Goal: Task Accomplishment & Management: Use online tool/utility

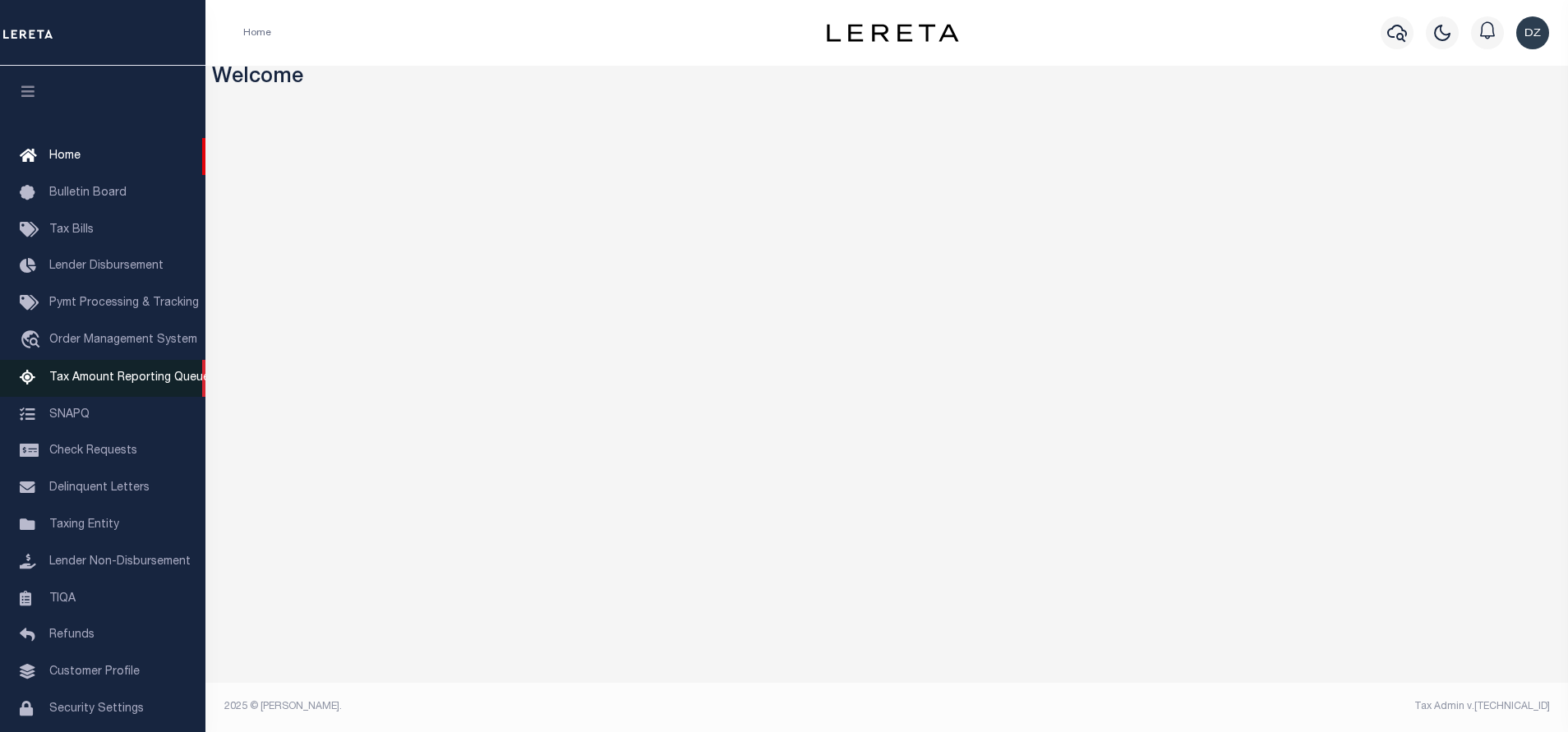
click at [84, 389] on link "Tax Amount Reporting Queue" at bounding box center [103, 378] width 206 height 37
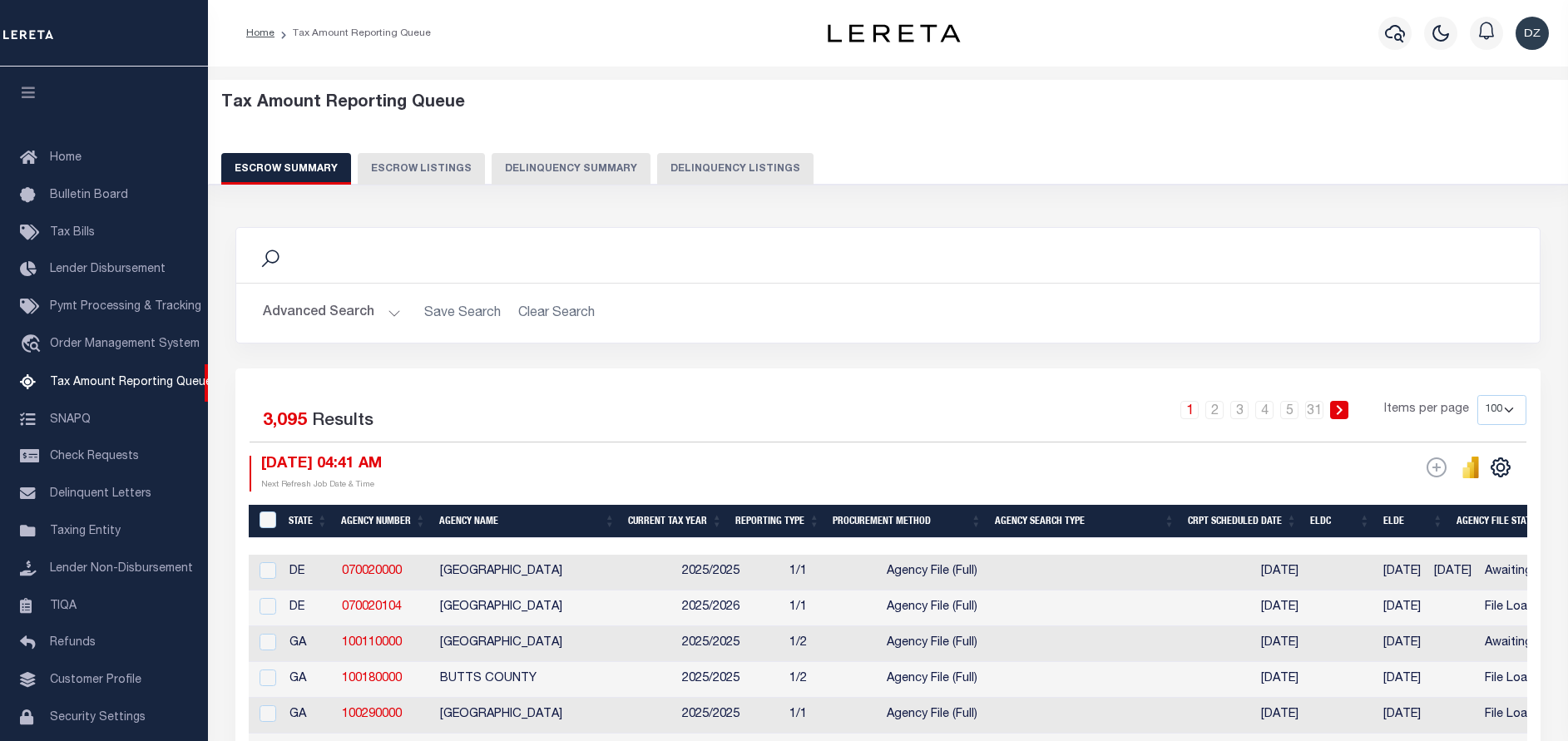
select select "100"
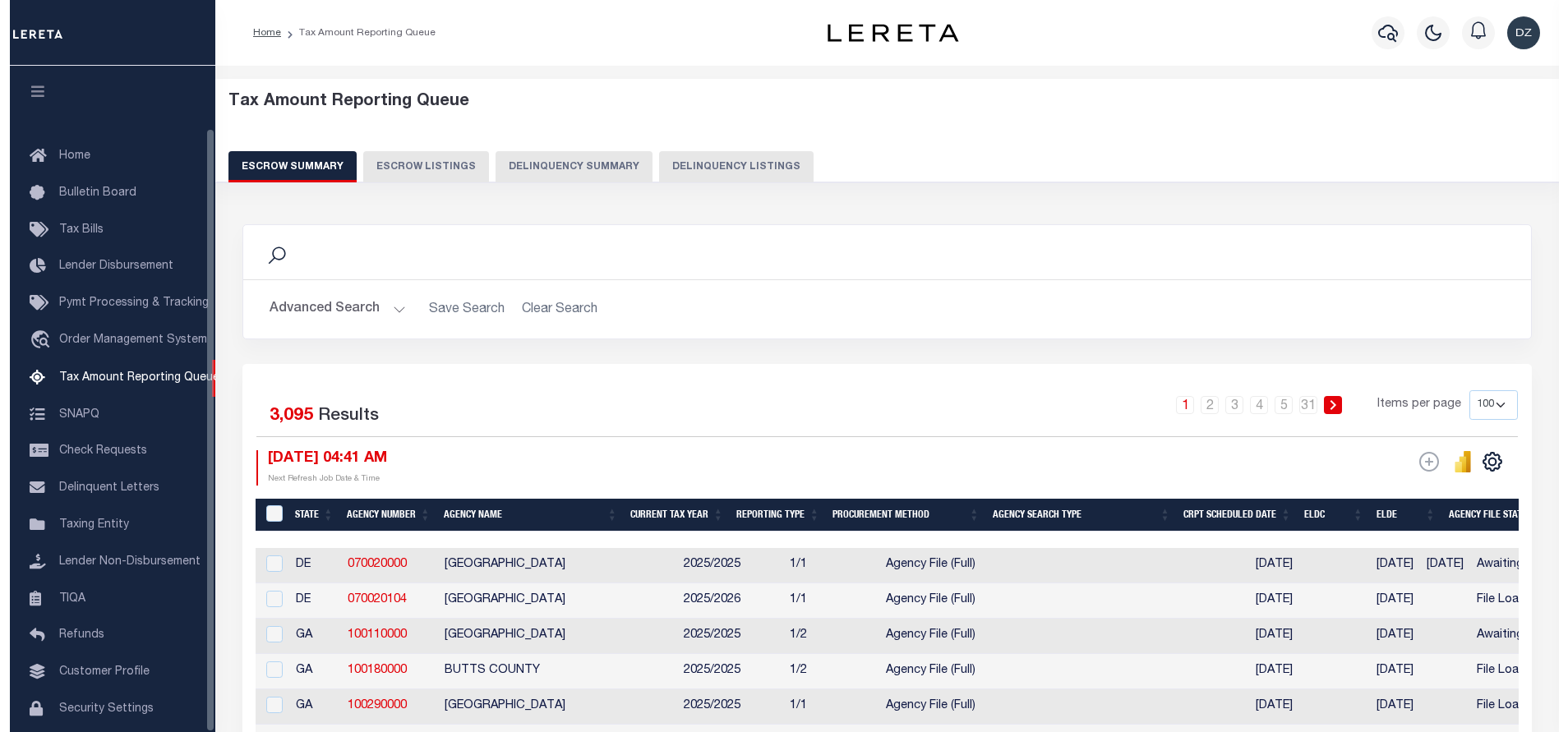
scroll to position [68, 0]
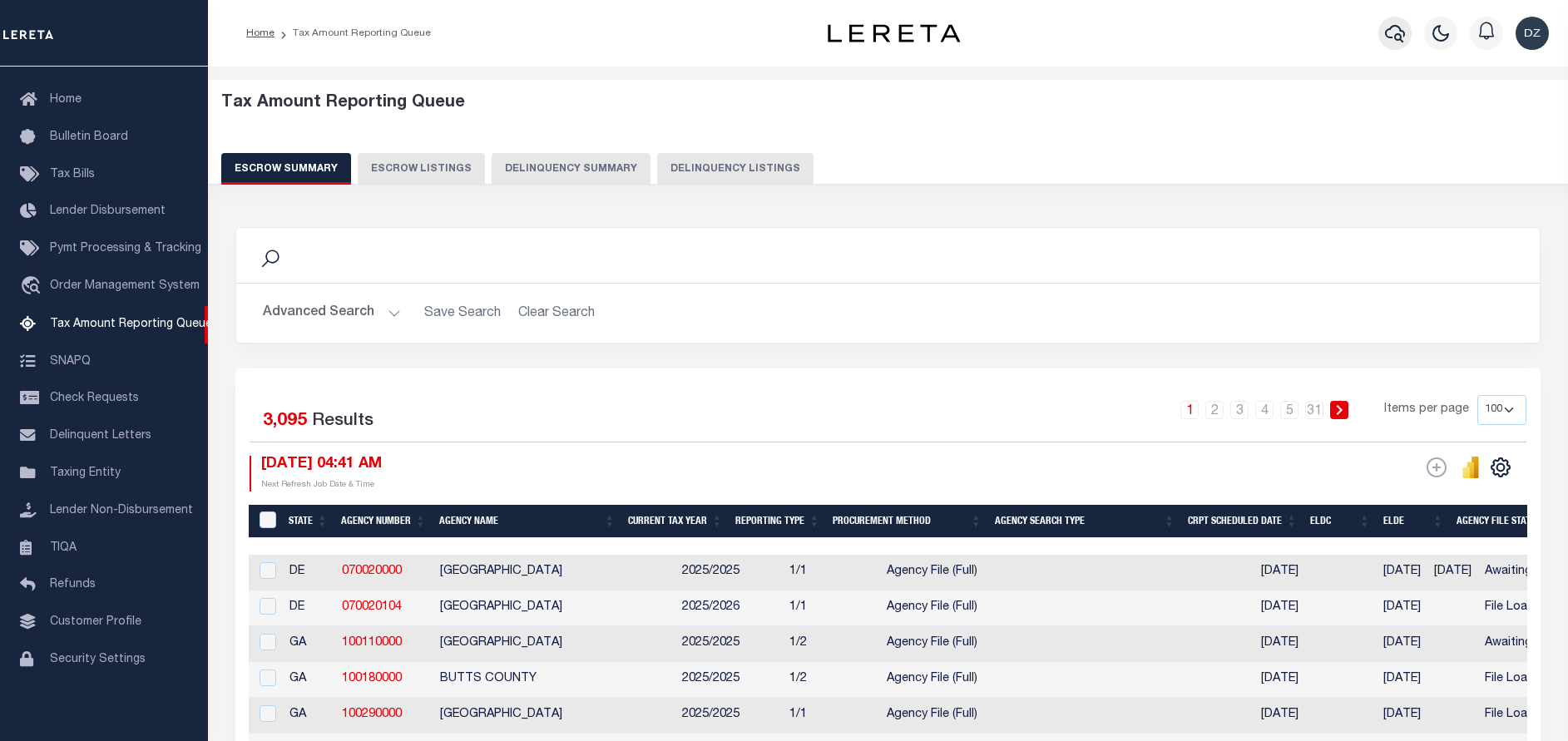
click at [1402, 48] on button "button" at bounding box center [1395, 33] width 33 height 33
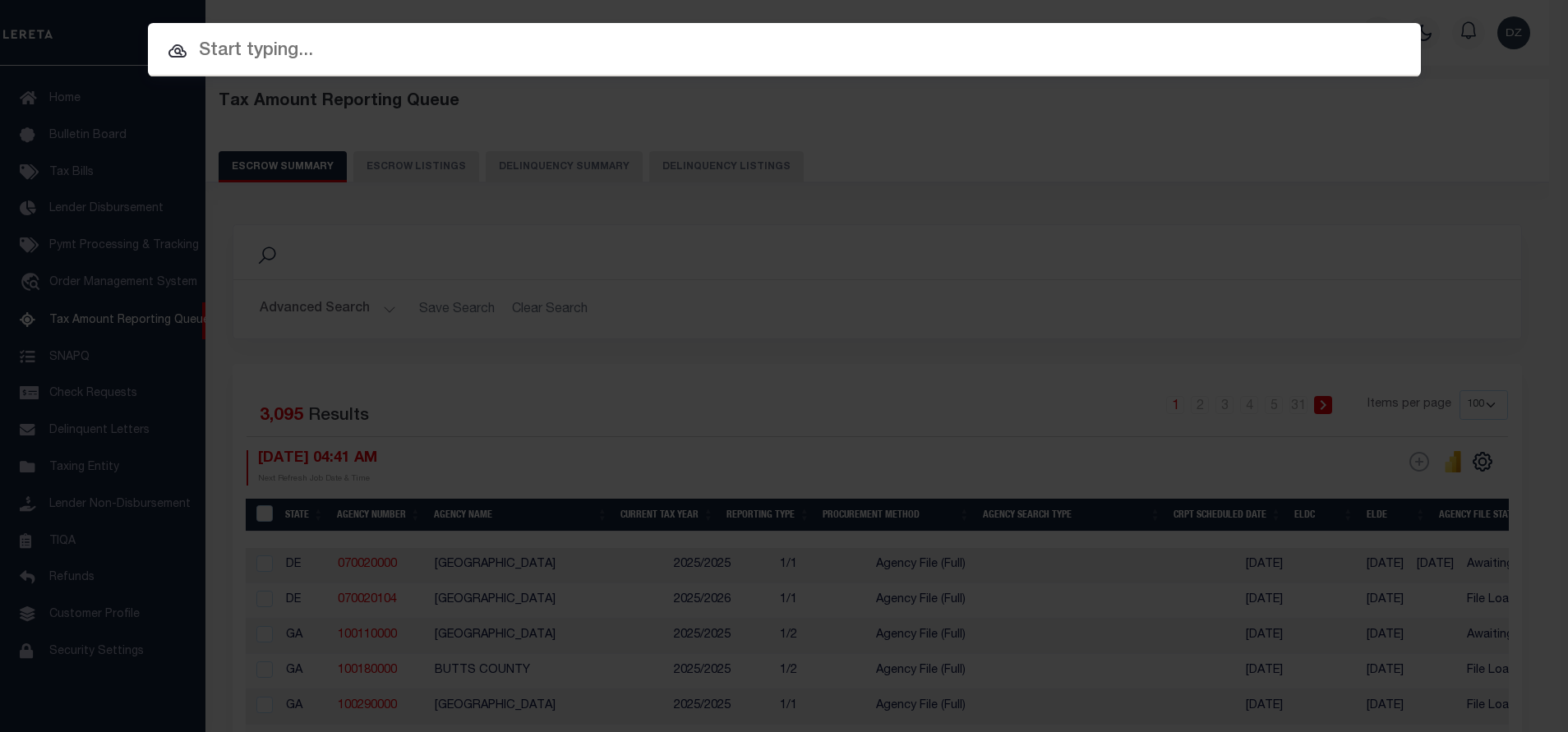
paste input "71985"
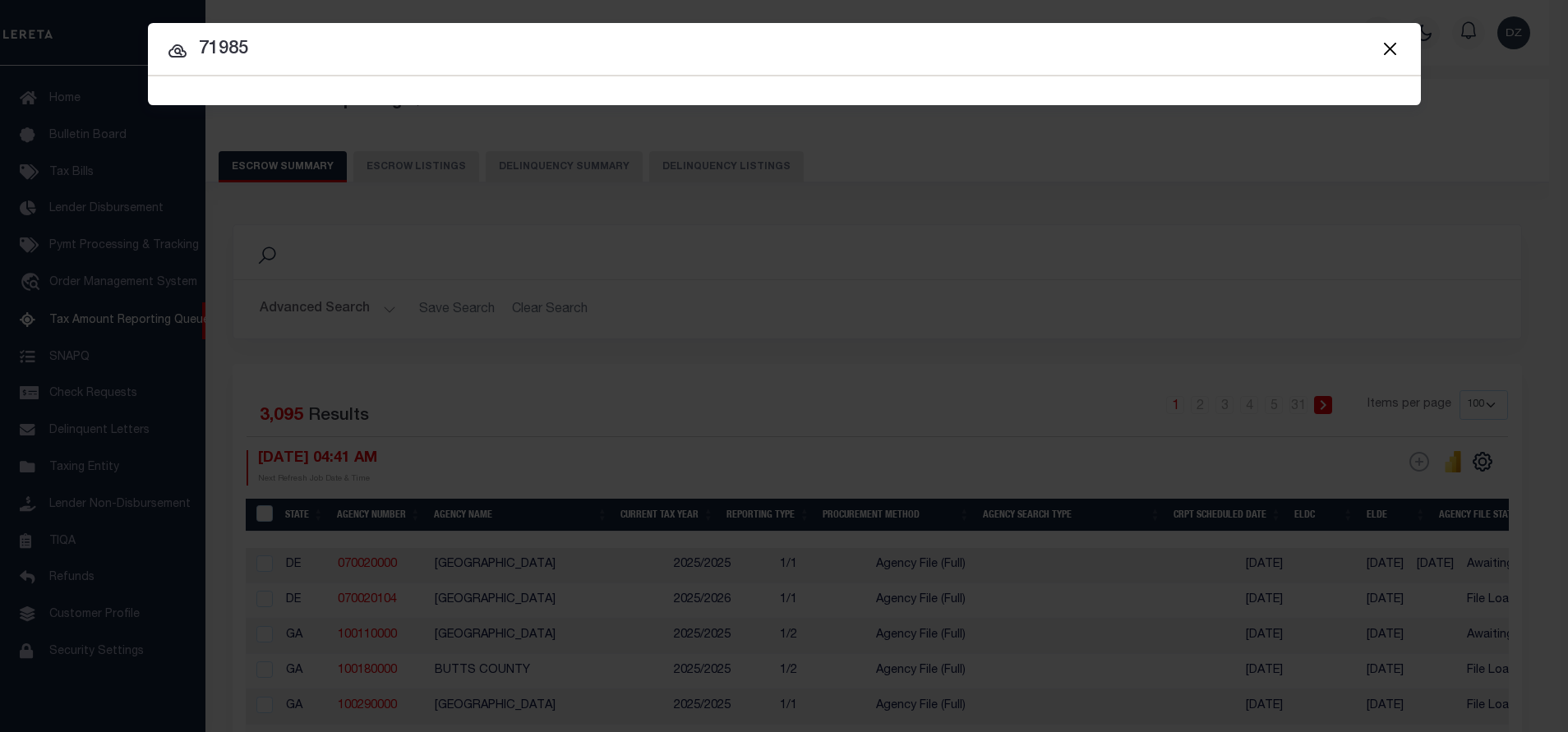
type input "71985"
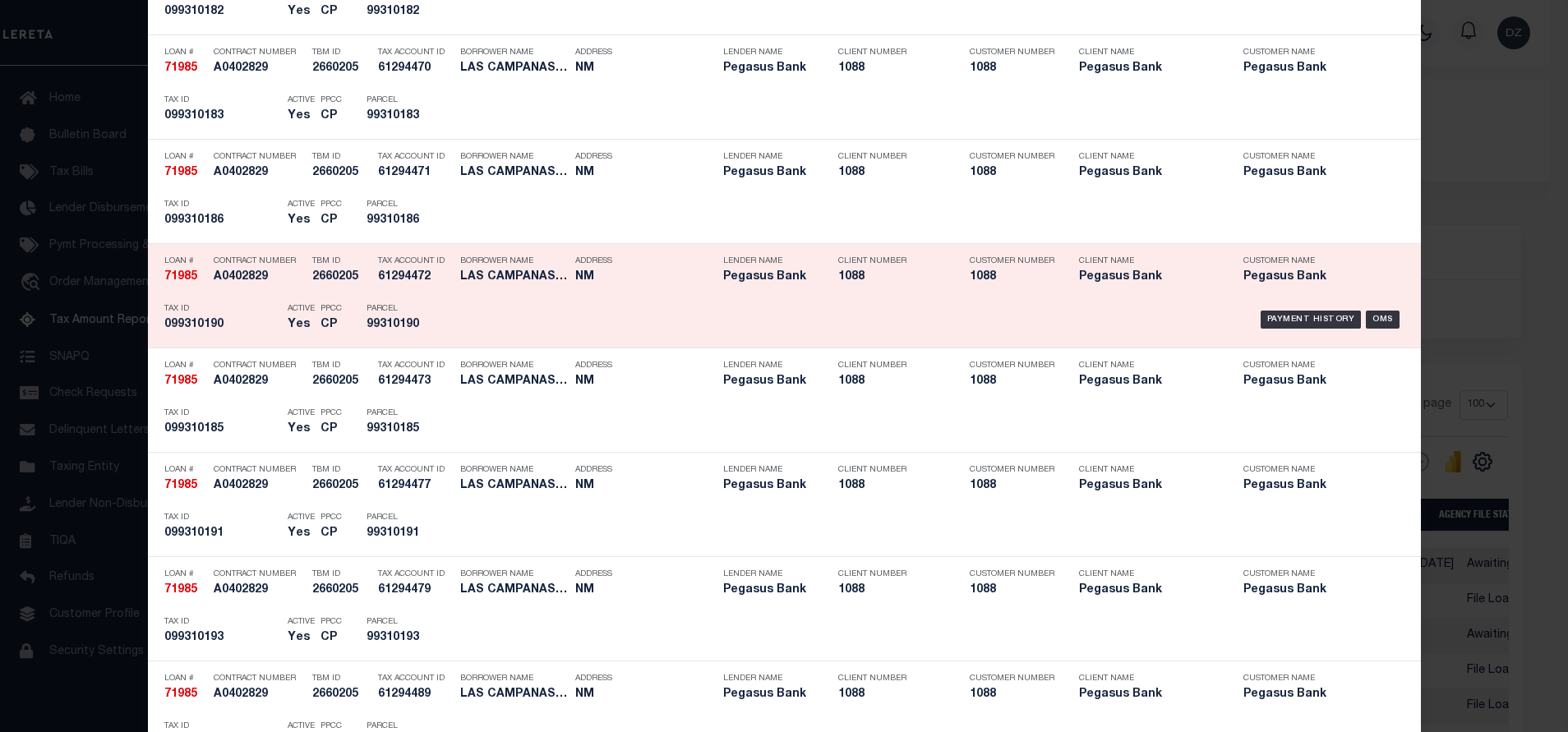
scroll to position [3467, 0]
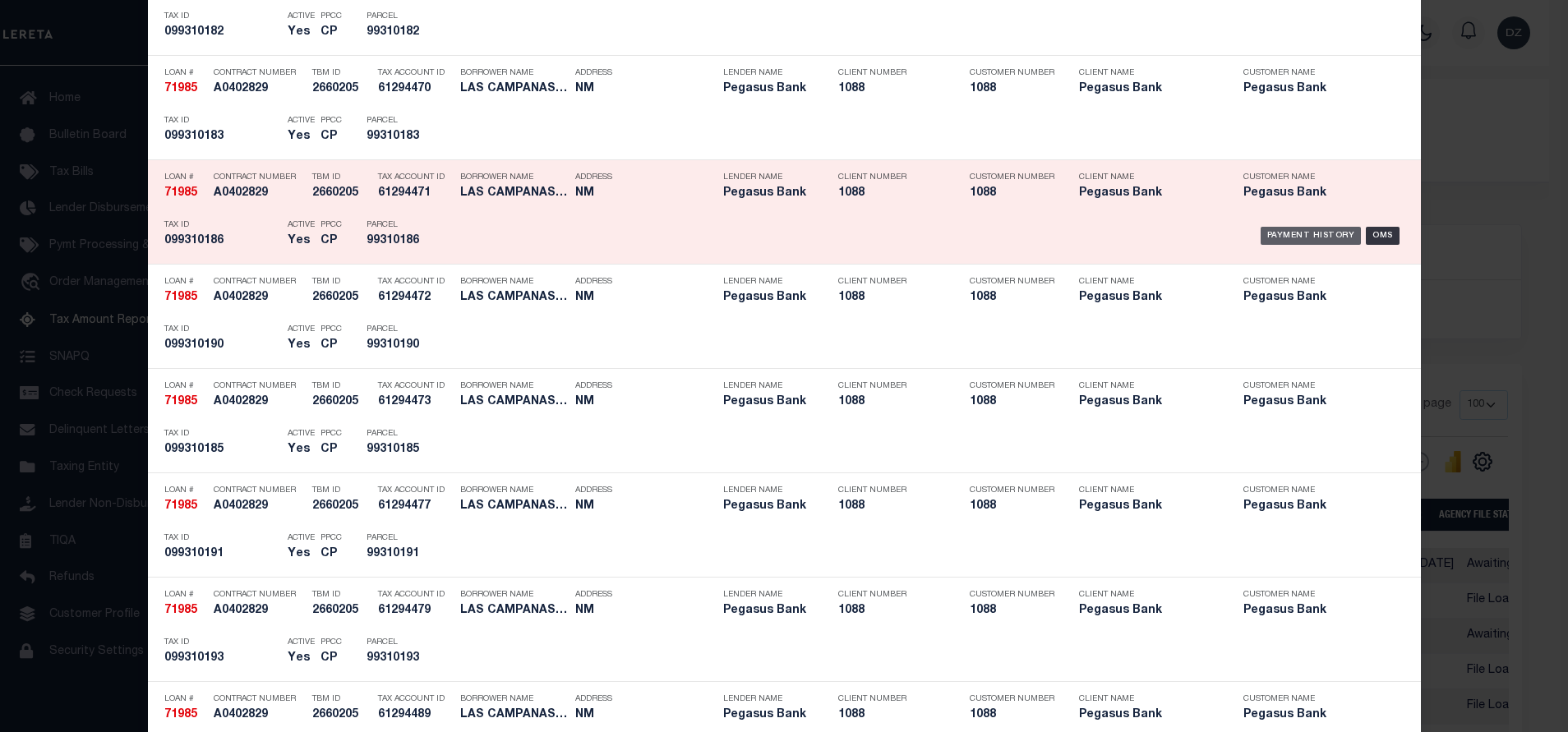
click at [1294, 235] on div "Payment History" at bounding box center [1311, 235] width 101 height 18
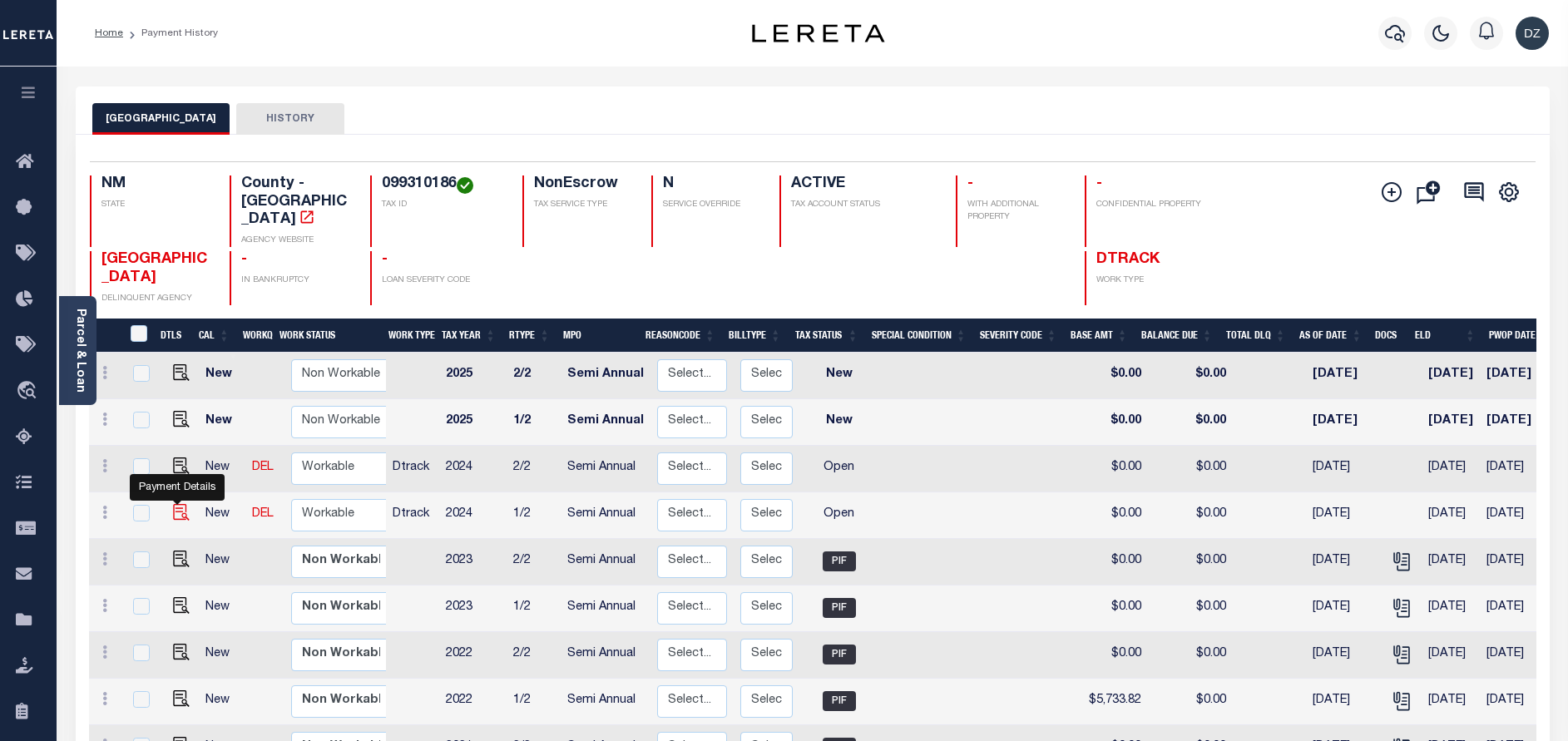
click at [176, 504] on img "" at bounding box center [181, 512] width 16 height 16
checkbox input "true"
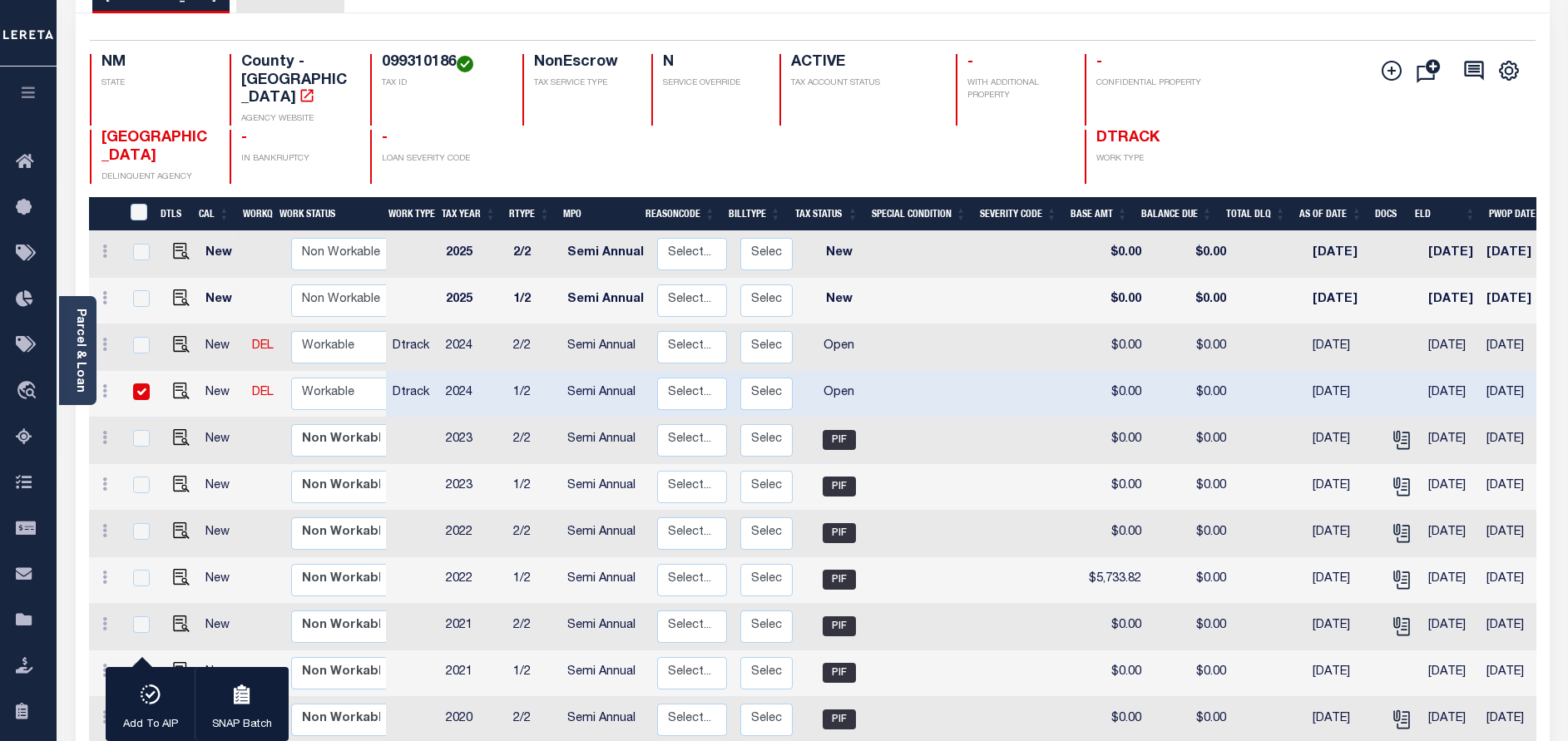
scroll to position [125, 0]
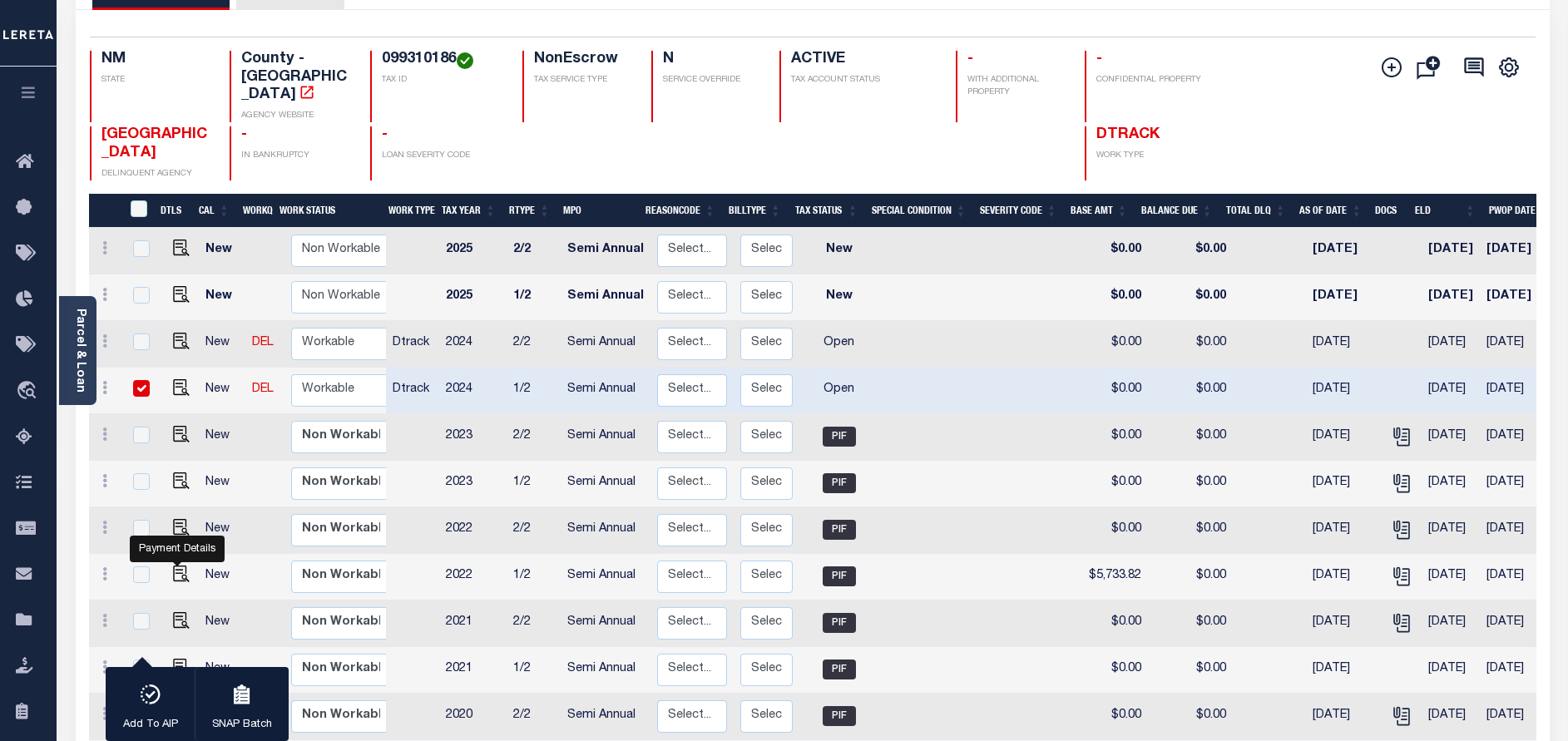
click at [166, 570] on link at bounding box center [177, 576] width 25 height 11
checkbox input "true"
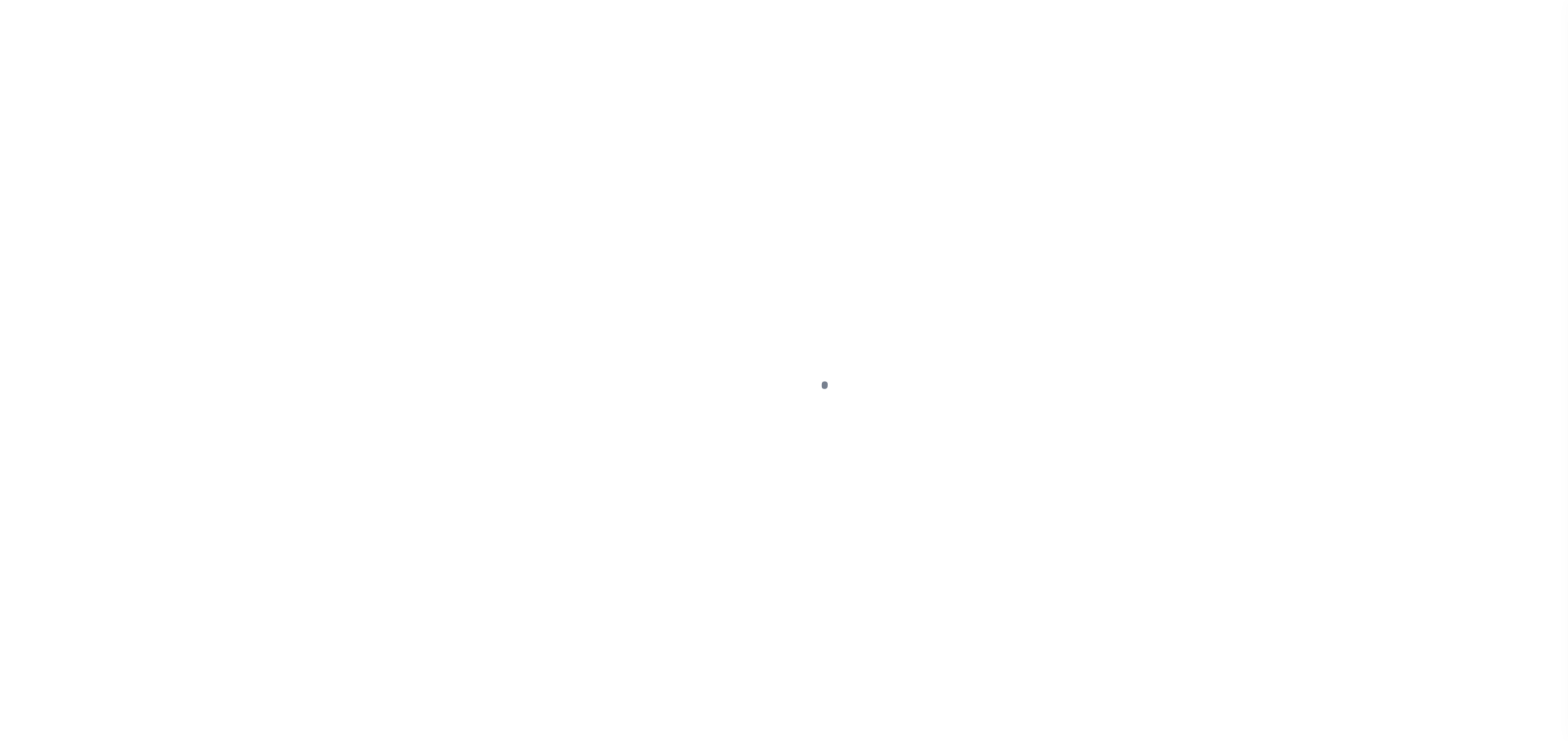
select select "OP2"
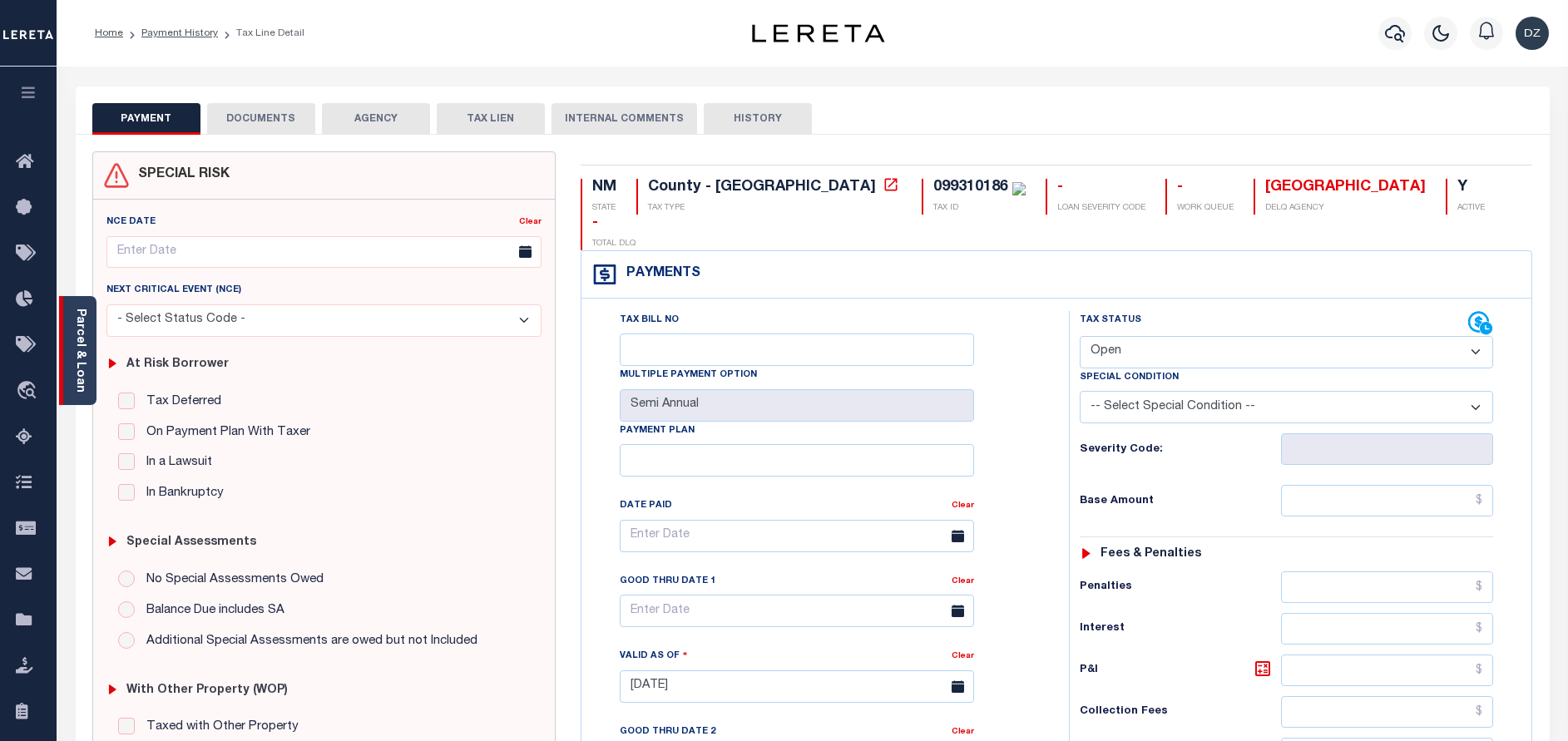
click at [89, 373] on div "Parcel & Loan" at bounding box center [77, 351] width 37 height 109
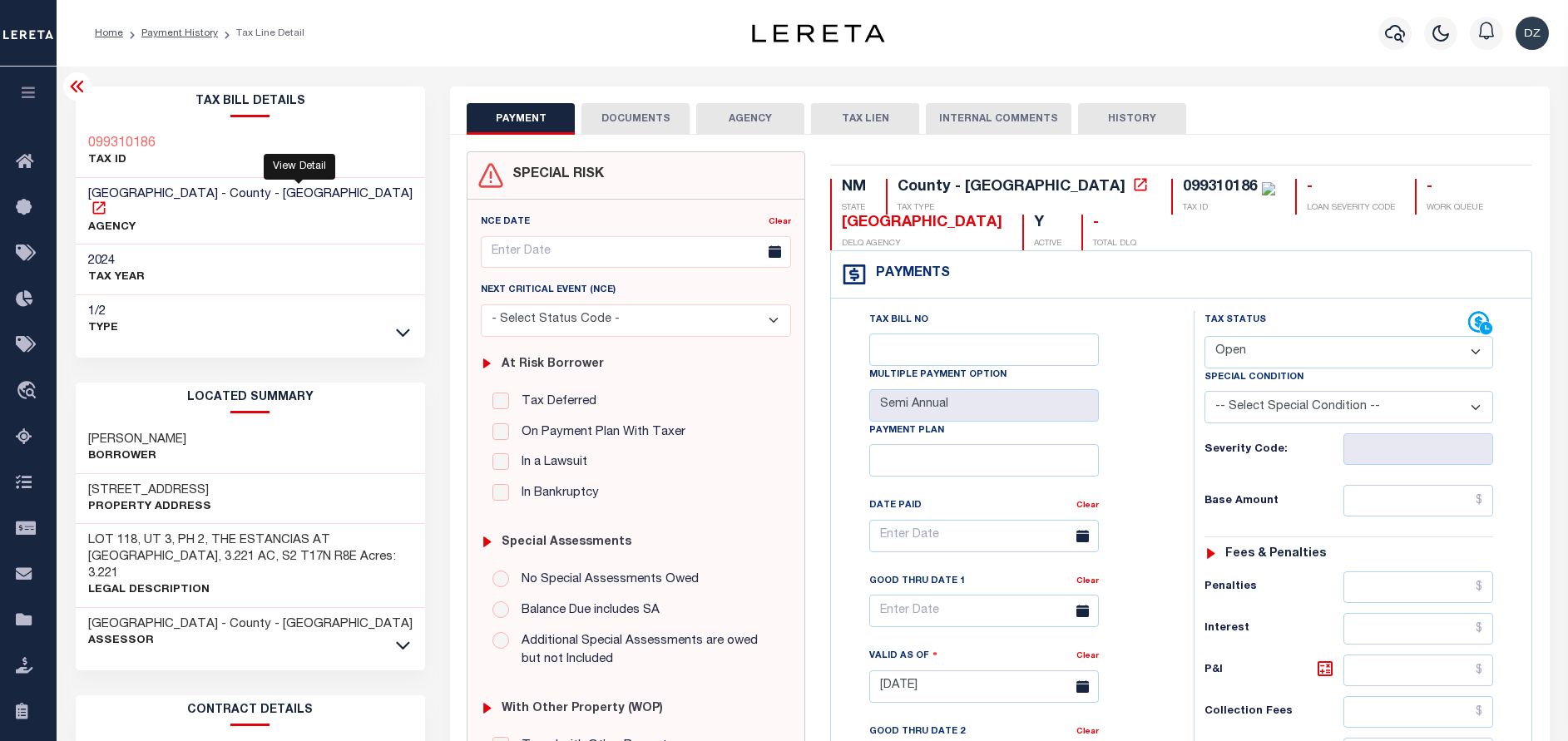
click at [105, 202] on icon at bounding box center [98, 207] width 12 height 12
drag, startPoint x: 983, startPoint y: 231, endPoint x: 843, endPoint y: 223, distance: 140.2
click at [843, 223] on div "[GEOGRAPHIC_DATA]" at bounding box center [923, 223] width 161 height 18
copy div "[GEOGRAPHIC_DATA]"
click at [1183, 181] on div "099310186" at bounding box center [1220, 187] width 75 height 15
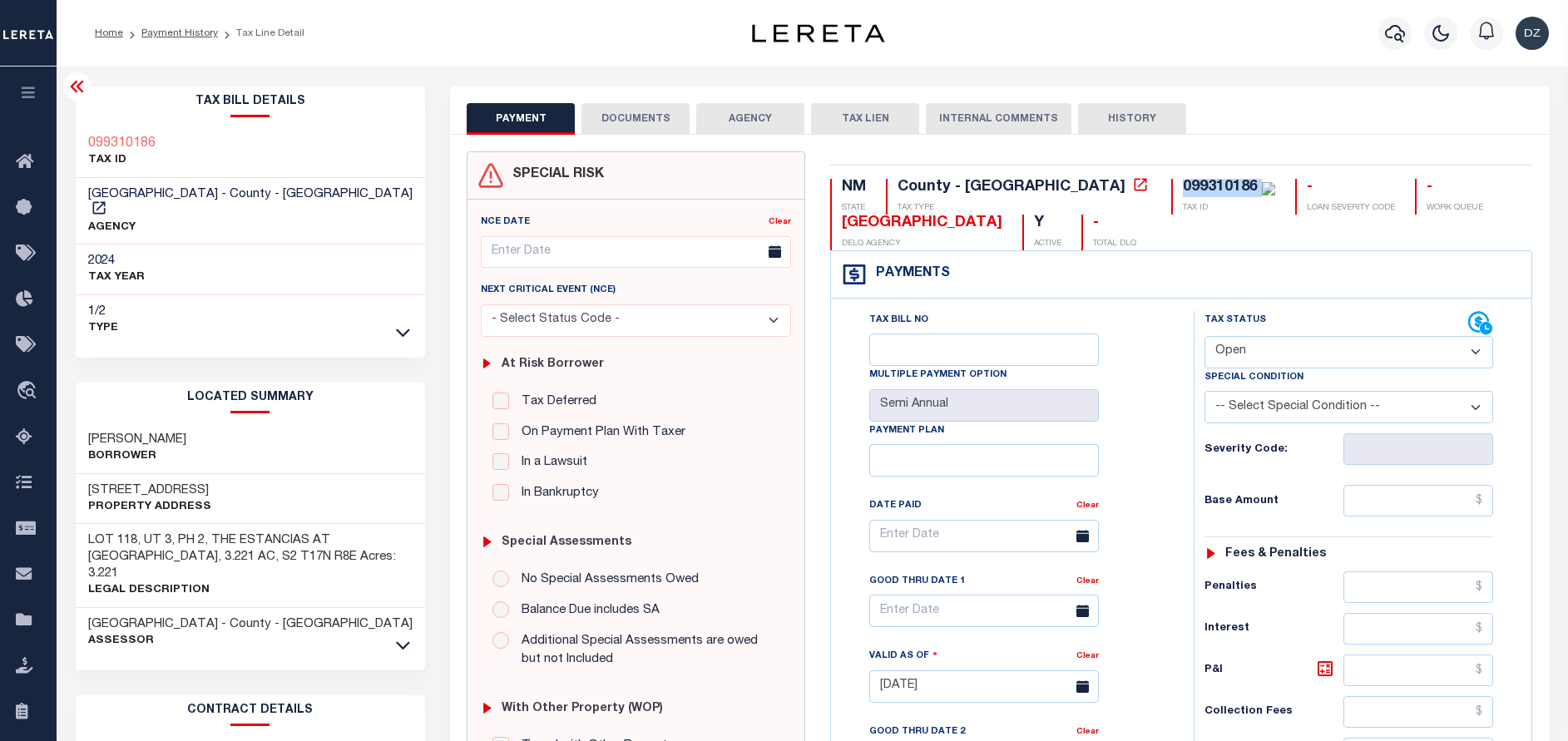
click at [1183, 181] on div "099310186" at bounding box center [1220, 187] width 75 height 15
copy div "099310186"
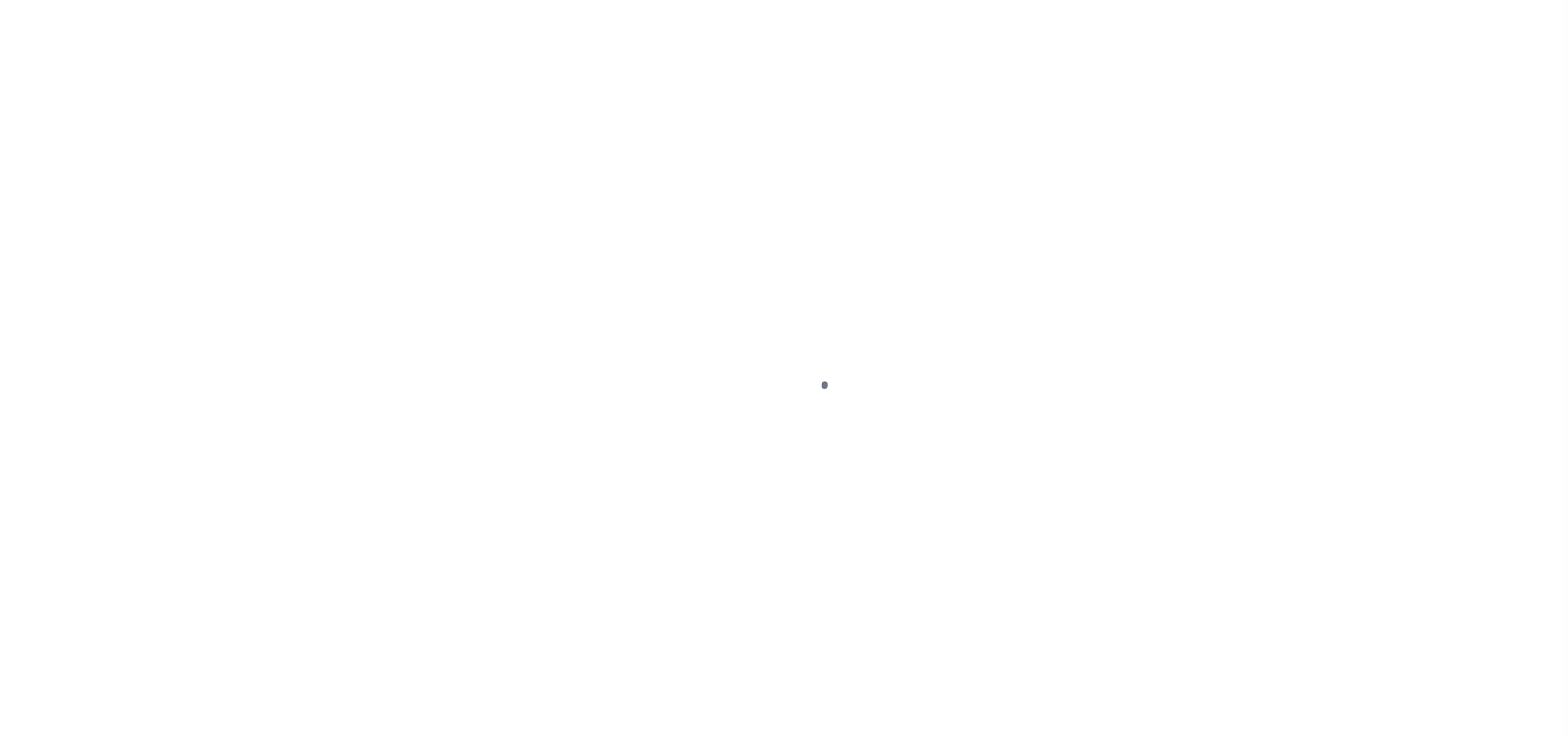
select select "PIF"
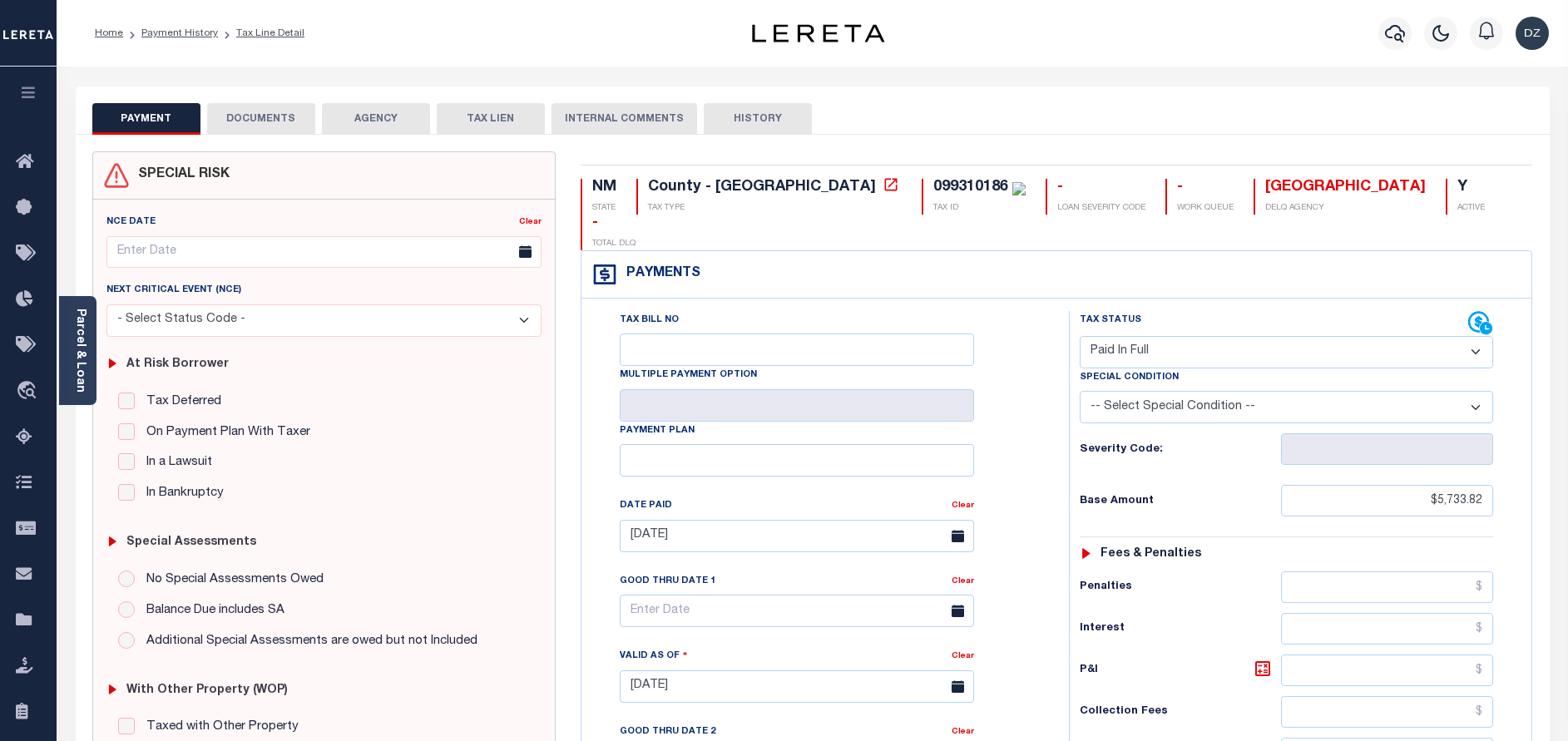
click at [231, 117] on button "DOCUMENTS" at bounding box center [261, 119] width 108 height 32
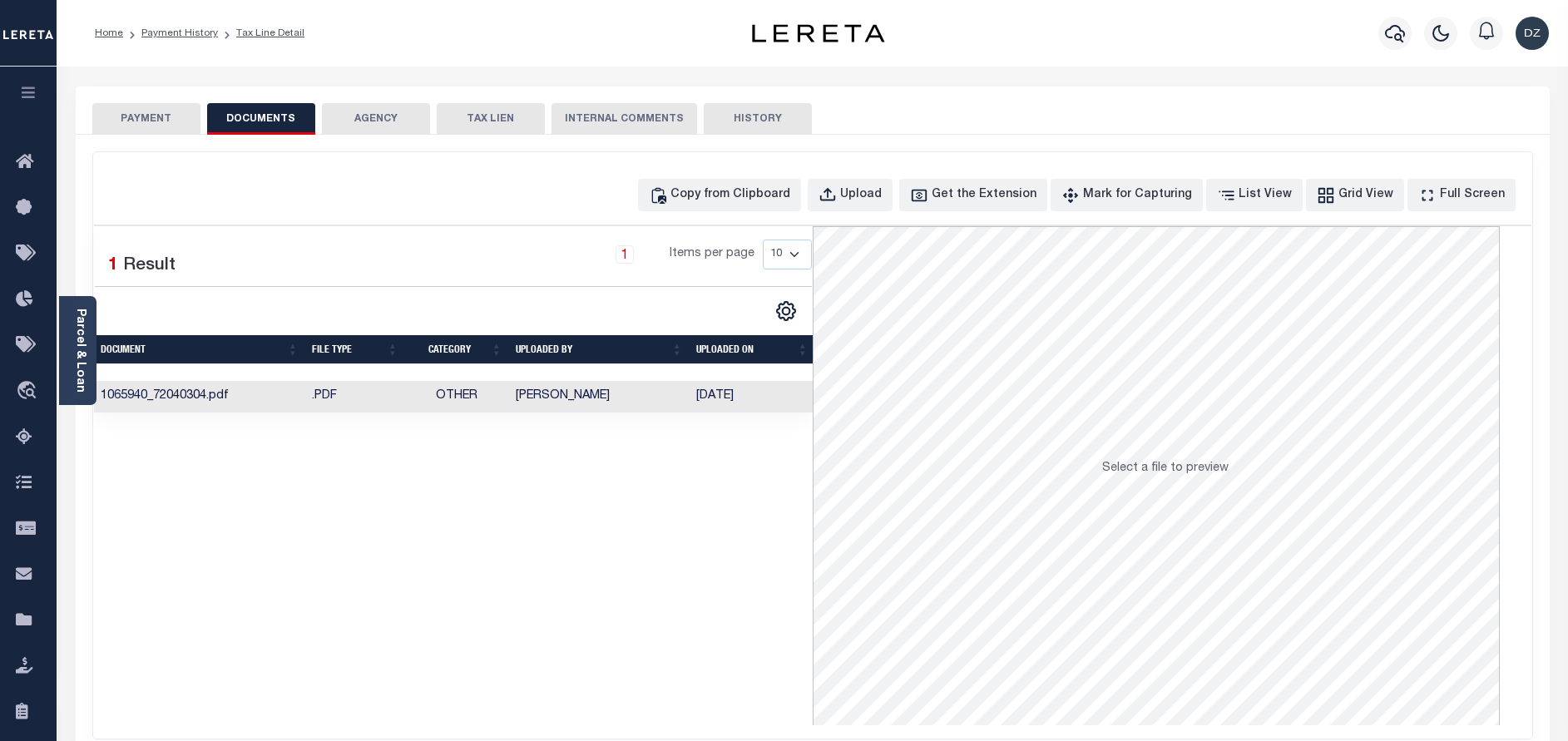
click at [520, 387] on td "Sathya Puttaswamy" at bounding box center [599, 398] width 181 height 33
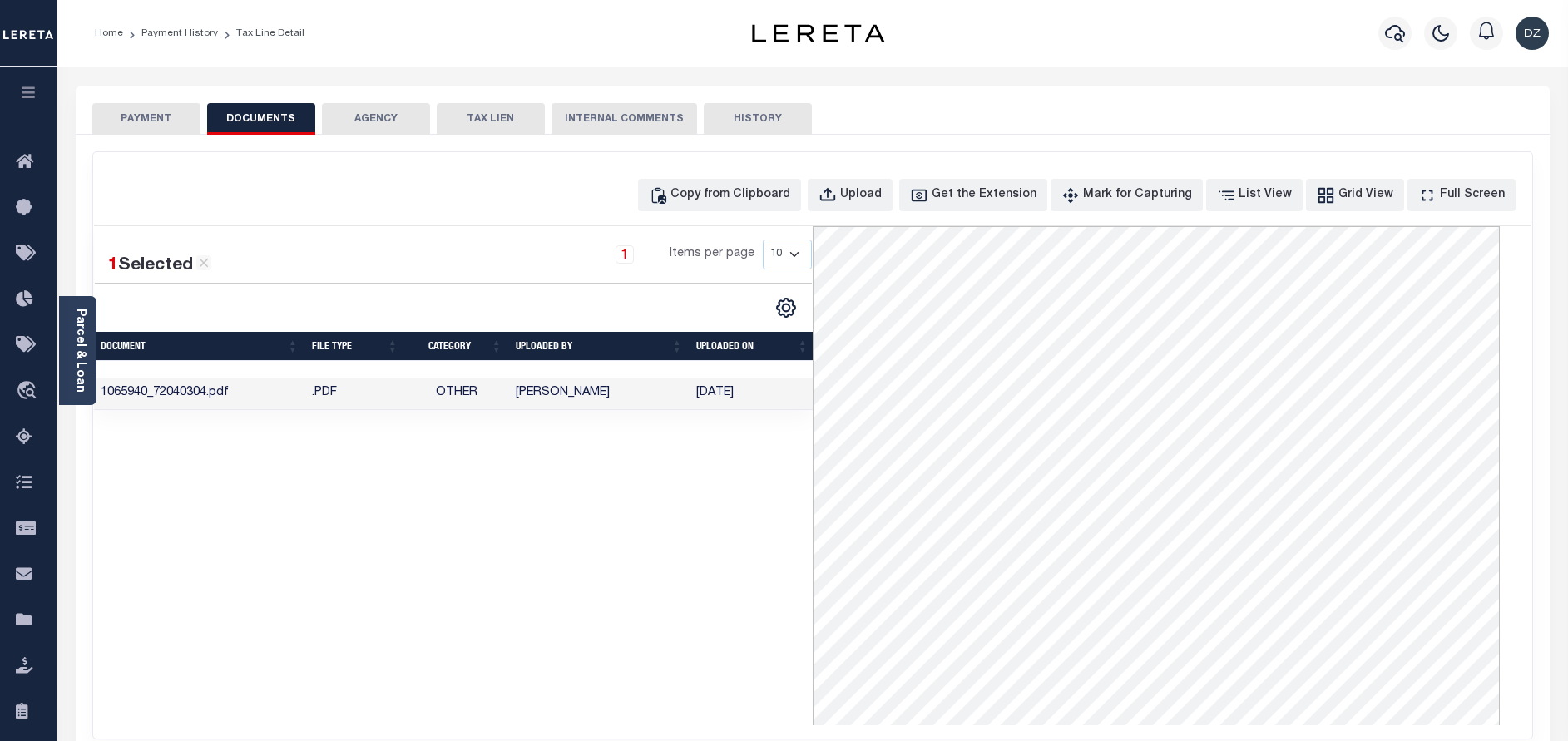
click at [163, 124] on button "PAYMENT" at bounding box center [146, 119] width 108 height 32
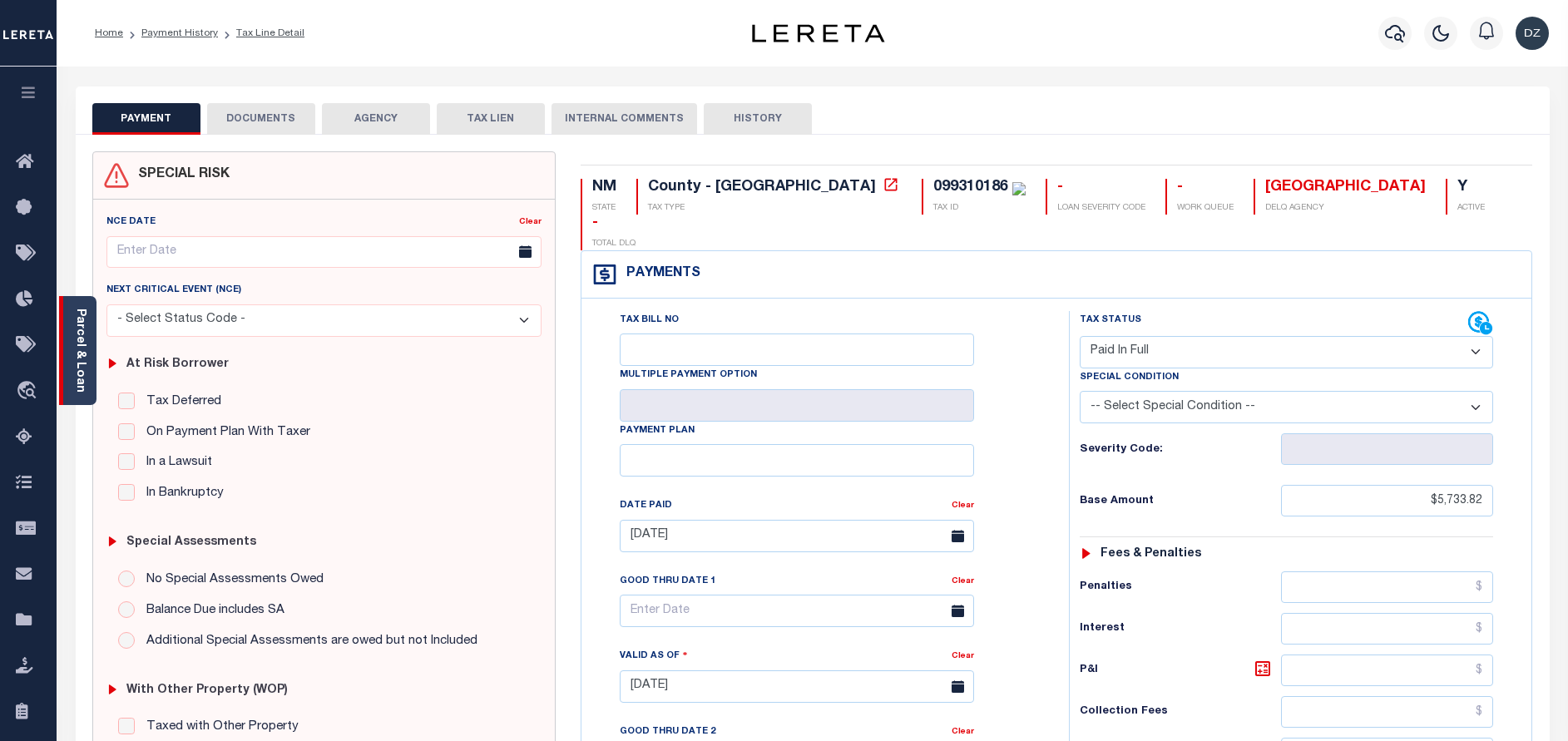
click at [78, 346] on link "Parcel & Loan" at bounding box center [79, 351] width 11 height 84
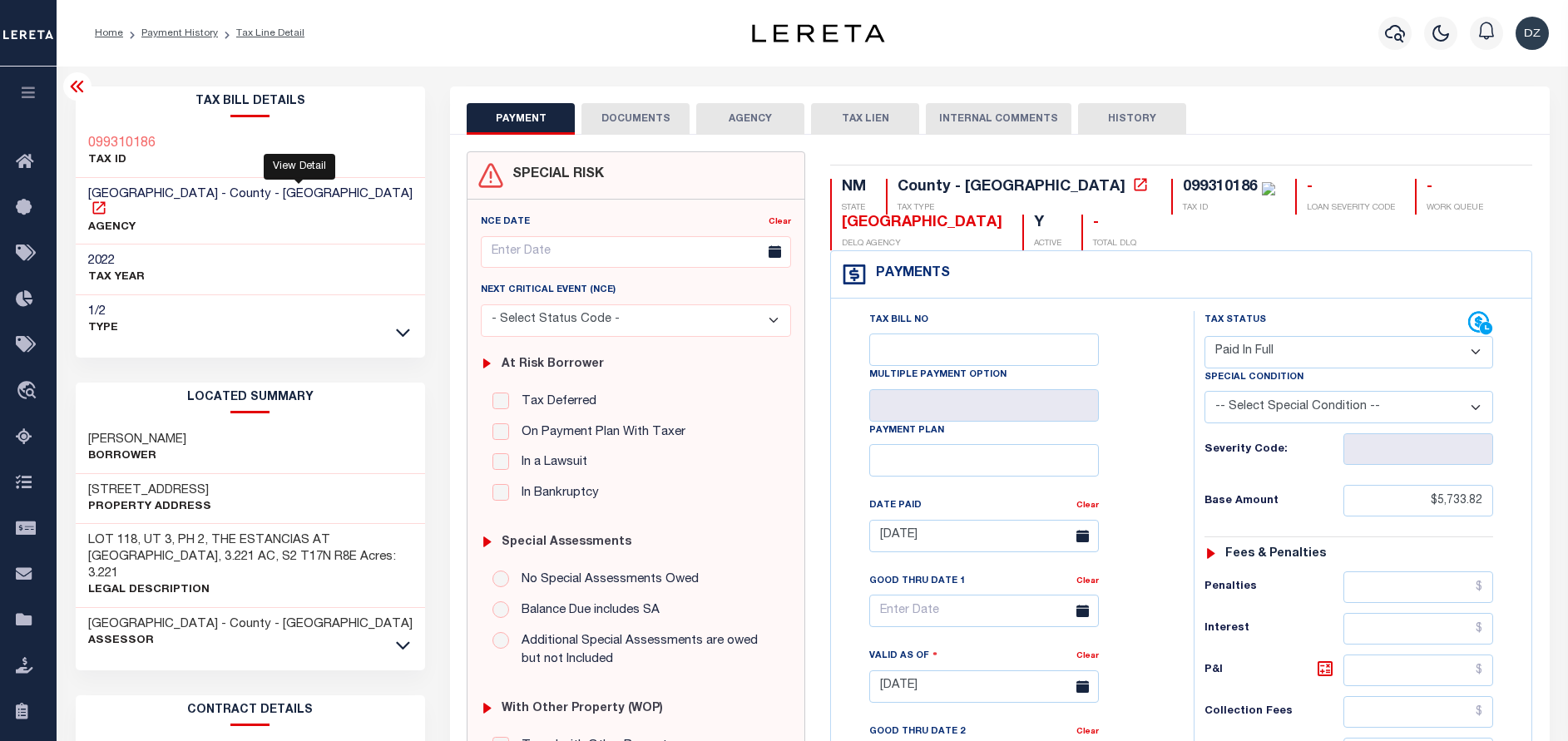
click at [107, 200] on icon at bounding box center [98, 207] width 16 height 16
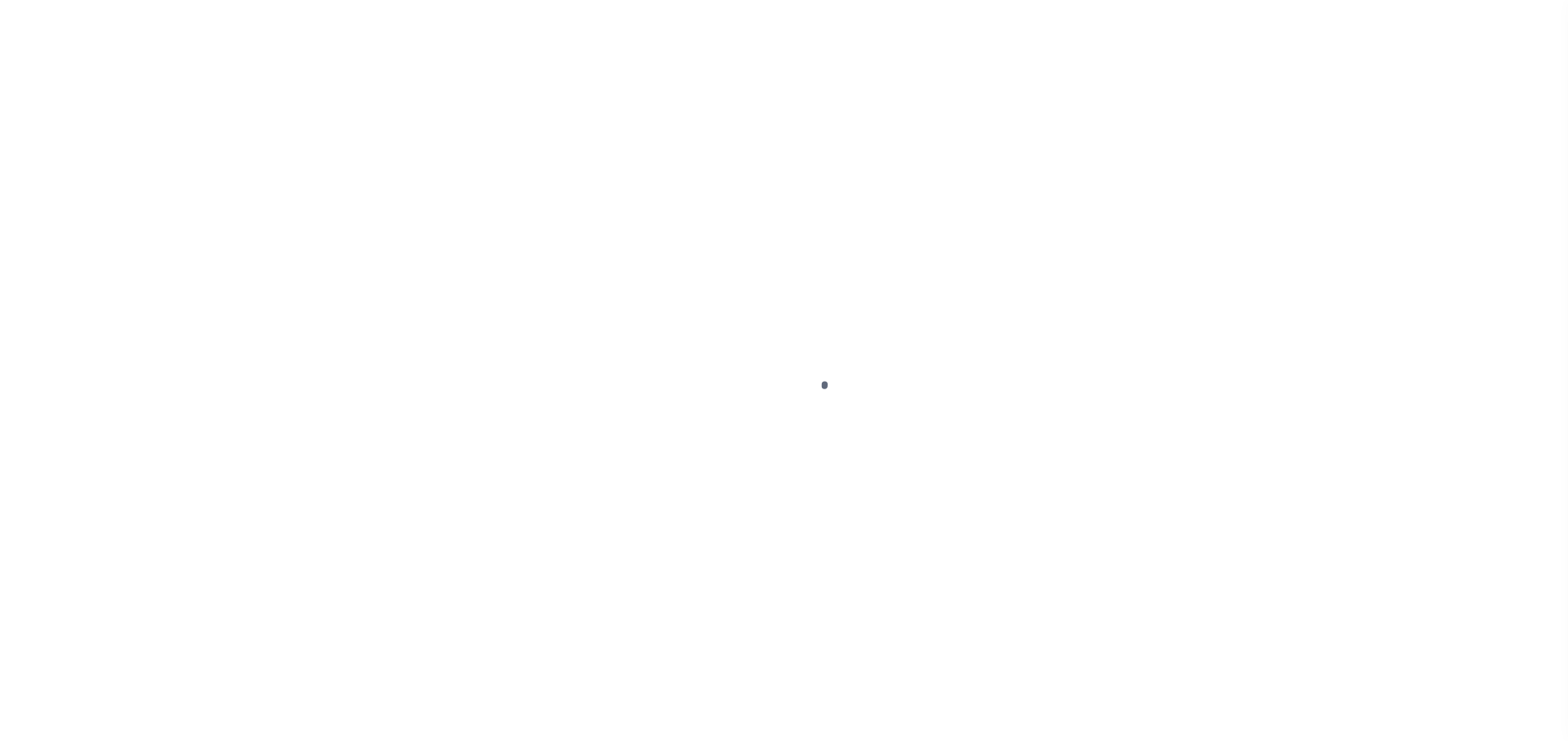
scroll to position [68, 0]
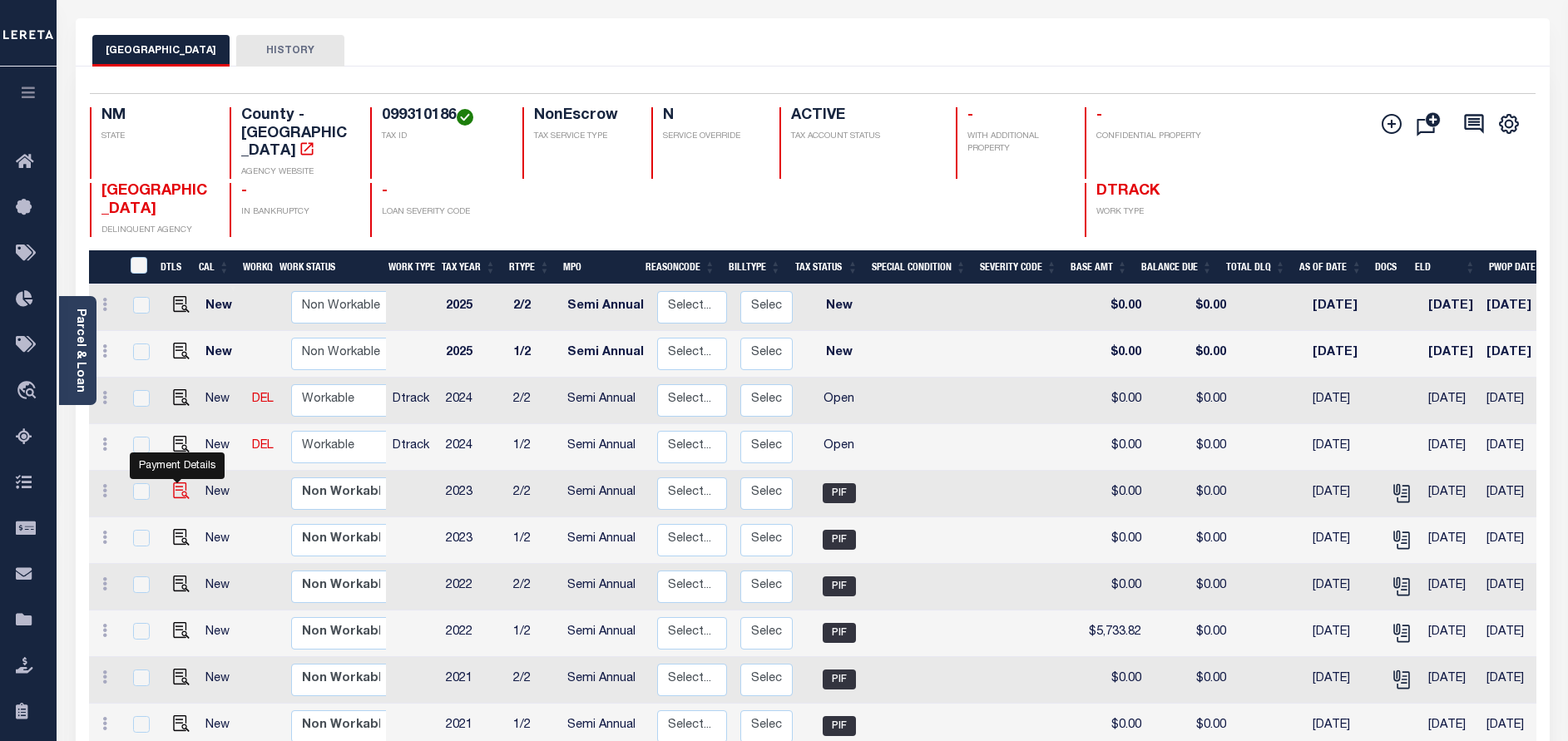
click at [179, 483] on img "" at bounding box center [181, 490] width 16 height 16
checkbox input "true"
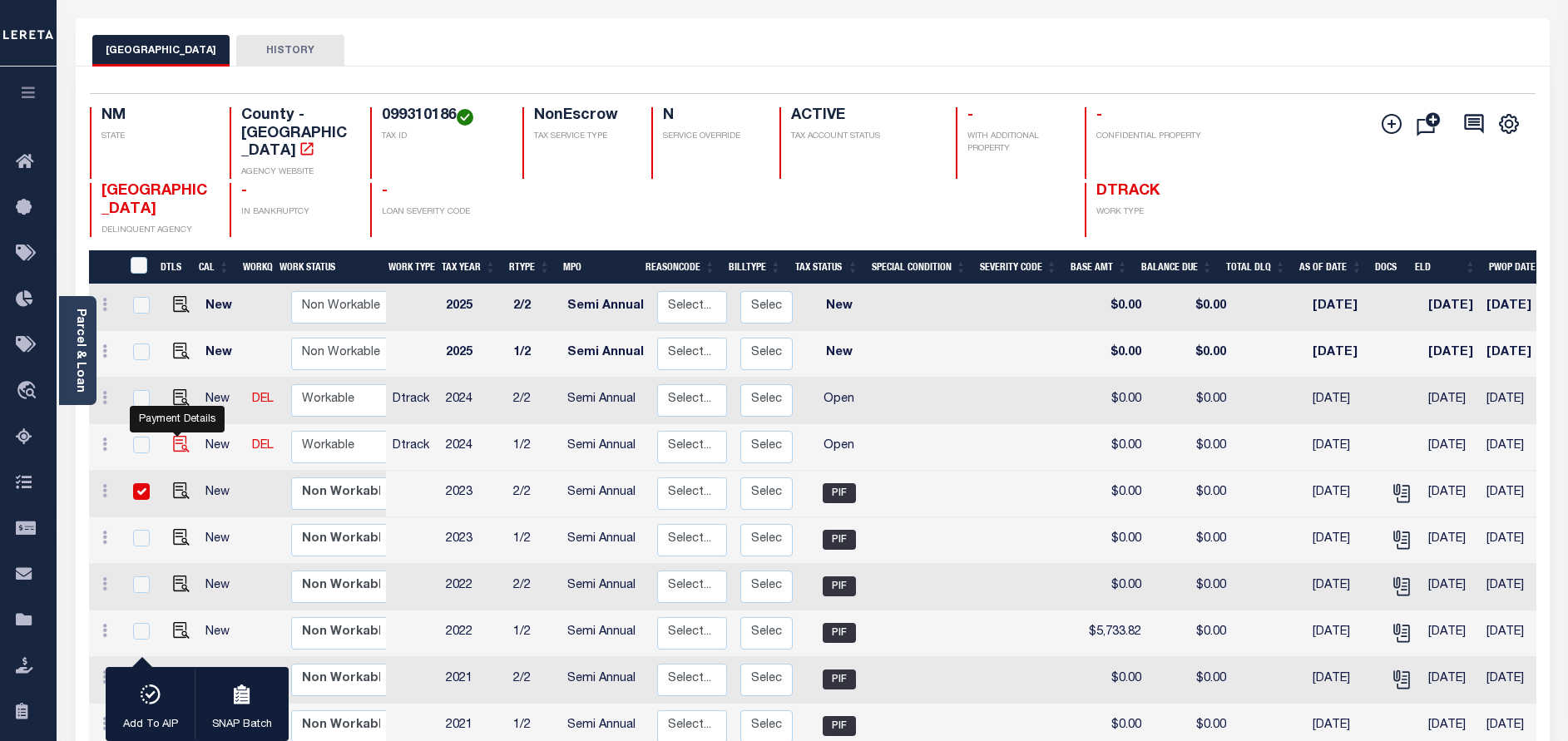
click at [177, 436] on img "" at bounding box center [181, 444] width 16 height 16
checkbox input "true"
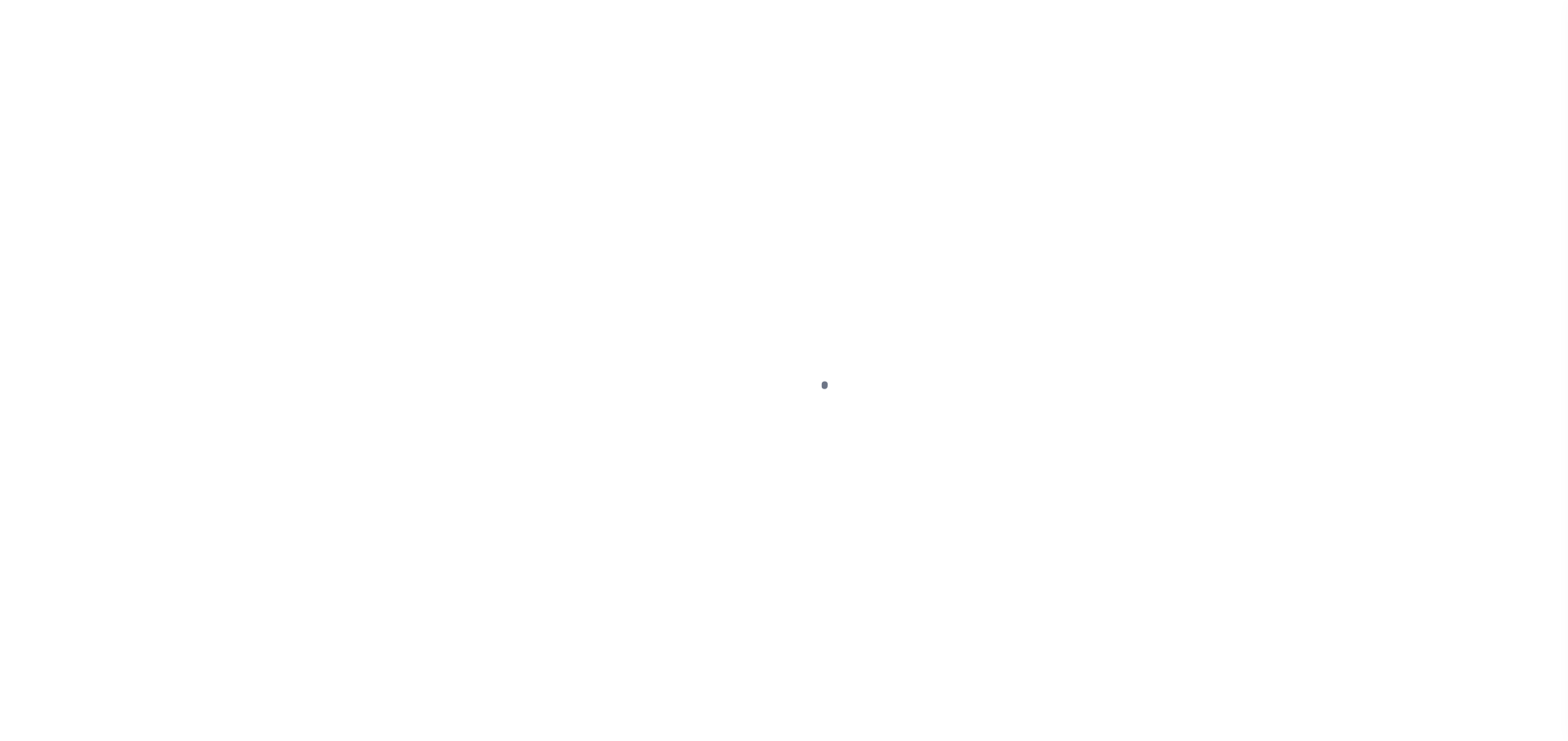
select select "PIF"
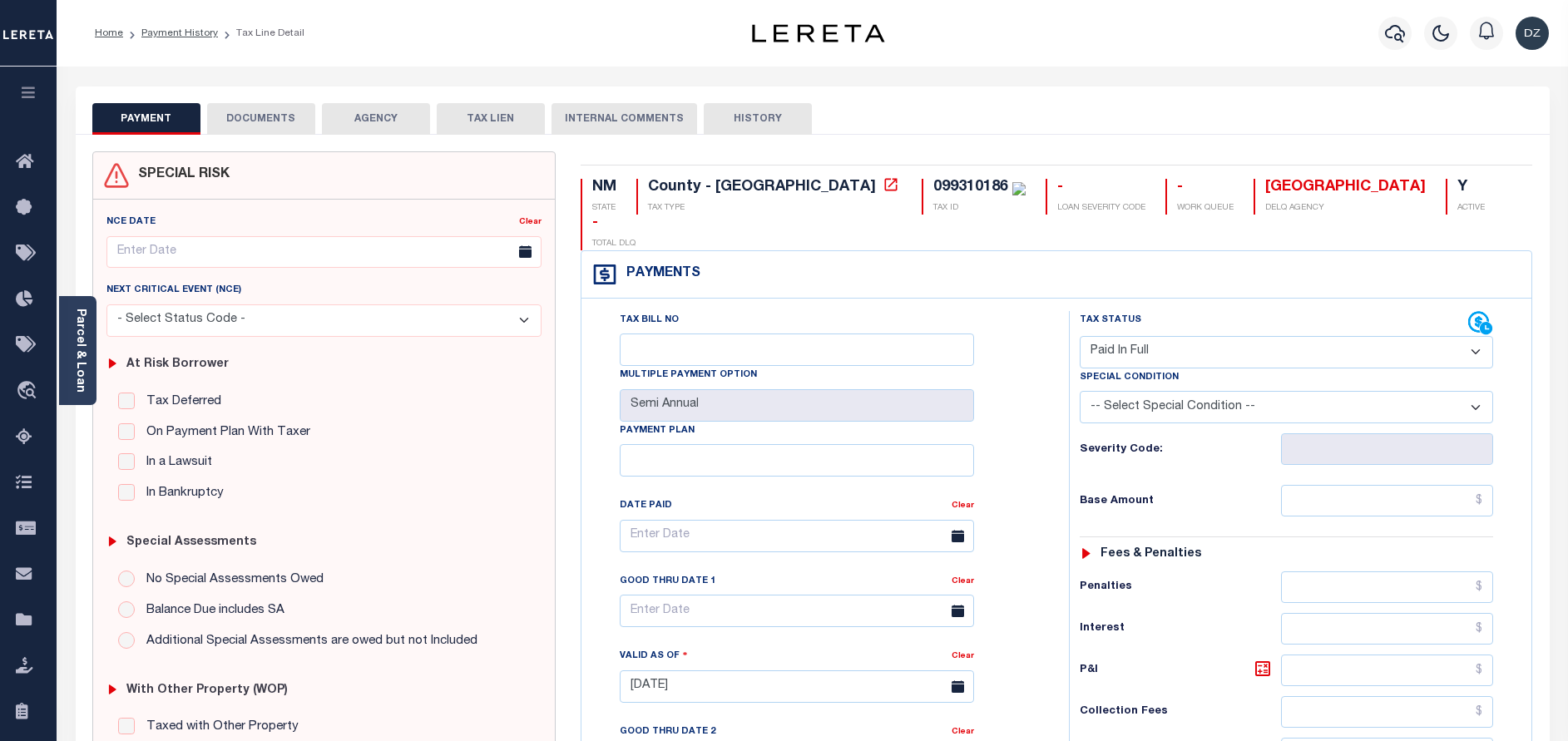
click at [273, 112] on button "DOCUMENTS" at bounding box center [261, 119] width 108 height 32
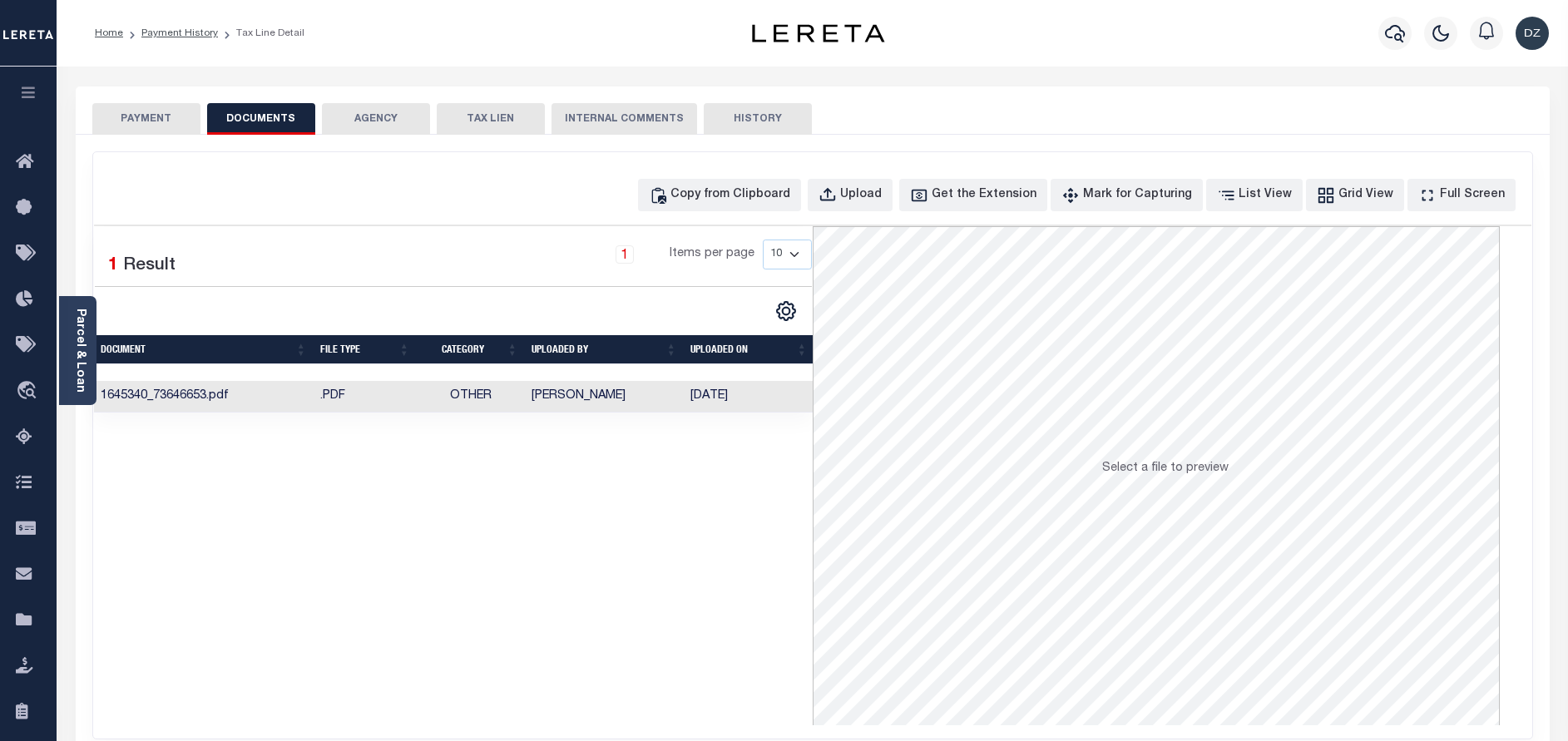
click at [562, 393] on td "Mohan Nagaraju" at bounding box center [604, 398] width 159 height 33
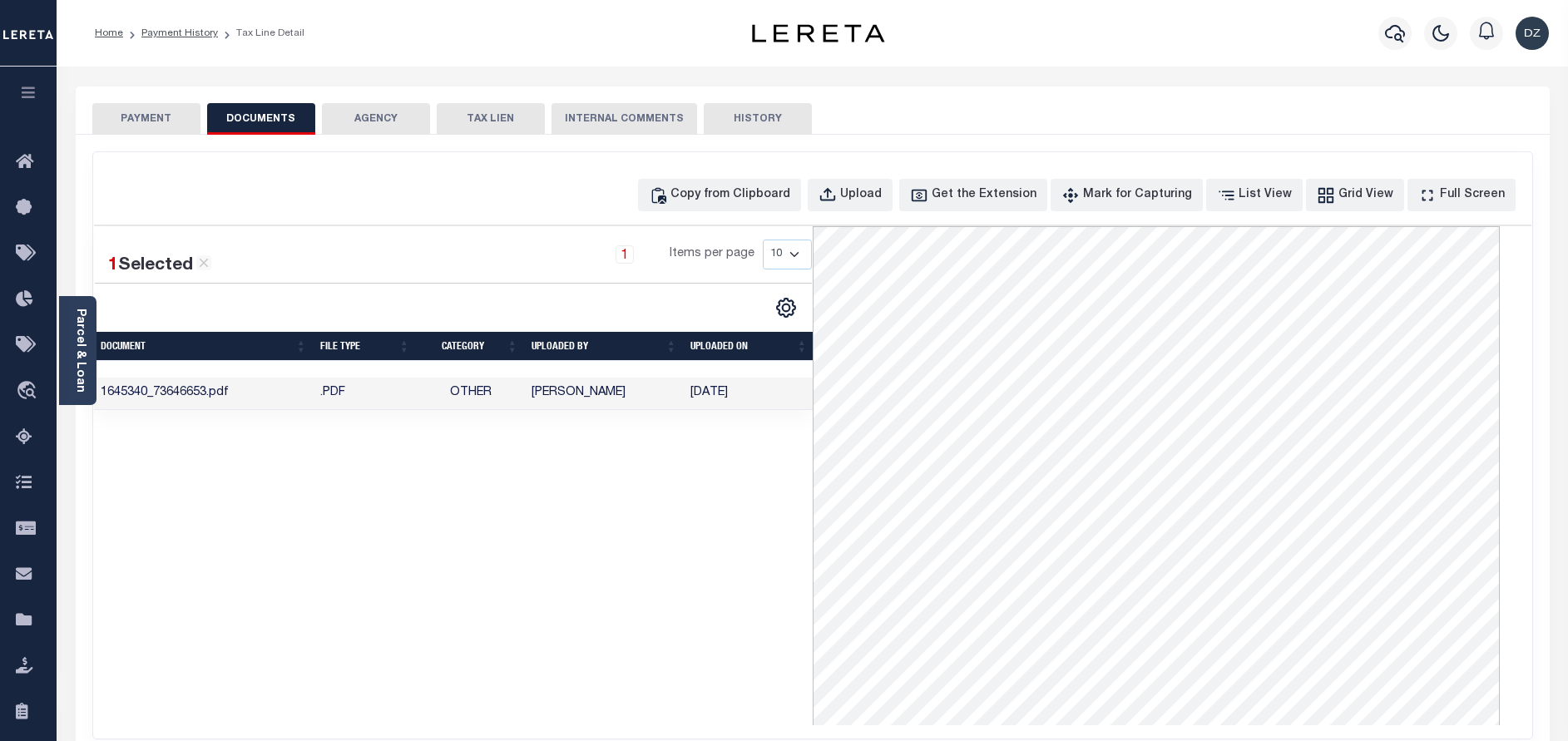
click at [137, 125] on button "PAYMENT" at bounding box center [146, 119] width 108 height 32
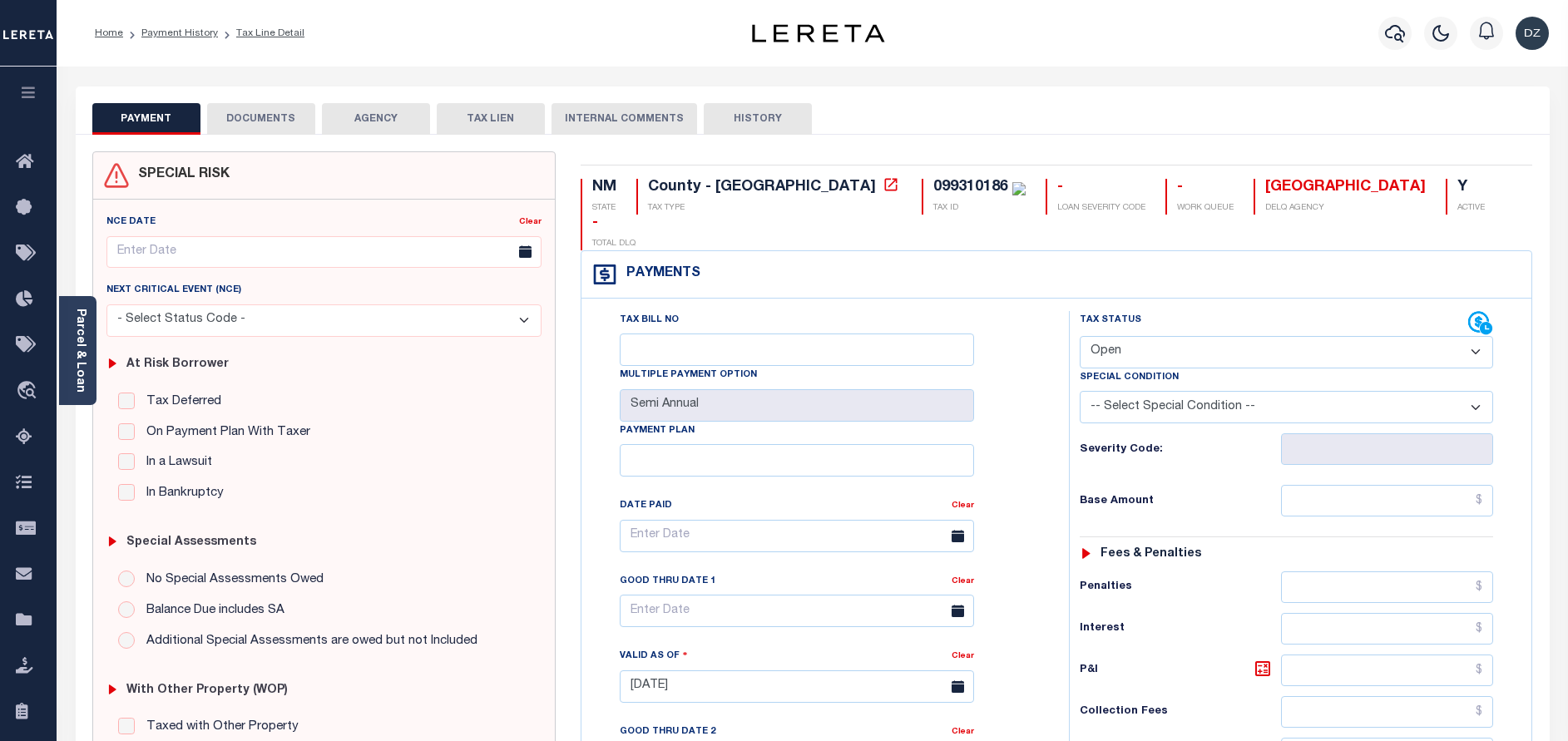
click at [266, 109] on button "DOCUMENTS" at bounding box center [261, 119] width 108 height 32
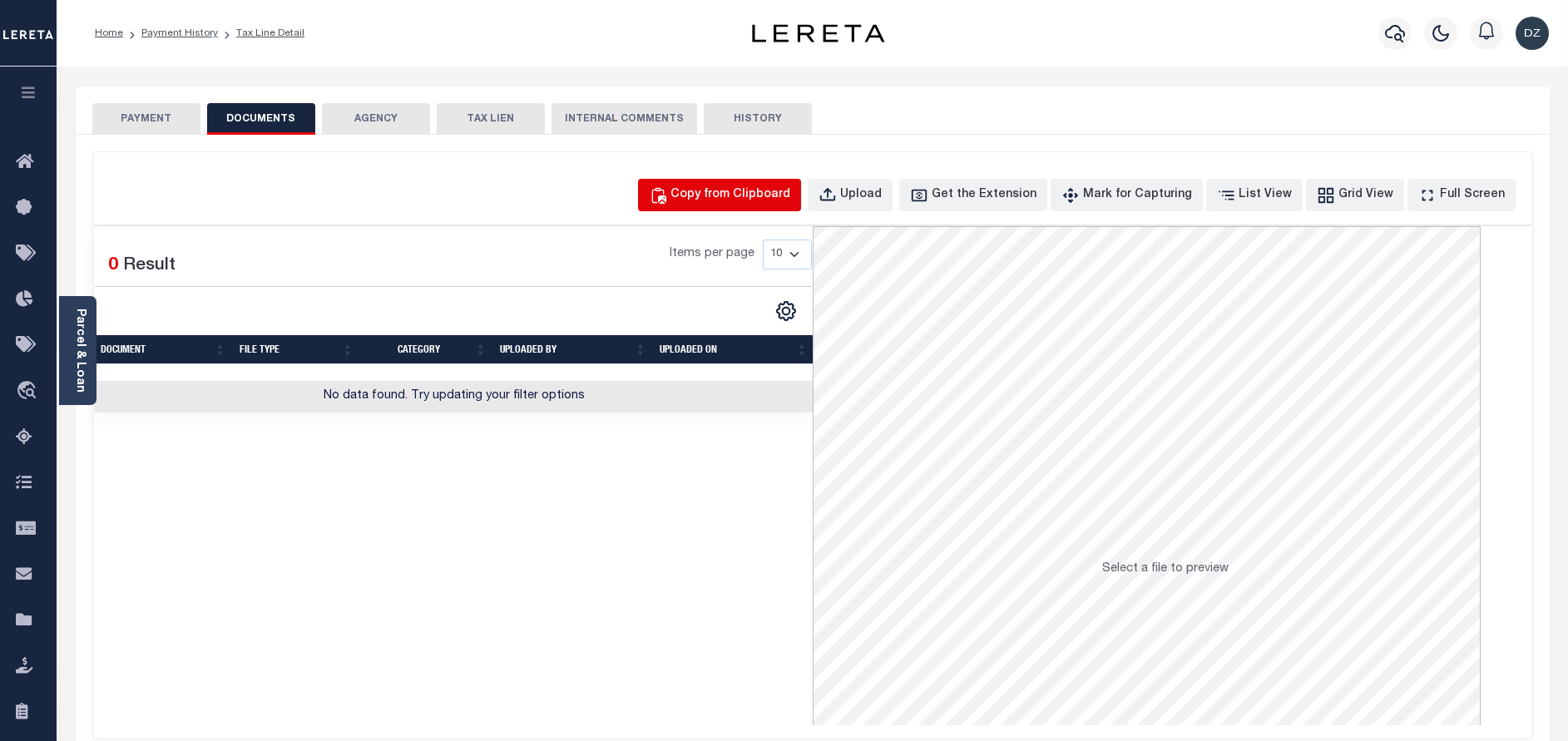
click at [758, 189] on div "Copy from Clipboard" at bounding box center [730, 195] width 120 height 18
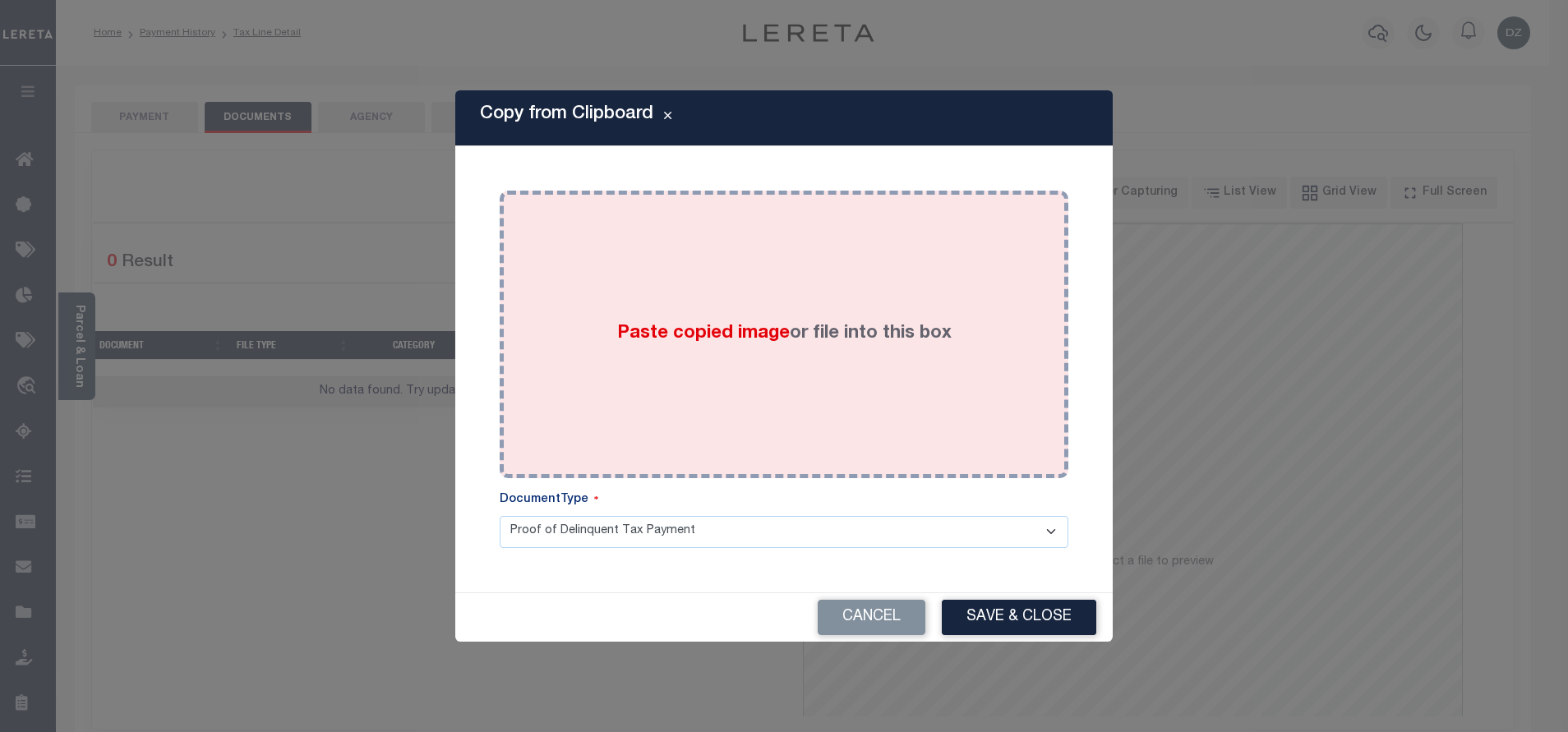
click at [861, 320] on label "Paste copied image or file into this box" at bounding box center [784, 333] width 334 height 27
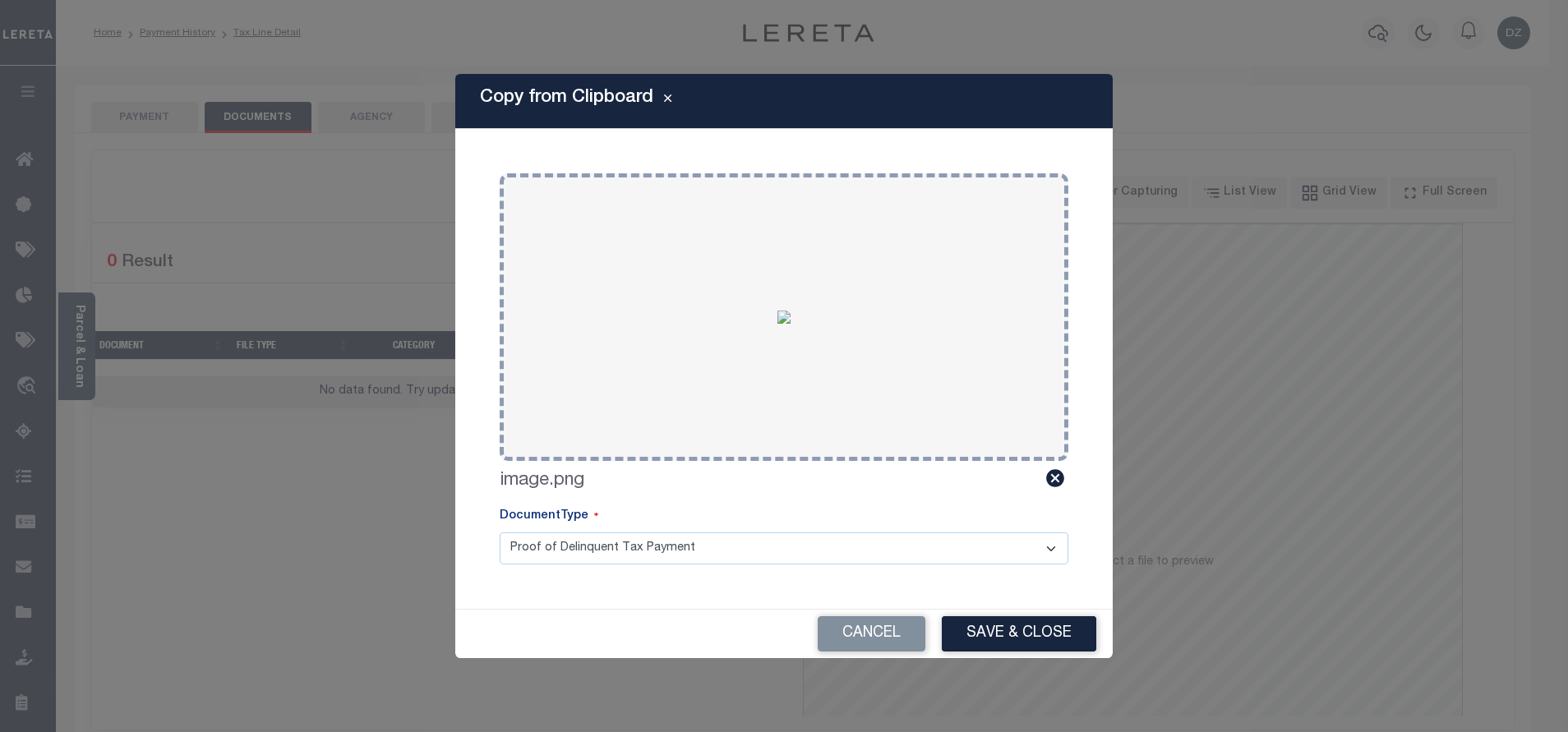
click at [1034, 610] on div "Cancel Save & Close" at bounding box center [784, 634] width 657 height 48
click at [1038, 617] on button "Save & Close" at bounding box center [1019, 634] width 155 height 35
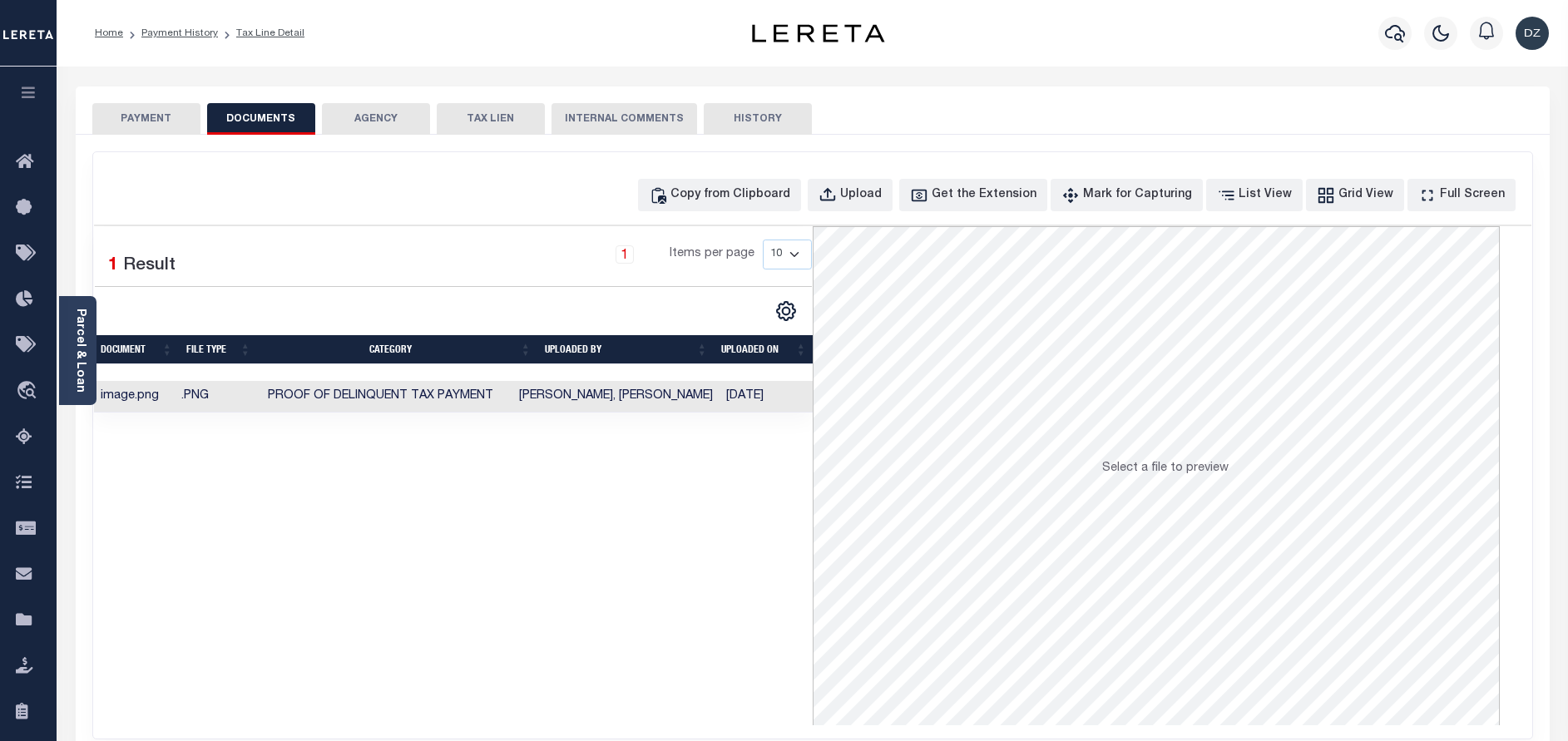
click at [99, 120] on button "PAYMENT" at bounding box center [146, 119] width 108 height 32
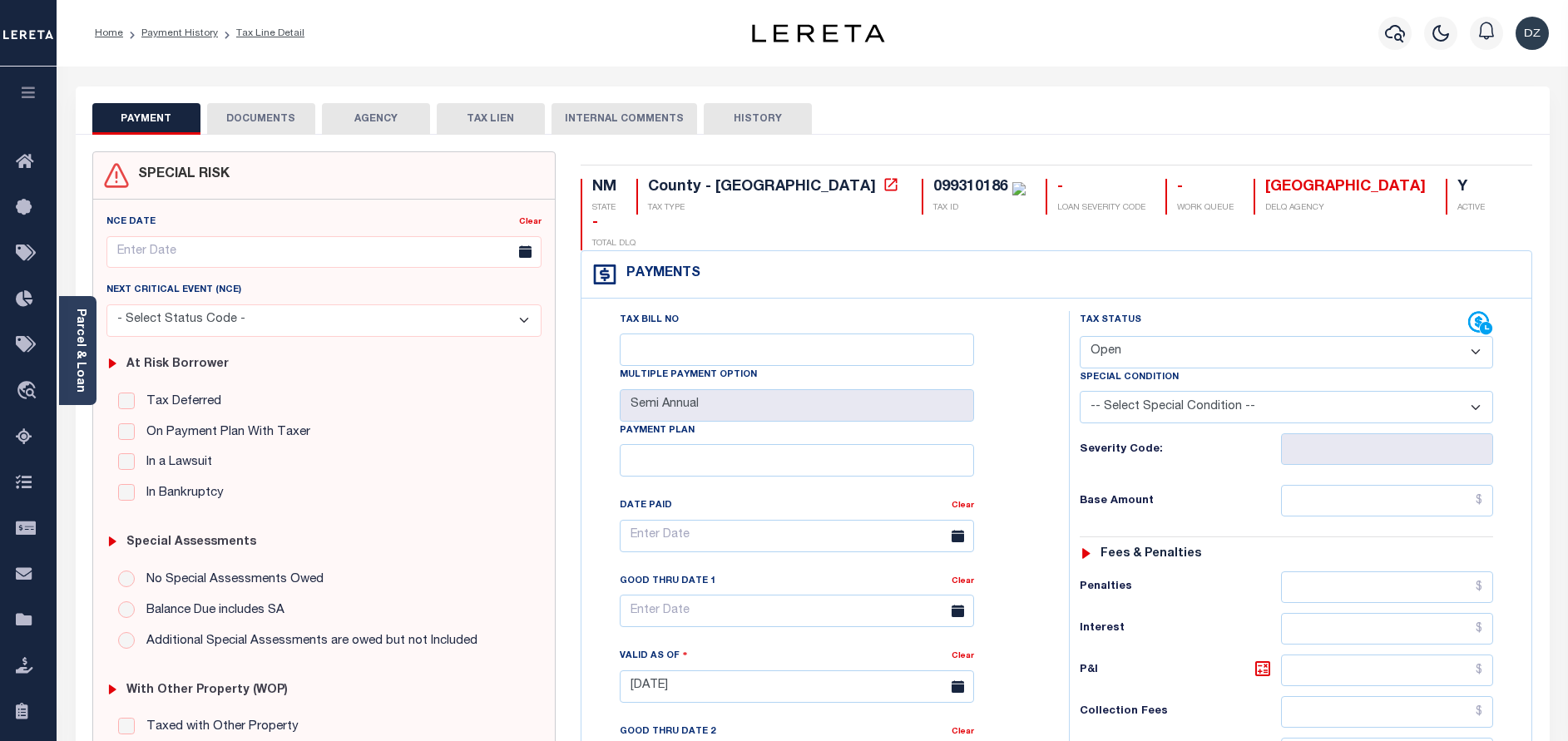
click at [1088, 337] on select "- Select Status Code - Open Due/Unpaid Paid Incomplete No Tax Due Internal Refu…" at bounding box center [1286, 353] width 413 height 33
select select "PYD"
click at [1079, 337] on select "- Select Status Code - Open Due/Unpaid Paid Incomplete No Tax Due Internal Refu…" at bounding box center [1286, 353] width 413 height 33
type input "09/16/2025"
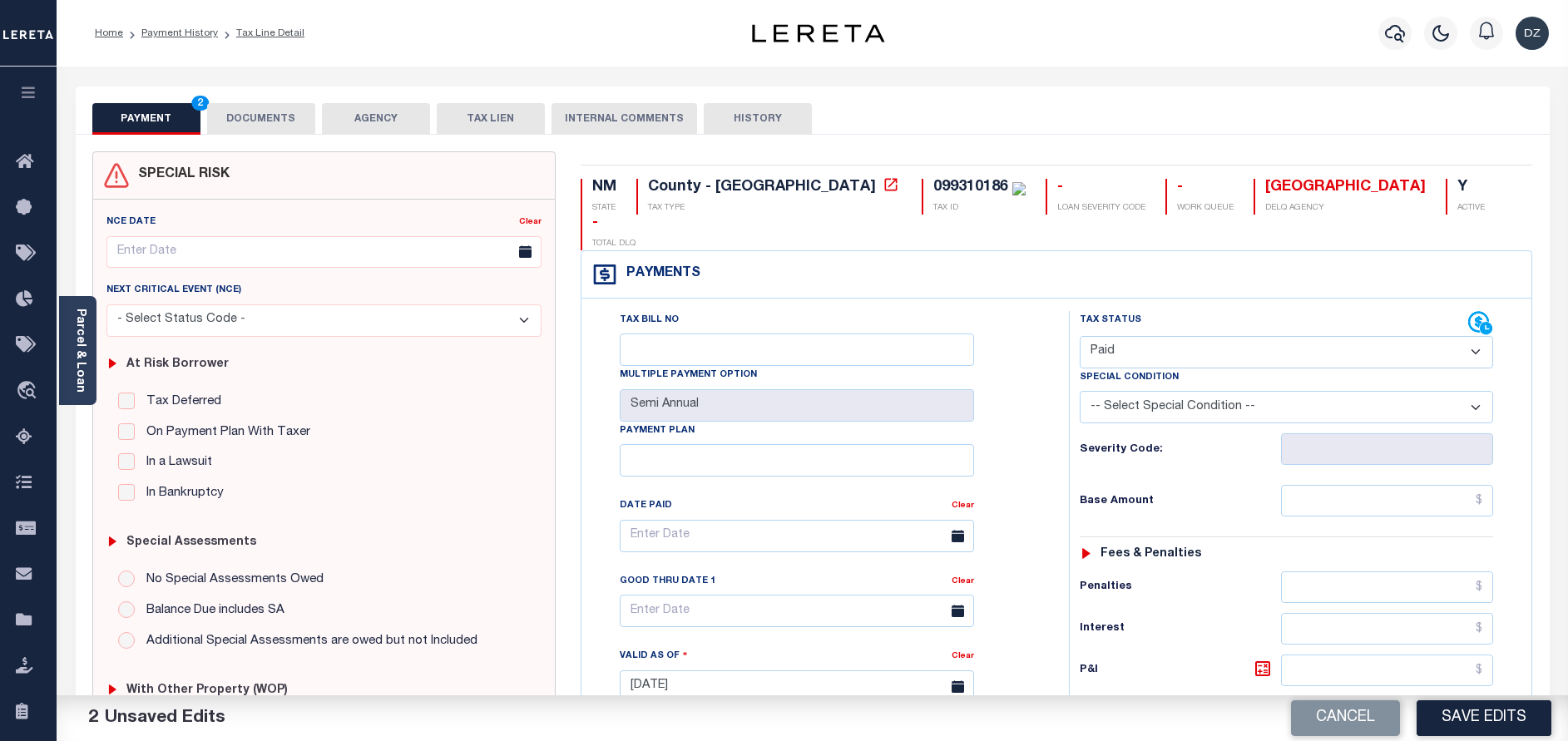
click at [1374, 484] on div "Tax Status Status - Select Status Code -" at bounding box center [1292, 678] width 446 height 734
click at [1370, 485] on input "text" at bounding box center [1387, 500] width 212 height 32
type input "$0.00"
click at [1443, 716] on button "Save Edits" at bounding box center [1484, 718] width 135 height 35
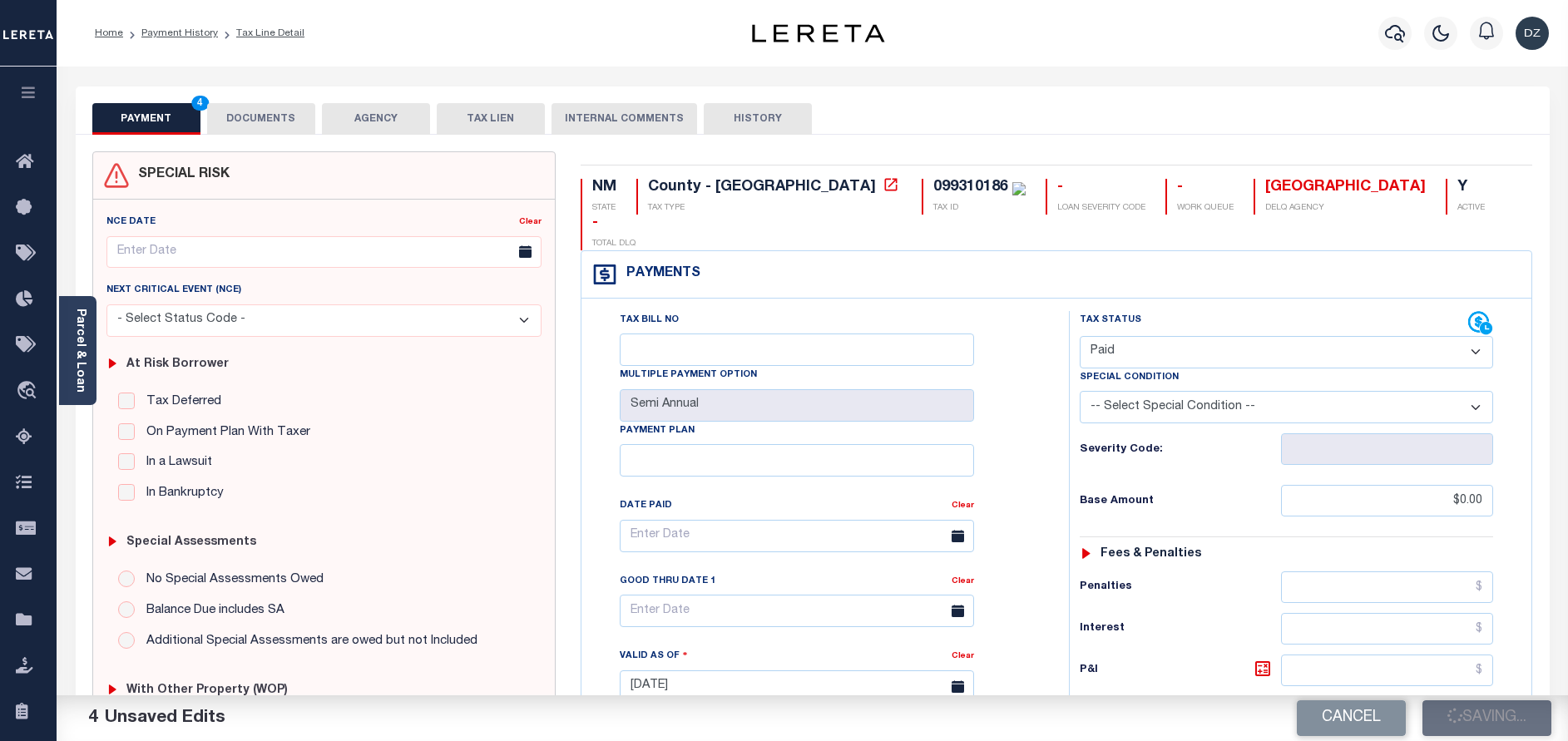
checkbox input "false"
type input "$0"
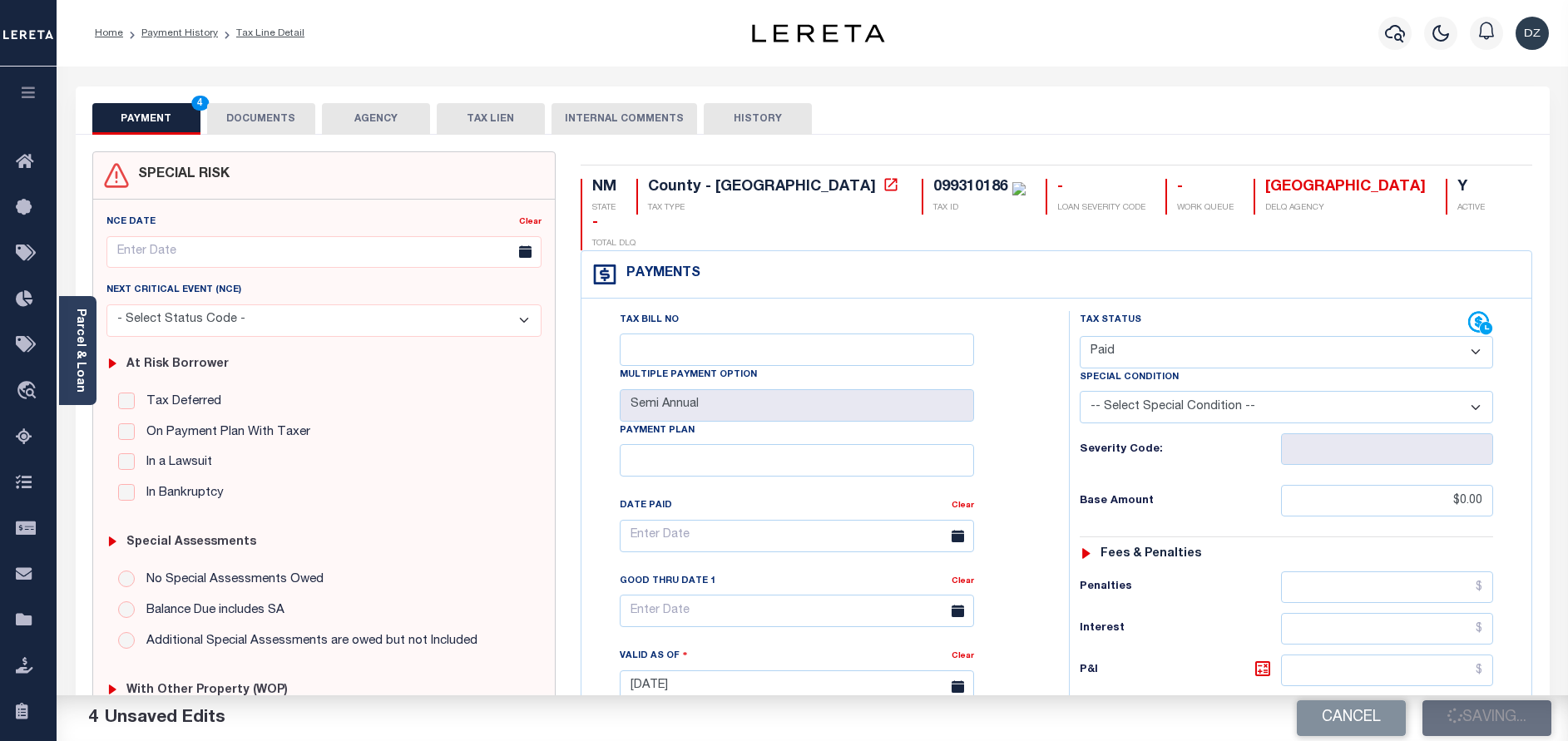
type input "$0"
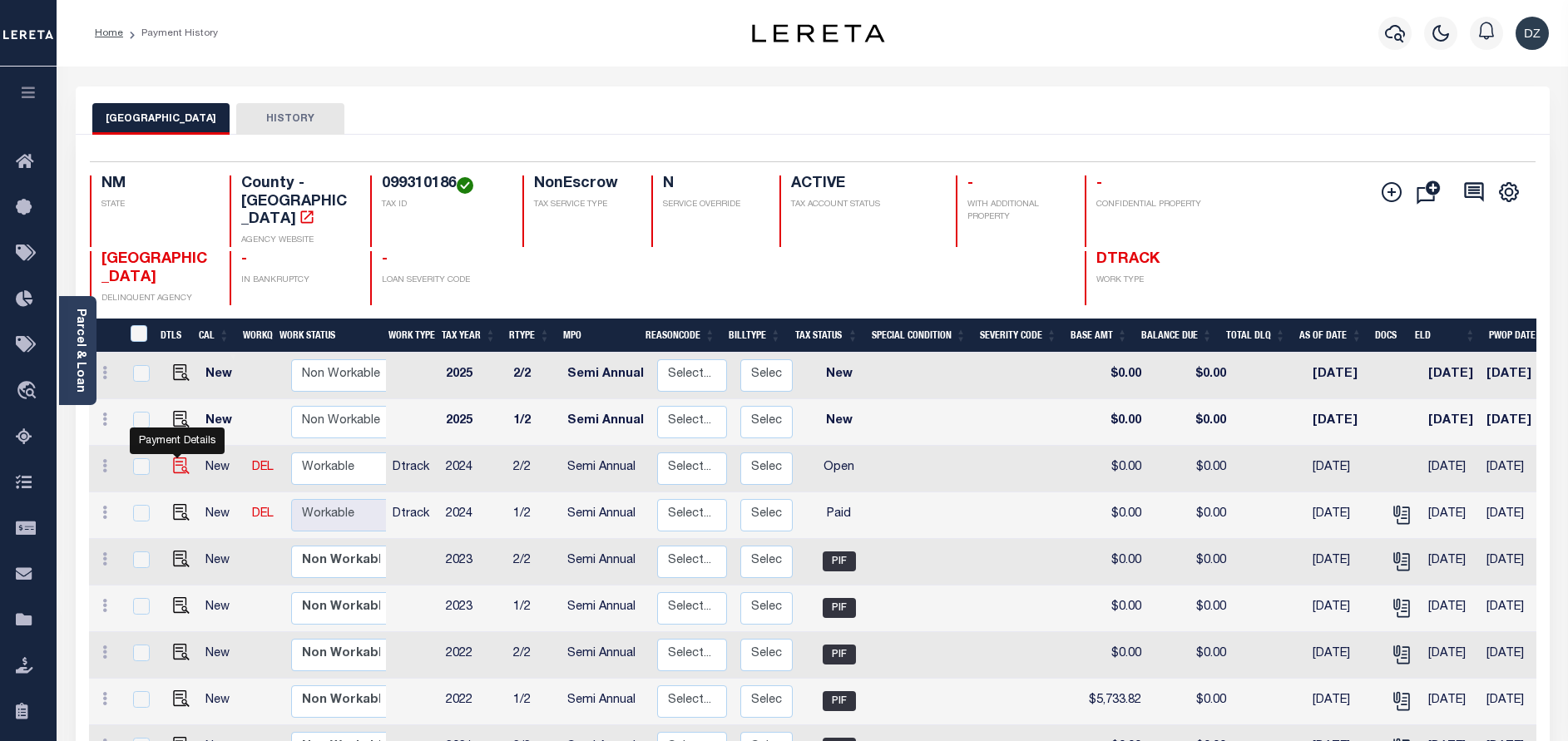
click at [176, 458] on img "" at bounding box center [181, 466] width 16 height 16
checkbox input "true"
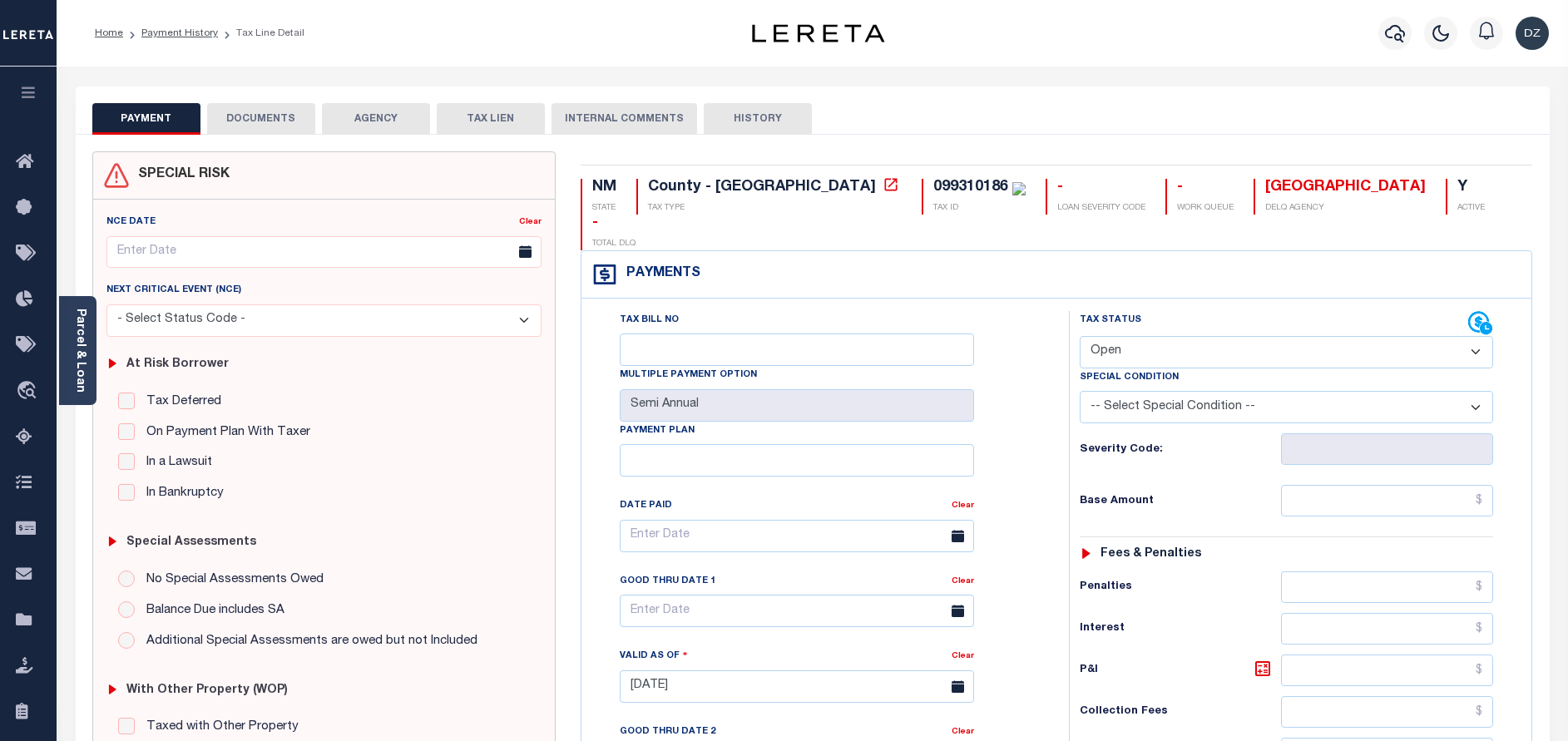
click at [1185, 337] on select "- Select Status Code - Open Due/Unpaid Paid Incomplete No Tax Due Internal Refu…" at bounding box center [1286, 353] width 413 height 33
select select "PYD"
click at [1079, 337] on select "- Select Status Code - Open Due/Unpaid Paid Incomplete No Tax Due Internal Refu…" at bounding box center [1286, 353] width 413 height 33
type input "[DATE]"
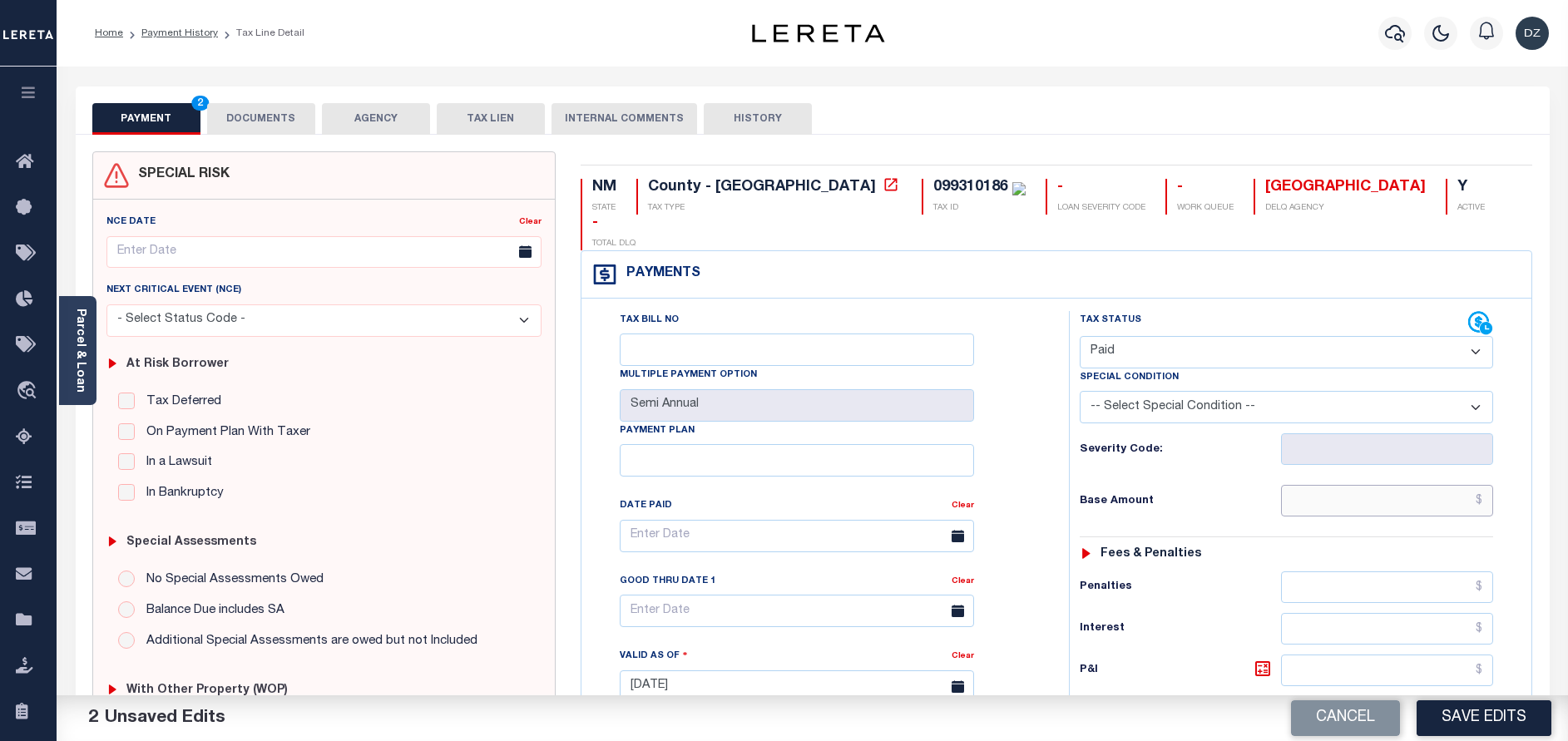
click at [1422, 485] on input "text" at bounding box center [1387, 500] width 212 height 32
type input "$0.00"
click at [251, 109] on button "DOCUMENTS" at bounding box center [261, 119] width 108 height 32
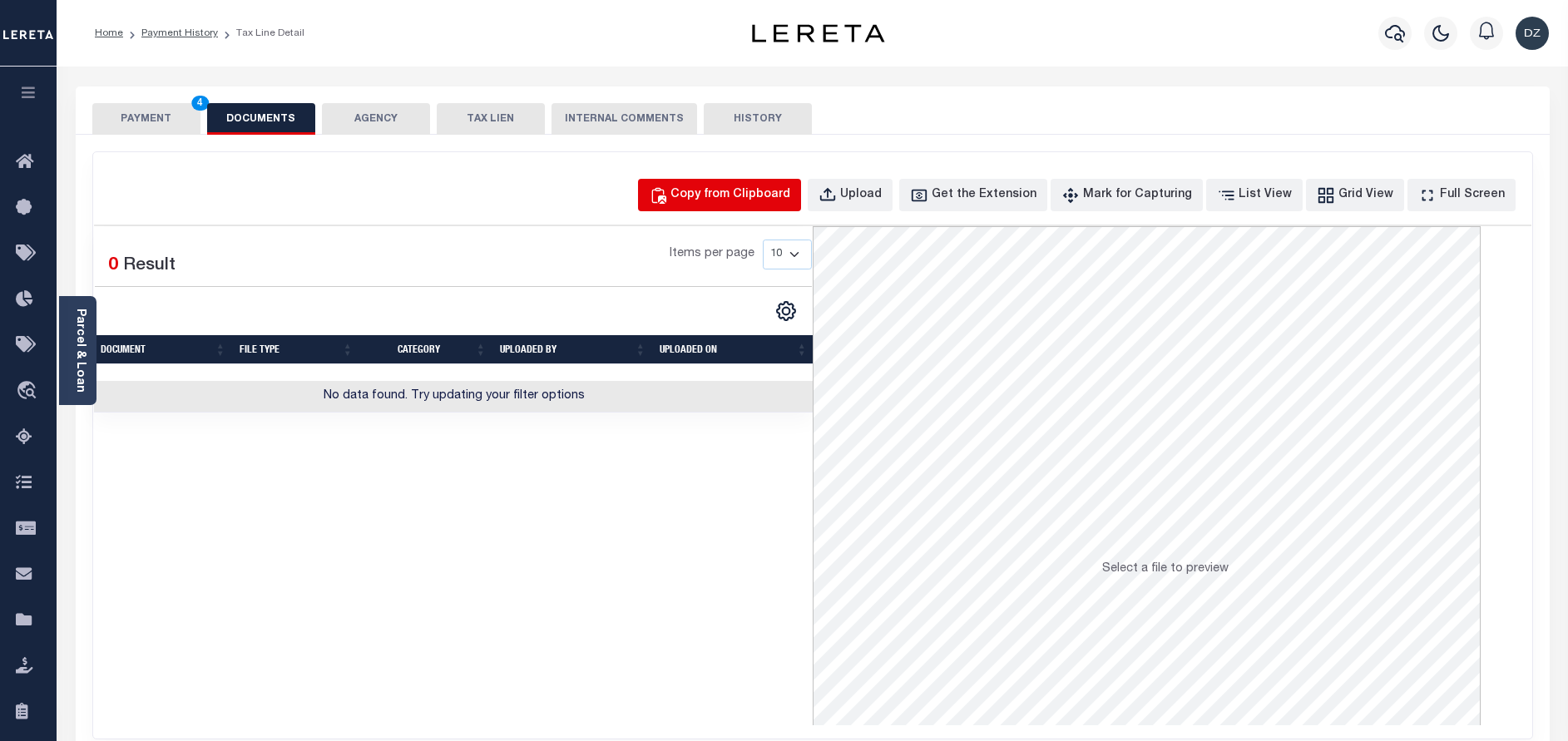
click at [713, 184] on button "Copy from Clipboard" at bounding box center [719, 195] width 163 height 33
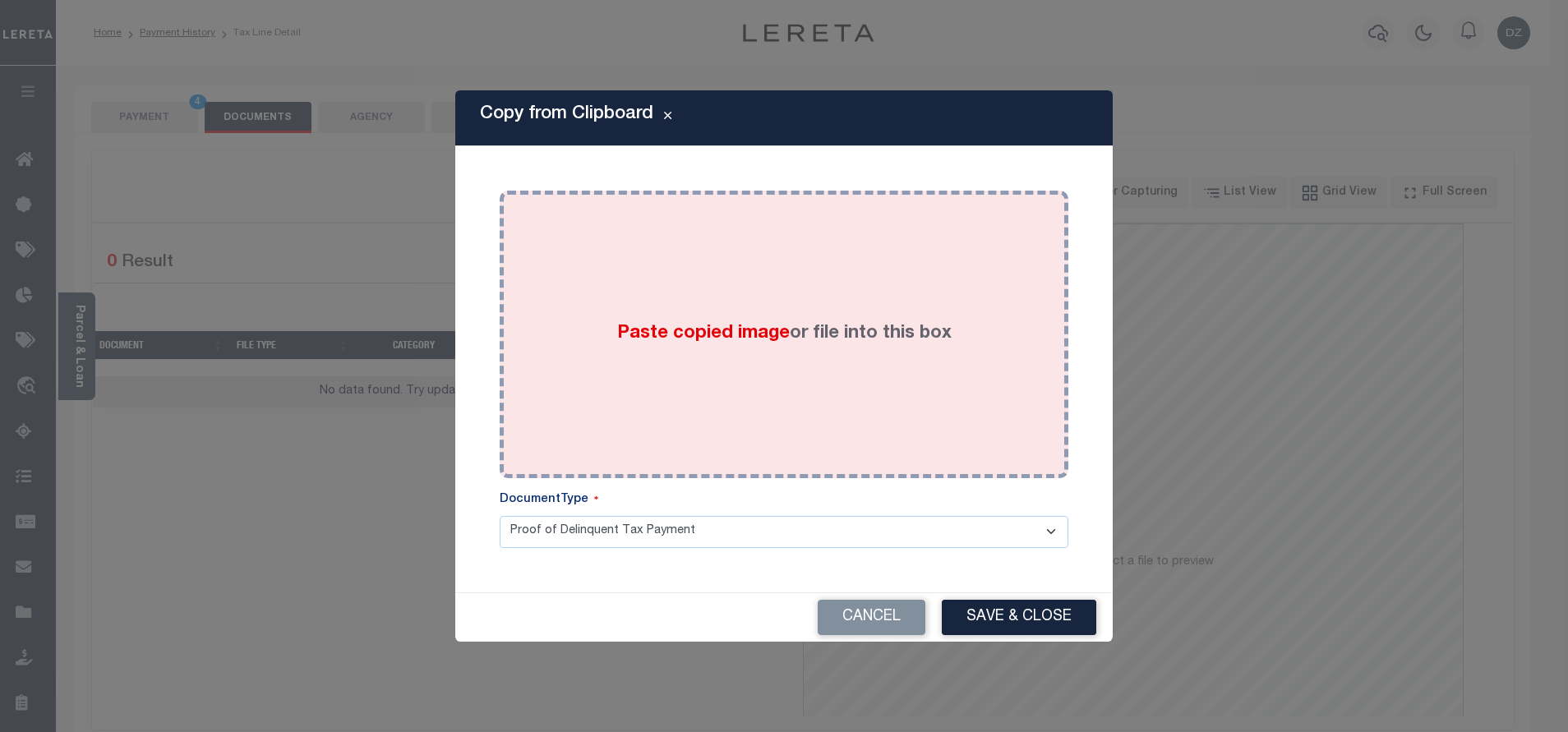
click at [751, 313] on div "Paste copied image or file into this box" at bounding box center [784, 334] width 544 height 263
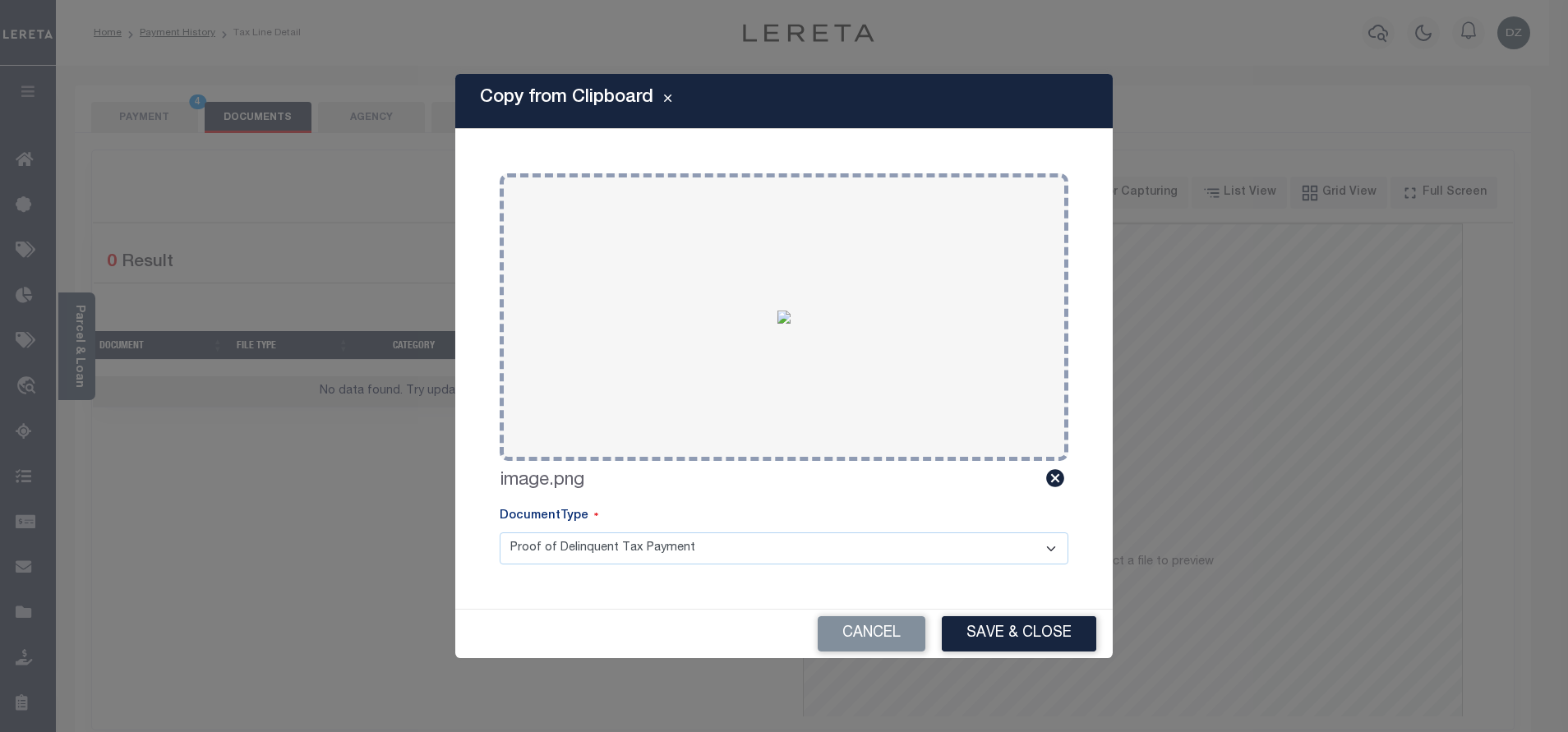
click at [984, 616] on div "Cancel Save & Close" at bounding box center [784, 634] width 657 height 48
click at [984, 630] on button "Save & Close" at bounding box center [1019, 634] width 155 height 35
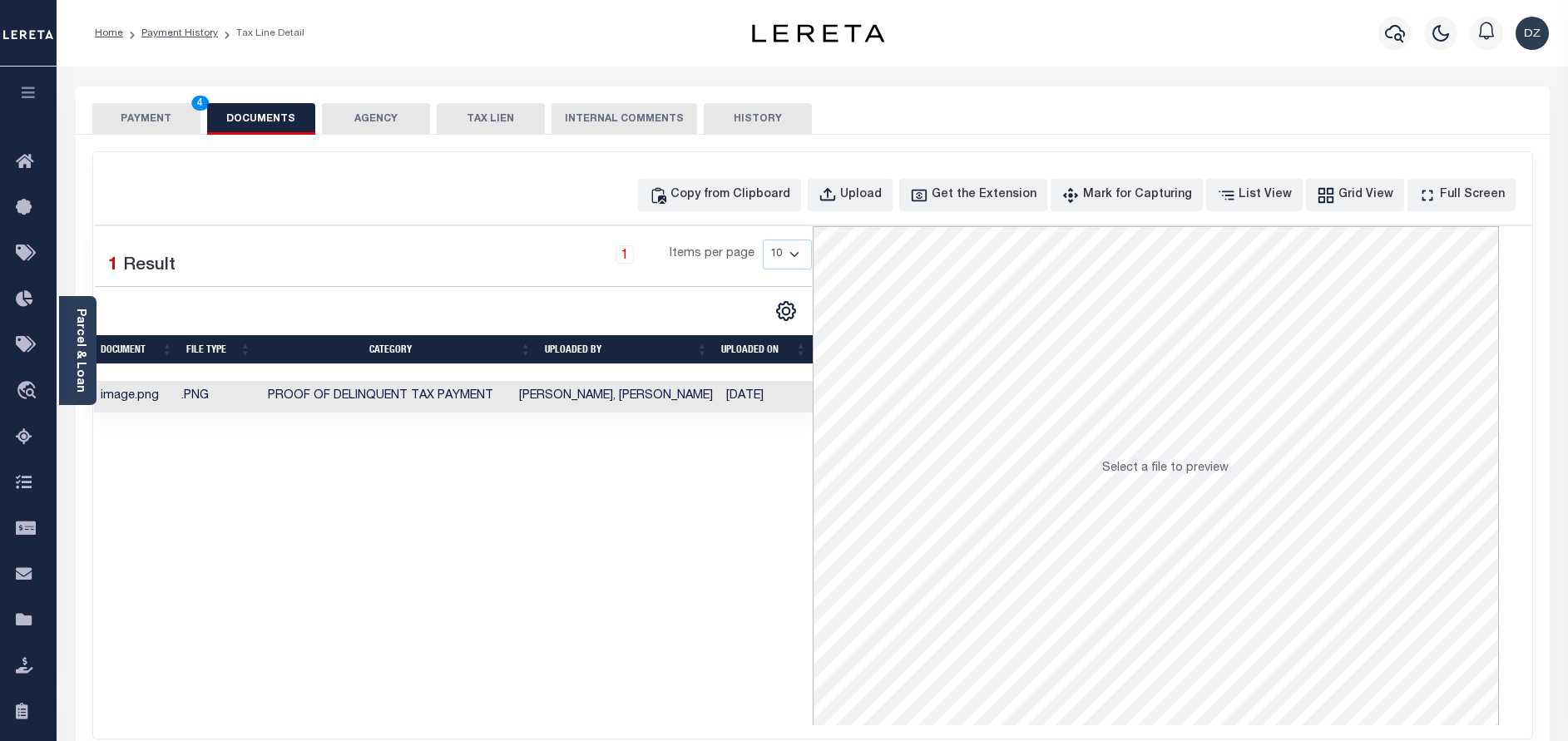
click at [143, 120] on button "PAYMENT 4" at bounding box center [146, 119] width 108 height 32
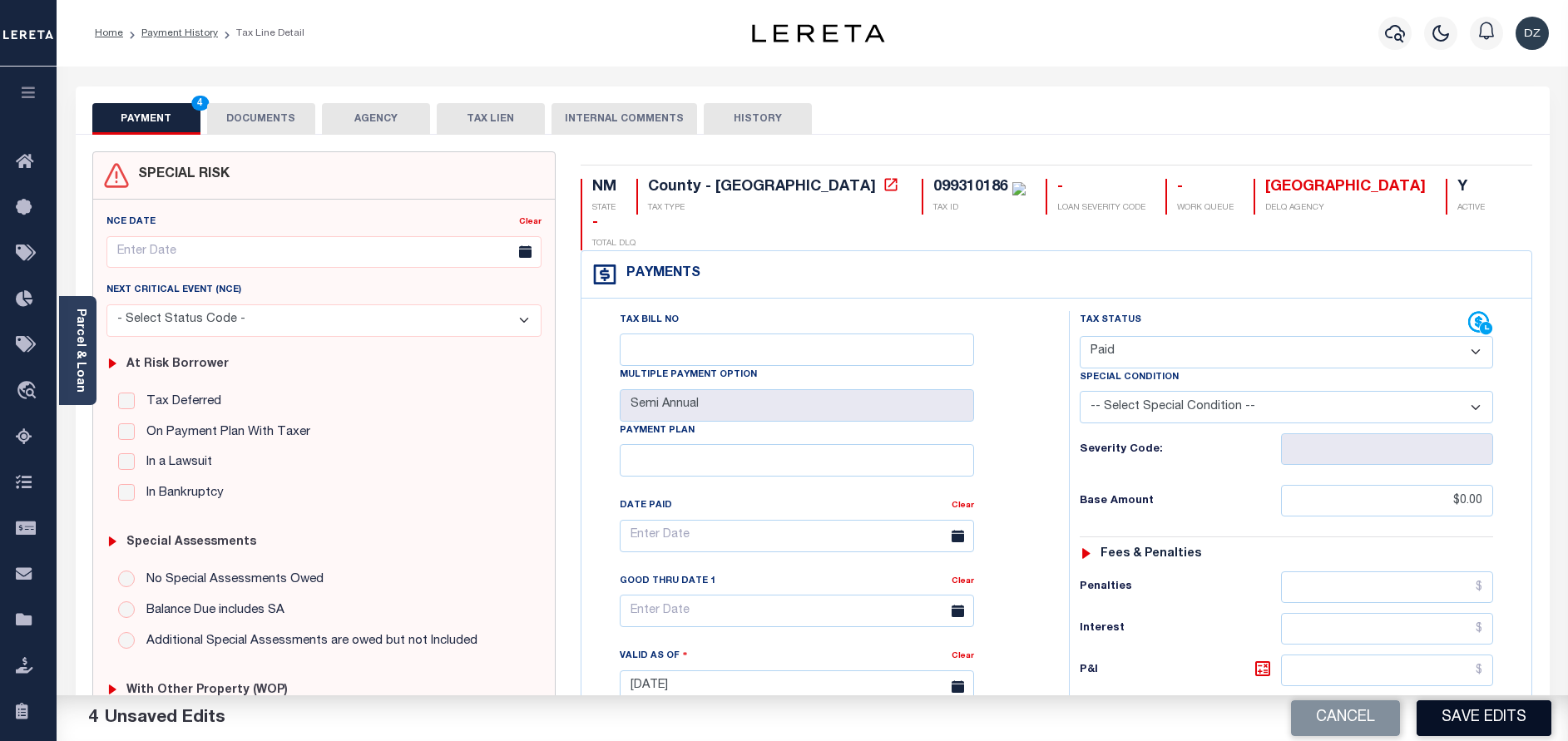
click at [1457, 713] on button "Save Edits" at bounding box center [1484, 718] width 135 height 35
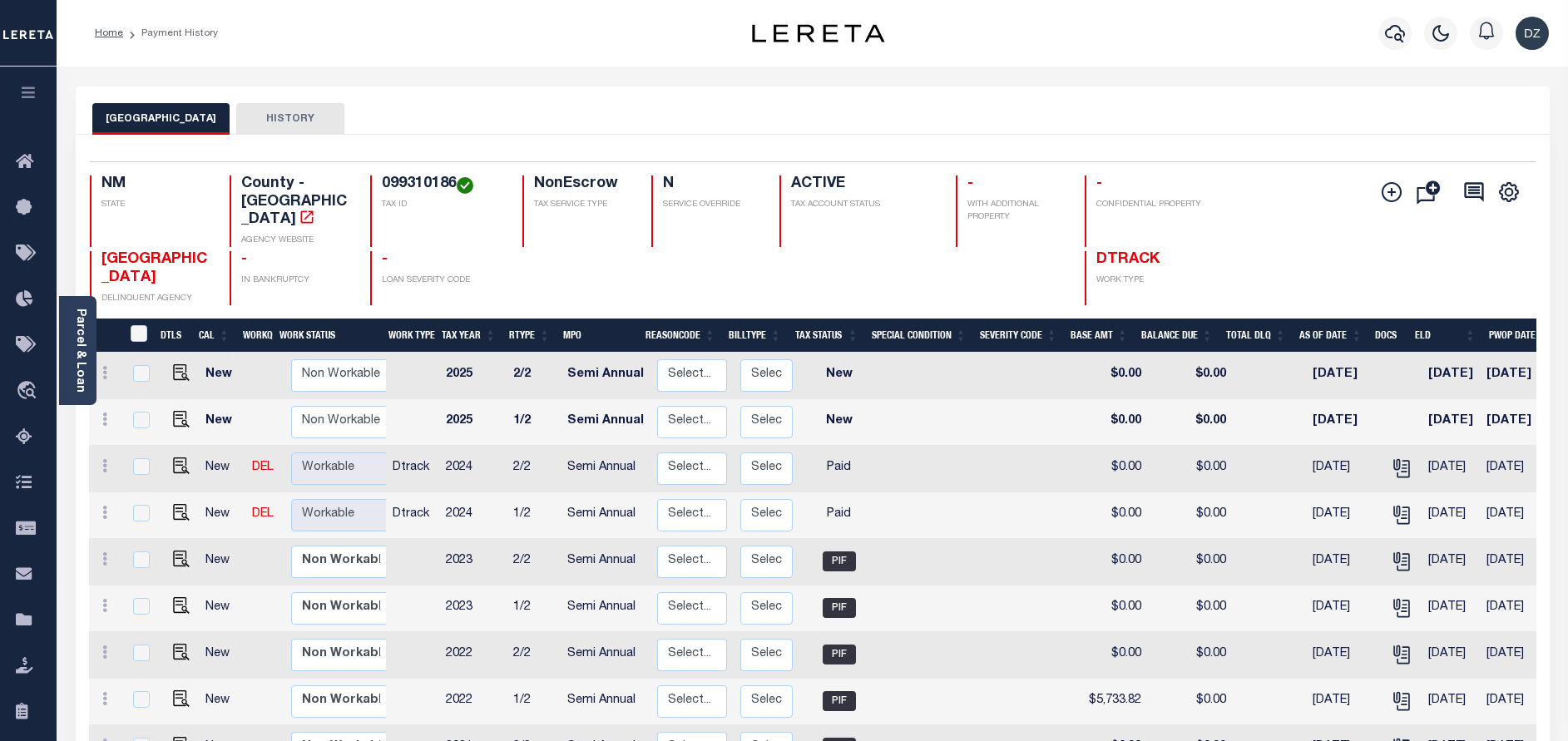
click at [427, 185] on h4 "099310186" at bounding box center [442, 185] width 120 height 18
copy h4 "099310186"
click at [1393, 40] on icon "button" at bounding box center [1395, 33] width 20 height 20
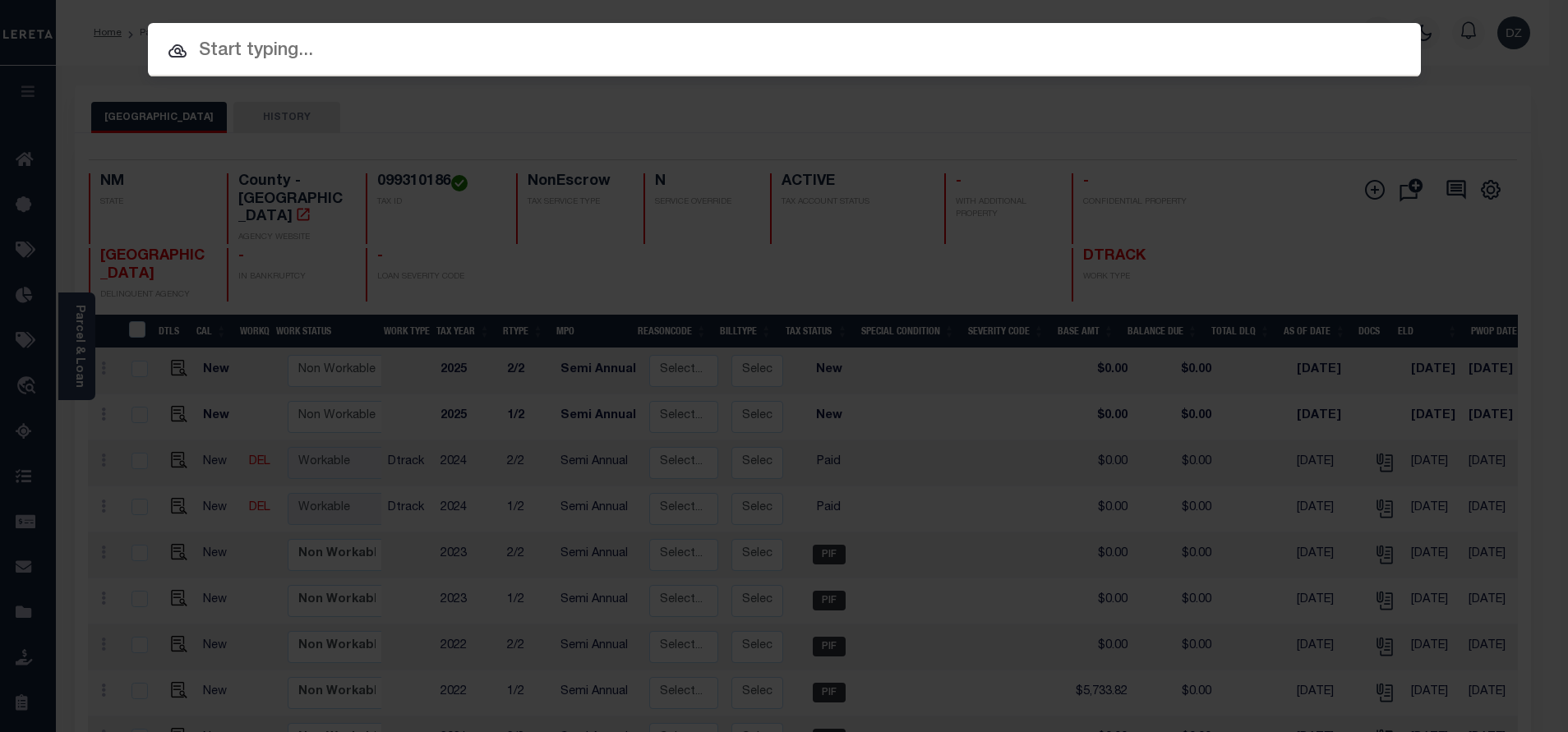
paste input "71985"
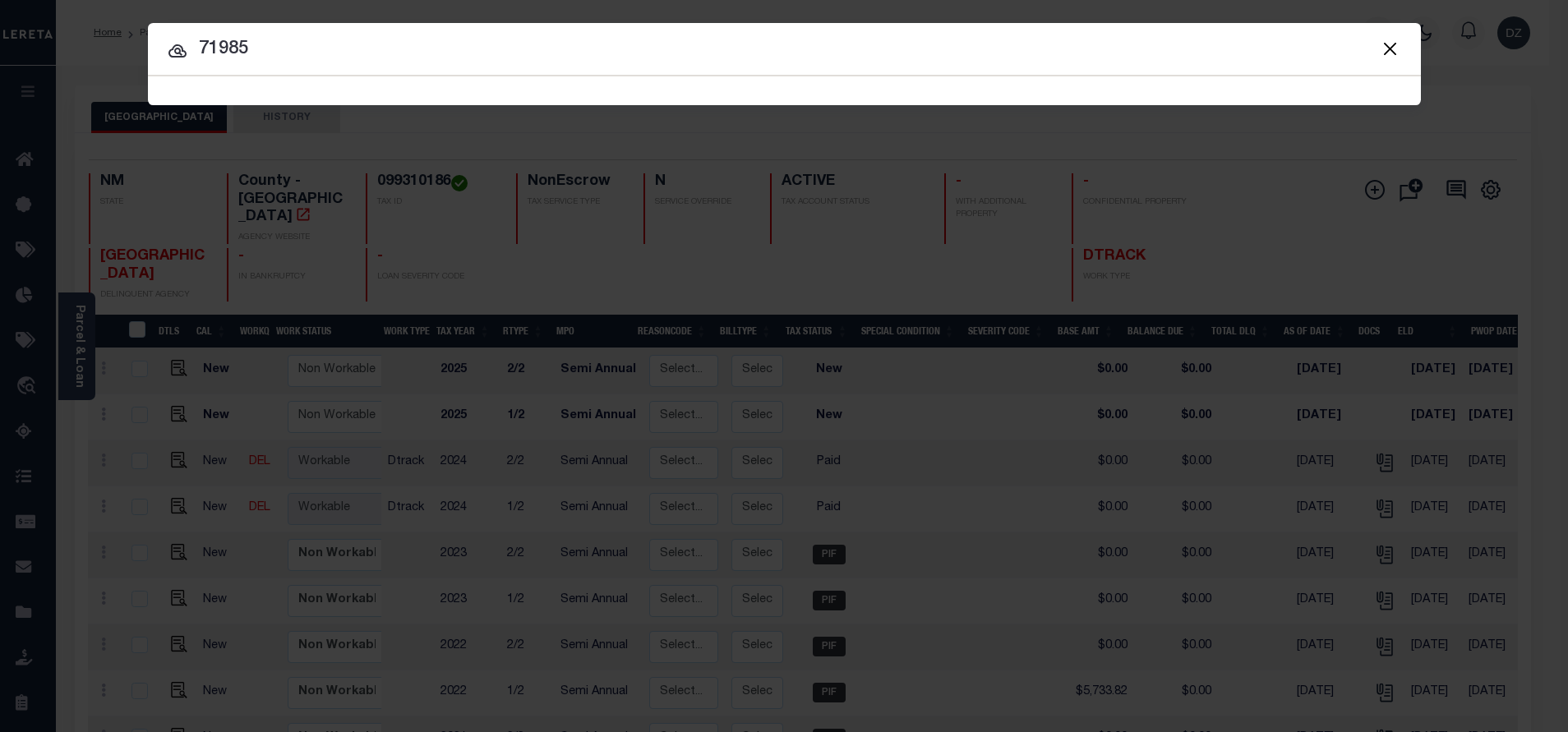
type input "71985"
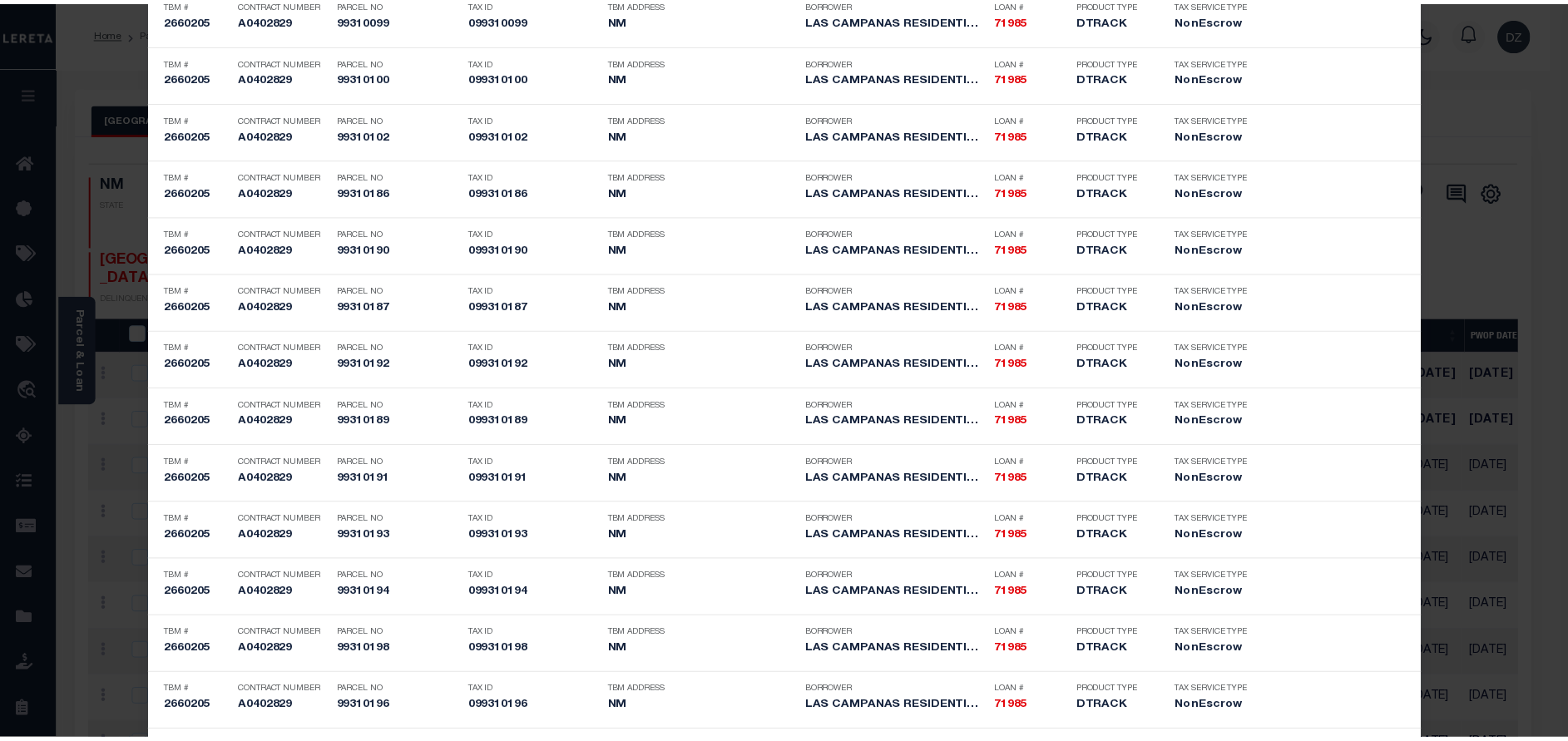
scroll to position [5491, 0]
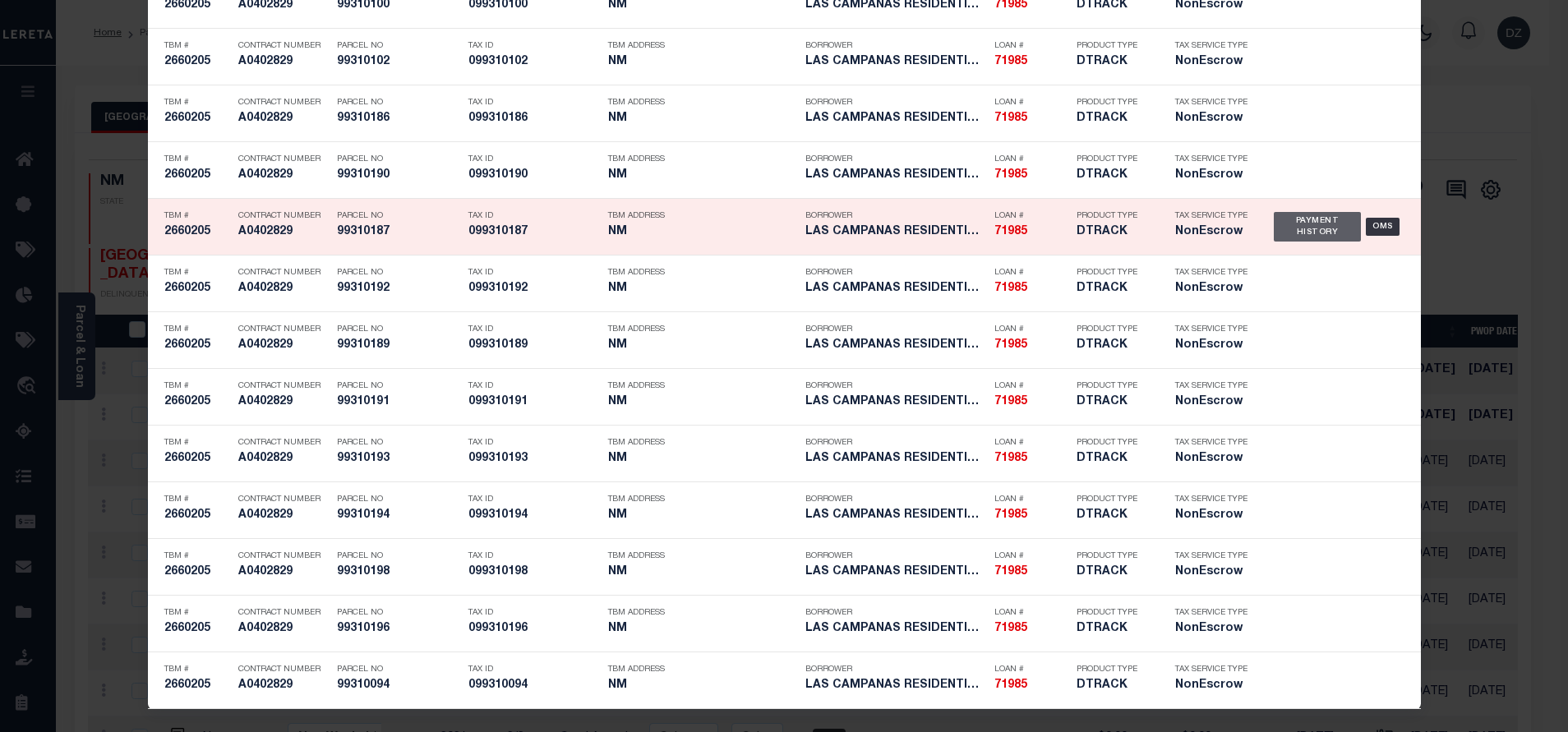
click at [1301, 233] on div "Payment History" at bounding box center [1318, 226] width 88 height 29
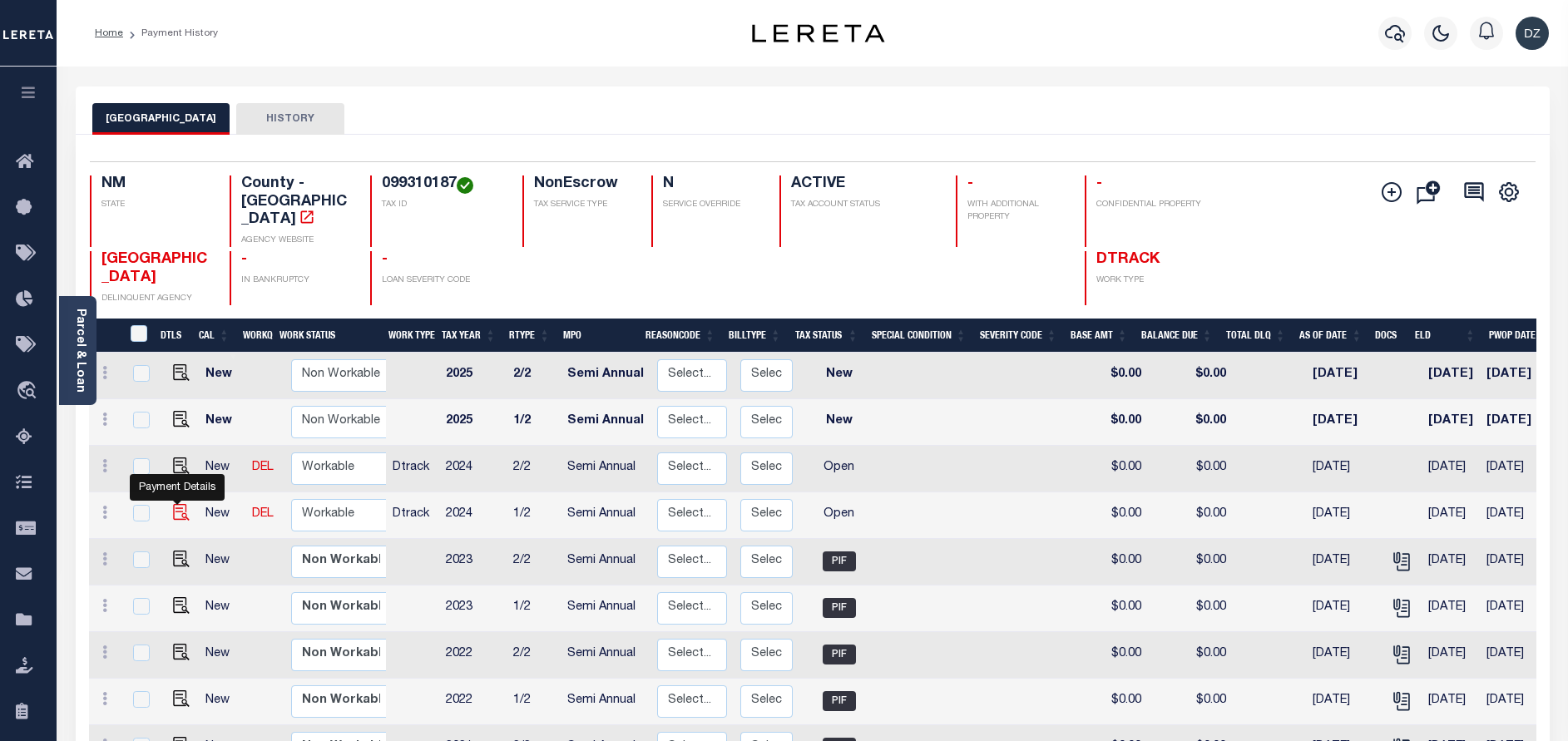
click at [178, 504] on img "" at bounding box center [181, 512] width 16 height 16
checkbox input "true"
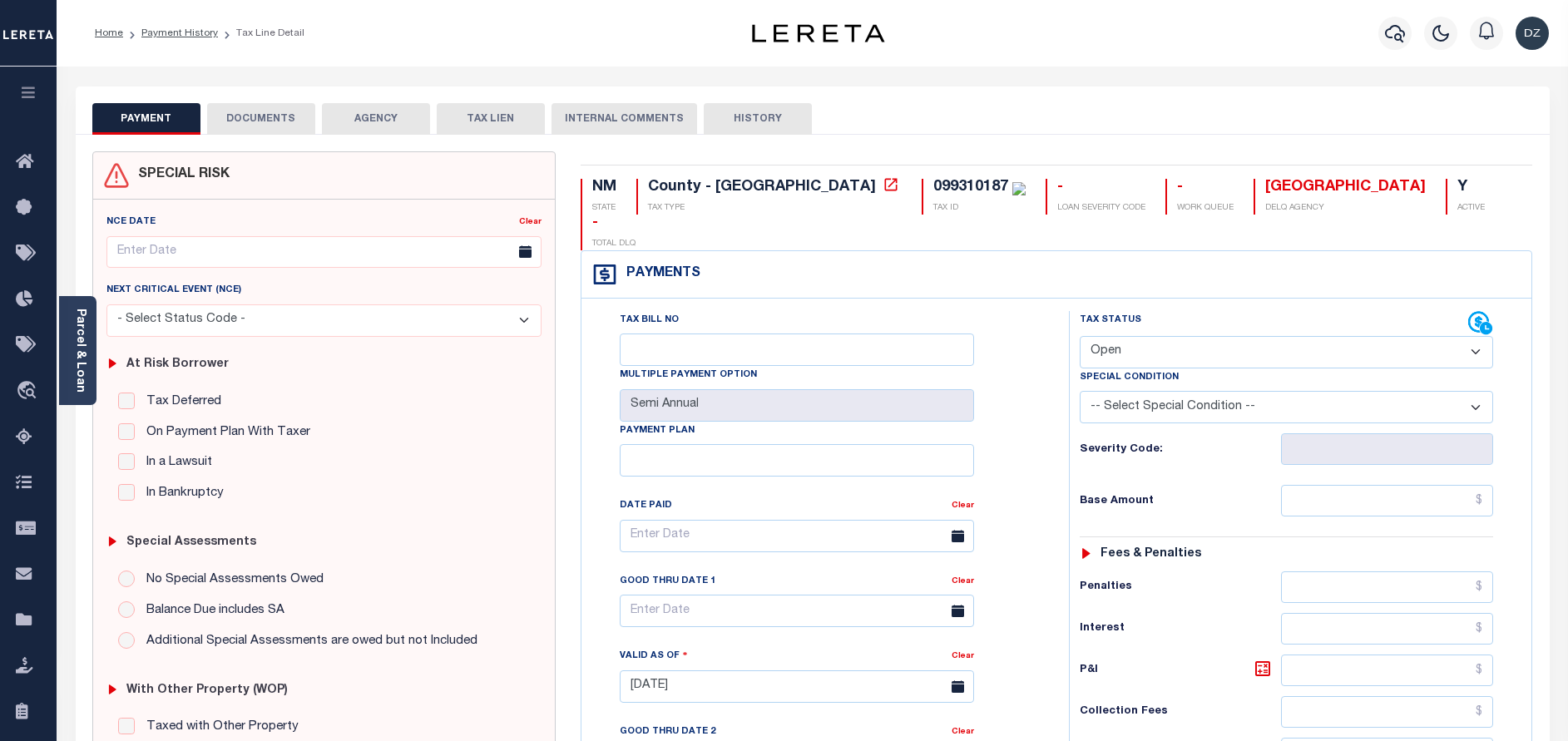
click at [1269, 337] on select "- Select Status Code - Open Due/Unpaid Paid Incomplete No Tax Due Internal Refu…" at bounding box center [1286, 353] width 413 height 33
select select "PYD"
click at [1079, 337] on select "- Select Status Code - Open Due/Unpaid Paid Incomplete No Tax Due Internal Refu…" at bounding box center [1286, 353] width 413 height 33
type input "09/16/2025"
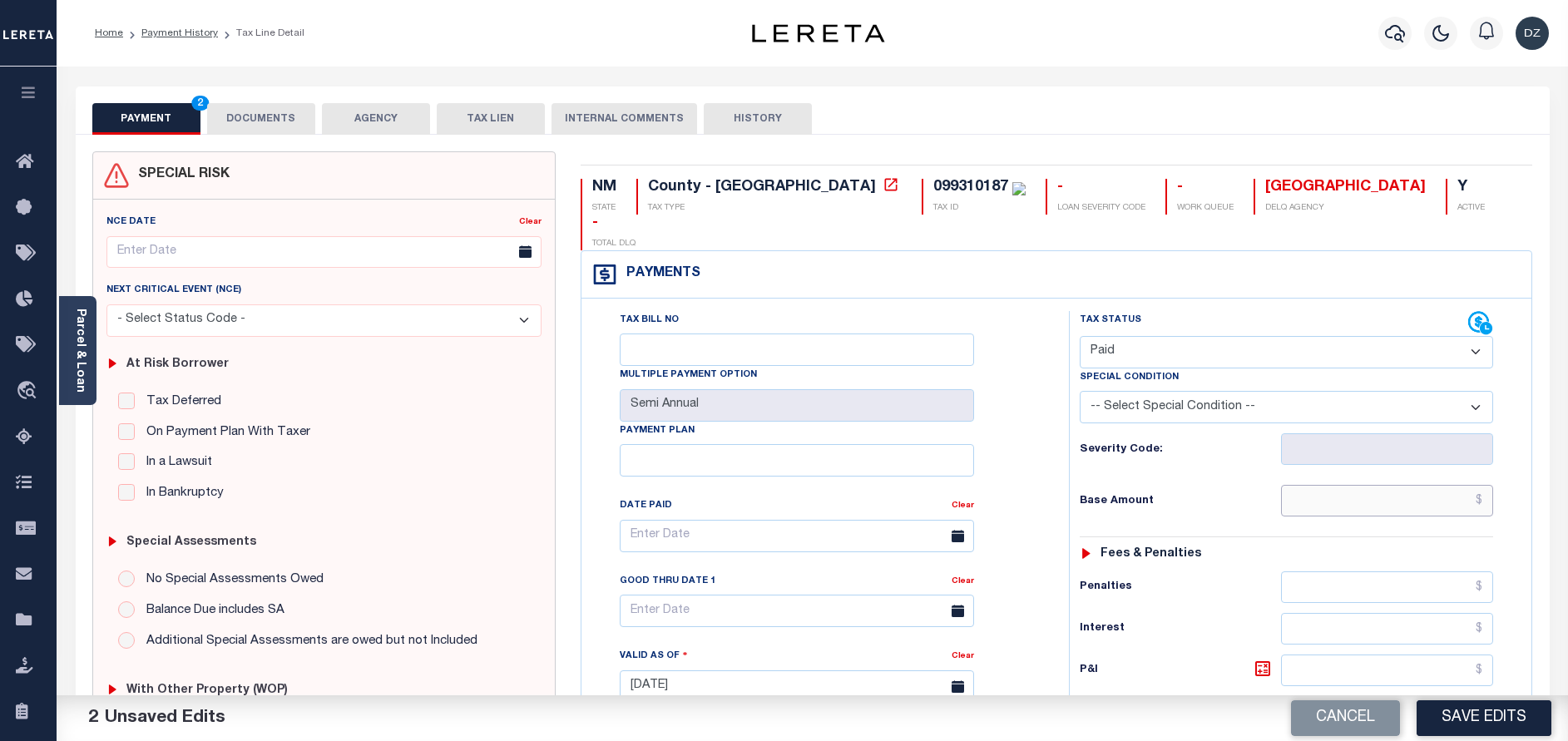
click at [1349, 485] on input "text" at bounding box center [1387, 500] width 212 height 32
type input "$0.00"
click at [231, 114] on button "DOCUMENTS" at bounding box center [261, 119] width 108 height 32
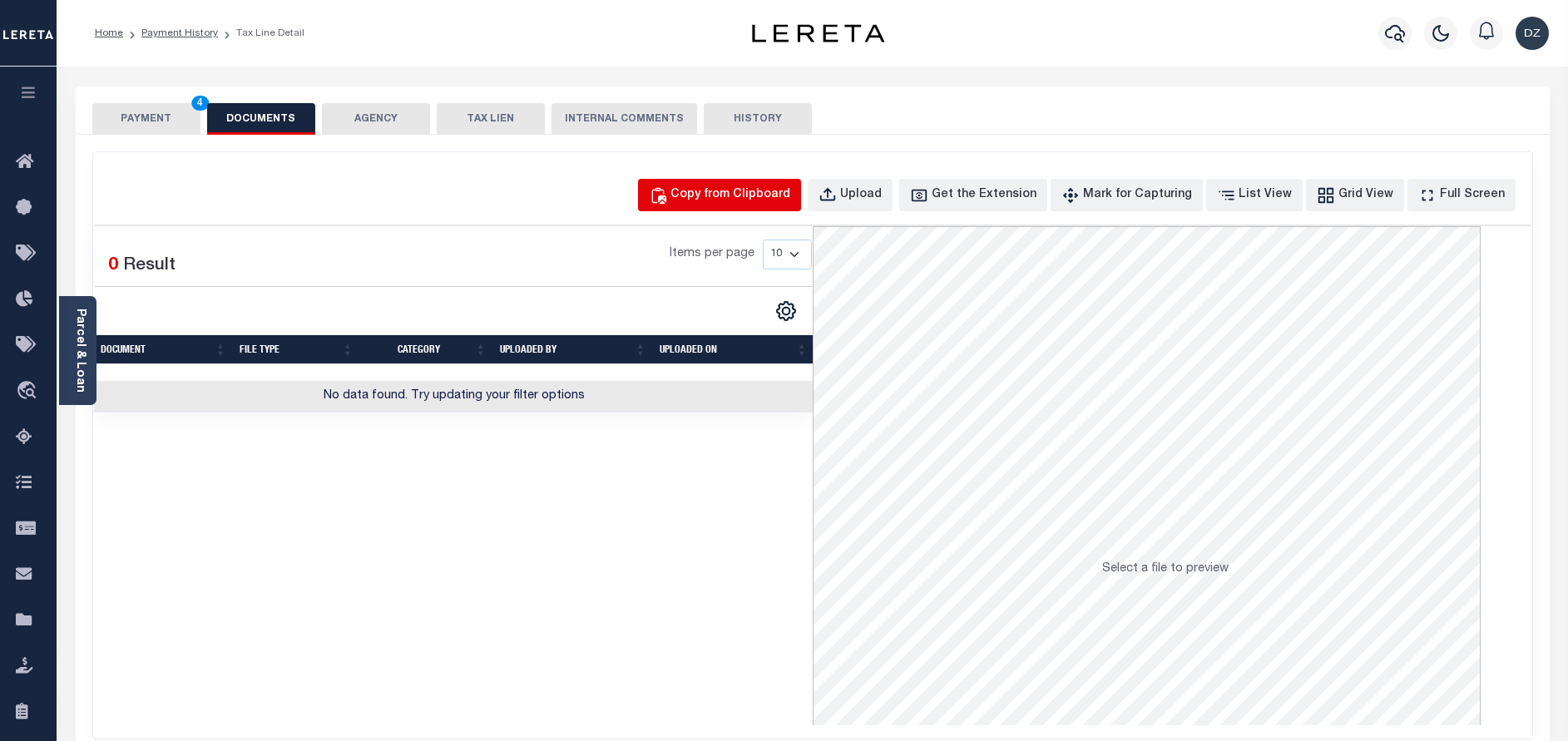
click at [735, 202] on div "Copy from Clipboard" at bounding box center [730, 195] width 120 height 18
select select "POP"
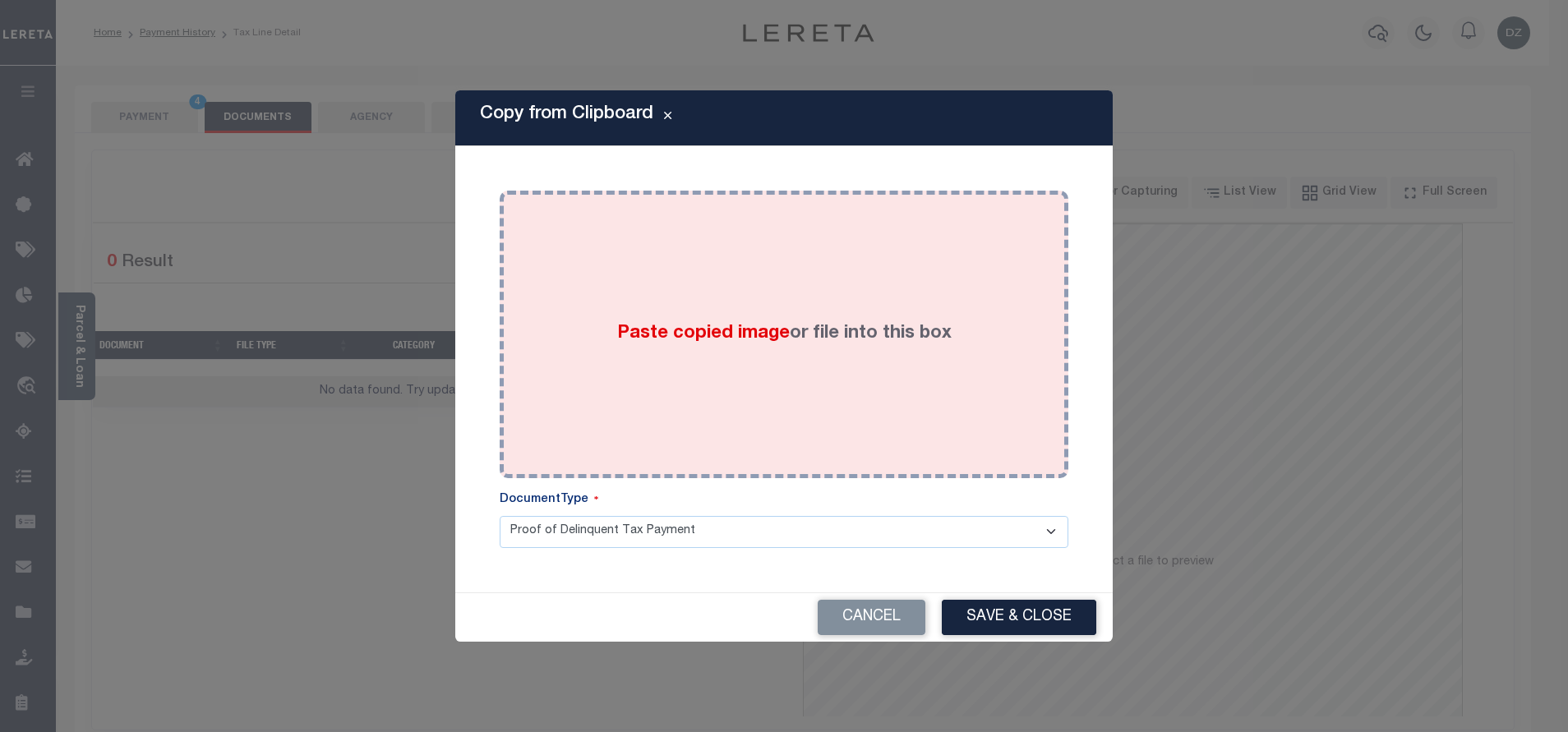
click at [683, 313] on div "Paste copied image or file into this box" at bounding box center [784, 334] width 544 height 263
click at [780, 392] on div "Paste copied image or file into this box" at bounding box center [784, 334] width 544 height 263
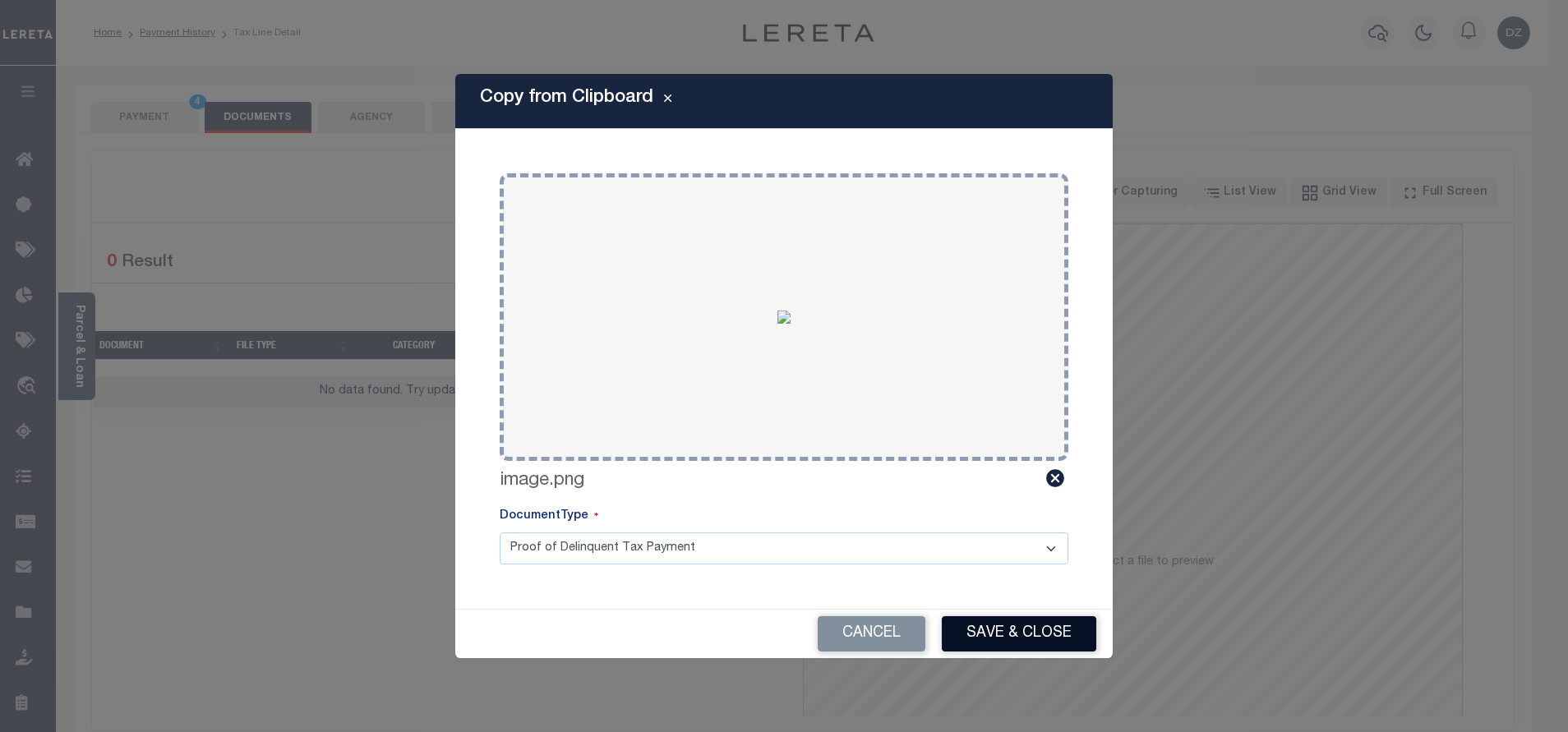
click at [1004, 636] on button "Save & Close" at bounding box center [1019, 634] width 155 height 35
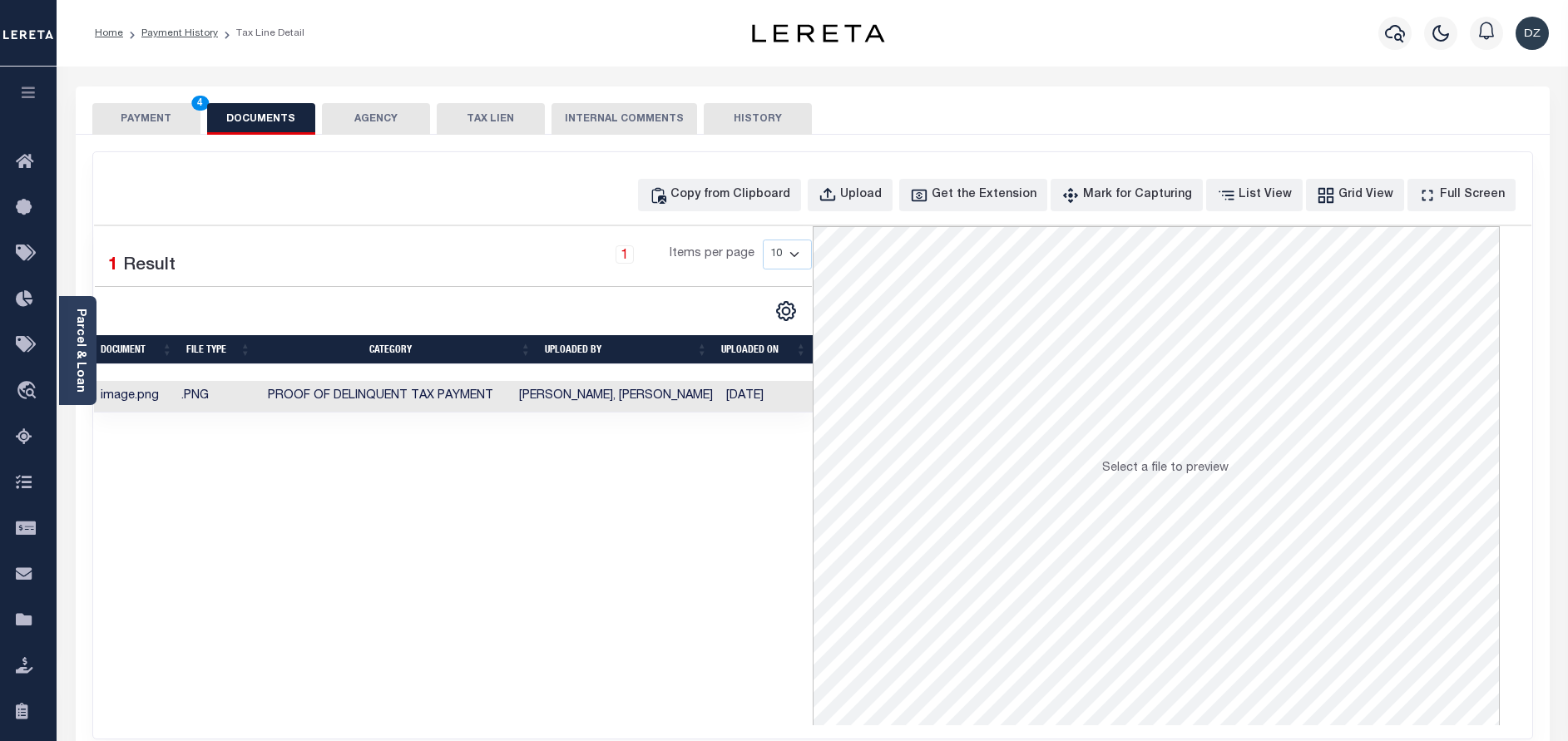
click at [120, 129] on button "PAYMENT 4" at bounding box center [146, 119] width 108 height 32
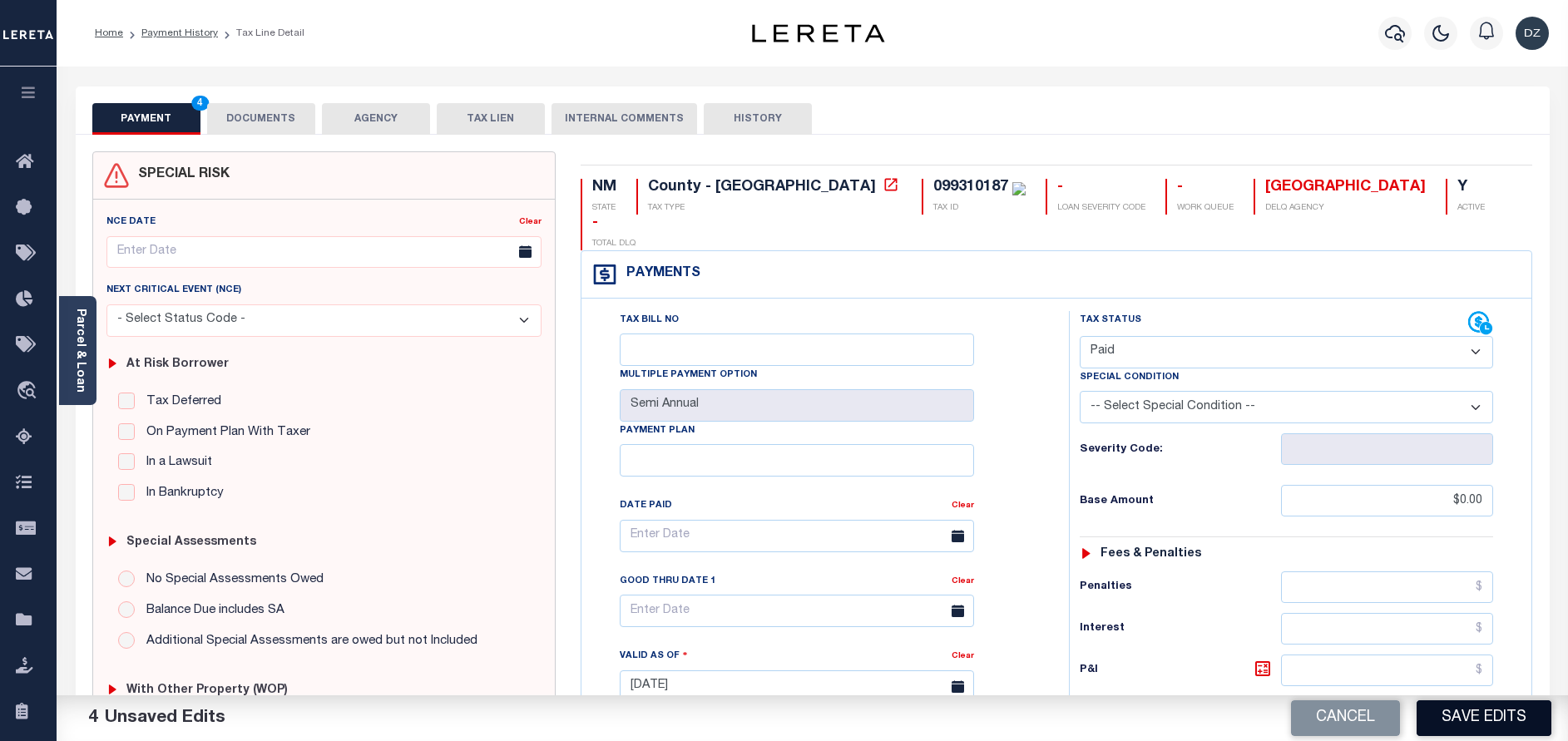
click at [1475, 707] on button "Save Edits" at bounding box center [1484, 718] width 135 height 35
checkbox input "false"
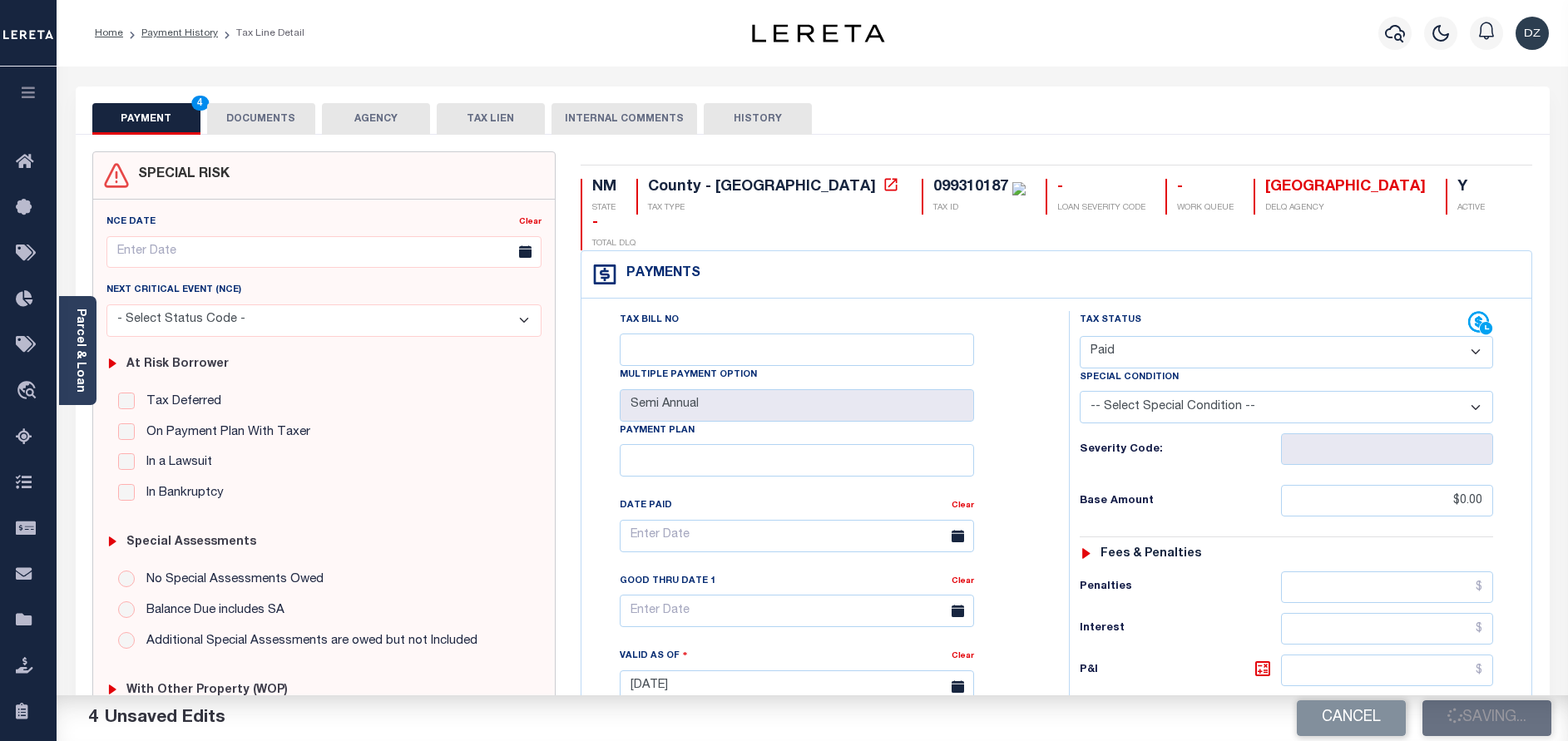
type input "$0"
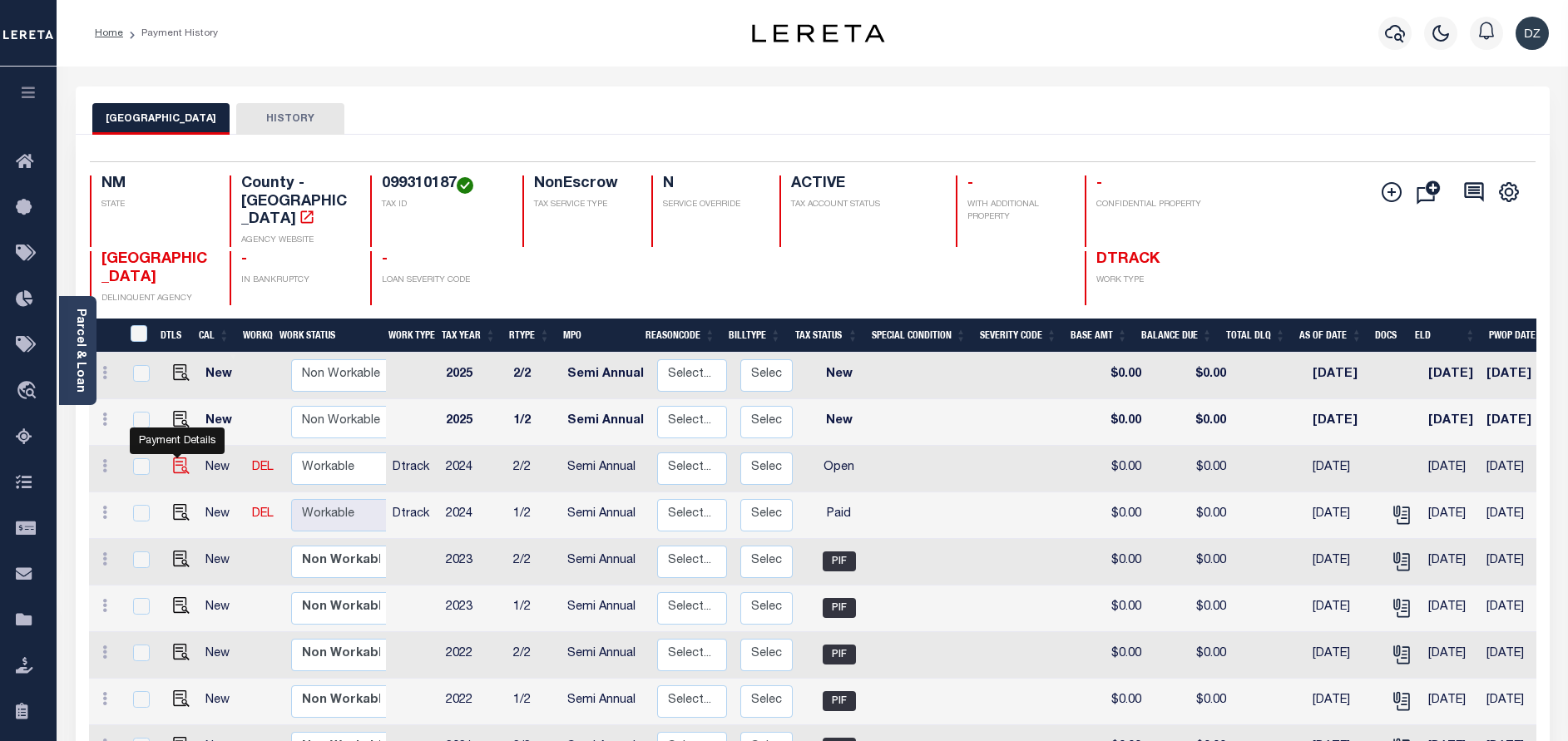
click at [176, 458] on img "" at bounding box center [181, 466] width 16 height 16
checkbox input "true"
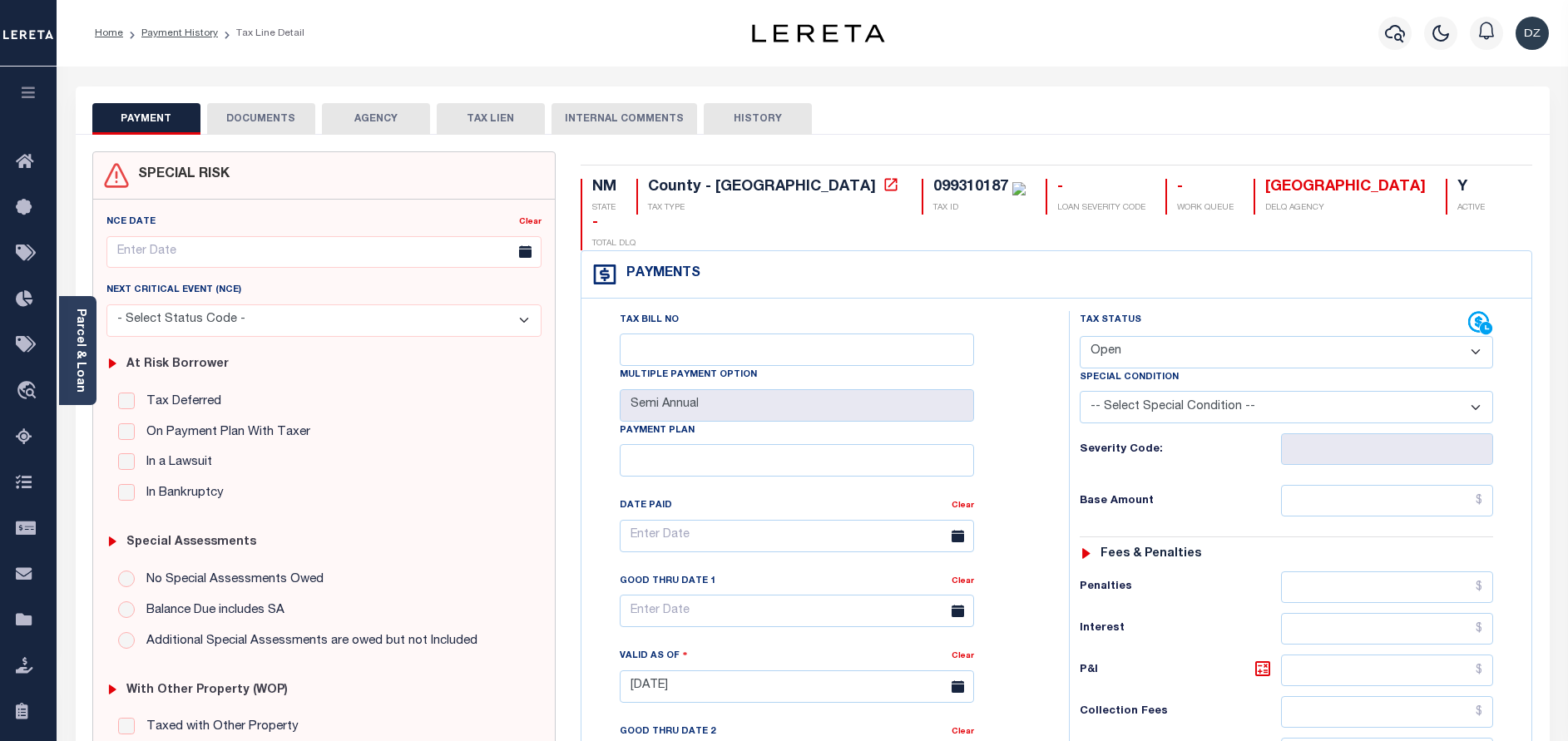
click at [1100, 337] on select "- Select Status Code - Open Due/Unpaid Paid Incomplete No Tax Due Internal Refu…" at bounding box center [1286, 353] width 413 height 33
select select "PYD"
click at [1079, 337] on select "- Select Status Code - Open Due/Unpaid Paid Incomplete No Tax Due Internal Refu…" at bounding box center [1286, 353] width 413 height 33
type input "[DATE]"
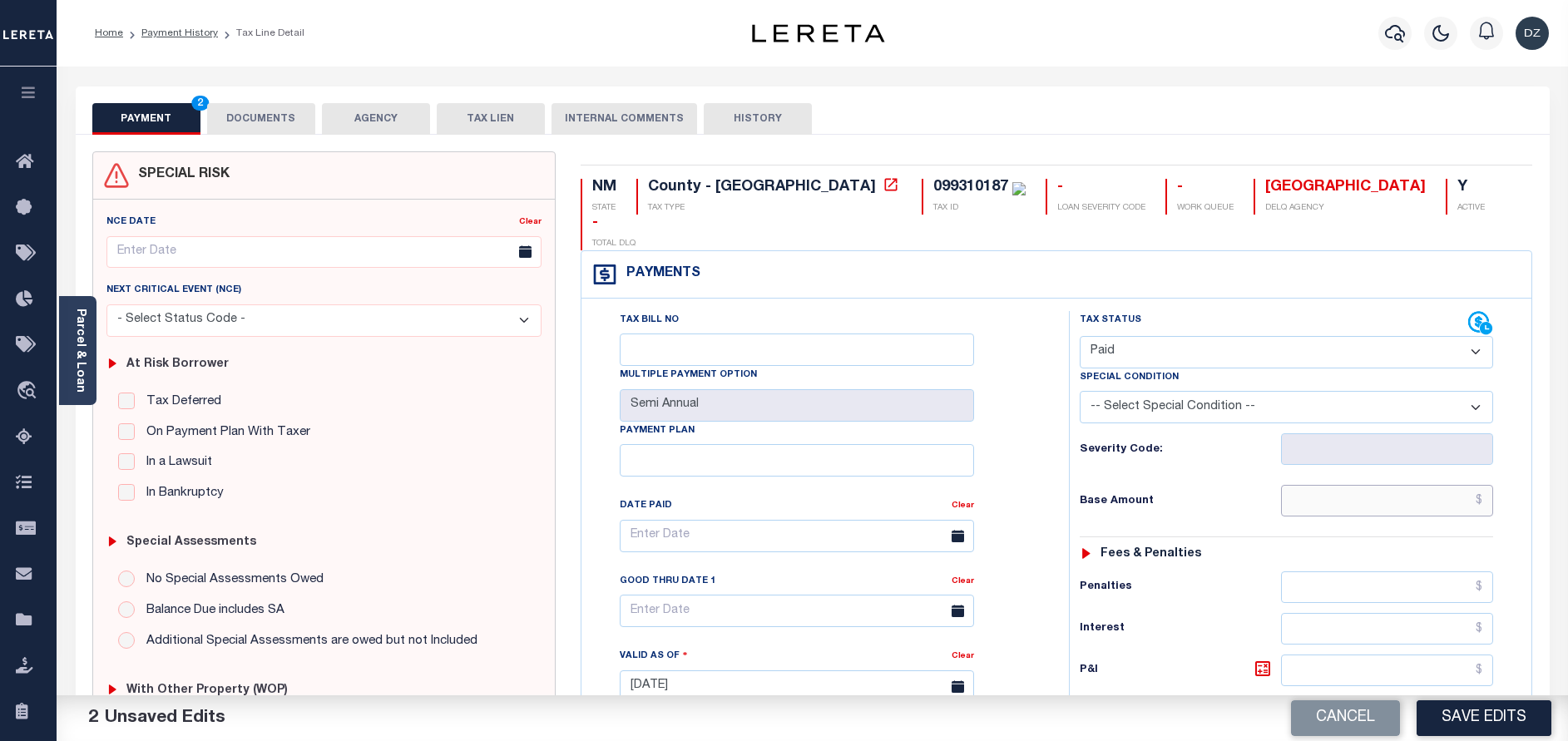
click at [1378, 485] on input "text" at bounding box center [1387, 500] width 212 height 32
type input "$0.00"
click at [288, 113] on button "DOCUMENTS" at bounding box center [261, 119] width 108 height 32
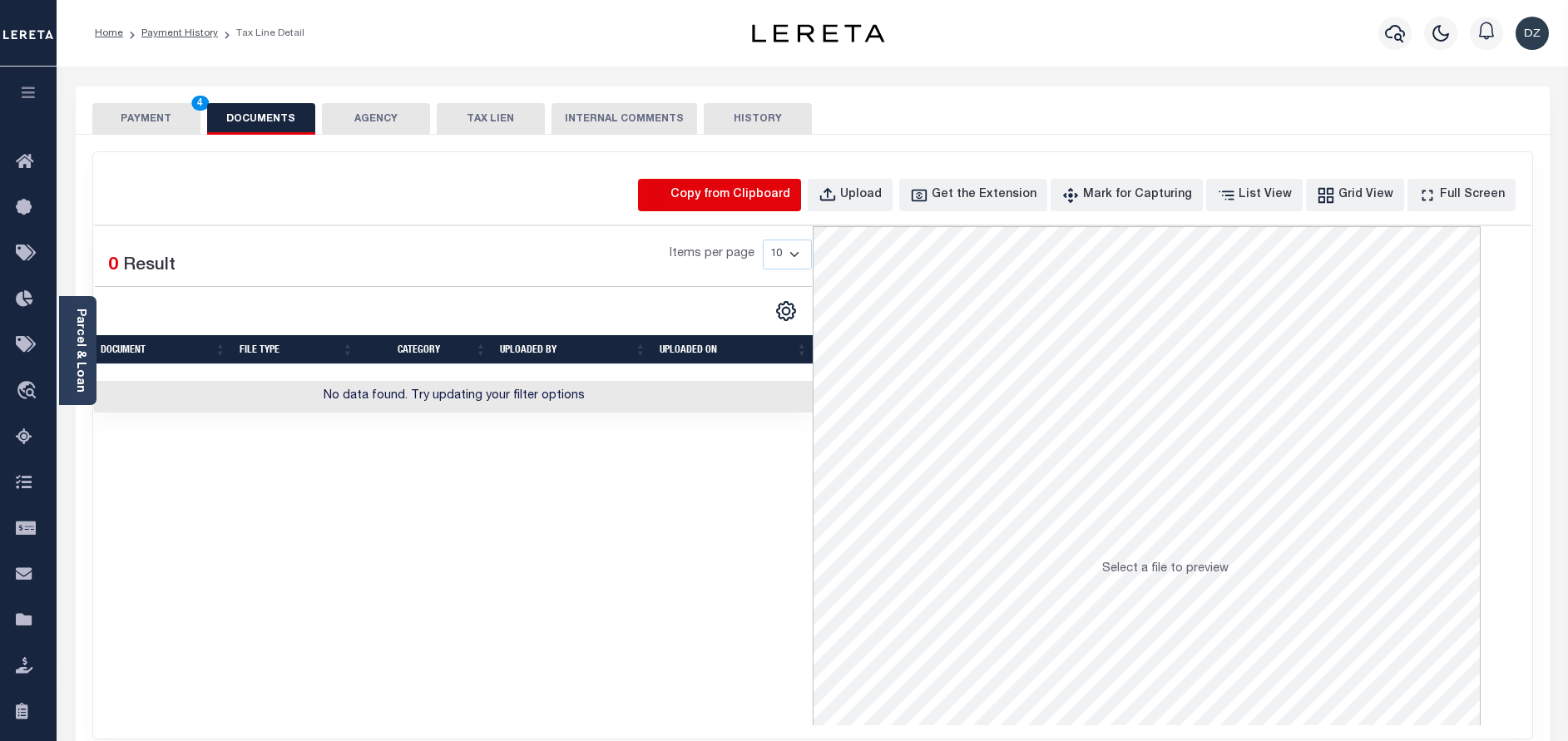
click at [667, 192] on icon "button" at bounding box center [658, 195] width 18 height 18
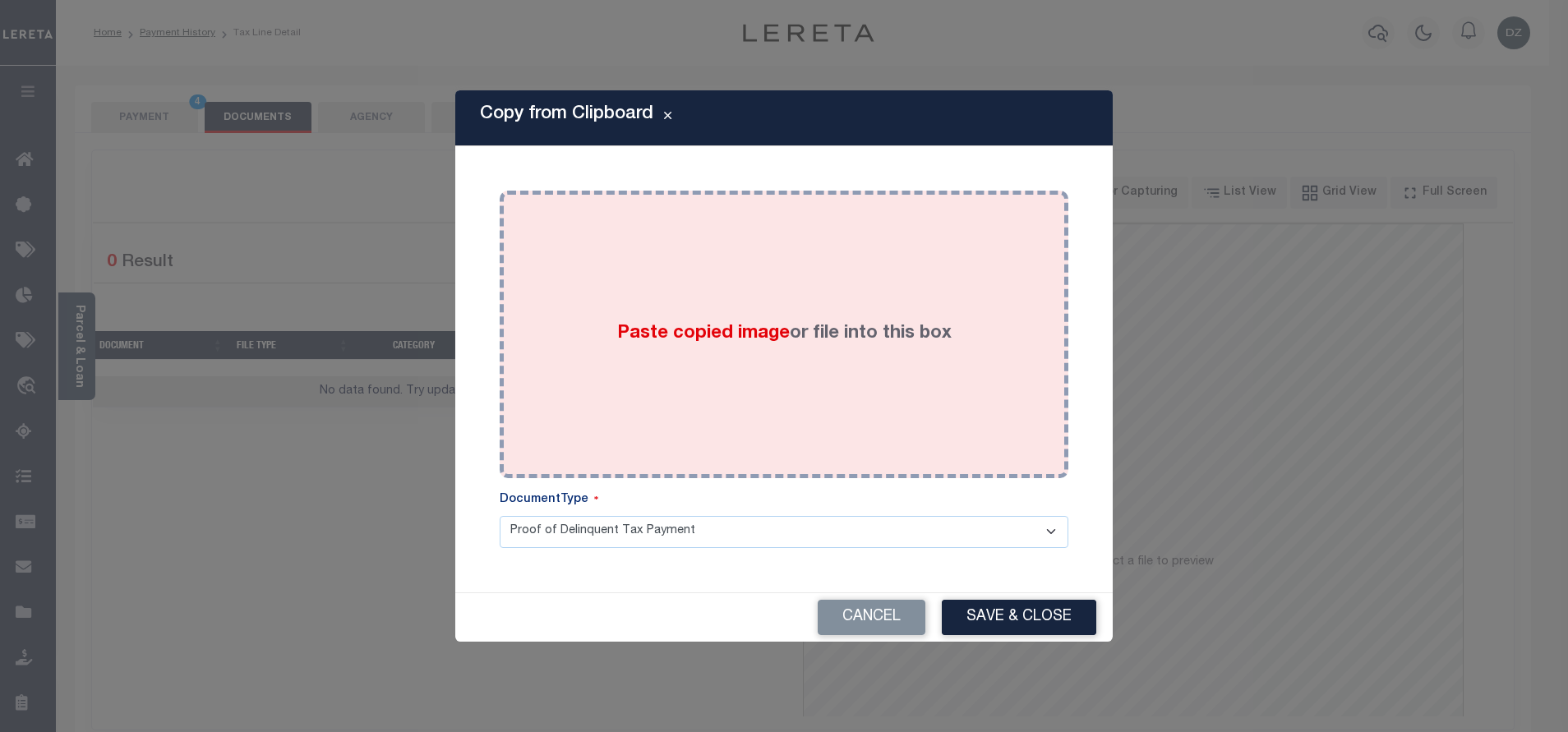
click at [629, 303] on div "Paste copied image or file into this box" at bounding box center [784, 334] width 544 height 263
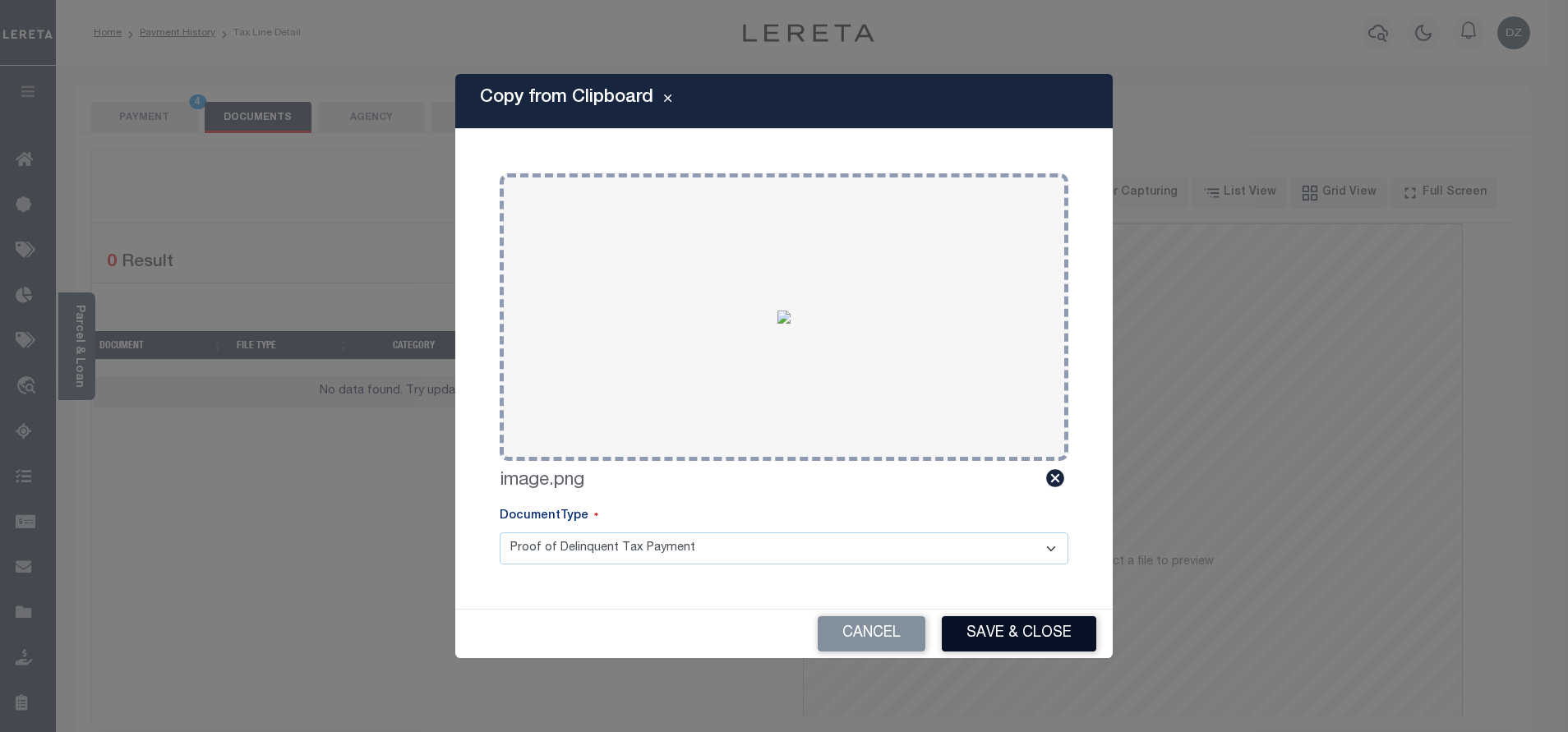
click at [956, 623] on button "Save & Close" at bounding box center [1019, 634] width 155 height 35
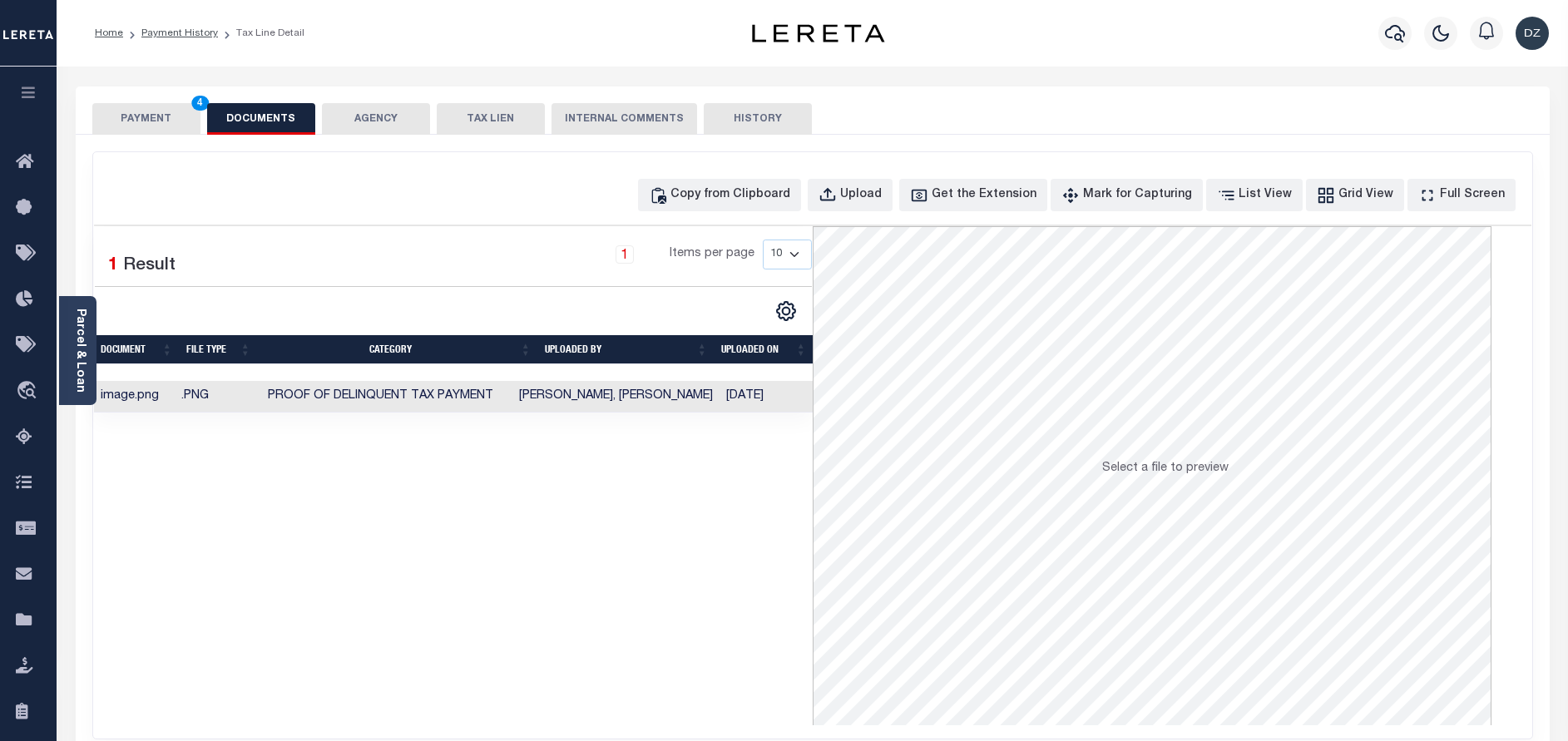
click at [186, 117] on button "PAYMENT 4" at bounding box center [146, 119] width 108 height 32
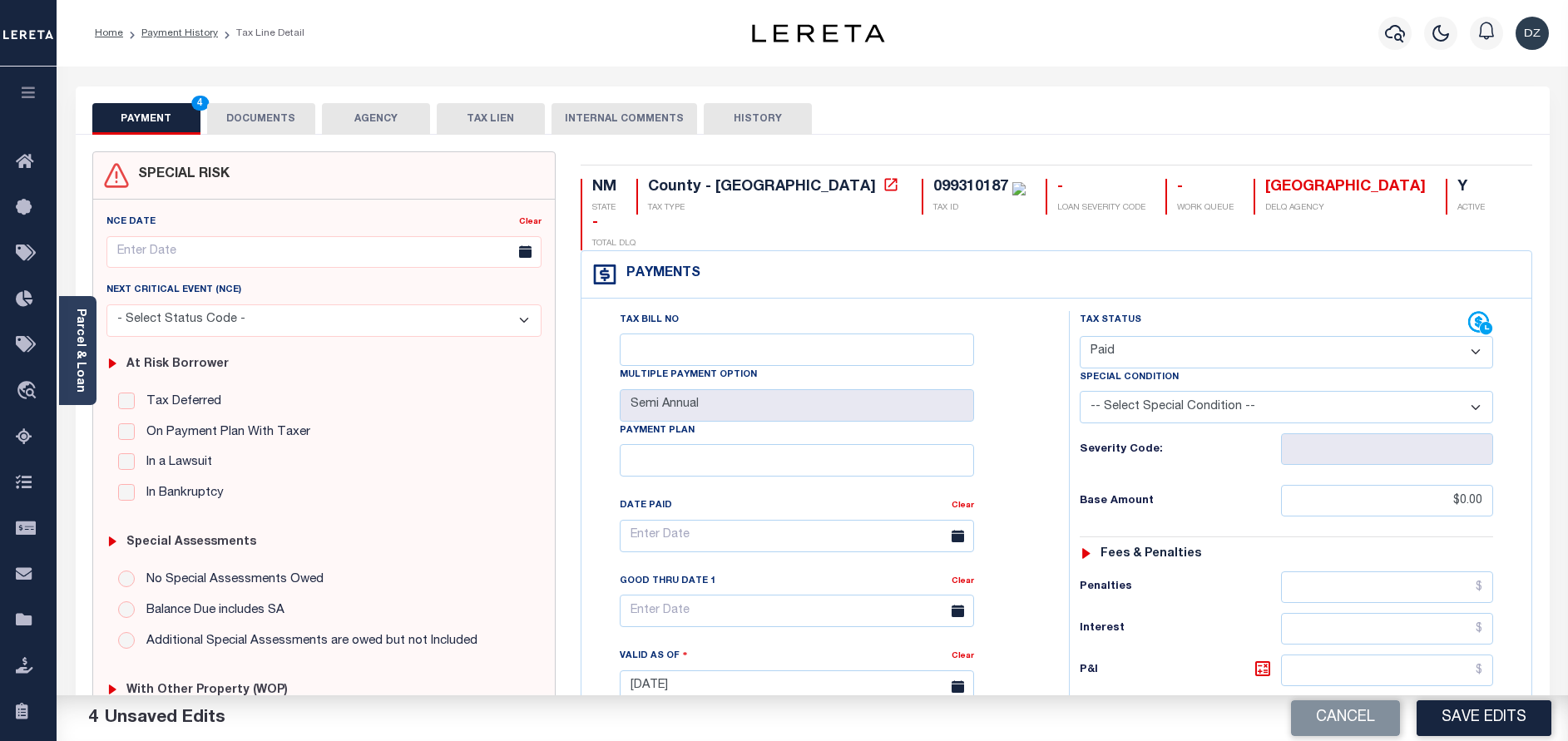
drag, startPoint x: 1487, startPoint y: 712, endPoint x: 1479, endPoint y: 722, distance: 12.8
click at [1480, 713] on button "Save Edits" at bounding box center [1484, 718] width 135 height 35
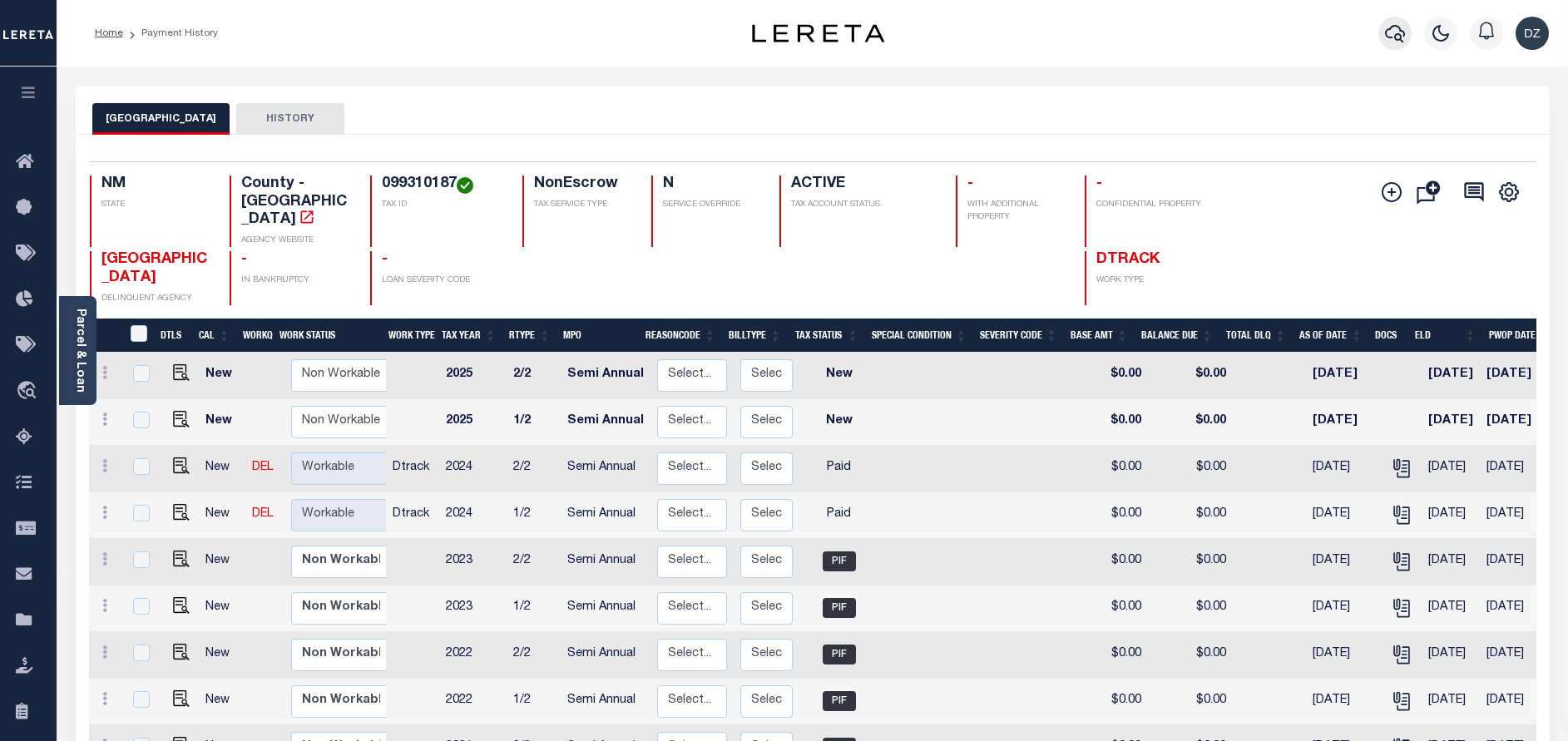
click at [1405, 31] on icon "button" at bounding box center [1395, 33] width 20 height 20
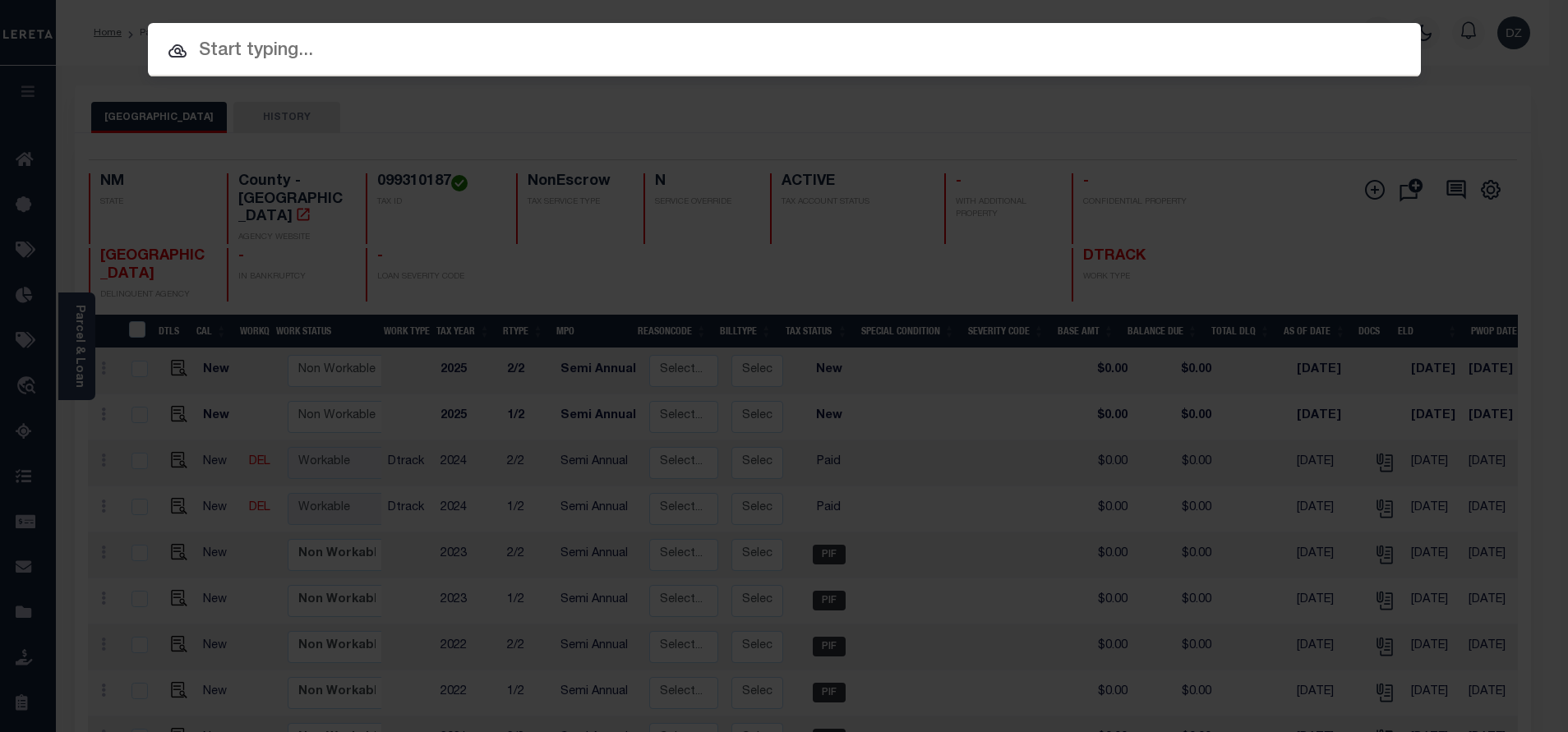
paste input "71985"
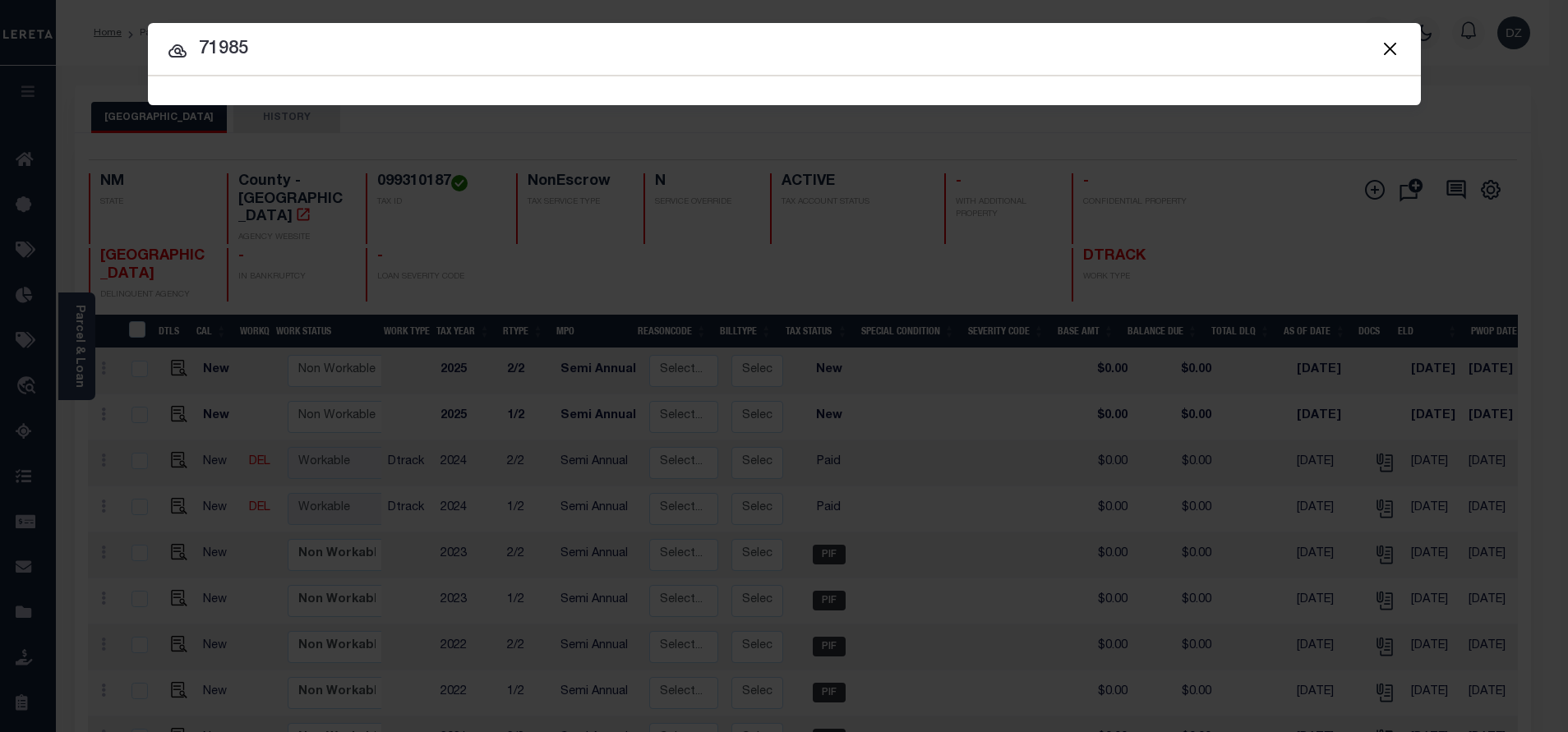
type input "71985"
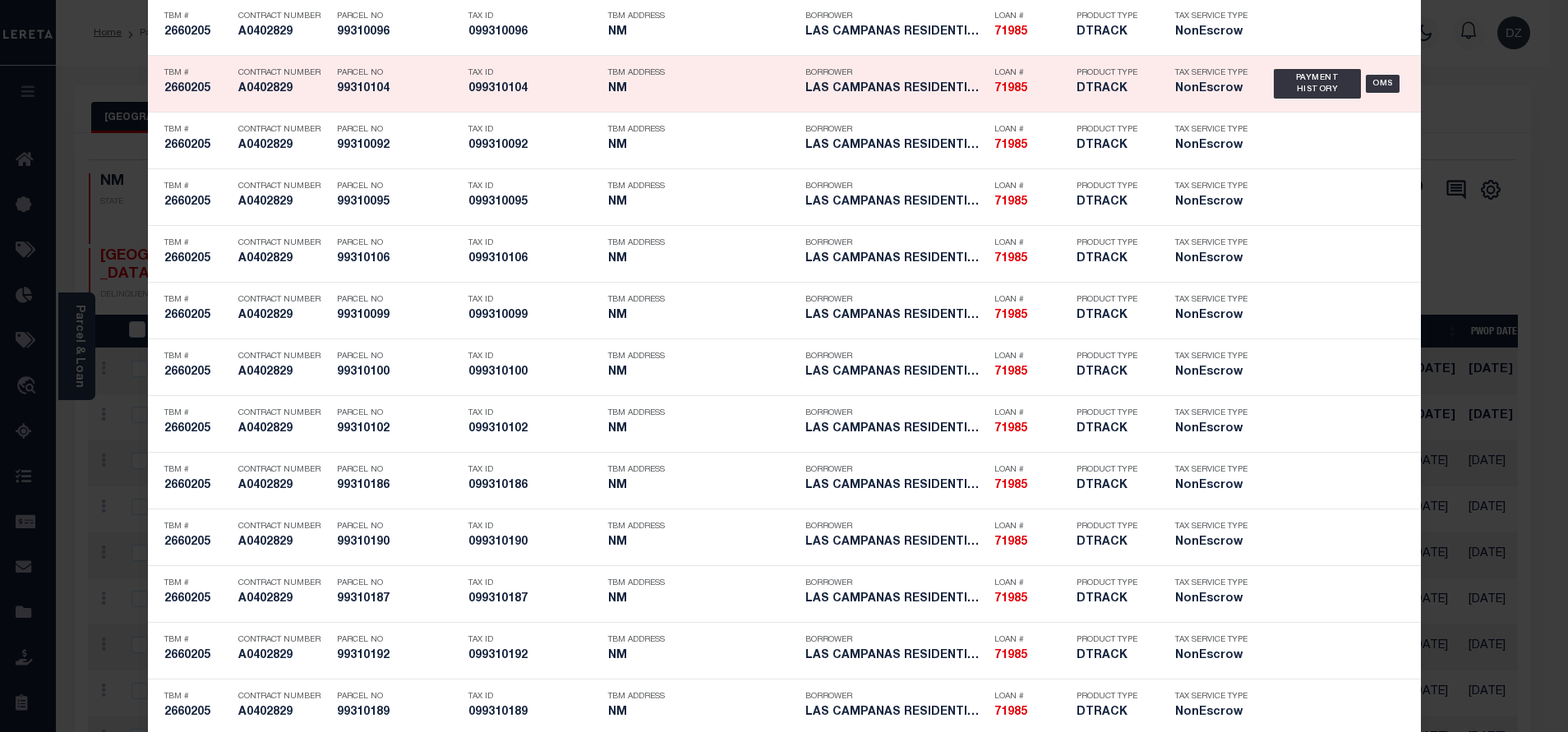
scroll to position [5061, 0]
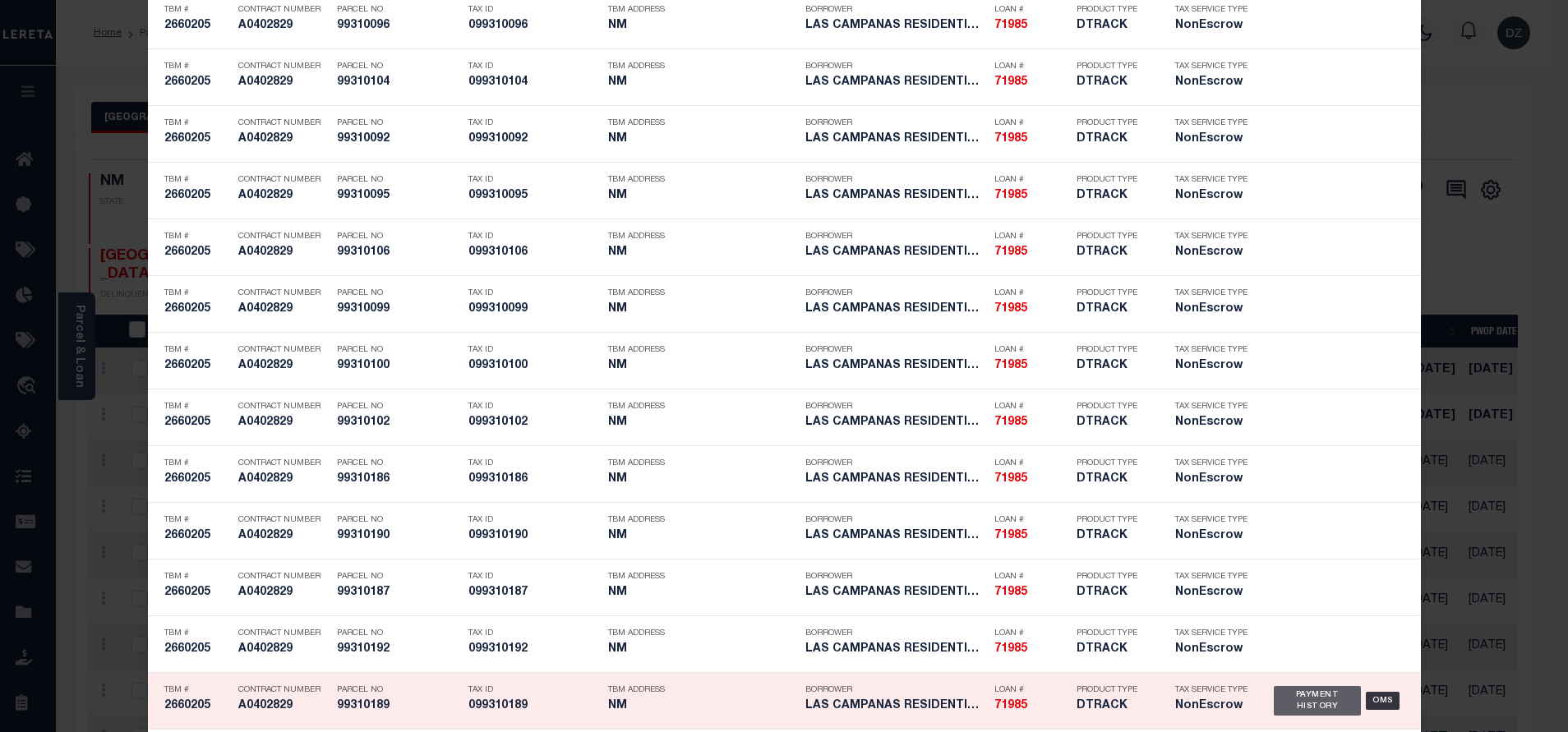
click at [1282, 703] on div "Payment History" at bounding box center [1318, 701] width 88 height 29
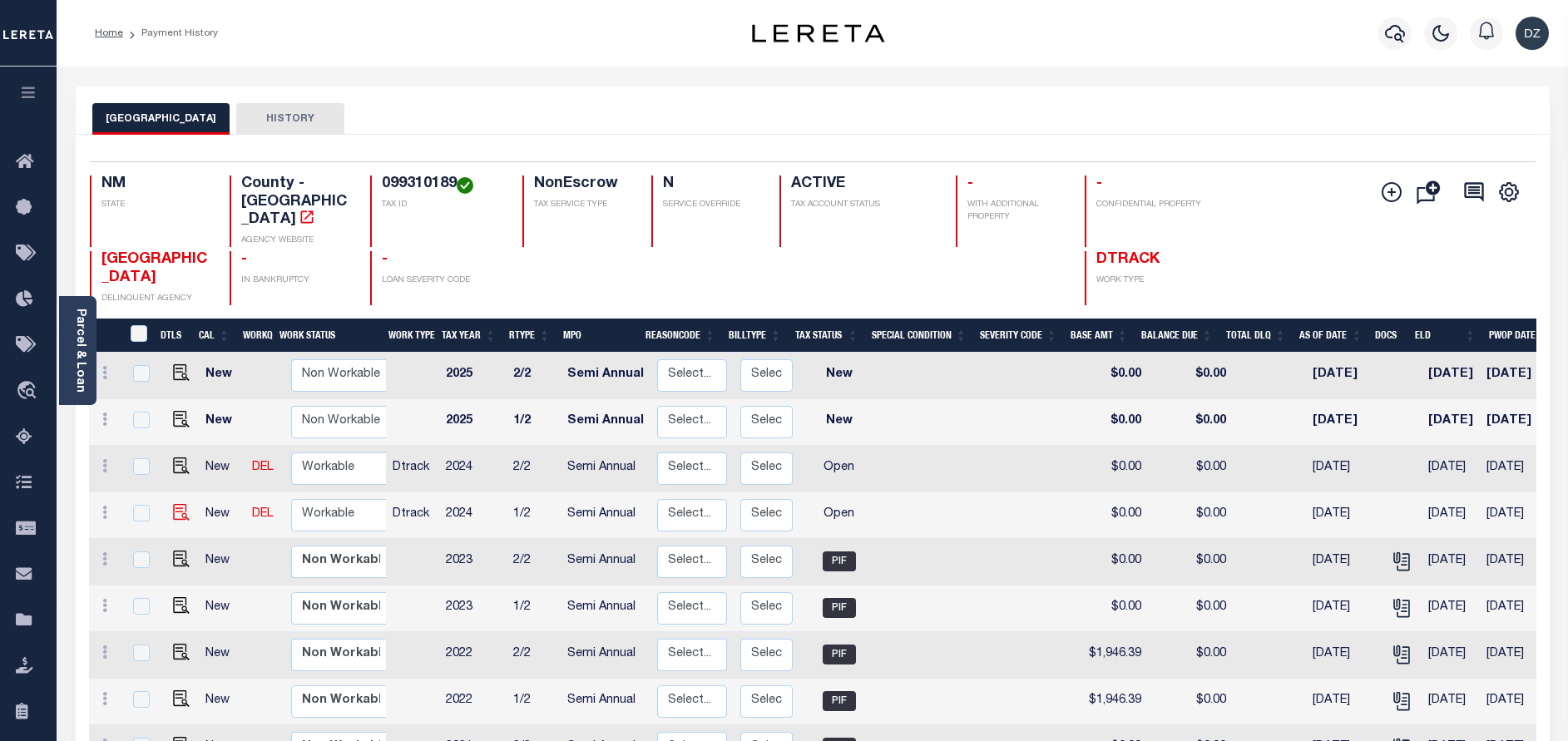
click at [174, 504] on img "" at bounding box center [181, 512] width 16 height 16
checkbox input "true"
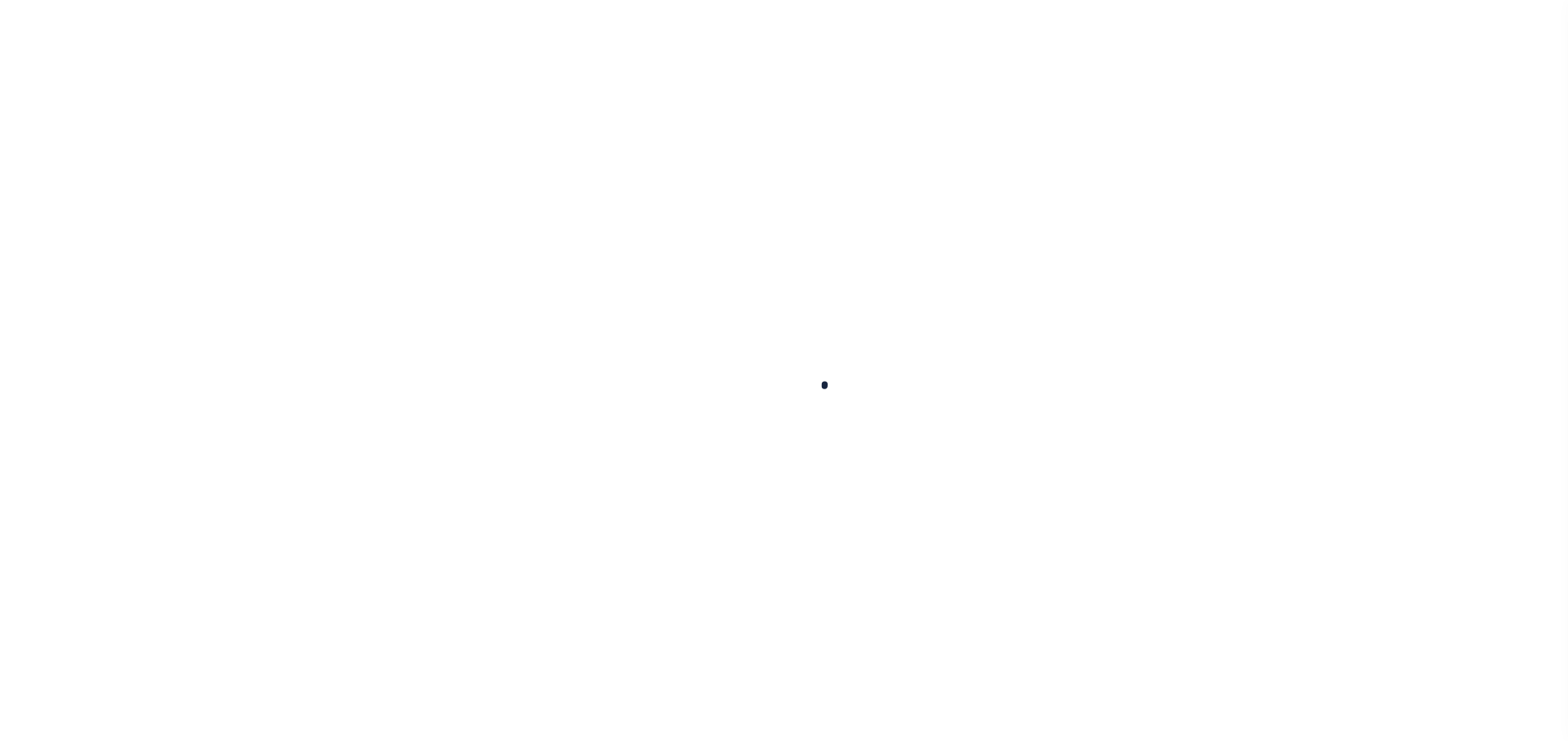
select select "OP2"
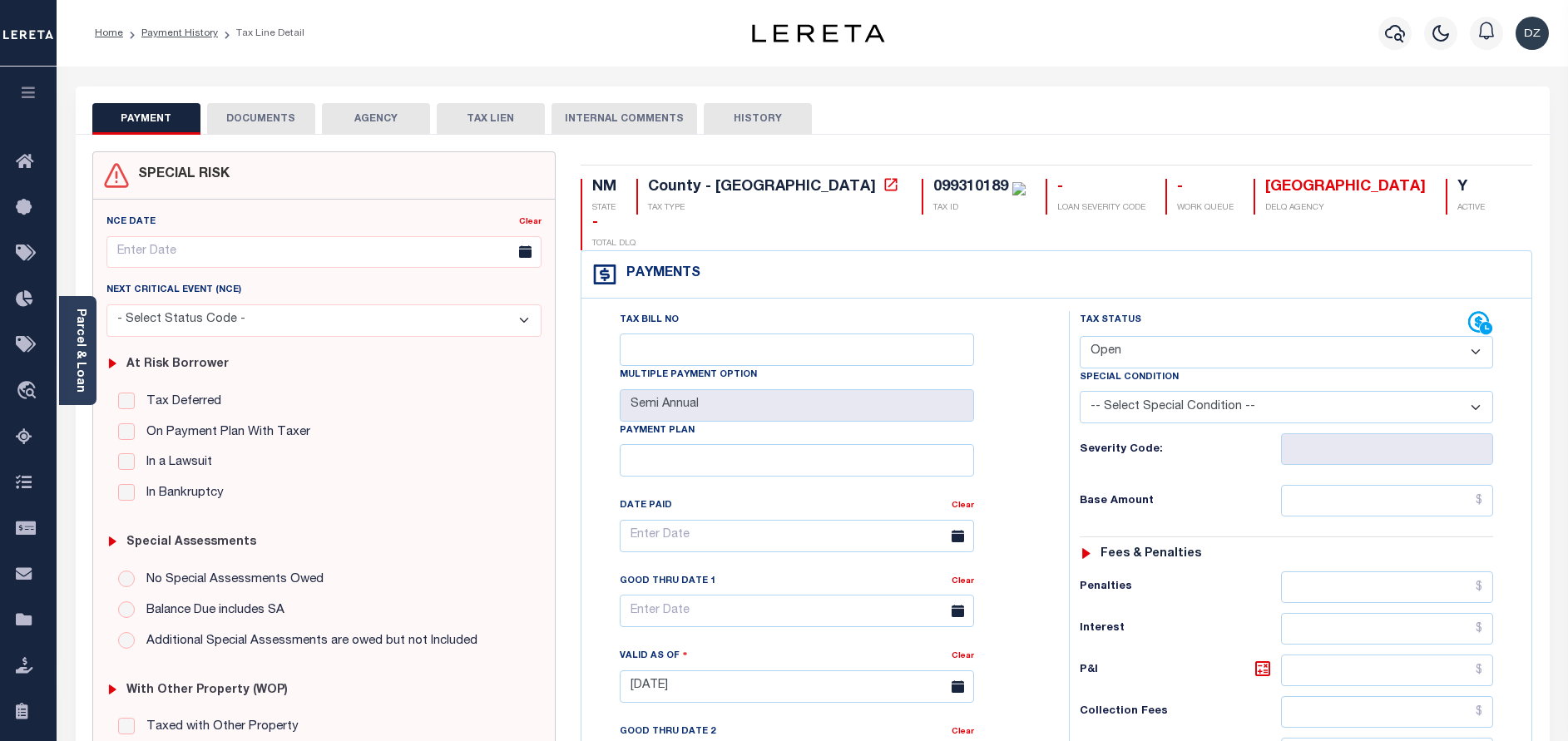
click at [275, 122] on button "DOCUMENTS" at bounding box center [261, 119] width 108 height 32
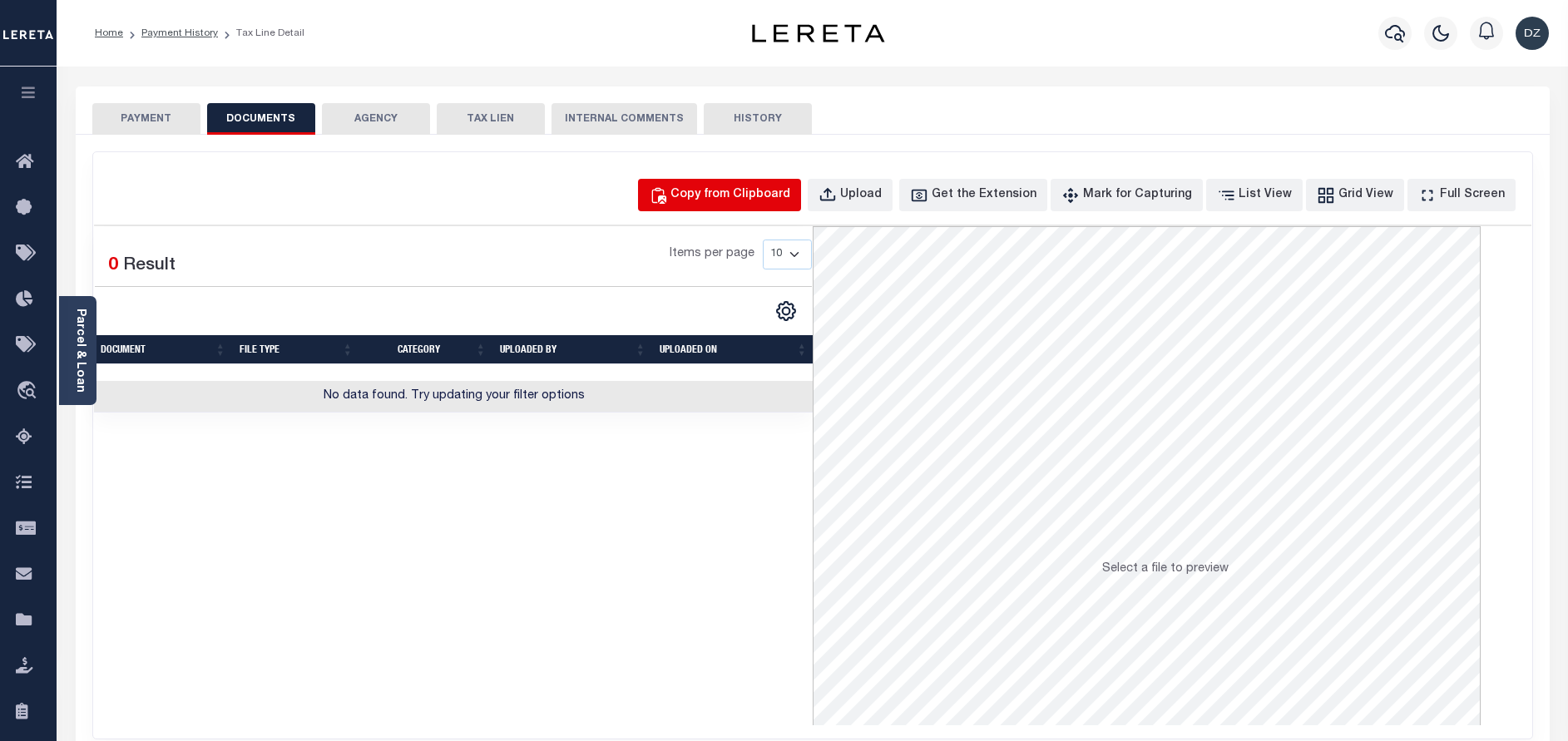
click at [715, 202] on div "Copy from Clipboard" at bounding box center [730, 195] width 120 height 18
select select "POP"
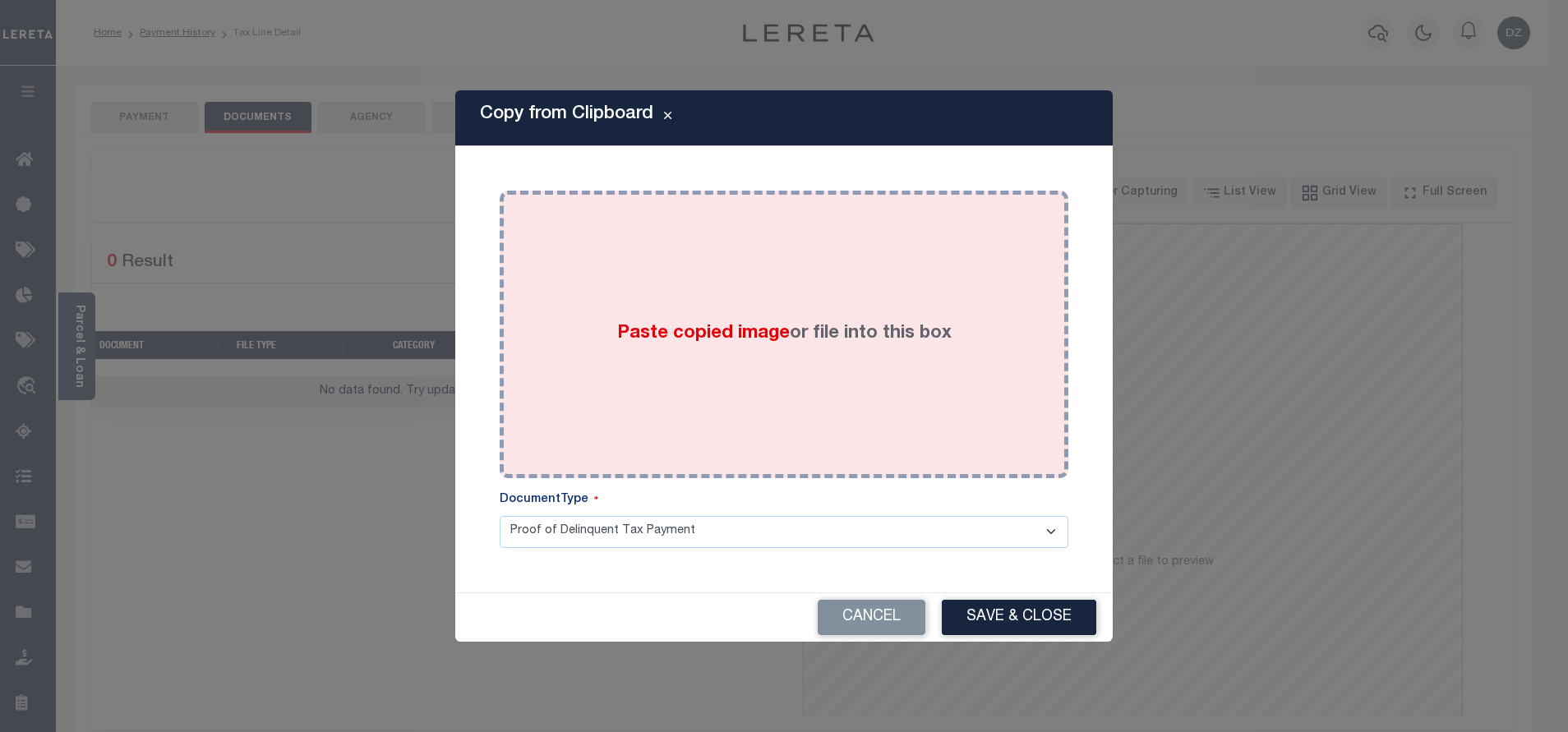
click at [623, 326] on span "Paste copied image" at bounding box center [703, 333] width 173 height 18
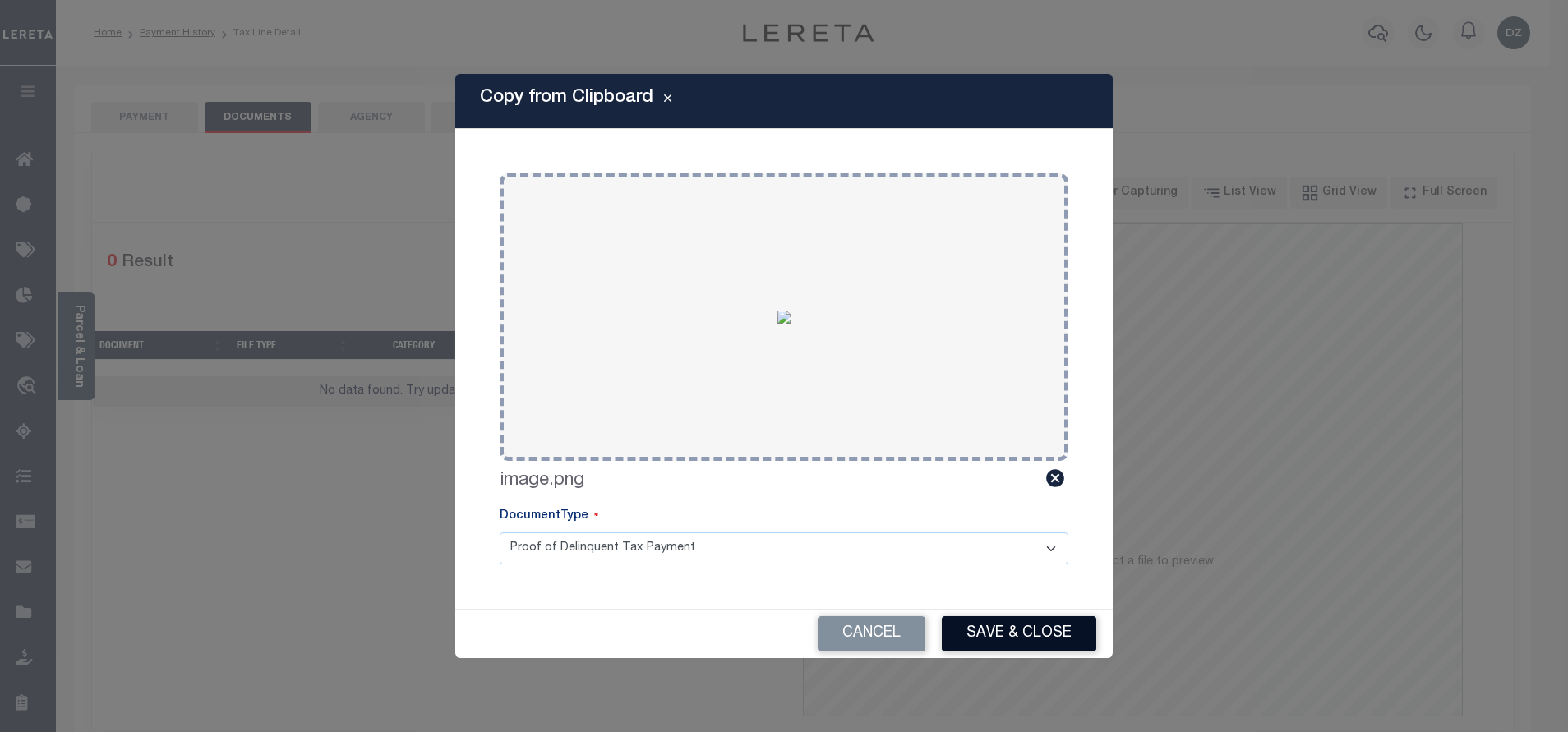
click at [983, 621] on button "Save & Close" at bounding box center [1019, 634] width 155 height 35
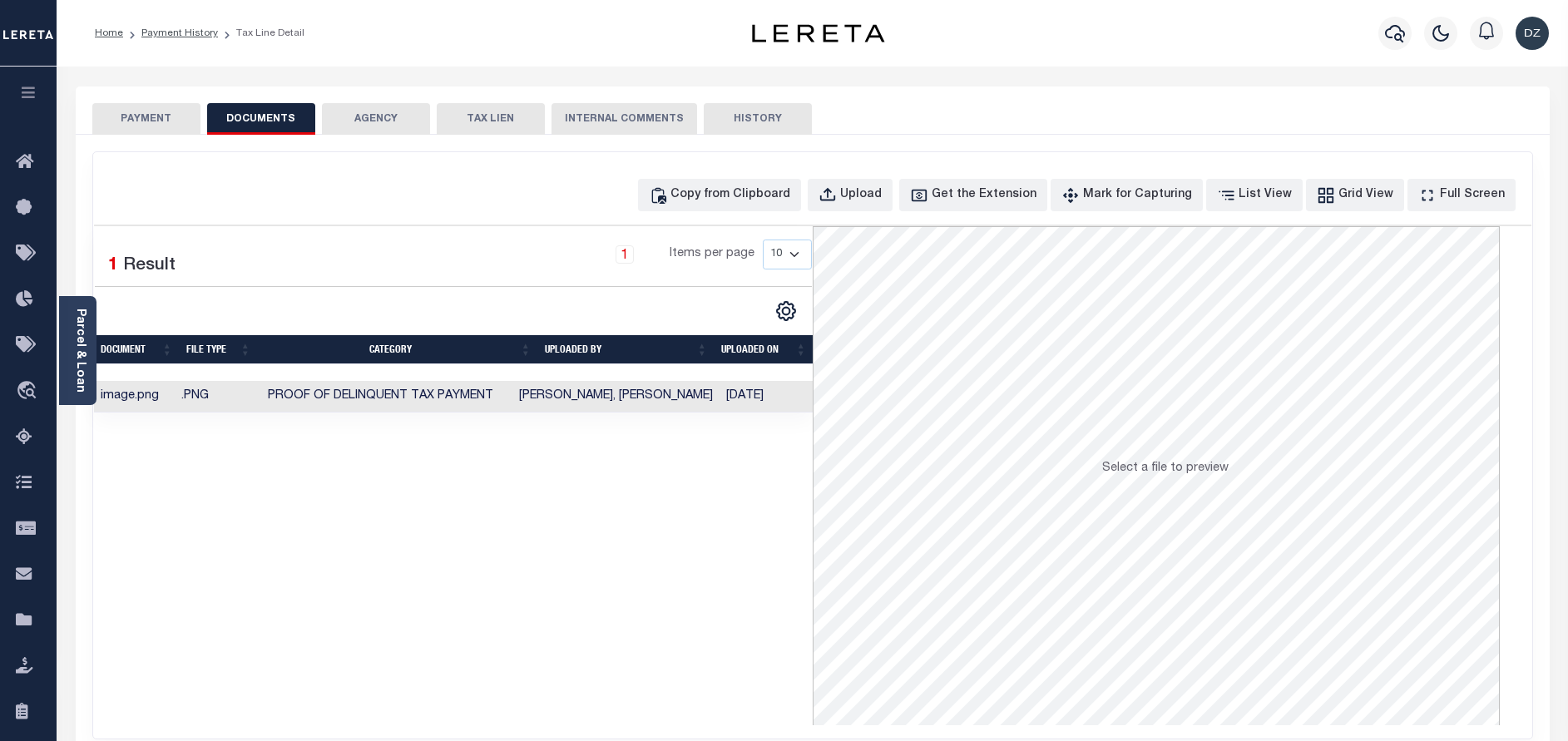
click at [159, 109] on button "PAYMENT" at bounding box center [146, 119] width 108 height 32
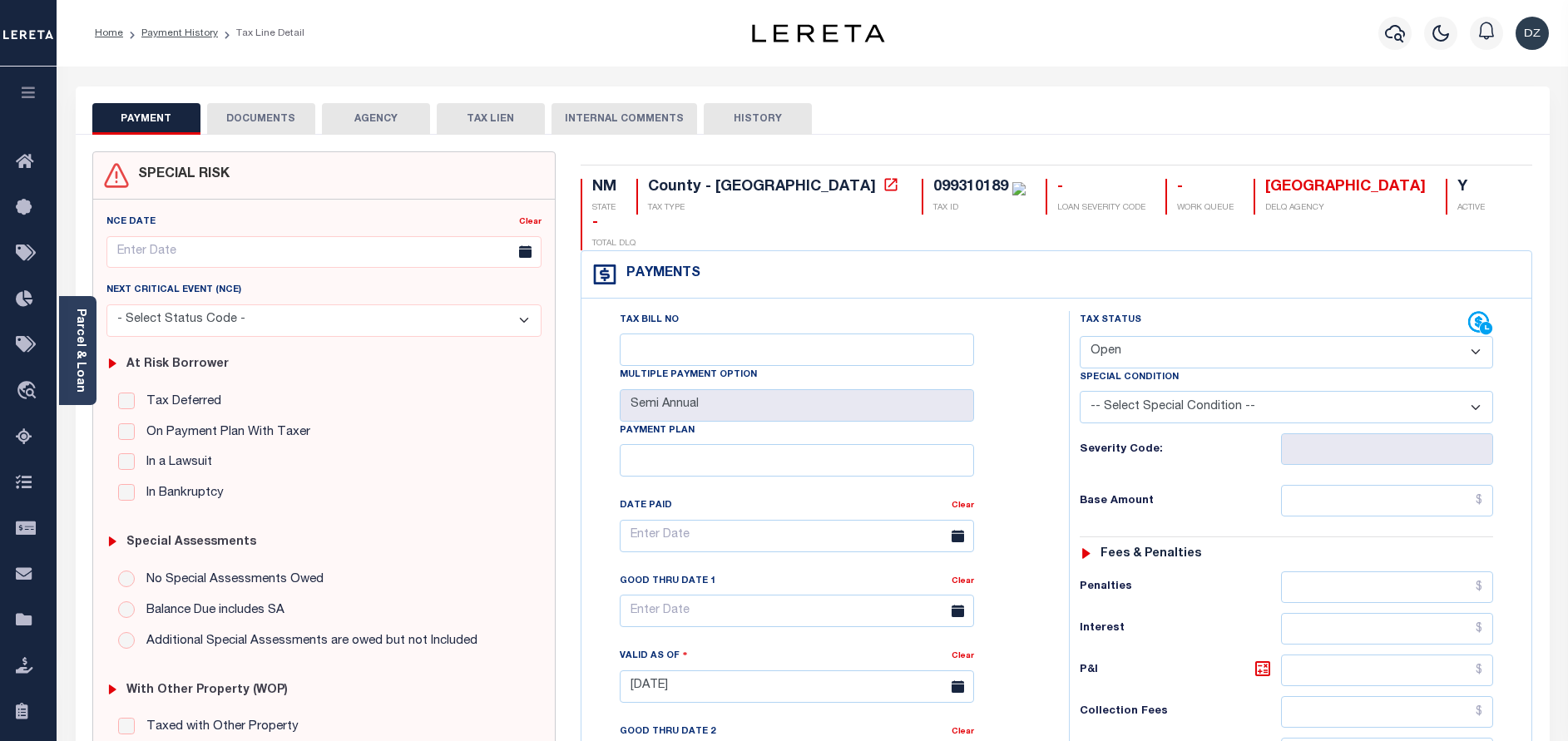
click at [1196, 337] on select "- Select Status Code - Open Due/Unpaid Paid Incomplete No Tax Due Internal Refu…" at bounding box center [1286, 353] width 413 height 33
select select "PYD"
click at [1079, 337] on select "- Select Status Code - Open Due/Unpaid Paid Incomplete No Tax Due Internal Refu…" at bounding box center [1286, 353] width 413 height 33
type input "[DATE]"
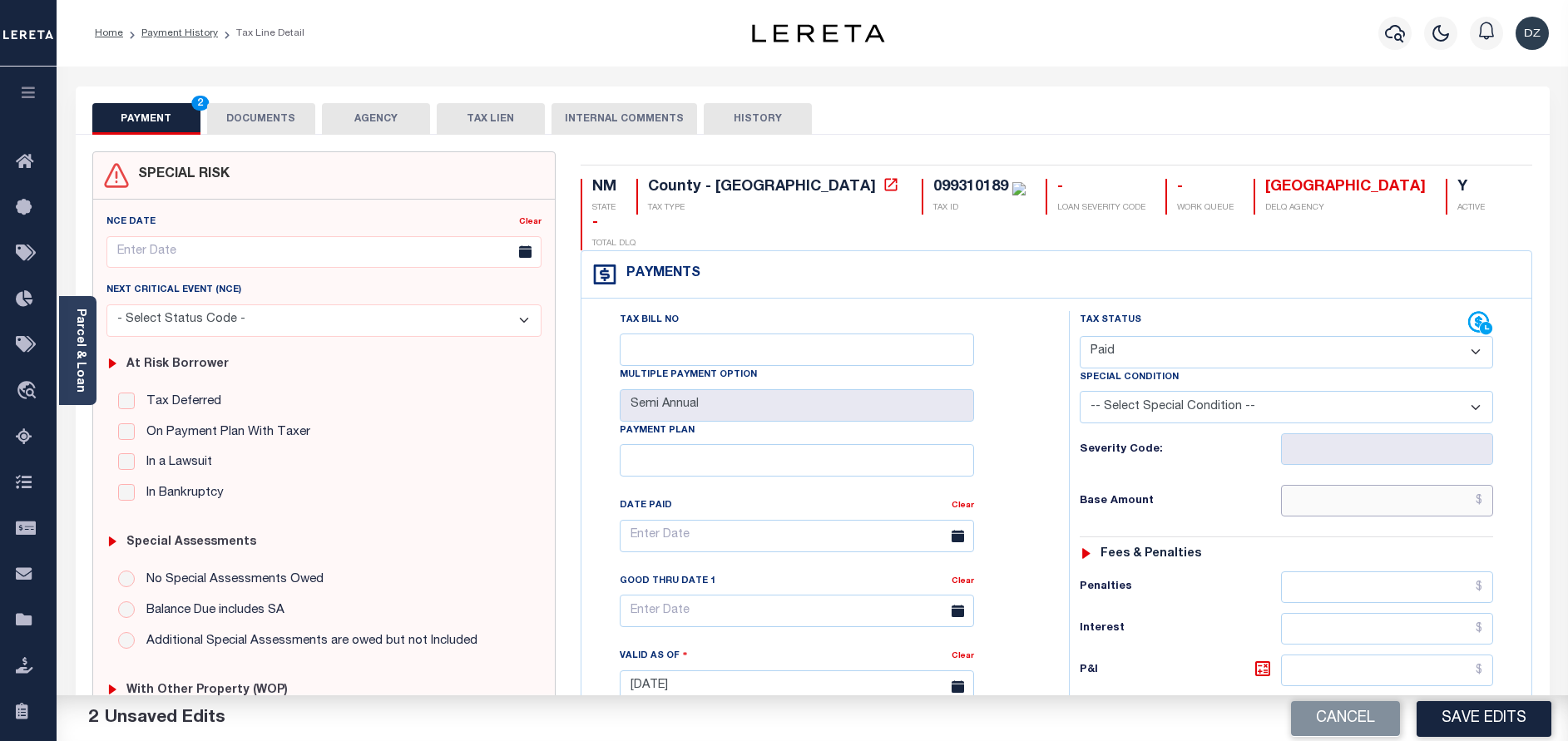
click at [1386, 485] on input "text" at bounding box center [1387, 500] width 212 height 32
type input "$0.00"
click at [1473, 707] on button "Save Edits" at bounding box center [1484, 718] width 135 height 35
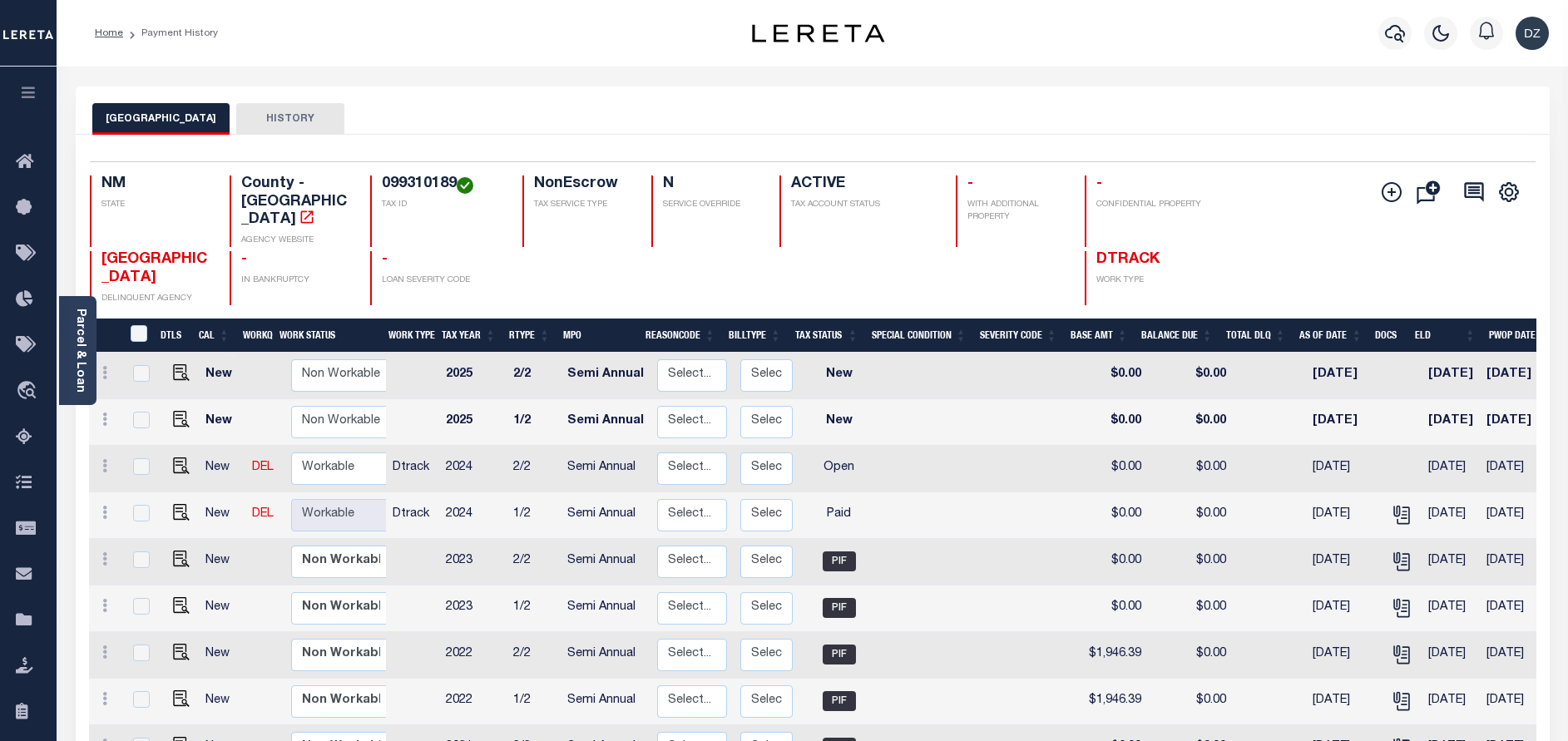
click at [168, 462] on link at bounding box center [177, 468] width 25 height 11
checkbox input "true"
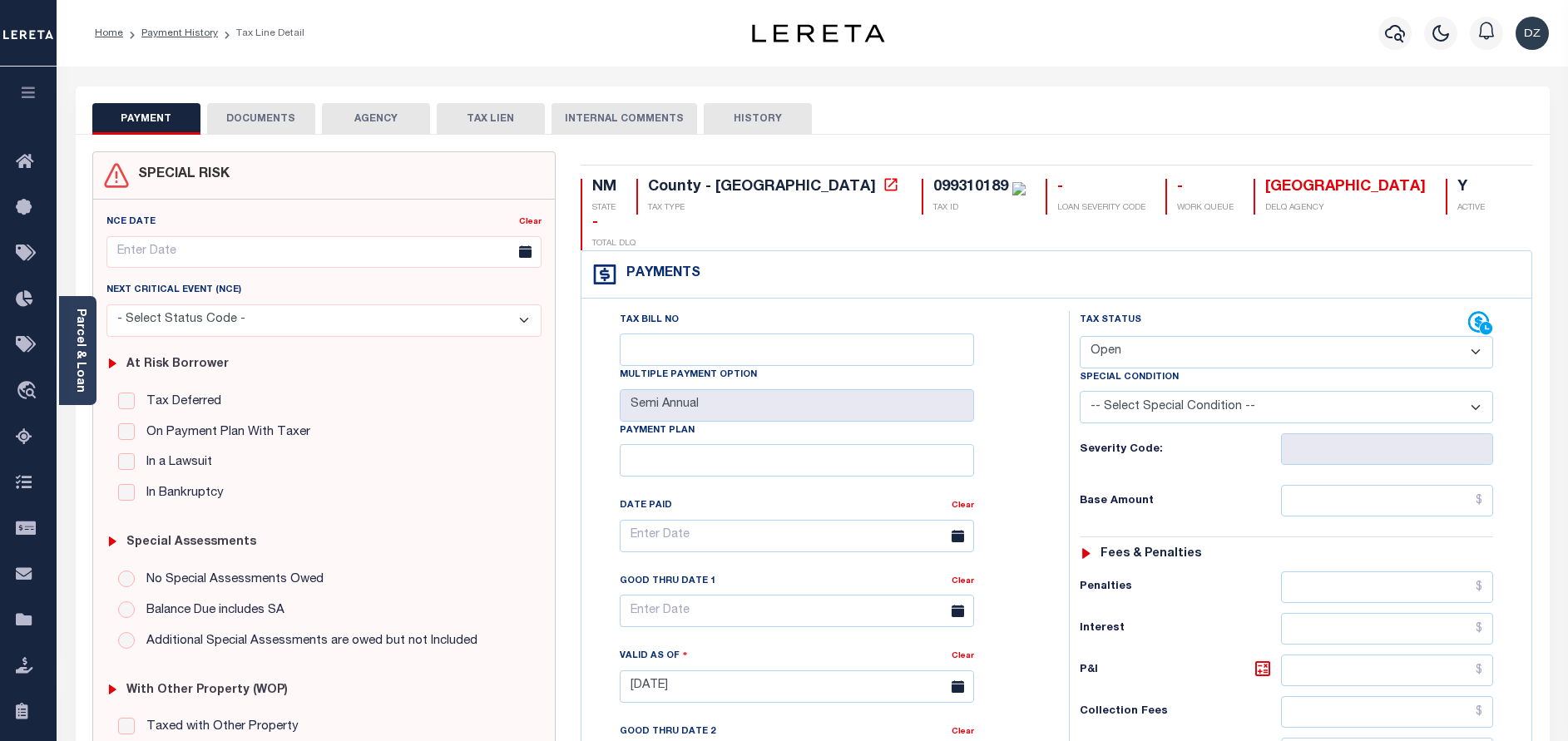
click at [1165, 337] on select "- Select Status Code - Open Due/Unpaid Paid Incomplete No Tax Due Internal Refu…" at bounding box center [1286, 353] width 413 height 33
select select "PYD"
click at [1079, 337] on select "- Select Status Code - Open Due/Unpaid Paid Incomplete No Tax Due Internal Refu…" at bounding box center [1286, 353] width 413 height 33
type input "[DATE]"
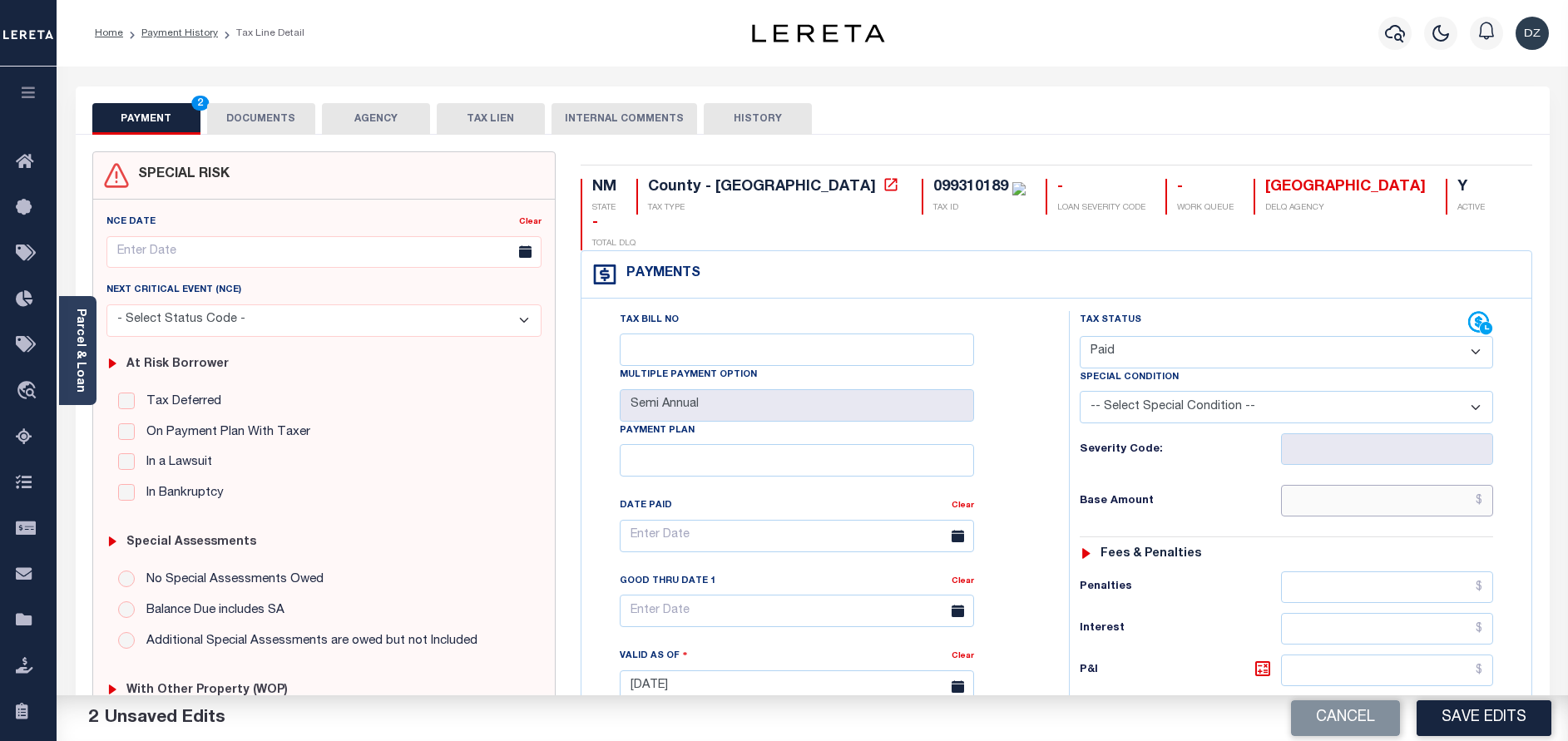
click at [1421, 485] on input "text" at bounding box center [1387, 500] width 212 height 32
type input "$0.00"
click at [243, 120] on button "DOCUMENTS" at bounding box center [261, 119] width 108 height 32
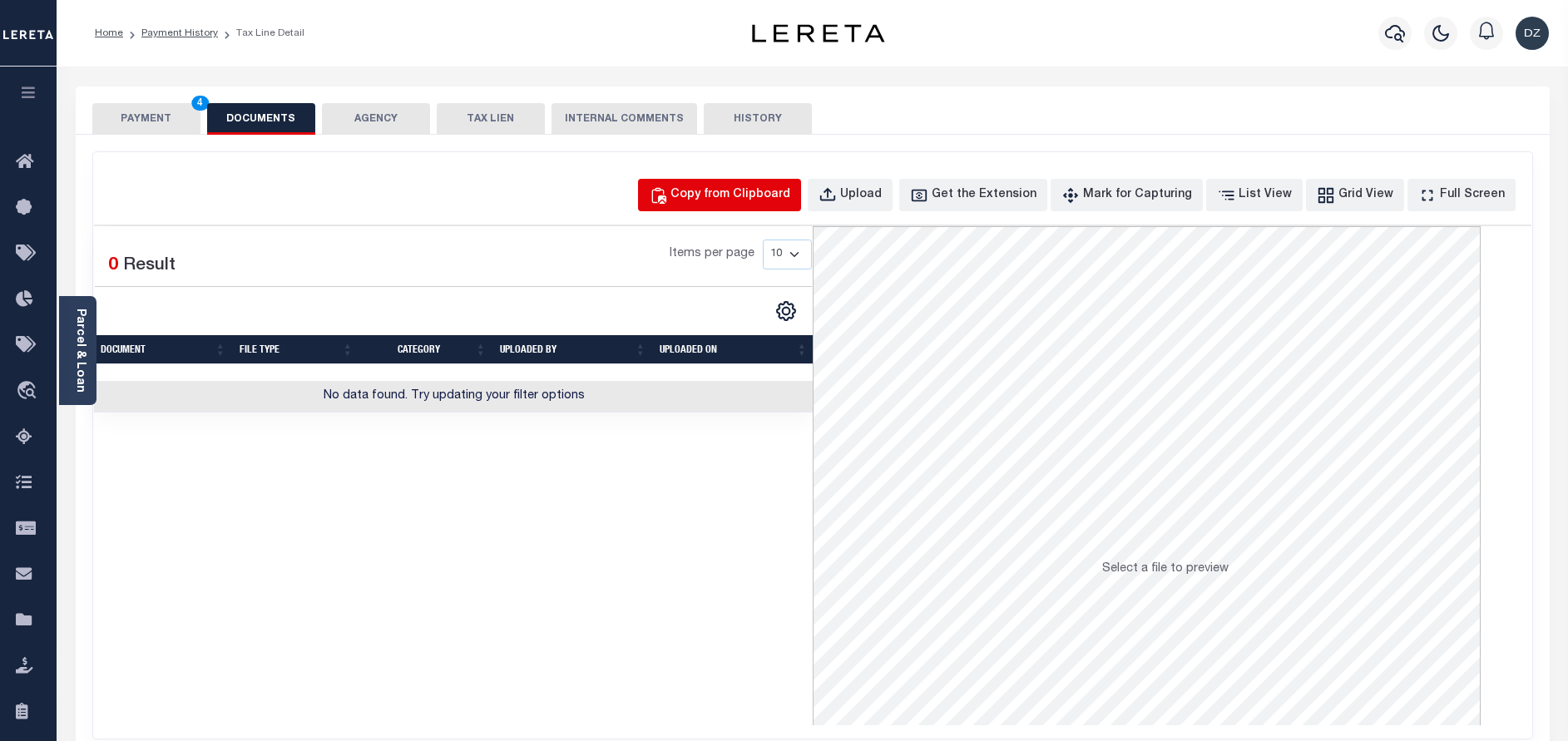
click at [758, 194] on div "Copy from Clipboard" at bounding box center [730, 195] width 120 height 18
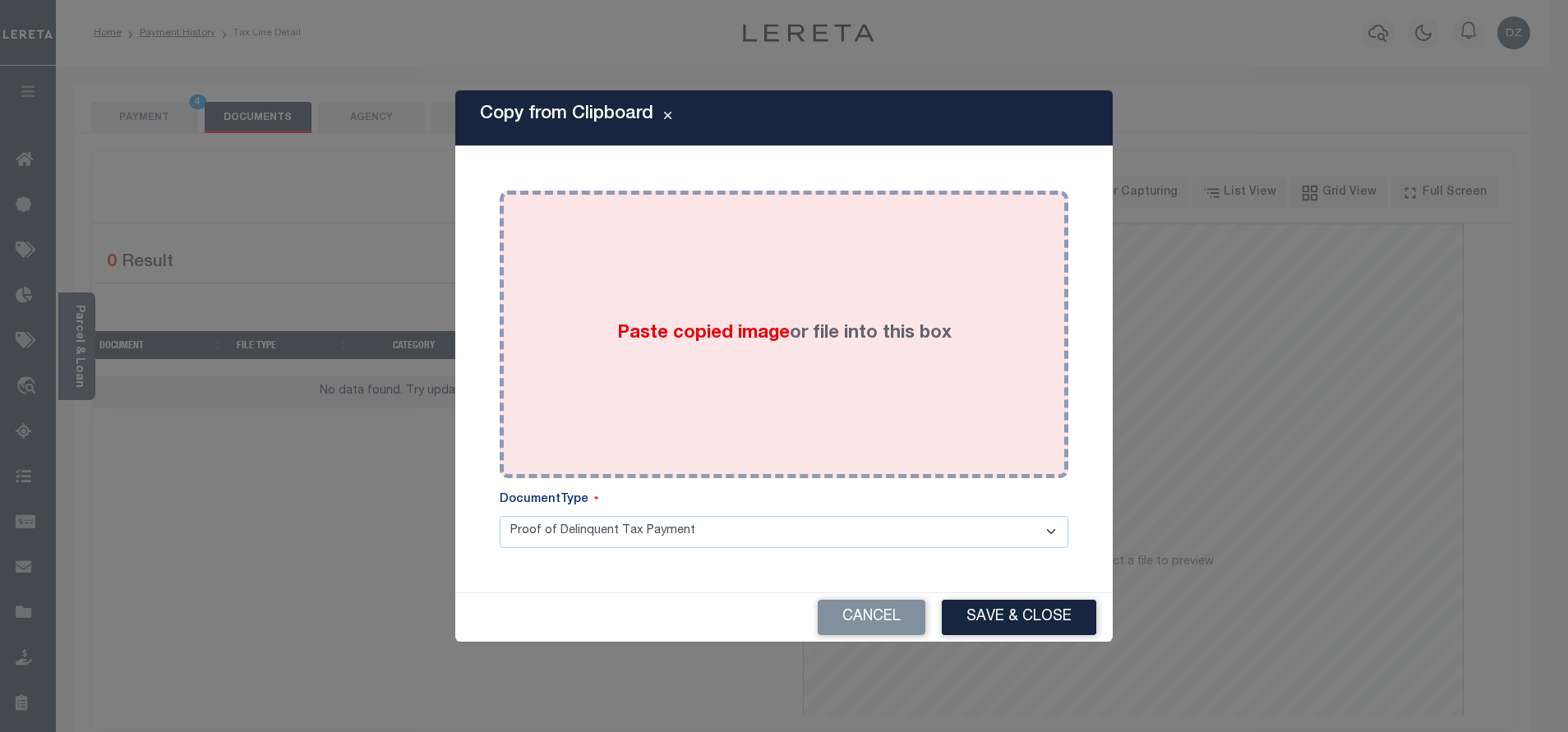
click at [709, 332] on span "Paste copied image" at bounding box center [703, 333] width 173 height 18
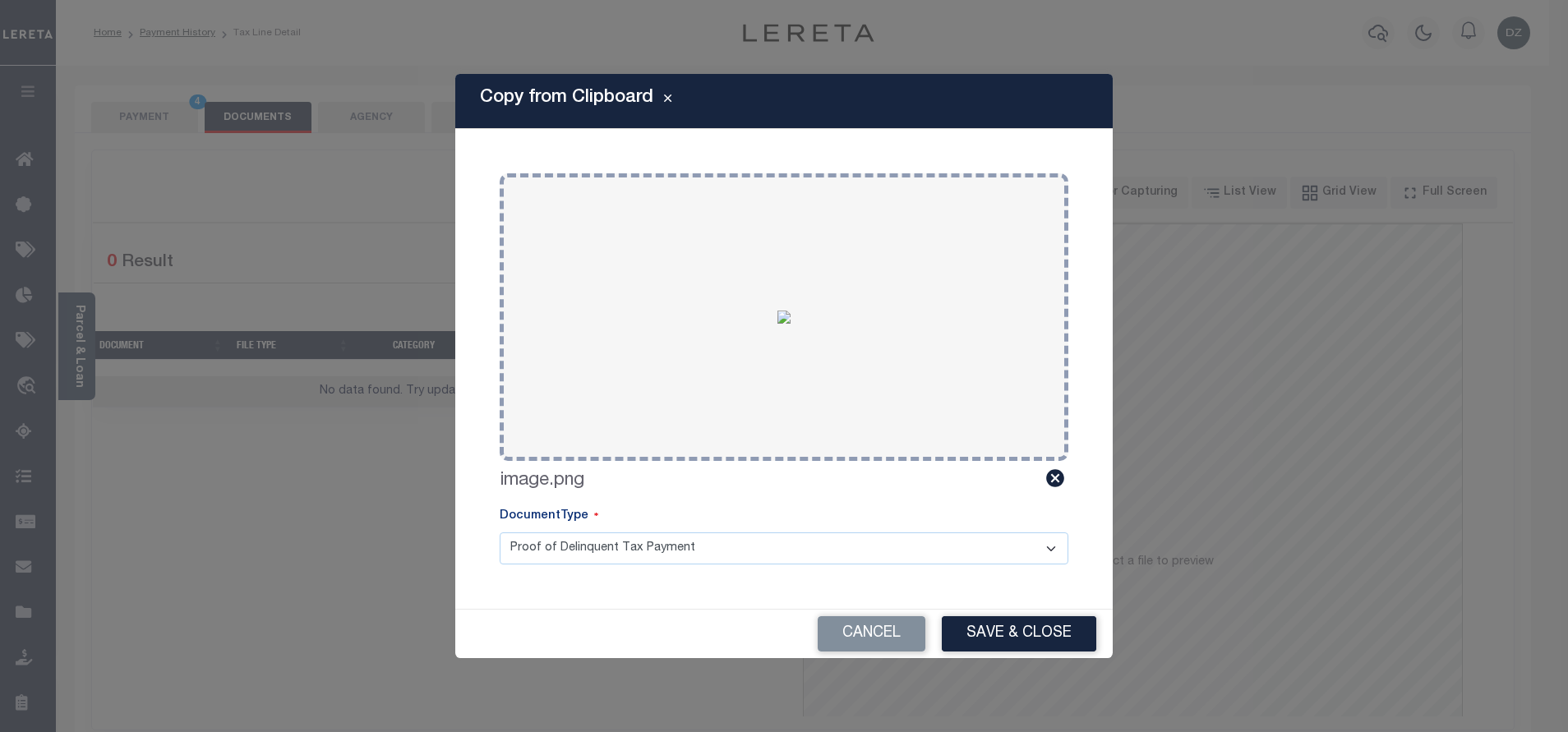
click at [961, 633] on button "Save & Close" at bounding box center [1019, 634] width 155 height 35
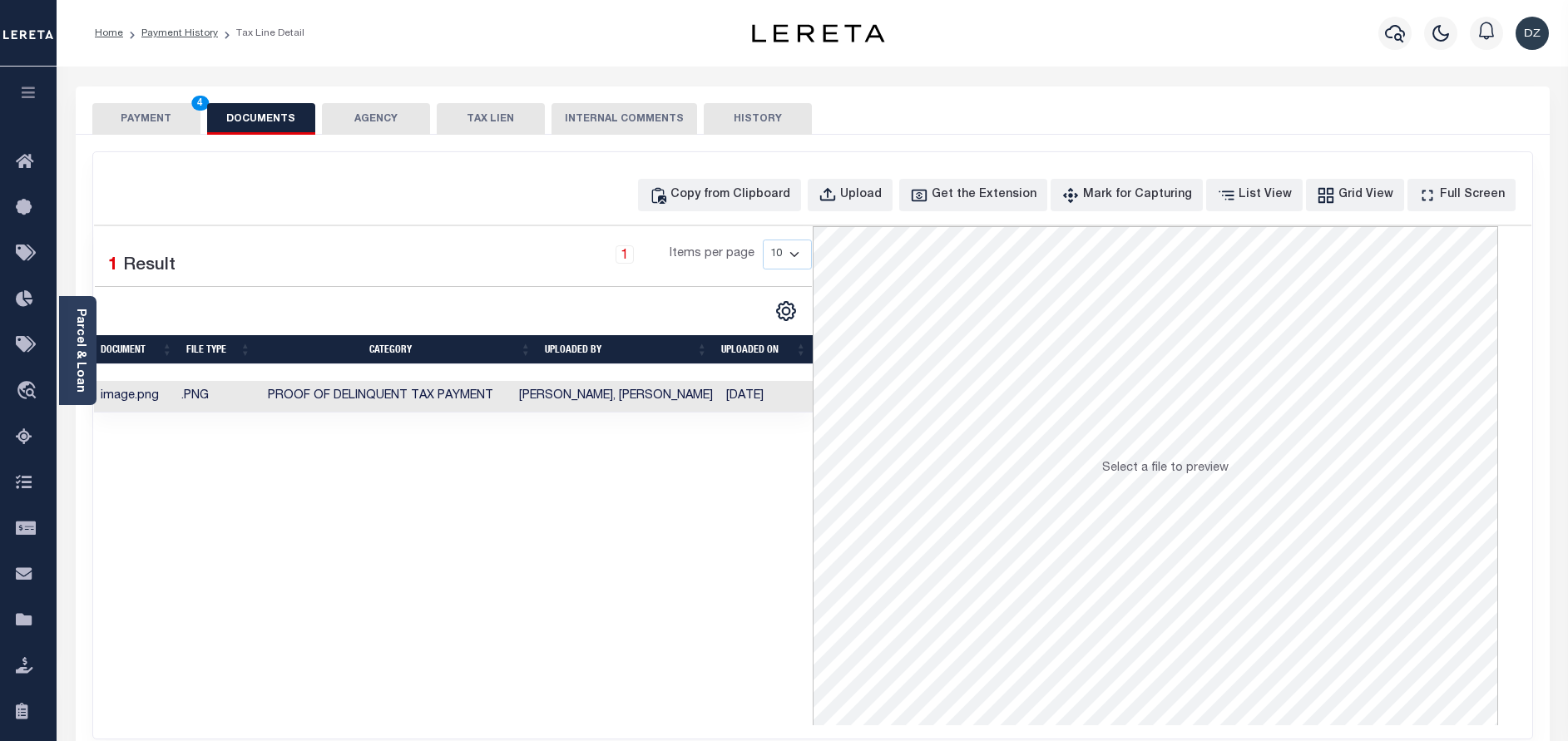
click at [125, 129] on button "PAYMENT 4" at bounding box center [146, 119] width 108 height 32
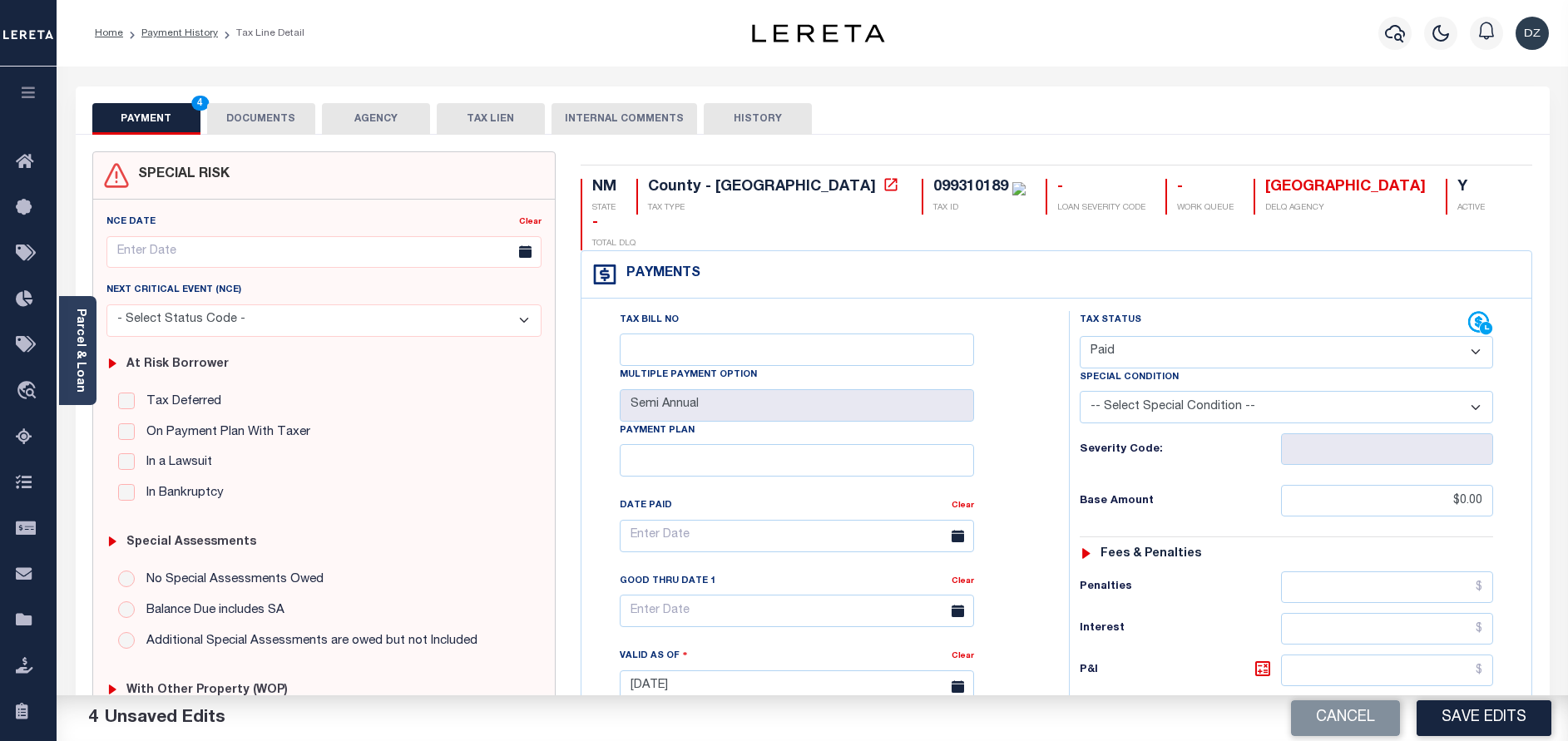
click at [1454, 710] on button "Save Edits" at bounding box center [1484, 718] width 135 height 35
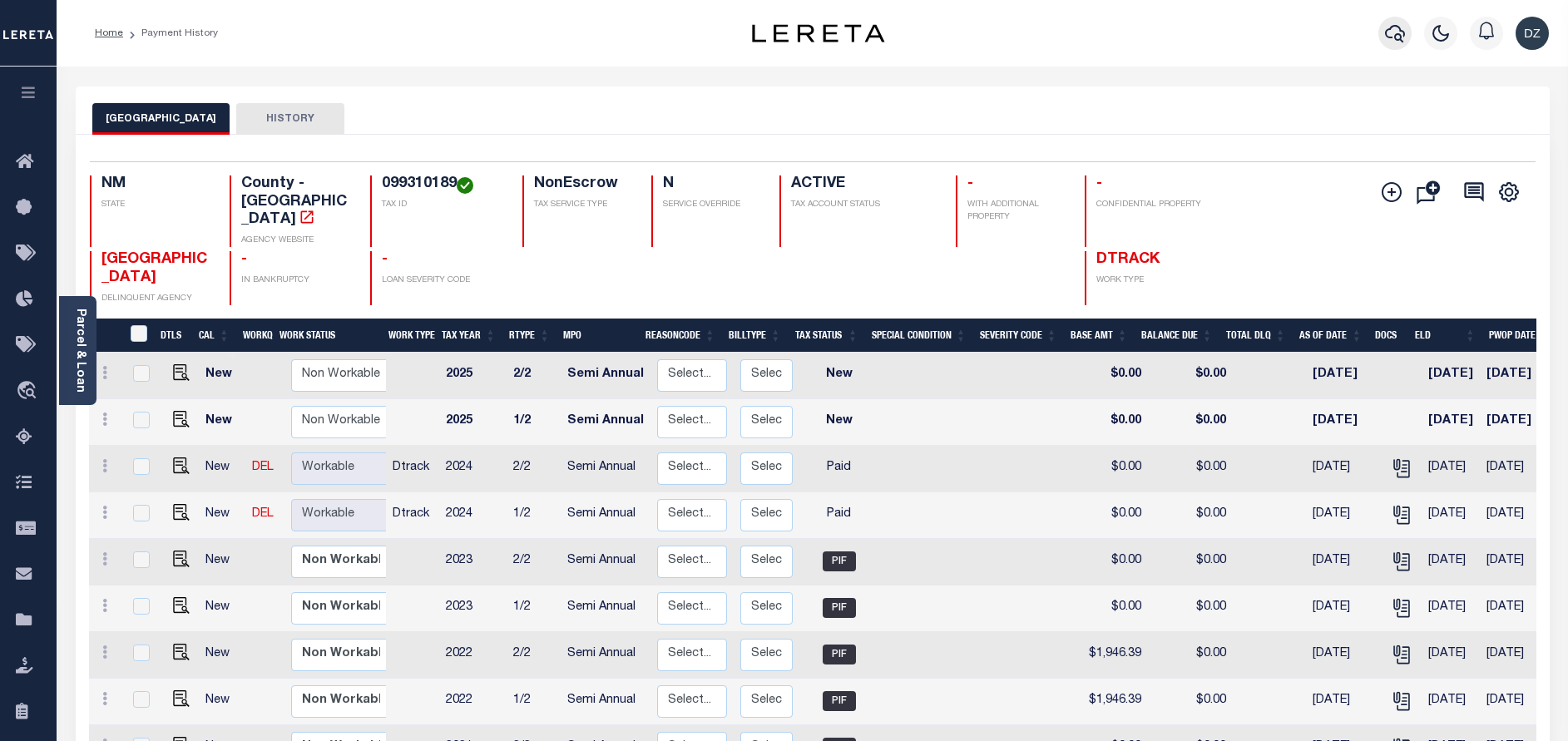
click at [1399, 38] on icon "button" at bounding box center [1395, 33] width 20 height 20
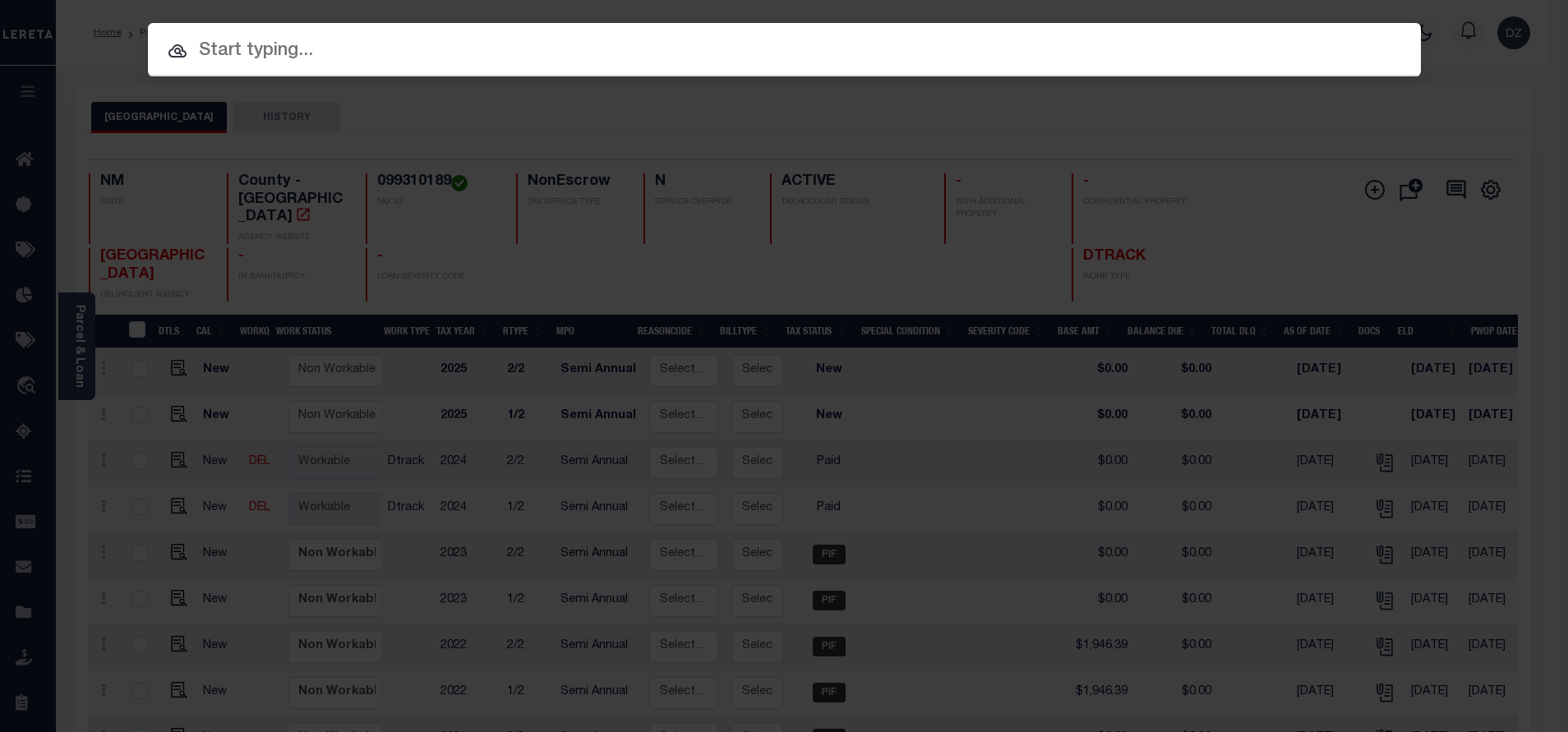
paste input "71985"
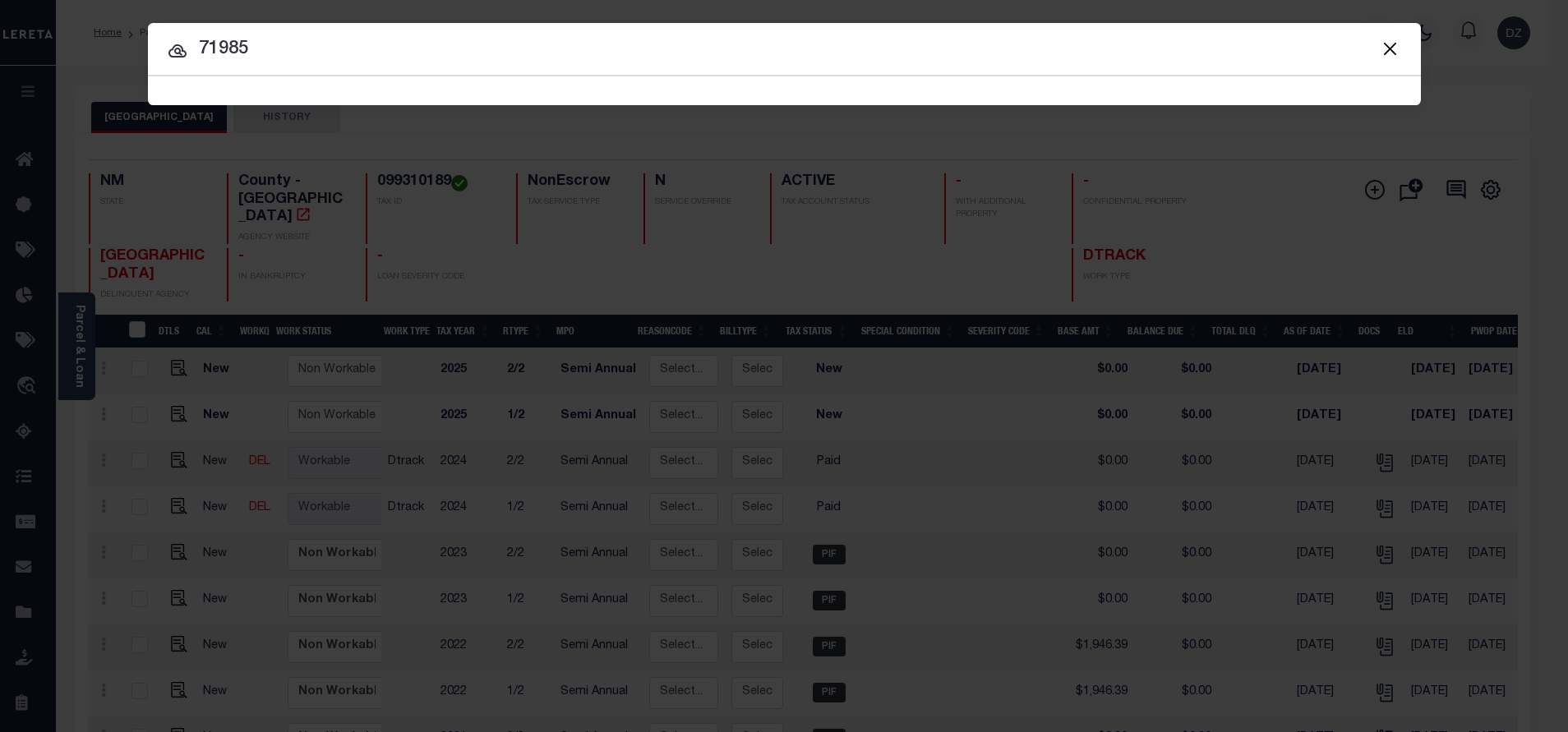
type input "71985"
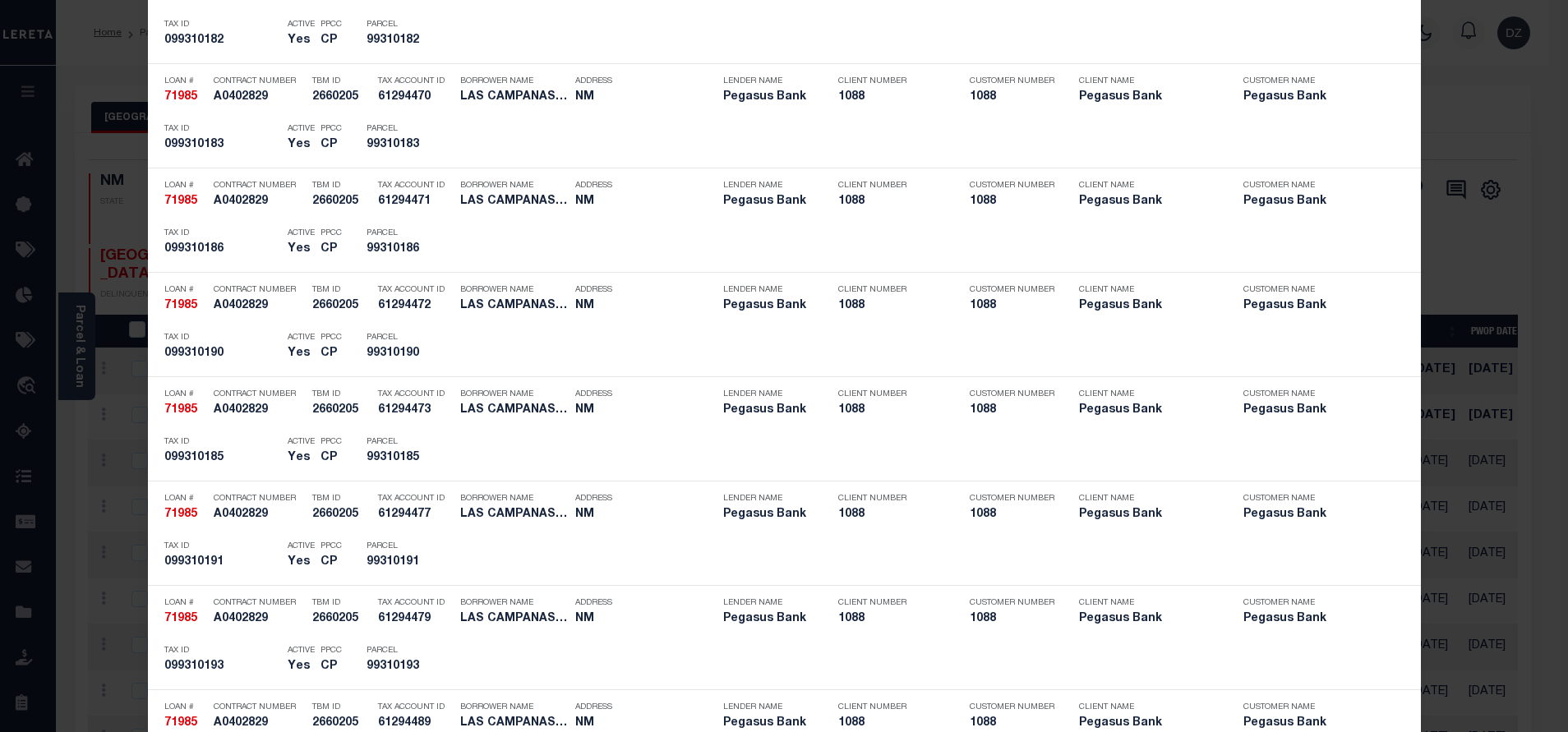
scroll to position [3533, 0]
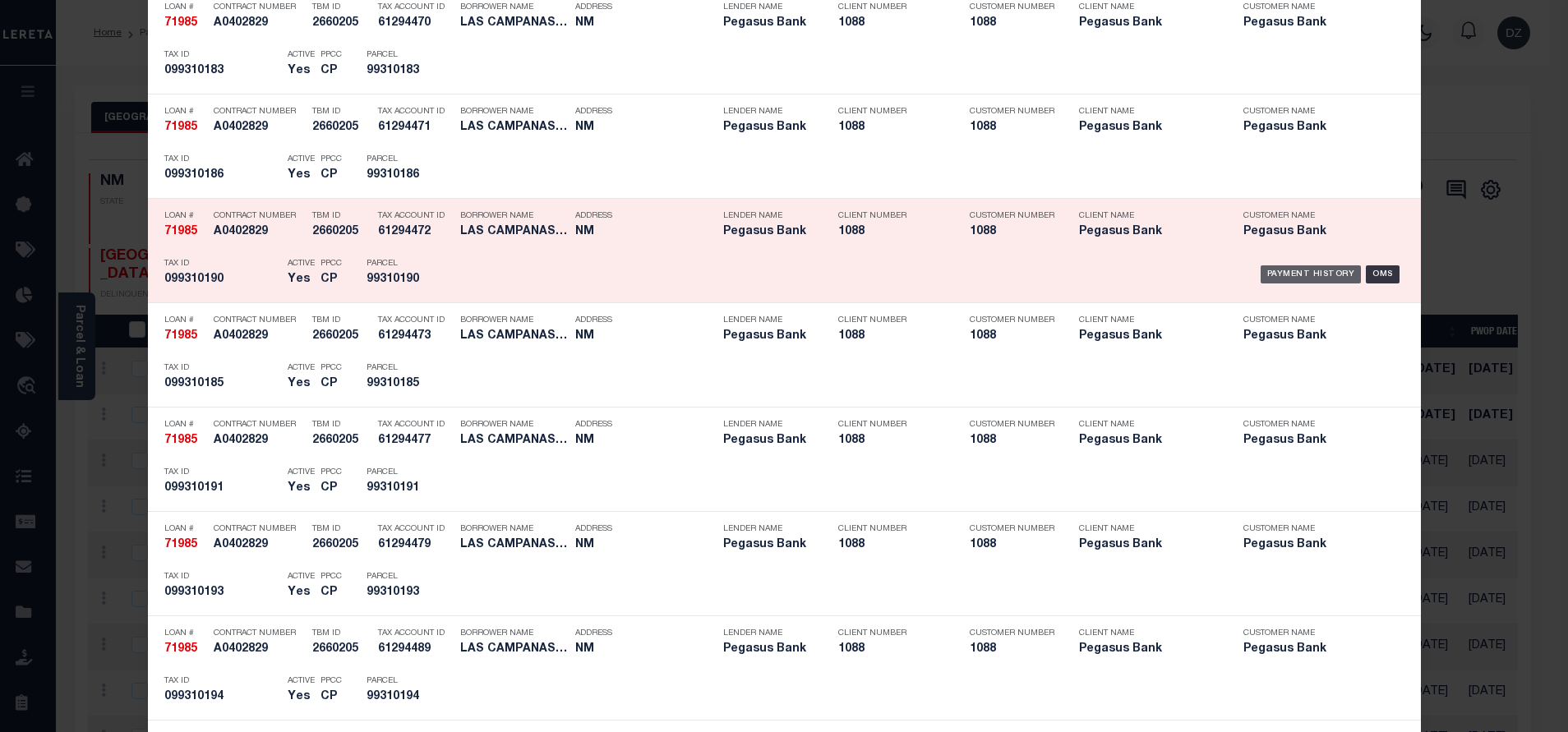
click at [1276, 281] on div "Payment History" at bounding box center [1311, 274] width 101 height 18
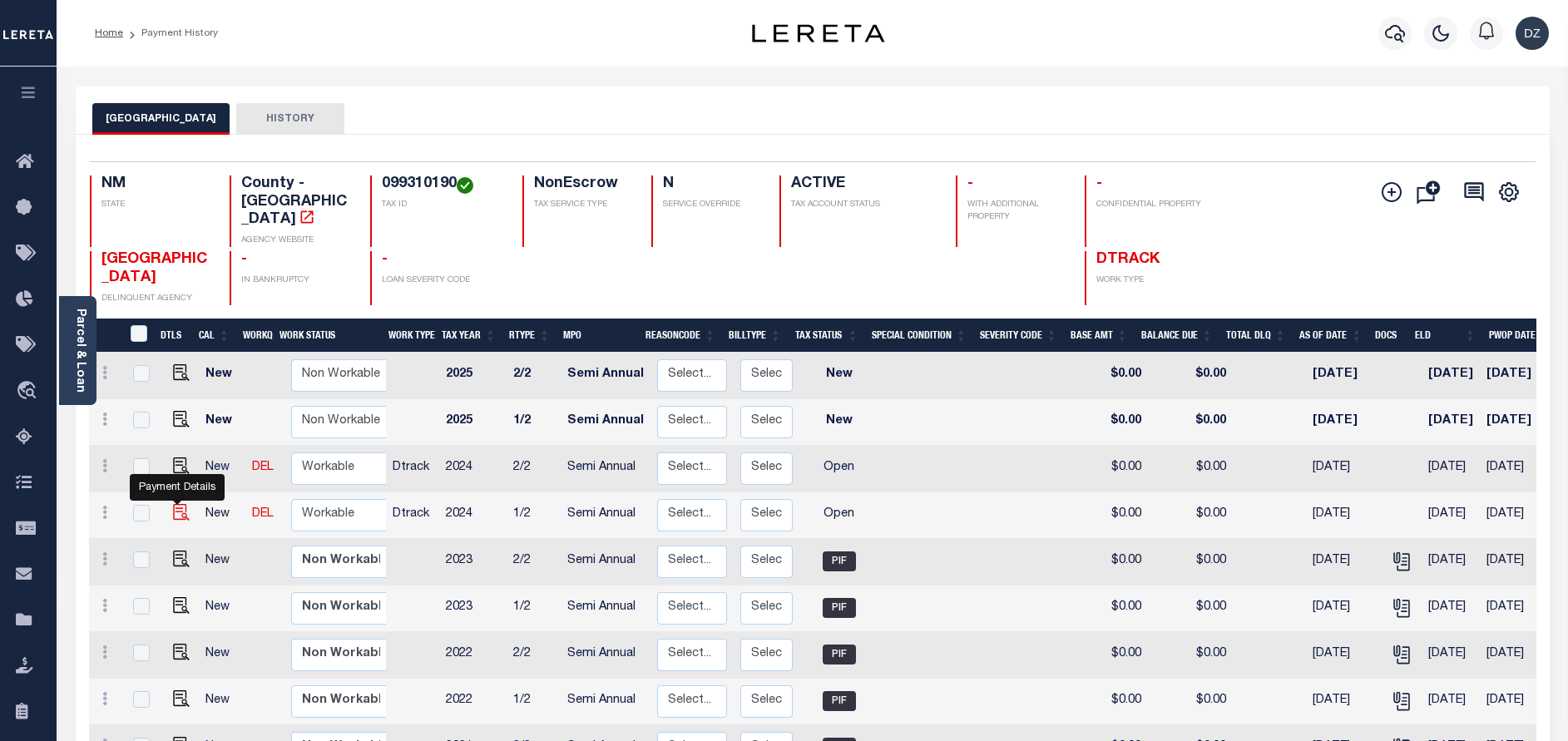
click at [181, 504] on img "" at bounding box center [181, 512] width 16 height 16
checkbox input "true"
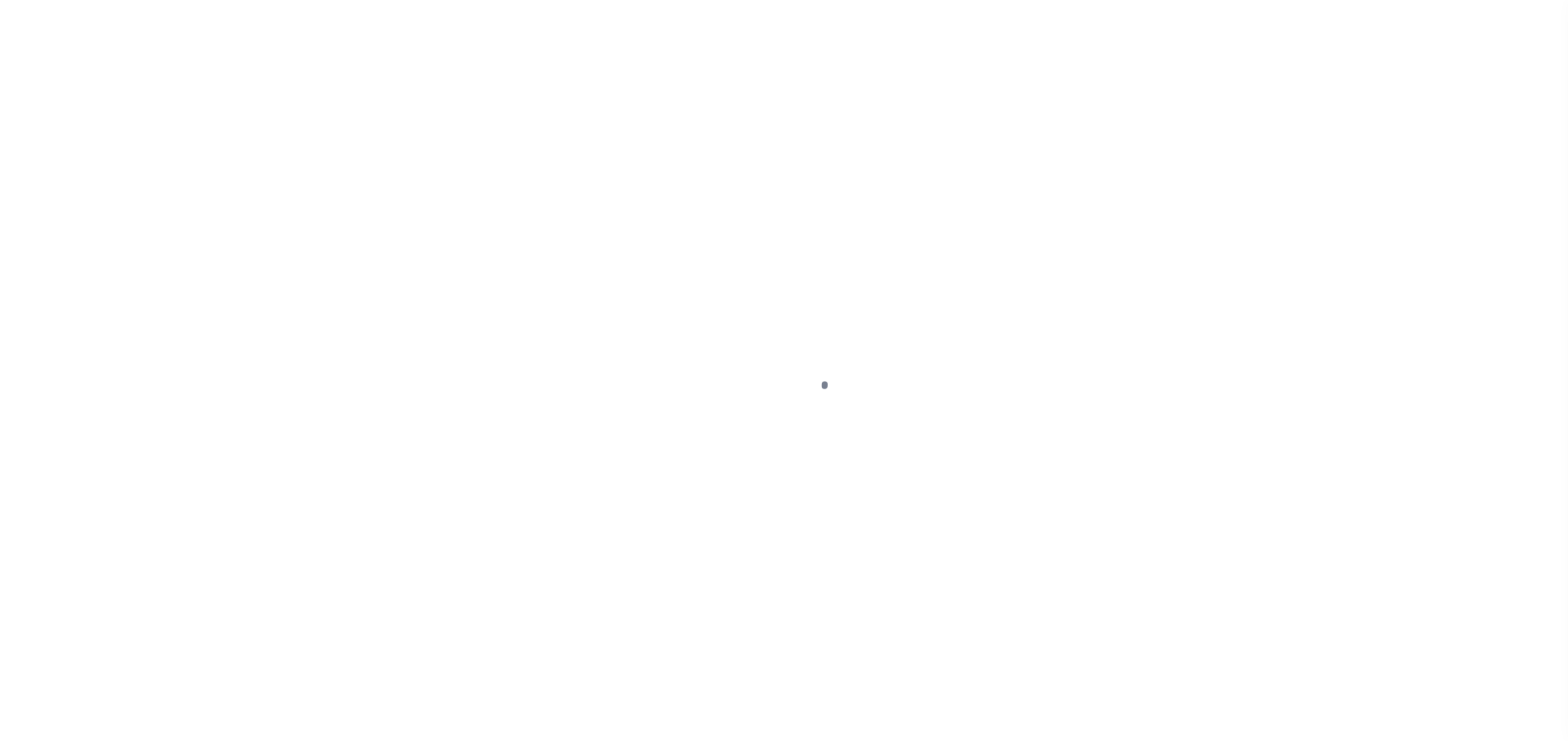
select select "OP2"
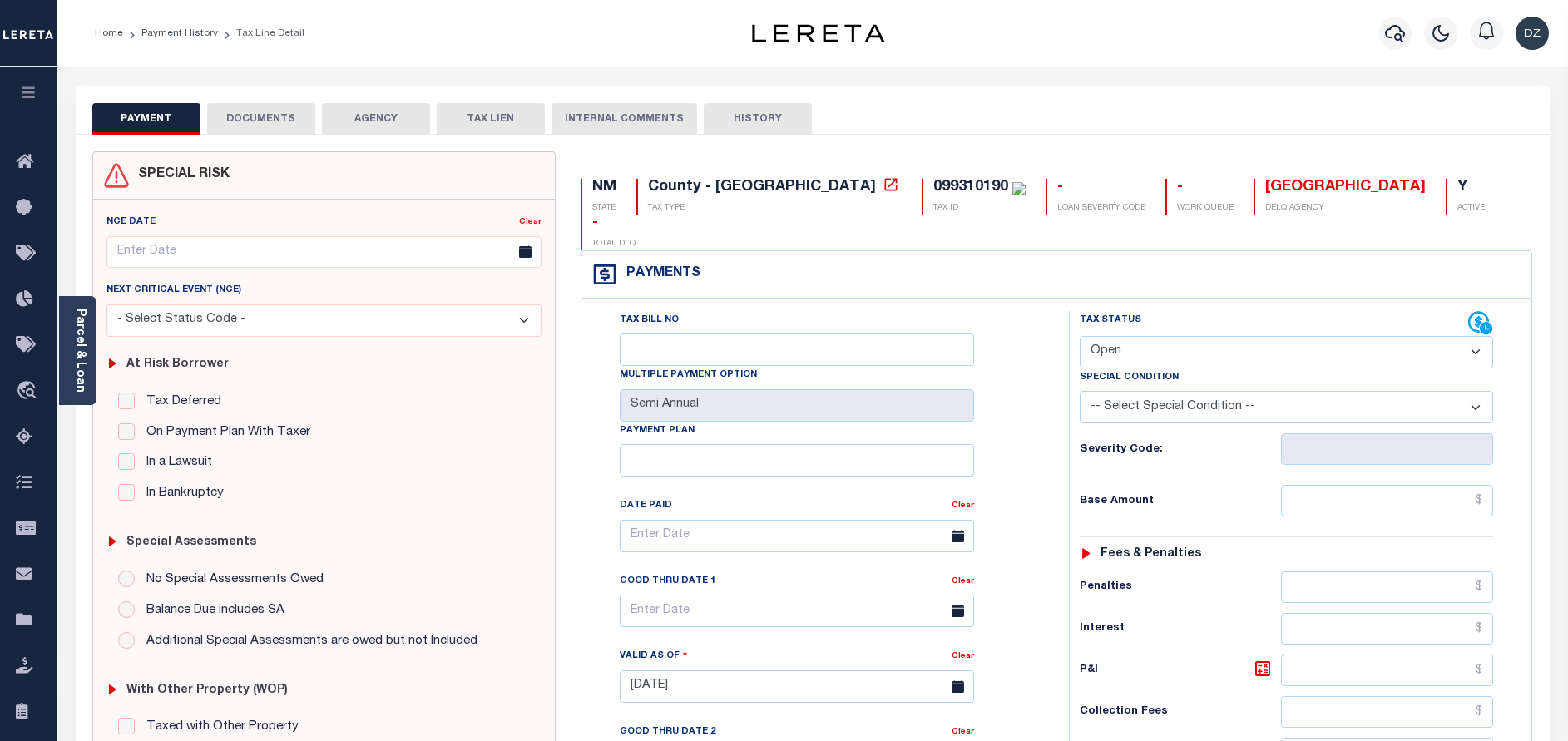
click at [290, 120] on button "DOCUMENTS" at bounding box center [261, 119] width 108 height 32
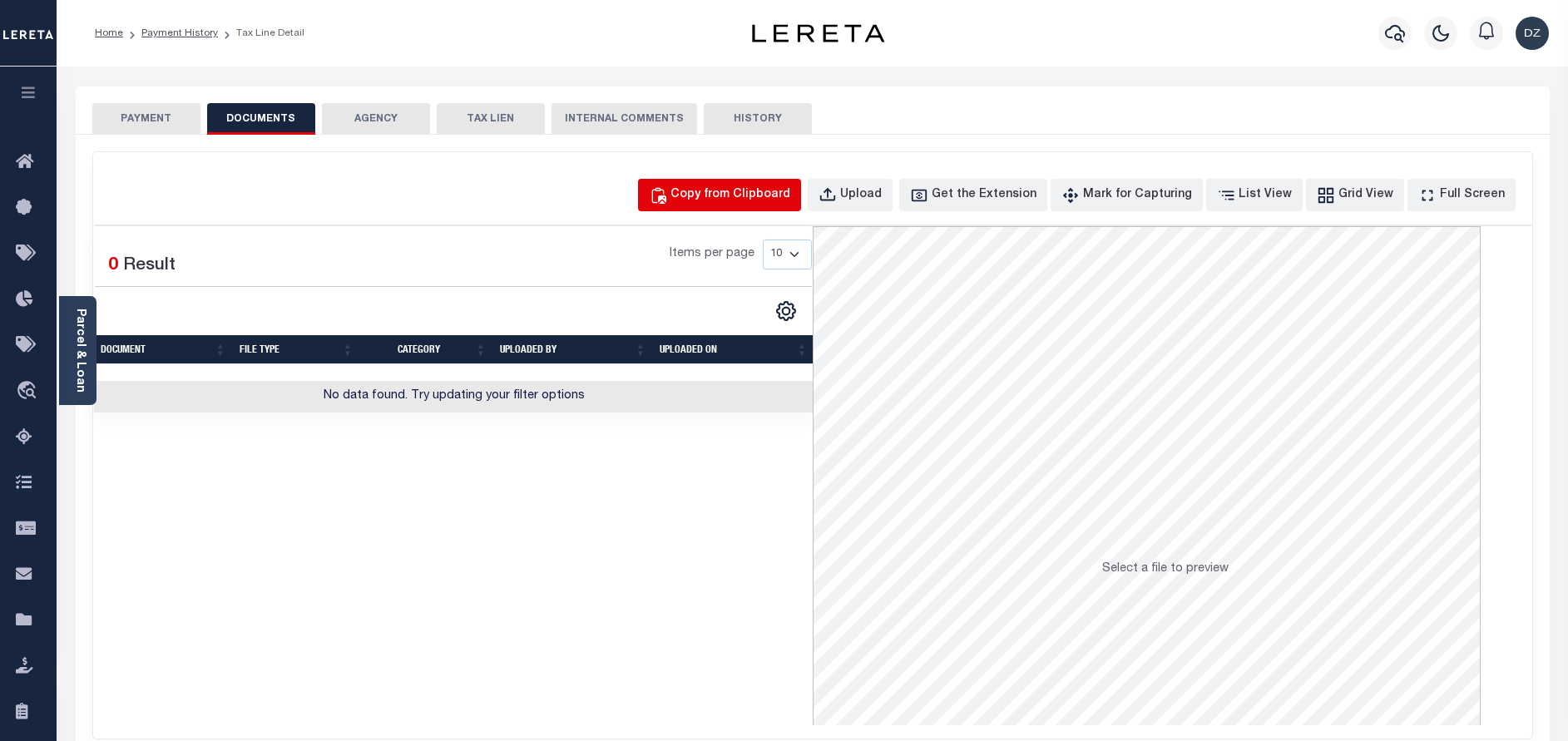
click at [746, 195] on div "Copy from Clipboard" at bounding box center [730, 195] width 120 height 18
select select "POP"
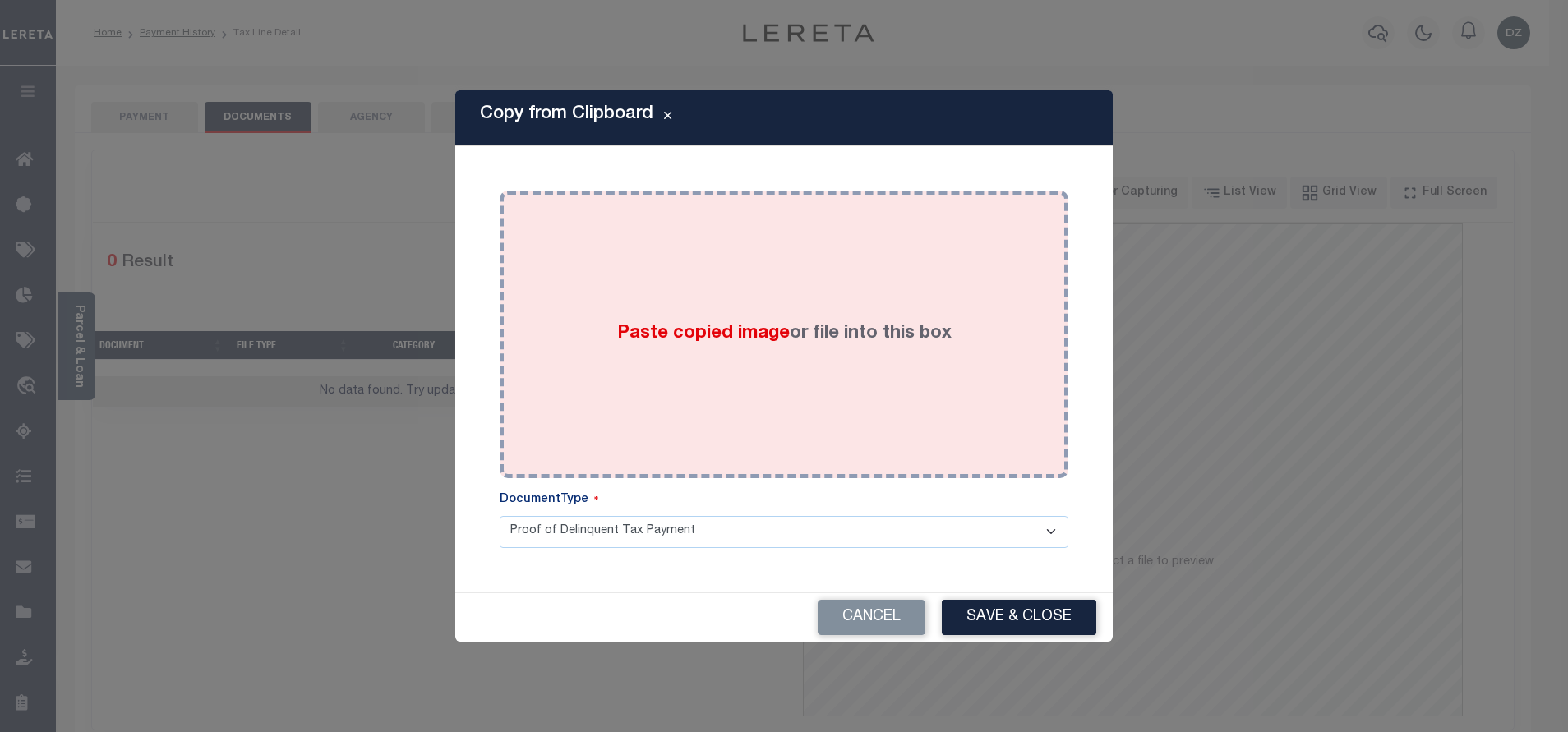
click at [655, 302] on div "Paste copied image or file into this box" at bounding box center [784, 334] width 544 height 263
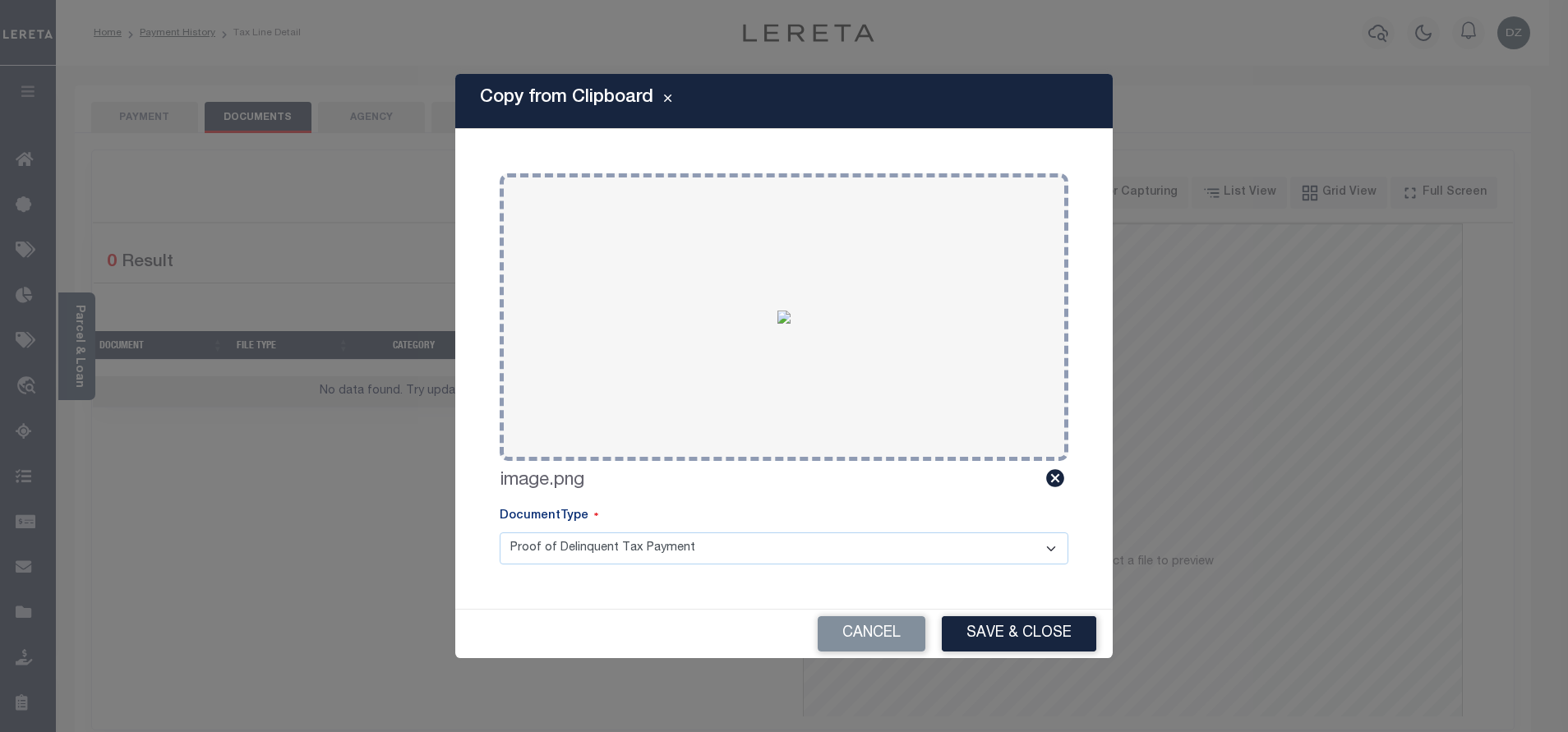
click at [997, 616] on div "Cancel Save & Close" at bounding box center [784, 634] width 657 height 48
click at [988, 630] on button "Save & Close" at bounding box center [1019, 634] width 155 height 35
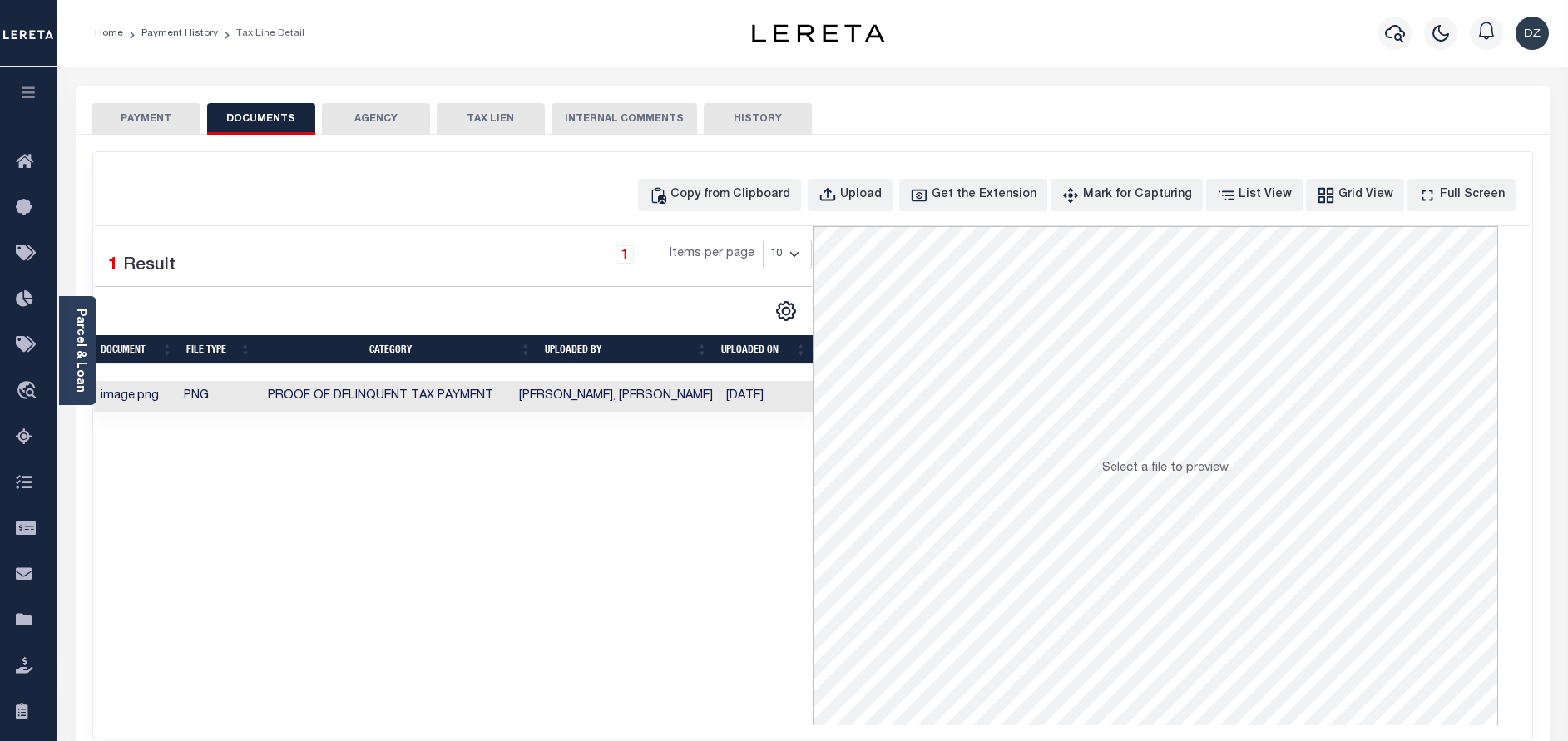
click at [134, 128] on button "PAYMENT" at bounding box center [146, 119] width 108 height 32
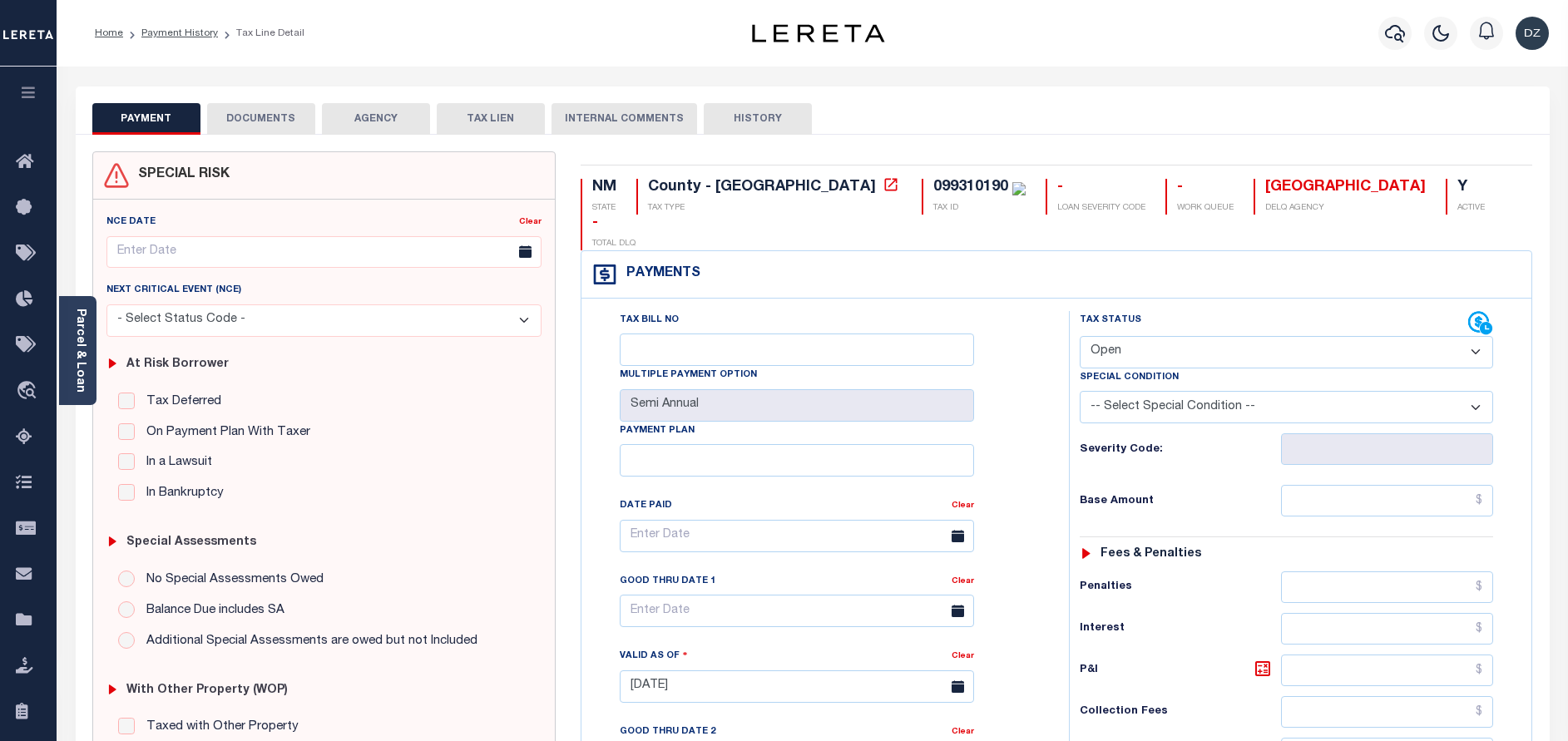
click at [1140, 337] on select "- Select Status Code - Open Due/Unpaid Paid Incomplete No Tax Due Internal Refu…" at bounding box center [1286, 353] width 413 height 33
select select "PYD"
click at [1079, 337] on select "- Select Status Code - Open Due/Unpaid Paid Incomplete No Tax Due Internal Refu…" at bounding box center [1286, 353] width 413 height 33
type input "[DATE]"
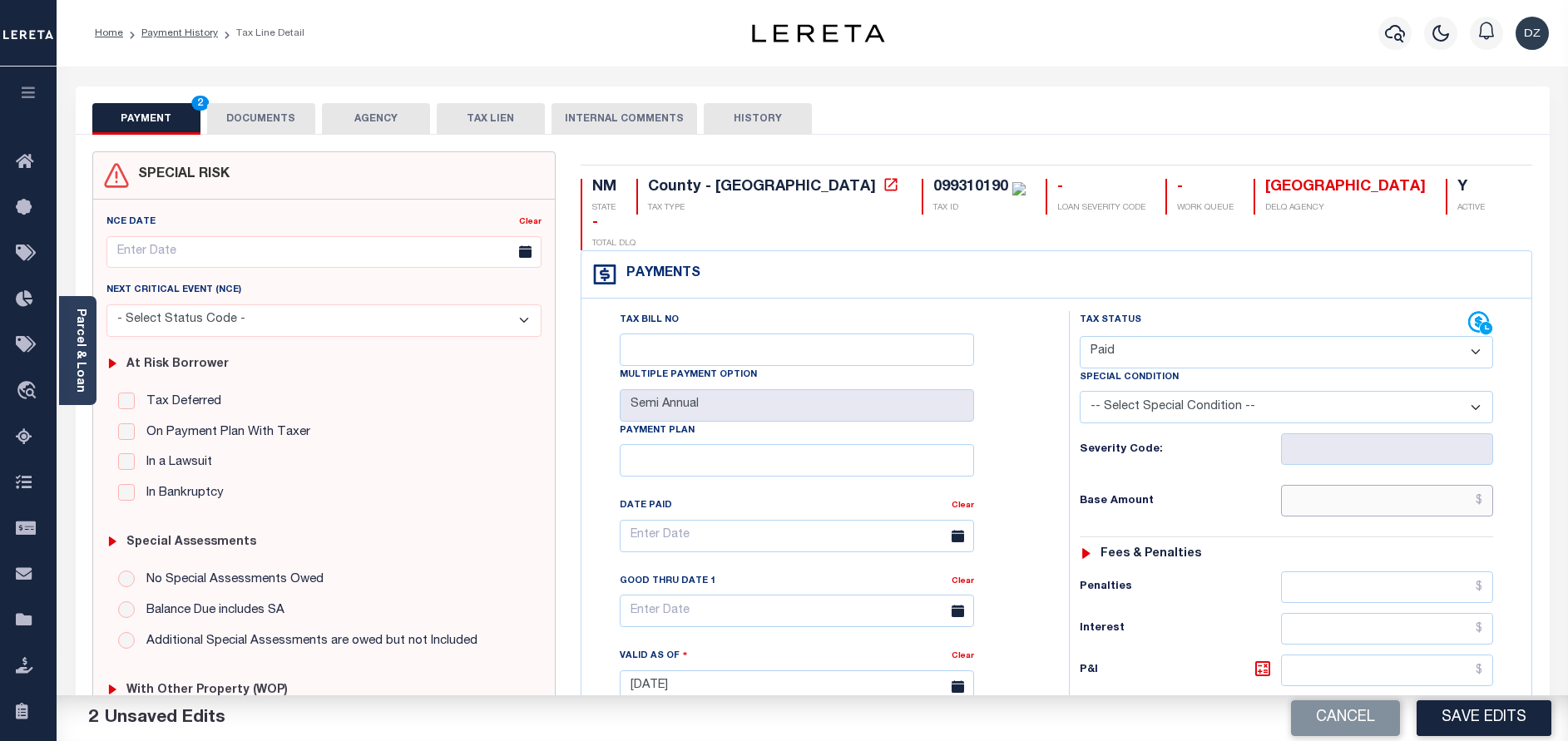
click at [1384, 485] on input "text" at bounding box center [1387, 500] width 212 height 32
type input "$0.00"
click at [1465, 719] on button "Save Edits" at bounding box center [1484, 718] width 135 height 35
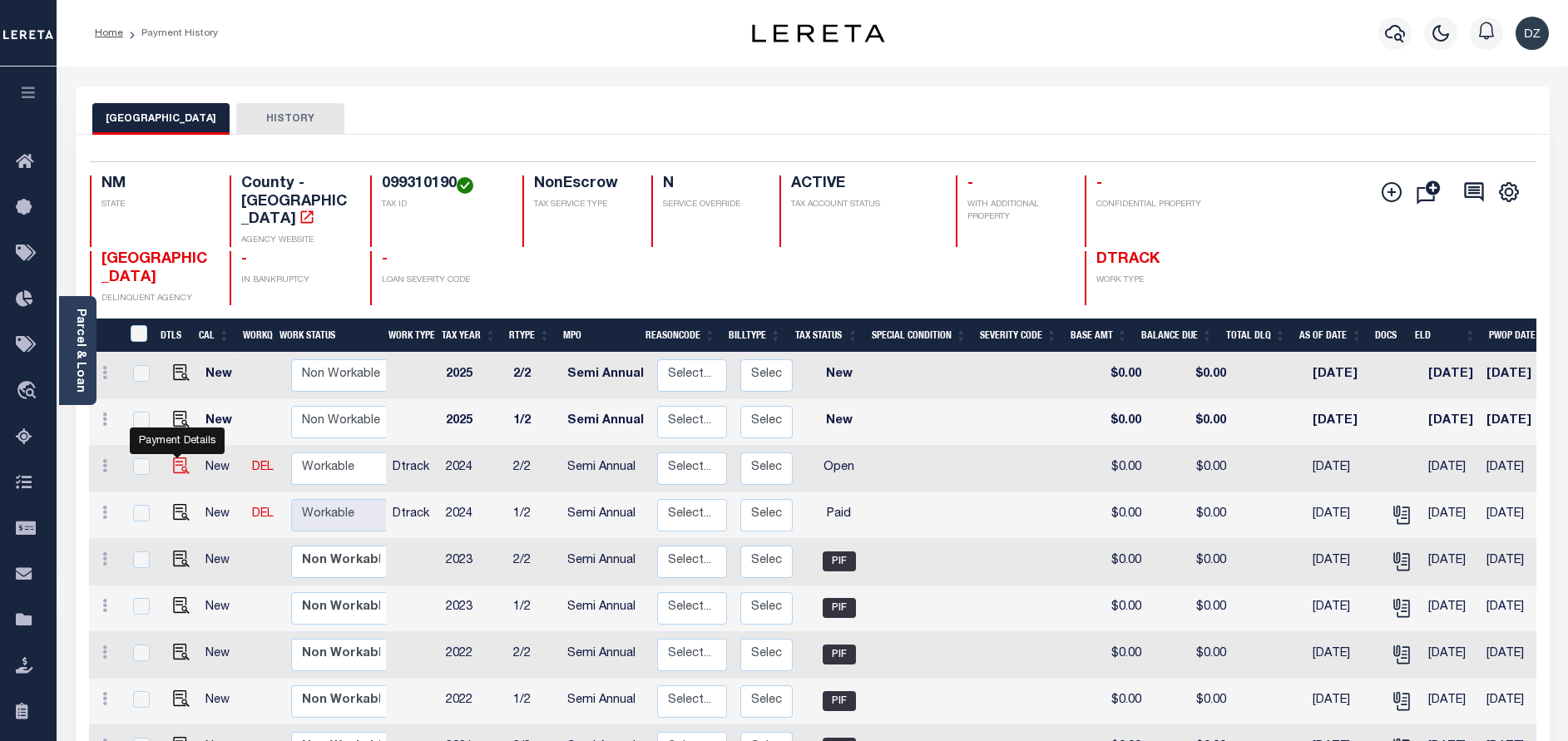
click at [173, 458] on img "" at bounding box center [181, 466] width 16 height 16
checkbox input "true"
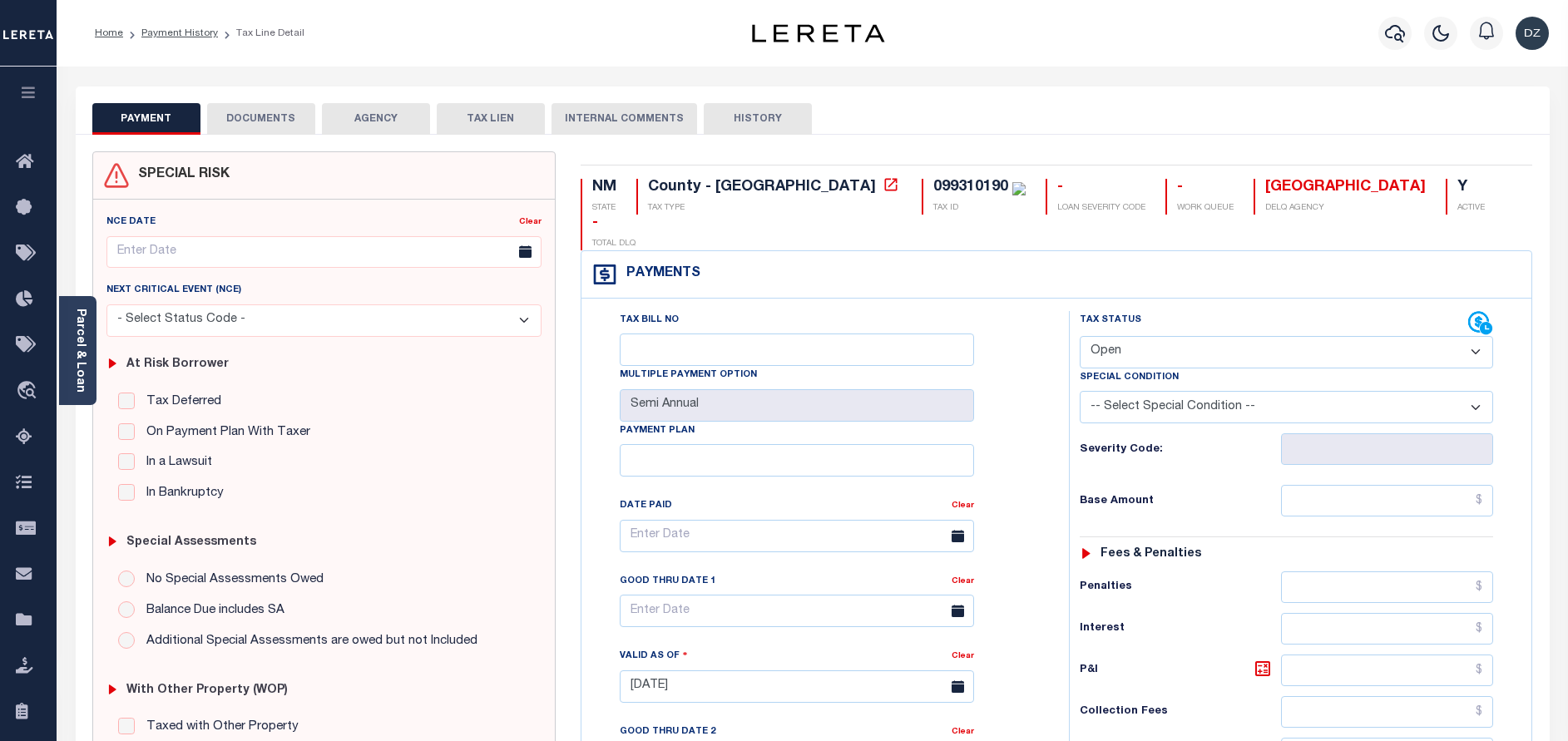
click at [1166, 337] on select "- Select Status Code - Open Due/Unpaid Paid Incomplete No Tax Due Internal Refu…" at bounding box center [1286, 353] width 413 height 33
select select "PYD"
click at [1079, 337] on select "- Select Status Code - Open Due/Unpaid Paid Incomplete No Tax Due Internal Refu…" at bounding box center [1286, 353] width 413 height 33
type input "[DATE]"
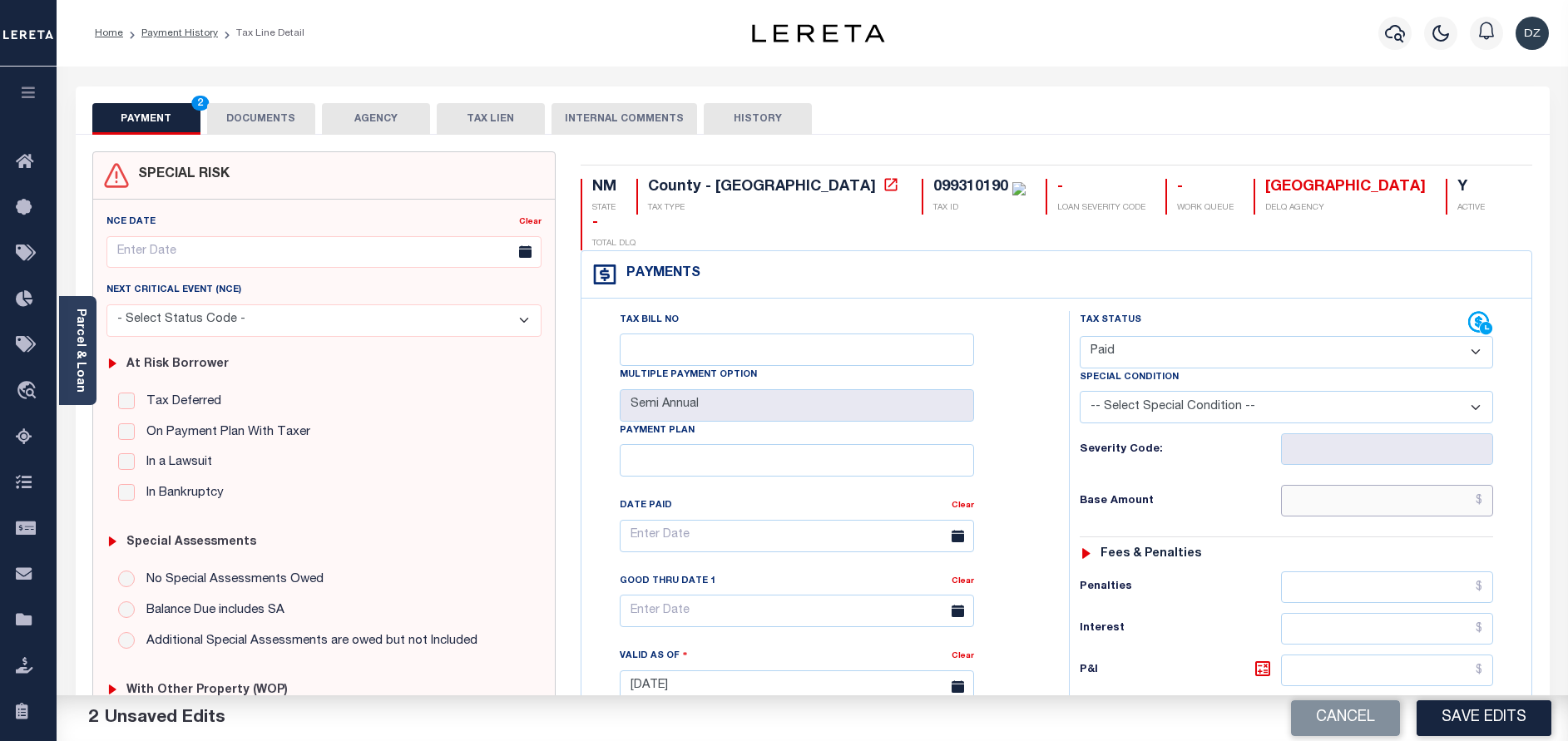
click at [1443, 485] on input "text" at bounding box center [1387, 500] width 212 height 32
type input "$0.00"
click at [252, 118] on button "DOCUMENTS" at bounding box center [261, 119] width 108 height 32
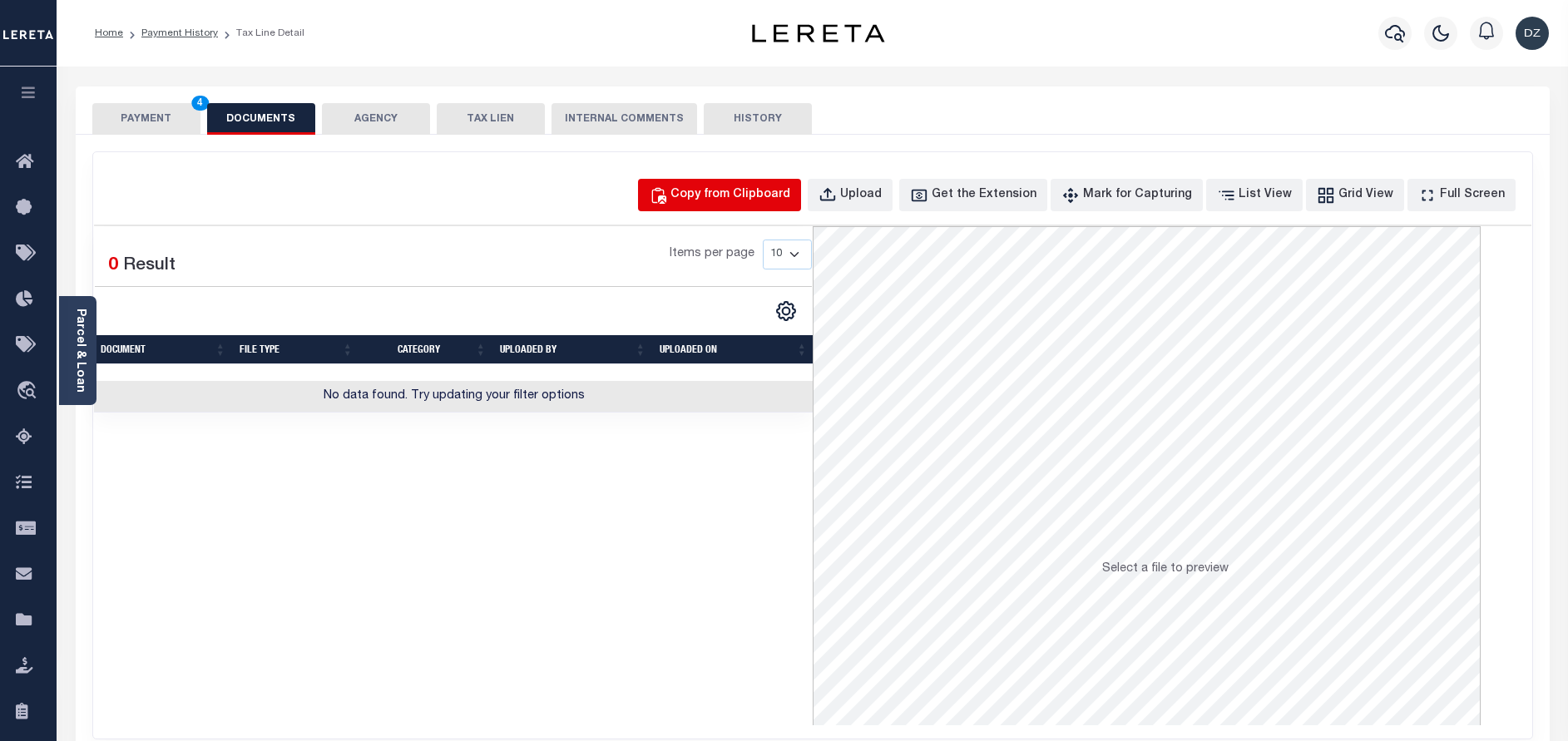
click at [752, 210] on button "Copy from Clipboard" at bounding box center [719, 195] width 163 height 33
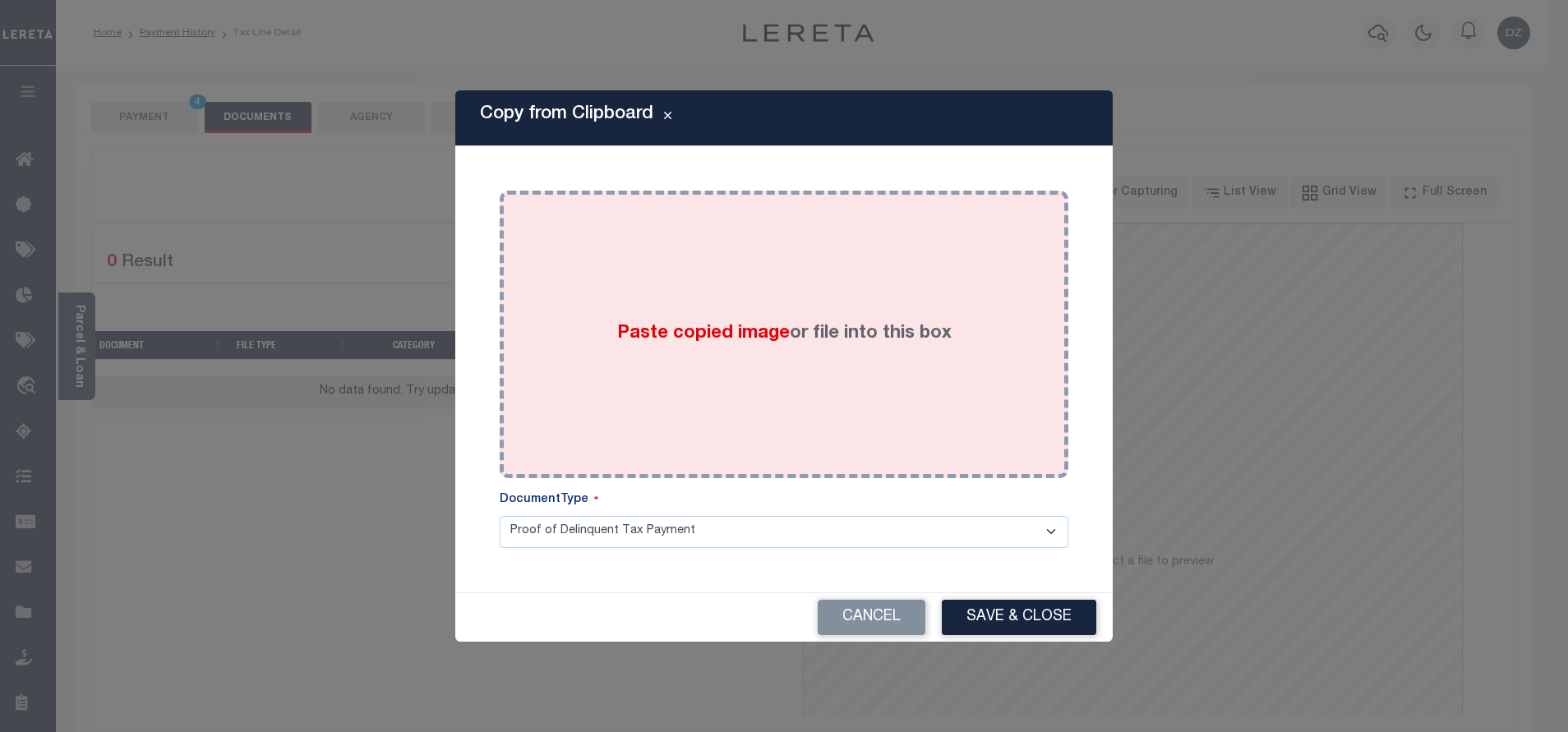
click at [740, 306] on div "Paste copied image or file into this box" at bounding box center [784, 334] width 544 height 263
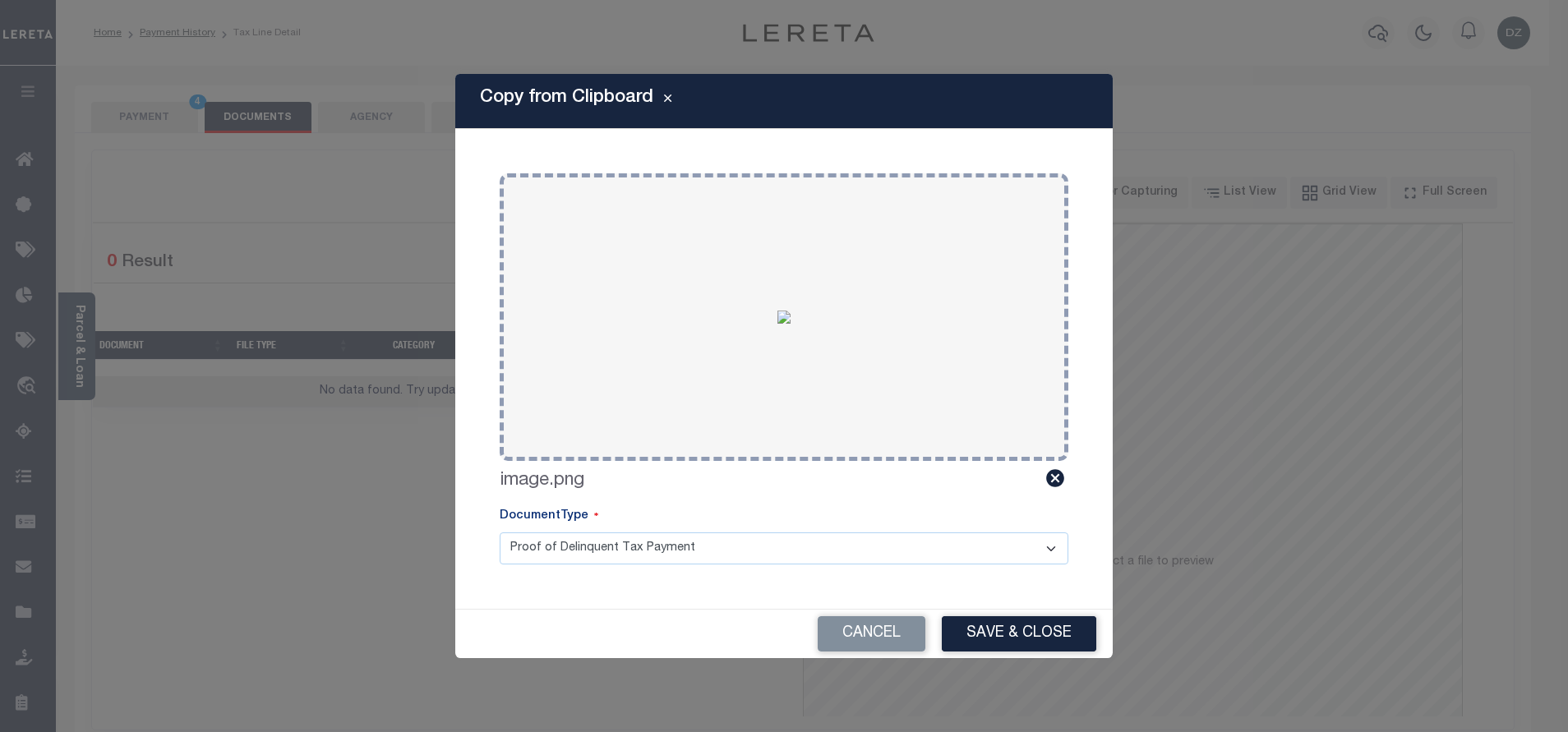
drag, startPoint x: 1012, startPoint y: 623, endPoint x: 997, endPoint y: 621, distance: 15.1
click at [1011, 623] on button "Save & Close" at bounding box center [1019, 634] width 155 height 35
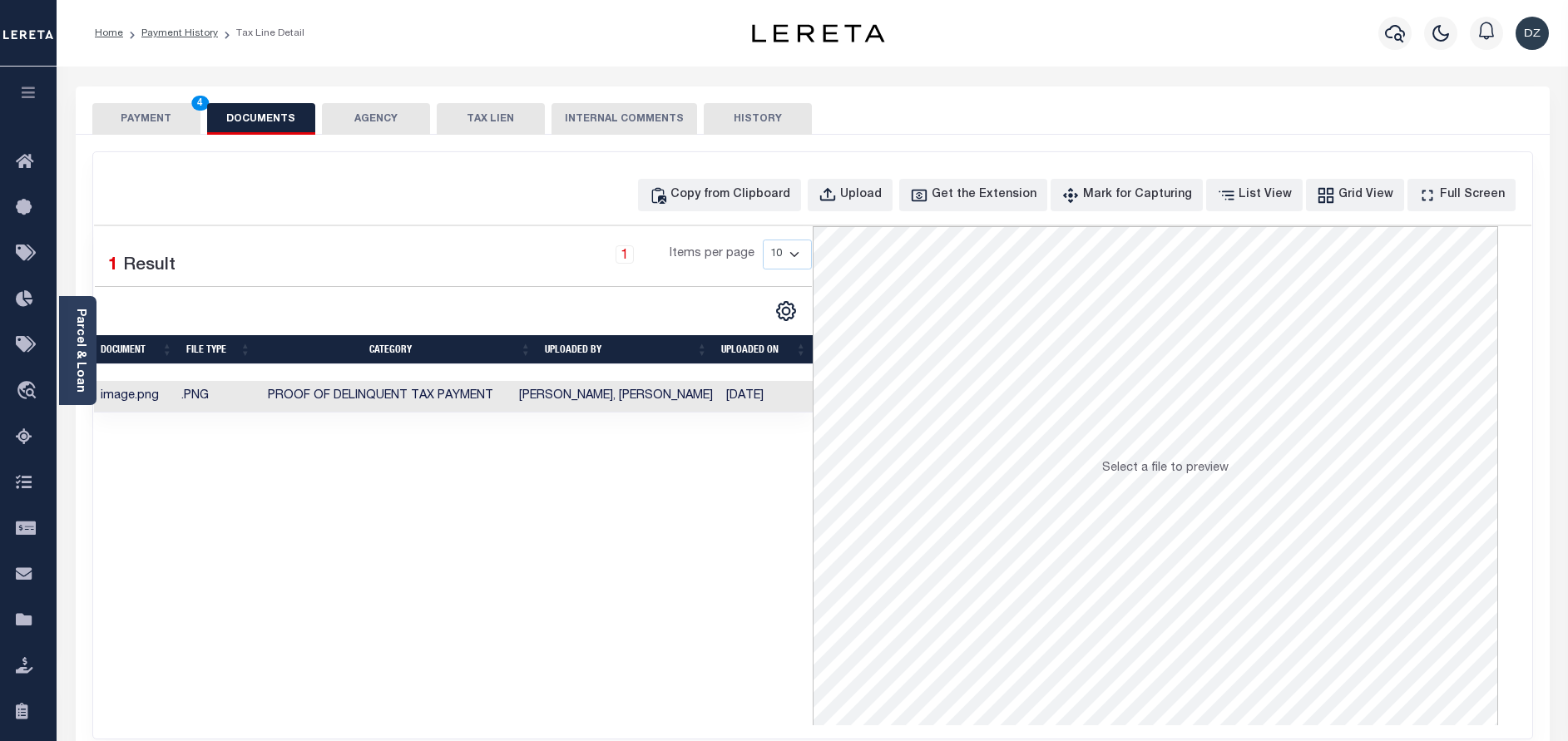
click at [160, 120] on button "PAYMENT 4" at bounding box center [146, 119] width 108 height 32
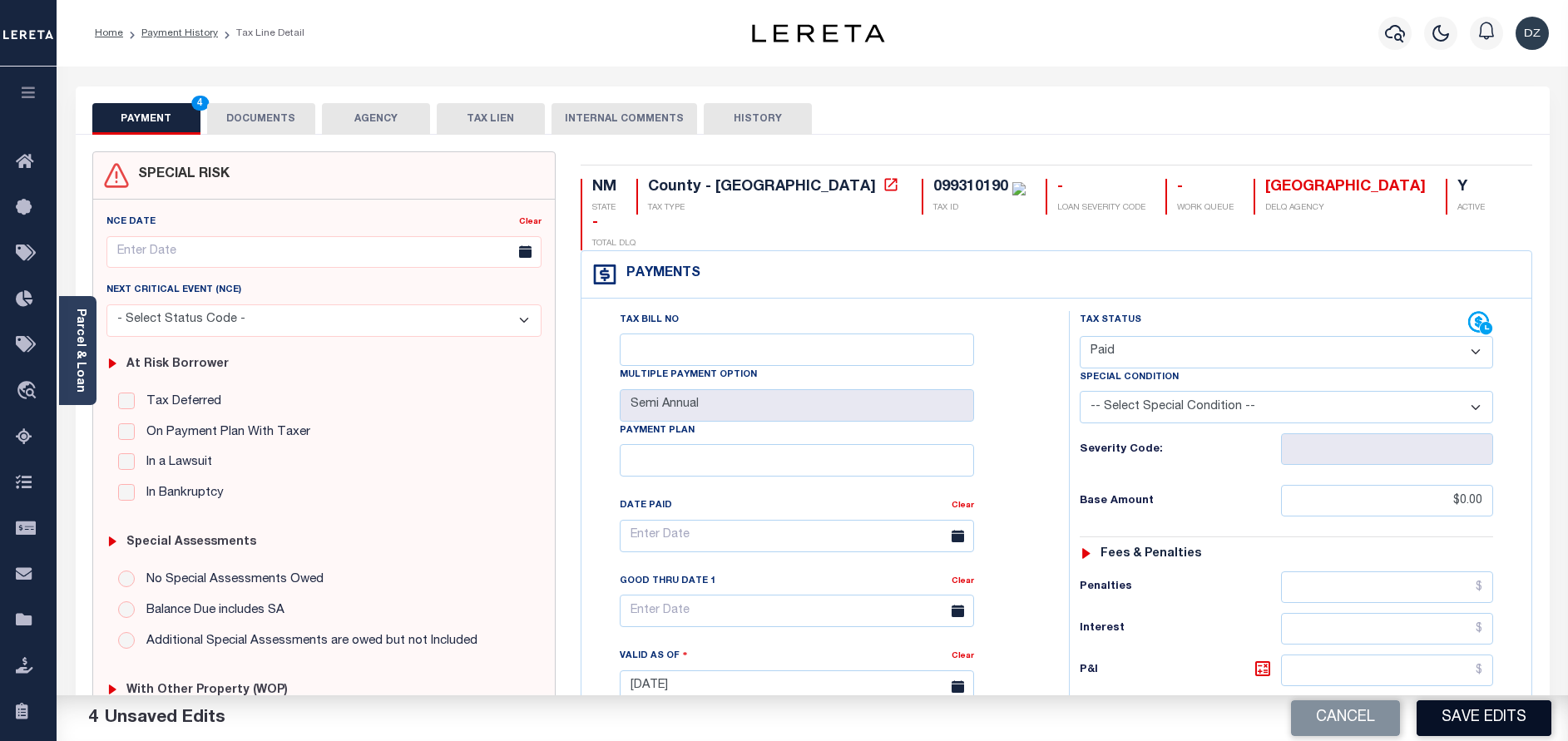
click at [1480, 721] on button "Save Edits" at bounding box center [1484, 718] width 135 height 35
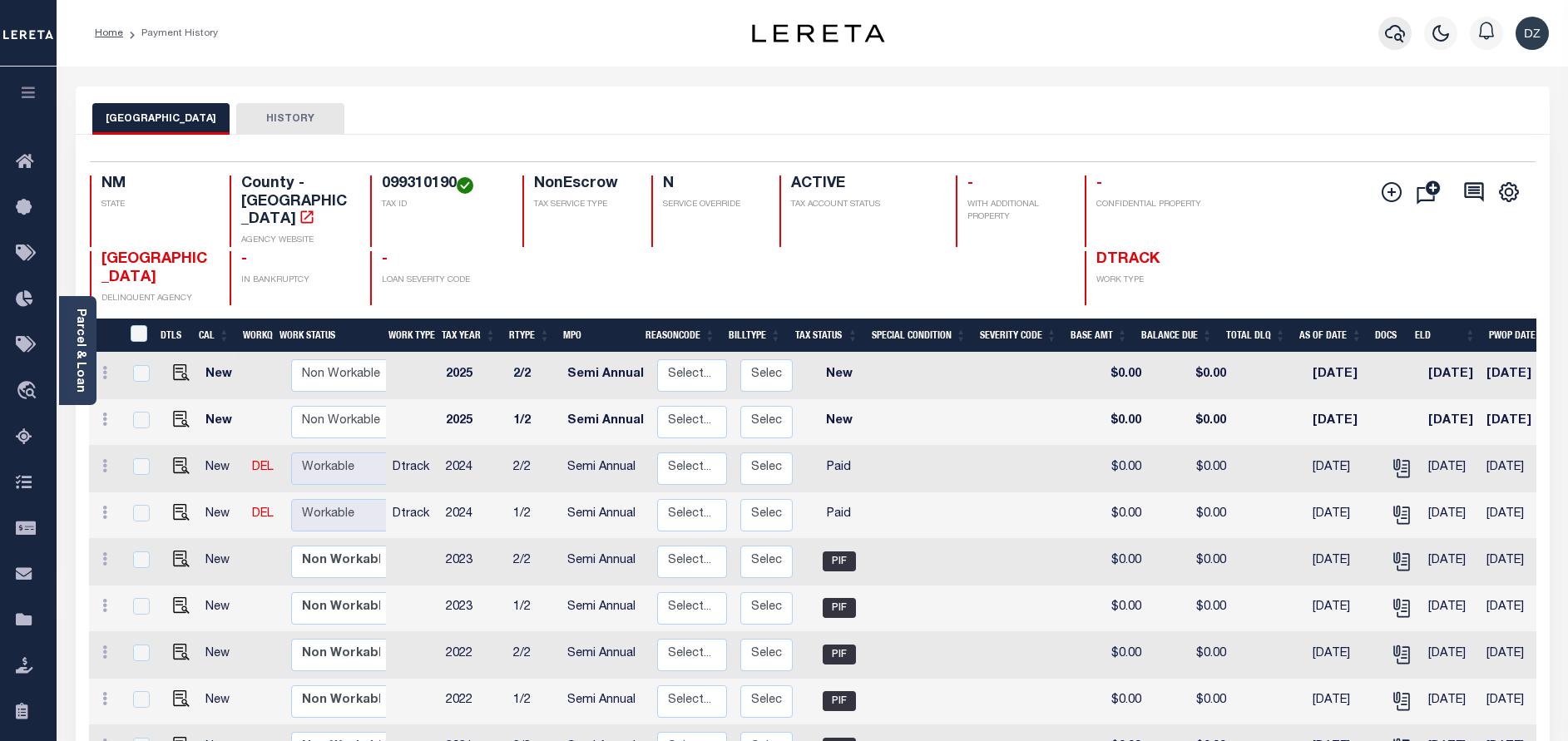
click at [1400, 27] on icon "button" at bounding box center [1395, 33] width 20 height 20
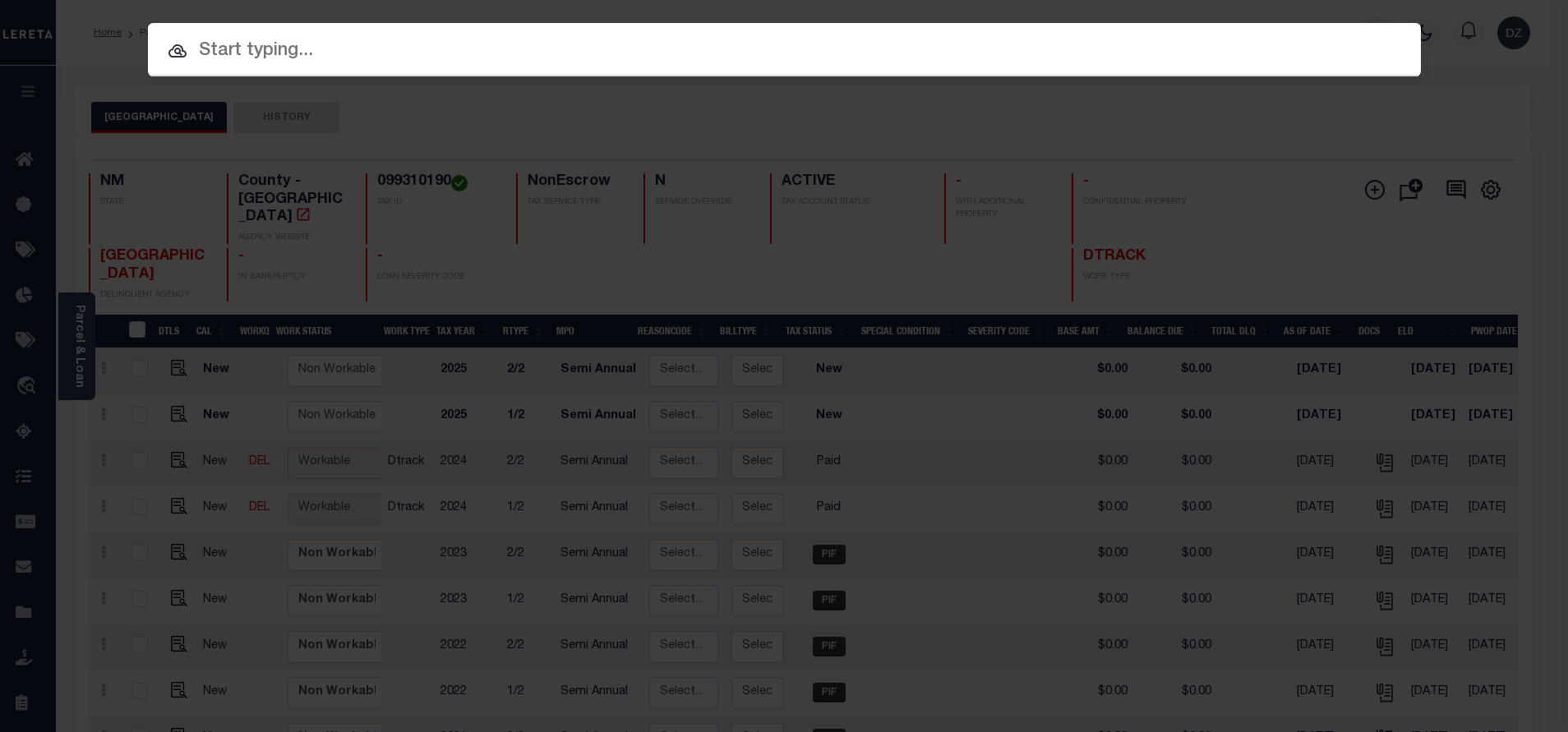
paste input "71985"
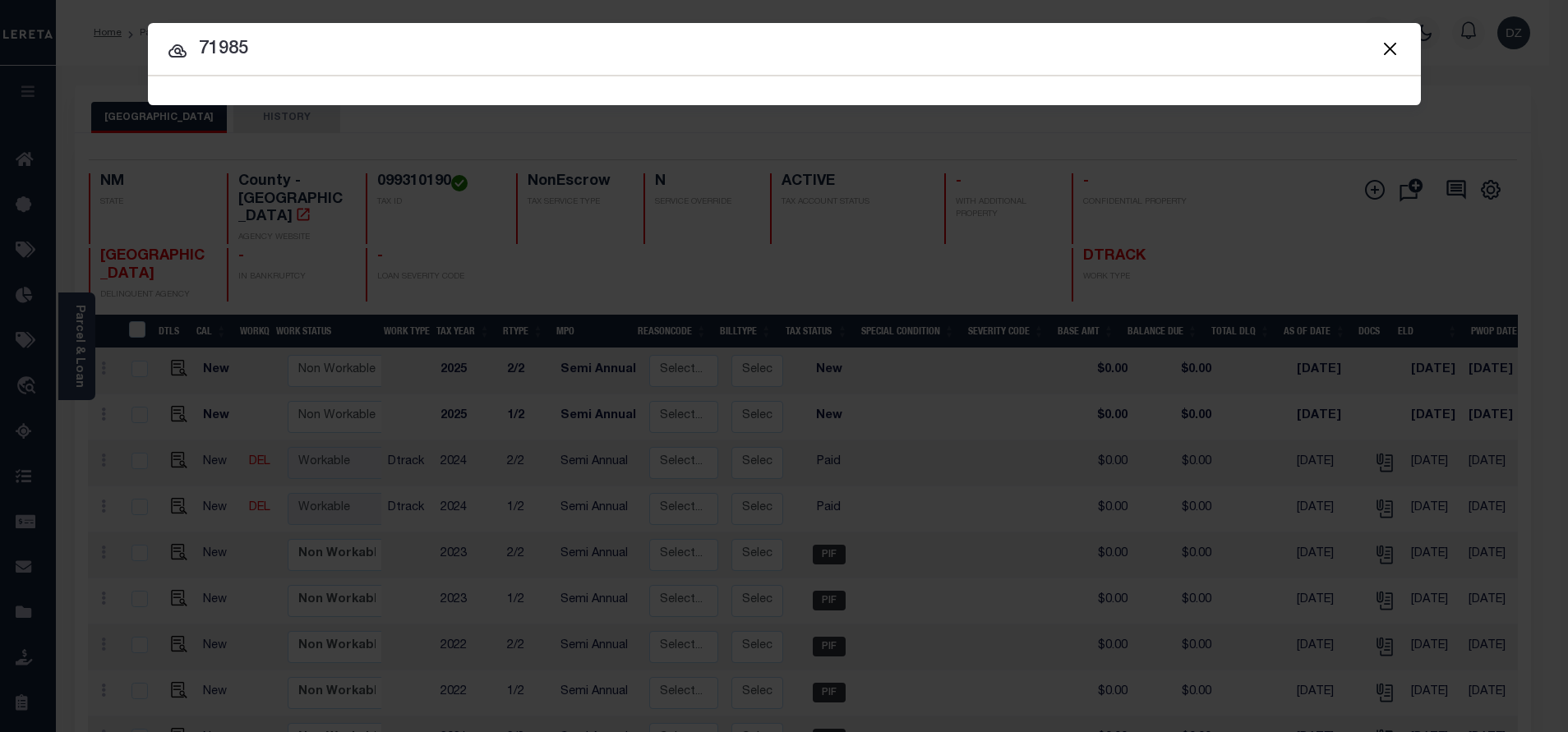
type input "71985"
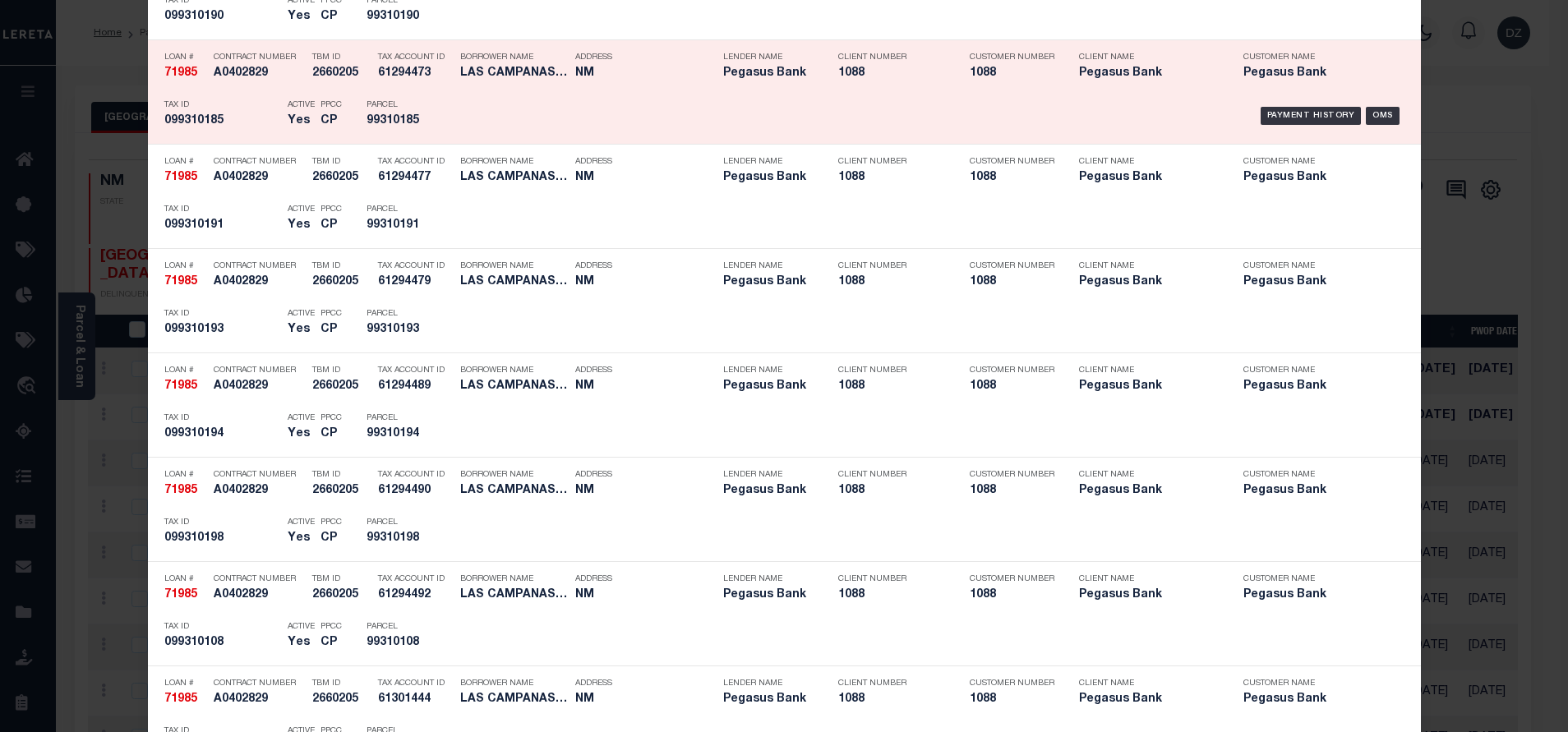
scroll to position [3731, 0]
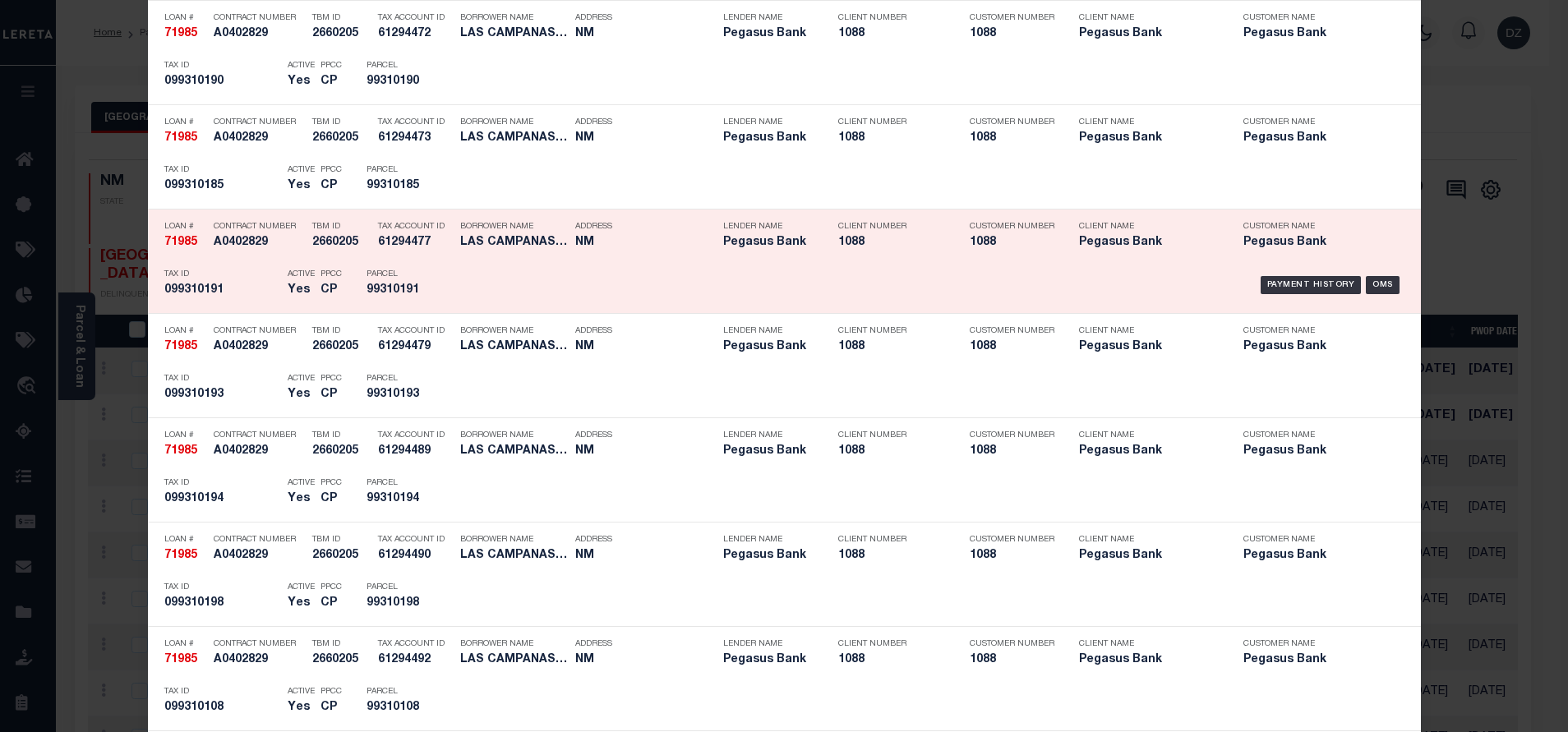
click at [1262, 266] on div "Payment History OMS" at bounding box center [934, 285] width 940 height 47
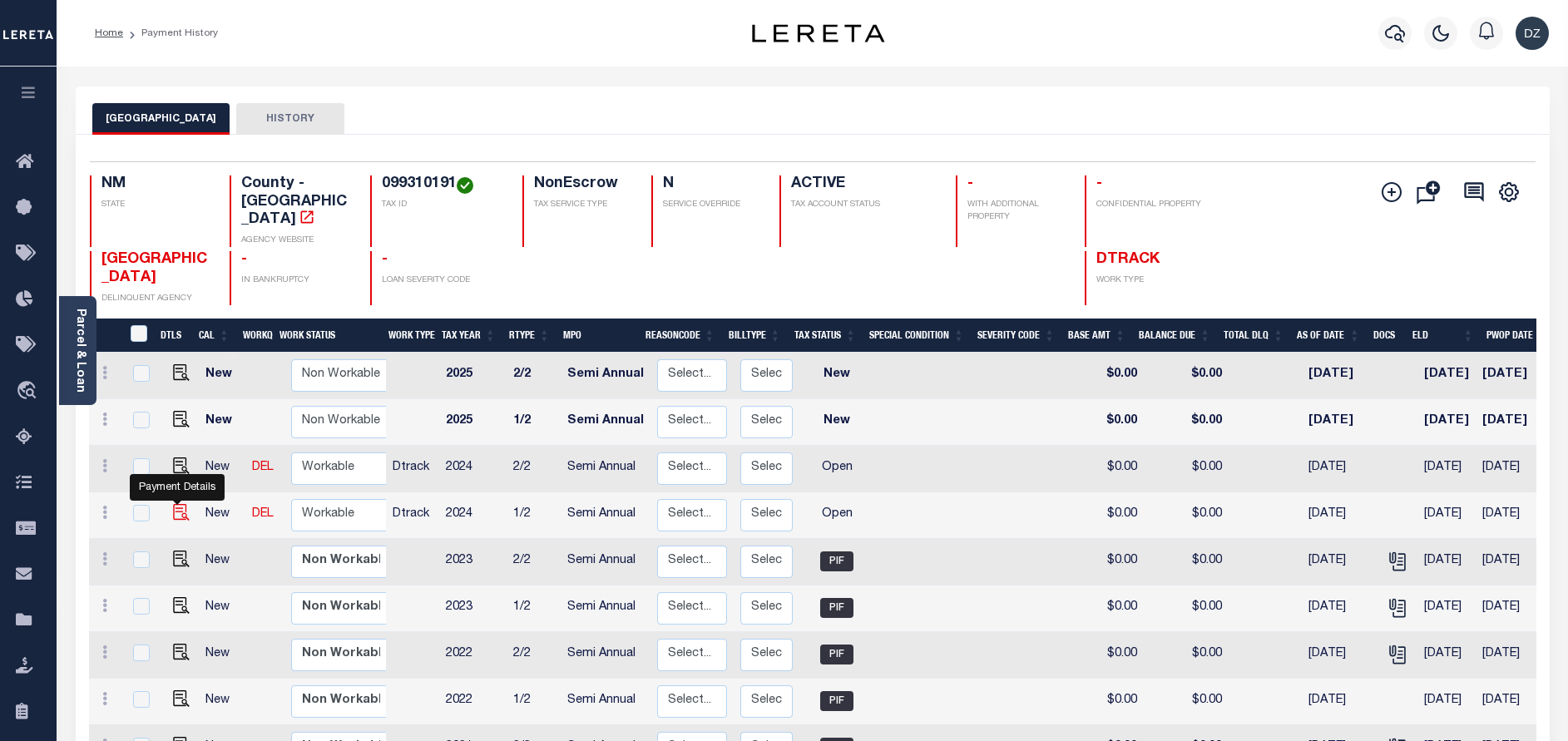
click at [173, 504] on img "" at bounding box center [181, 512] width 16 height 16
checkbox input "true"
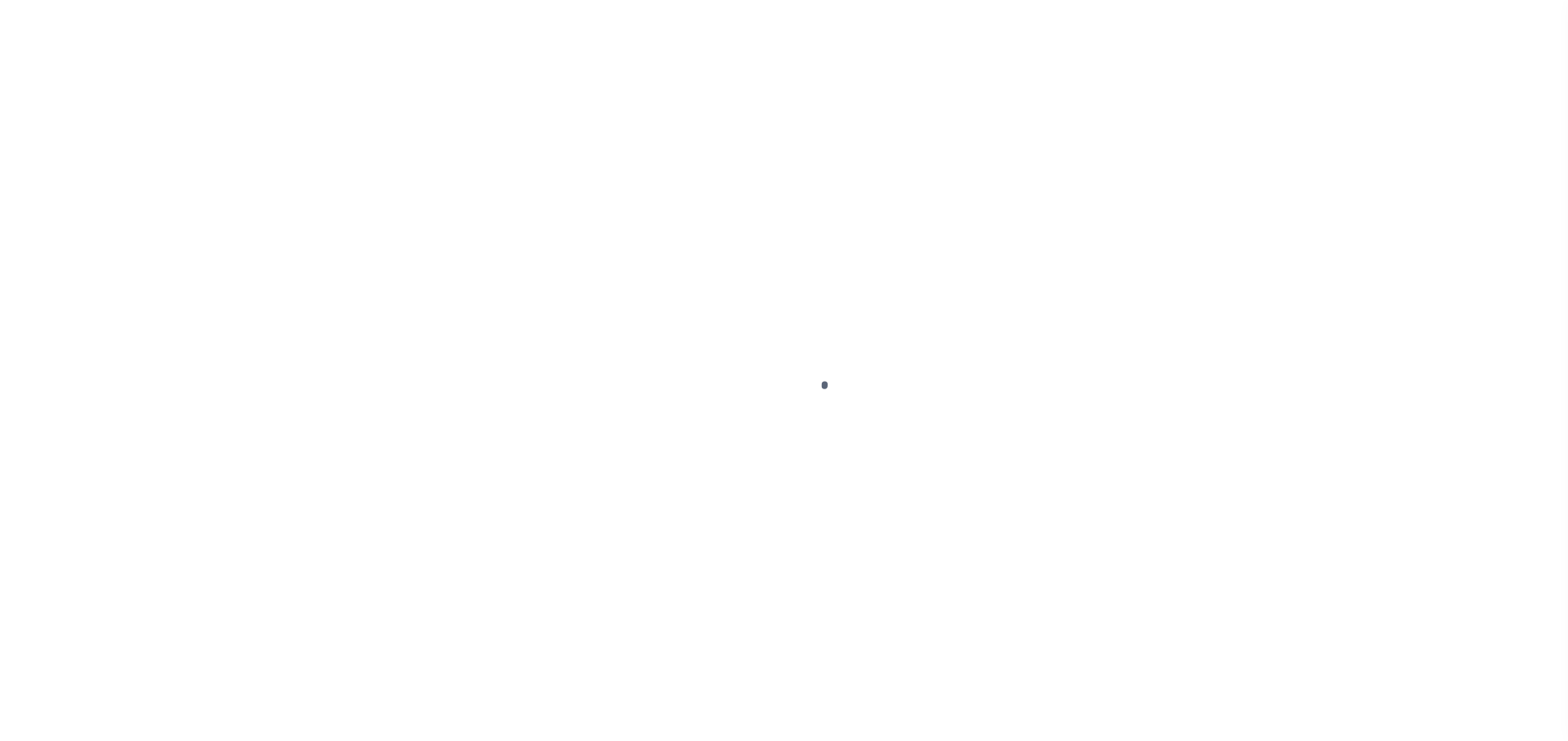
select select "OP2"
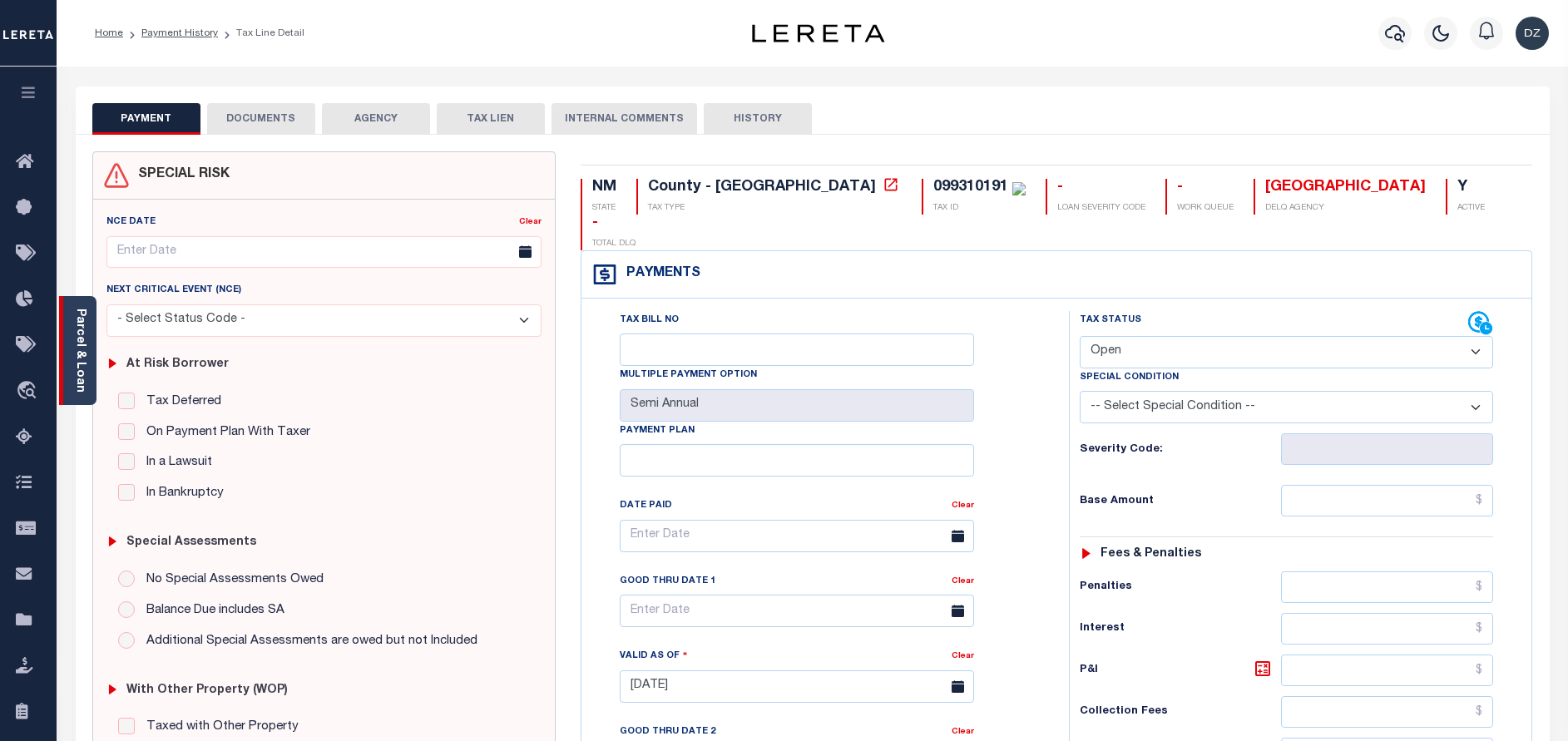
click at [78, 376] on link "Parcel & Loan" at bounding box center [79, 351] width 11 height 84
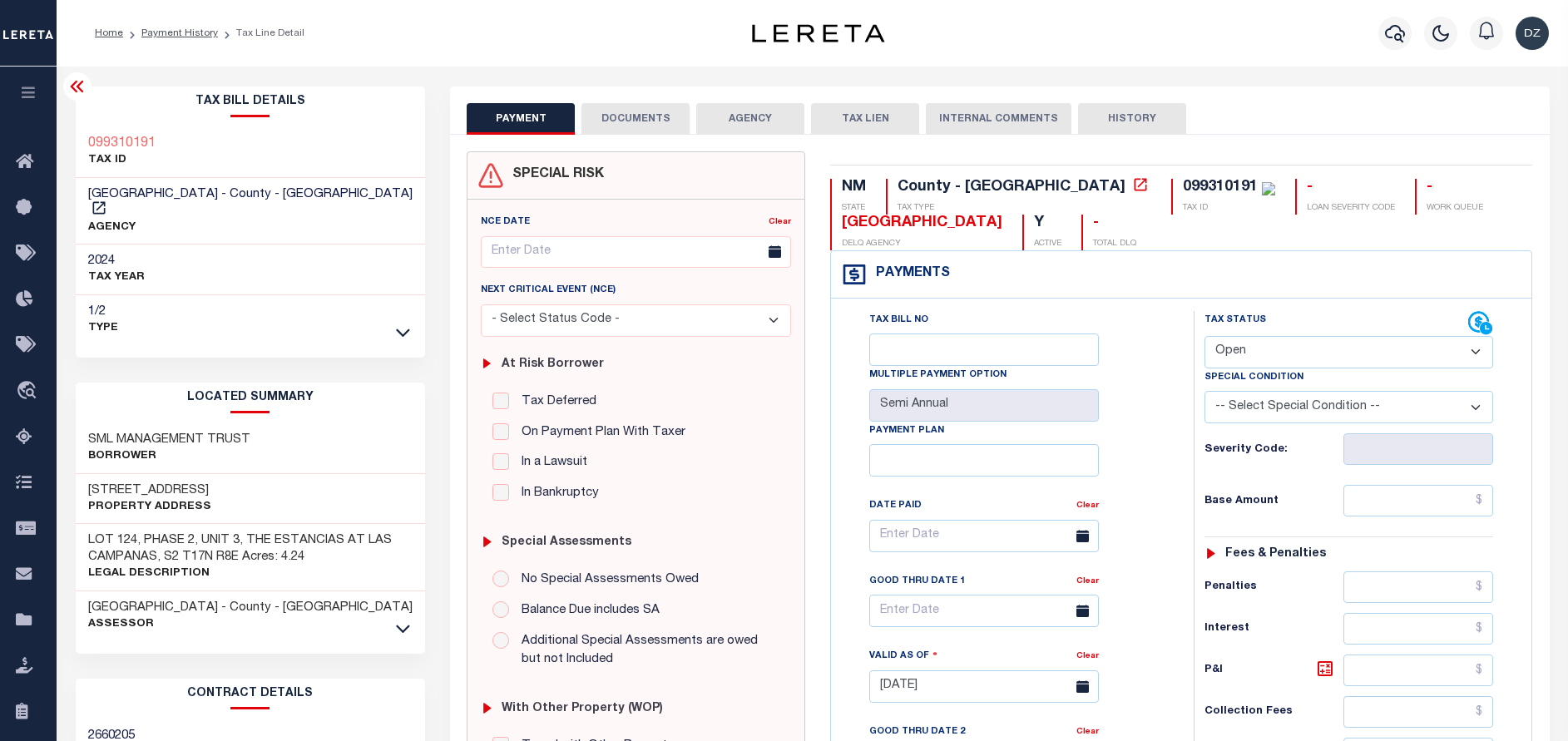
click at [657, 119] on button "DOCUMENTS" at bounding box center [635, 119] width 108 height 32
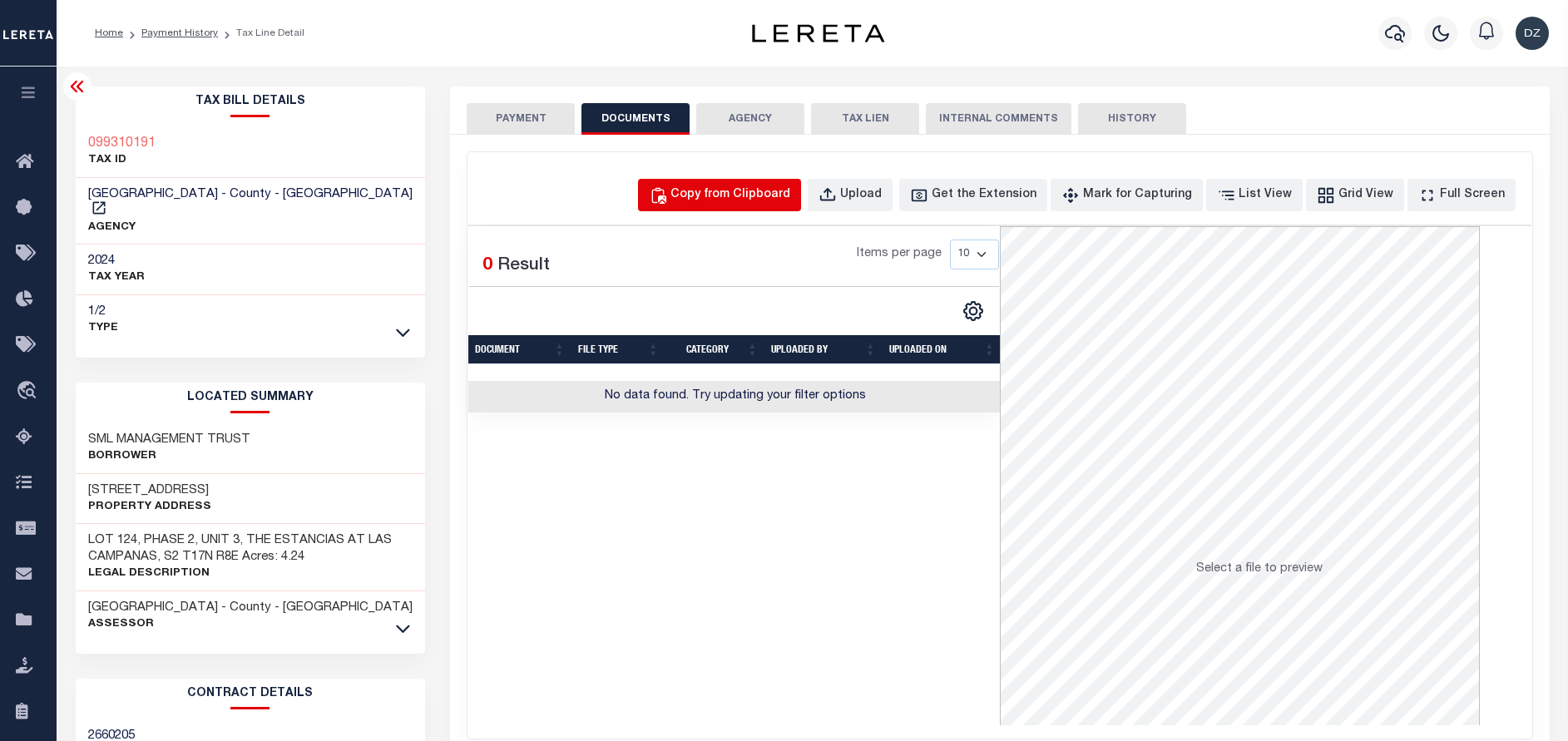
click at [767, 189] on div "Copy from Clipboard" at bounding box center [730, 195] width 120 height 18
select select "POP"
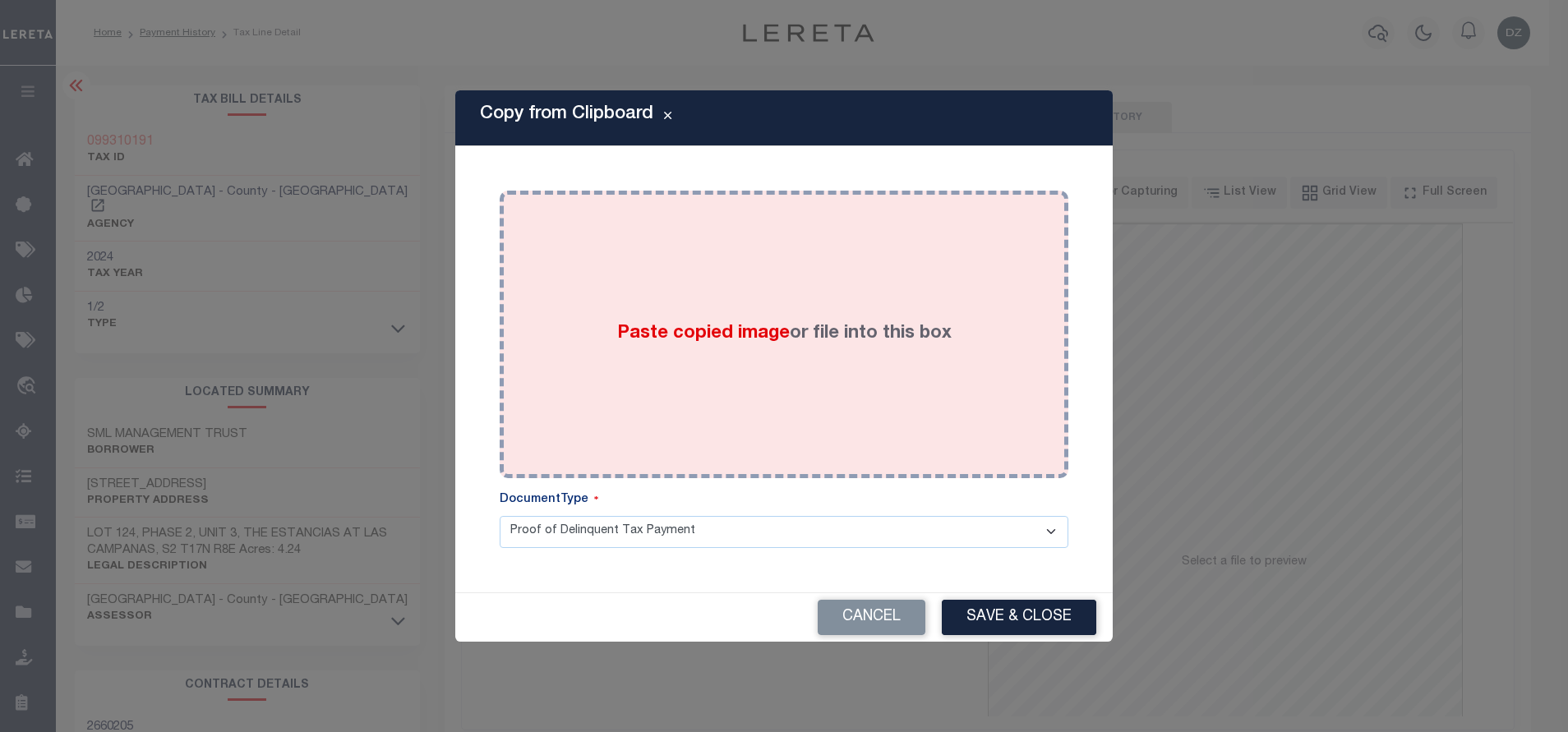
click at [723, 331] on label "Paste copied image or file into this box" at bounding box center [784, 333] width 334 height 27
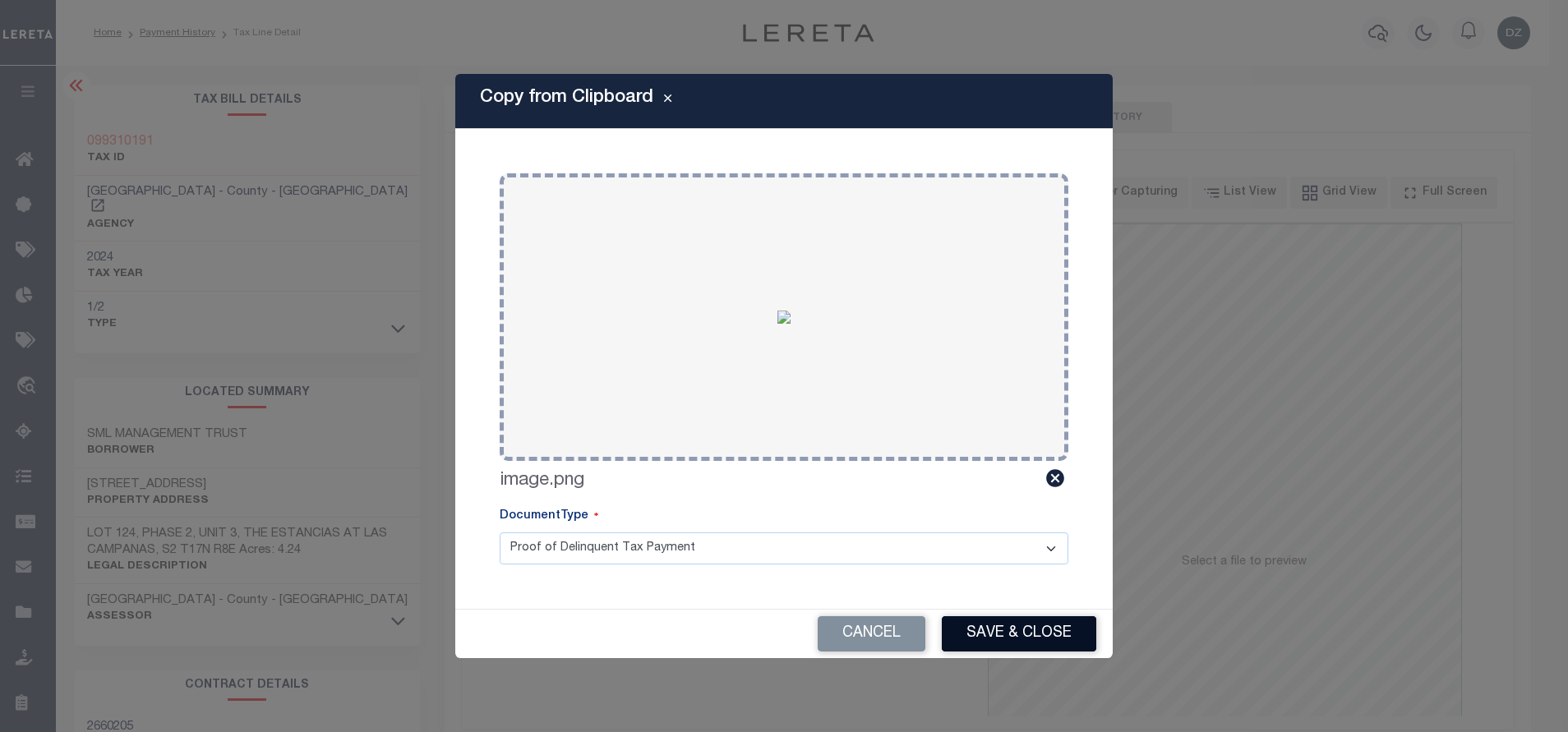
click at [973, 621] on button "Save & Close" at bounding box center [1019, 634] width 155 height 35
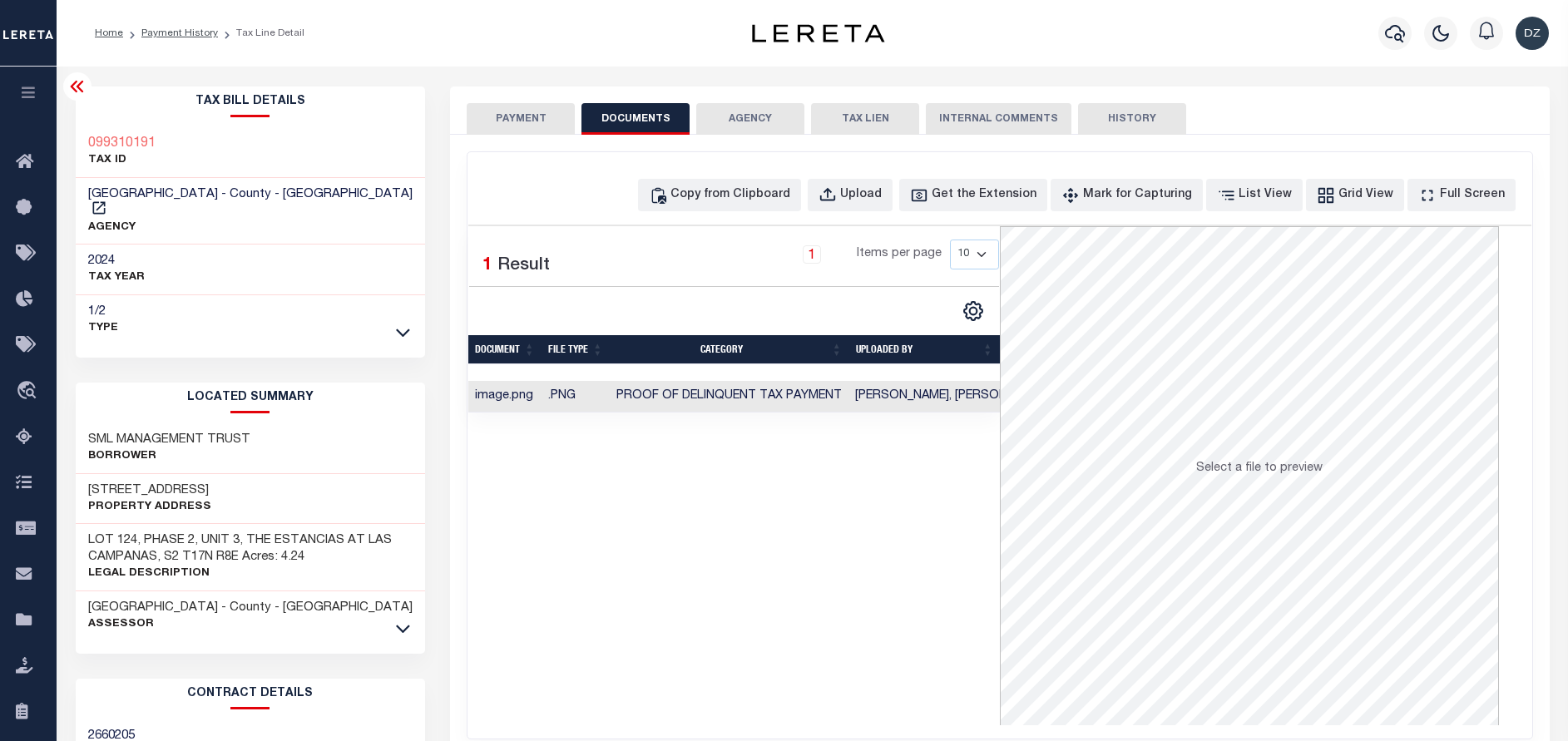
click at [529, 117] on button "PAYMENT" at bounding box center [520, 119] width 108 height 32
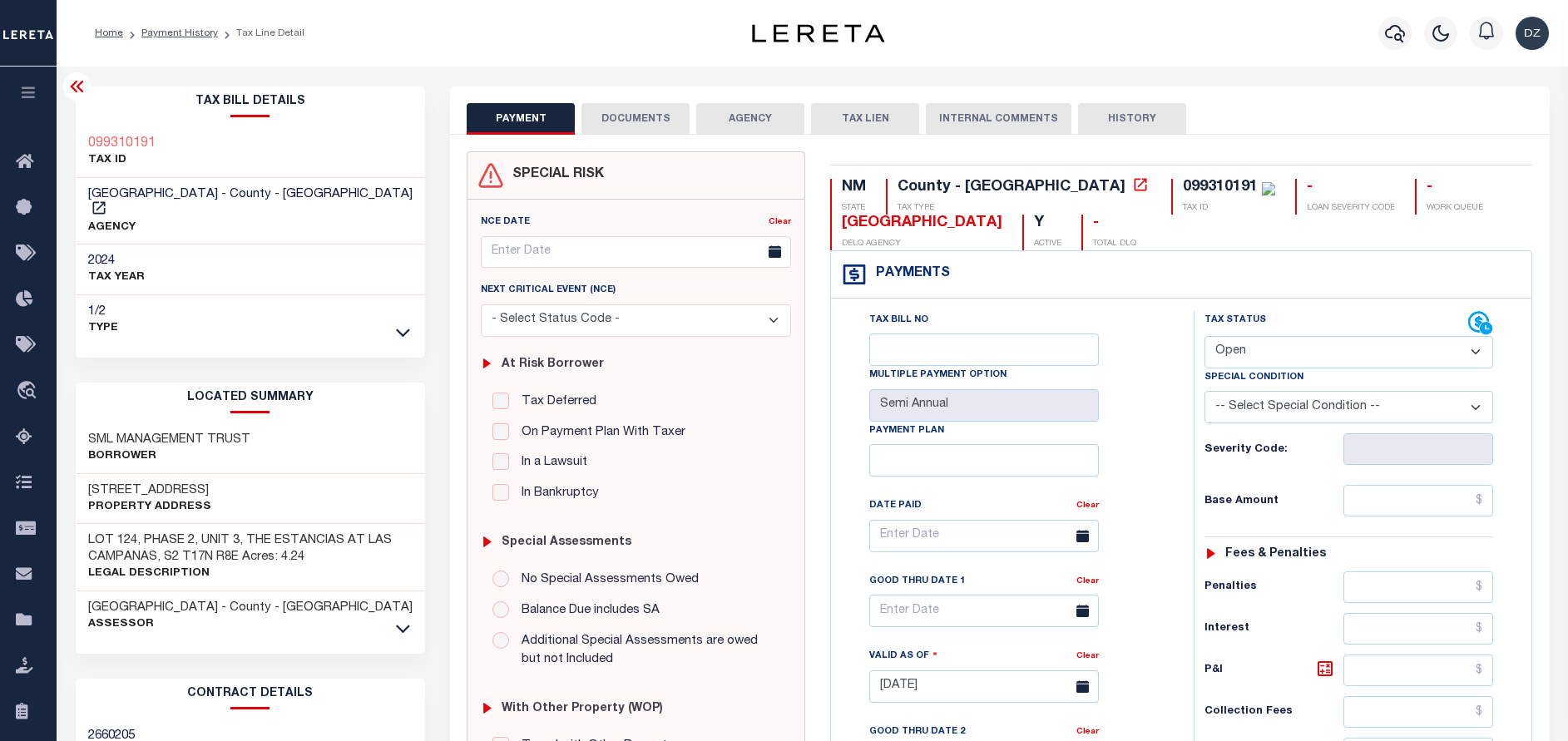
drag, startPoint x: 1243, startPoint y: 364, endPoint x: 1244, endPoint y: 373, distance: 9.1
click at [1243, 364] on select "- Select Status Code - Open Due/Unpaid Paid Incomplete No Tax Due Internal Refu…" at bounding box center [1349, 353] width 289 height 33
select select "PYD"
click at [1205, 337] on select "- Select Status Code - Open Due/Unpaid Paid Incomplete No Tax Due Internal Refu…" at bounding box center [1349, 353] width 289 height 33
type input "[DATE]"
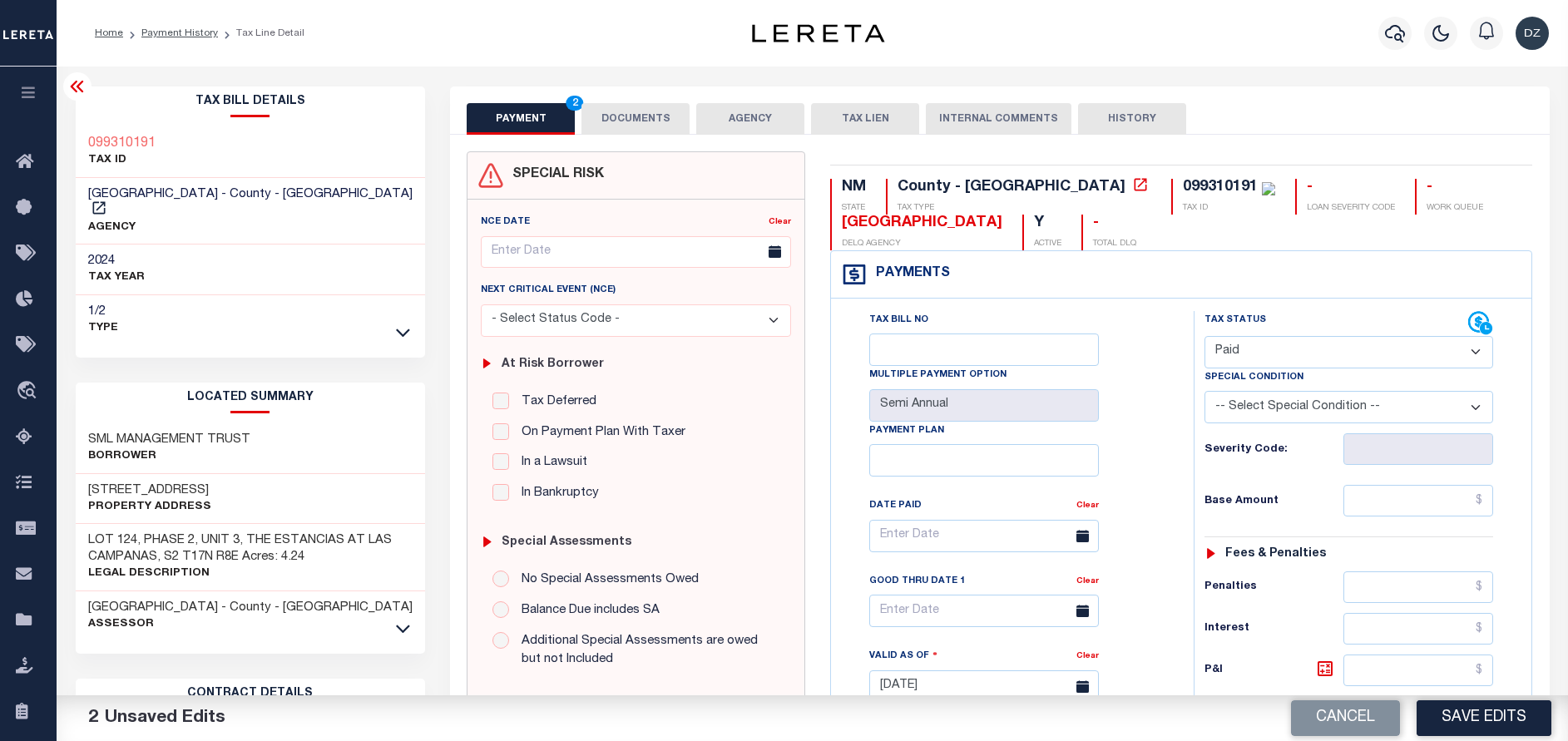
click at [1389, 484] on div "Tax Status Status - Select Status Code -" at bounding box center [1355, 678] width 321 height 734
click at [1390, 490] on input "text" at bounding box center [1418, 500] width 150 height 32
type input "$0.00"
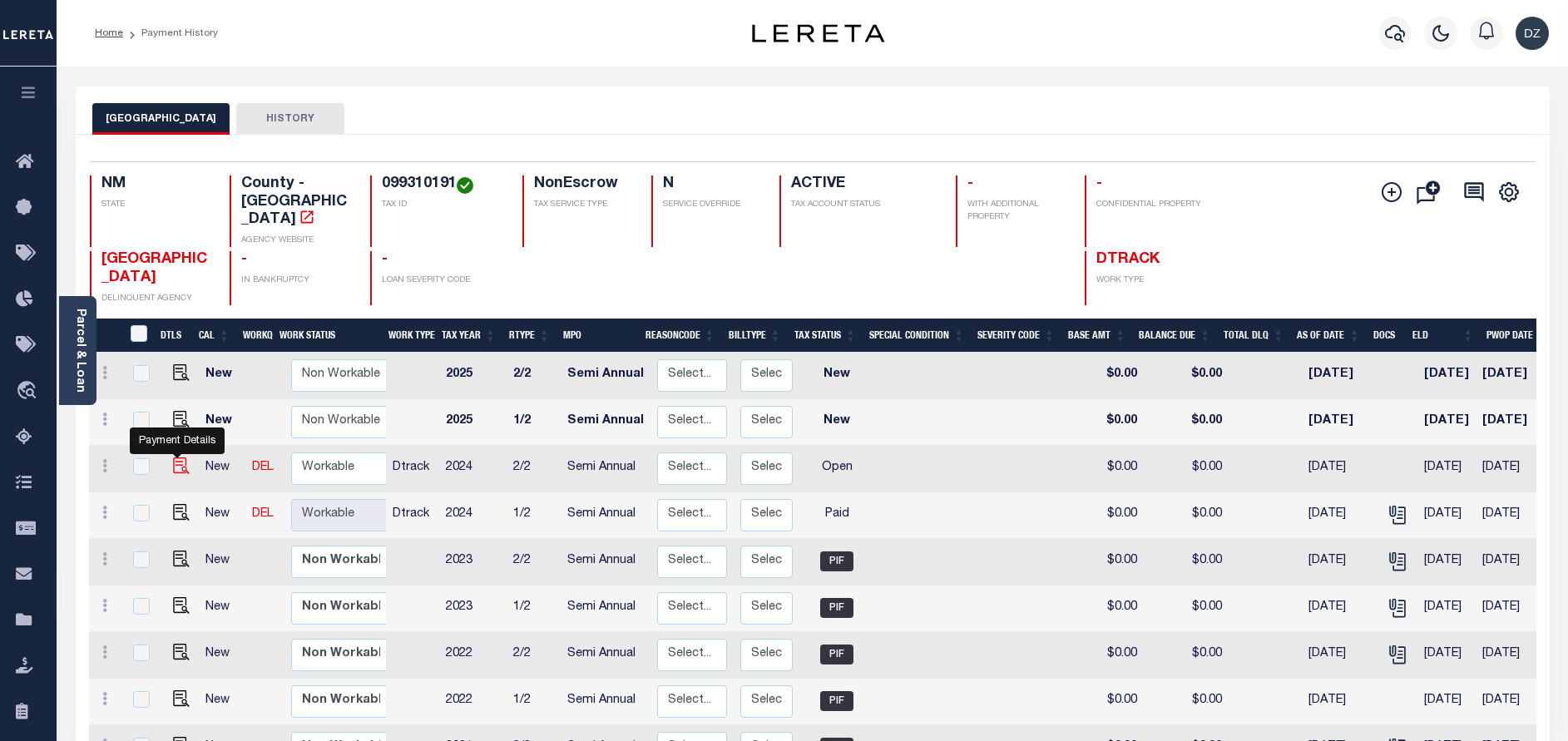
click at [177, 458] on img "" at bounding box center [181, 466] width 16 height 16
checkbox input "true"
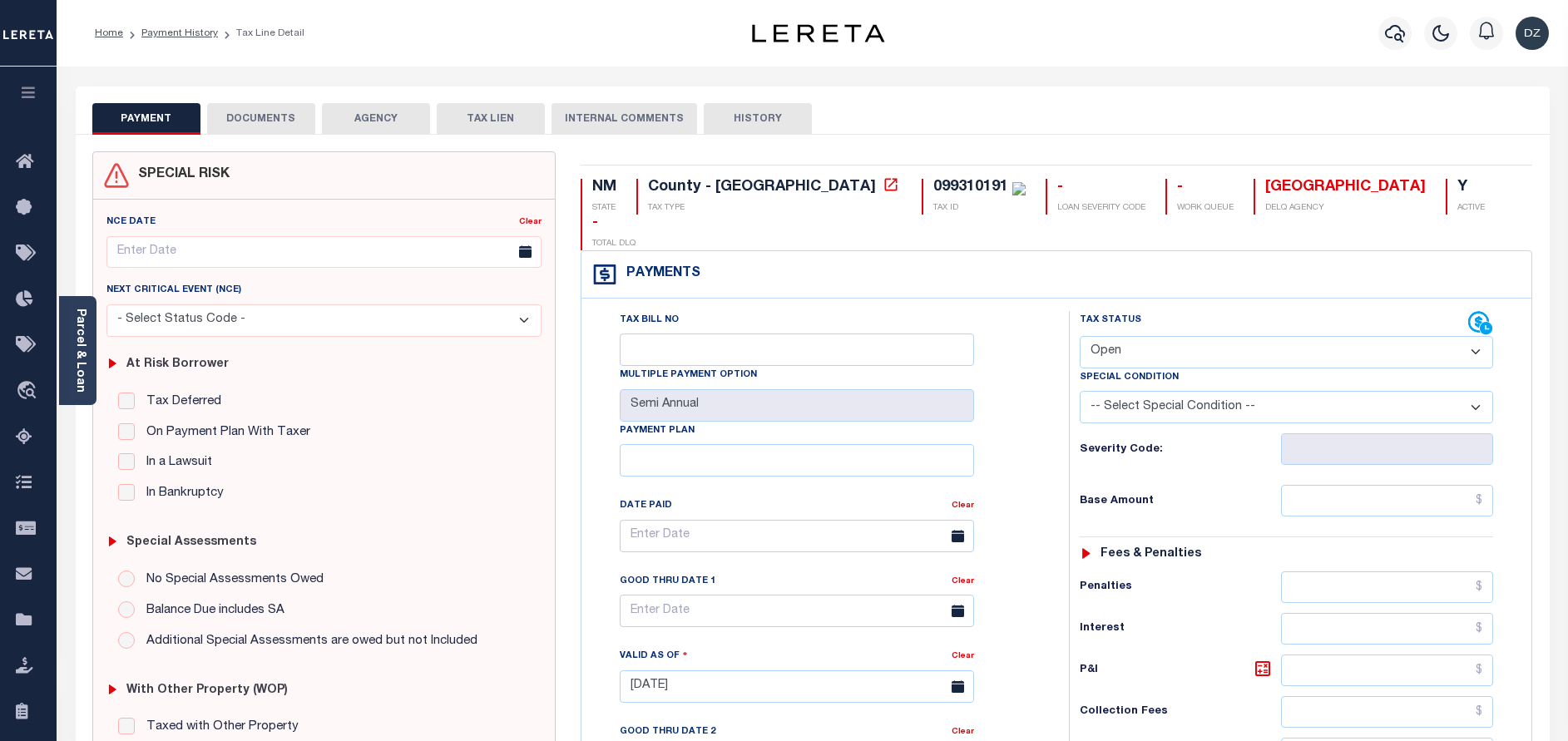
click at [1174, 337] on select "- Select Status Code - Open Due/Unpaid Paid Incomplete No Tax Due Internal Refu…" at bounding box center [1286, 353] width 413 height 33
select select "PYD"
click at [1079, 337] on select "- Select Status Code - Open Due/Unpaid Paid Incomplete No Tax Due Internal Refu…" at bounding box center [1286, 353] width 413 height 33
type input "[DATE]"
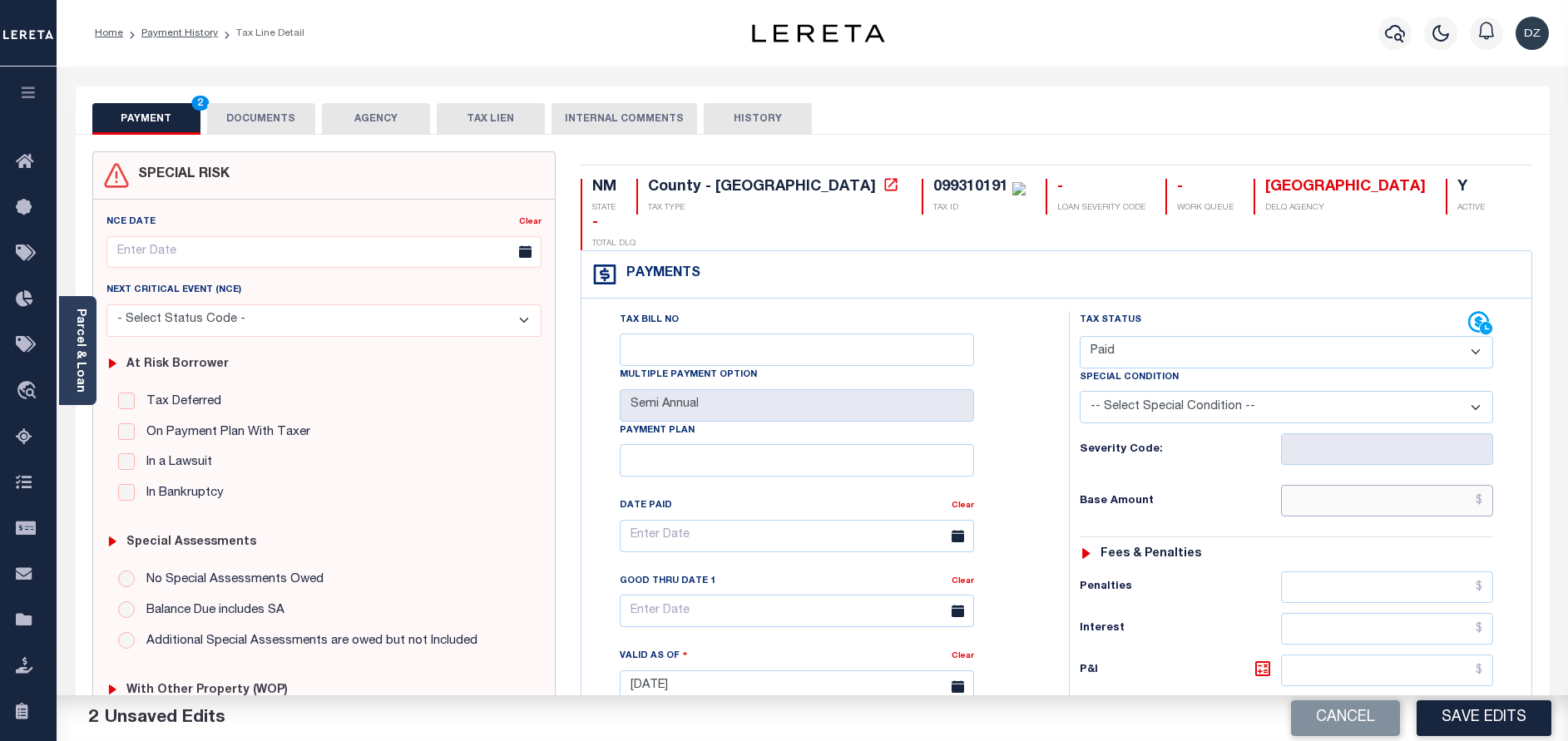
click at [1406, 485] on input "text" at bounding box center [1387, 500] width 212 height 32
type input "$0.00"
click at [247, 119] on button "DOCUMENTS" at bounding box center [261, 119] width 108 height 32
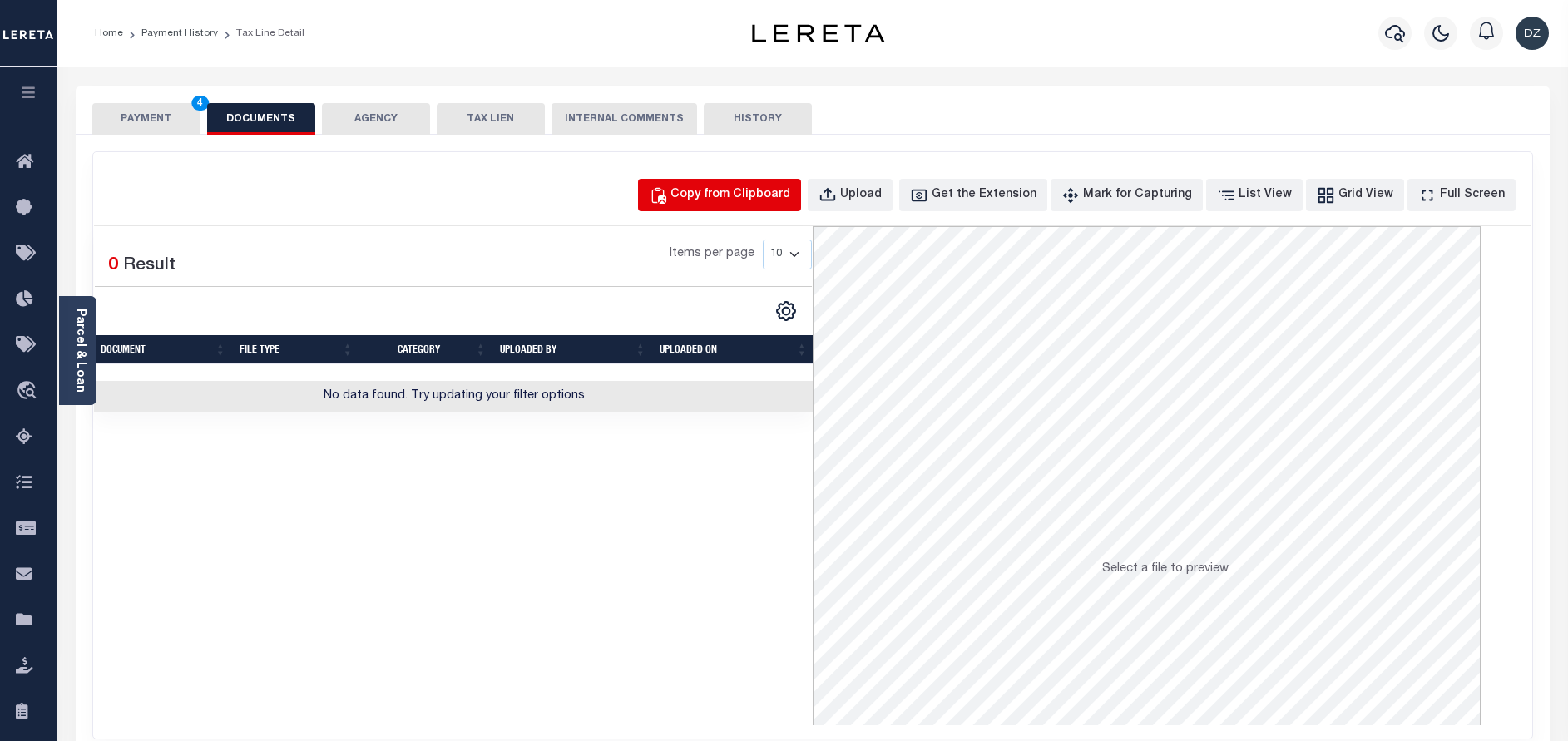
click at [736, 208] on button "Copy from Clipboard" at bounding box center [719, 195] width 163 height 33
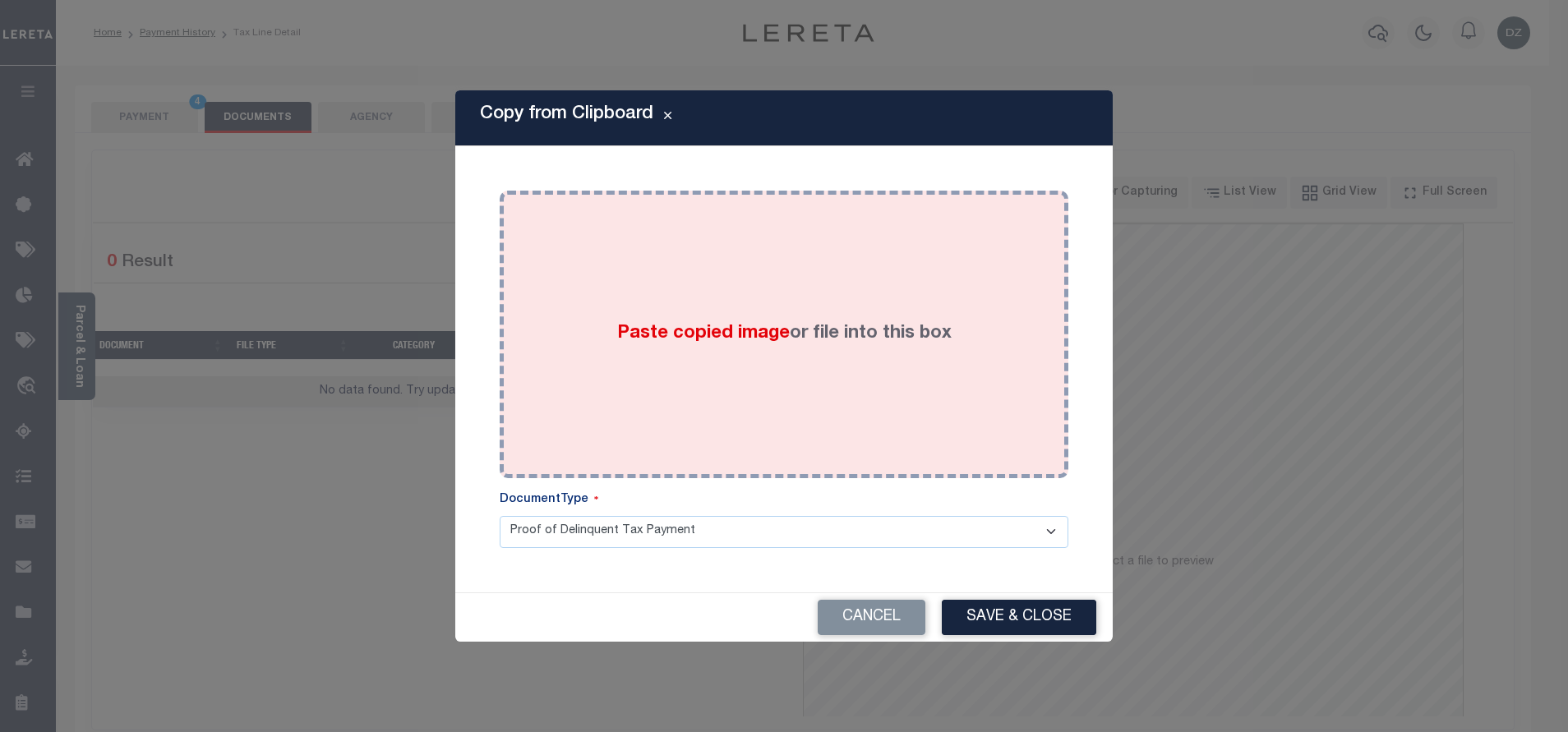
click at [661, 293] on div "Paste copied image or file into this box" at bounding box center [784, 334] width 544 height 263
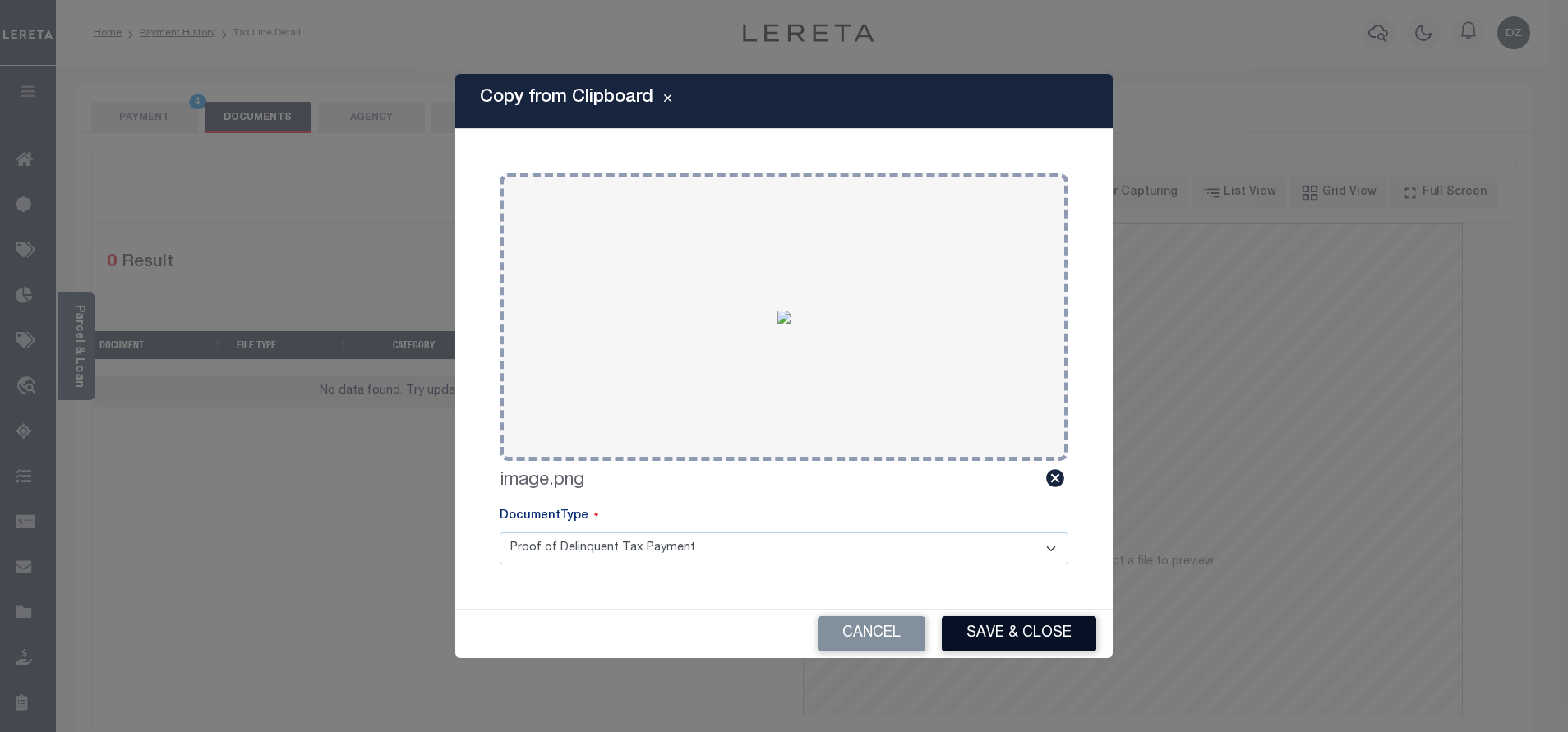
click at [968, 649] on button "Save & Close" at bounding box center [1019, 634] width 155 height 35
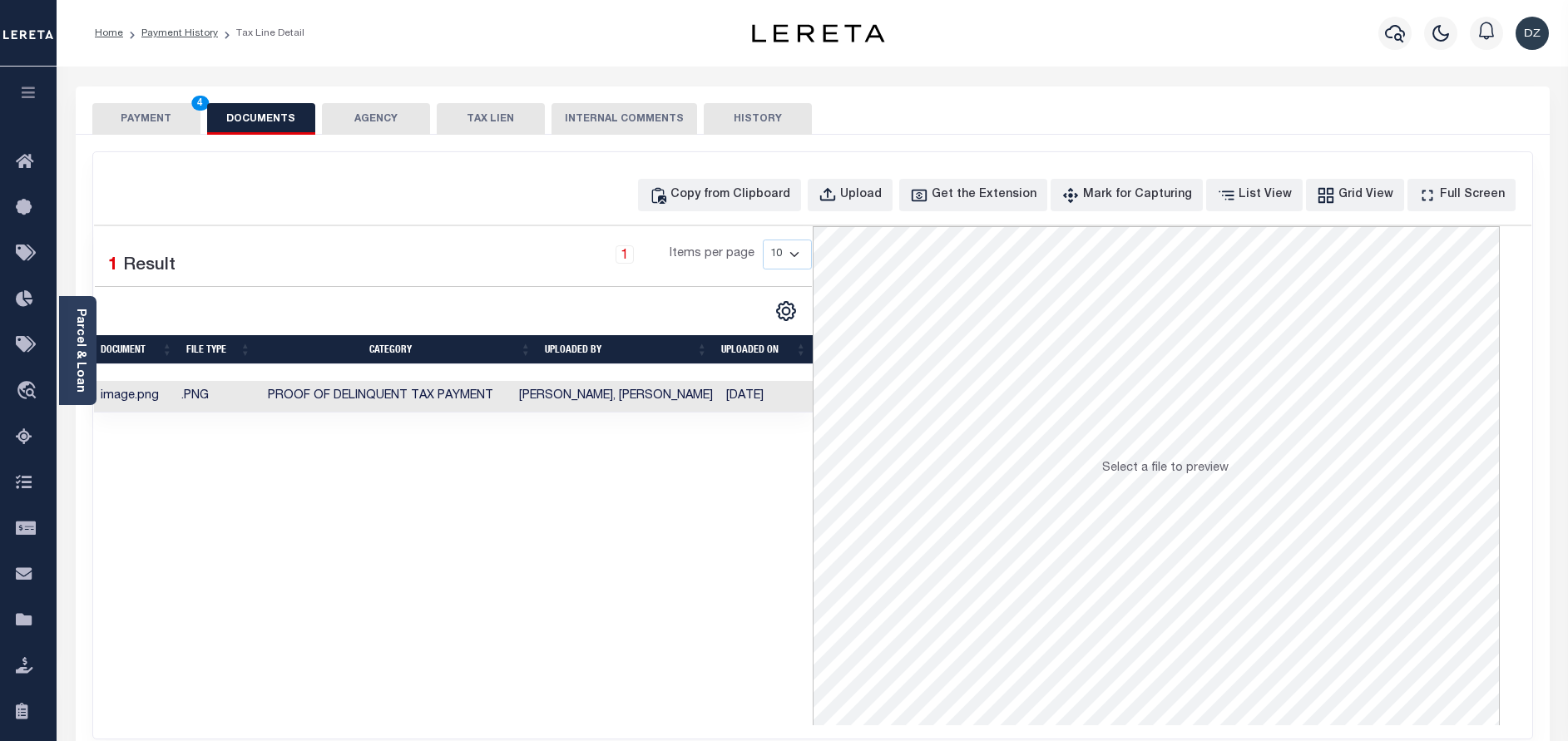
click at [151, 125] on button "PAYMENT 4" at bounding box center [146, 119] width 108 height 32
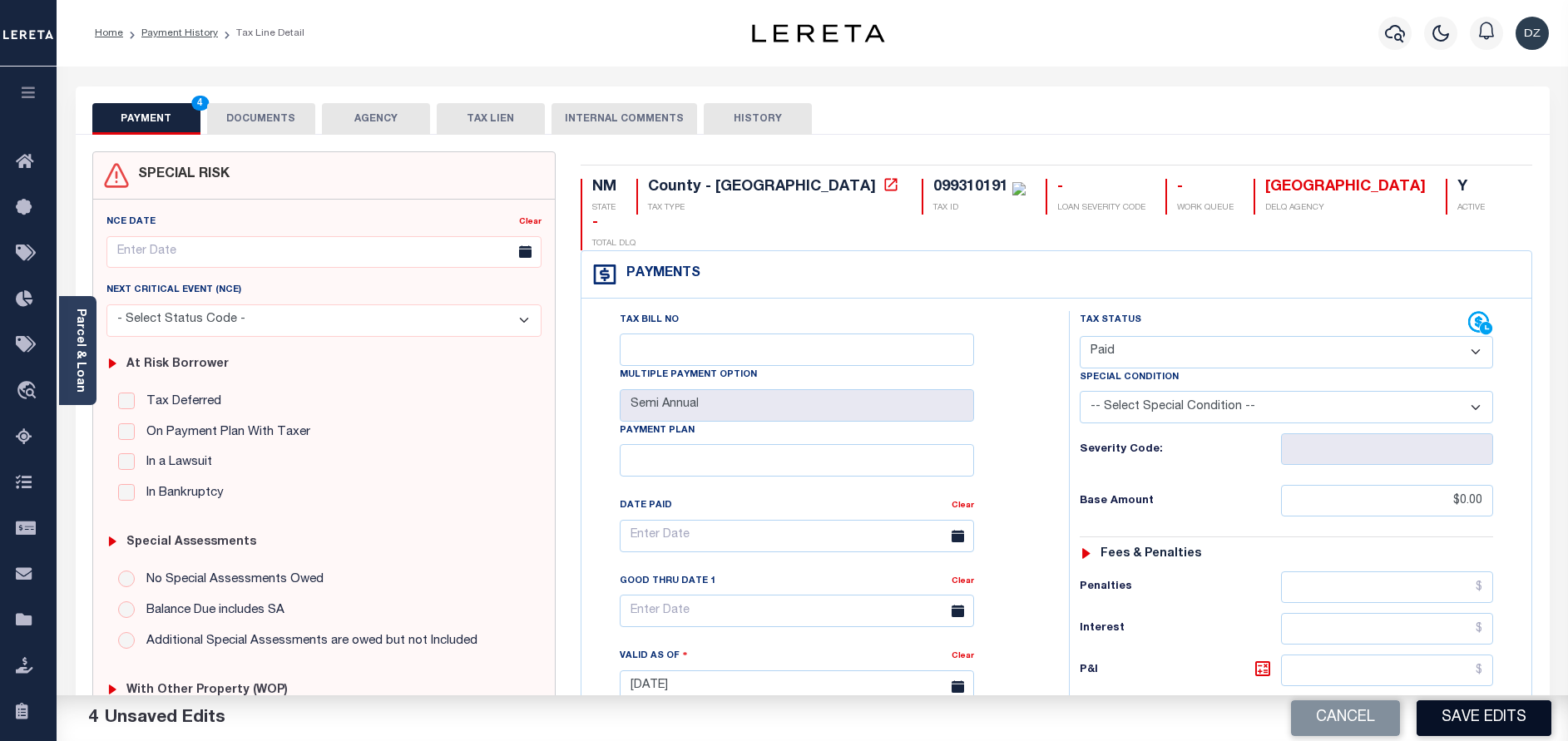
click at [1464, 715] on button "Save Edits" at bounding box center [1484, 718] width 135 height 35
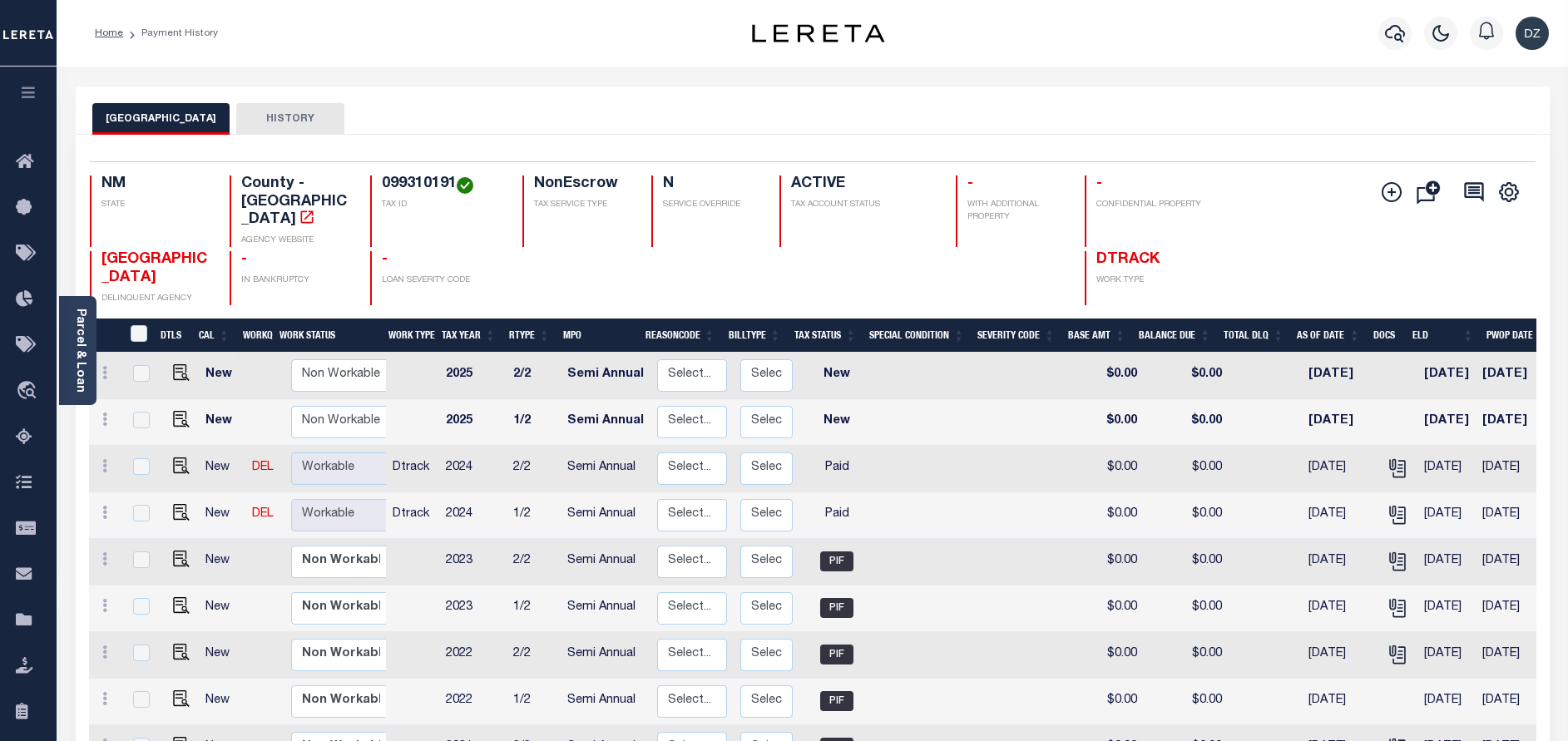
click at [1391, 51] on div at bounding box center [1396, 33] width 46 height 58
click at [1394, 36] on icon "button" at bounding box center [1395, 33] width 20 height 20
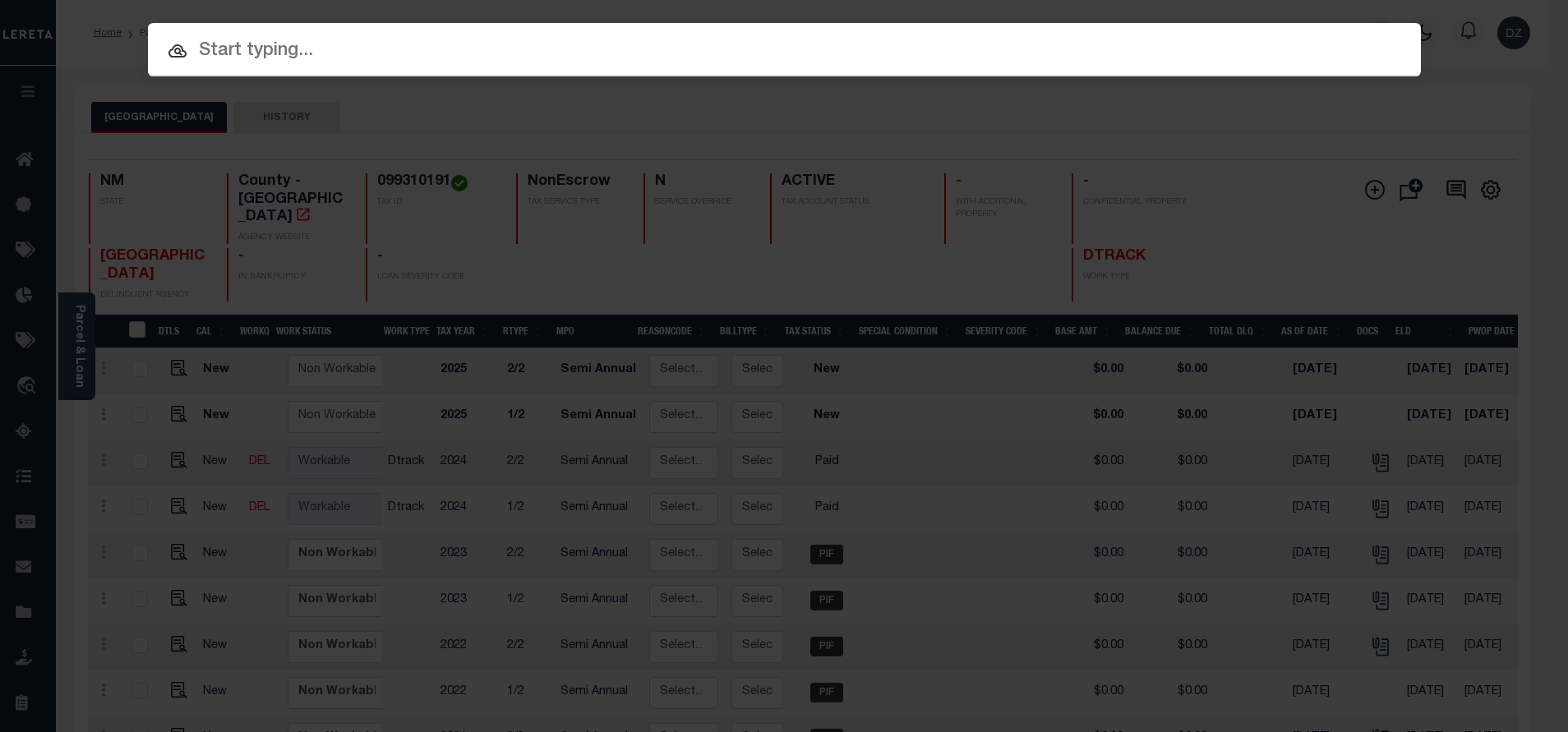
paste input "71985"
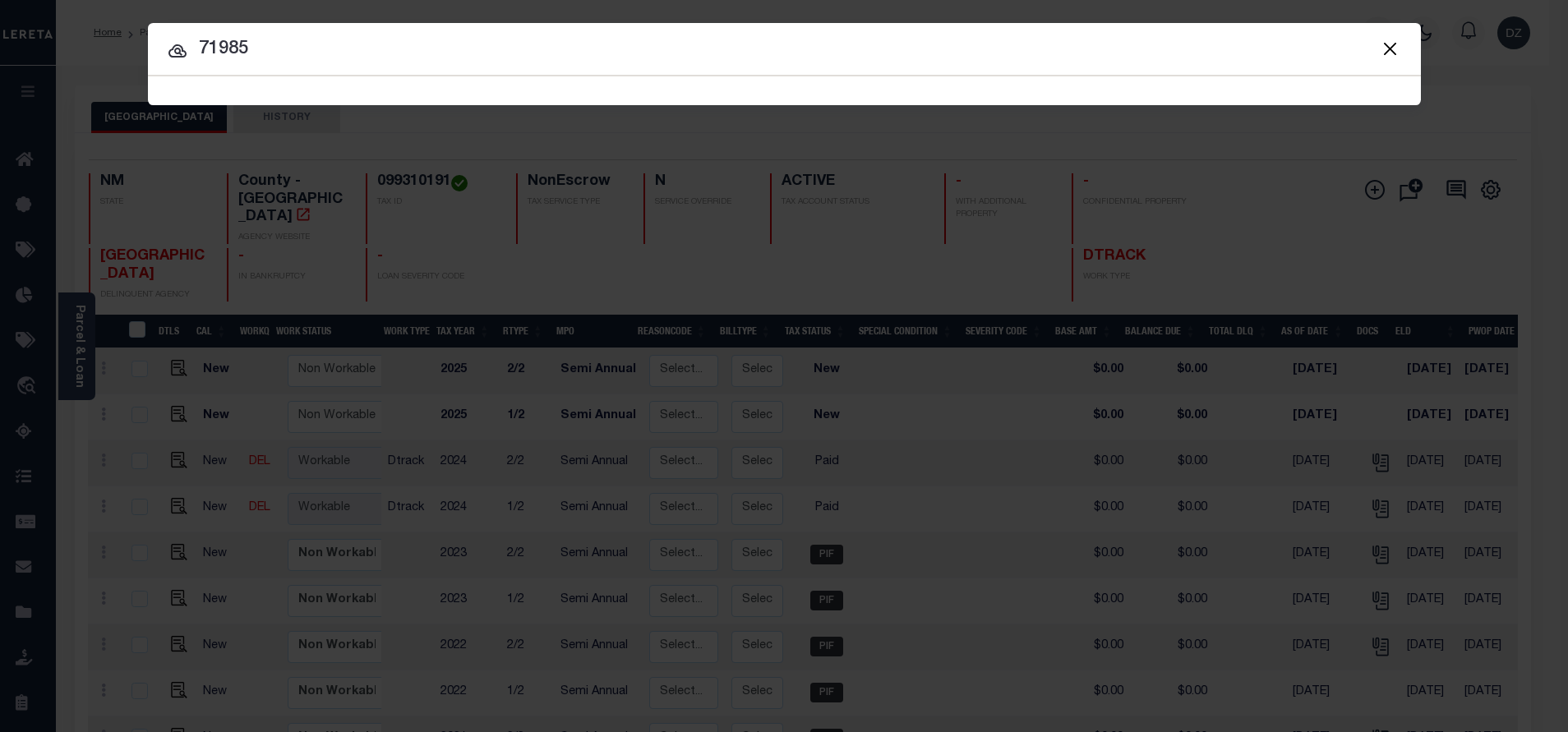
type input "71985"
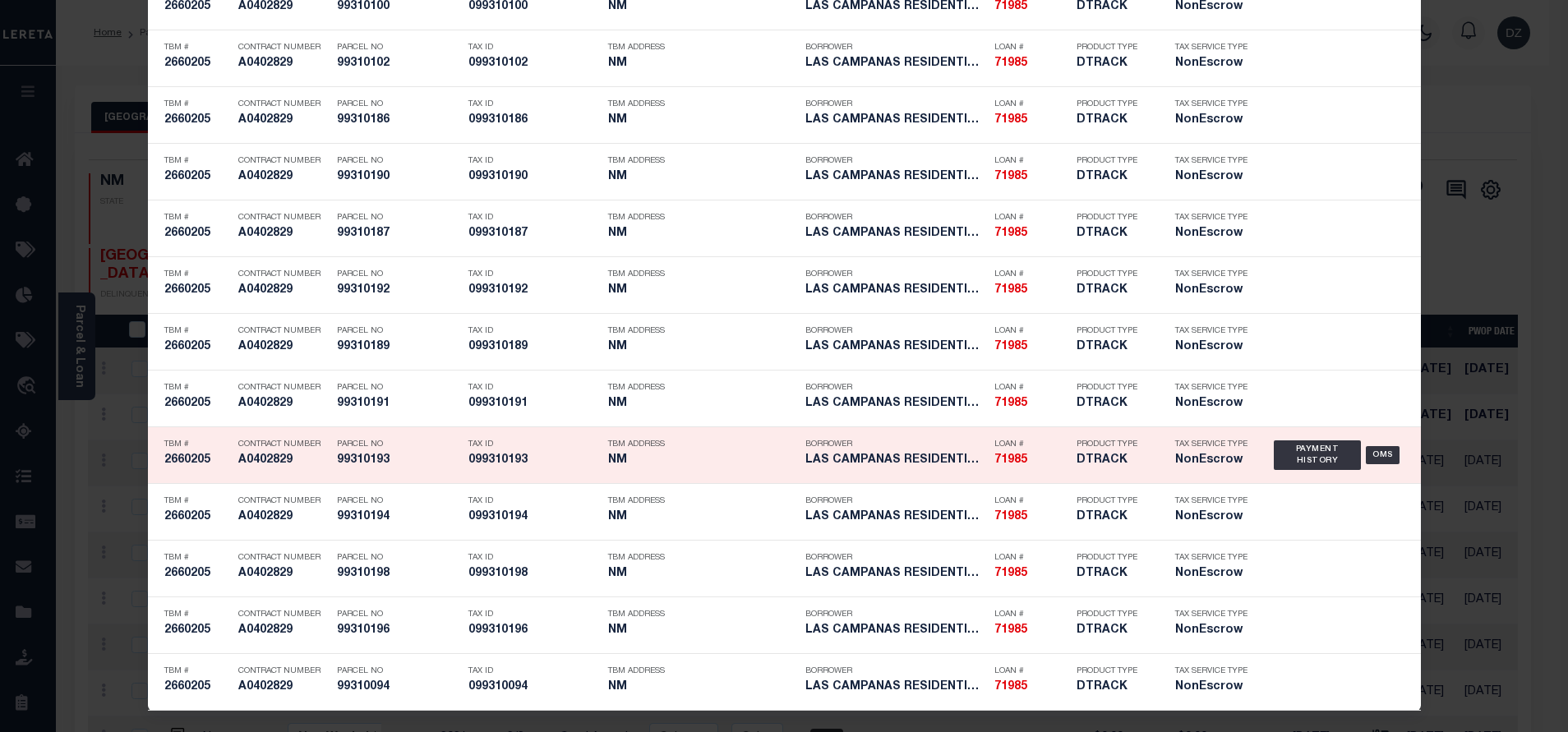
scroll to position [5424, 0]
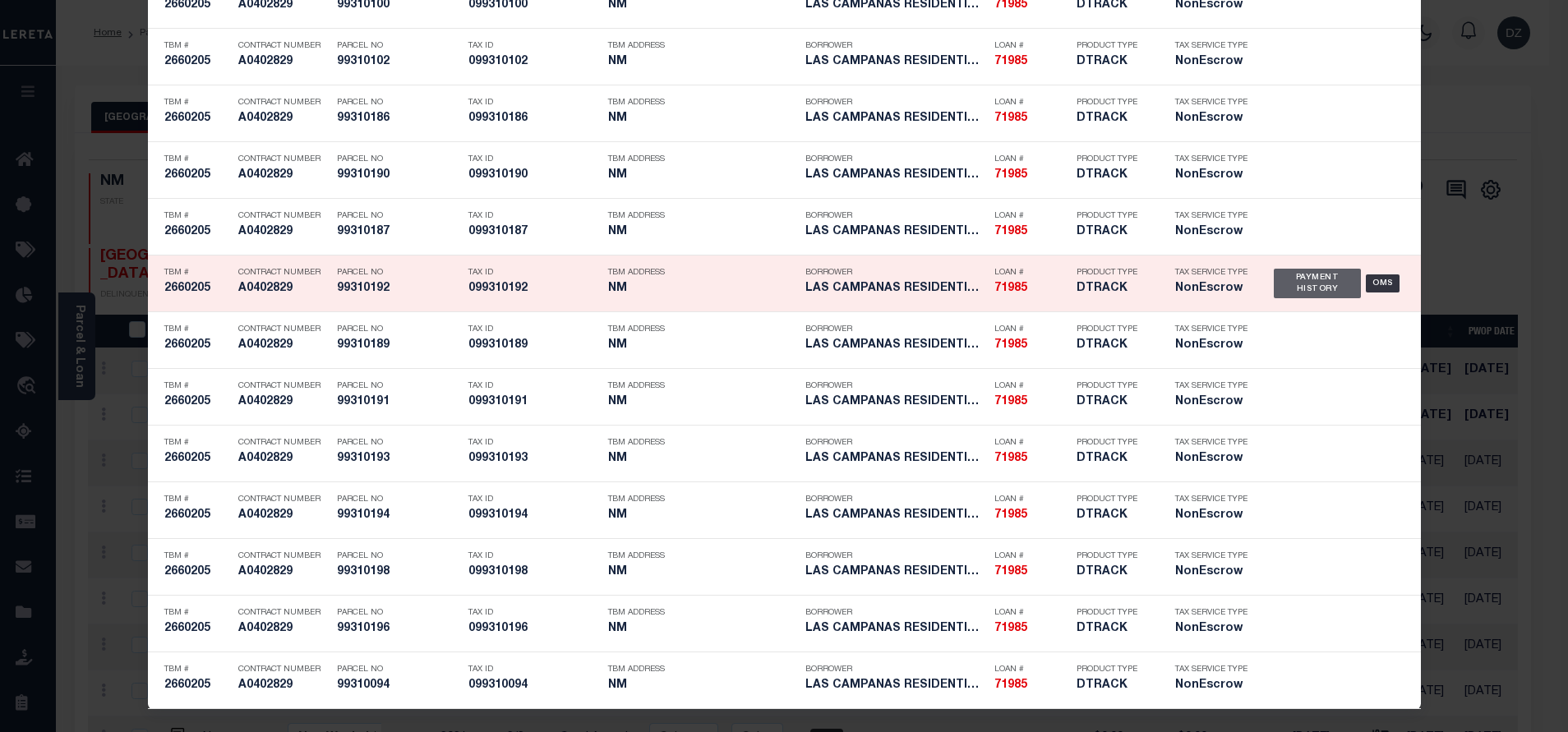
click at [1274, 278] on div "Payment History" at bounding box center [1318, 283] width 88 height 29
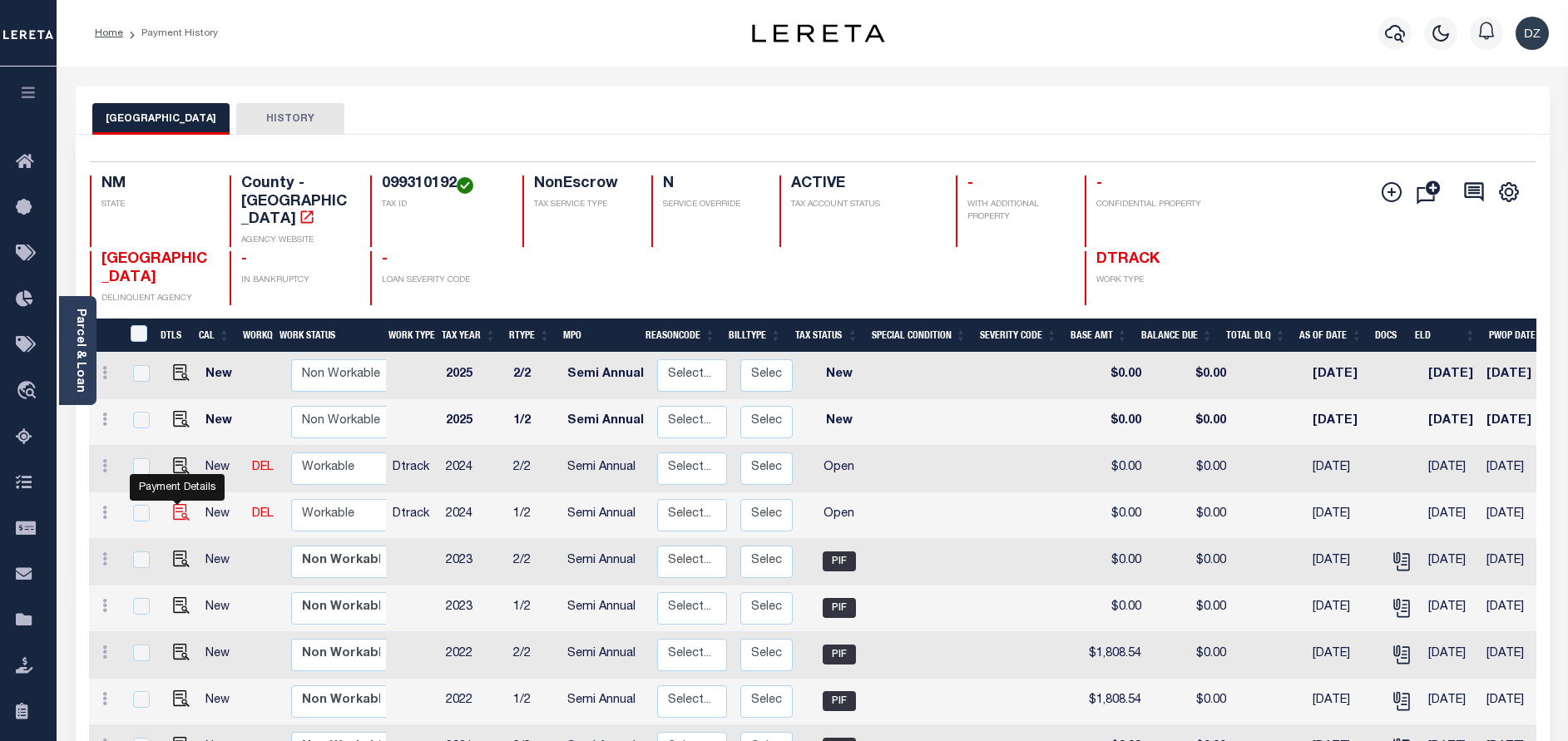
click at [181, 504] on img "" at bounding box center [181, 512] width 16 height 16
checkbox input "true"
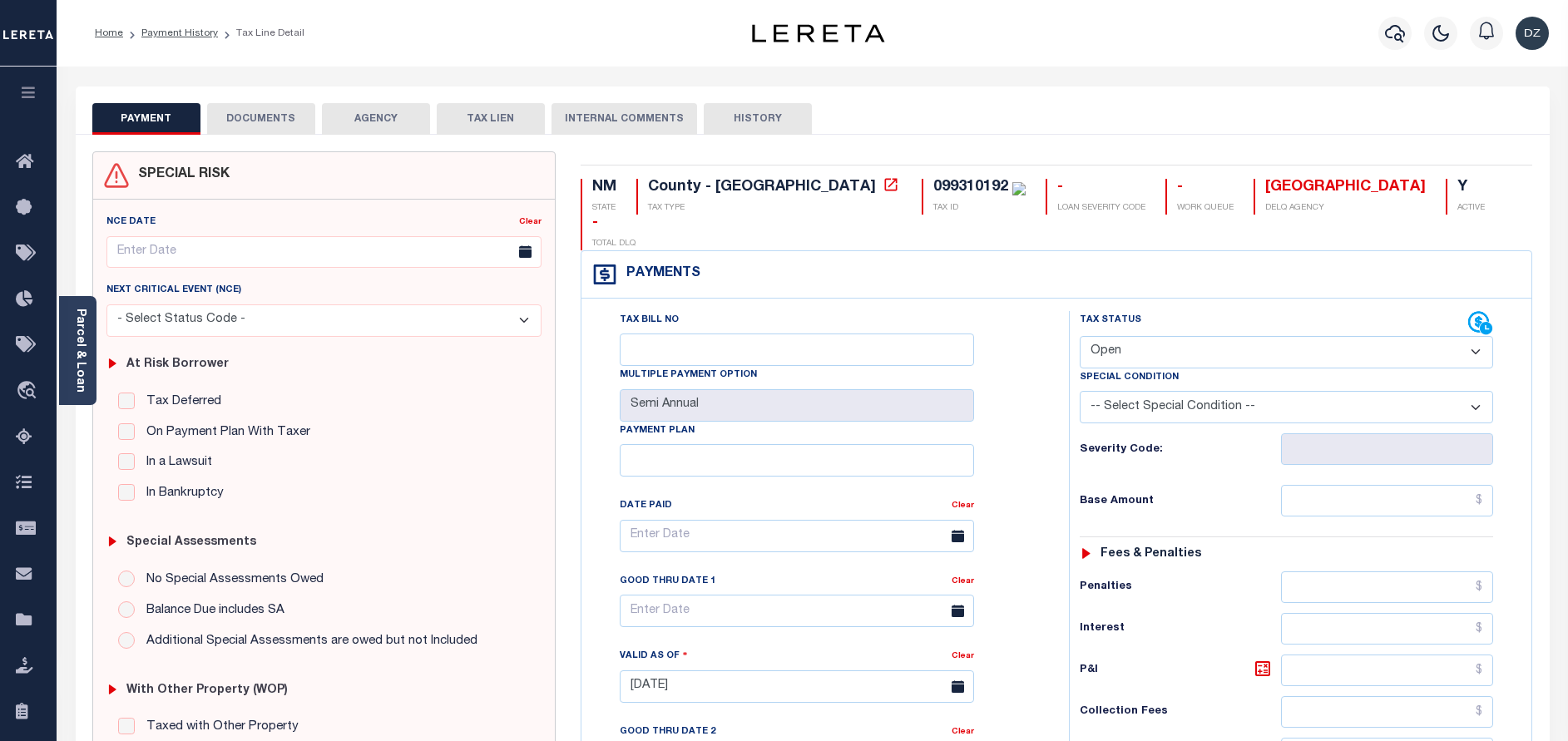
click at [100, 356] on div "At Risk Borrower Tax Deferred Deferral Start Date Clear Date Filed Clear Case N…" at bounding box center [323, 425] width 448 height 178
click at [1246, 337] on select "- Select Status Code - Open Due/Unpaid Paid Incomplete No Tax Due Internal Refu…" at bounding box center [1286, 353] width 413 height 33
select select "PYD"
click at [1079, 337] on select "- Select Status Code - Open Due/Unpaid Paid Incomplete No Tax Due Internal Refu…" at bounding box center [1286, 353] width 413 height 33
type input "[DATE]"
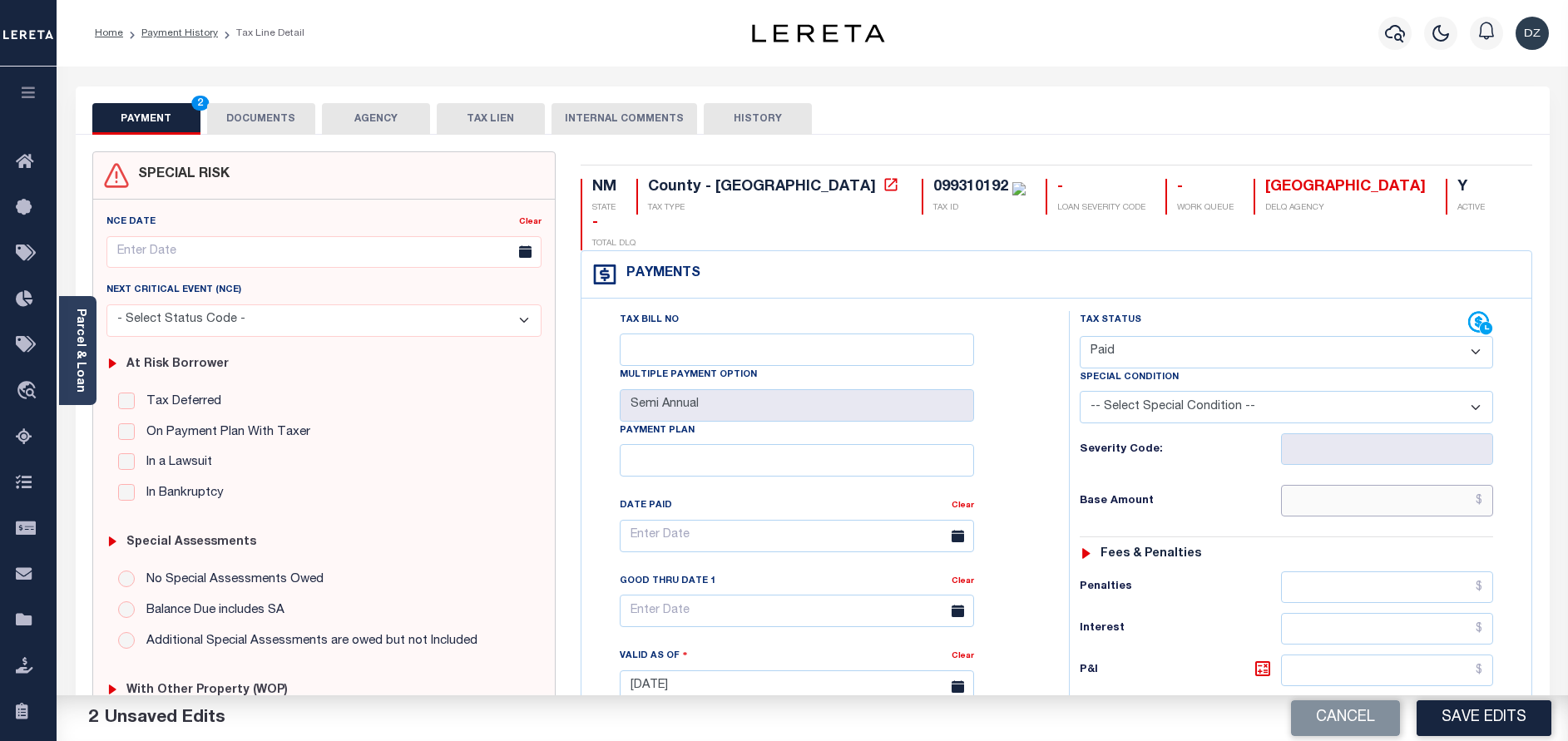
click at [1358, 485] on input "text" at bounding box center [1387, 500] width 212 height 32
type input "$0.00"
click at [256, 106] on button "DOCUMENTS" at bounding box center [261, 119] width 108 height 32
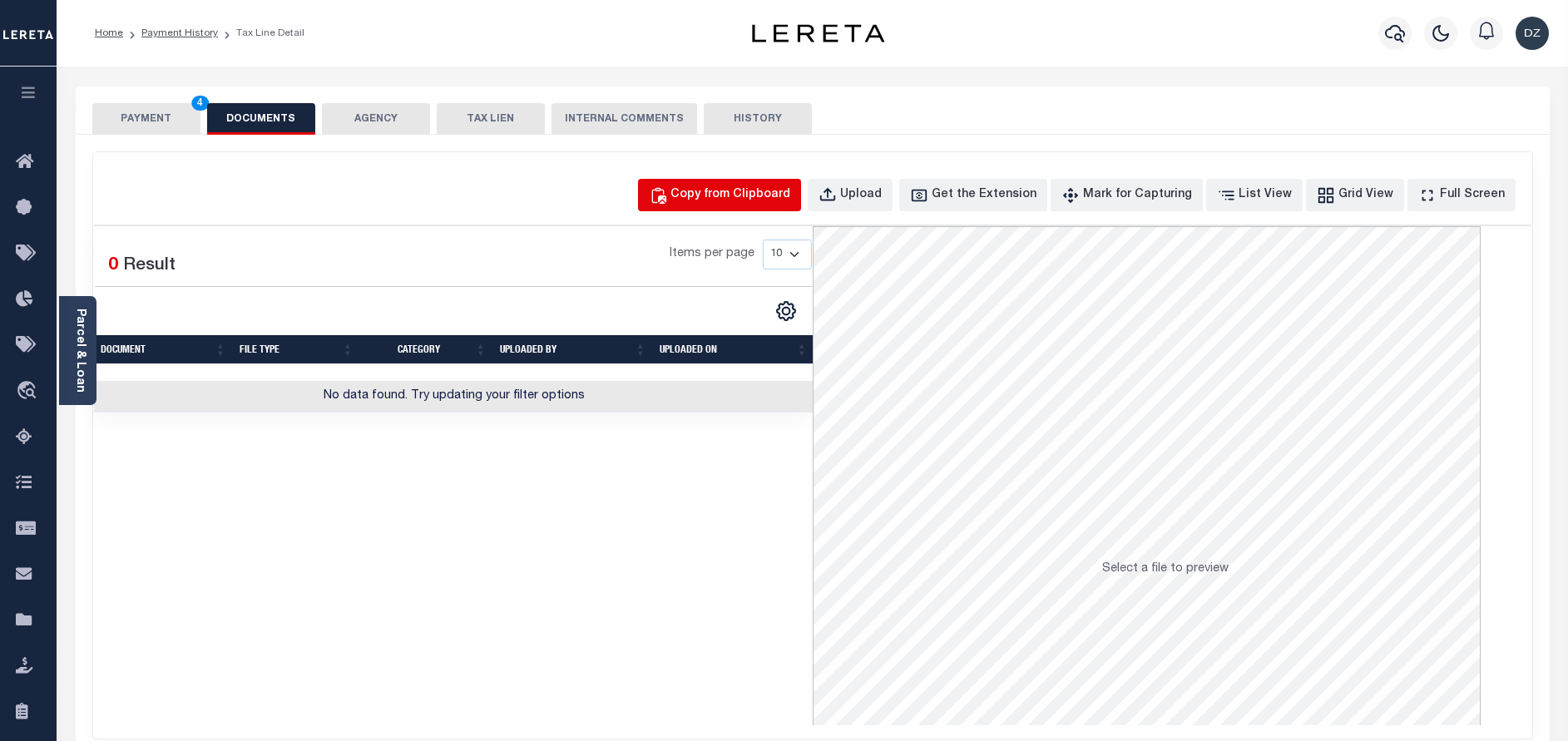
click at [746, 185] on button "Copy from Clipboard" at bounding box center [719, 195] width 163 height 33
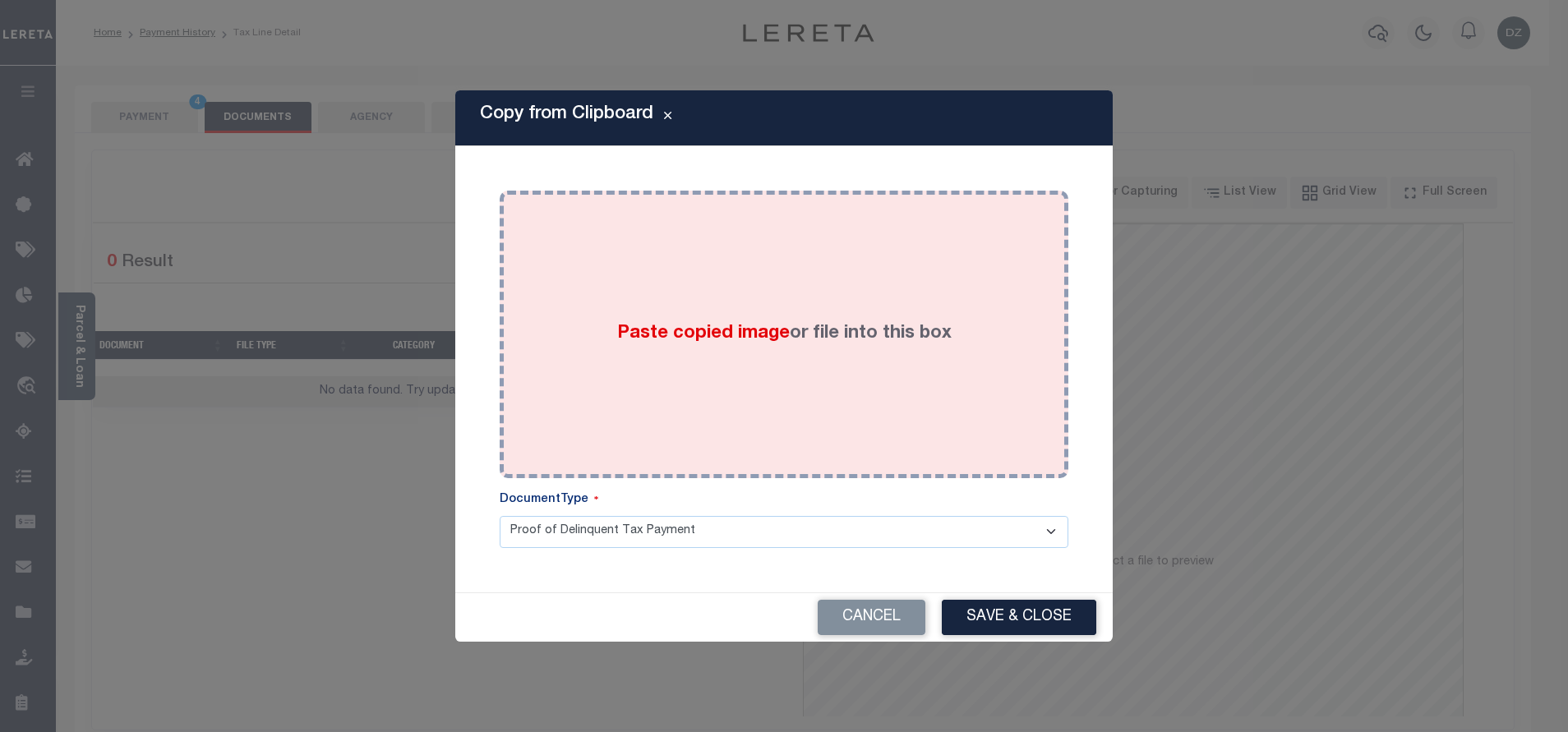
click at [664, 295] on div "Paste copied image or file into this box" at bounding box center [784, 334] width 544 height 263
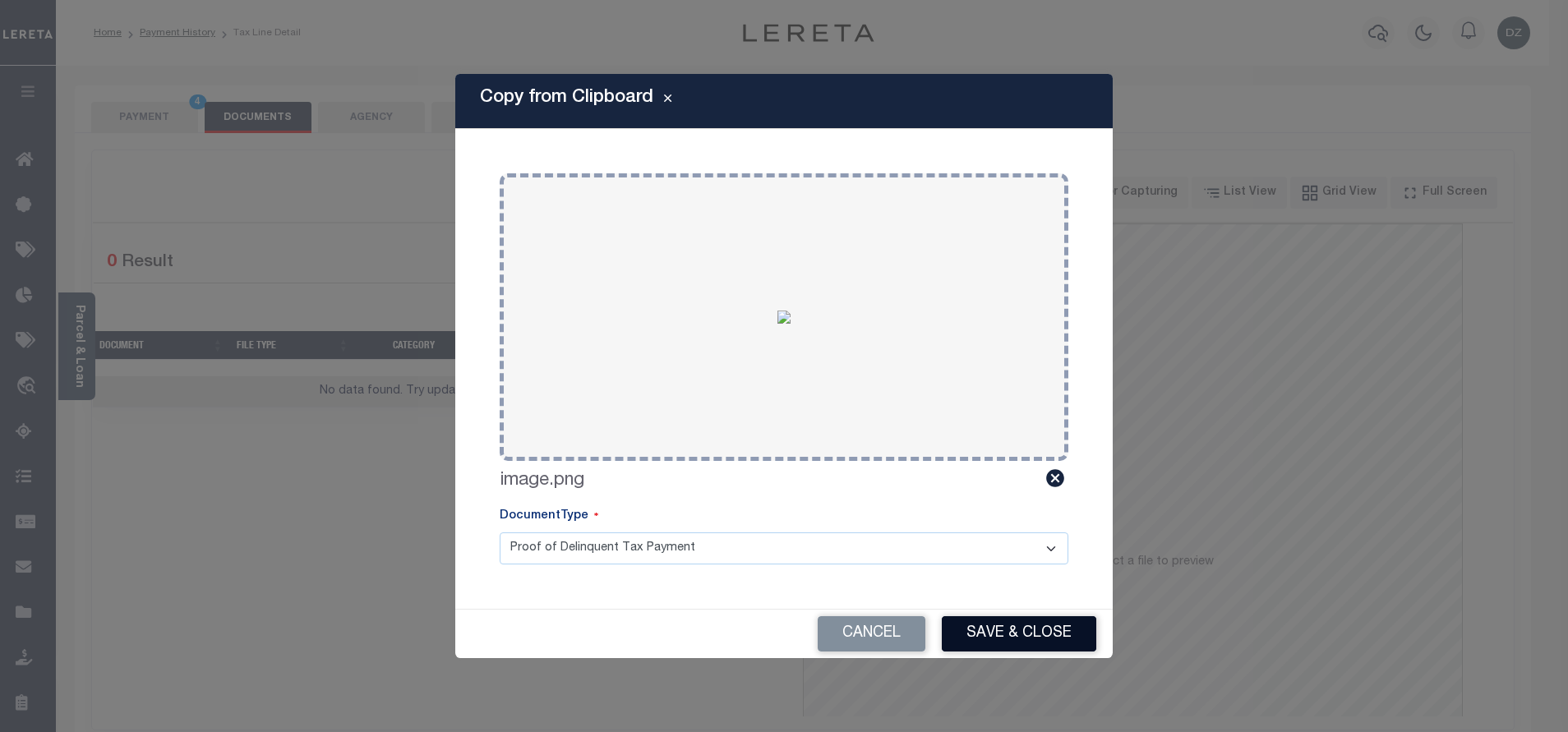
click at [953, 627] on button "Save & Close" at bounding box center [1019, 634] width 155 height 35
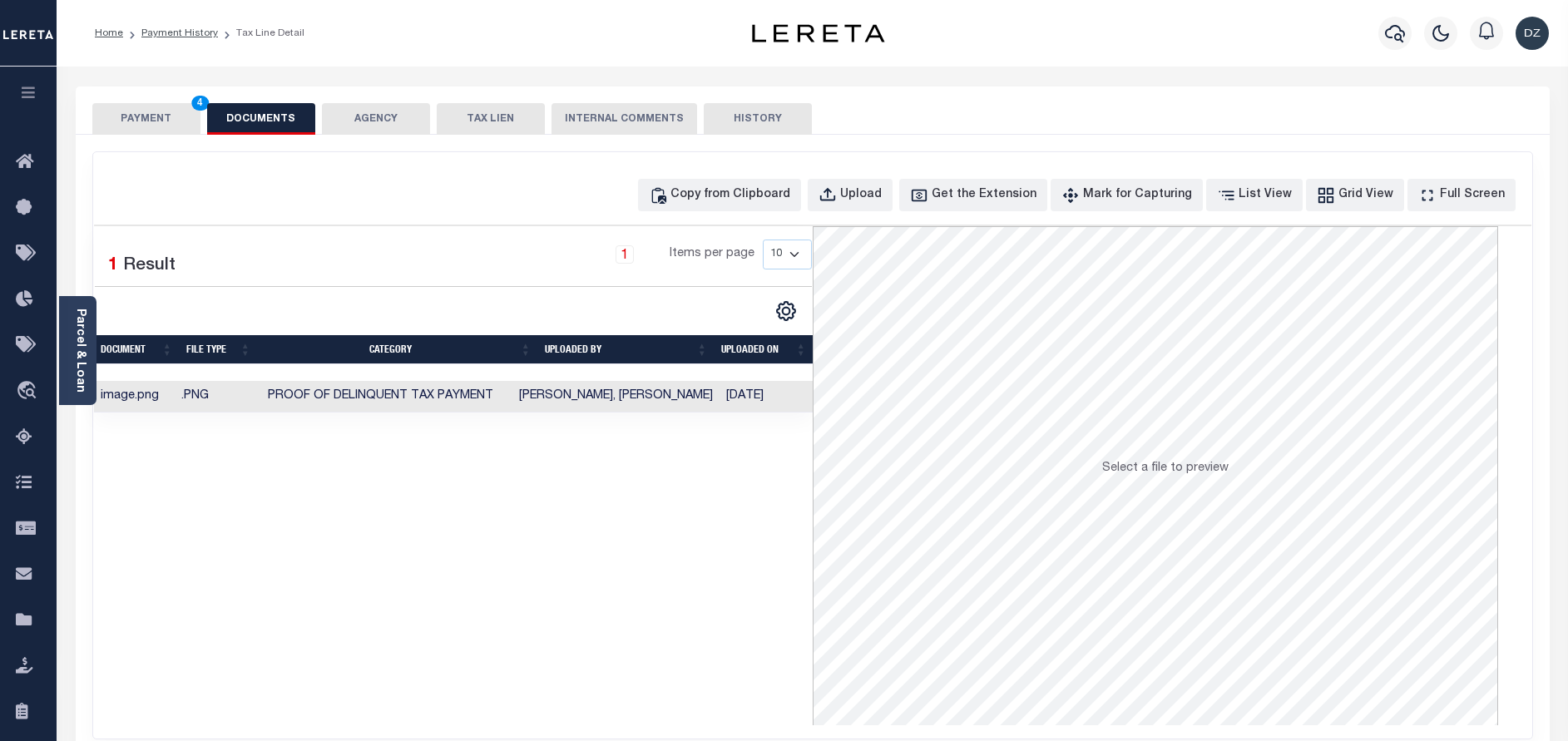
click at [159, 119] on button "PAYMENT 4" at bounding box center [146, 119] width 108 height 32
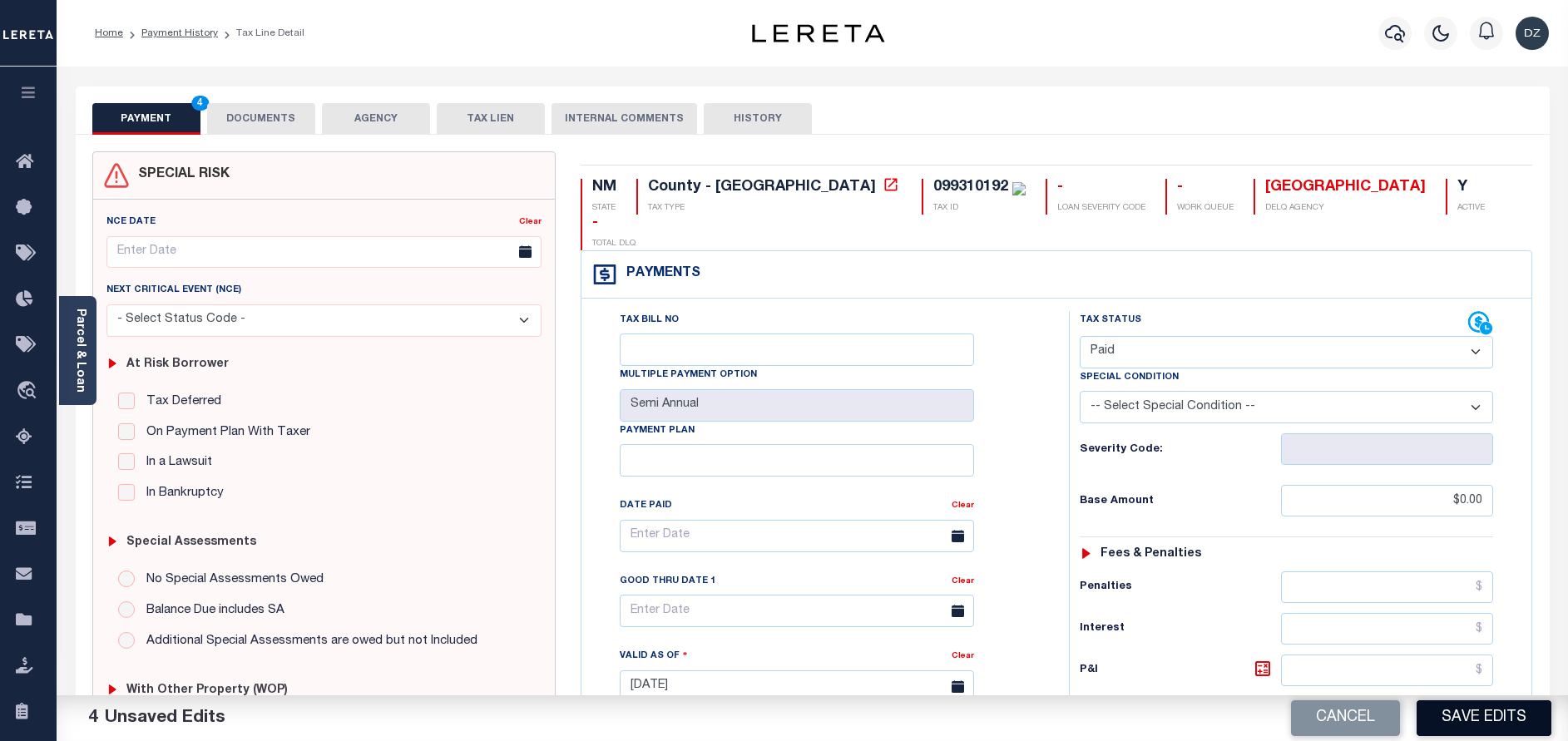
click at [1453, 703] on button "Save Edits" at bounding box center [1484, 718] width 135 height 35
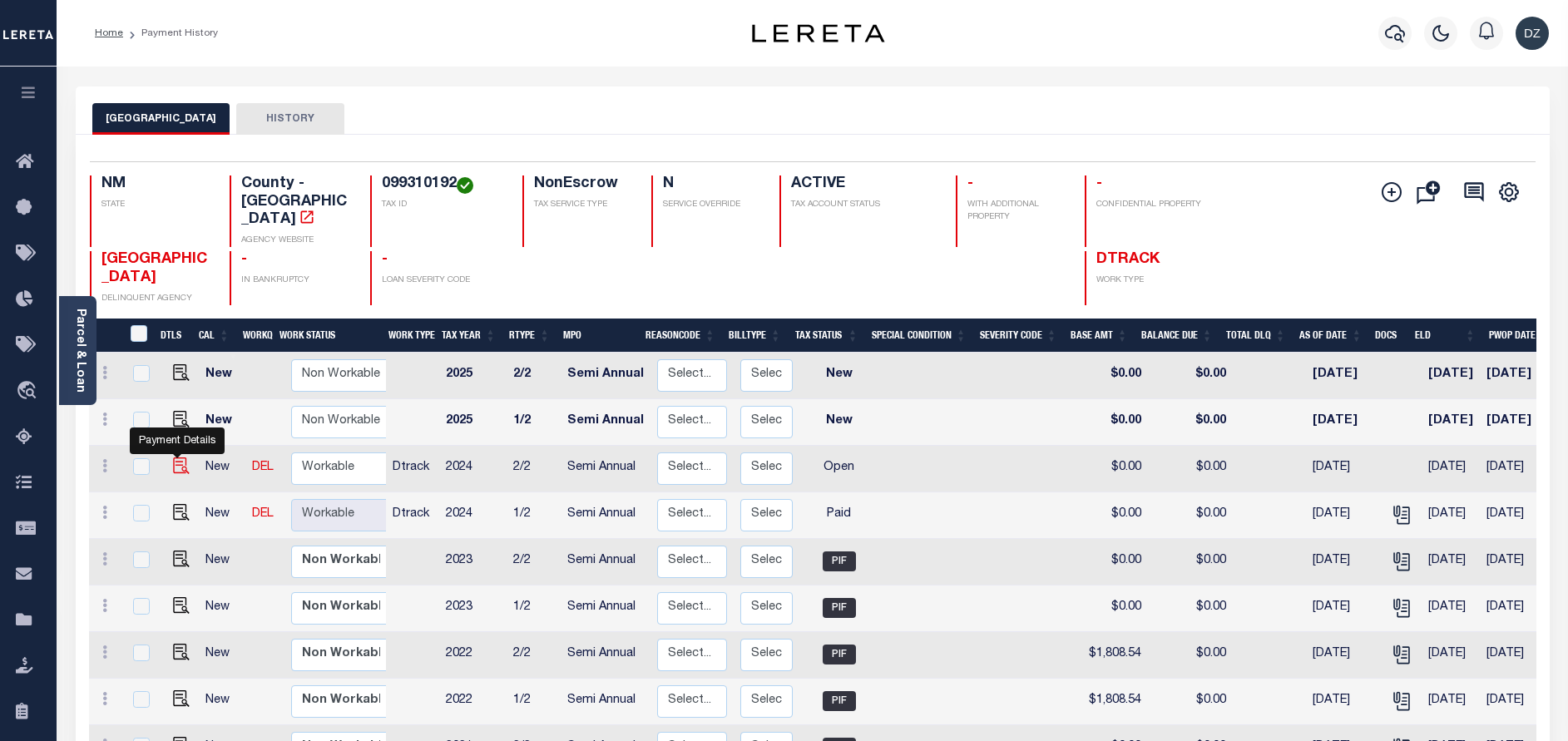
click at [181, 458] on img "" at bounding box center [181, 466] width 16 height 16
checkbox input "true"
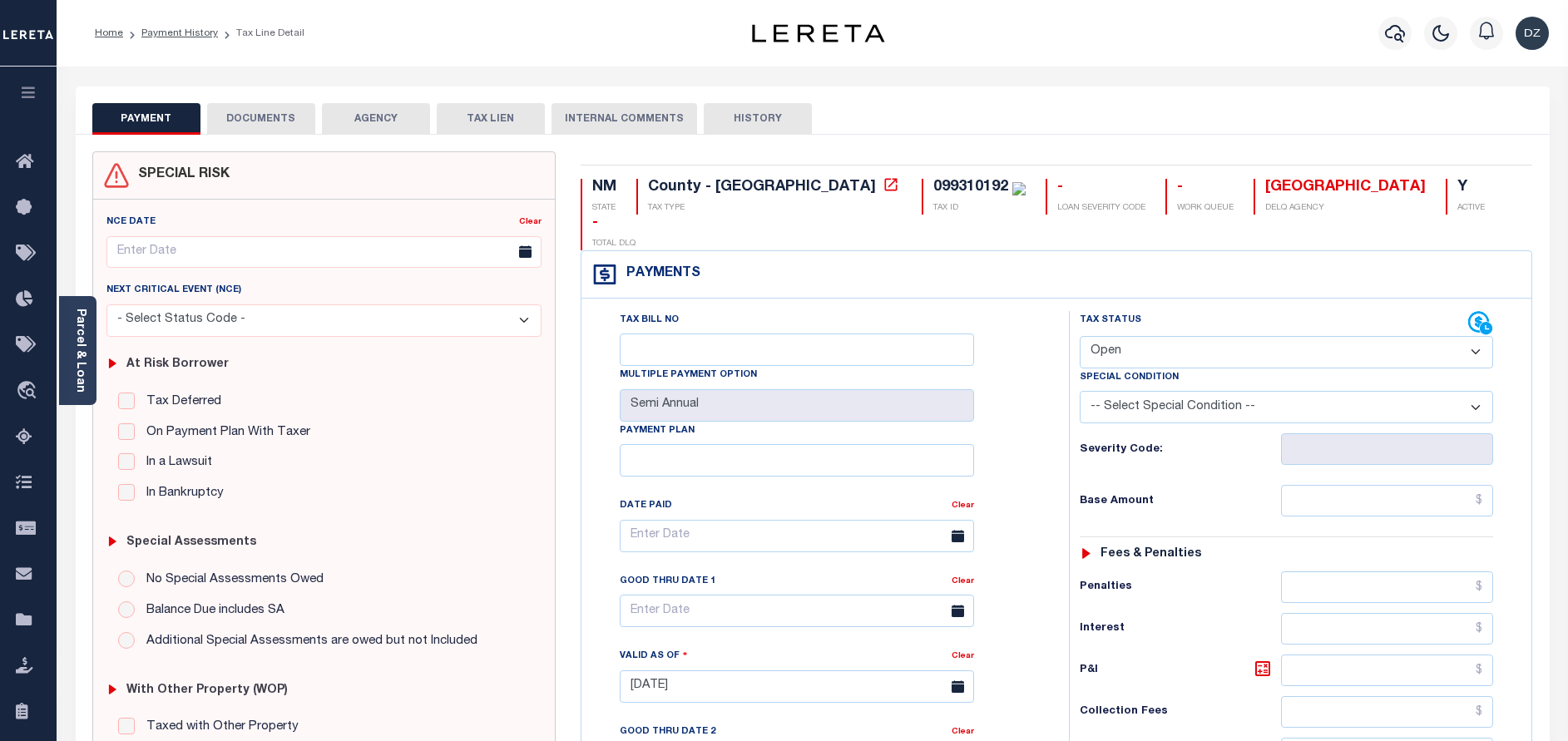
click at [1126, 337] on select "- Select Status Code - Open Due/Unpaid Paid Incomplete No Tax Due Internal Refu…" at bounding box center [1286, 353] width 413 height 33
select select "PYD"
click at [1079, 337] on select "- Select Status Code - Open Due/Unpaid Paid Incomplete No Tax Due Internal Refu…" at bounding box center [1286, 353] width 413 height 33
type input "[DATE]"
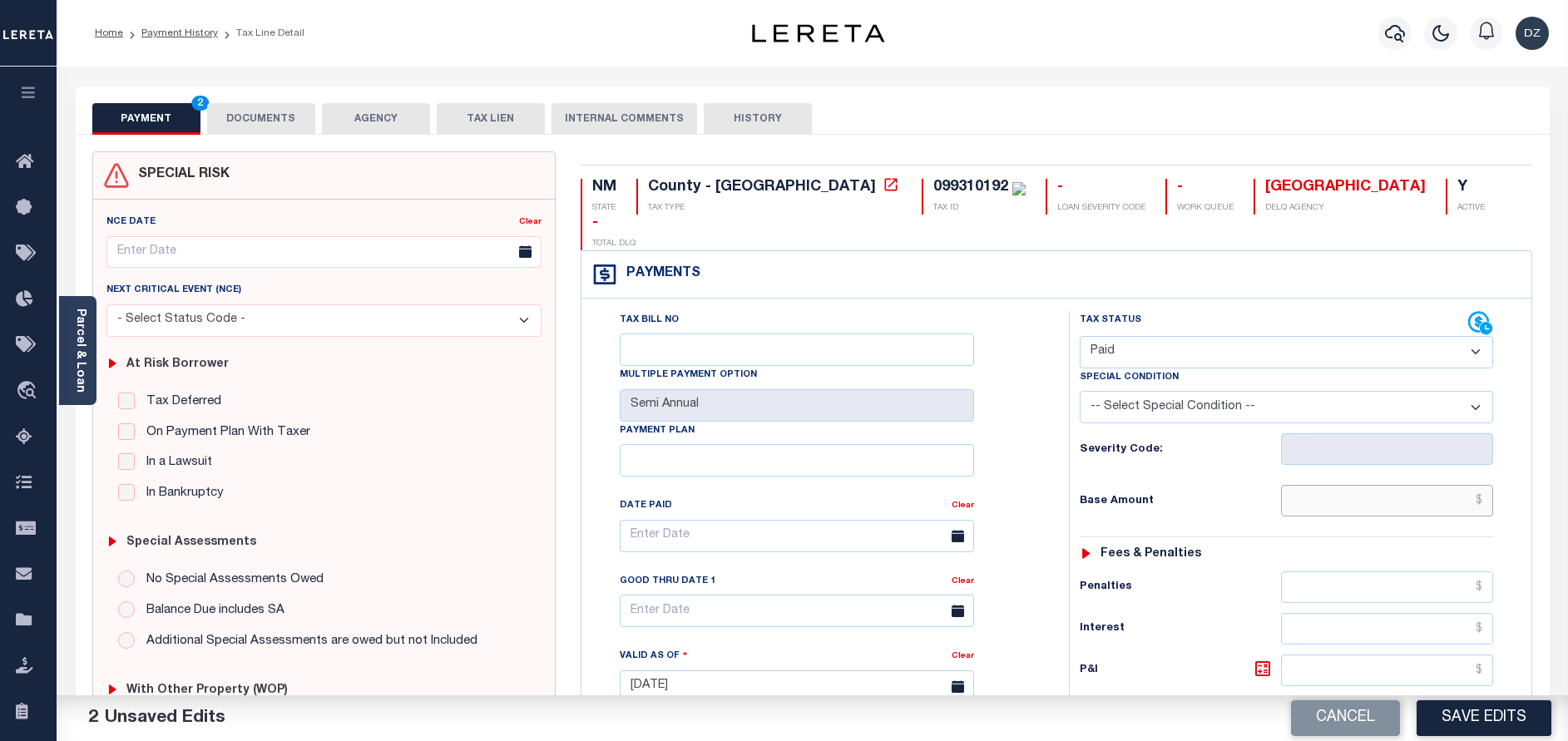
click at [1456, 485] on input "text" at bounding box center [1387, 500] width 212 height 32
type input "$0.00"
click at [279, 125] on button "DOCUMENTS" at bounding box center [261, 119] width 108 height 32
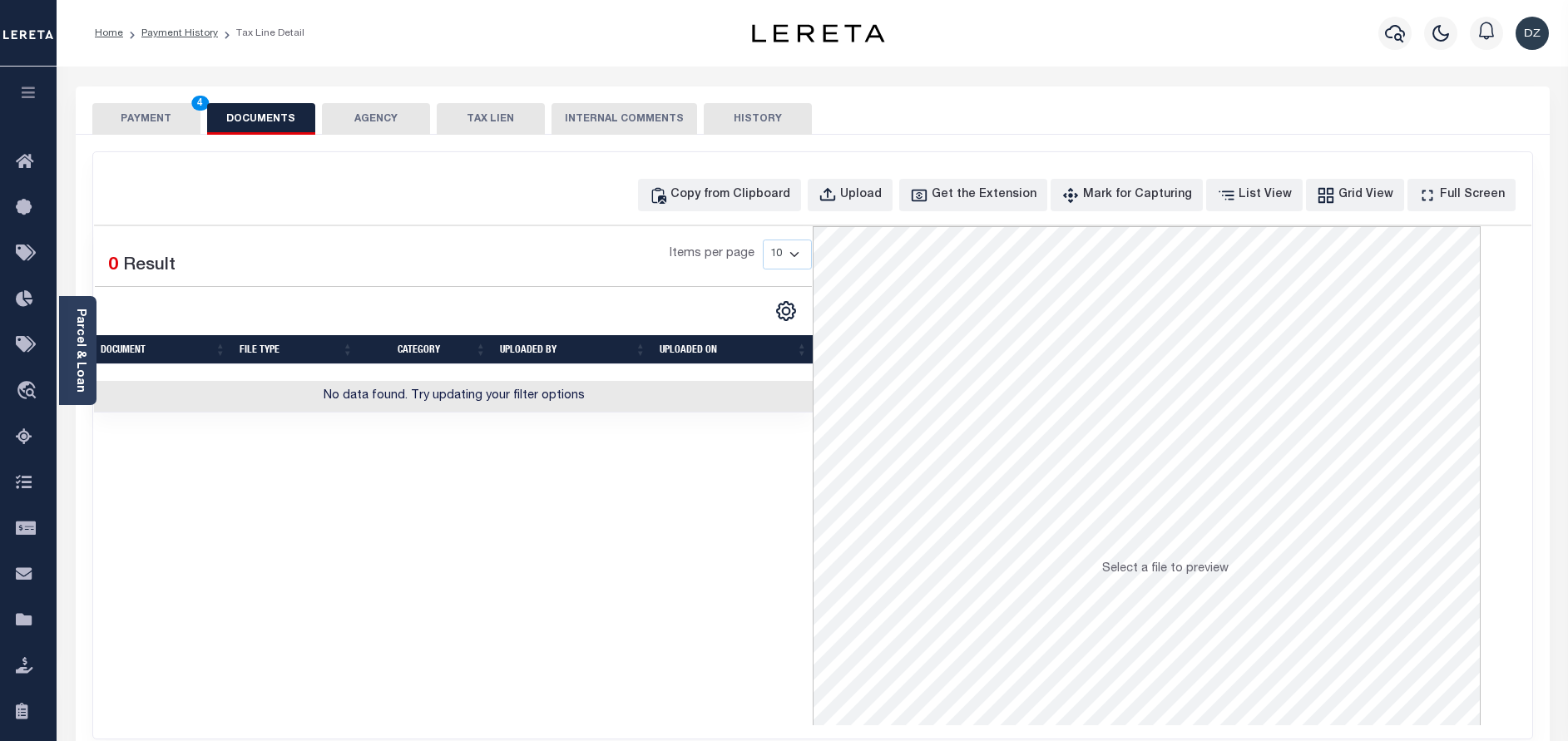
click at [732, 176] on div "Copy from Clipboard Upload Get the Extension Mark for Capturing Got it List Vie…" at bounding box center [812, 445] width 1439 height 586
click at [746, 210] on button "Copy from Clipboard" at bounding box center [719, 195] width 163 height 33
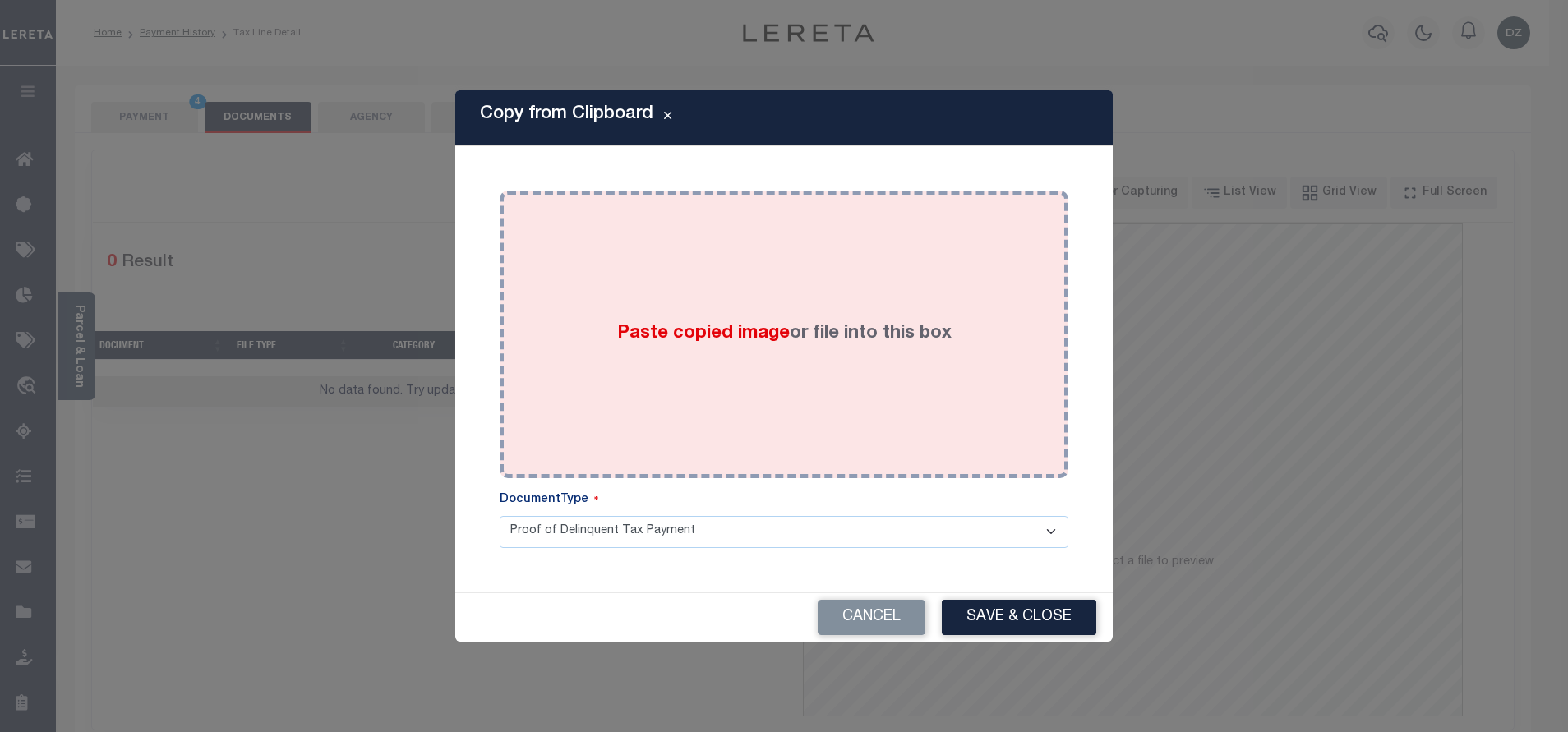
click at [689, 326] on span "Paste copied image" at bounding box center [703, 333] width 173 height 18
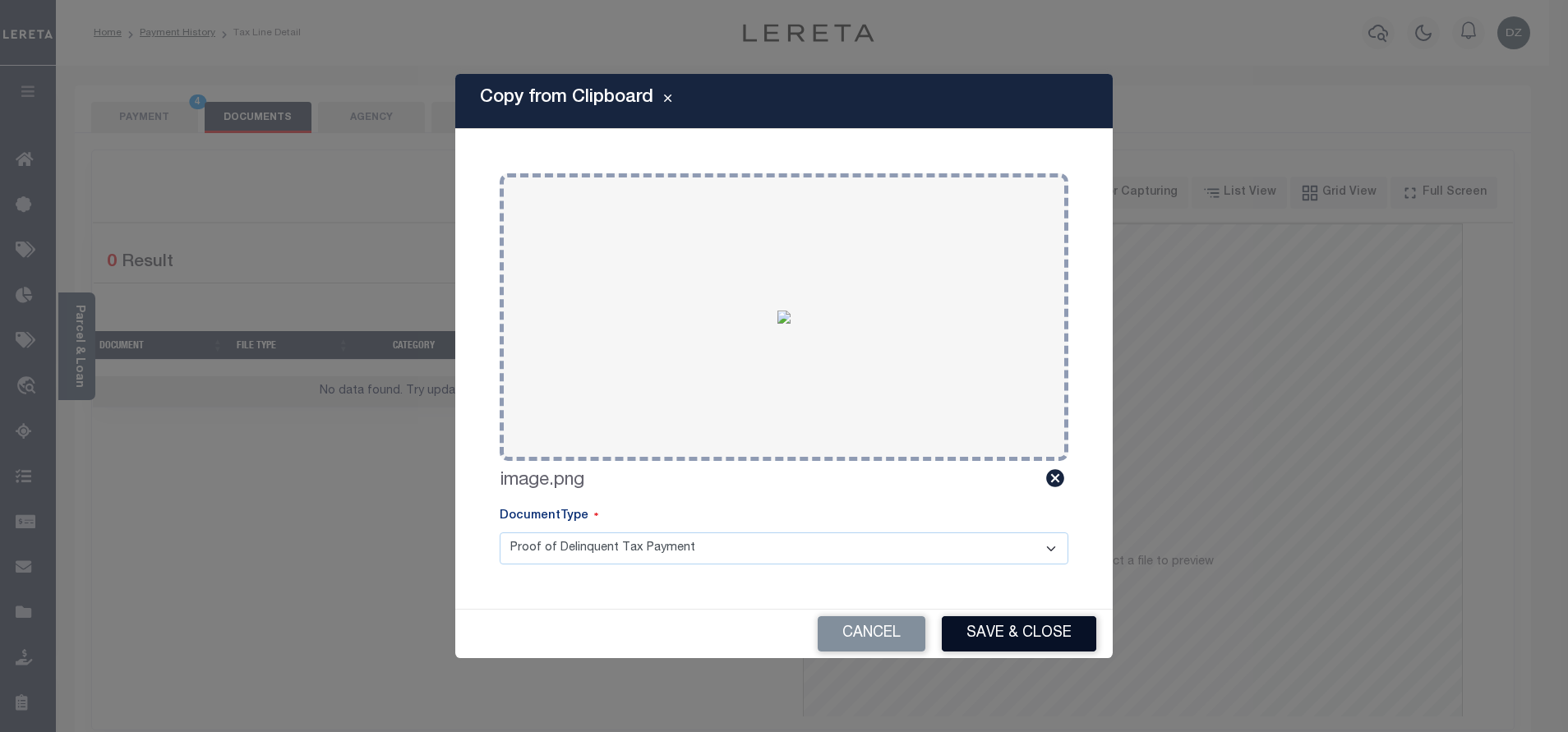
click at [991, 630] on button "Save & Close" at bounding box center [1019, 634] width 155 height 35
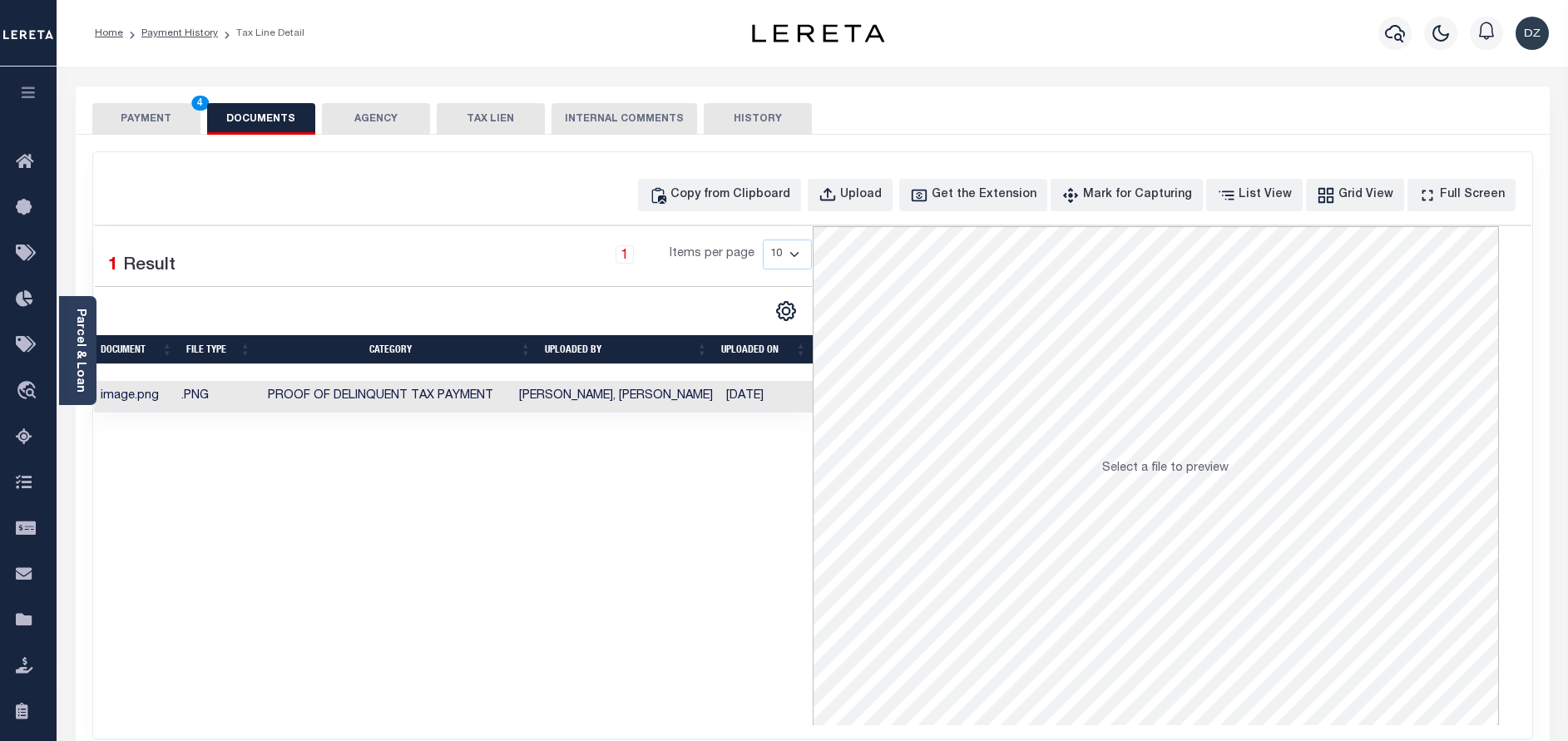
click at [119, 120] on button "PAYMENT 4" at bounding box center [146, 119] width 108 height 32
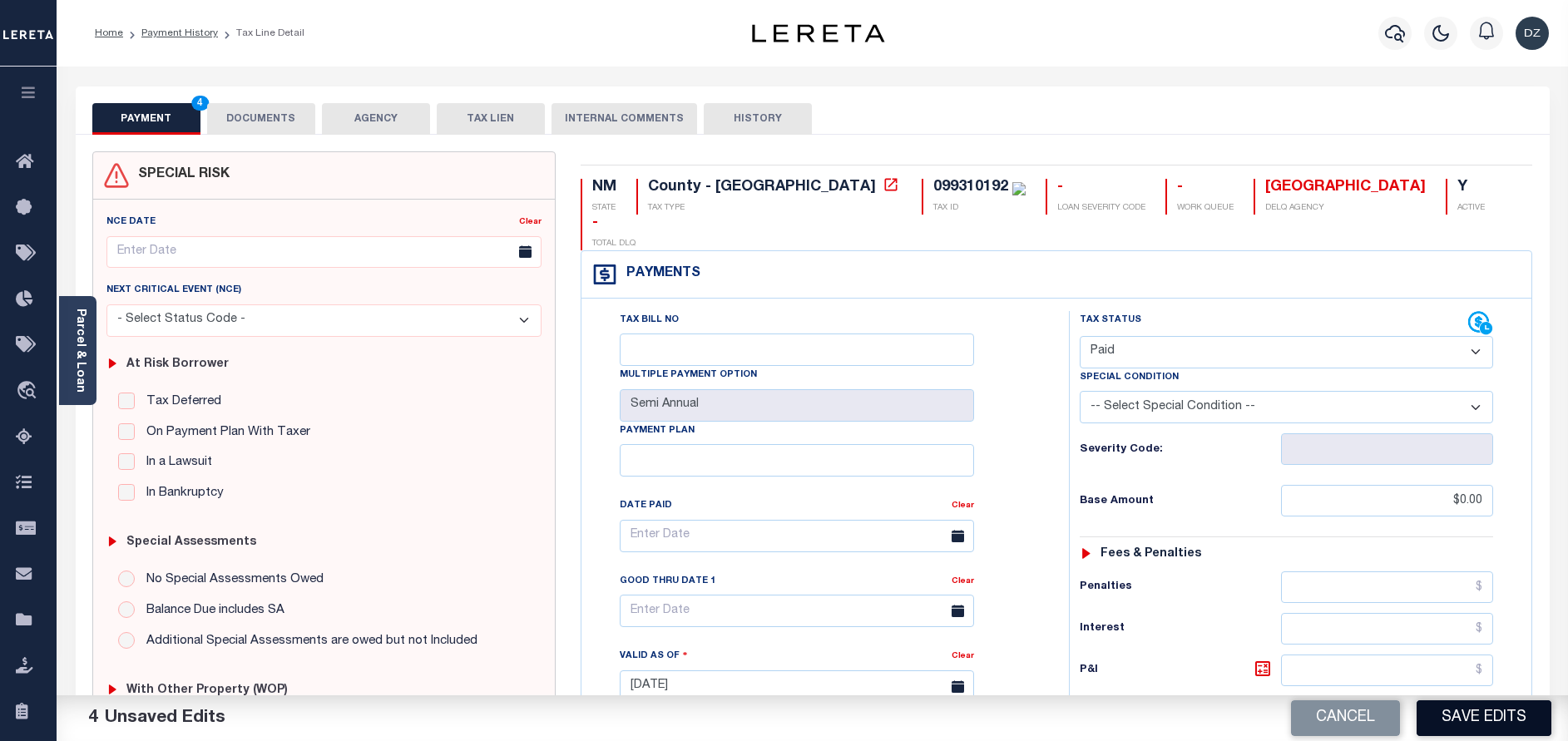
click at [1432, 709] on button "Save Edits" at bounding box center [1484, 718] width 135 height 35
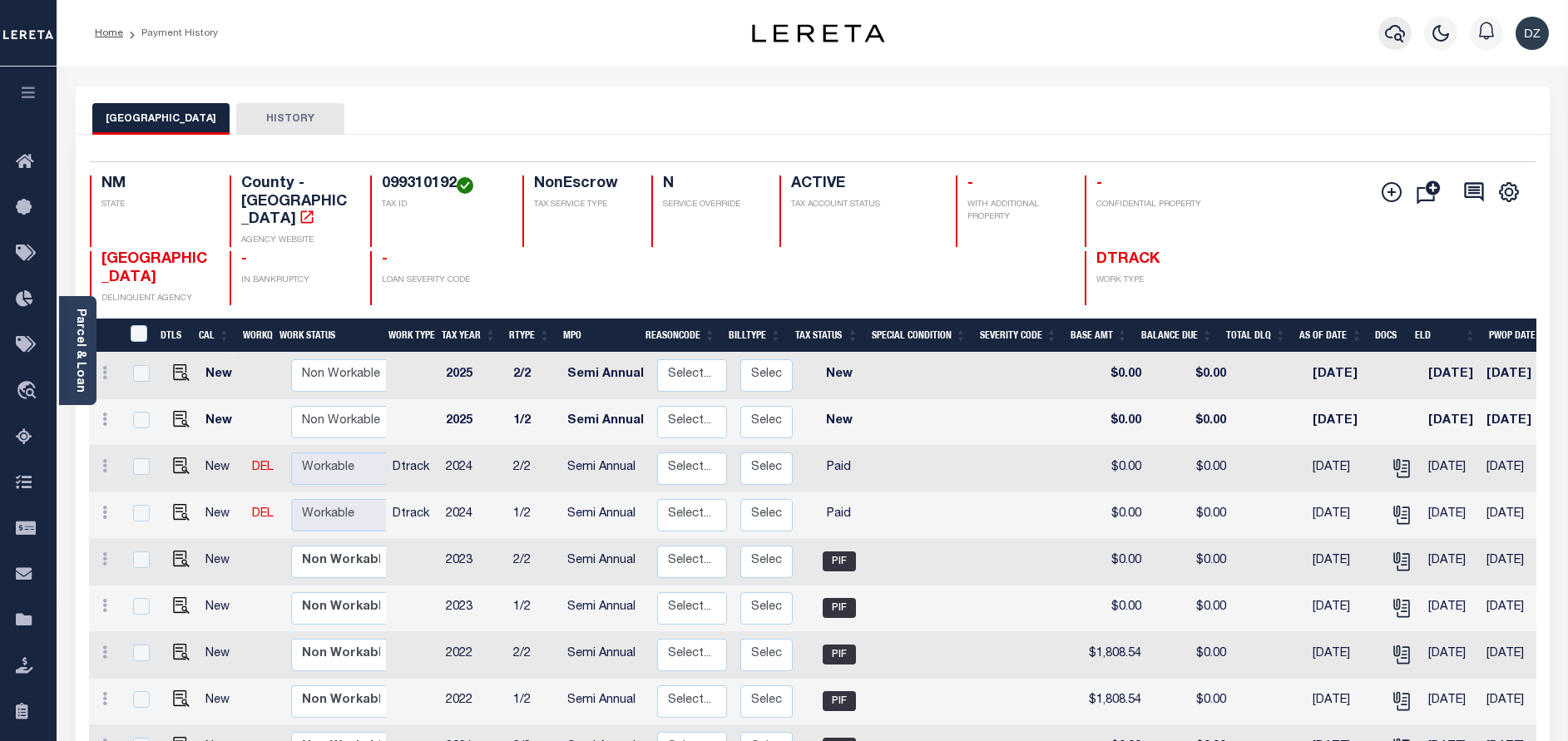
click at [1396, 36] on icon "button" at bounding box center [1395, 33] width 20 height 17
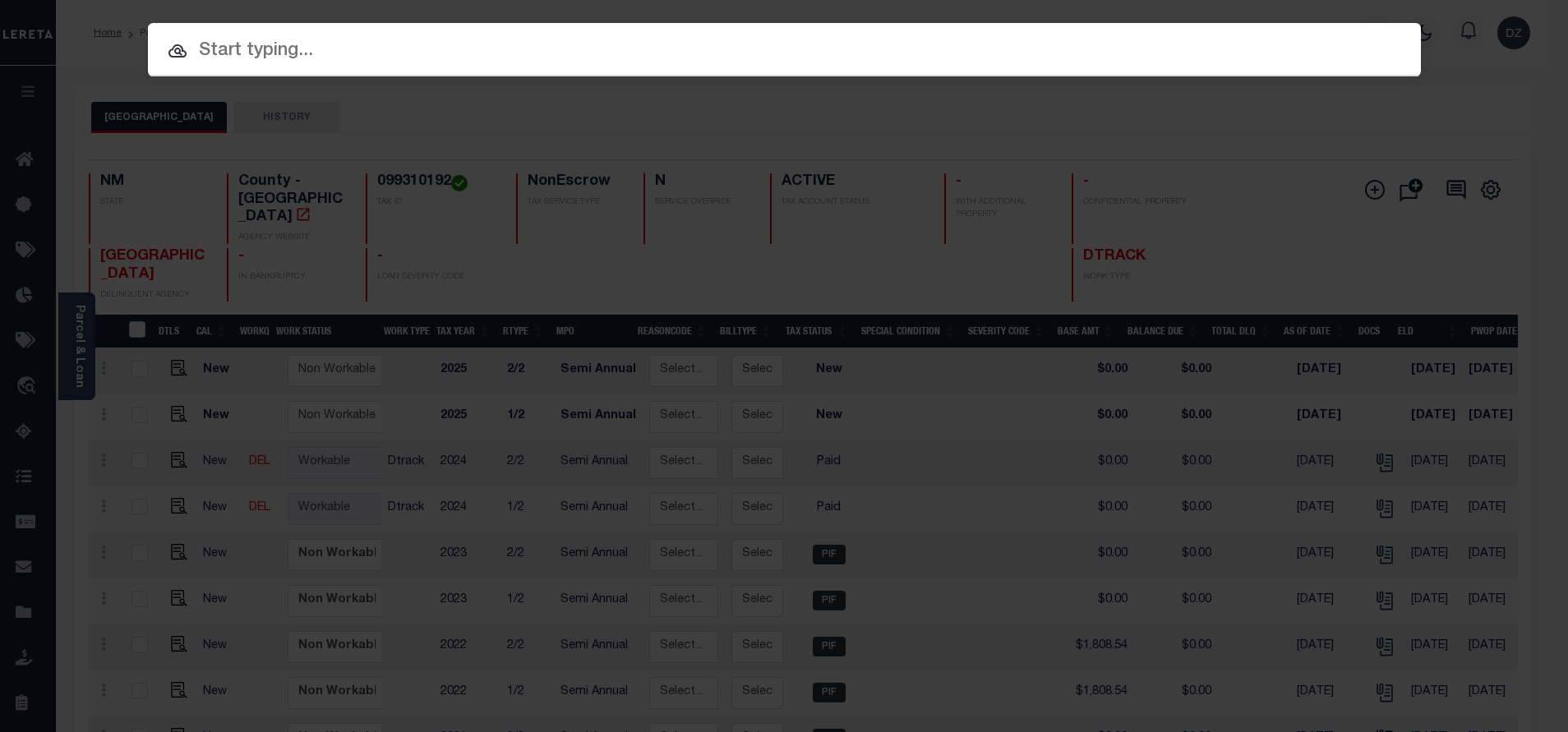
paste input "71985"
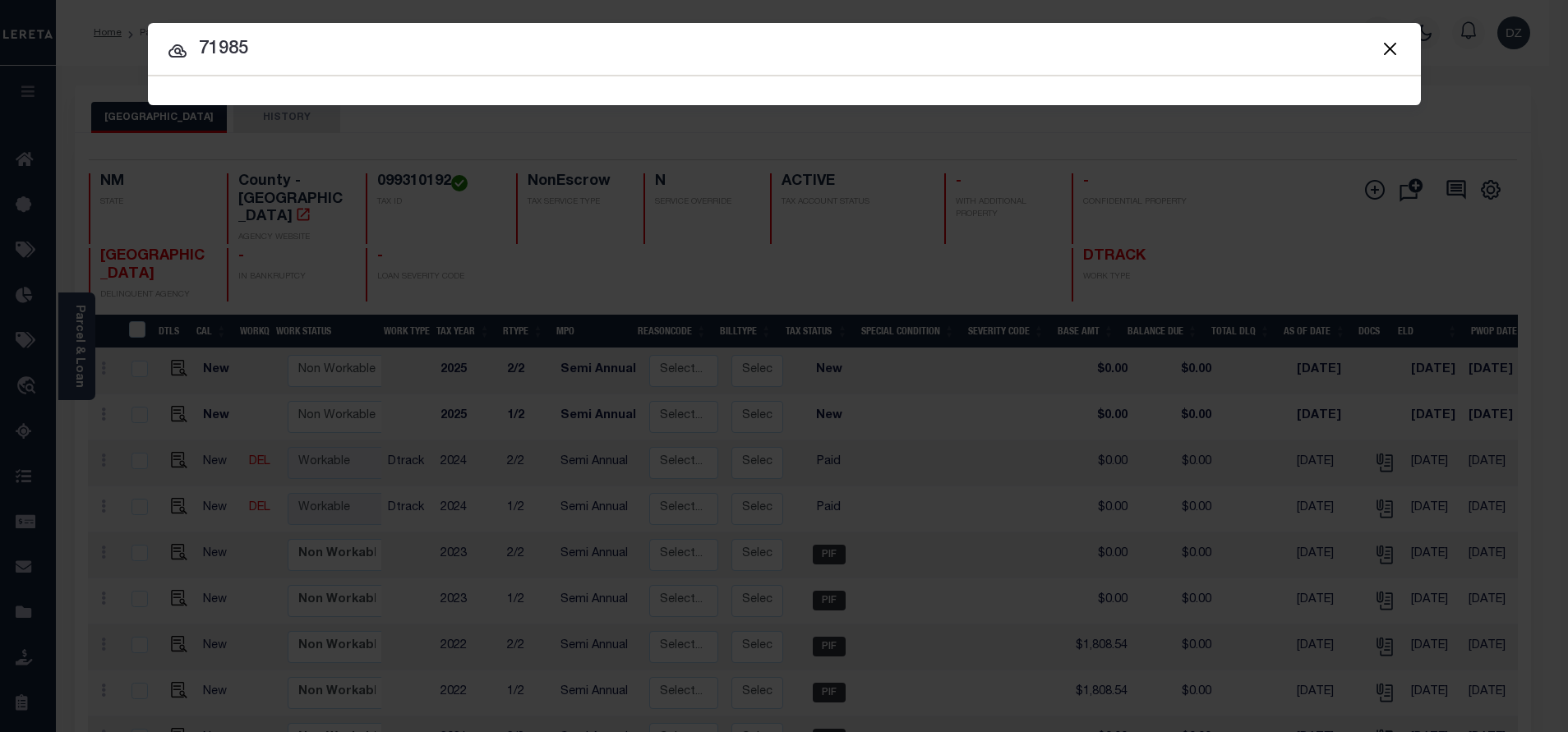
type input "71985"
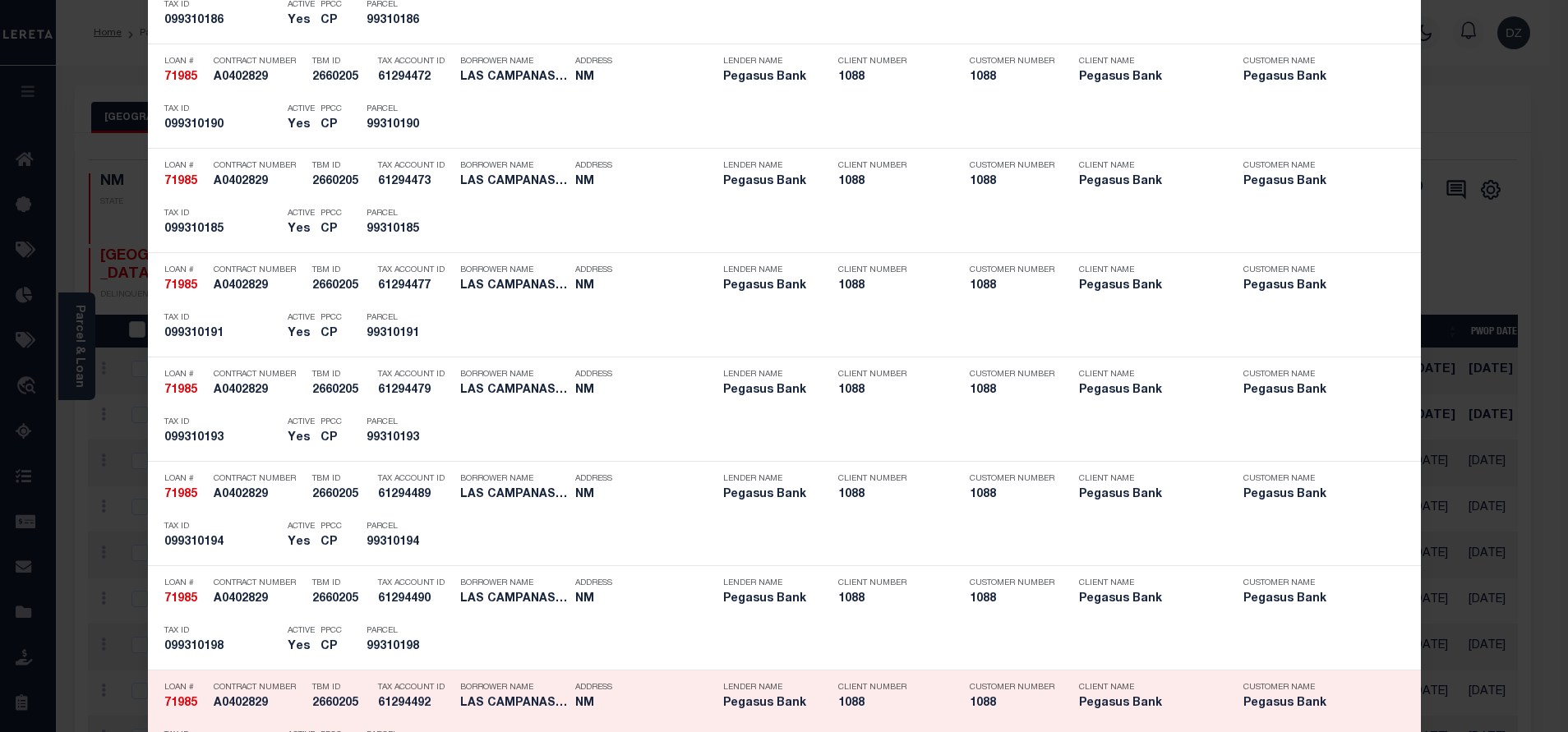
scroll to position [3559, 0]
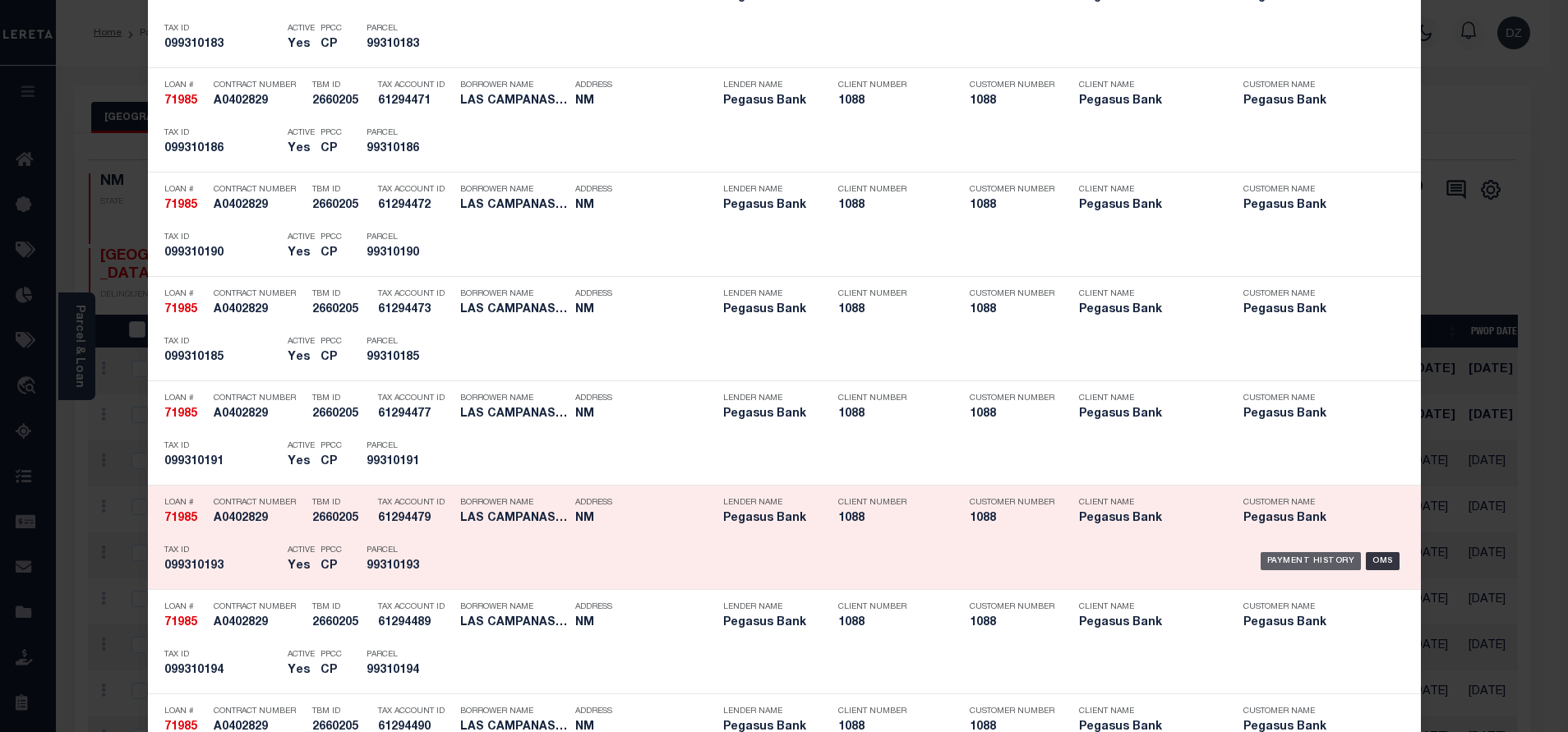
click at [1288, 565] on div "Payment History" at bounding box center [1311, 561] width 101 height 18
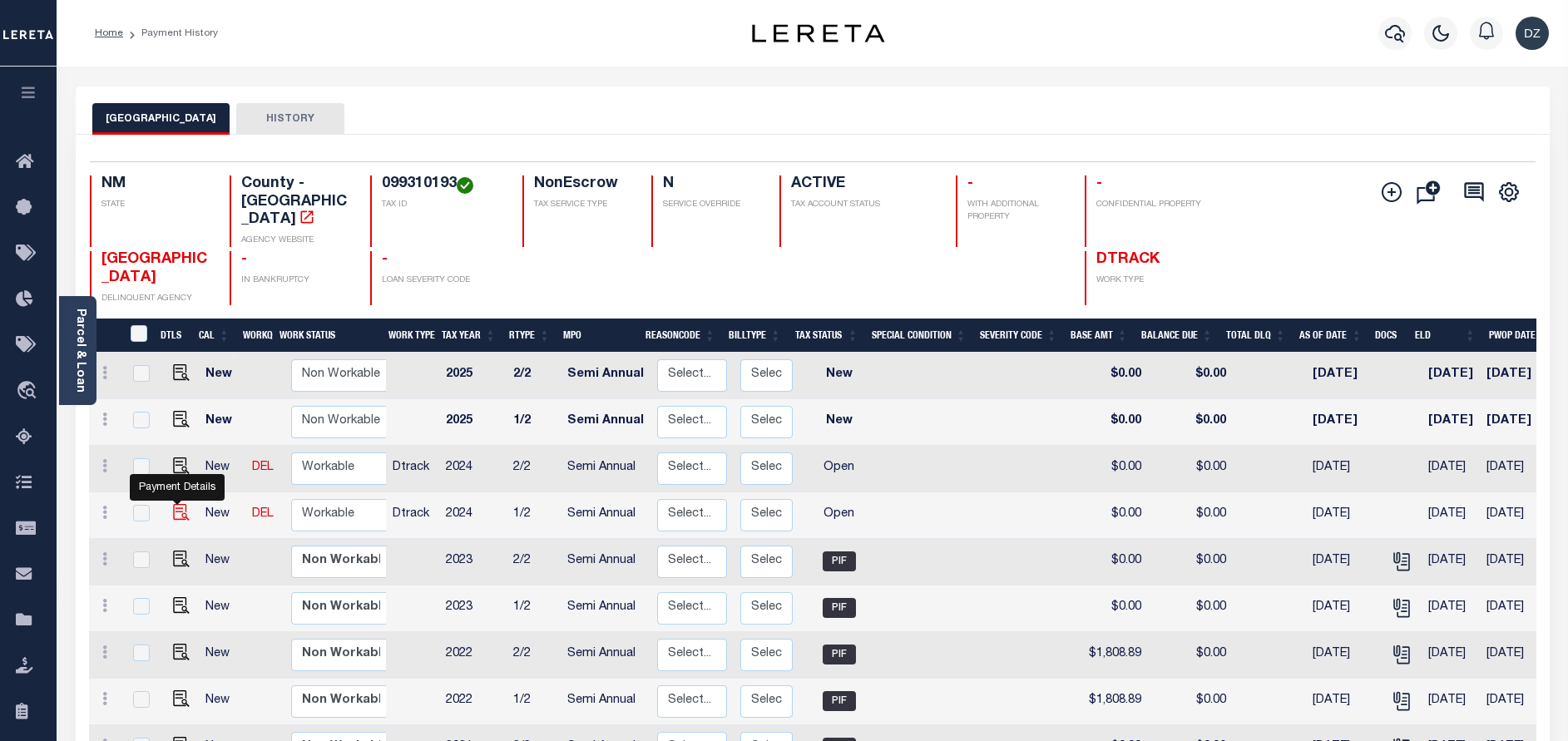
click at [176, 504] on img "" at bounding box center [181, 512] width 16 height 16
checkbox input "true"
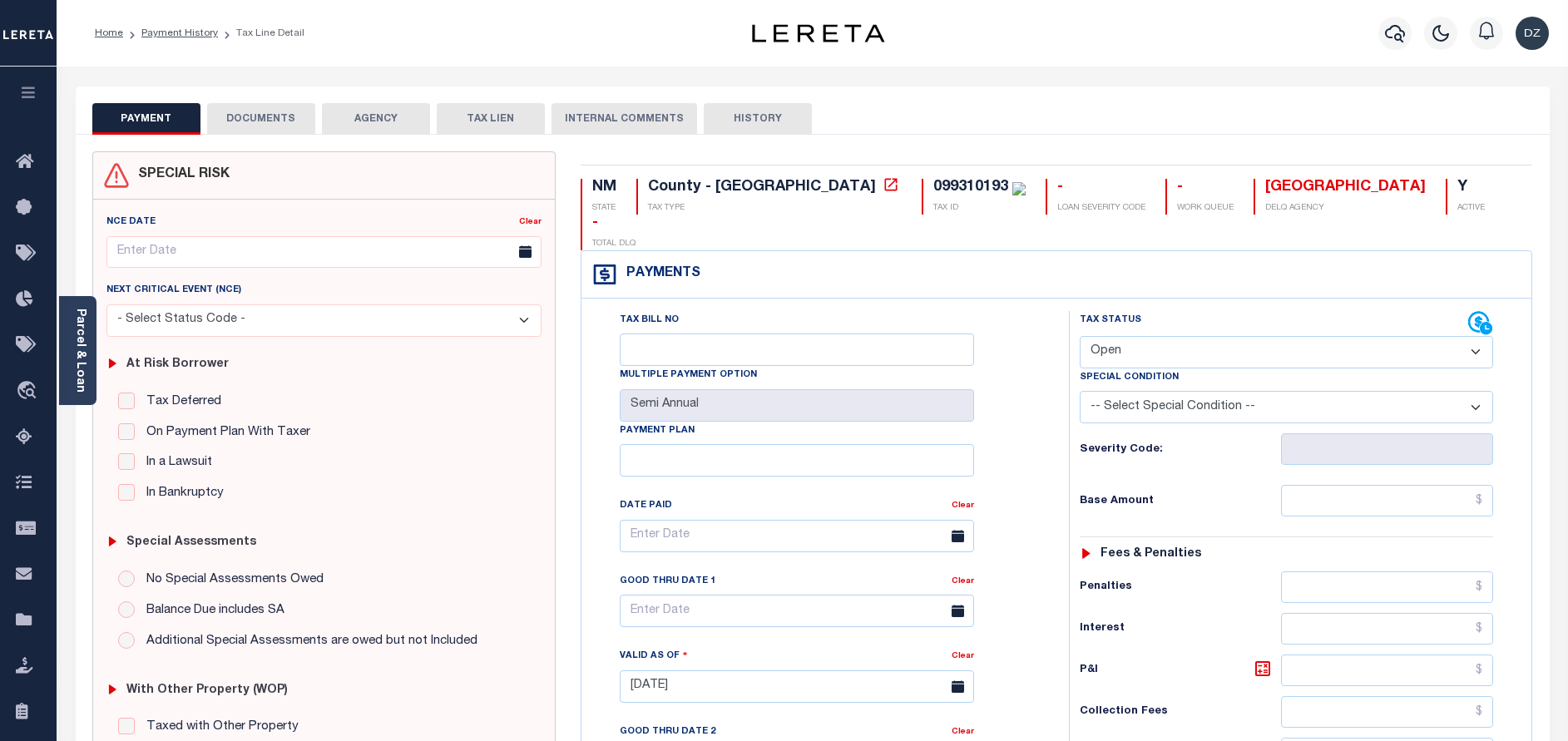
click at [304, 109] on button "DOCUMENTS" at bounding box center [261, 119] width 108 height 32
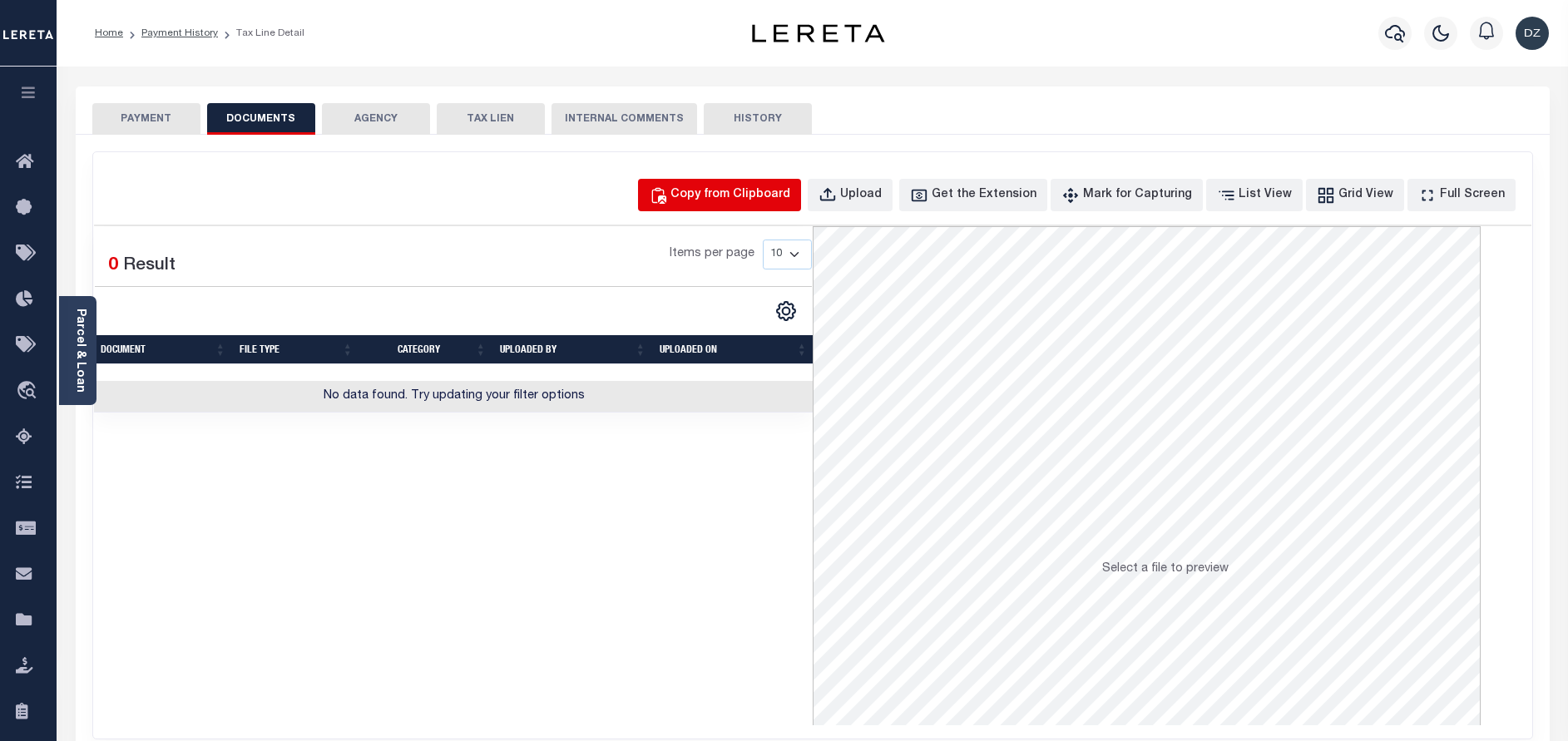
click at [738, 211] on button "Copy from Clipboard" at bounding box center [719, 195] width 163 height 33
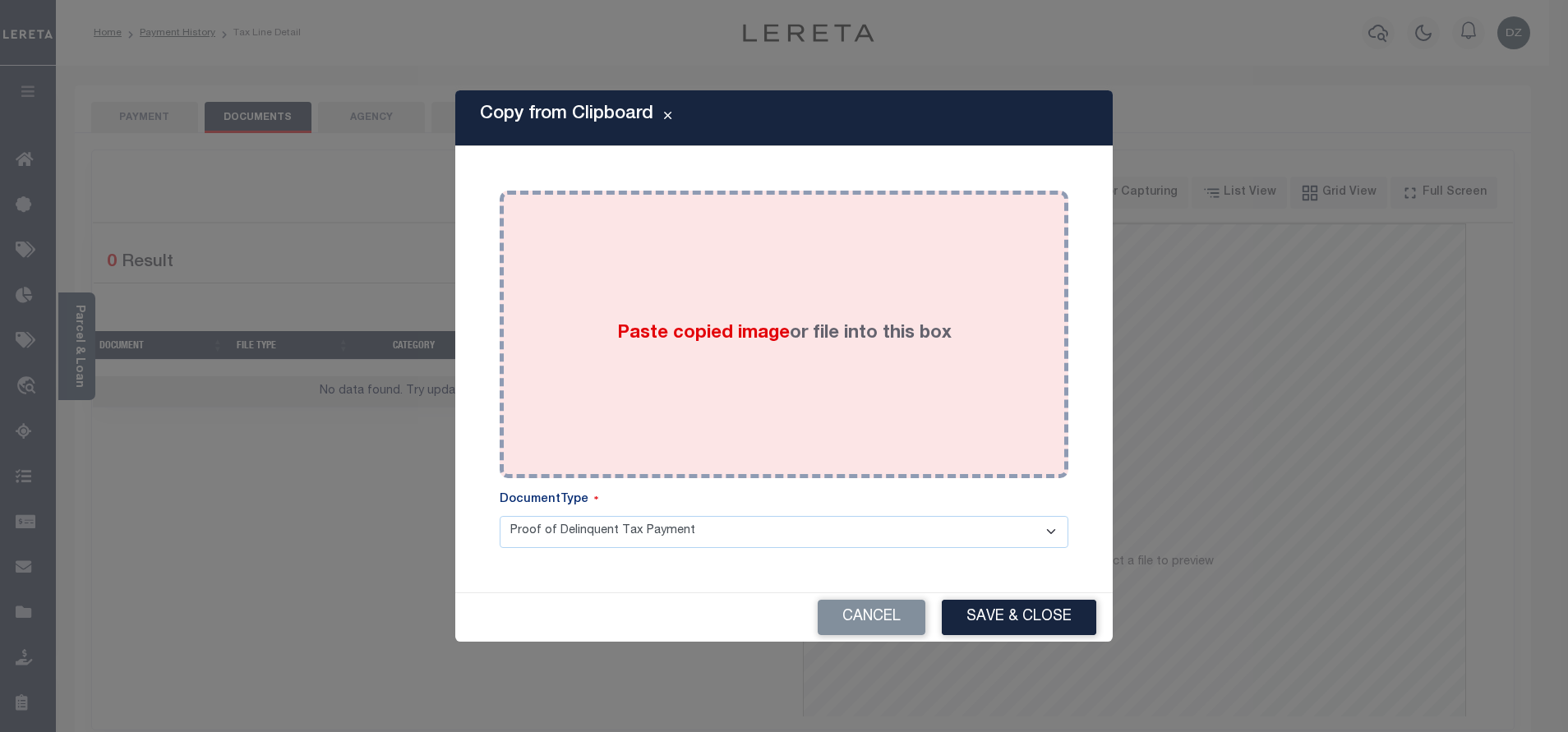
click at [692, 302] on div "Paste copied image or file into this box" at bounding box center [784, 334] width 544 height 263
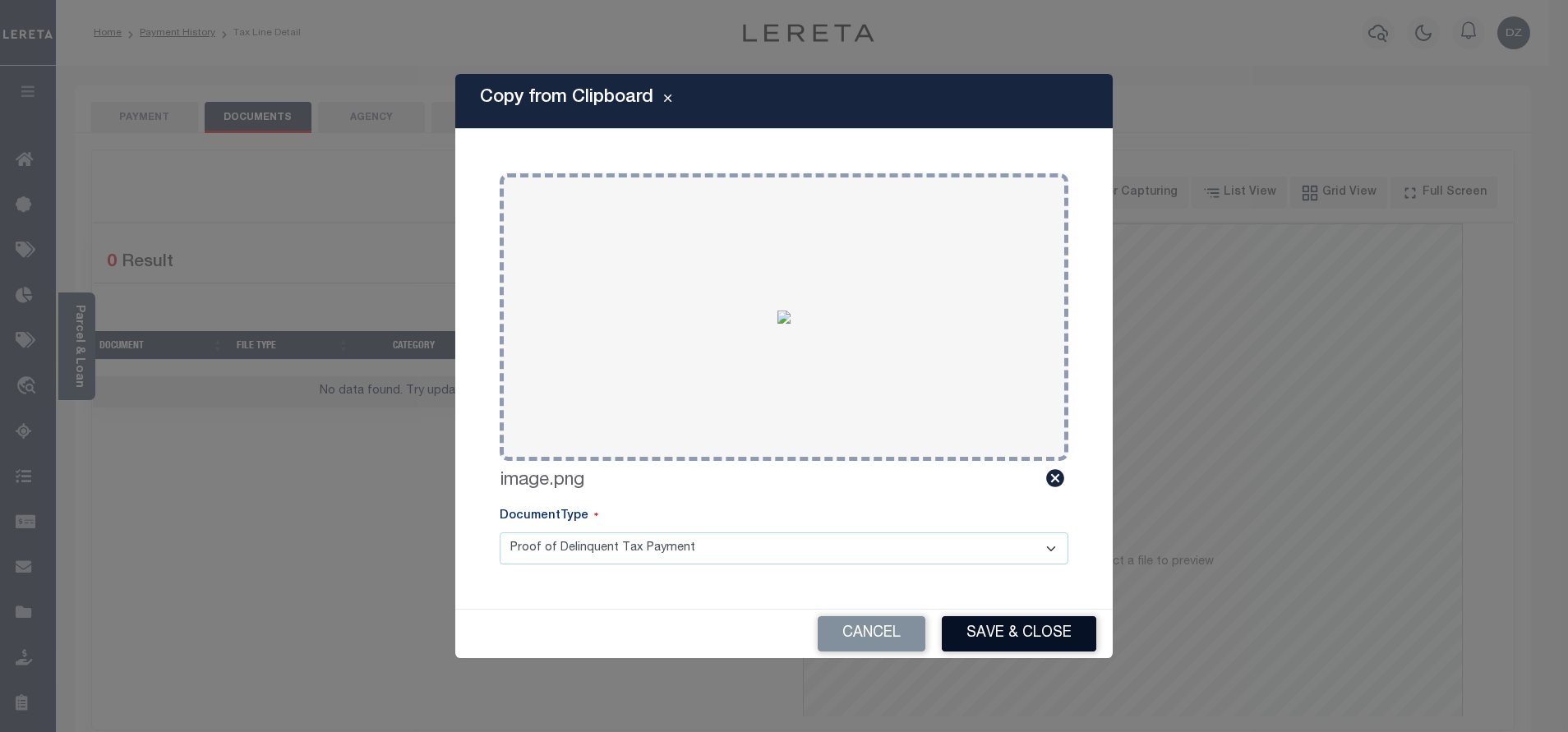
click at [990, 632] on button "Save & Close" at bounding box center [1019, 634] width 155 height 35
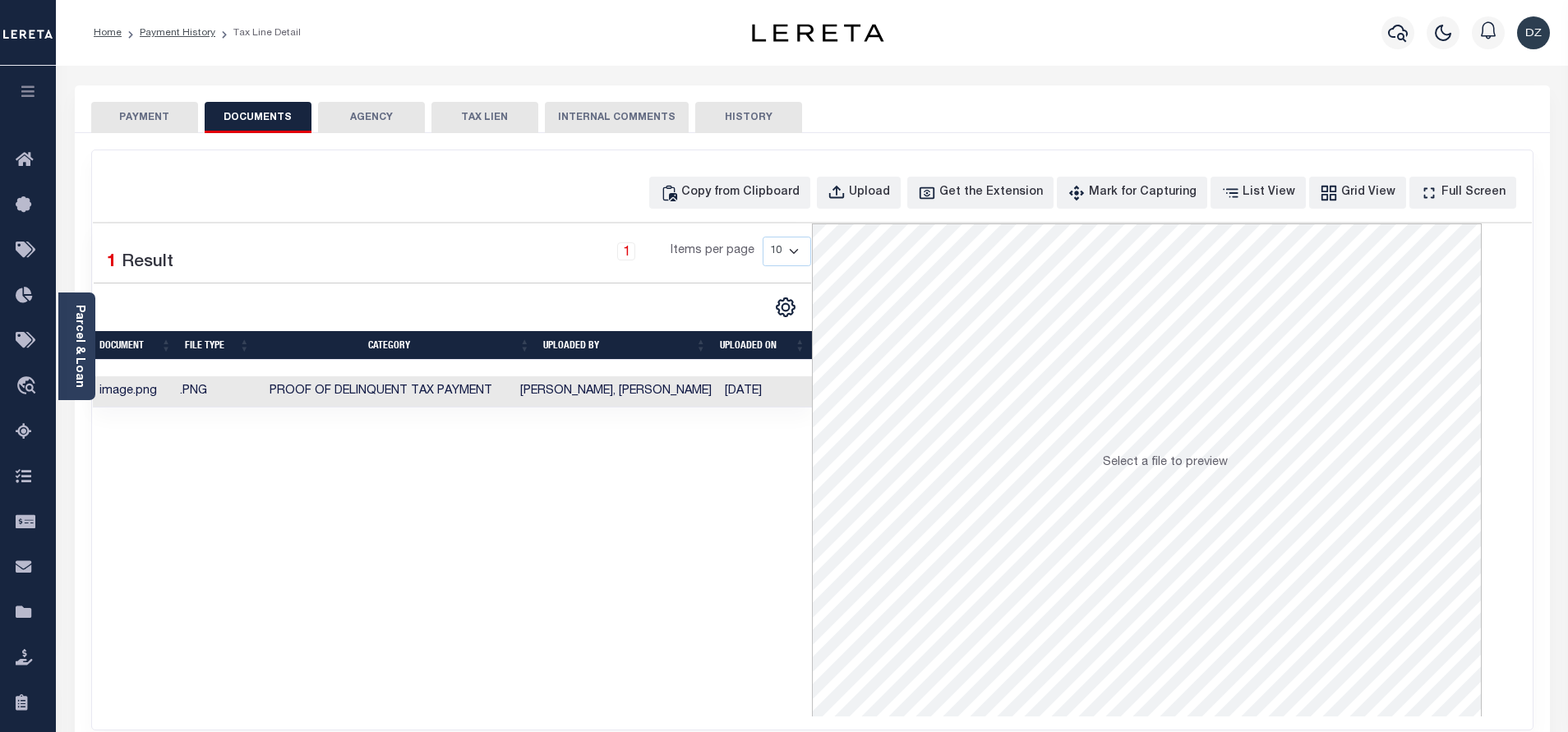
click at [151, 118] on button "PAYMENT" at bounding box center [145, 117] width 107 height 31
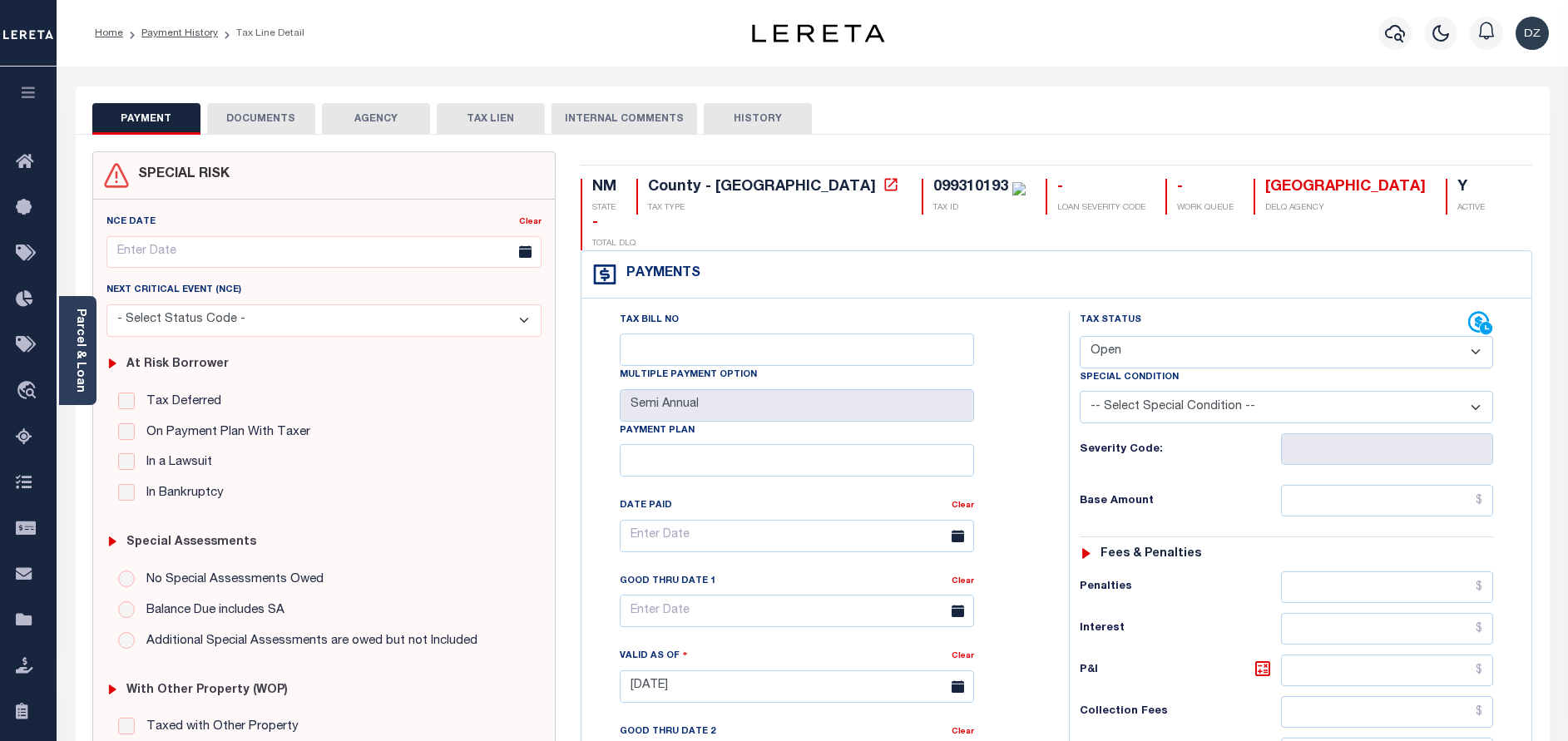
click at [1169, 337] on select "- Select Status Code - Open Due/Unpaid Paid Incomplete No Tax Due Internal Refu…" at bounding box center [1286, 353] width 413 height 33
select select "PYD"
click at [1079, 337] on select "- Select Status Code - Open Due/Unpaid Paid Incomplete No Tax Due Internal Refu…" at bounding box center [1286, 353] width 413 height 33
type input "[DATE]"
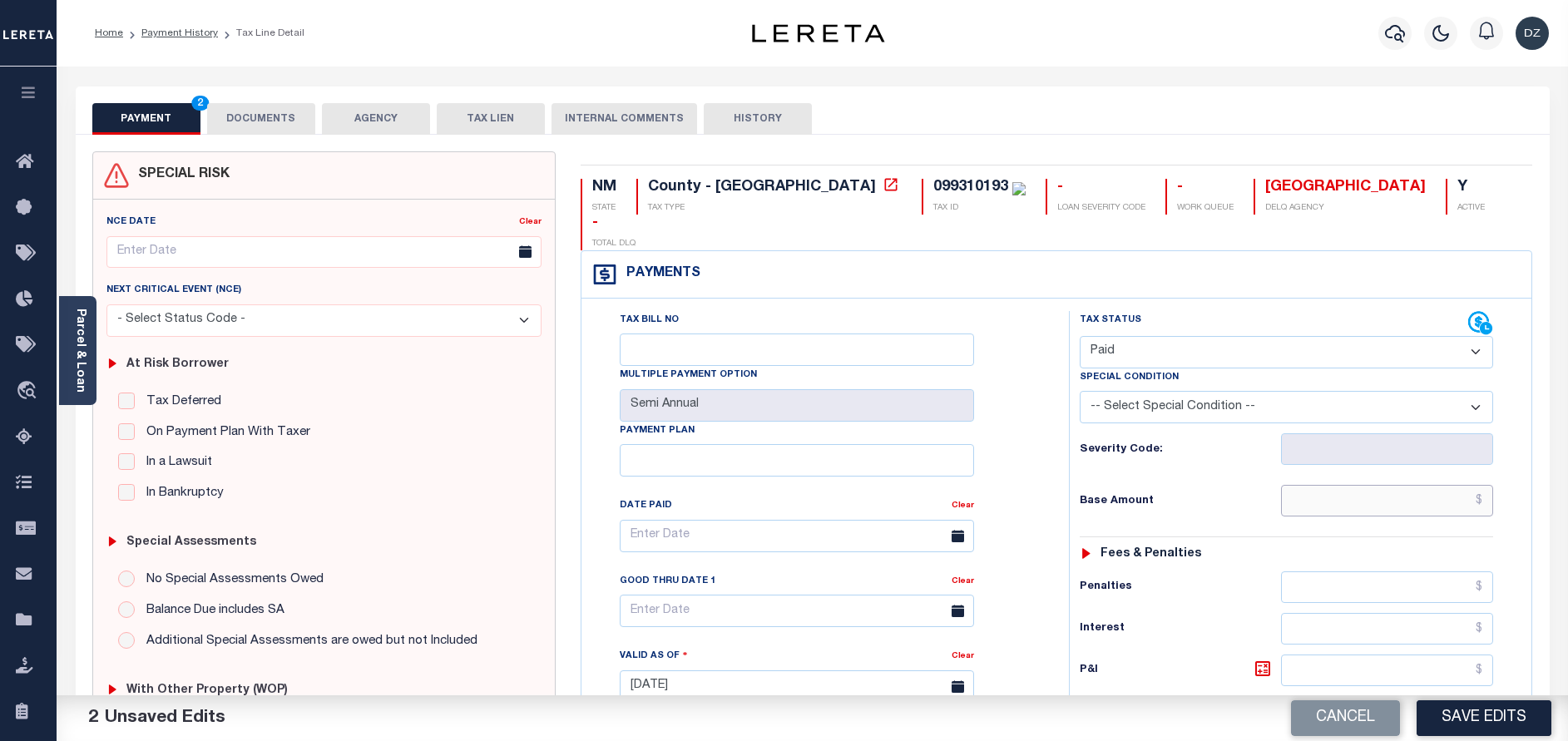
click at [1392, 485] on input "text" at bounding box center [1387, 500] width 212 height 32
type input "$0.00"
click at [1455, 729] on button "Save Edits" at bounding box center [1484, 718] width 135 height 35
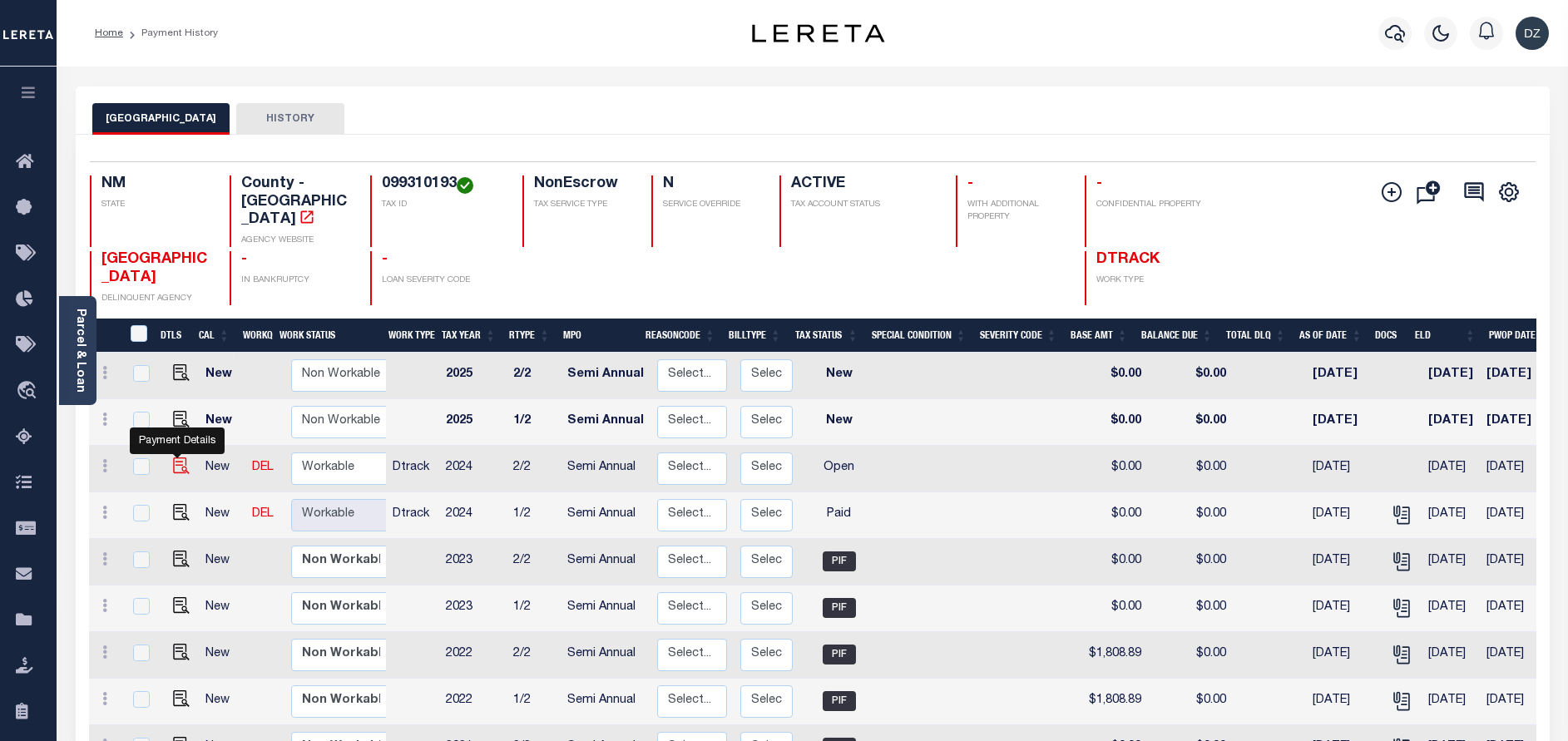
click at [181, 458] on img "" at bounding box center [181, 466] width 16 height 16
checkbox input "true"
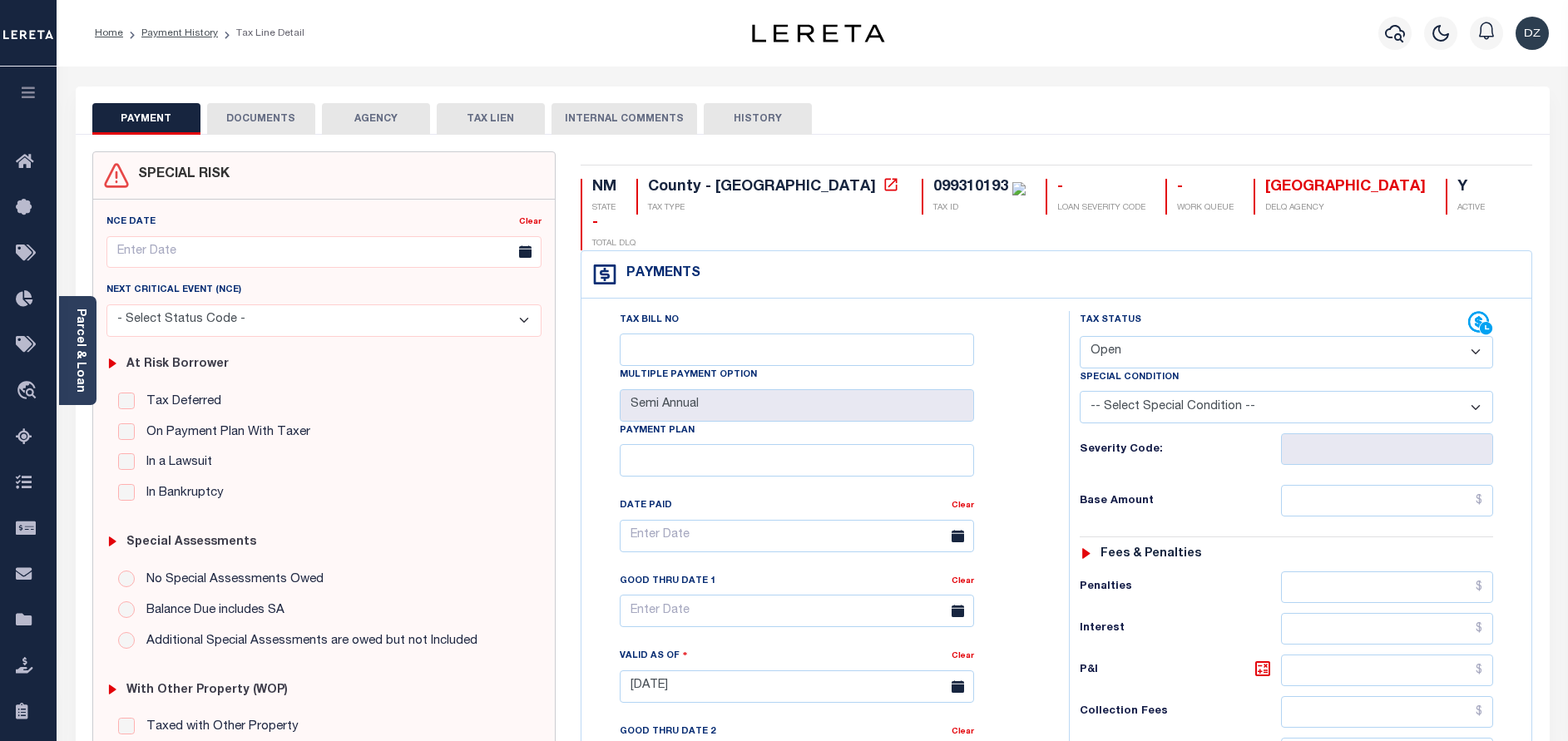
click at [1143, 311] on div "Tax Status Status" at bounding box center [1274, 323] width 388 height 25
click at [1148, 337] on select "- Select Status Code - Open Due/Unpaid Paid Incomplete No Tax Due Internal Refu…" at bounding box center [1286, 353] width 413 height 33
select select "PYD"
click at [1079, 337] on select "- Select Status Code - Open Due/Unpaid Paid Incomplete No Tax Due Internal Refu…" at bounding box center [1286, 353] width 413 height 33
type input "[DATE]"
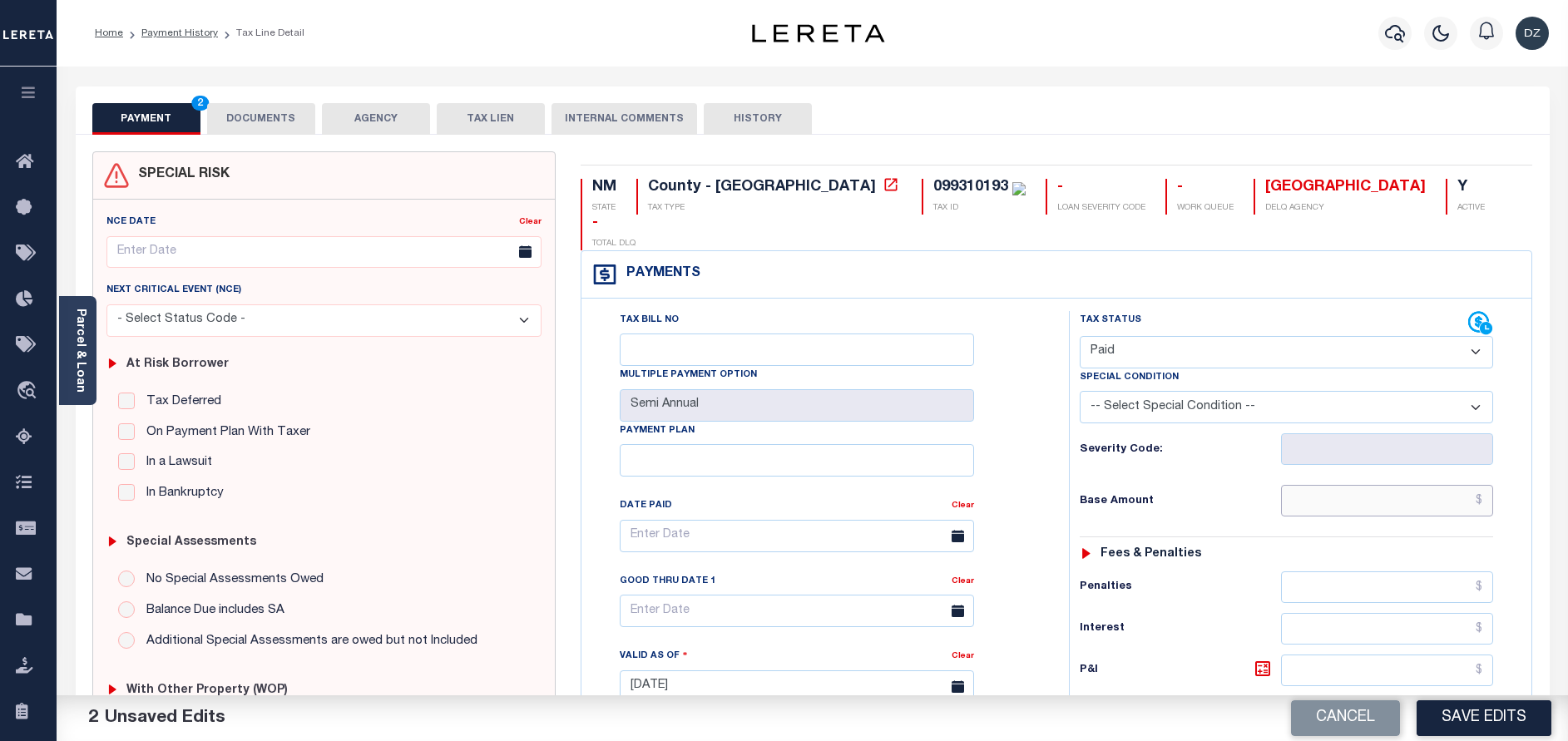
click at [1358, 485] on input "text" at bounding box center [1387, 500] width 212 height 32
type input "$0.00"
click at [239, 130] on button "DOCUMENTS" at bounding box center [261, 119] width 108 height 32
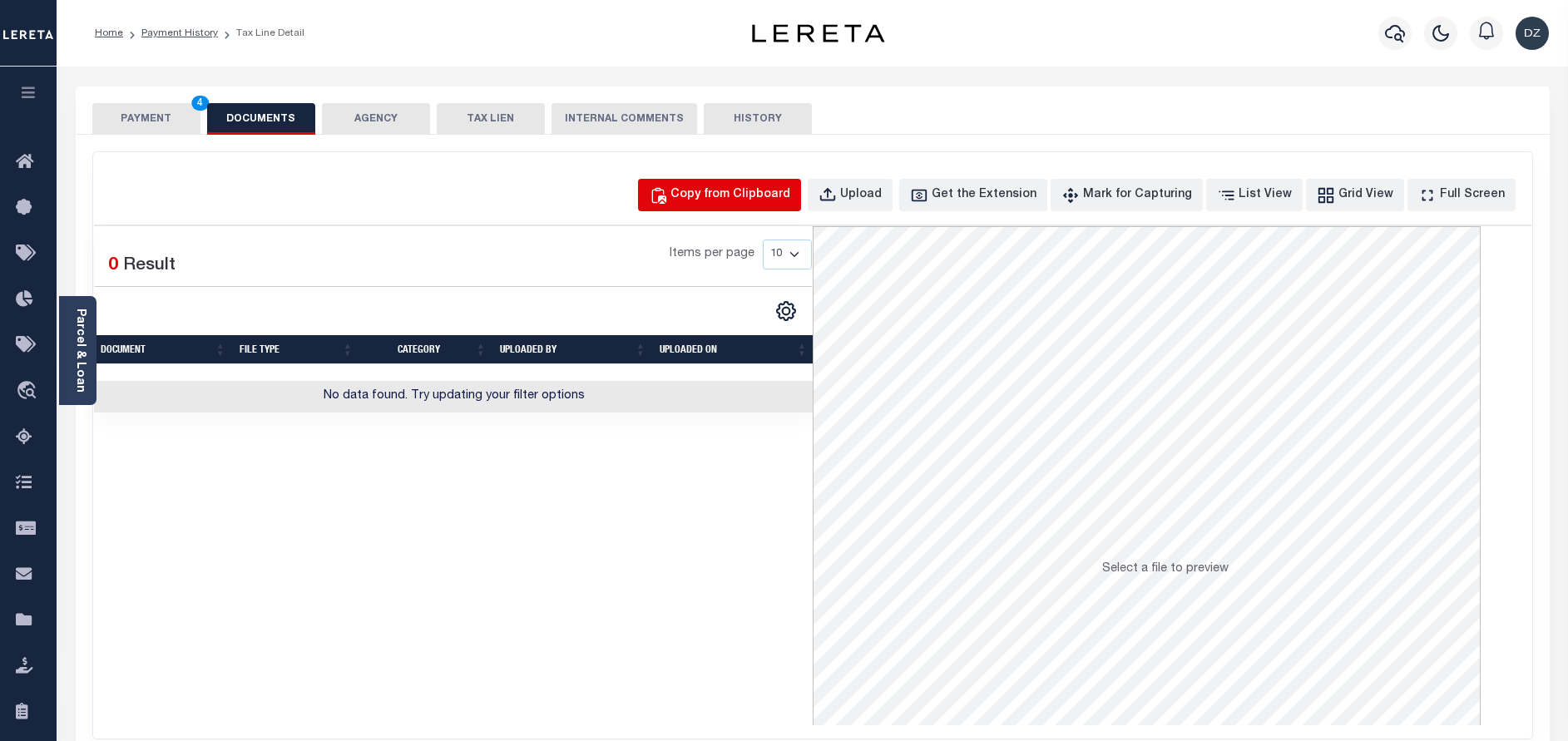
click at [757, 189] on div "Copy from Clipboard" at bounding box center [730, 195] width 120 height 18
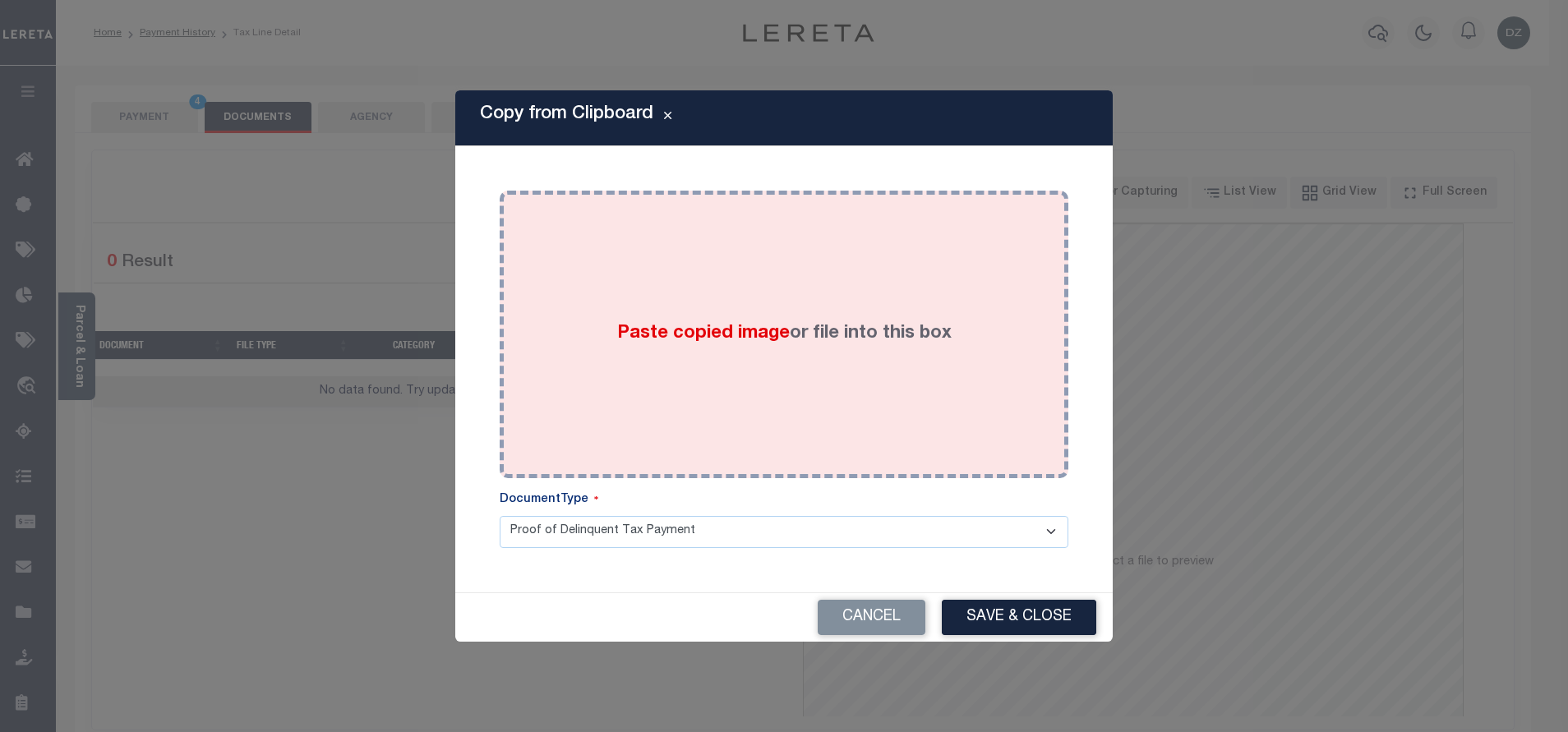
click at [726, 272] on div "Paste copied image or file into this box" at bounding box center [784, 334] width 544 height 263
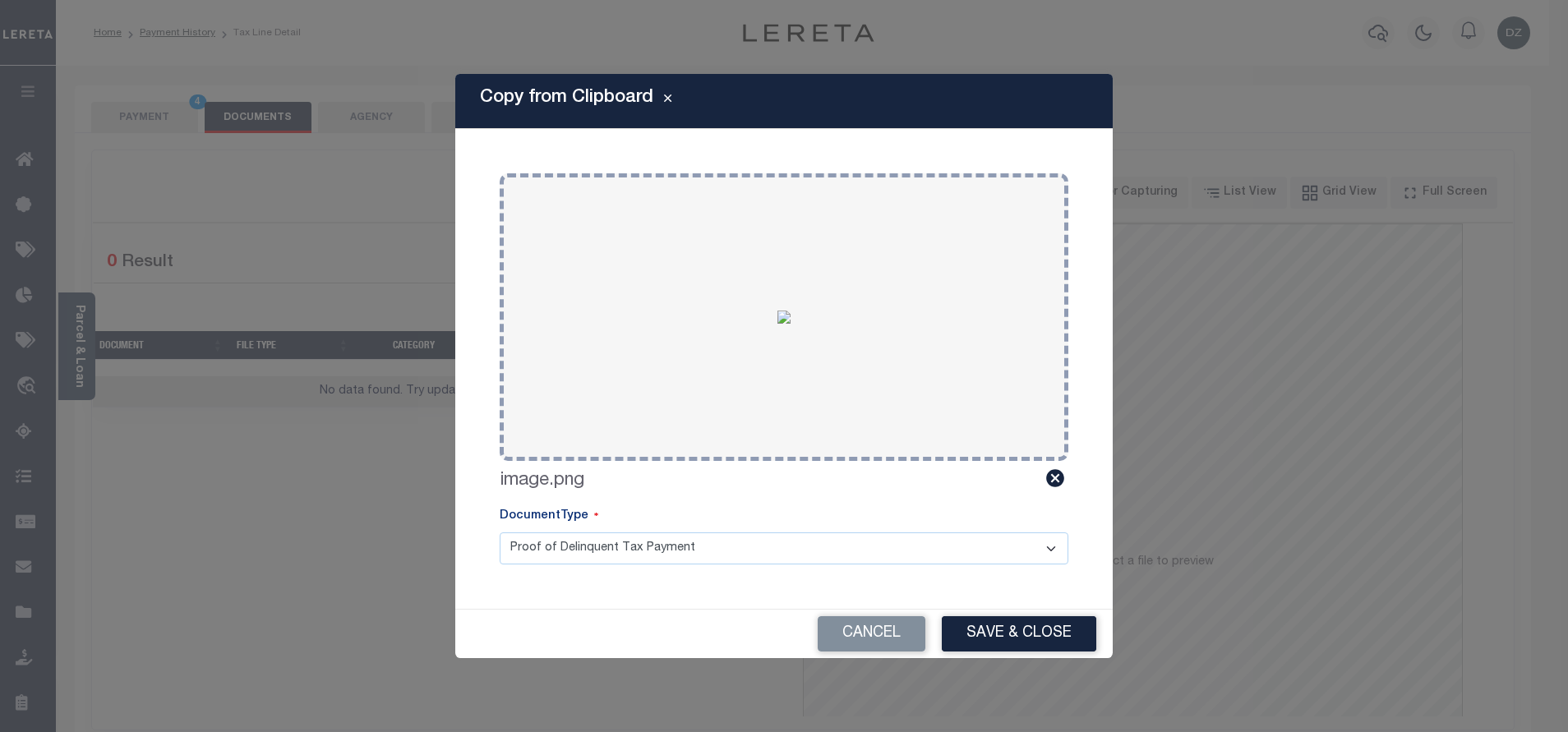
click at [1015, 609] on div "Cancel Save & Close" at bounding box center [784, 634] width 657 height 49
click at [1005, 630] on button "Save & Close" at bounding box center [1019, 634] width 155 height 35
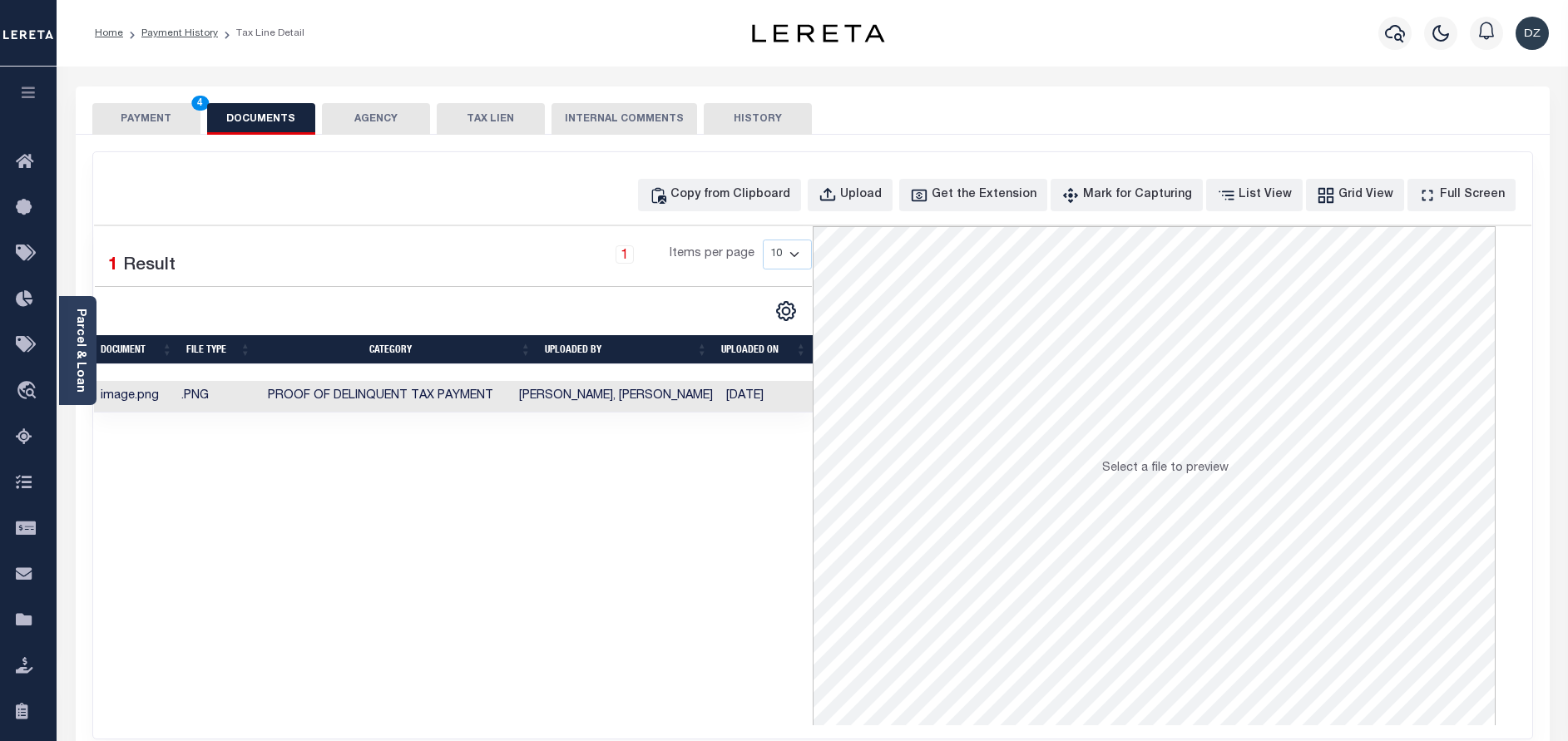
click at [189, 122] on button "PAYMENT 4" at bounding box center [146, 119] width 108 height 32
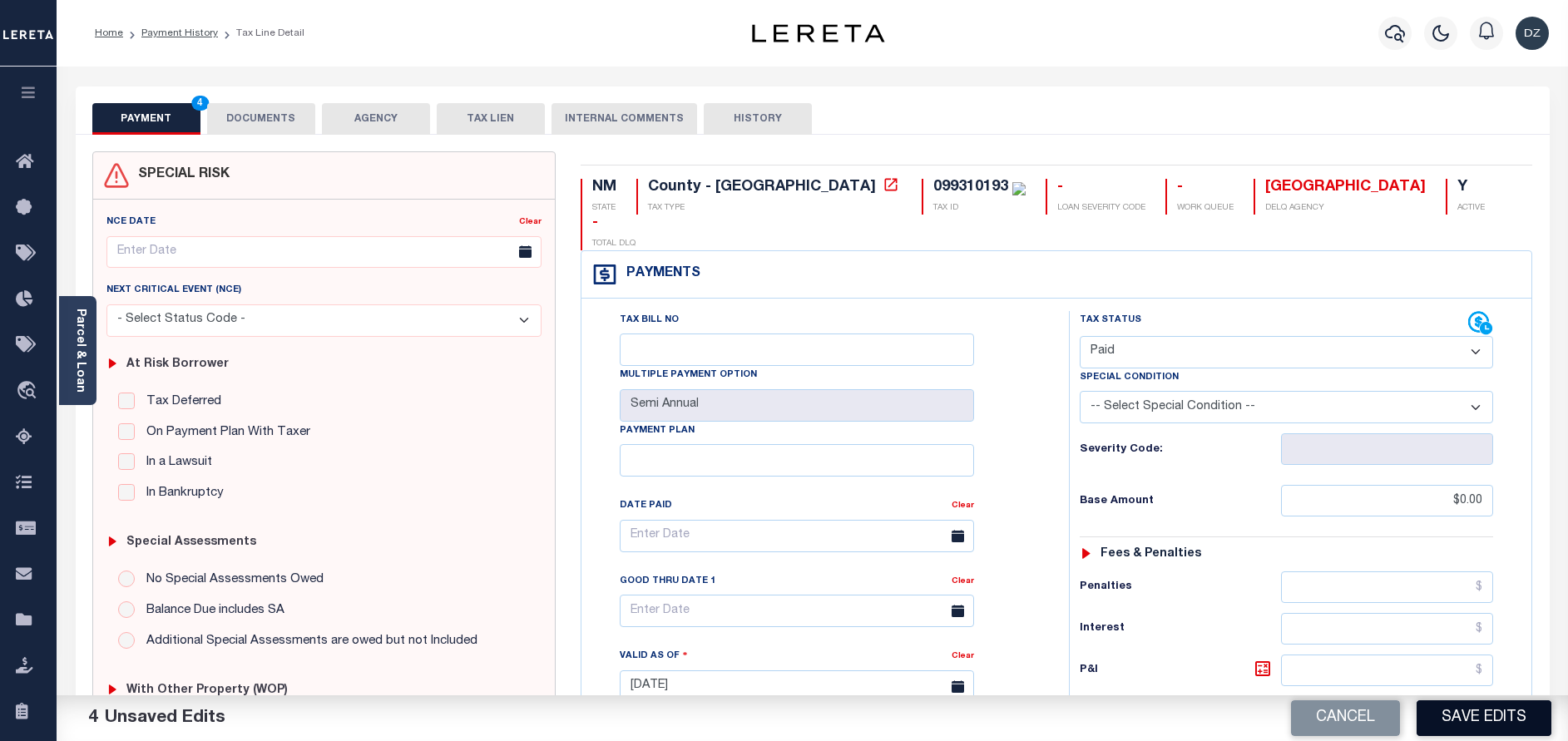
click at [1469, 730] on button "Save Edits" at bounding box center [1484, 718] width 135 height 35
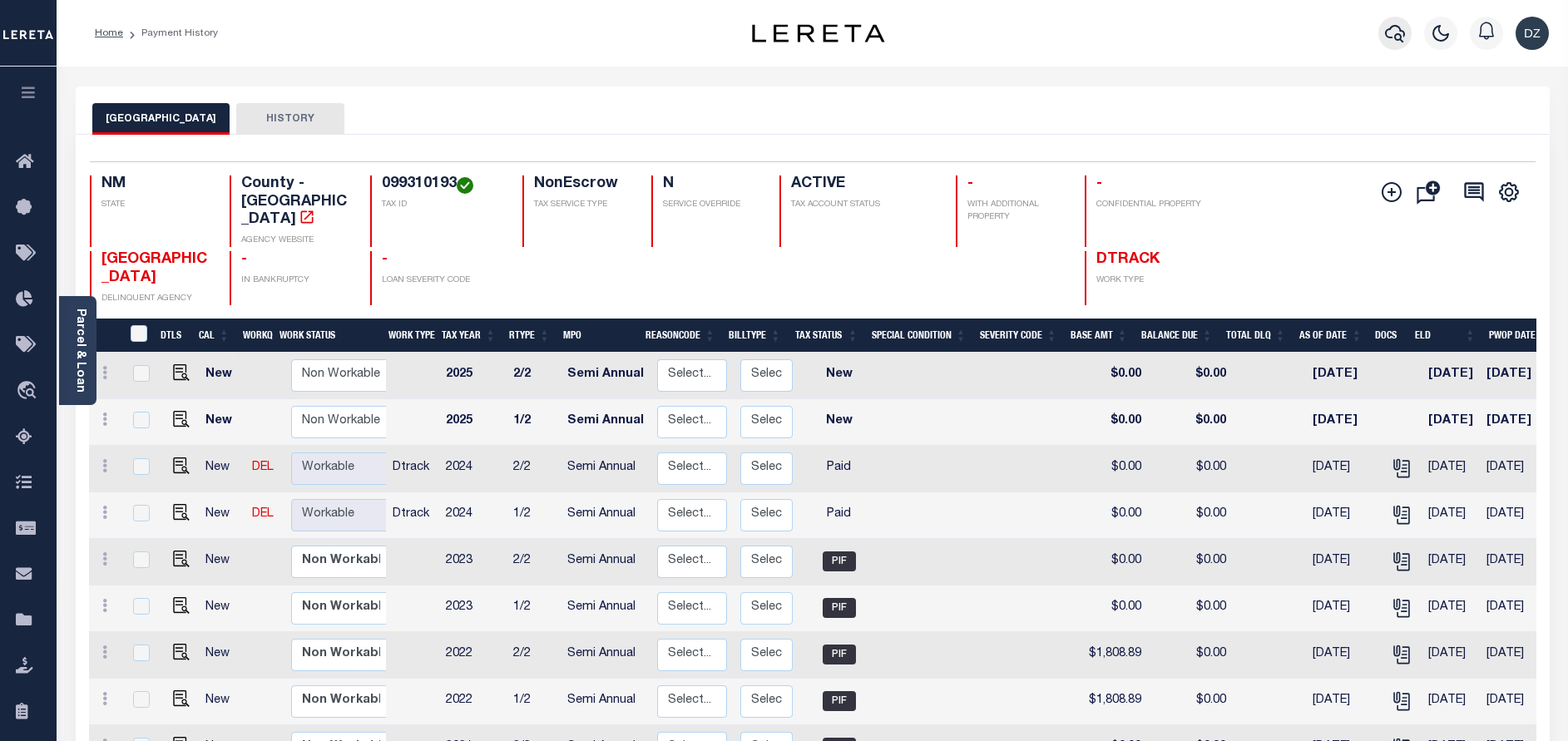
click at [1409, 31] on button "button" at bounding box center [1395, 33] width 33 height 33
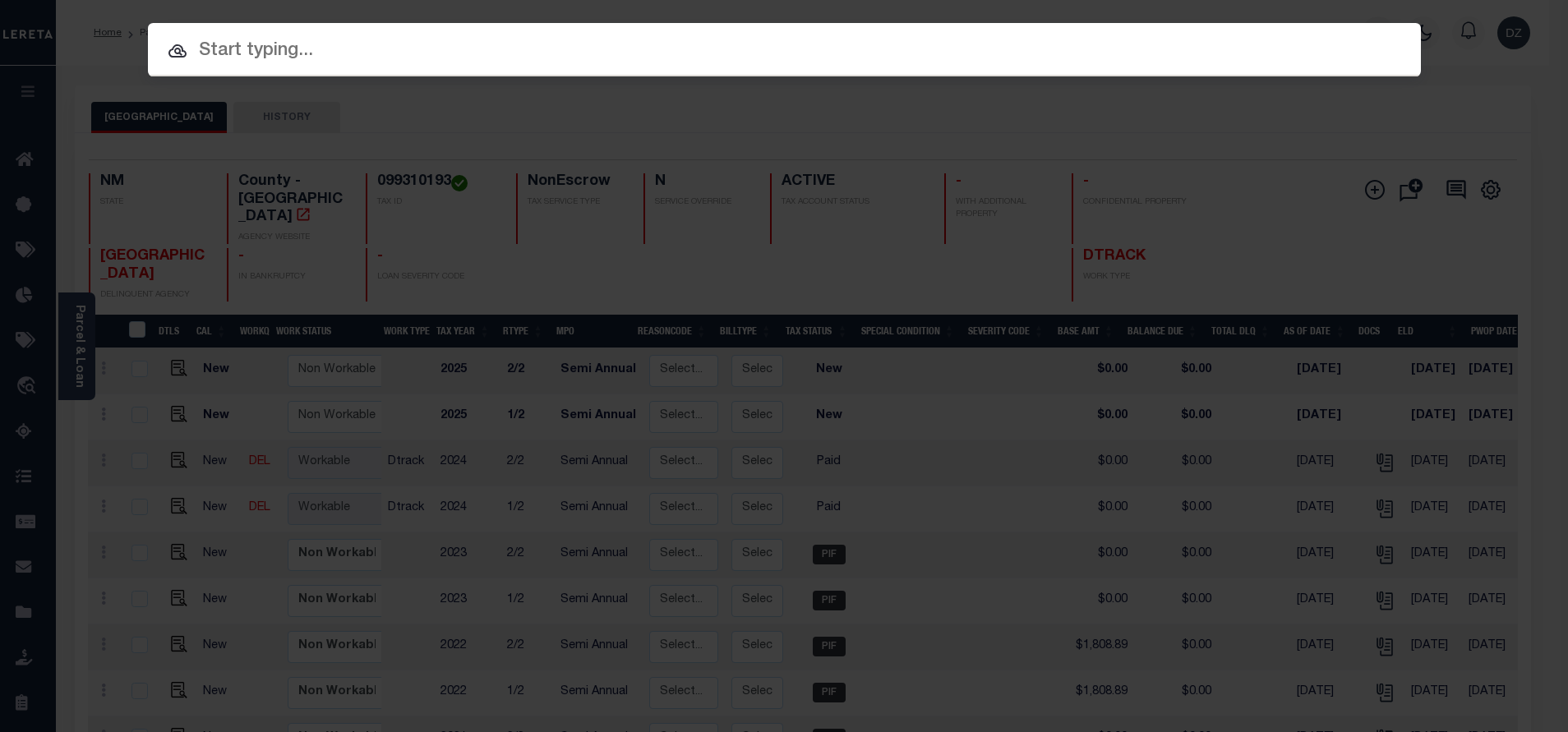
paste input "71985"
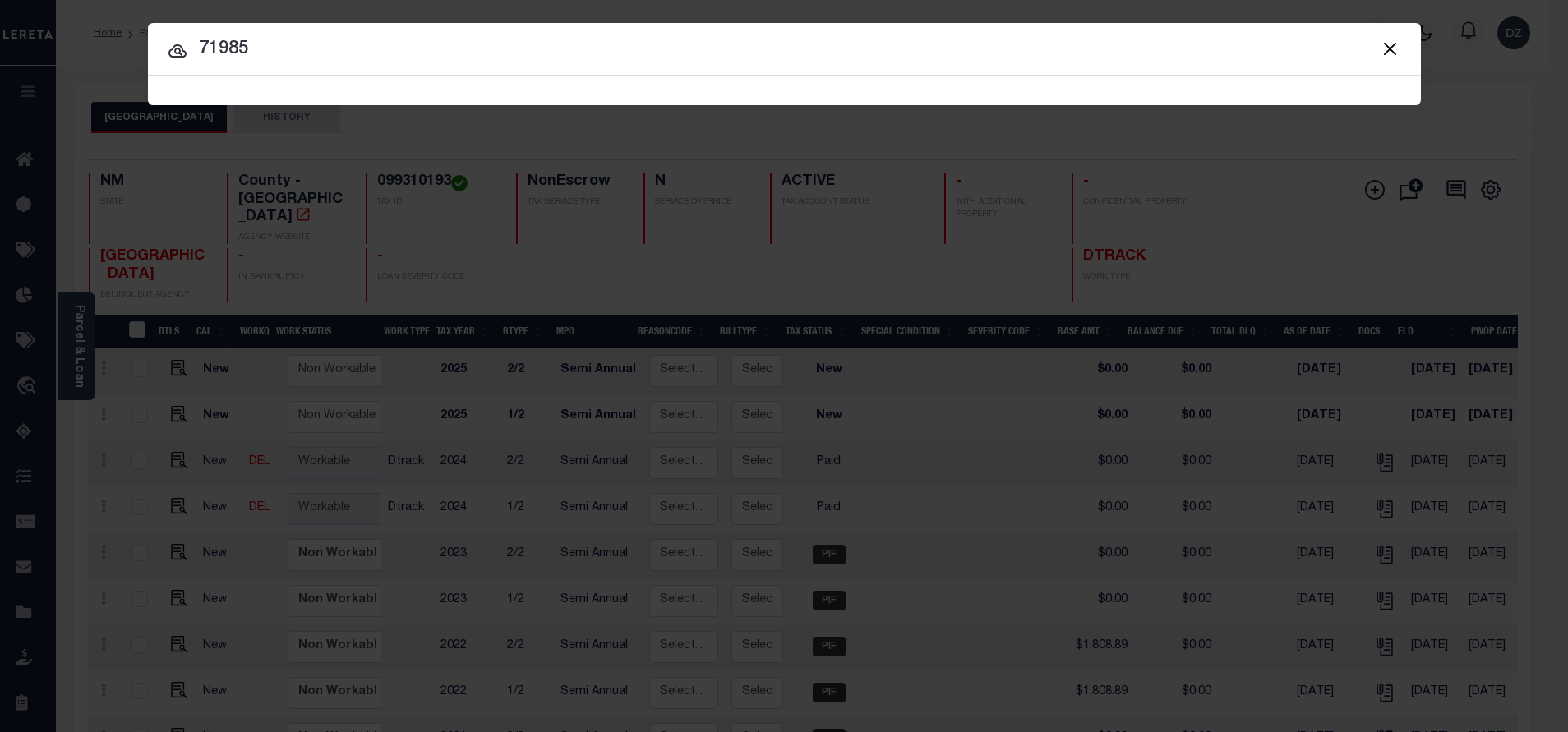
type input "71985"
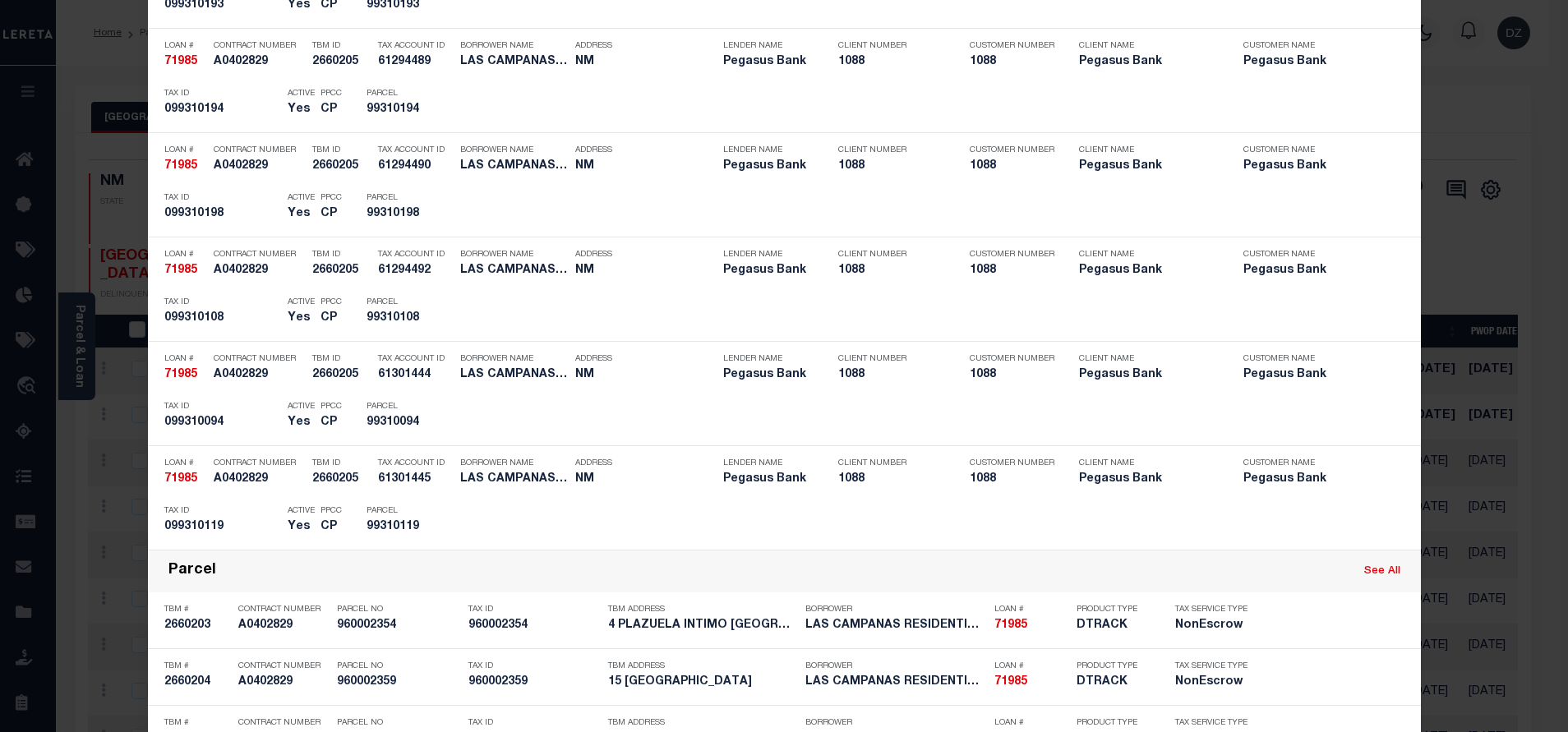
scroll to position [4128, 0]
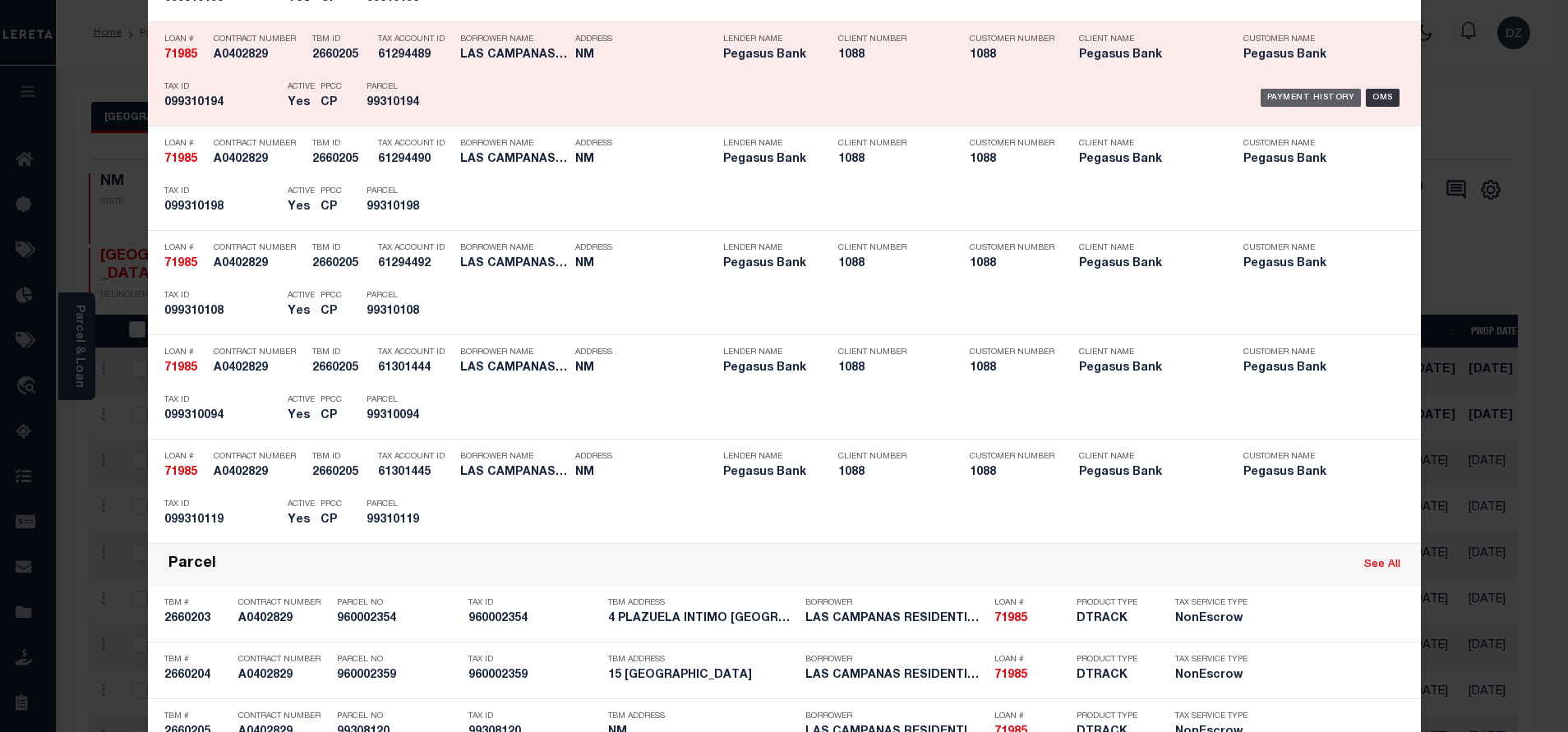
click at [1281, 102] on div "Payment History" at bounding box center [1311, 97] width 101 height 18
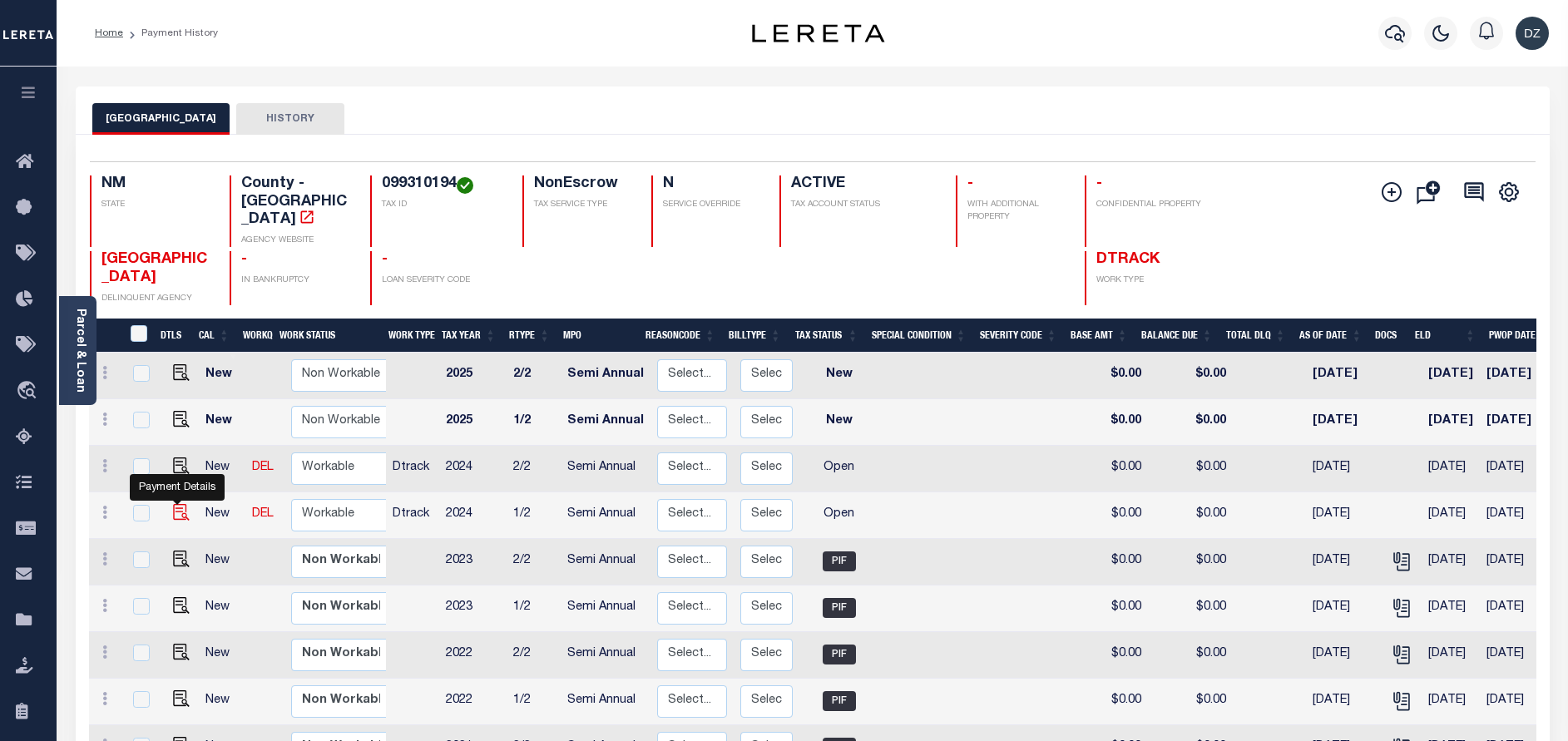
click at [176, 504] on img "" at bounding box center [181, 512] width 16 height 16
checkbox input "true"
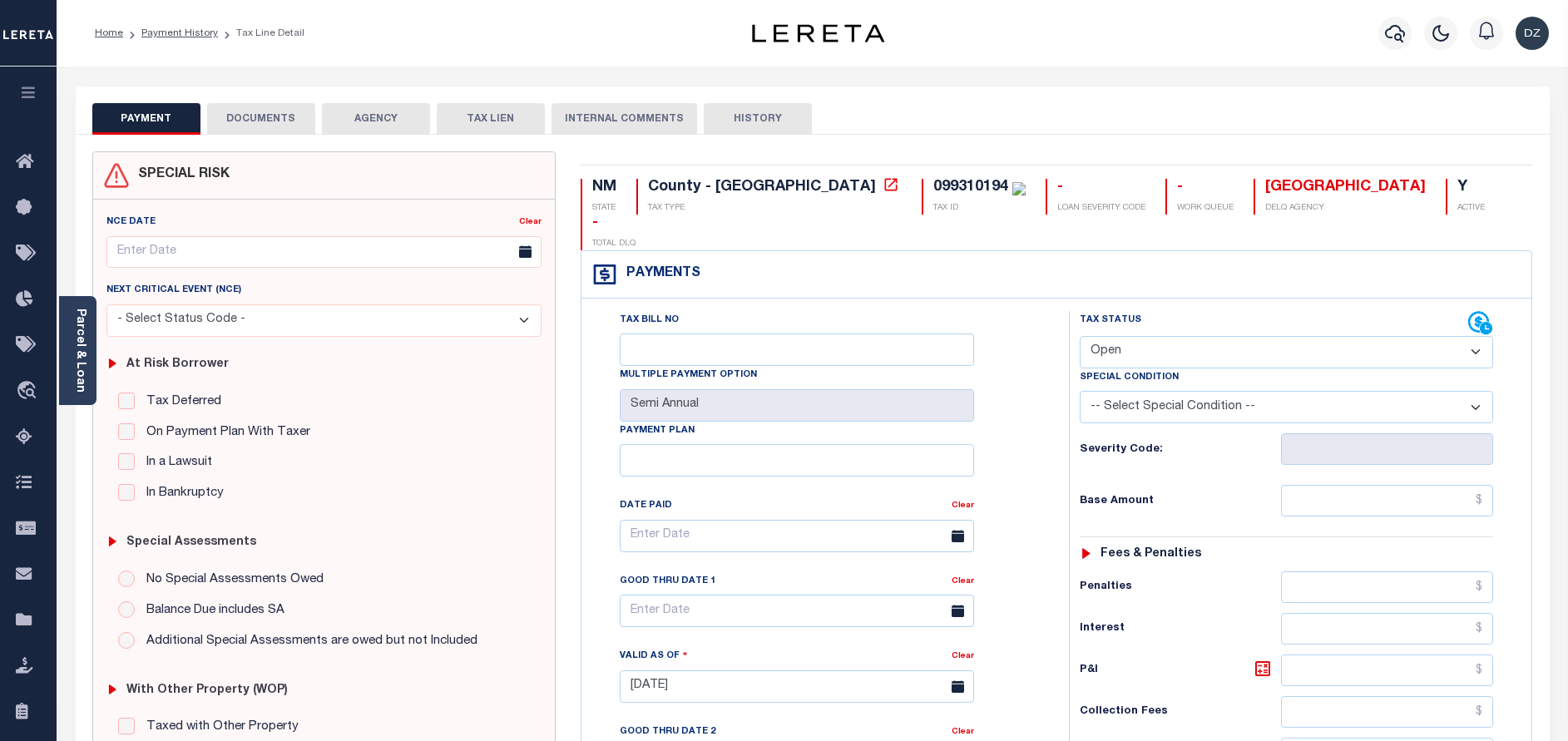
click at [266, 116] on button "DOCUMENTS" at bounding box center [261, 119] width 108 height 32
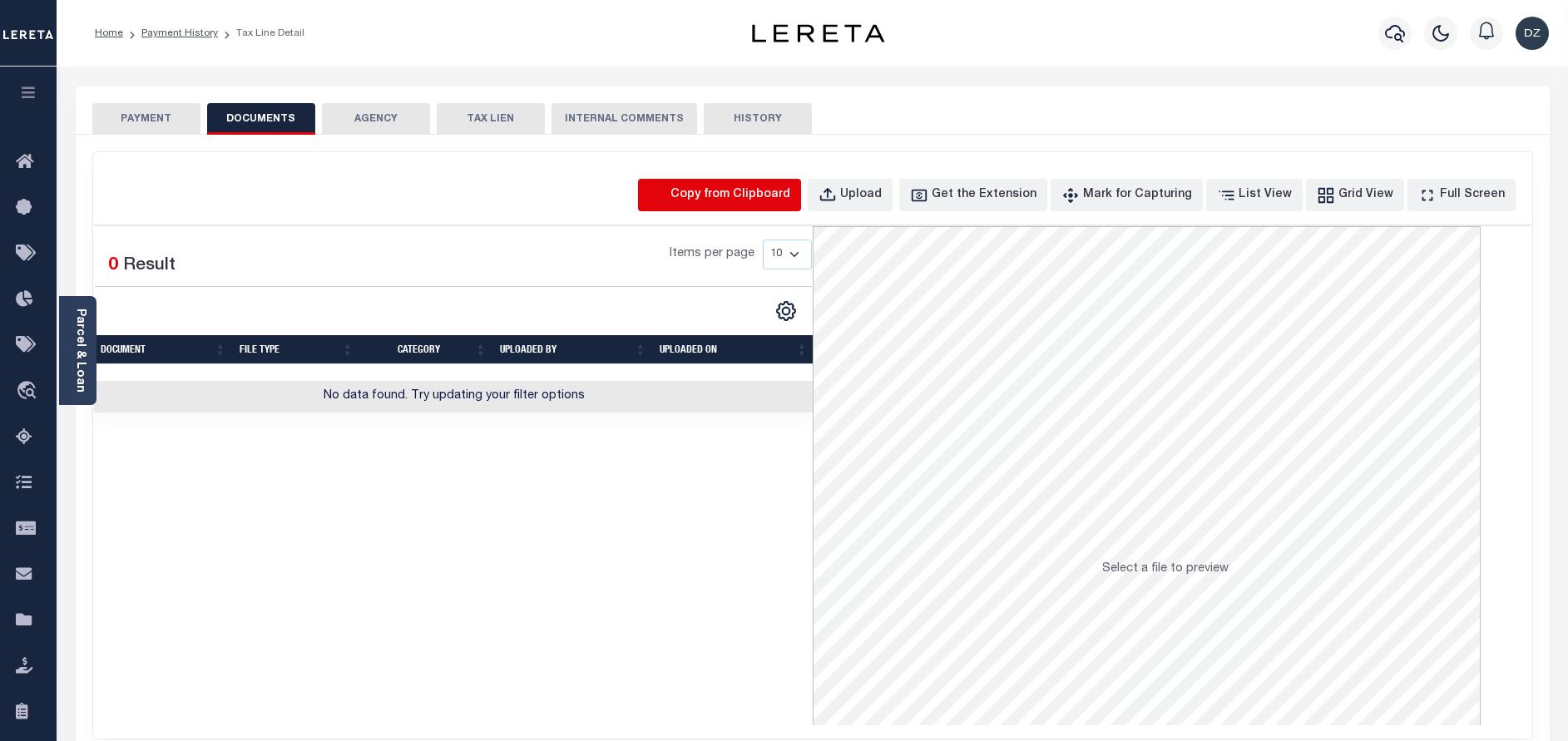
click at [665, 201] on icon "button" at bounding box center [658, 195] width 14 height 16
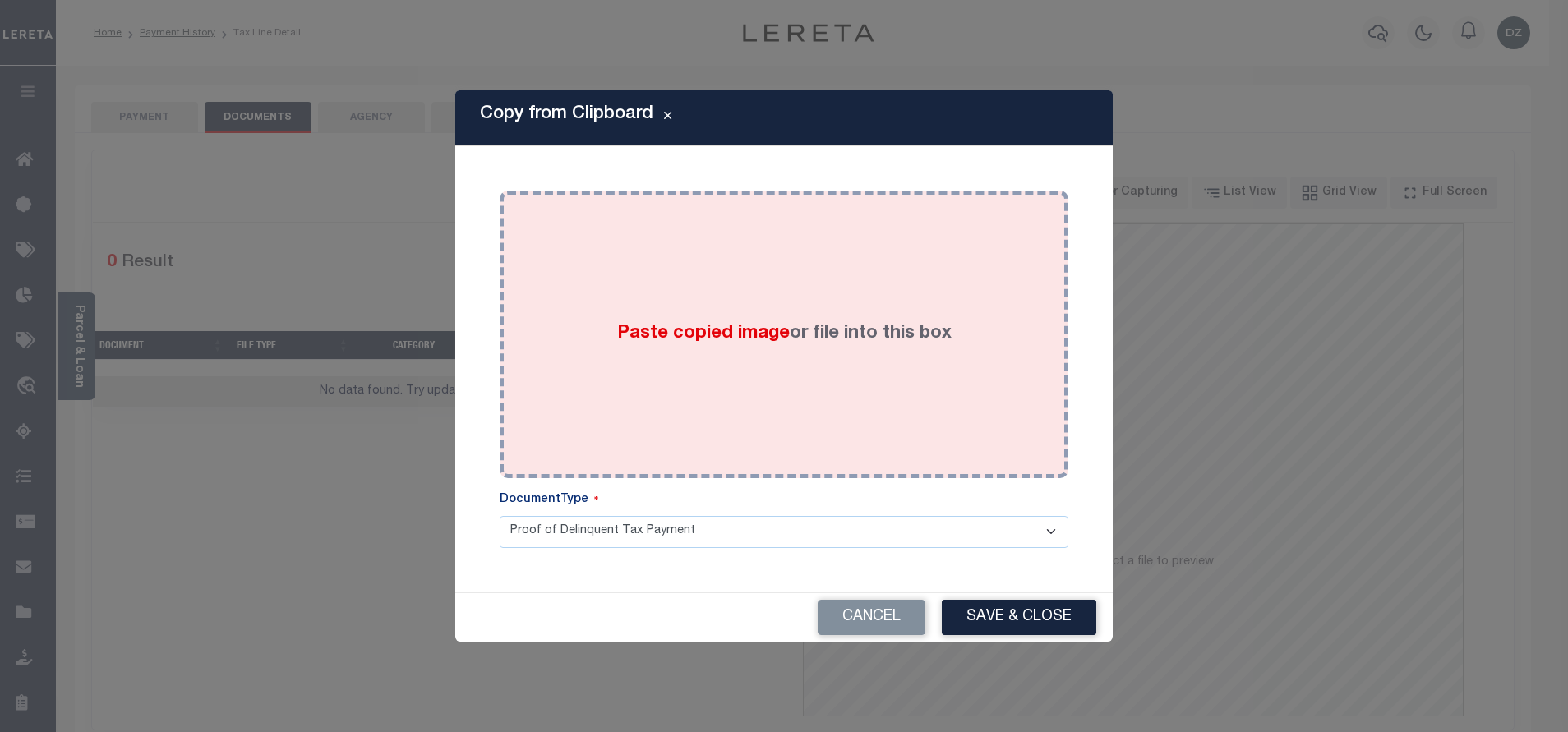
click at [694, 296] on div "Paste copied image or file into this box" at bounding box center [784, 334] width 544 height 263
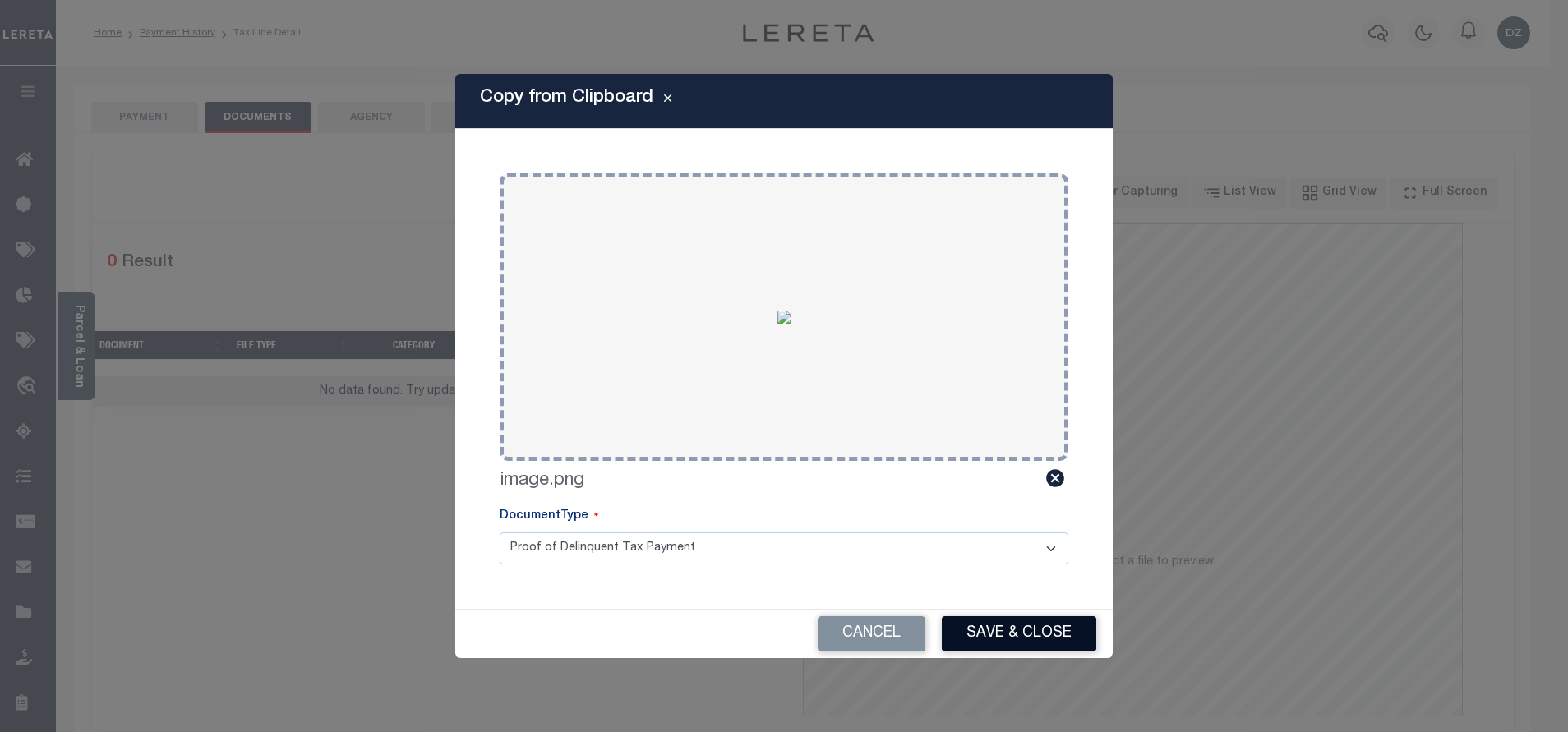
click at [997, 630] on button "Save & Close" at bounding box center [1019, 634] width 155 height 35
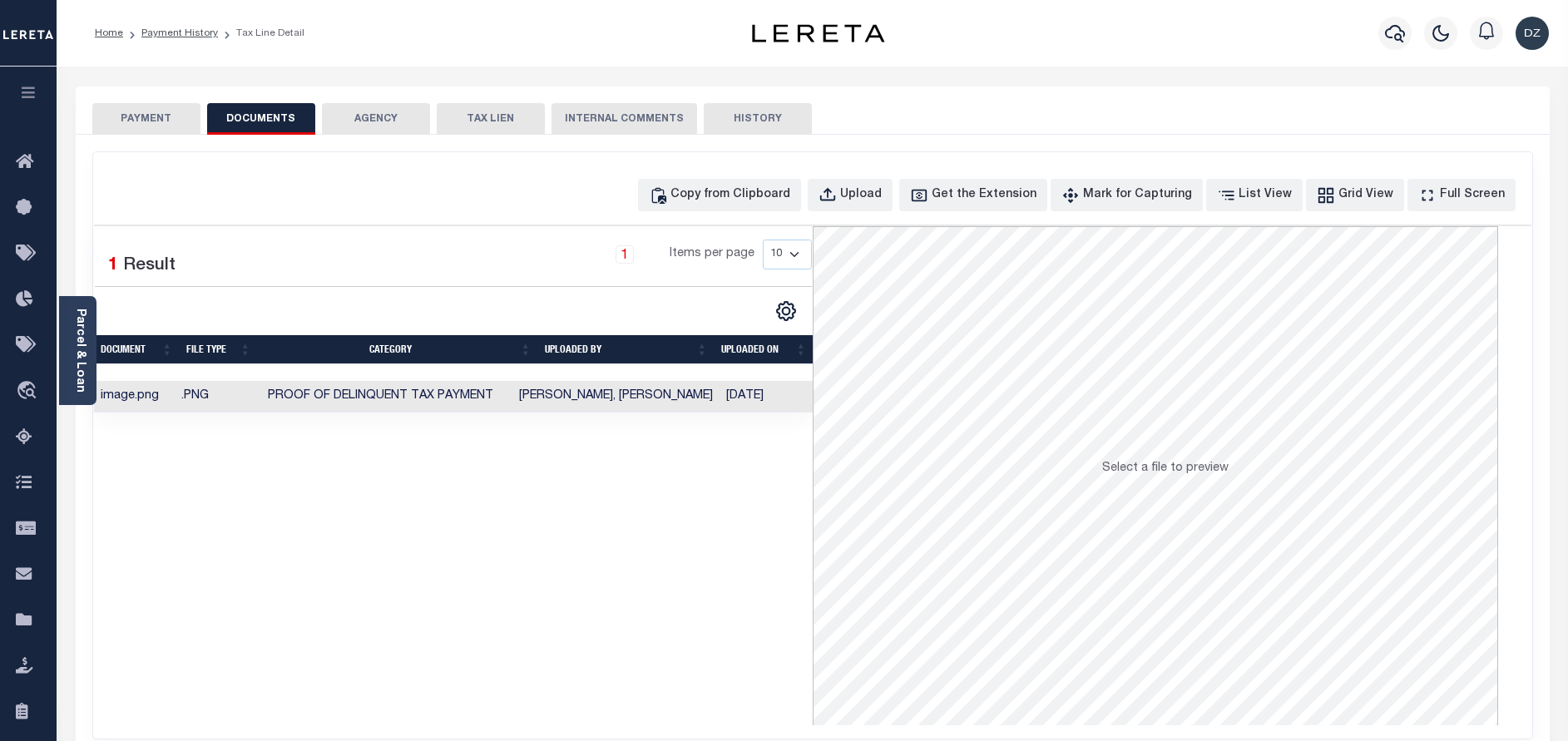
click at [120, 124] on button "PAYMENT" at bounding box center [146, 119] width 108 height 32
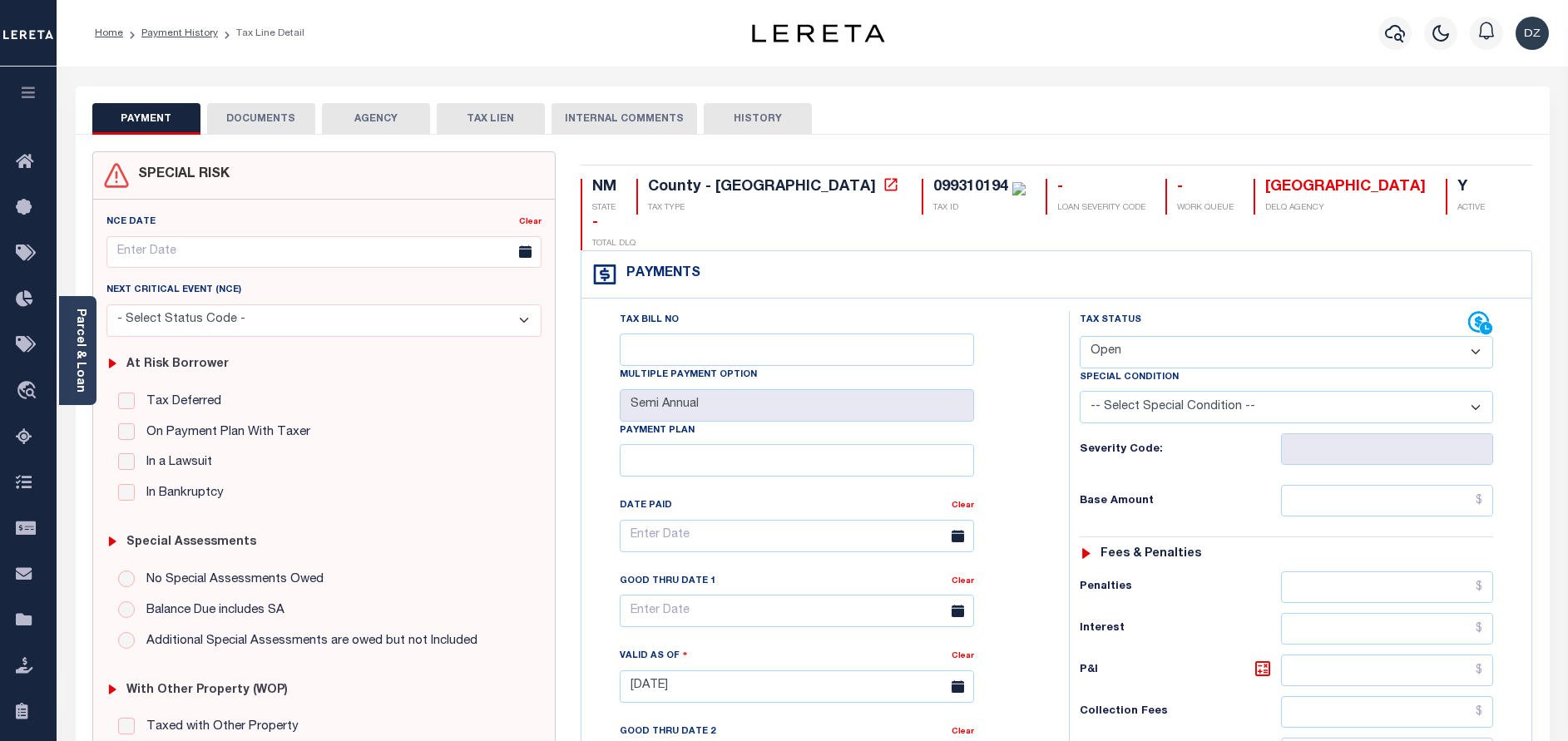
click at [1135, 337] on select "- Select Status Code - Open Due/Unpaid Paid Incomplete No Tax Due Internal Refu…" at bounding box center [1286, 353] width 413 height 33
select select "PYD"
click at [1079, 337] on select "- Select Status Code - Open Due/Unpaid Paid Incomplete No Tax Due Internal Refu…" at bounding box center [1286, 353] width 413 height 33
type input "[DATE]"
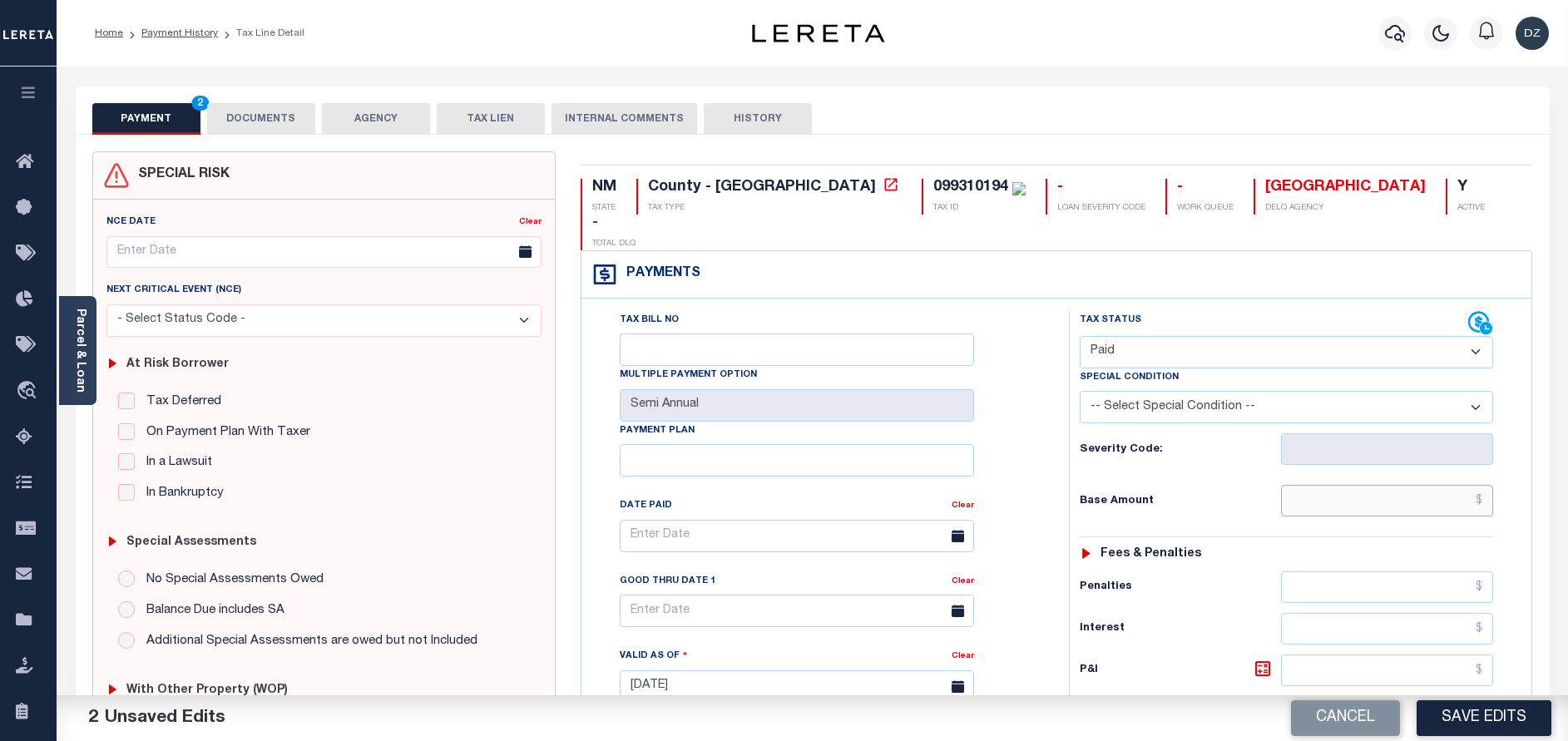
click at [1367, 485] on input "text" at bounding box center [1387, 500] width 212 height 32
type input "$0.00"
click at [1471, 740] on div "Cancel Save Edits" at bounding box center [1190, 718] width 756 height 47
click at [1469, 708] on button "Save Edits" at bounding box center [1484, 718] width 135 height 35
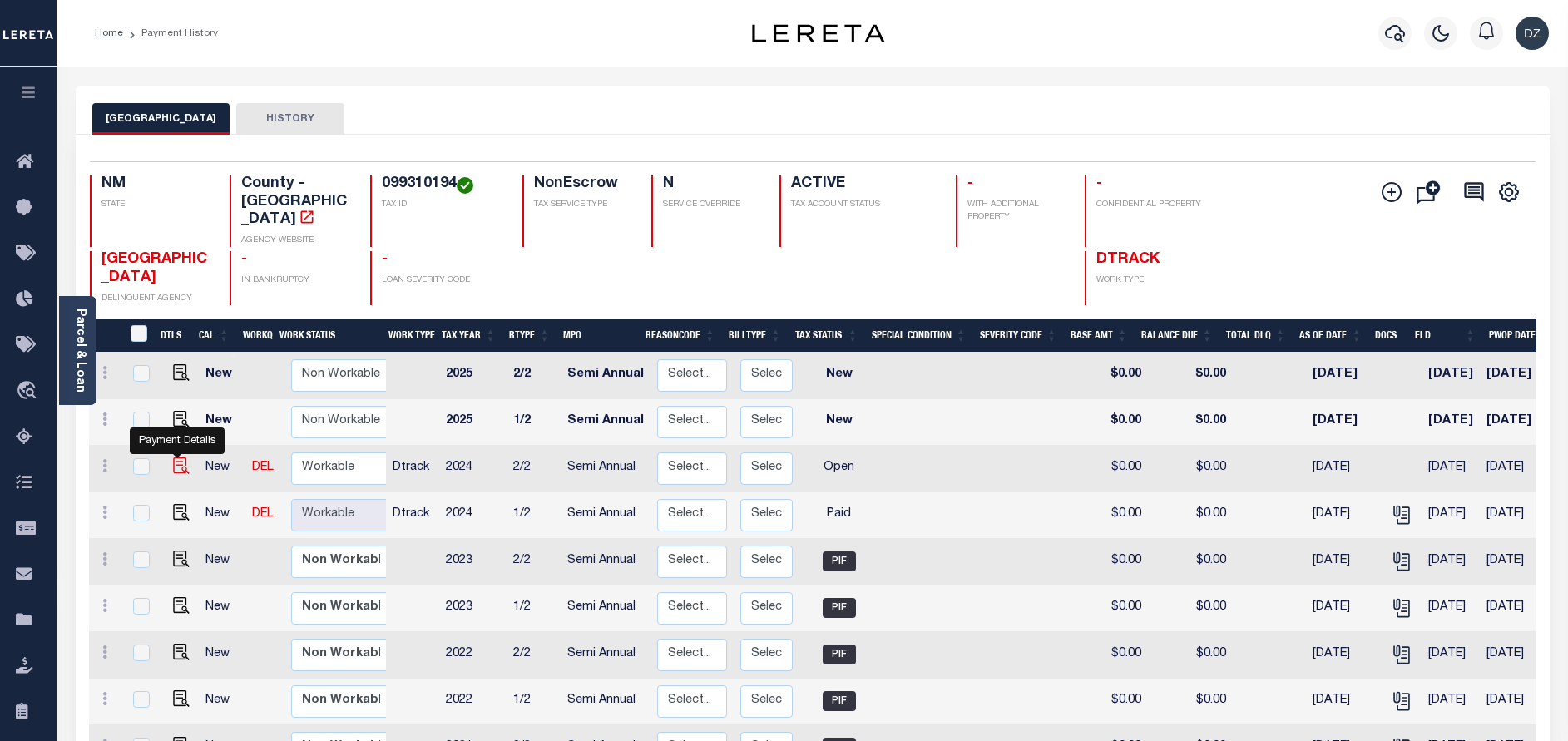
click at [175, 458] on img "" at bounding box center [181, 466] width 16 height 16
checkbox input "true"
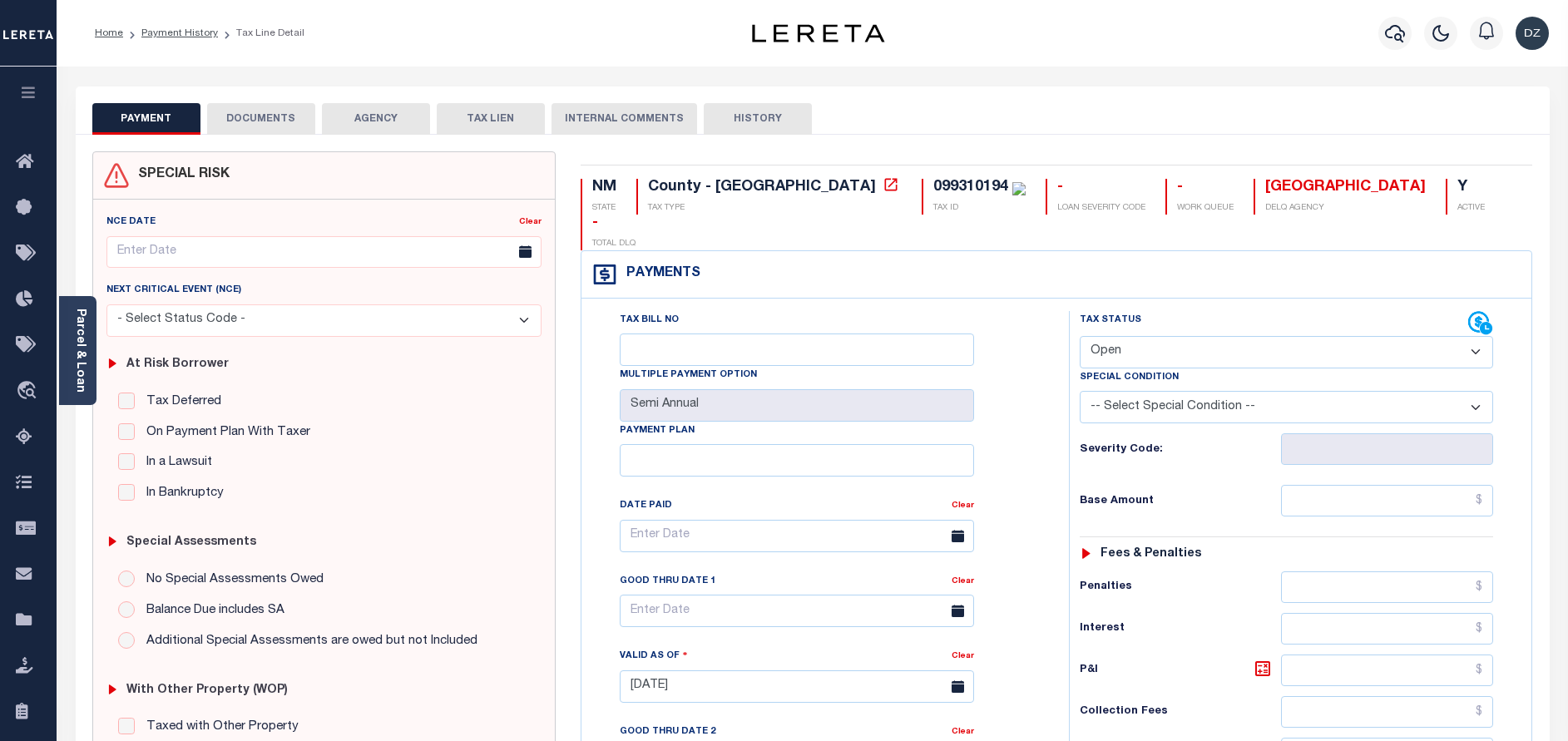
click at [1156, 337] on select "- Select Status Code - Open Due/Unpaid Paid Incomplete No Tax Due Internal Refu…" at bounding box center [1286, 353] width 413 height 33
select select "PYD"
click at [1079, 337] on select "- Select Status Code - Open Due/Unpaid Paid Incomplete No Tax Due Internal Refu…" at bounding box center [1286, 353] width 413 height 33
type input "[DATE]"
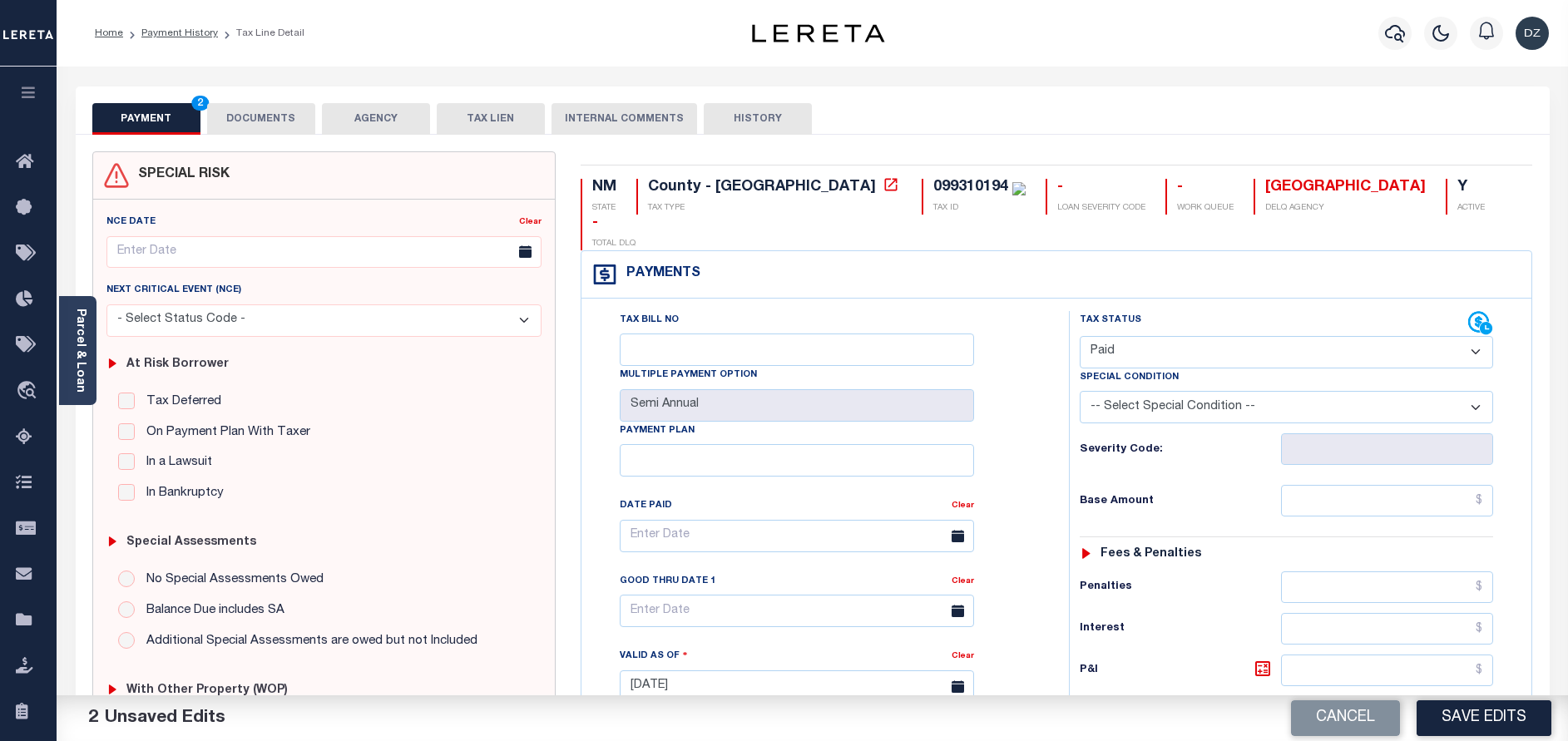
click at [1405, 447] on div "Tax Status Status - Select Status Code -" at bounding box center [1292, 678] width 446 height 734
click at [1407, 485] on input "text" at bounding box center [1387, 500] width 212 height 32
type input "$0.00"
click at [227, 111] on button "DOCUMENTS" at bounding box center [261, 119] width 108 height 32
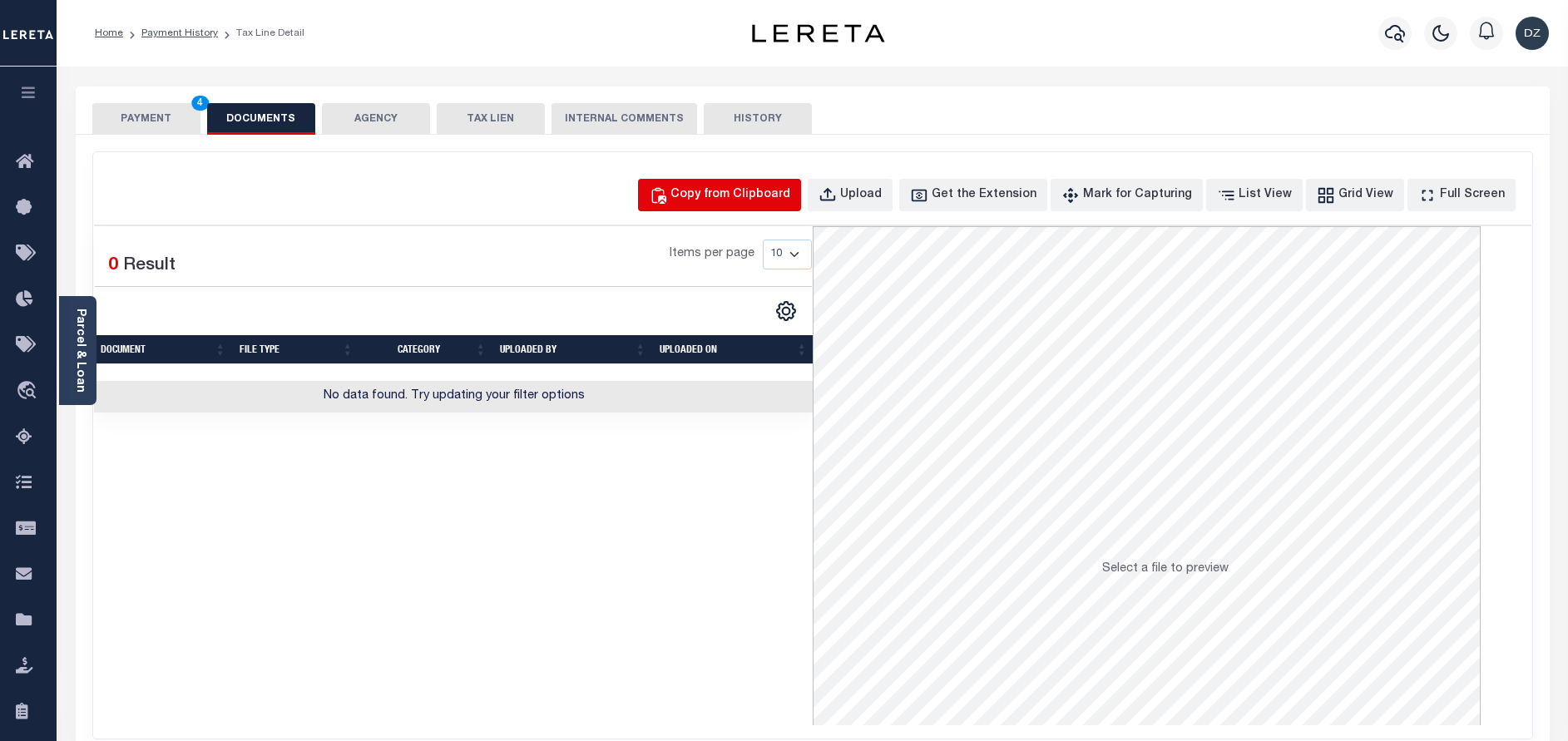
click at [751, 195] on div "Copy from Clipboard" at bounding box center [730, 195] width 120 height 18
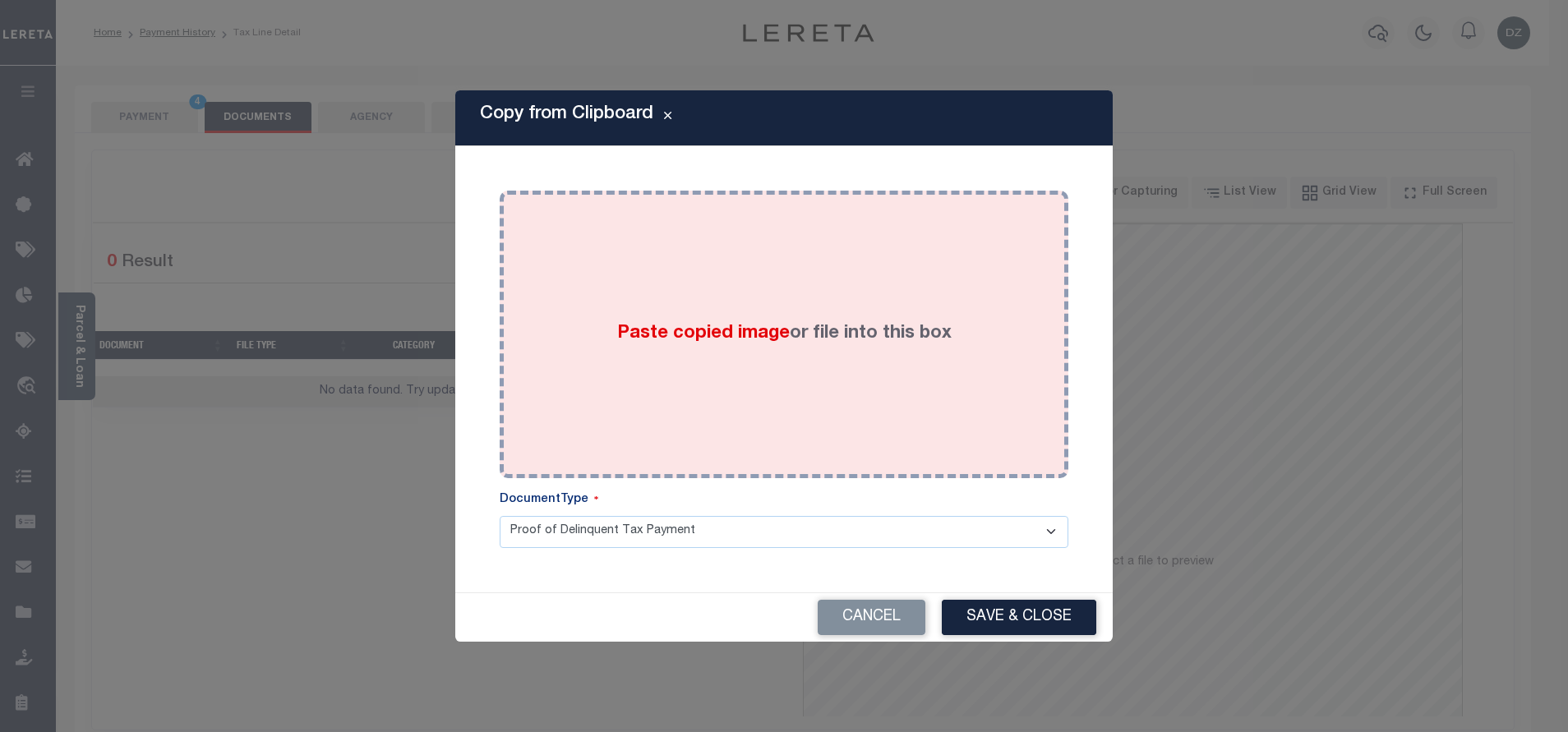
click at [824, 412] on div "Paste copied image or file into this box" at bounding box center [784, 334] width 544 height 263
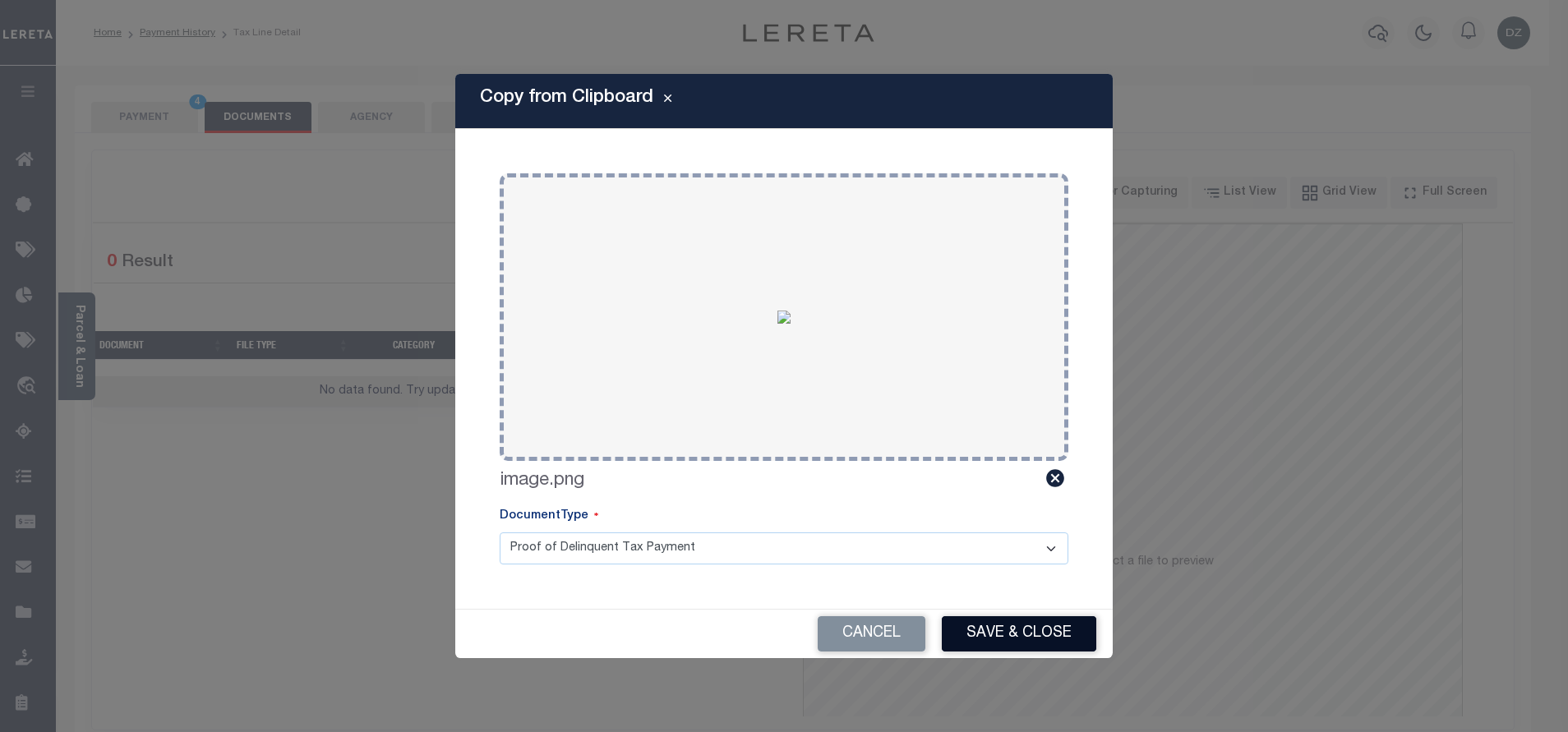
click at [1022, 630] on button "Save & Close" at bounding box center [1019, 634] width 155 height 35
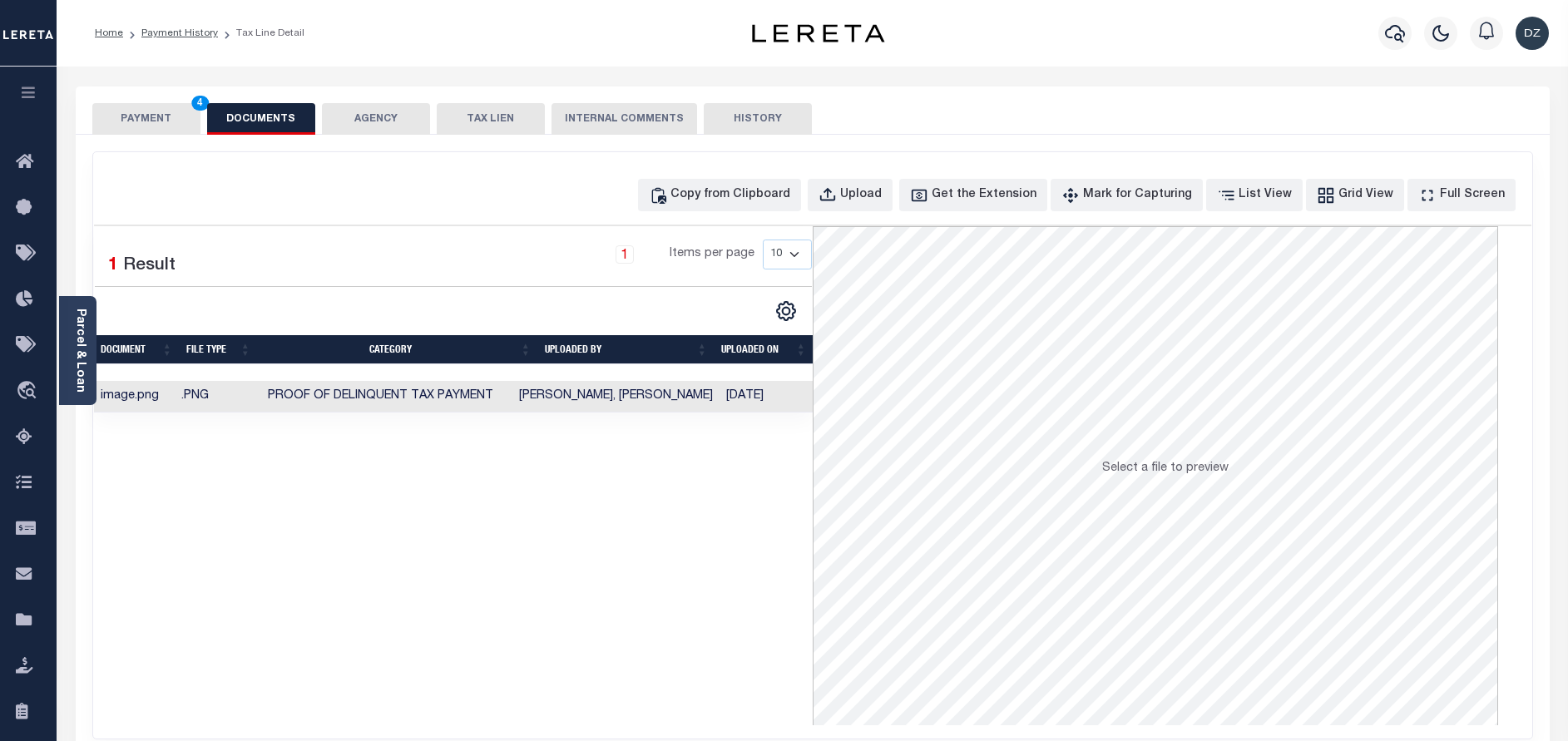
click at [150, 120] on button "PAYMENT 4" at bounding box center [146, 119] width 108 height 32
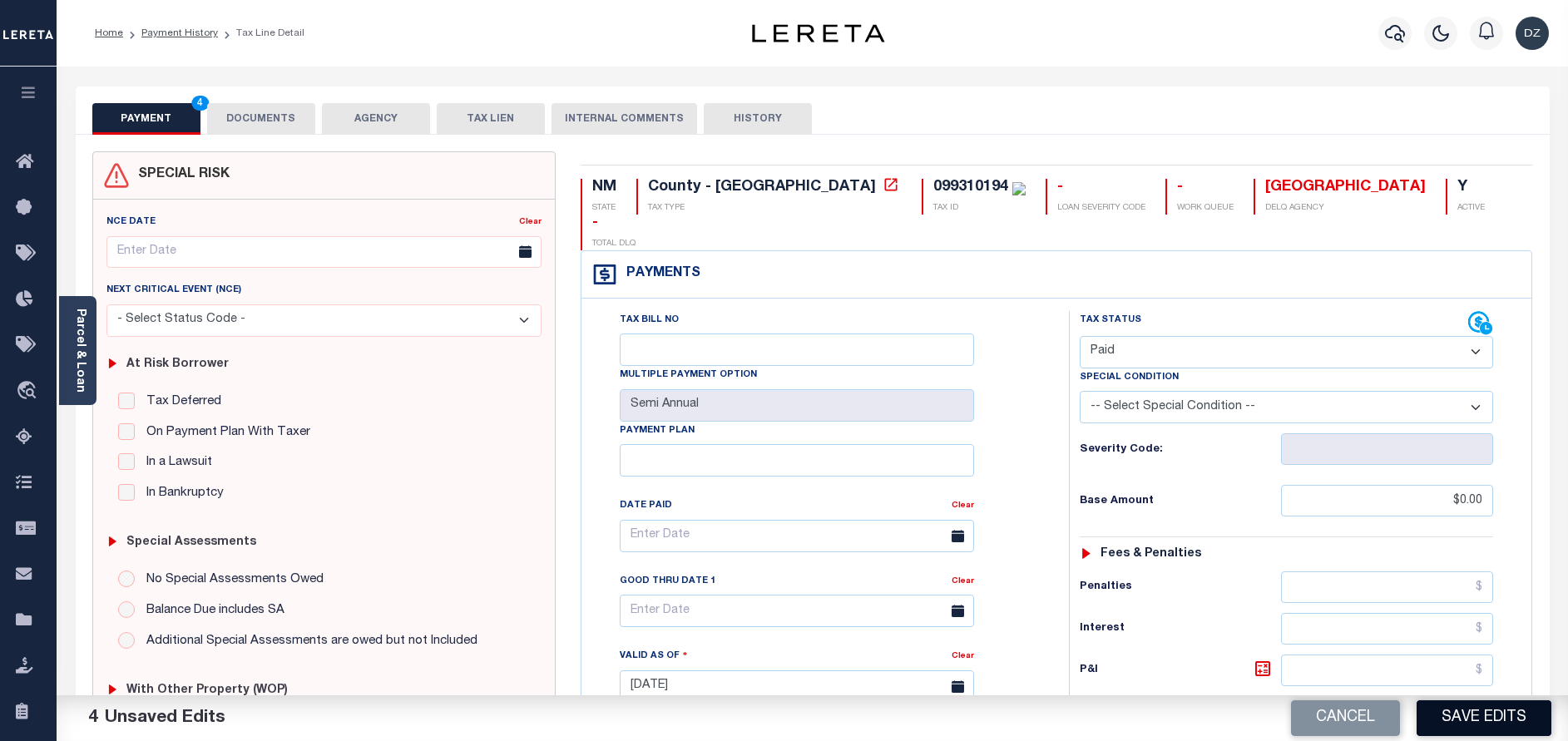
click at [1476, 720] on button "Save Edits" at bounding box center [1484, 718] width 135 height 35
checkbox input "false"
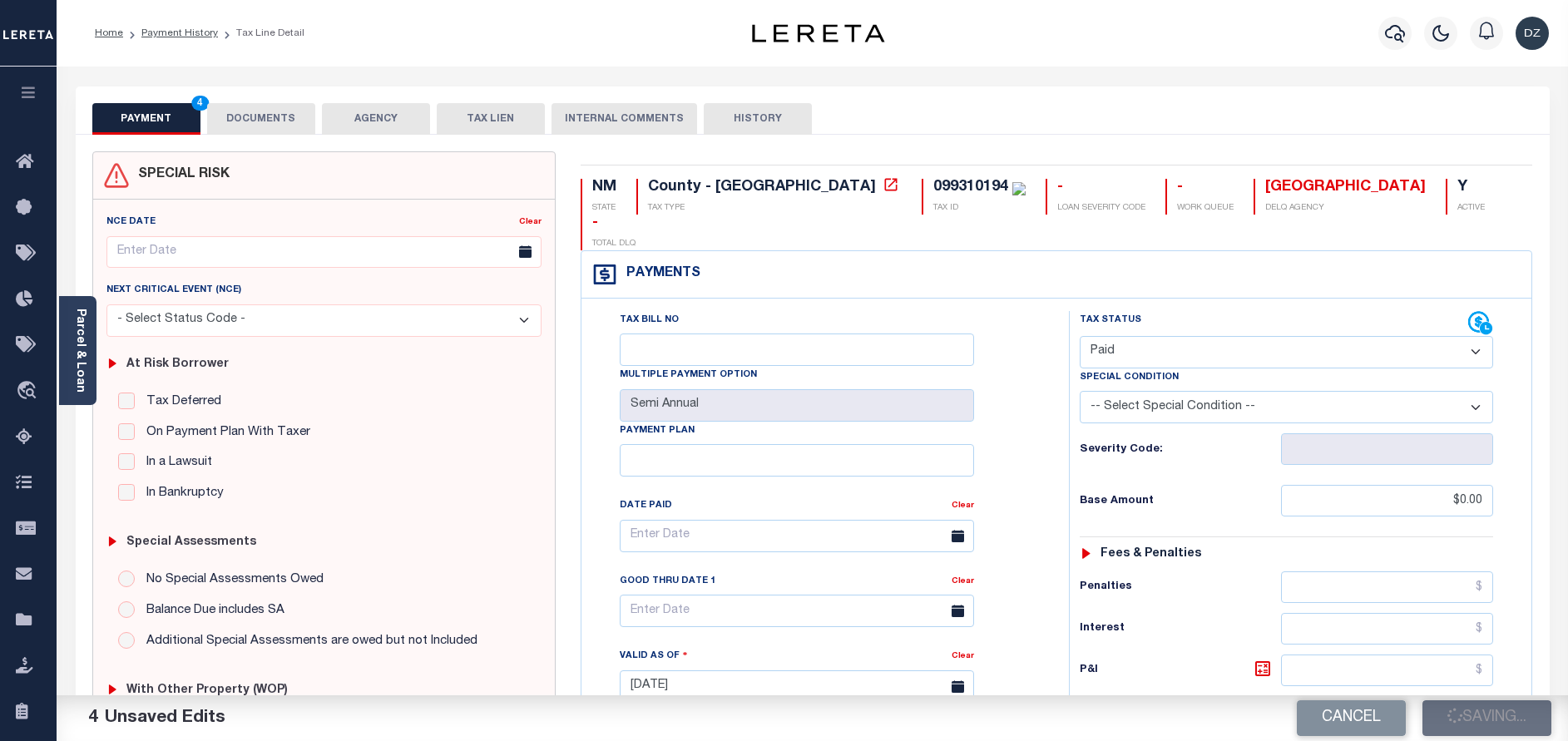
type input "$0"
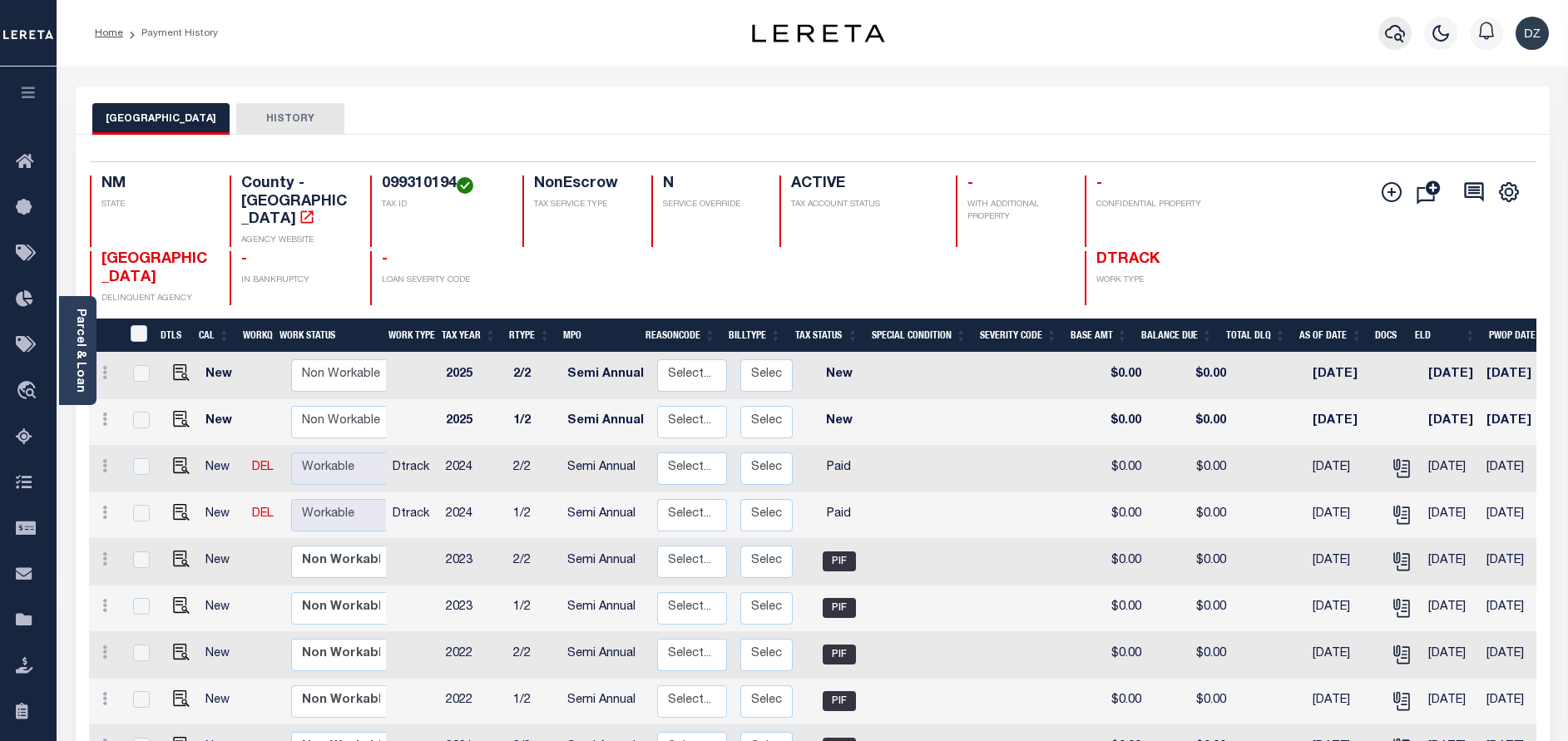
click at [1395, 38] on icon "button" at bounding box center [1395, 33] width 20 height 17
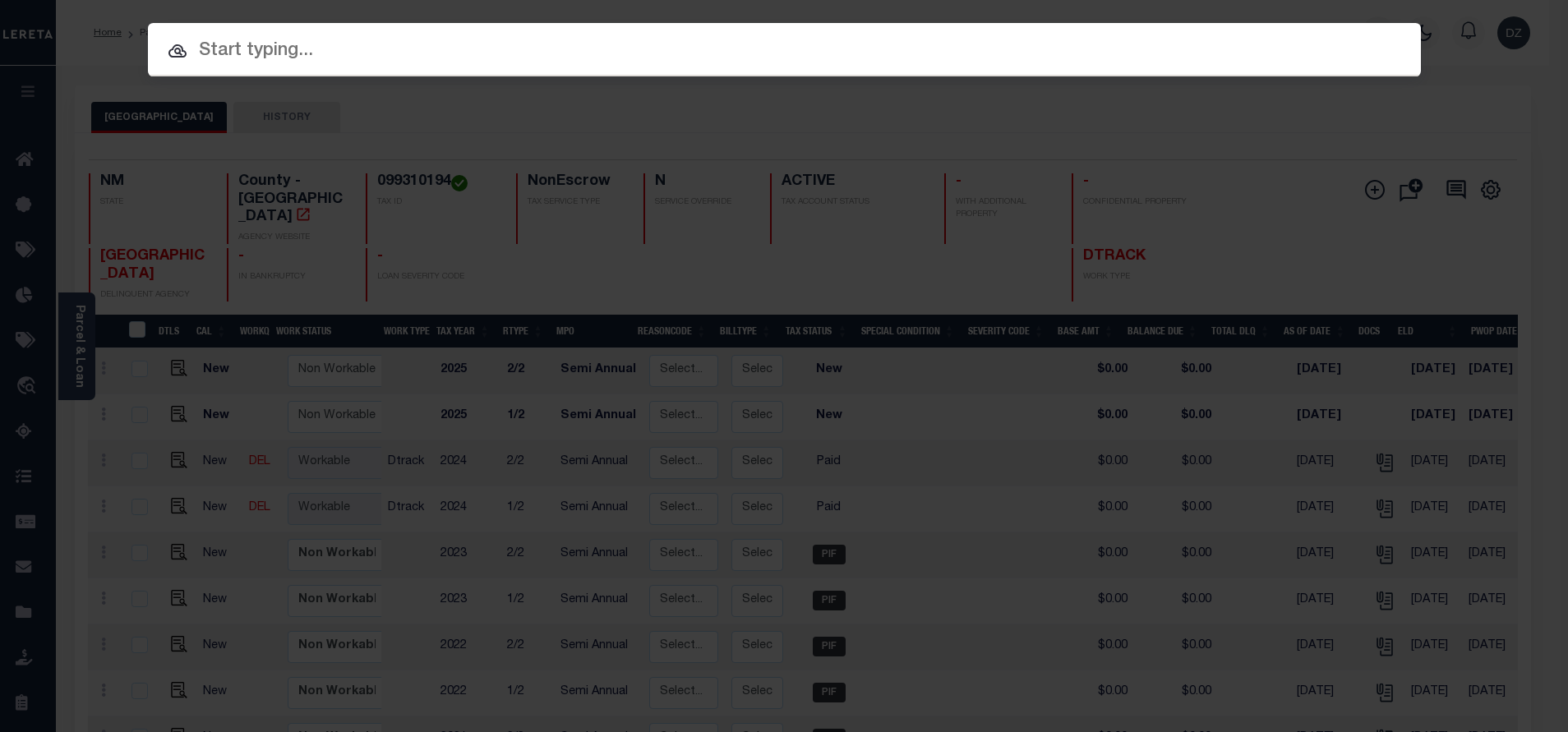
paste input "71985"
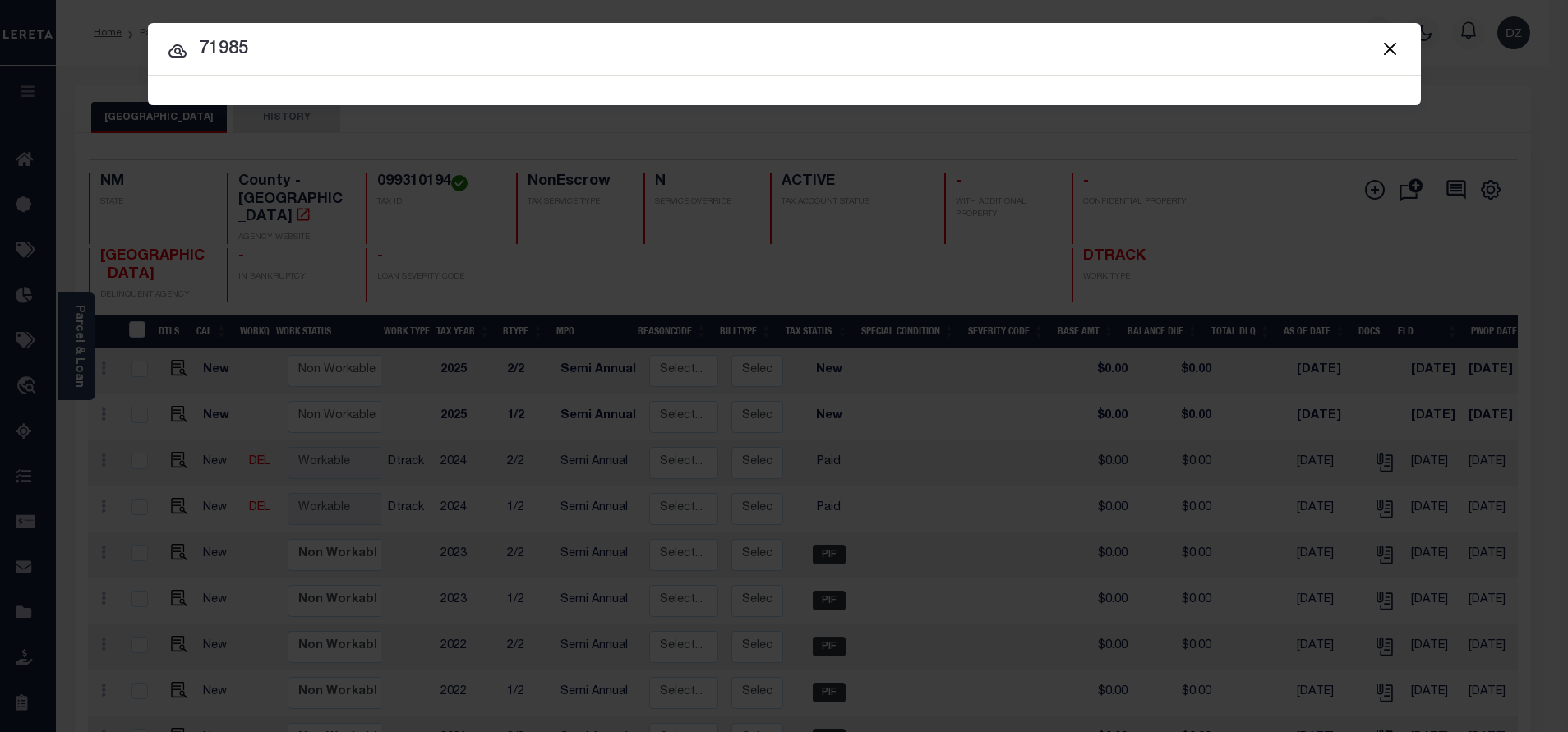
type input "71985"
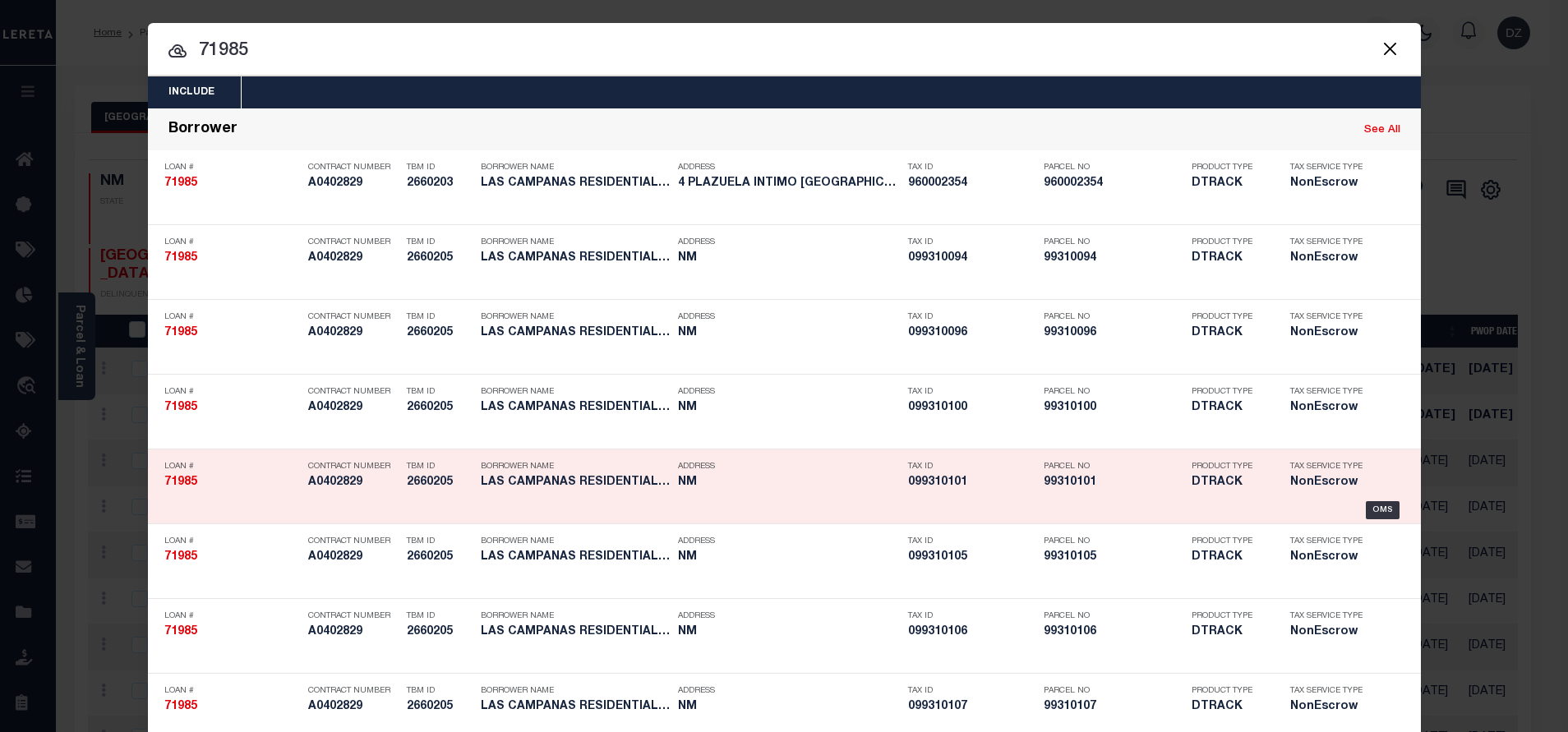
scroll to position [5424, 0]
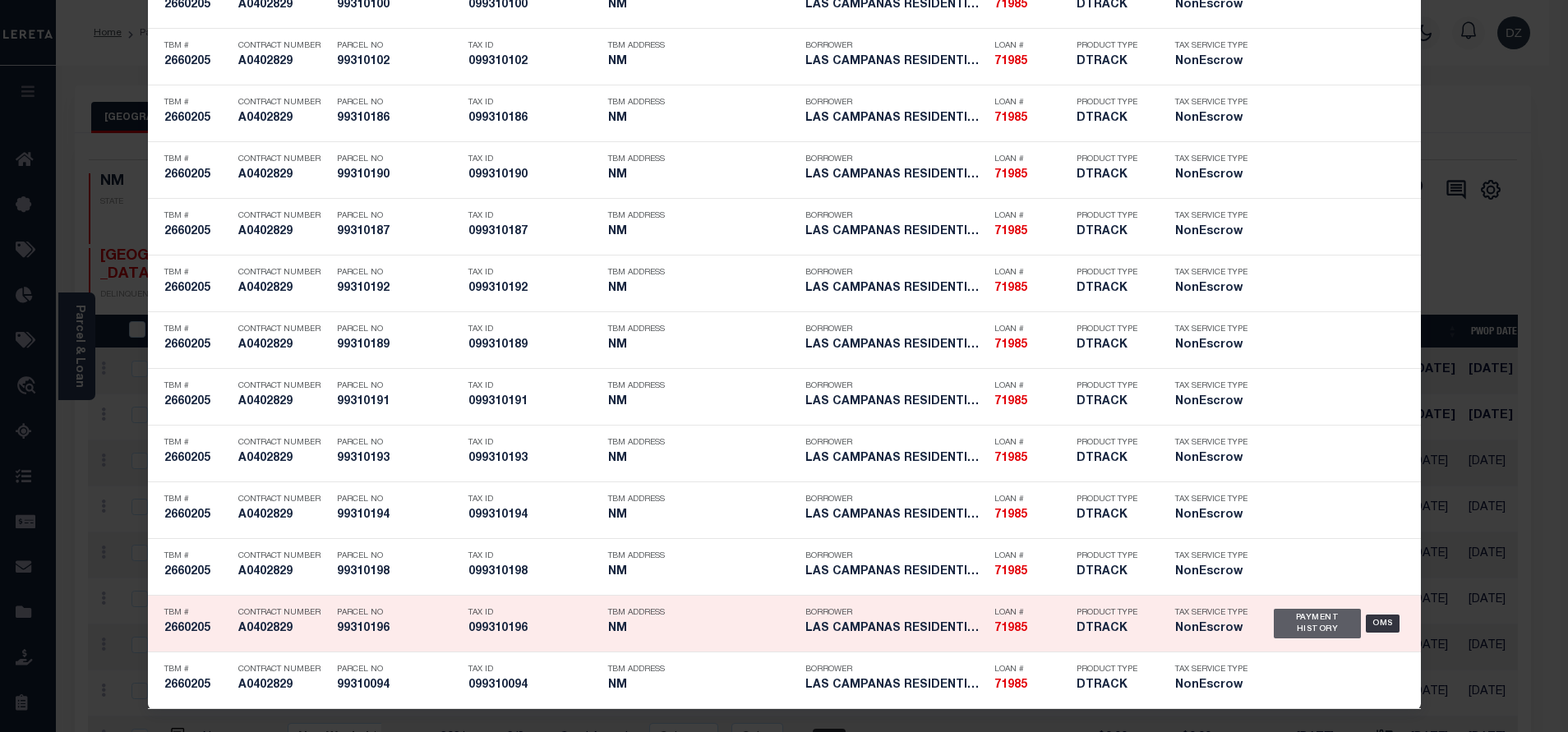
click at [1308, 627] on div "Payment History" at bounding box center [1318, 623] width 88 height 29
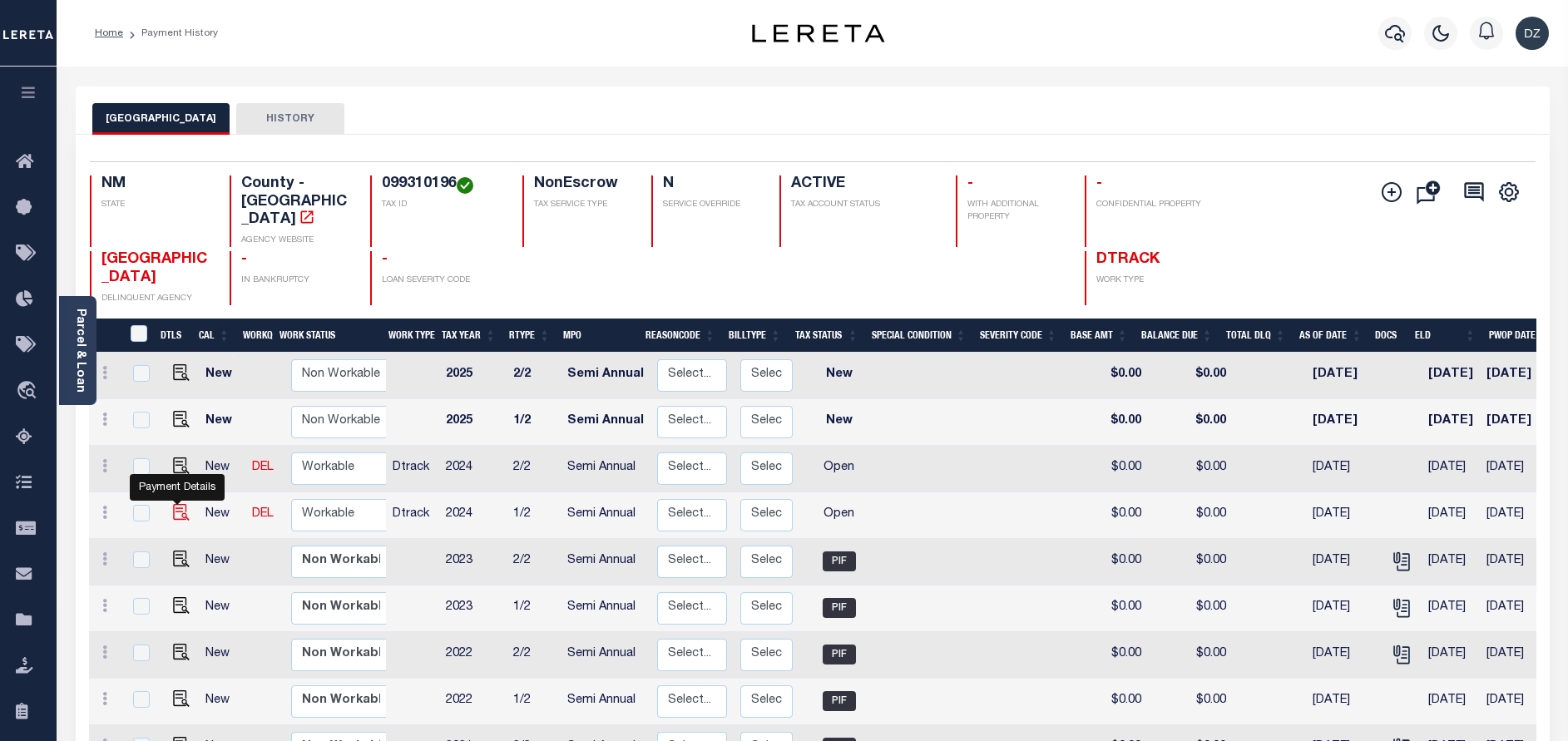
click at [169, 509] on link at bounding box center [177, 514] width 25 height 11
checkbox input "true"
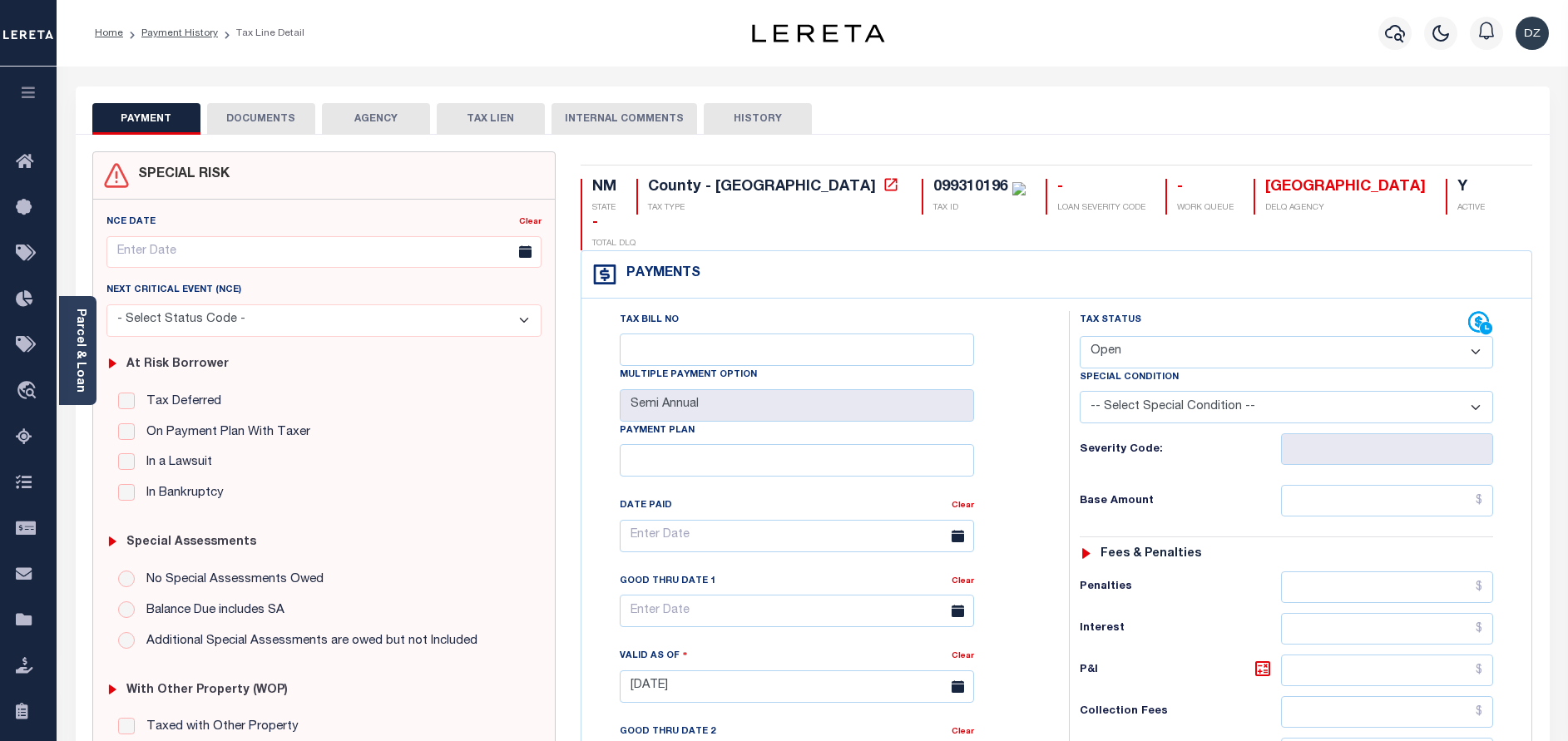
click at [1123, 337] on select "- Select Status Code - Open Due/Unpaid Paid Incomplete No Tax Due Internal Refu…" at bounding box center [1286, 353] width 413 height 33
select select "PYD"
click at [1079, 337] on select "- Select Status Code - Open Due/Unpaid Paid Incomplete No Tax Due Internal Refu…" at bounding box center [1286, 353] width 413 height 33
type input "[DATE]"
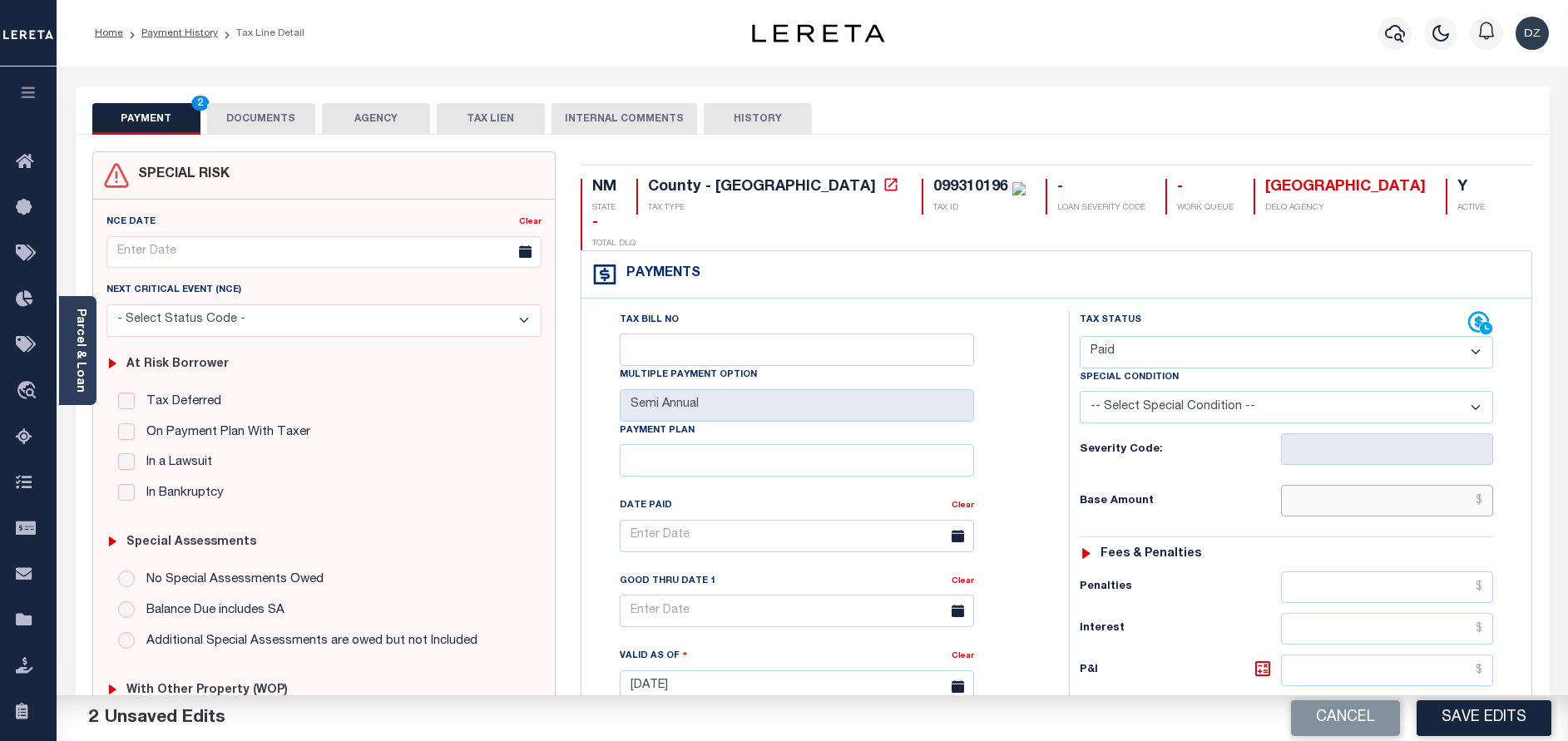
click at [1358, 485] on input "text" at bounding box center [1387, 500] width 212 height 32
type input "$0.00"
click at [284, 123] on button "DOCUMENTS" at bounding box center [261, 119] width 108 height 32
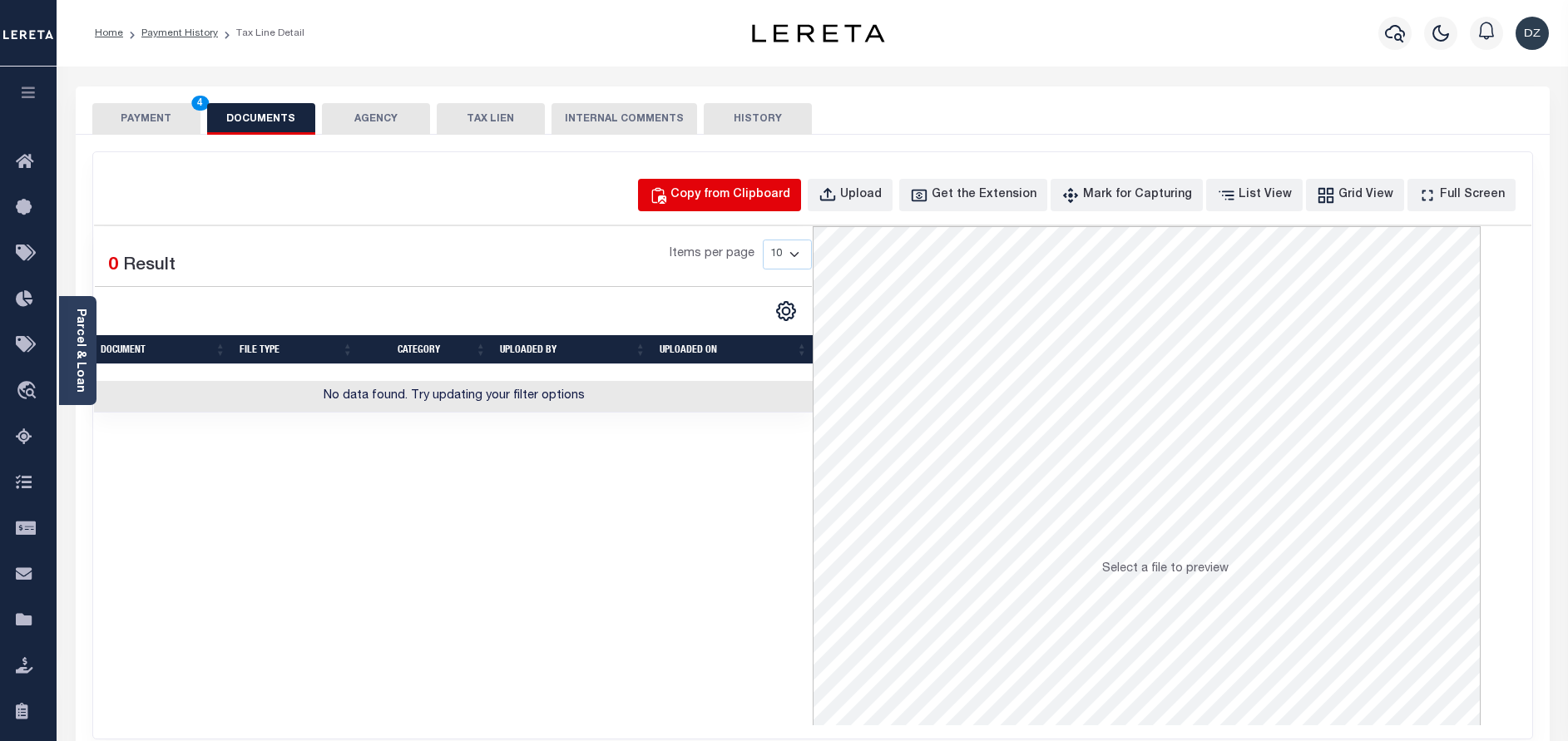
click at [730, 189] on div "Copy from Clipboard" at bounding box center [730, 195] width 120 height 18
select select "POP"
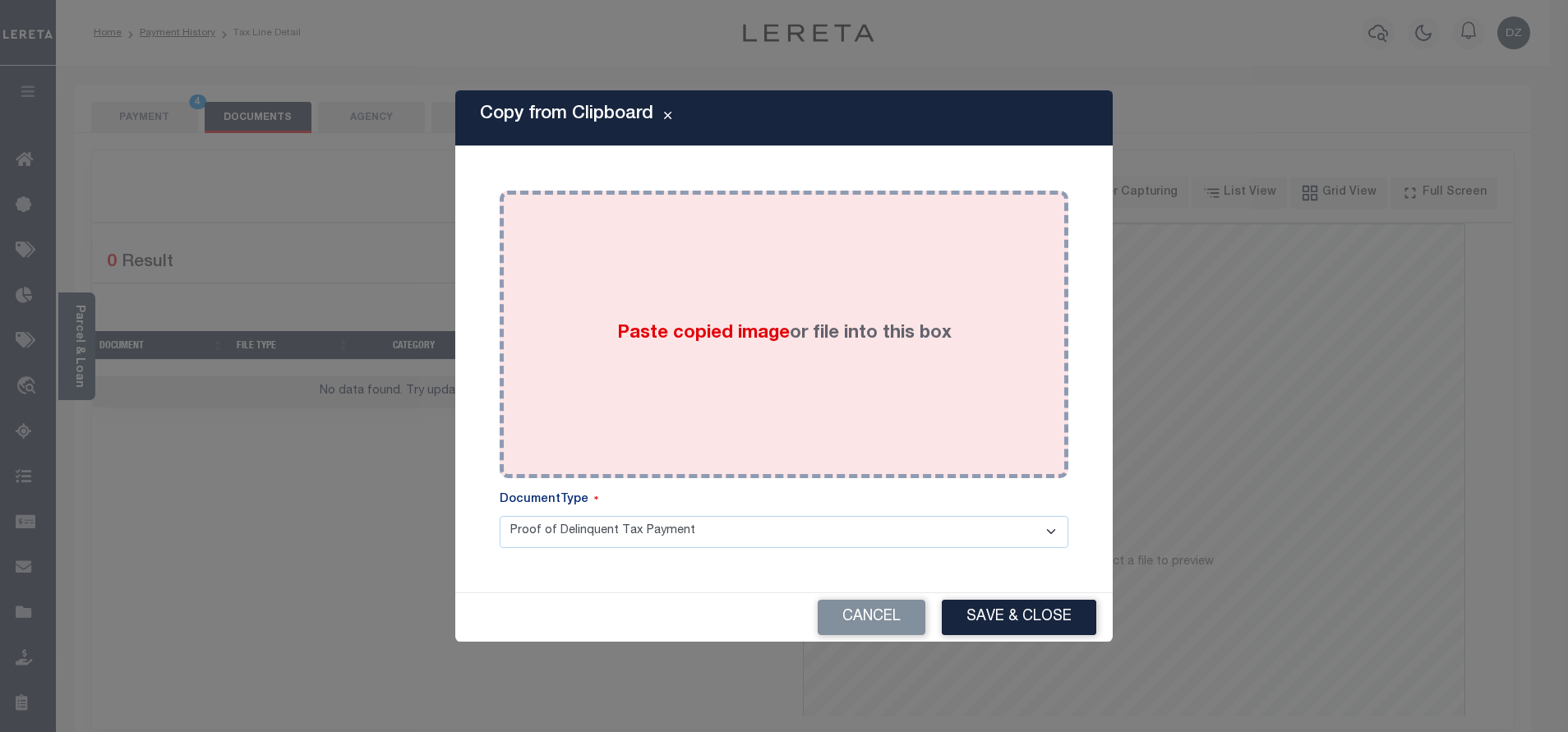
click at [693, 253] on div "Paste copied image or file into this box" at bounding box center [784, 334] width 544 height 263
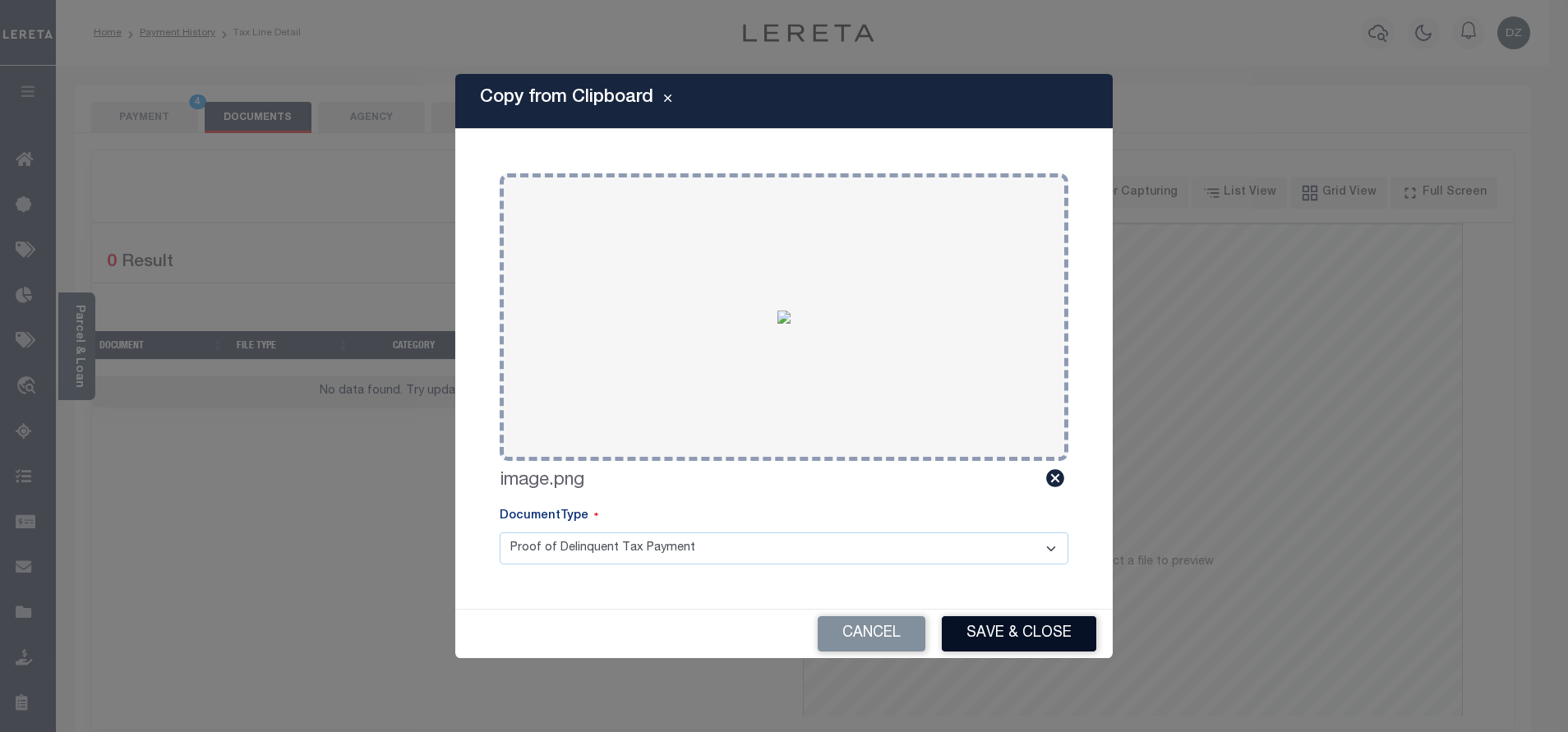
click at [990, 624] on button "Save & Close" at bounding box center [1019, 634] width 155 height 35
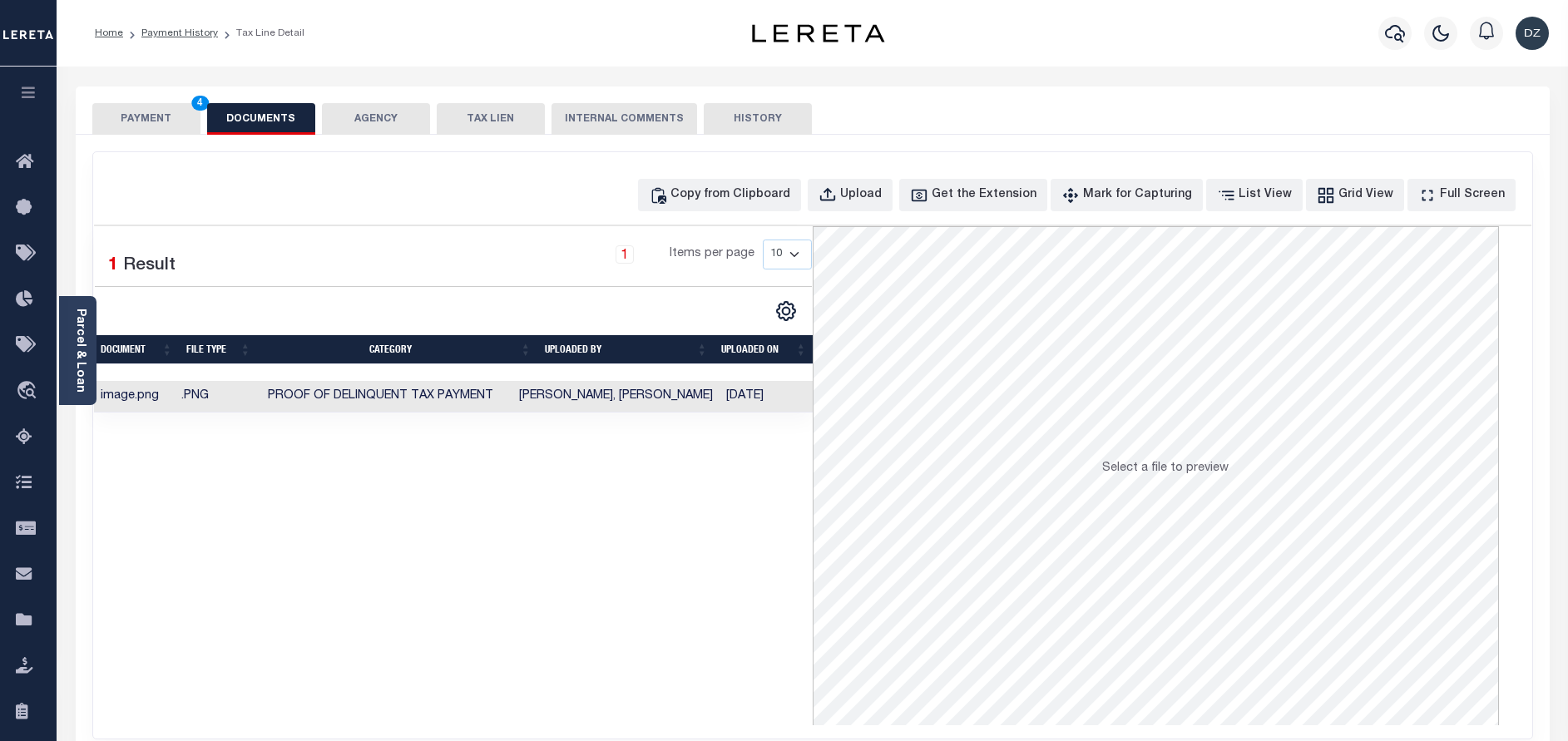
click at [145, 129] on button "PAYMENT 4" at bounding box center [146, 119] width 108 height 32
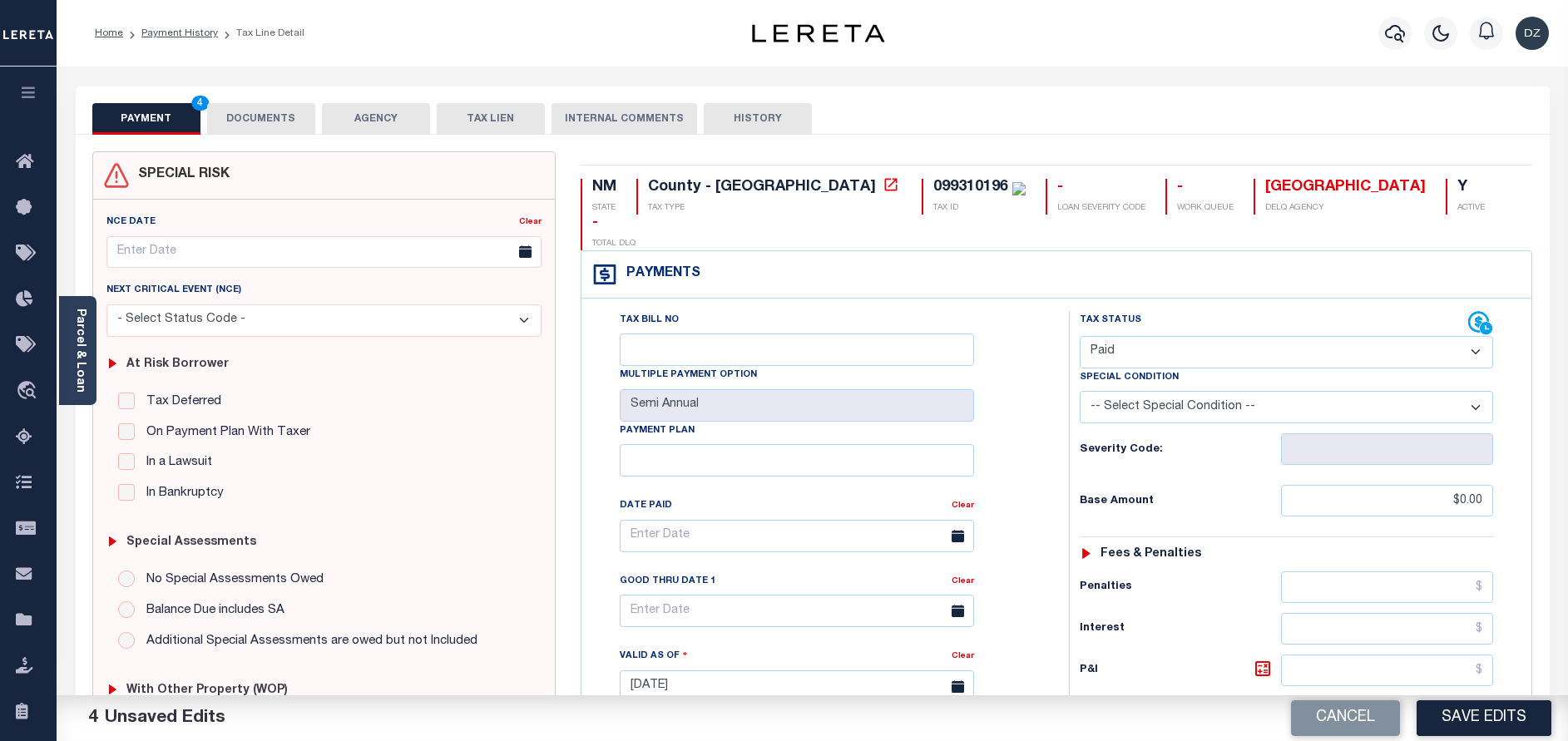
click at [1452, 718] on button "Save Edits" at bounding box center [1484, 718] width 135 height 35
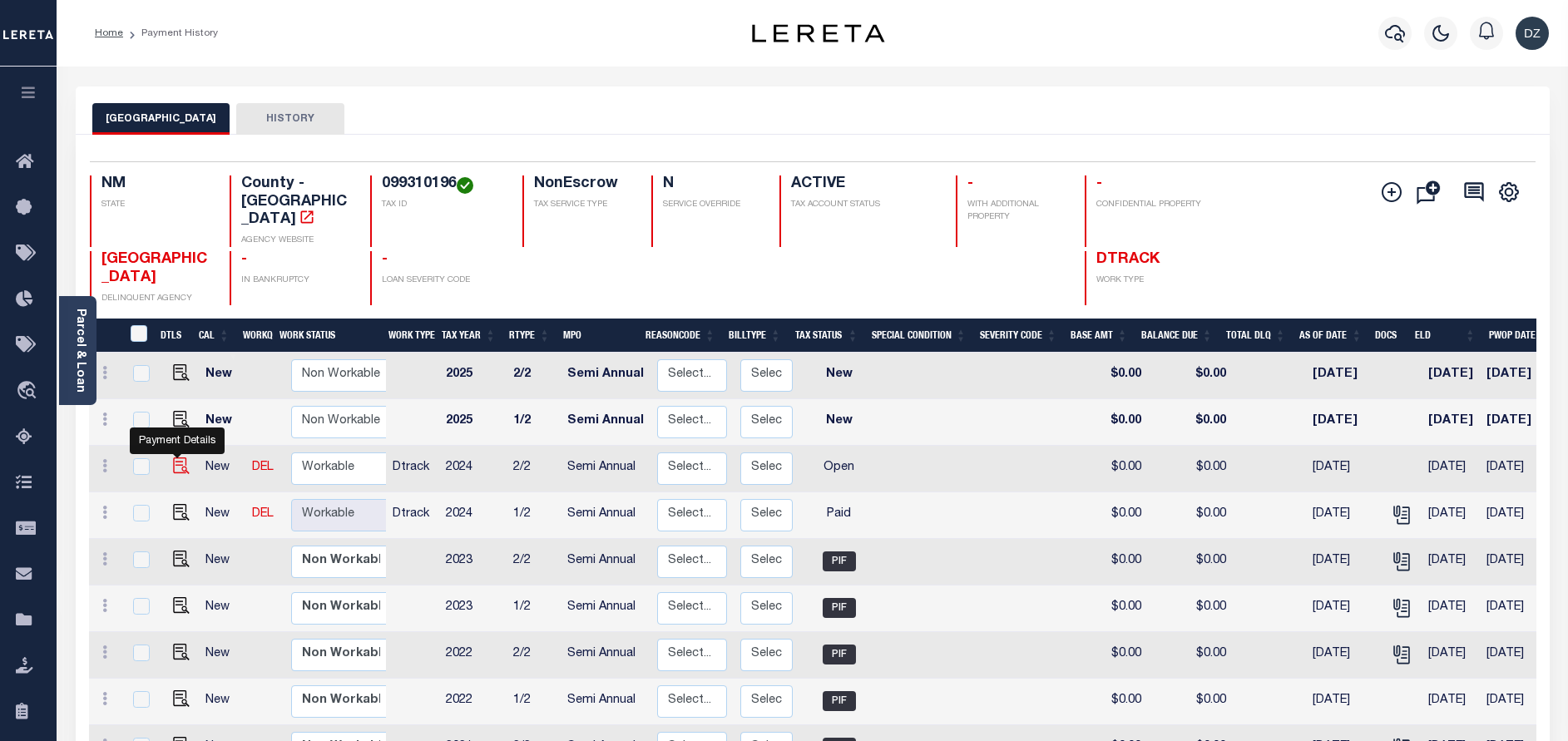
click at [176, 458] on img "" at bounding box center [181, 466] width 16 height 16
checkbox input "true"
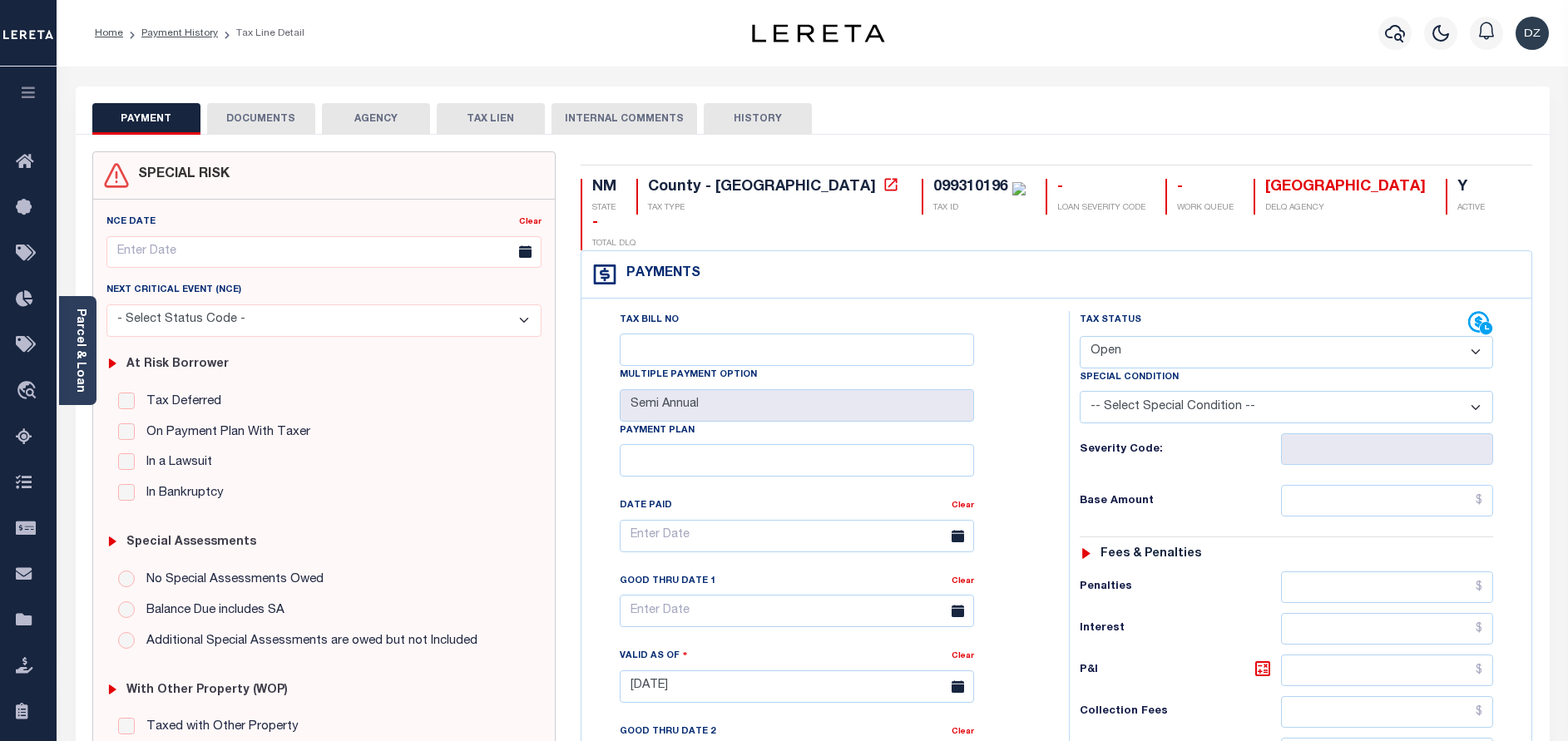
click at [1110, 337] on select "- Select Status Code - Open Due/Unpaid Paid Incomplete No Tax Due Internal Refu…" at bounding box center [1286, 353] width 413 height 33
select select "PYD"
click at [1079, 337] on select "- Select Status Code - Open Due/Unpaid Paid Incomplete No Tax Due Internal Refu…" at bounding box center [1286, 353] width 413 height 33
type input "[DATE]"
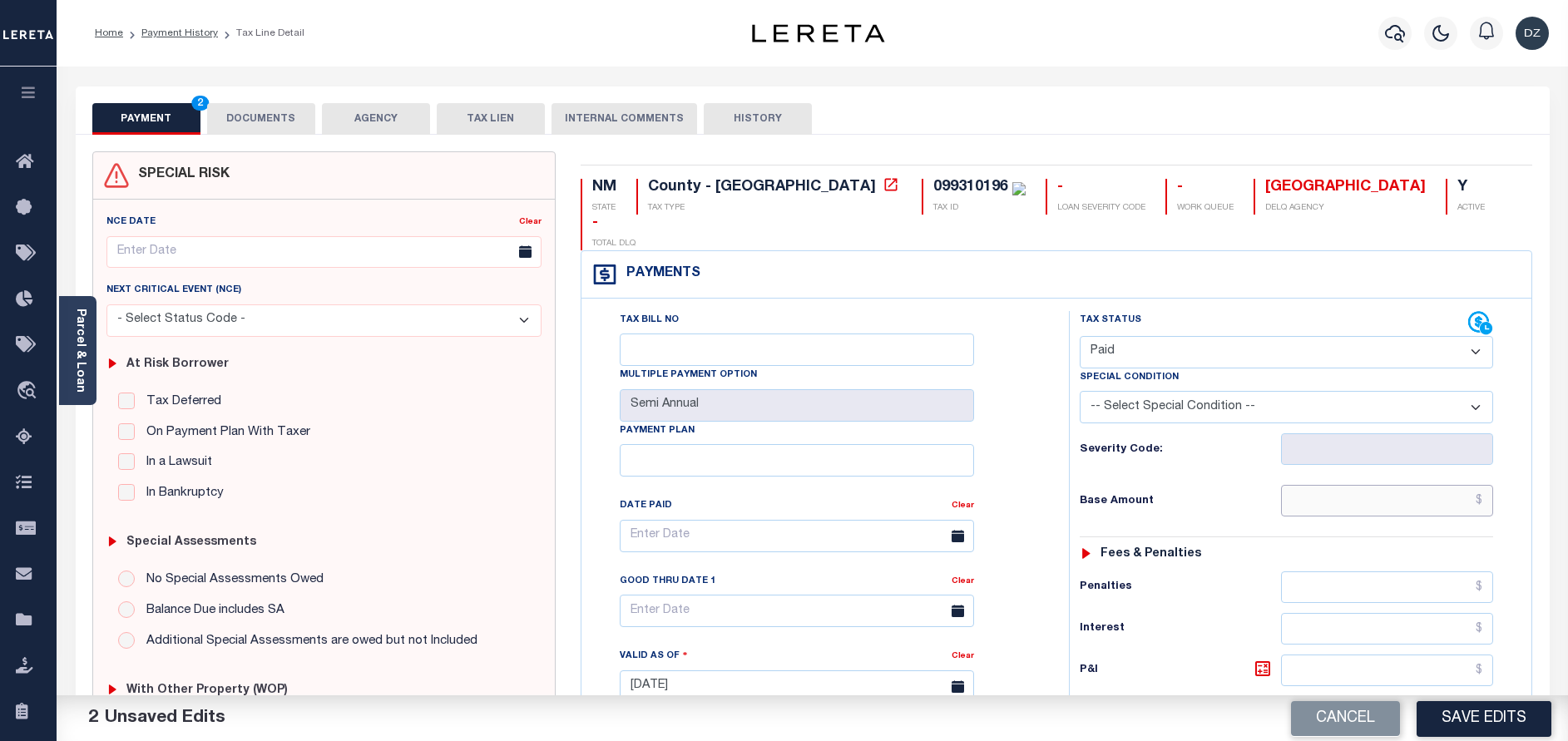
click at [1383, 485] on input "text" at bounding box center [1387, 500] width 212 height 32
type input "$0.00"
click at [267, 118] on button "DOCUMENTS" at bounding box center [261, 119] width 108 height 32
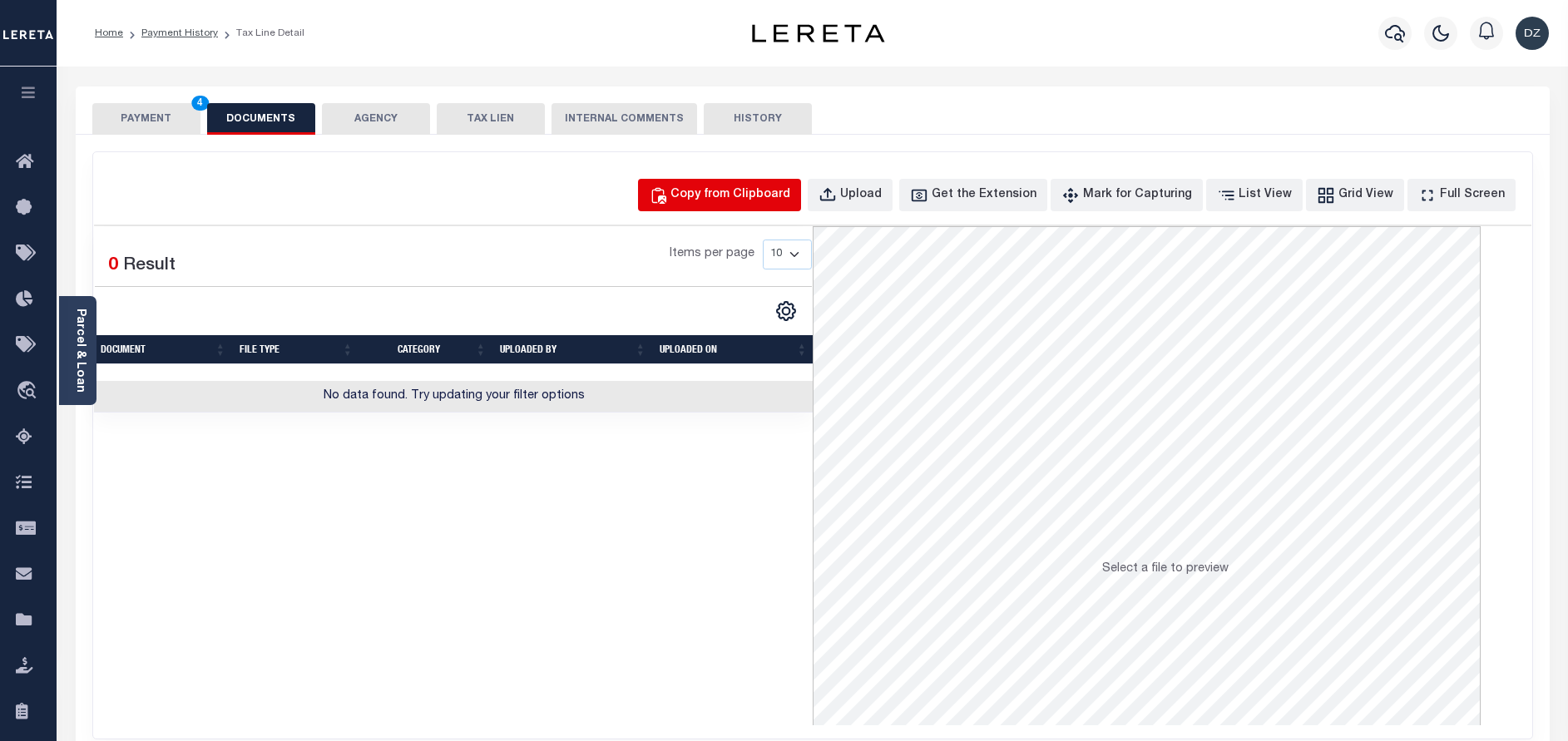
click at [712, 194] on div "Copy from Clipboard" at bounding box center [730, 195] width 120 height 18
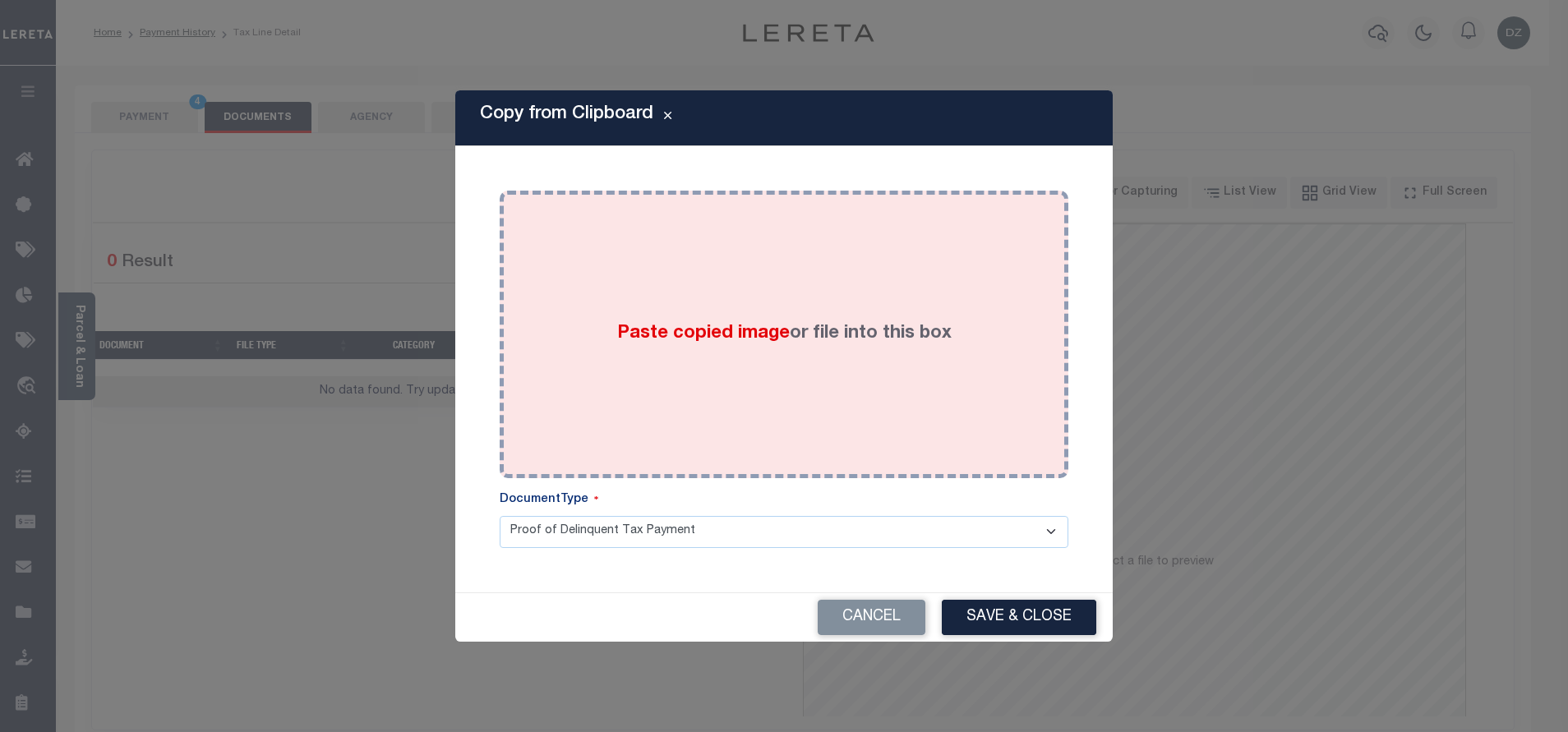
click at [693, 319] on div "Paste copied image or file into this box" at bounding box center [784, 334] width 544 height 263
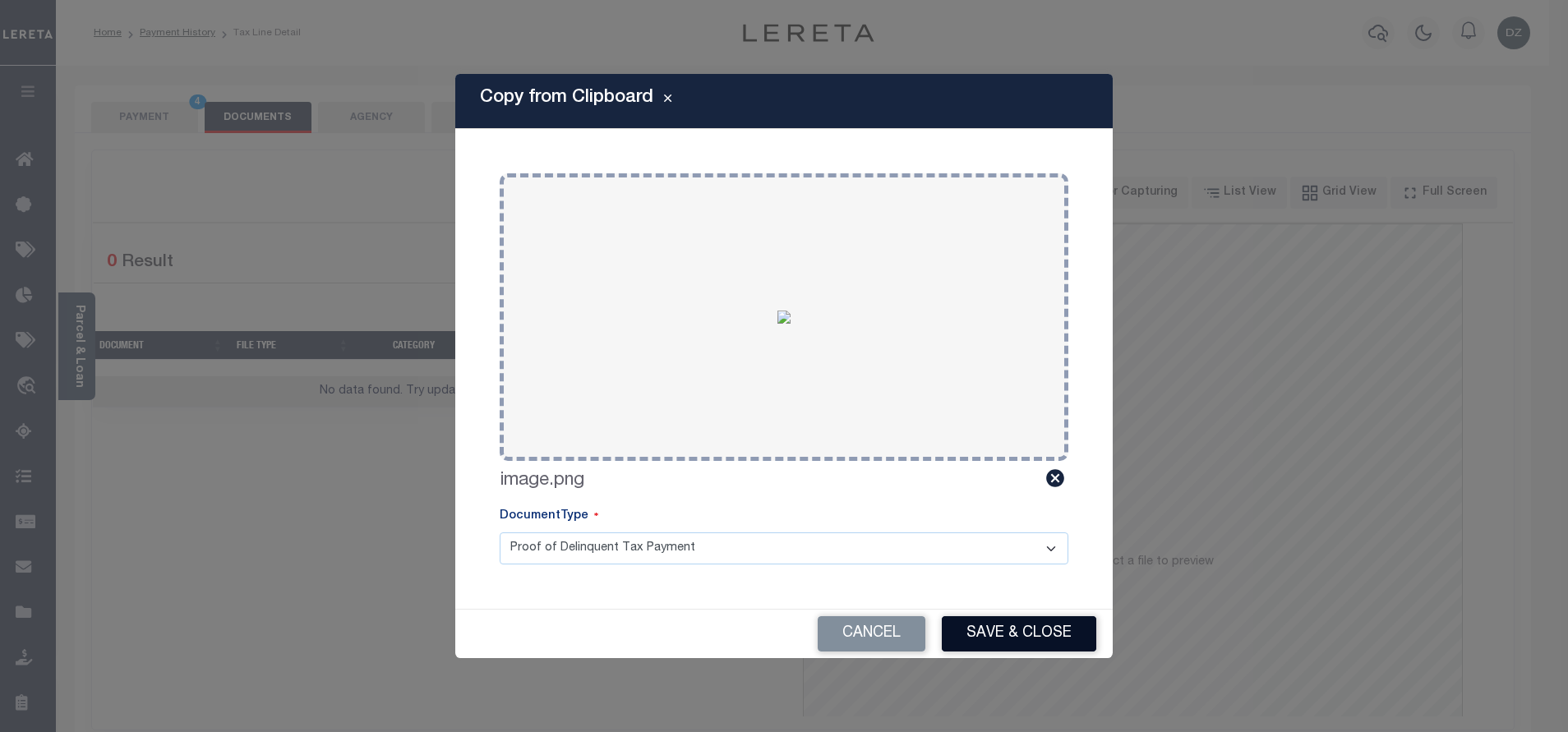
click at [965, 621] on button "Save & Close" at bounding box center [1019, 634] width 155 height 35
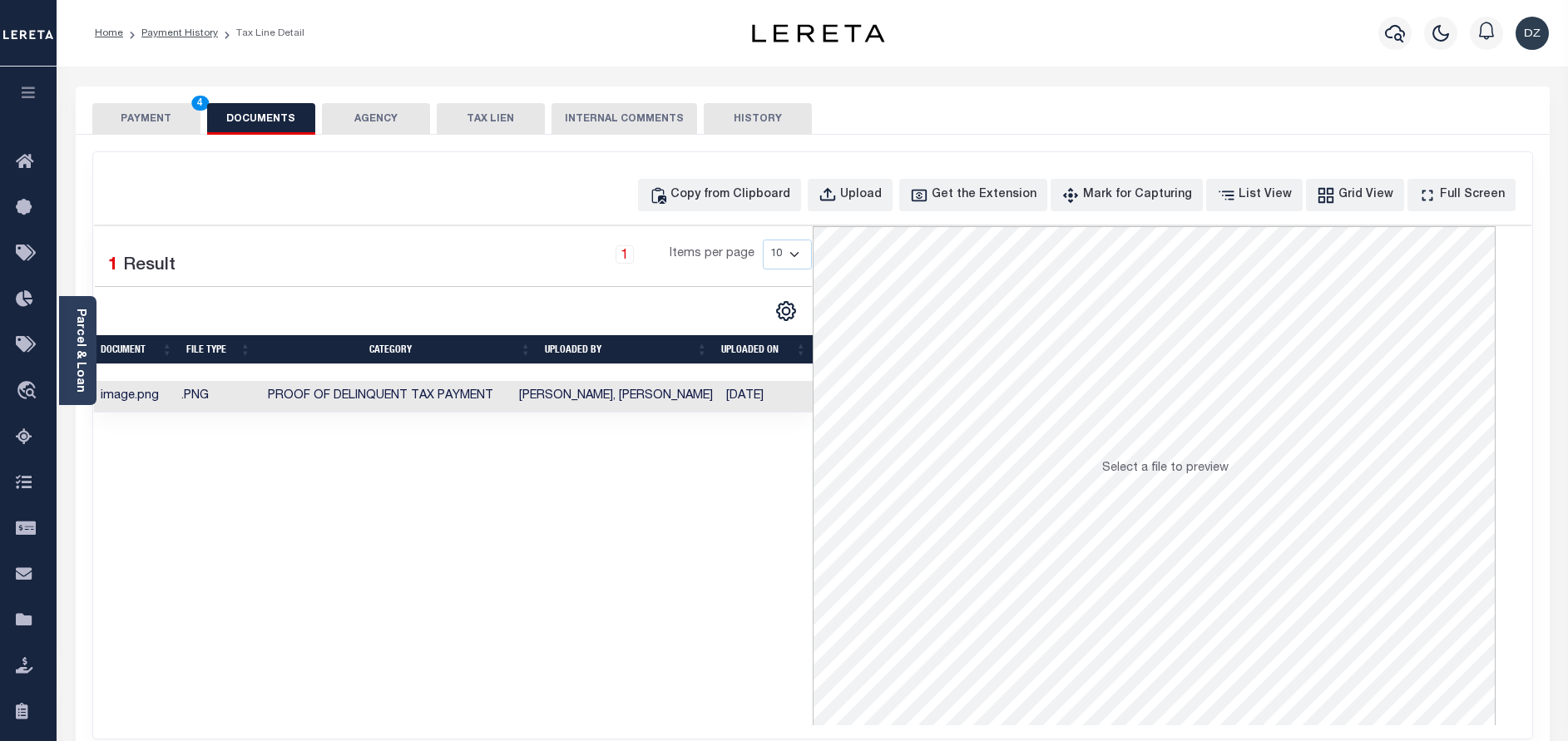
click at [171, 127] on button "PAYMENT 4" at bounding box center [146, 119] width 108 height 32
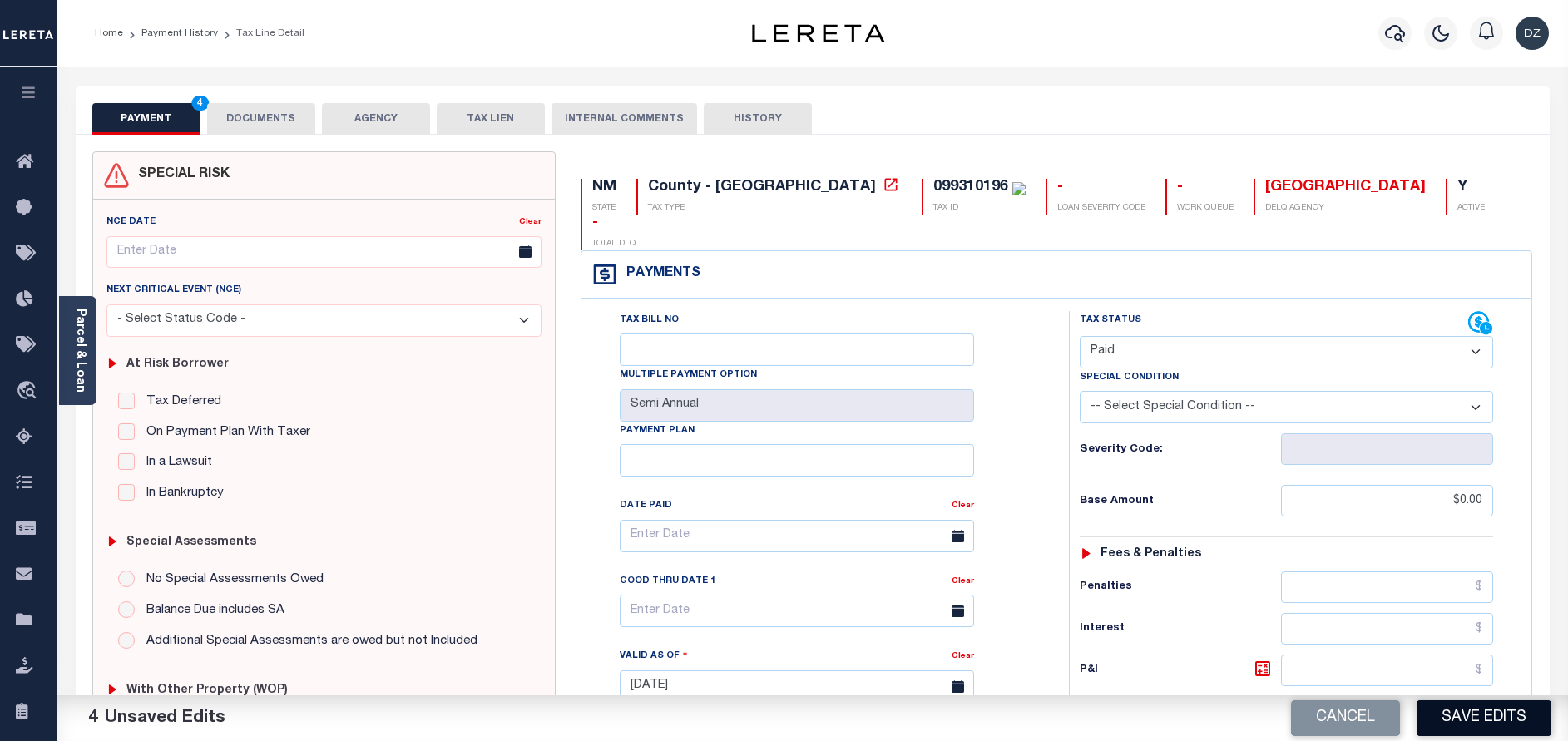
click at [1493, 729] on button "Save Edits" at bounding box center [1484, 718] width 135 height 35
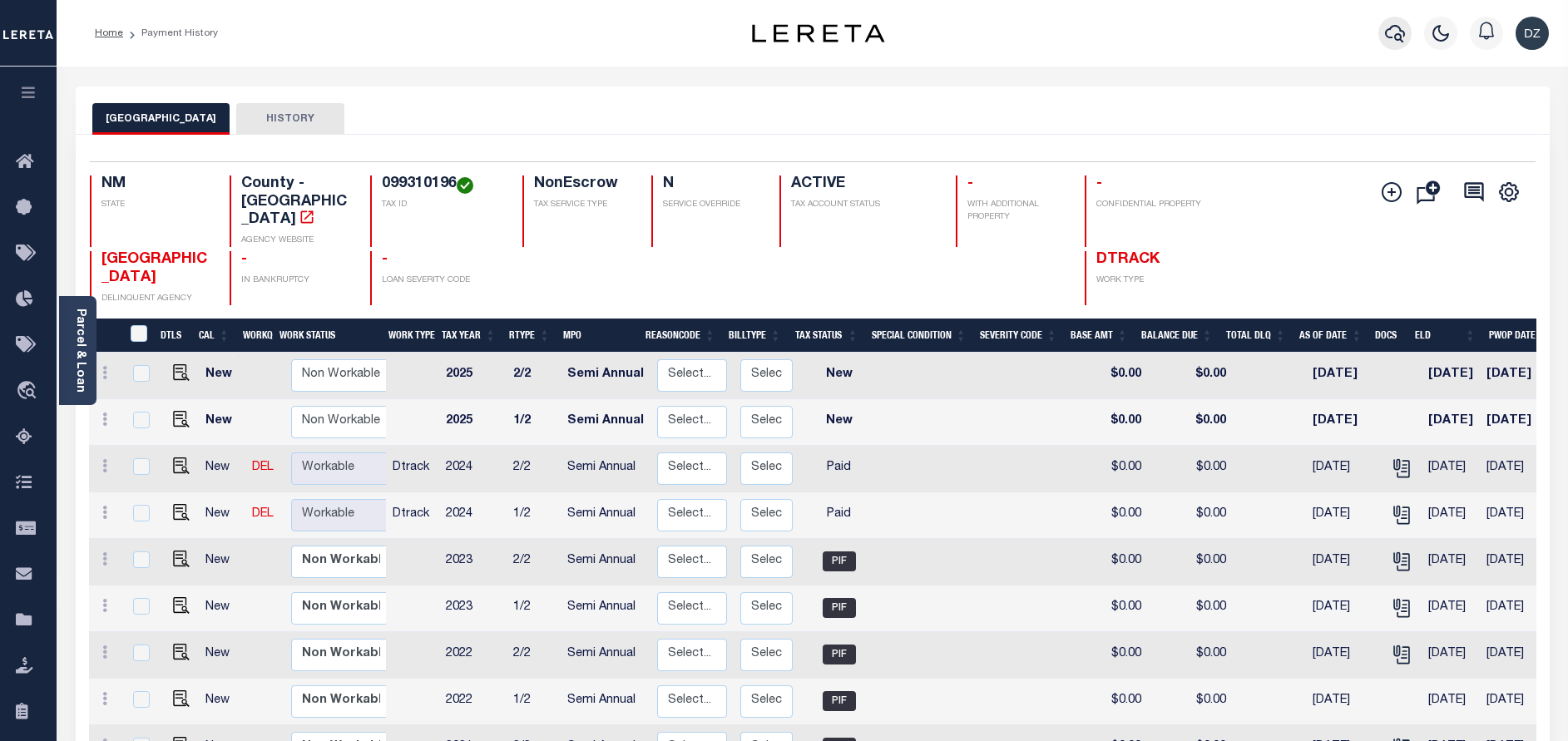
click at [1410, 33] on button "button" at bounding box center [1395, 33] width 33 height 33
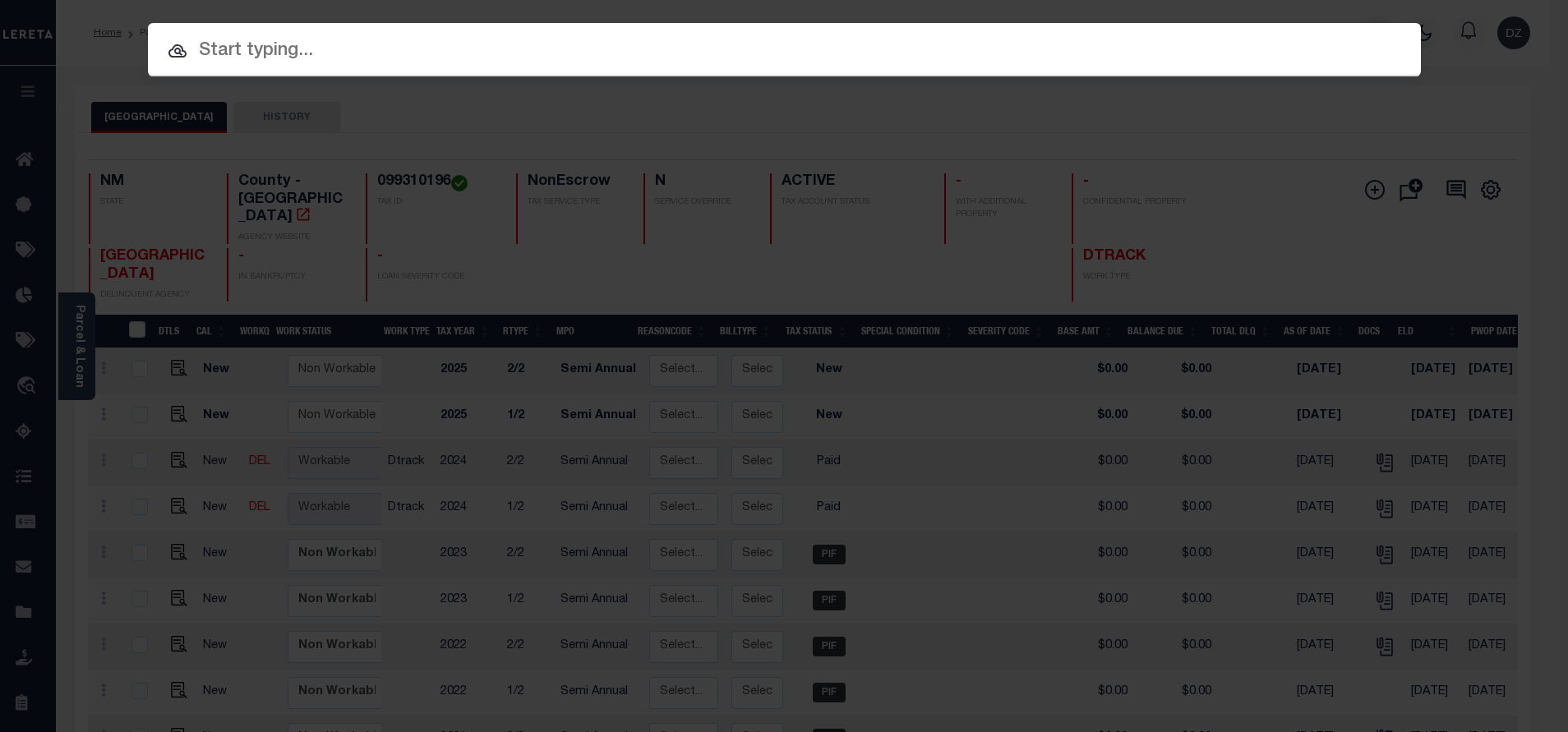
paste input "71985"
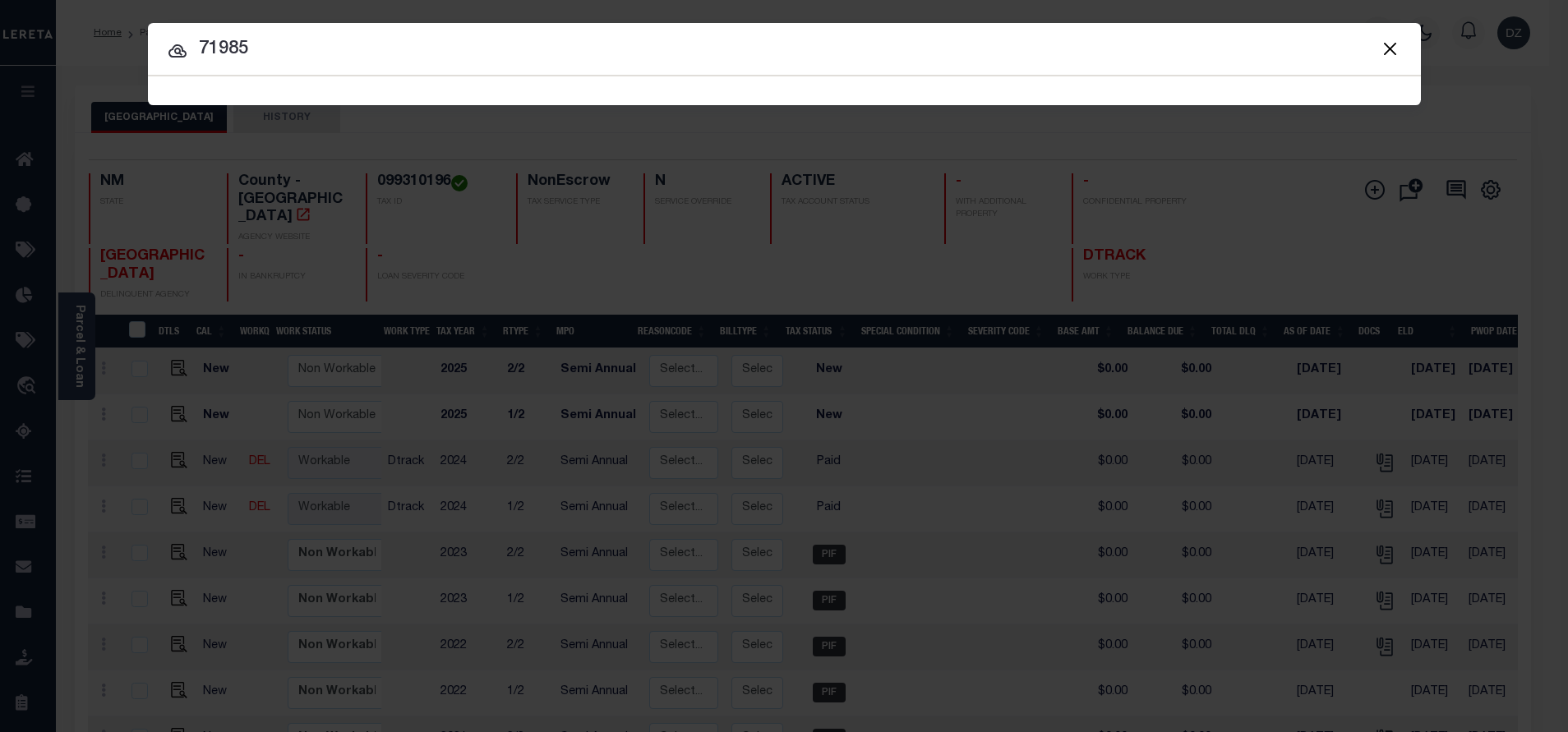
type input "71985"
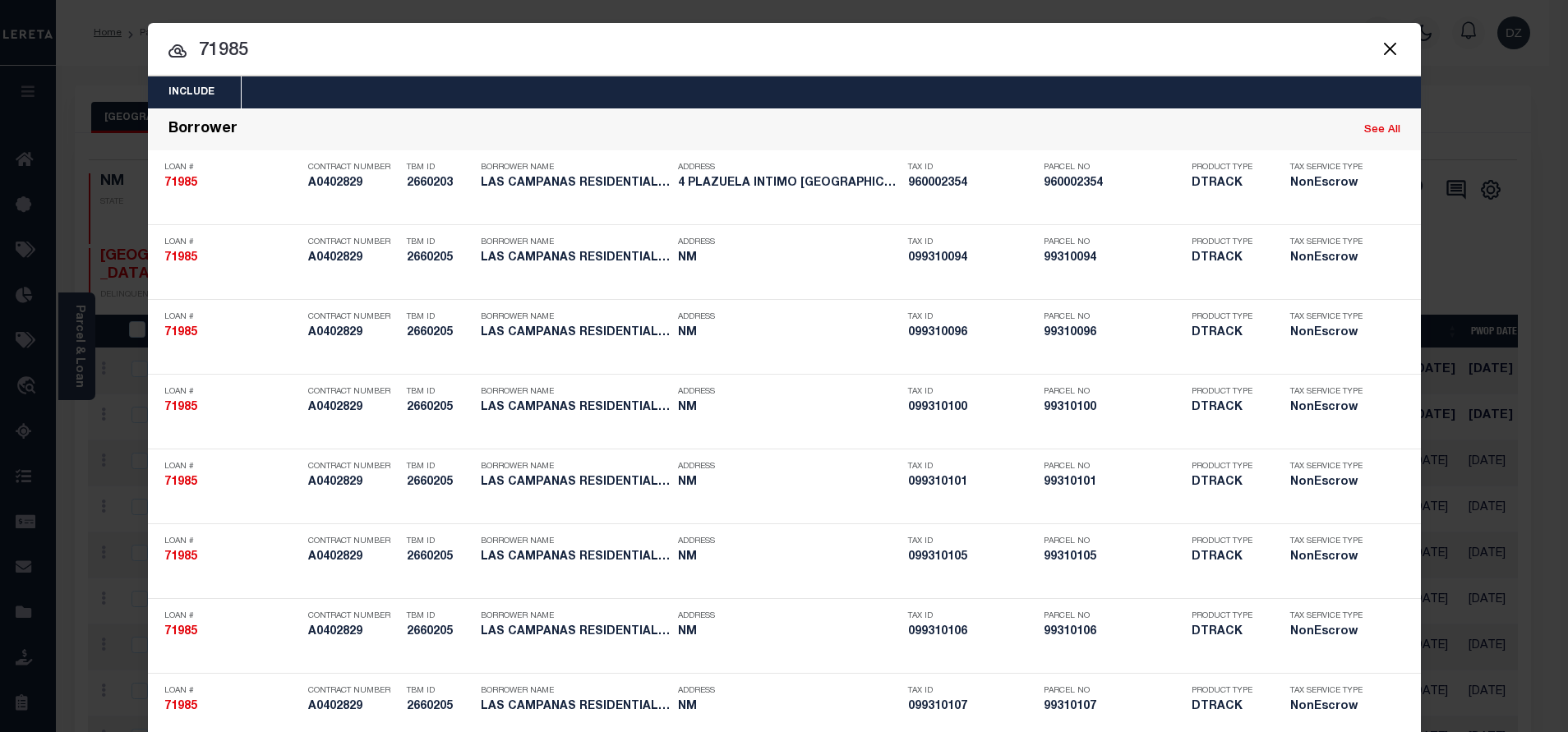
scroll to position [3971, 0]
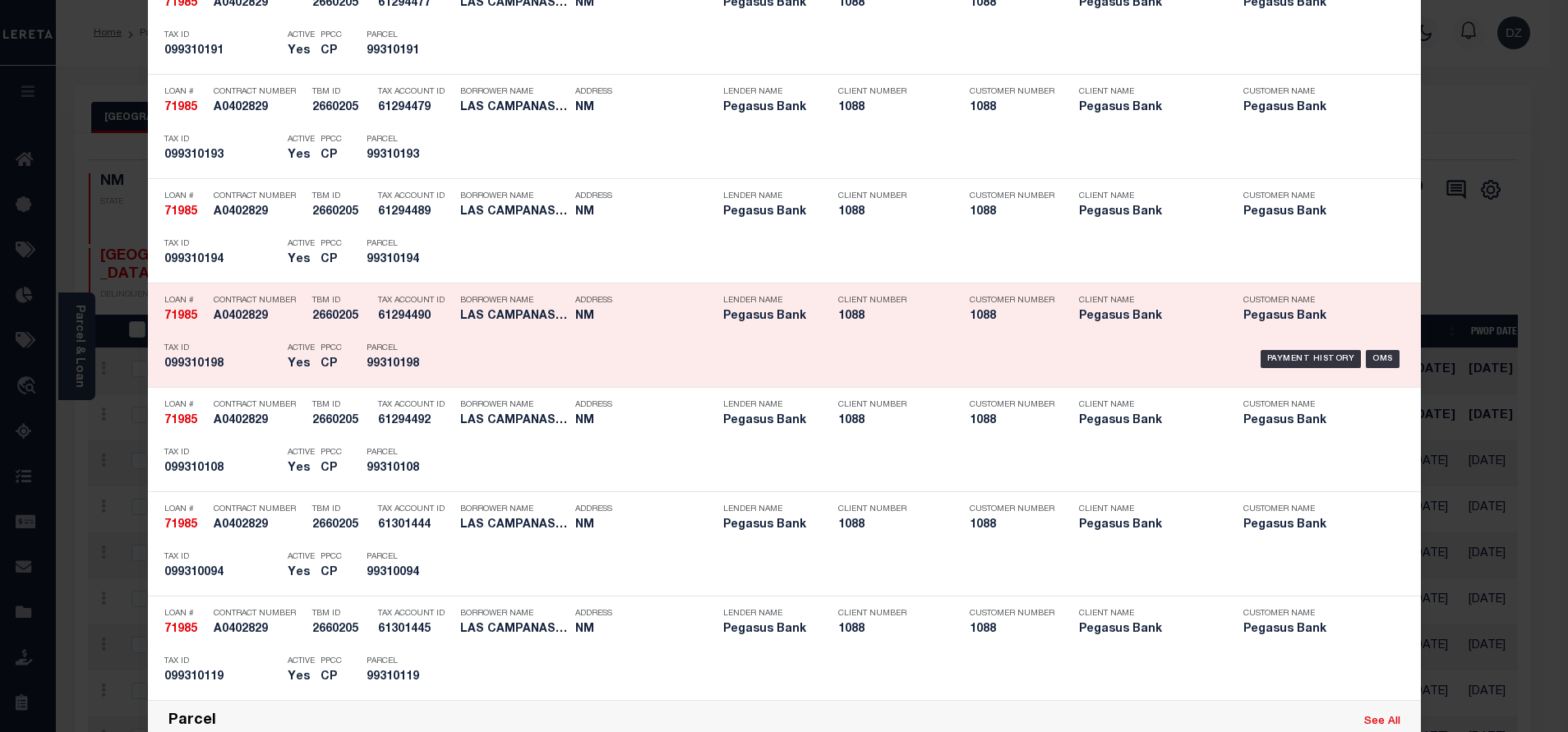
click at [1265, 370] on div "Payment History OMS" at bounding box center [934, 359] width 940 height 47
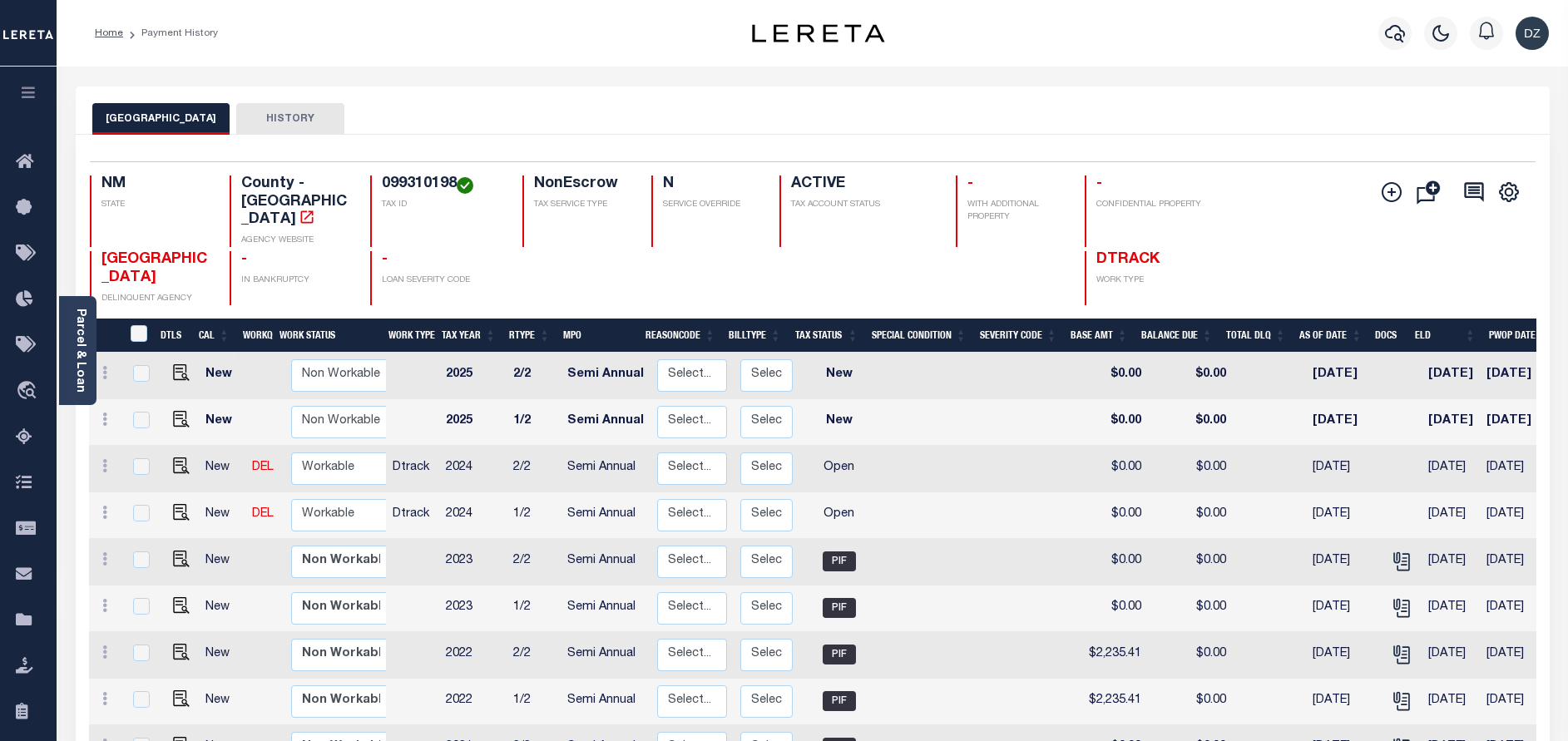
click at [167, 509] on link at bounding box center [177, 514] width 25 height 11
checkbox input "true"
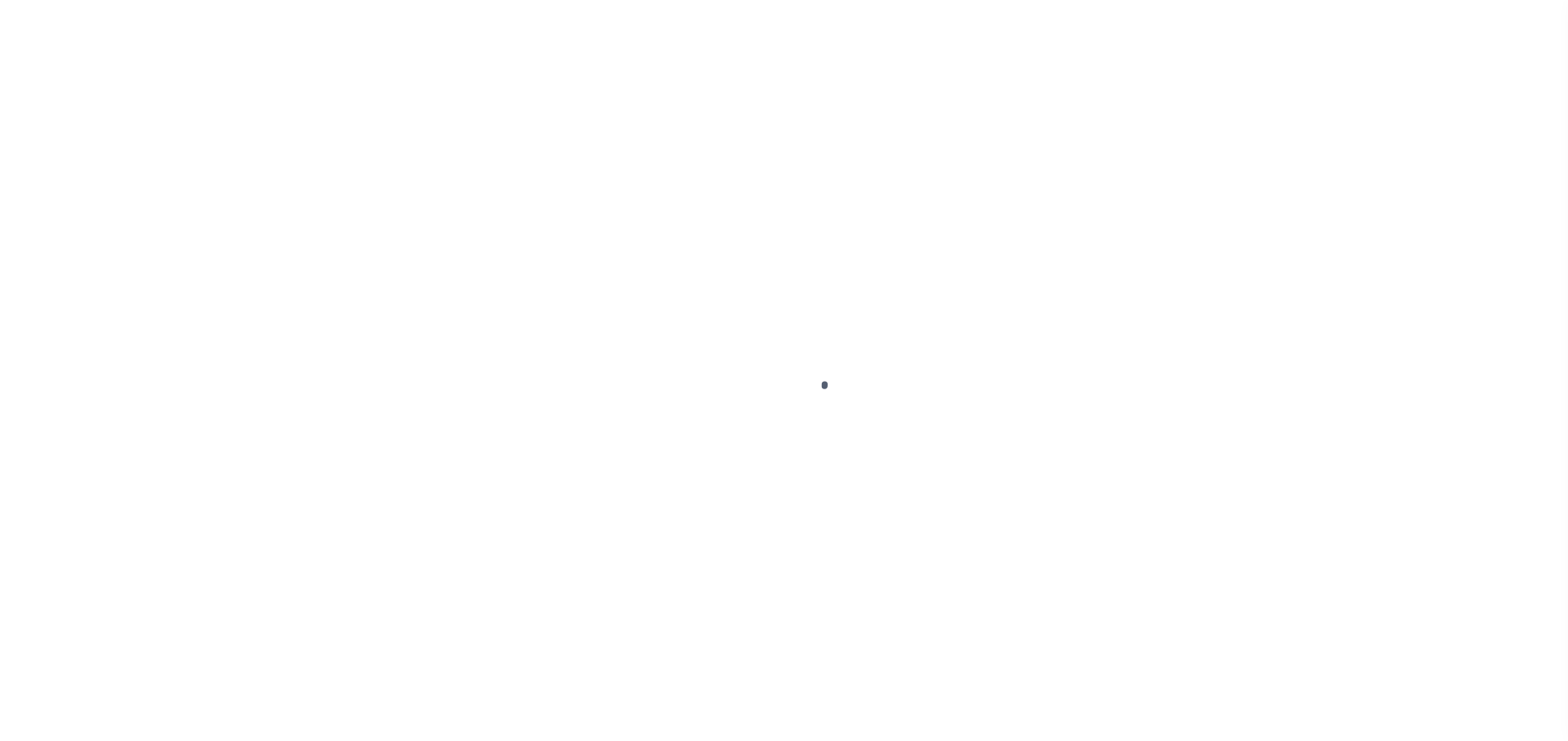
select select "OP2"
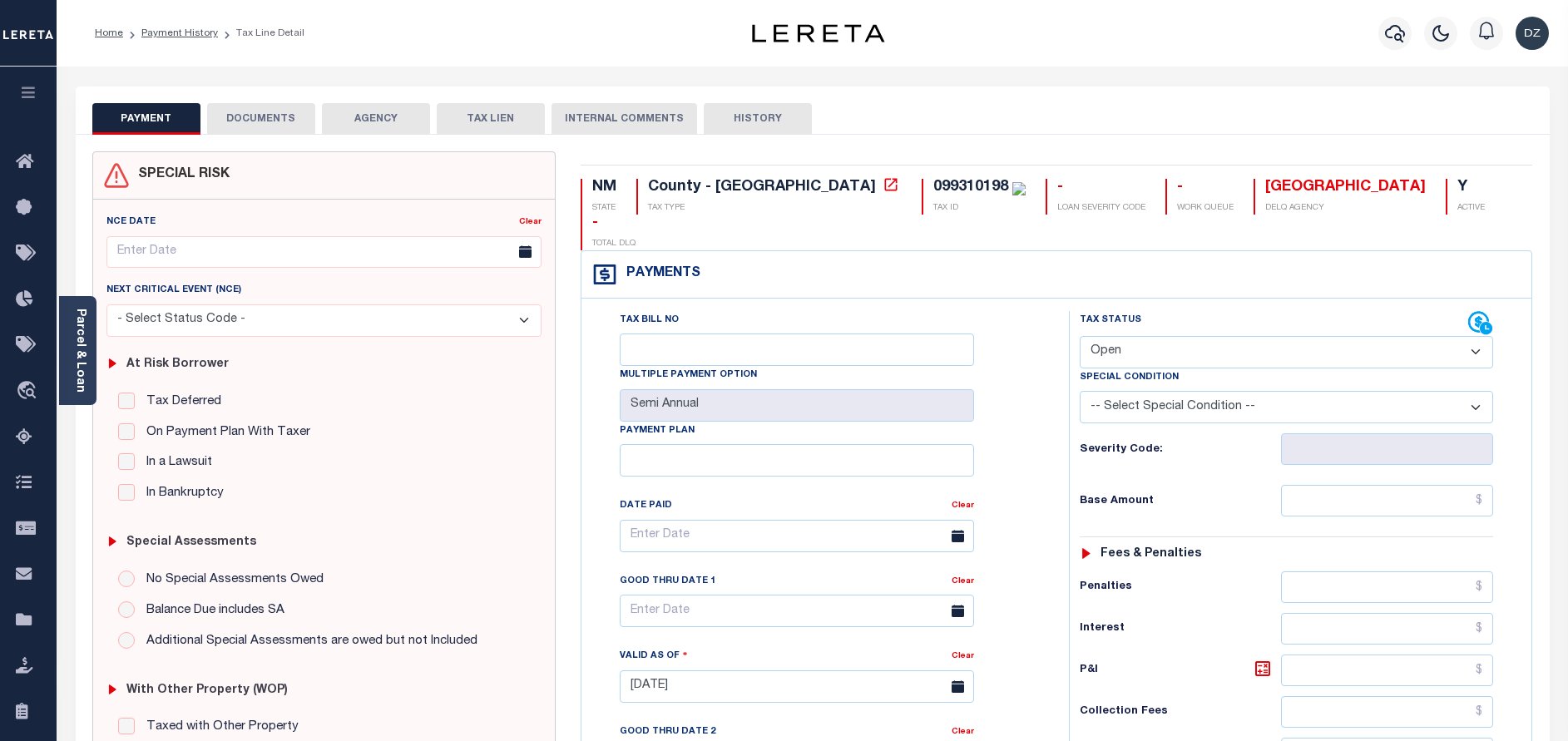
click at [271, 123] on button "DOCUMENTS" at bounding box center [261, 119] width 108 height 32
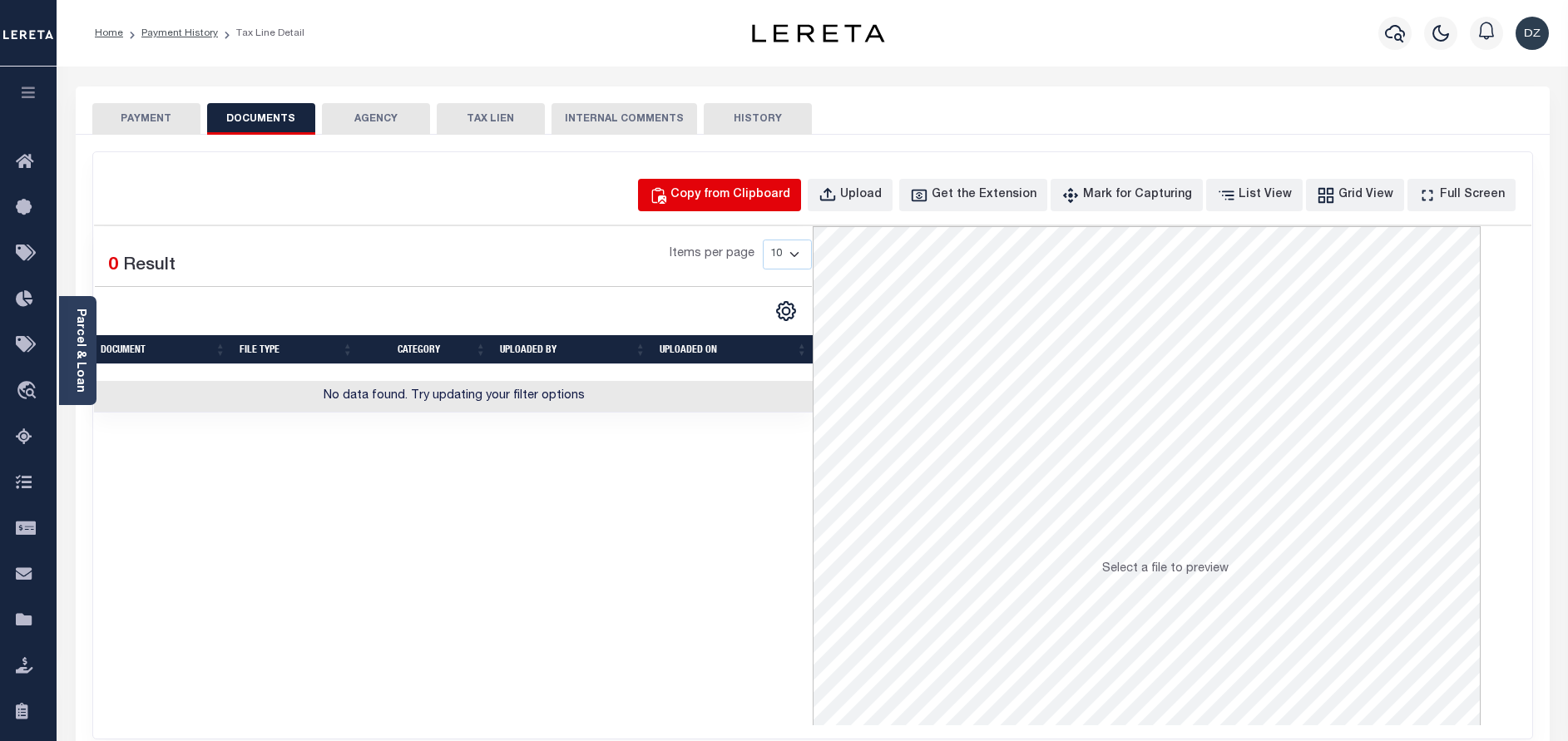
click at [692, 205] on button "Copy from Clipboard" at bounding box center [719, 195] width 163 height 33
select select "POP"
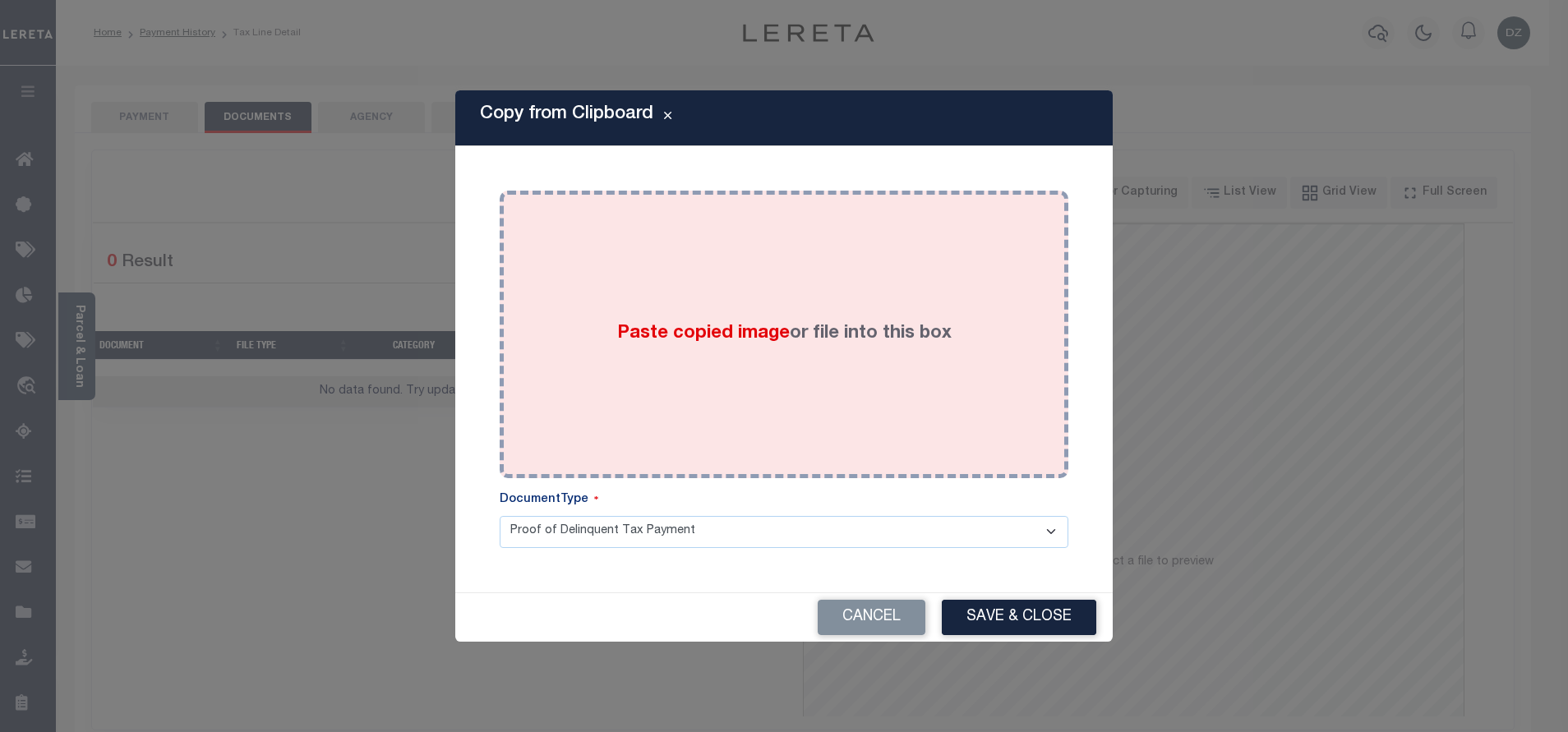
click at [714, 326] on span "Paste copied image" at bounding box center [703, 333] width 173 height 18
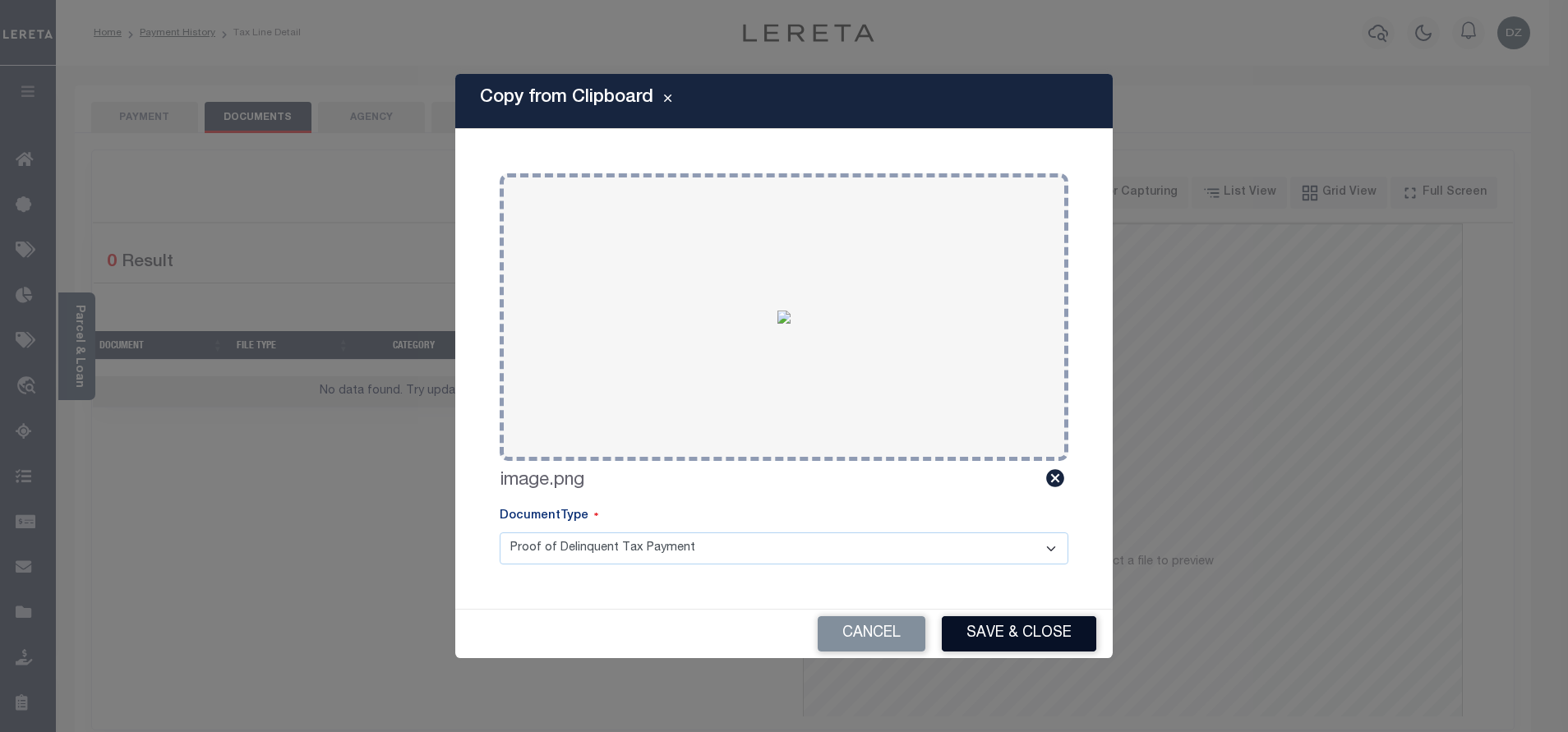
click at [1016, 652] on button "Save & Close" at bounding box center [1019, 634] width 155 height 35
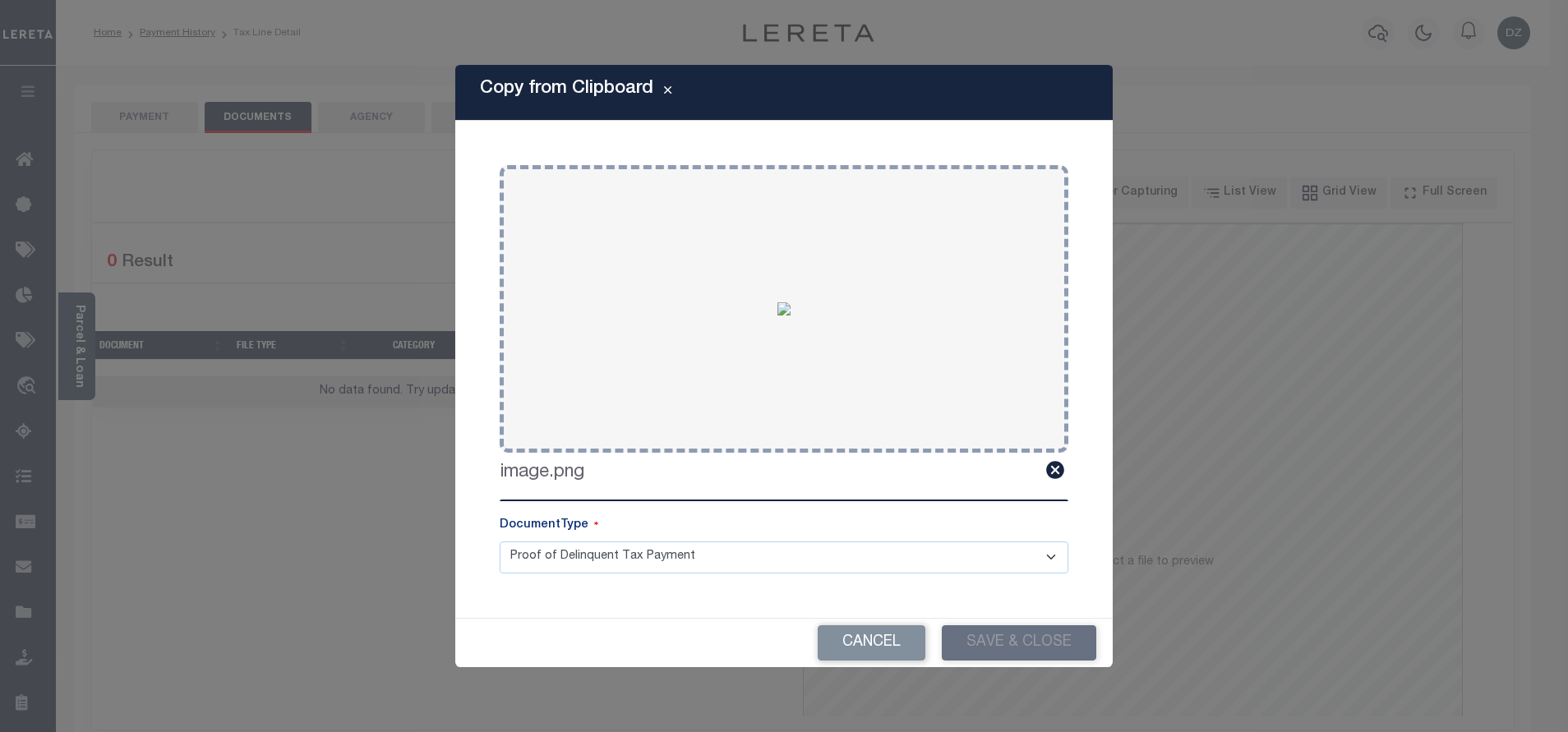
click at [1009, 637] on div "Cancel Save & Close" at bounding box center [784, 642] width 657 height 48
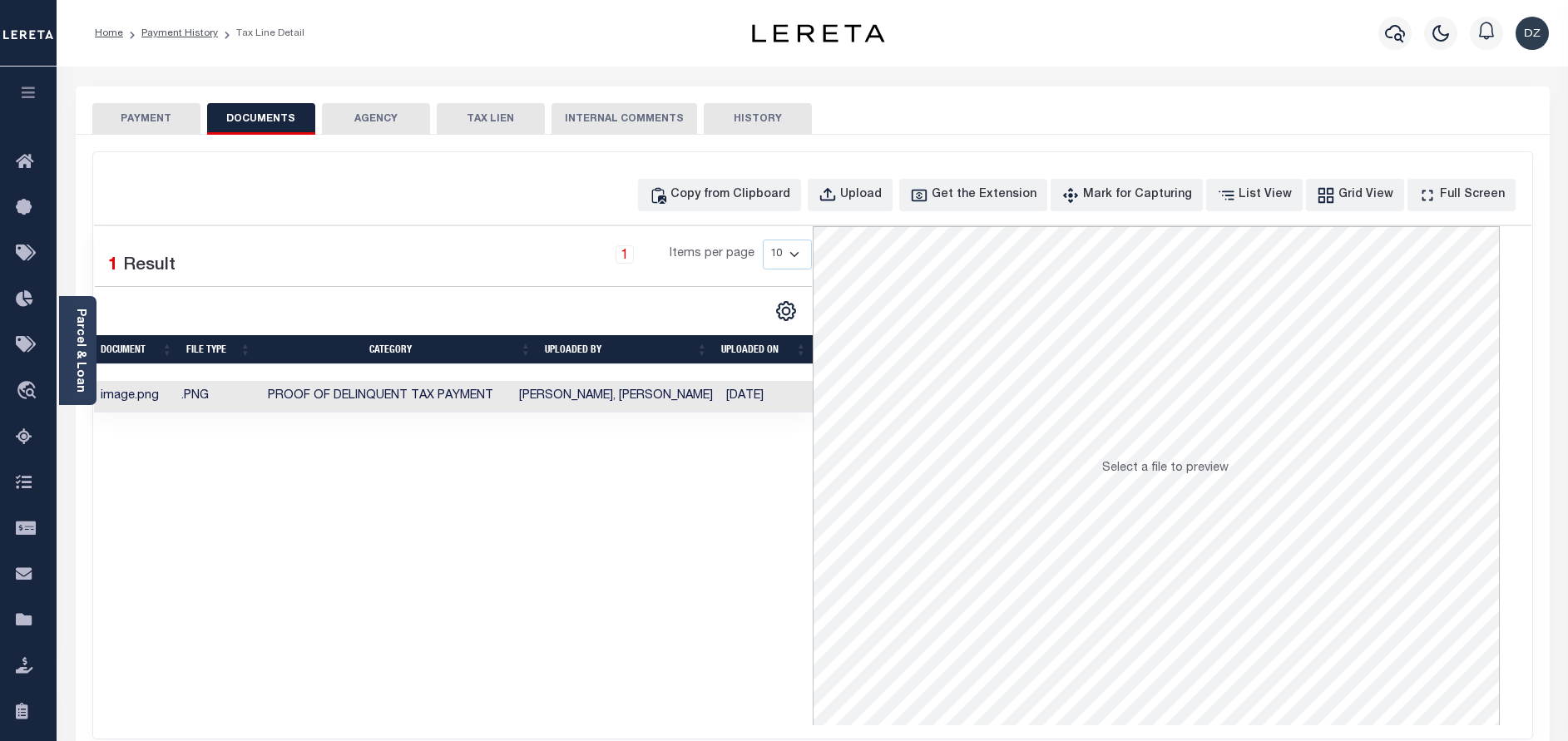
click at [157, 106] on button "PAYMENT" at bounding box center [146, 119] width 108 height 32
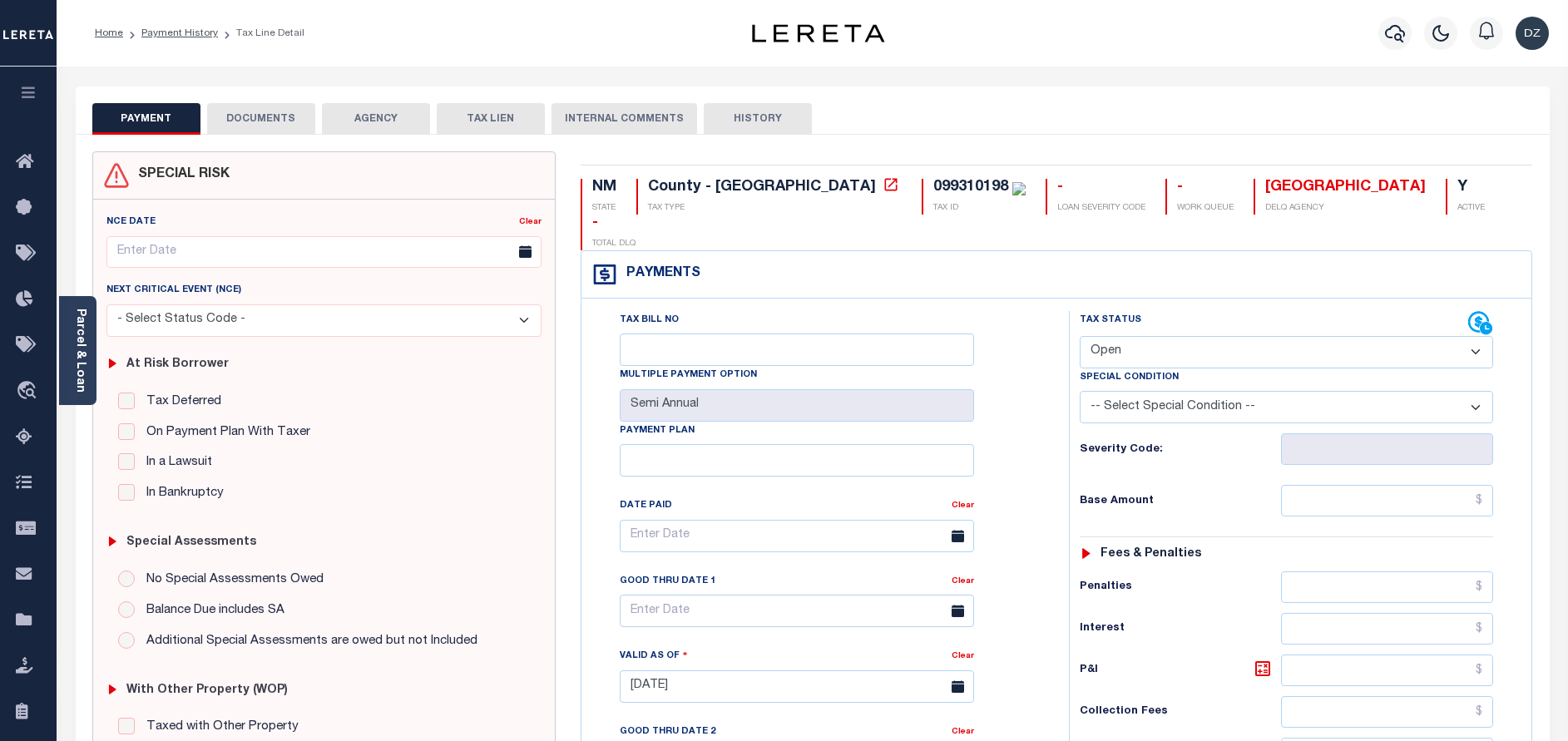
click at [1161, 337] on select "- Select Status Code - Open Due/Unpaid Paid Incomplete No Tax Due Internal Refu…" at bounding box center [1286, 353] width 413 height 33
select select "INC"
click at [1079, 337] on select "- Select Status Code - Open Due/Unpaid Paid Incomplete No Tax Due Internal Refu…" at bounding box center [1286, 353] width 413 height 33
type input "[DATE]"
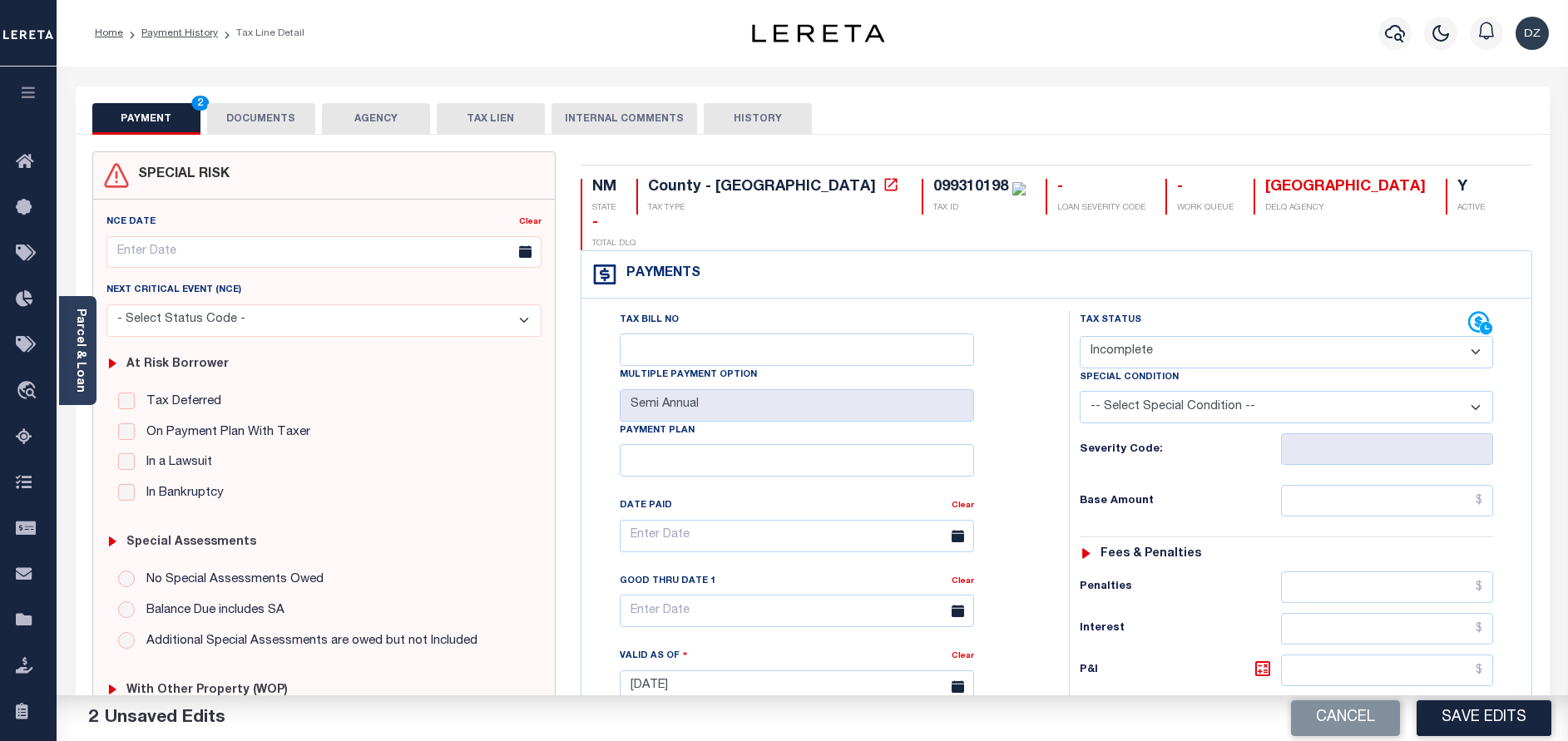
click at [1114, 337] on select "- Select Status Code - Open Due/Unpaid Paid Incomplete No Tax Due Internal Refu…" at bounding box center [1286, 353] width 413 height 33
select select "PYD"
click at [1079, 337] on select "- Select Status Code - Open Due/Unpaid Paid Incomplete No Tax Due Internal Refu…" at bounding box center [1286, 353] width 413 height 33
click at [1387, 485] on input "text" at bounding box center [1387, 500] width 212 height 32
type input "$0.00"
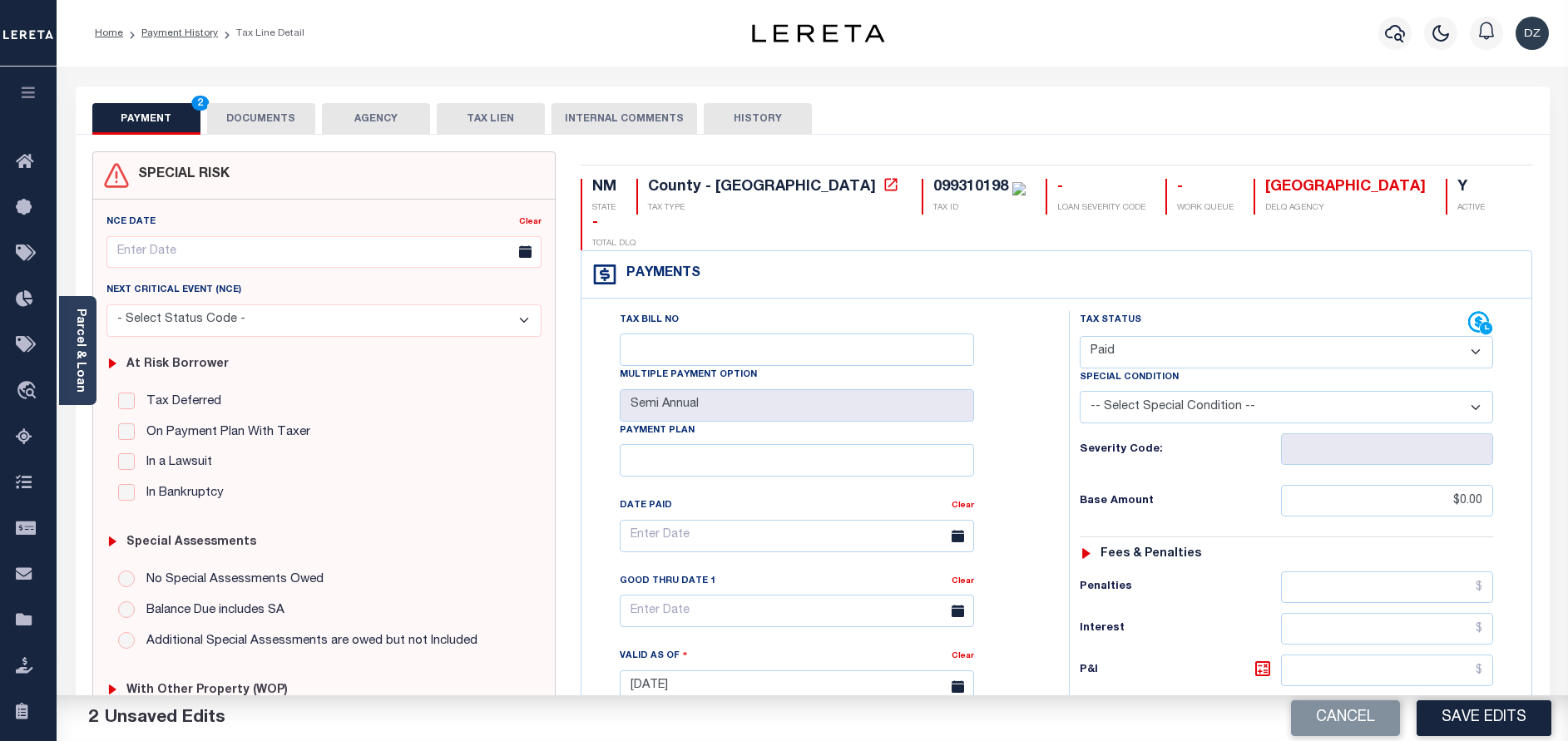
type input "$0.00"
click at [1496, 708] on button "Save Edits" at bounding box center [1484, 718] width 135 height 35
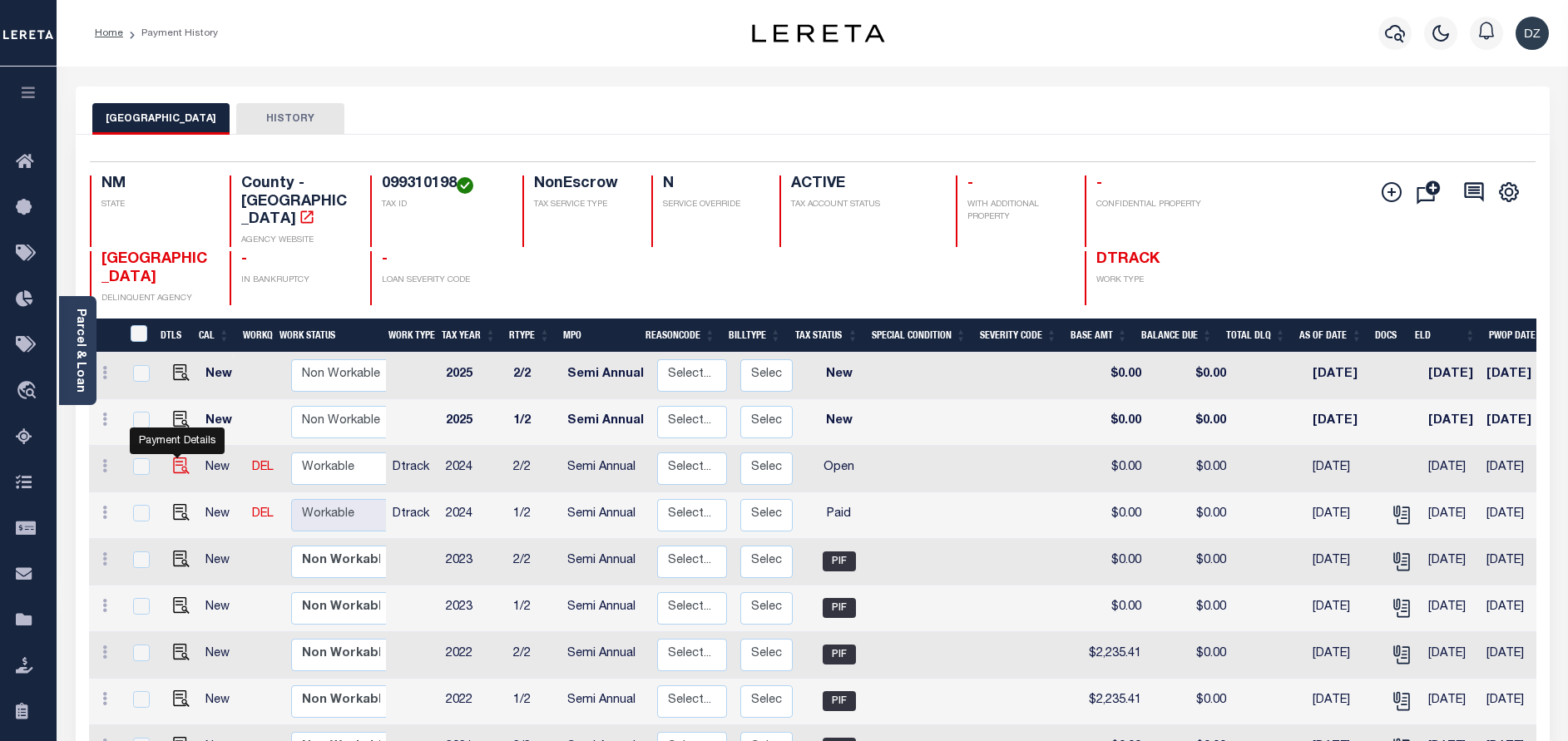
click at [179, 458] on img "" at bounding box center [181, 466] width 16 height 16
checkbox input "true"
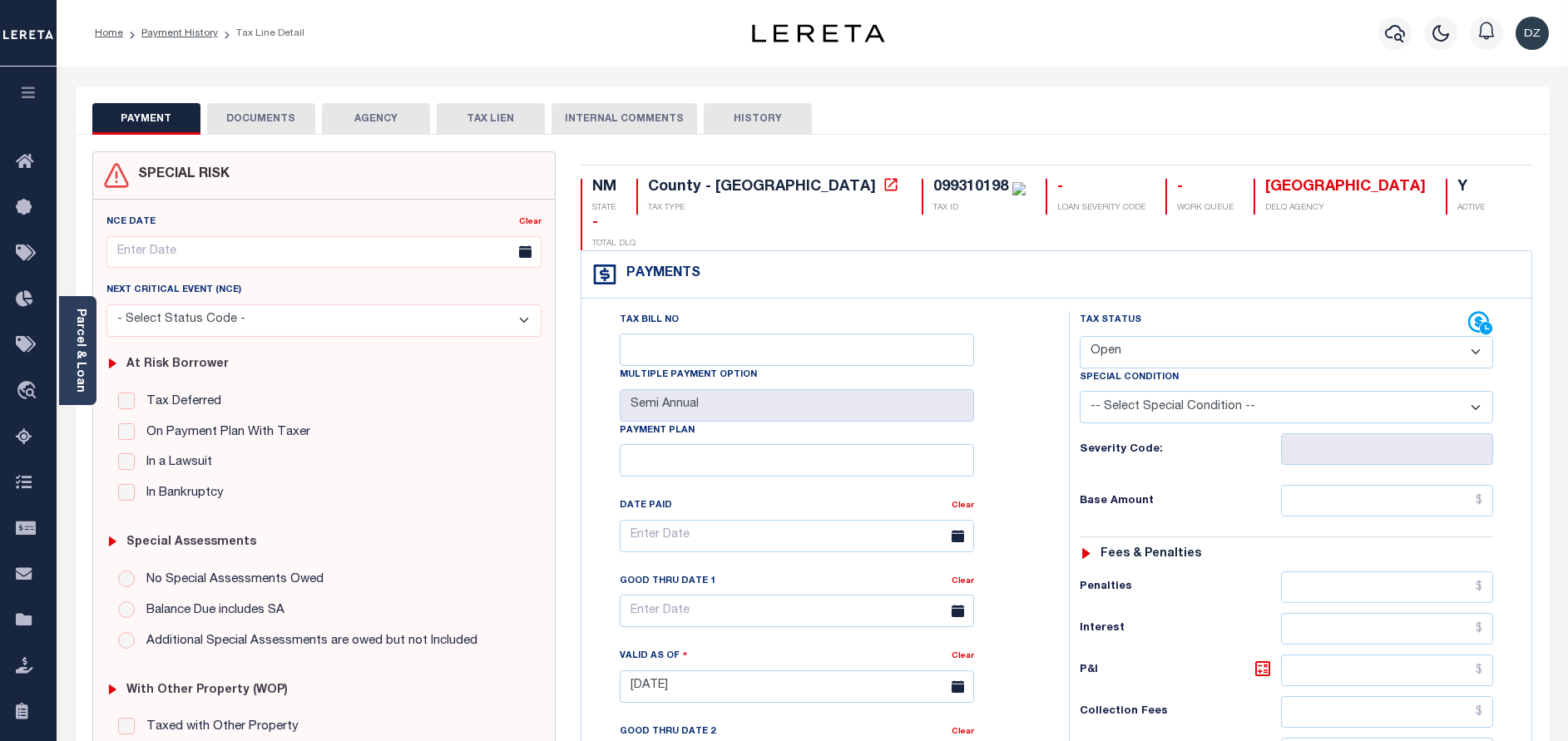
click at [1112, 337] on select "- Select Status Code - Open Due/Unpaid Paid Incomplete No Tax Due Internal Refu…" at bounding box center [1286, 353] width 413 height 33
select select "PYD"
click at [1079, 337] on select "- Select Status Code - Open Due/Unpaid Paid Incomplete No Tax Due Internal Refu…" at bounding box center [1286, 353] width 413 height 33
type input "[DATE]"
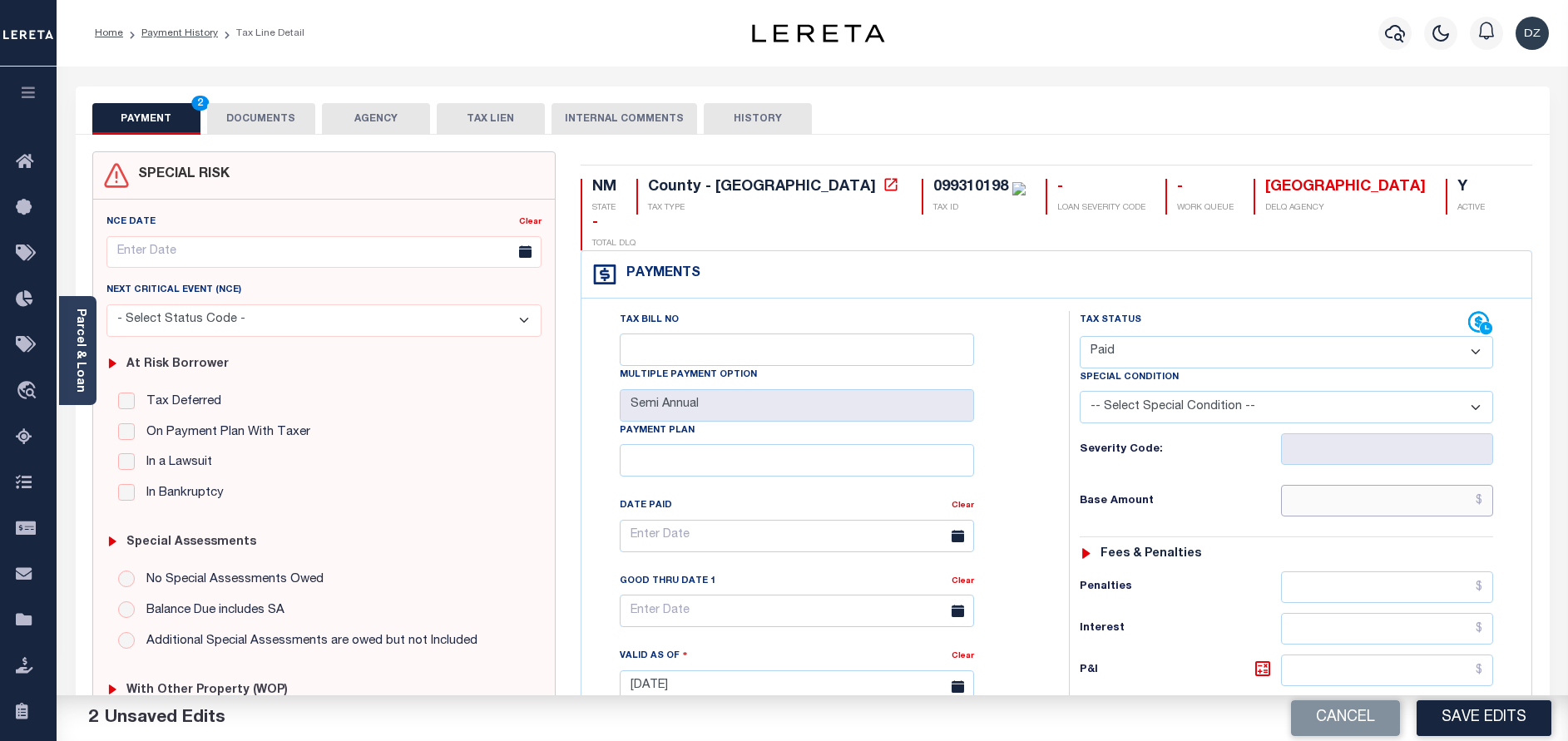
click at [1422, 485] on input "text" at bounding box center [1387, 500] width 212 height 32
type input "$0.00"
click at [267, 120] on button "DOCUMENTS" at bounding box center [261, 119] width 108 height 32
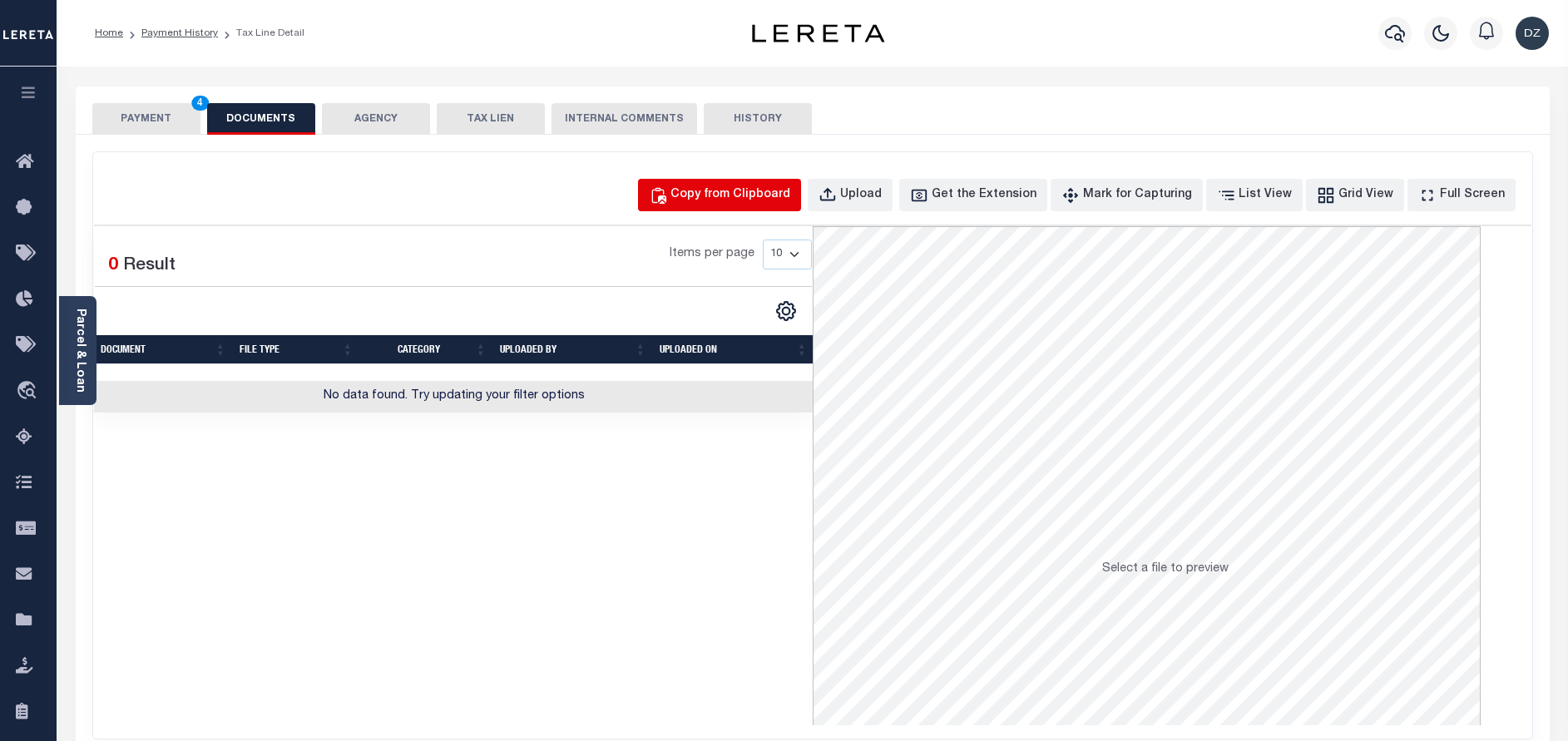
click at [758, 181] on button "Copy from Clipboard" at bounding box center [719, 195] width 163 height 33
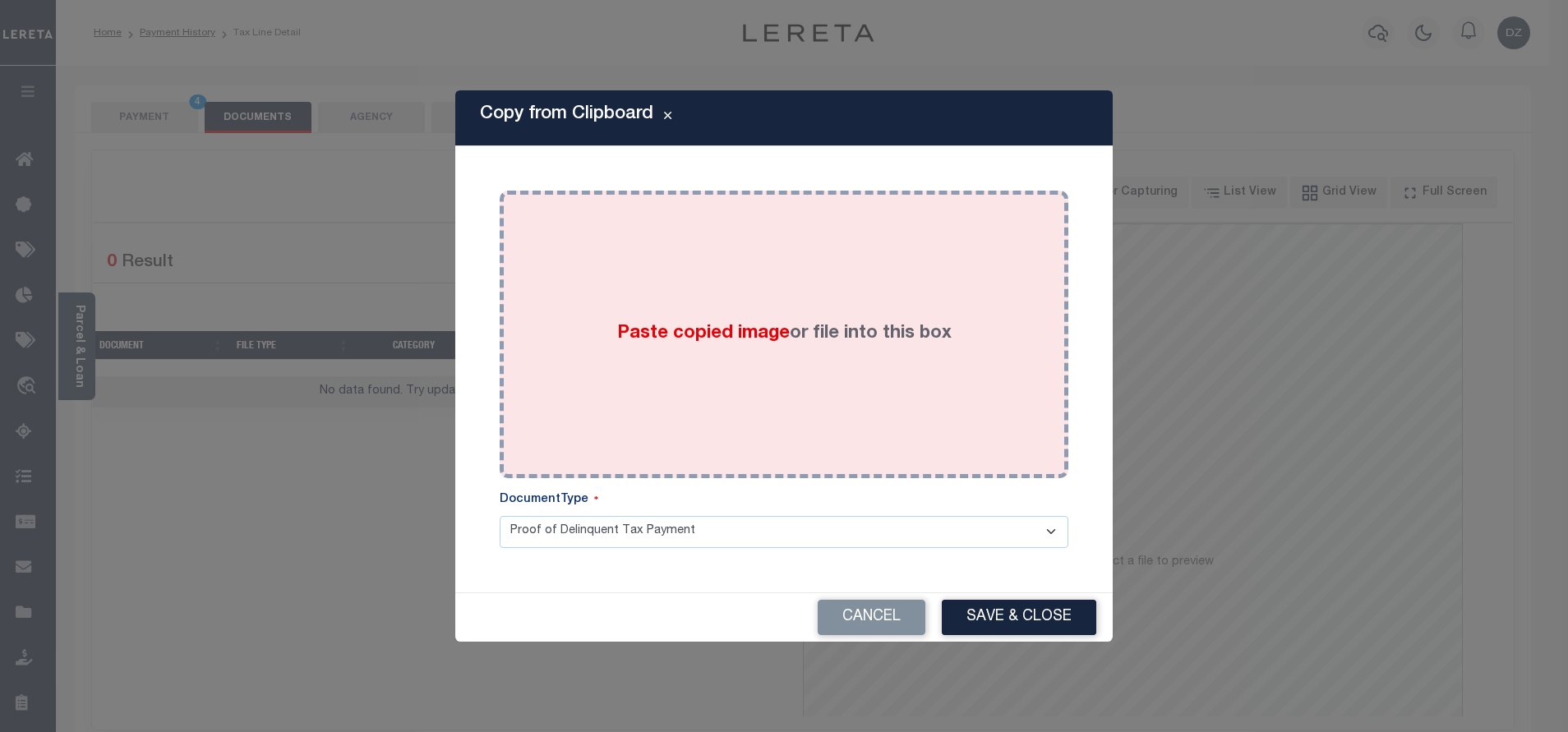
click at [736, 284] on div "Paste copied image or file into this box" at bounding box center [784, 334] width 544 height 263
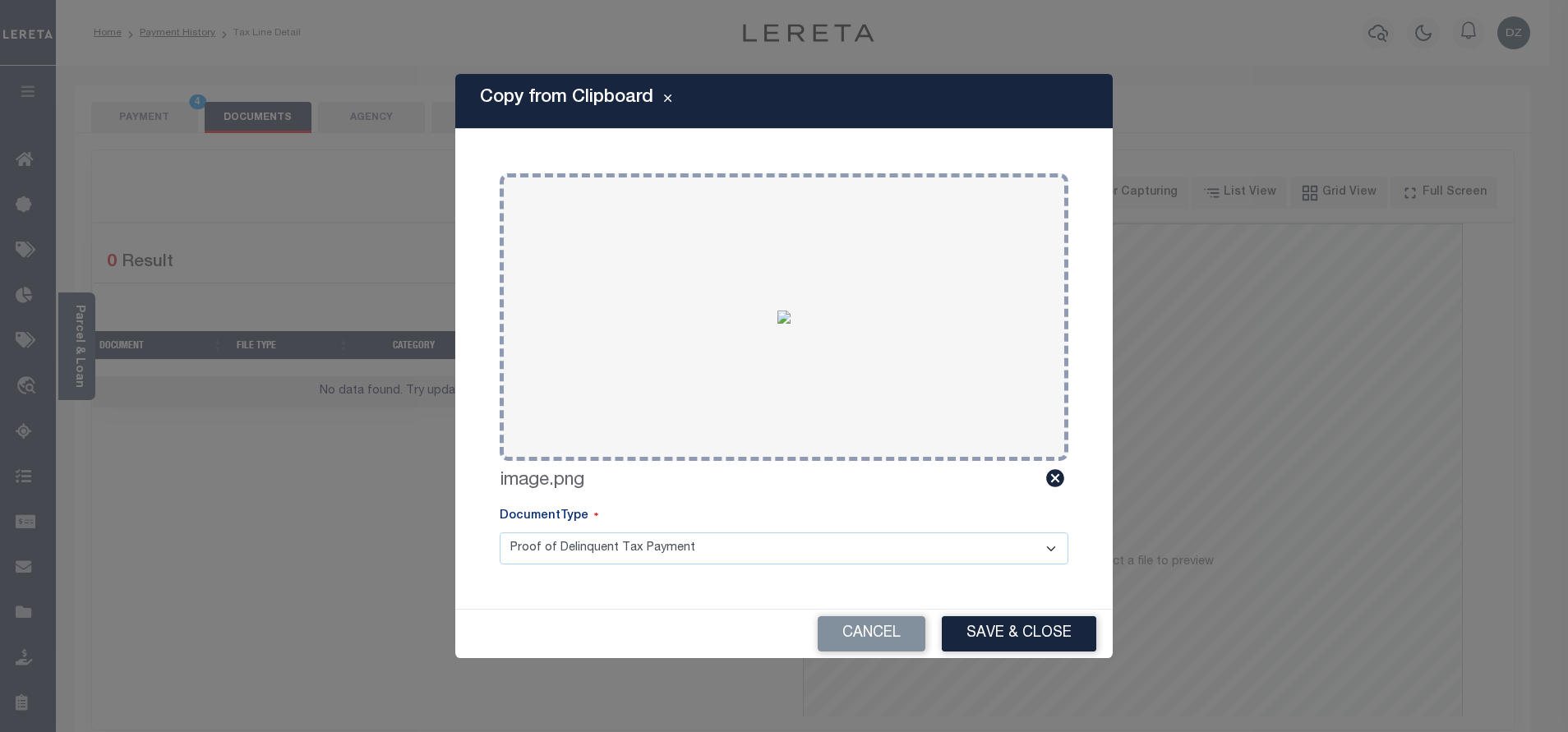
click at [1004, 641] on button "Save & Close" at bounding box center [1019, 634] width 155 height 35
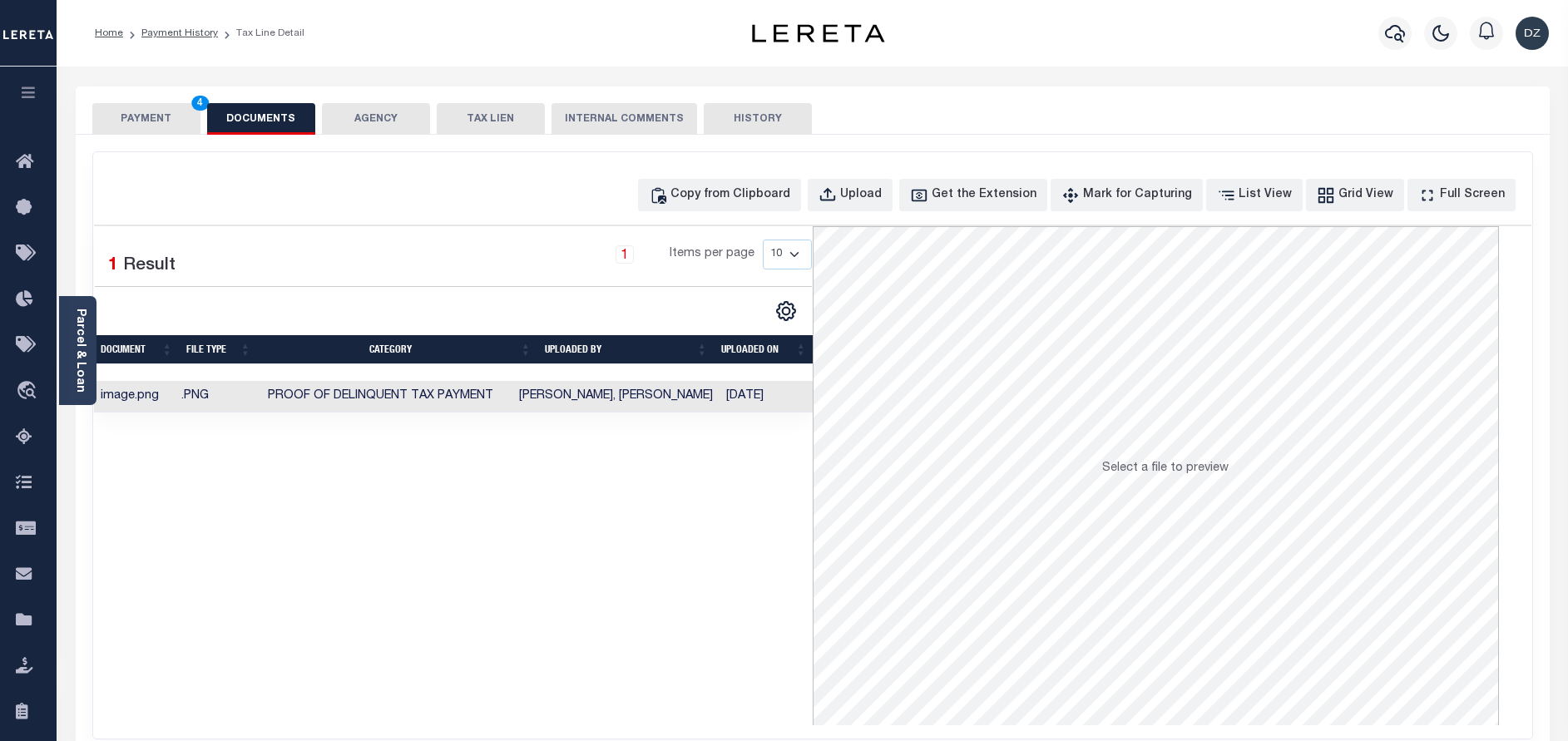
click at [159, 119] on button "PAYMENT 4" at bounding box center [146, 119] width 108 height 32
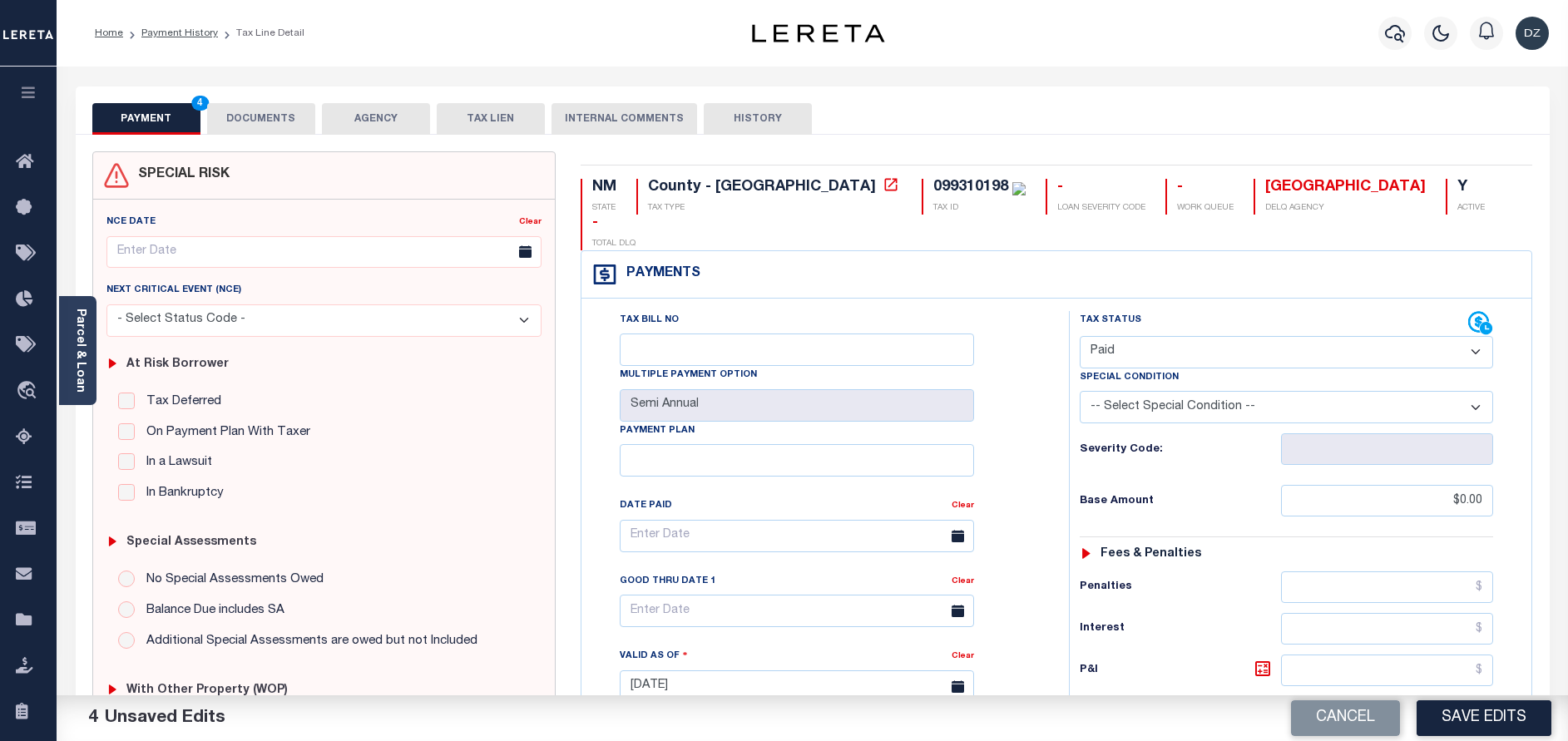
click at [1458, 716] on button "Save Edits" at bounding box center [1484, 718] width 135 height 35
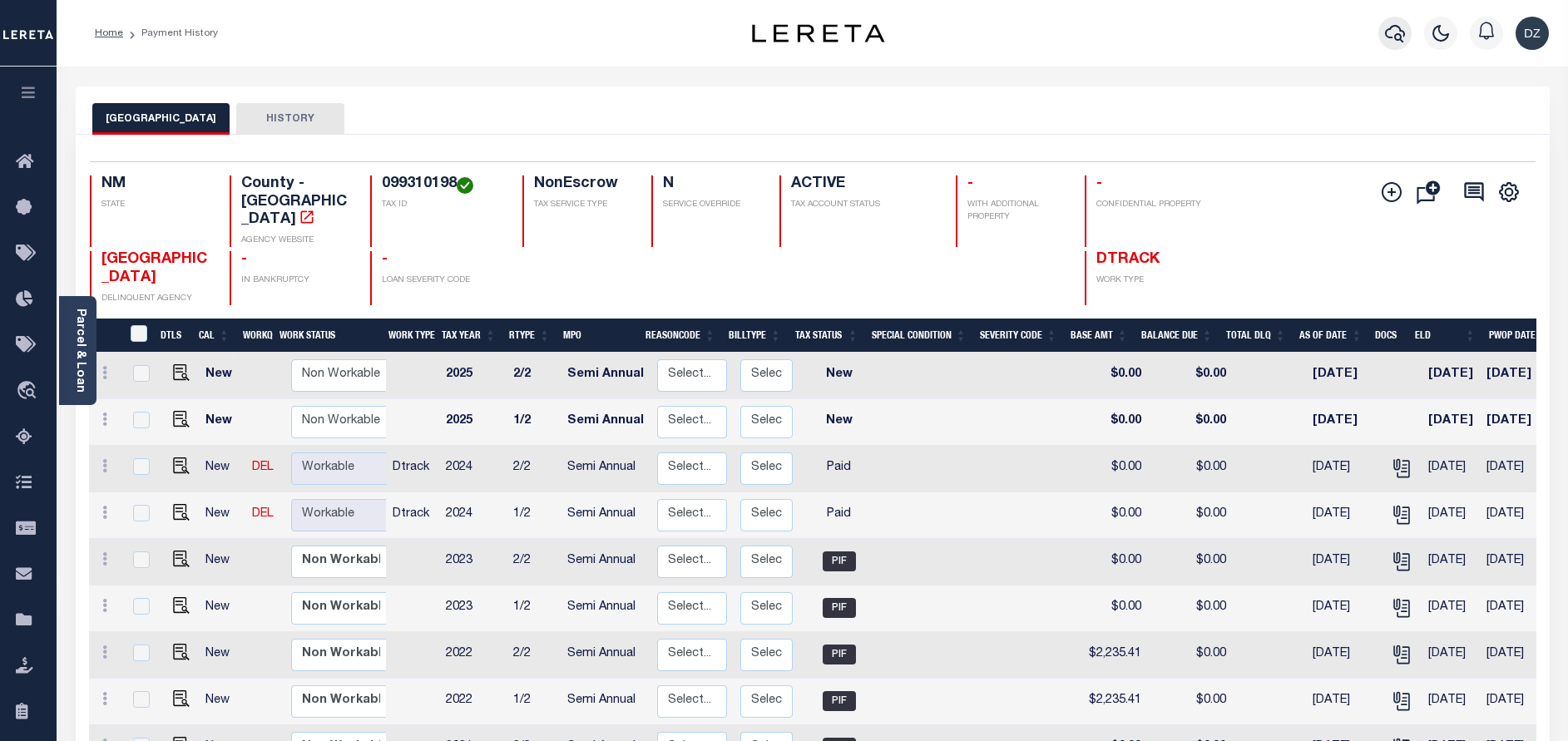
click at [1392, 37] on icon "button" at bounding box center [1395, 33] width 20 height 20
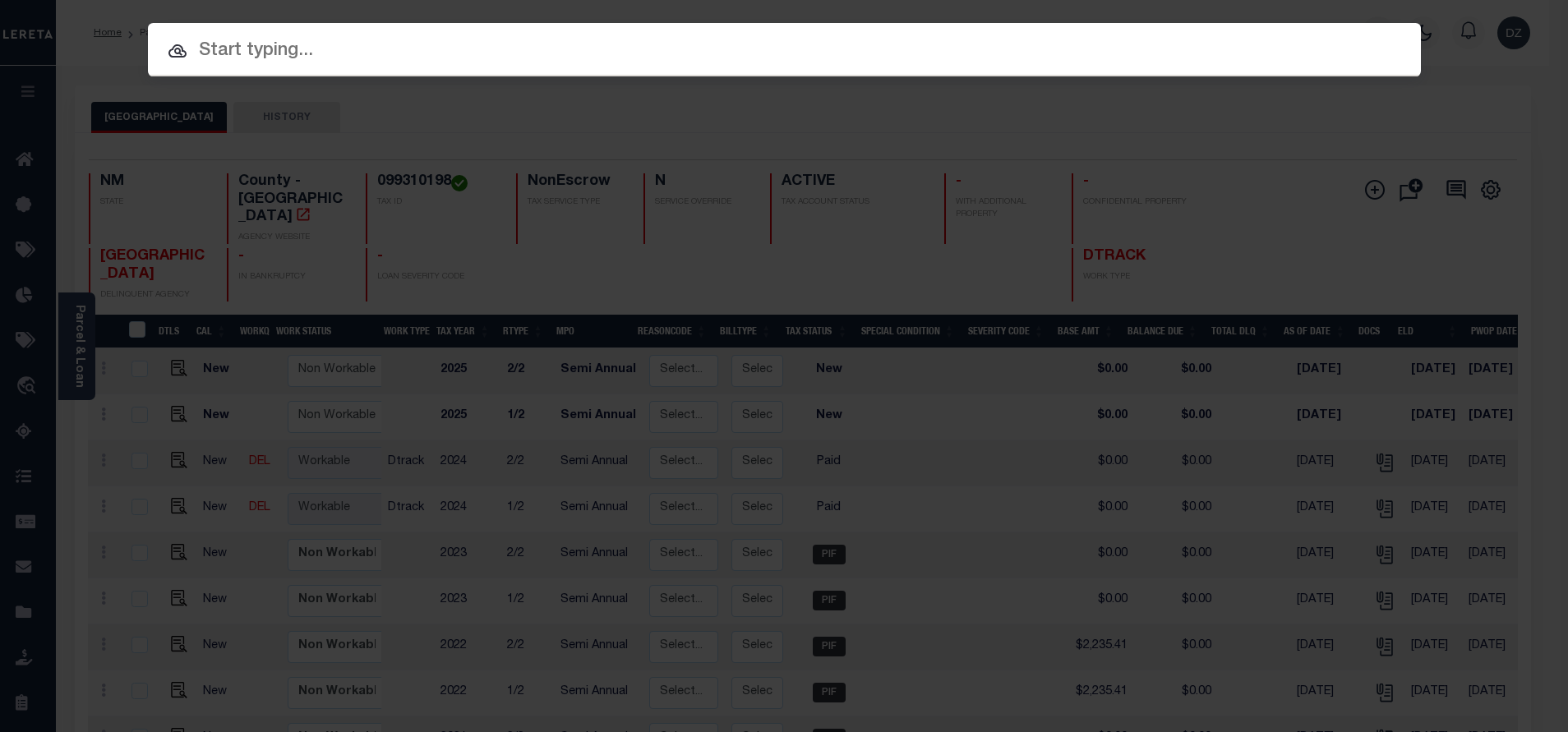
paste input "72951"
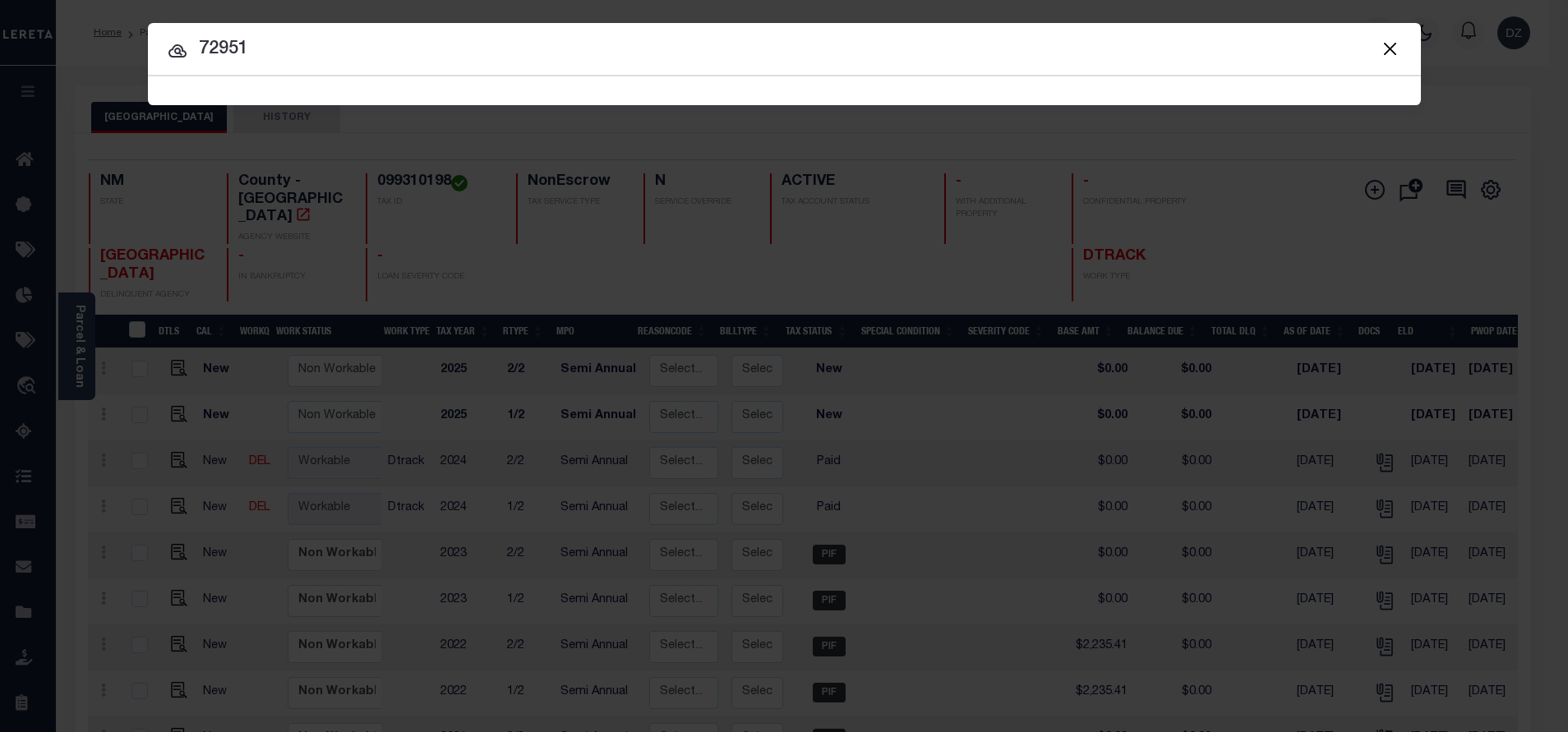
type input "72951"
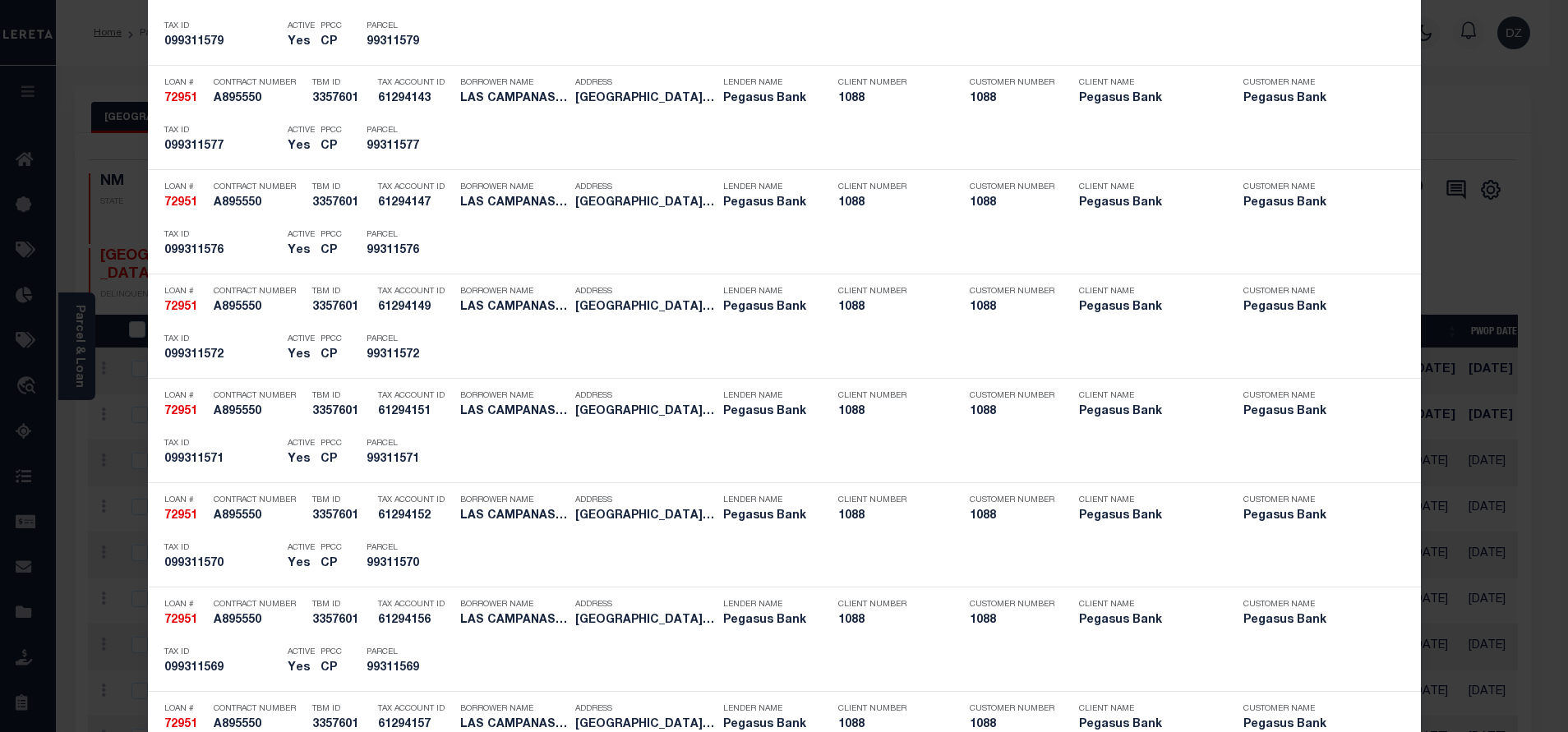
scroll to position [3082, 0]
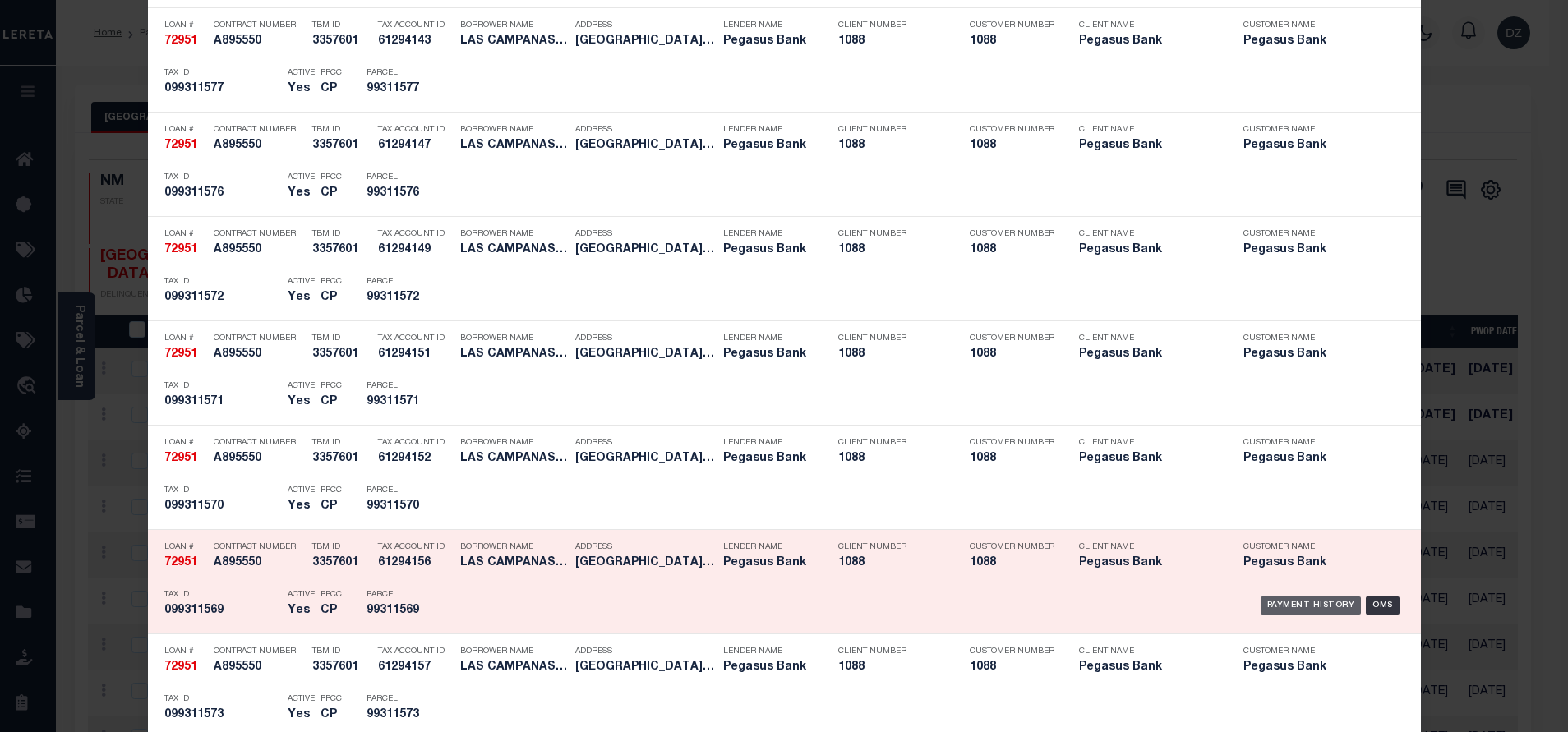
click at [1277, 605] on div "Payment History" at bounding box center [1311, 605] width 101 height 18
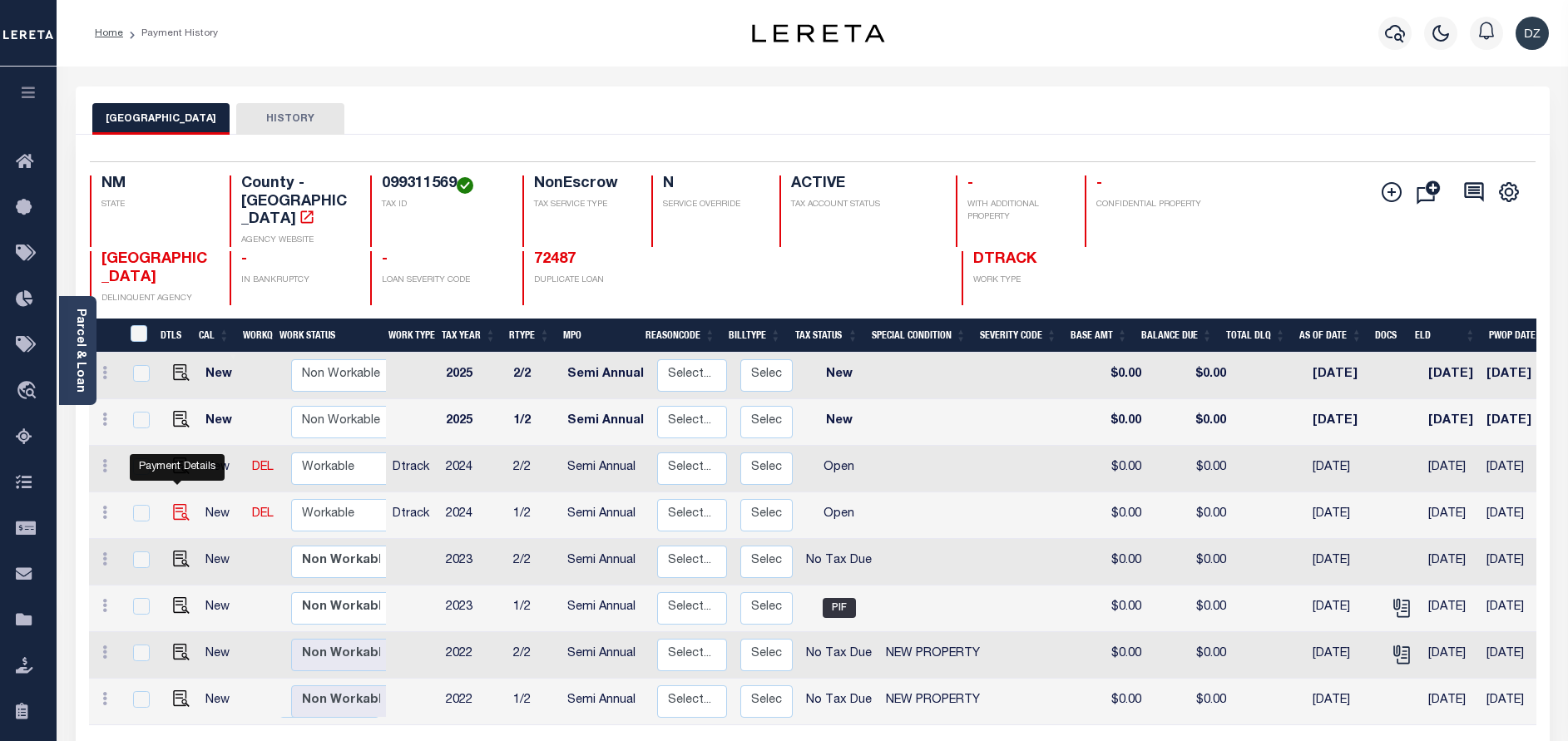
click at [173, 504] on img "" at bounding box center [181, 512] width 16 height 16
checkbox input "true"
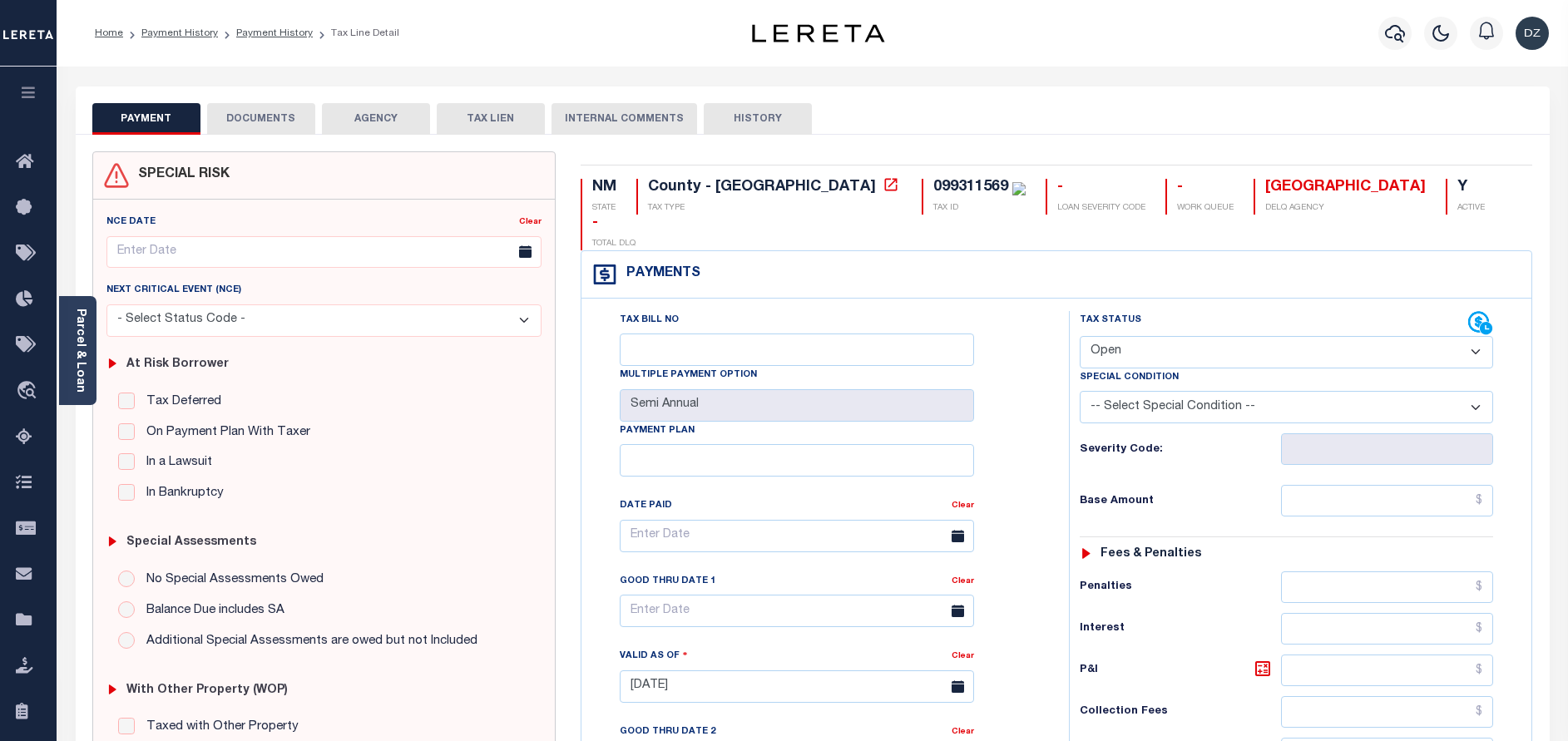
click at [1170, 337] on select "- Select Status Code - Open Due/Unpaid Paid Incomplete No Tax Due Internal Refu…" at bounding box center [1286, 353] width 413 height 33
select select "PYD"
click at [1079, 337] on select "- Select Status Code - Open Due/Unpaid Paid Incomplete No Tax Due Internal Refu…" at bounding box center [1286, 353] width 413 height 33
type input "[DATE]"
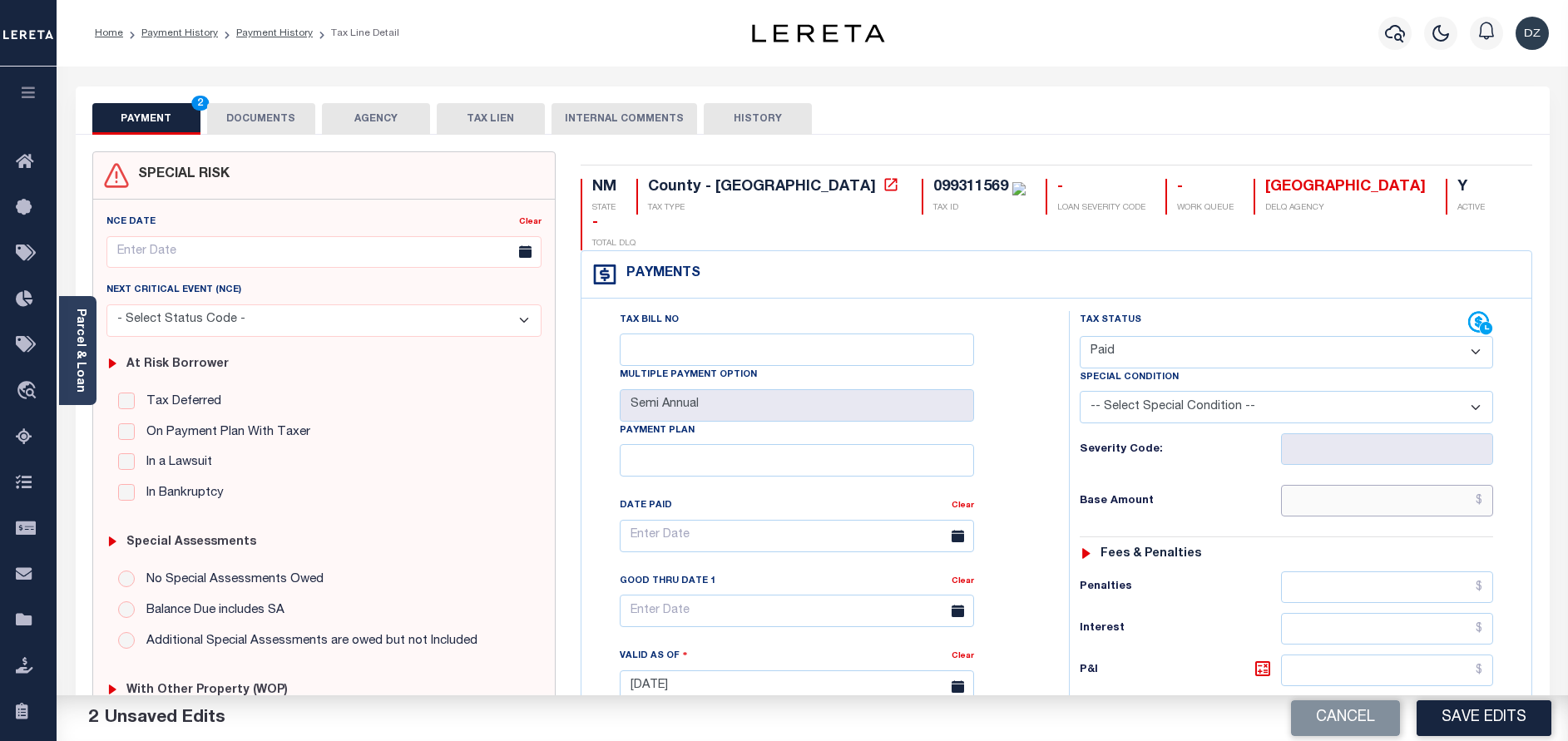
click at [1336, 485] on input "text" at bounding box center [1387, 500] width 212 height 32
type input "$0.00"
click at [292, 110] on button "DOCUMENTS" at bounding box center [261, 119] width 108 height 32
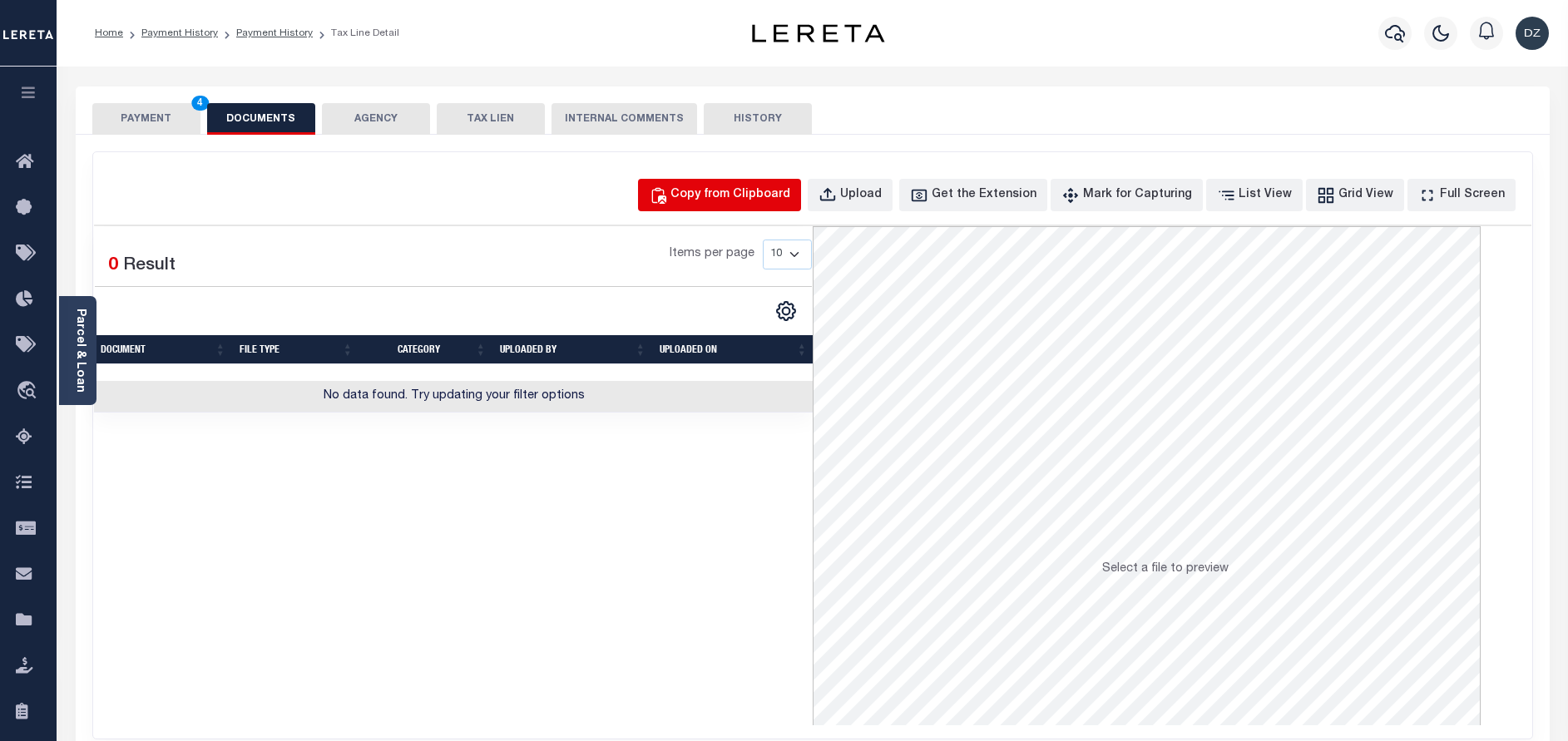
click at [729, 189] on div "Copy from Clipboard" at bounding box center [730, 195] width 120 height 18
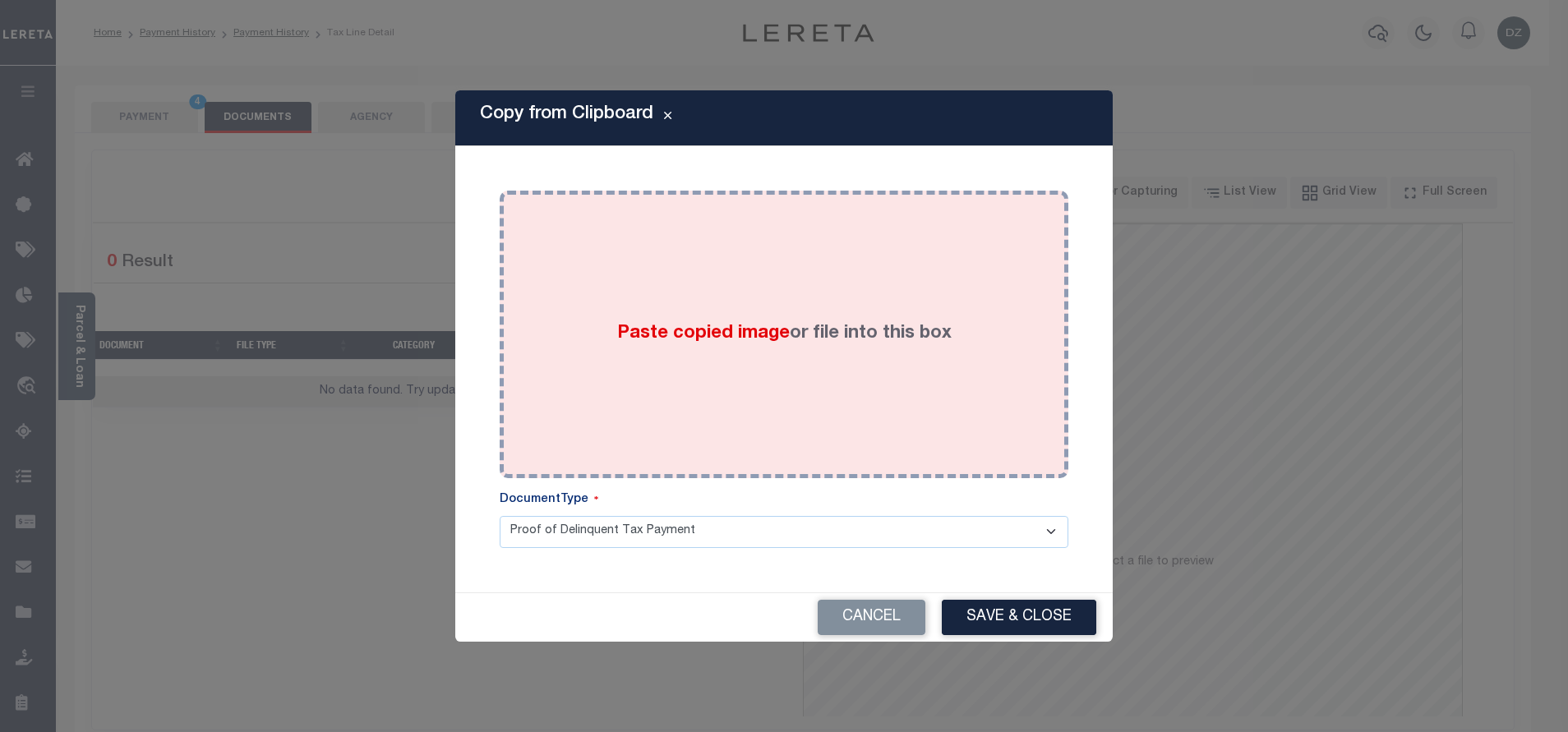
click at [742, 317] on div "Paste copied image or file into this box" at bounding box center [784, 334] width 544 height 263
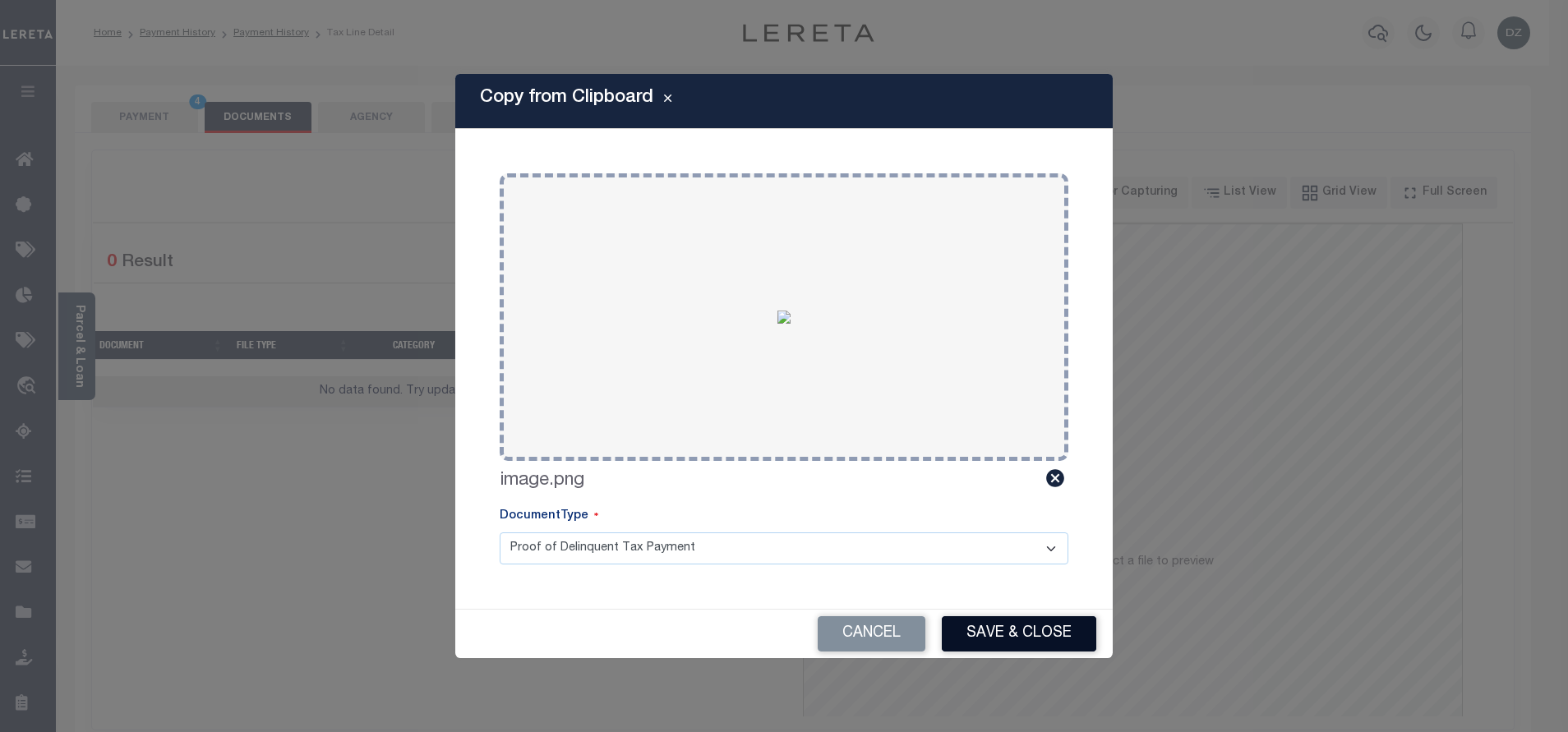
click at [990, 621] on button "Save & Close" at bounding box center [1019, 634] width 155 height 35
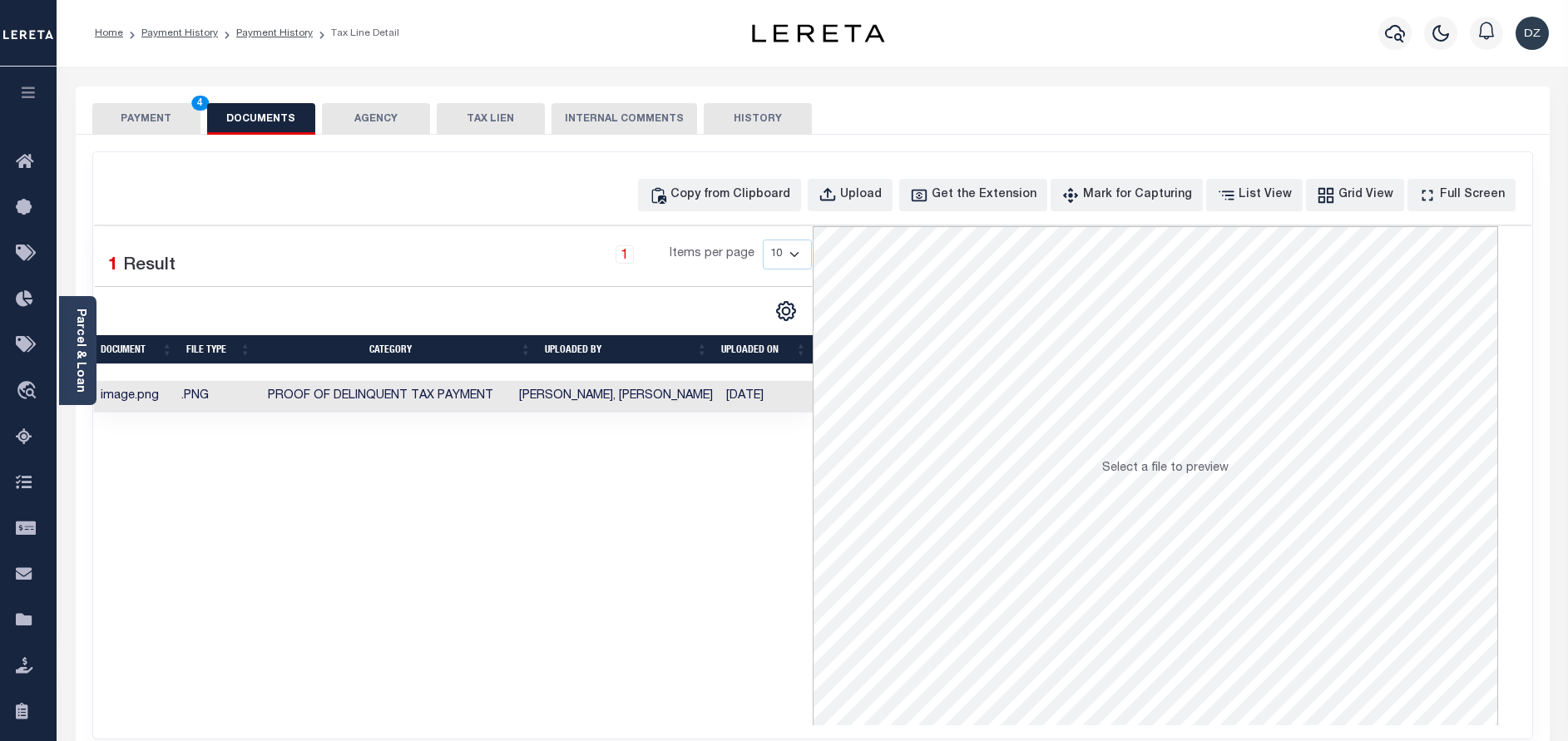
click at [127, 128] on button "PAYMENT 4" at bounding box center [146, 119] width 108 height 32
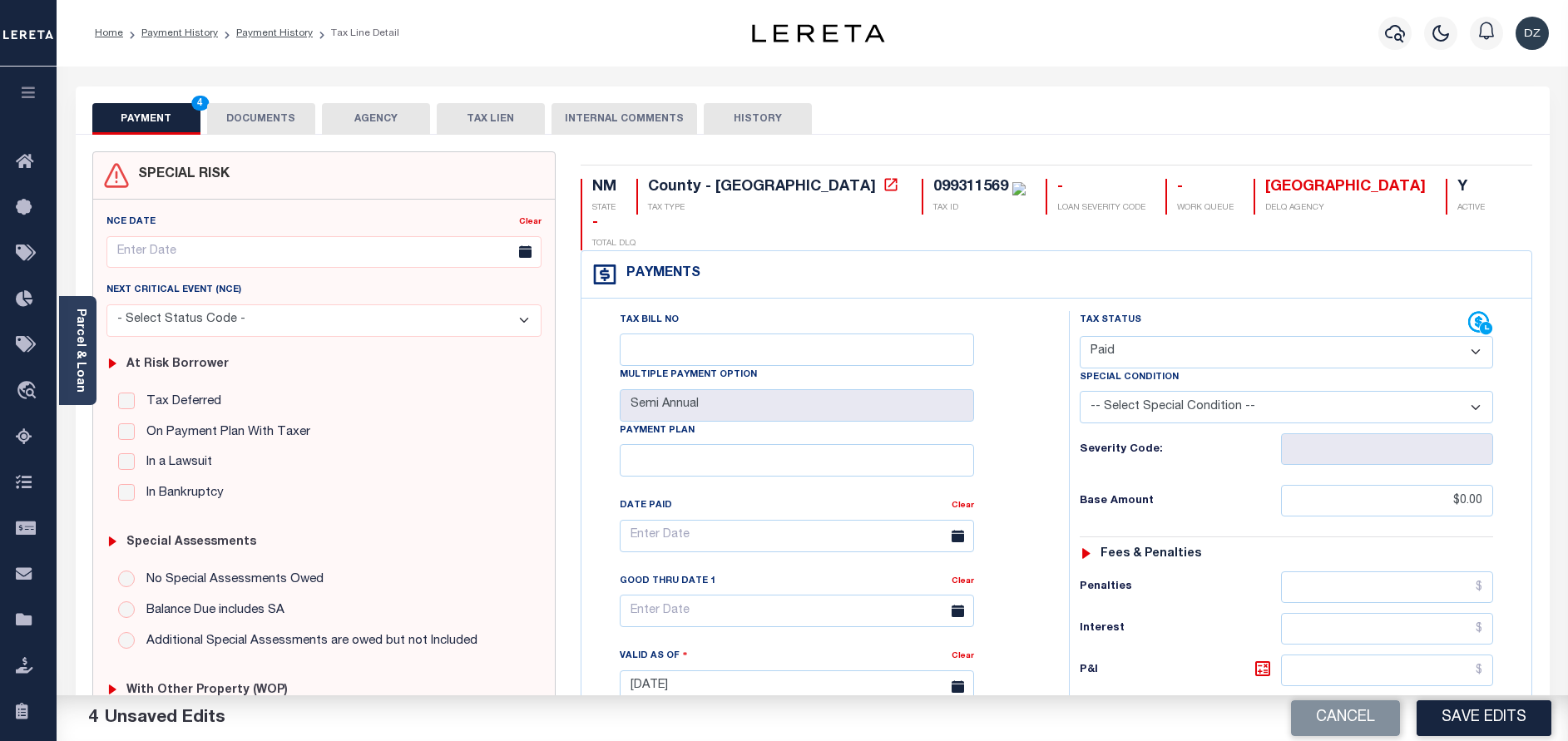
click at [1463, 695] on div "Cancel Save Edits" at bounding box center [1190, 718] width 756 height 47
click at [1468, 724] on button "Save Edits" at bounding box center [1484, 718] width 135 height 35
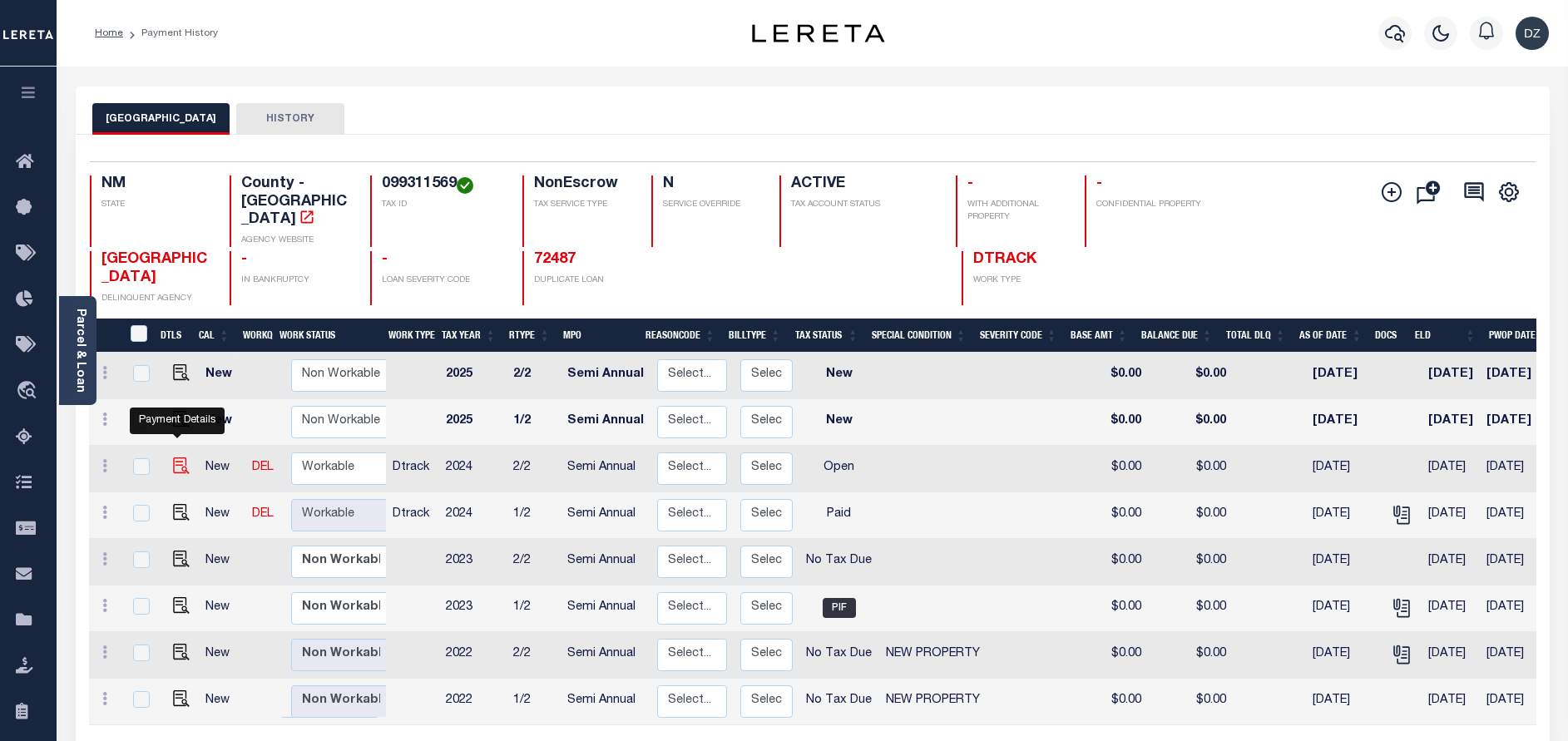
click at [173, 458] on img "" at bounding box center [181, 466] width 16 height 16
checkbox input "true"
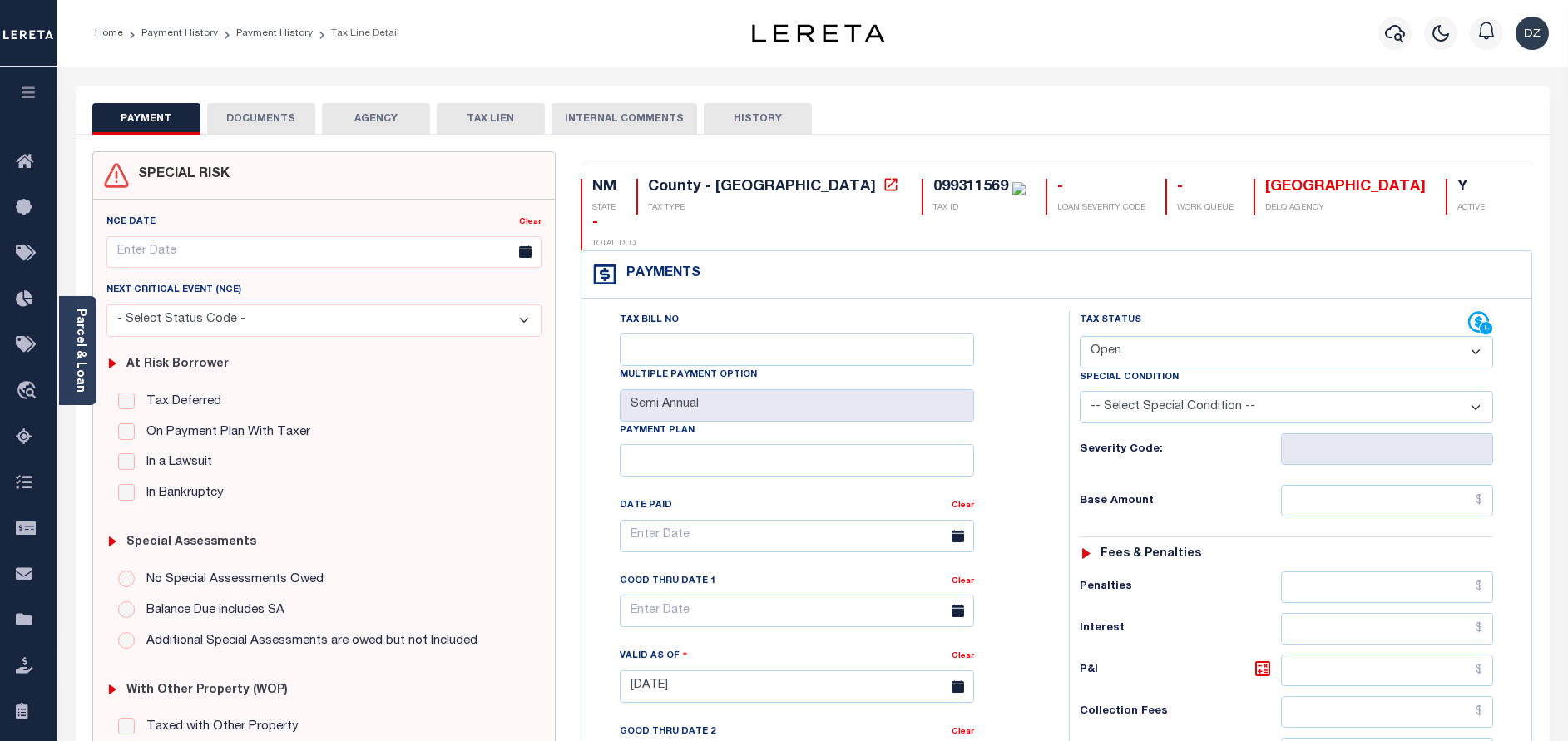
click at [1321, 337] on select "- Select Status Code - Open Due/Unpaid Paid Incomplete No Tax Due Internal Refu…" at bounding box center [1286, 353] width 413 height 33
select select "PYD"
click at [1079, 337] on select "- Select Status Code - Open Due/Unpaid Paid Incomplete No Tax Due Internal Refu…" at bounding box center [1286, 353] width 413 height 33
type input "[DATE]"
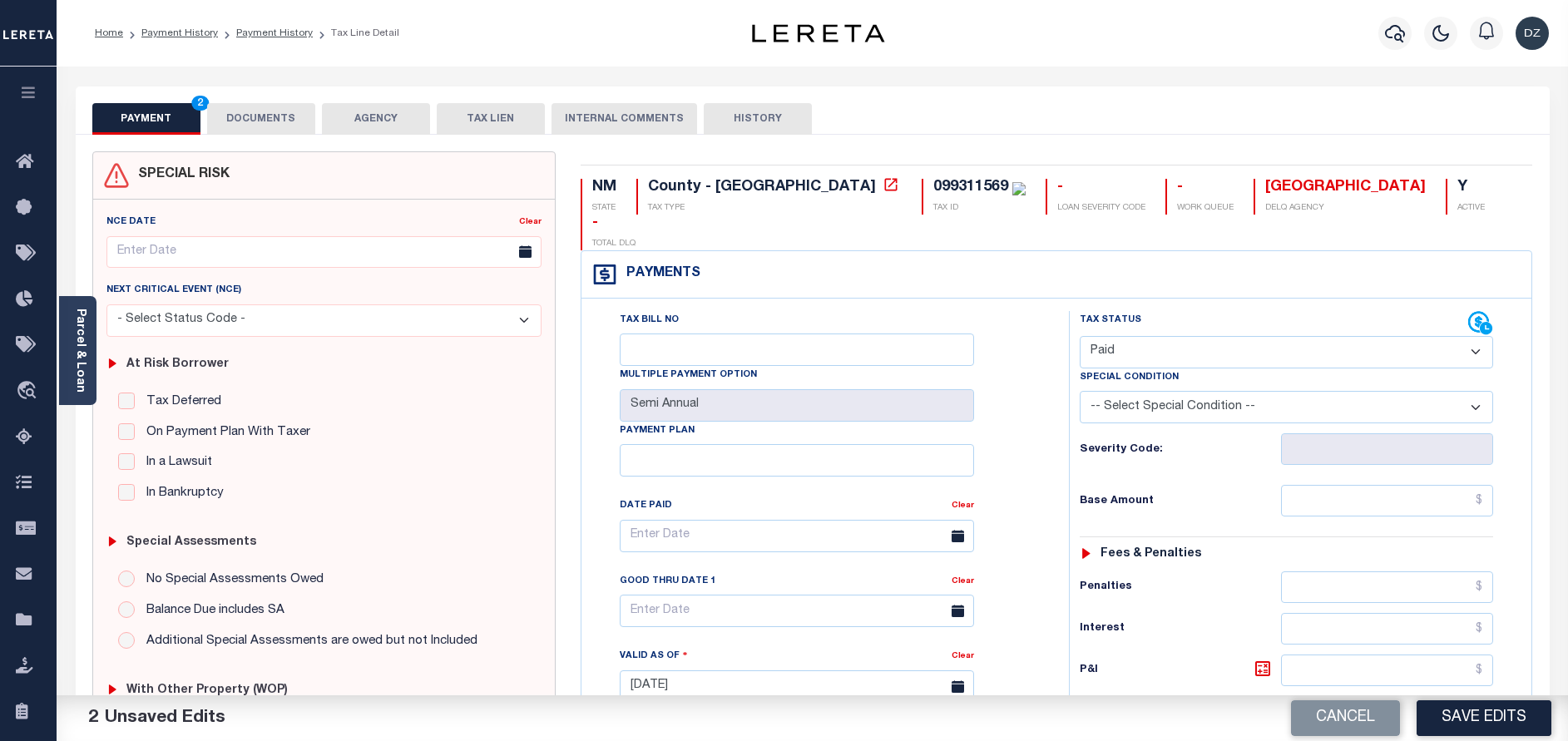
click at [1399, 491] on div "Tax Status Status - Select Status Code -" at bounding box center [1292, 678] width 446 height 734
click at [1393, 485] on input "text" at bounding box center [1387, 500] width 212 height 32
type input "$0.00"
click at [281, 99] on div "PAYMENT 4 DOCUMENTS AGENCY DELINQUENT PAYEE TAX LIEN" at bounding box center [813, 110] width 1474 height 48
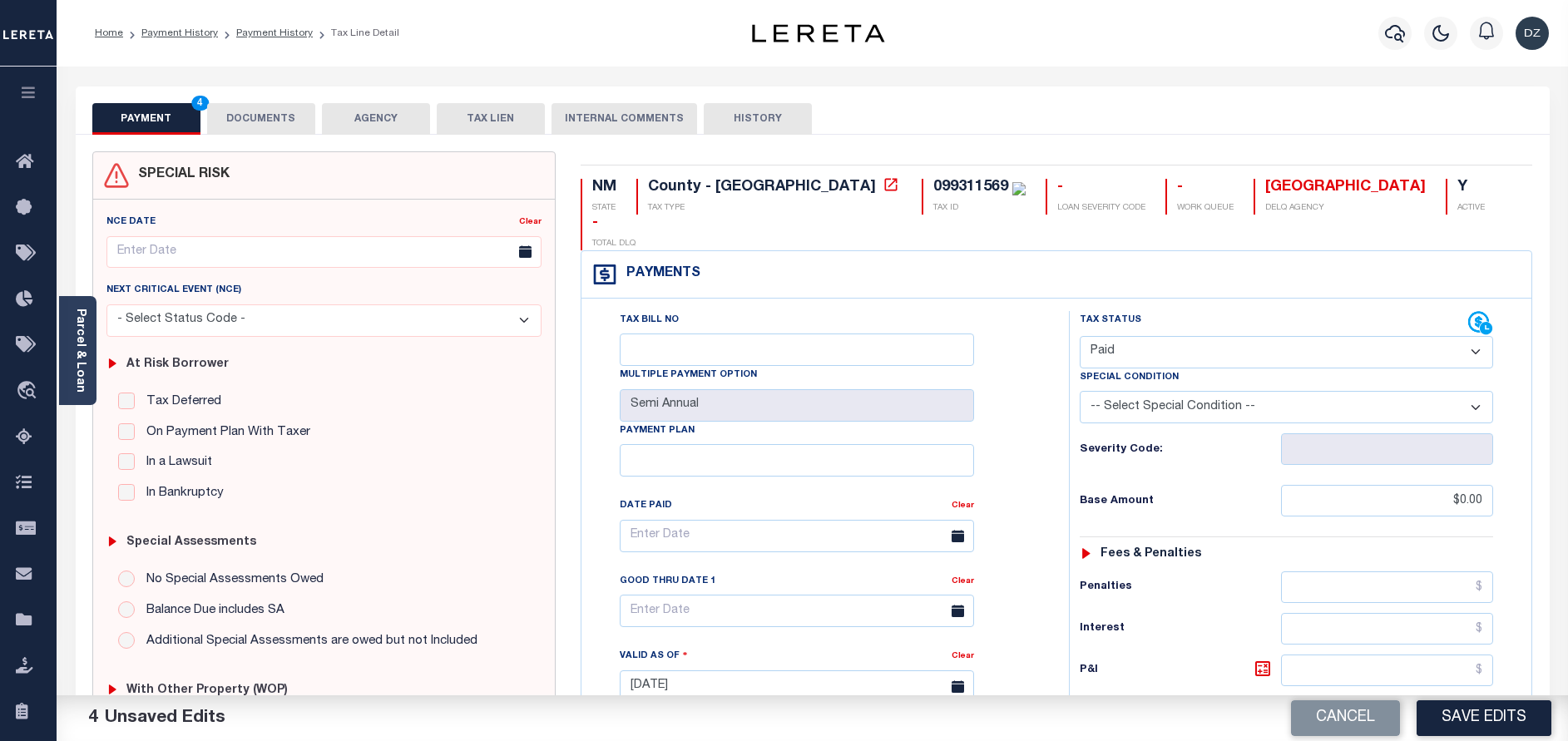
click at [292, 125] on button "DOCUMENTS" at bounding box center [261, 119] width 108 height 32
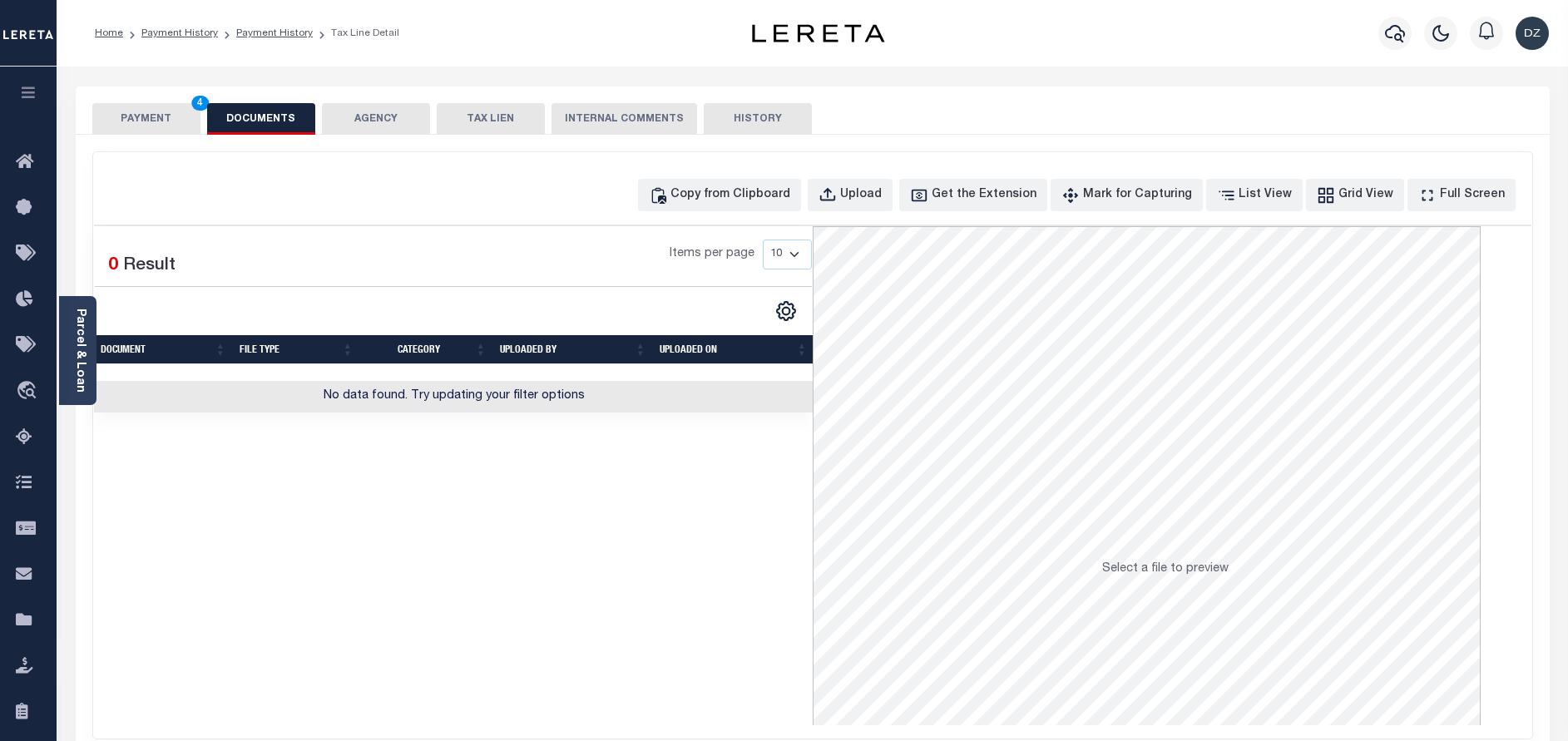
click at [743, 175] on div "Copy from Clipboard Upload Get the Extension Mark for Capturing Got it List Vie…" at bounding box center [812, 445] width 1439 height 586
click at [740, 200] on div "Copy from Clipboard" at bounding box center [730, 195] width 120 height 18
select select "POP"
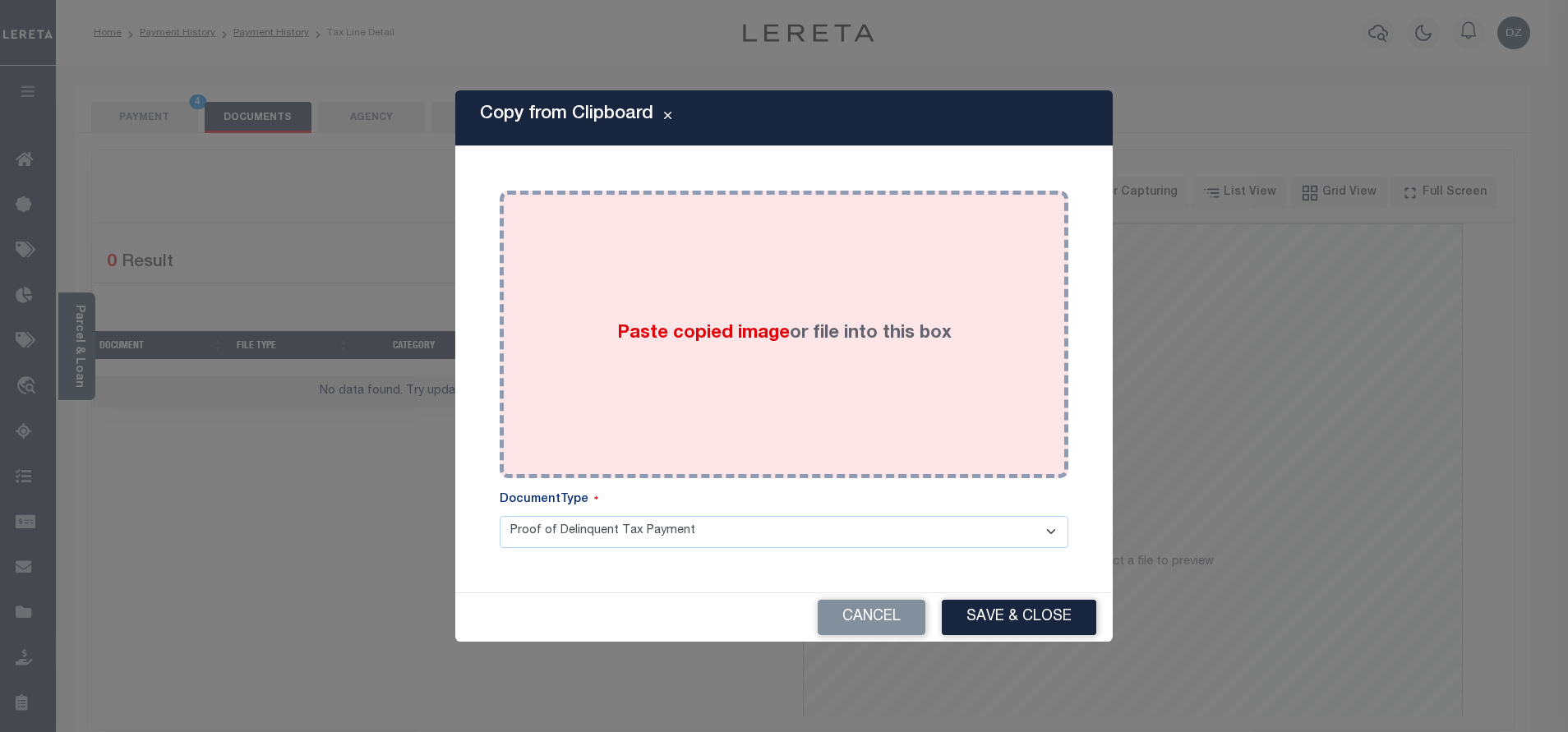
click at [756, 315] on div "Paste copied image or file into this box" at bounding box center [784, 334] width 544 height 263
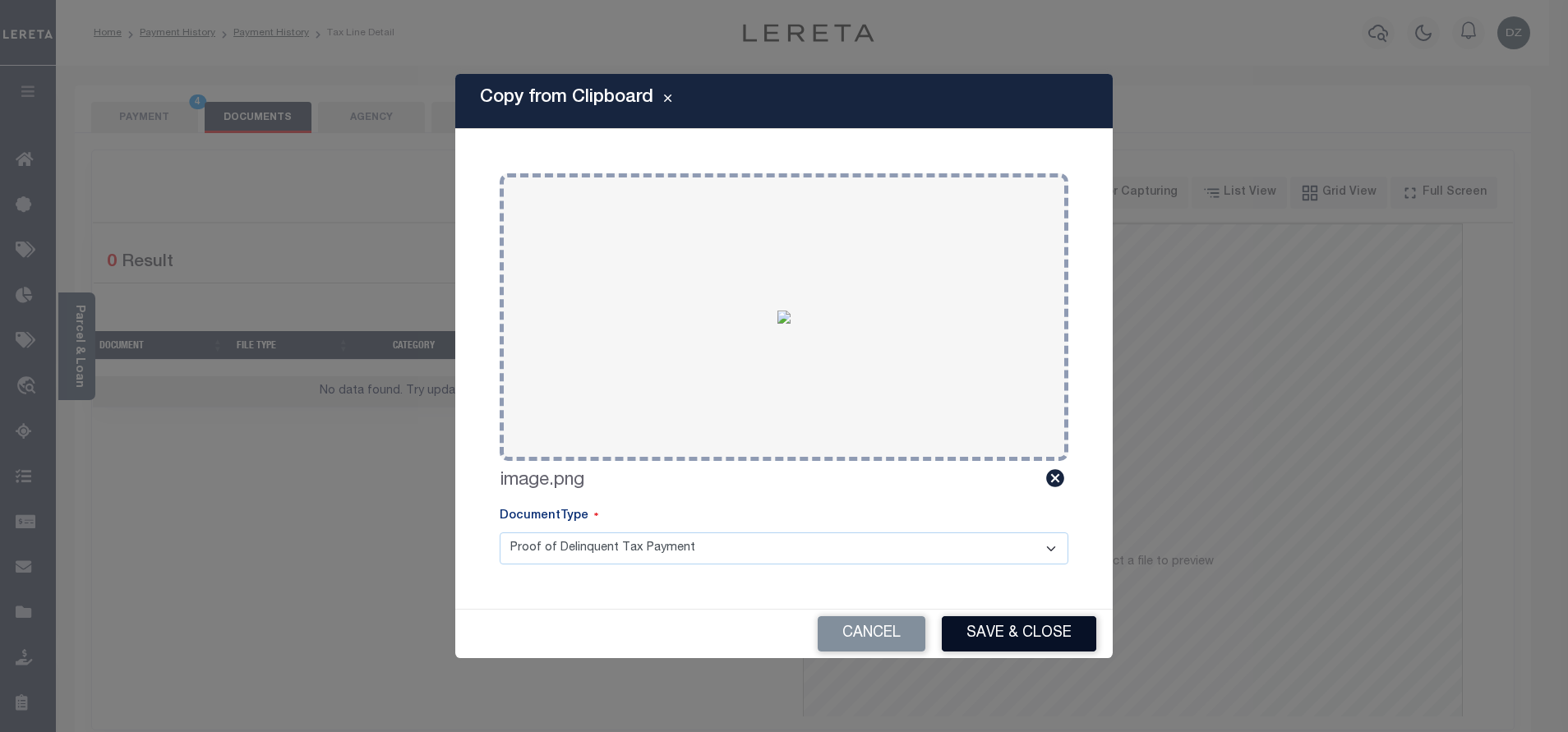
click at [982, 641] on button "Save & Close" at bounding box center [1019, 634] width 155 height 35
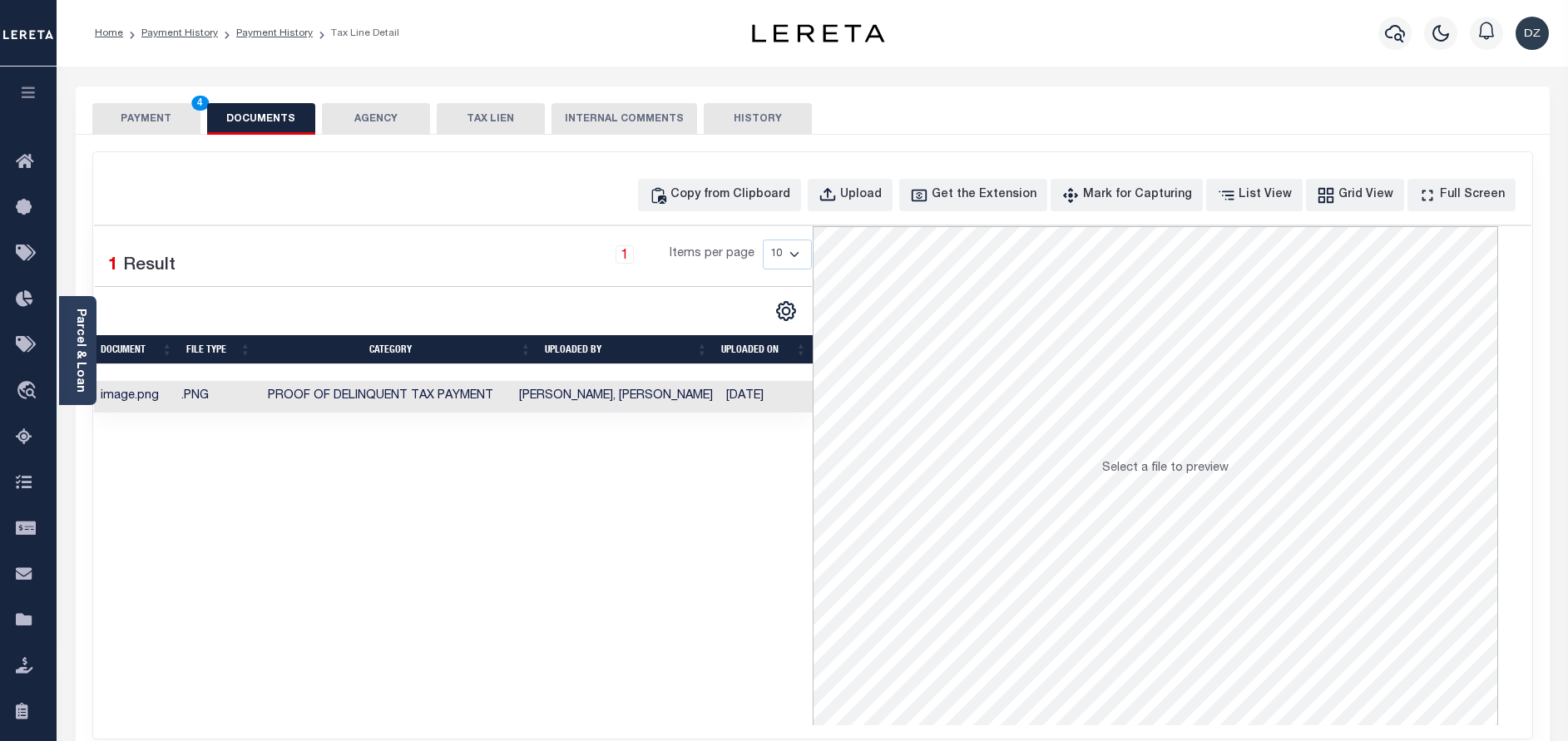
click at [116, 131] on button "PAYMENT 4" at bounding box center [146, 119] width 108 height 32
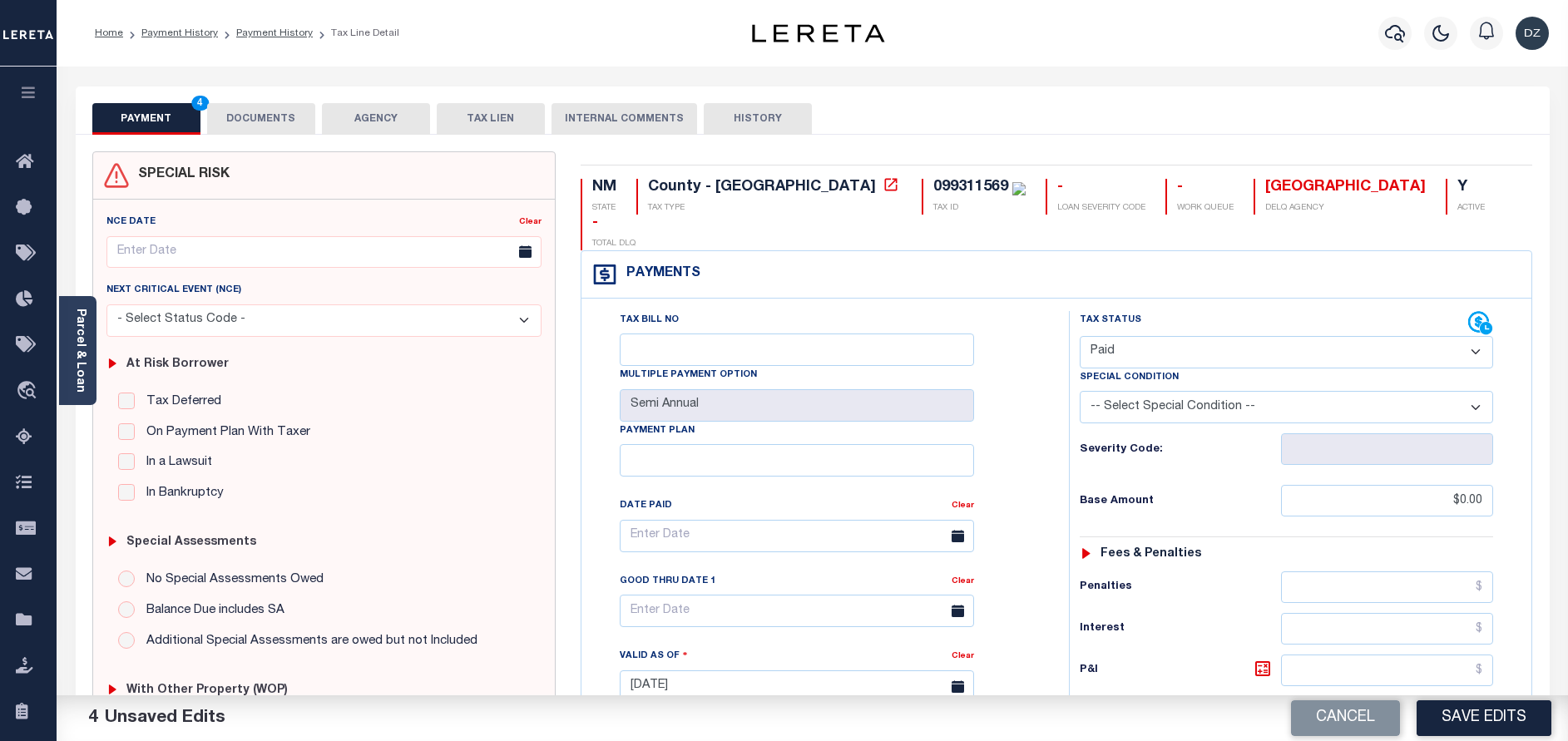
drag, startPoint x: 1444, startPoint y: 725, endPoint x: 1452, endPoint y: 720, distance: 9.4
click at [1452, 720] on button "Save Edits" at bounding box center [1484, 718] width 135 height 35
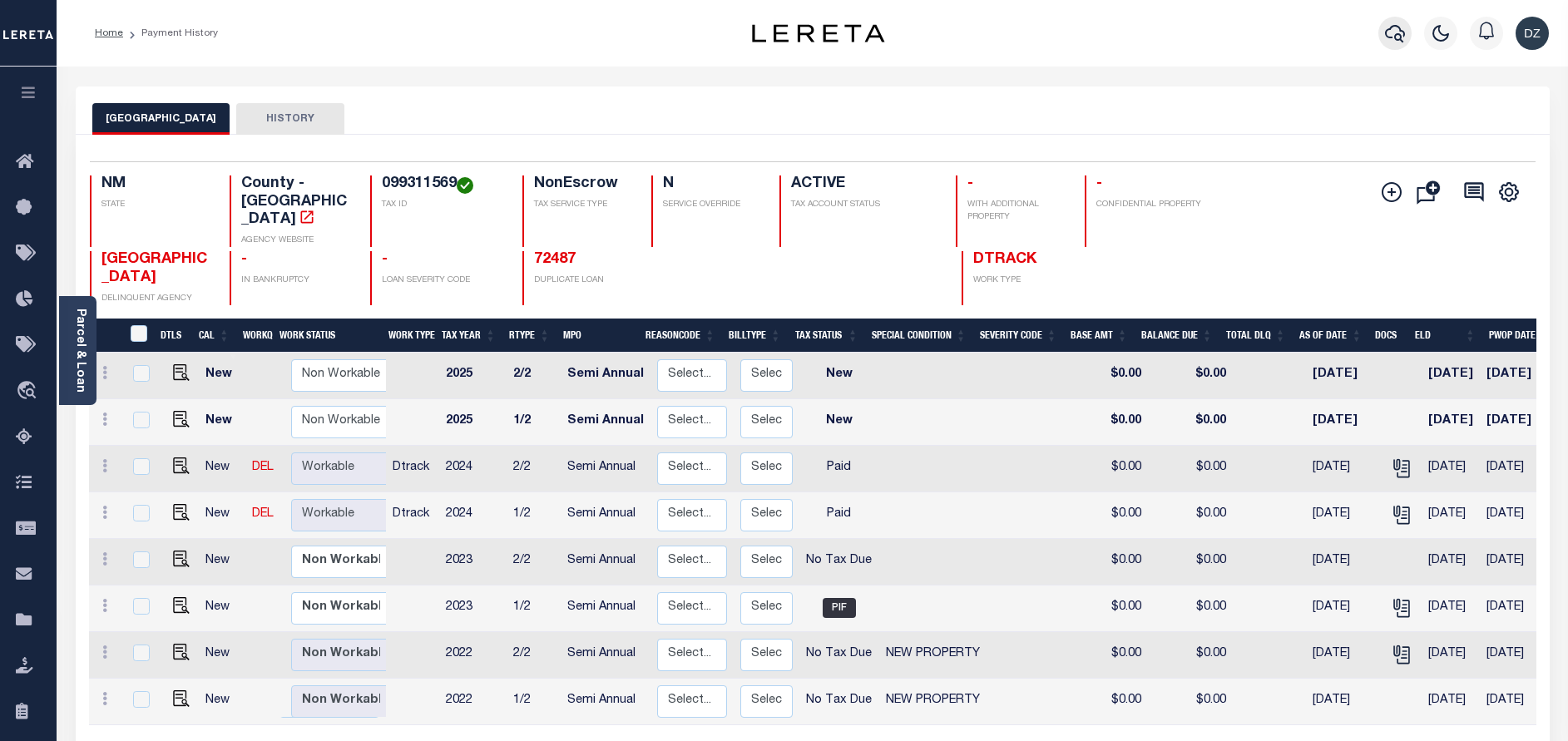
click at [1394, 29] on icon "button" at bounding box center [1395, 33] width 20 height 20
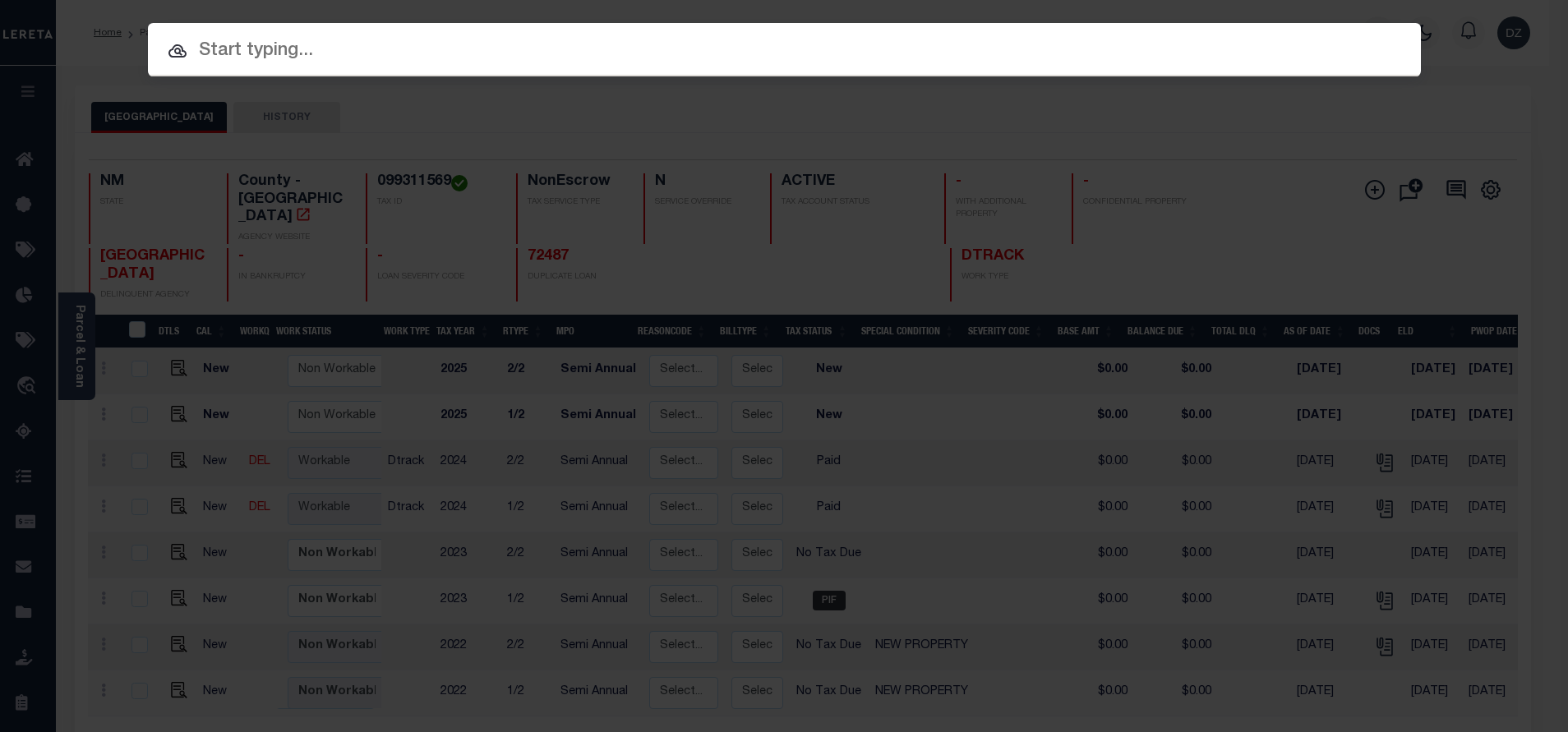
paste input "72951"
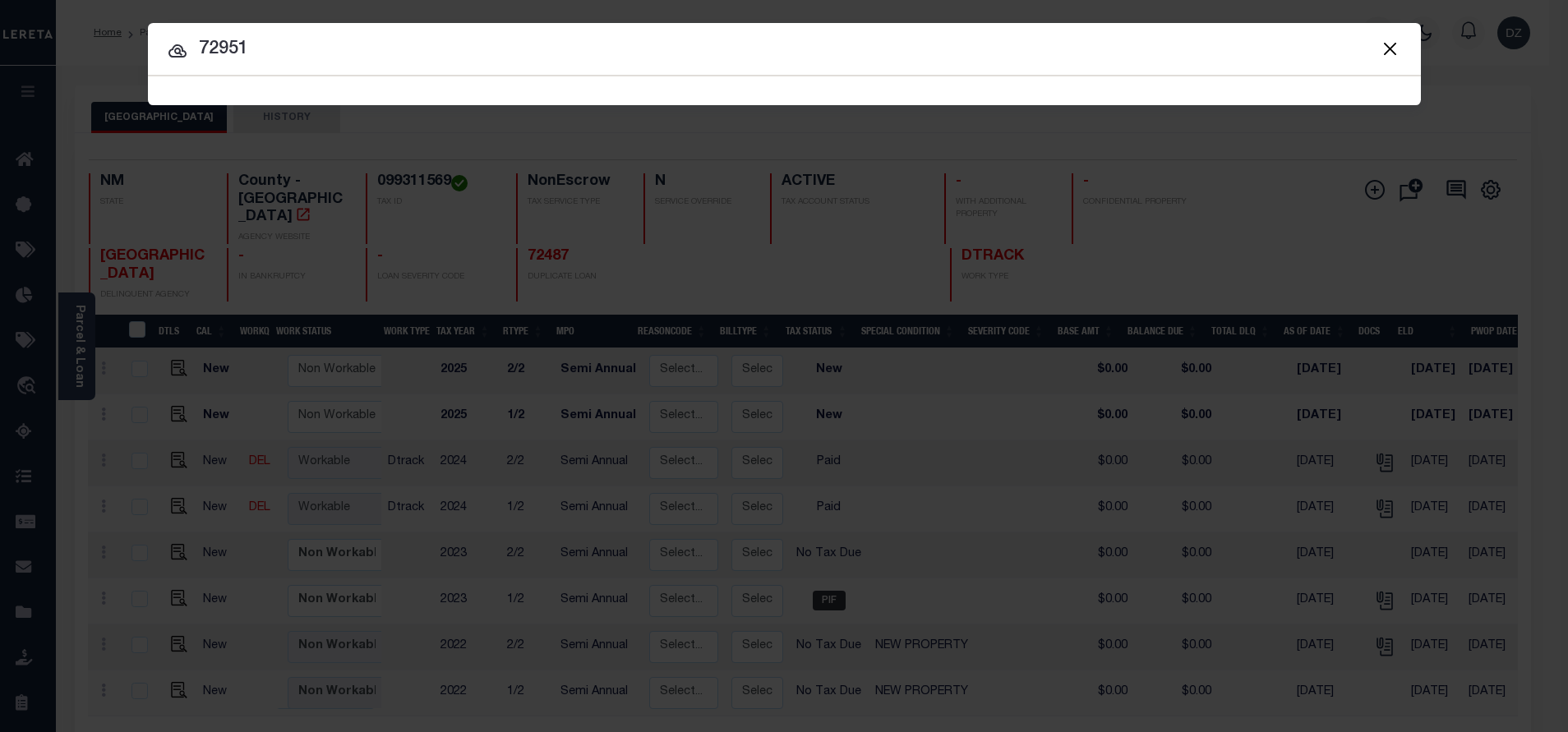
type input "72951"
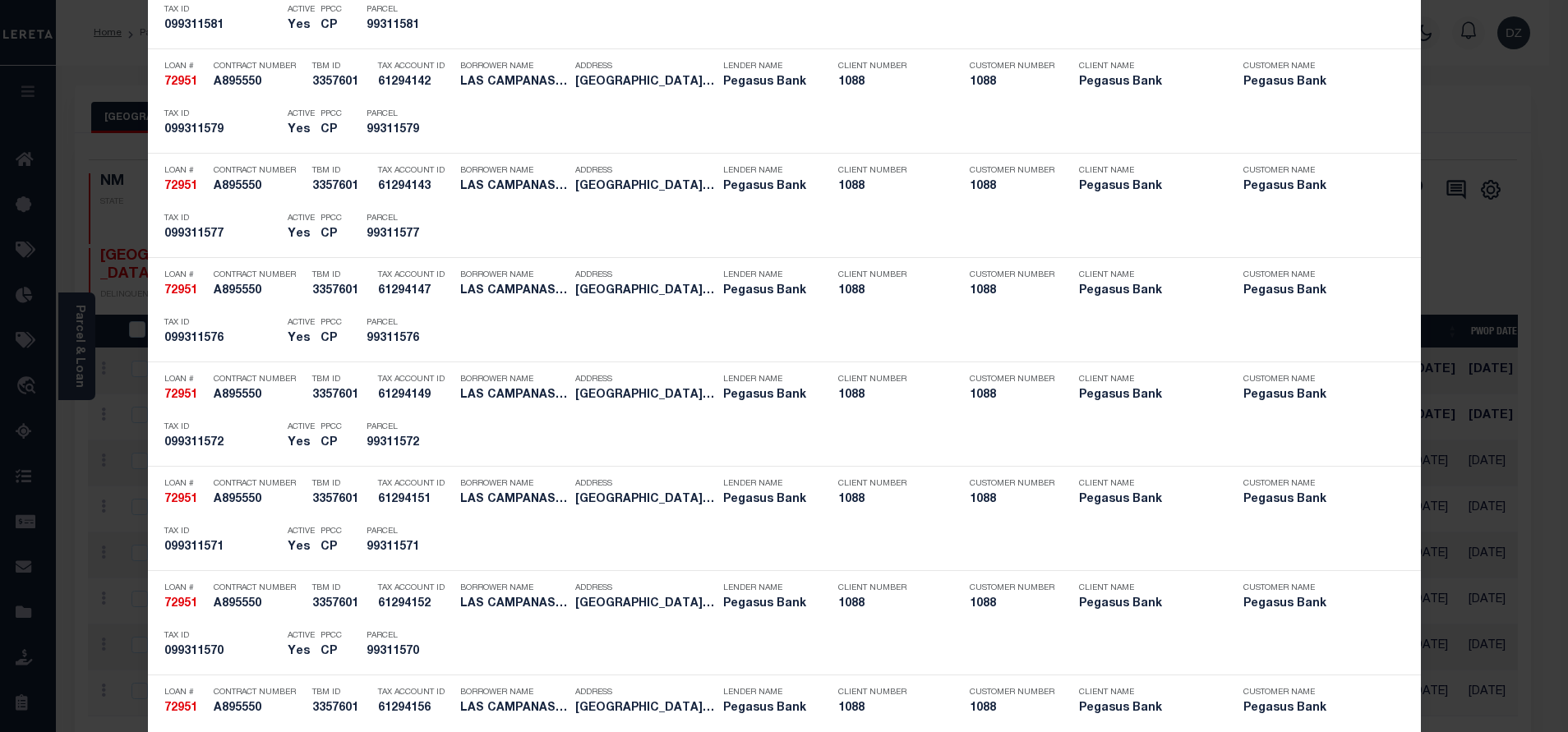
scroll to position [2958, 0]
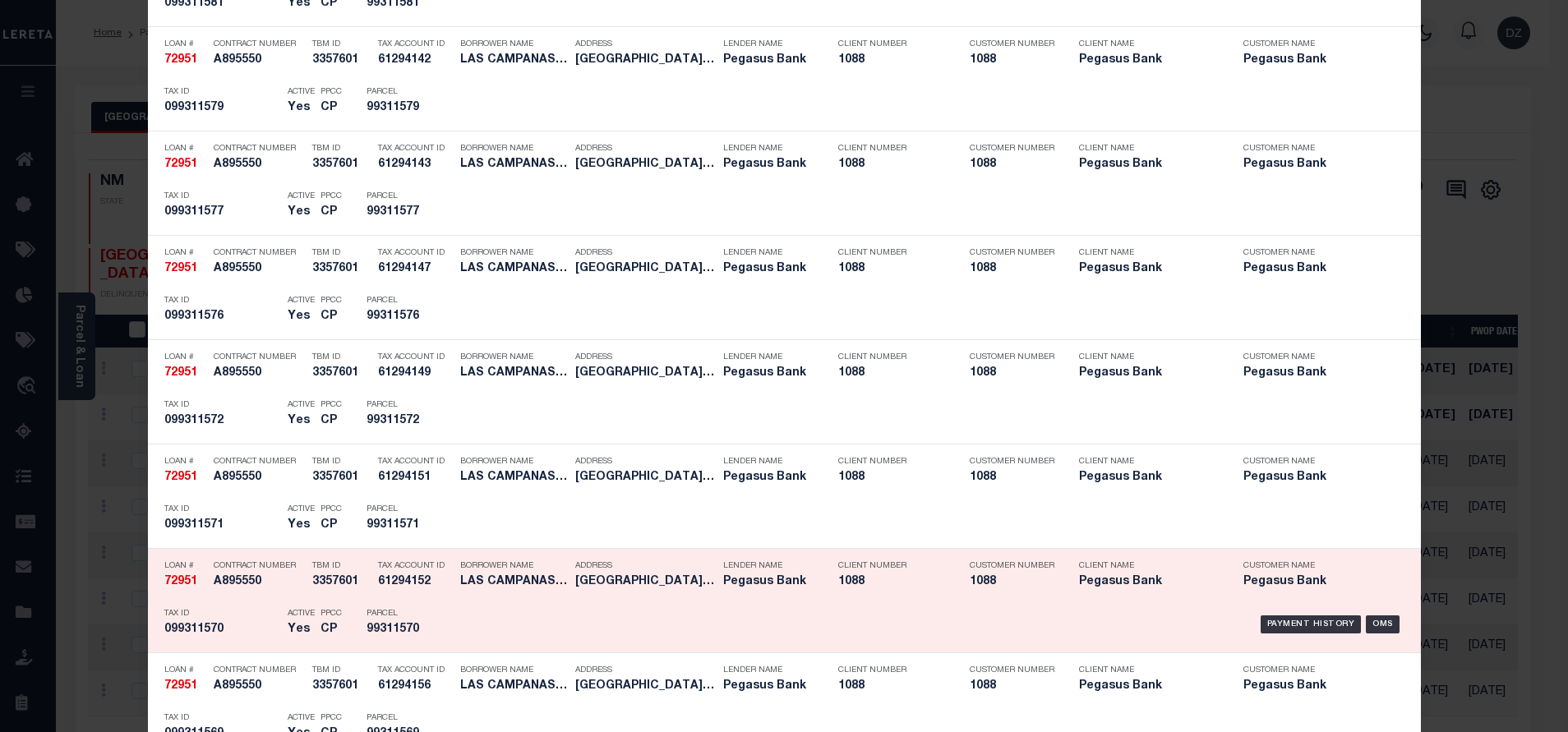
click at [1270, 620] on div "Payment History" at bounding box center [1311, 624] width 101 height 18
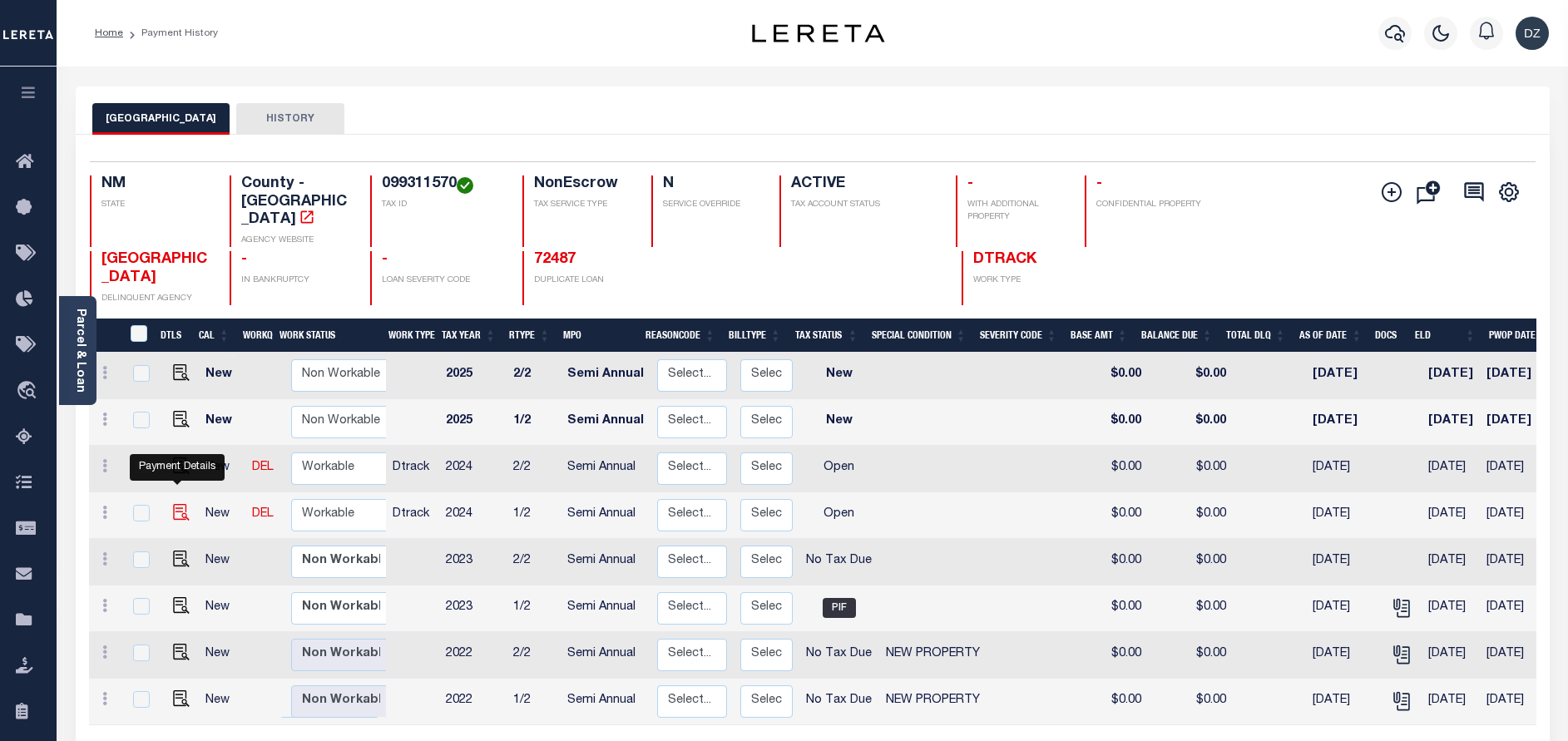
click at [173, 504] on img "" at bounding box center [181, 512] width 16 height 16
checkbox input "true"
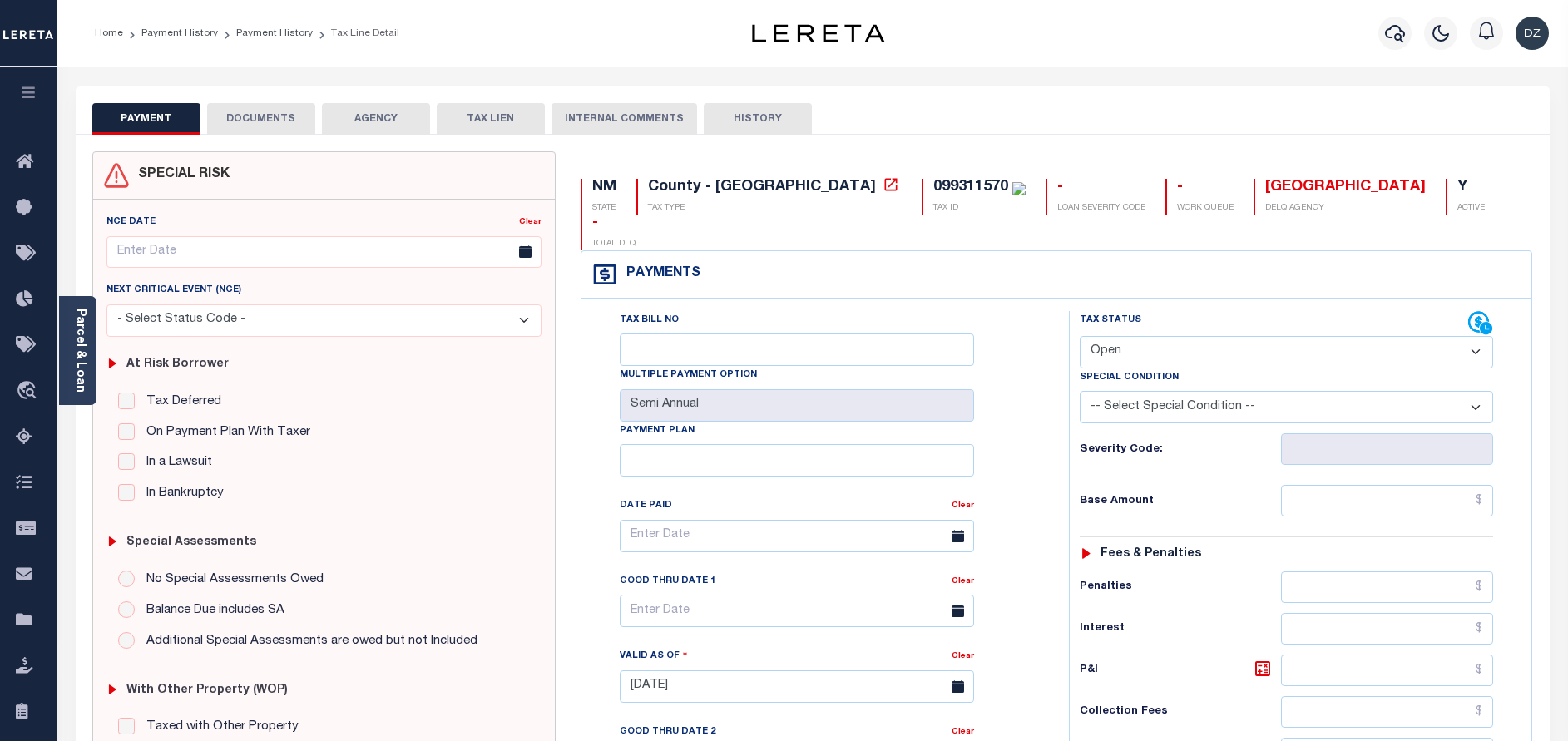
click at [1143, 337] on select "- Select Status Code - Open Due/Unpaid Paid Incomplete No Tax Due Internal Refu…" at bounding box center [1286, 353] width 413 height 33
select select "PYD"
click at [1079, 337] on select "- Select Status Code - Open Due/Unpaid Paid Incomplete No Tax Due Internal Refu…" at bounding box center [1286, 353] width 413 height 33
type input "[DATE]"
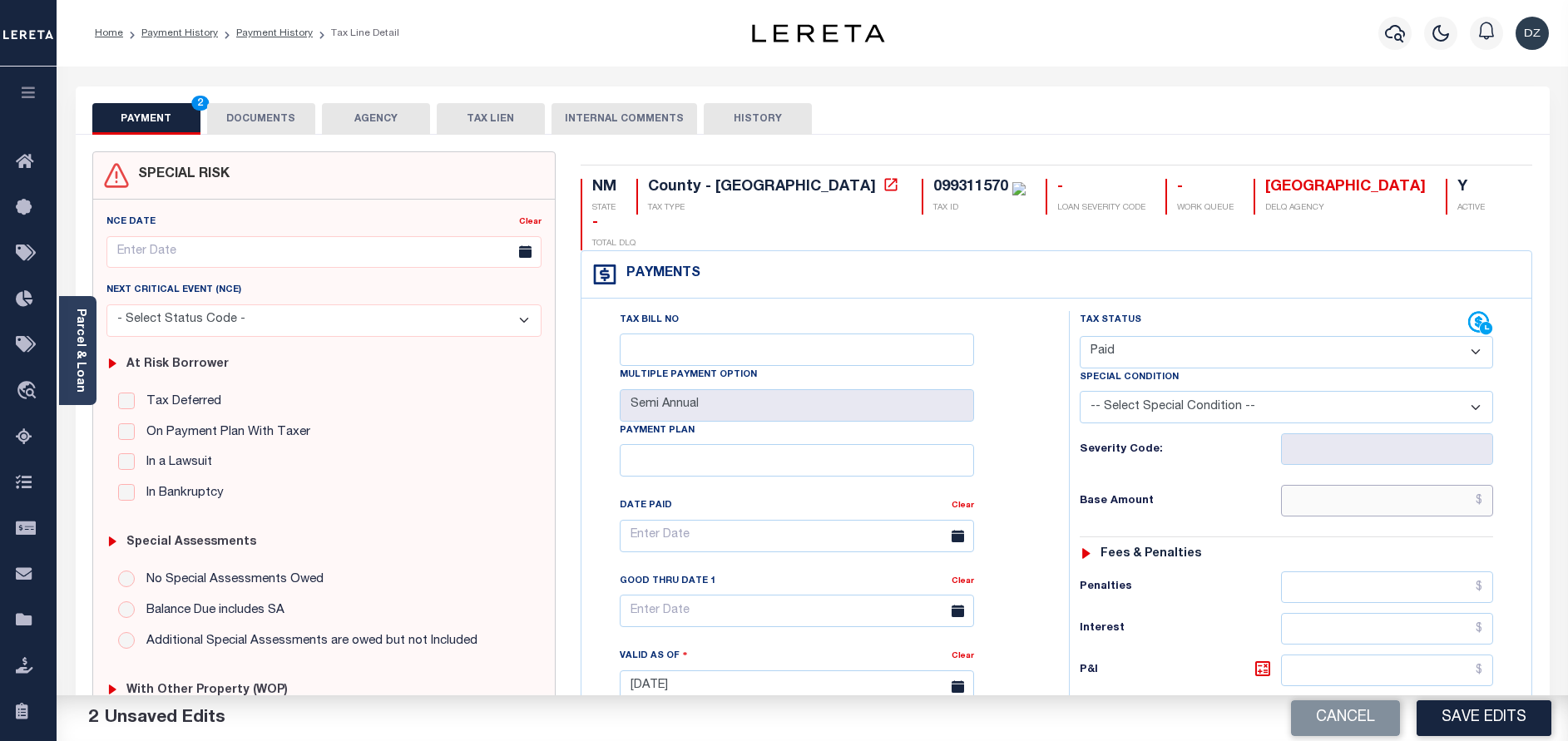
click at [1342, 485] on input "text" at bounding box center [1387, 500] width 212 height 32
type input "$0.00"
click at [221, 124] on button "DOCUMENTS" at bounding box center [261, 119] width 108 height 32
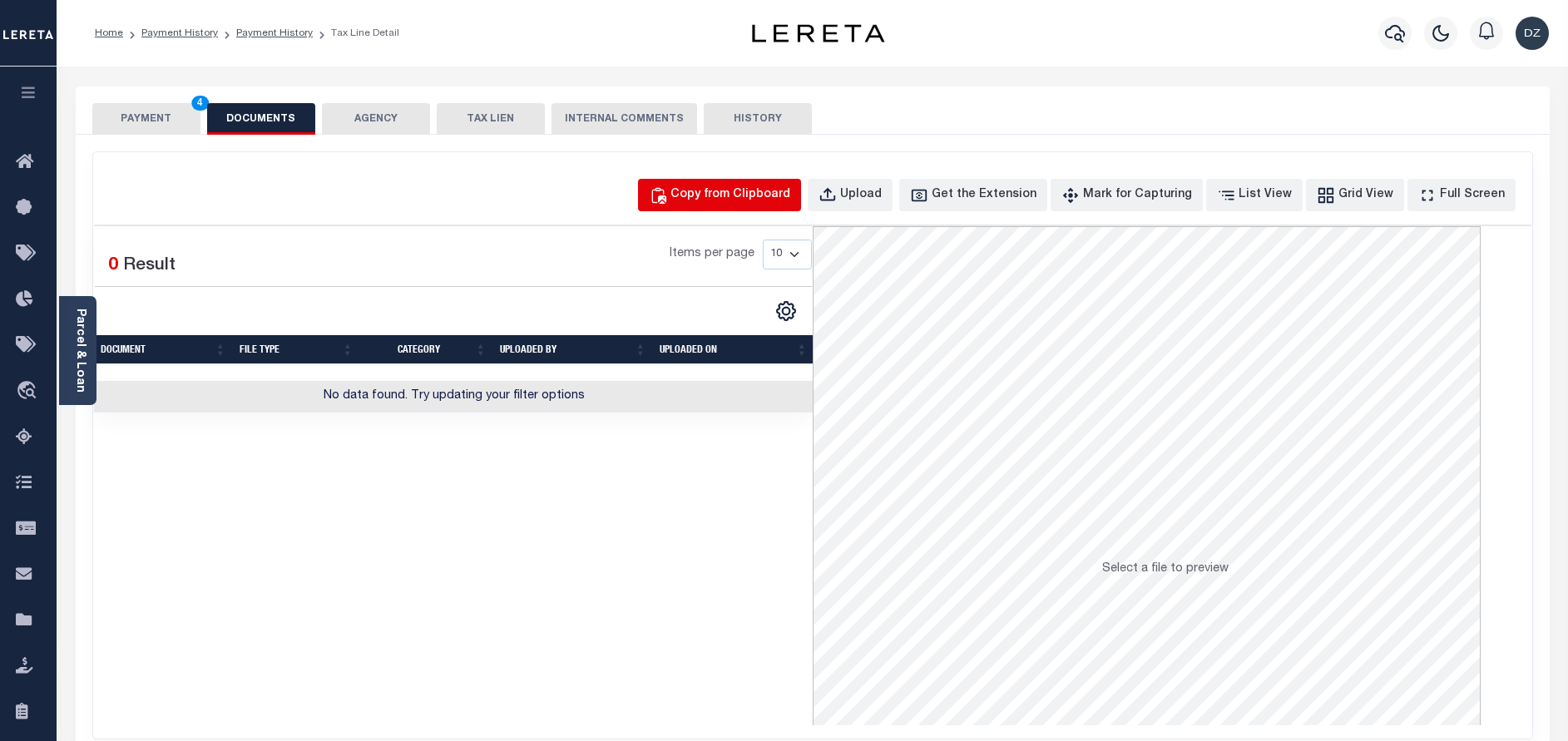
click at [744, 195] on div "Copy from Clipboard" at bounding box center [730, 195] width 120 height 18
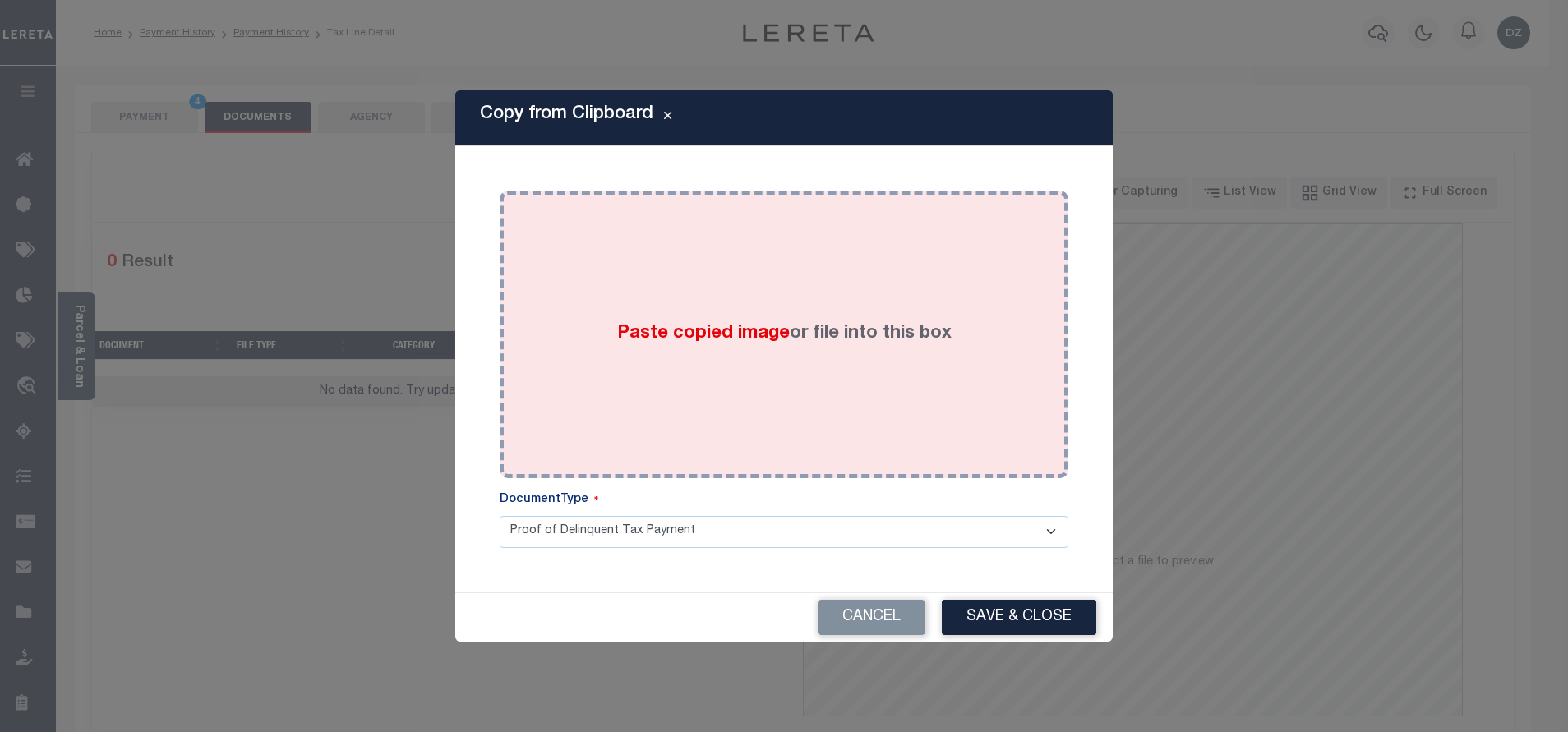
drag, startPoint x: 716, startPoint y: 314, endPoint x: 718, endPoint y: 329, distance: 15.1
click at [718, 329] on div "Paste copied image or file into this box" at bounding box center [784, 334] width 544 height 263
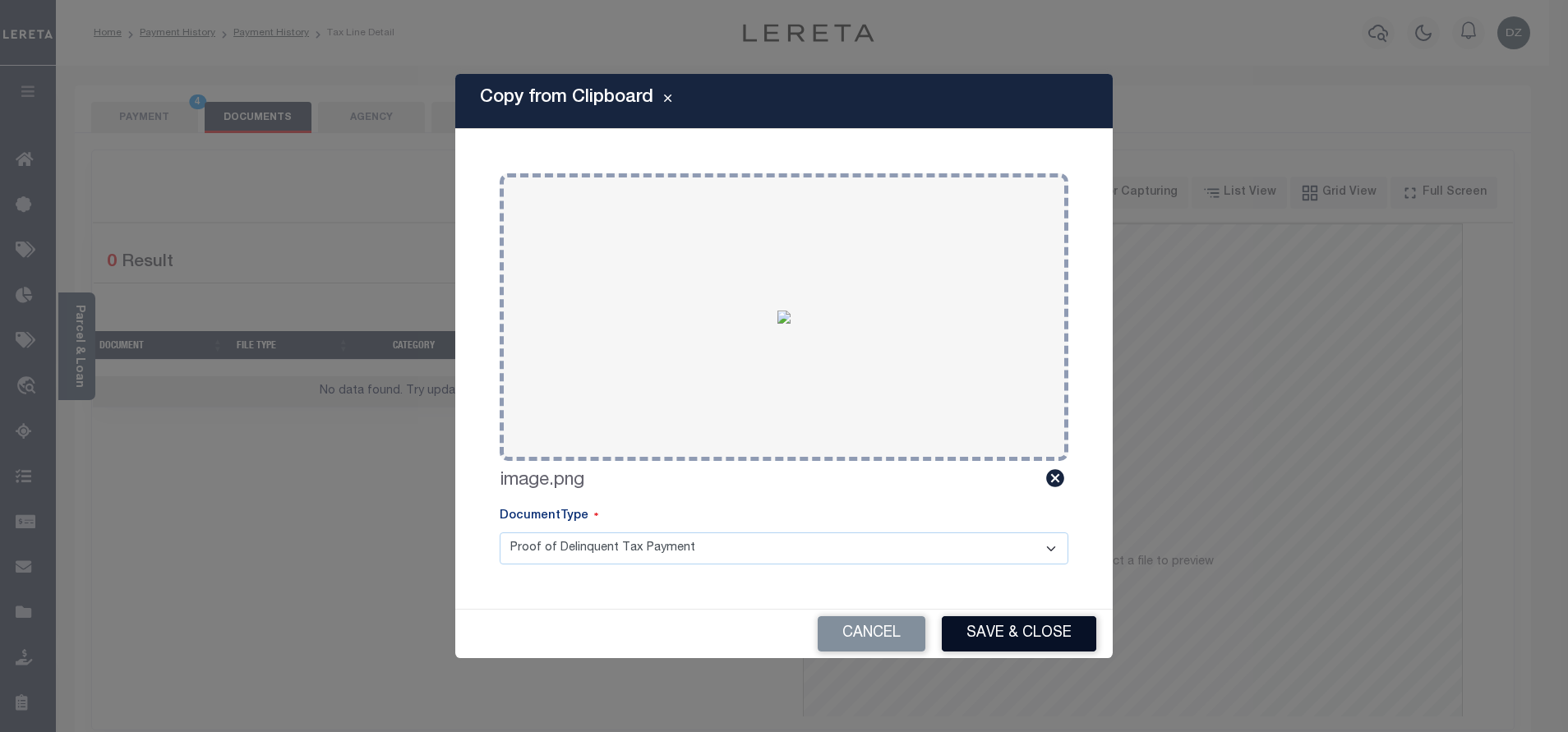
click at [968, 638] on button "Save & Close" at bounding box center [1019, 634] width 155 height 35
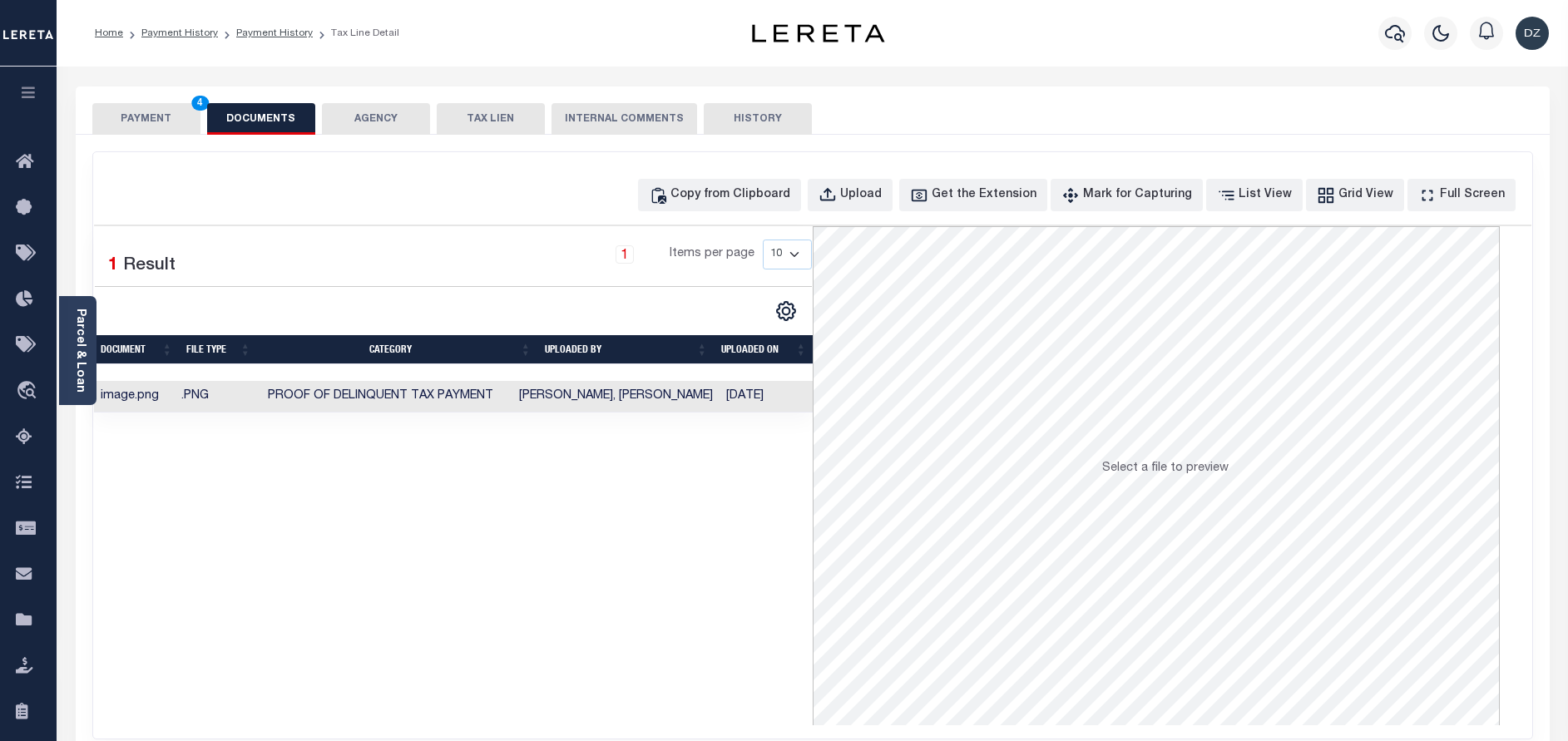
click at [166, 131] on button "PAYMENT 4" at bounding box center [146, 119] width 108 height 32
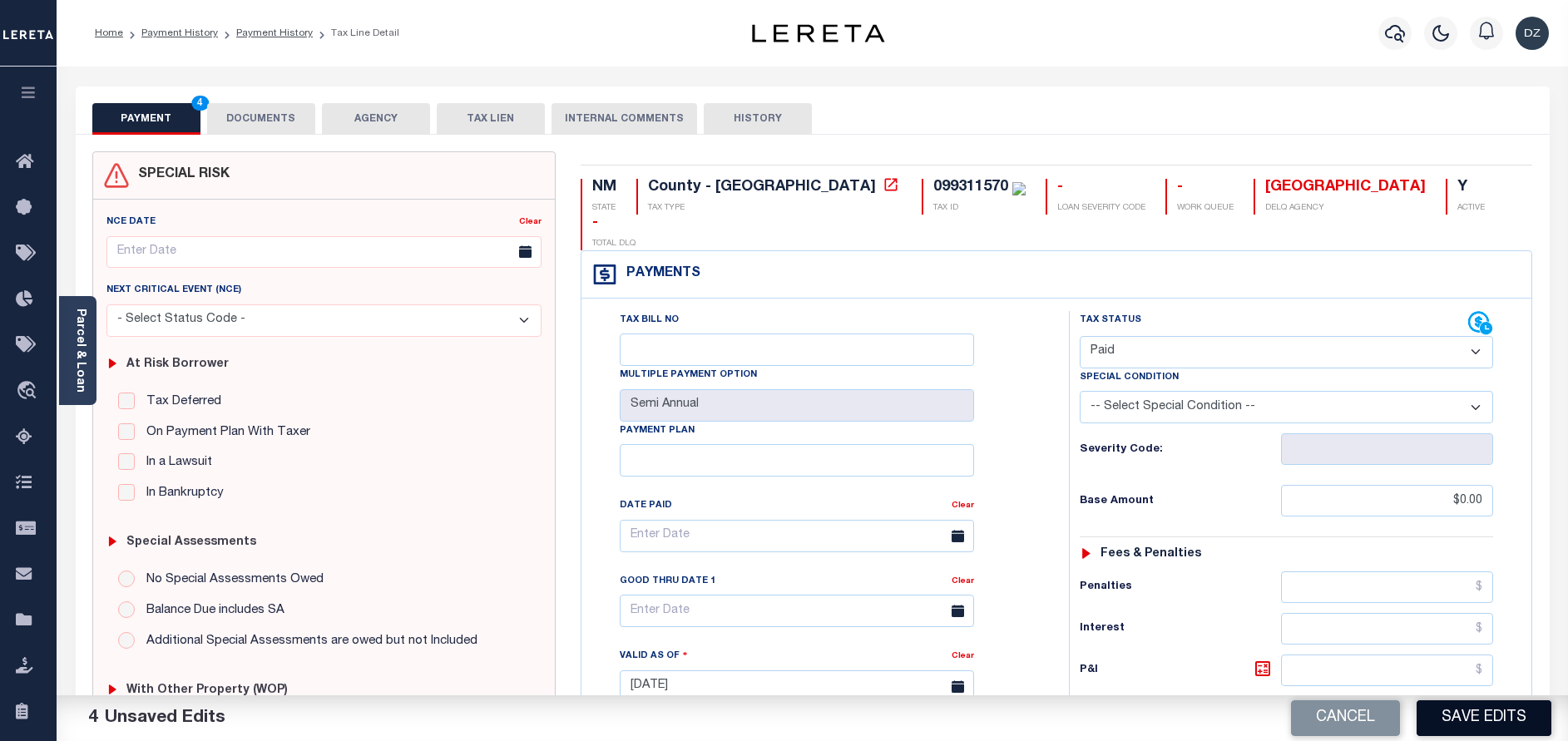
click at [1451, 724] on button "Save Edits" at bounding box center [1484, 718] width 135 height 35
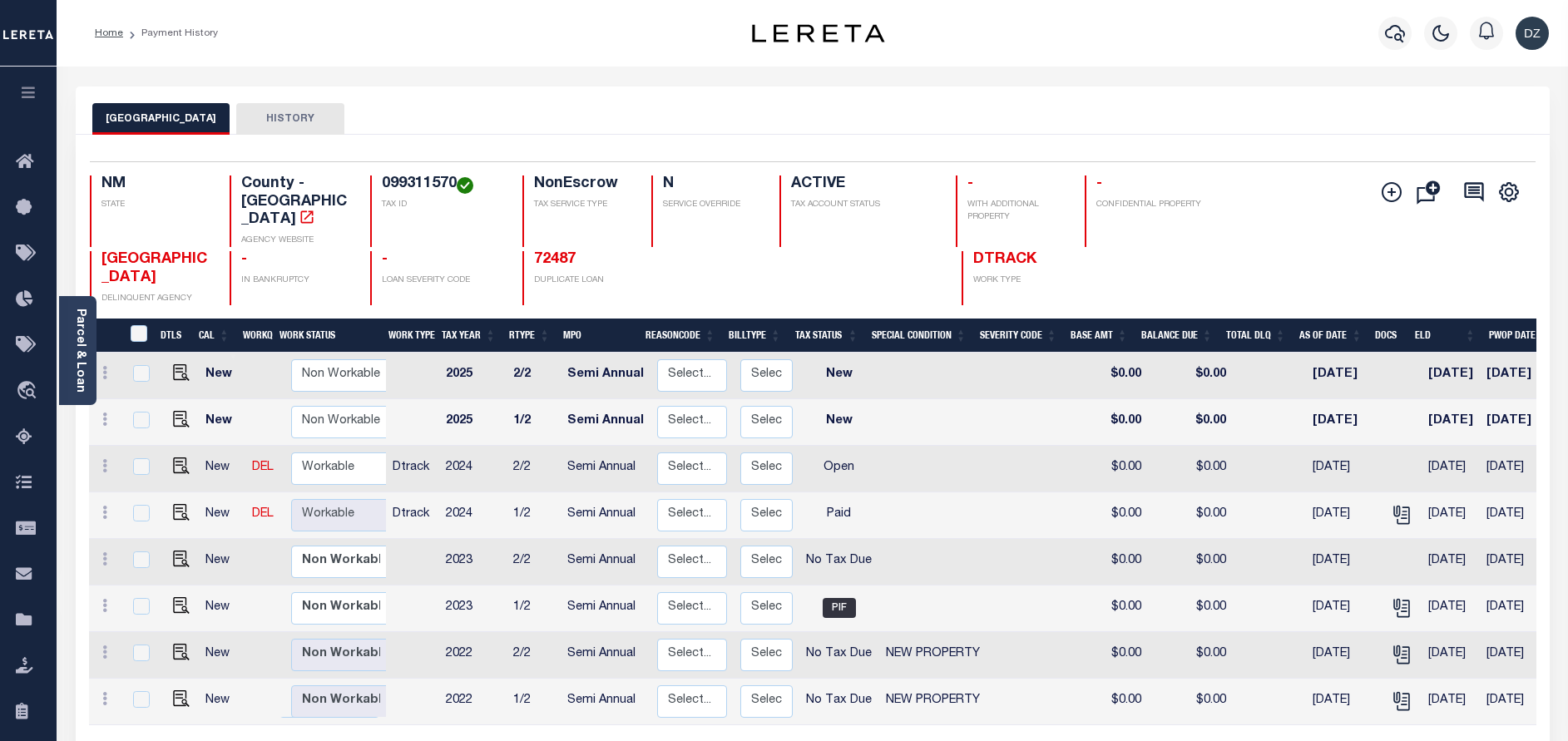
click at [165, 462] on link at bounding box center [177, 468] width 25 height 11
checkbox input "true"
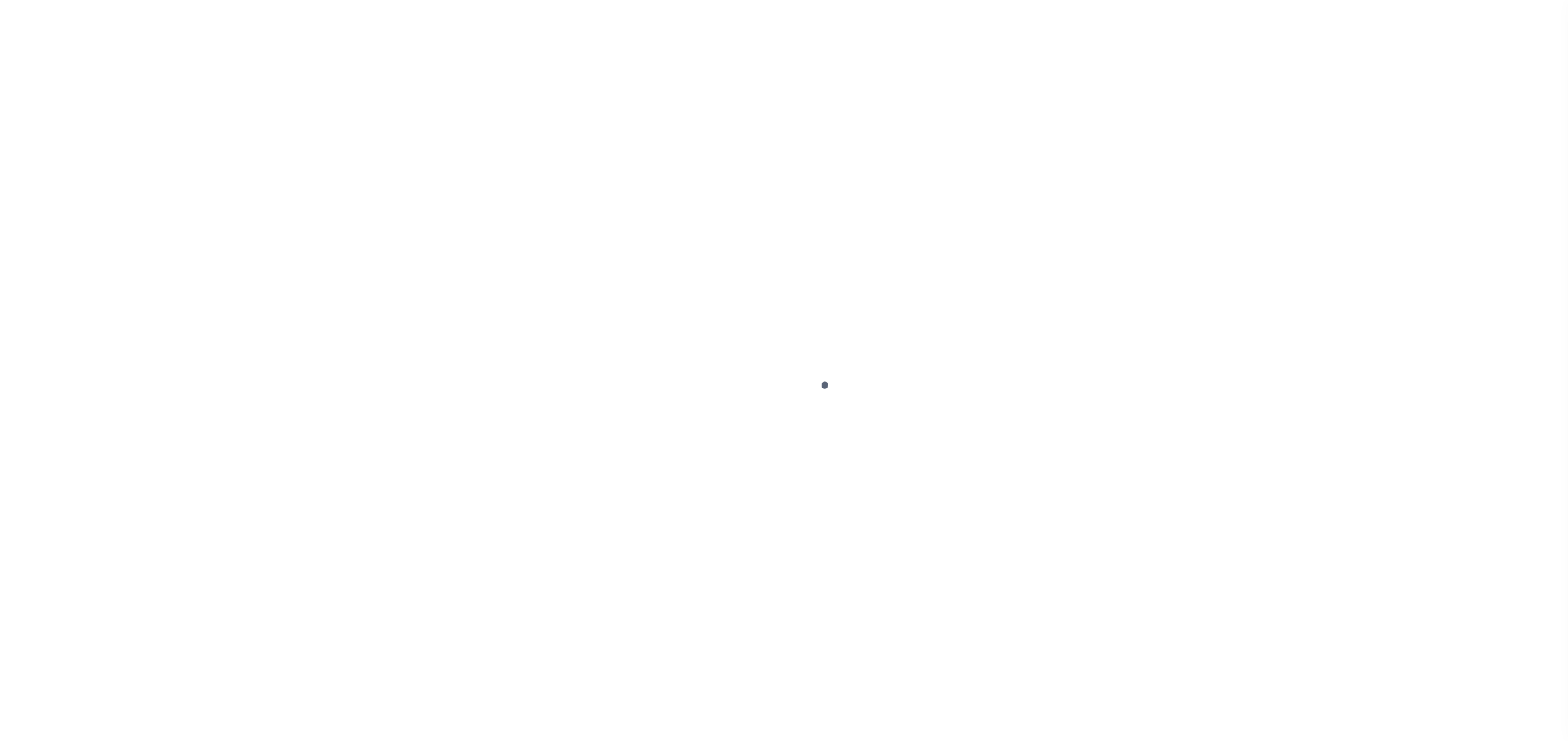
select select "OP2"
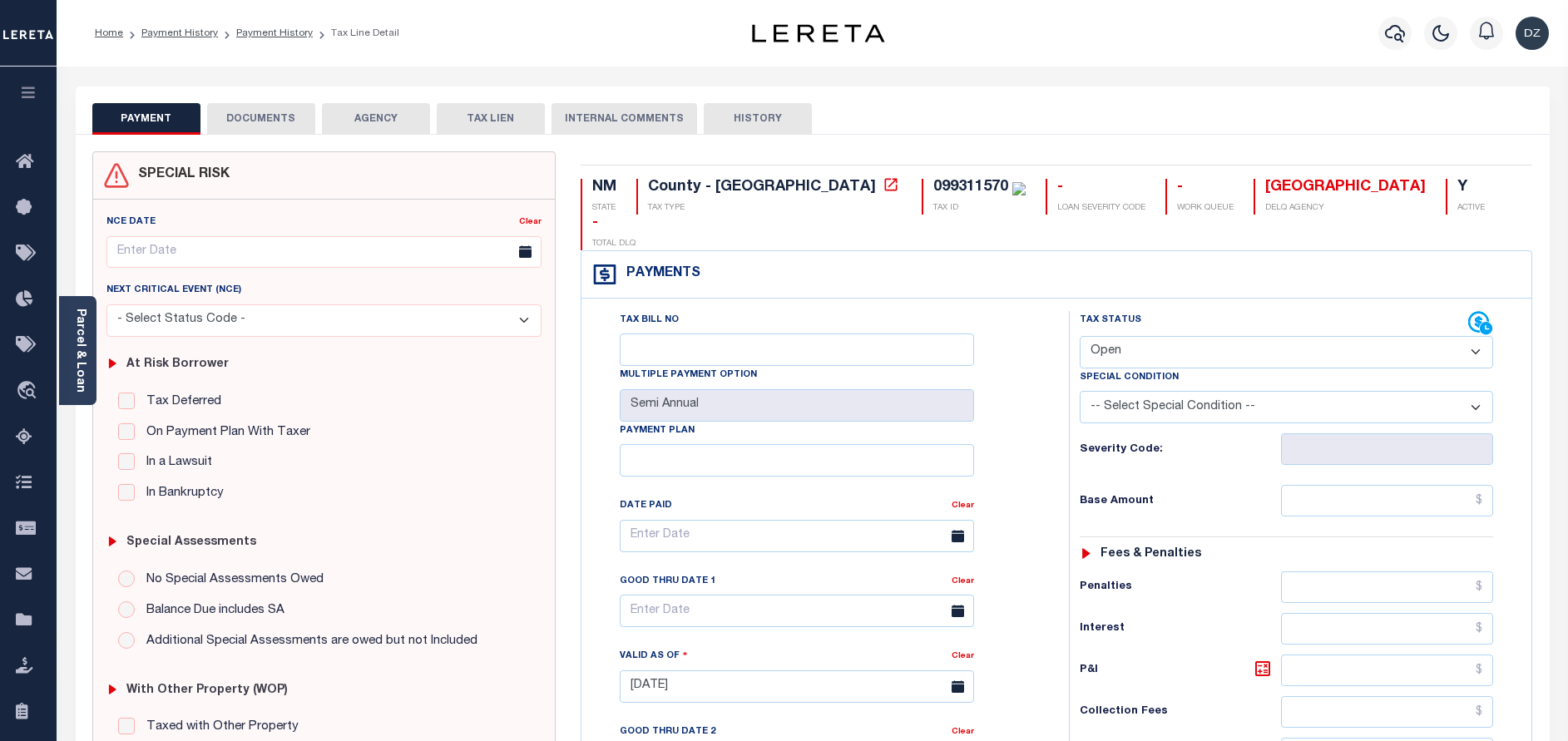
click at [248, 136] on div "SPECIAL RISK NCE Date Clear" at bounding box center [813, 684] width 1474 height 1099
click at [266, 111] on button "DOCUMENTS" at bounding box center [261, 119] width 108 height 32
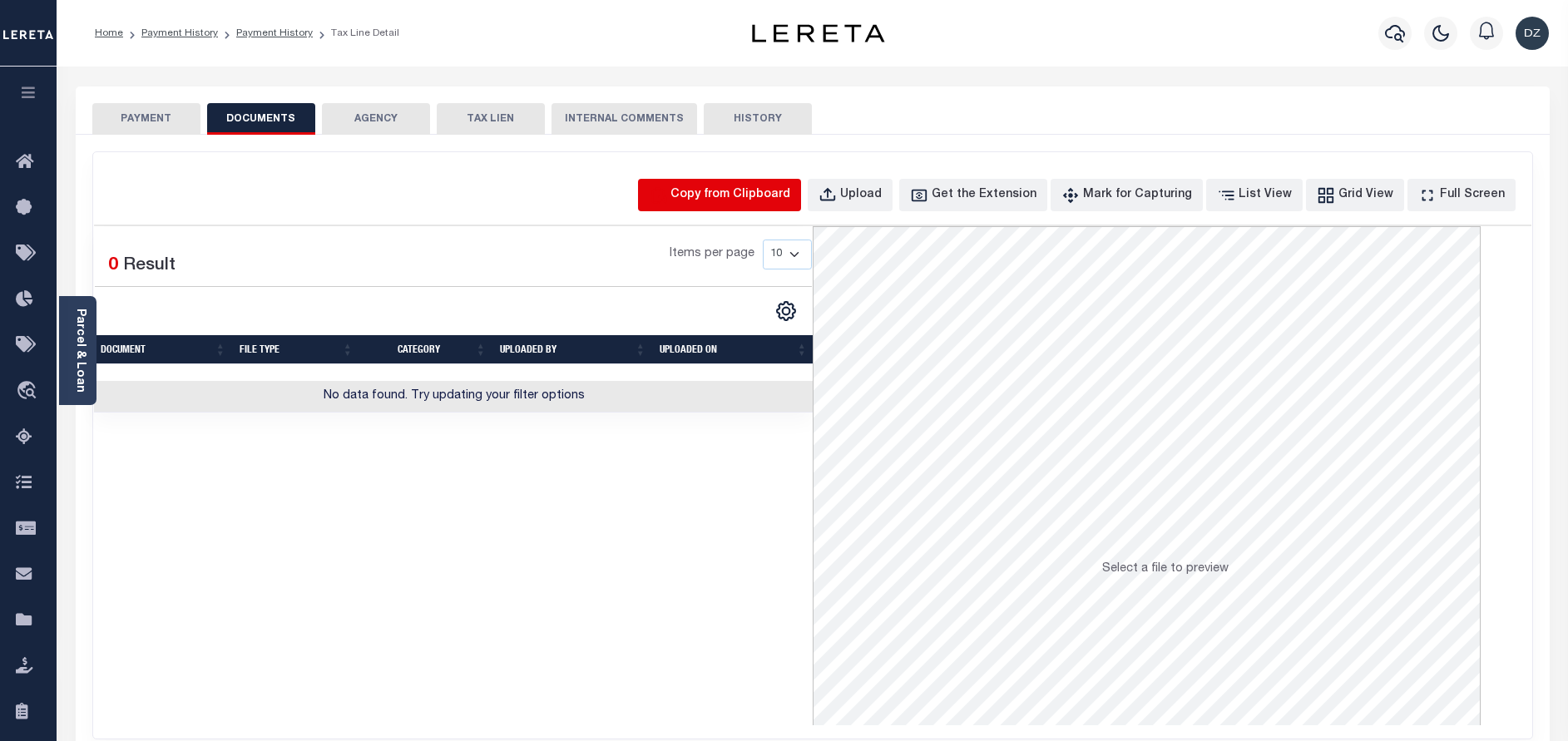
click at [667, 195] on icon "button" at bounding box center [658, 195] width 18 height 18
select select "POP"
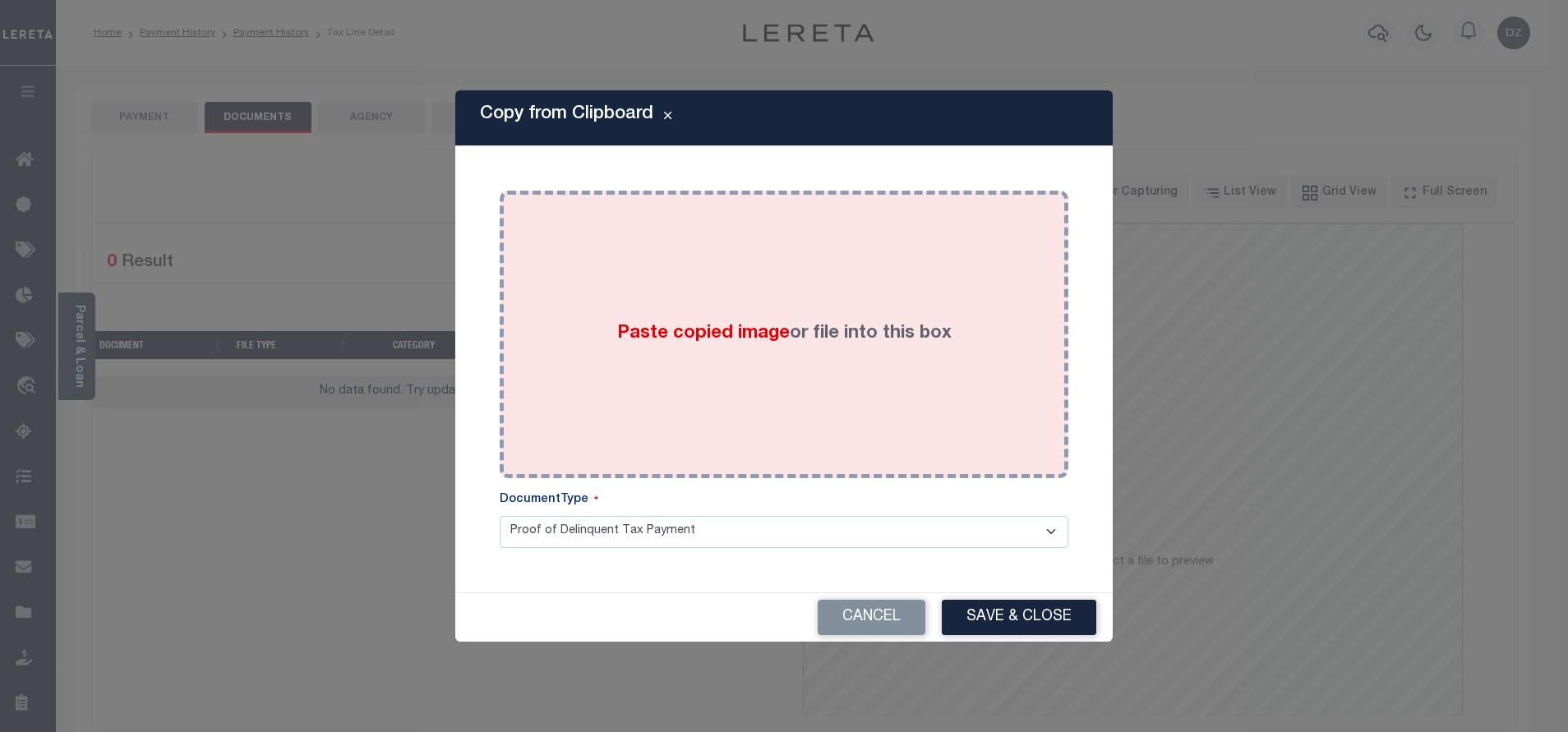
click at [813, 401] on div "Paste copied image or file into this box" at bounding box center [784, 334] width 544 height 263
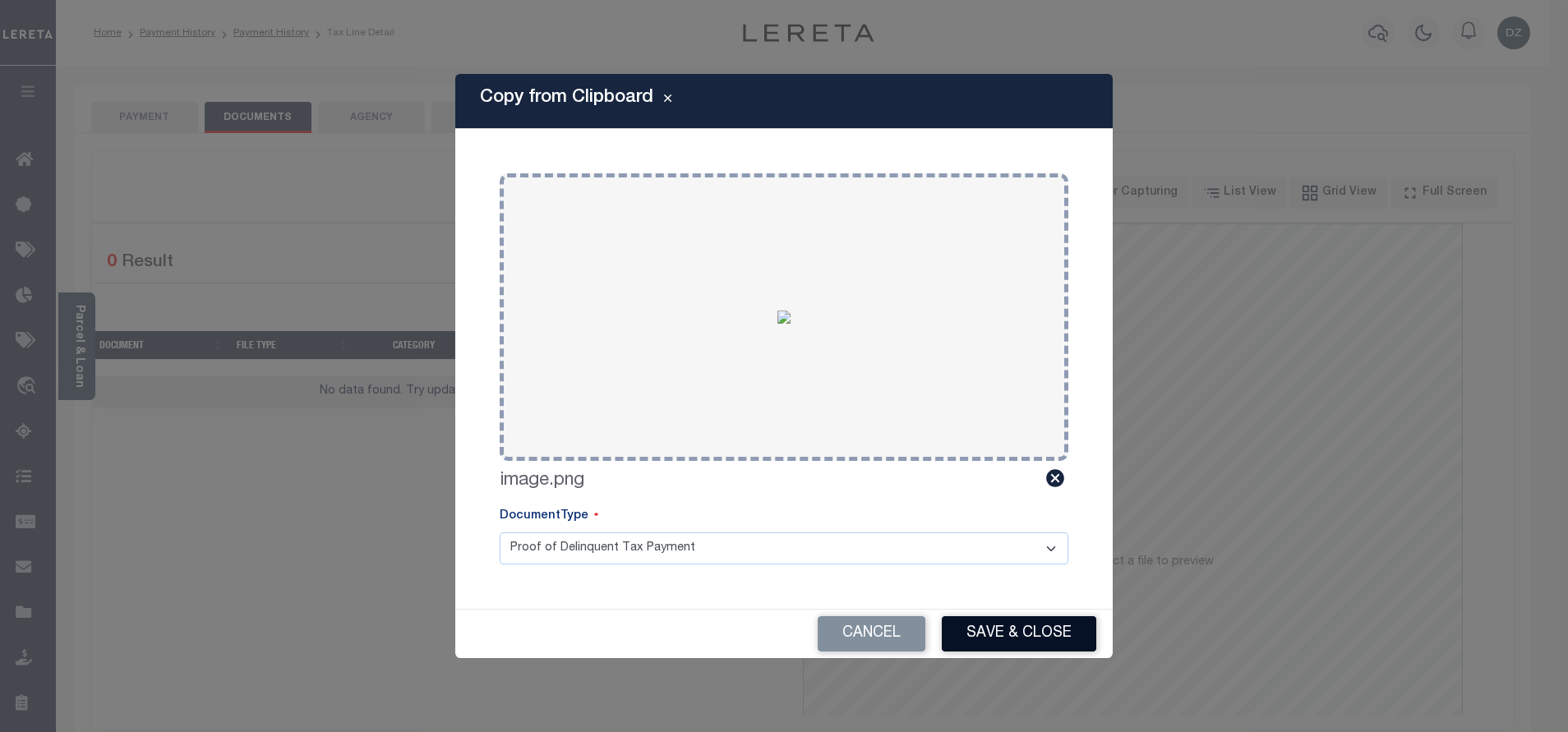
click at [991, 625] on button "Save & Close" at bounding box center [1019, 634] width 155 height 35
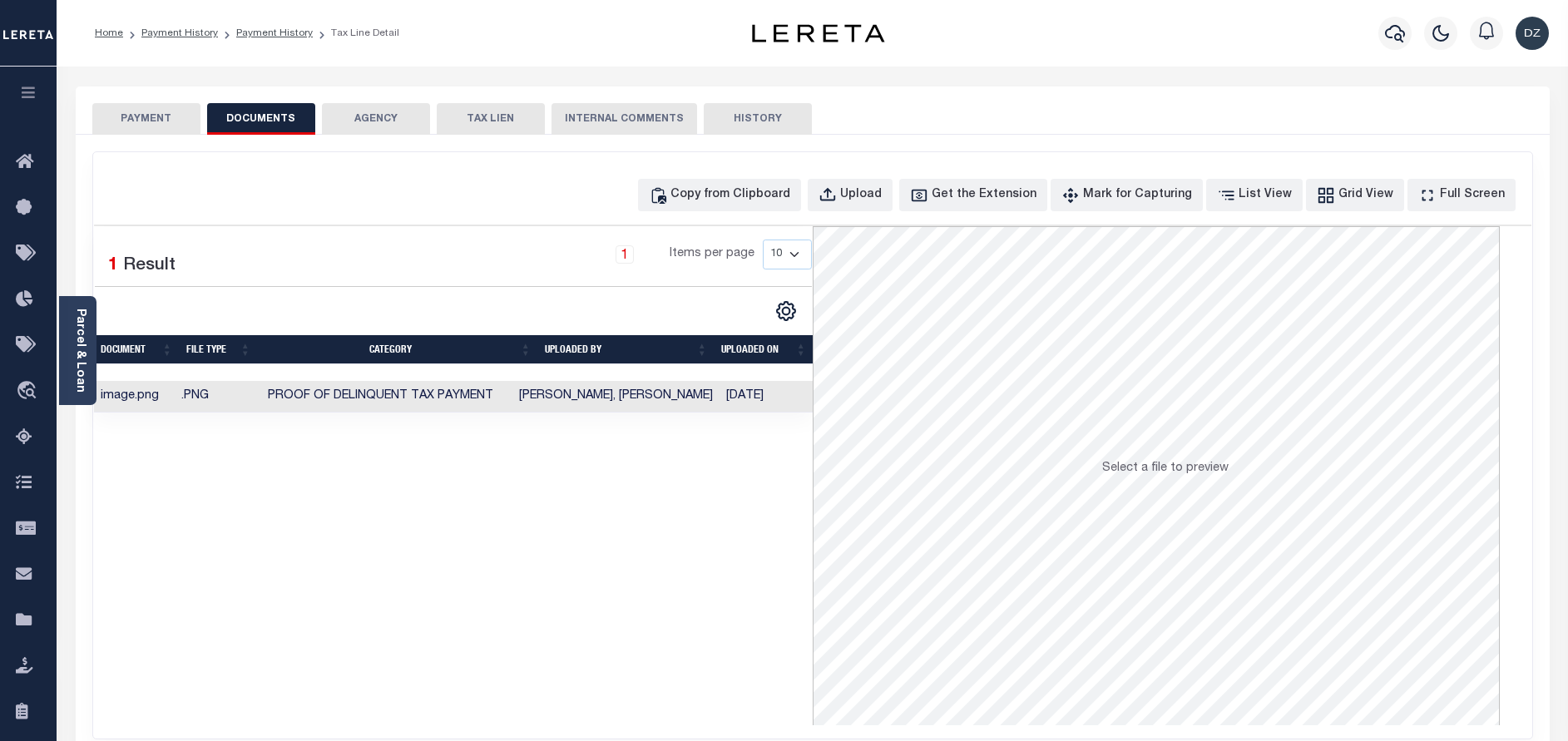
click at [157, 111] on button "PAYMENT" at bounding box center [146, 119] width 108 height 32
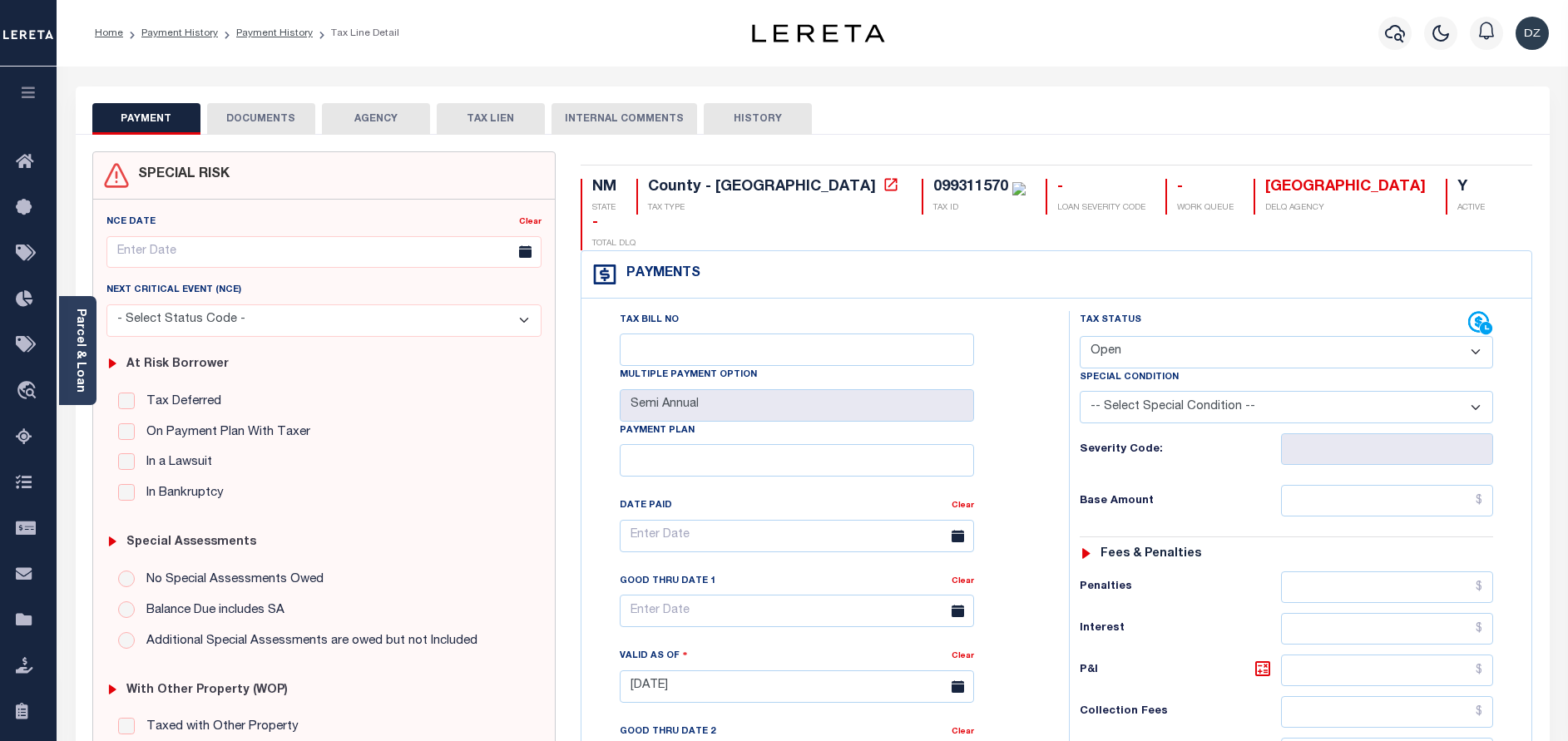
click at [1098, 337] on select "- Select Status Code - Open Due/Unpaid Paid Incomplete No Tax Due Internal Refu…" at bounding box center [1286, 353] width 413 height 33
select select "PYD"
click at [1079, 337] on select "- Select Status Code - Open Due/Unpaid Paid Incomplete No Tax Due Internal Refu…" at bounding box center [1286, 353] width 413 height 33
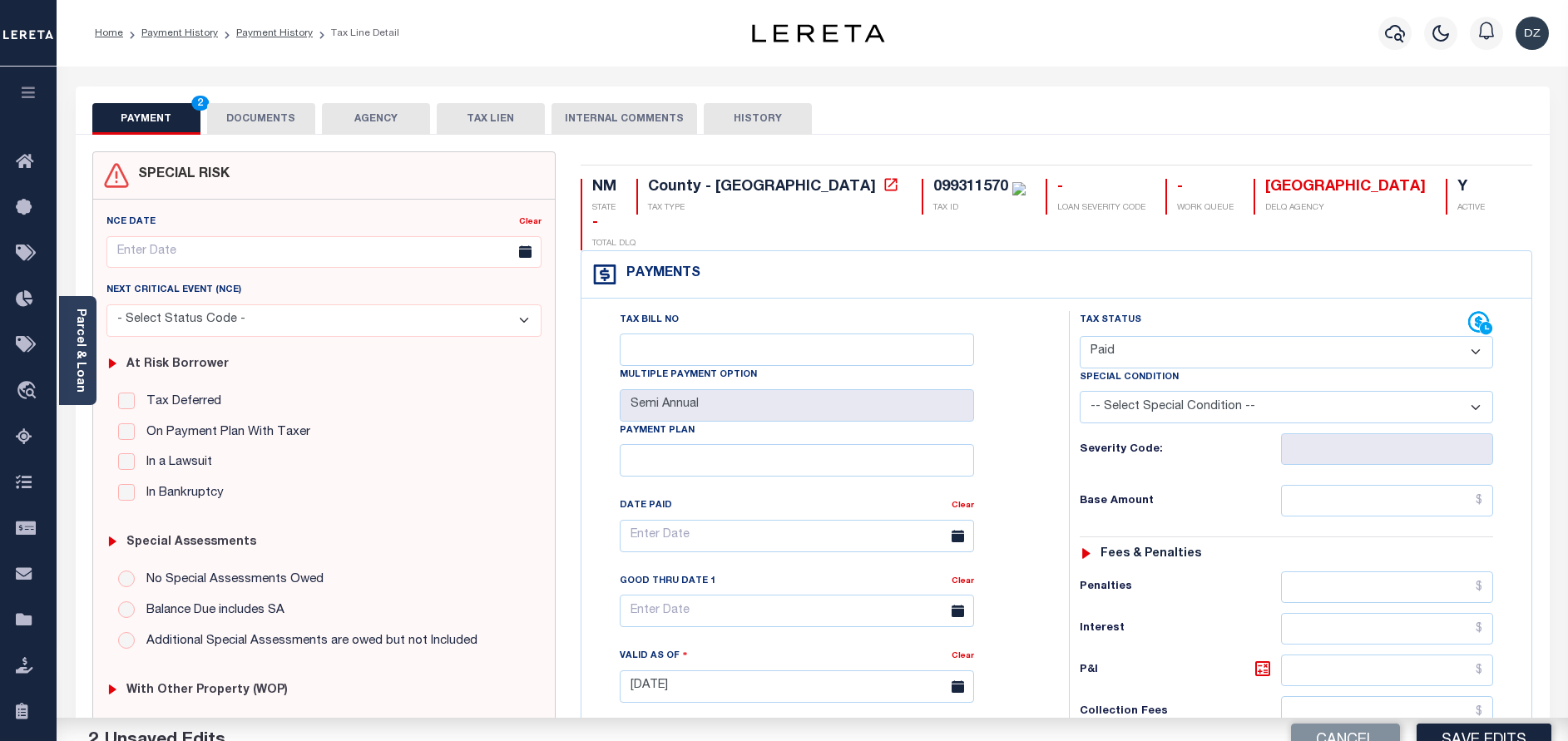
type input "09/16/2025"
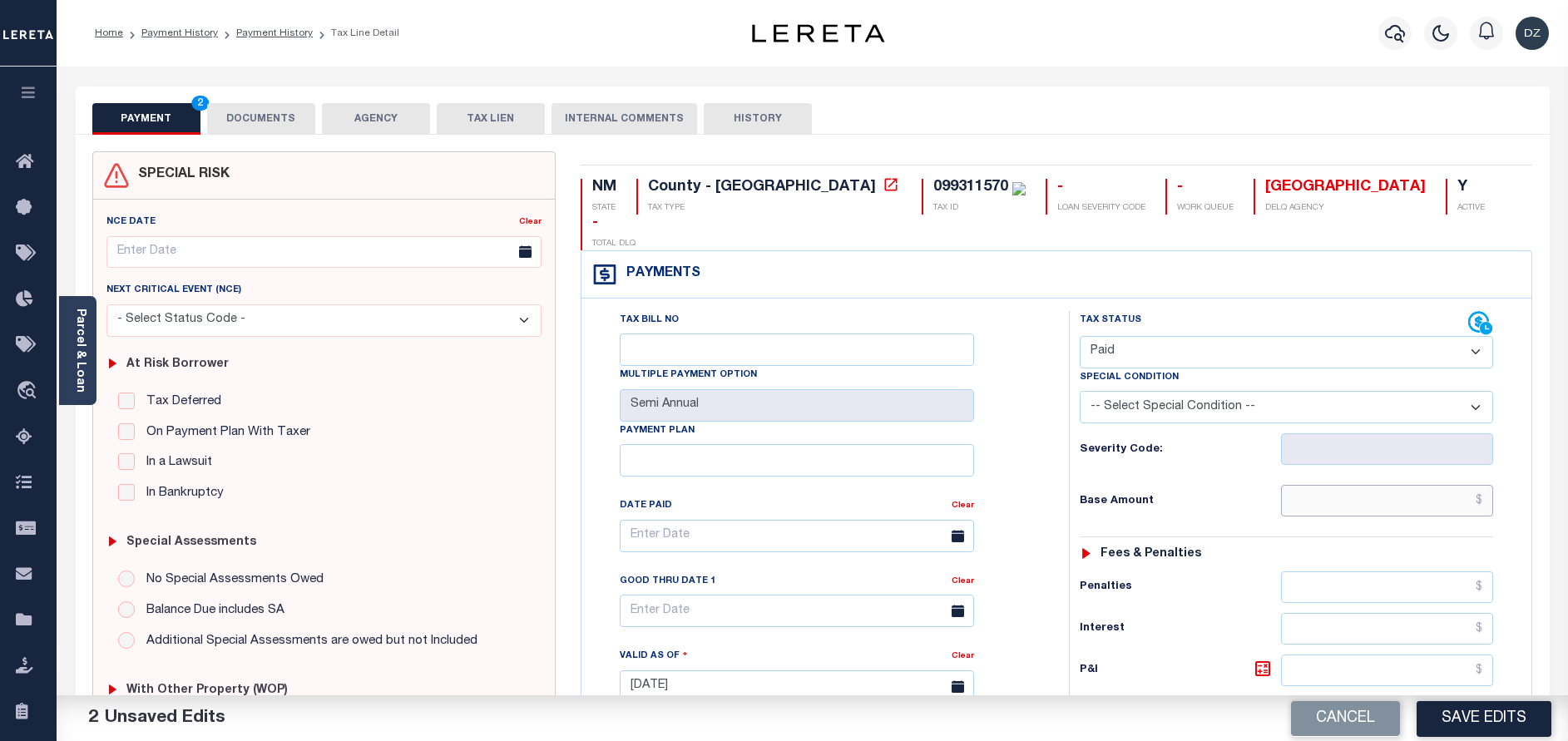
click at [1326, 485] on input "text" at bounding box center [1387, 500] width 212 height 32
type input "$0.00"
click at [1484, 724] on button "Save Edits" at bounding box center [1484, 718] width 135 height 35
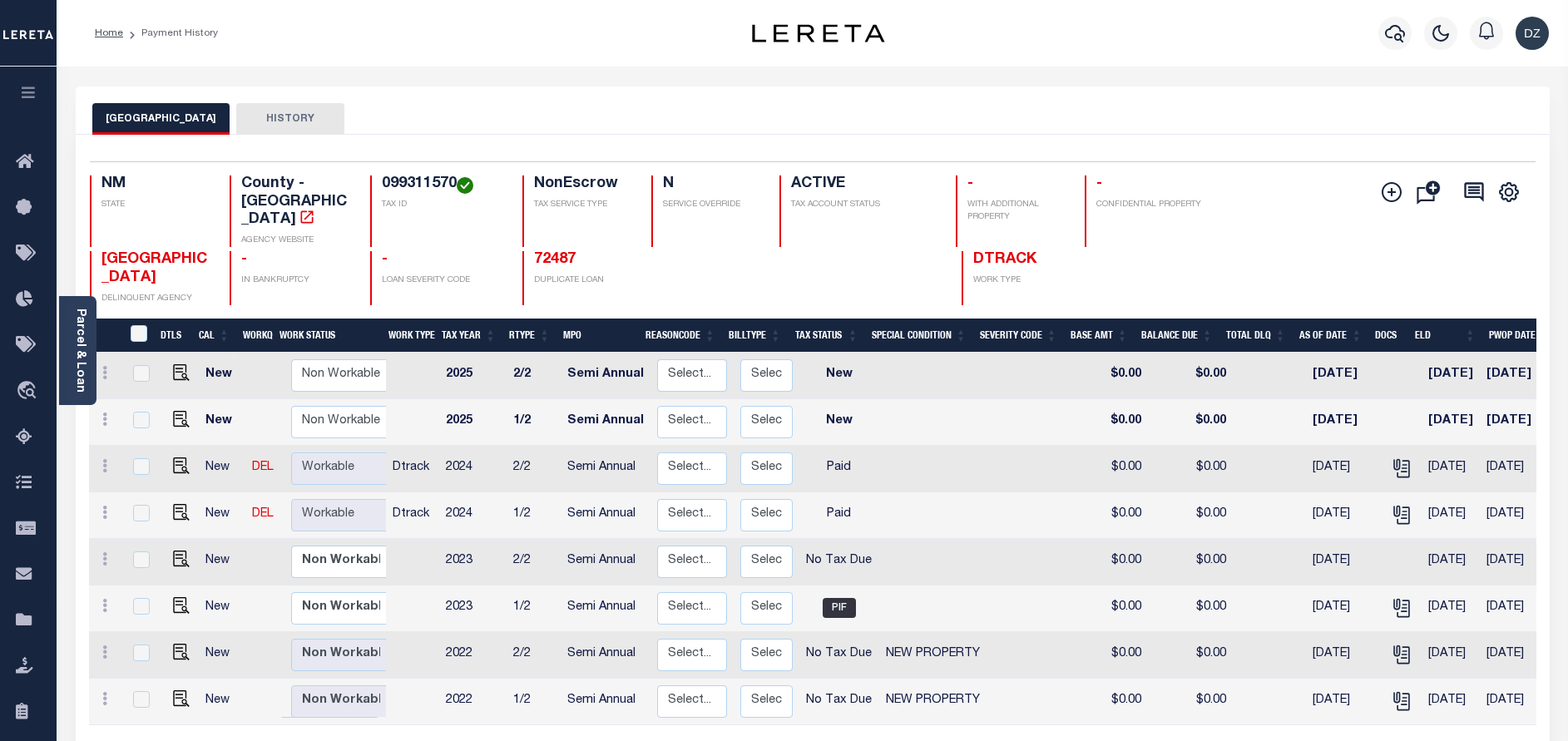
click at [1374, 41] on div at bounding box center [1396, 33] width 46 height 58
click at [1403, 22] on button "button" at bounding box center [1395, 33] width 33 height 33
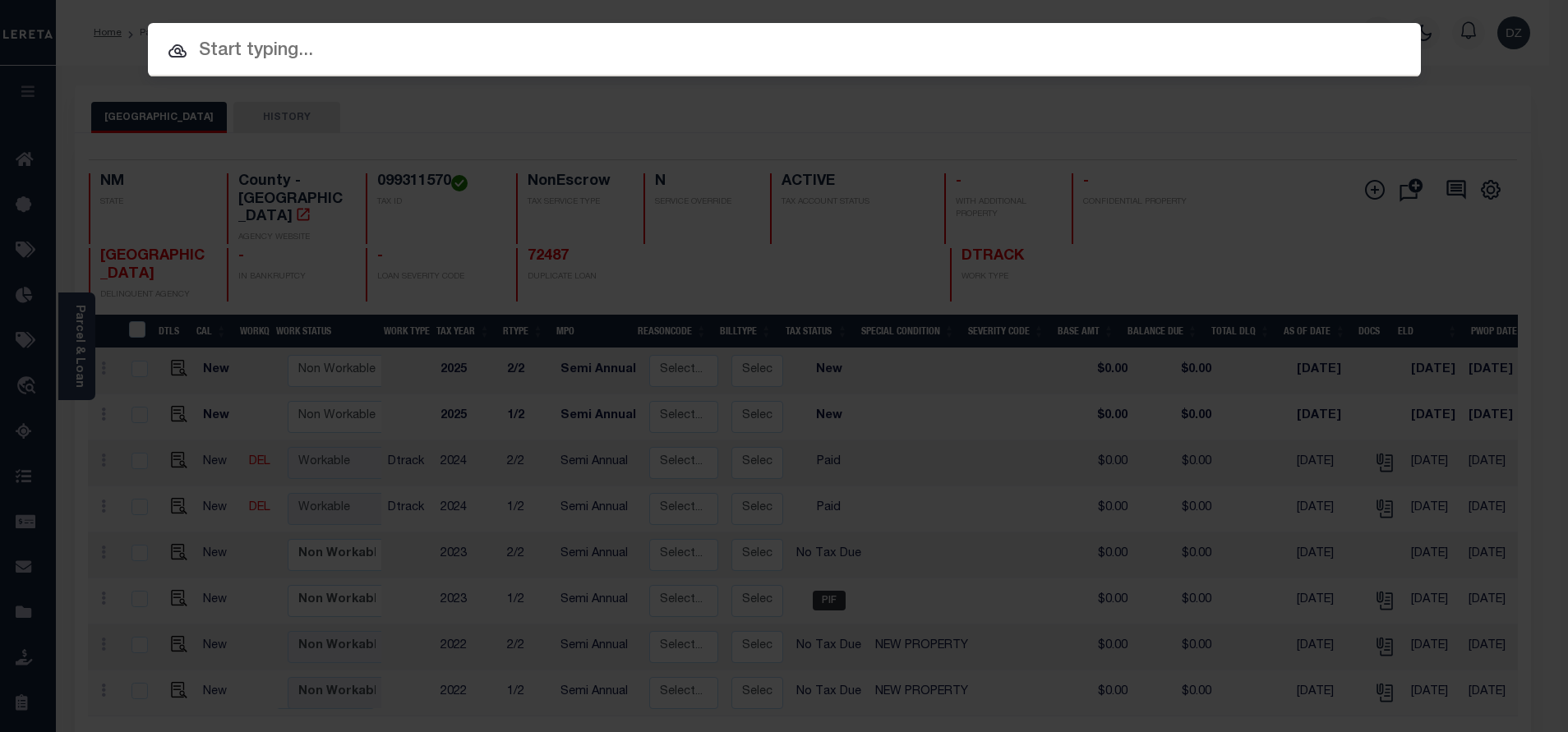
paste input "72951"
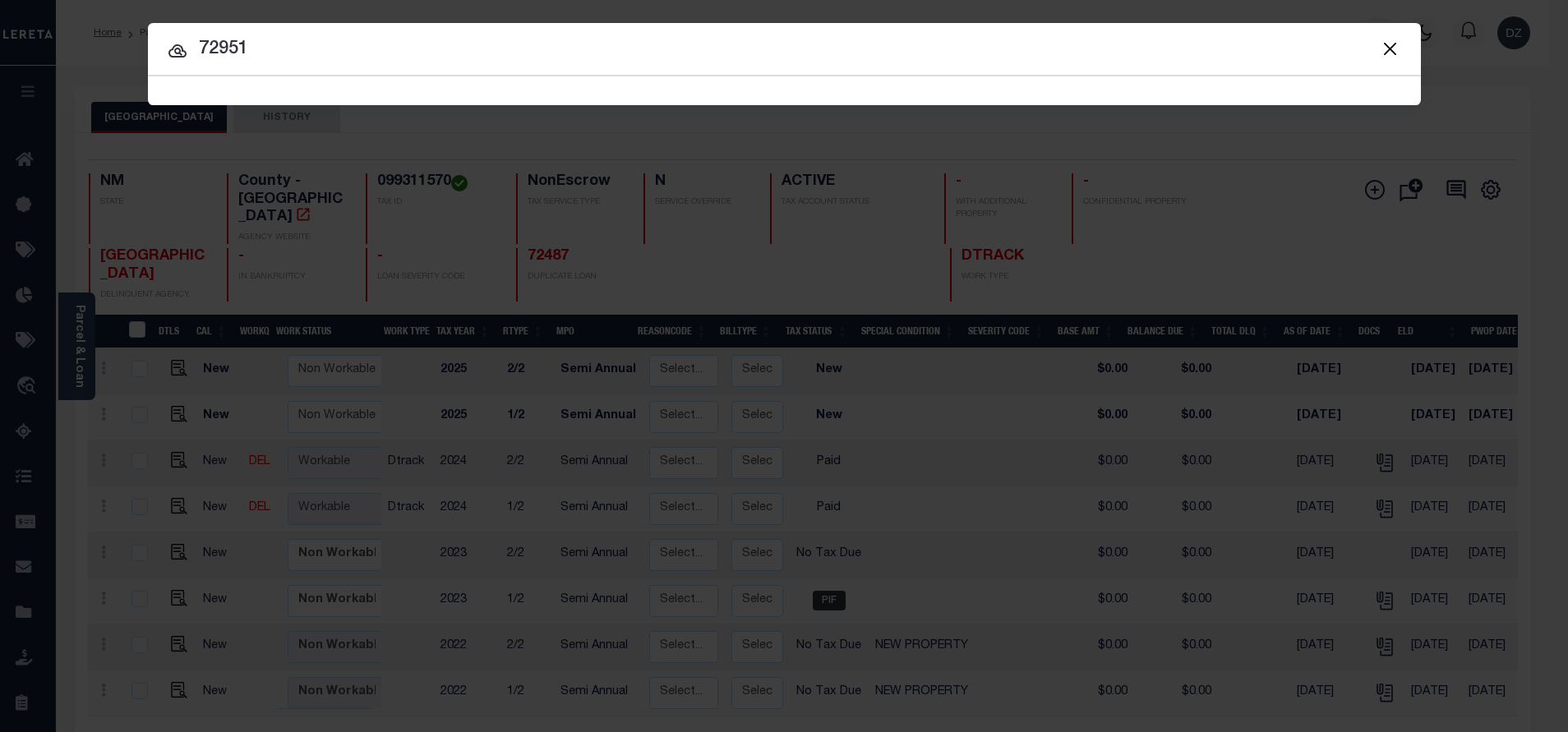
type input "72951"
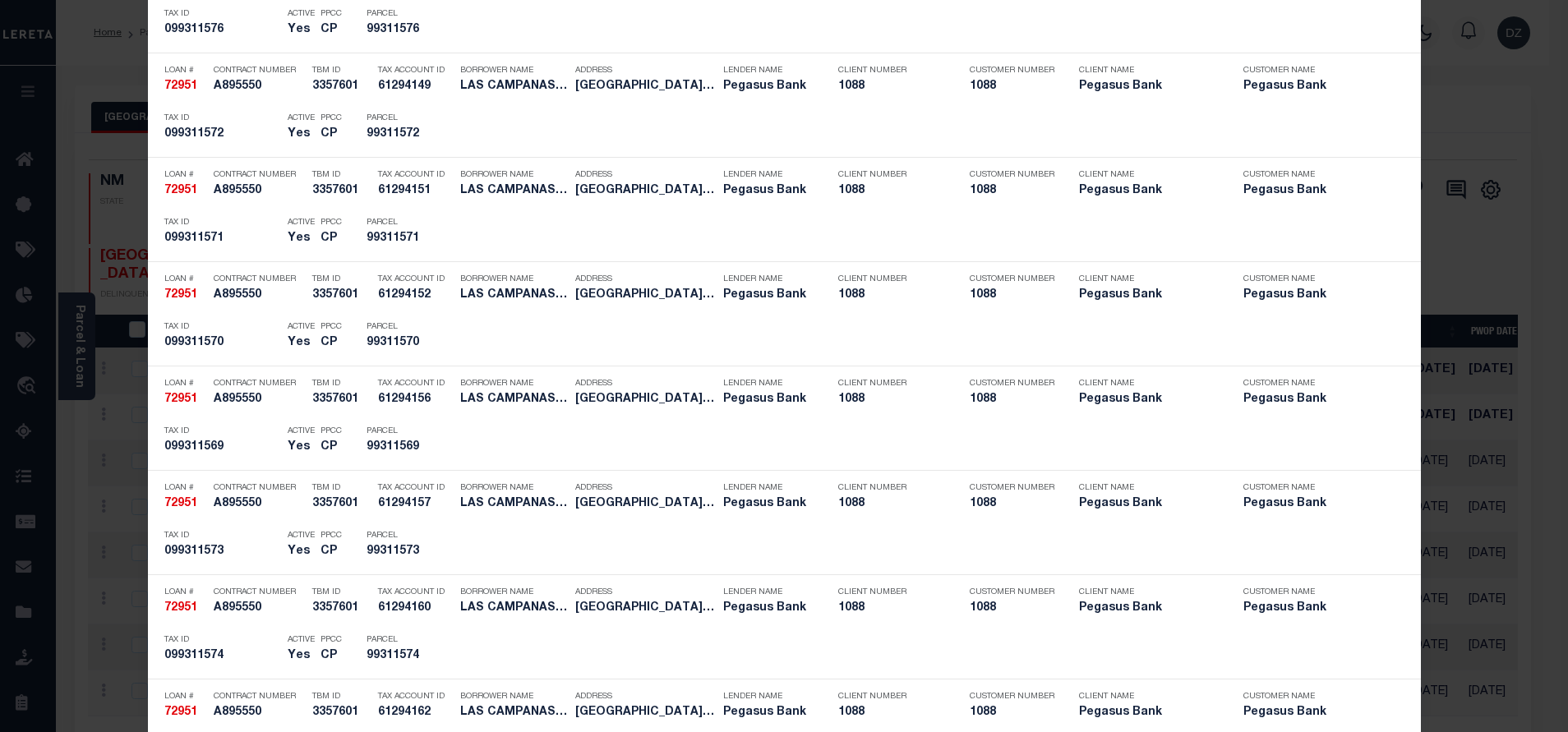
scroll to position [3328, 0]
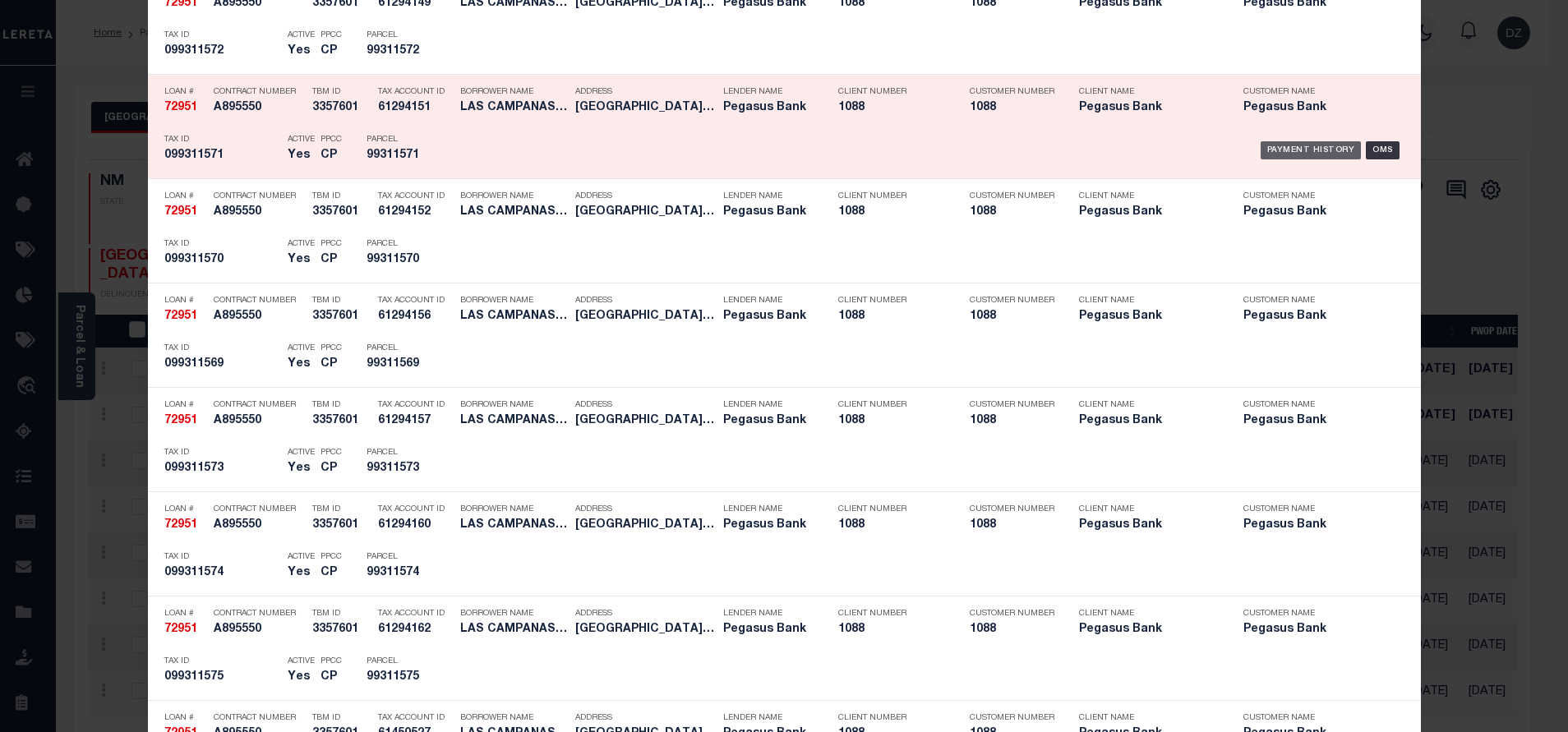
click at [1269, 152] on div "Payment History" at bounding box center [1311, 150] width 101 height 18
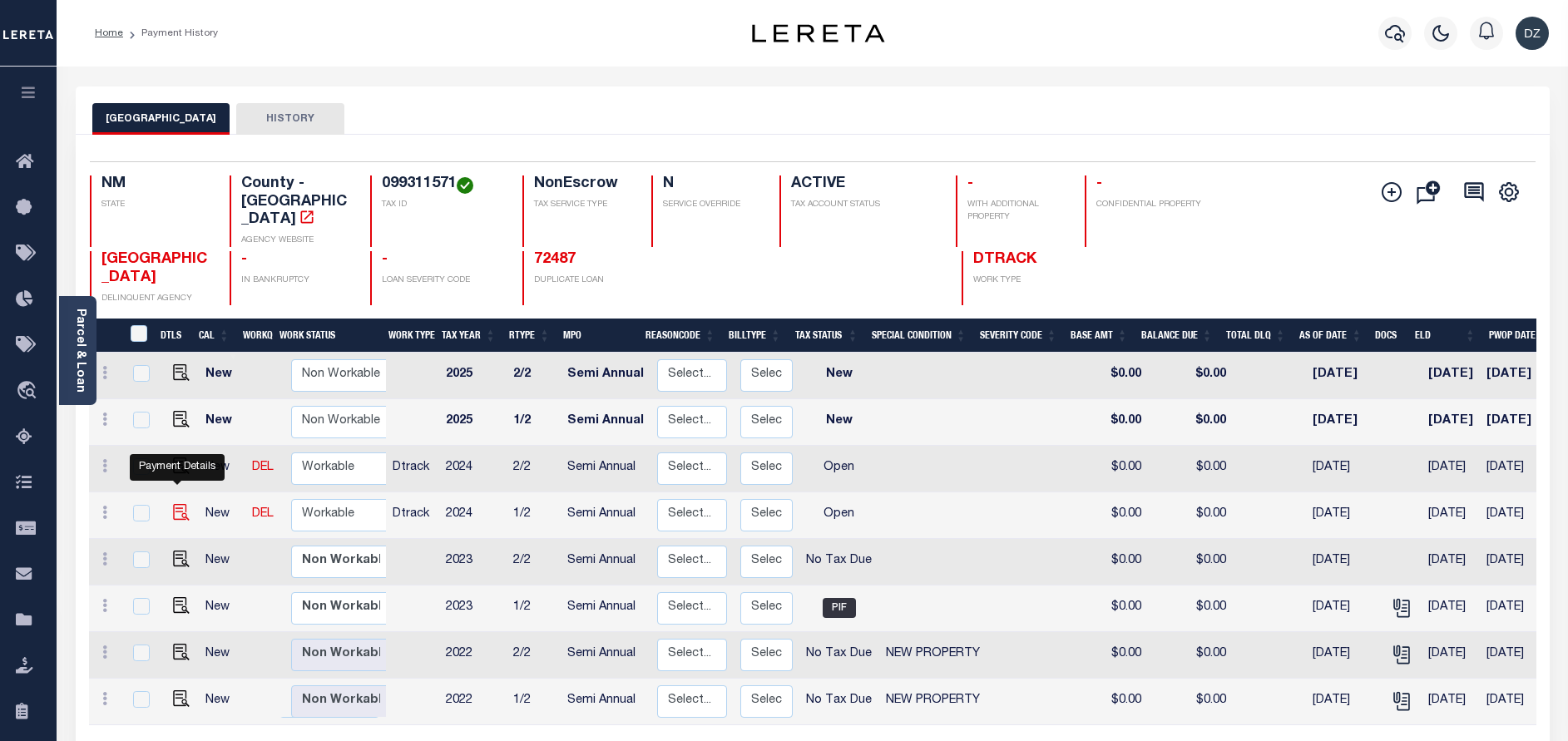
click at [180, 504] on img "" at bounding box center [181, 512] width 16 height 16
checkbox input "true"
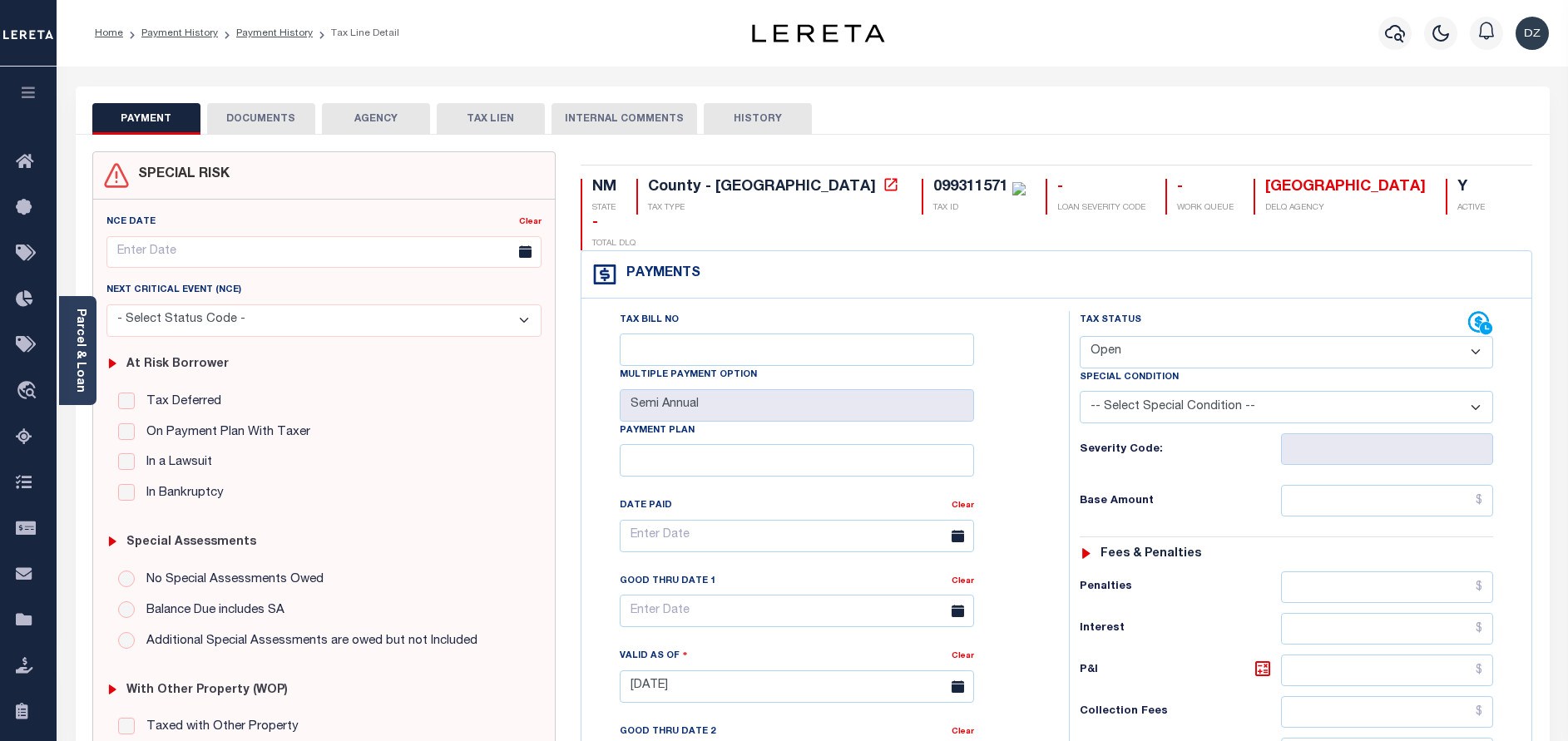
click at [1223, 337] on select "- Select Status Code - Open Due/Unpaid Paid Incomplete No Tax Due Internal Refu…" at bounding box center [1286, 353] width 413 height 33
select select "PYD"
click at [1079, 337] on select "- Select Status Code - Open Due/Unpaid Paid Incomplete No Tax Due Internal Refu…" at bounding box center [1286, 353] width 413 height 33
type input "[DATE]"
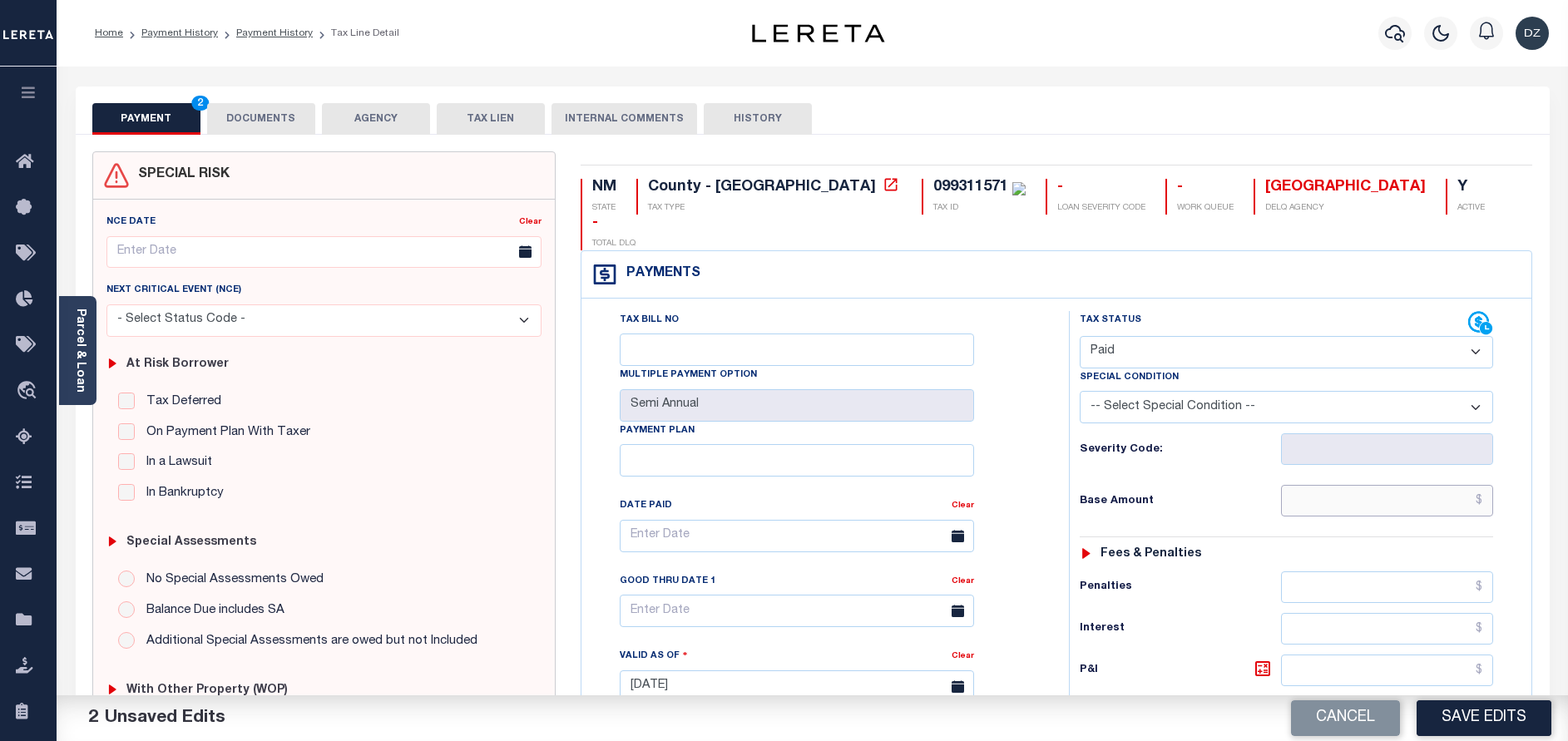
click at [1434, 485] on input "text" at bounding box center [1387, 500] width 212 height 32
type input "$0.00"
click at [237, 120] on button "DOCUMENTS" at bounding box center [261, 119] width 108 height 32
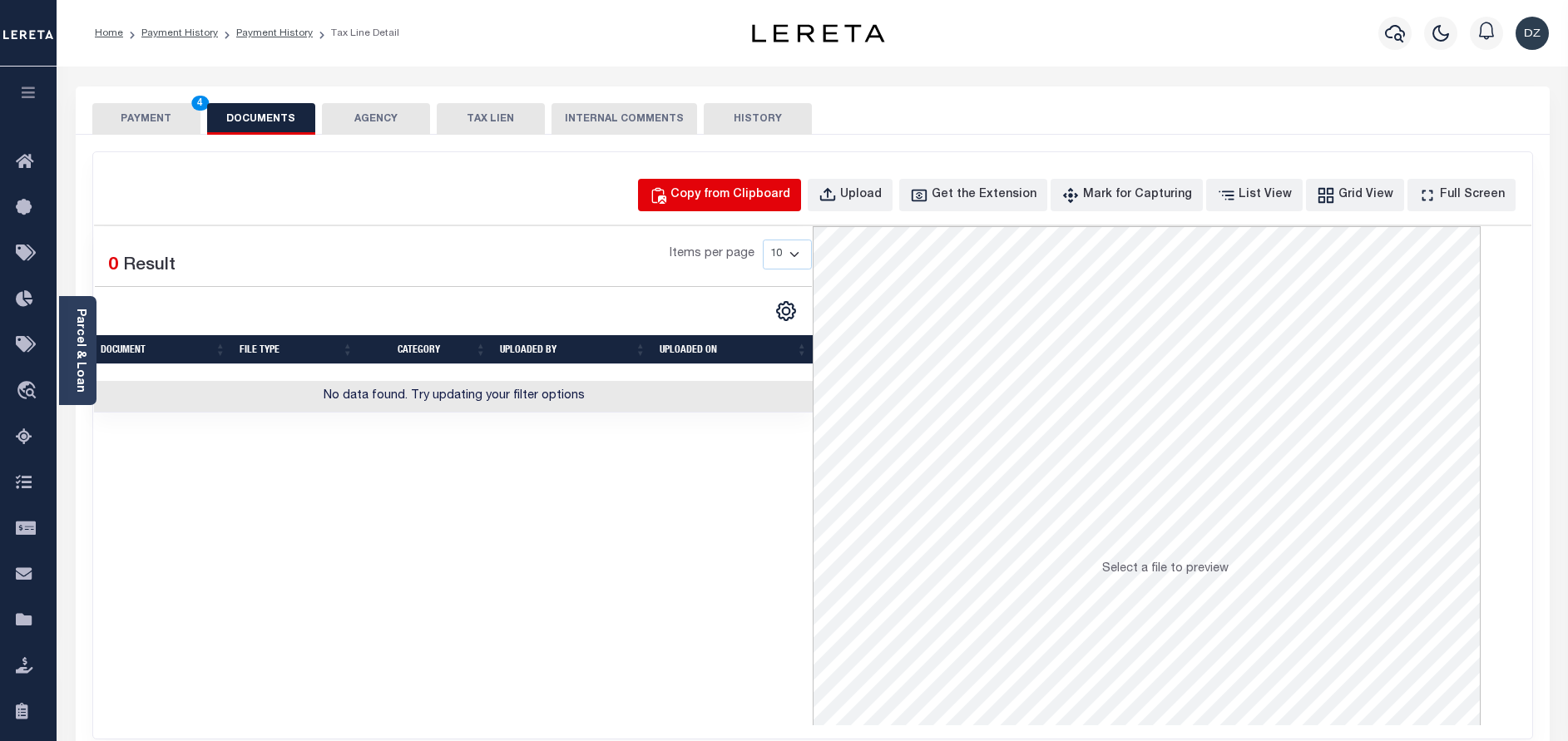
click at [730, 185] on button "Copy from Clipboard" at bounding box center [719, 195] width 163 height 33
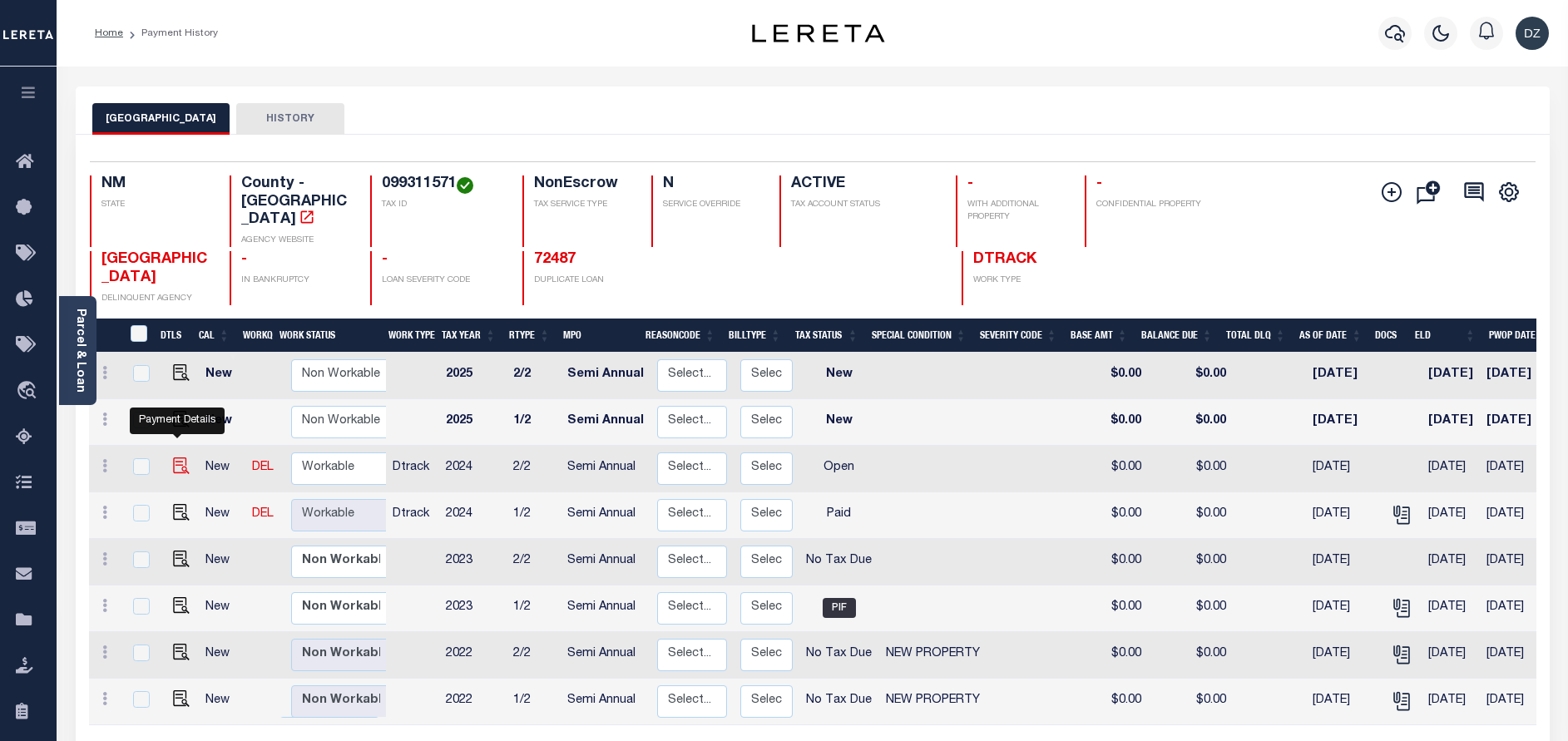
click at [173, 458] on img "" at bounding box center [181, 466] width 16 height 16
checkbox input "true"
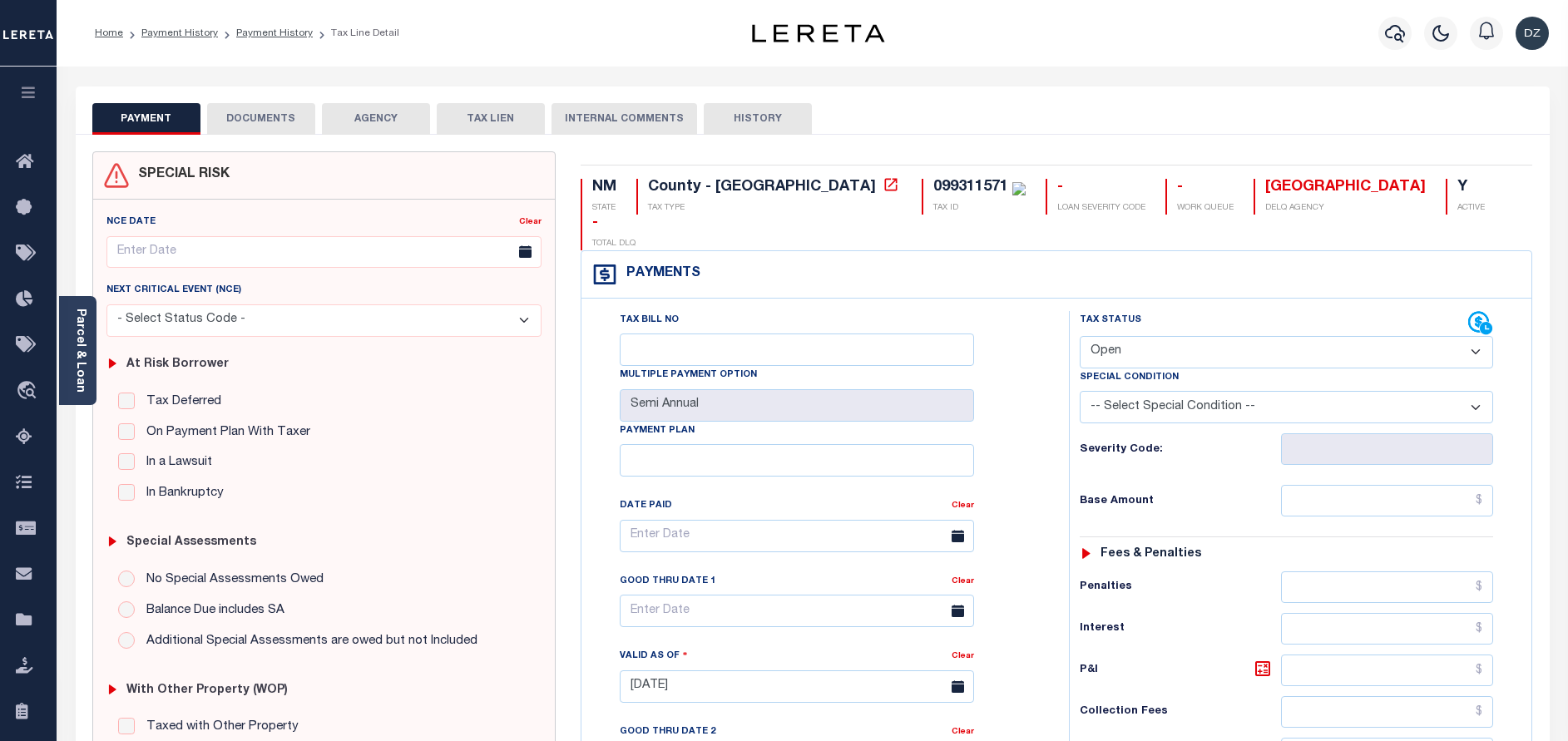
click at [1103, 337] on select "- Select Status Code - Open Due/Unpaid Paid Incomplete No Tax Due Internal Refu…" at bounding box center [1286, 353] width 413 height 33
select select "PYD"
click at [1079, 337] on select "- Select Status Code - Open Due/Unpaid Paid Incomplete No Tax Due Internal Refu…" at bounding box center [1286, 353] width 413 height 33
type input "[DATE]"
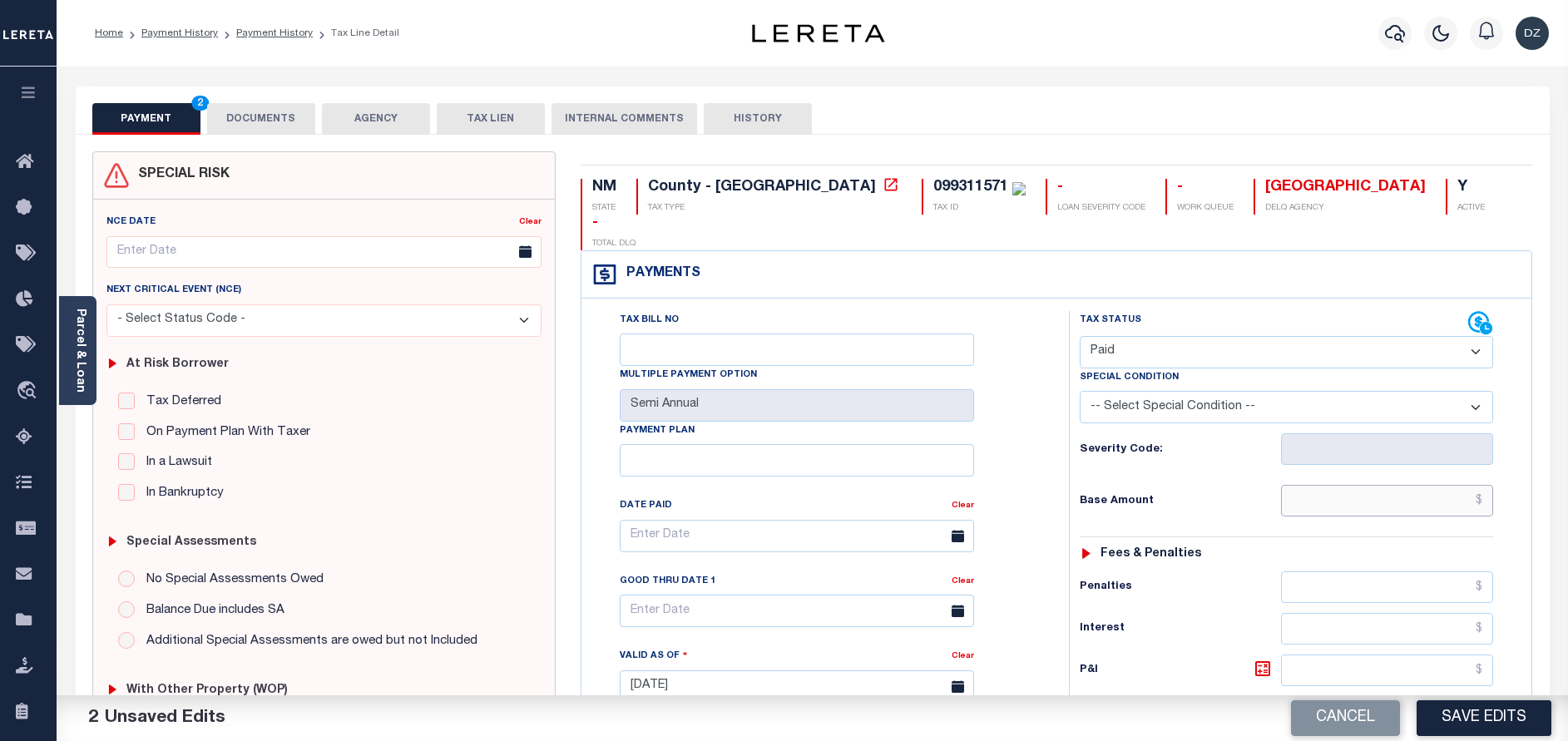
click at [1444, 485] on input "text" at bounding box center [1387, 500] width 212 height 32
type input "$0.00"
click at [232, 116] on button "DOCUMENTS" at bounding box center [261, 119] width 108 height 32
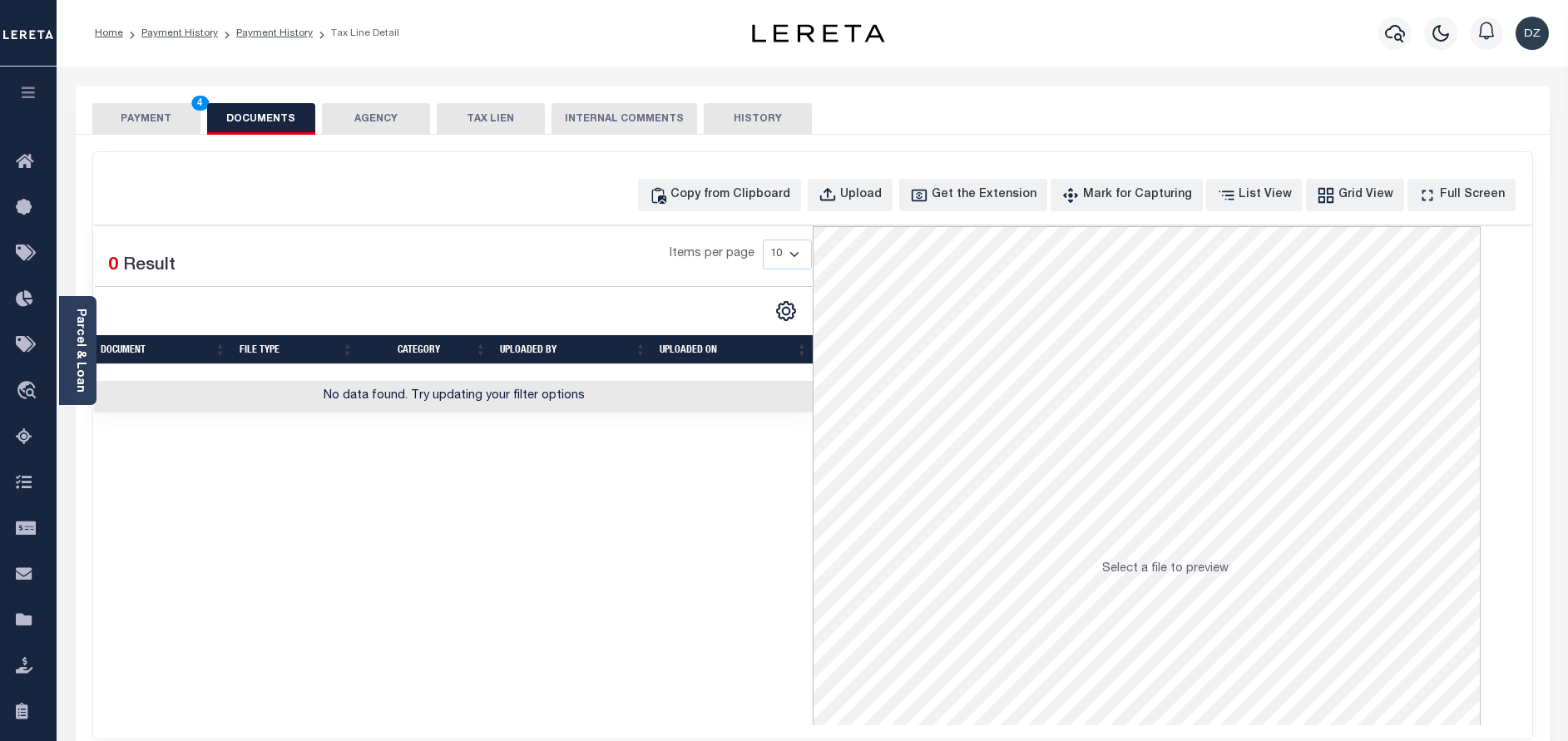
click at [692, 214] on div "Copy from Clipboard Upload Get the Extension Mark for Capturing Got it List Vie…" at bounding box center [812, 445] width 1439 height 586
click at [727, 198] on div "Copy from Clipboard" at bounding box center [730, 195] width 120 height 18
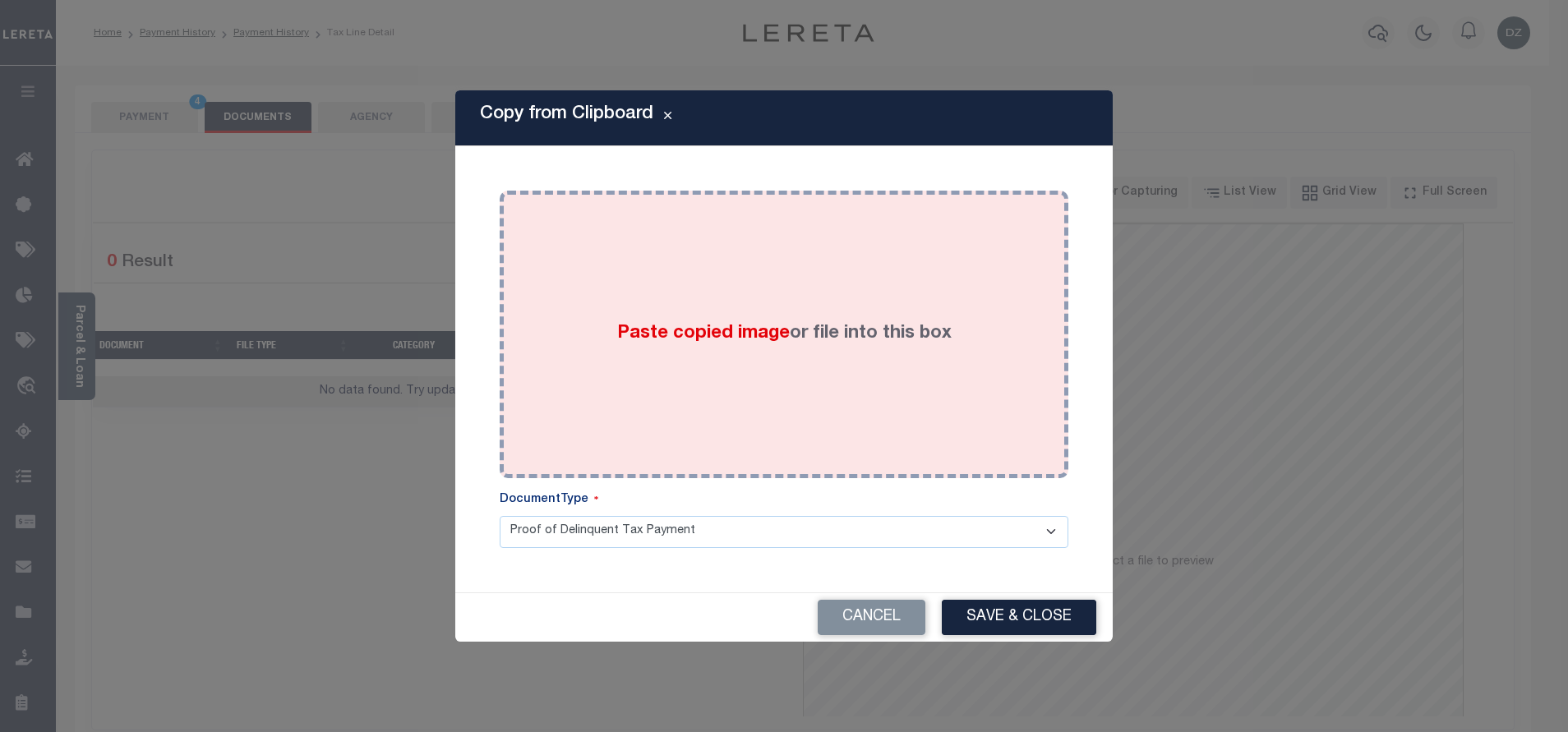
click at [713, 284] on div "Paste copied image or file into this box" at bounding box center [784, 334] width 544 height 263
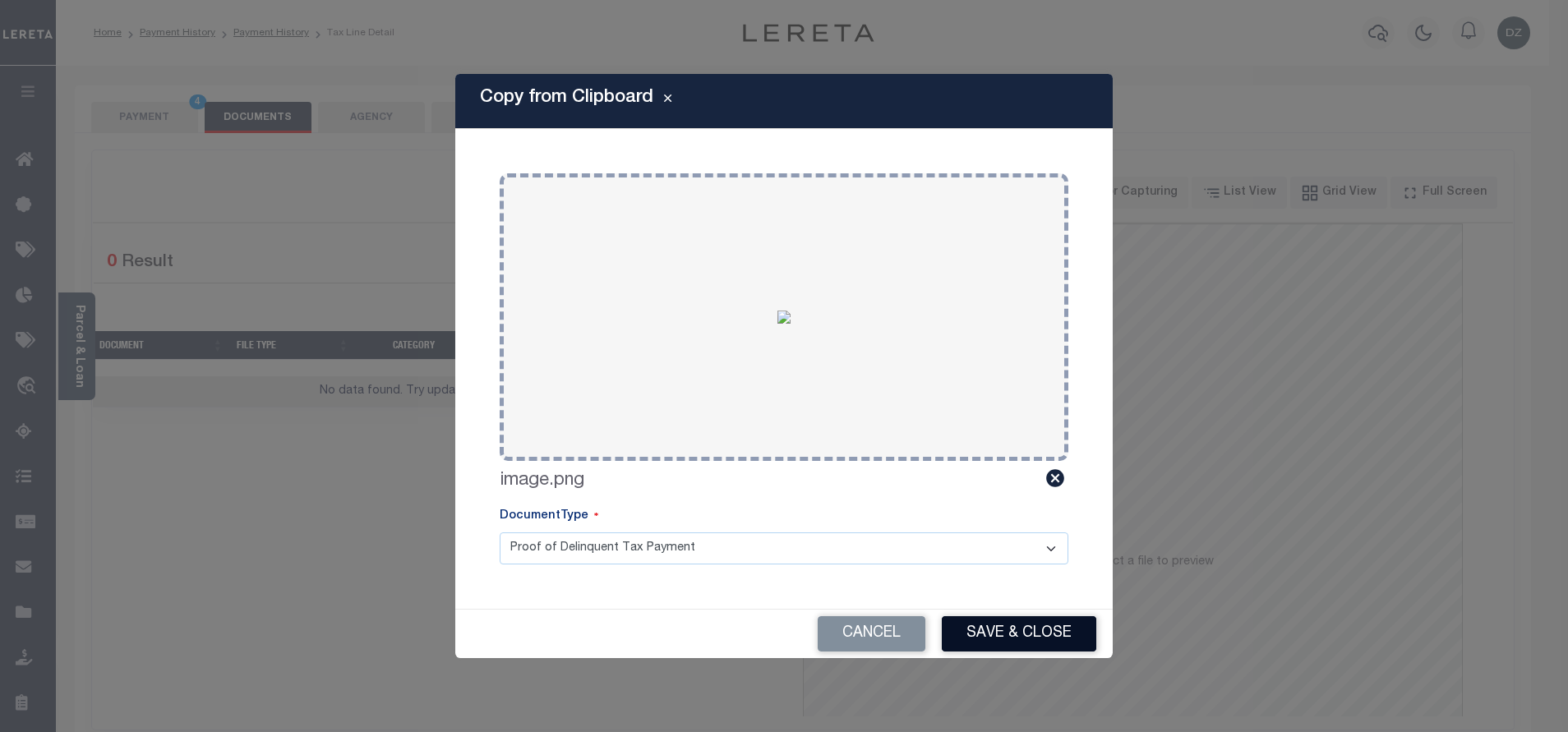
click at [968, 648] on button "Save & Close" at bounding box center [1019, 634] width 155 height 35
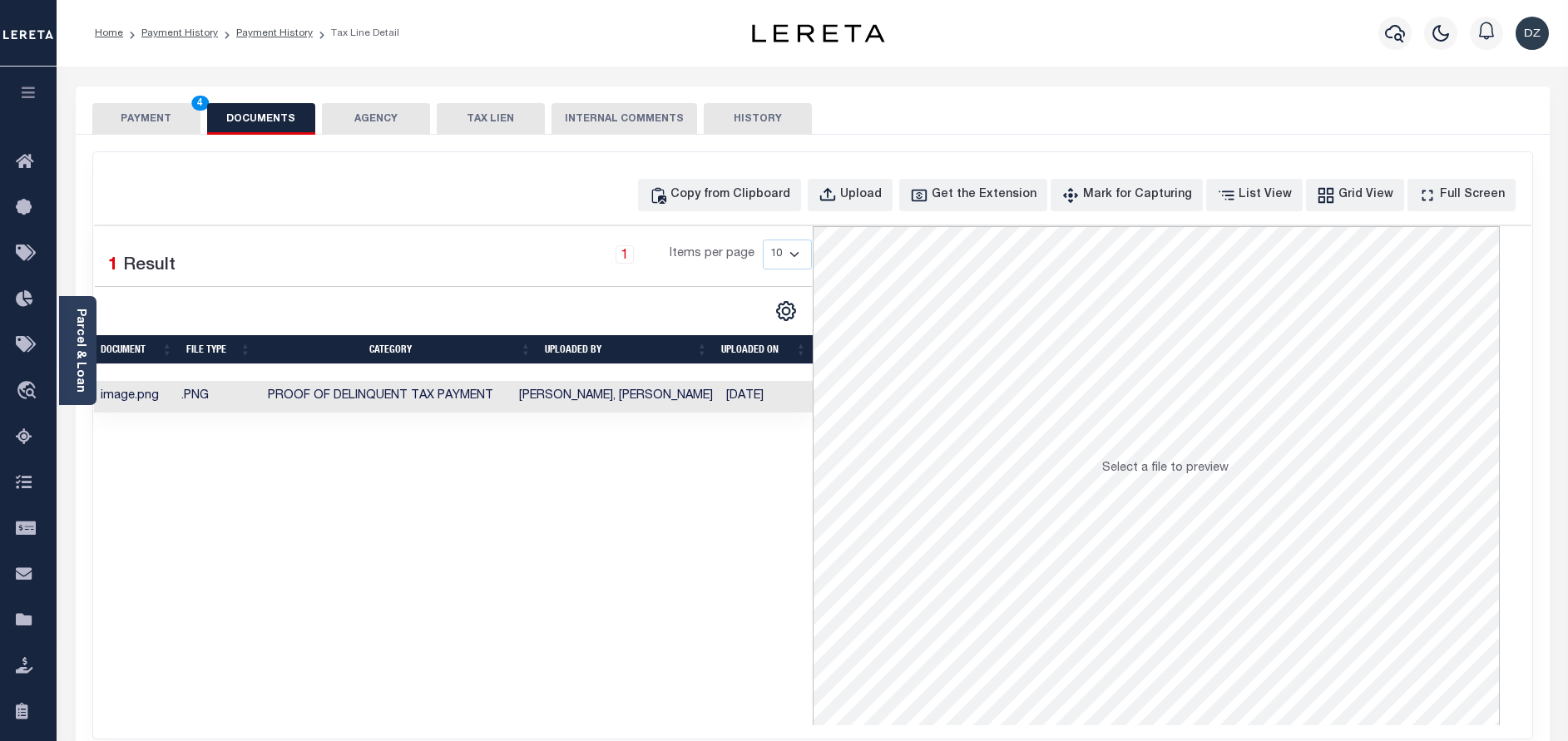
click at [176, 125] on button "PAYMENT 4" at bounding box center [146, 119] width 108 height 32
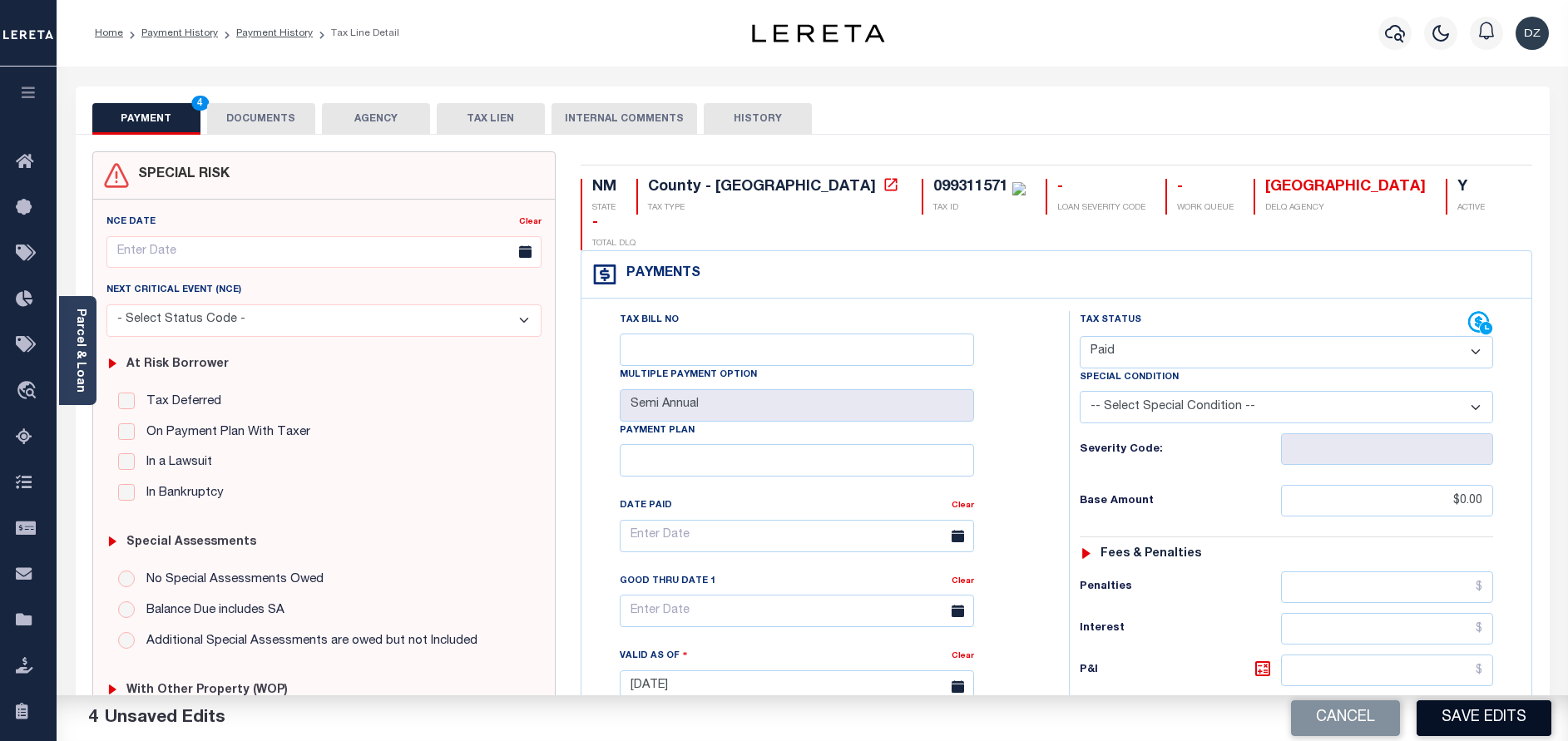
click at [1452, 721] on button "Save Edits" at bounding box center [1484, 718] width 135 height 35
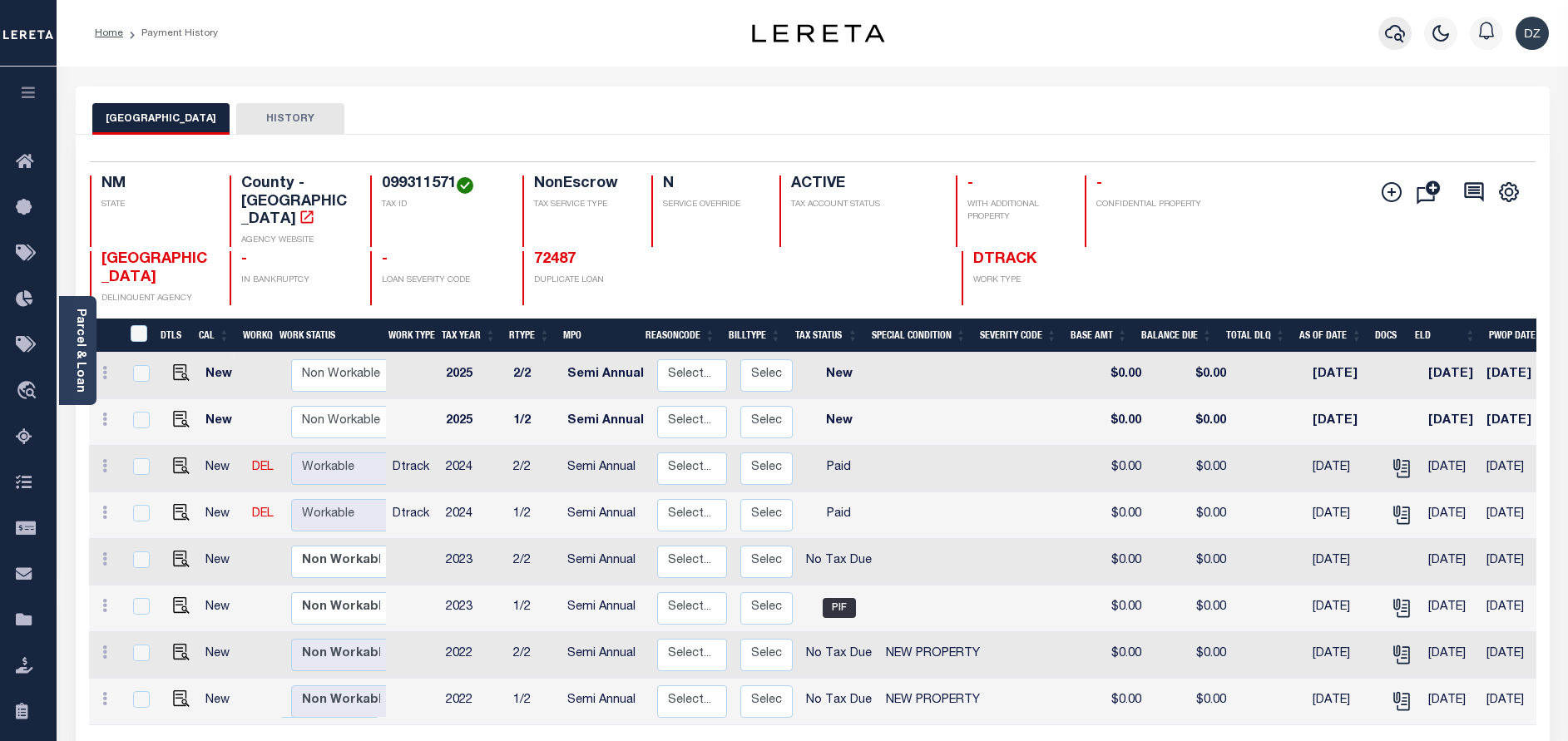
click at [1385, 30] on icon "button" at bounding box center [1395, 33] width 20 height 20
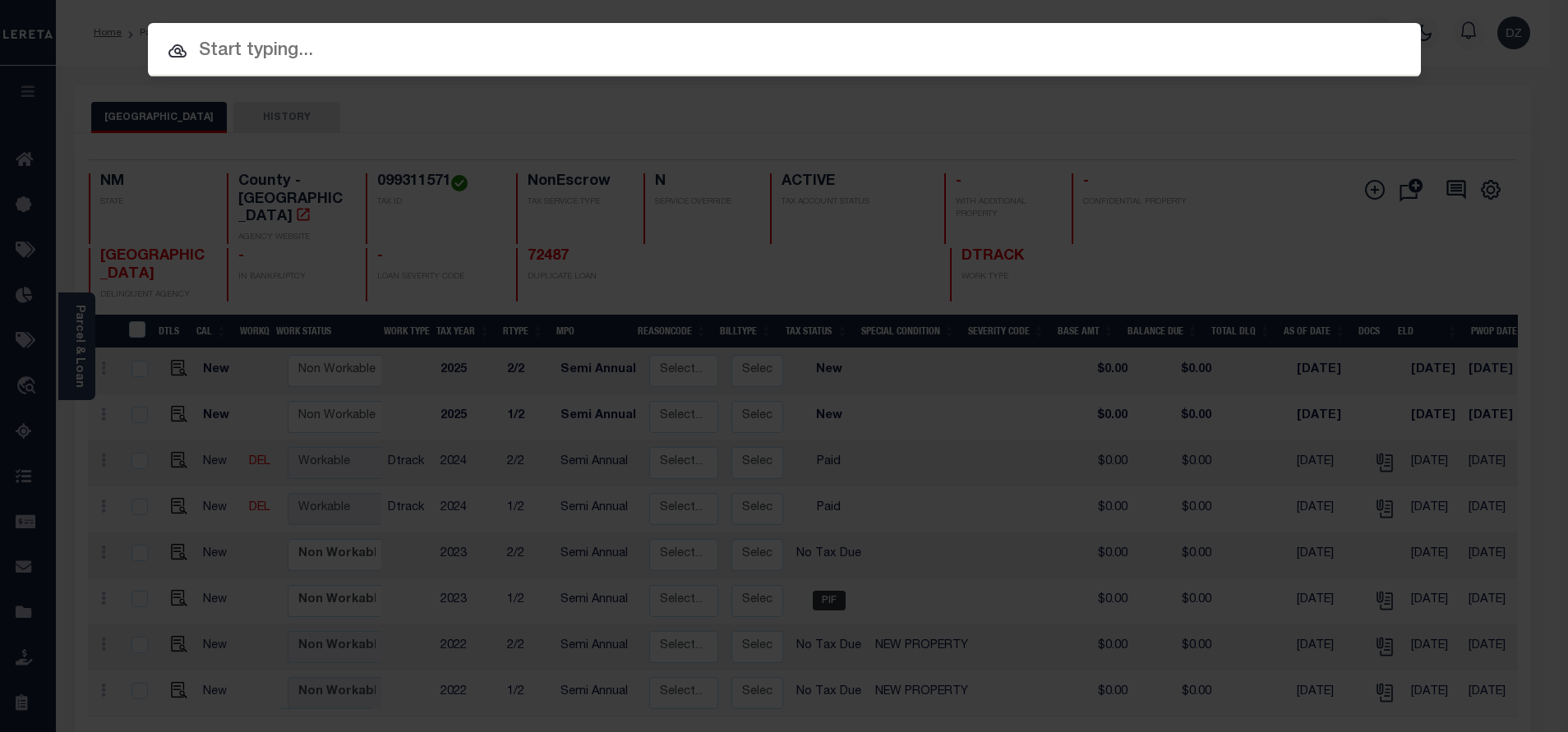
paste input "72951"
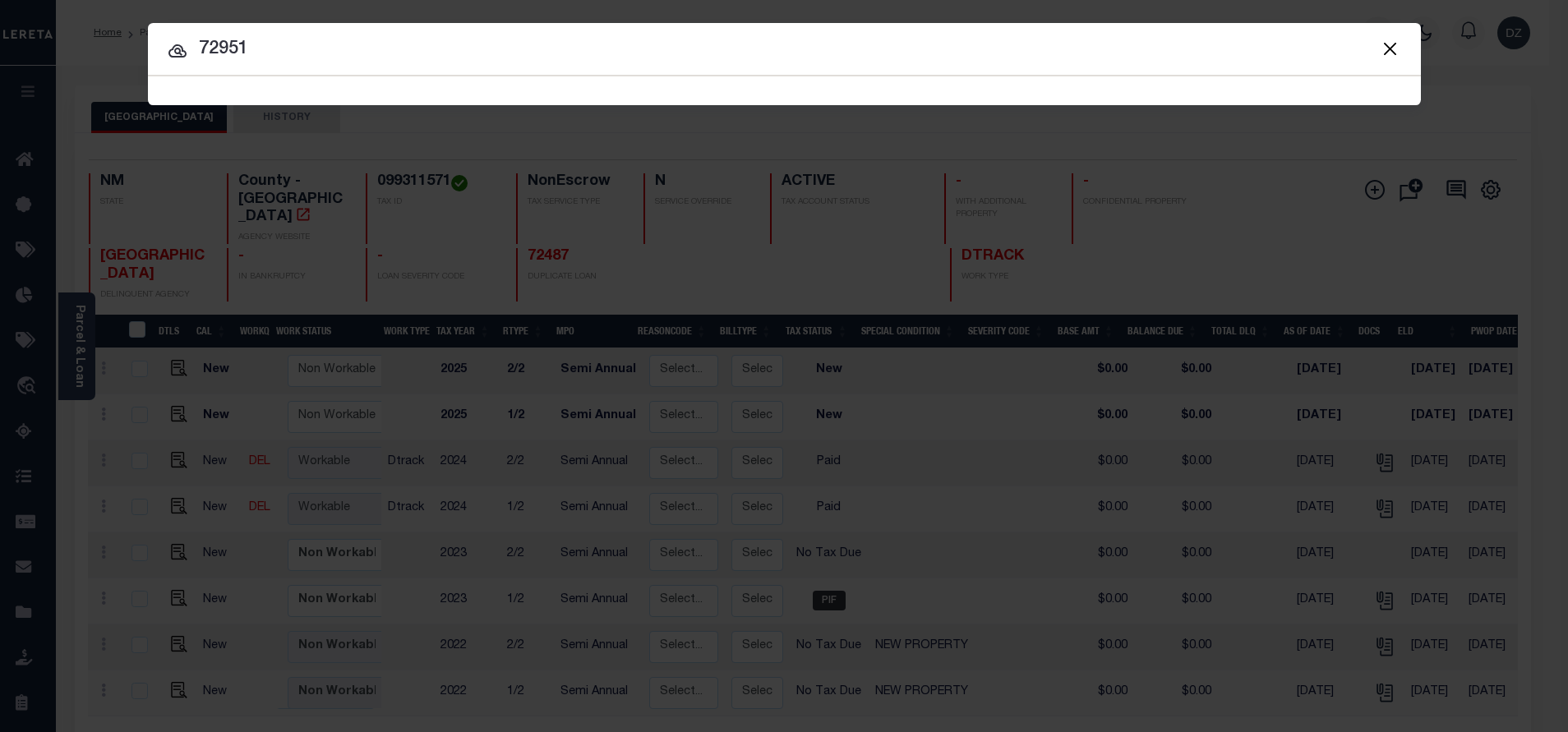
type input "72951"
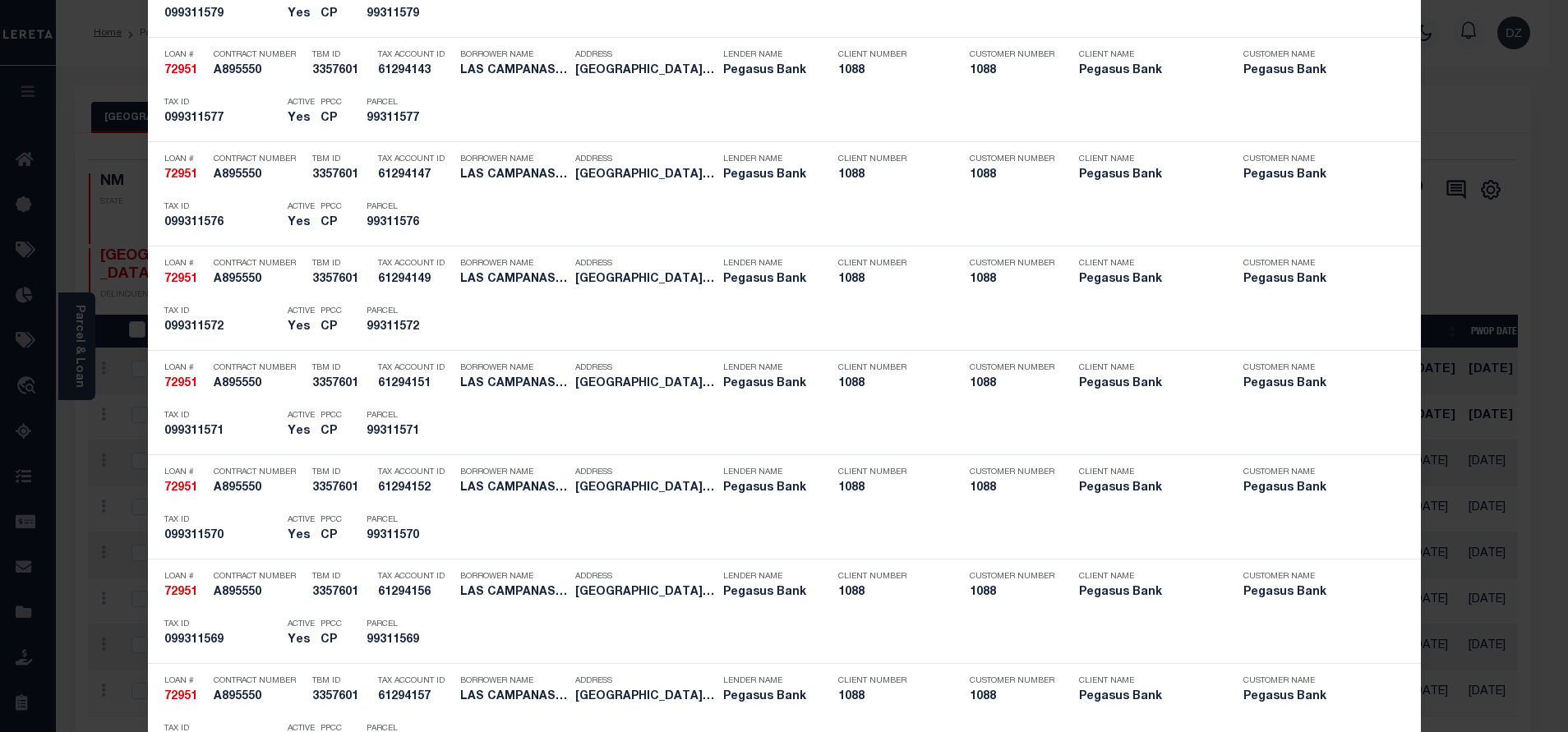
scroll to position [3205, 0]
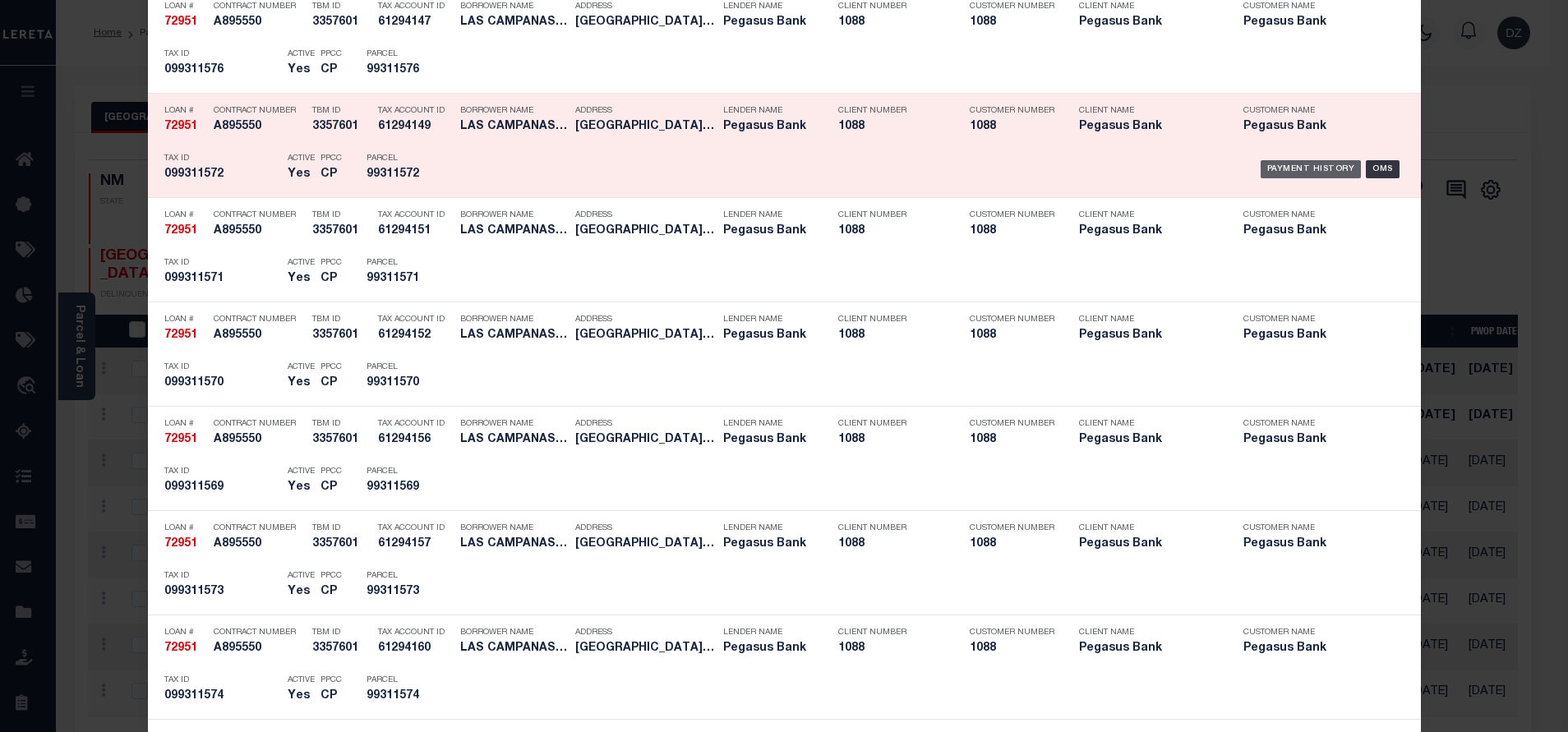
click at [1280, 168] on div "Payment History" at bounding box center [1311, 169] width 101 height 18
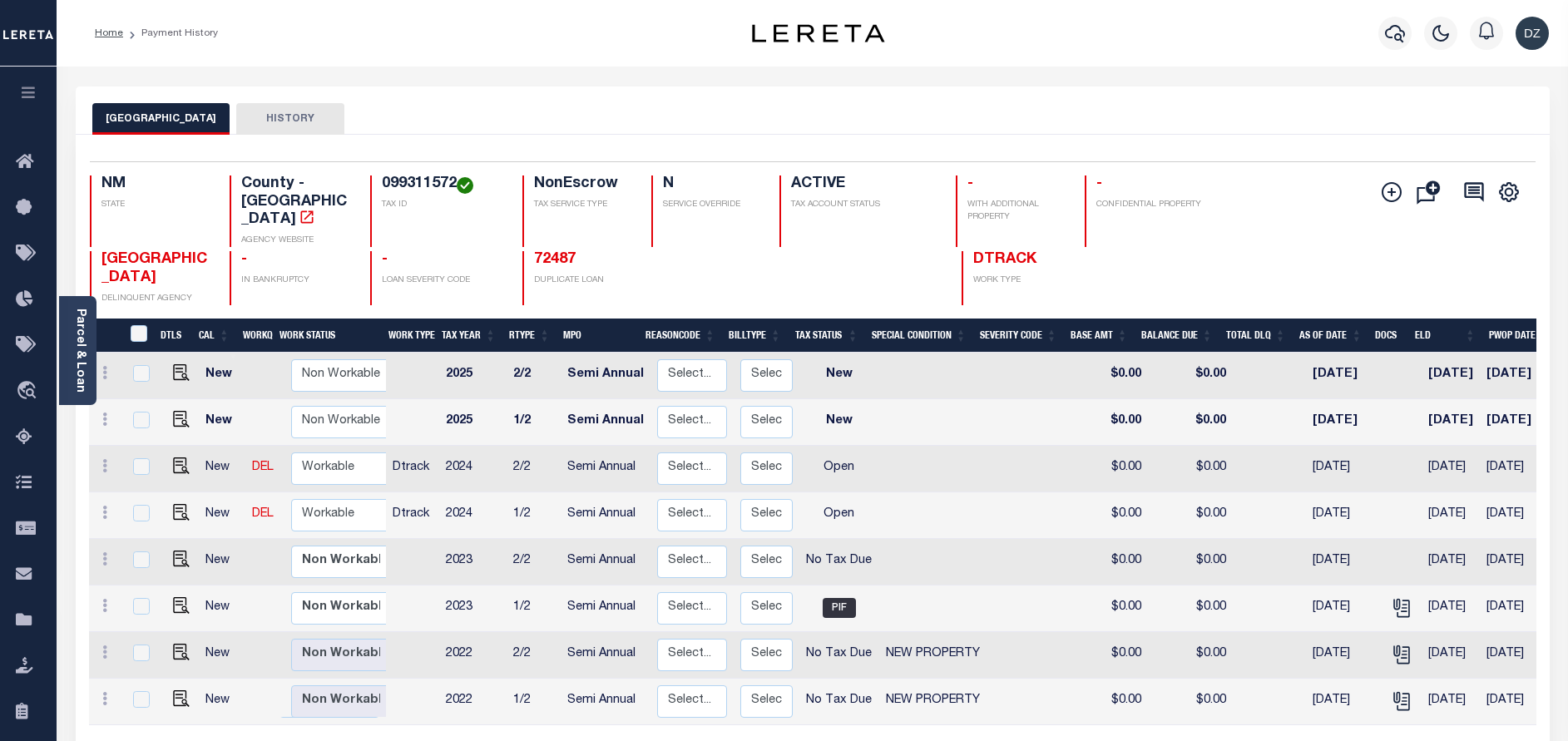
click at [166, 492] on td at bounding box center [178, 515] width 41 height 47
checkbox input "true"
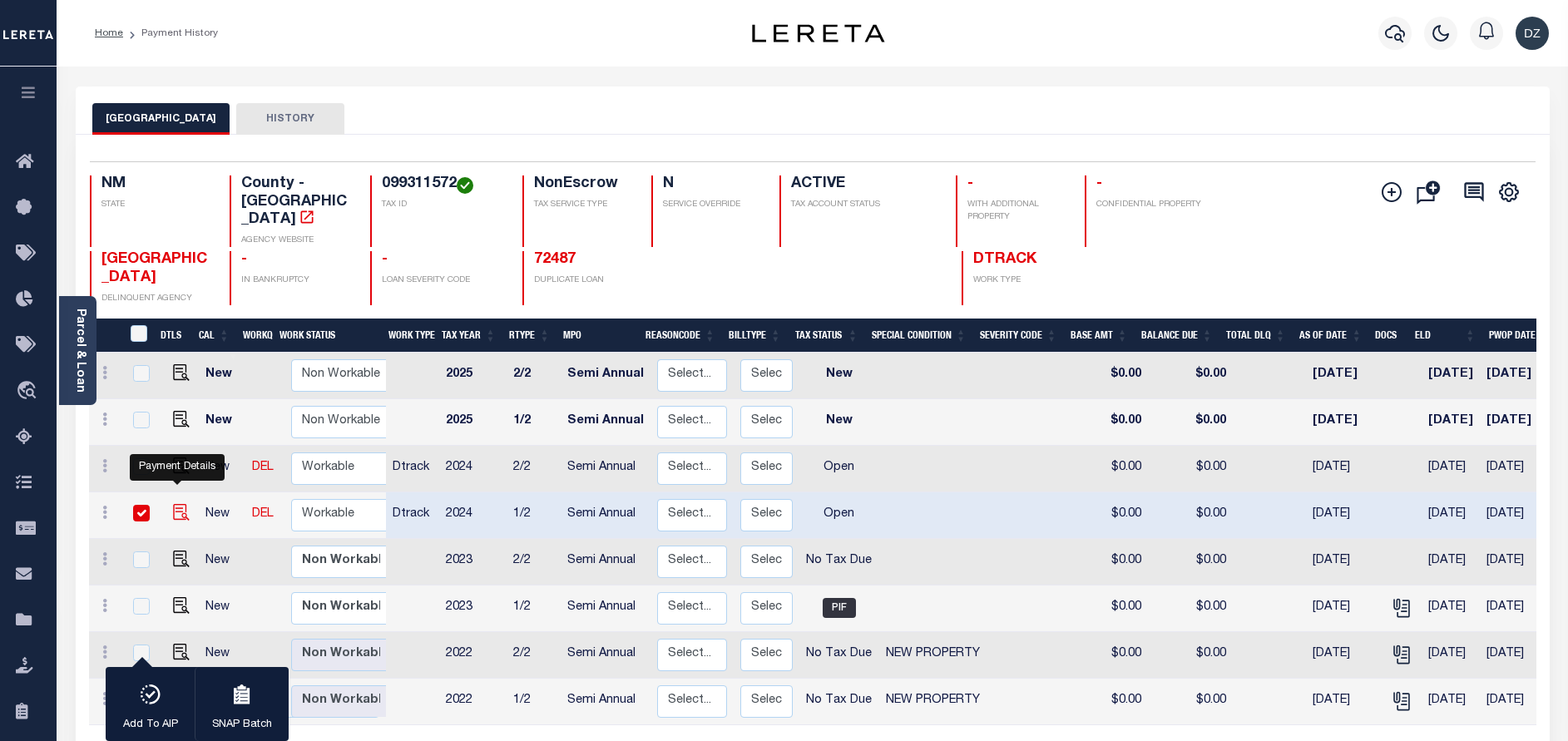
click at [176, 504] on img "" at bounding box center [181, 512] width 16 height 16
checkbox input "false"
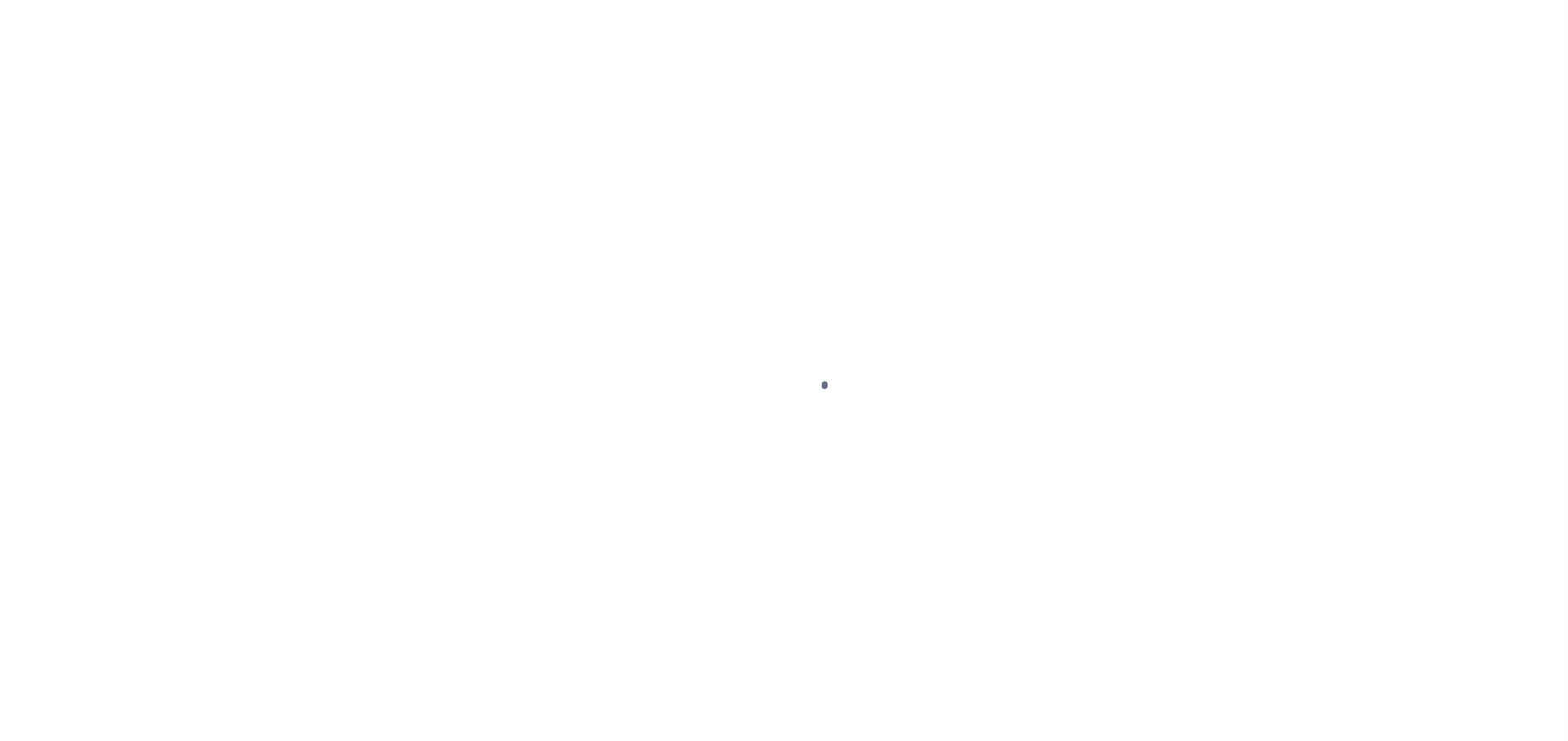
select select "OP2"
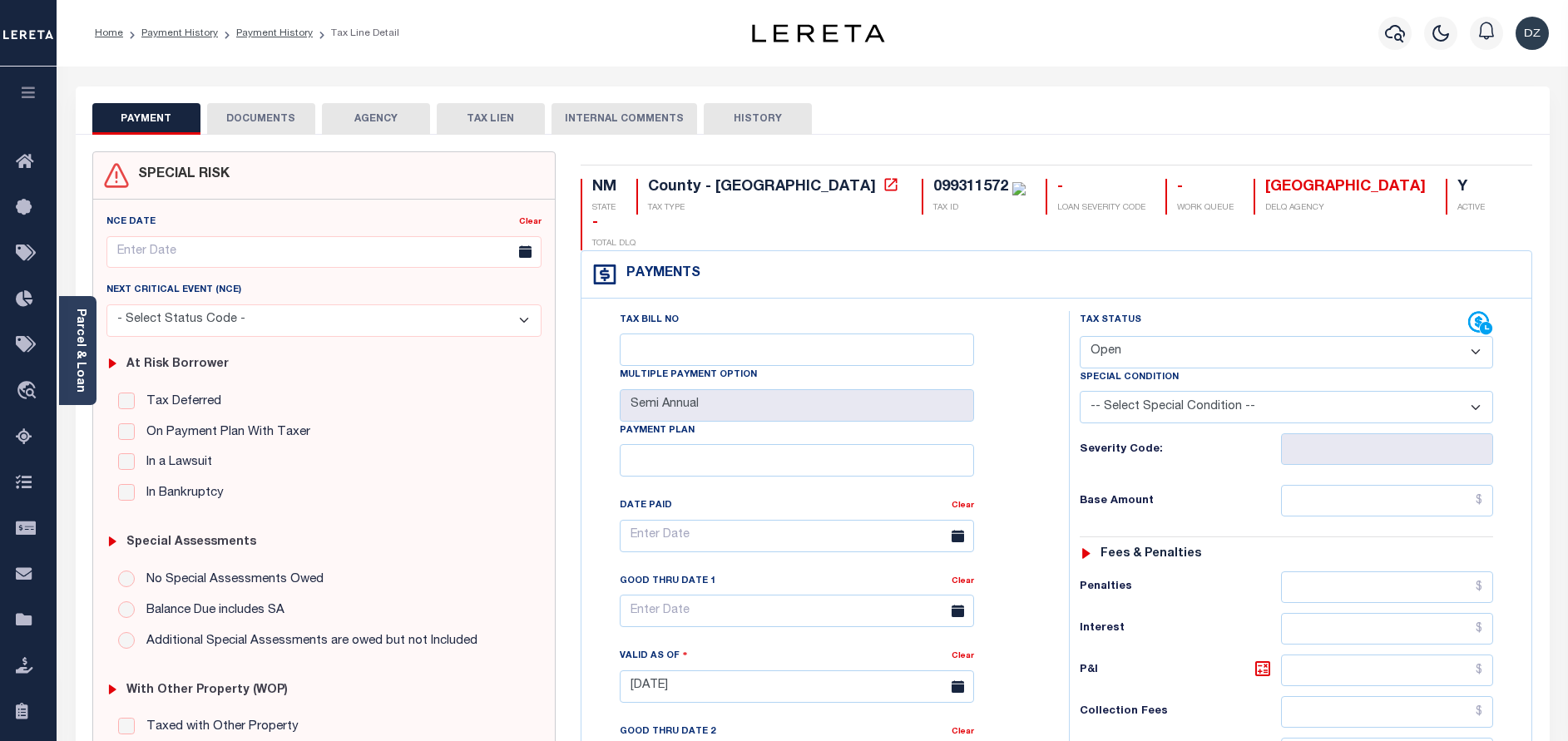
click at [240, 114] on button "DOCUMENTS" at bounding box center [261, 119] width 108 height 32
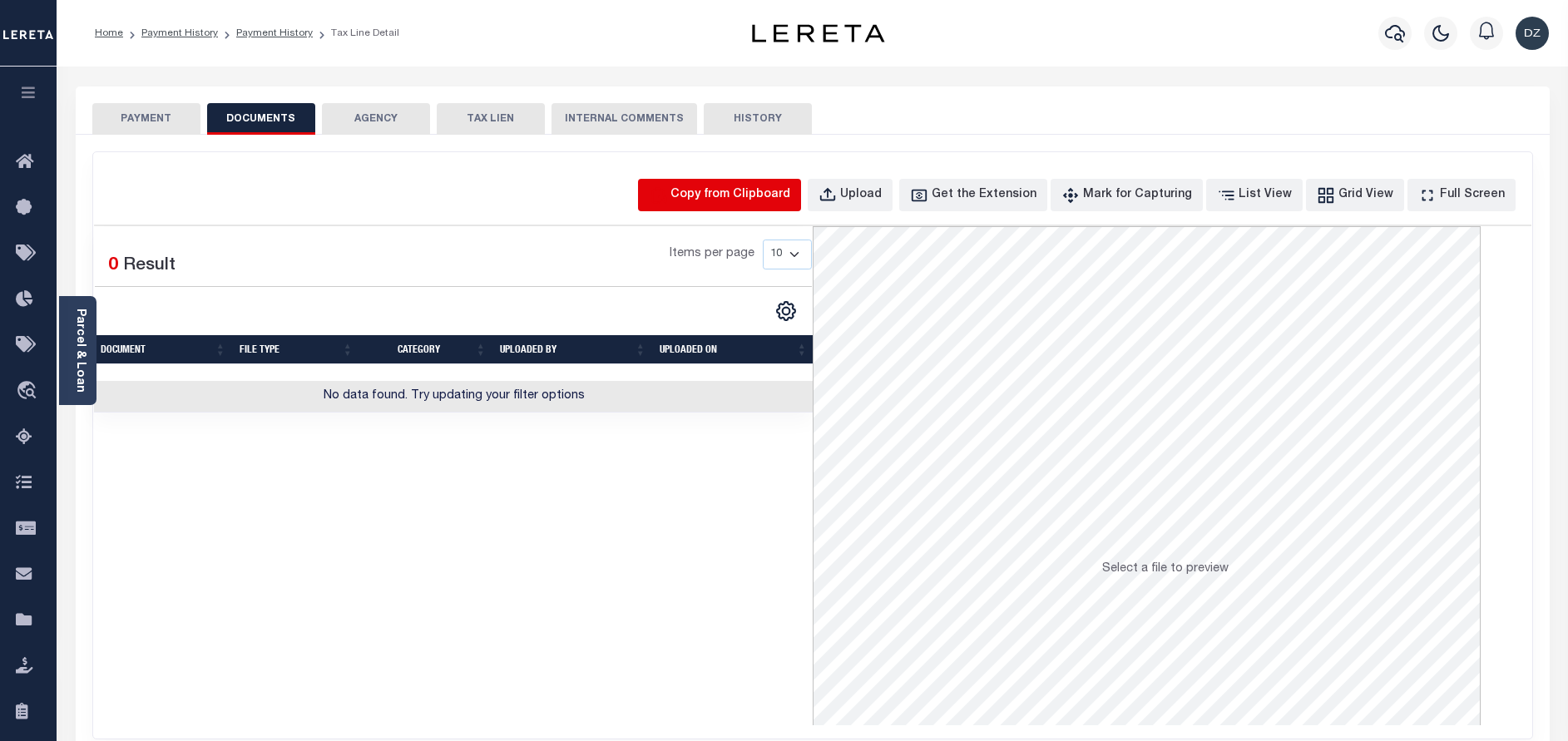
click at [707, 201] on button "Copy from Clipboard" at bounding box center [719, 195] width 163 height 33
select select "POP"
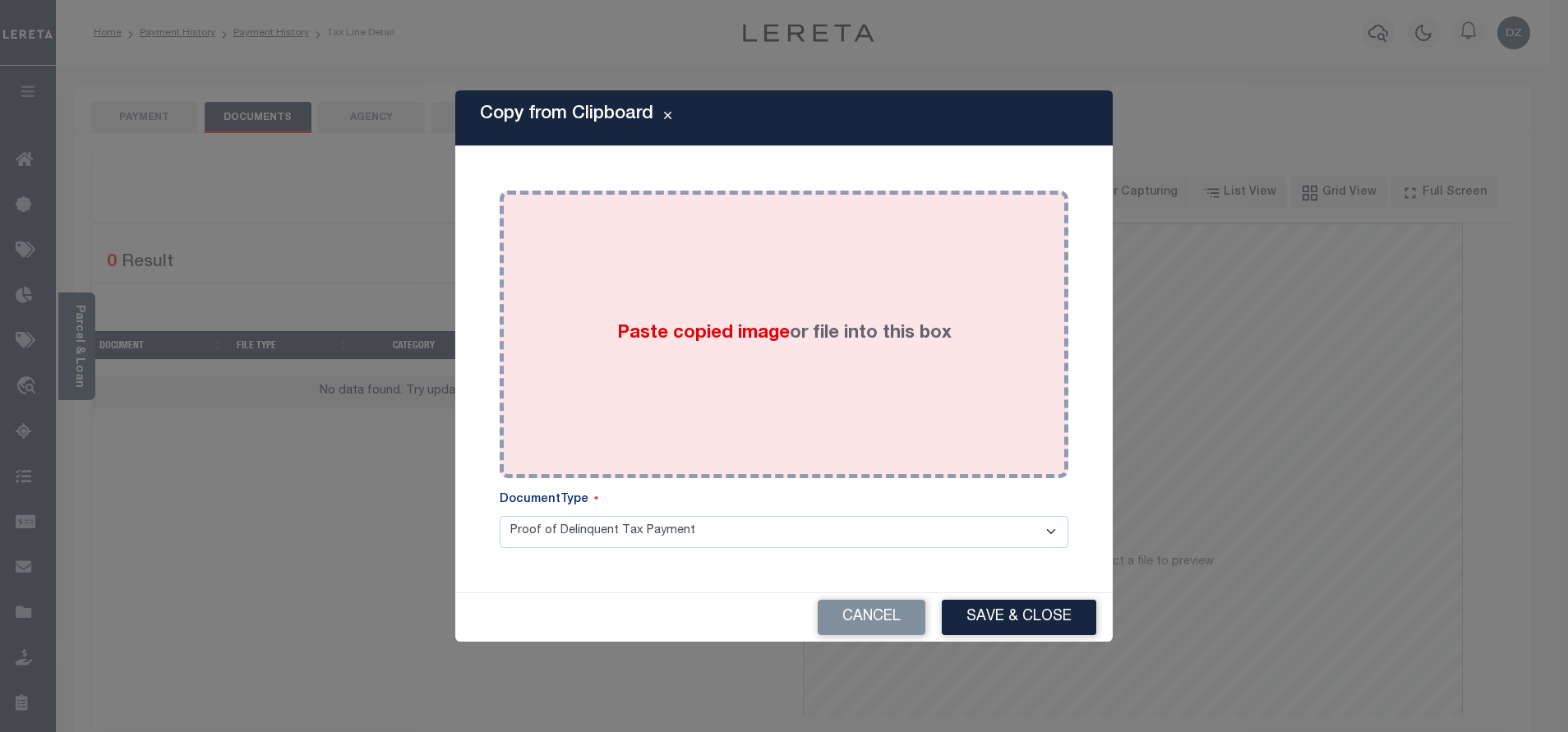
click at [774, 303] on div "Paste copied image or file into this box" at bounding box center [784, 334] width 544 height 263
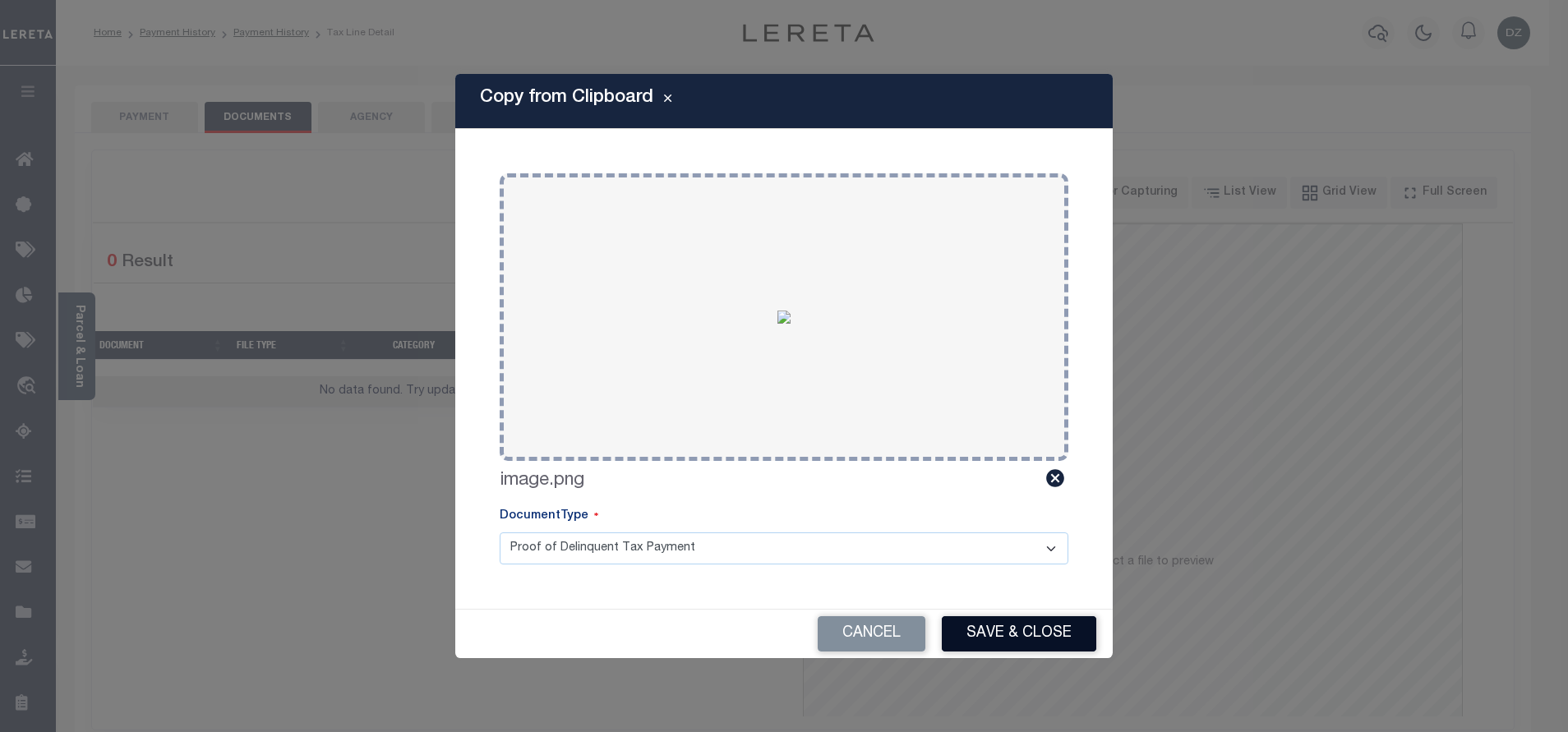
click at [1053, 639] on button "Save & Close" at bounding box center [1019, 634] width 155 height 35
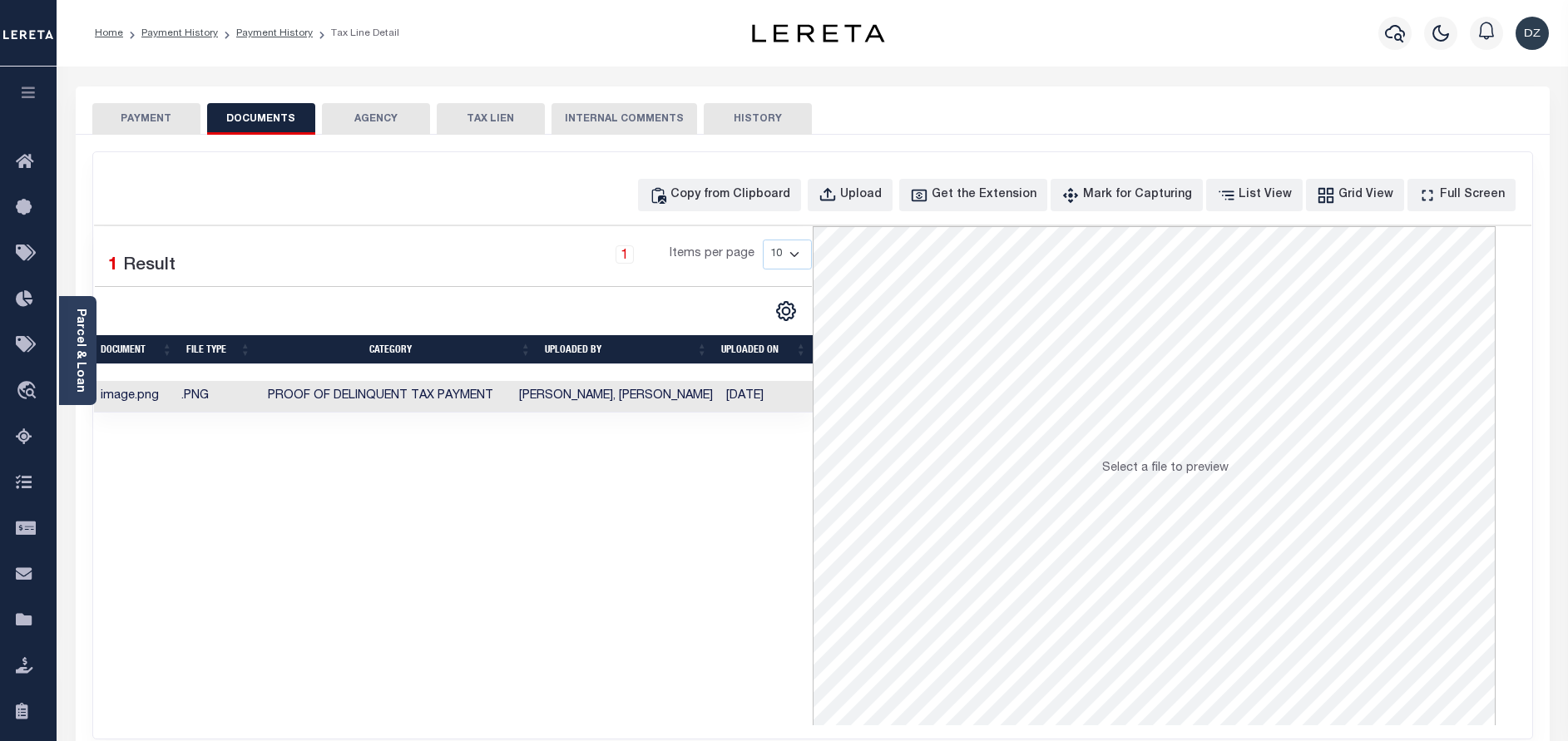
click at [155, 125] on button "PAYMENT" at bounding box center [146, 119] width 108 height 32
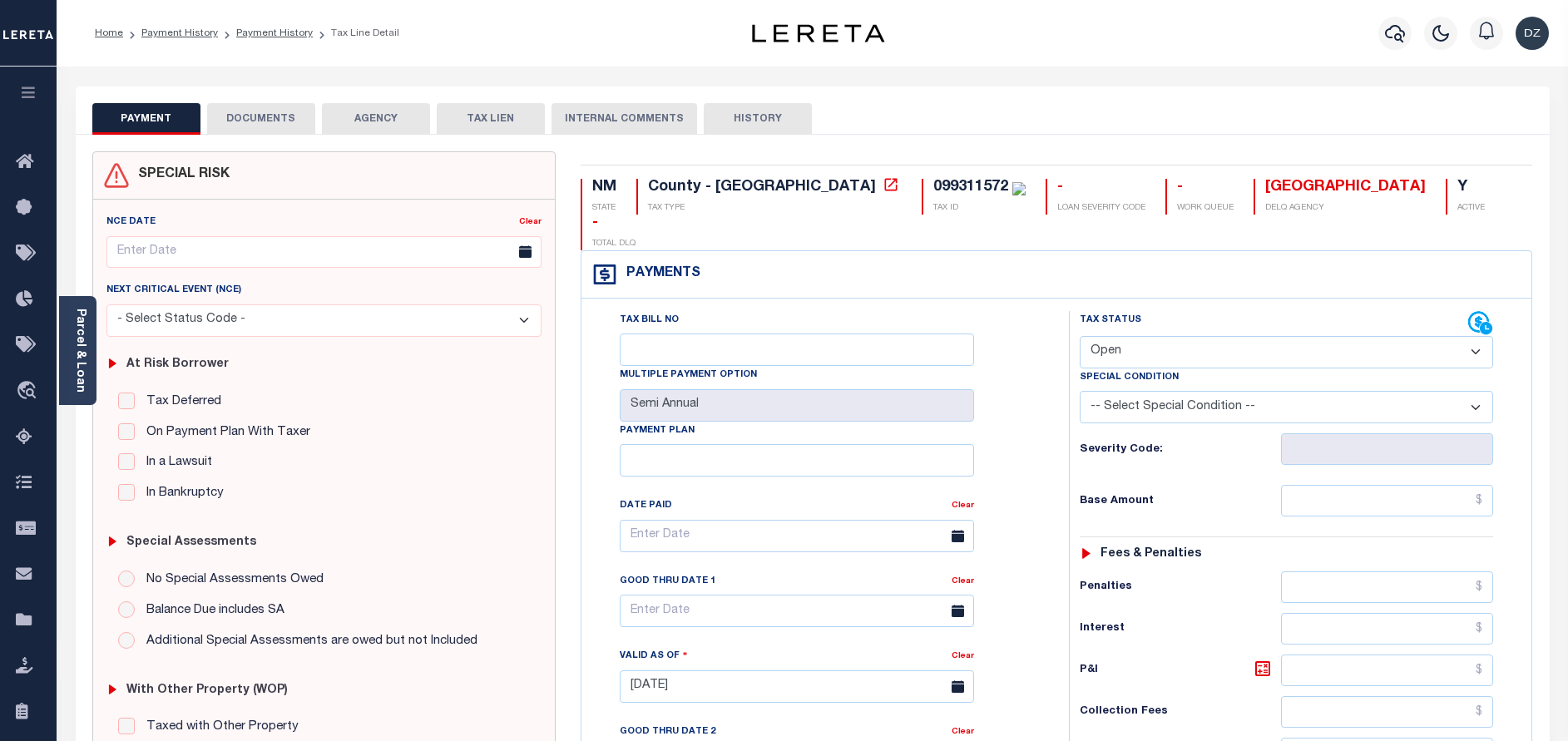
click at [1132, 337] on select "- Select Status Code - Open Due/Unpaid Paid Incomplete No Tax Due Internal Refu…" at bounding box center [1286, 353] width 413 height 33
select select "PYD"
click at [1079, 337] on select "- Select Status Code - Open Due/Unpaid Paid Incomplete No Tax Due Internal Refu…" at bounding box center [1286, 353] width 413 height 33
type input "[DATE]"
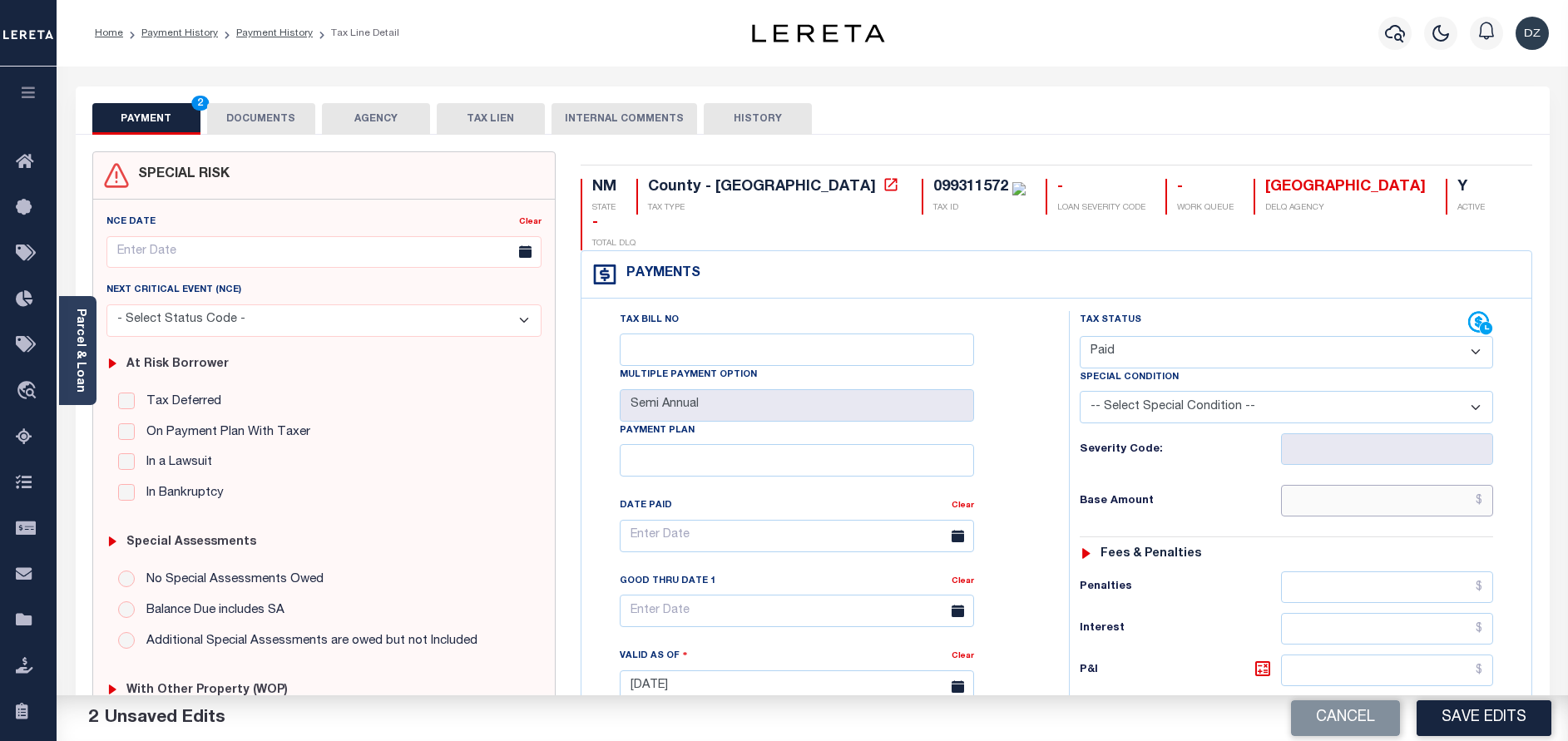
click at [1390, 485] on input "text" at bounding box center [1387, 500] width 212 height 32
type input "$0.00"
click at [1477, 710] on button "Save Edits" at bounding box center [1484, 718] width 135 height 35
checkbox input "false"
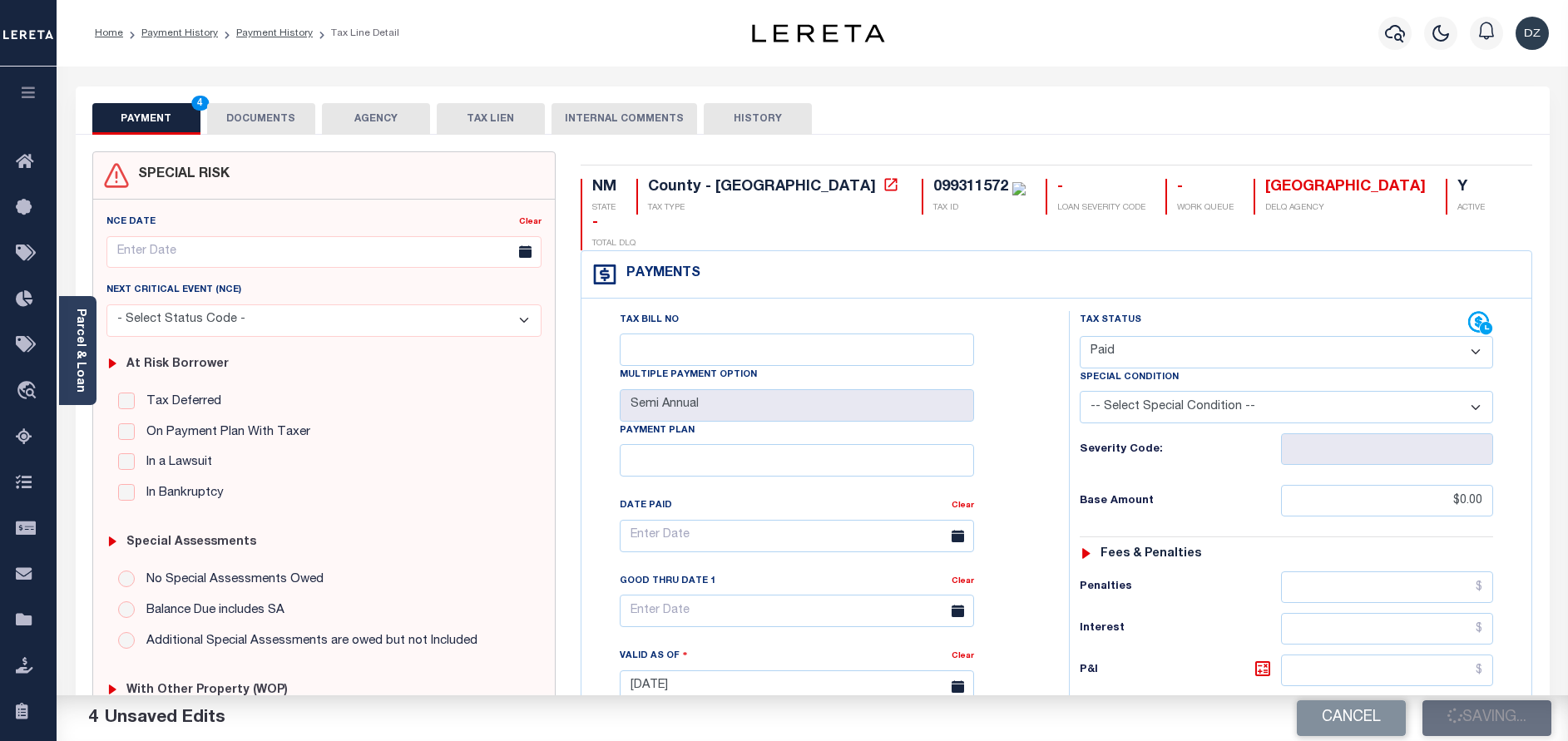
checkbox input "false"
type input "$0"
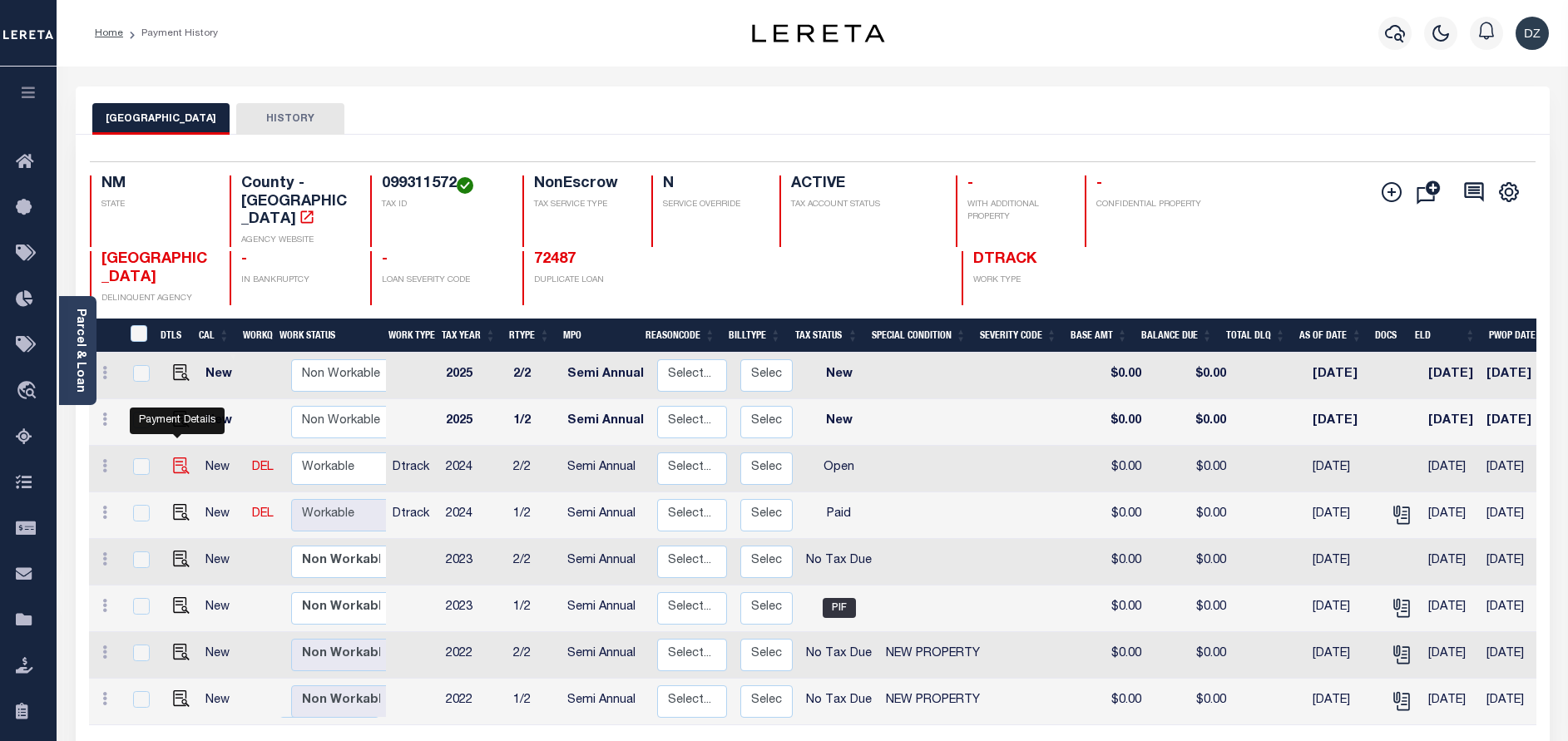
click at [173, 458] on img "" at bounding box center [181, 466] width 16 height 16
checkbox input "true"
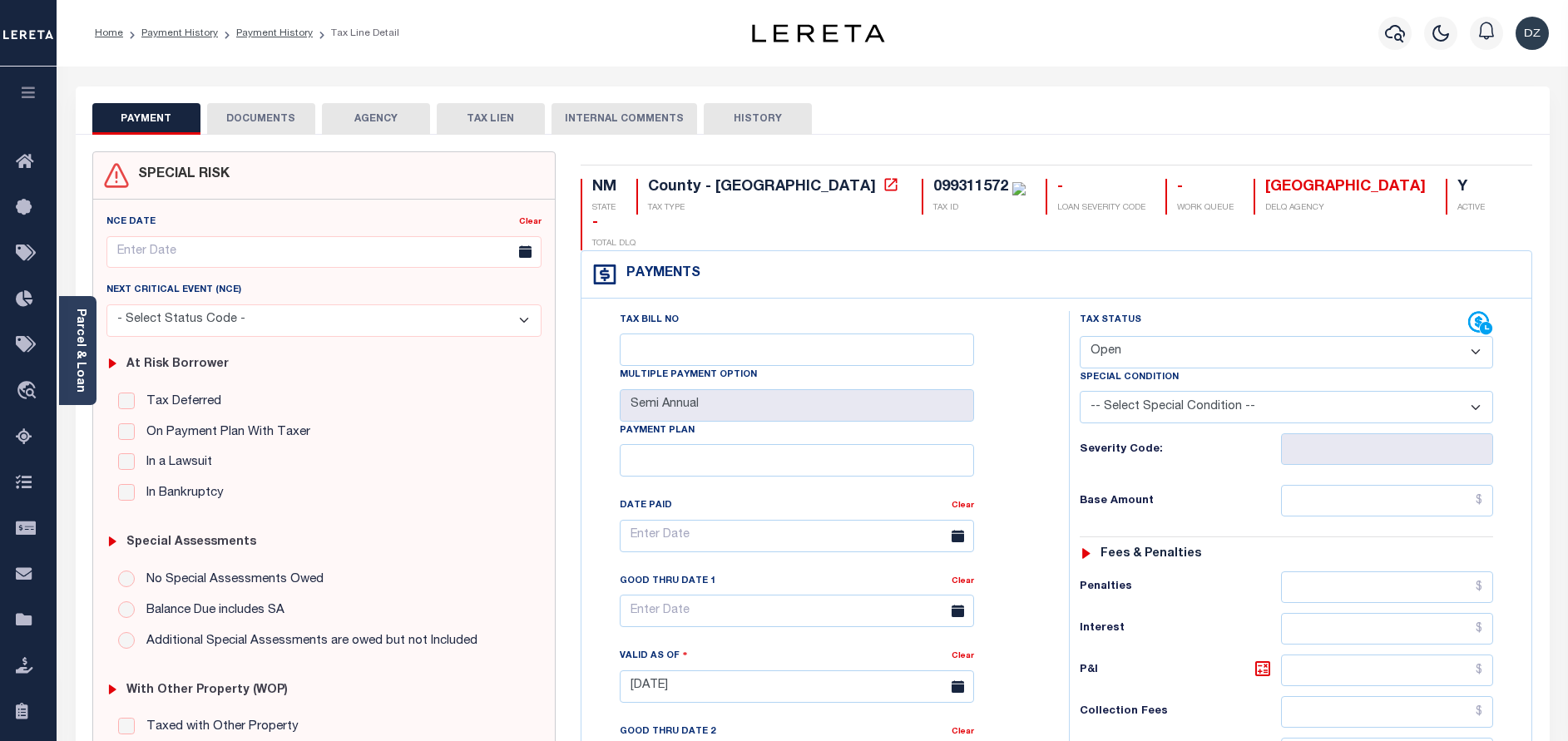
click at [1122, 337] on select "- Select Status Code - Open Due/Unpaid Paid Incomplete No Tax Due Internal Refu…" at bounding box center [1286, 353] width 413 height 33
select select "PYD"
click at [1079, 337] on select "- Select Status Code - Open Due/Unpaid Paid Incomplete No Tax Due Internal Refu…" at bounding box center [1286, 353] width 413 height 33
type input "[DATE]"
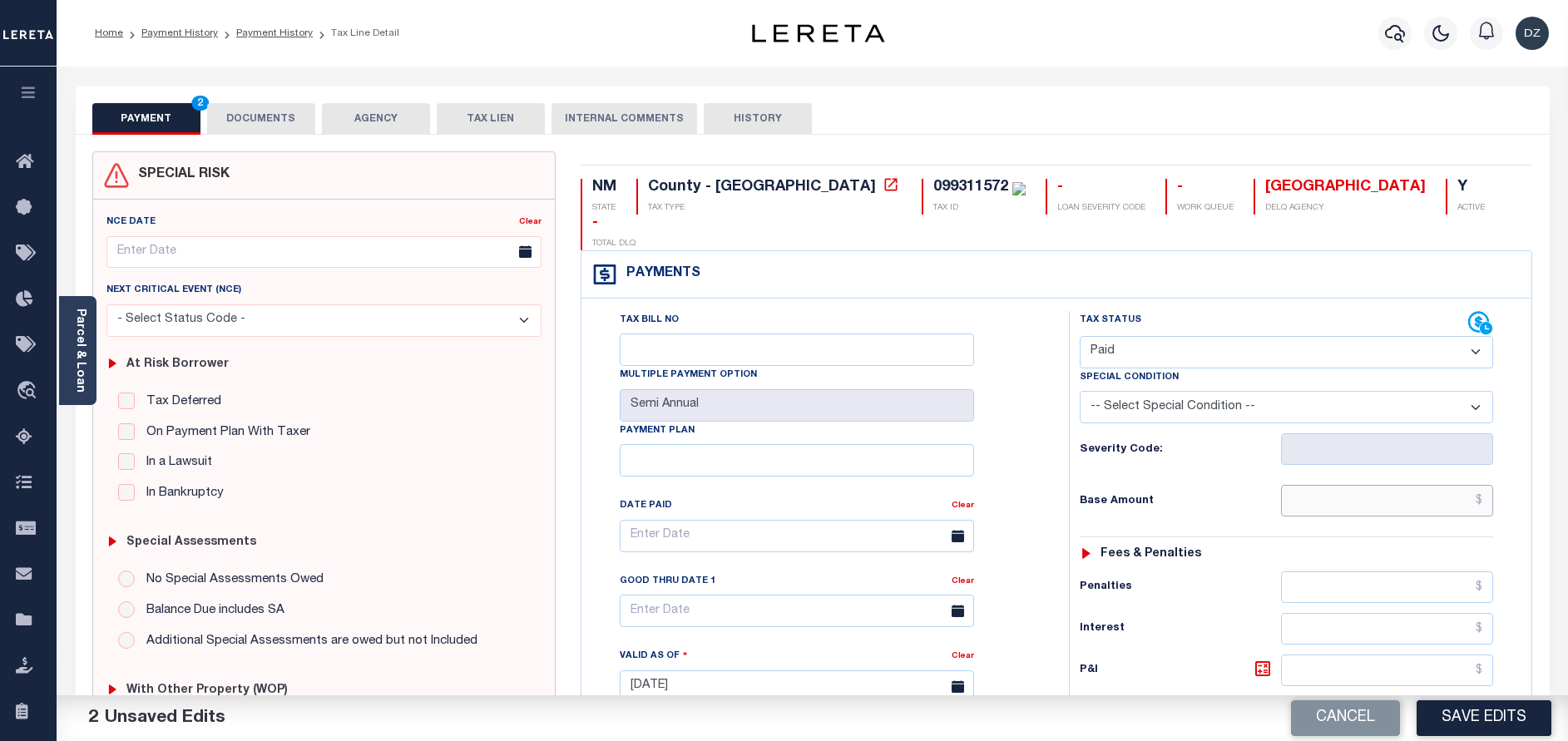
click at [1391, 485] on input "text" at bounding box center [1387, 500] width 212 height 32
type input "$0.00"
click at [285, 112] on button "DOCUMENTS" at bounding box center [261, 119] width 108 height 32
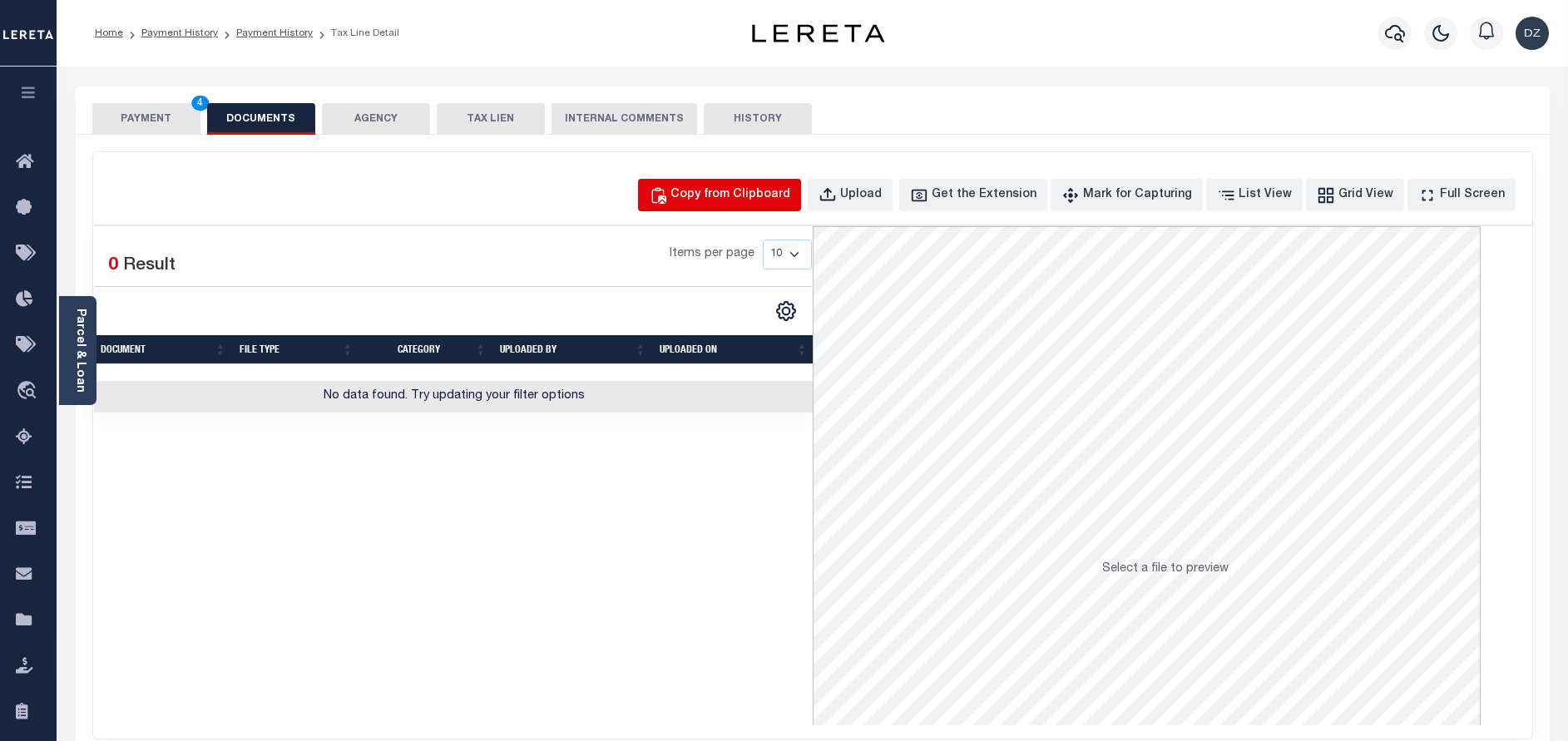
click at [751, 207] on button "Copy from Clipboard" at bounding box center [719, 195] width 163 height 33
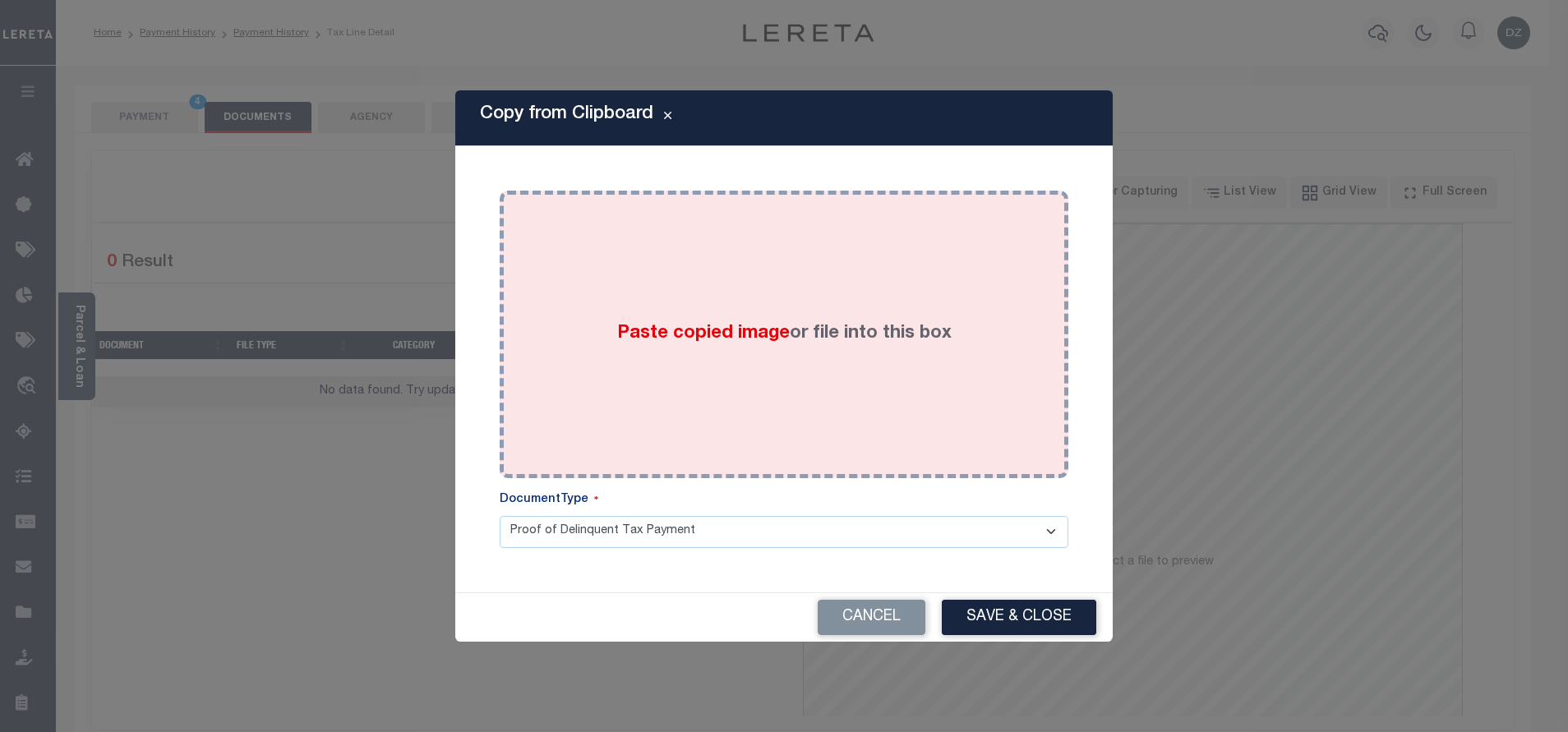
click at [766, 290] on div "Paste copied image or file into this box" at bounding box center [784, 334] width 544 height 263
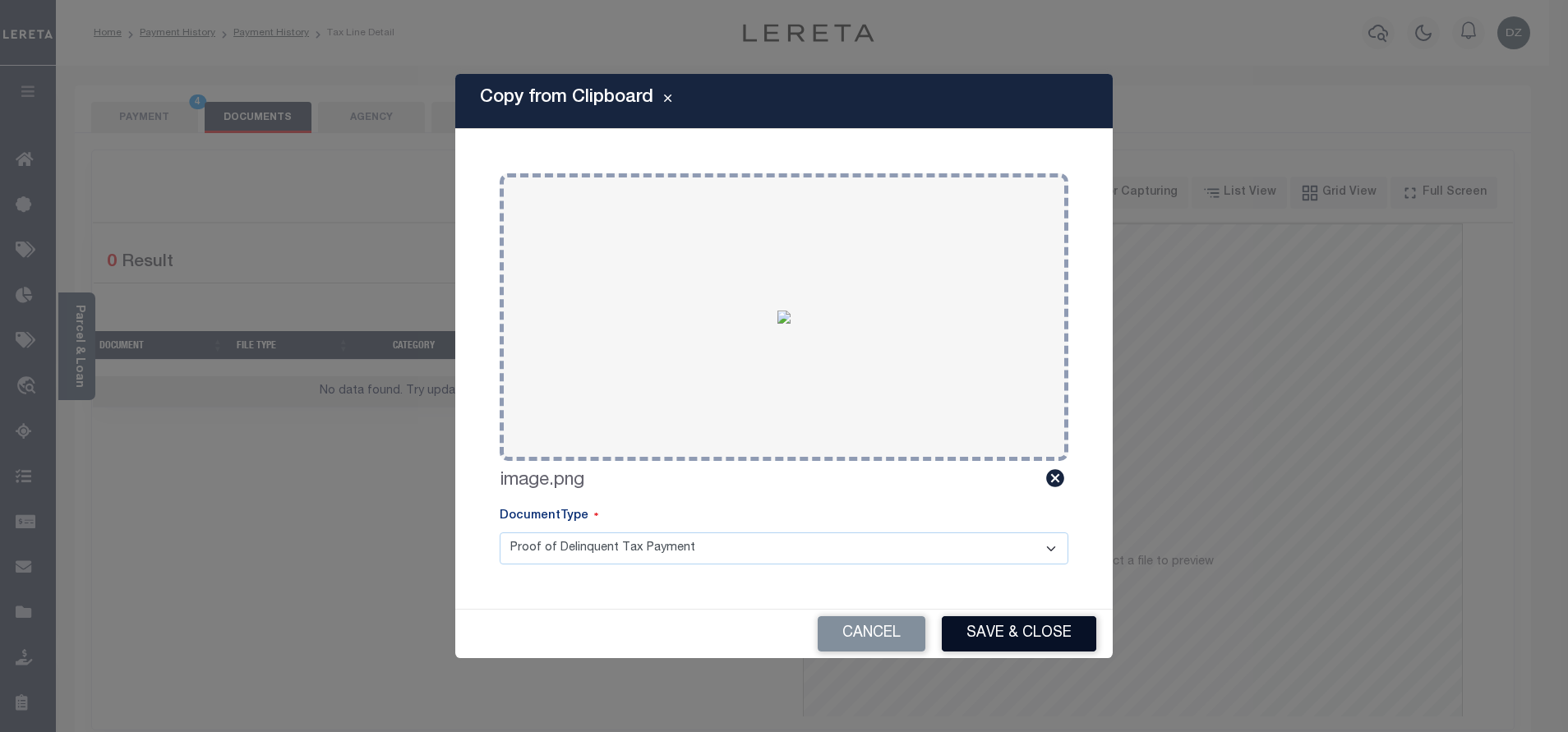
click at [1009, 639] on button "Save & Close" at bounding box center [1019, 634] width 155 height 35
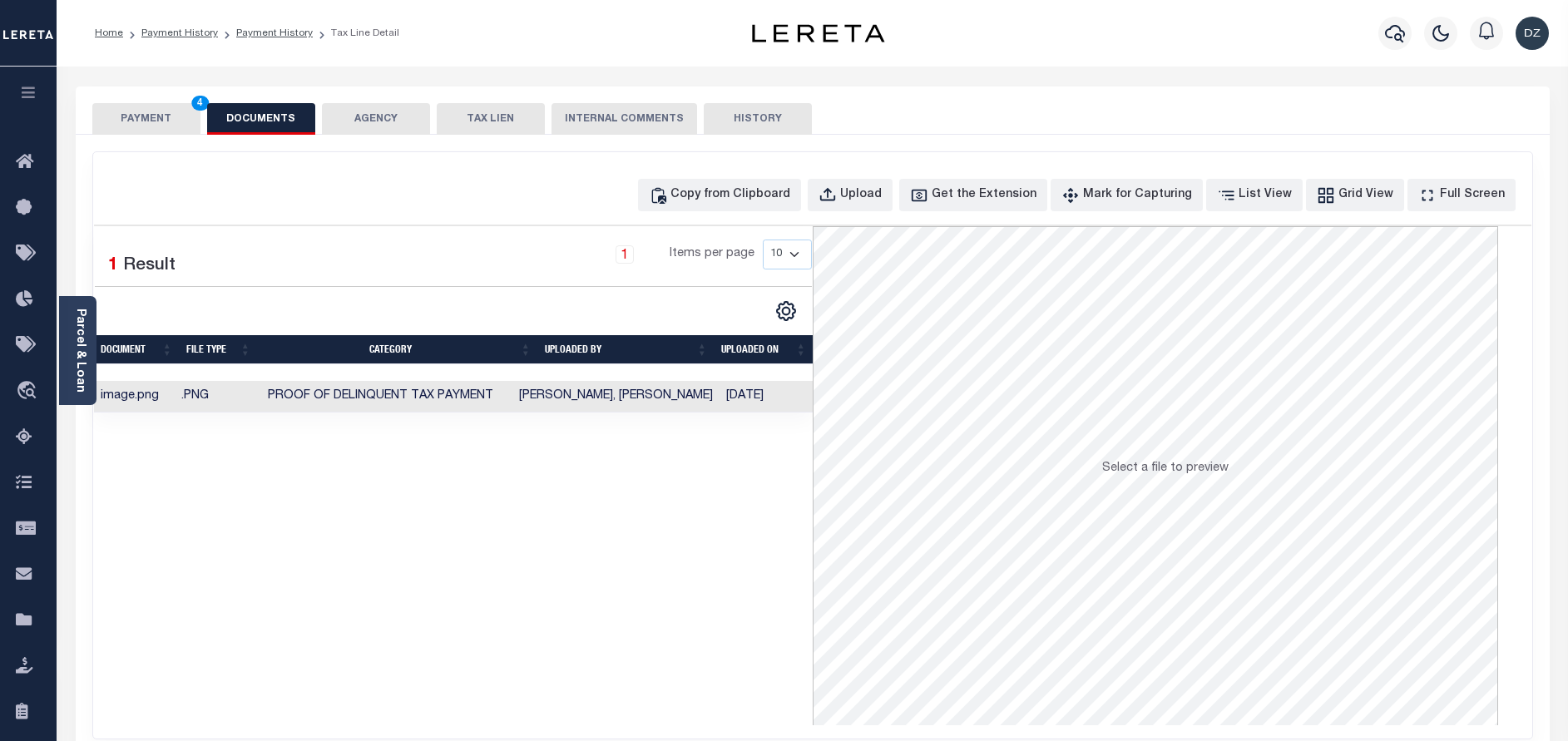
click at [156, 122] on button "PAYMENT 4" at bounding box center [146, 119] width 108 height 32
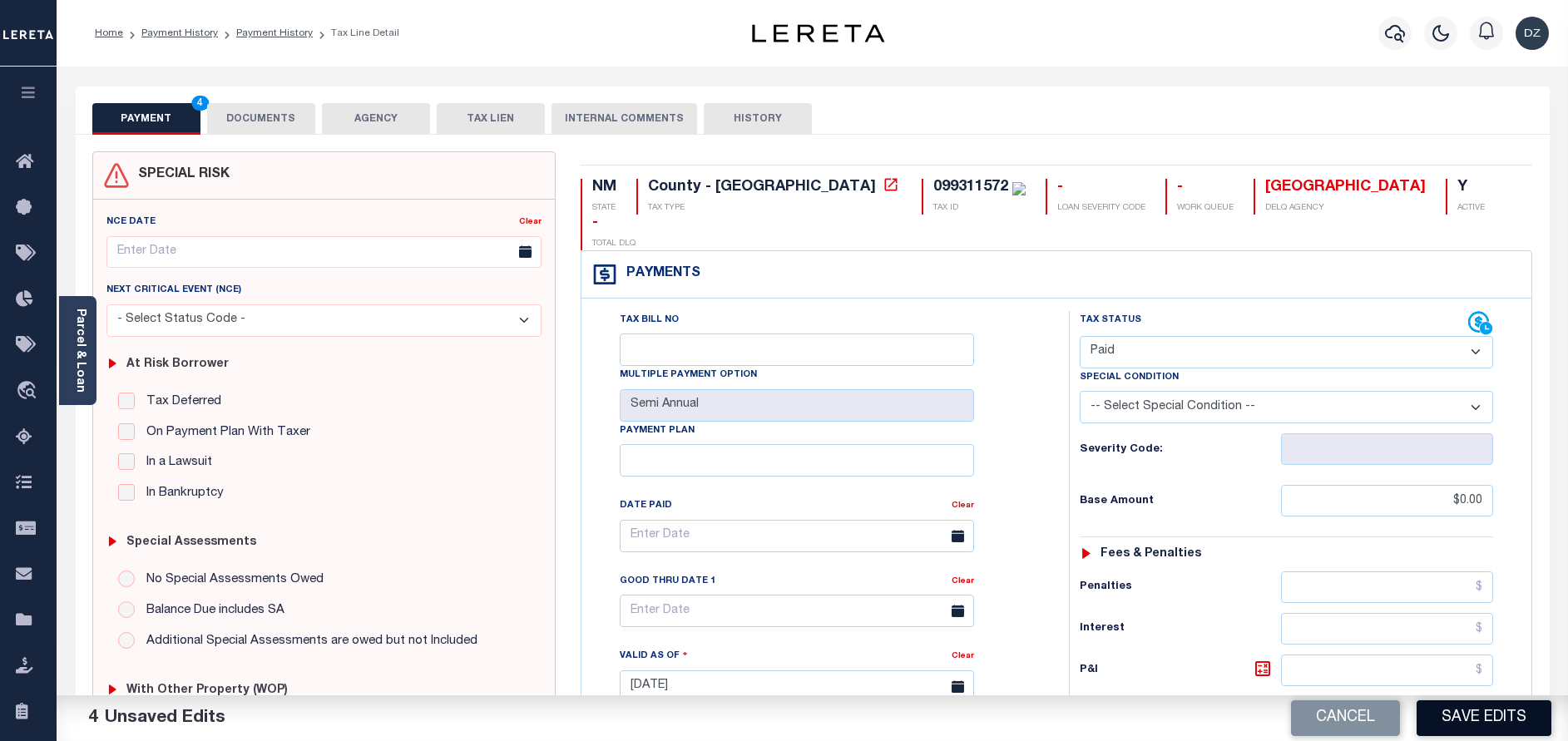
click at [1447, 712] on button "Save Edits" at bounding box center [1484, 718] width 135 height 35
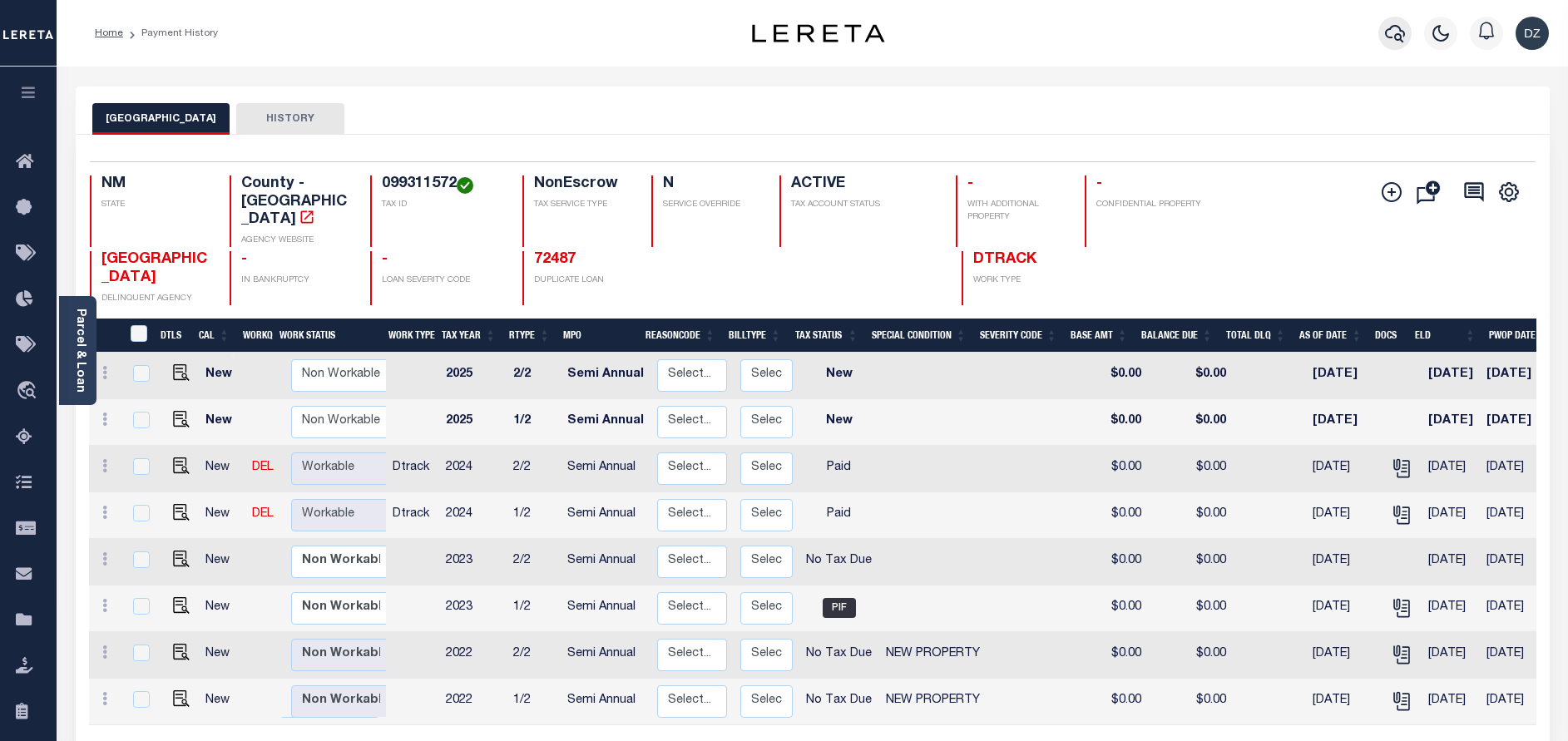
click at [1392, 37] on icon "button" at bounding box center [1395, 33] width 20 height 20
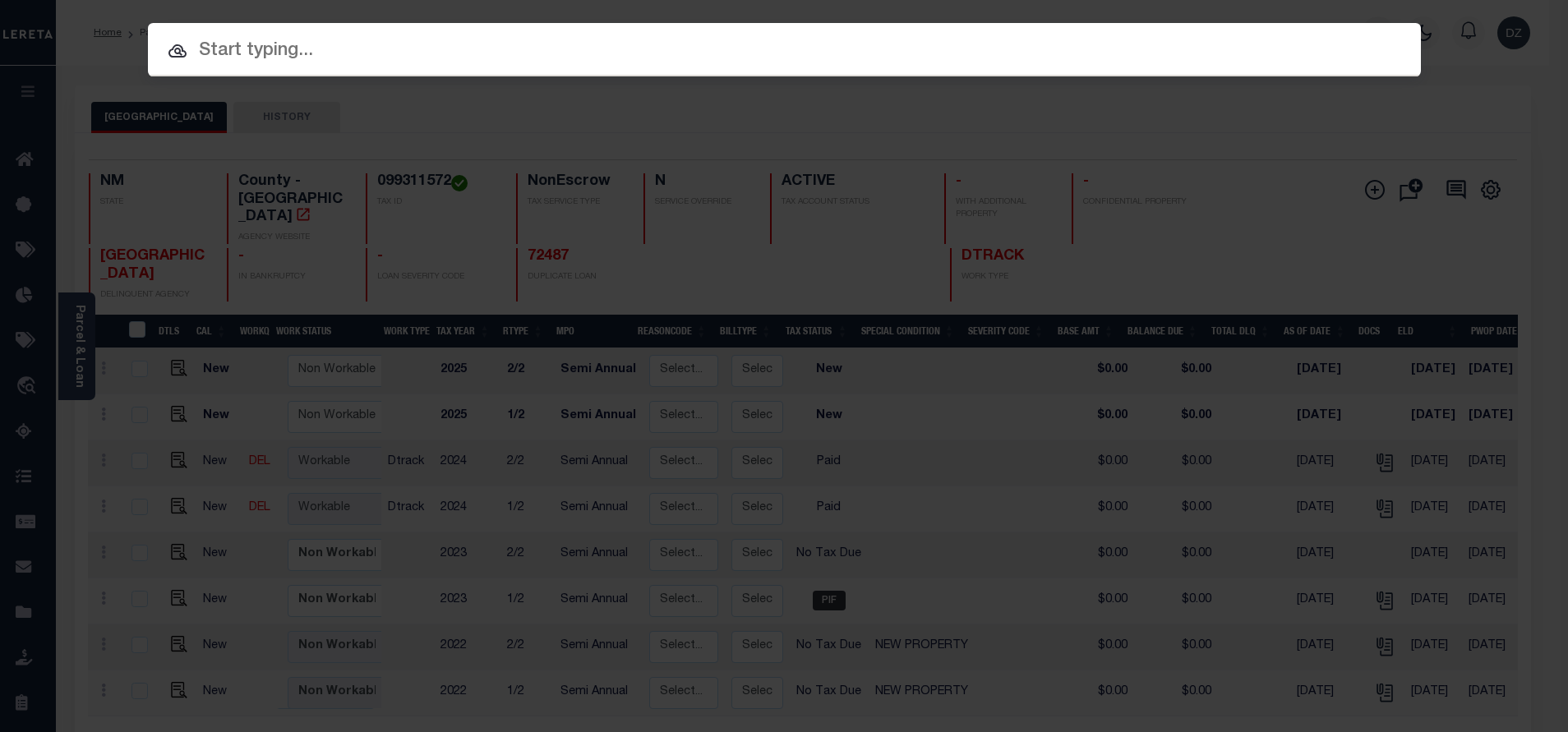
paste input "72951"
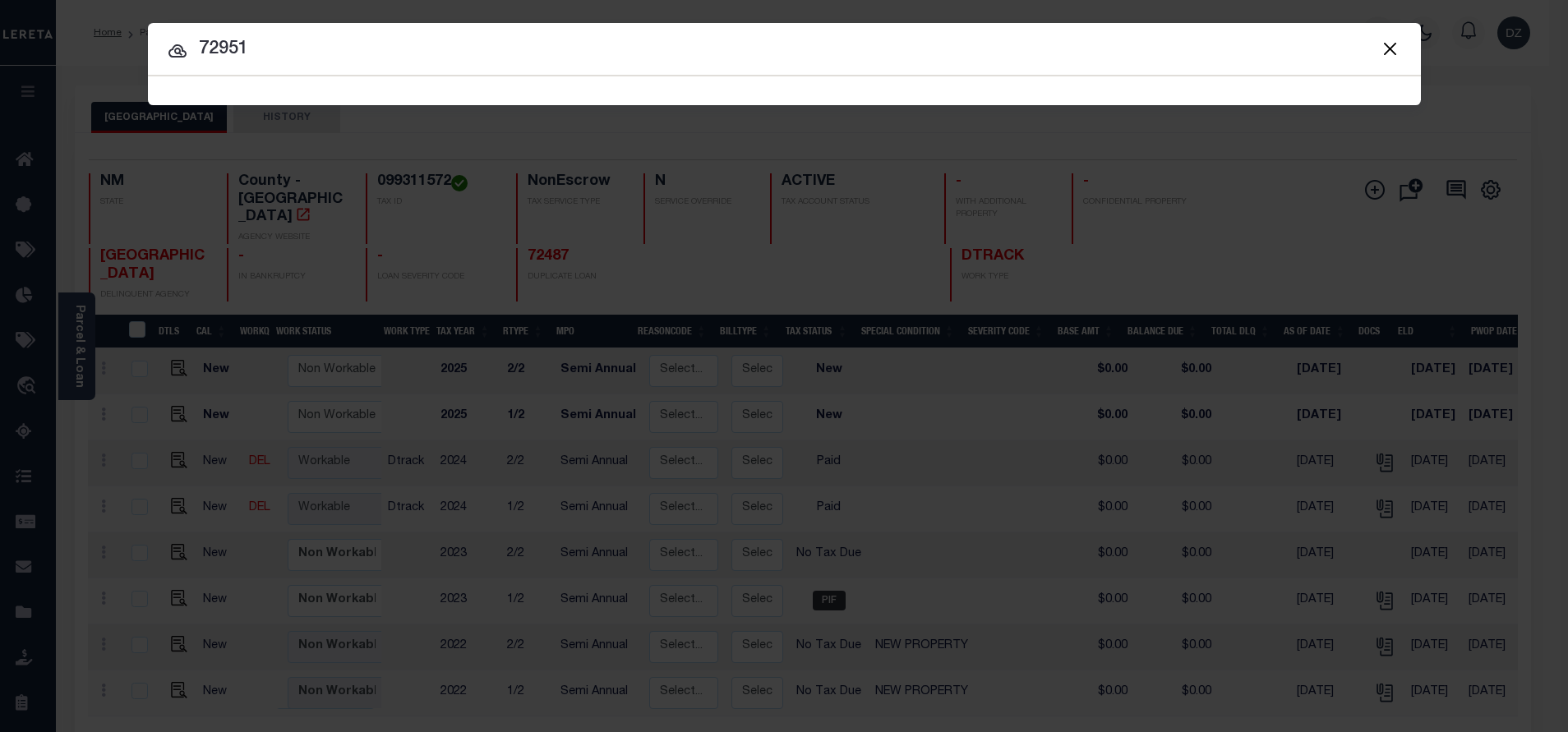
type input "72951"
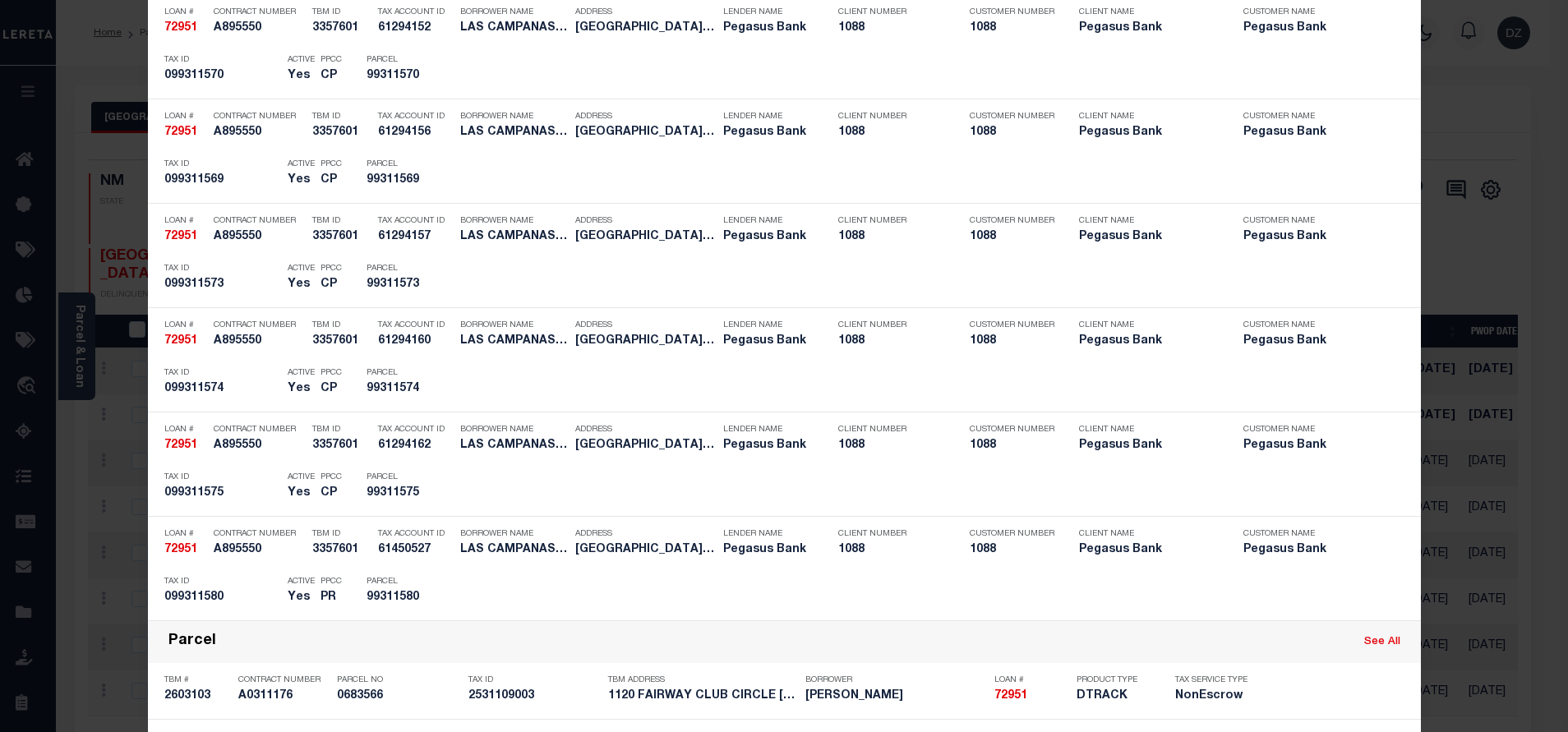
scroll to position [3699, 0]
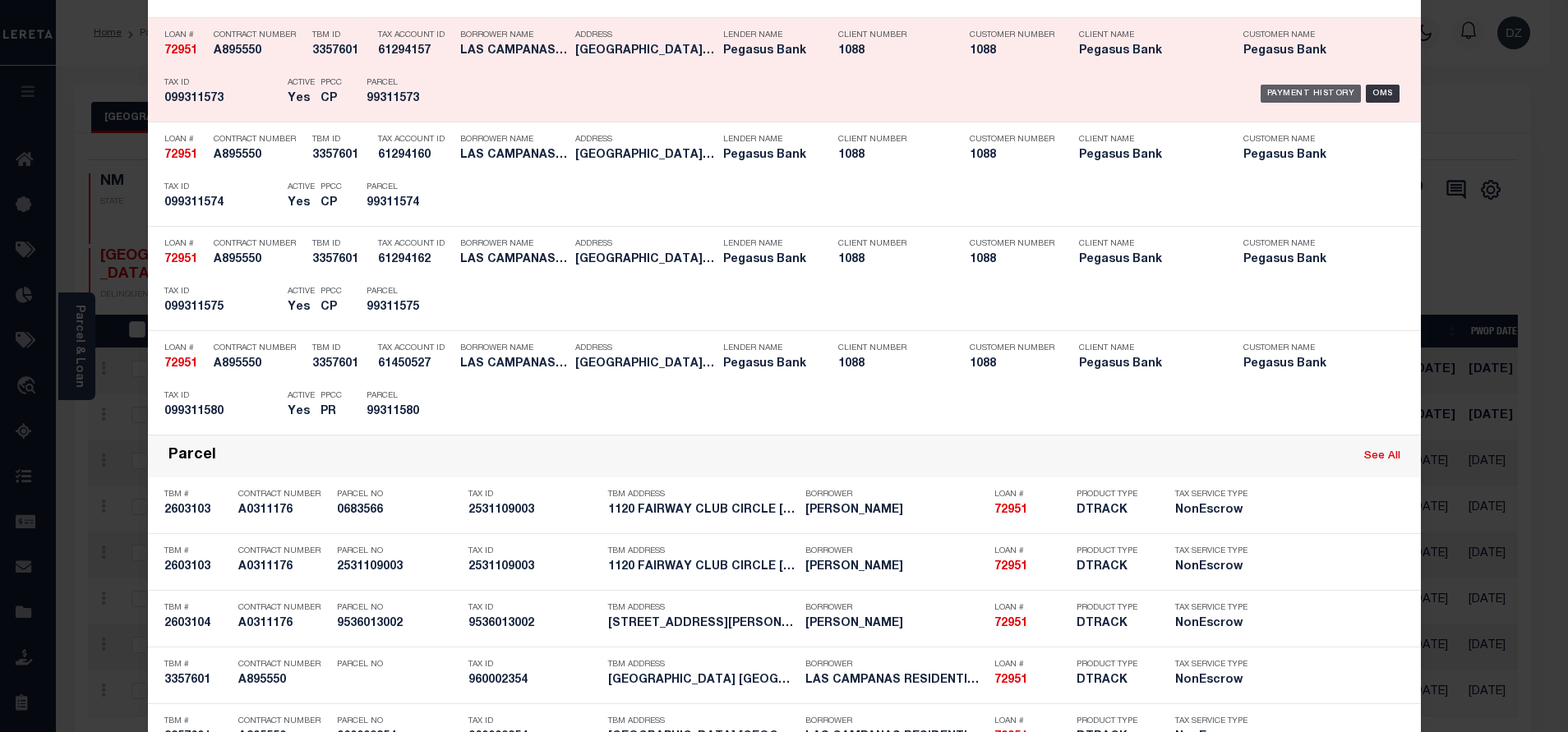
click at [1287, 88] on div "Payment History" at bounding box center [1311, 94] width 101 height 18
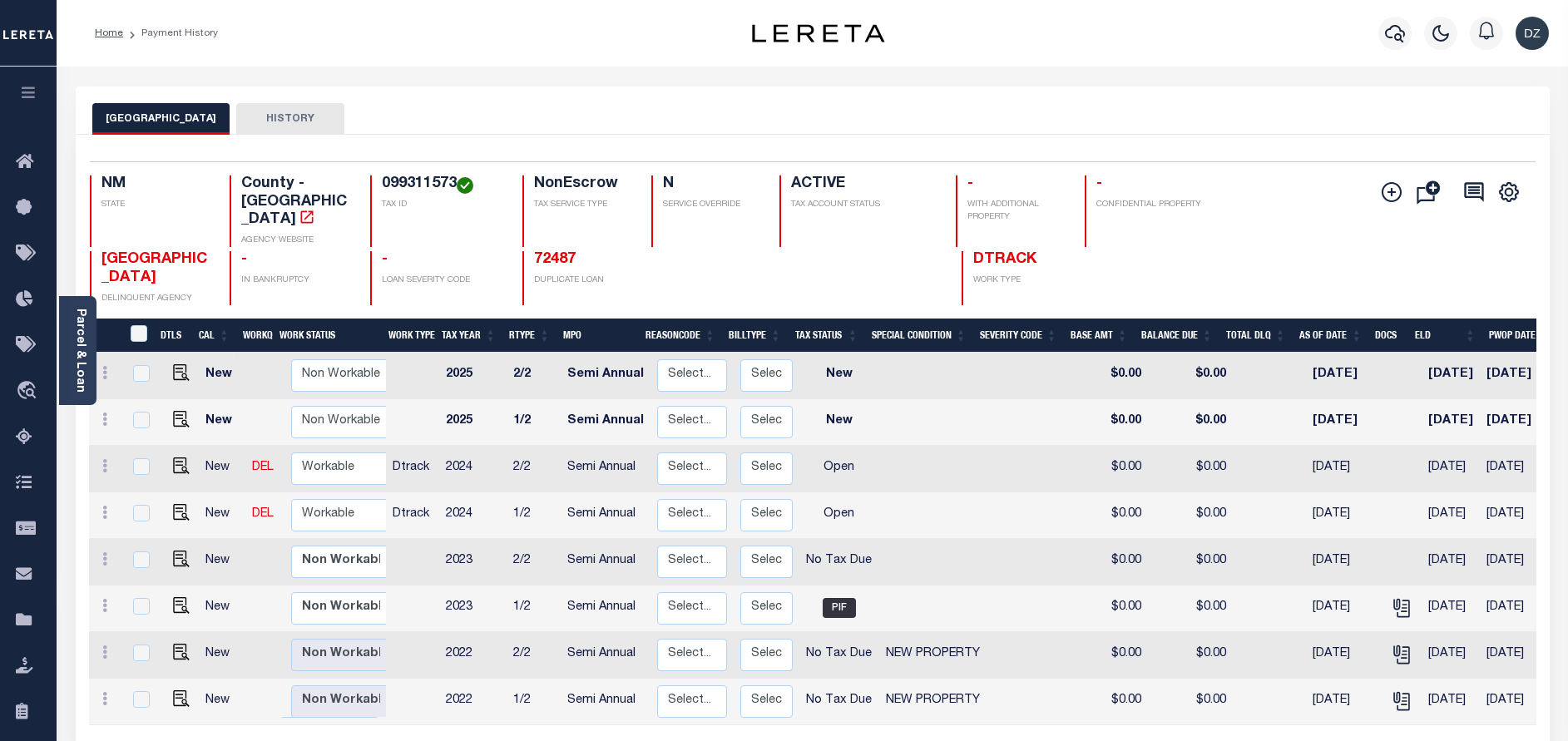
click at [158, 492] on td at bounding box center [178, 515] width 41 height 47
checkbox input "true"
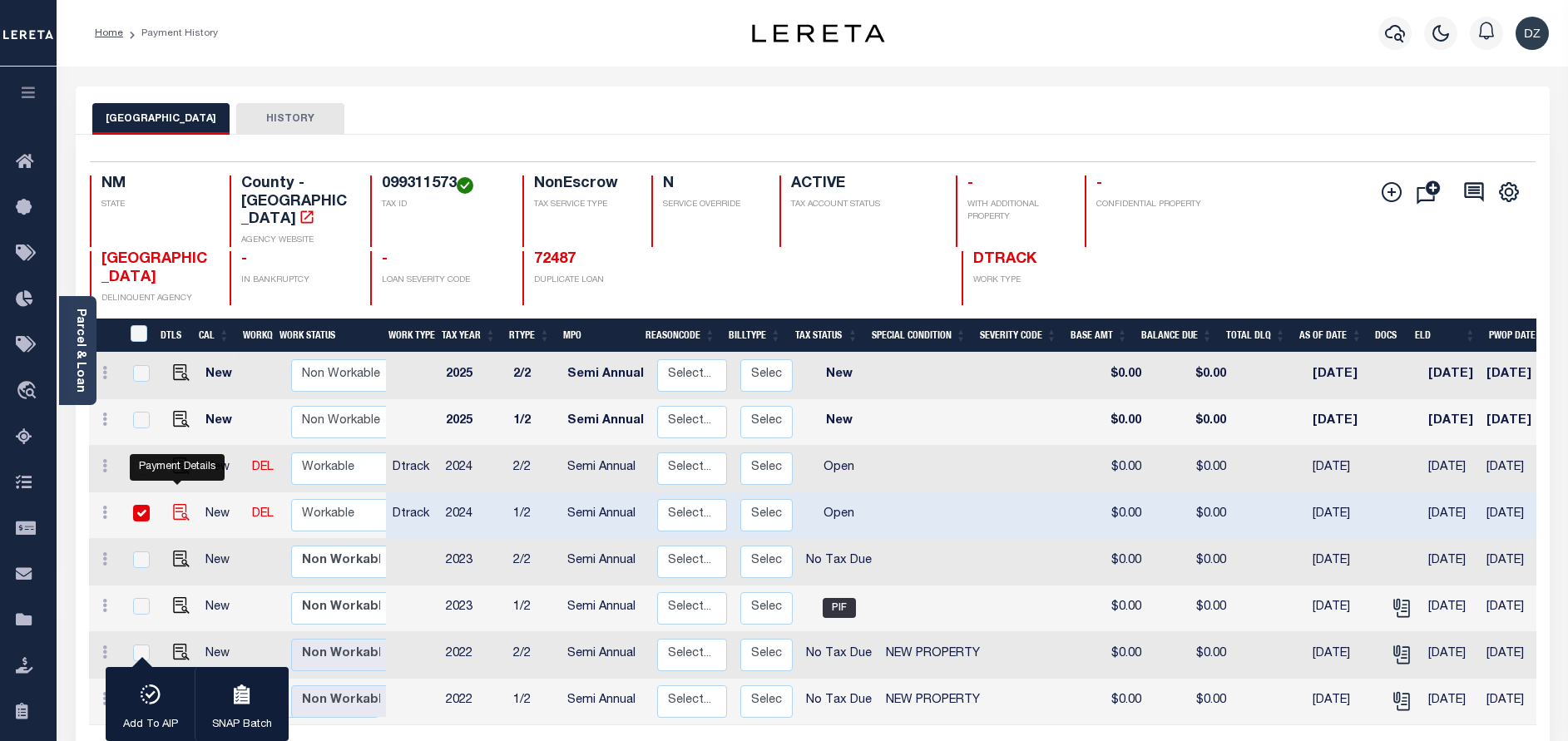
click at [173, 504] on img "" at bounding box center [181, 512] width 16 height 16
checkbox input "false"
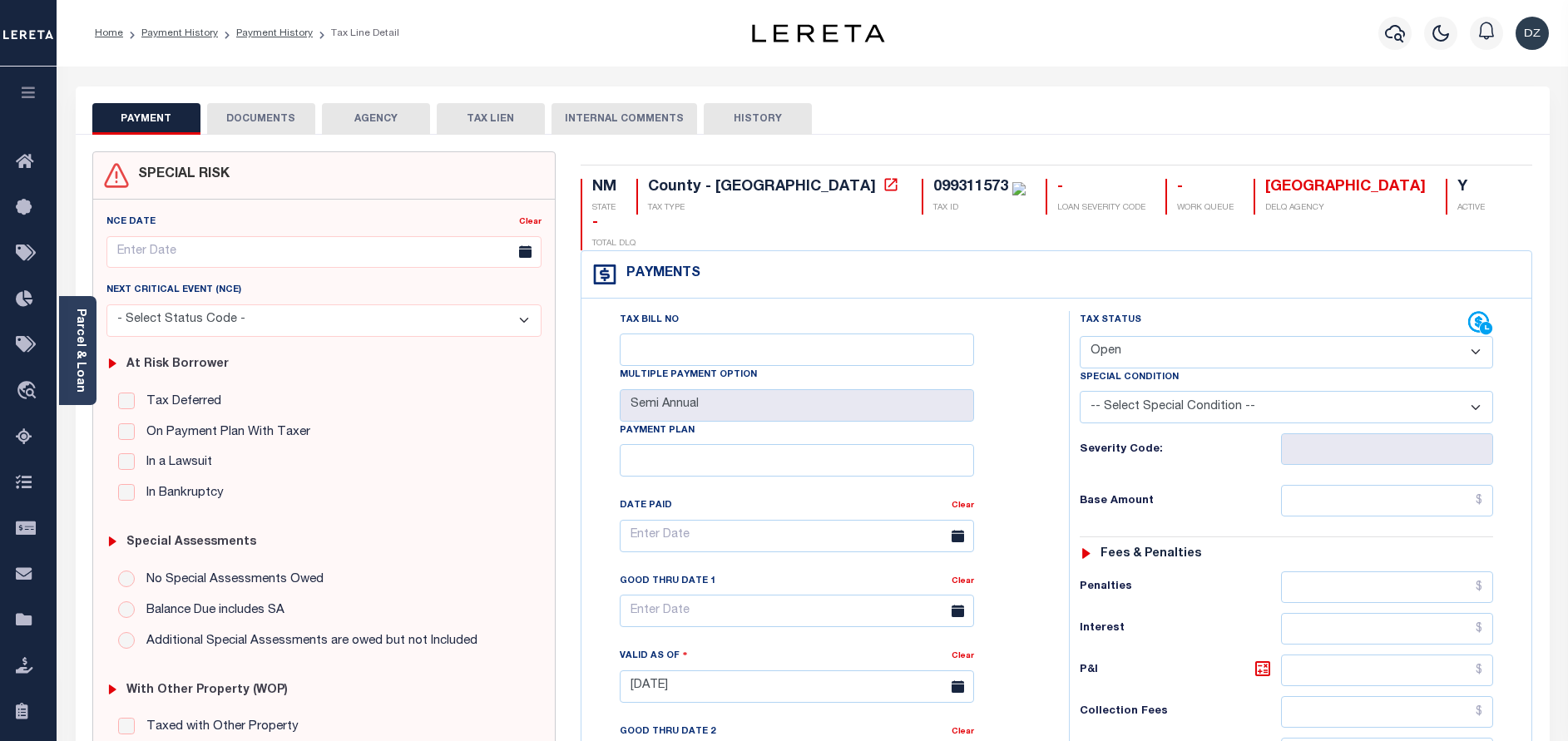
click at [1137, 337] on select "- Select Status Code - Open Due/Unpaid Paid Incomplete No Tax Due Internal Refu…" at bounding box center [1286, 353] width 413 height 33
select select "PYD"
click at [1079, 337] on select "- Select Status Code - Open Due/Unpaid Paid Incomplete No Tax Due Internal Refu…" at bounding box center [1286, 353] width 413 height 33
type input "[DATE]"
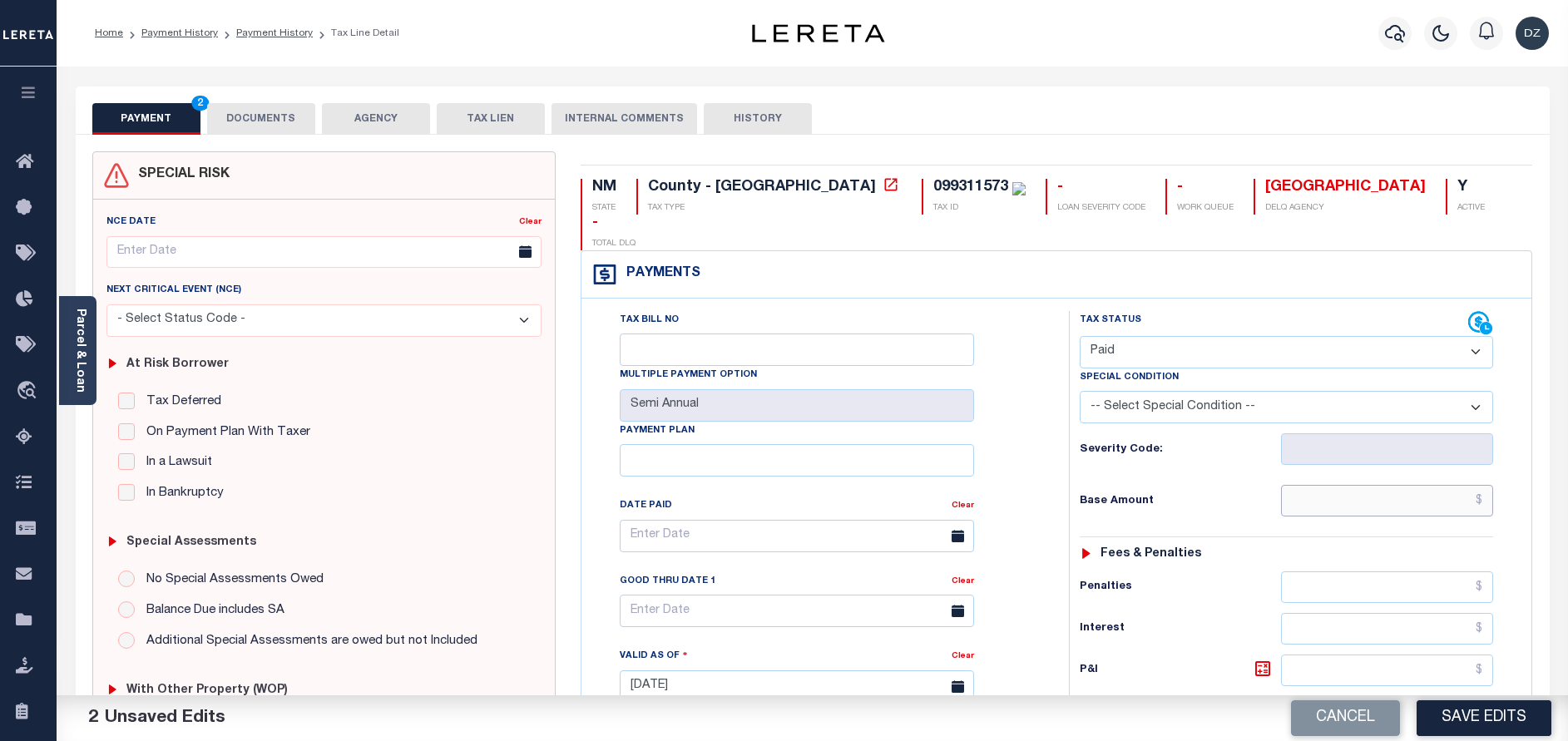
click at [1358, 485] on input "text" at bounding box center [1387, 500] width 212 height 32
type input "$0.00"
click at [246, 115] on button "DOCUMENTS" at bounding box center [261, 119] width 108 height 32
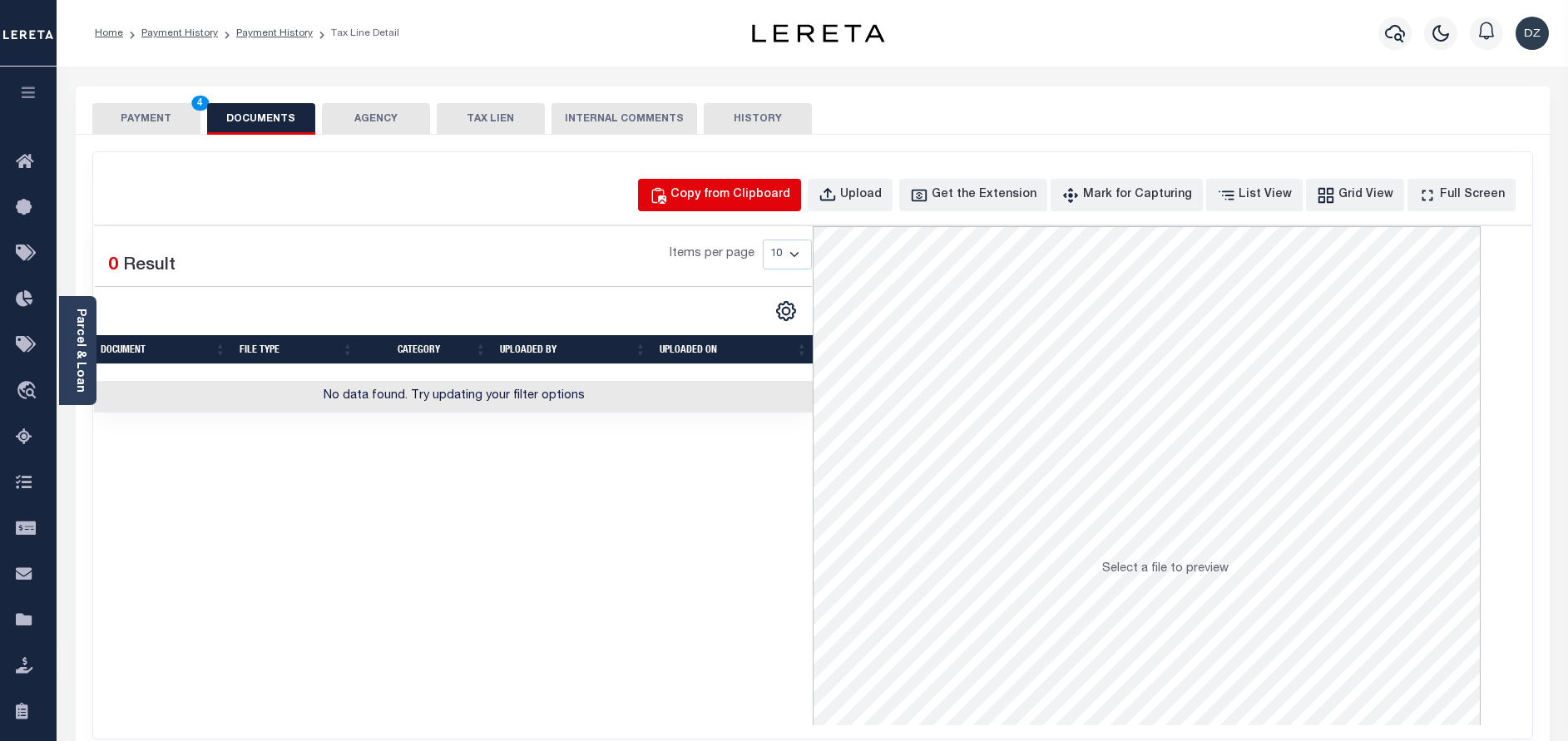
click at [703, 205] on button "Copy from Clipboard" at bounding box center [719, 195] width 163 height 33
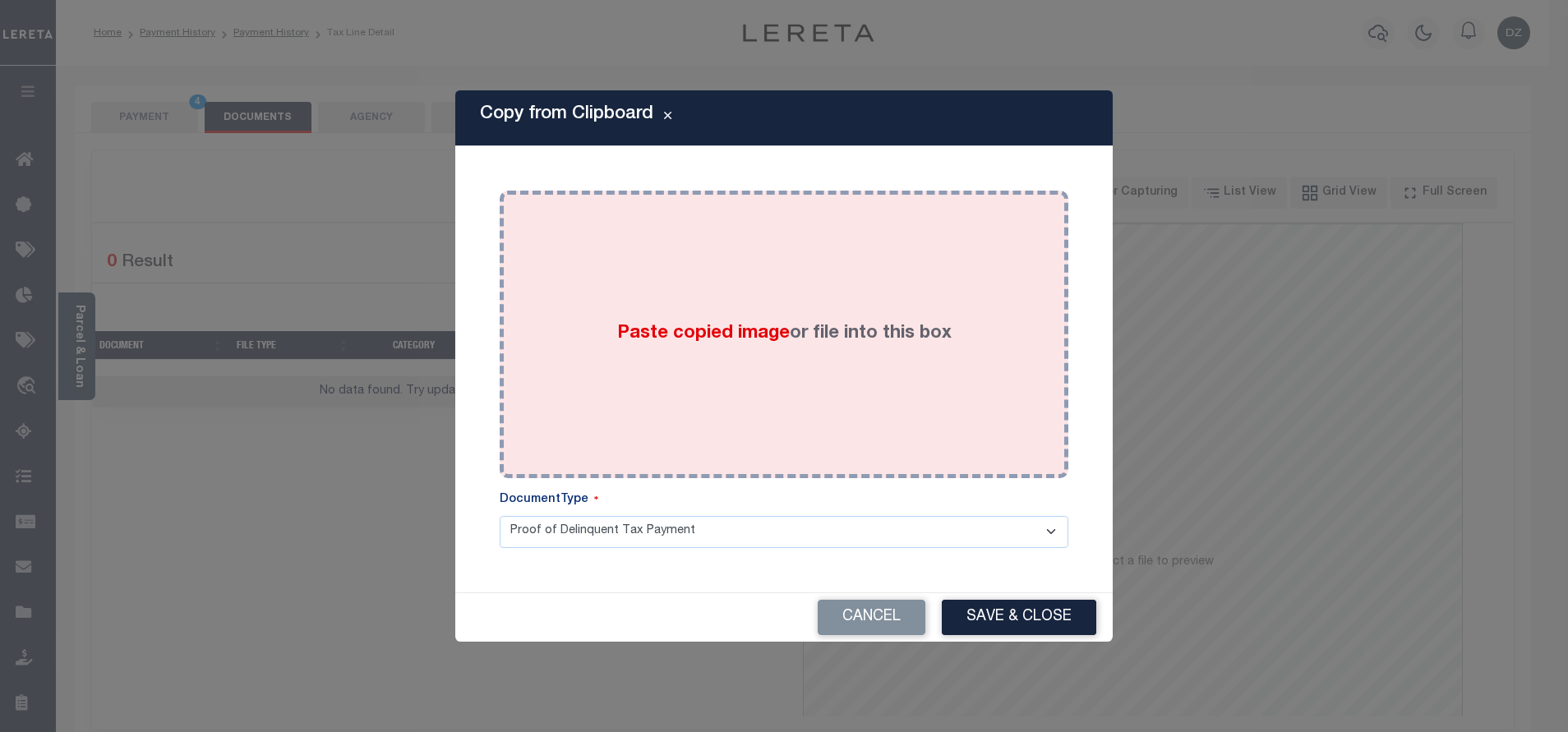
click at [710, 307] on div "Paste copied image or file into this box" at bounding box center [784, 334] width 544 height 263
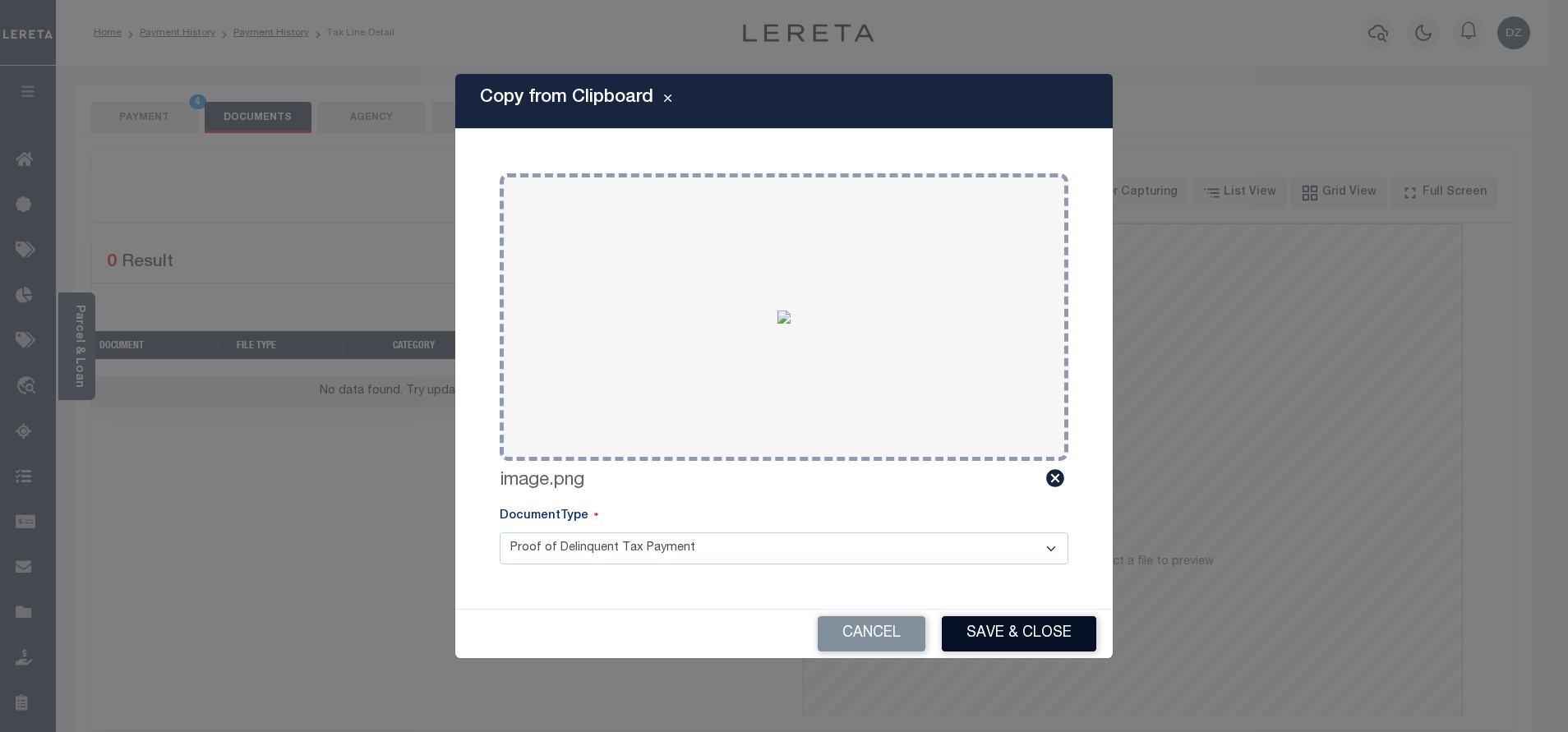
click at [951, 636] on button "Save & Close" at bounding box center [1019, 634] width 155 height 35
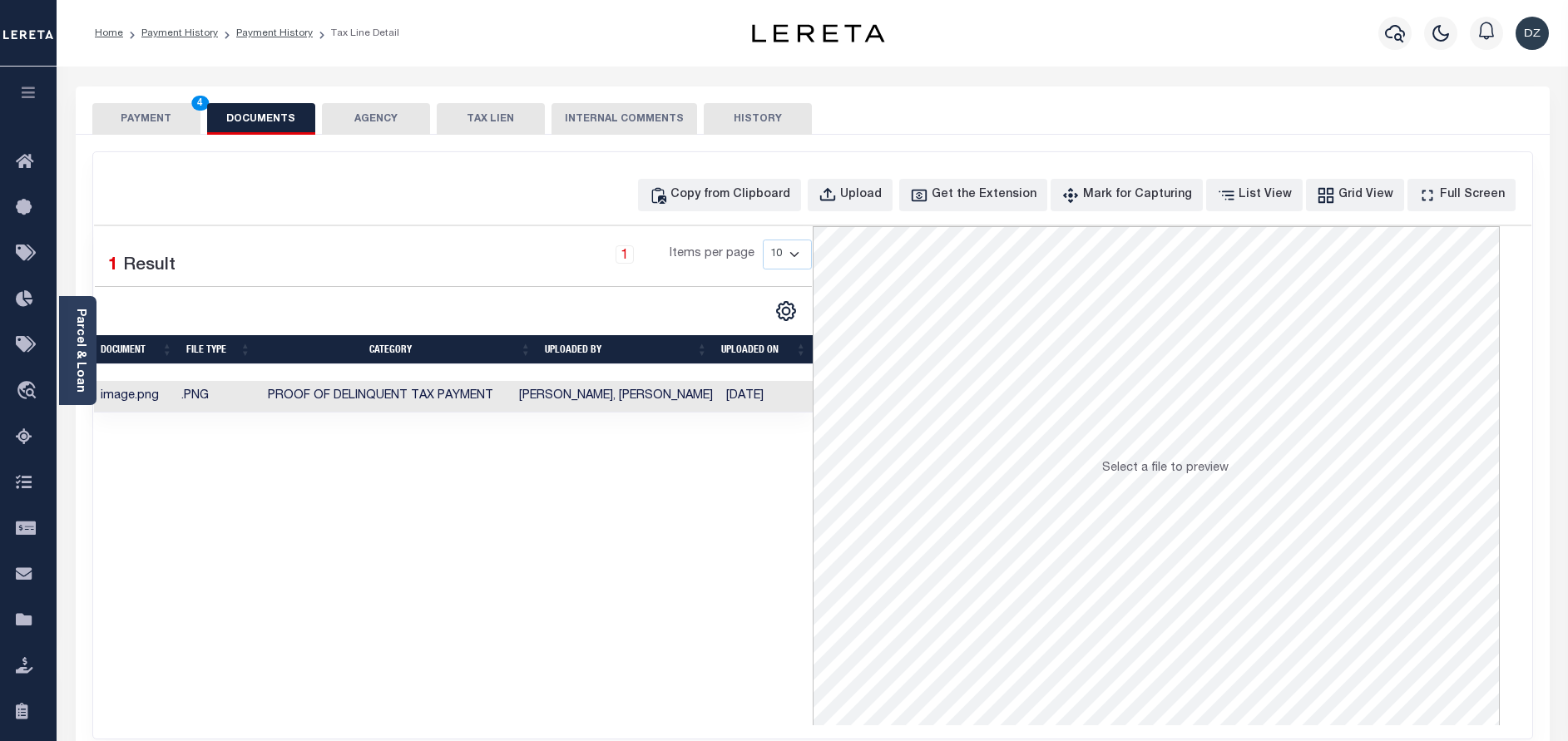
click at [155, 113] on button "PAYMENT 4" at bounding box center [146, 119] width 108 height 32
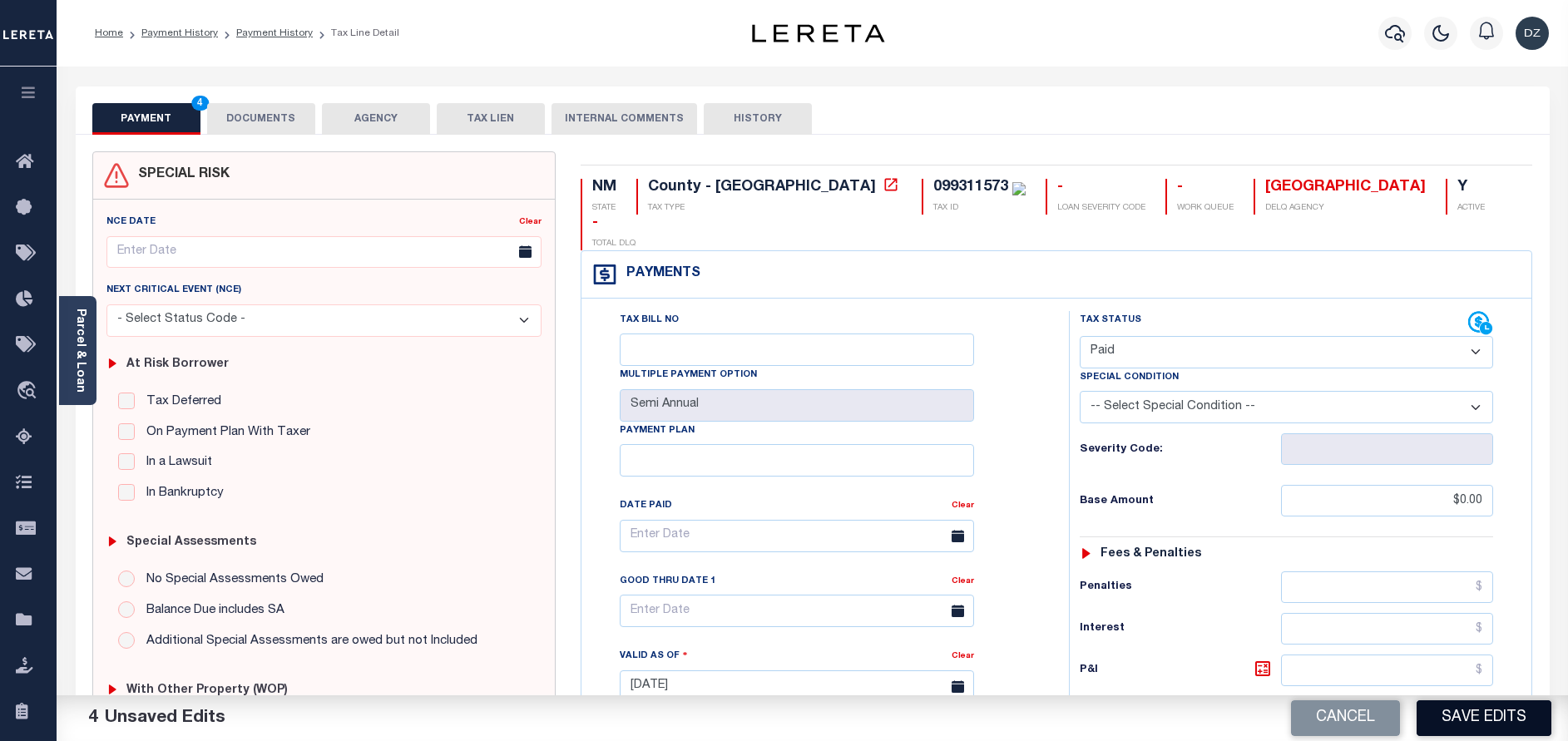
click at [1464, 712] on button "Save Edits" at bounding box center [1484, 718] width 135 height 35
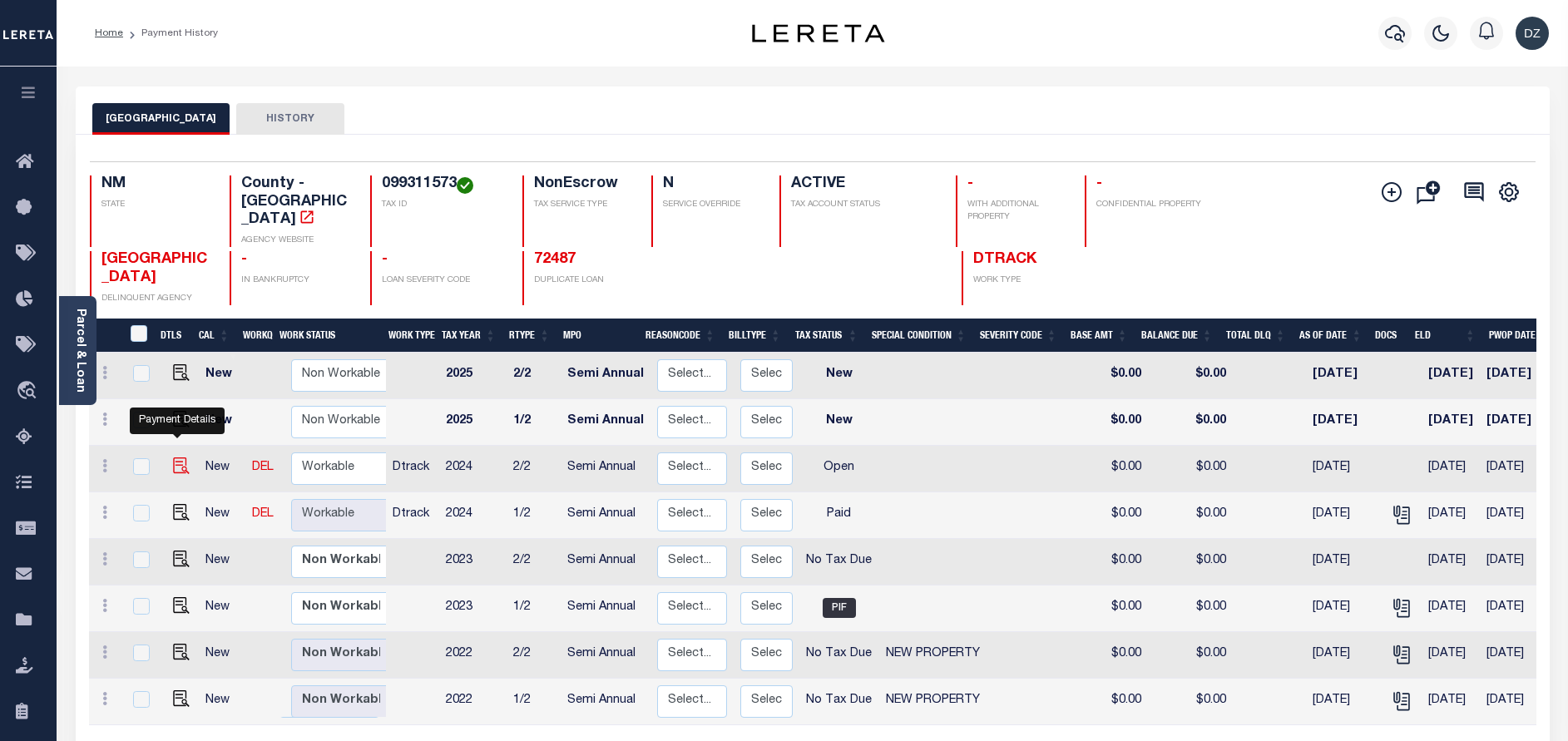
click at [182, 458] on img "" at bounding box center [181, 466] width 16 height 16
checkbox input "true"
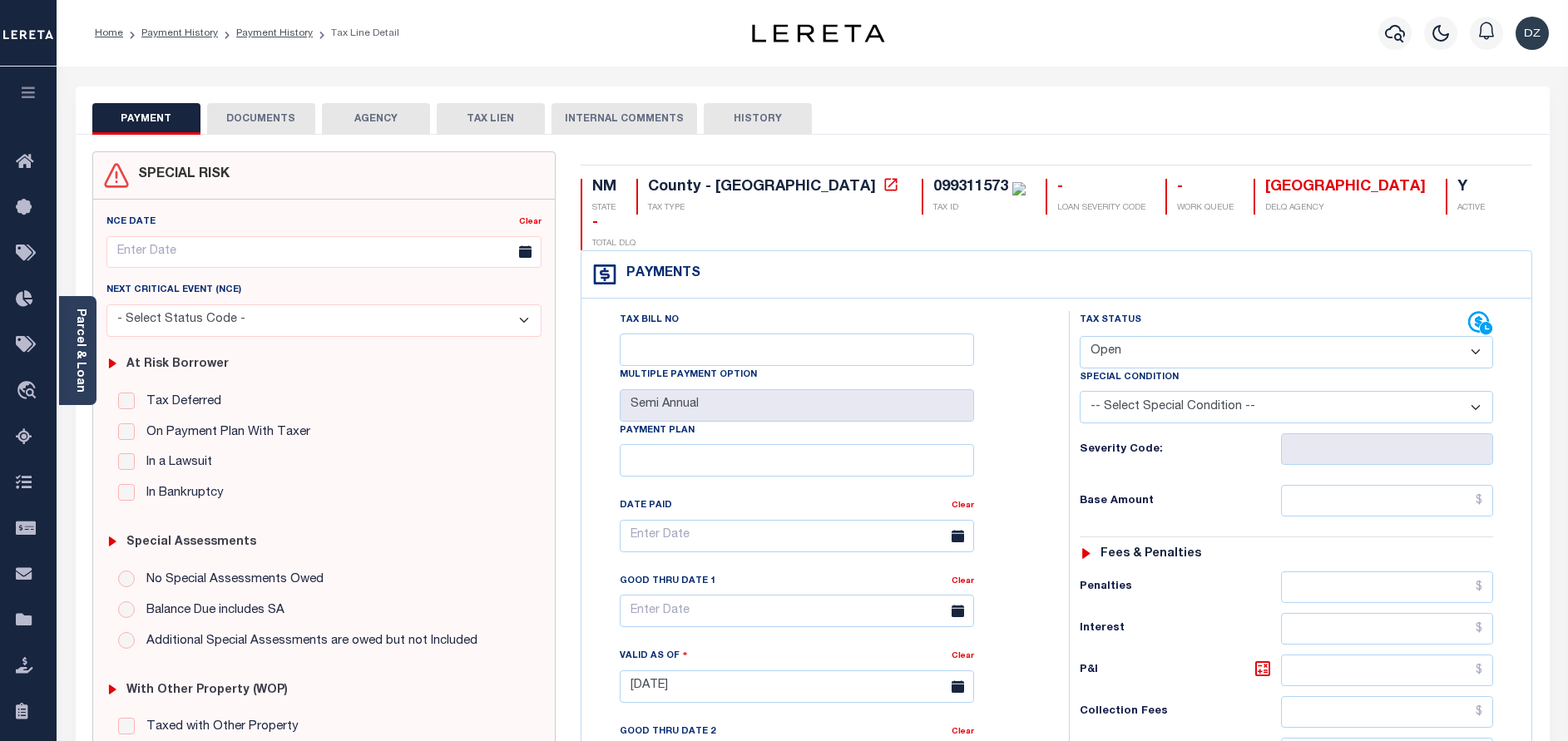
click at [1120, 337] on select "- Select Status Code - Open Due/Unpaid Paid Incomplete No Tax Due Internal Refu…" at bounding box center [1286, 353] width 413 height 33
select select "PYD"
click at [1079, 337] on select "- Select Status Code - Open Due/Unpaid Paid Incomplete No Tax Due Internal Refu…" at bounding box center [1286, 353] width 413 height 33
type input "[DATE]"
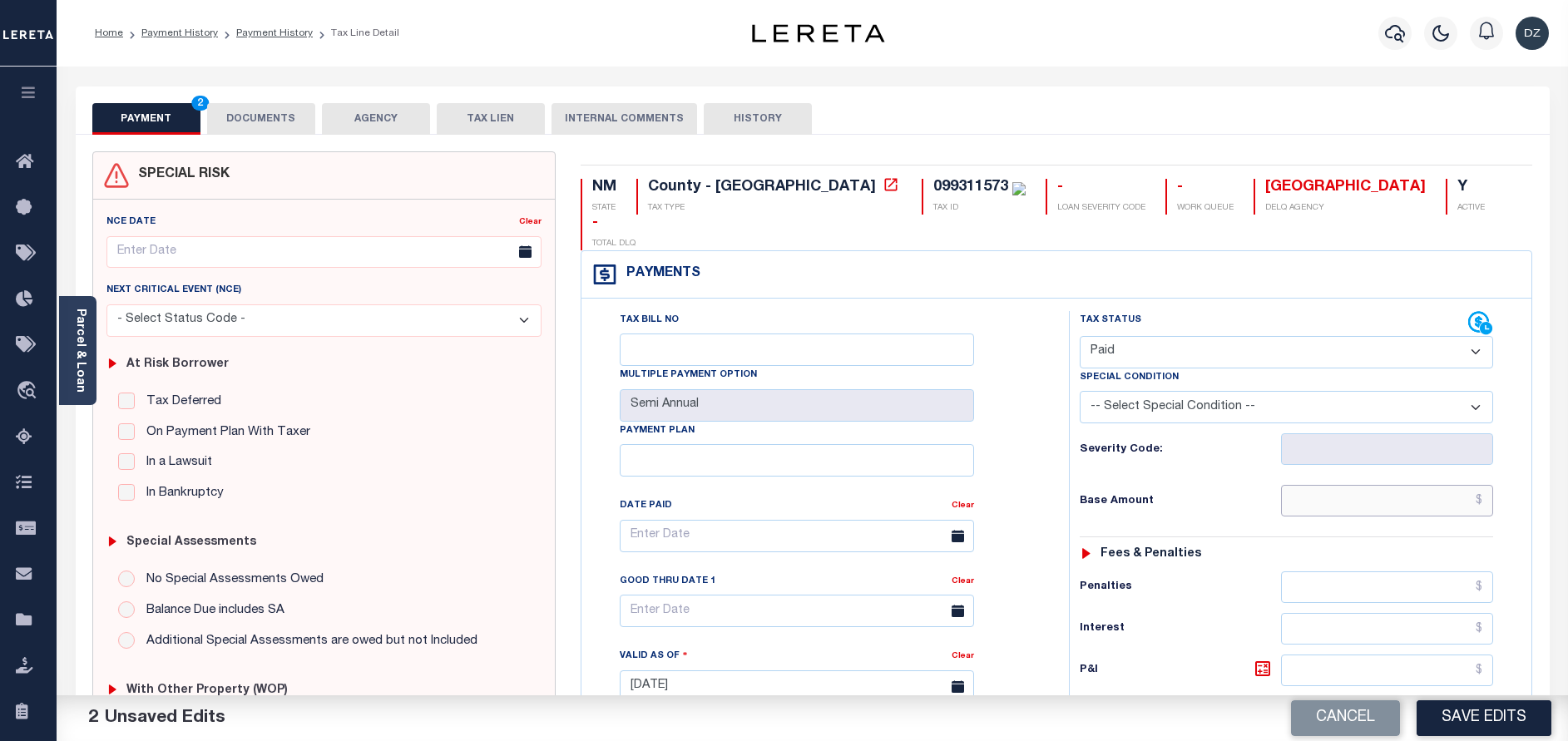
click at [1361, 485] on input "text" at bounding box center [1387, 500] width 212 height 32
type input "$0.00"
click at [252, 119] on button "DOCUMENTS" at bounding box center [261, 119] width 108 height 32
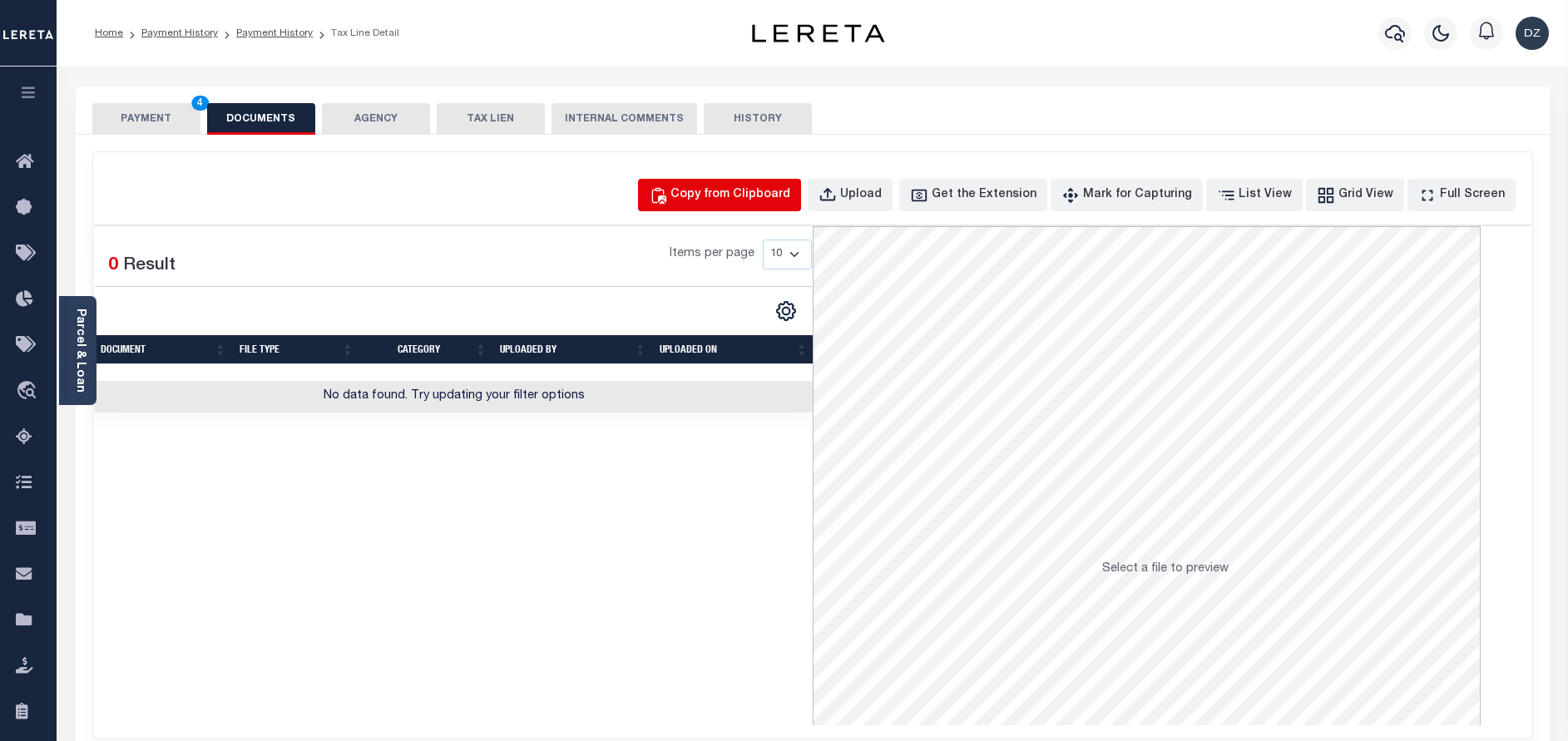
click at [756, 202] on div "Copy from Clipboard" at bounding box center [730, 195] width 120 height 18
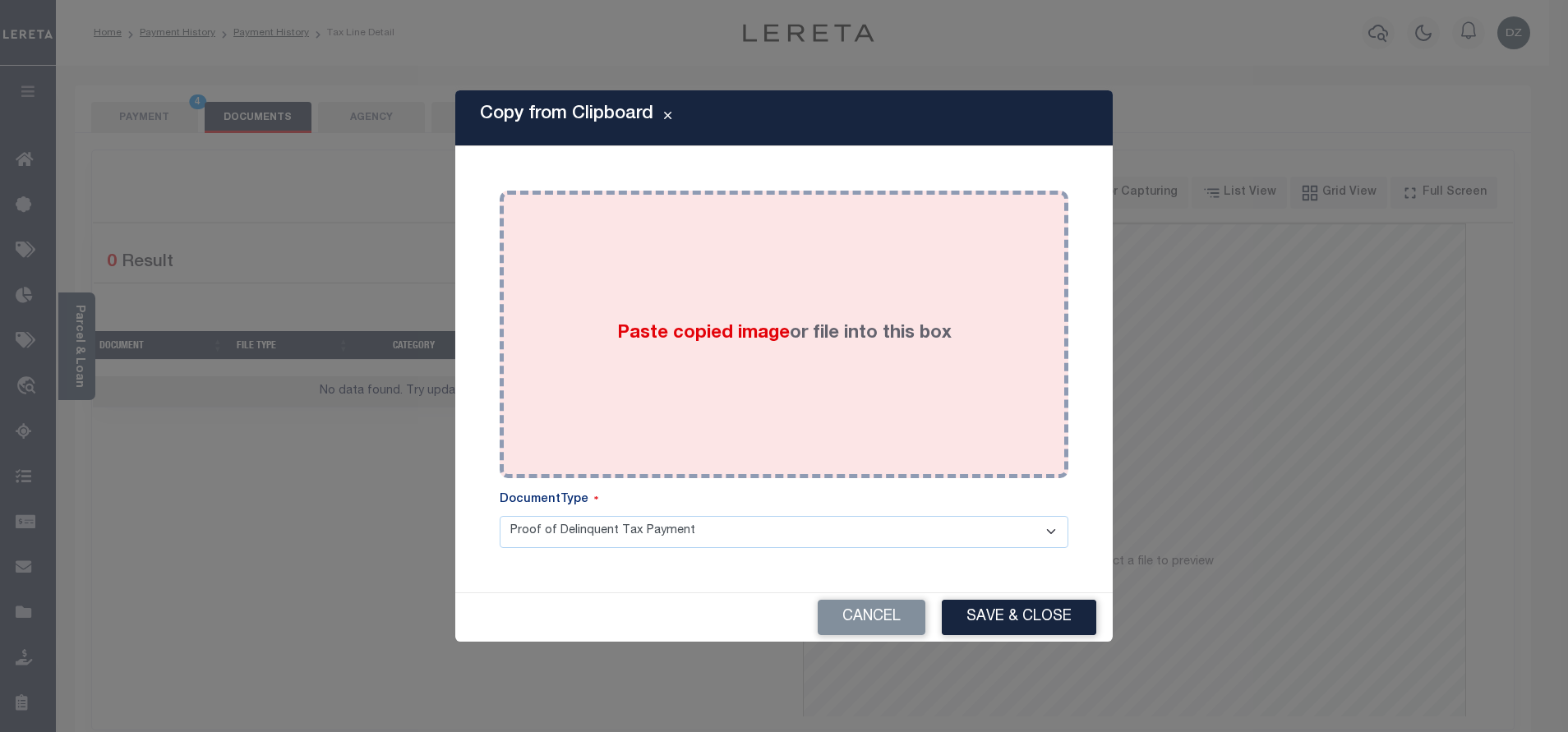
click at [747, 310] on div "Paste copied image or file into this box" at bounding box center [784, 334] width 544 height 263
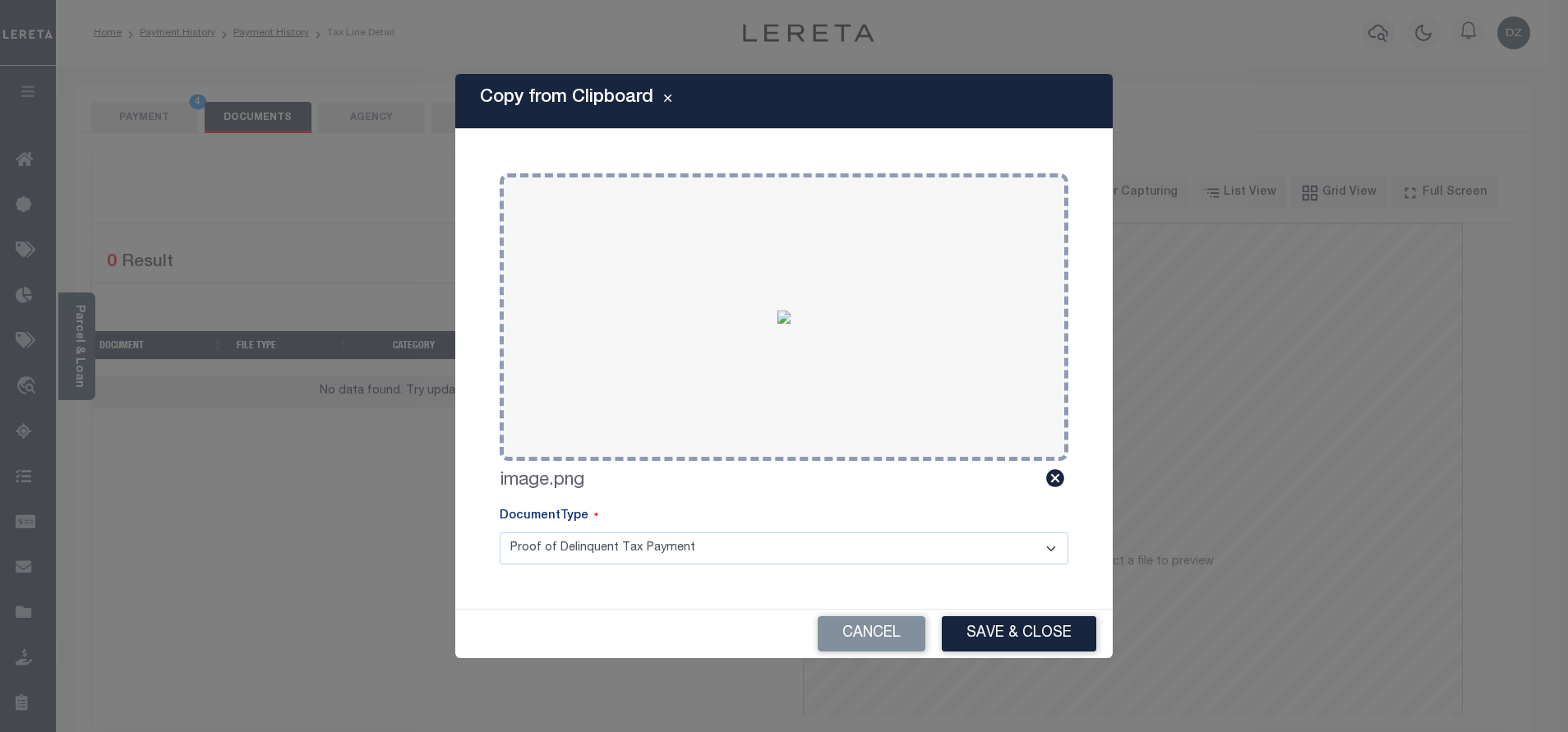
click at [1092, 621] on button "Save & Close" at bounding box center [1019, 634] width 155 height 35
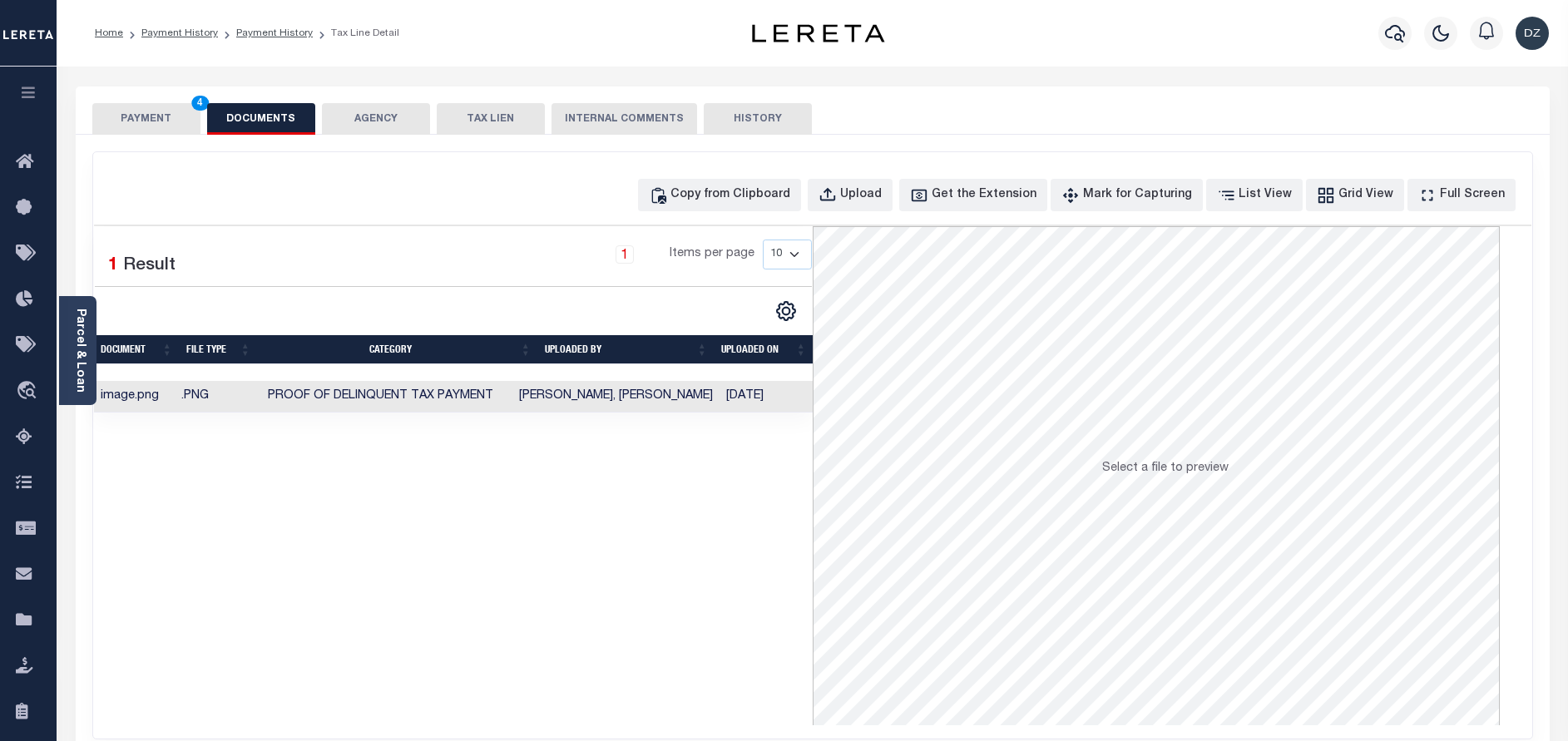
click at [186, 125] on button "PAYMENT 4" at bounding box center [146, 119] width 108 height 32
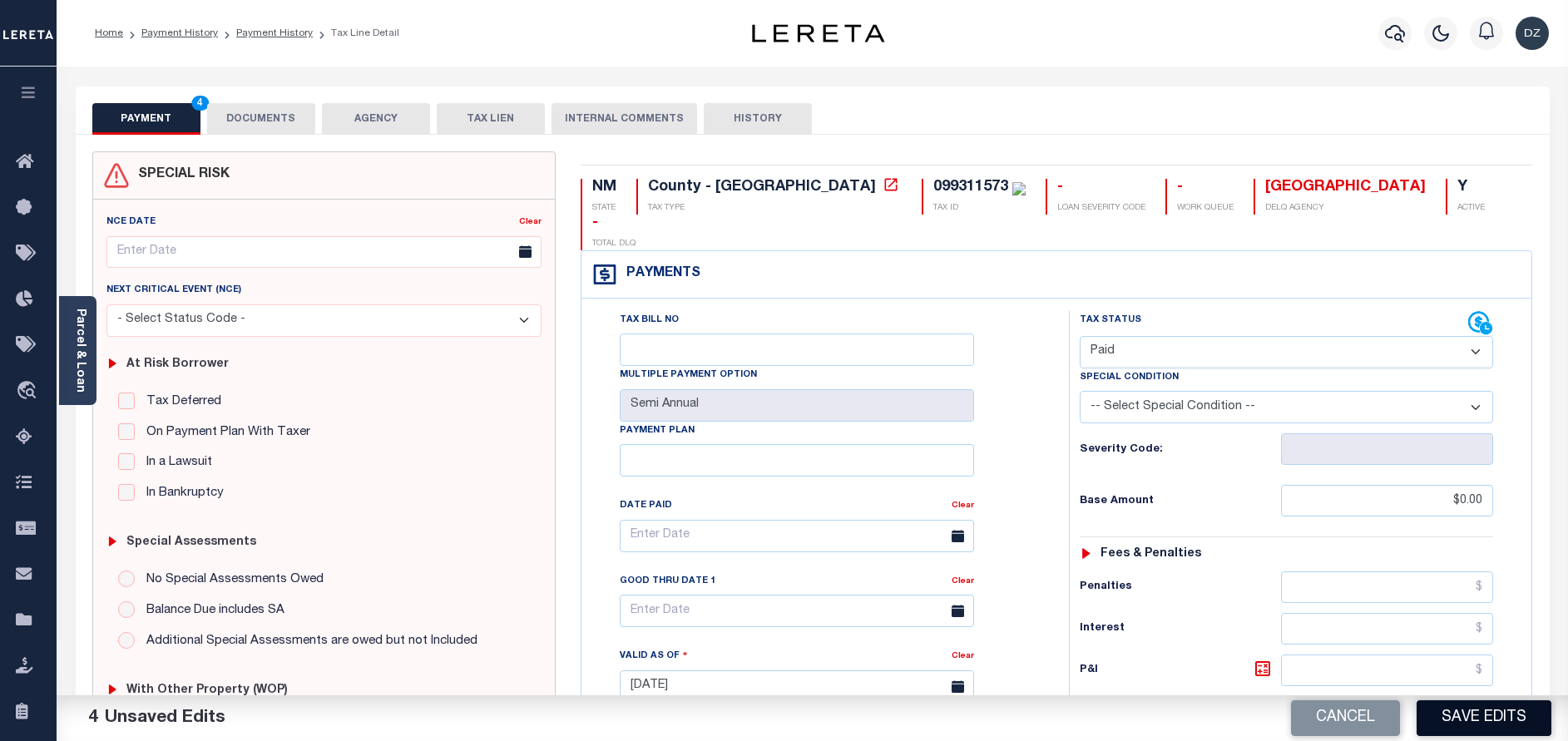
click at [1464, 730] on button "Save Edits" at bounding box center [1484, 718] width 135 height 35
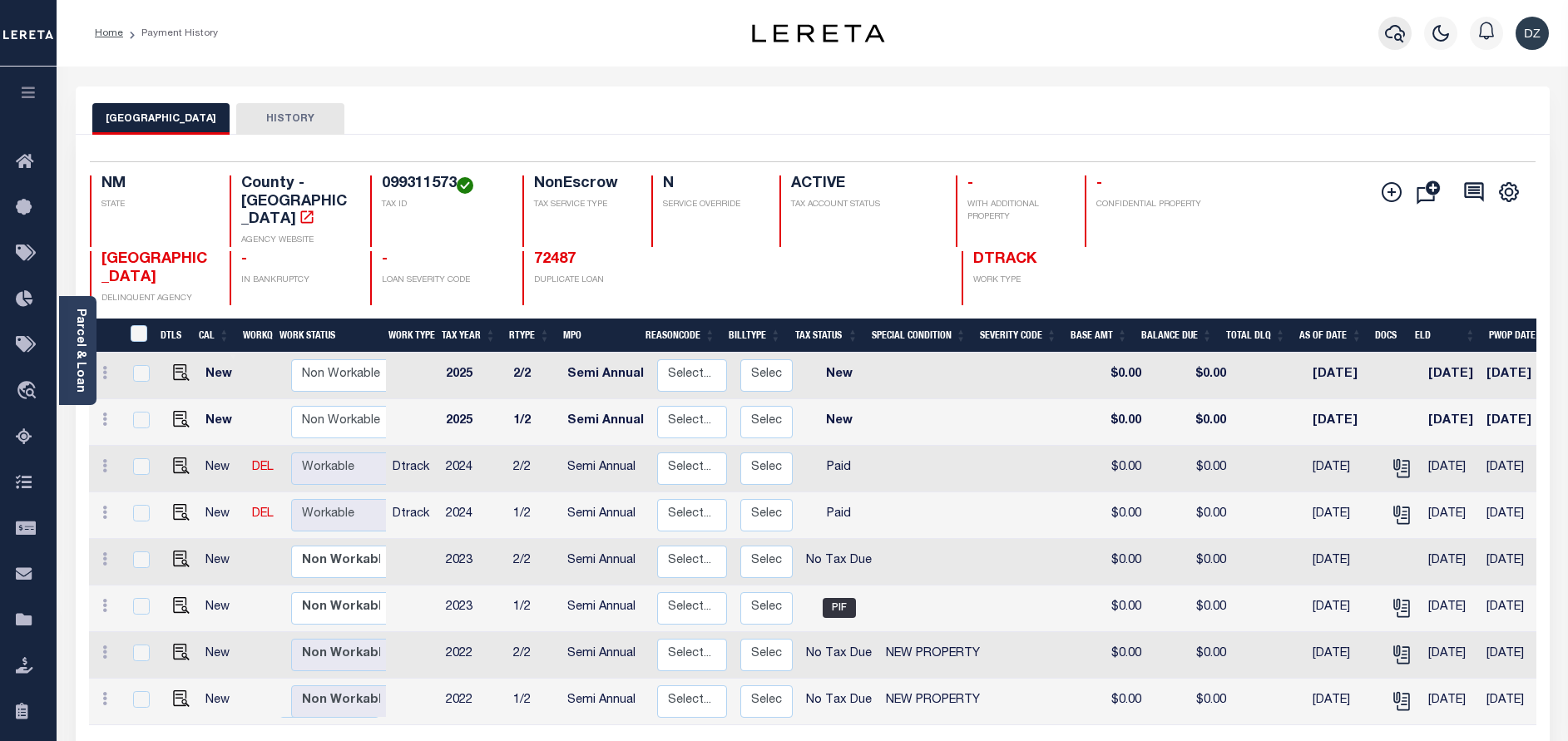
click at [1393, 30] on icon "button" at bounding box center [1395, 33] width 20 height 20
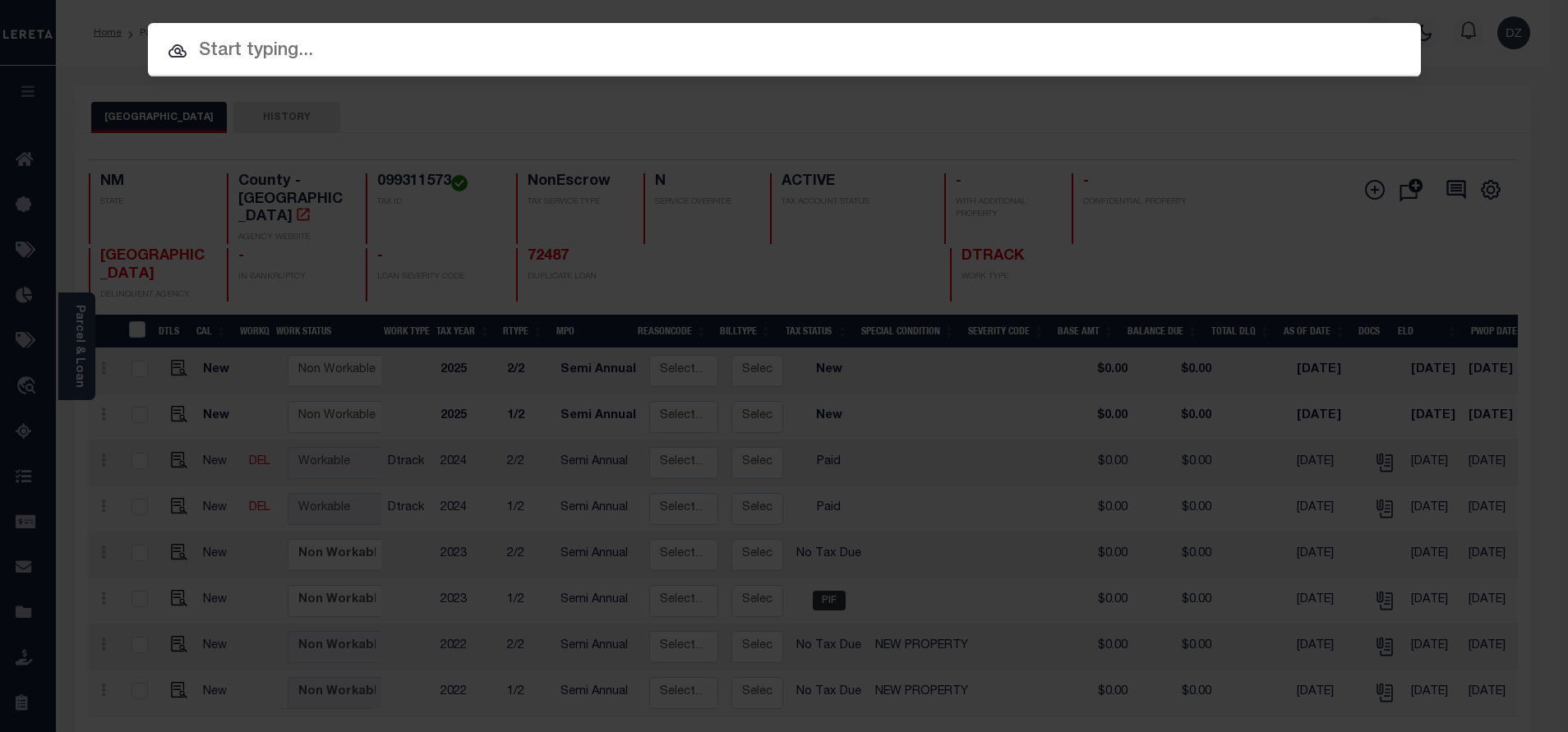
paste input "72951"
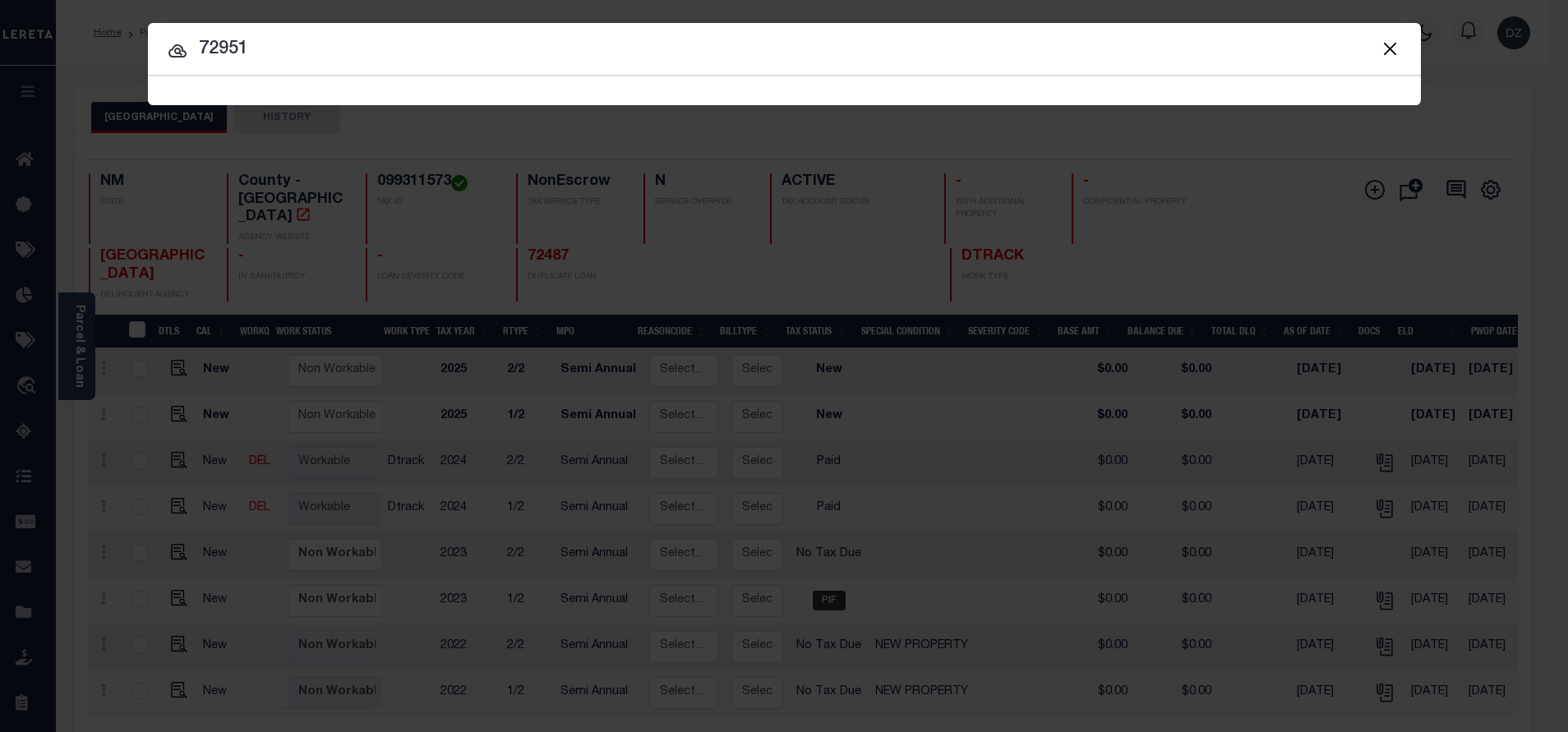
type input "72951"
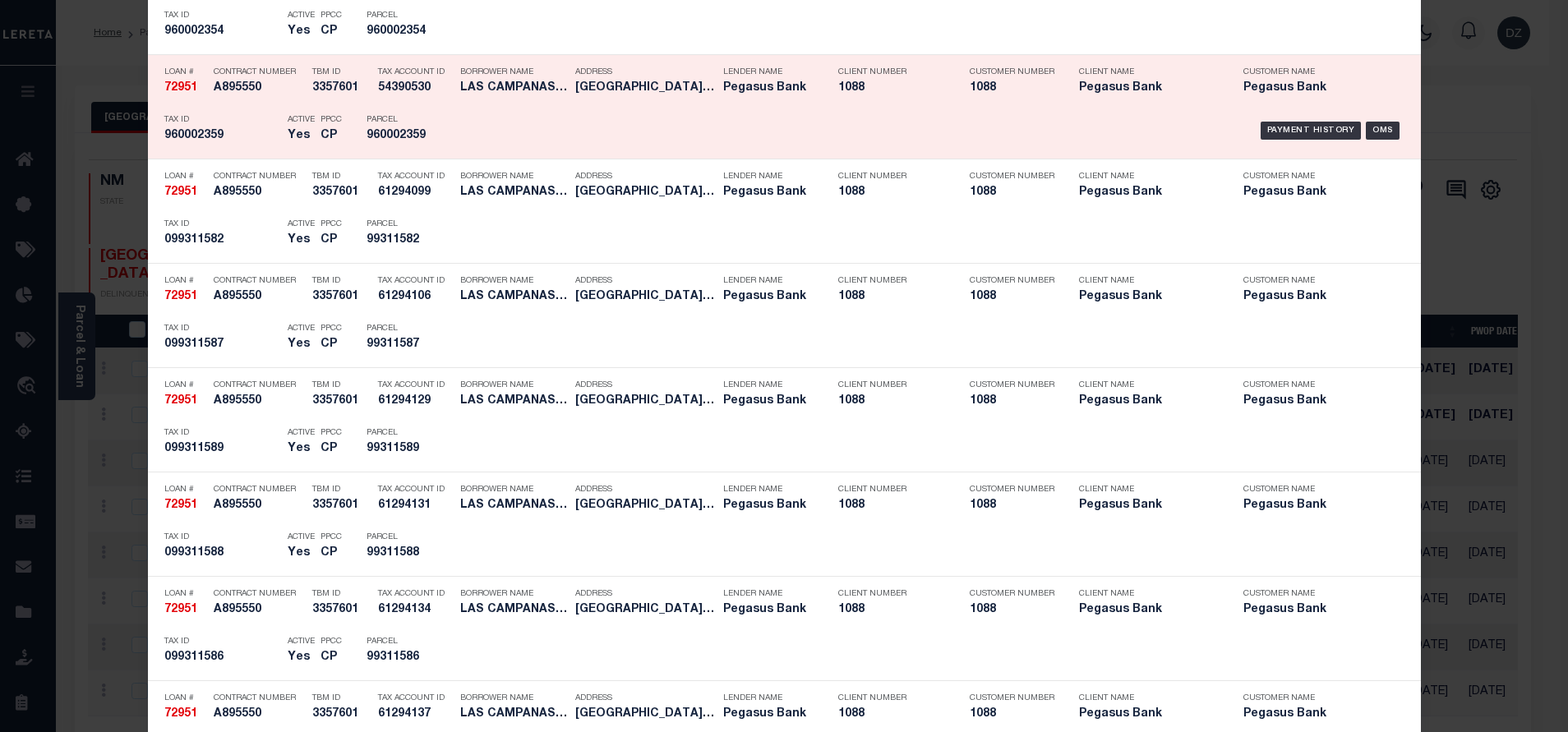
scroll to position [3537, 0]
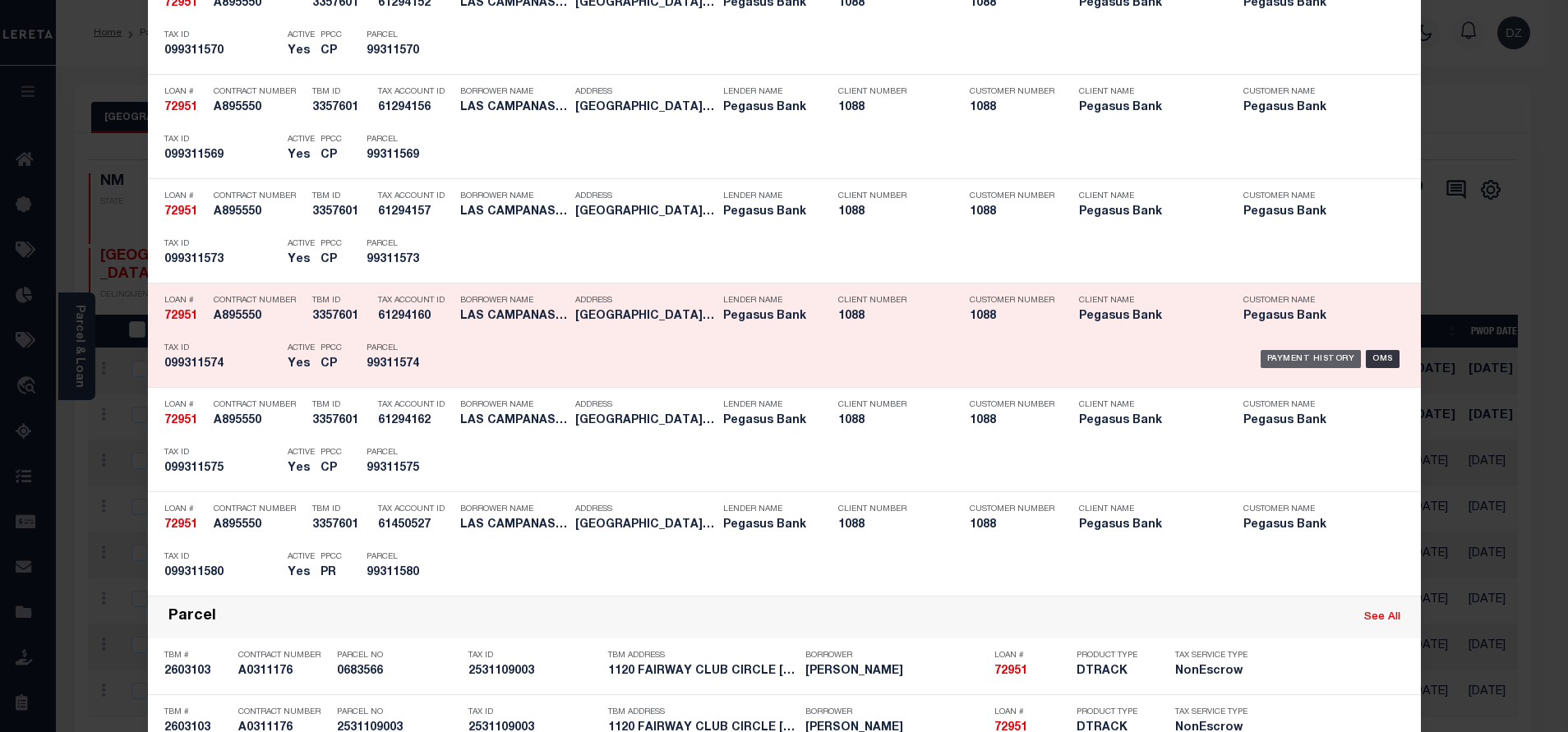
click at [1261, 352] on div "Payment History" at bounding box center [1311, 359] width 101 height 18
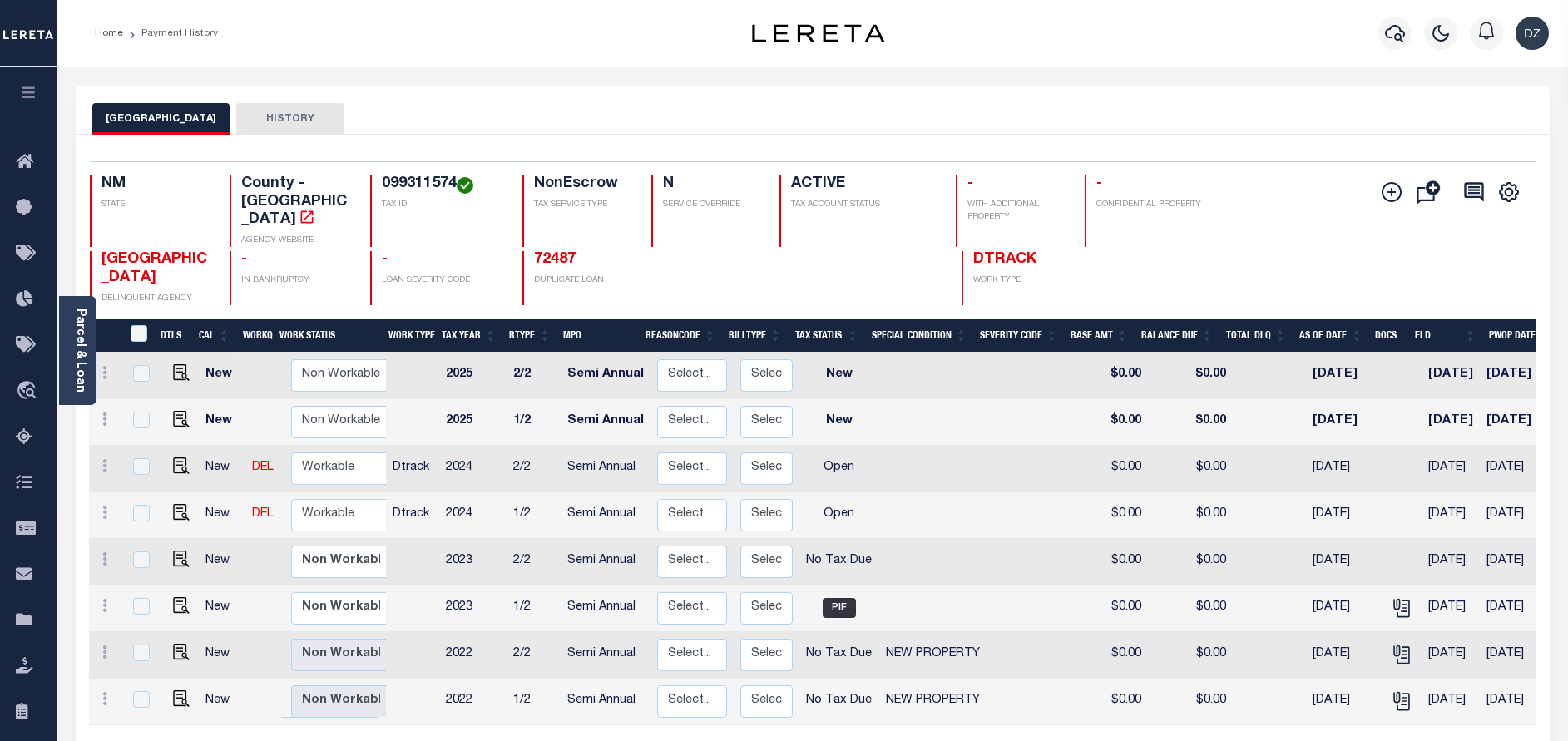
click at [190, 494] on td at bounding box center [178, 515] width 41 height 47
checkbox input "true"
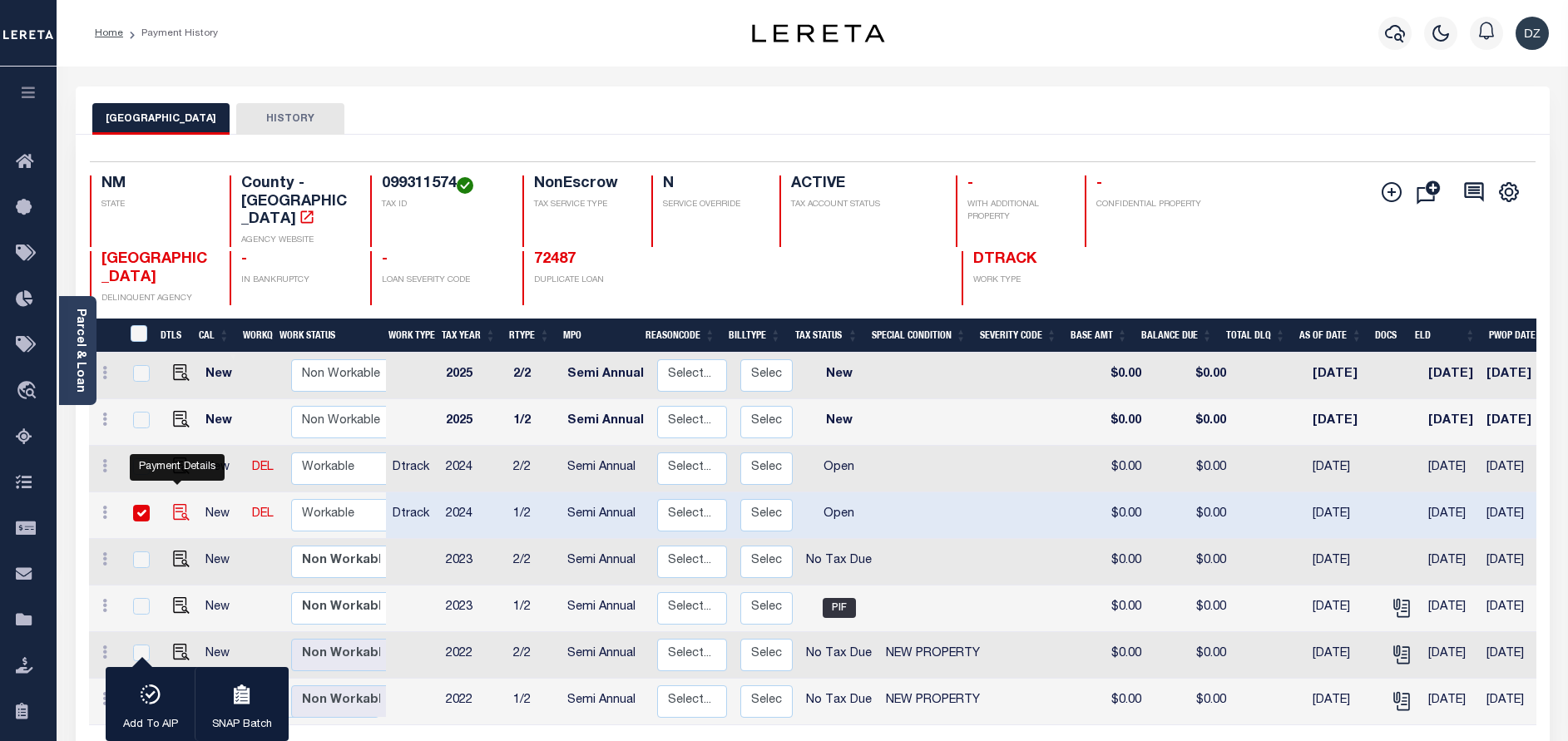
click at [185, 504] on img "" at bounding box center [181, 512] width 16 height 16
checkbox input "false"
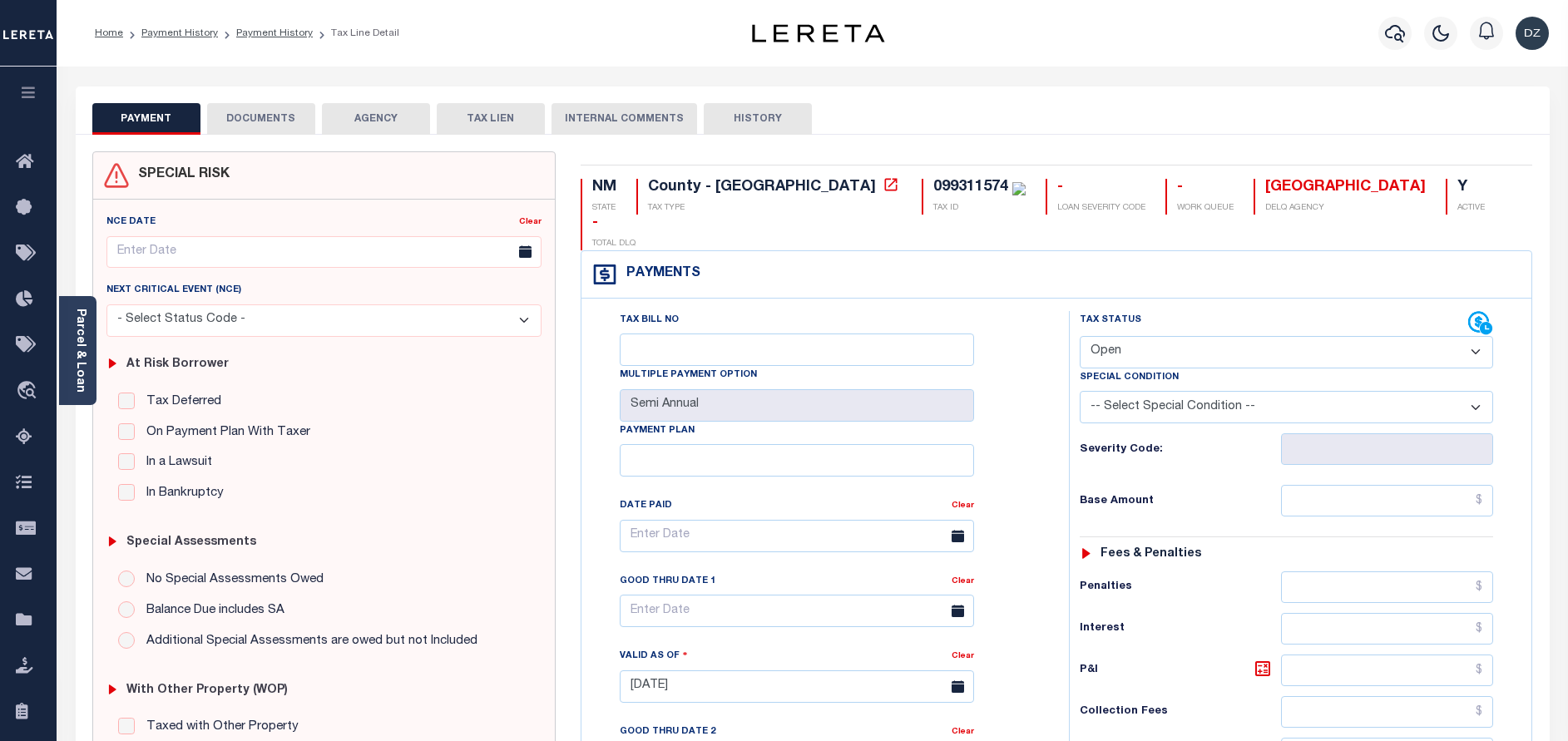
drag, startPoint x: 1131, startPoint y: 318, endPoint x: 1122, endPoint y: 336, distance: 20.1
click at [1130, 337] on select "- Select Status Code - Open Due/Unpaid Paid Incomplete No Tax Due Internal Refu…" at bounding box center [1286, 353] width 413 height 33
select select "PYD"
click at [1079, 337] on select "- Select Status Code - Open Due/Unpaid Paid Incomplete No Tax Due Internal Refu…" at bounding box center [1286, 353] width 413 height 33
type input "[DATE]"
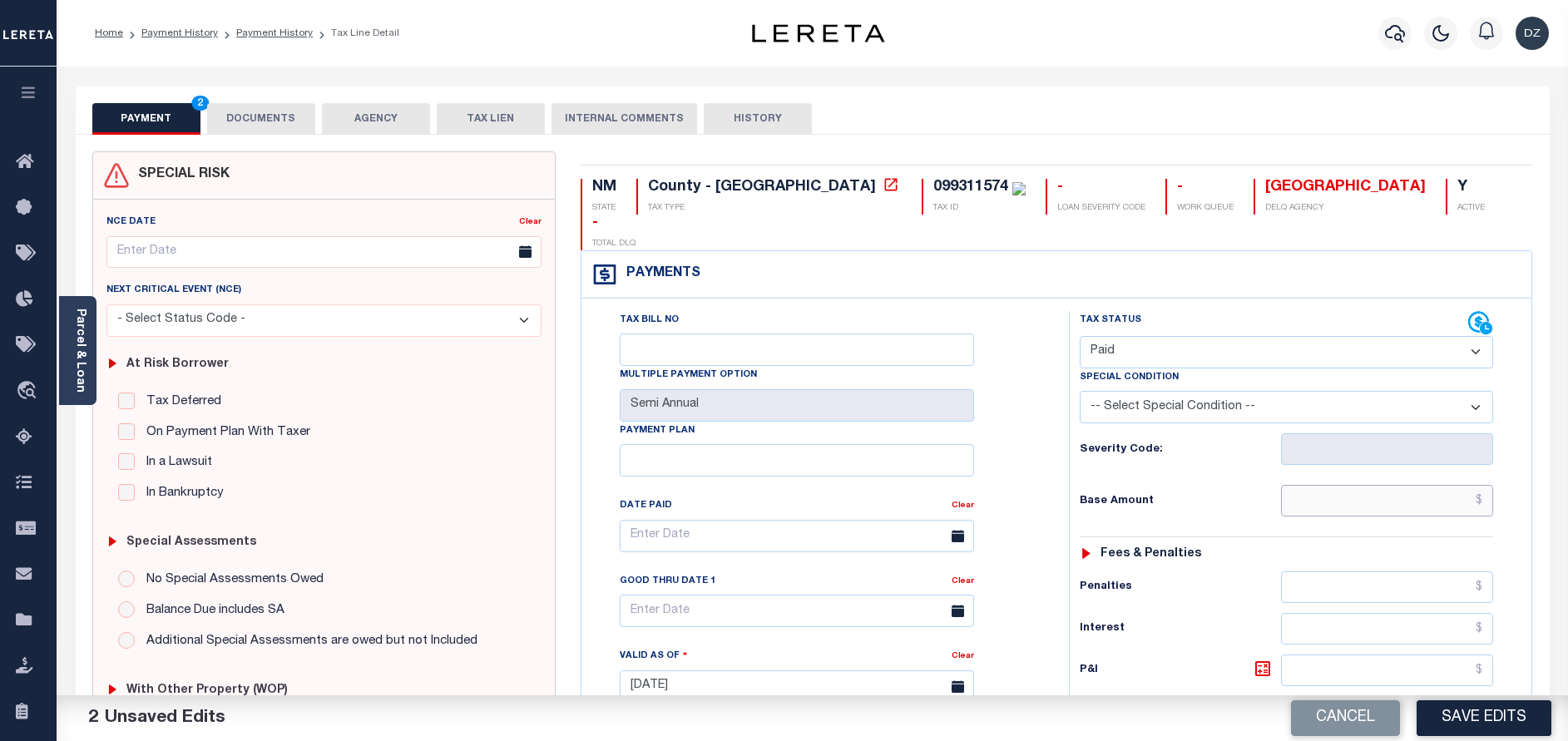
click at [1307, 485] on input "text" at bounding box center [1387, 500] width 212 height 32
type input "$0.00"
click at [258, 115] on button "DOCUMENTS" at bounding box center [261, 119] width 108 height 32
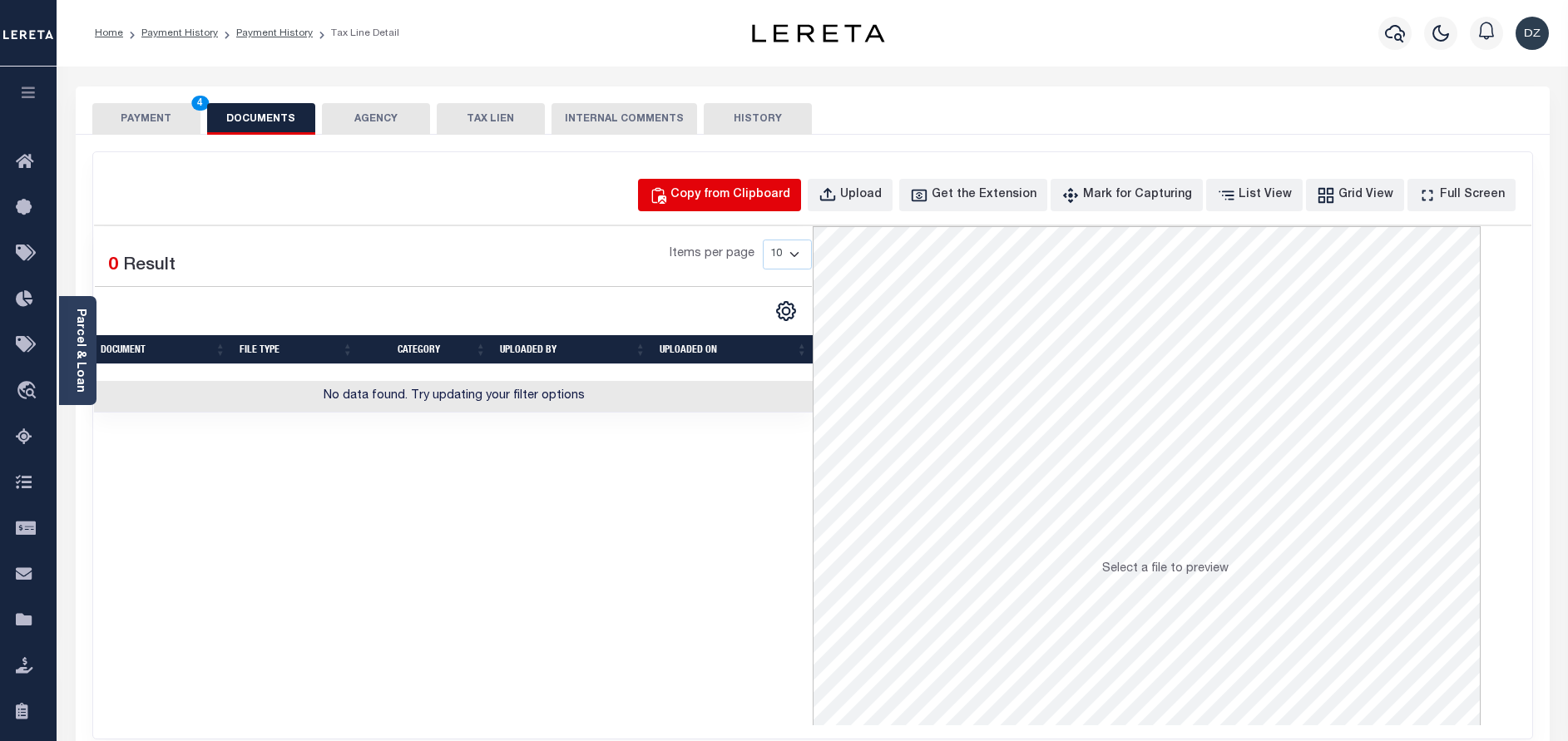
click at [744, 194] on div "Copy from Clipboard" at bounding box center [730, 195] width 120 height 18
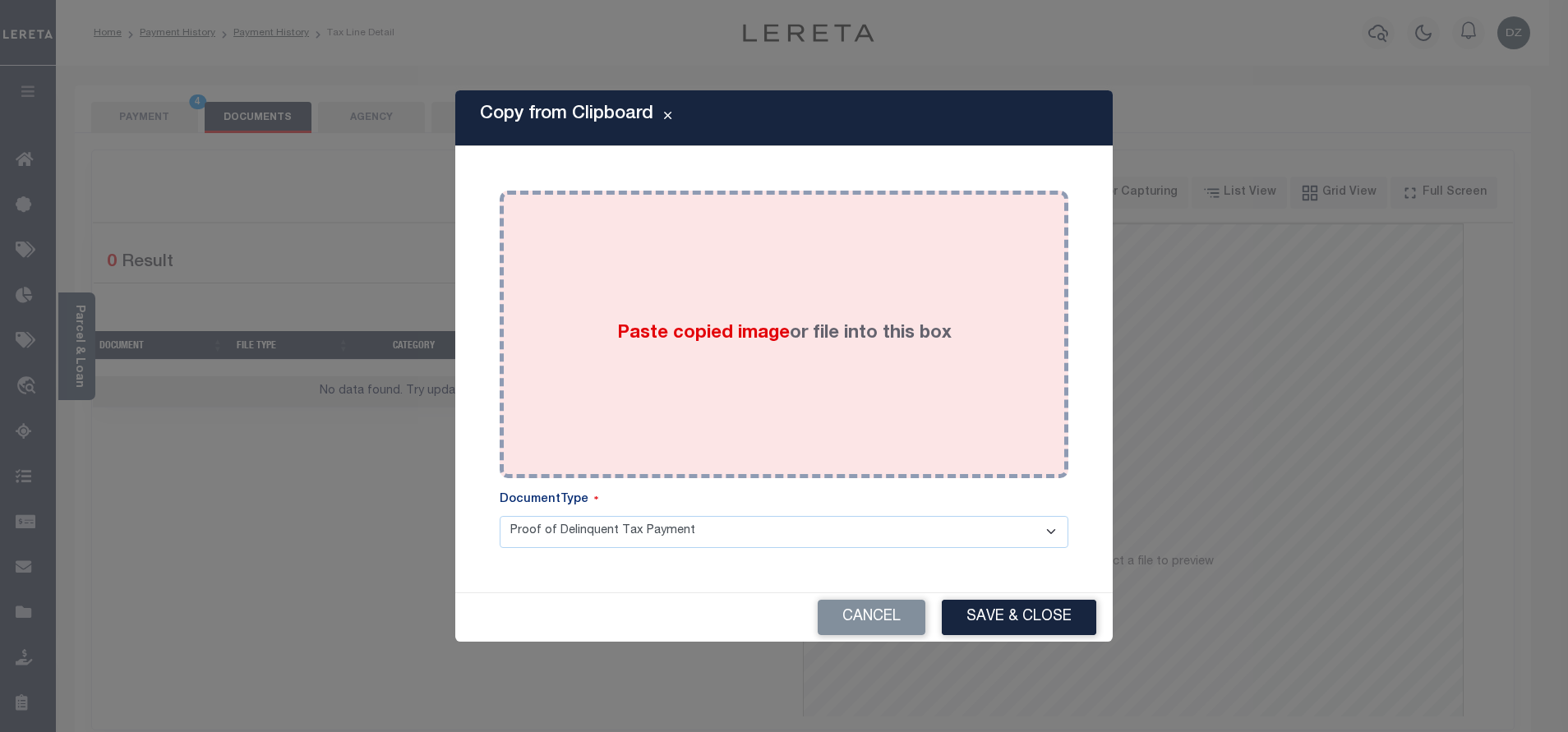
click at [749, 312] on div "Paste copied image or file into this box" at bounding box center [784, 334] width 544 height 263
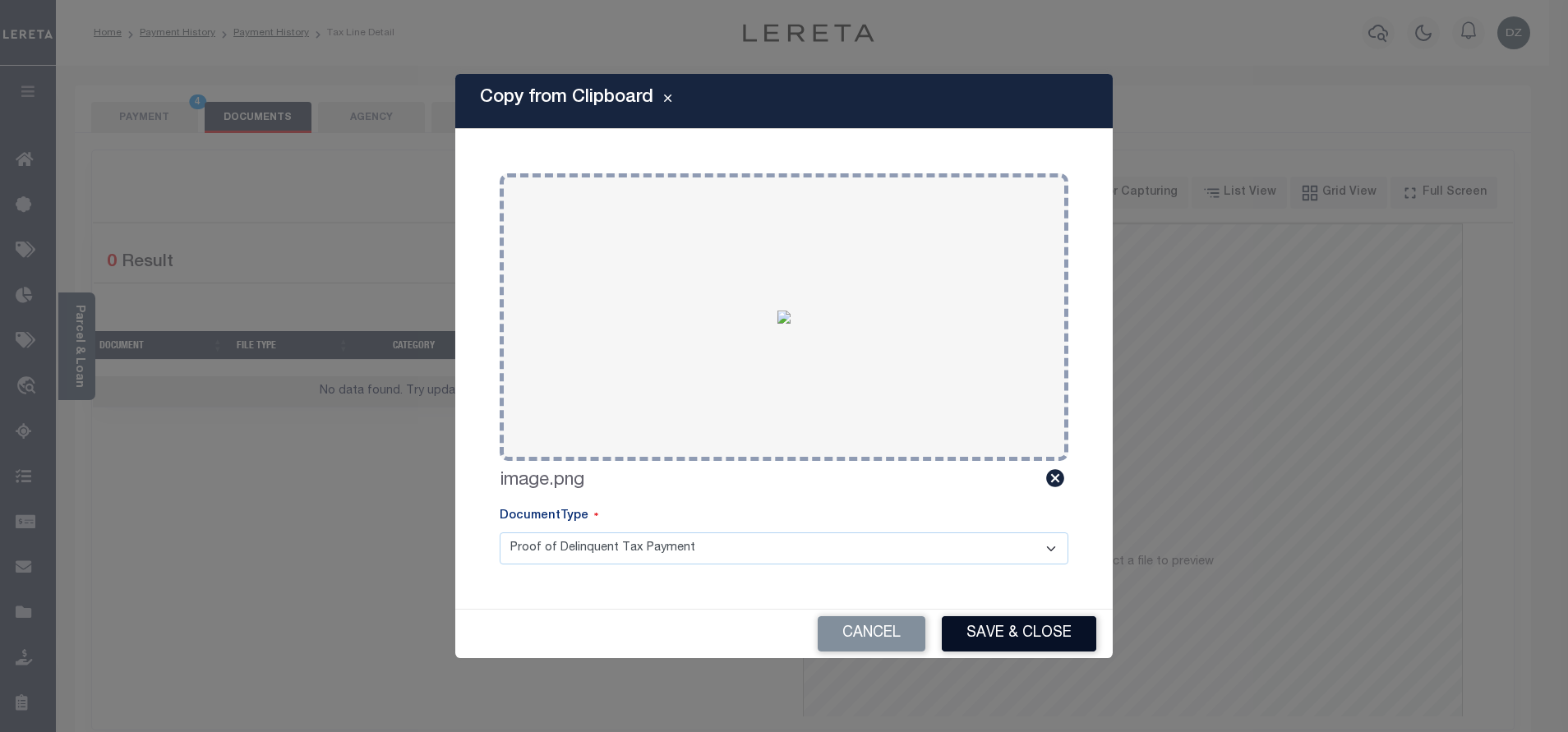
click at [1024, 644] on button "Save & Close" at bounding box center [1019, 634] width 155 height 35
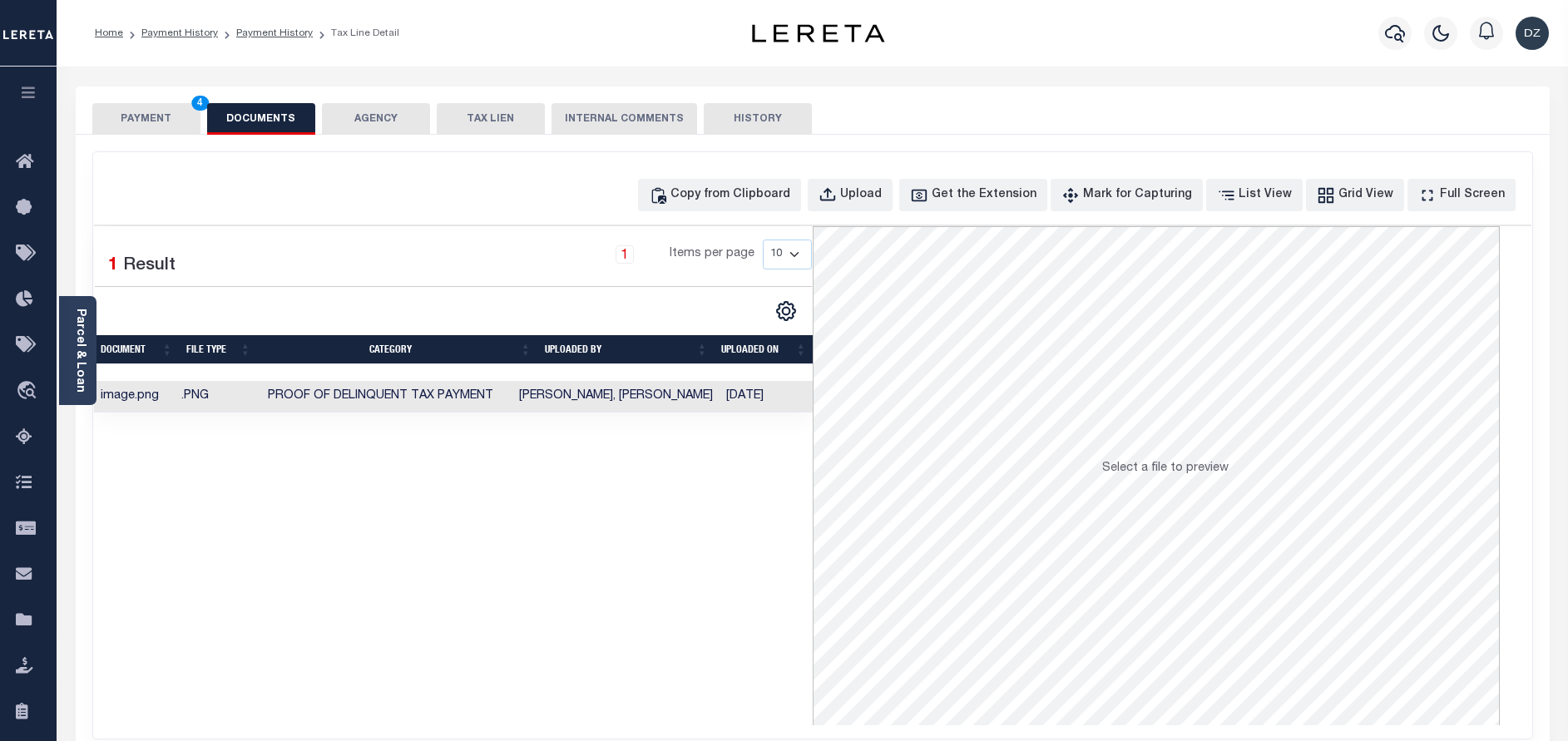
click at [174, 127] on button "PAYMENT 4" at bounding box center [146, 119] width 108 height 32
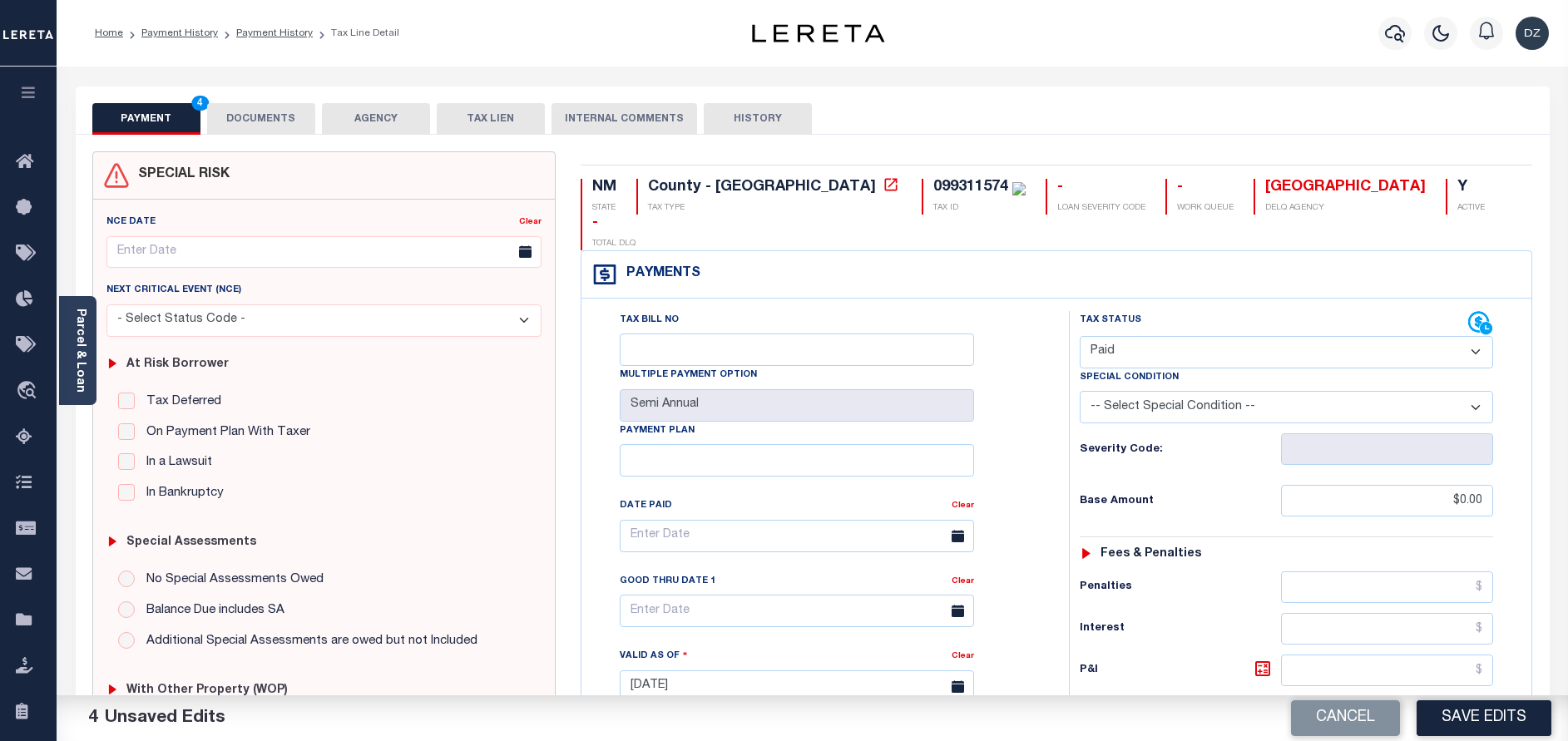
click at [1481, 724] on button "Save Edits" at bounding box center [1484, 718] width 135 height 35
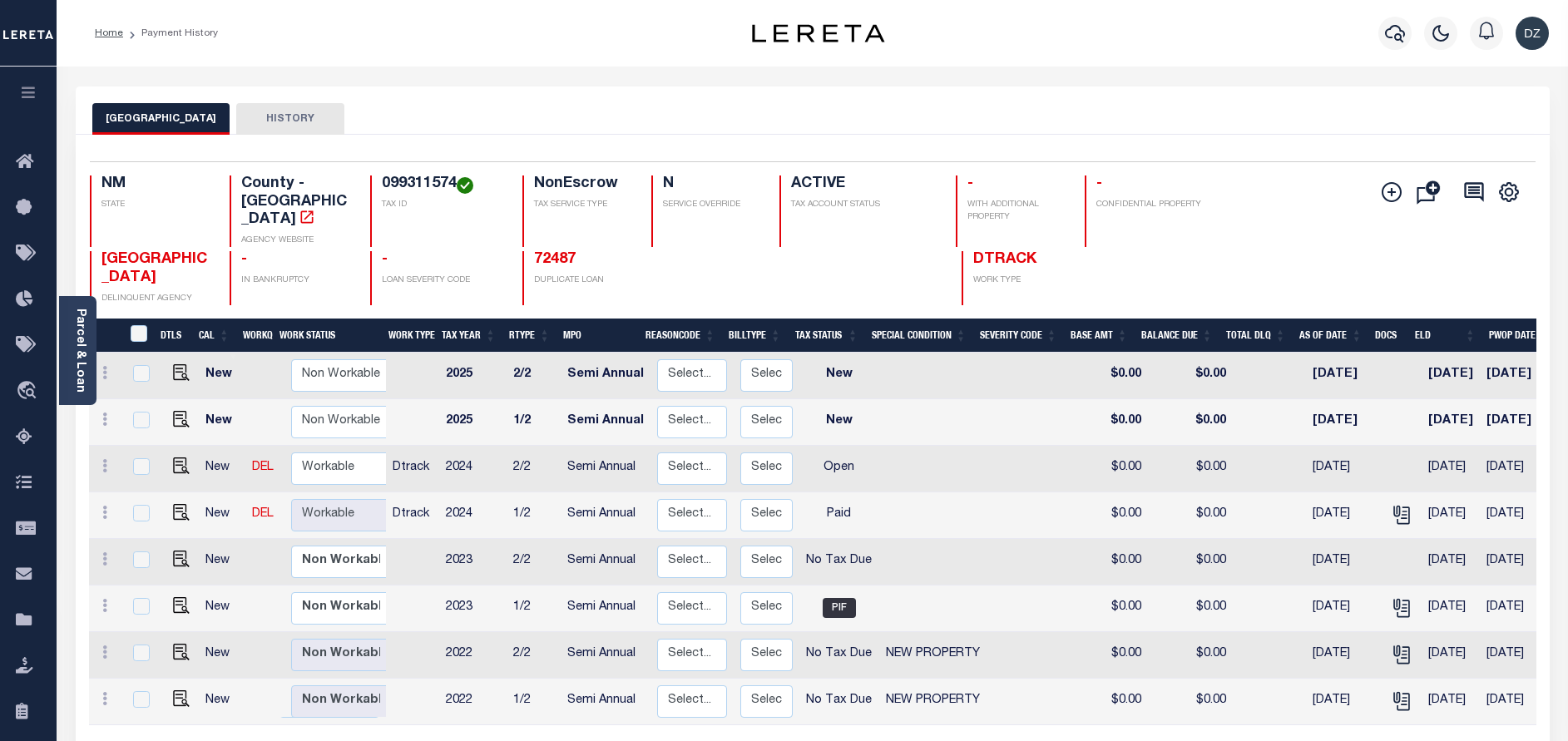
click at [169, 458] on td at bounding box center [178, 469] width 41 height 47
checkbox input "true"
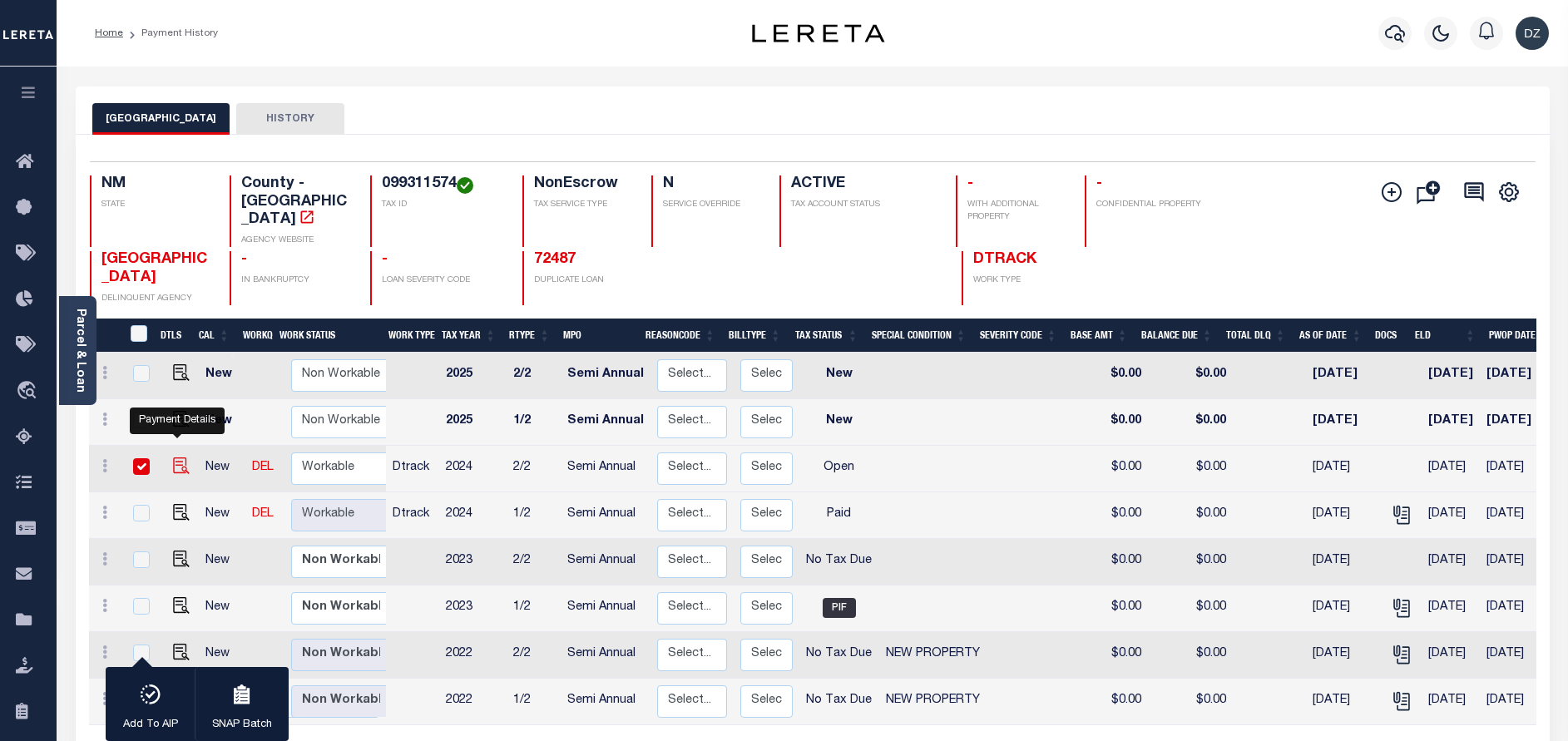
click at [173, 458] on img "" at bounding box center [181, 466] width 16 height 16
checkbox input "false"
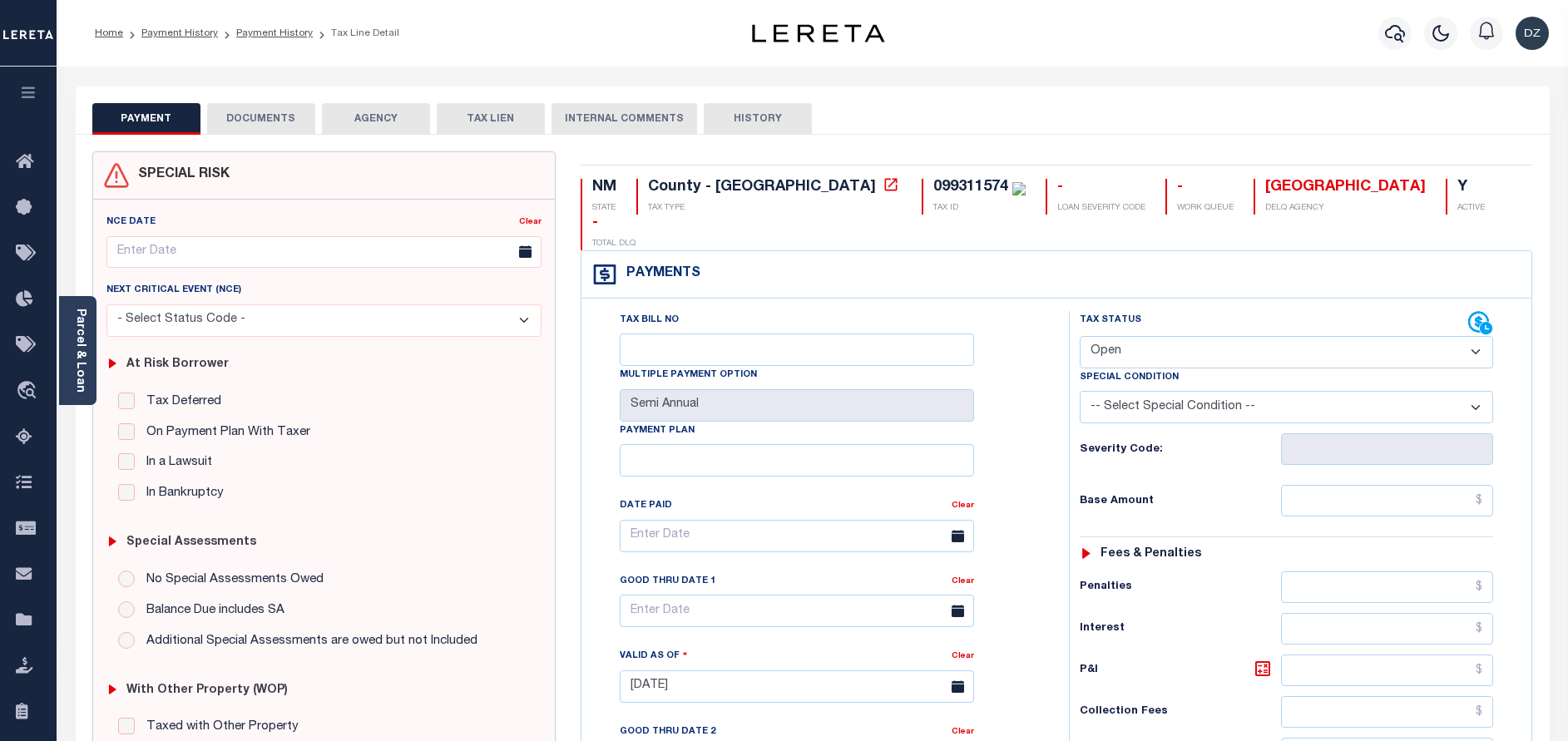
click at [1137, 337] on select "- Select Status Code - Open Due/Unpaid Paid Incomplete No Tax Due Internal Refu…" at bounding box center [1286, 353] width 413 height 33
select select "PYD"
click at [1079, 337] on select "- Select Status Code - Open Due/Unpaid Paid Incomplete No Tax Due Internal Refu…" at bounding box center [1286, 353] width 413 height 33
type input "[DATE]"
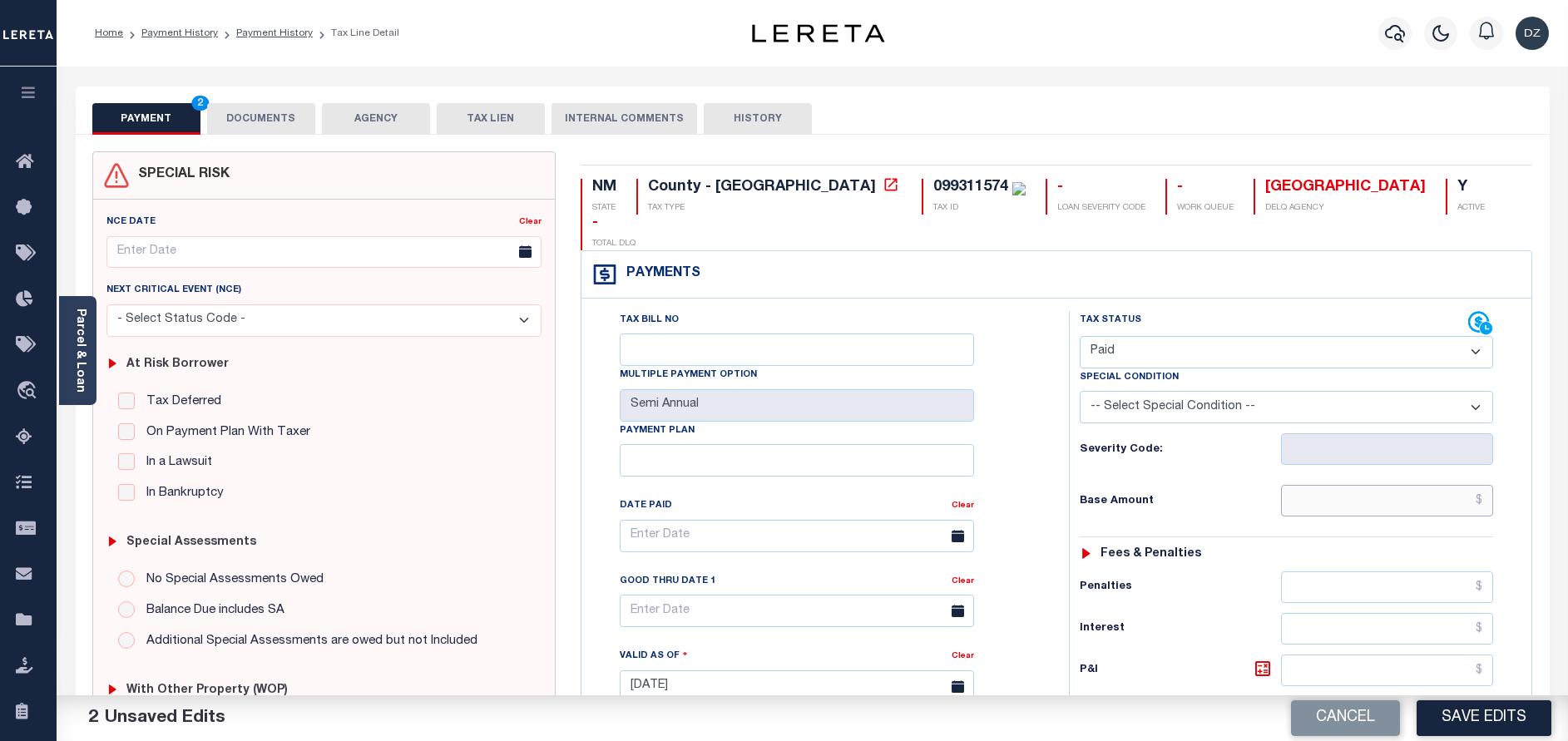
click at [1406, 485] on input "text" at bounding box center [1387, 500] width 212 height 32
type input "$0.00"
click at [210, 122] on button "DOCUMENTS" at bounding box center [261, 119] width 108 height 32
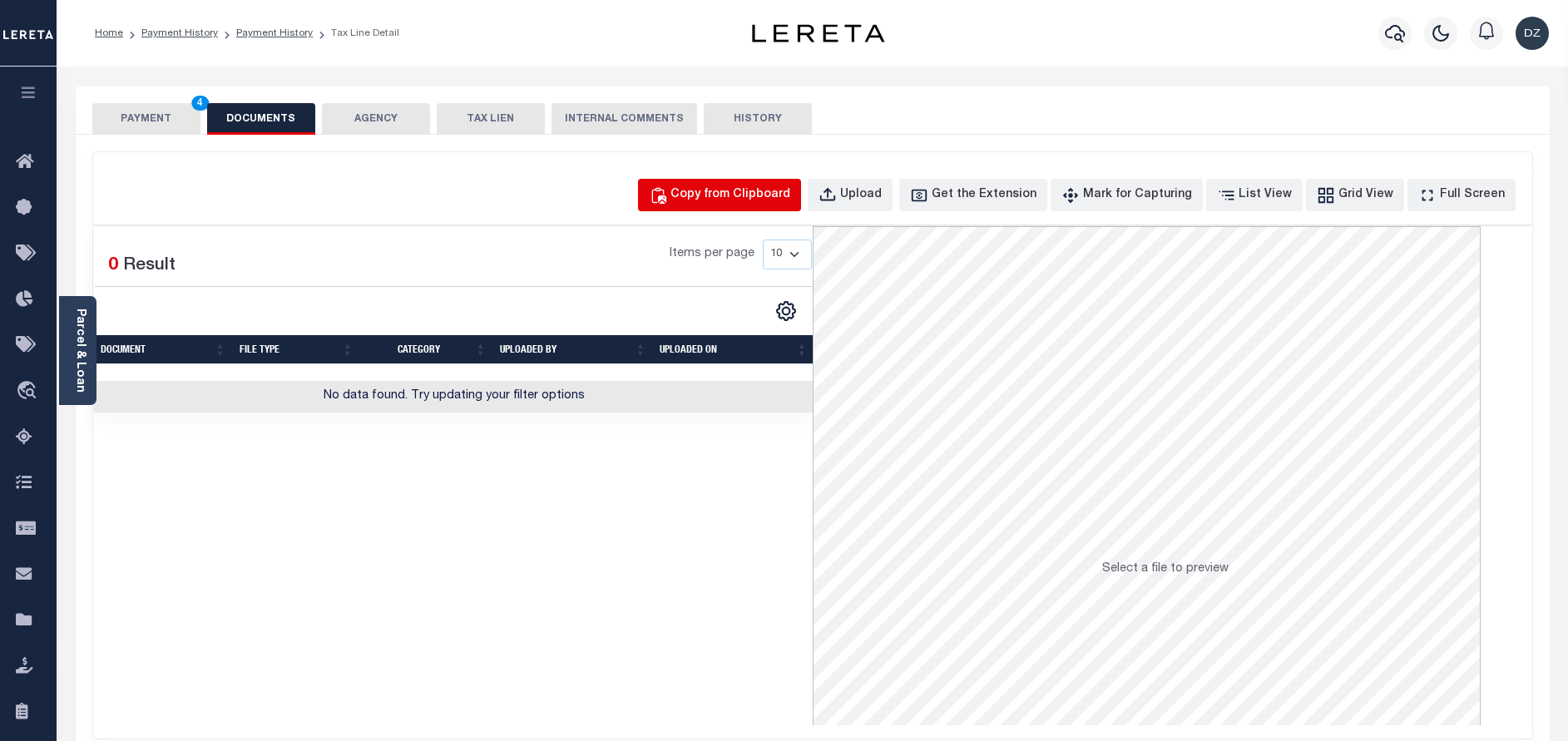
click at [719, 198] on div "Copy from Clipboard" at bounding box center [730, 195] width 120 height 18
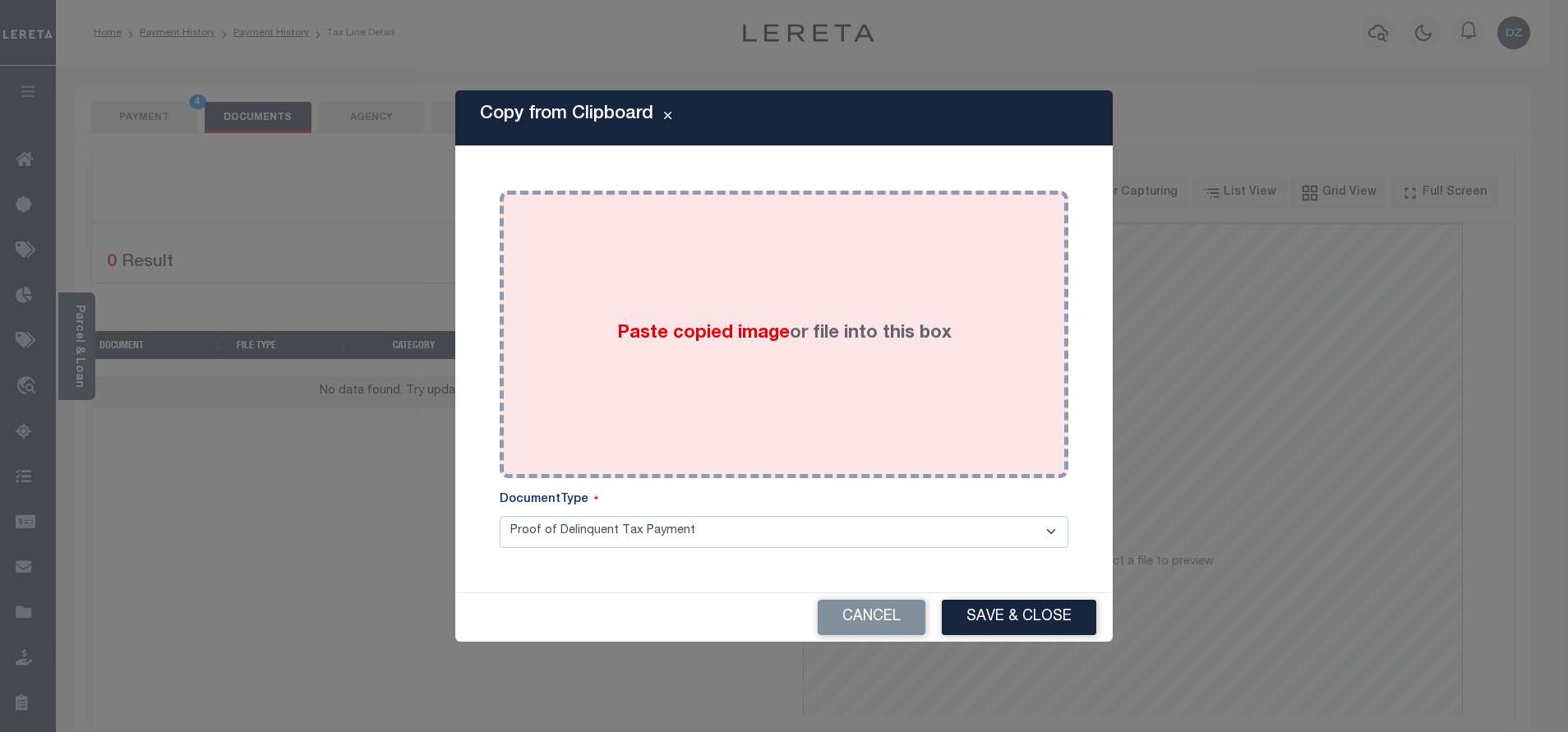
click at [723, 277] on div "Paste copied image or file into this box" at bounding box center [784, 334] width 544 height 263
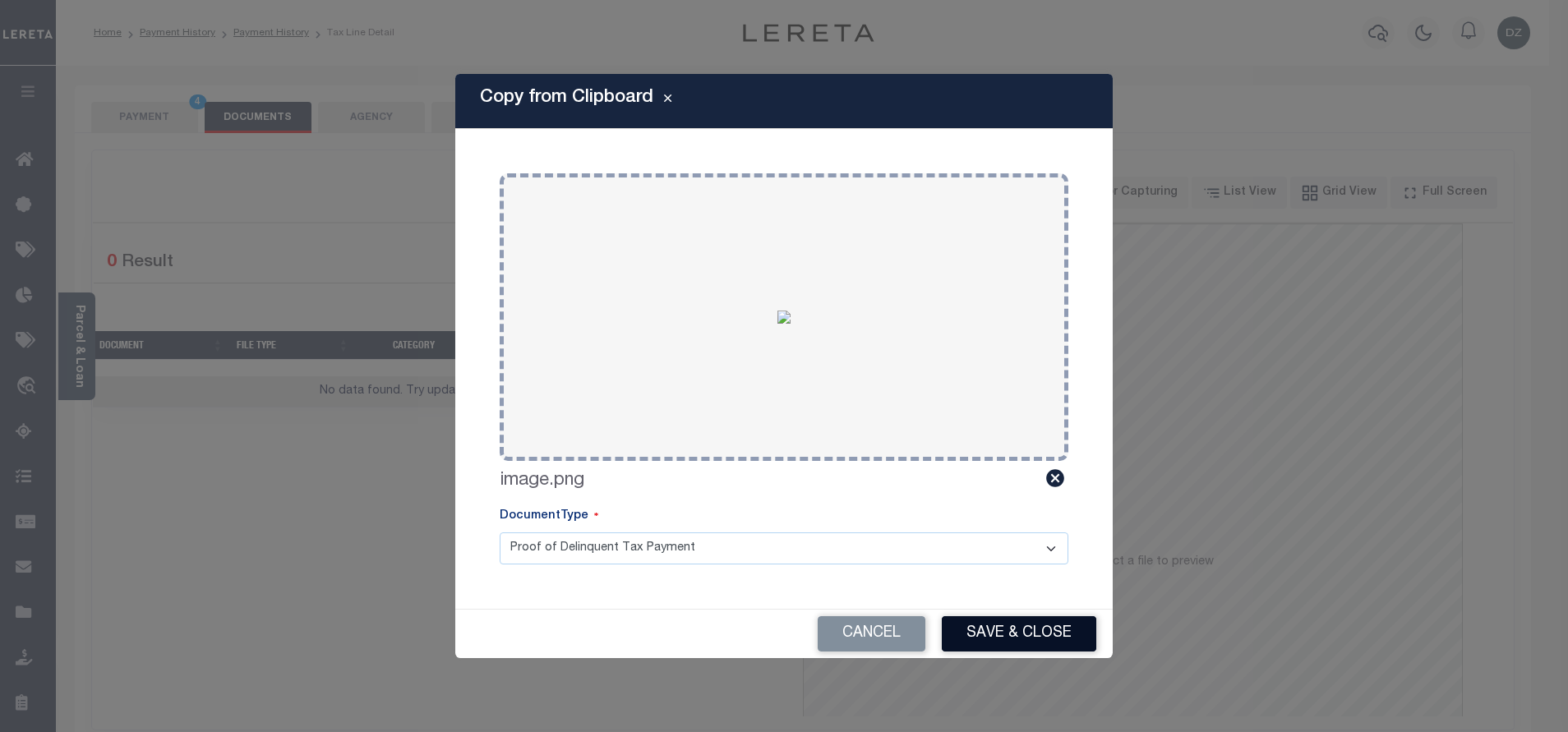
click at [975, 629] on button "Save & Close" at bounding box center [1019, 634] width 155 height 35
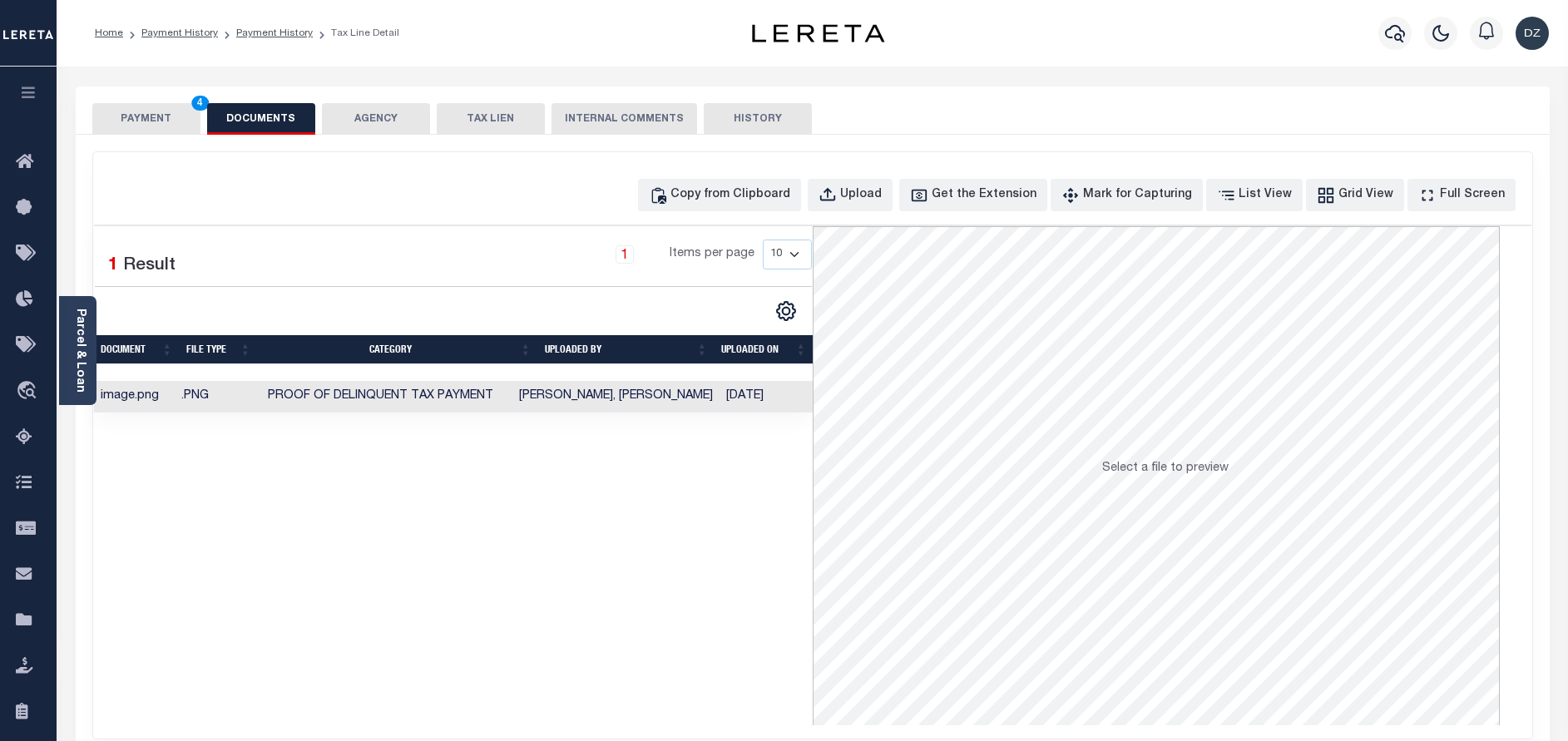
click at [139, 115] on button "PAYMENT 4" at bounding box center [146, 119] width 108 height 32
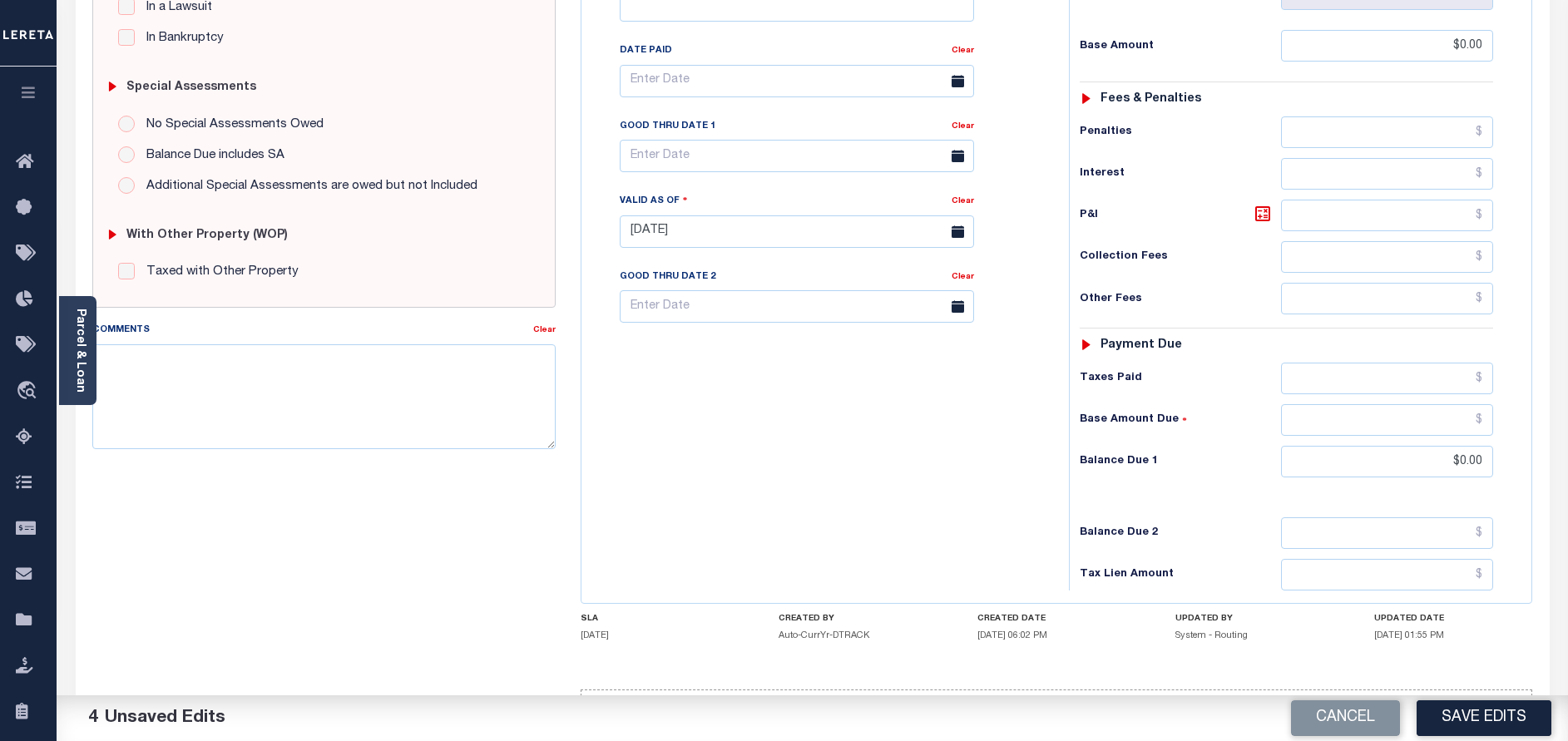
scroll to position [478, 0]
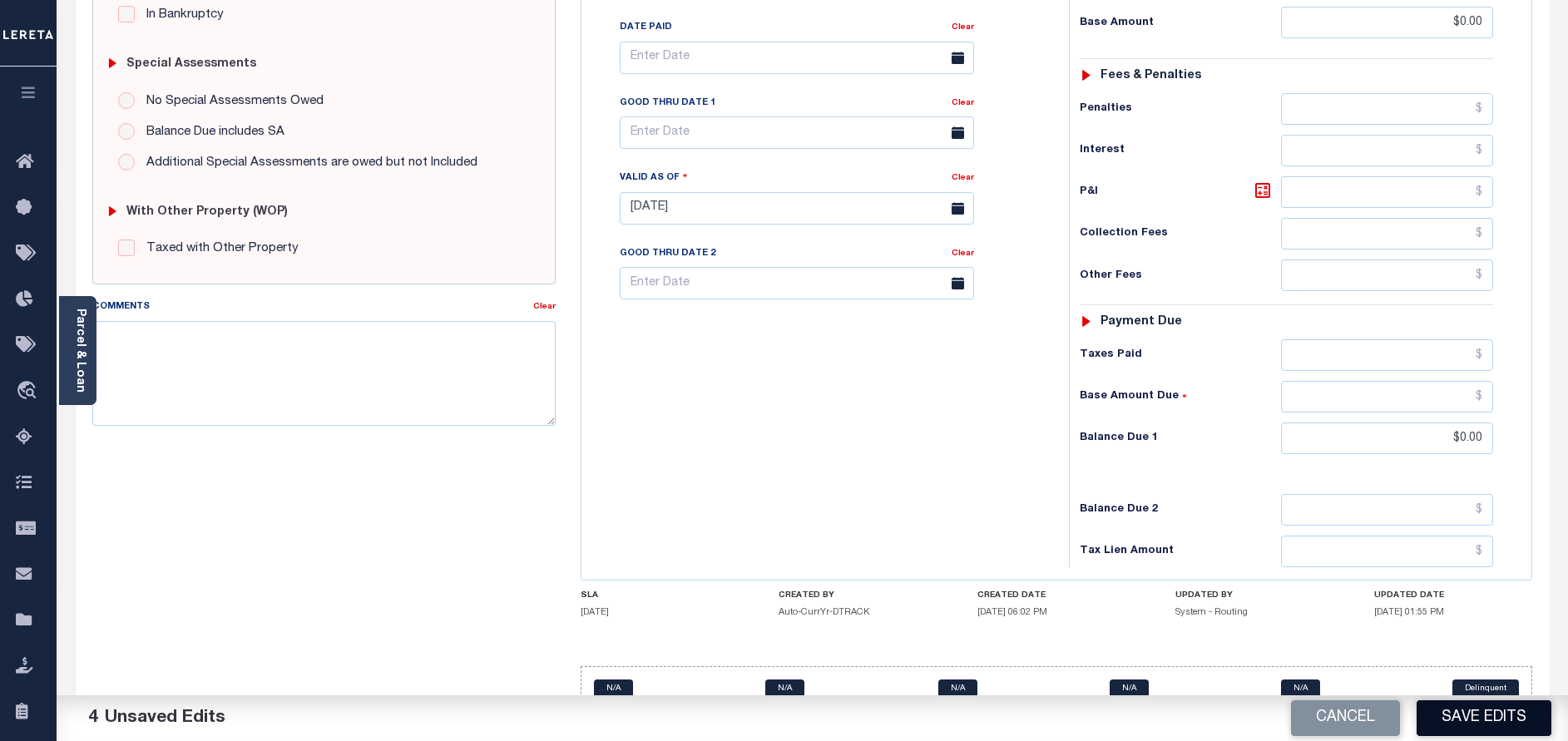
click at [1495, 703] on button "Save Edits" at bounding box center [1484, 718] width 135 height 35
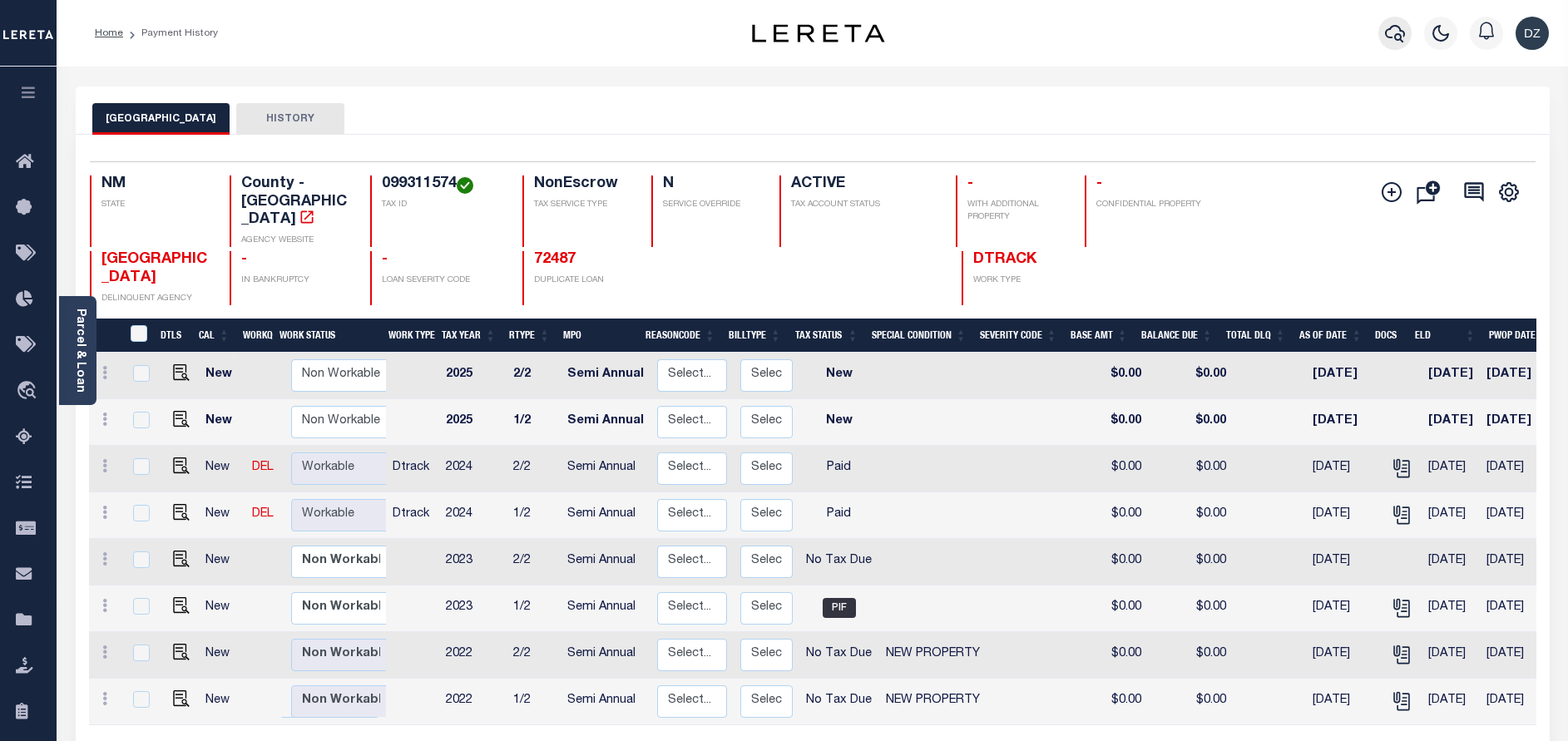
click at [1384, 39] on button "button" at bounding box center [1395, 33] width 33 height 33
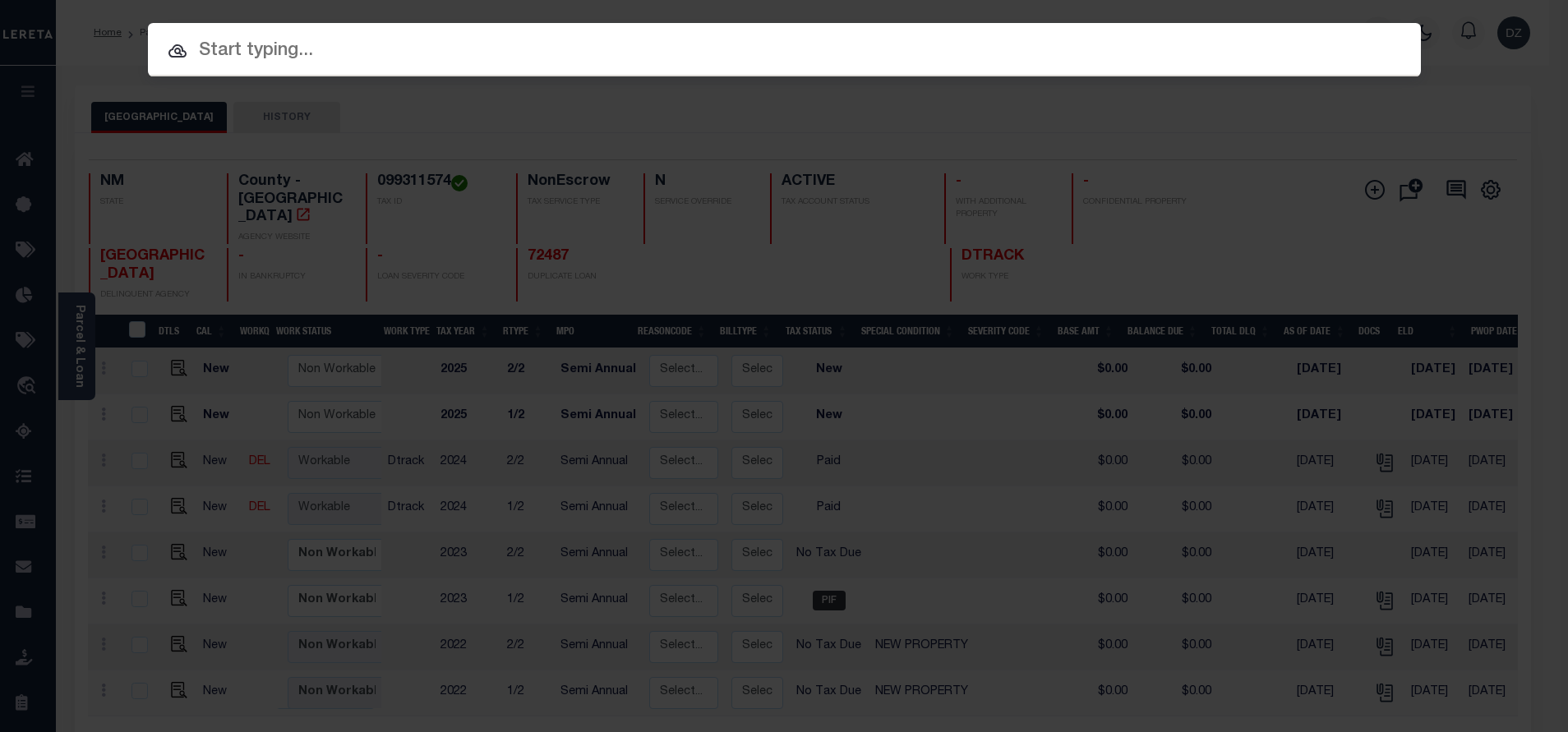
paste input "72951"
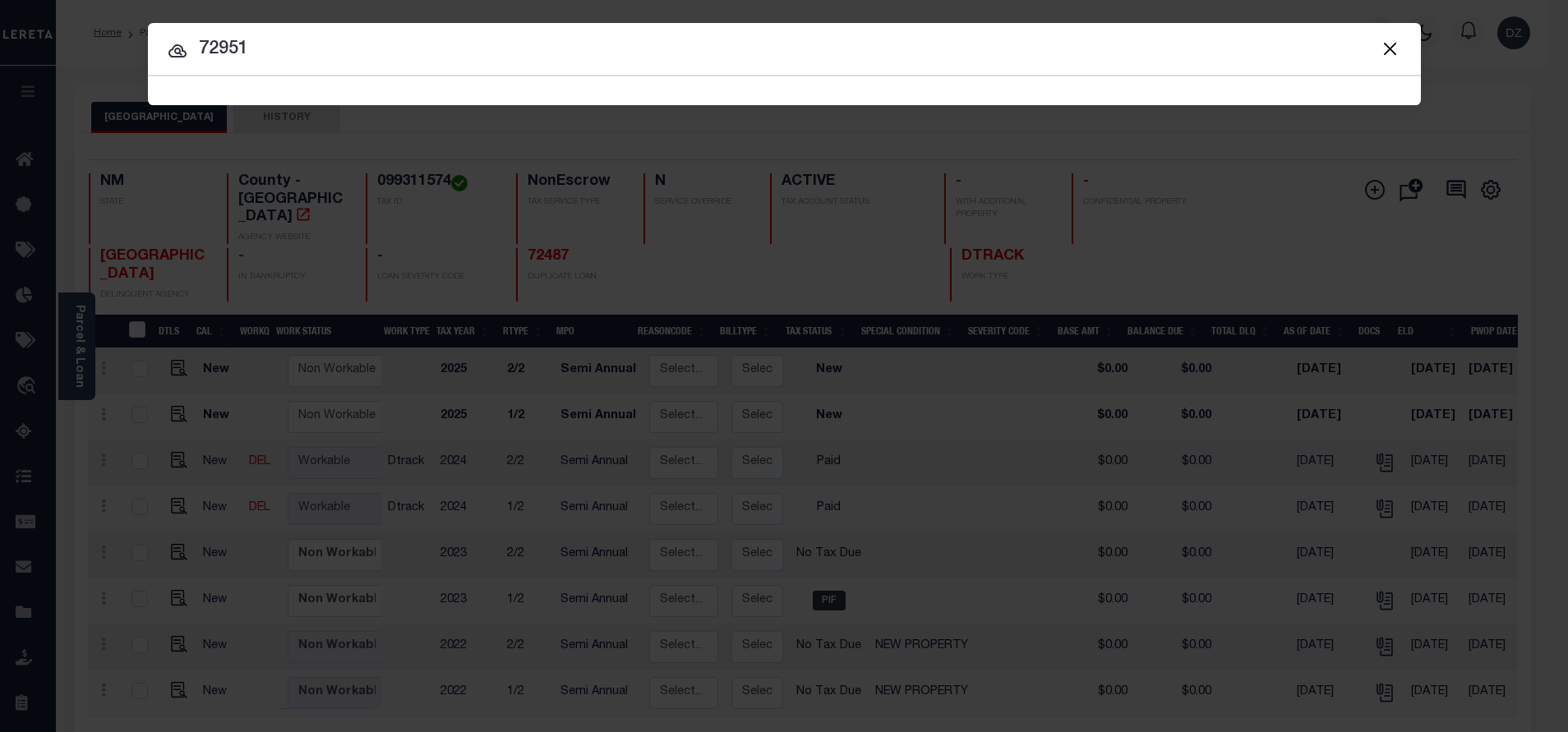
type input "72951"
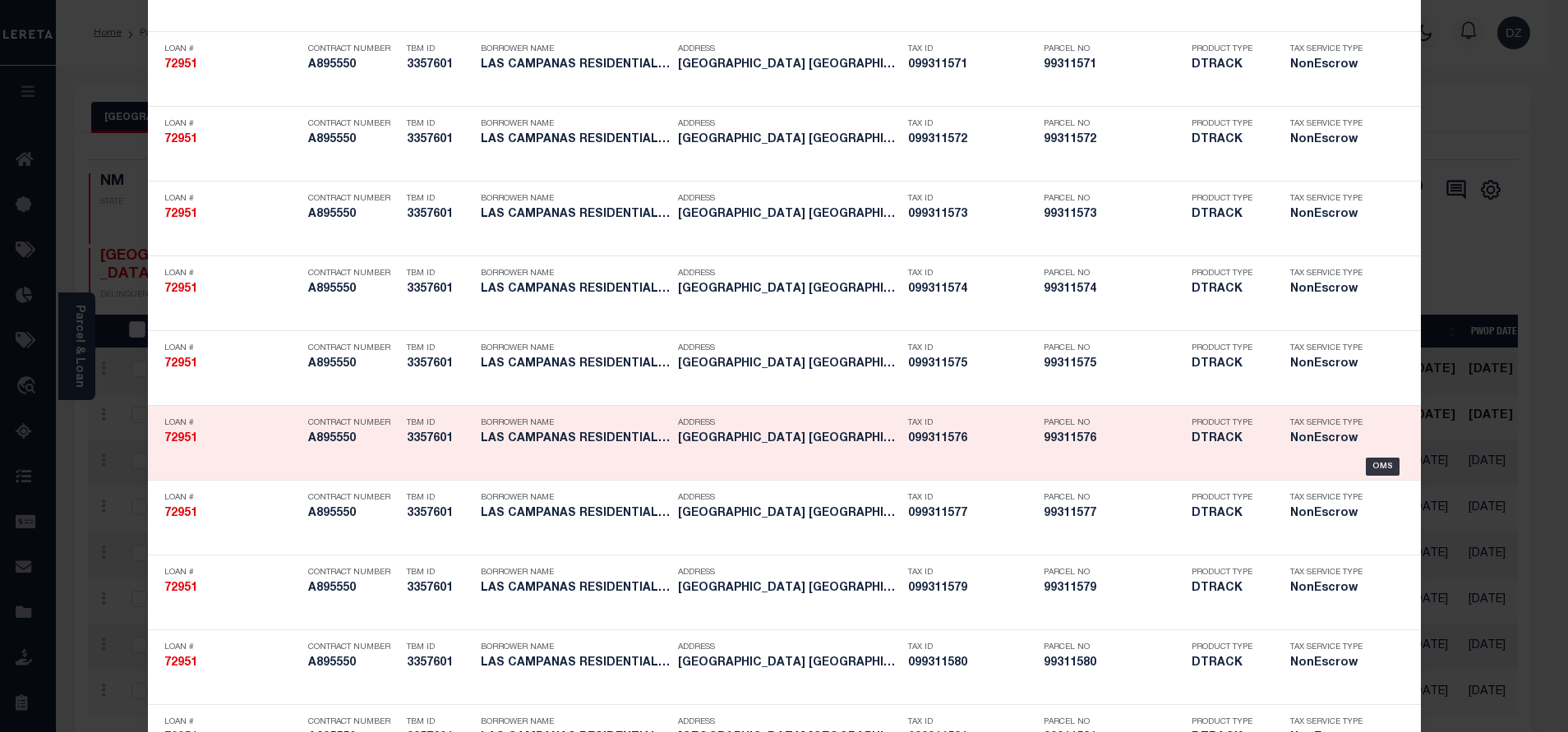
scroll to position [4887, 0]
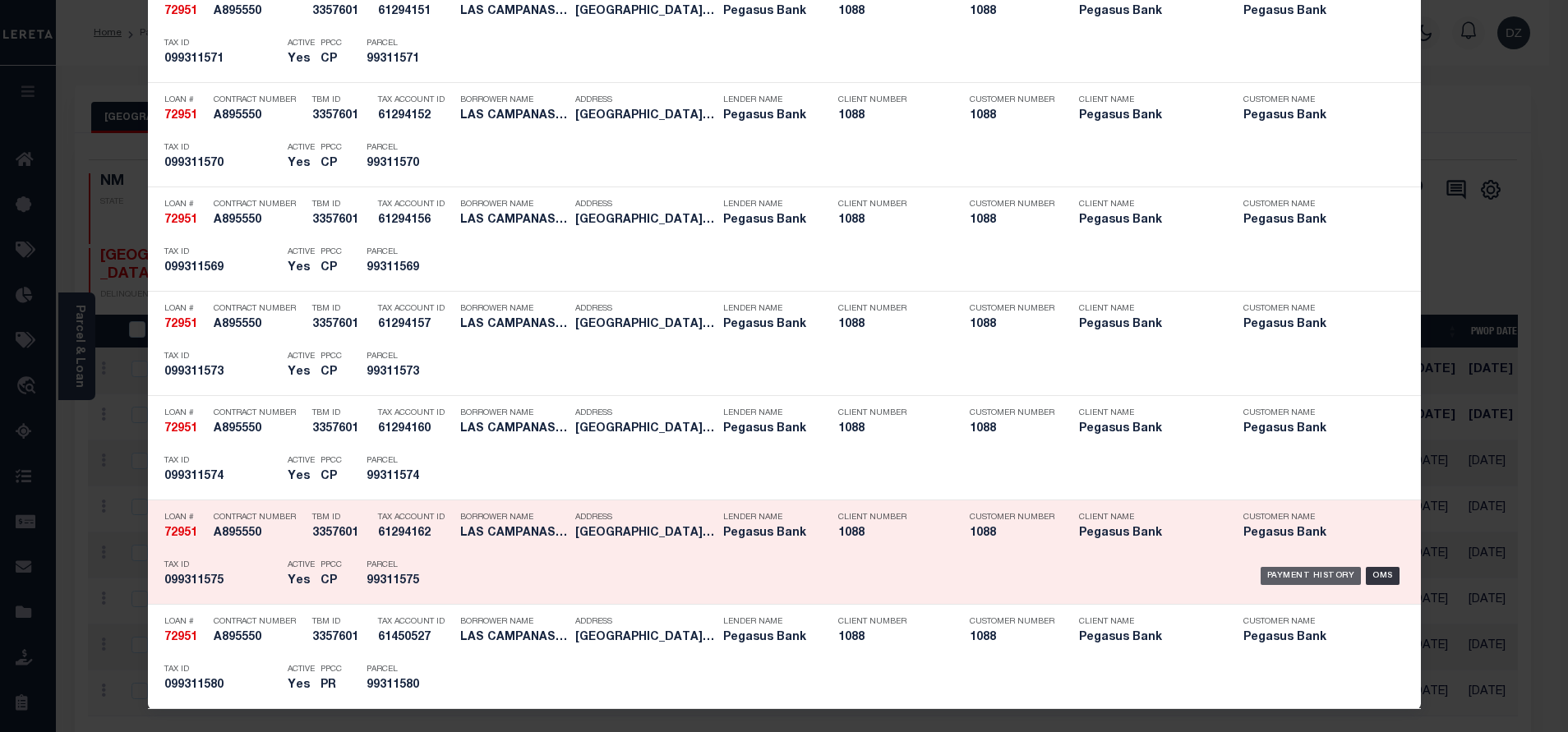
click at [1287, 579] on div "Payment History" at bounding box center [1311, 575] width 101 height 18
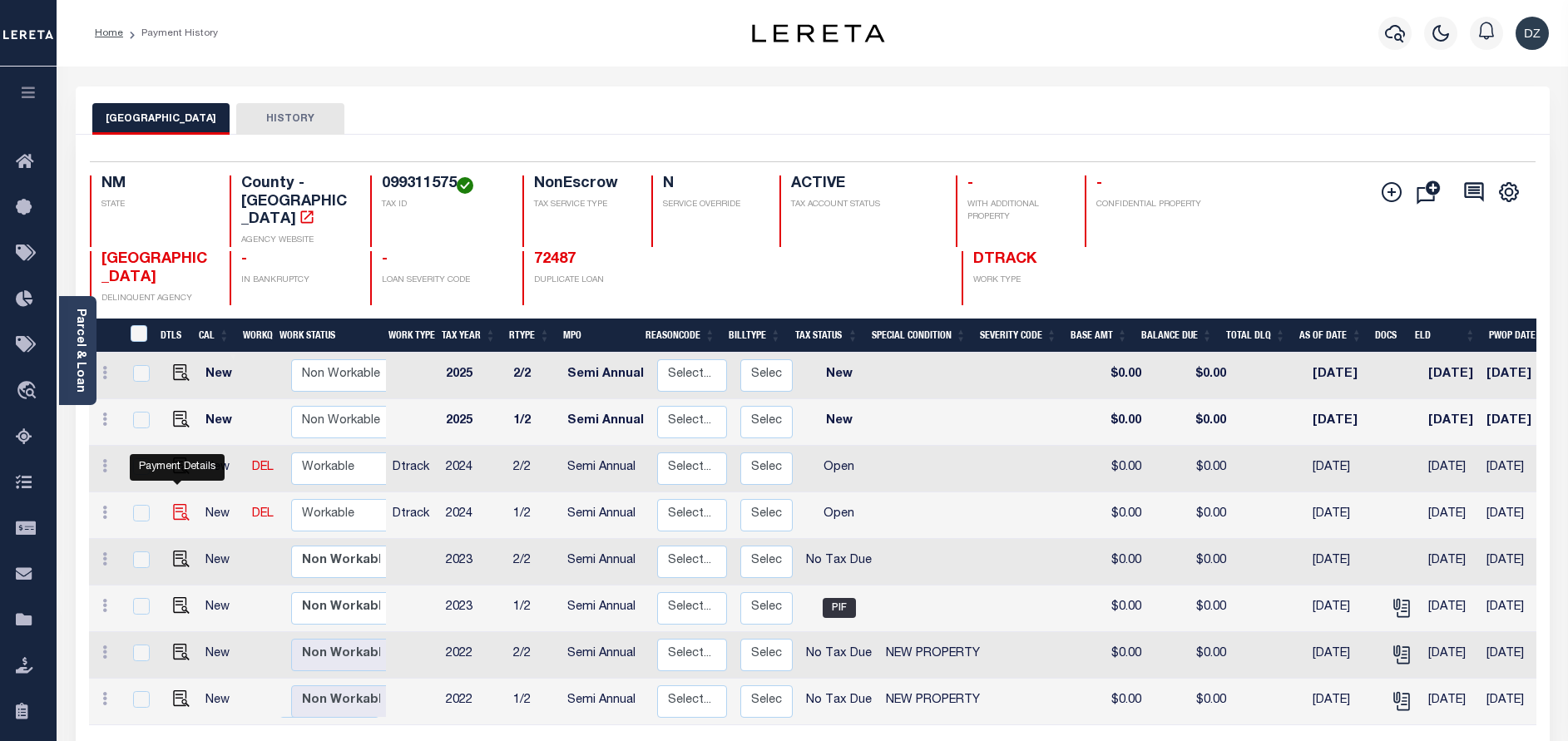
click at [176, 504] on img "" at bounding box center [181, 512] width 16 height 16
checkbox input "true"
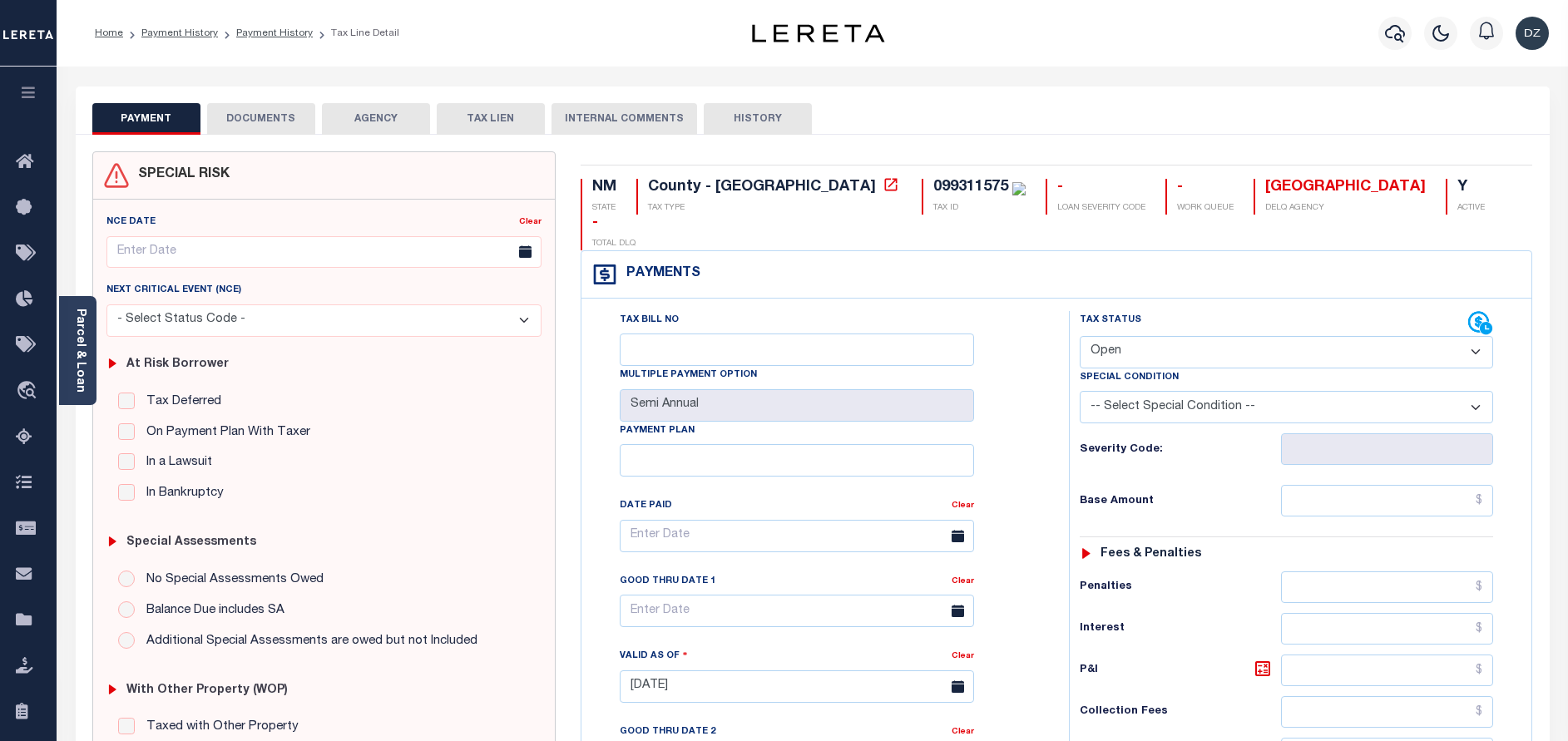
click at [1099, 337] on select "- Select Status Code - Open Due/Unpaid Paid Incomplete No Tax Due Internal Refu…" at bounding box center [1286, 353] width 413 height 33
select select "PYD"
click at [1079, 337] on select "- Select Status Code - Open Due/Unpaid Paid Incomplete No Tax Due Internal Refu…" at bounding box center [1286, 353] width 413 height 33
type input "[DATE]"
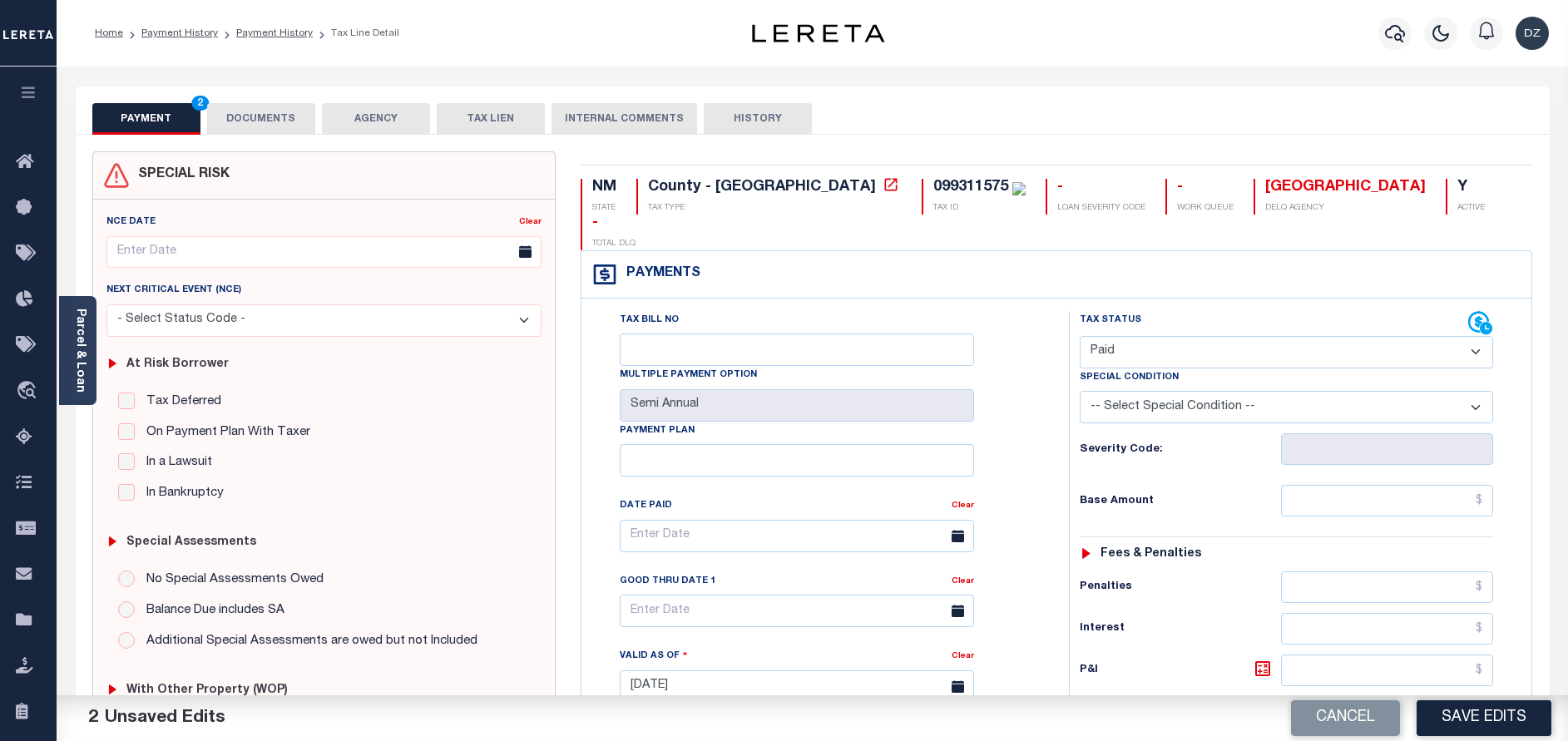
click at [1381, 443] on div "Tax Status Status - Select Status Code -" at bounding box center [1292, 678] width 446 height 734
click at [1400, 485] on input "text" at bounding box center [1387, 500] width 212 height 32
type input "$0.00"
click at [230, 121] on button "DOCUMENTS" at bounding box center [261, 119] width 108 height 32
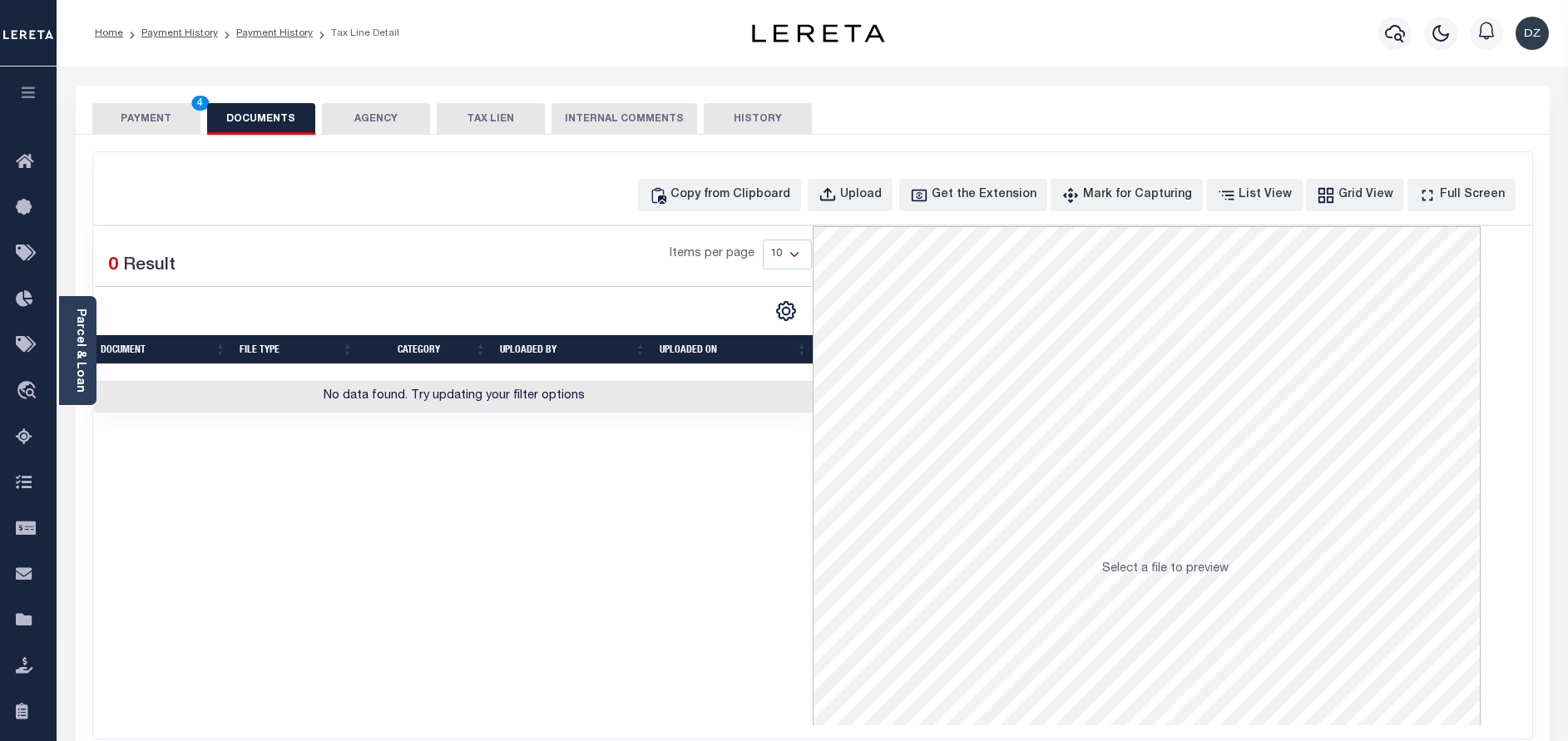
click at [765, 215] on div "Copy from Clipboard Upload Get the Extension Mark for Capturing Got it List Vie…" at bounding box center [812, 445] width 1439 height 586
click at [762, 210] on button "Copy from Clipboard" at bounding box center [719, 195] width 163 height 33
select select "POP"
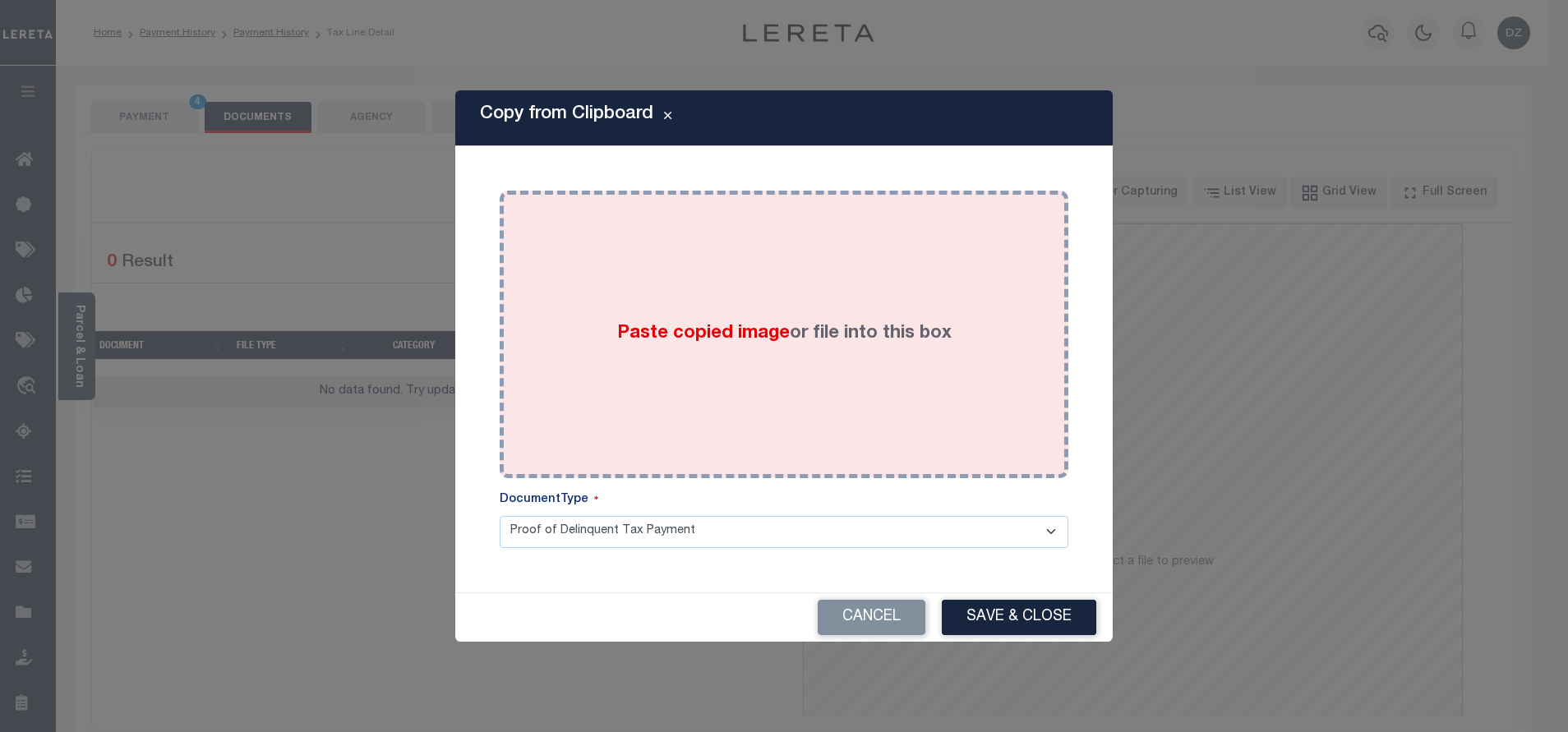
click at [747, 275] on div "Paste copied image or file into this box" at bounding box center [784, 334] width 544 height 263
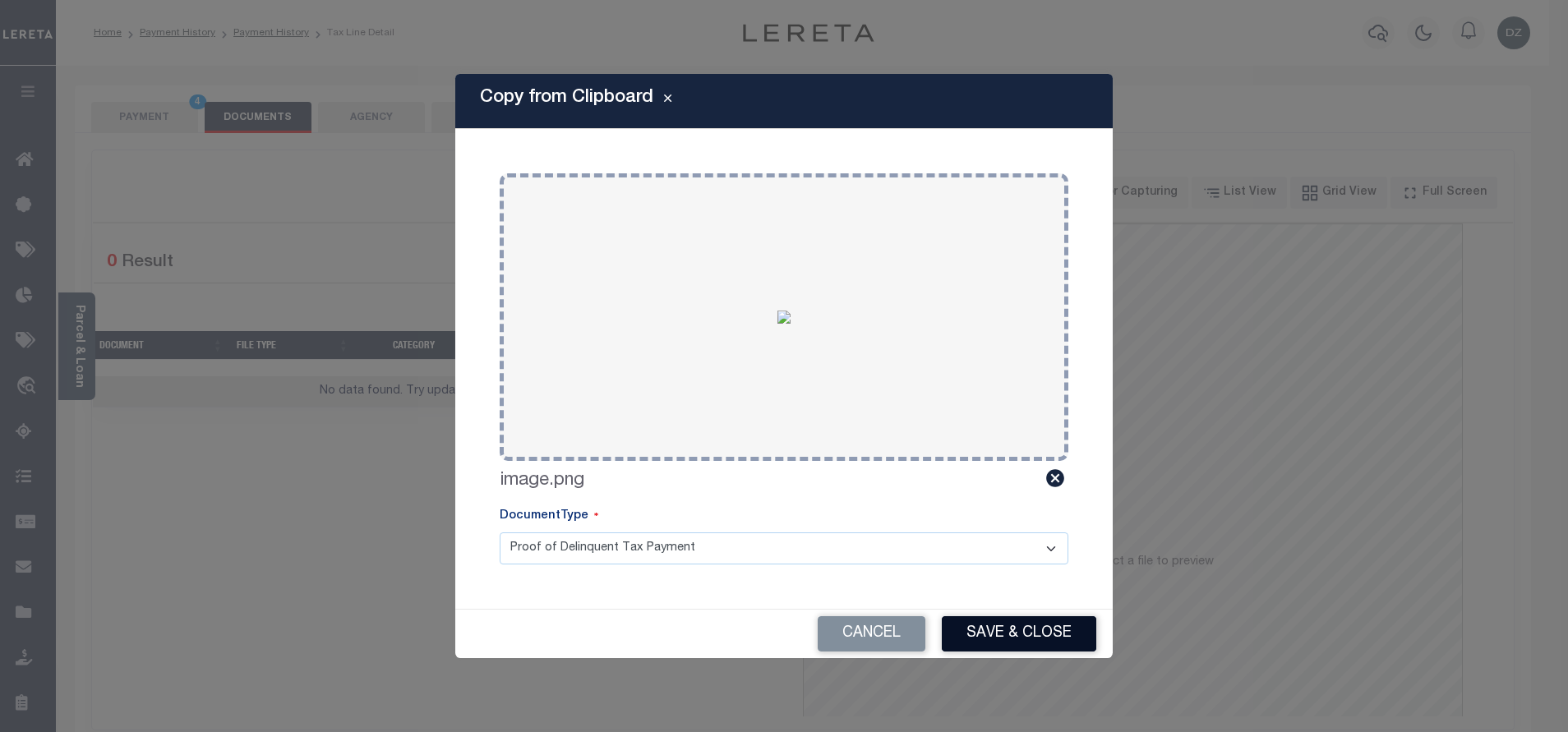
click at [1013, 636] on button "Save & Close" at bounding box center [1019, 634] width 155 height 35
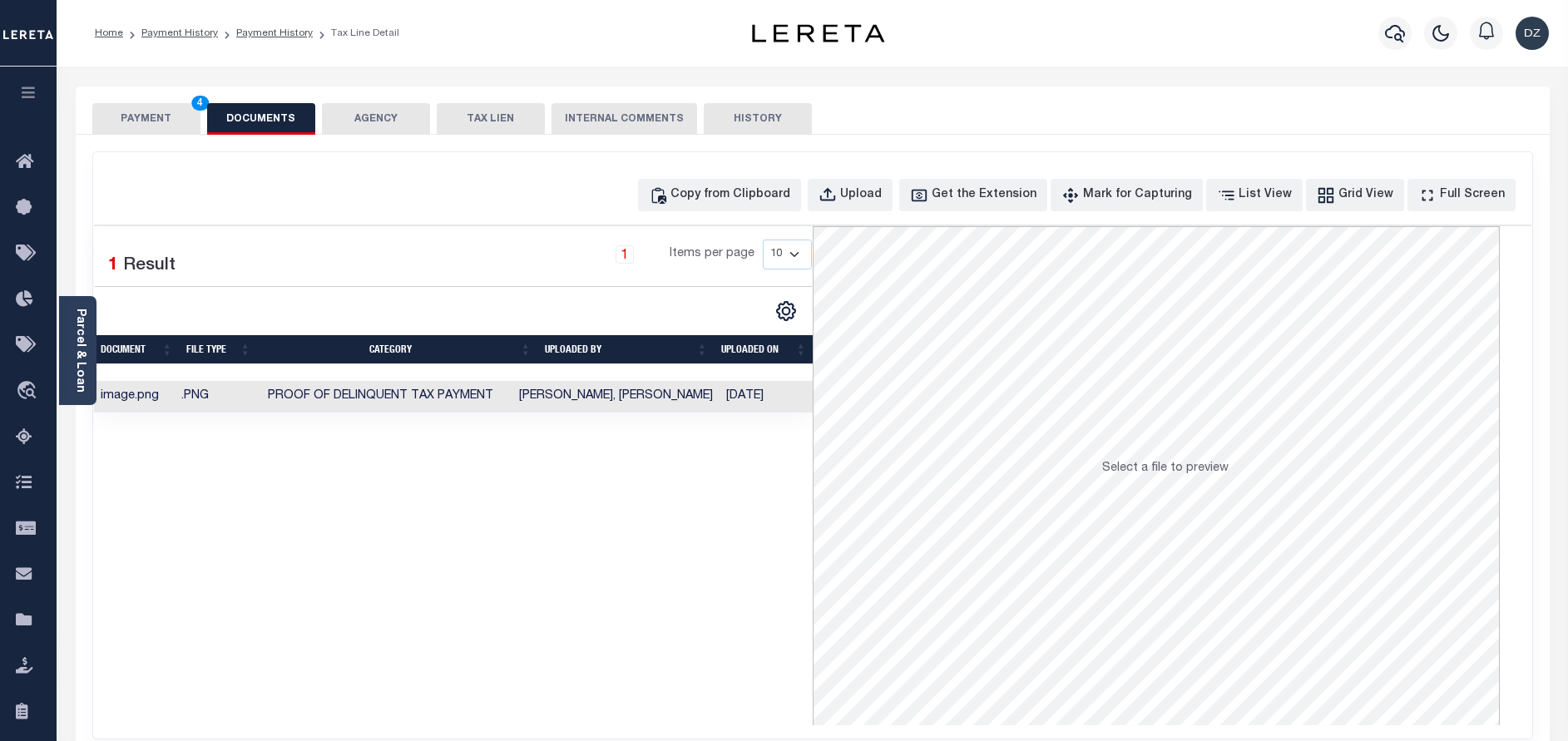
click at [166, 106] on button "PAYMENT 4" at bounding box center [146, 119] width 108 height 32
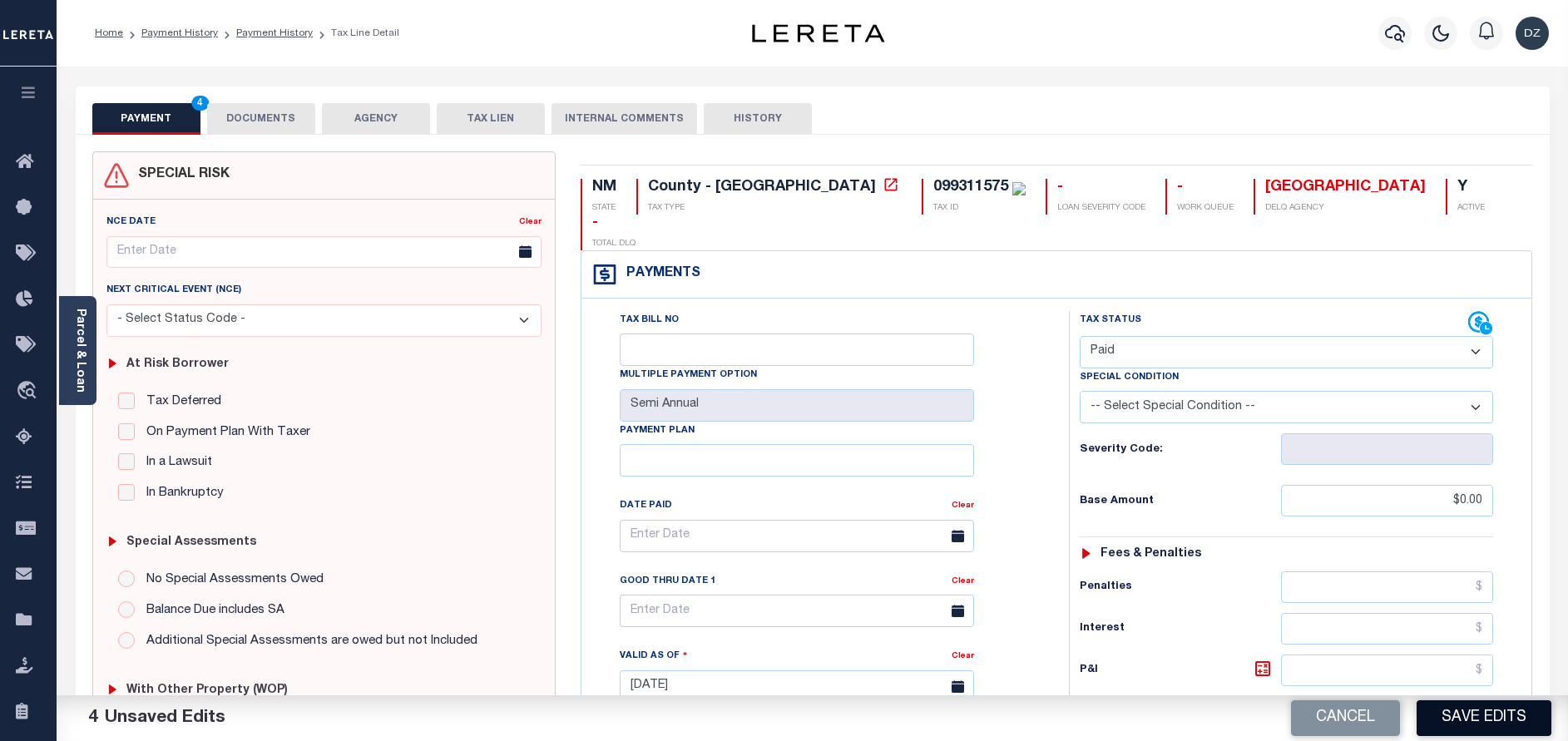
click at [1502, 715] on button "Save Edits" at bounding box center [1484, 718] width 135 height 35
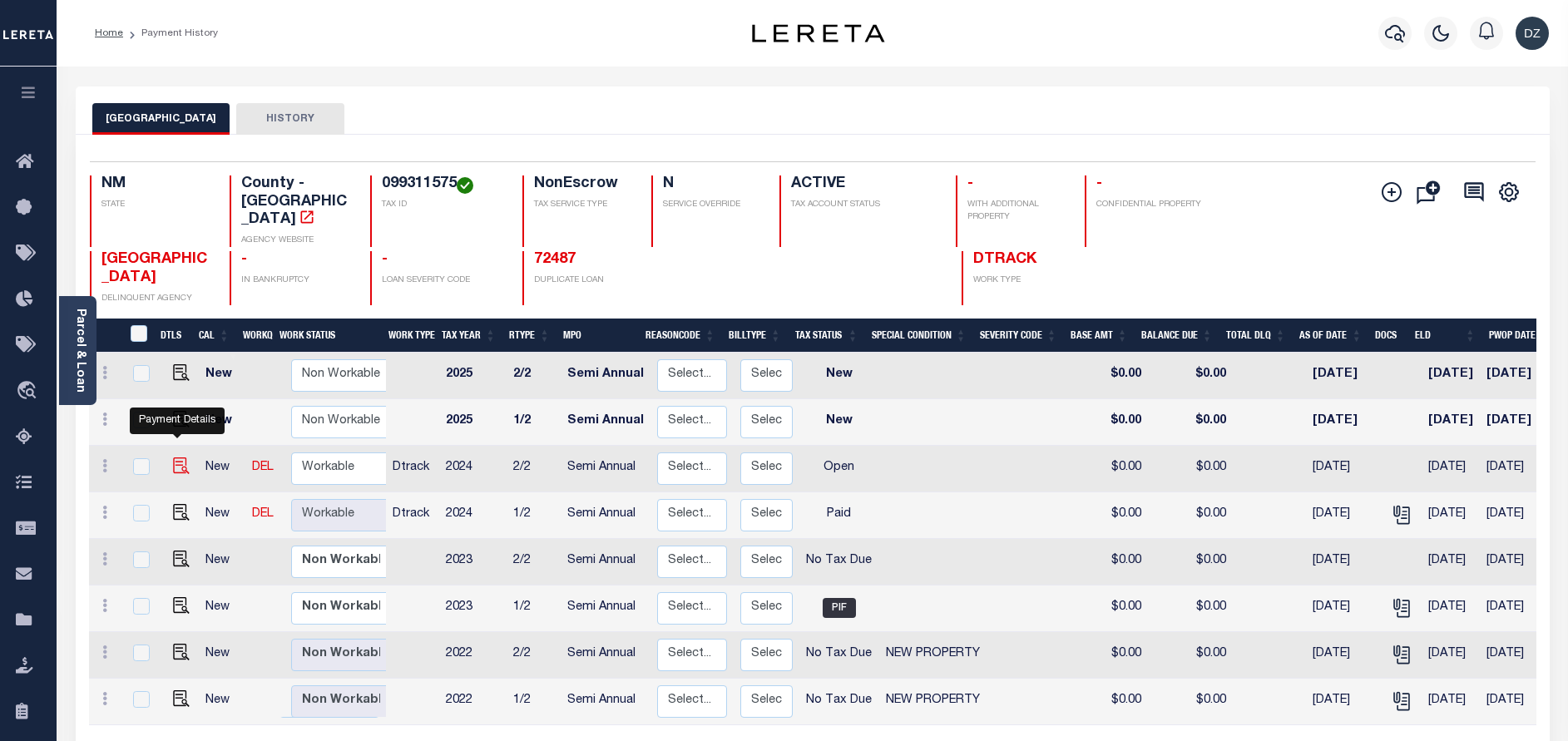
click at [173, 458] on img "" at bounding box center [181, 466] width 16 height 16
checkbox input "true"
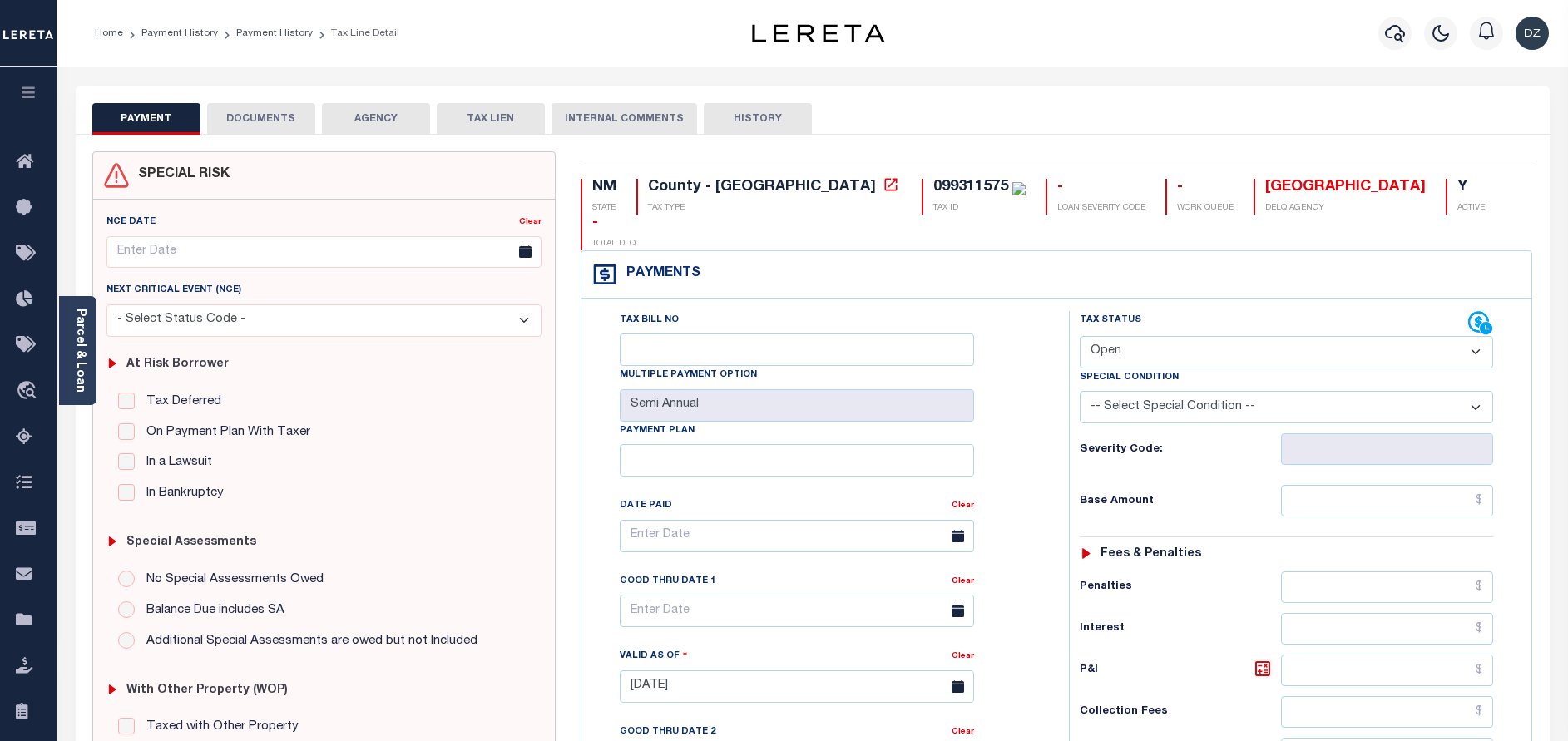
click at [1190, 337] on select "- Select Status Code - Open Due/Unpaid Paid Incomplete No Tax Due Internal Refu…" at bounding box center [1286, 353] width 413 height 33
select select "PYD"
click at [1079, 337] on select "- Select Status Code - Open Due/Unpaid Paid Incomplete No Tax Due Internal Refu…" at bounding box center [1286, 353] width 413 height 33
type input "[DATE]"
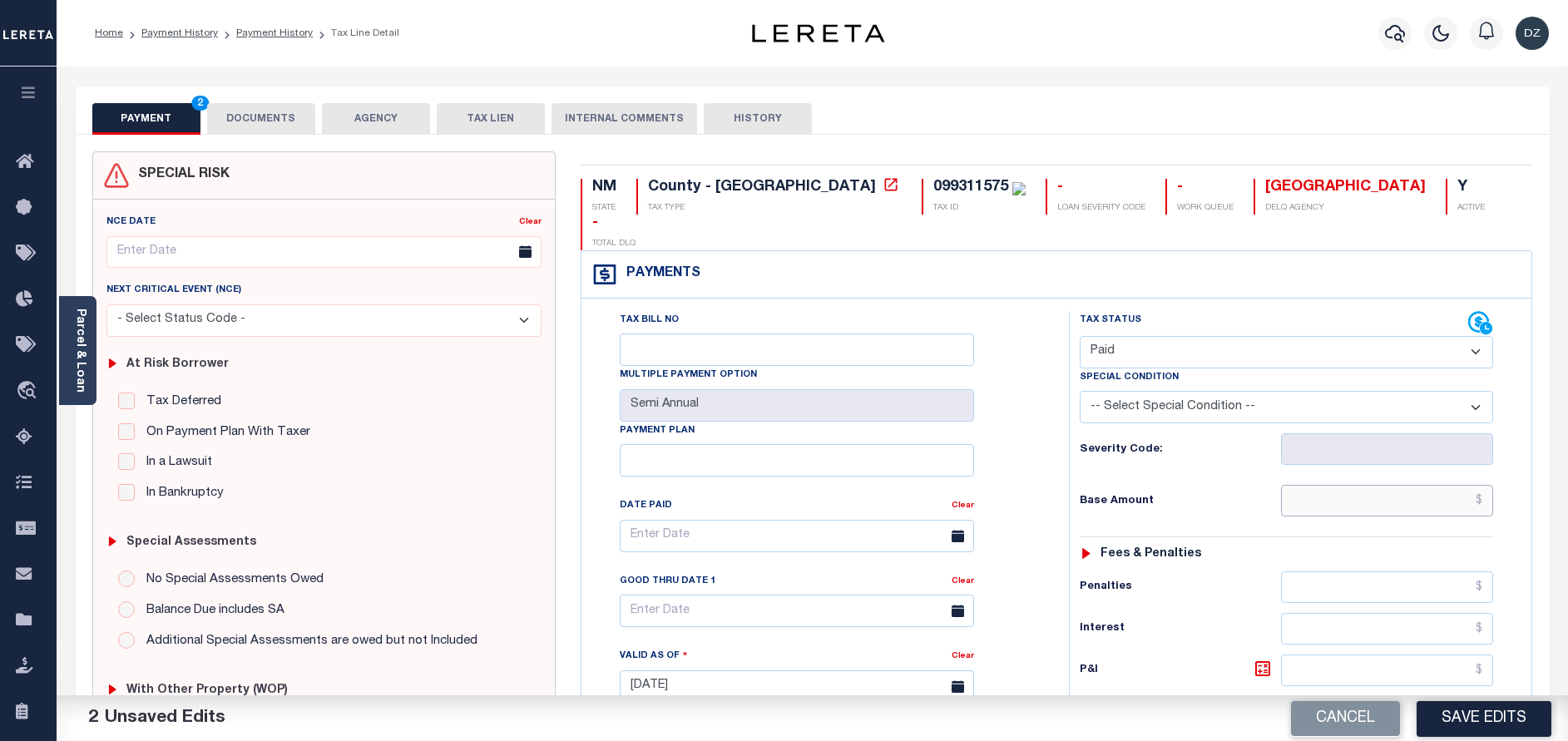
click at [1404, 485] on input "text" at bounding box center [1387, 500] width 212 height 32
type input "$0.00"
click at [1453, 485] on input "$0.00" at bounding box center [1387, 500] width 212 height 32
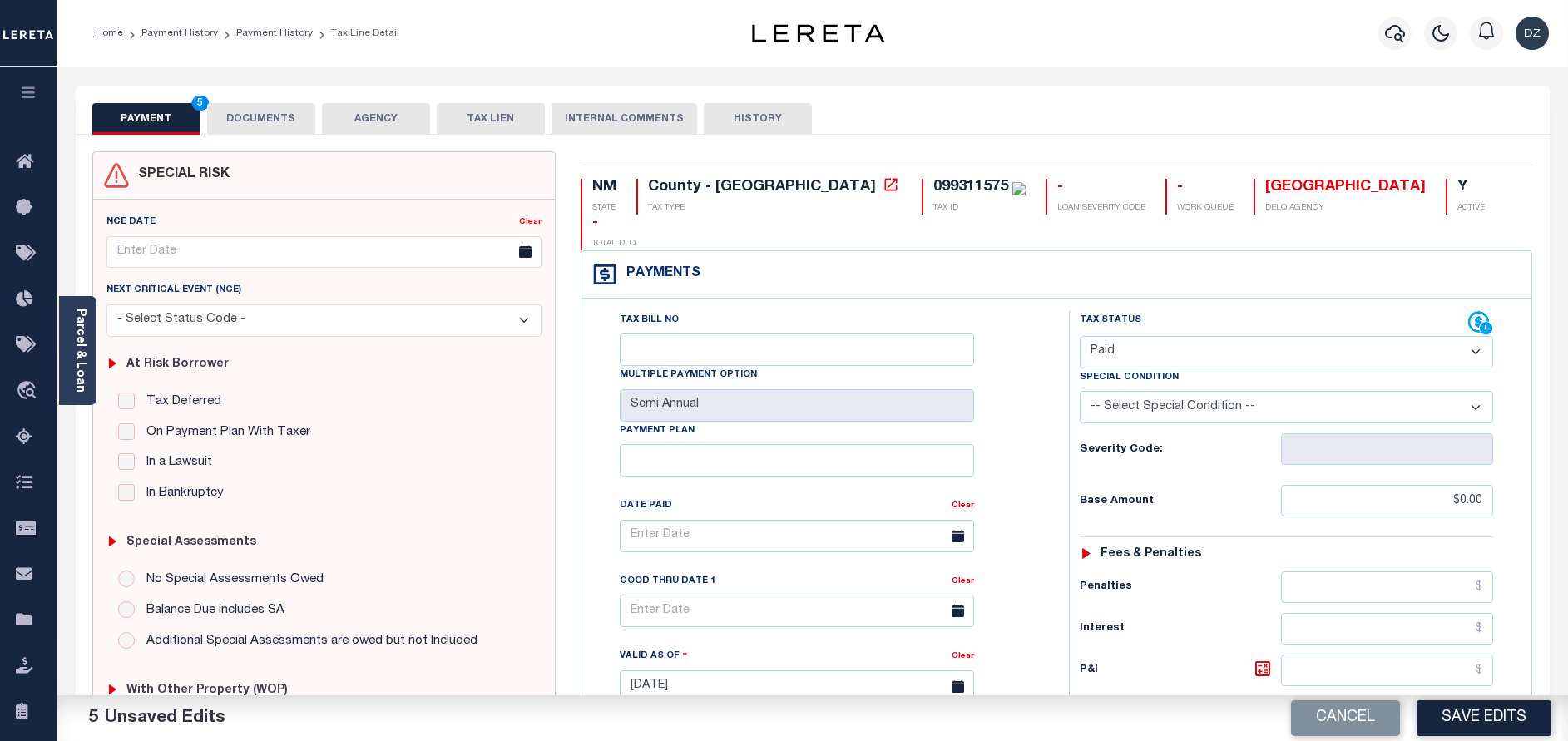
type input "$0.00"
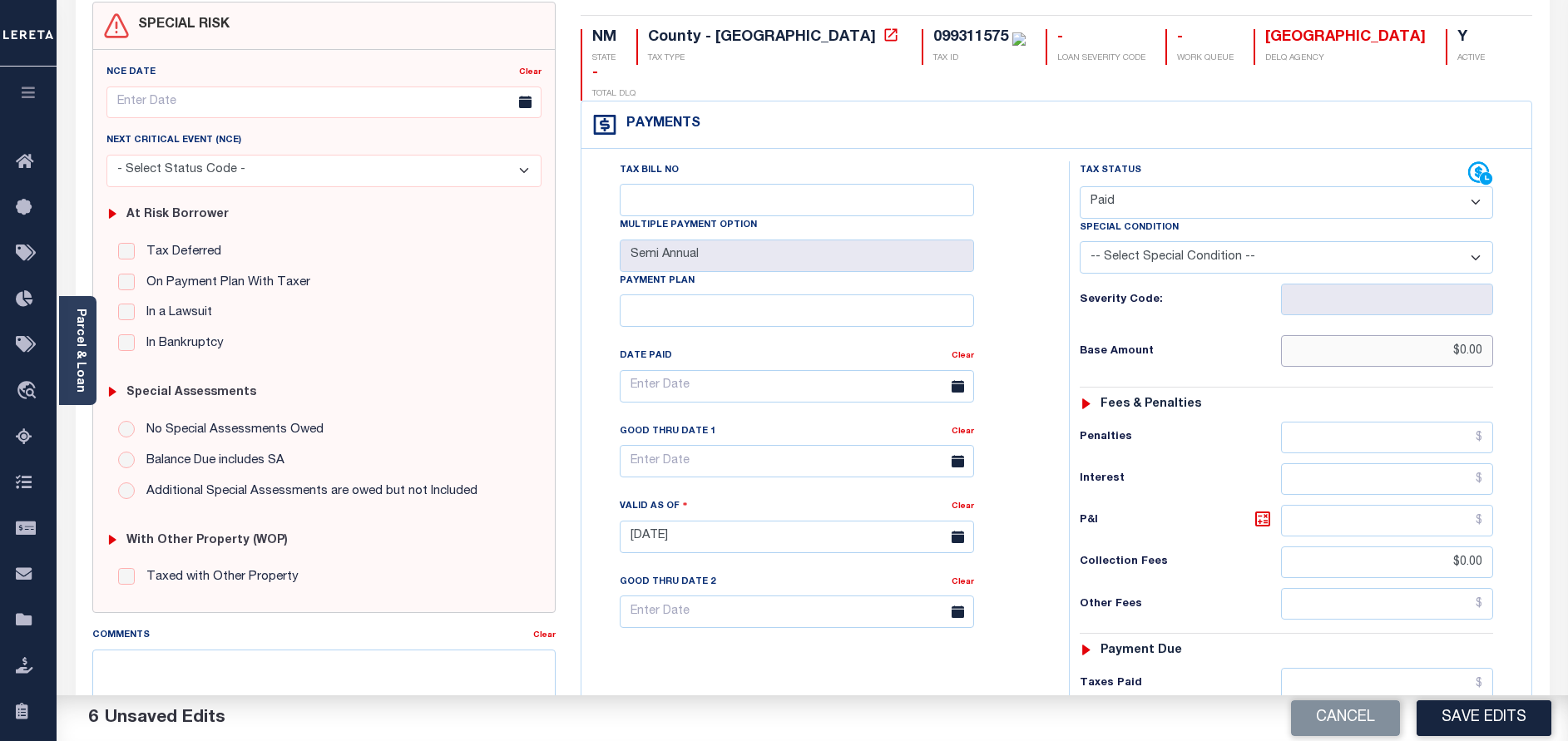
scroll to position [250, 0]
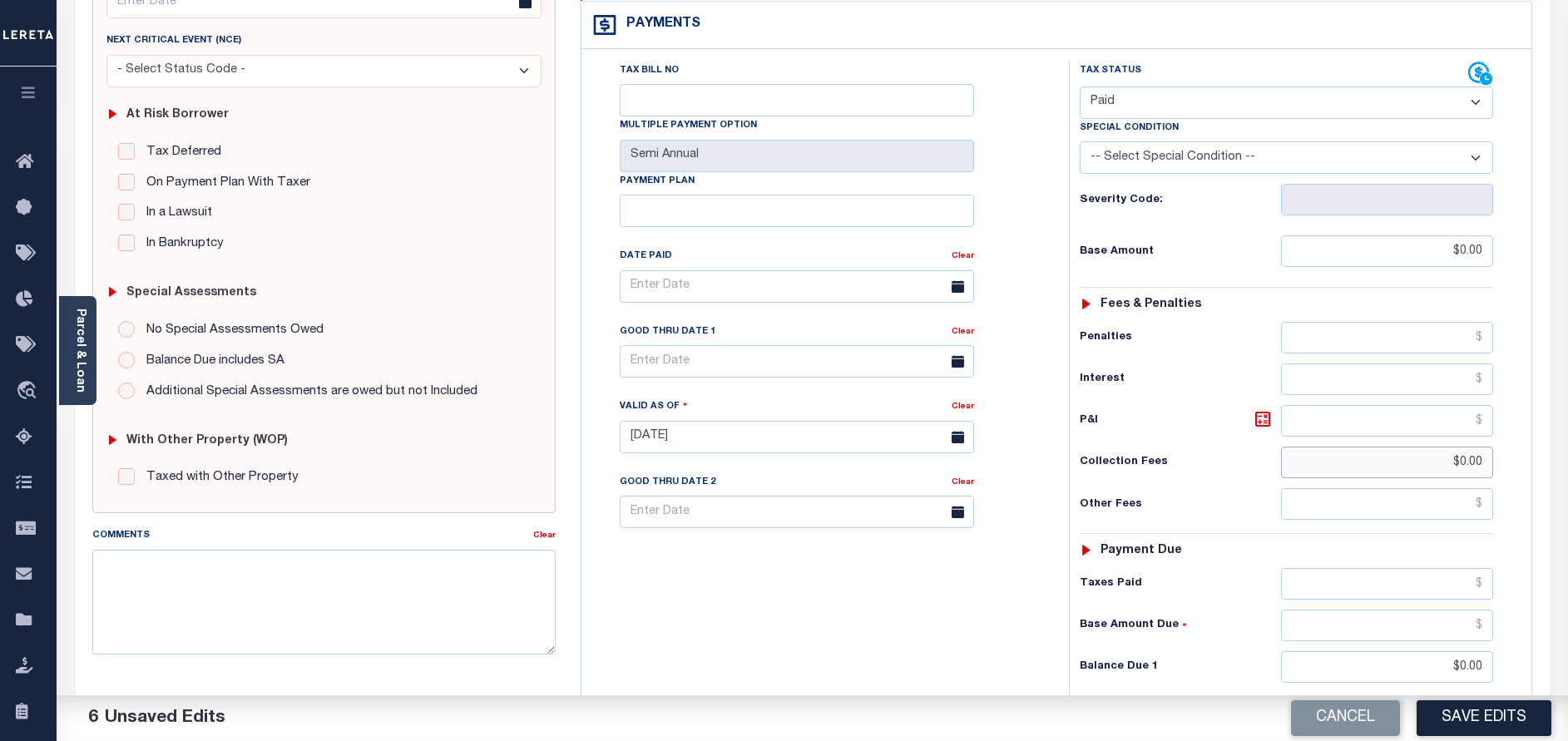
drag, startPoint x: 1483, startPoint y: 433, endPoint x: 1438, endPoint y: 429, distance: 45.2
click at [1438, 447] on input "$0.00" at bounding box center [1387, 462] width 212 height 32
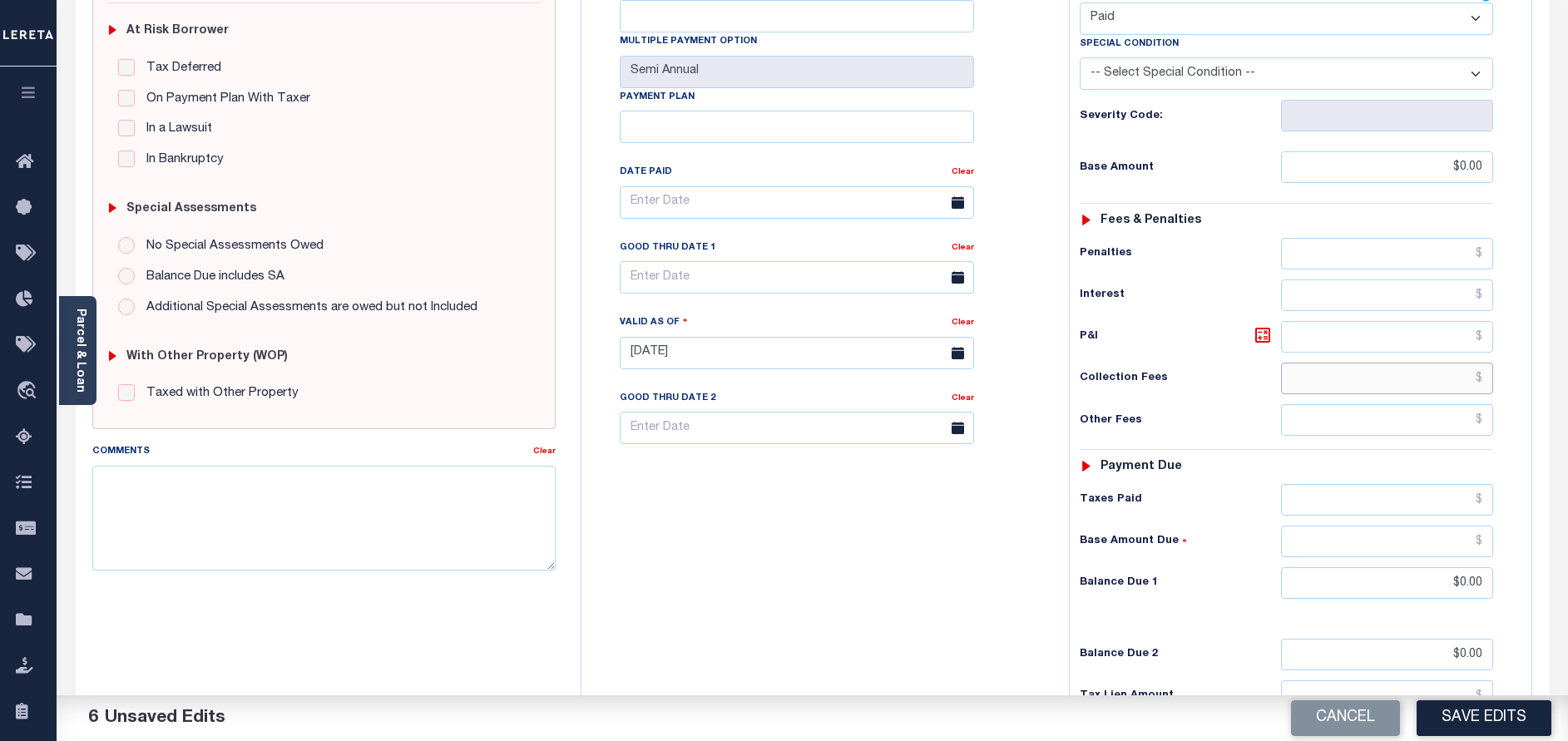
scroll to position [484, 0]
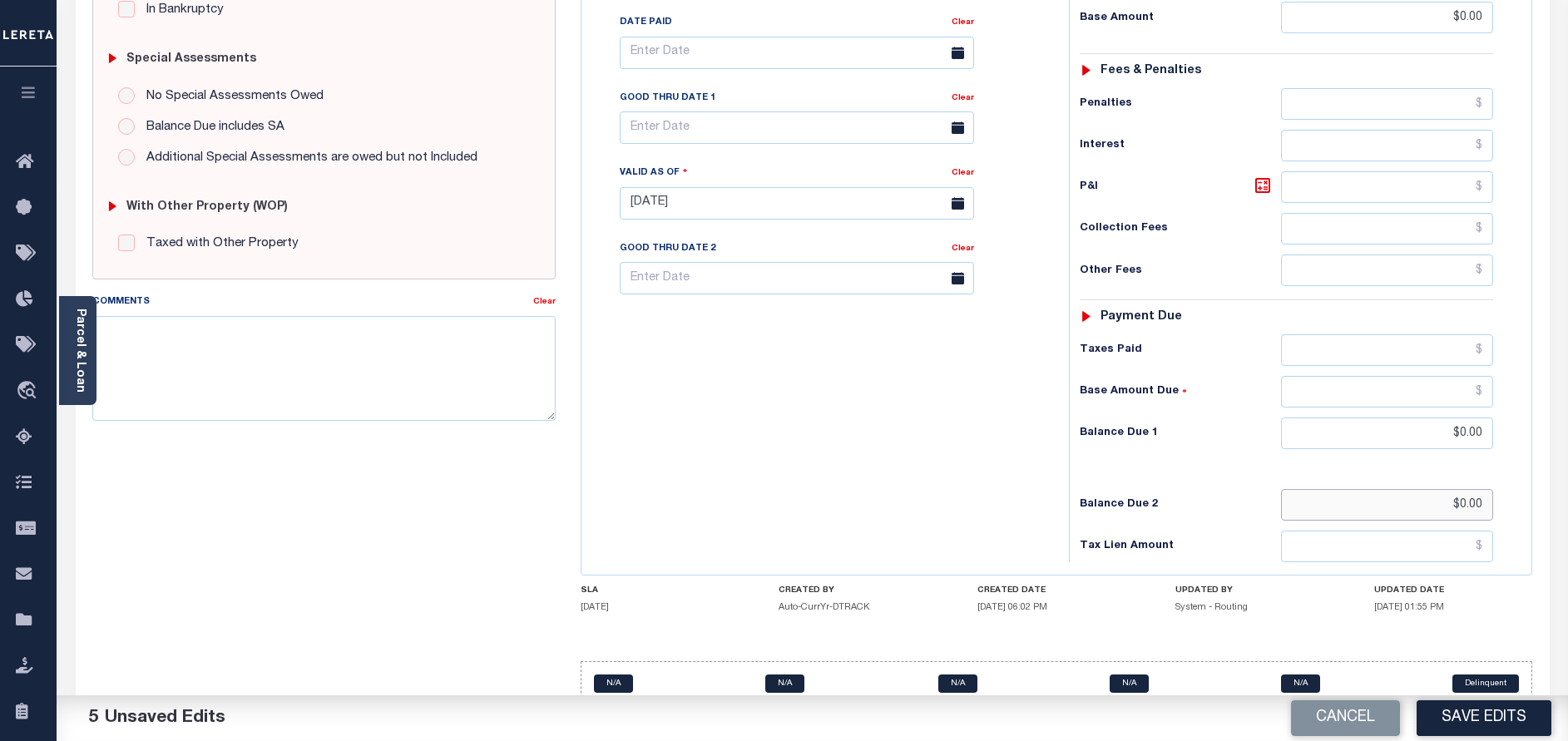
drag, startPoint x: 1470, startPoint y: 462, endPoint x: 1420, endPoint y: 462, distance: 50.0
click at [1420, 490] on input "$0.00" at bounding box center [1387, 505] width 212 height 32
click at [1495, 474] on div "Tax Status Status - Select Status Code -" at bounding box center [1292, 195] width 446 height 734
drag, startPoint x: 1502, startPoint y: 477, endPoint x: 1445, endPoint y: 464, distance: 58.5
click at [1445, 464] on div "Tax Status Status - Select Status Code -" at bounding box center [1292, 195] width 446 height 734
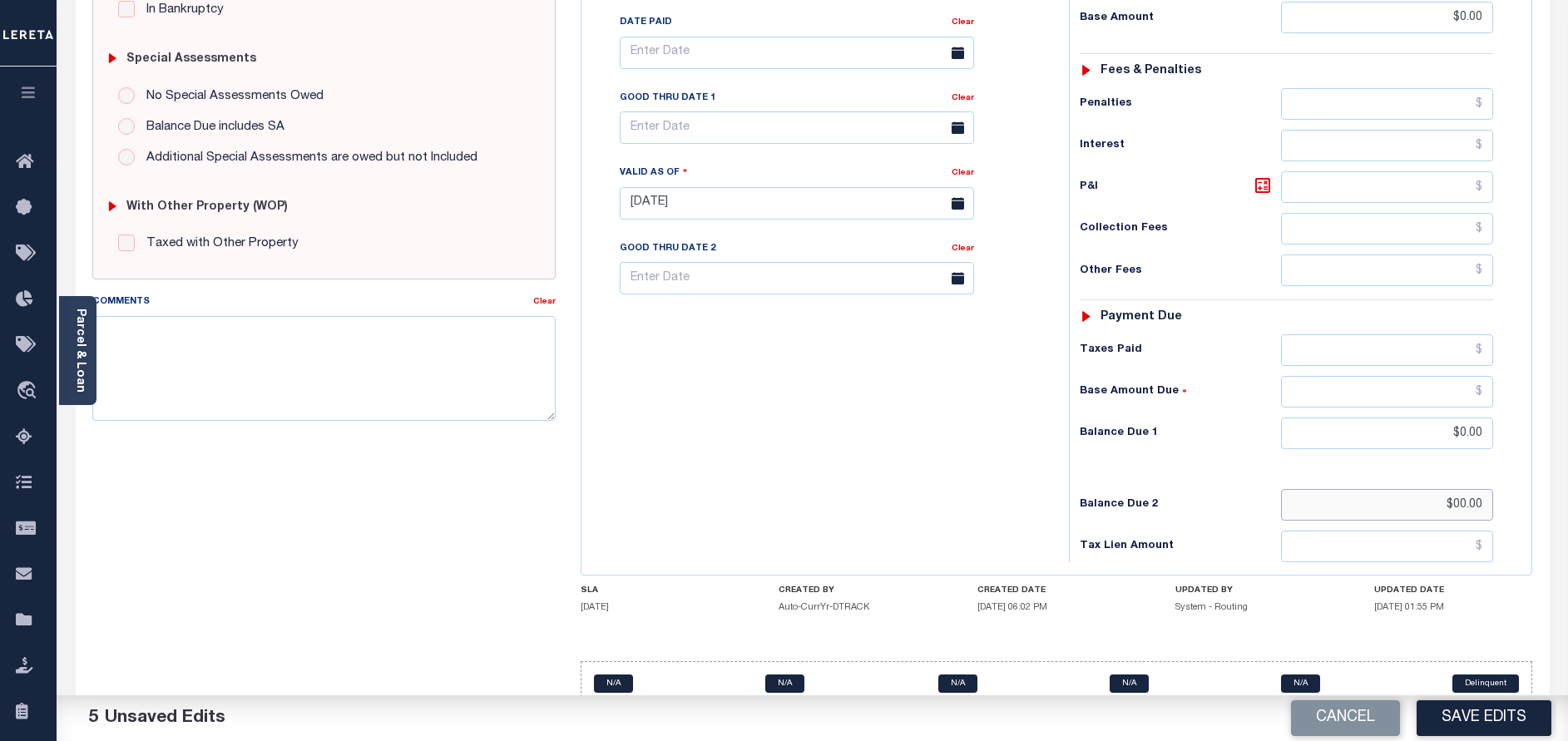
click at [1476, 490] on input "$00.00" at bounding box center [1387, 505] width 212 height 32
click at [1488, 490] on input "$00.00" at bounding box center [1387, 505] width 212 height 32
type input "$"
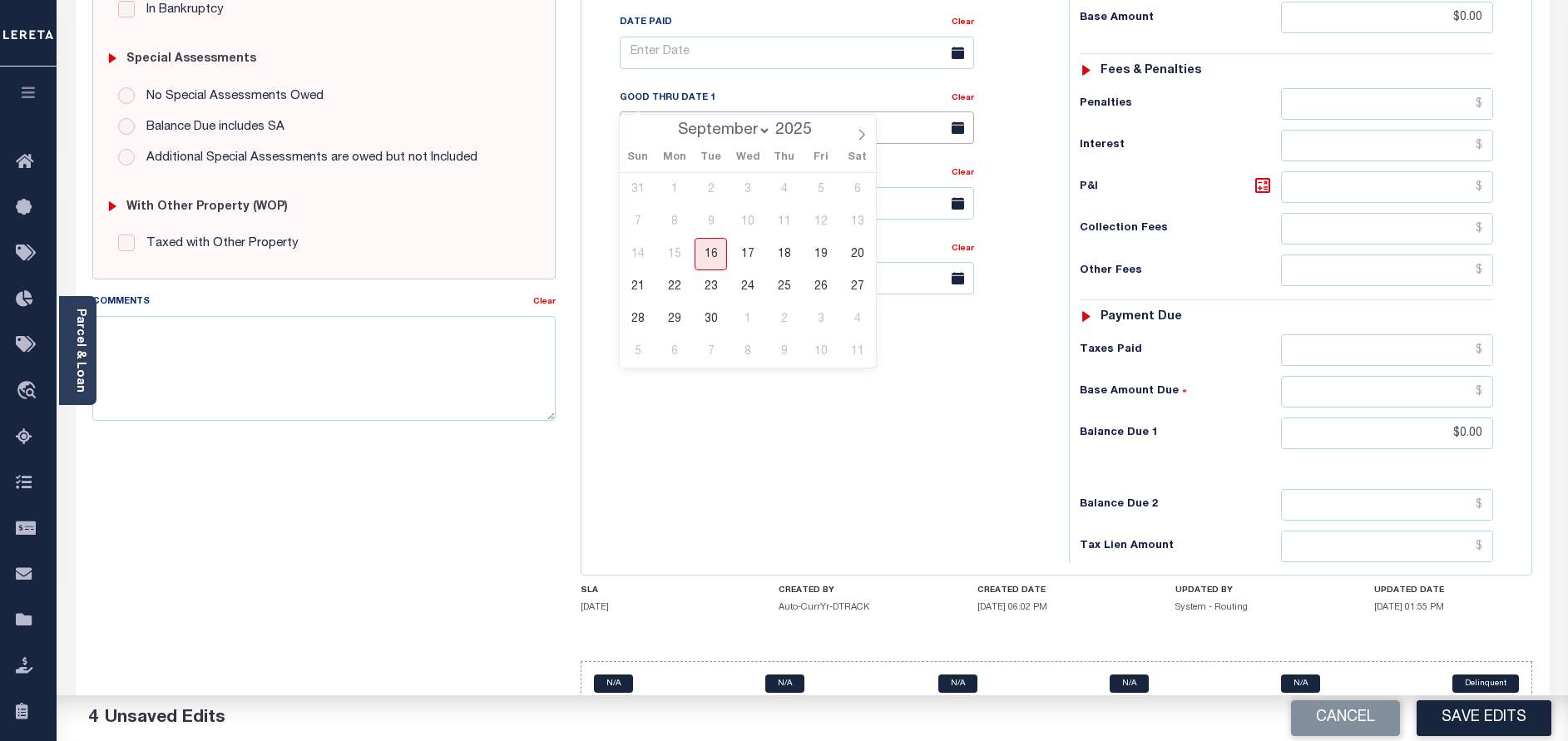
click at [732, 112] on input "text" at bounding box center [796, 128] width 355 height 33
click at [519, 162] on div "Additional Special Assessments are owed but not Included" at bounding box center [324, 159] width 412 height 19
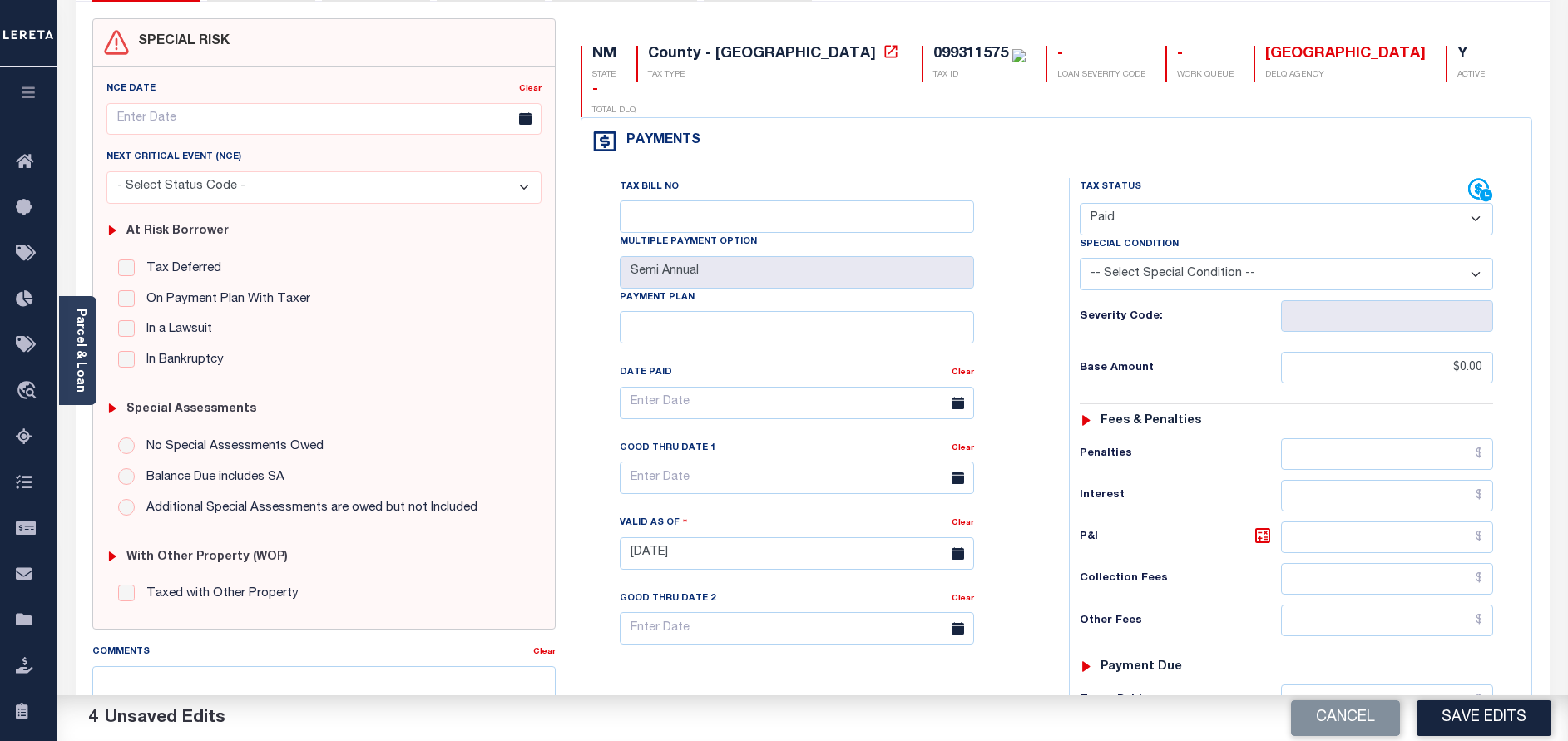
scroll to position [109, 0]
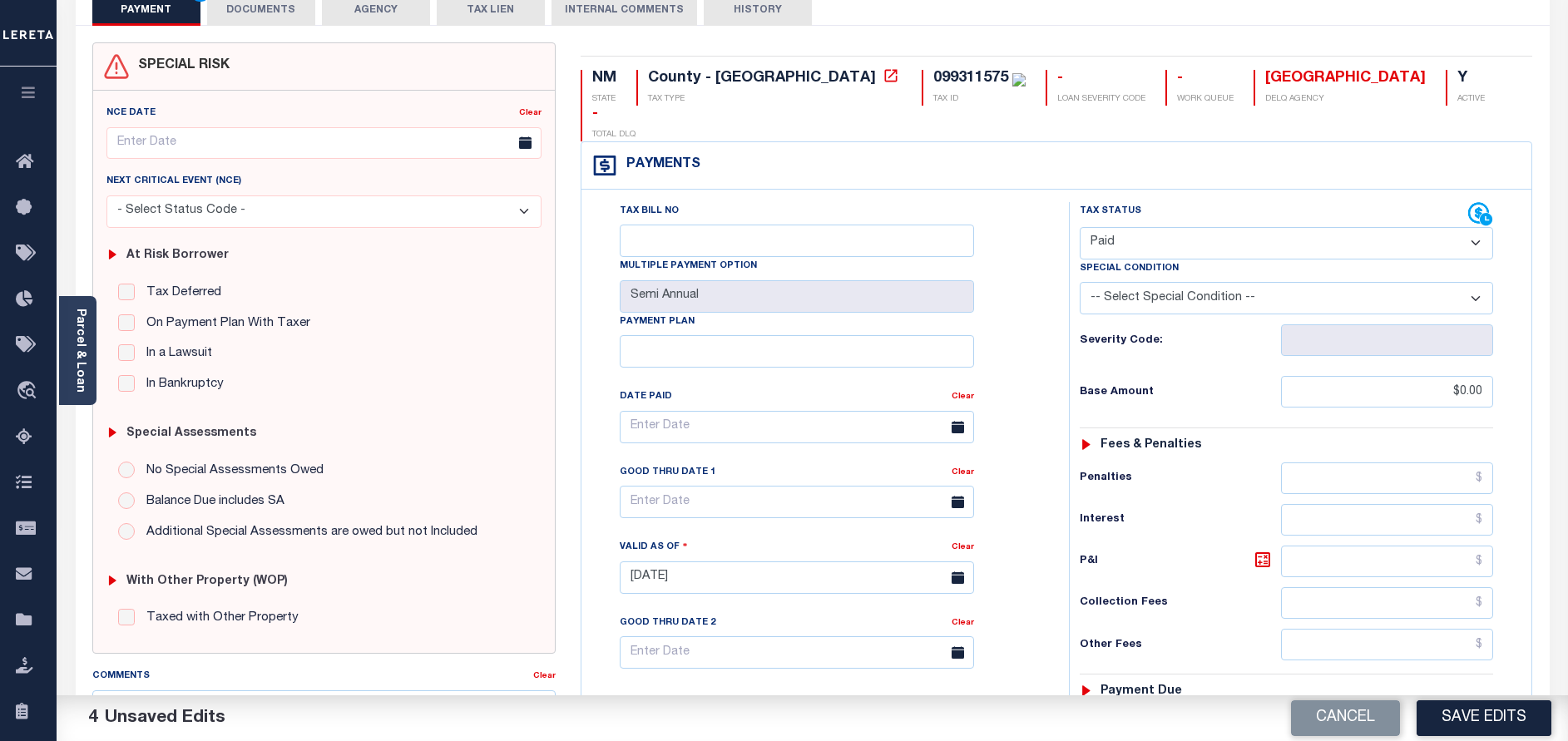
click at [273, 10] on button "DOCUMENTS" at bounding box center [261, 10] width 108 height 32
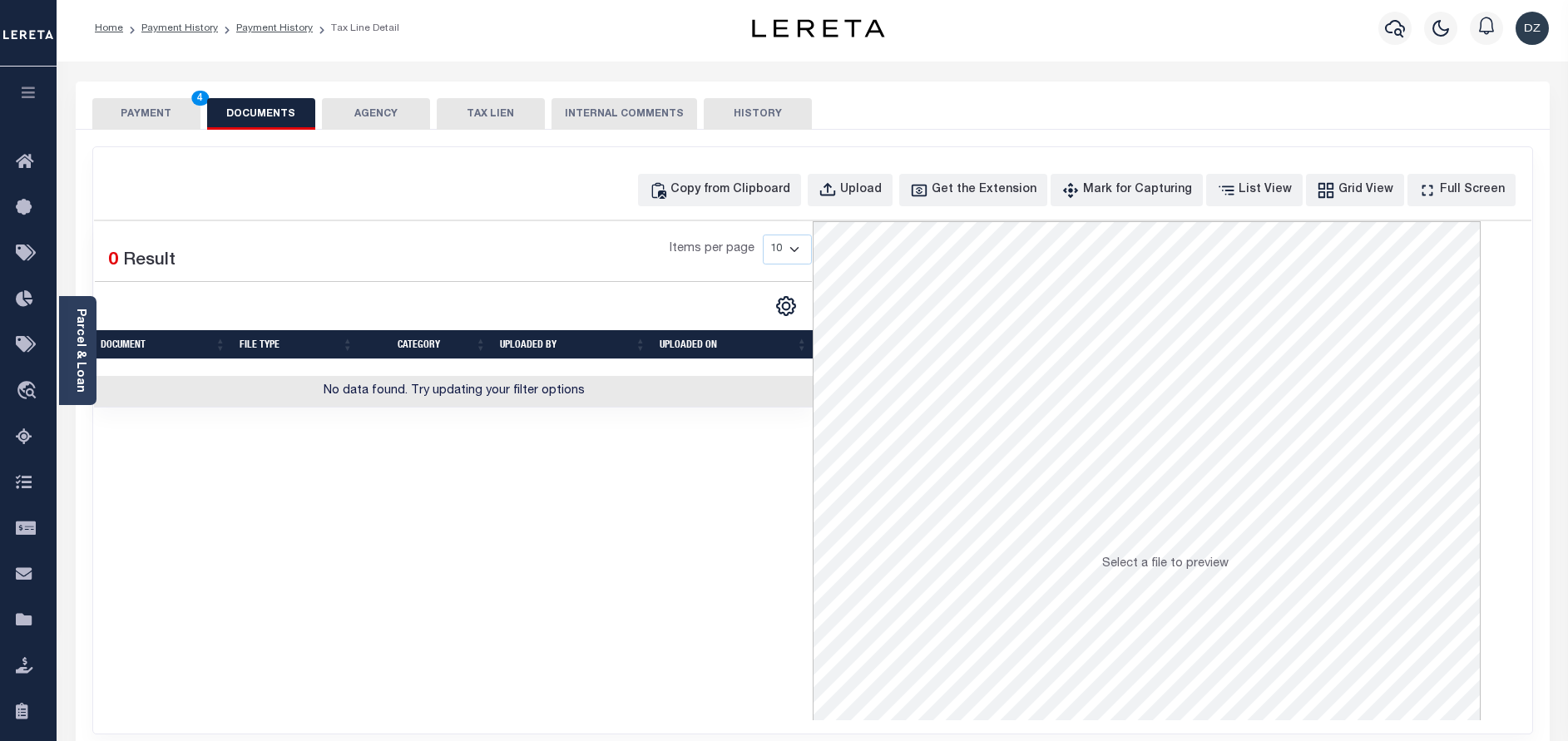
scroll to position [0, 0]
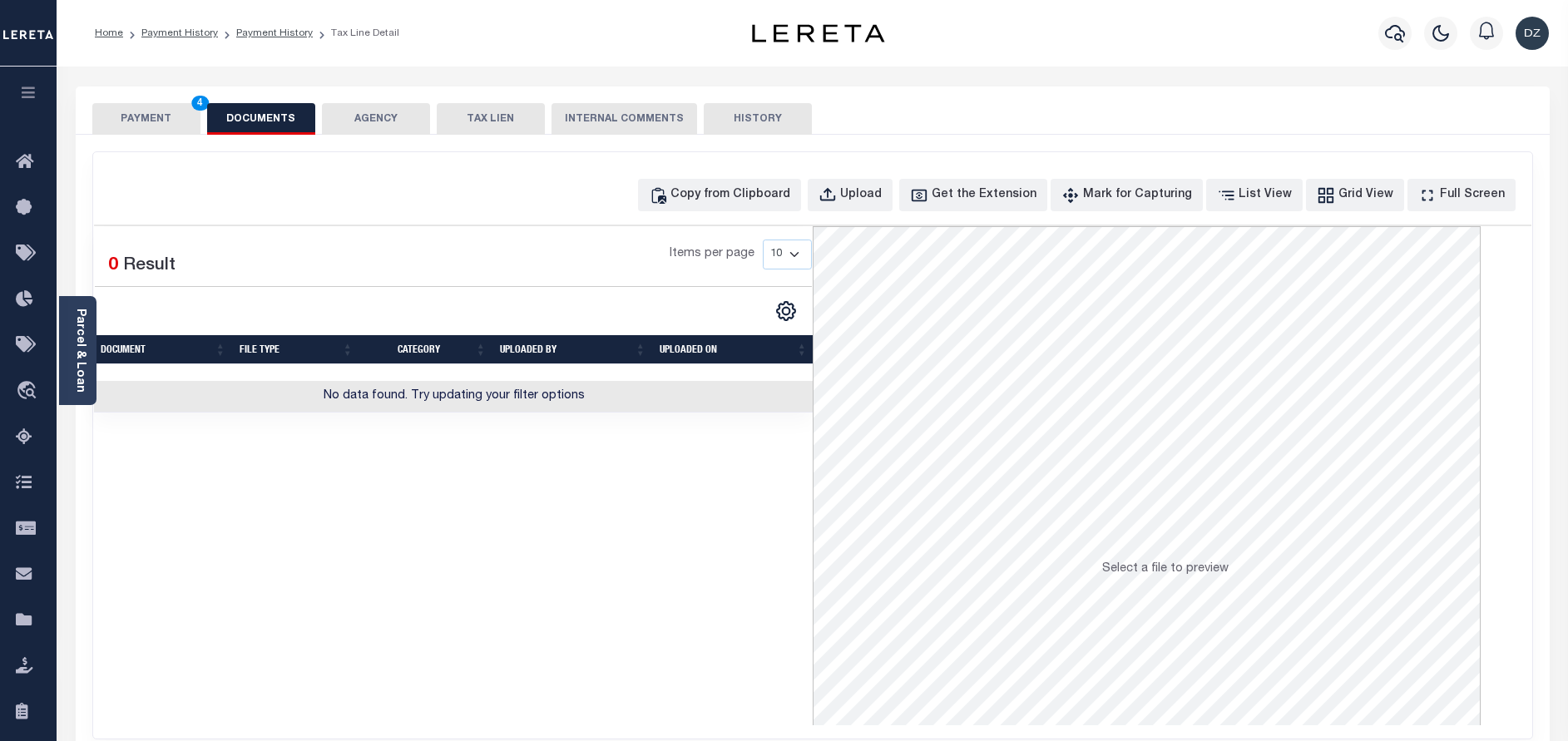
click at [91, 113] on div "PAYMENT 4 DOCUMENTS AGENCY DELINQUENT PAYEE TAX LIEN" at bounding box center [813, 110] width 1474 height 48
click at [141, 120] on button "PAYMENT 4" at bounding box center [146, 119] width 108 height 32
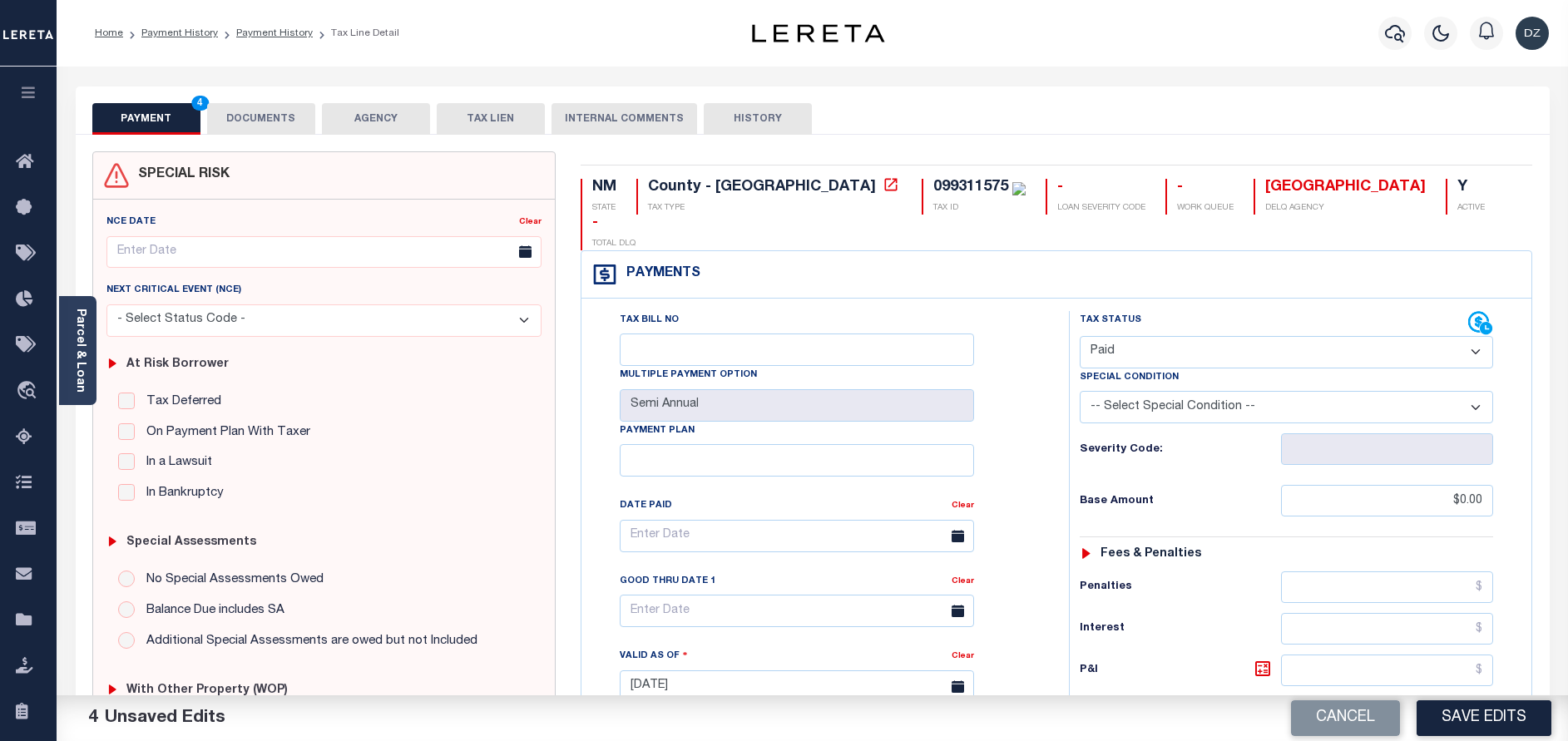
click at [278, 124] on button "DOCUMENTS" at bounding box center [261, 119] width 108 height 32
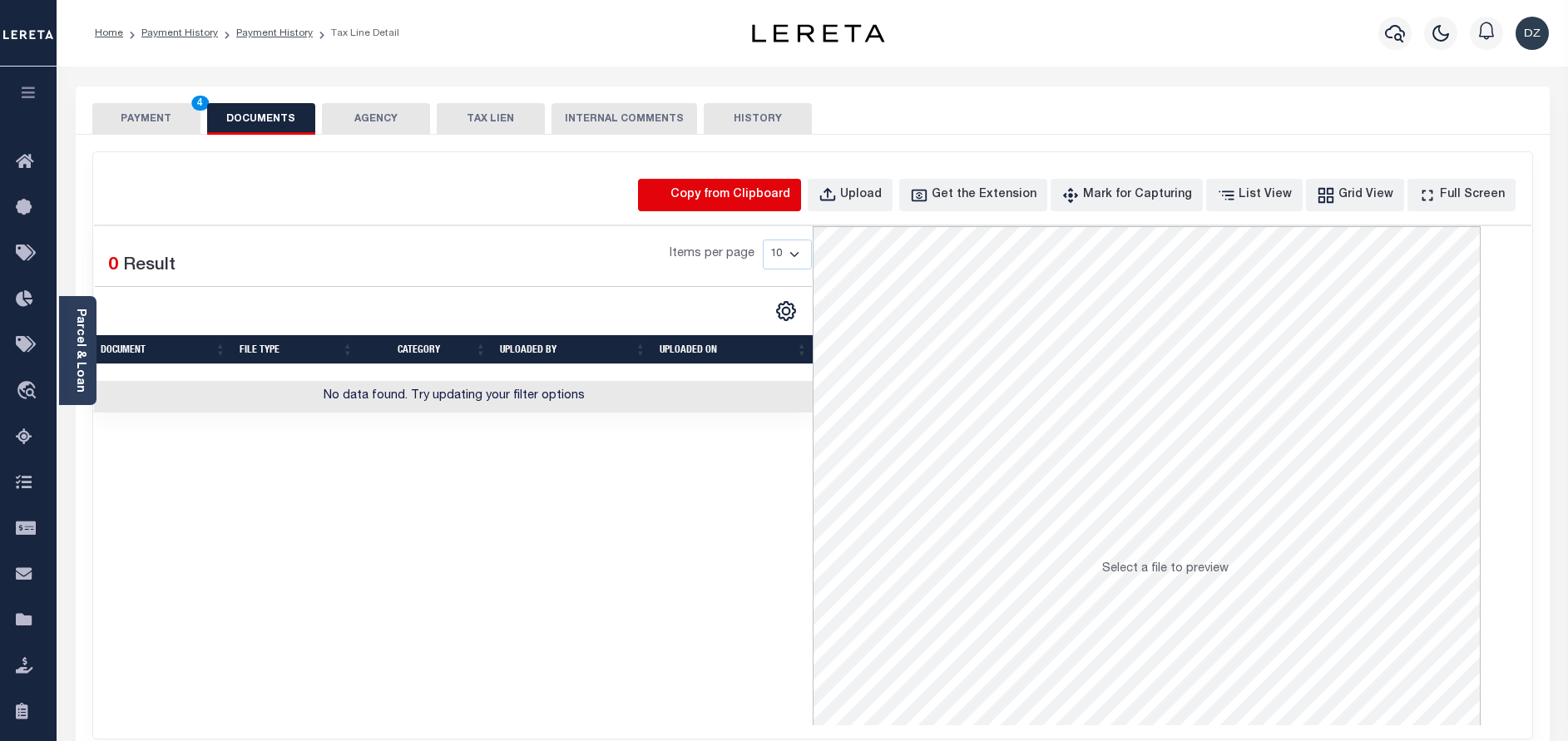
click at [667, 195] on icon "button" at bounding box center [658, 195] width 18 height 18
select select "POP"
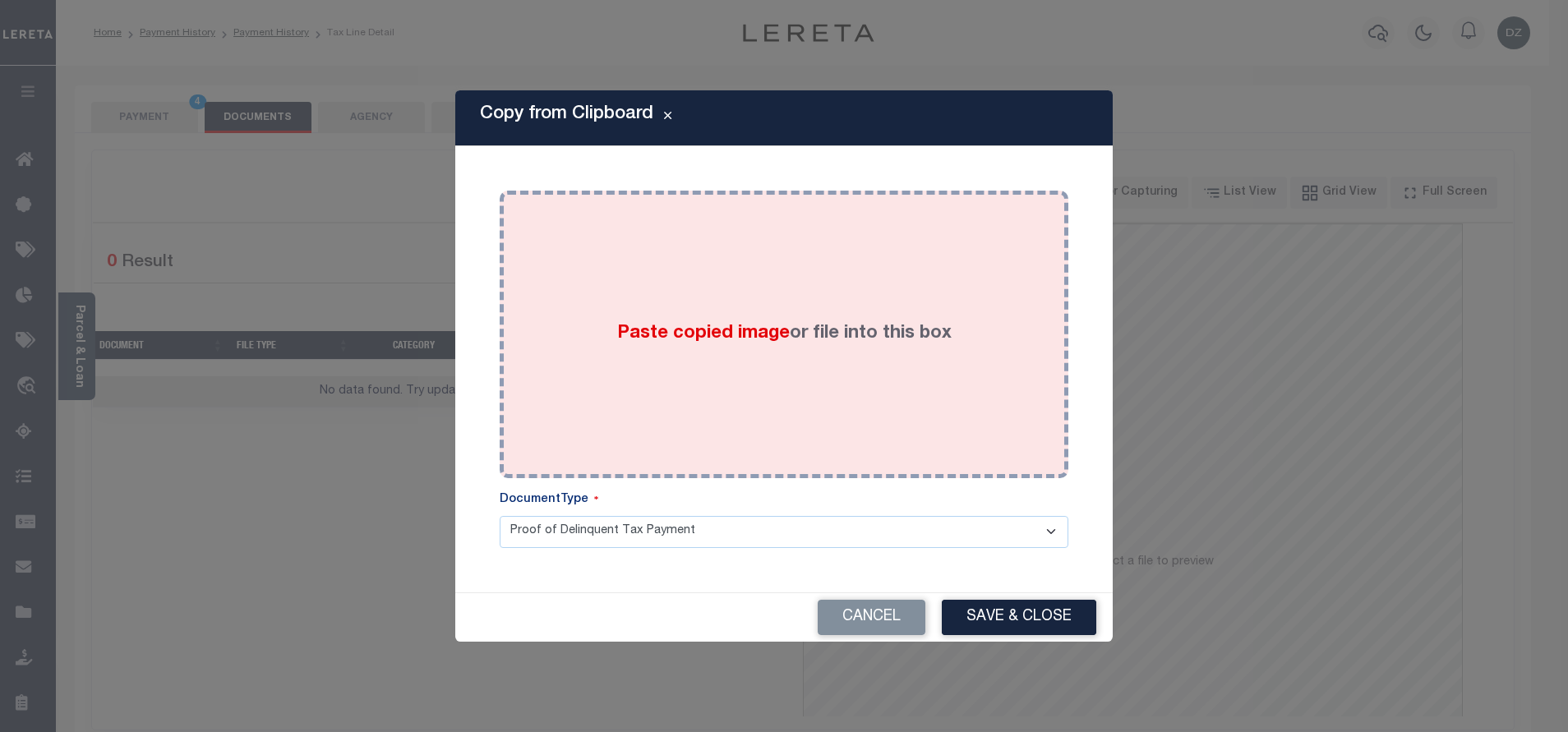
click at [745, 311] on div "Paste copied image or file into this box" at bounding box center [784, 334] width 544 height 263
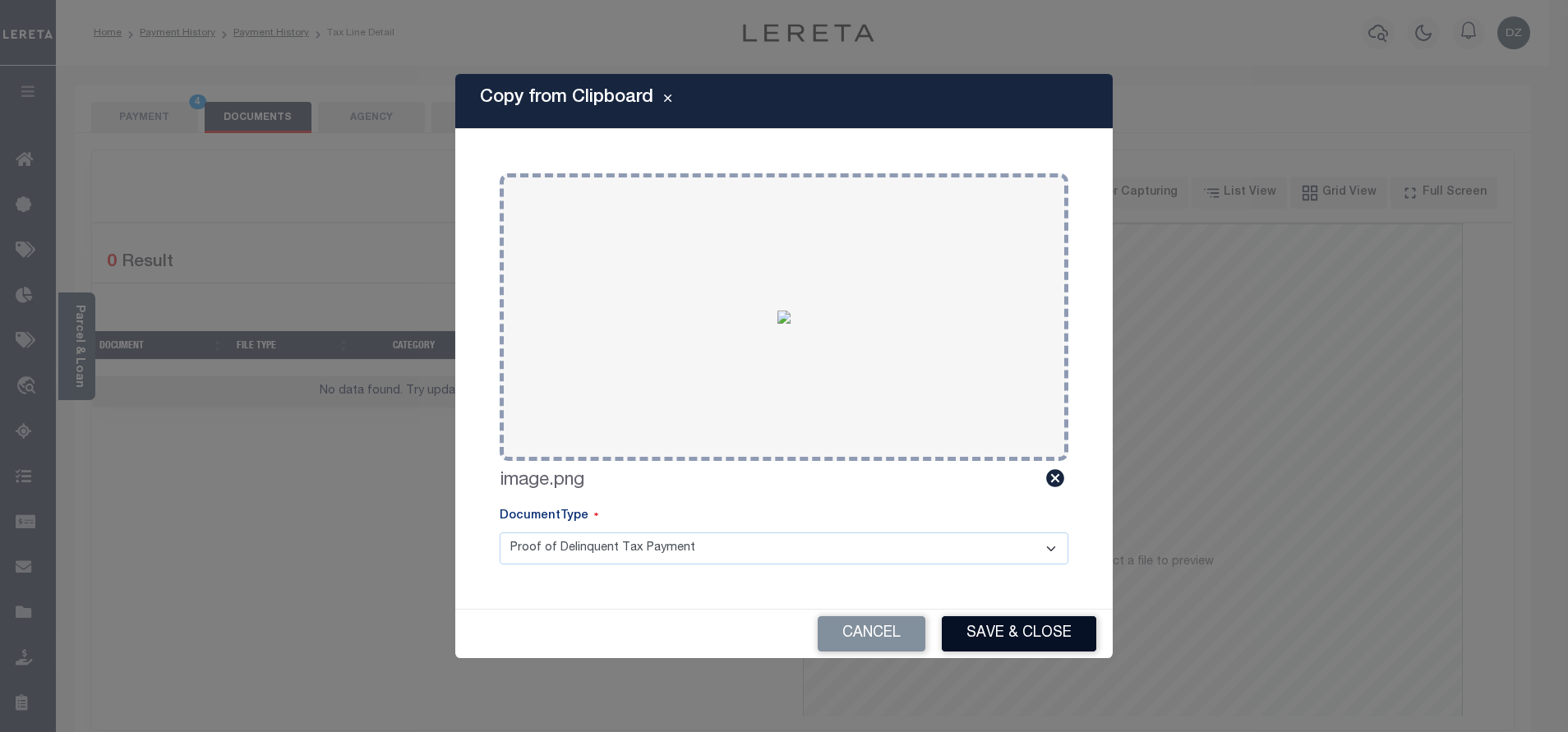
click at [1017, 634] on button "Save & Close" at bounding box center [1019, 634] width 155 height 35
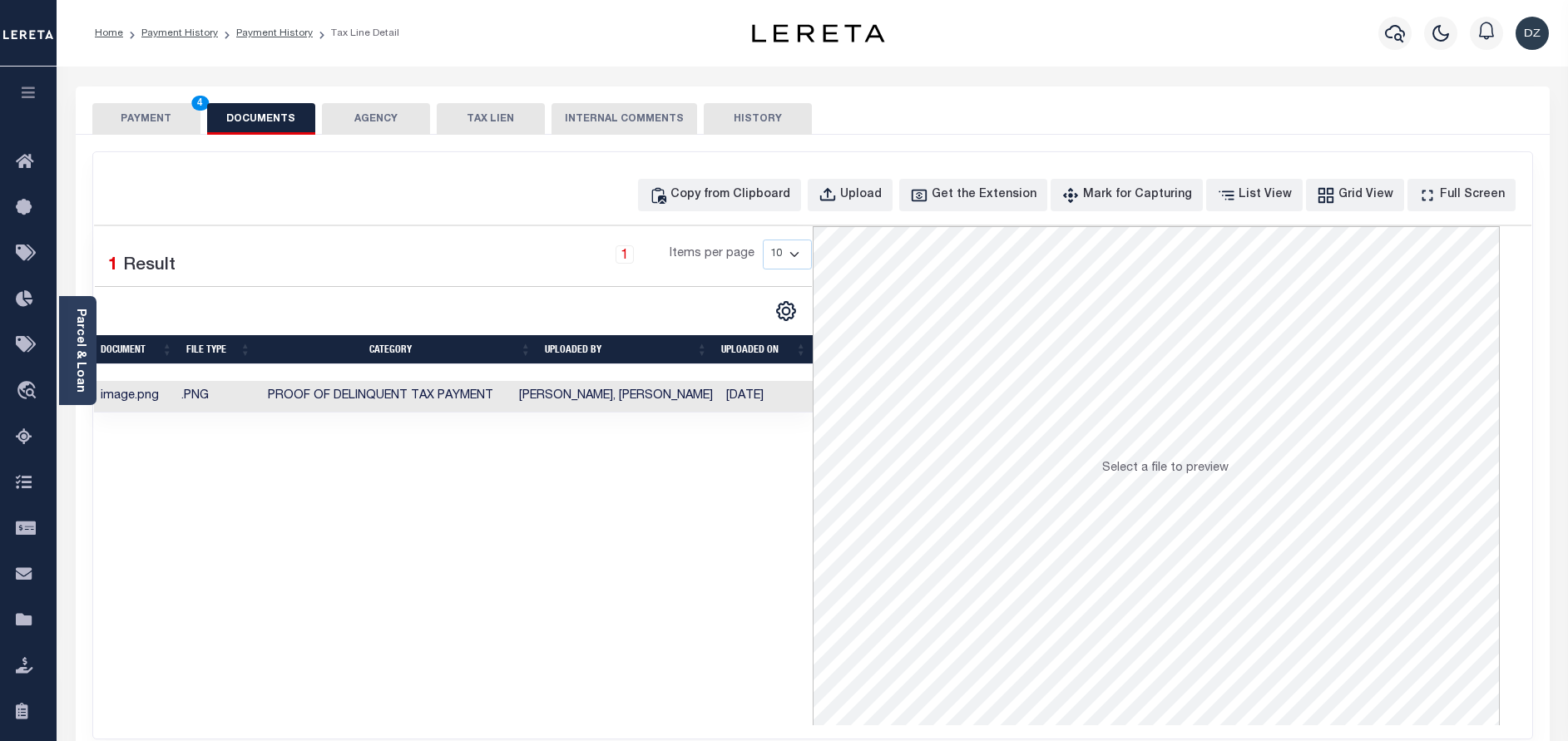
click at [165, 114] on button "PAYMENT 4" at bounding box center [146, 119] width 108 height 32
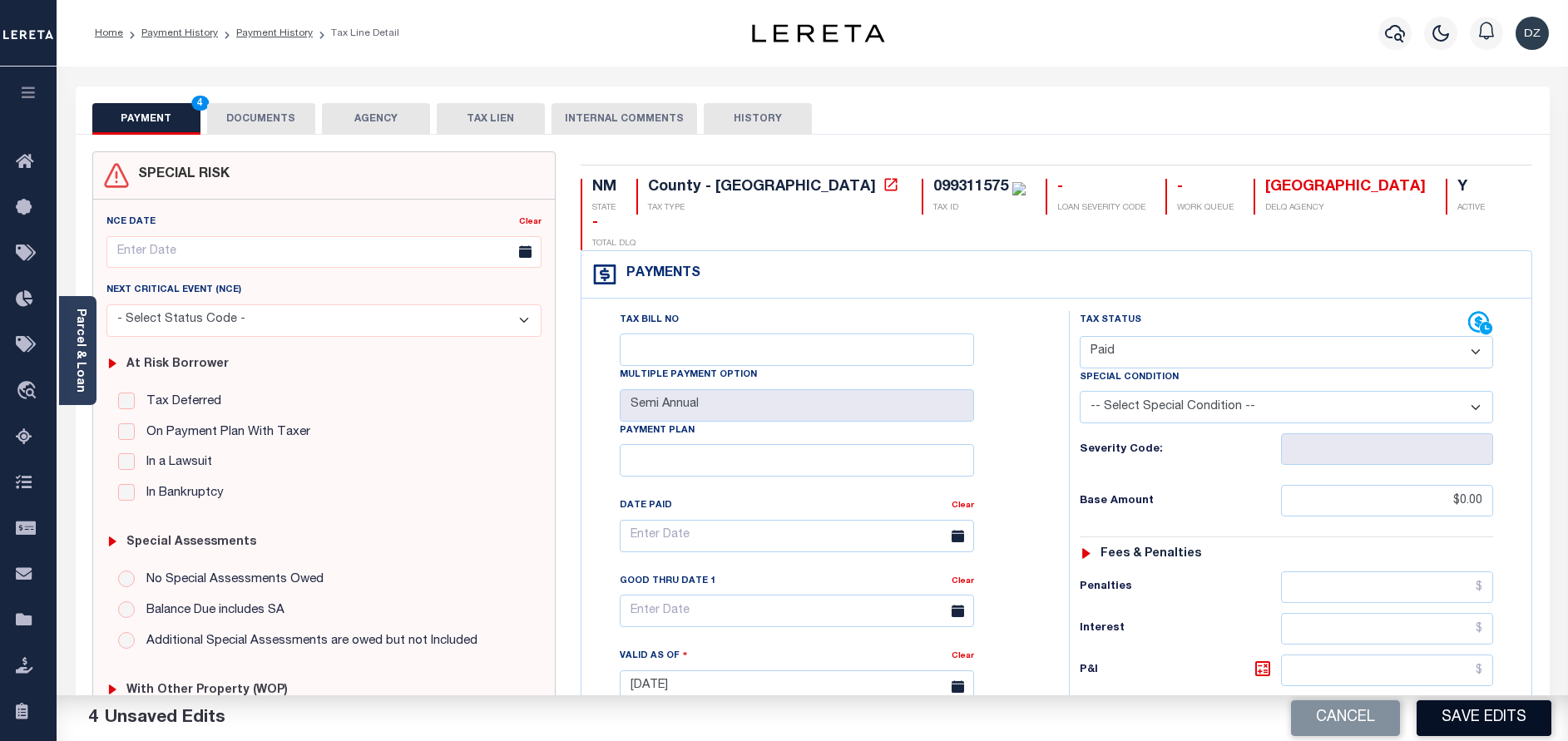
click at [1536, 713] on button "Save Edits" at bounding box center [1484, 718] width 135 height 35
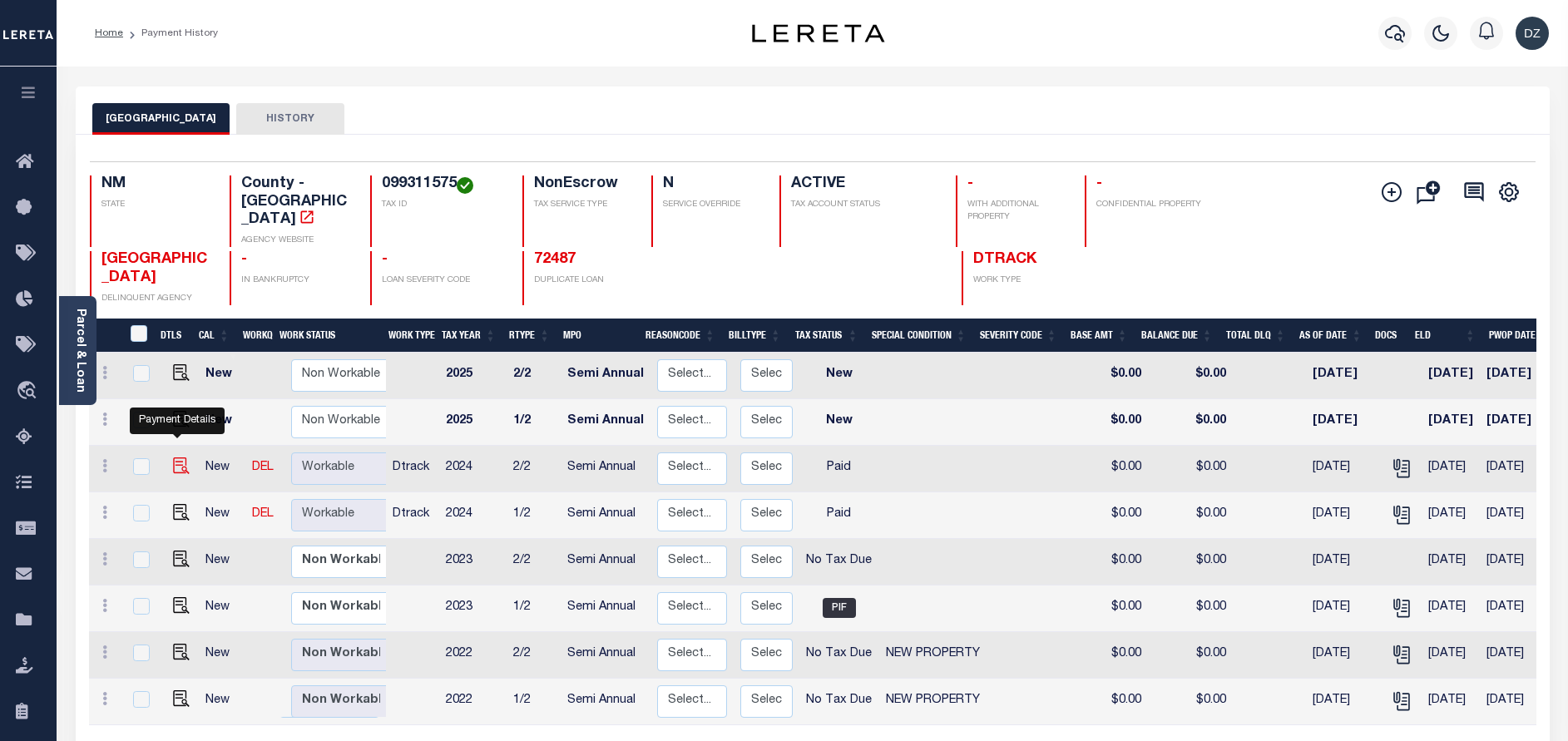
click at [181, 458] on img "" at bounding box center [181, 466] width 16 height 16
checkbox input "true"
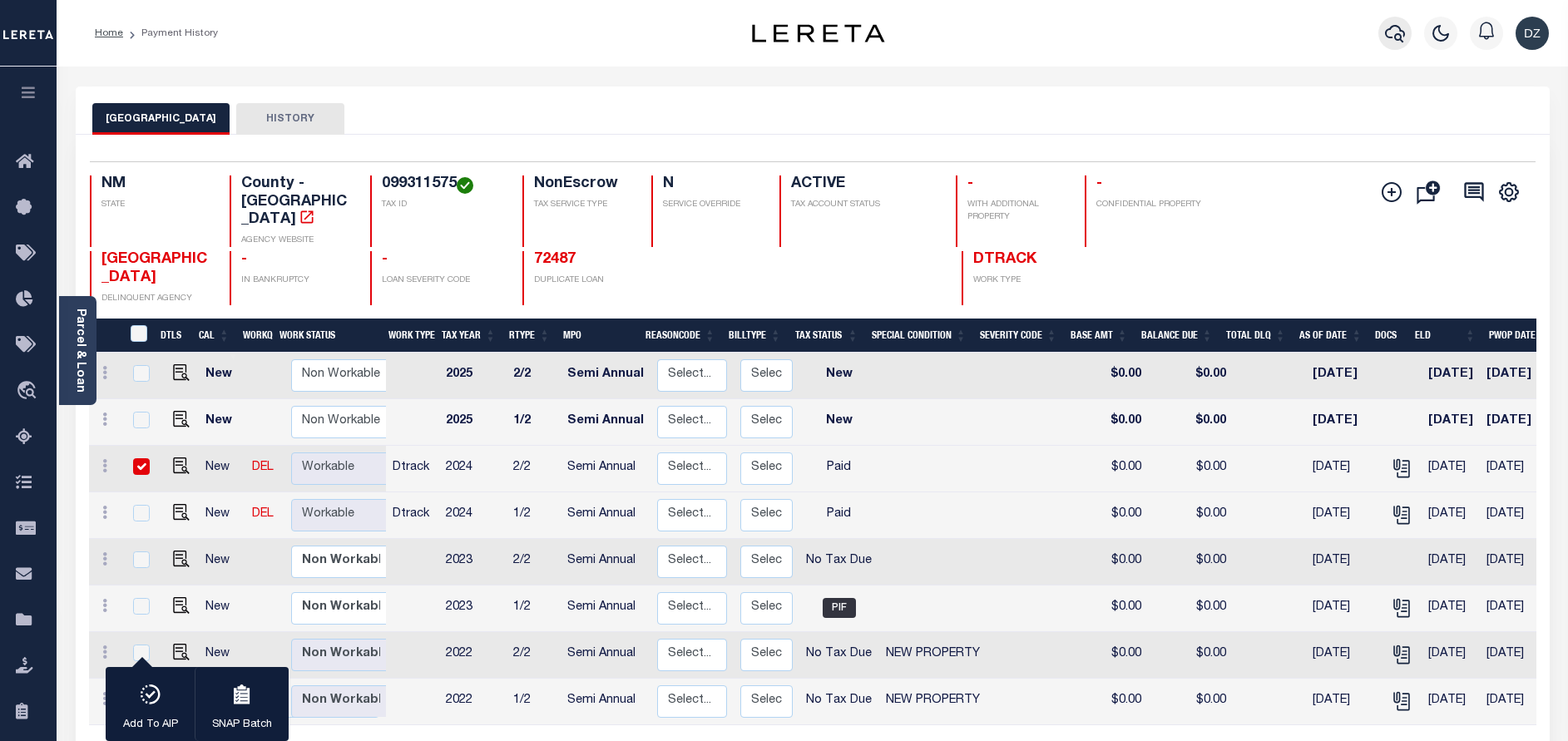
click at [1390, 38] on icon "button" at bounding box center [1395, 33] width 20 height 17
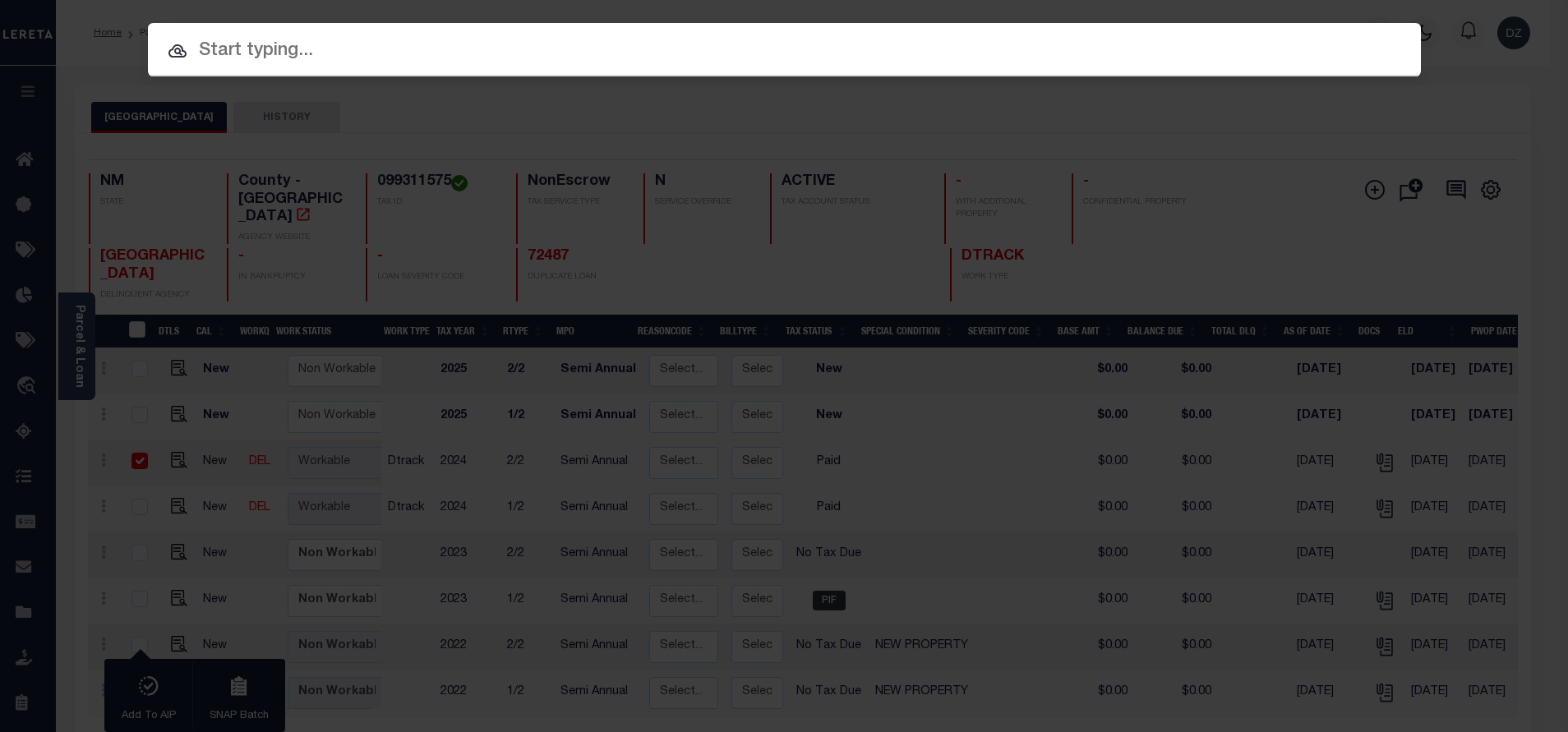
paste input "72951"
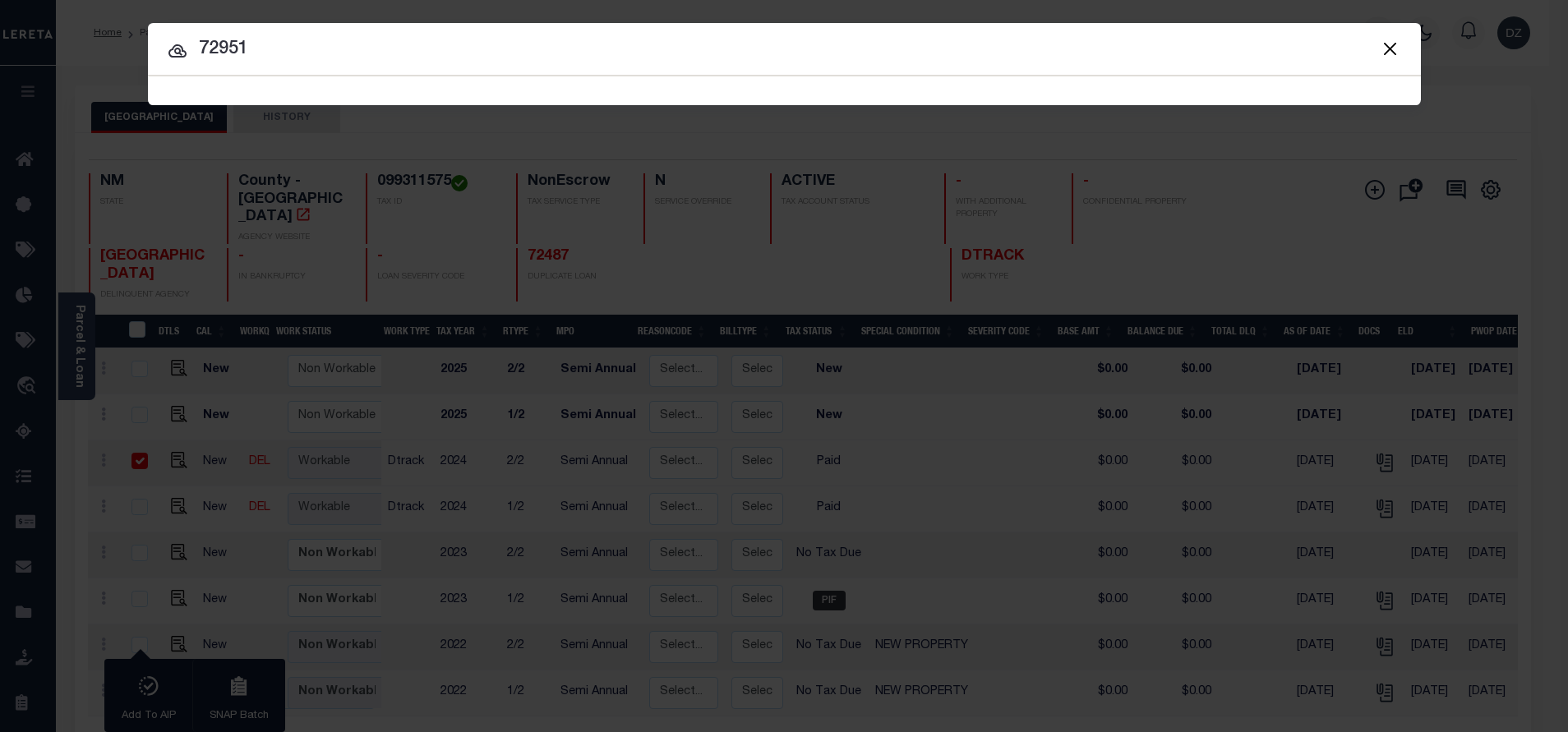
type input "72951"
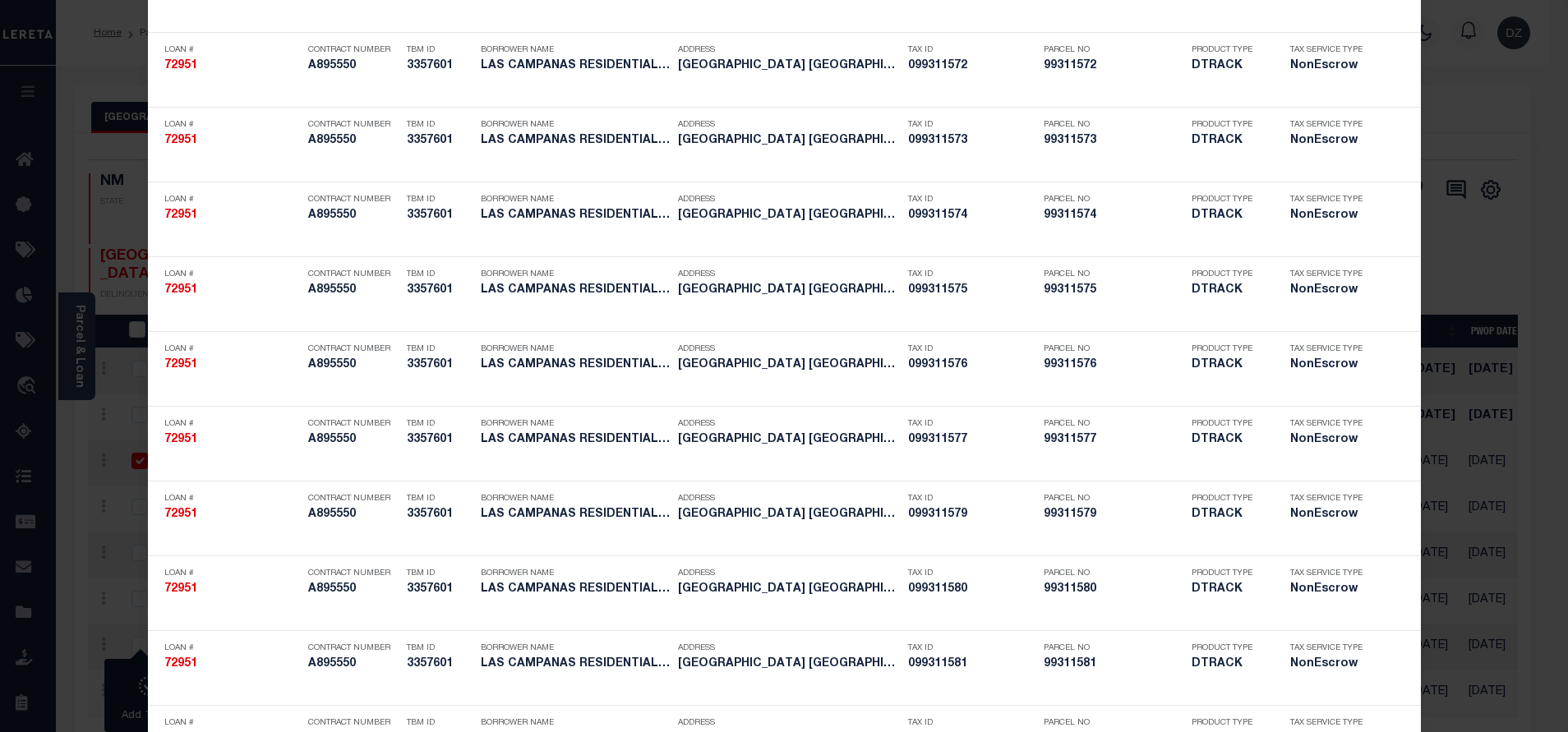
scroll to position [2911, 0]
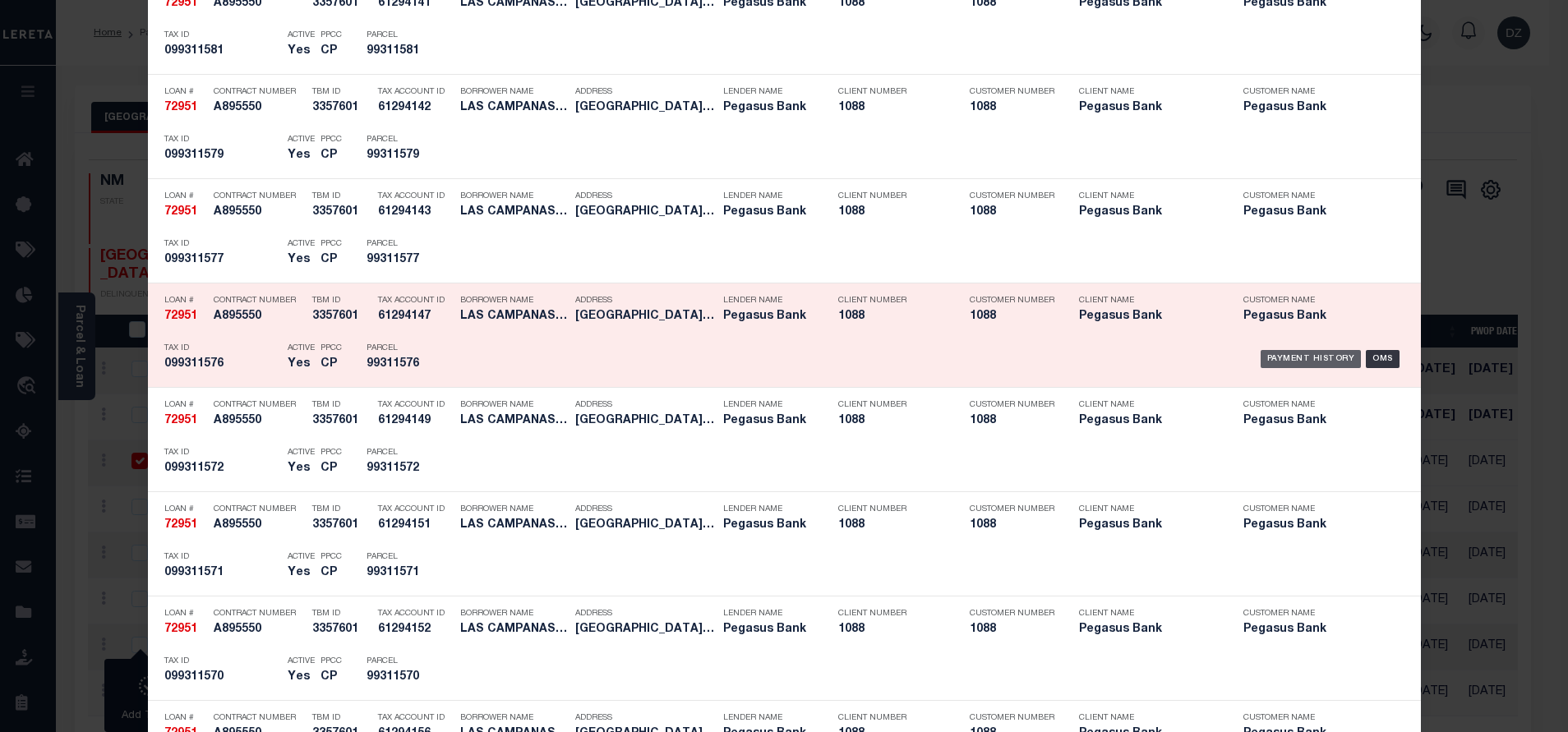
click at [1278, 359] on div "Payment History" at bounding box center [1311, 359] width 101 height 18
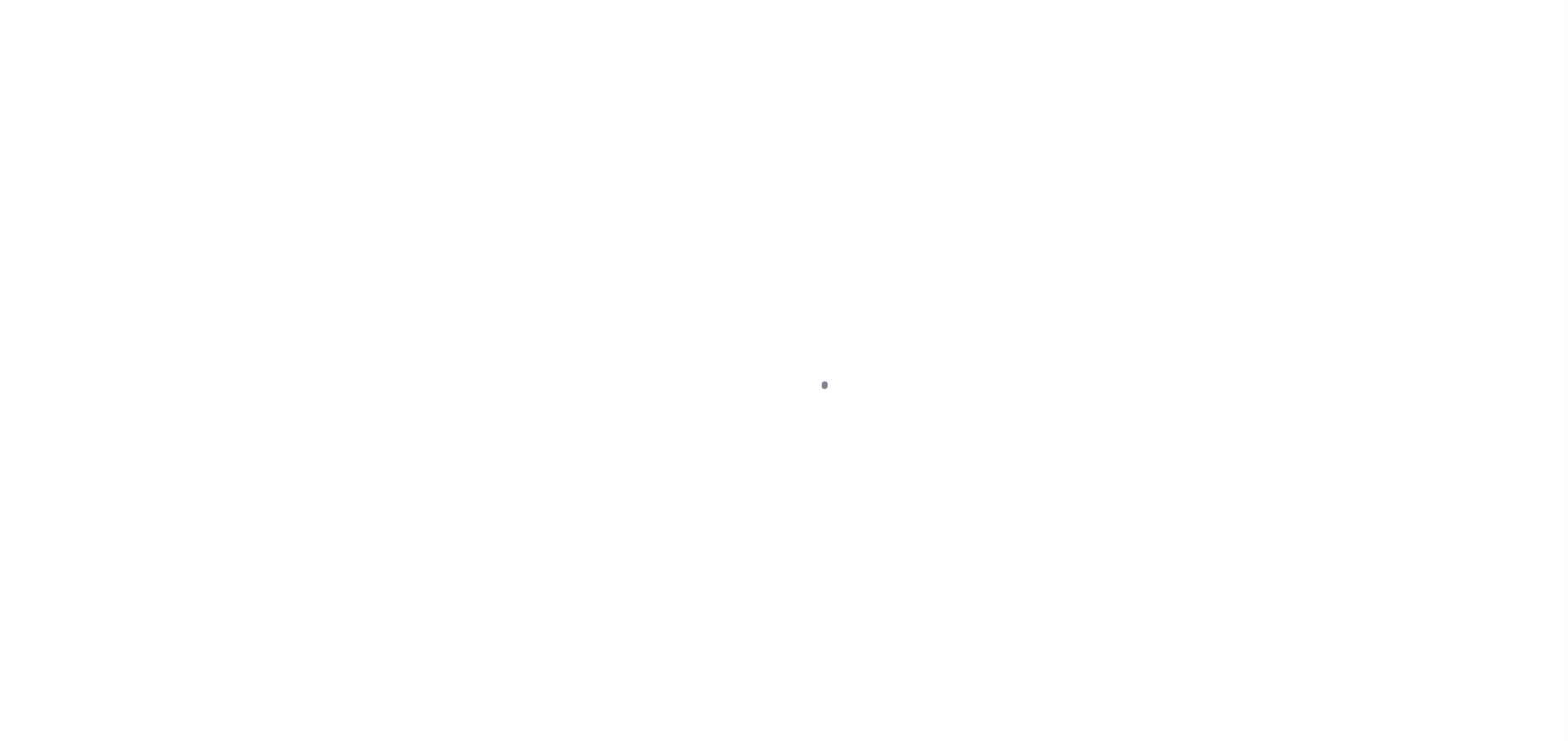
select select "PYD"
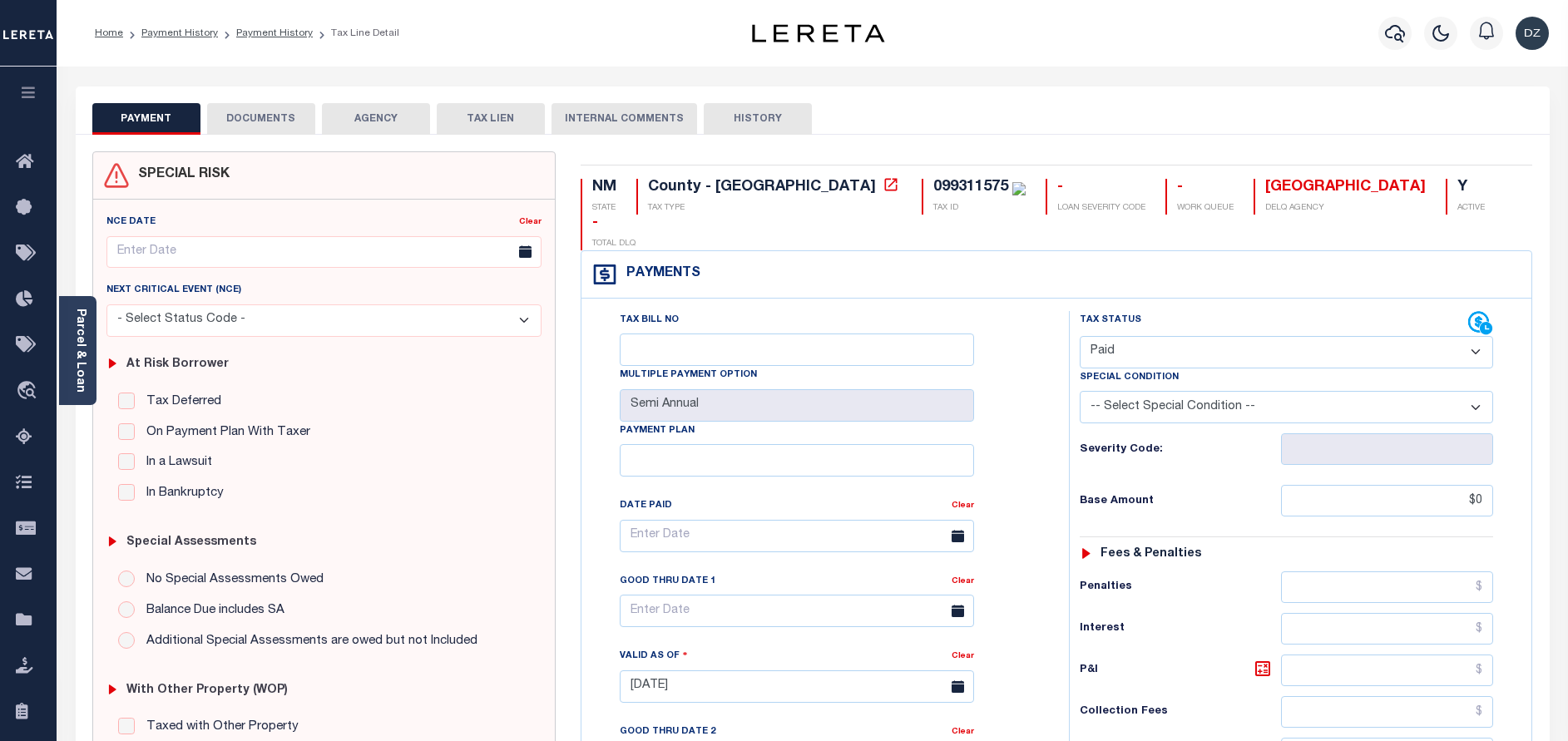
click at [1127, 337] on select "- Select Status Code - Open Due/Unpaid Paid Incomplete No Tax Due Internal Refu…" at bounding box center [1286, 353] width 413 height 33
click at [1079, 337] on select "- Select Status Code - Open Due/Unpaid Paid Incomplete No Tax Due Internal Refu…" at bounding box center [1286, 353] width 413 height 33
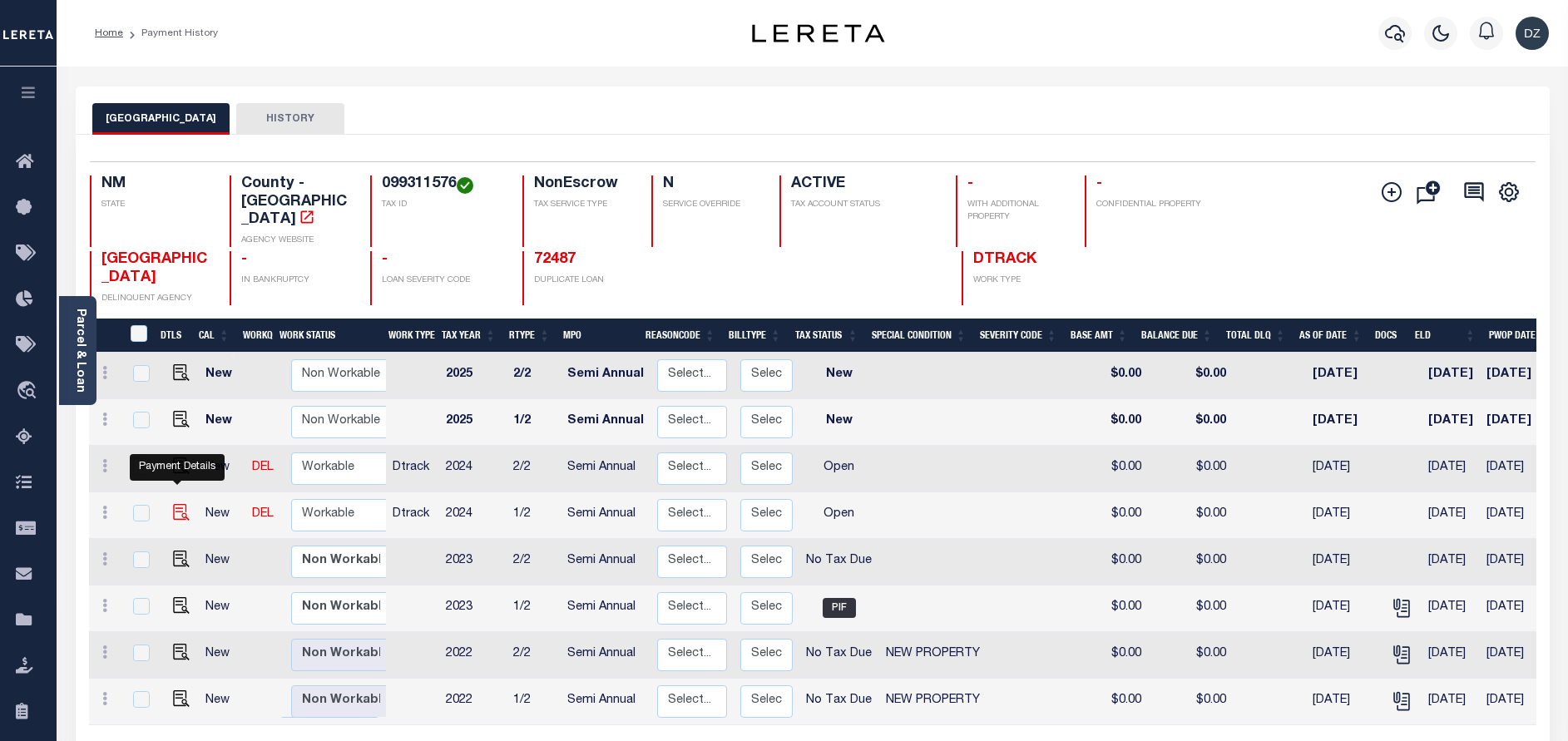
click at [177, 504] on img "" at bounding box center [181, 512] width 16 height 16
checkbox input "true"
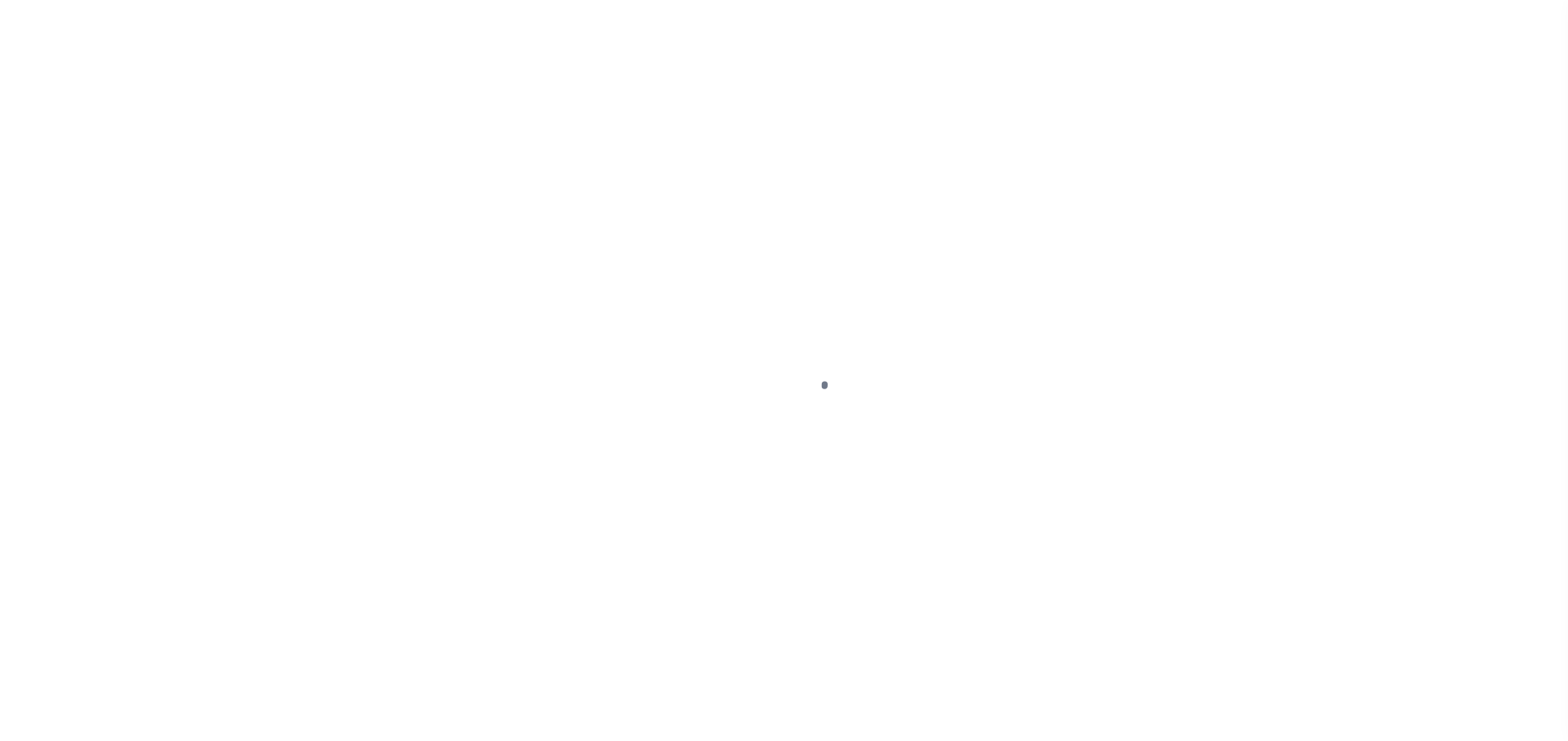
select select "OP2"
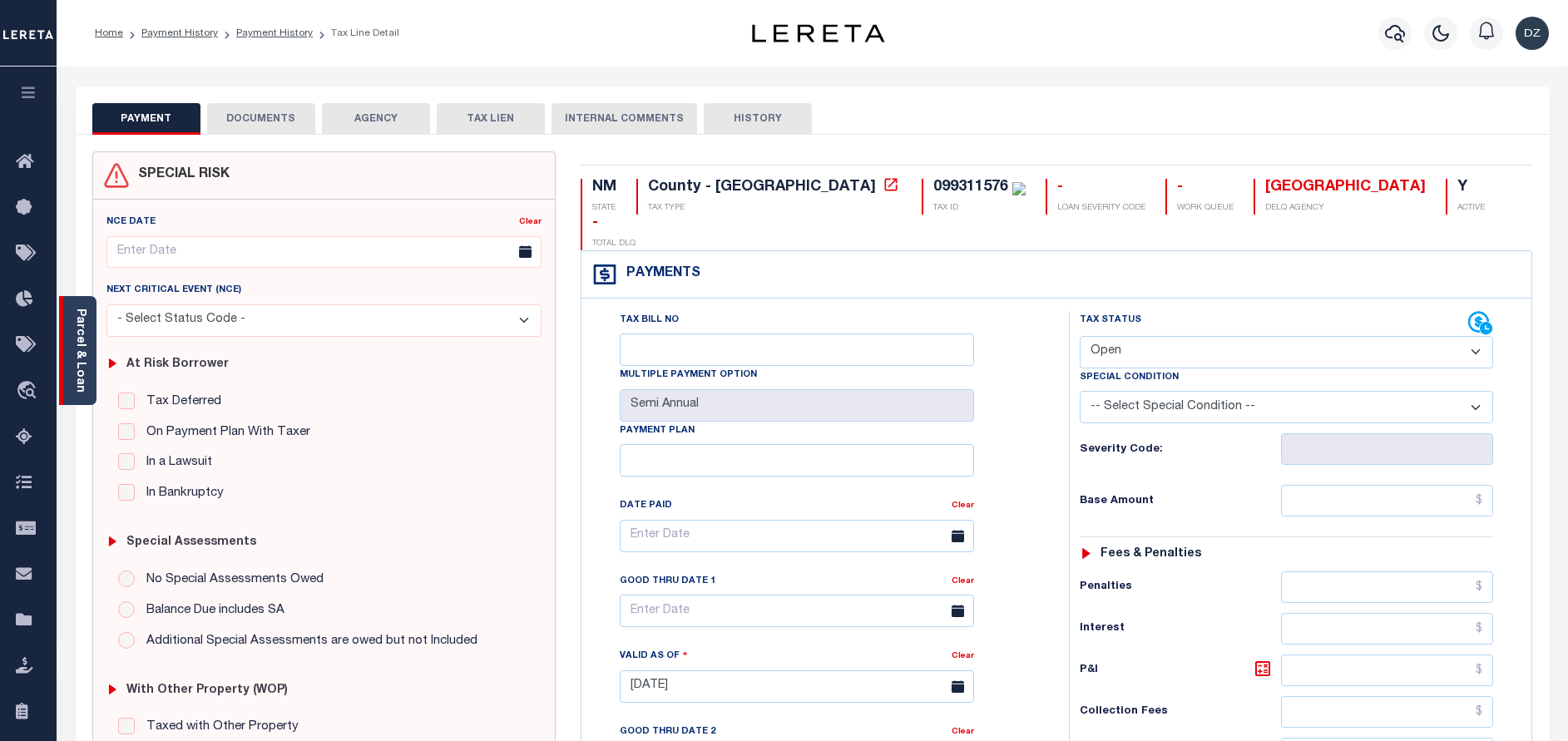
click at [92, 335] on div "Parcel & Loan" at bounding box center [77, 351] width 37 height 109
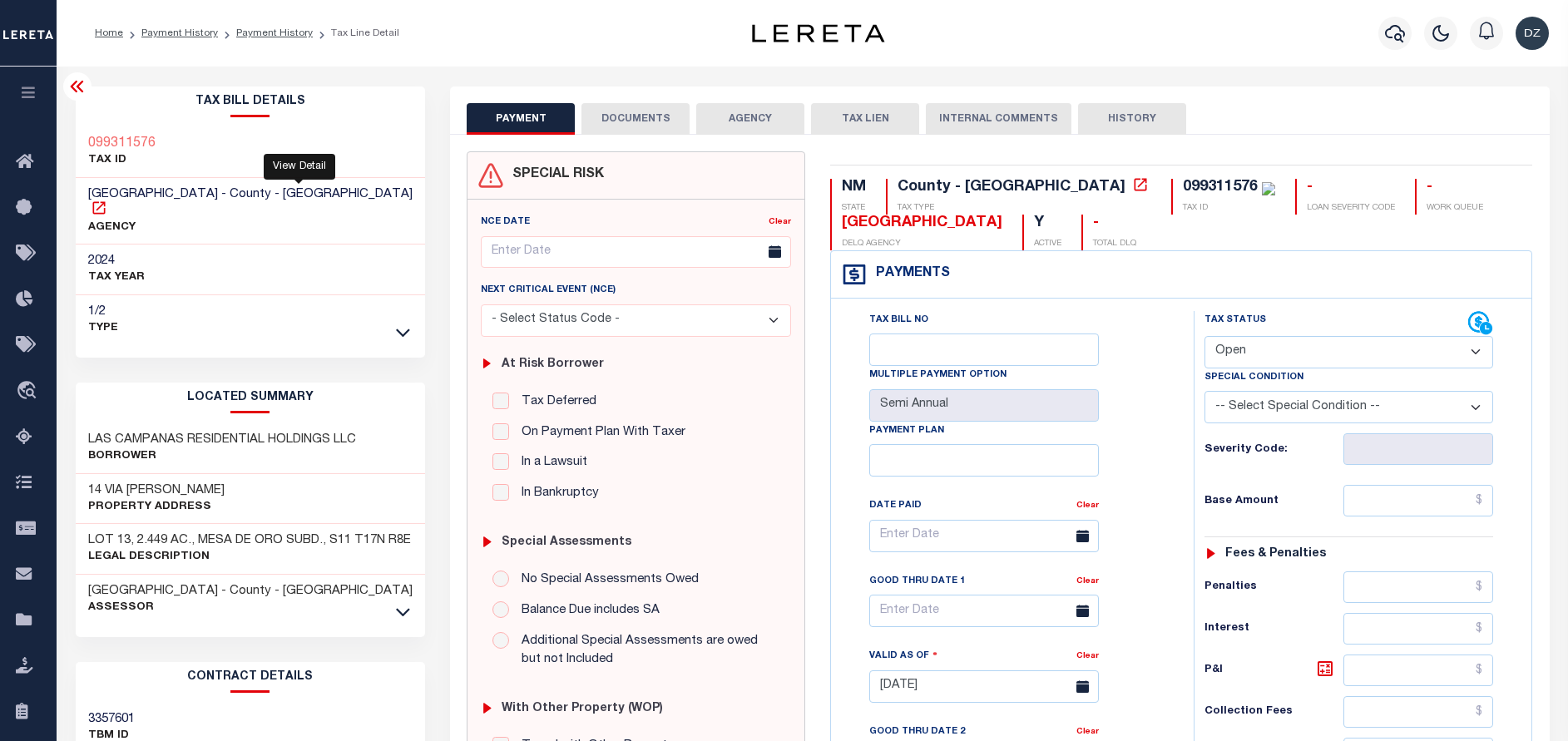
click at [107, 200] on icon at bounding box center [98, 207] width 16 height 16
click at [640, 128] on button "DOCUMENTS" at bounding box center [635, 119] width 108 height 32
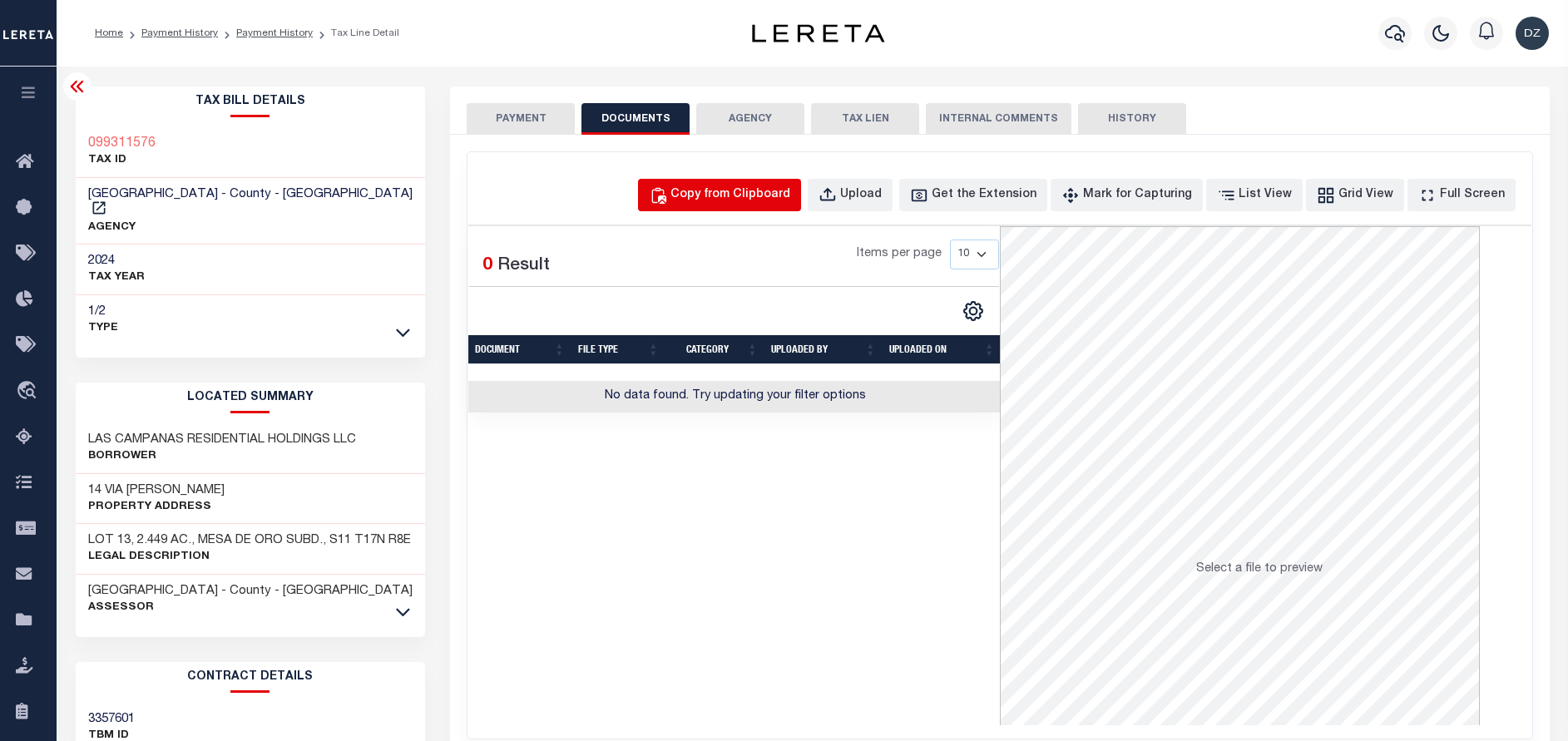
click at [801, 185] on button "Copy from Clipboard" at bounding box center [719, 195] width 163 height 33
select select "POP"
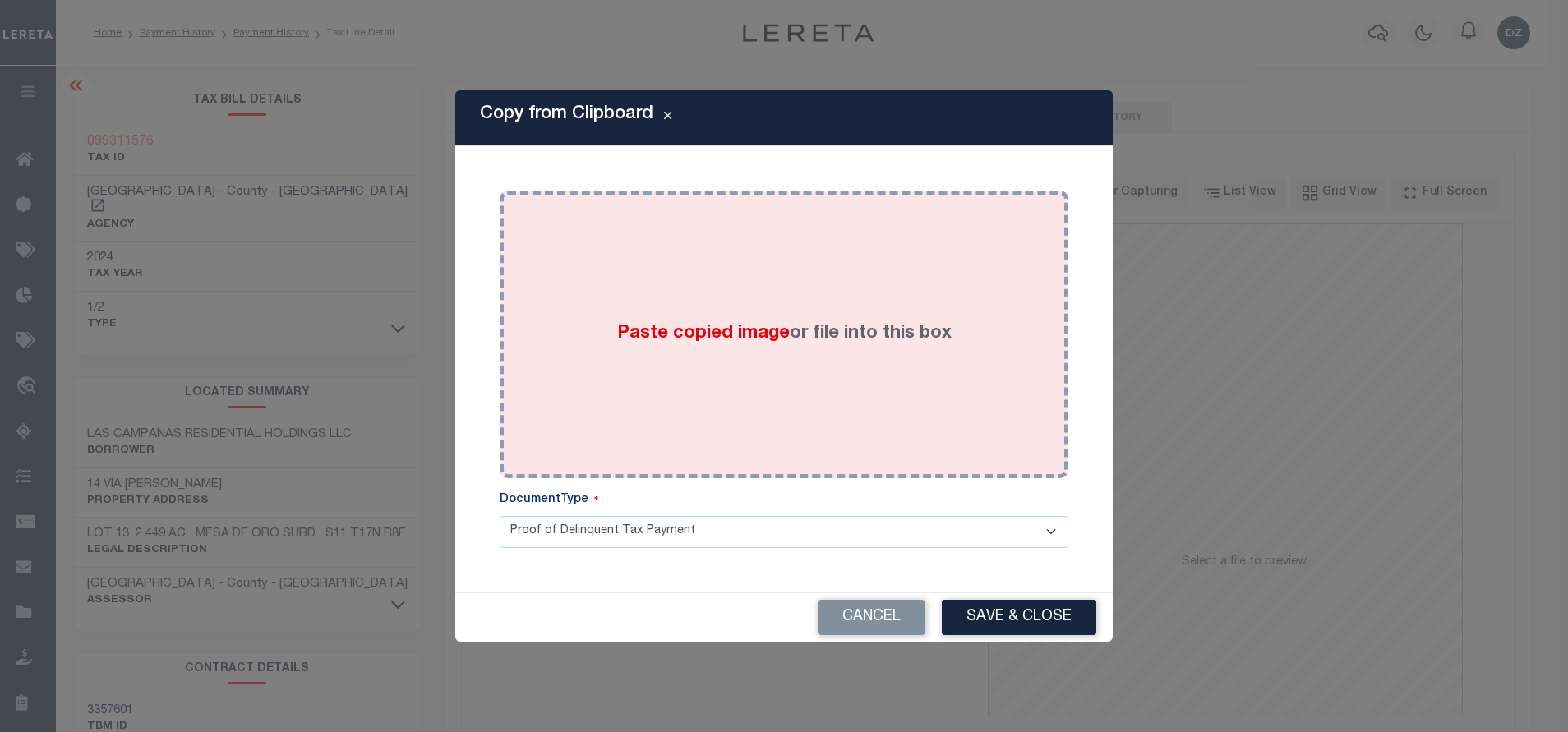
click at [762, 289] on div "Paste copied image or file into this box" at bounding box center [784, 334] width 544 height 263
click at [916, 378] on div "Paste copied image or file into this box" at bounding box center [784, 334] width 544 height 263
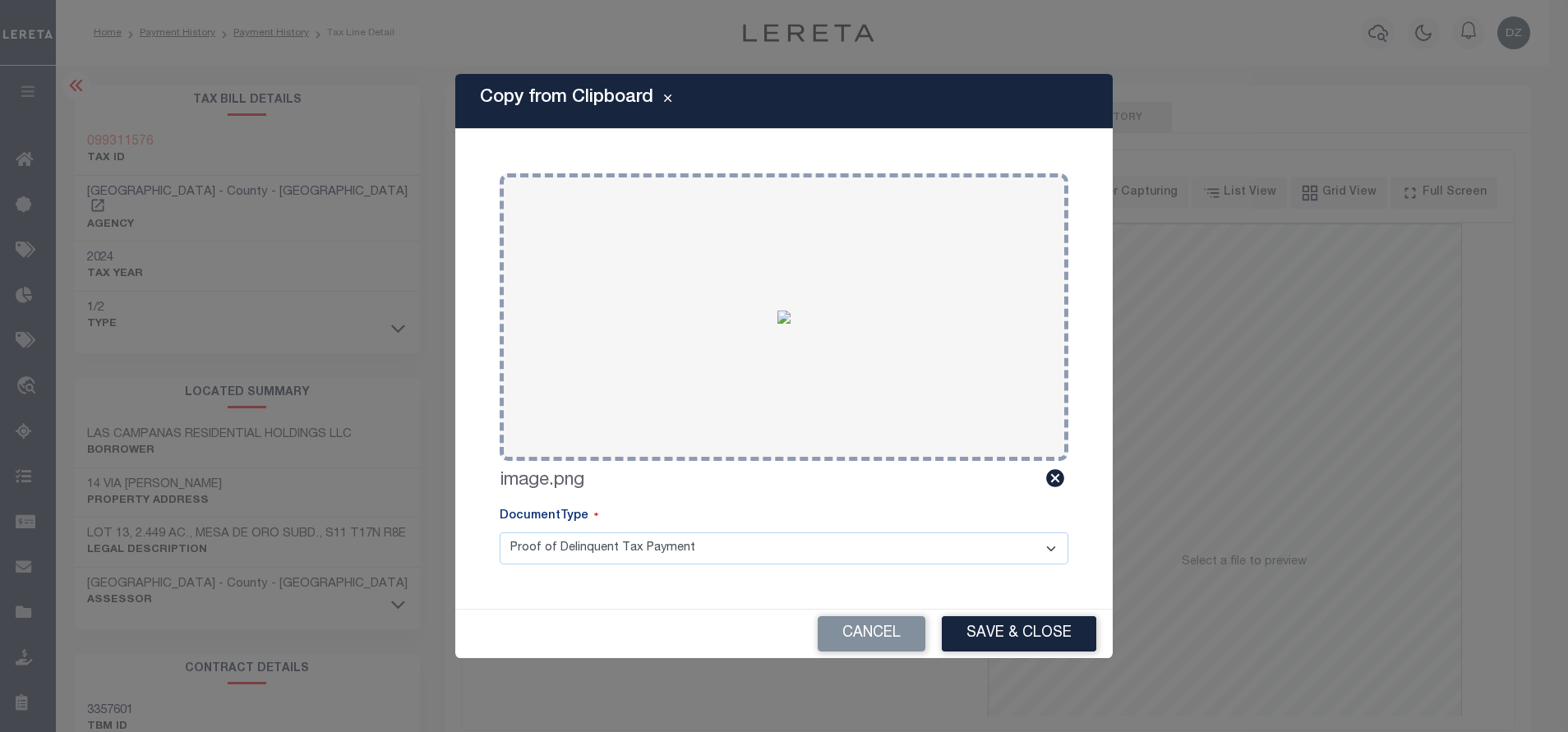
click at [1021, 604] on div "Copy from Clipboard Paste copied image or file into this box Select file or dra…" at bounding box center [784, 366] width 657 height 585
click at [1016, 623] on button "Save & Close" at bounding box center [1019, 634] width 155 height 35
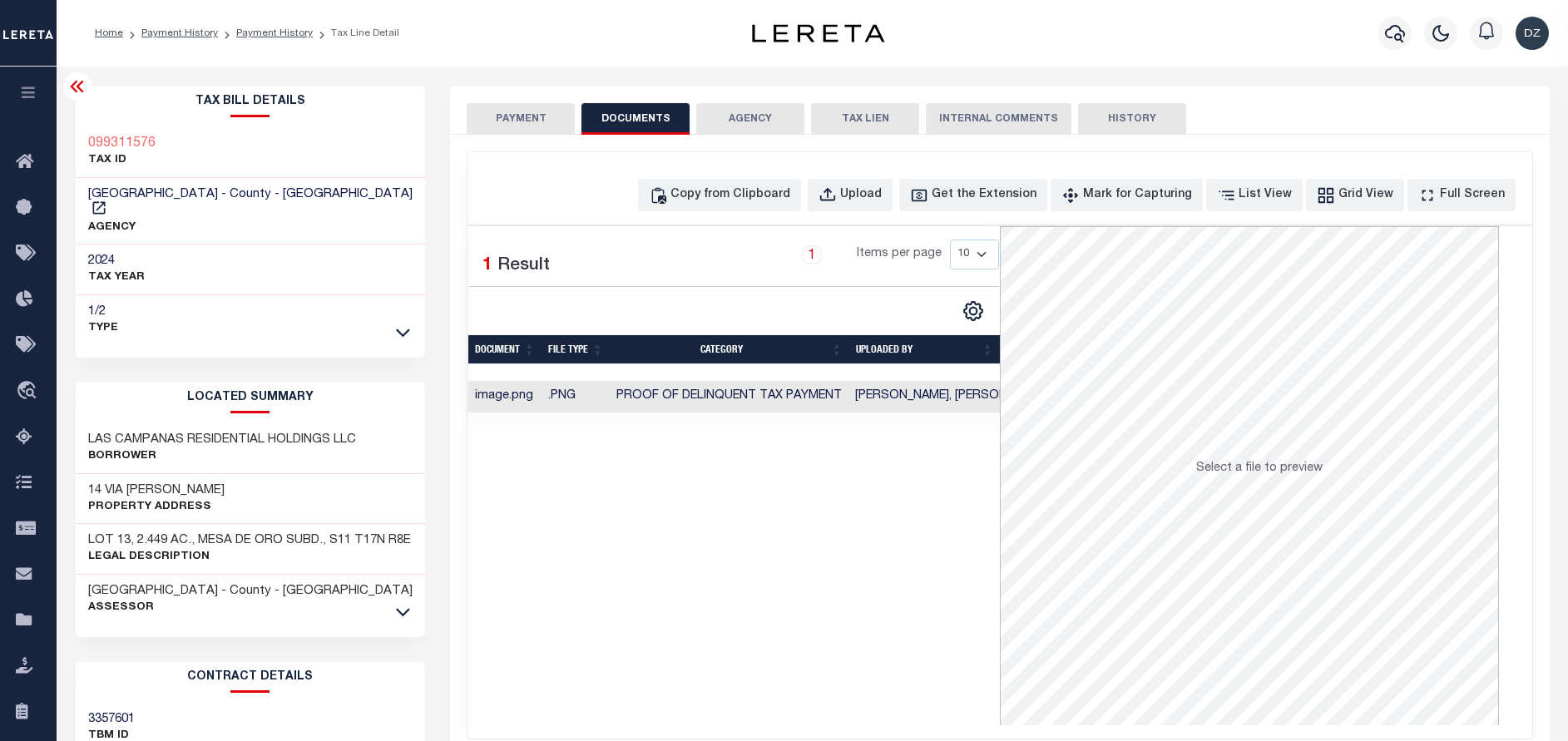
click at [520, 119] on button "PAYMENT" at bounding box center [520, 119] width 108 height 32
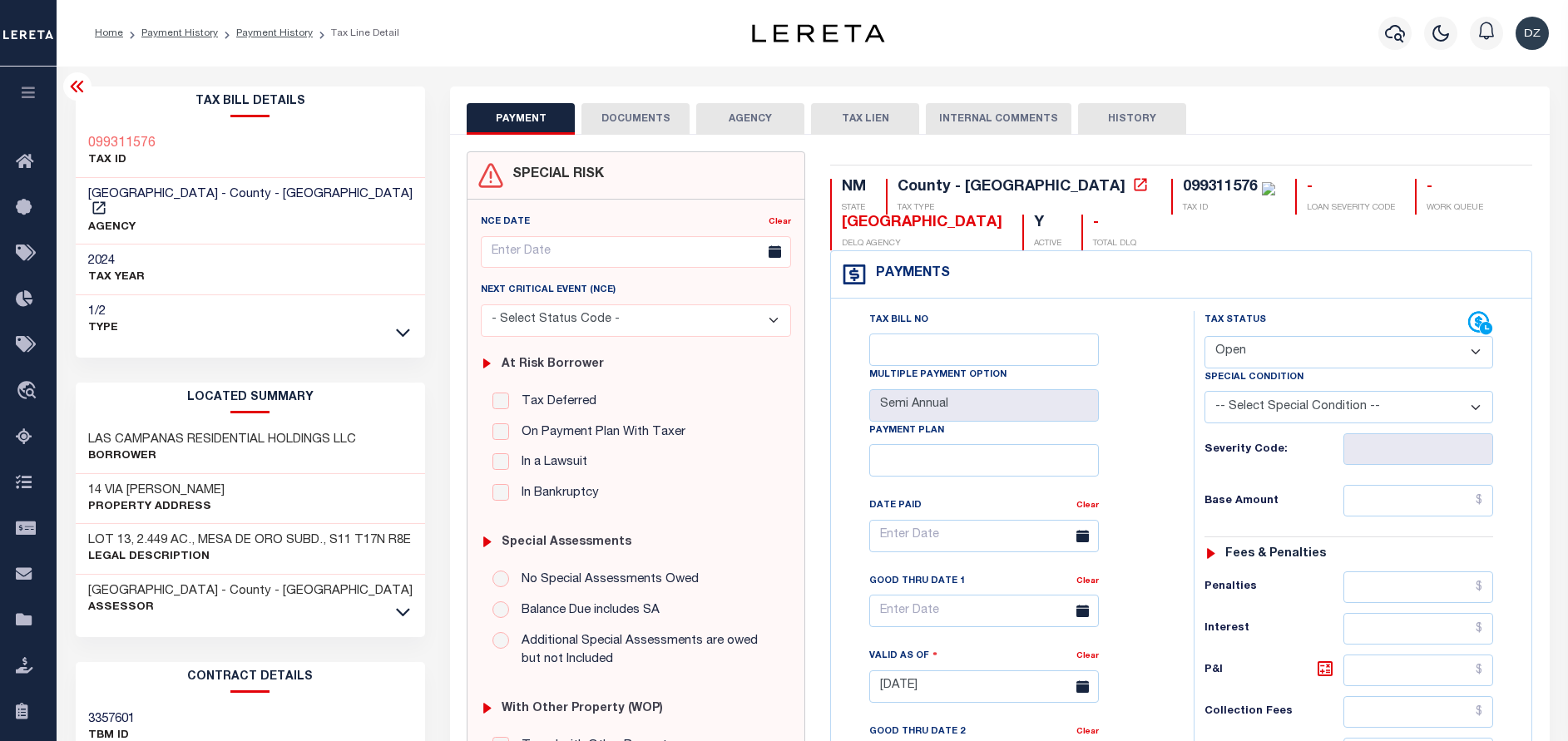
click at [1324, 363] on select "- Select Status Code - Open Due/Unpaid Paid Incomplete No Tax Due Internal Refu…" at bounding box center [1349, 353] width 289 height 33
select select "PYD"
click at [1205, 337] on select "- Select Status Code - Open Due/Unpaid Paid Incomplete No Tax Due Internal Refu…" at bounding box center [1349, 353] width 289 height 33
type input "[DATE]"
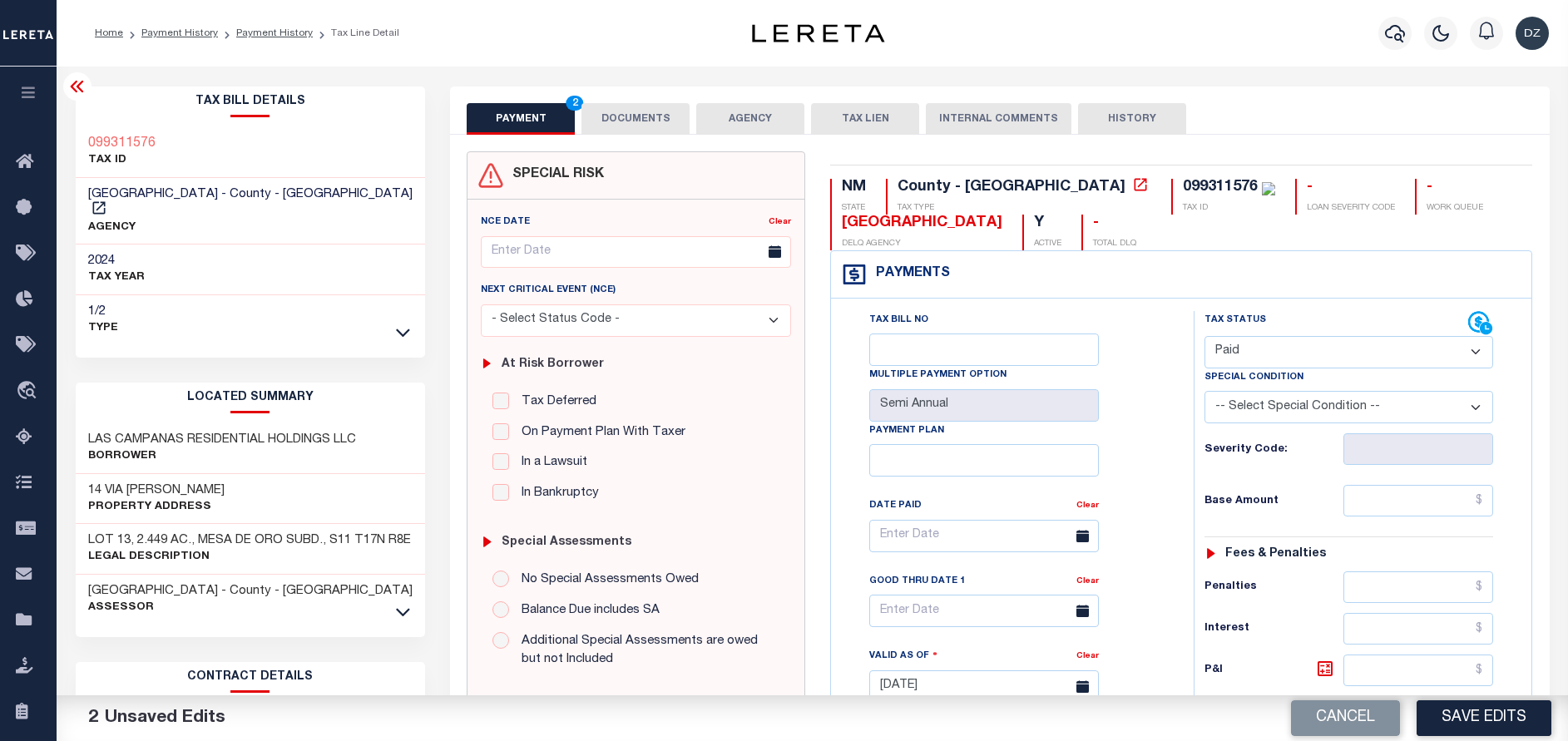
click at [1438, 482] on div "Tax Status Status - Select Status Code -" at bounding box center [1355, 678] width 321 height 734
click at [1433, 500] on input "text" at bounding box center [1418, 500] width 150 height 32
type input "$0.00"
click at [1495, 720] on button "Save Edits" at bounding box center [1484, 718] width 135 height 35
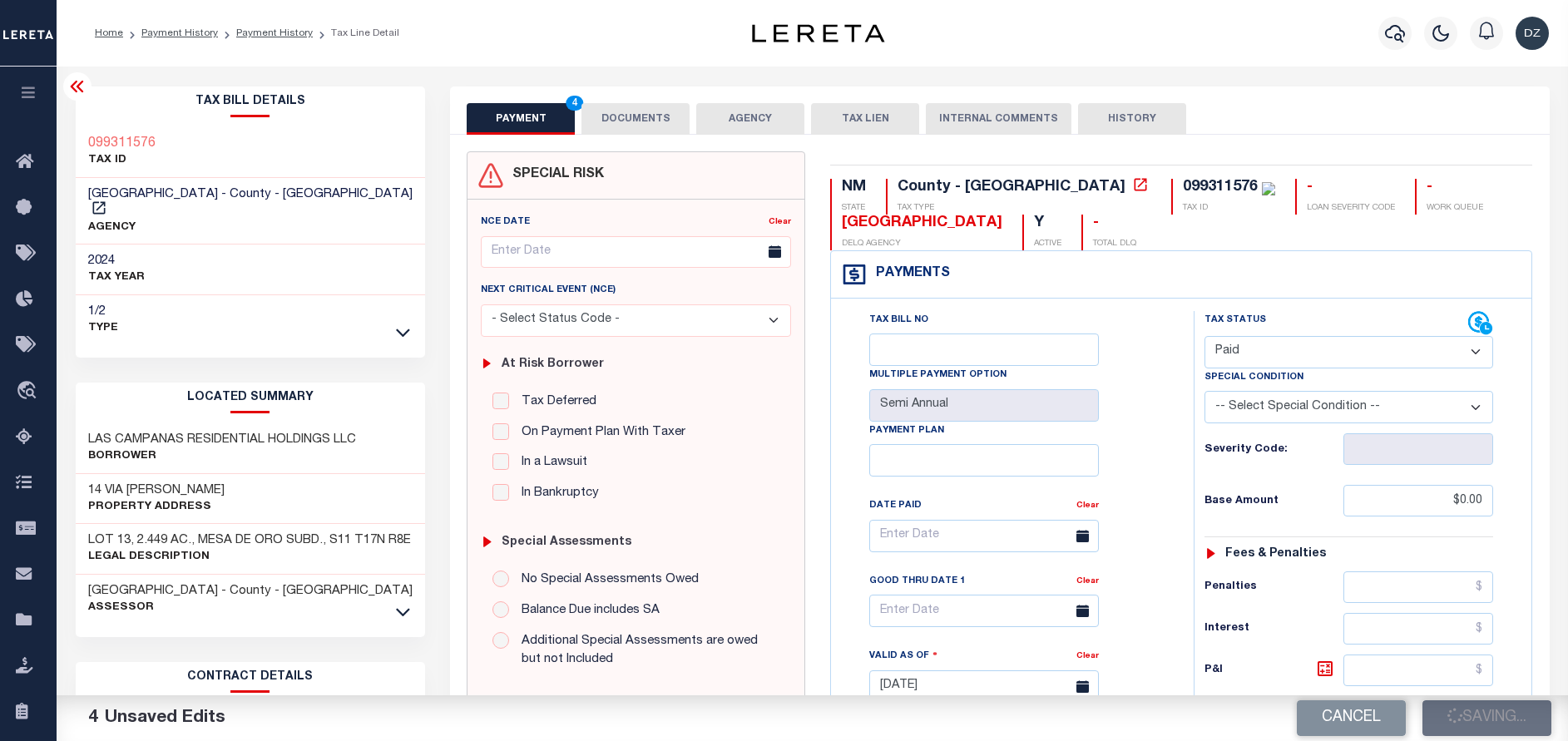
checkbox input "false"
type input "$0"
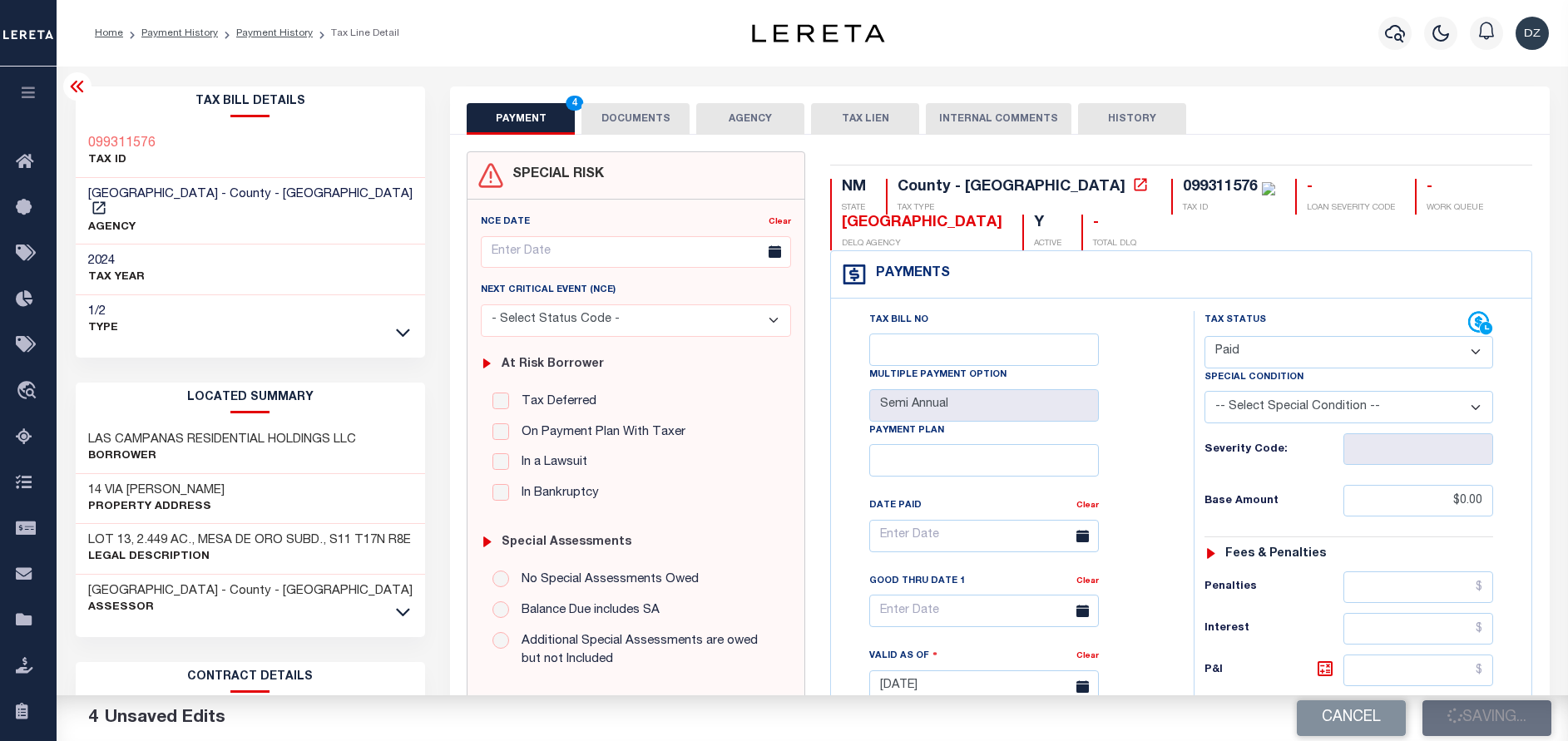
type input "$0"
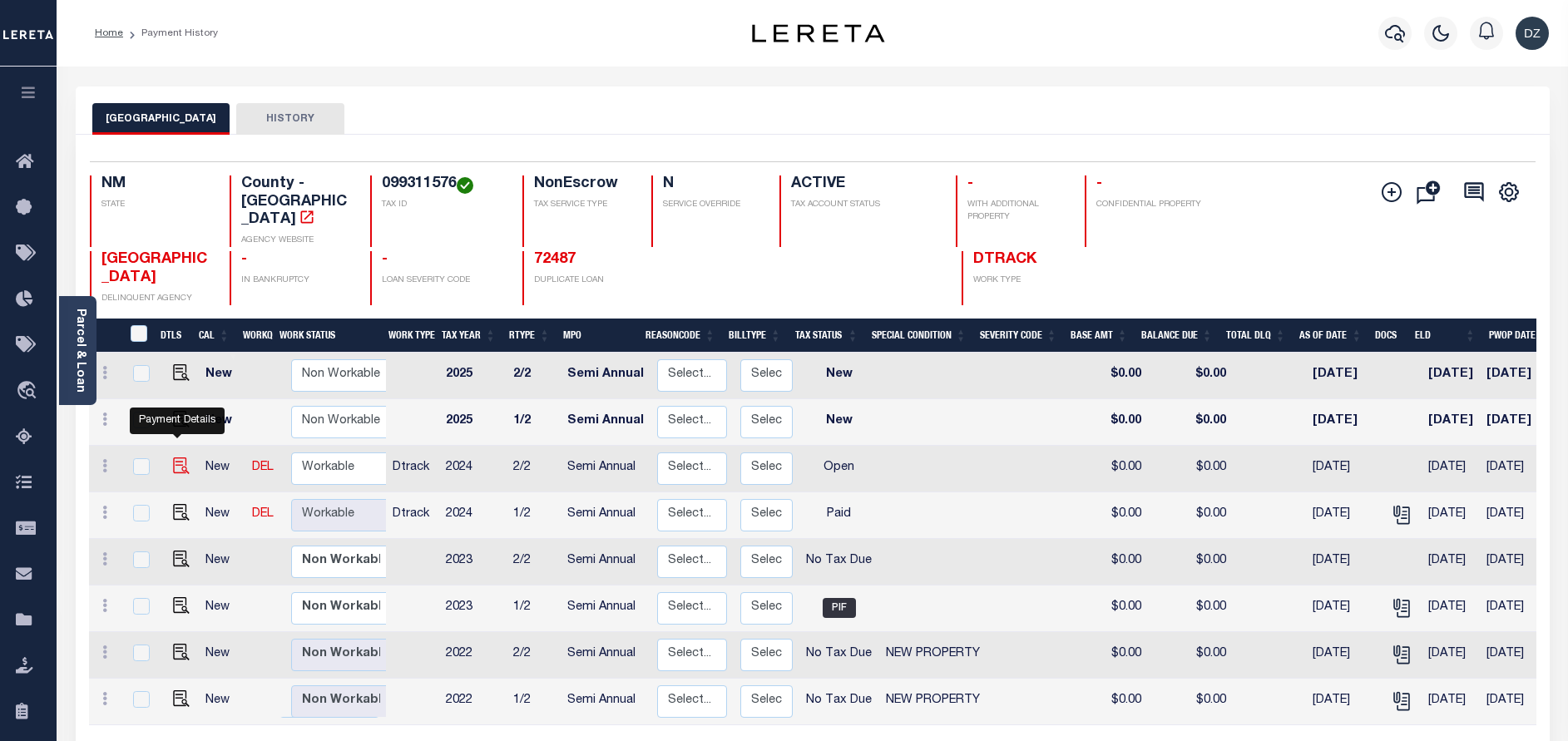
click at [174, 458] on img "" at bounding box center [181, 466] width 16 height 16
checkbox input "true"
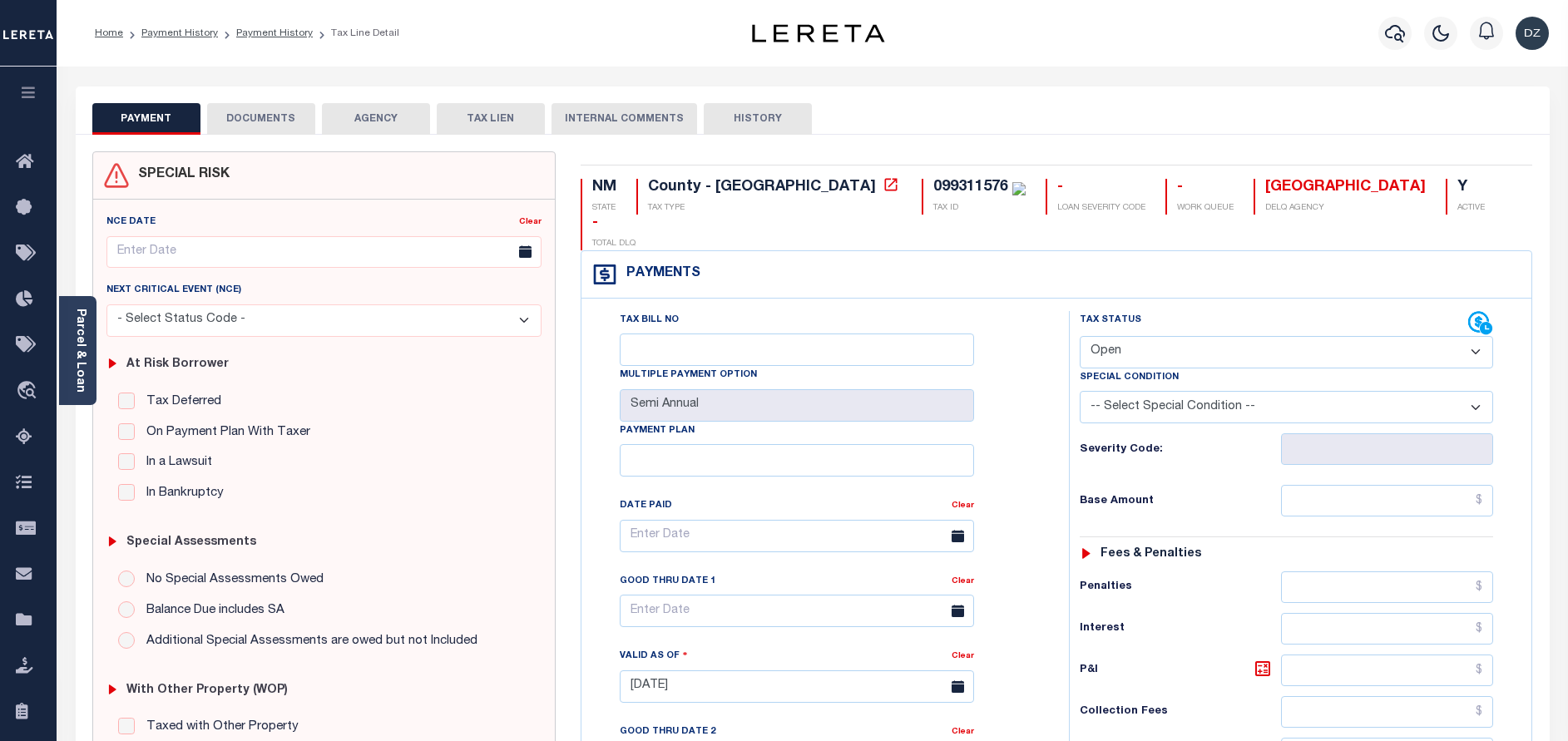
click at [1207, 311] on div "Tax Status Status" at bounding box center [1274, 323] width 388 height 25
click at [1204, 337] on select "- Select Status Code - Open Due/Unpaid Paid Incomplete No Tax Due Internal Refu…" at bounding box center [1286, 353] width 413 height 33
select select "PYD"
click at [1079, 337] on select "- Select Status Code - Open Due/Unpaid Paid Incomplete No Tax Due Internal Refu…" at bounding box center [1286, 353] width 413 height 33
type input "[DATE]"
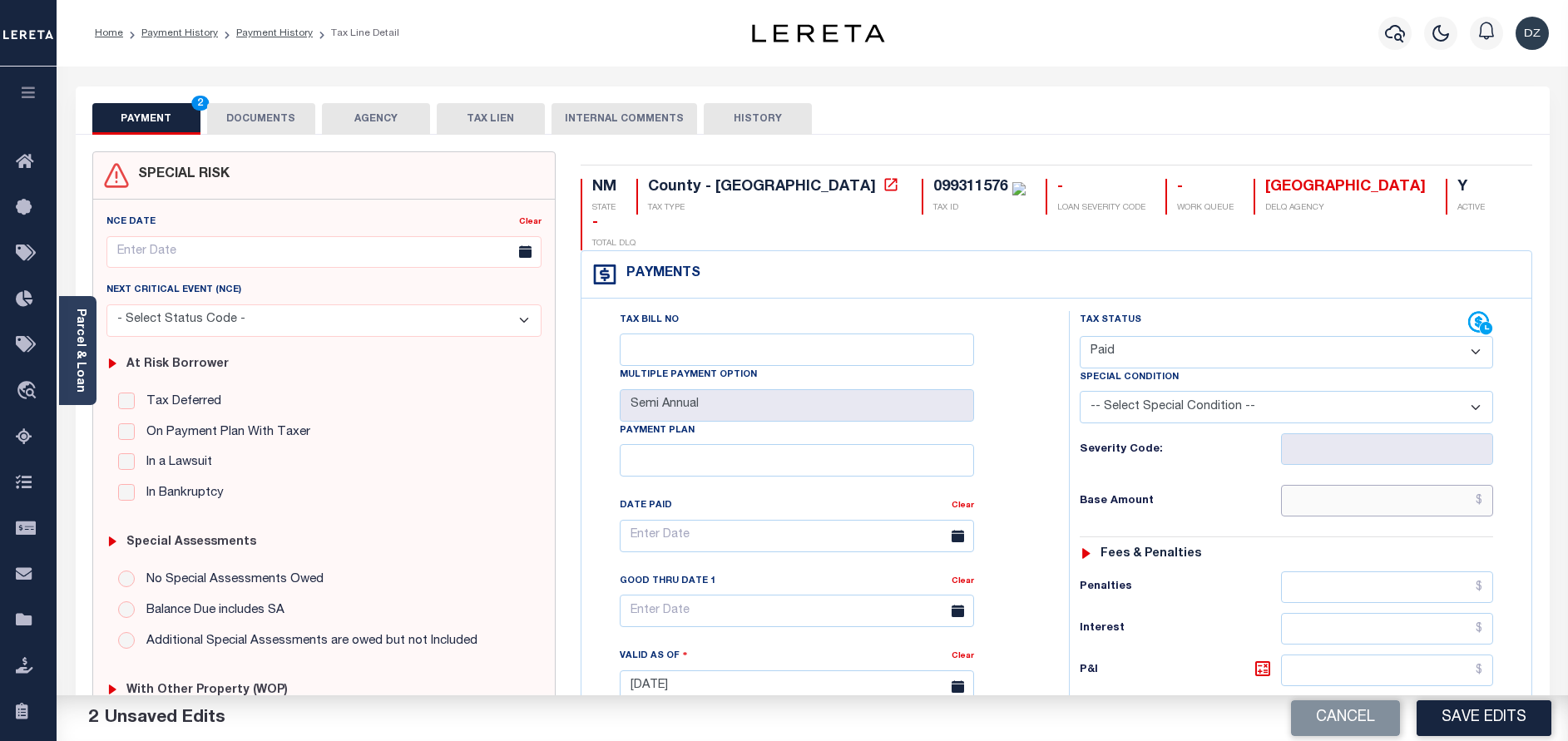
click at [1372, 485] on input "text" at bounding box center [1387, 500] width 212 height 32
type input "$0.00"
click at [255, 128] on button "DOCUMENTS" at bounding box center [261, 119] width 108 height 32
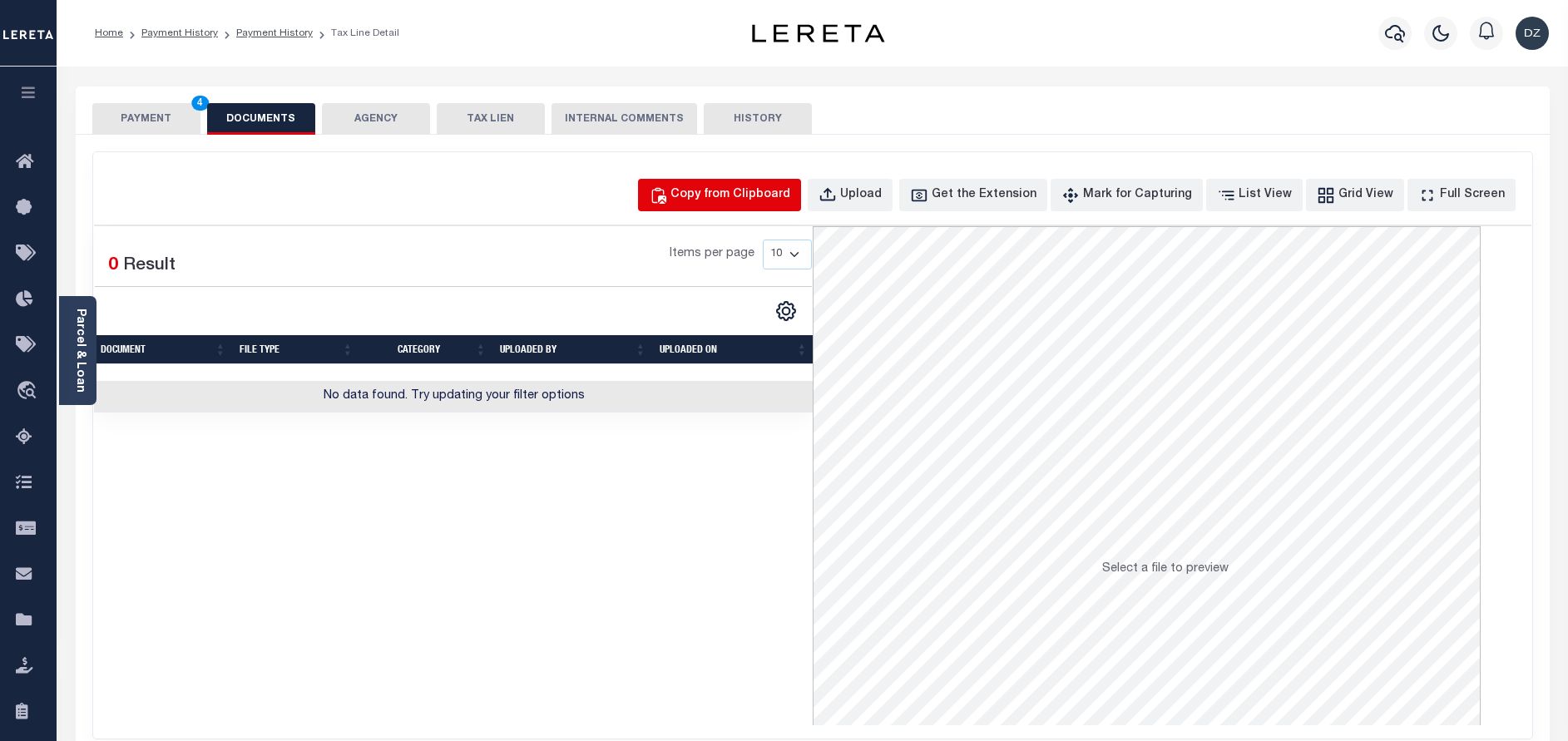
click at [759, 189] on div "Copy from Clipboard" at bounding box center [730, 195] width 120 height 18
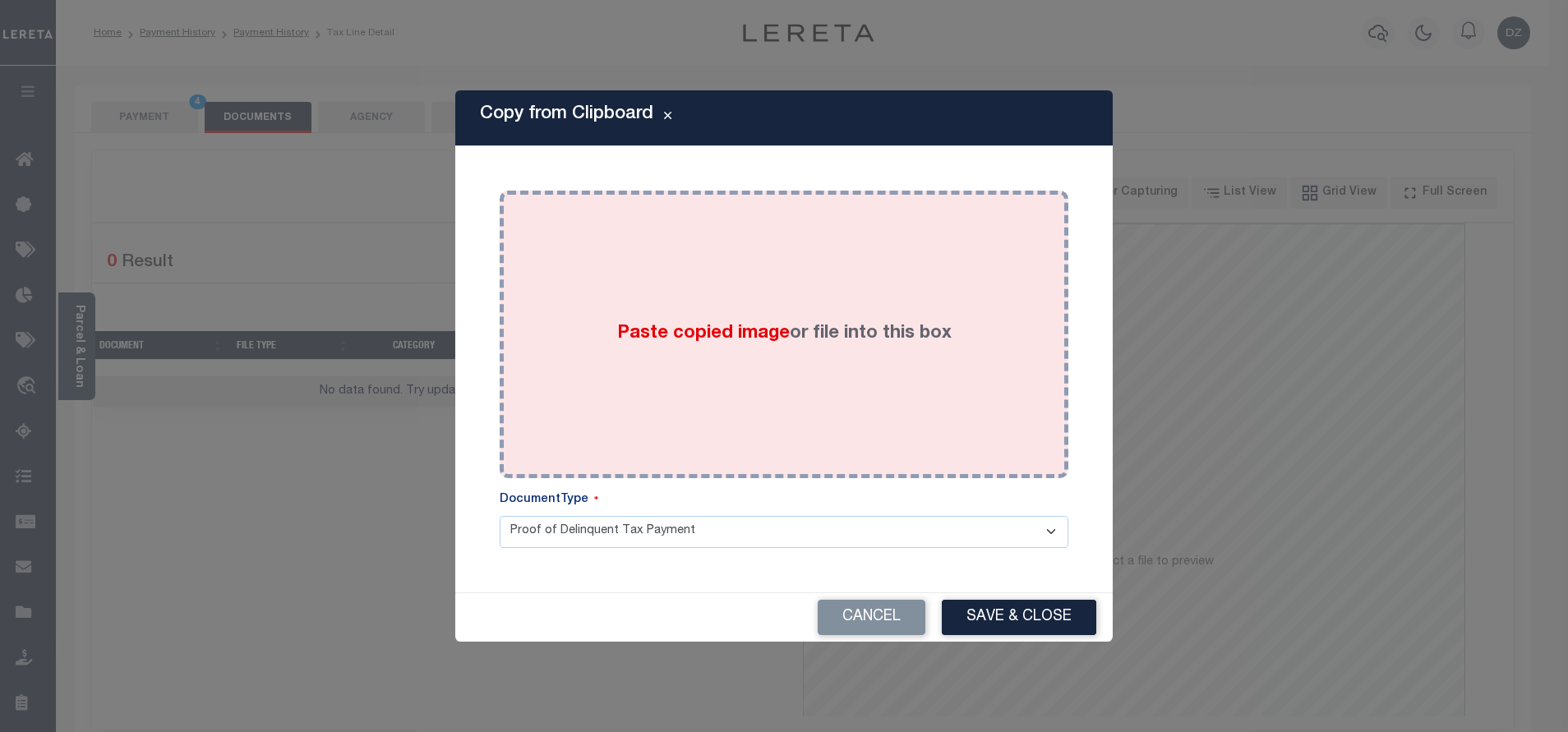
click at [750, 291] on div "Paste copied image or file into this box" at bounding box center [784, 334] width 544 height 263
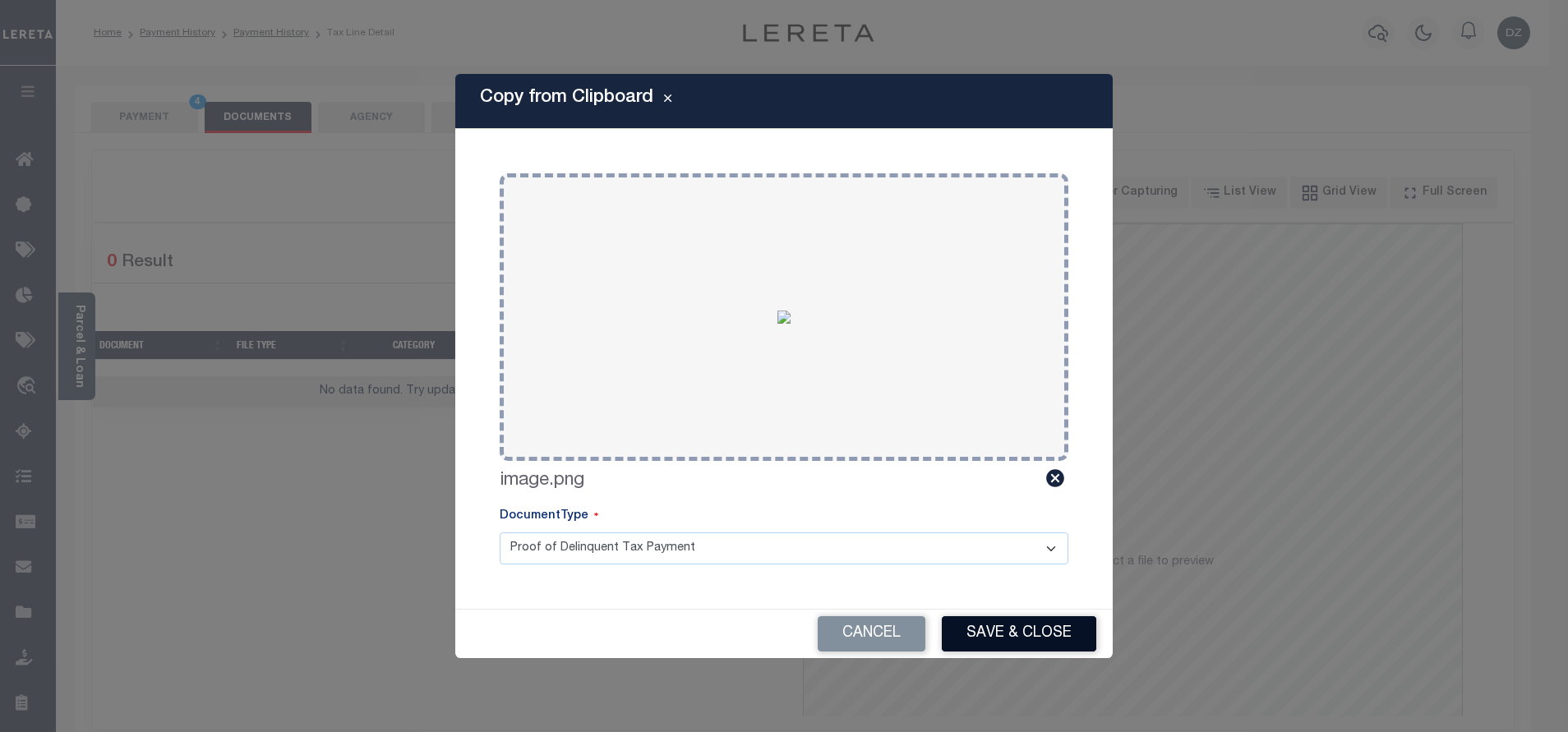
click at [990, 646] on button "Save & Close" at bounding box center [1019, 634] width 155 height 35
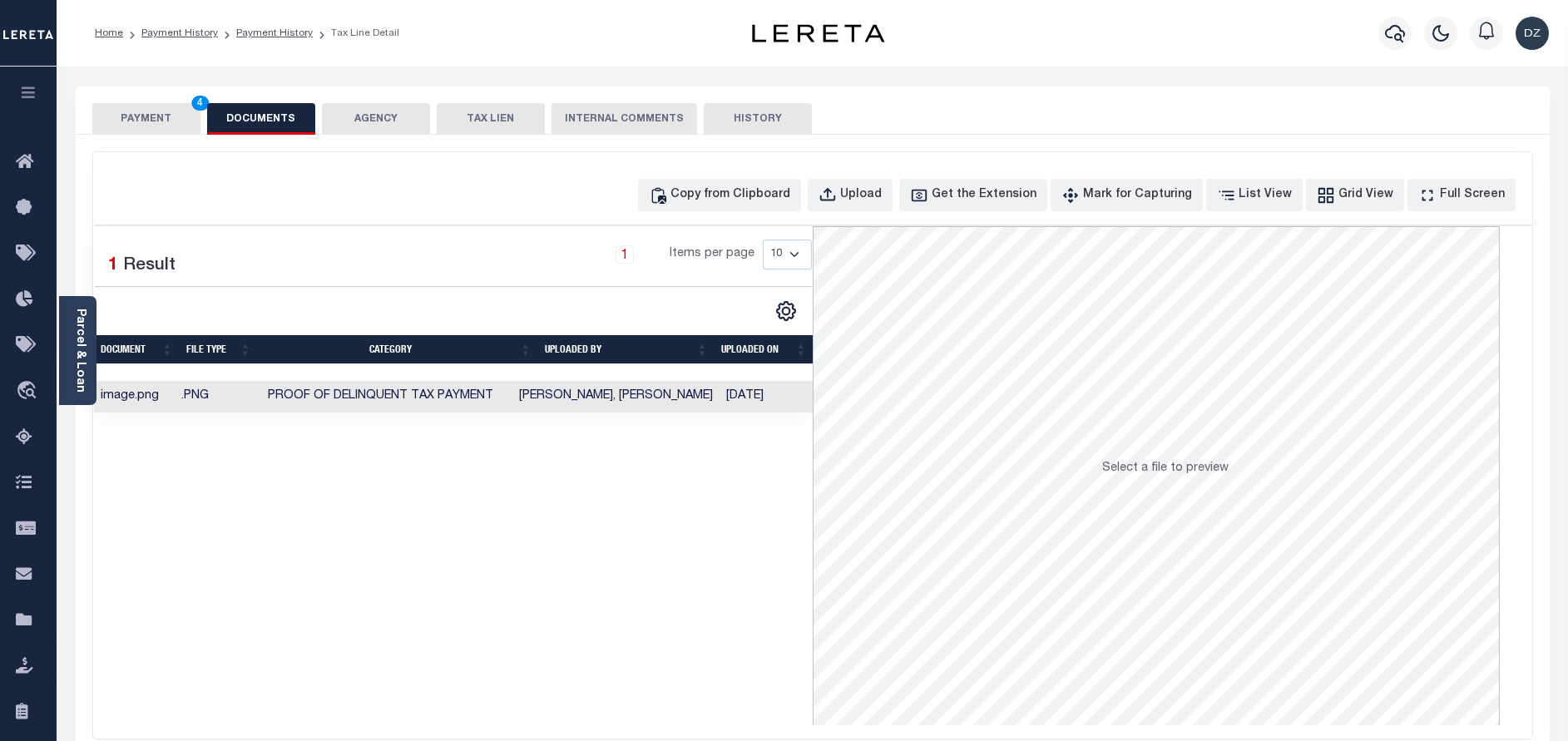
click at [138, 131] on button "PAYMENT 4" at bounding box center [146, 119] width 108 height 32
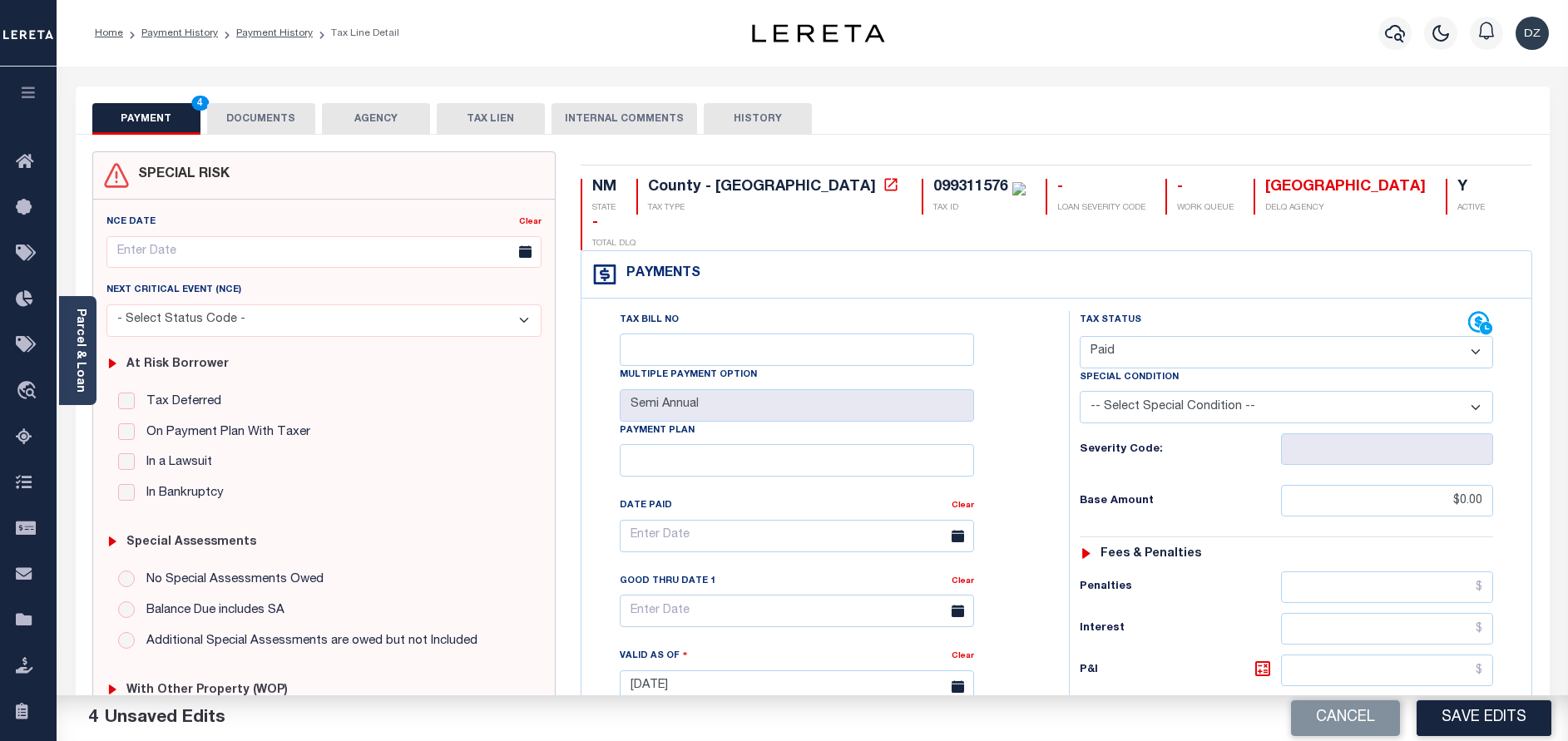
click at [1464, 701] on button "Save Edits" at bounding box center [1484, 718] width 135 height 35
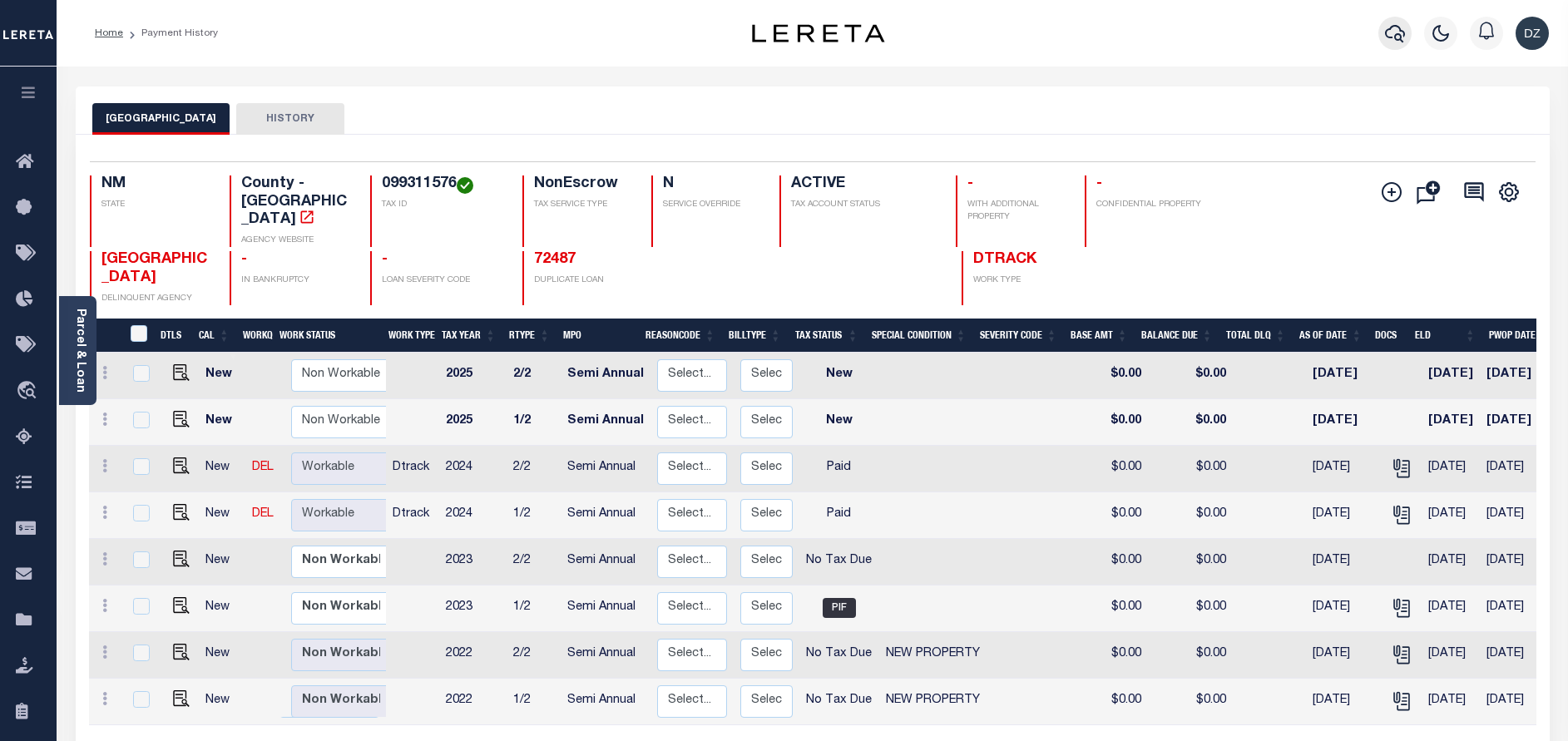
click at [1387, 37] on icon "button" at bounding box center [1395, 33] width 20 height 17
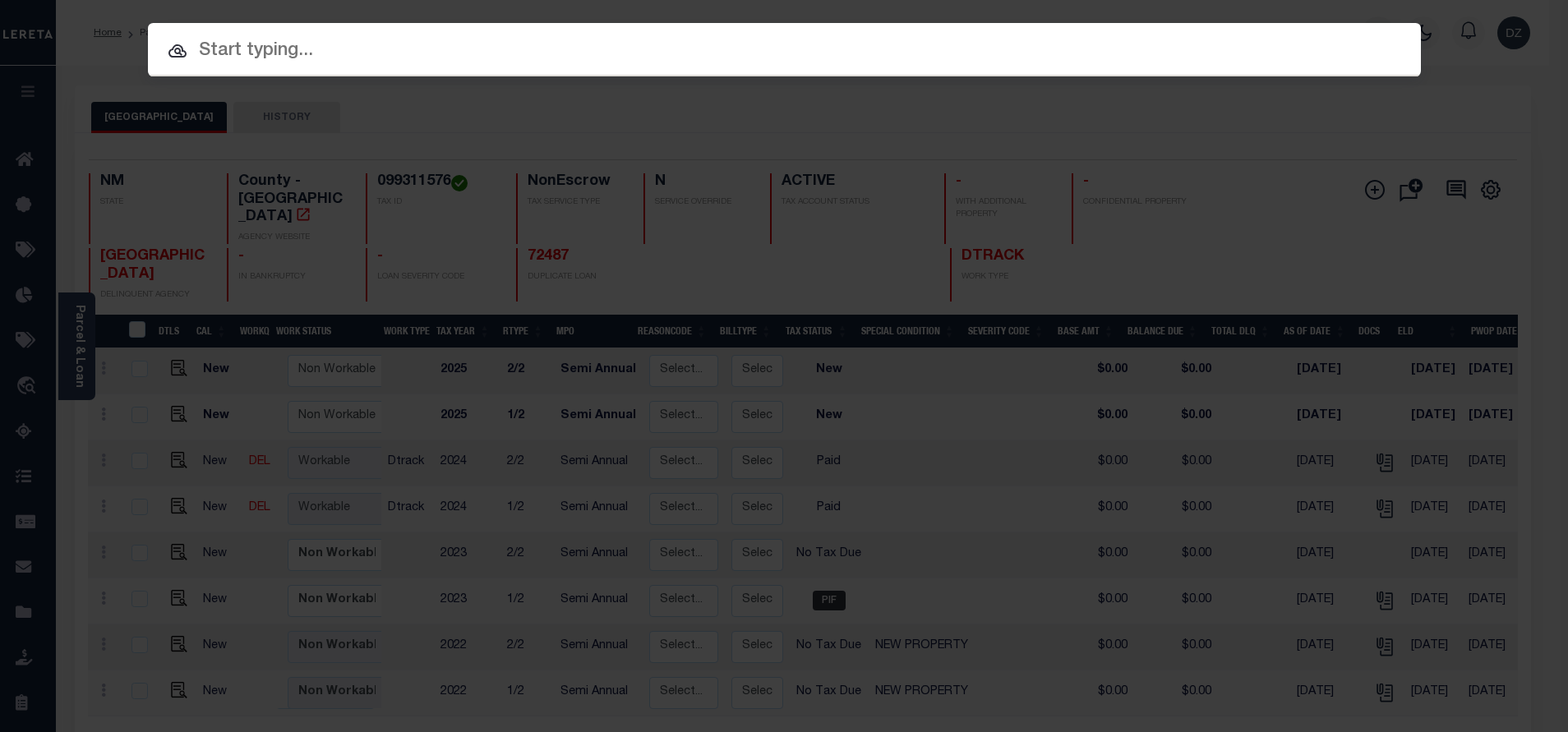
paste input "72951"
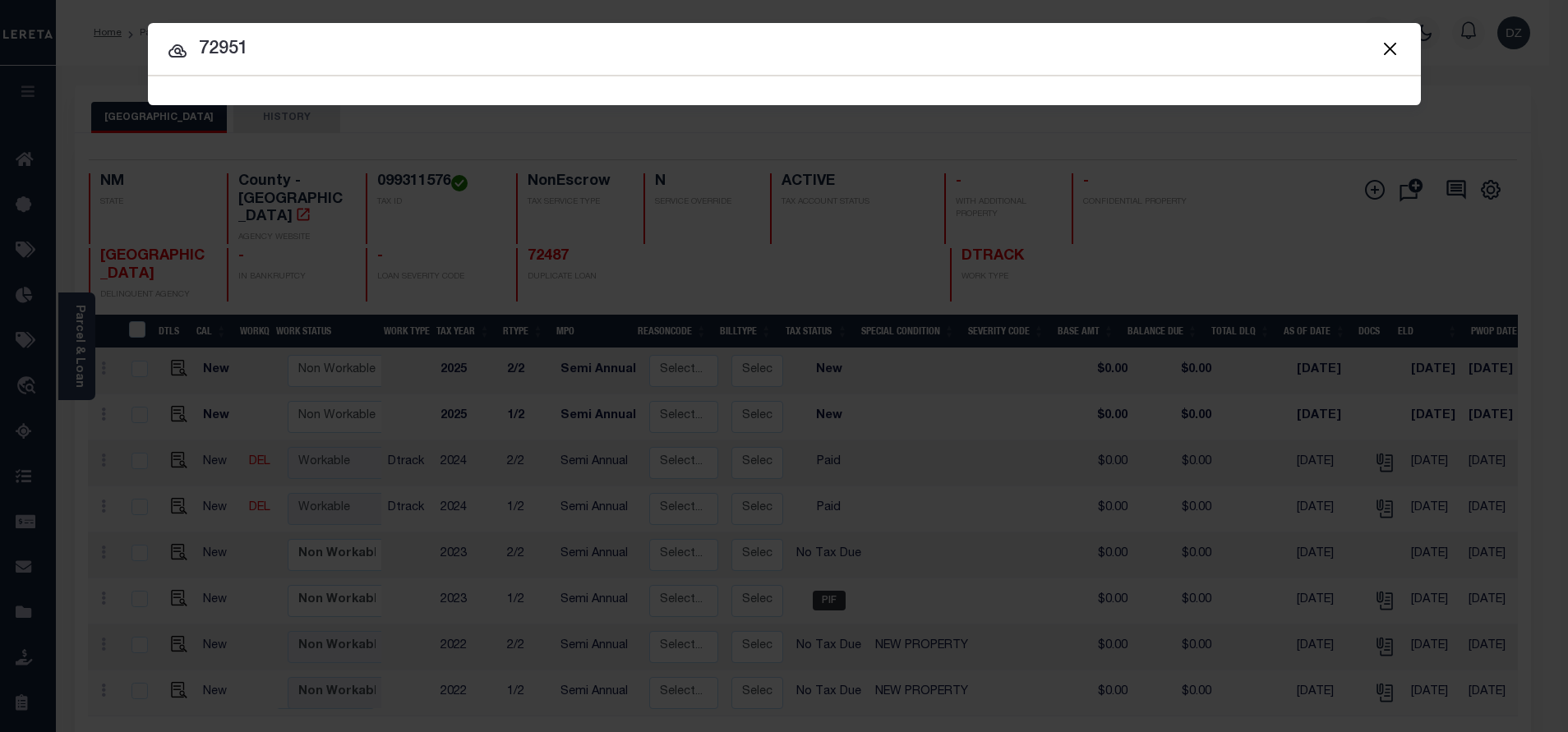
type input "72951"
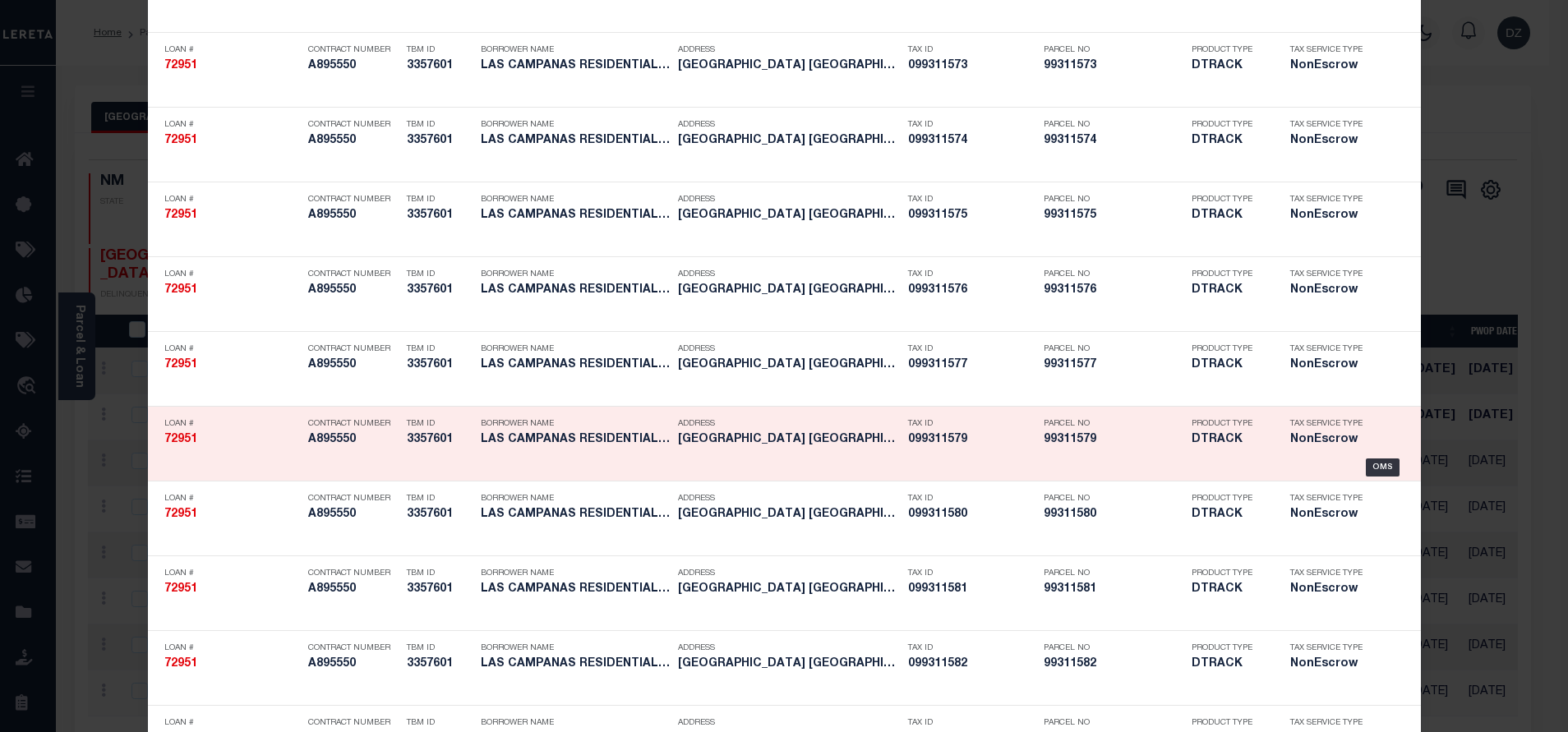
scroll to position [2806, 0]
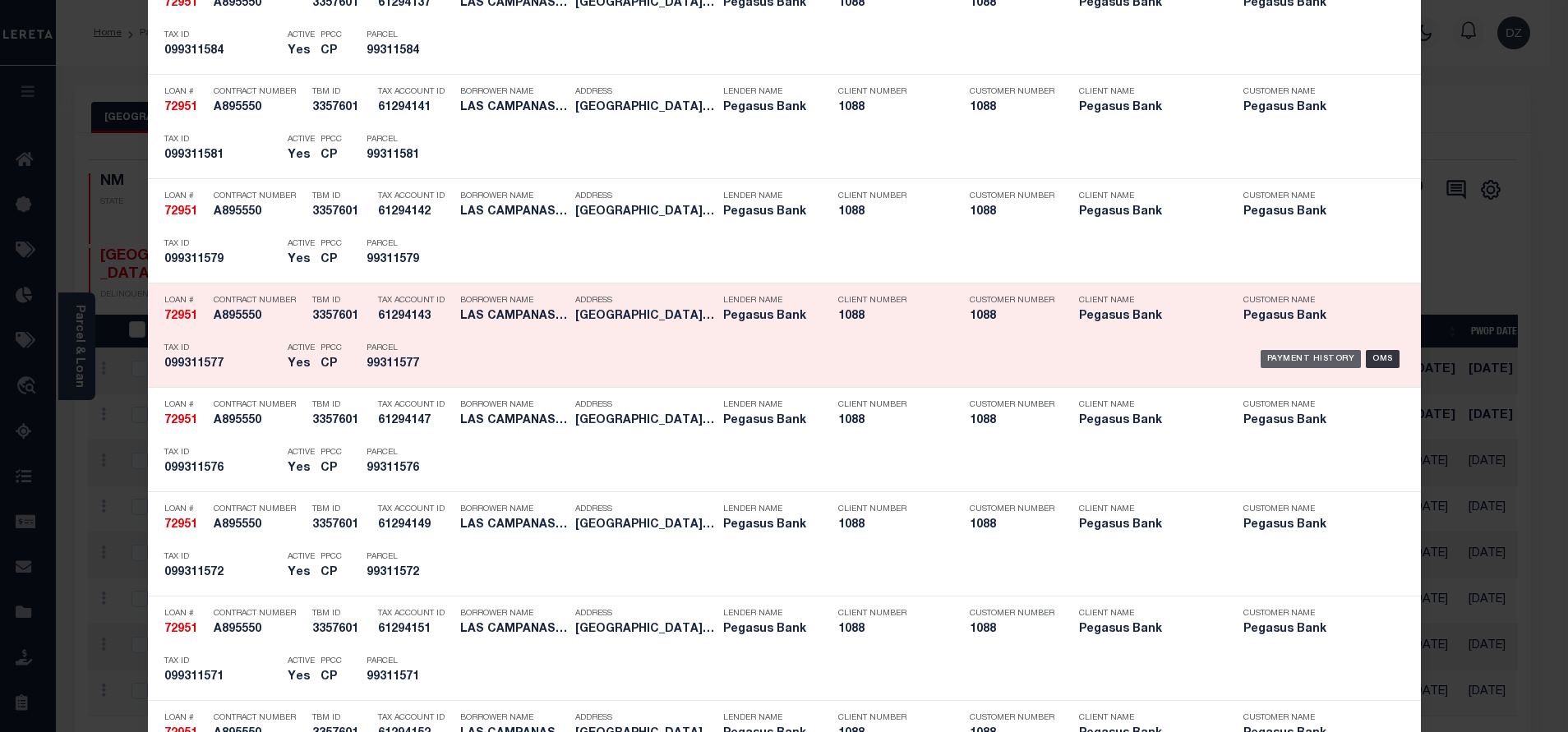
click at [1271, 353] on div "Payment History" at bounding box center [1311, 359] width 101 height 18
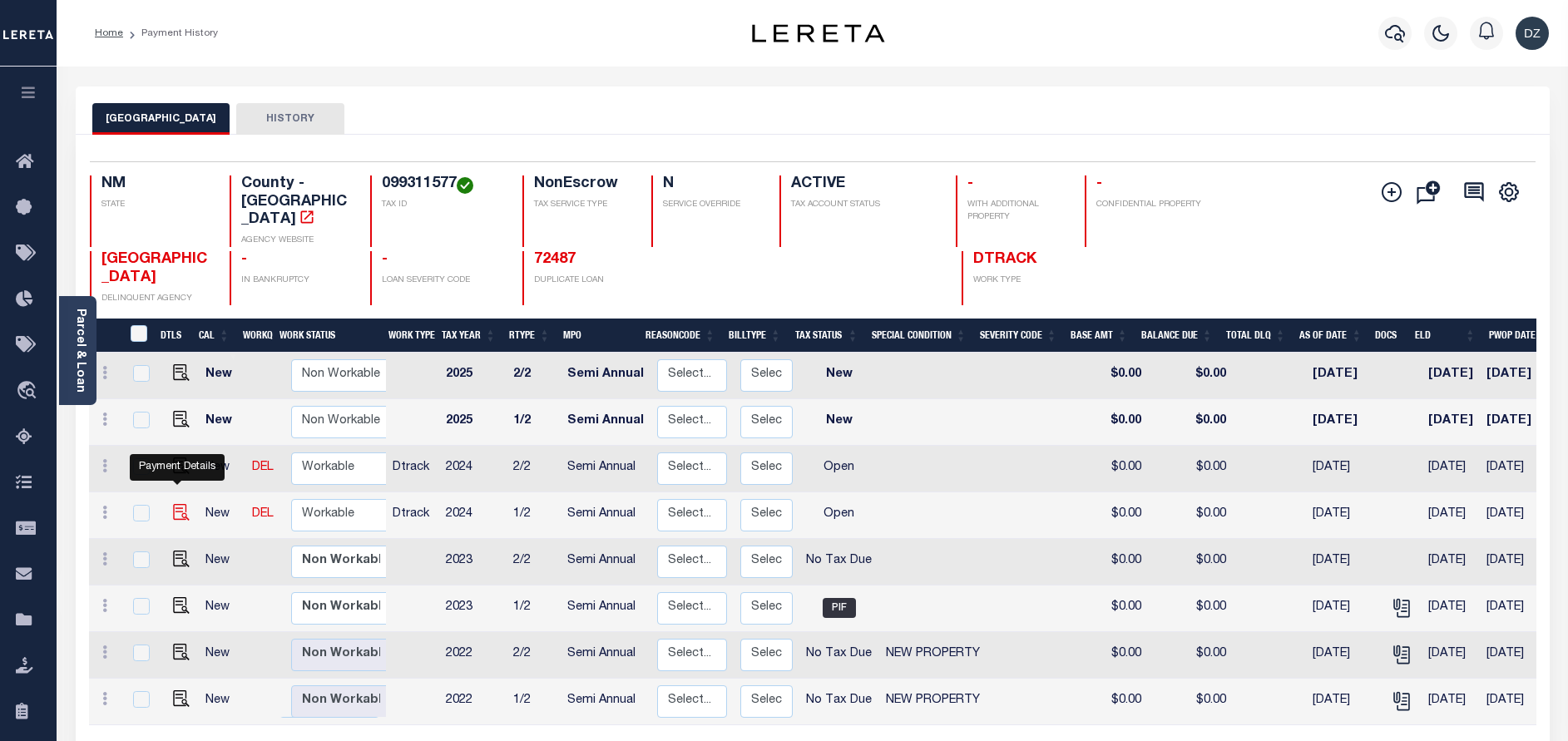
click at [173, 504] on img "" at bounding box center [181, 512] width 16 height 16
checkbox input "true"
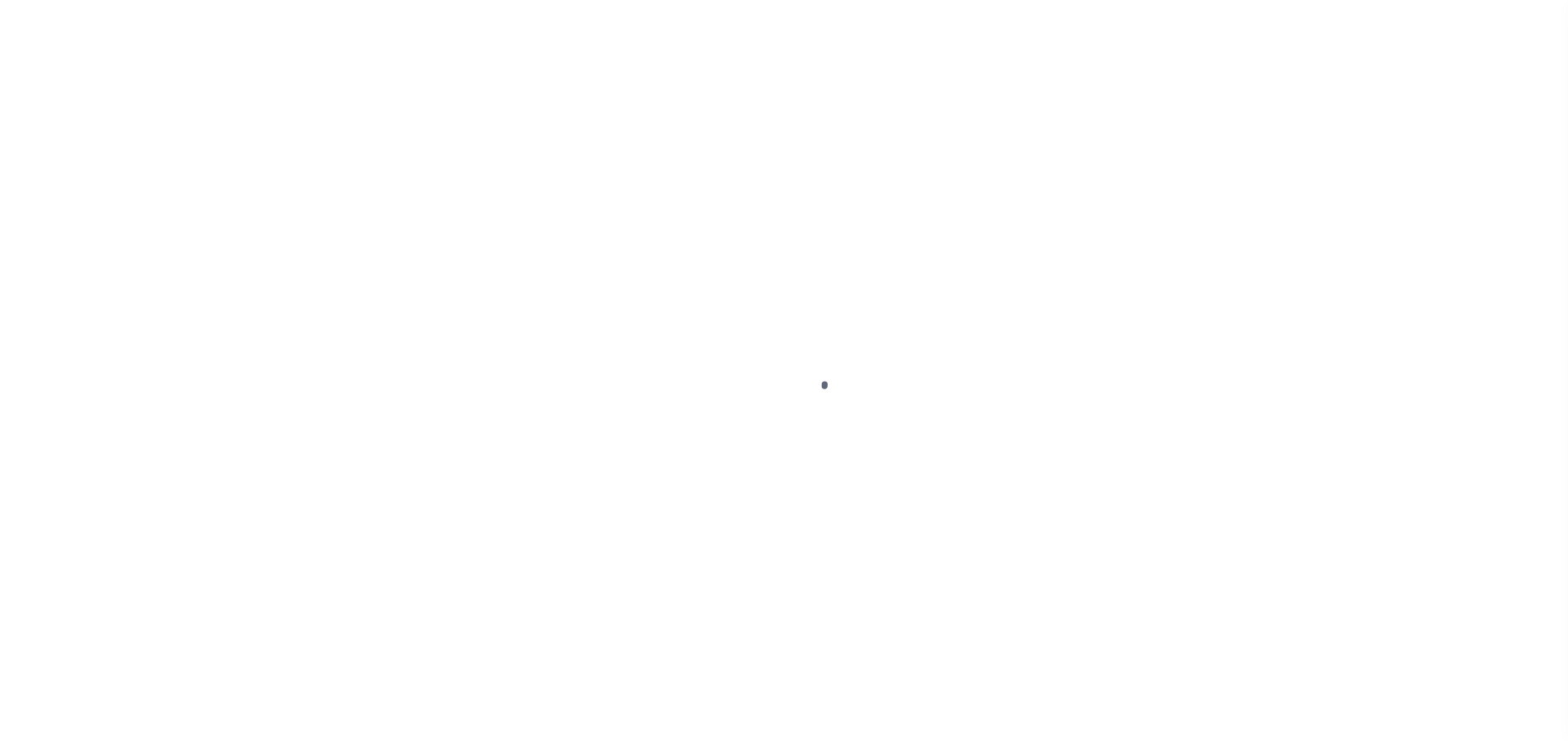
select select "OP2"
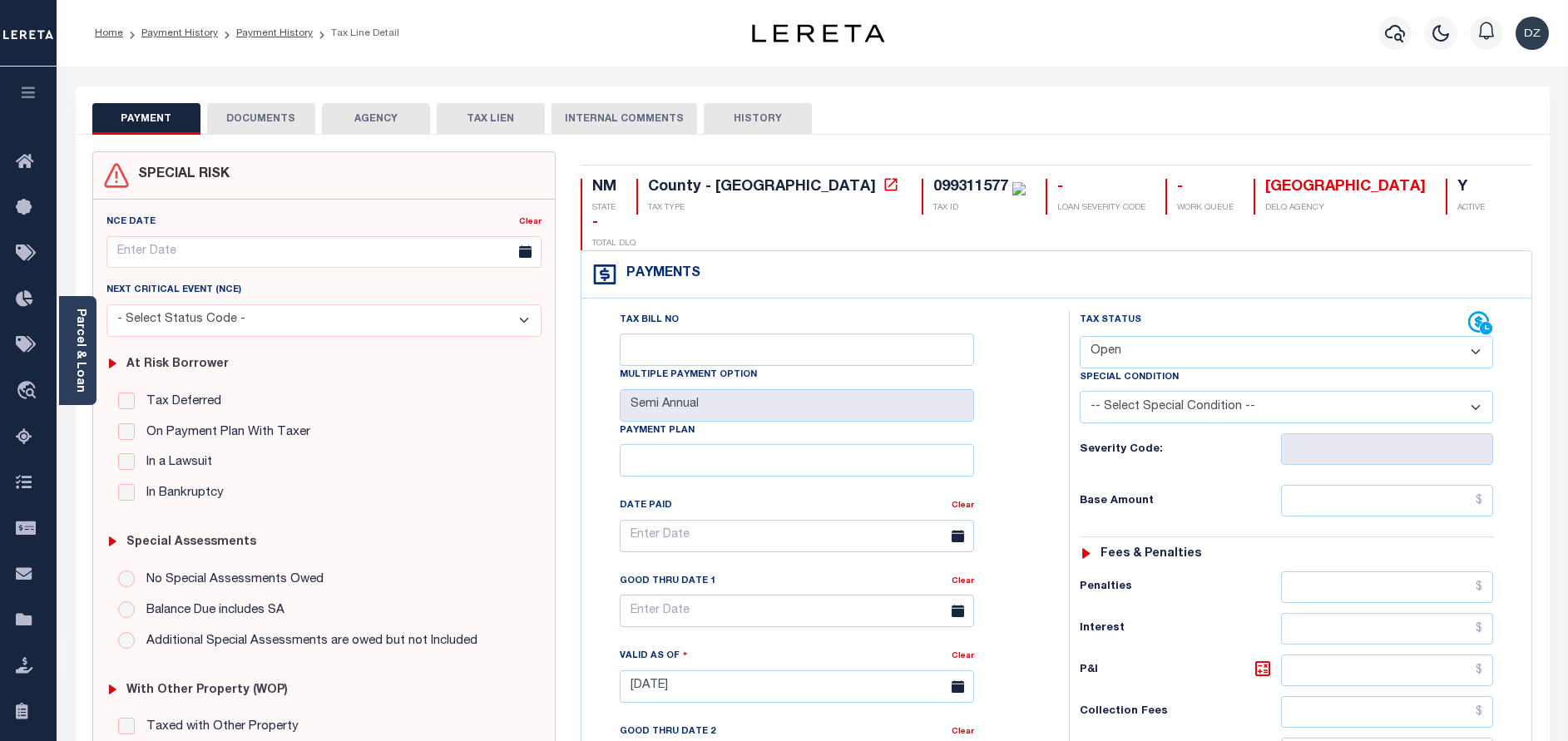
click at [252, 110] on button "DOCUMENTS" at bounding box center [261, 119] width 108 height 32
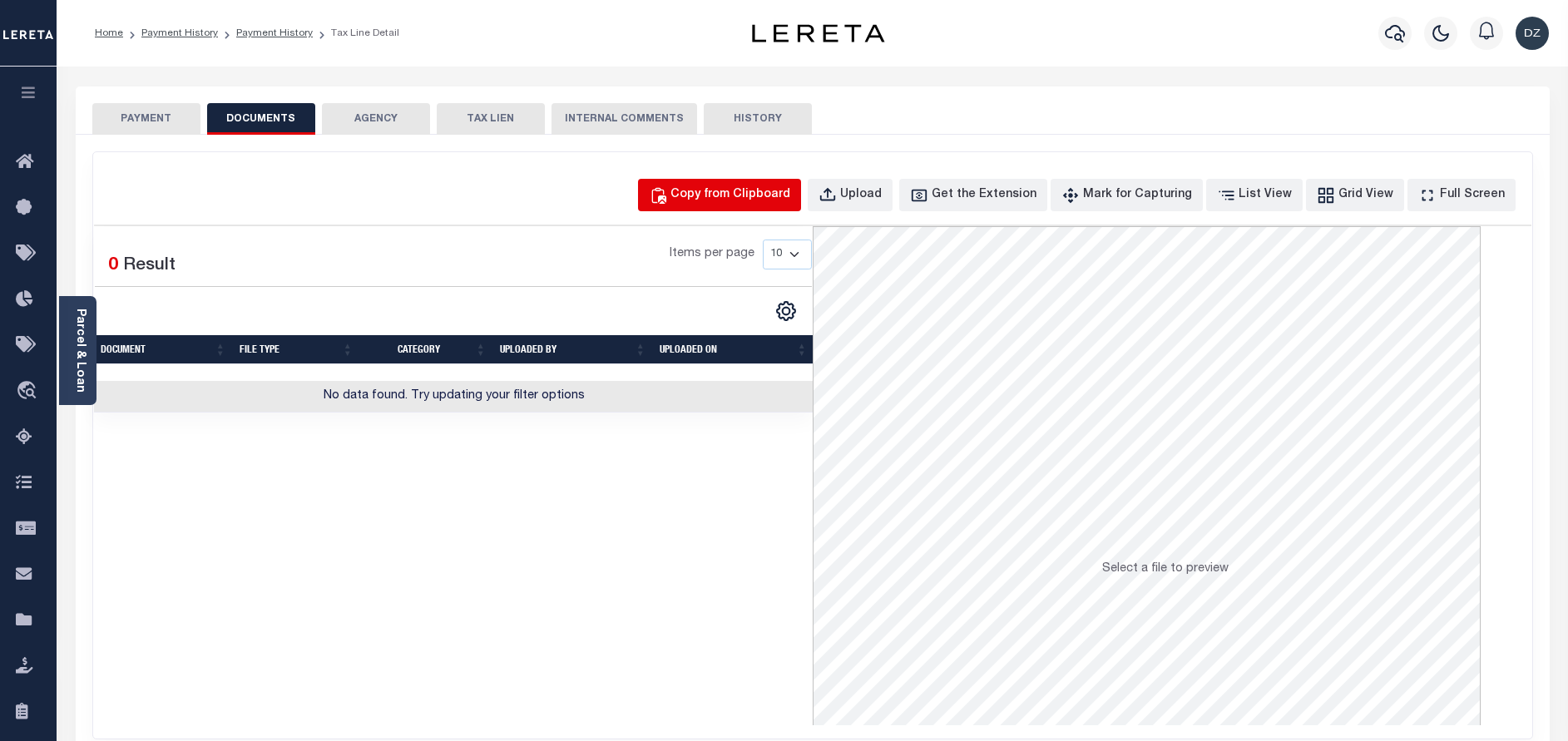
click at [744, 204] on div "Copy from Clipboard" at bounding box center [730, 195] width 120 height 18
select select "POP"
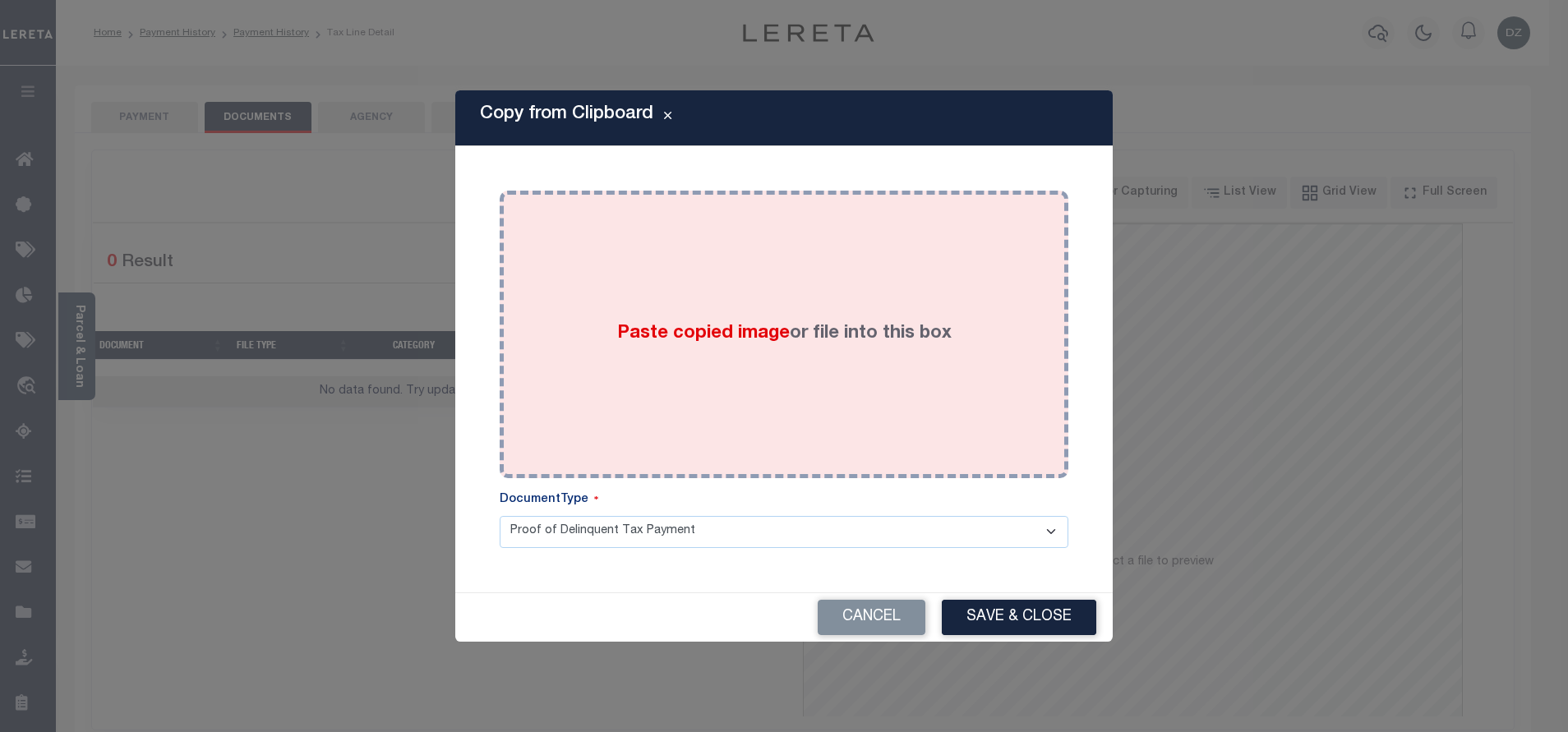
click at [724, 326] on span "Paste copied image" at bounding box center [703, 333] width 173 height 18
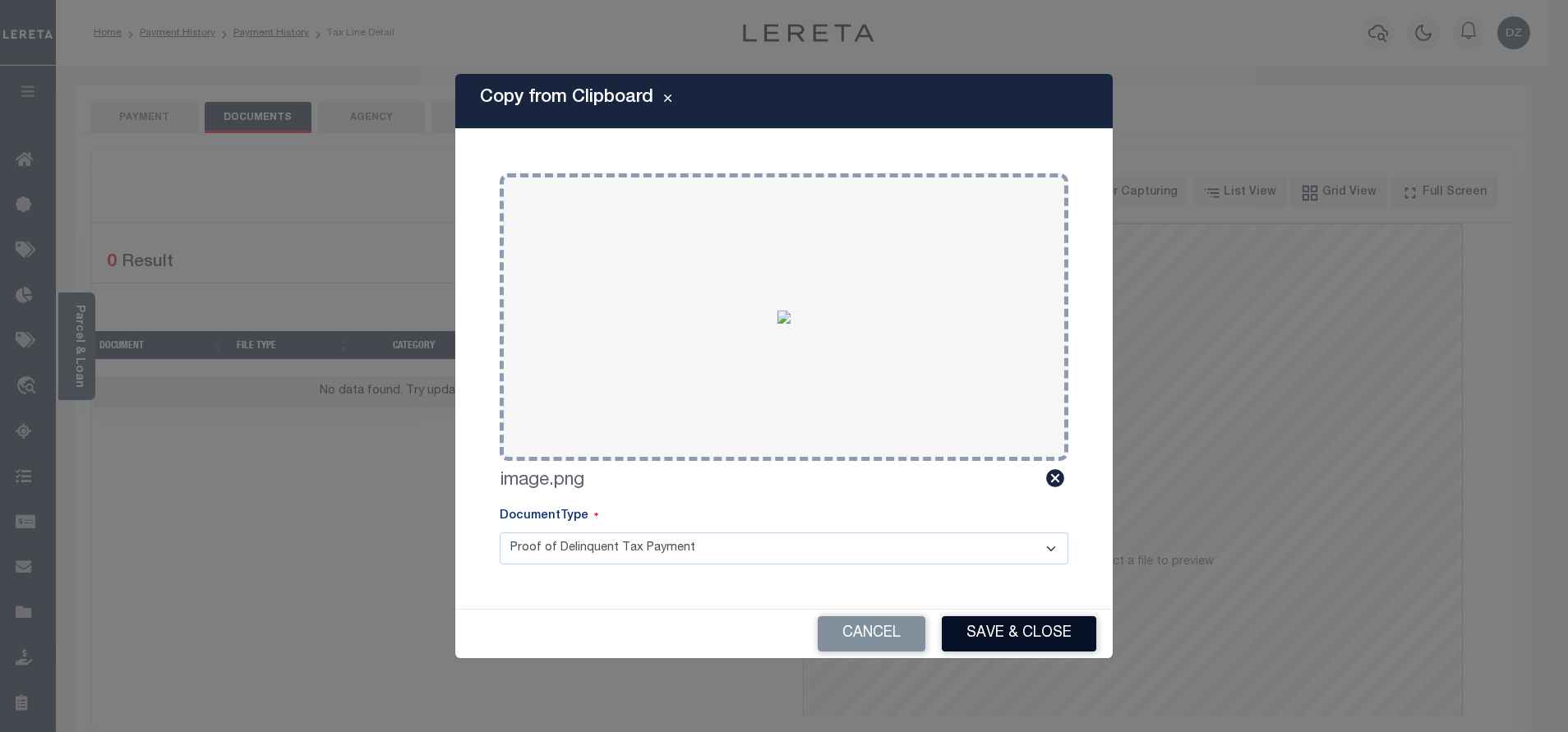
click at [1005, 626] on button "Save & Close" at bounding box center [1019, 634] width 155 height 35
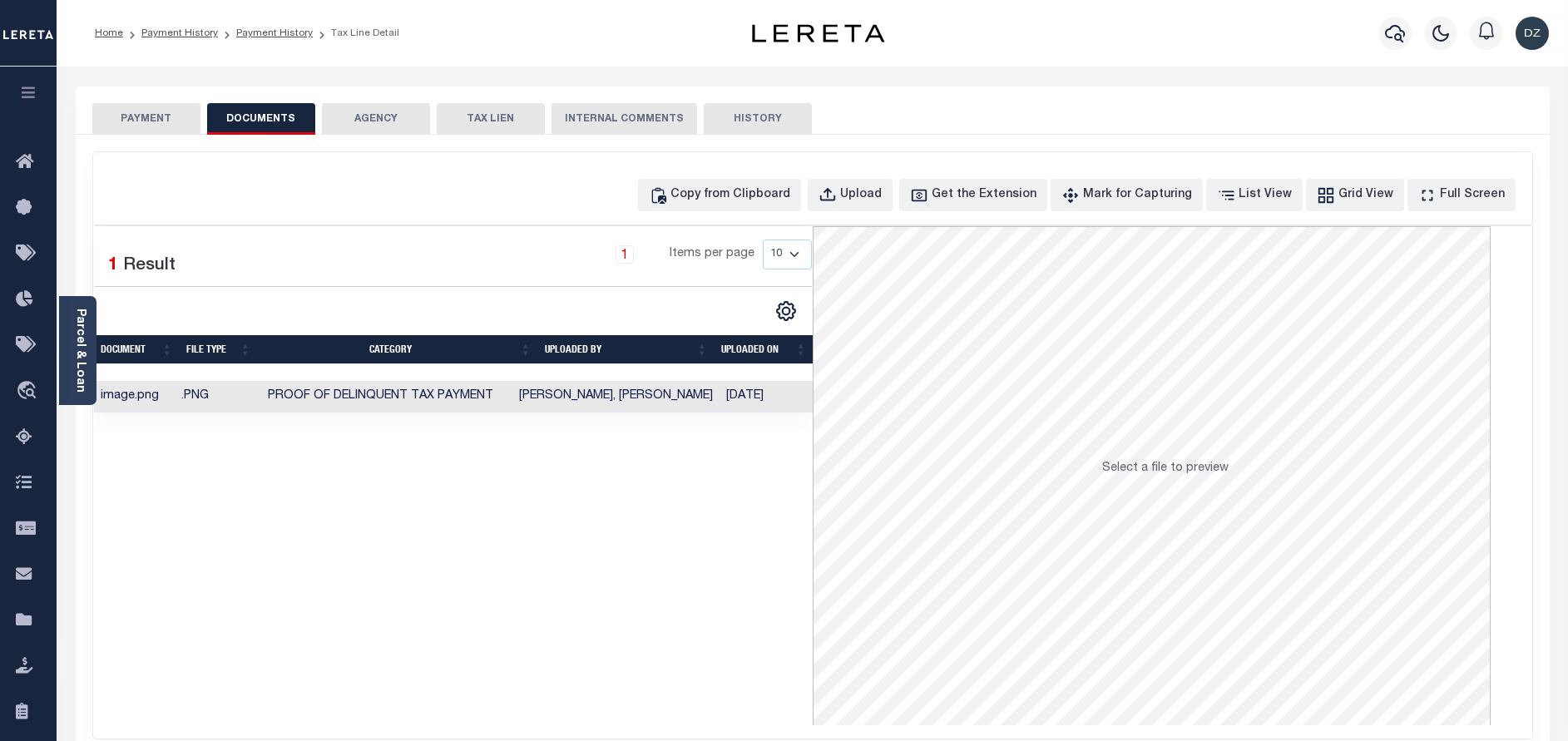
click at [151, 123] on button "PAYMENT" at bounding box center [146, 119] width 108 height 32
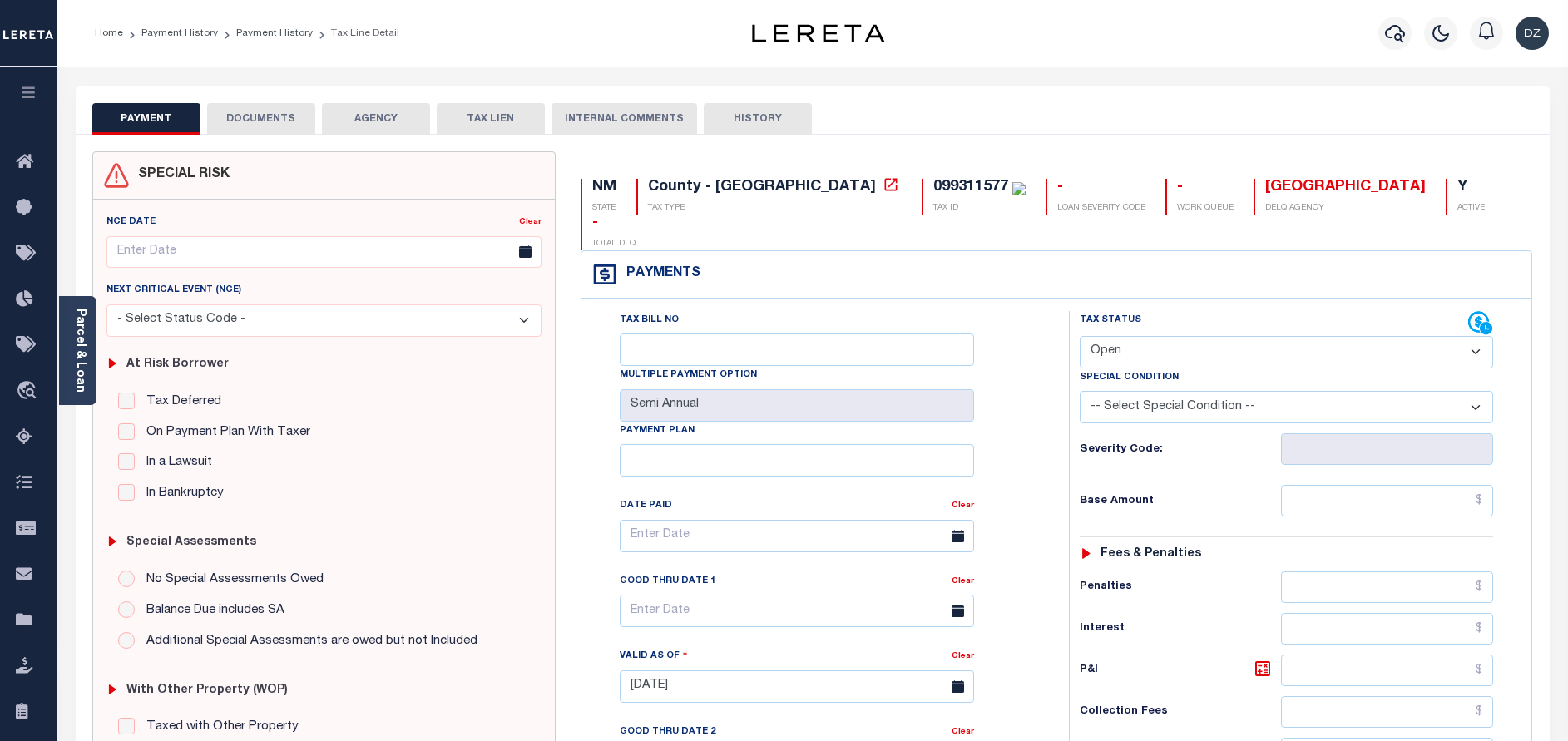
click at [1103, 337] on select "- Select Status Code - Open Due/Unpaid Paid Incomplete No Tax Due Internal Refu…" at bounding box center [1286, 353] width 413 height 33
select select "PYD"
click at [1079, 337] on select "- Select Status Code - Open Due/Unpaid Paid Incomplete No Tax Due Internal Refu…" at bounding box center [1286, 353] width 413 height 33
type input "09/16/2025"
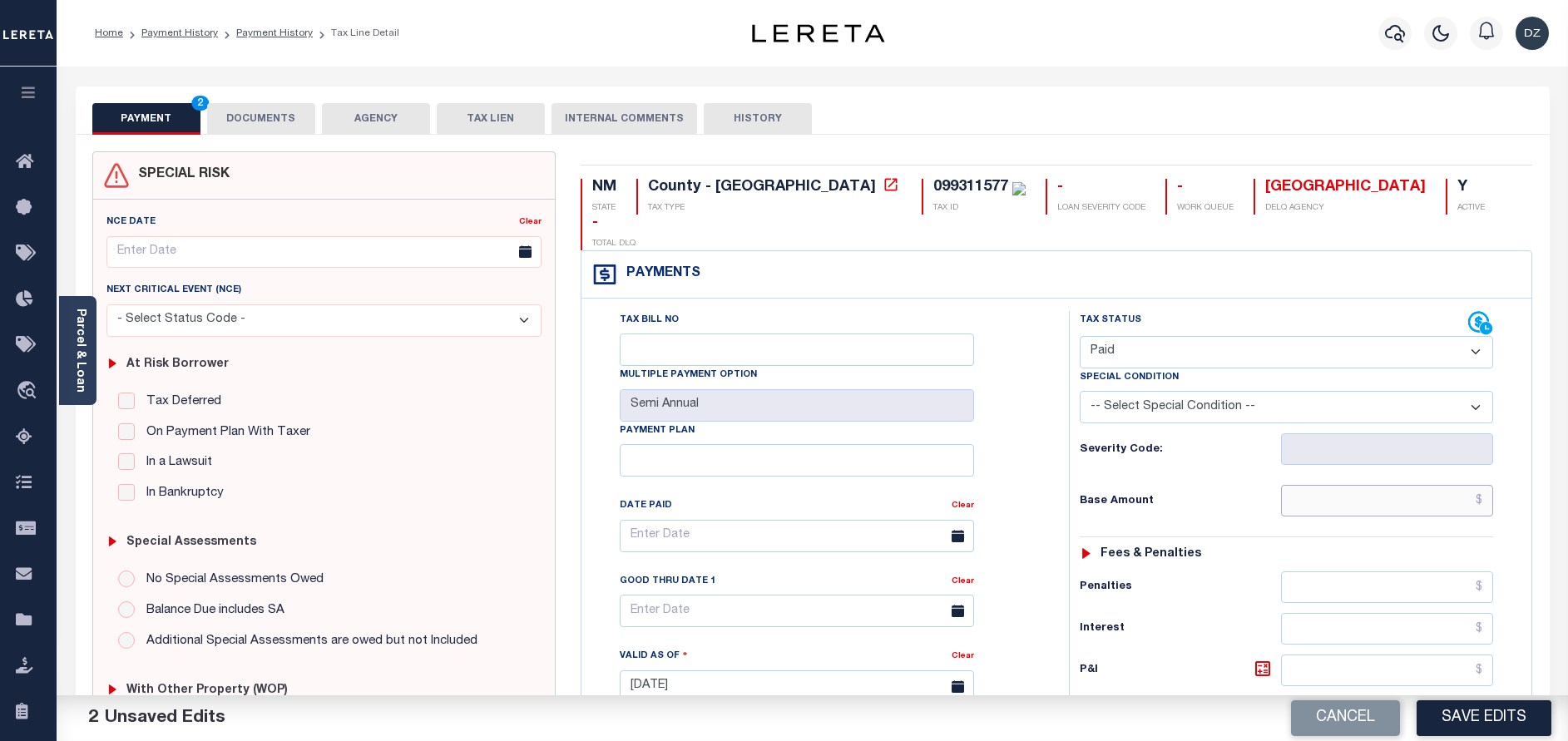
click at [1352, 485] on input "text" at bounding box center [1387, 500] width 212 height 32
type input "$0.00"
click at [1478, 715] on button "Save Edits" at bounding box center [1484, 718] width 135 height 35
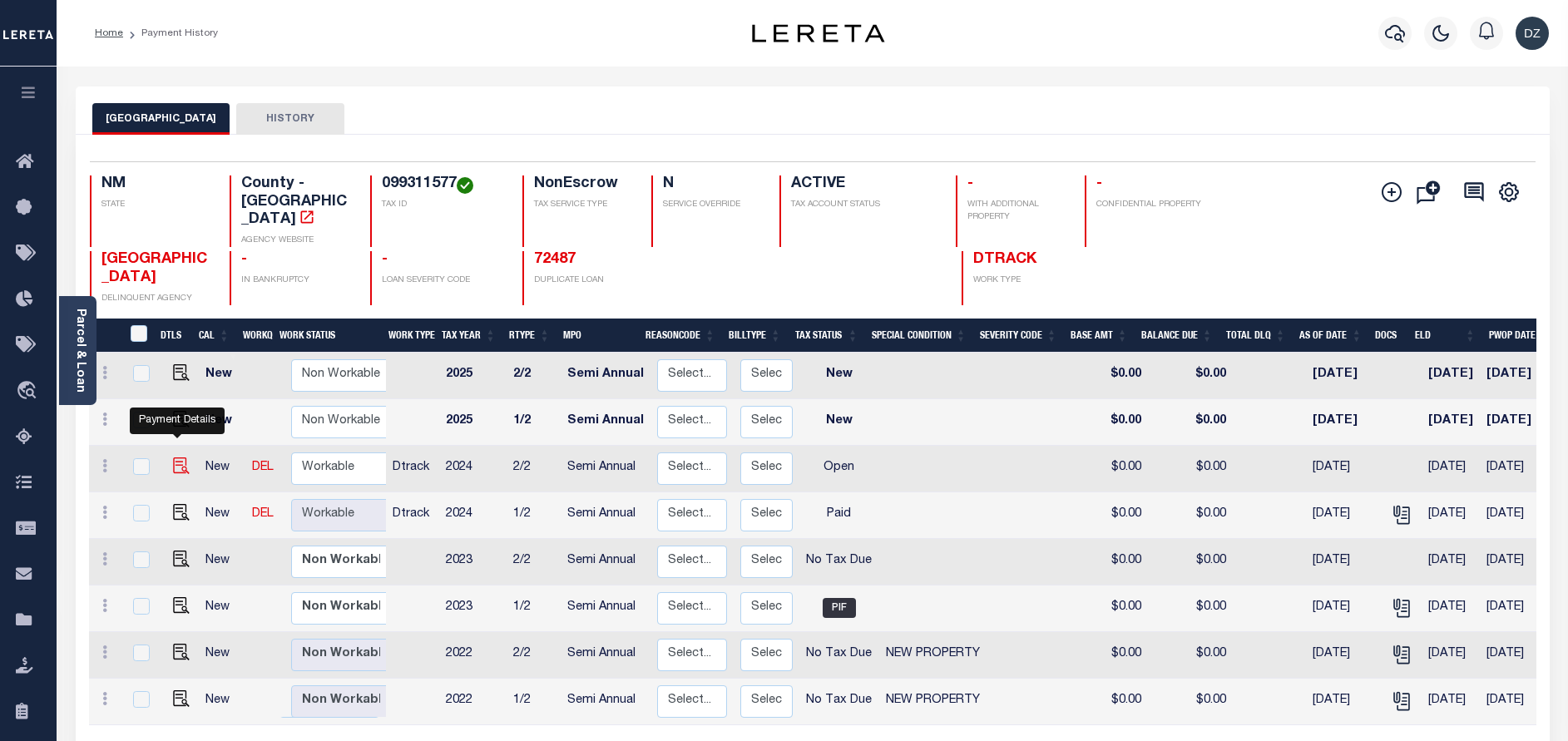
click at [174, 458] on img "" at bounding box center [181, 466] width 16 height 16
checkbox input "true"
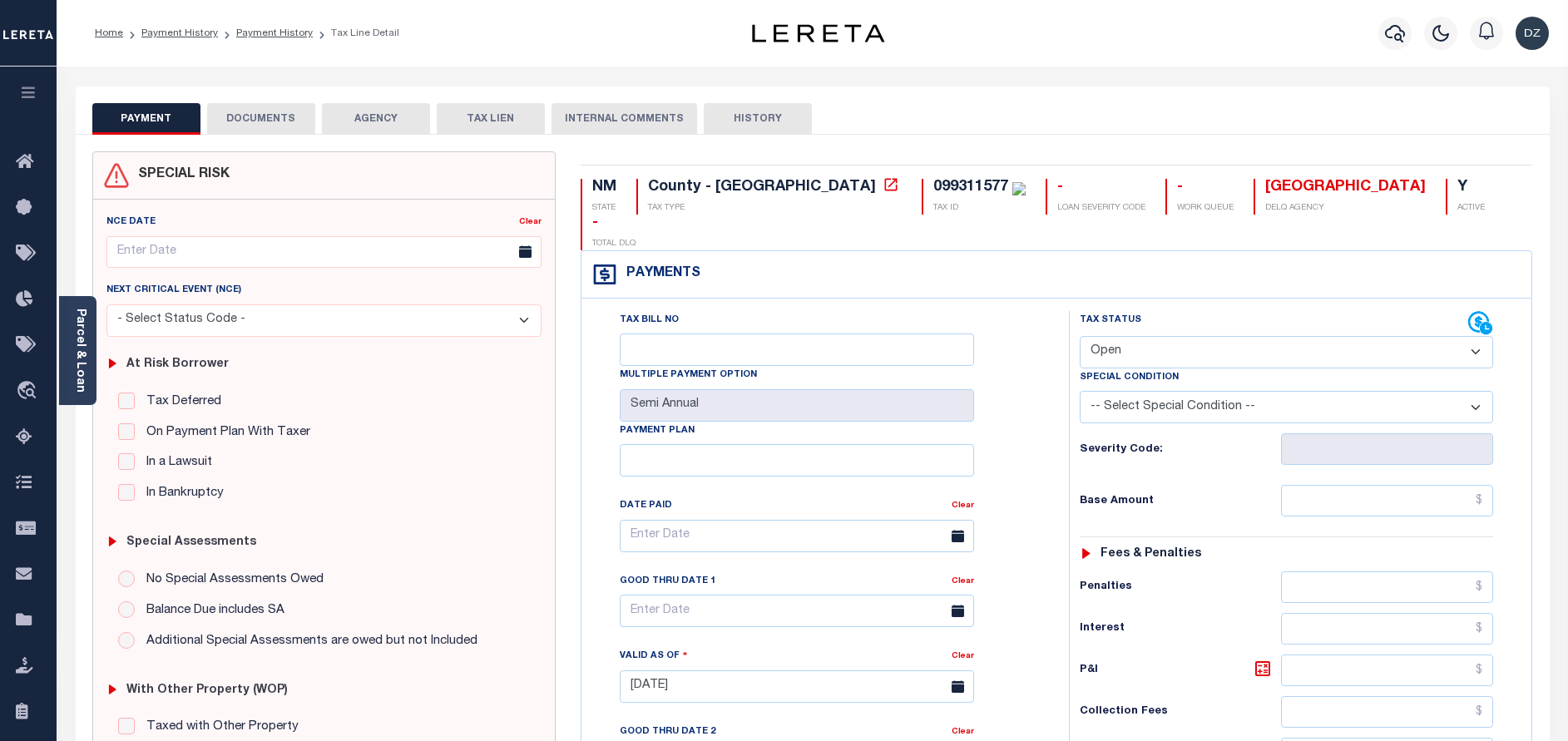
drag, startPoint x: 1115, startPoint y: 317, endPoint x: 1111, endPoint y: 330, distance: 13.6
click at [1113, 337] on select "- Select Status Code - Open Due/Unpaid Paid Incomplete No Tax Due Internal Refu…" at bounding box center [1286, 353] width 413 height 33
select select "PYD"
click at [1079, 337] on select "- Select Status Code - Open Due/Unpaid Paid Incomplete No Tax Due Internal Refu…" at bounding box center [1286, 353] width 413 height 33
type input "[DATE]"
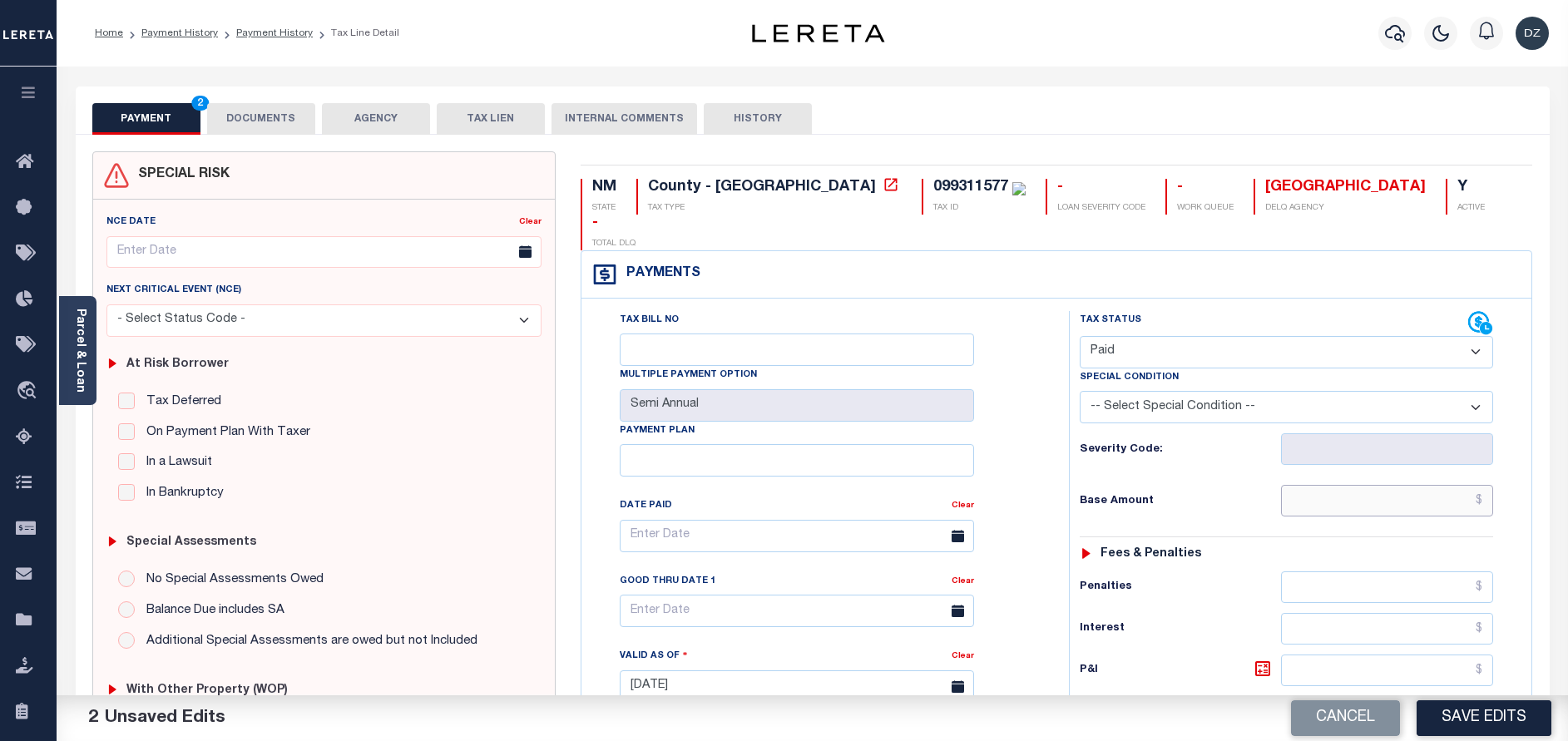
click at [1362, 485] on input "text" at bounding box center [1387, 500] width 212 height 32
type input "$0.00"
click at [286, 119] on button "DOCUMENTS" at bounding box center [261, 119] width 108 height 32
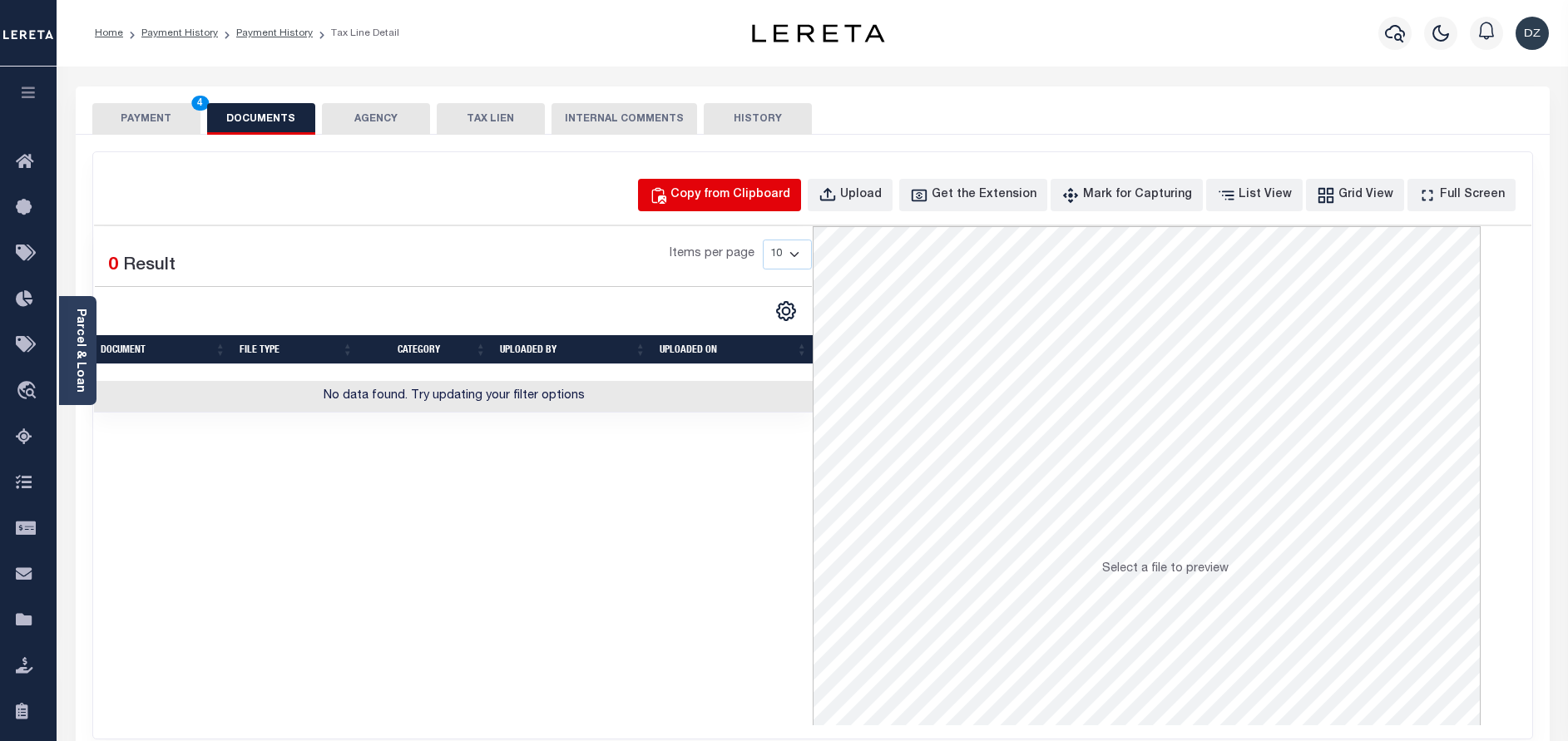
click at [782, 192] on div "Copy from Clipboard" at bounding box center [730, 195] width 120 height 18
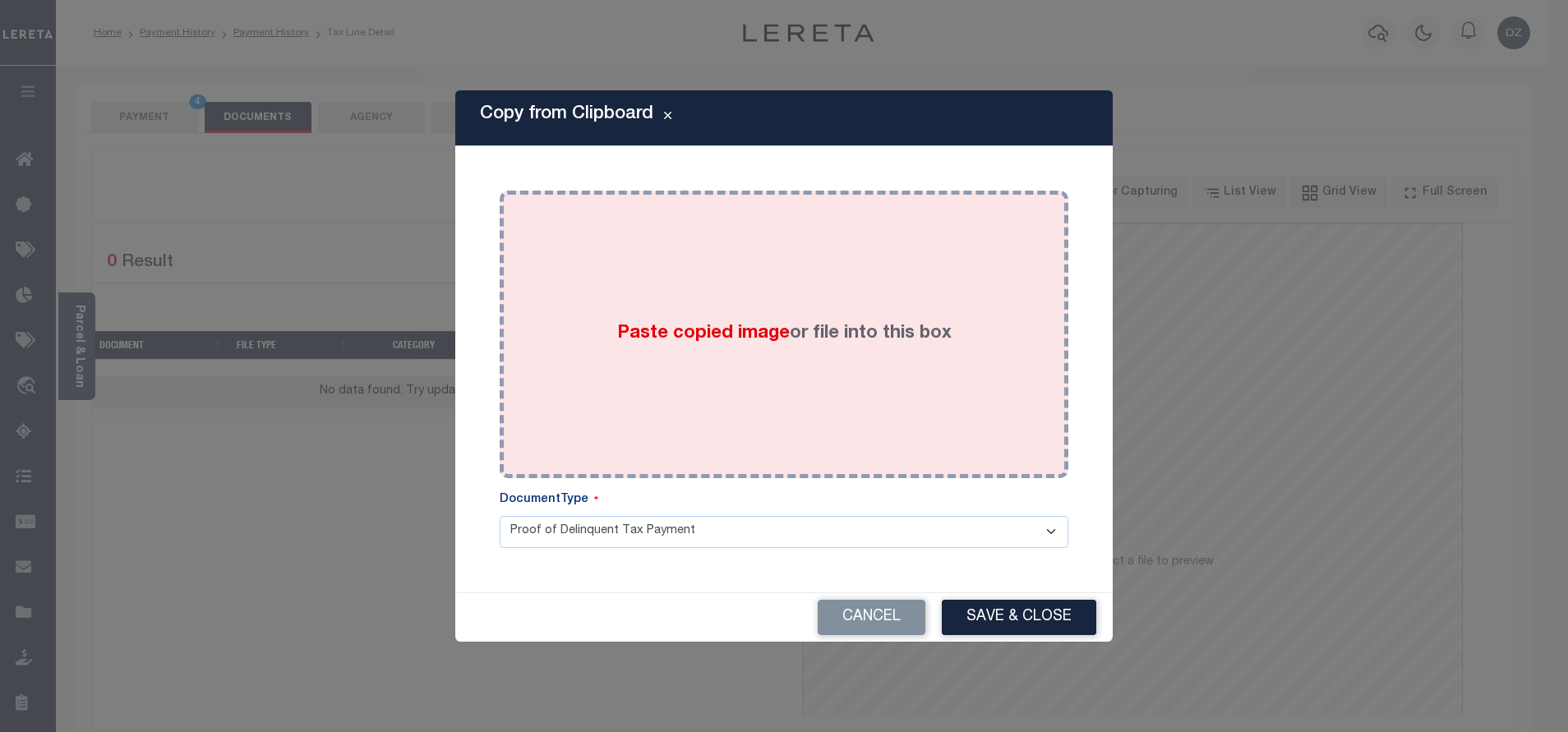
click at [773, 287] on div "Paste copied image or file into this box" at bounding box center [784, 334] width 544 height 263
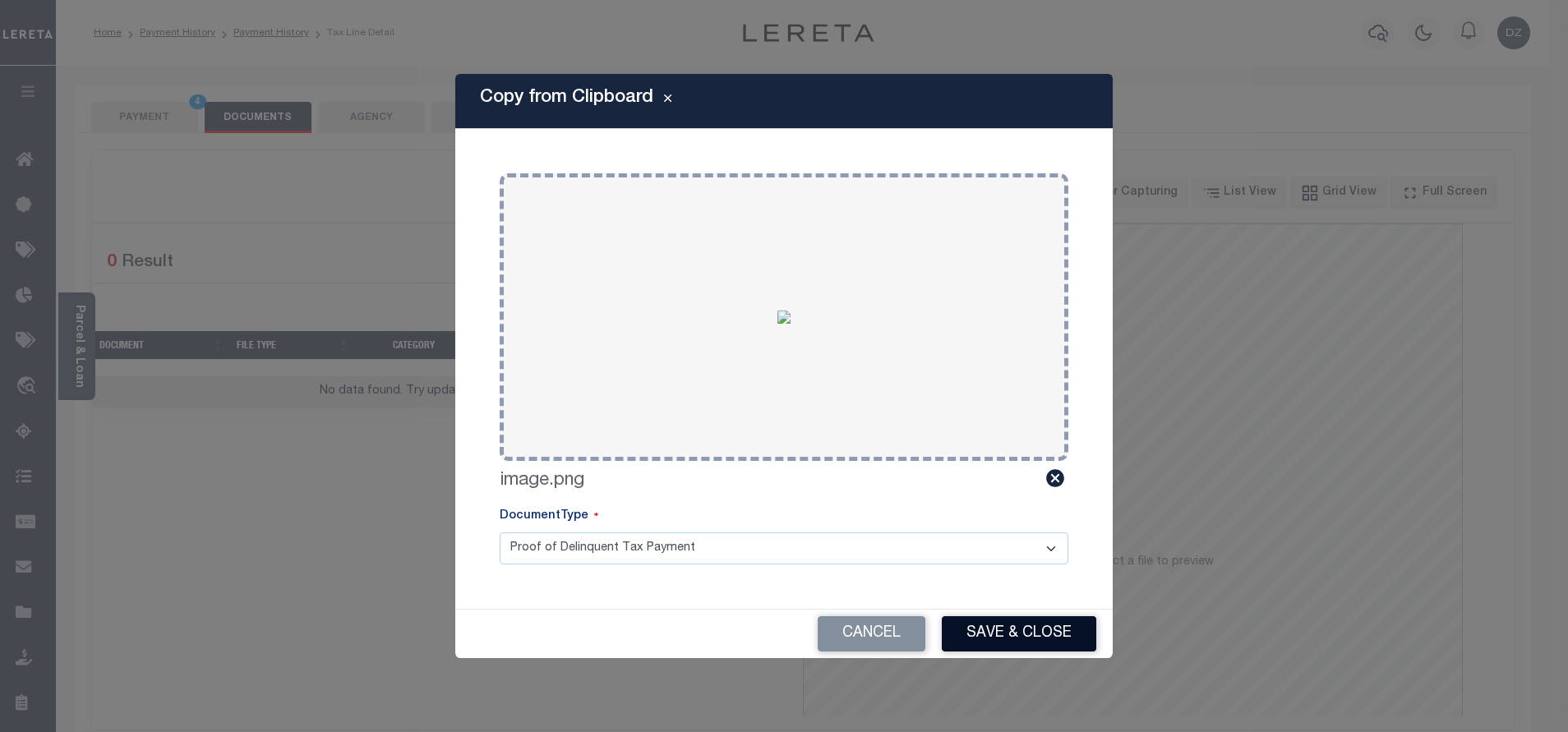
click at [986, 621] on button "Save & Close" at bounding box center [1019, 634] width 155 height 35
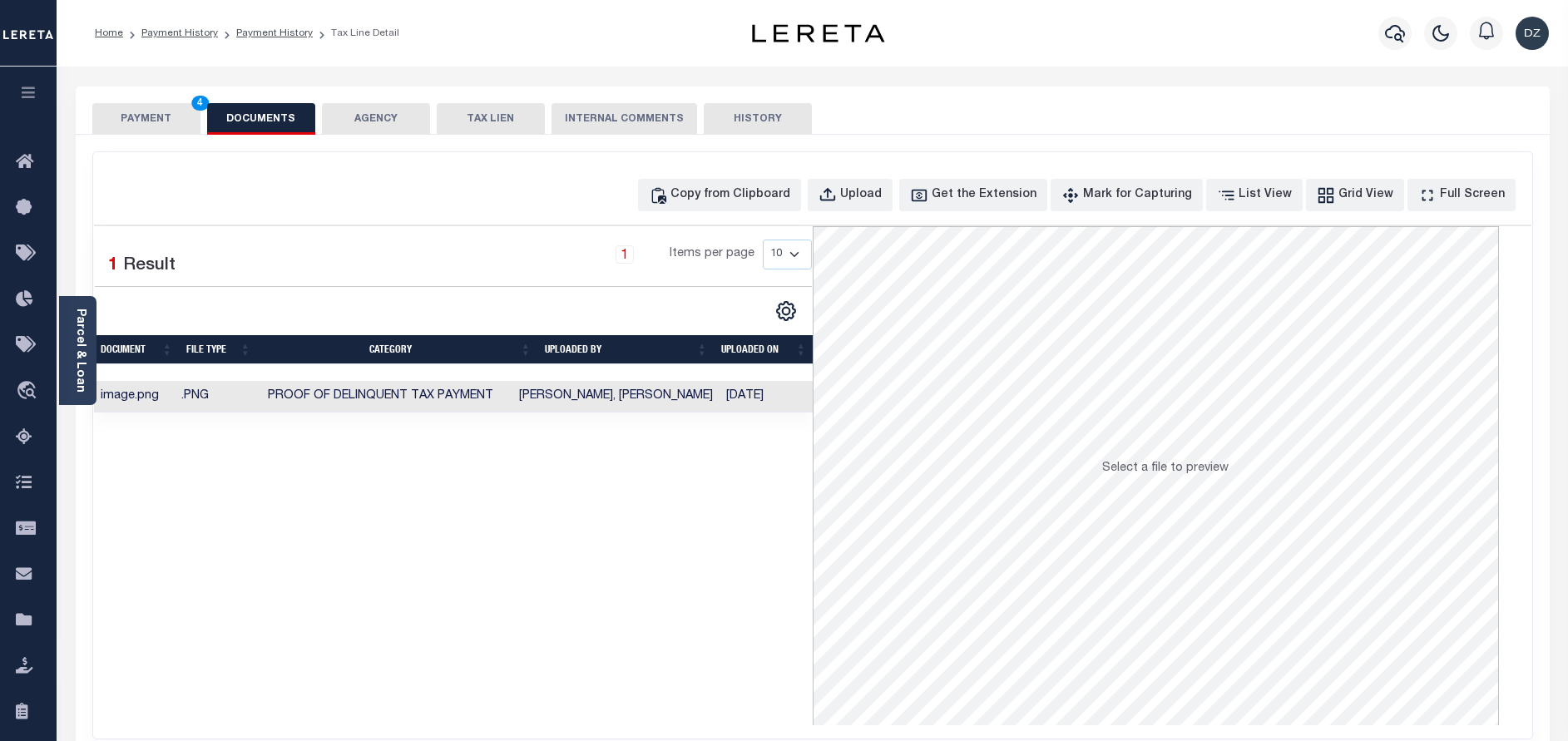
click at [161, 131] on button "PAYMENT 4" at bounding box center [146, 119] width 108 height 32
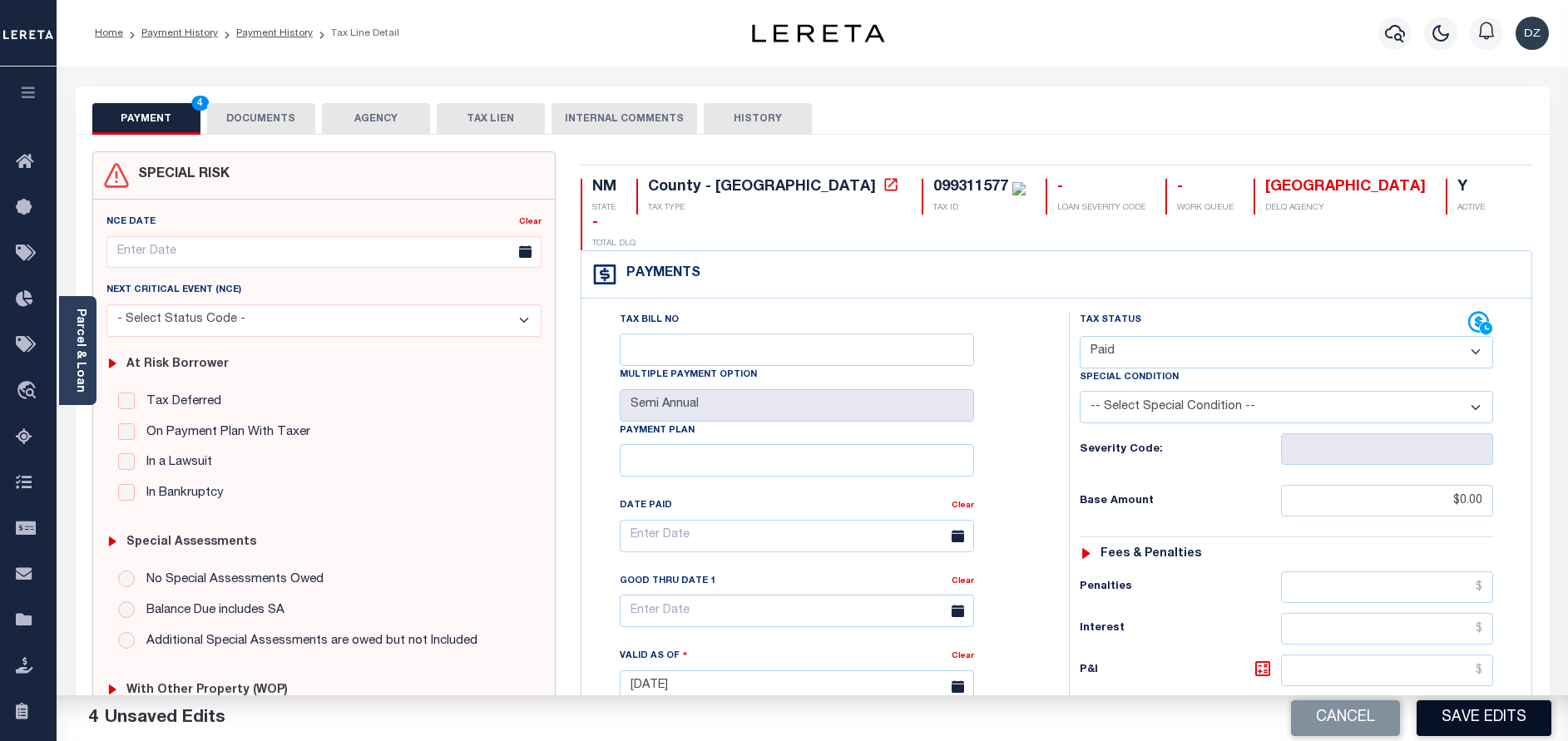
click at [1498, 714] on button "Save Edits" at bounding box center [1484, 718] width 135 height 35
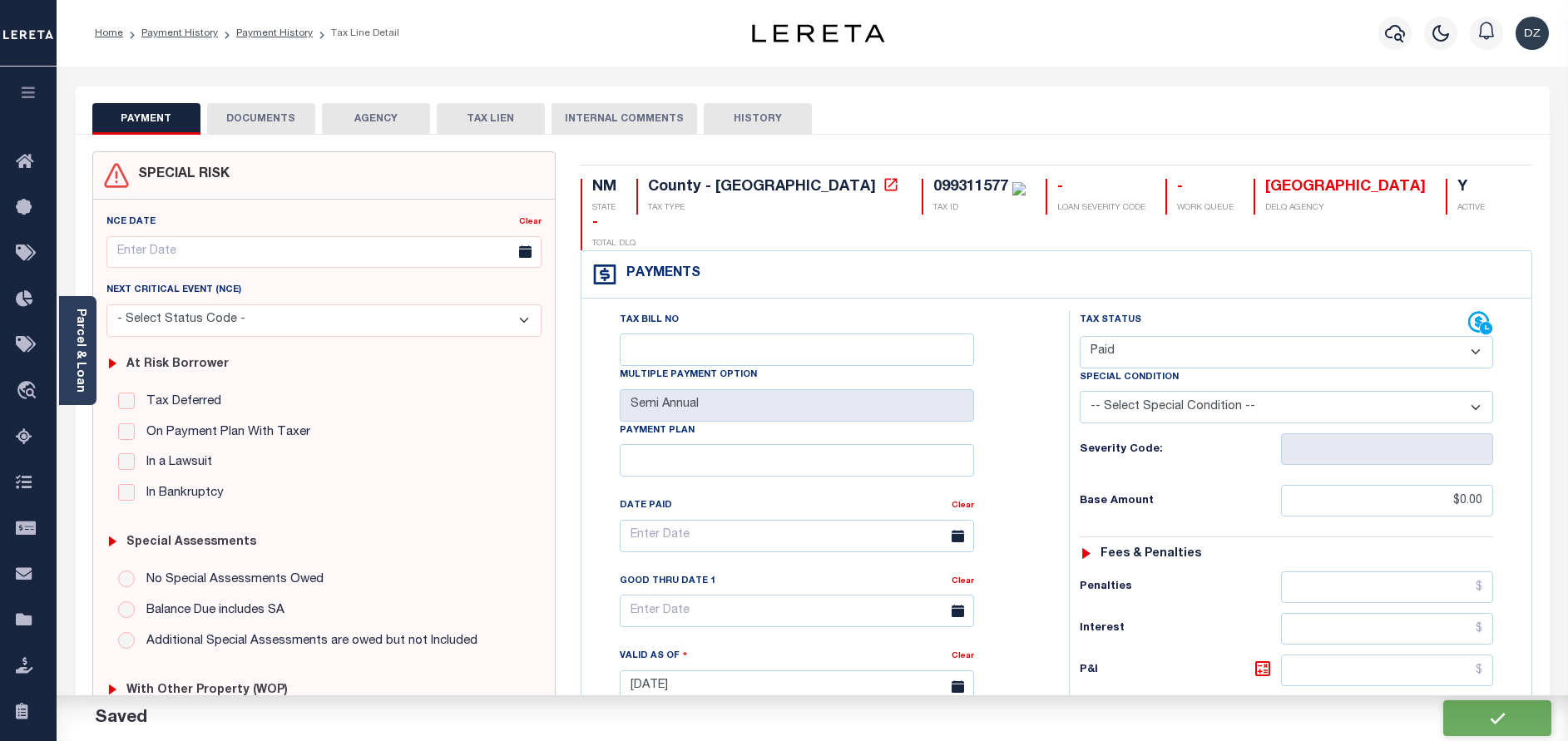
checkbox input "false"
type input "$0"
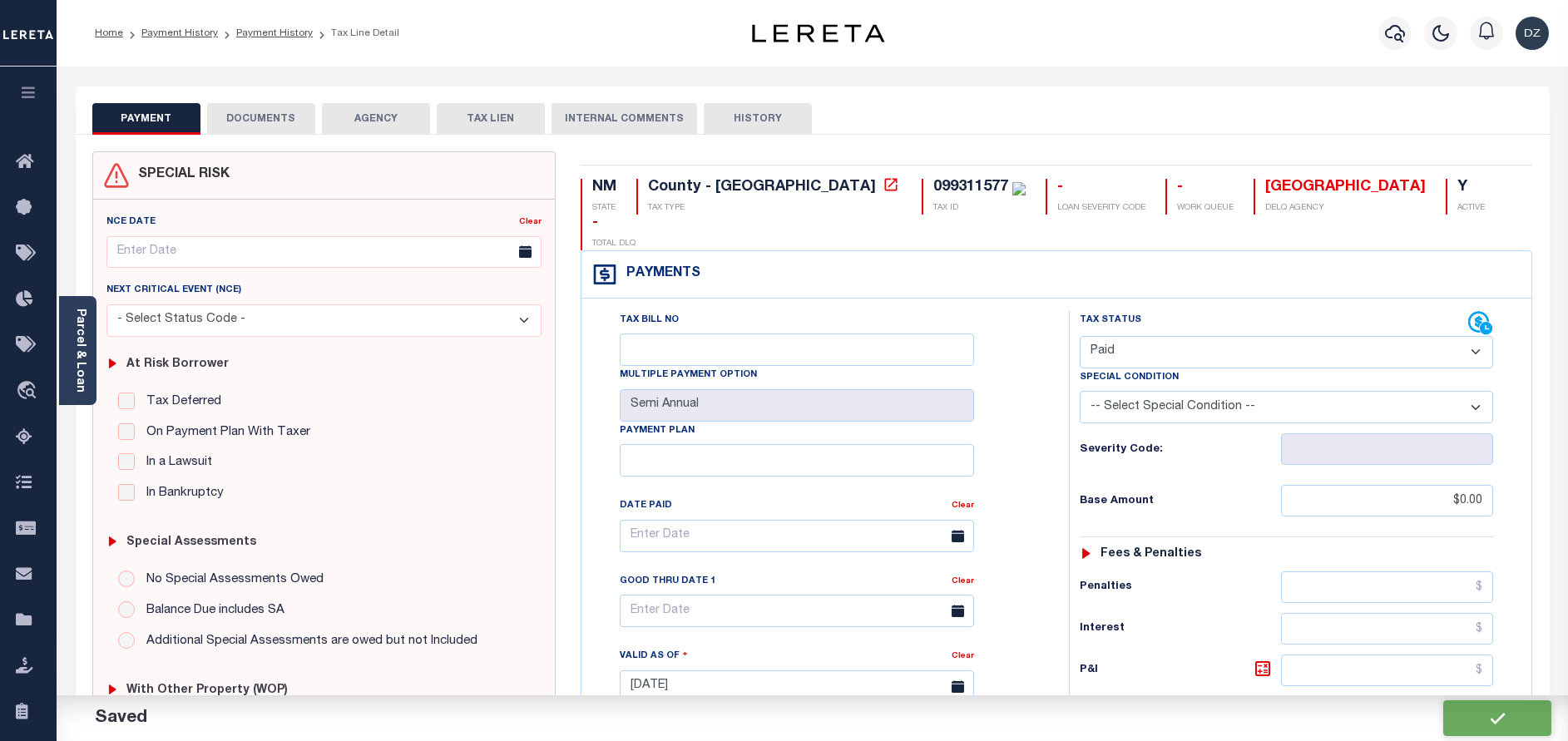
type input "$0"
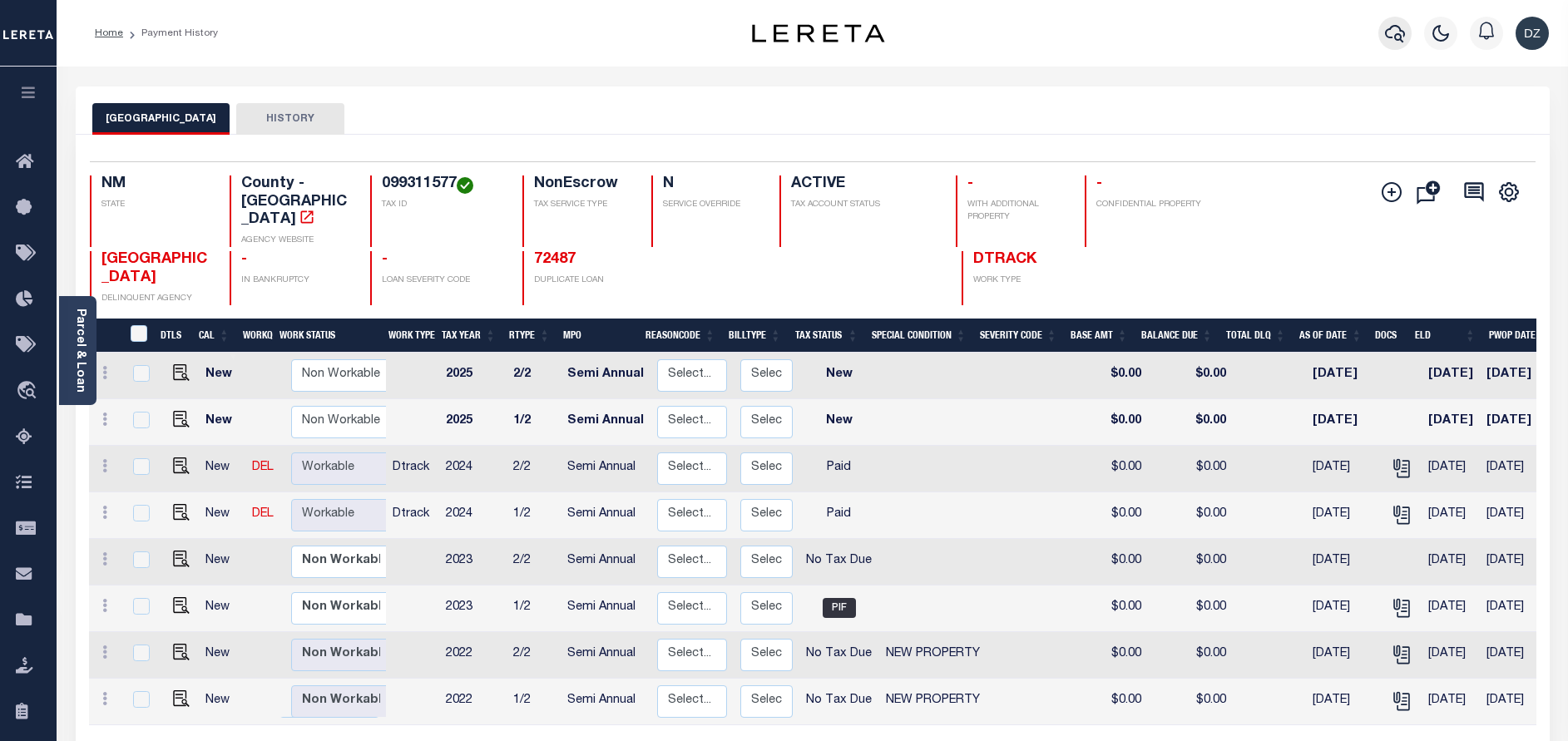
click at [1395, 28] on icon "button" at bounding box center [1395, 33] width 20 height 17
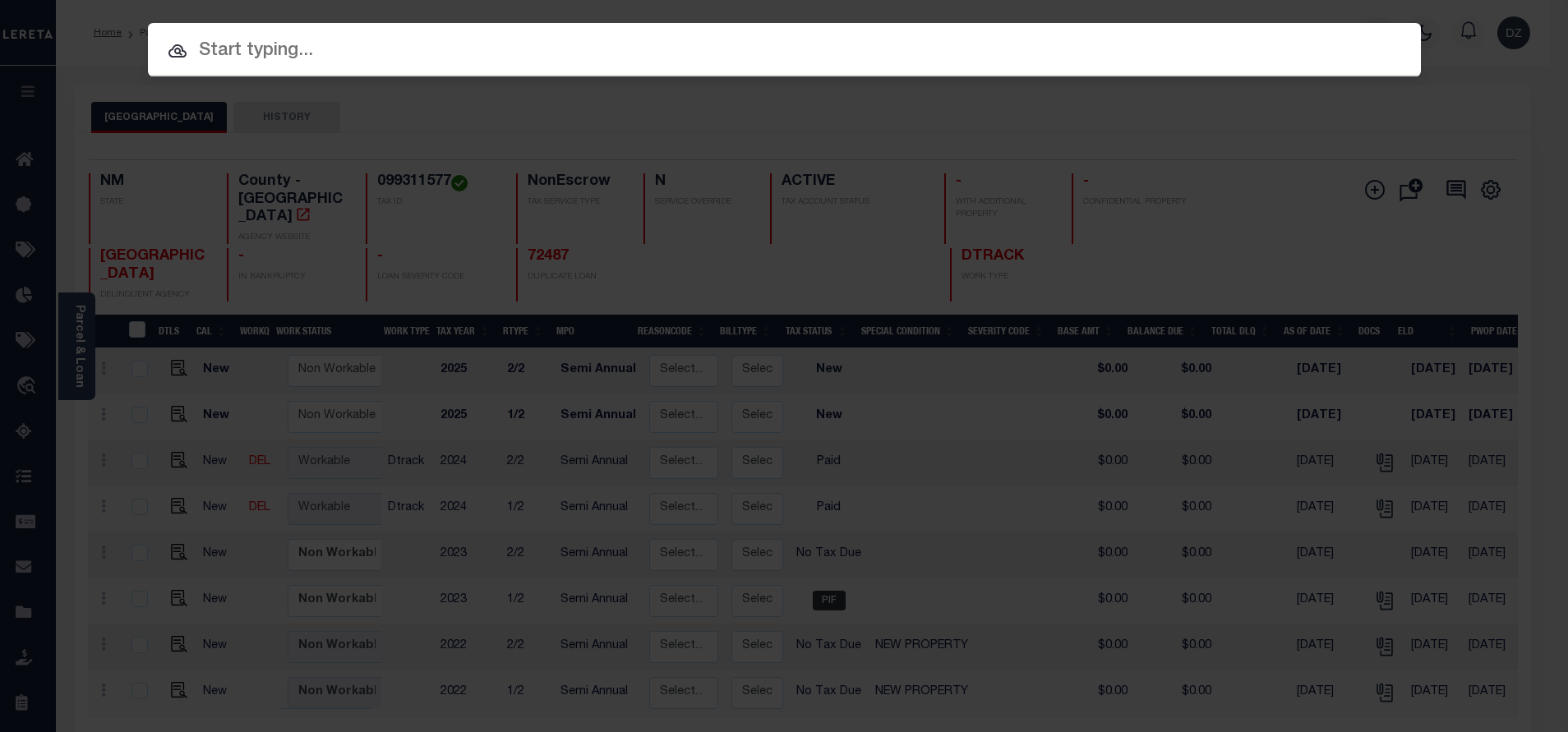
paste input "72487"
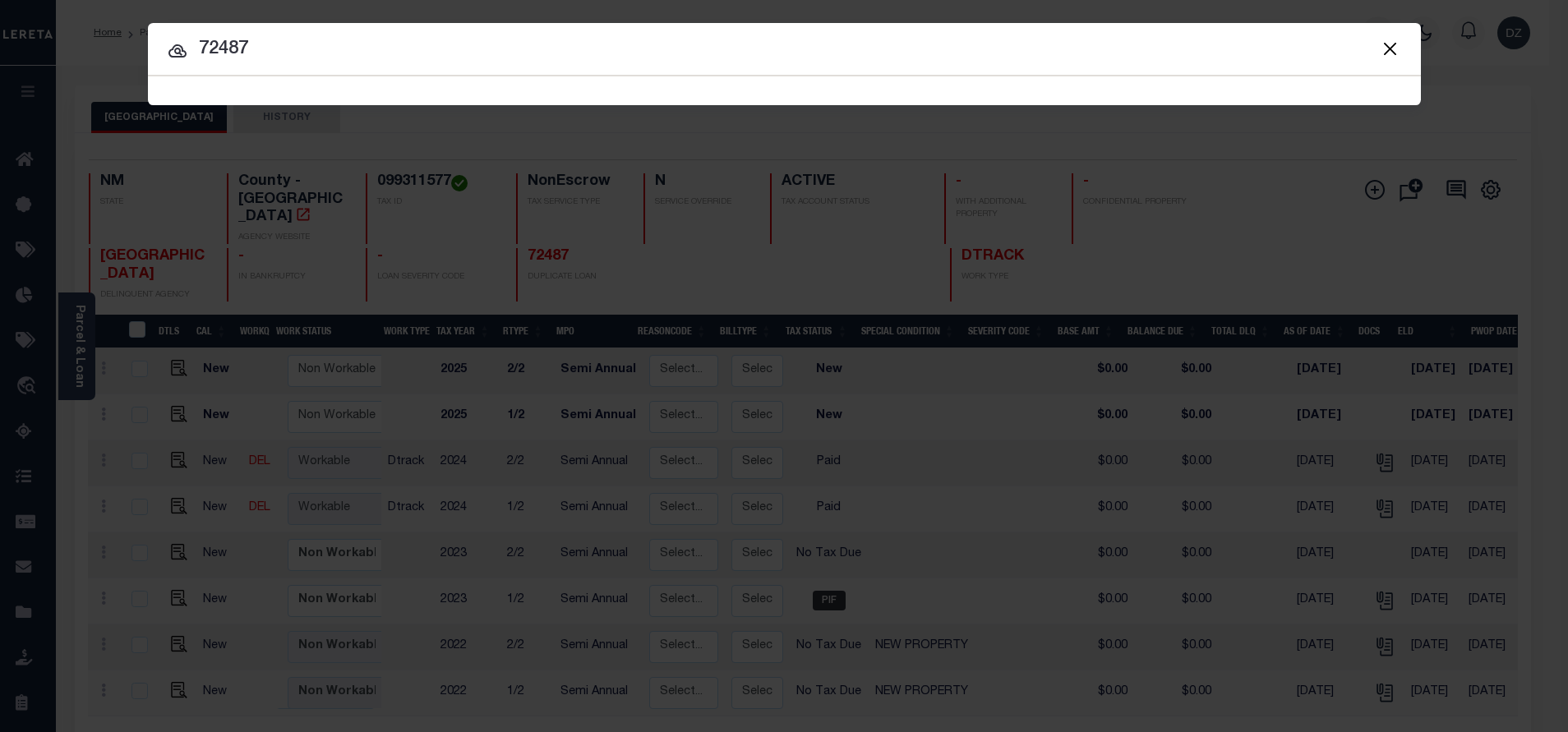
type input "72487"
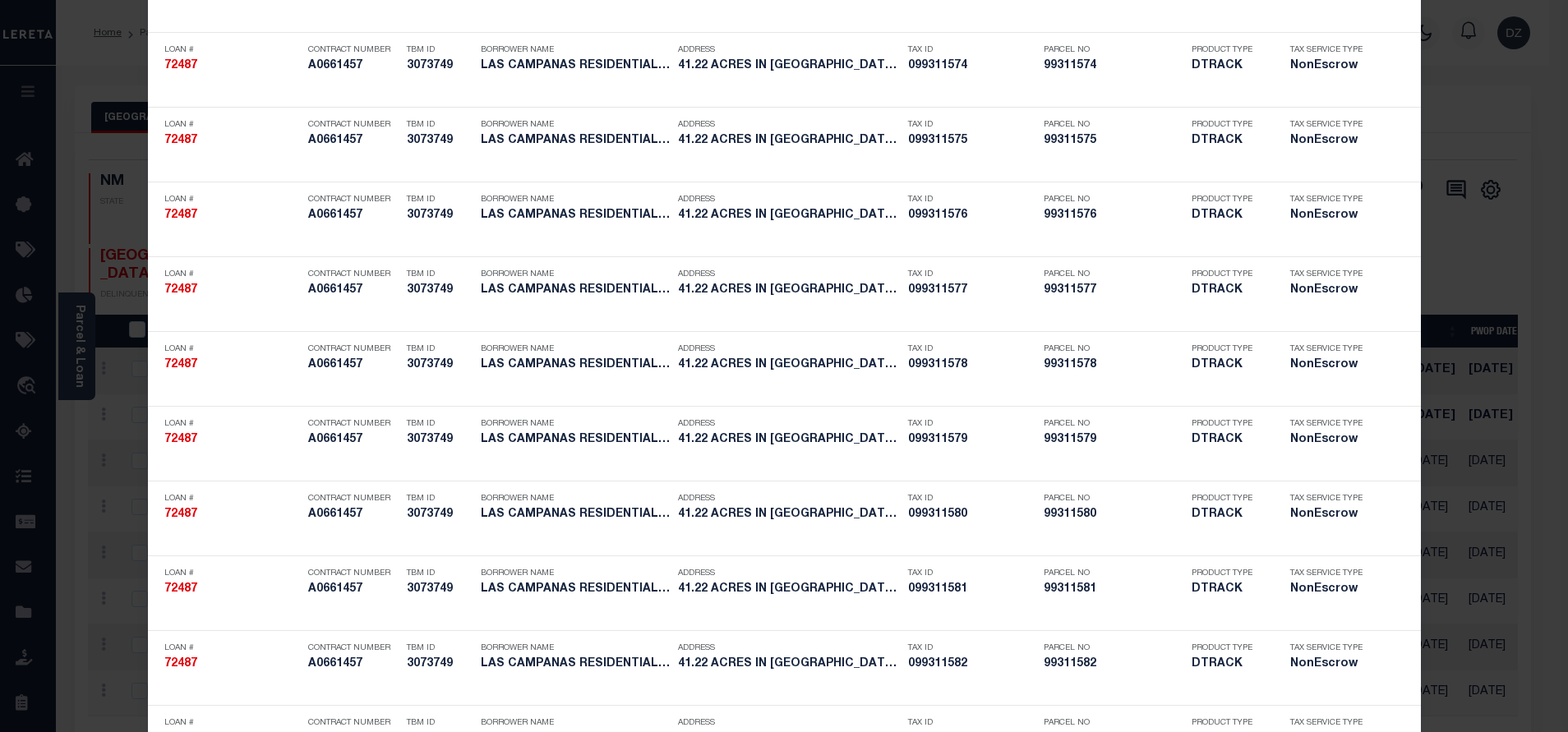
scroll to position [1913, 0]
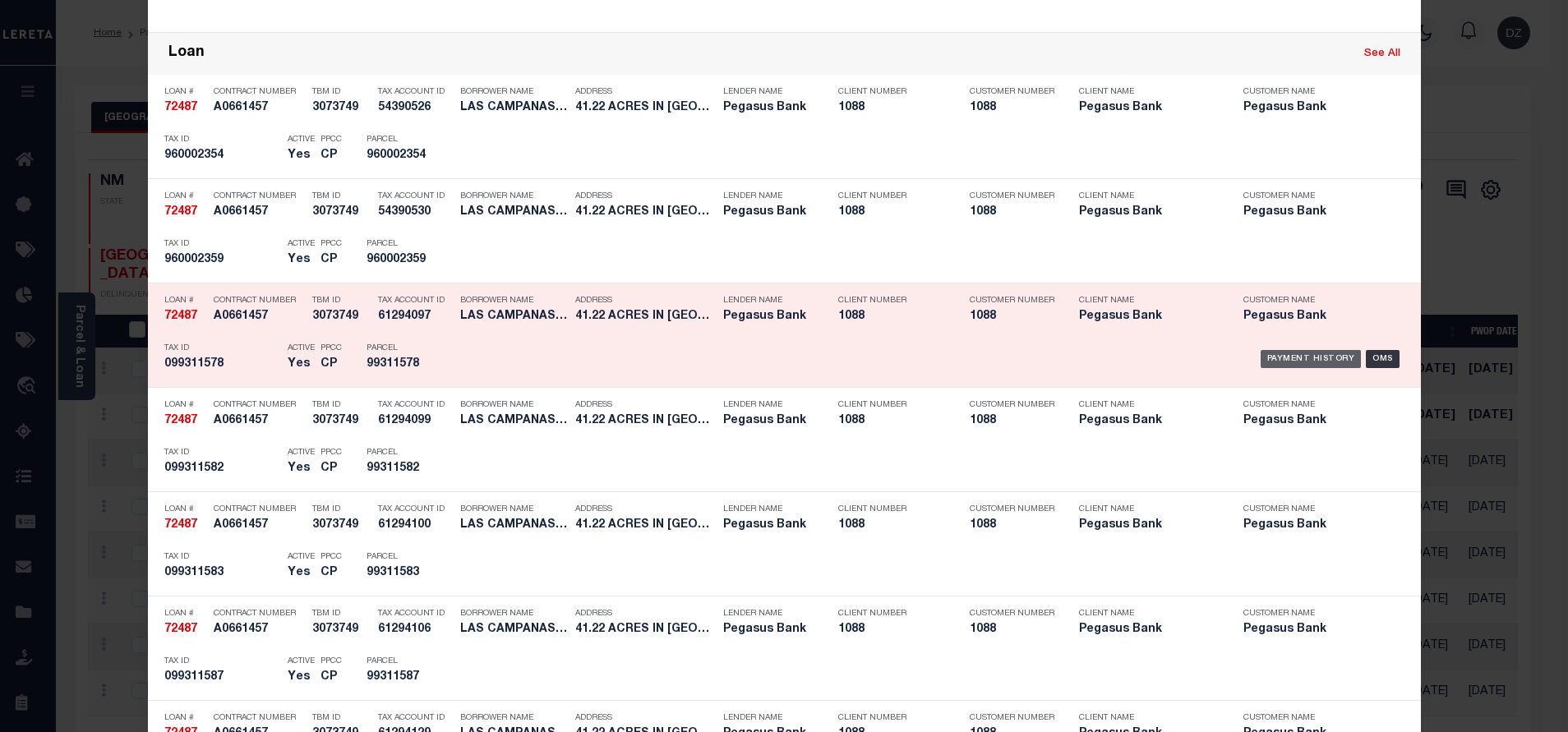
click at [1284, 362] on div "Payment History" at bounding box center [1311, 359] width 101 height 18
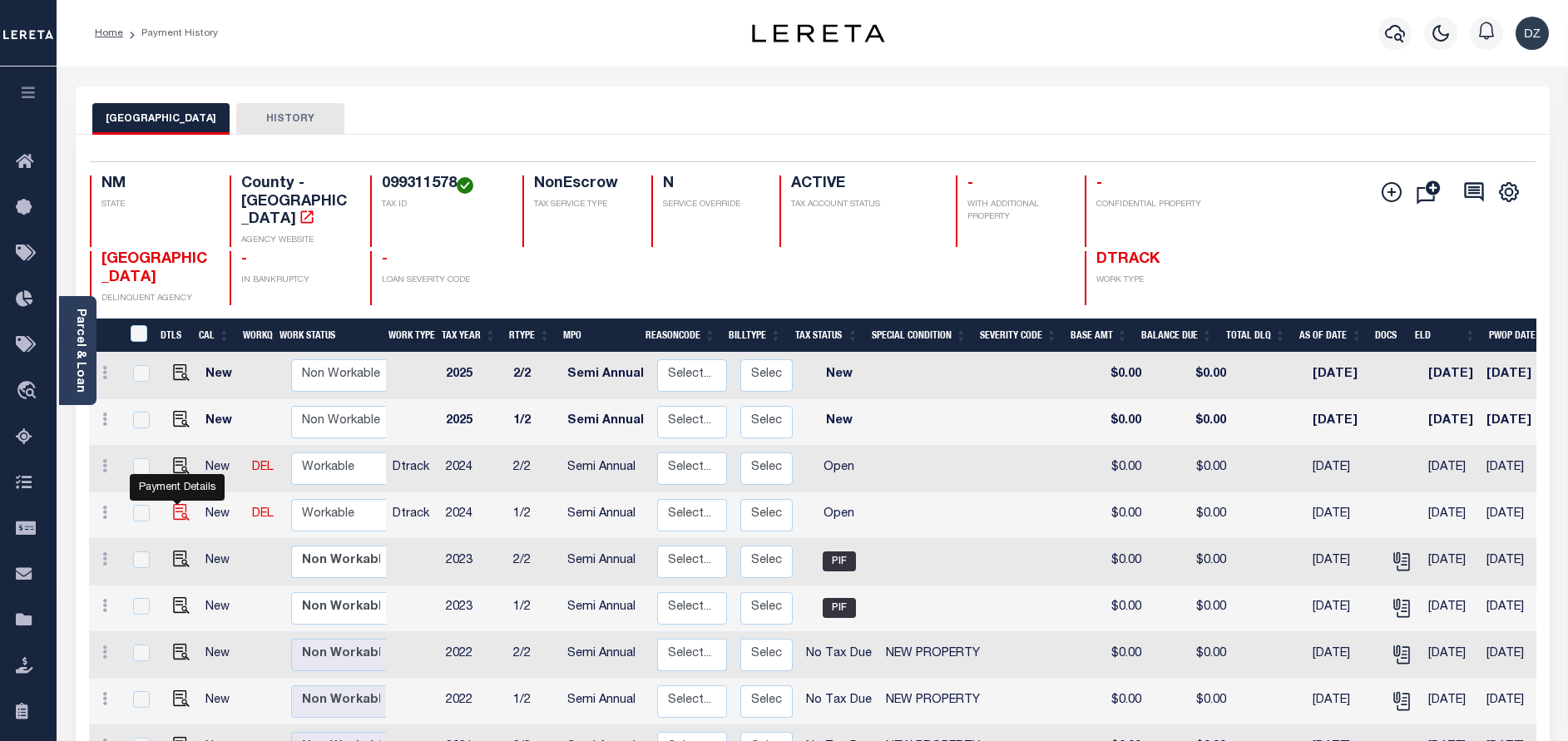
click at [179, 504] on img "" at bounding box center [181, 512] width 16 height 16
checkbox input "true"
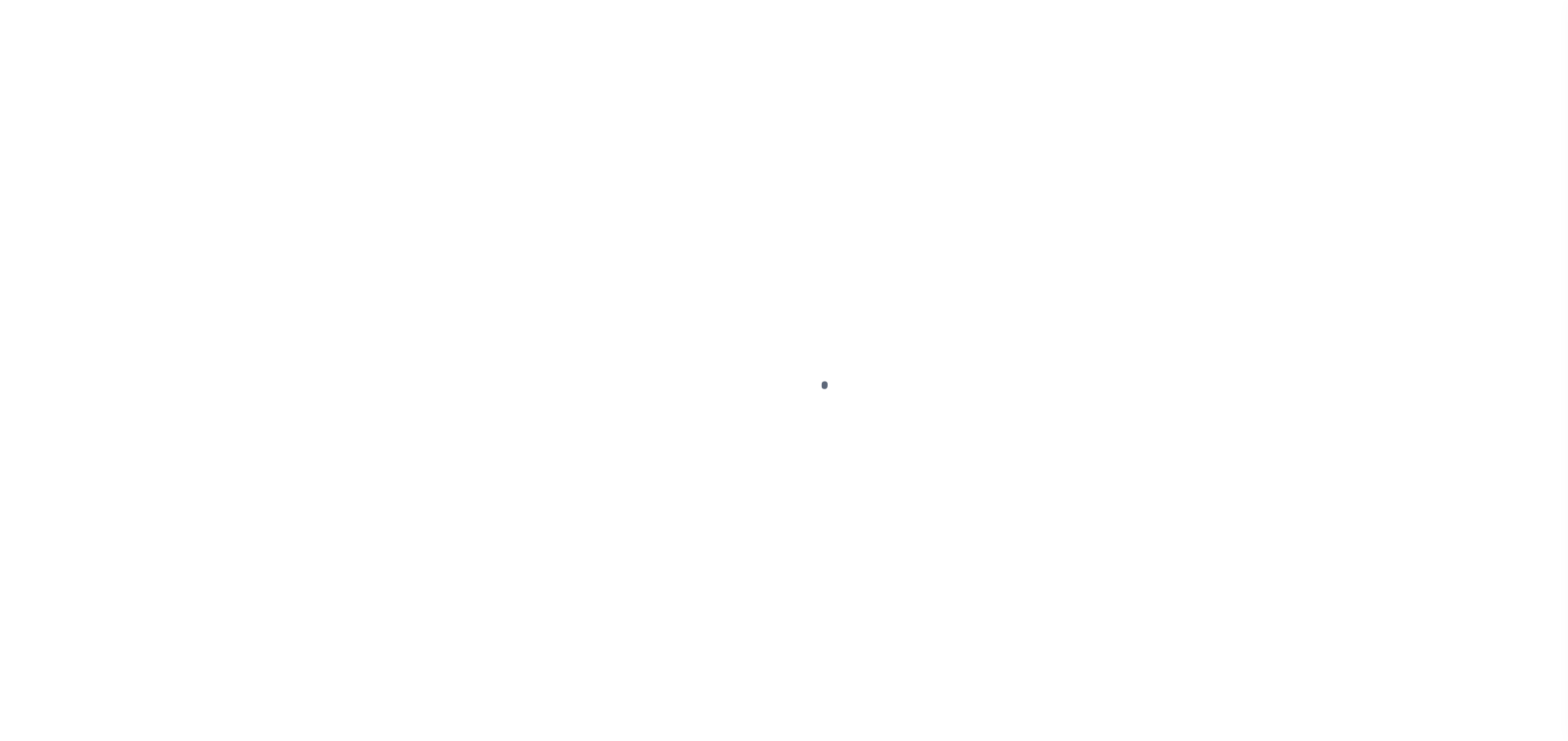
select select "OP2"
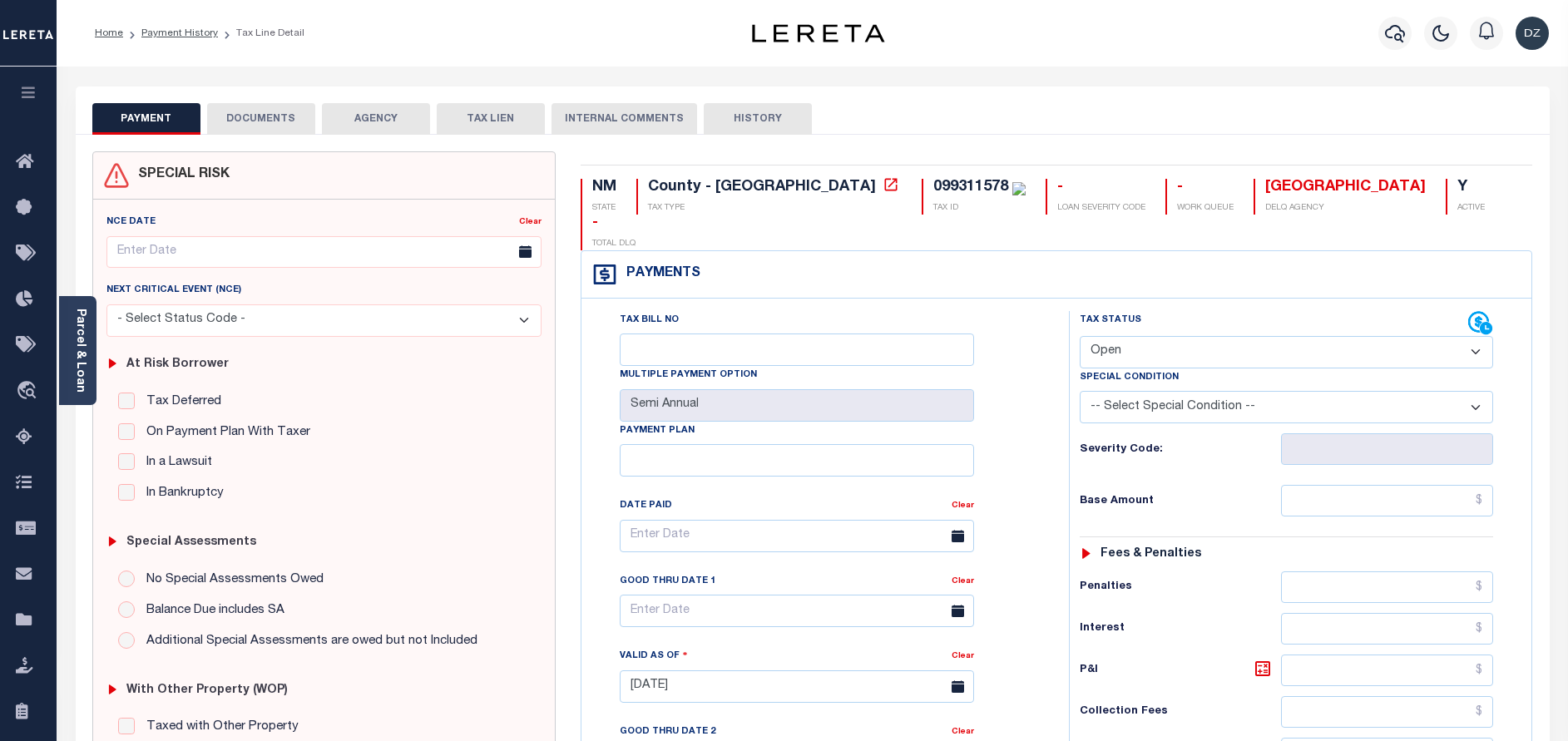
click at [248, 138] on div "SPECIAL RISK NCE Date Clear" at bounding box center [813, 684] width 1474 height 1099
click at [247, 119] on button "DOCUMENTS" at bounding box center [261, 119] width 108 height 32
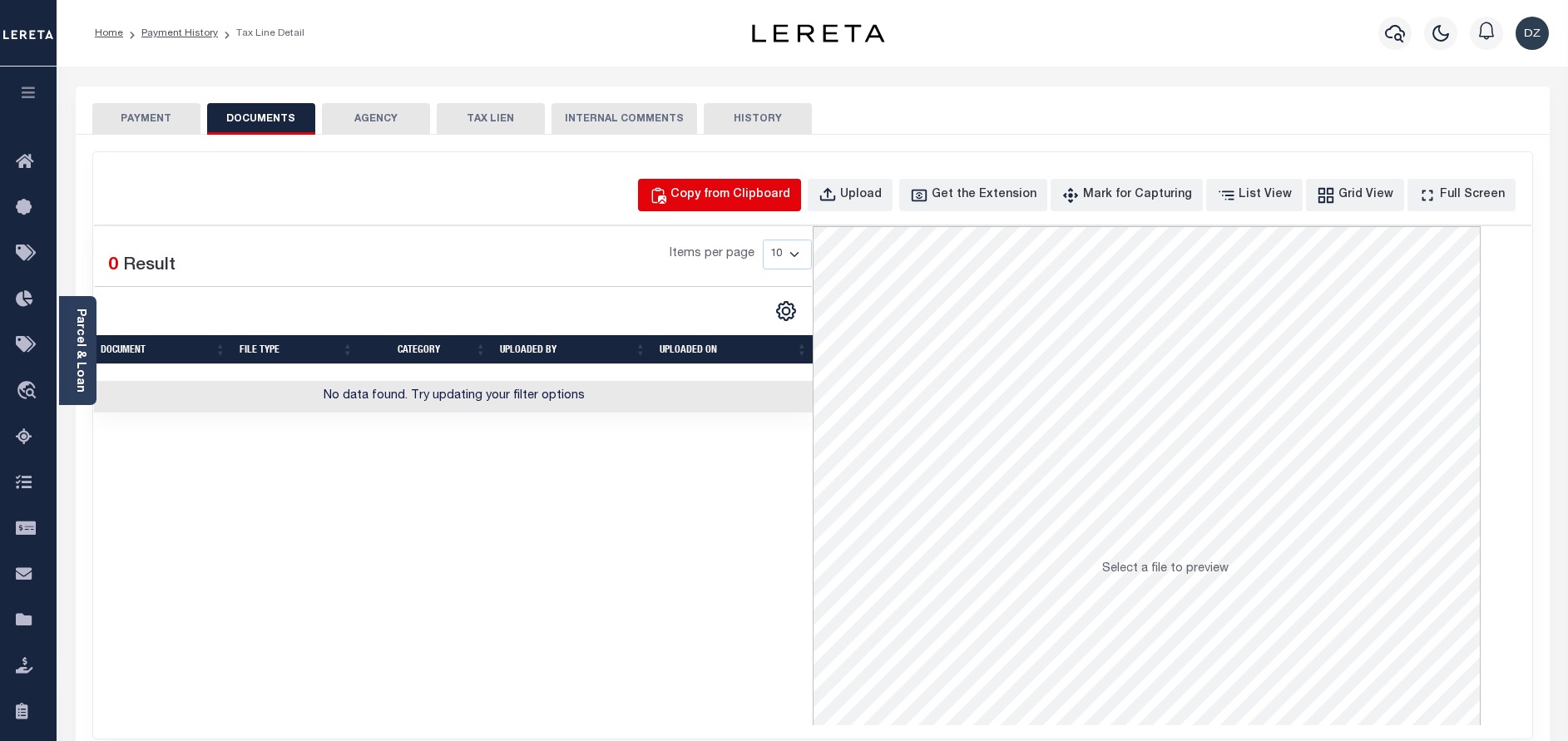
click at [727, 200] on div "Copy from Clipboard" at bounding box center [730, 195] width 120 height 18
select select "POP"
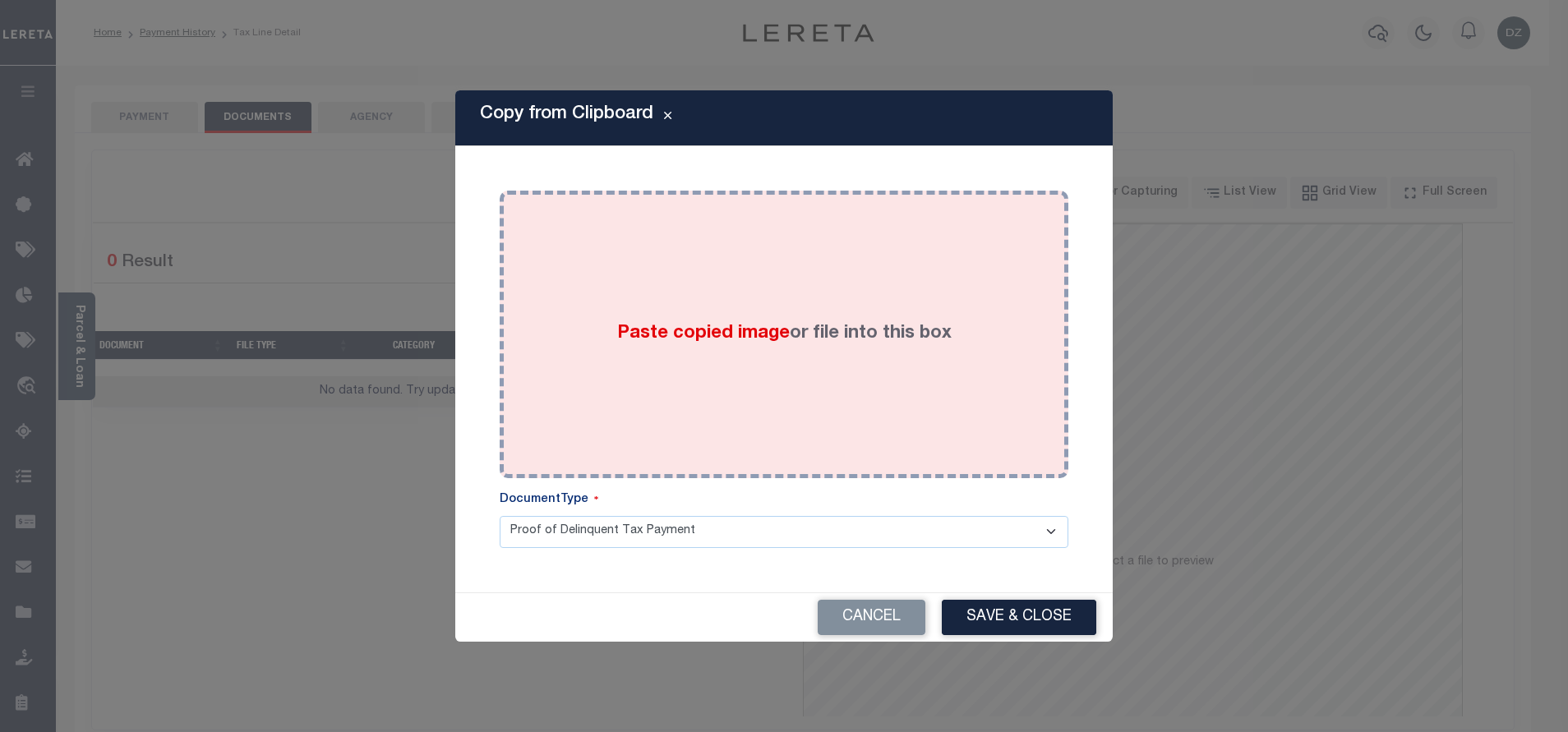
click at [717, 300] on div "Paste copied image or file into this box" at bounding box center [784, 334] width 544 height 263
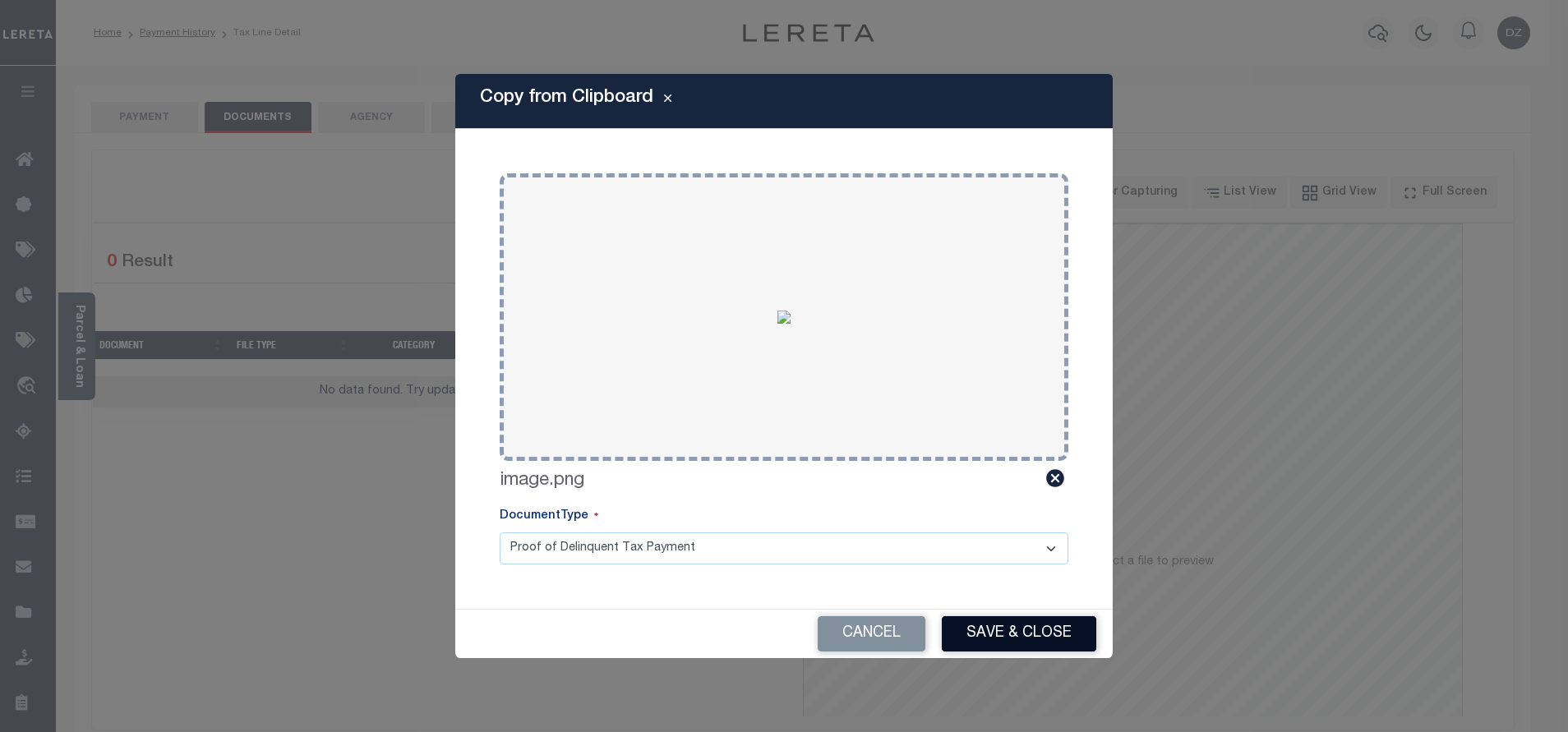
click at [991, 636] on button "Save & Close" at bounding box center [1019, 634] width 155 height 35
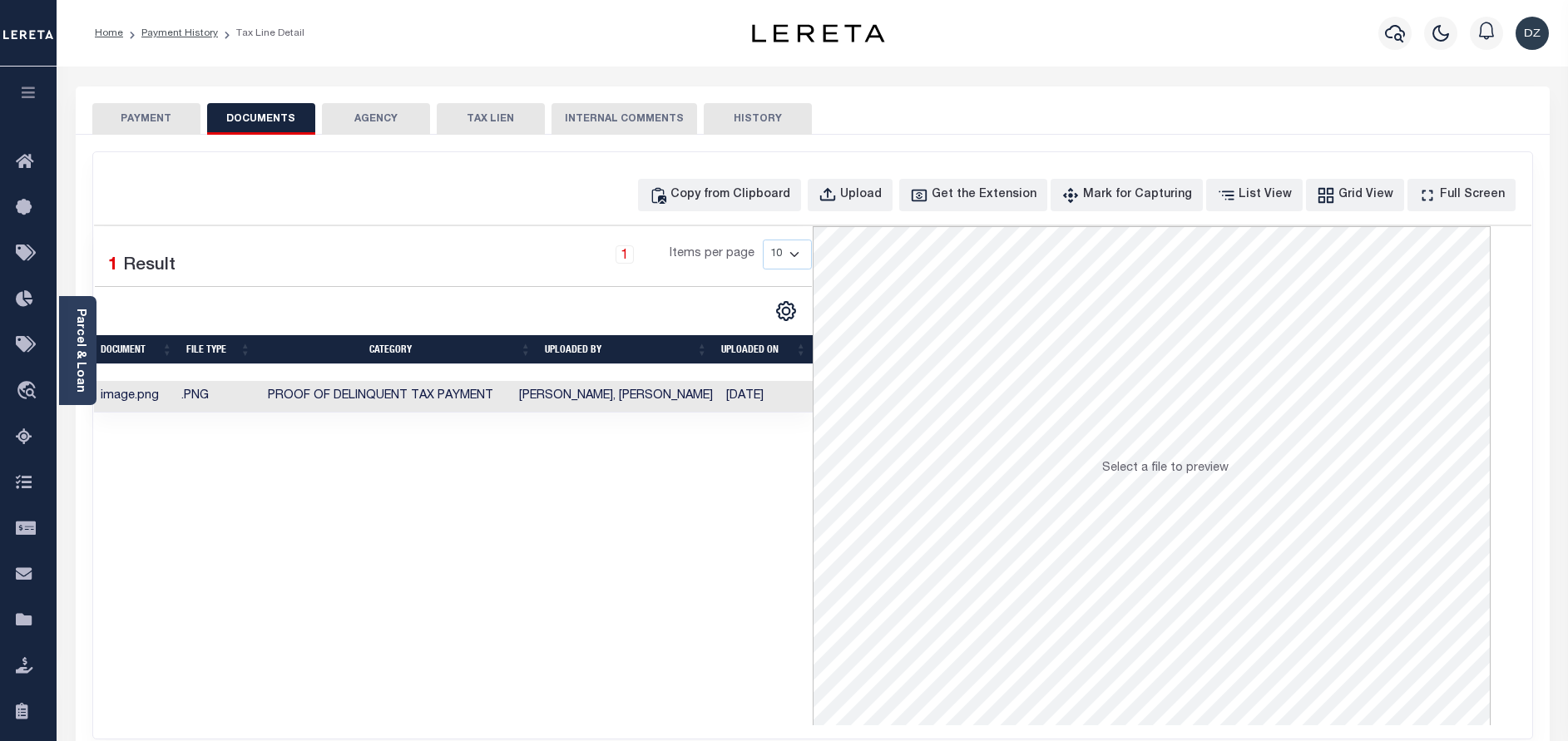
click at [166, 114] on button "PAYMENT" at bounding box center [146, 119] width 108 height 32
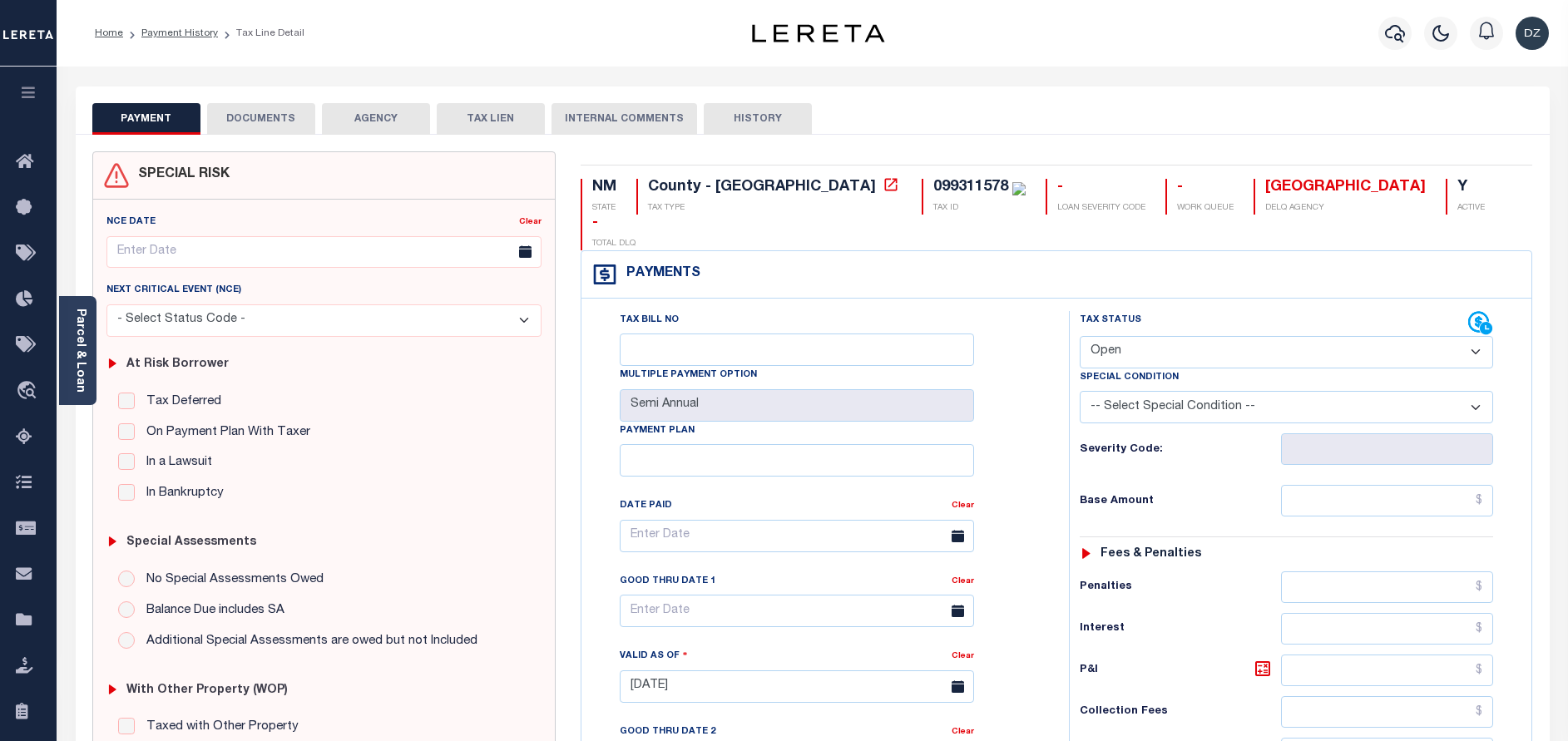
click at [164, 122] on button "PAYMENT" at bounding box center [146, 119] width 108 height 32
click at [142, 127] on button "PAYMENT" at bounding box center [146, 119] width 108 height 32
click at [927, 66] on div "Home Payment History Tax Line Detail" at bounding box center [812, 33] width 1512 height 67
click at [1143, 337] on select "- Select Status Code - Open Due/Unpaid Paid Incomplete No Tax Due Internal Refu…" at bounding box center [1286, 353] width 413 height 33
select select "PYD"
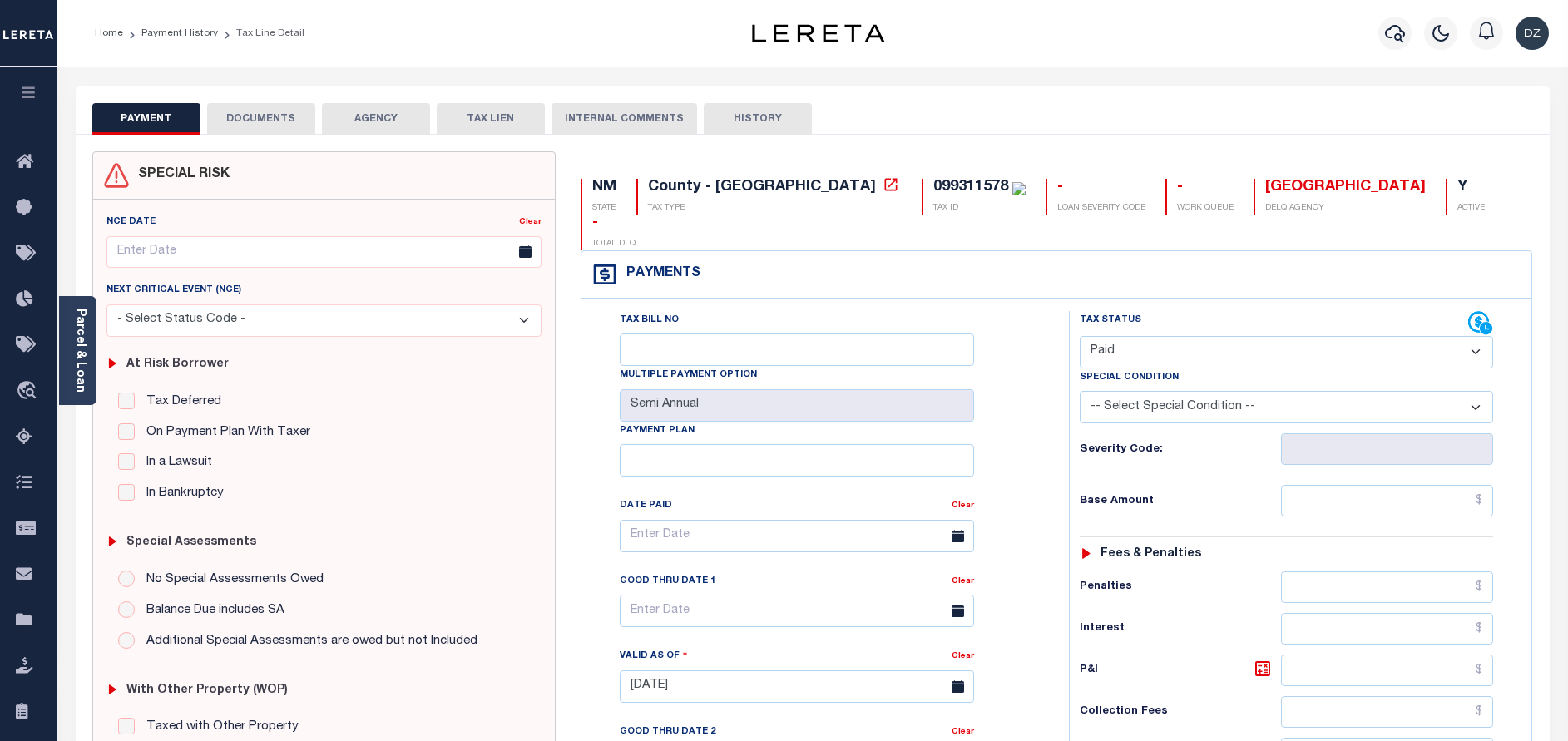
click at [1079, 337] on select "- Select Status Code - Open Due/Unpaid Paid Incomplete No Tax Due Internal Refu…" at bounding box center [1286, 353] width 413 height 33
type input "[DATE]"
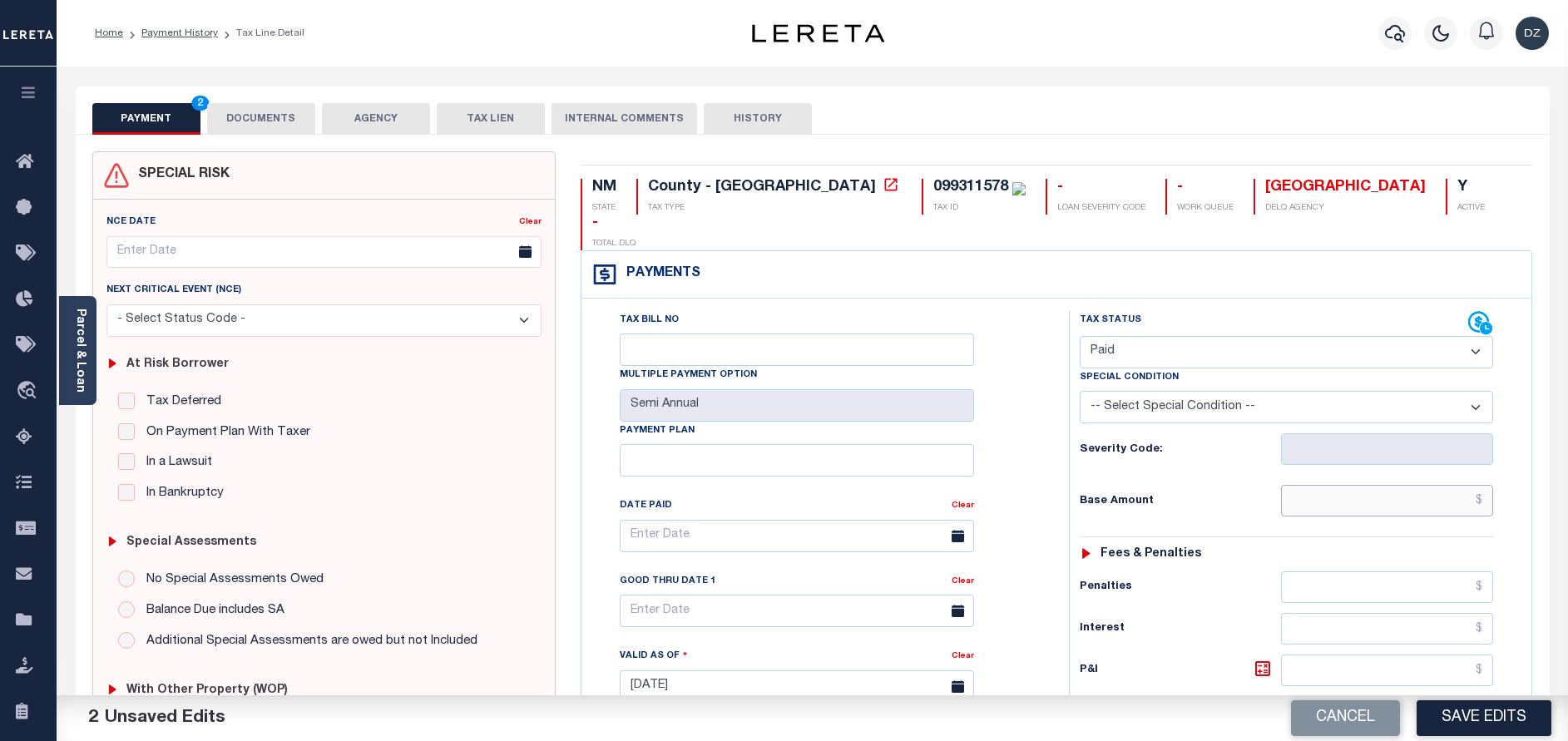
click at [1336, 485] on input "text" at bounding box center [1387, 500] width 212 height 32
type input "$0.00"
click at [1448, 714] on button "Save Edits" at bounding box center [1484, 718] width 135 height 35
checkbox input "false"
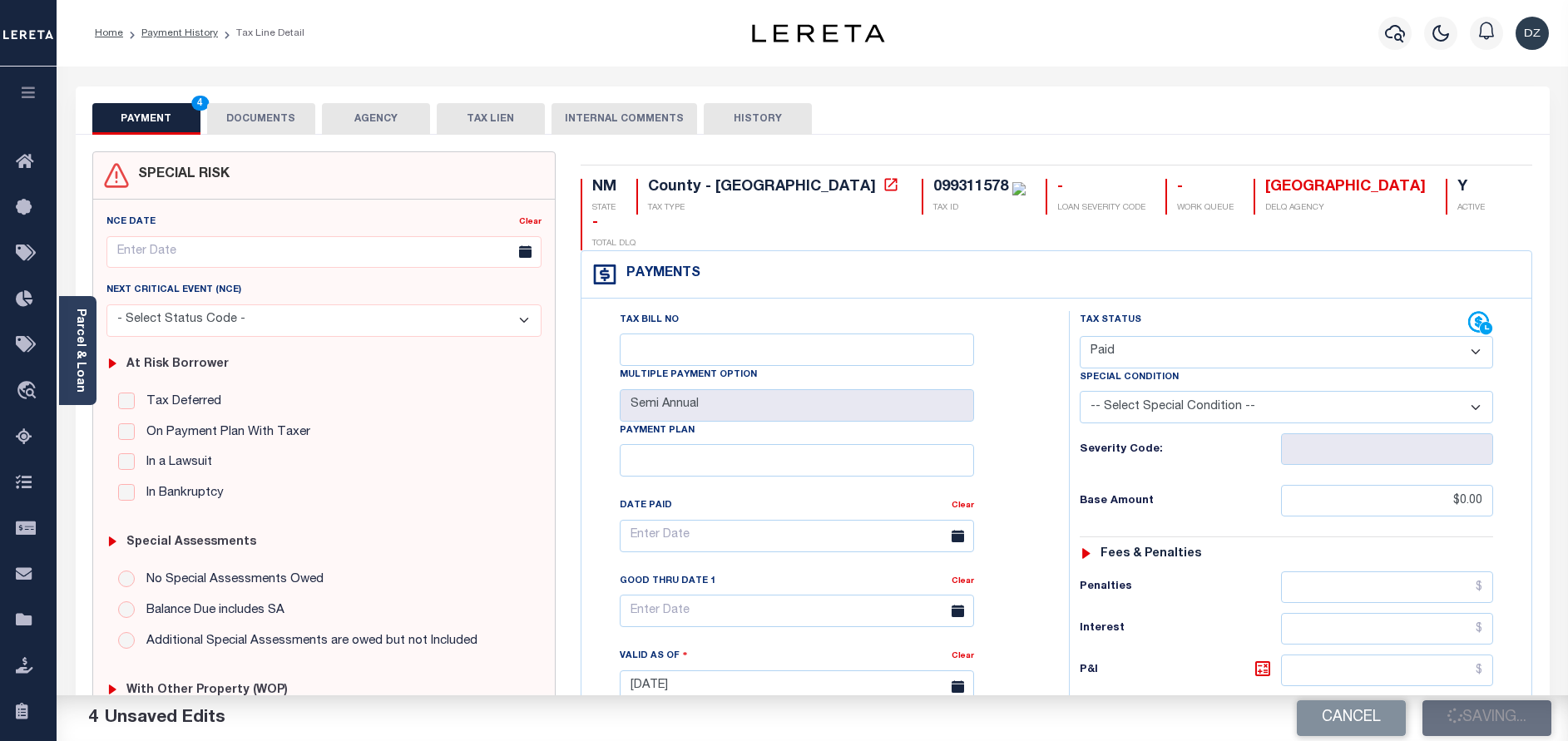
checkbox input "false"
type input "$0"
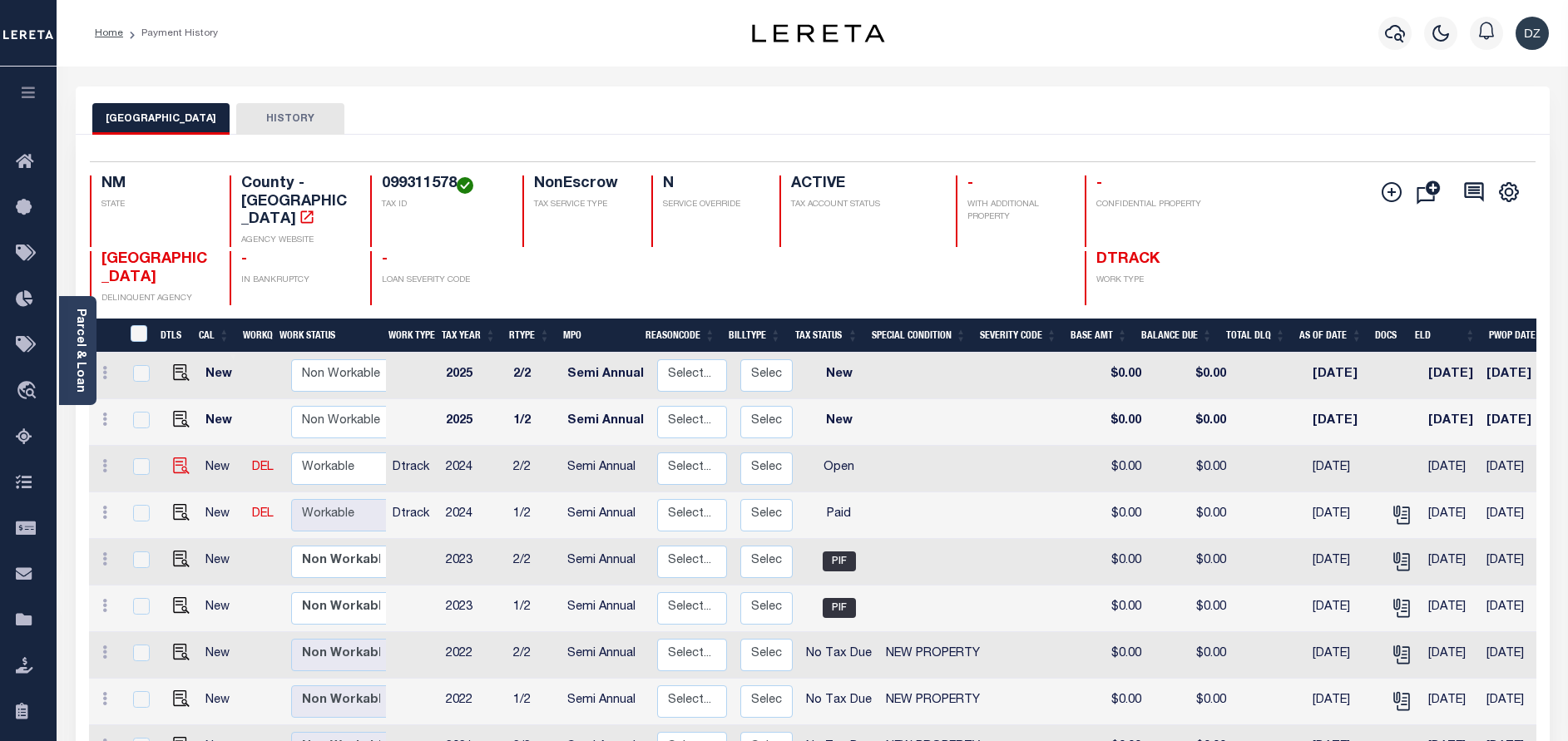
click at [173, 458] on img at bounding box center [181, 466] width 16 height 16
checkbox input "true"
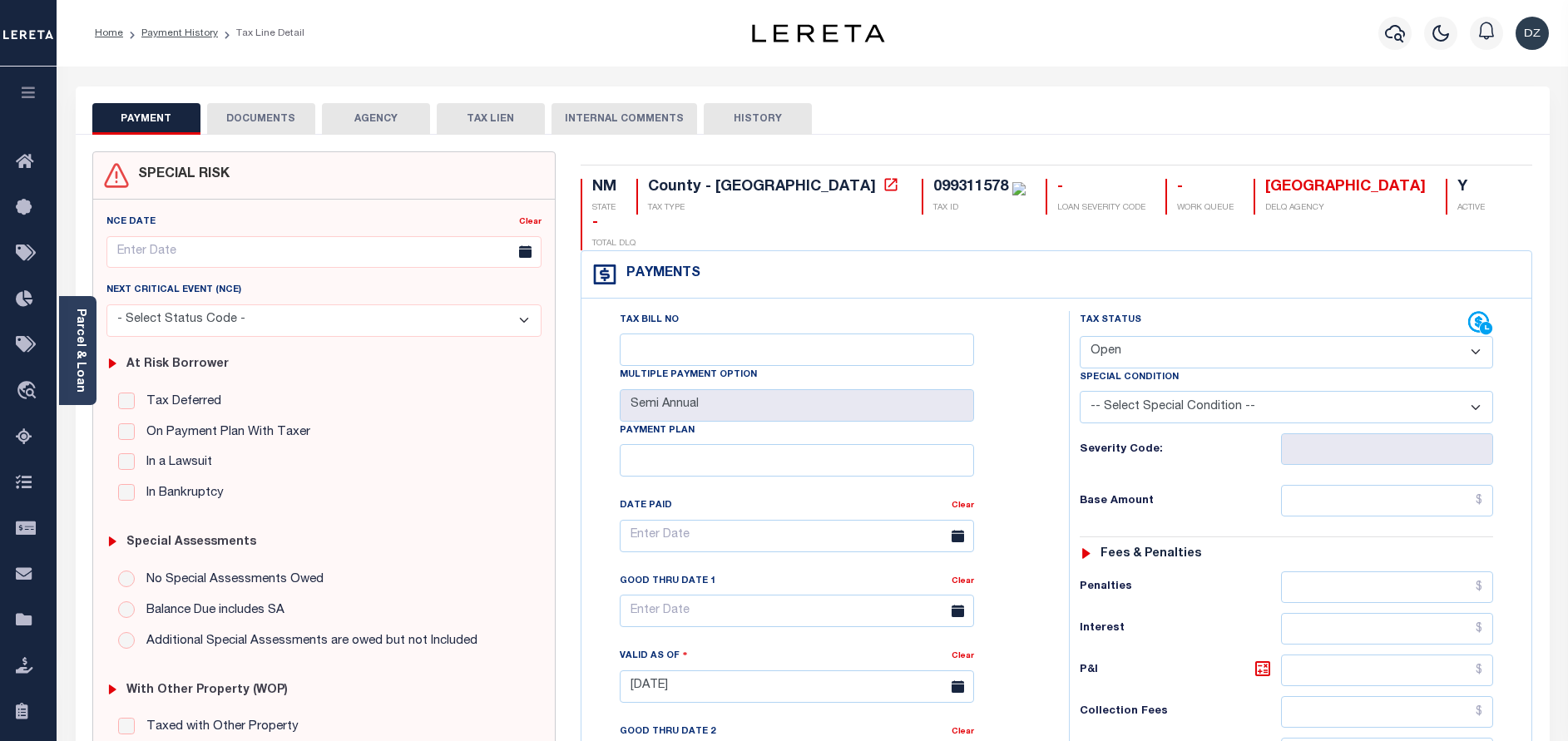
click at [1107, 337] on select "- Select Status Code - Open Due/Unpaid Paid Incomplete No Tax Due Internal Refu…" at bounding box center [1286, 353] width 413 height 33
select select "PYD"
click at [1079, 337] on select "- Select Status Code - Open Due/Unpaid Paid Incomplete No Tax Due Internal Refu…" at bounding box center [1286, 353] width 413 height 33
type input "[DATE]"
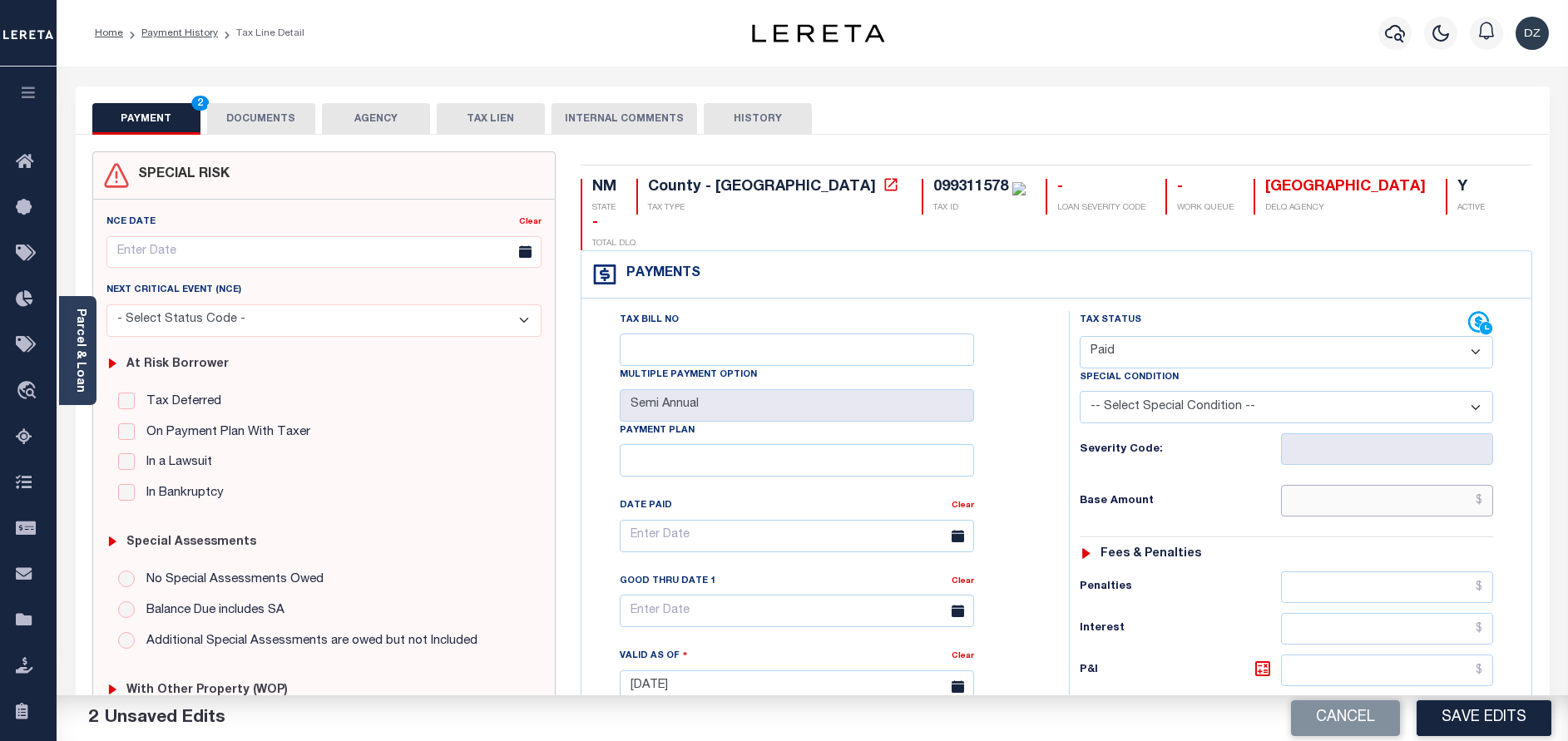
click at [1434, 485] on input "text" at bounding box center [1387, 500] width 212 height 32
type input "$0.00"
click at [274, 114] on button "DOCUMENTS" at bounding box center [261, 119] width 108 height 32
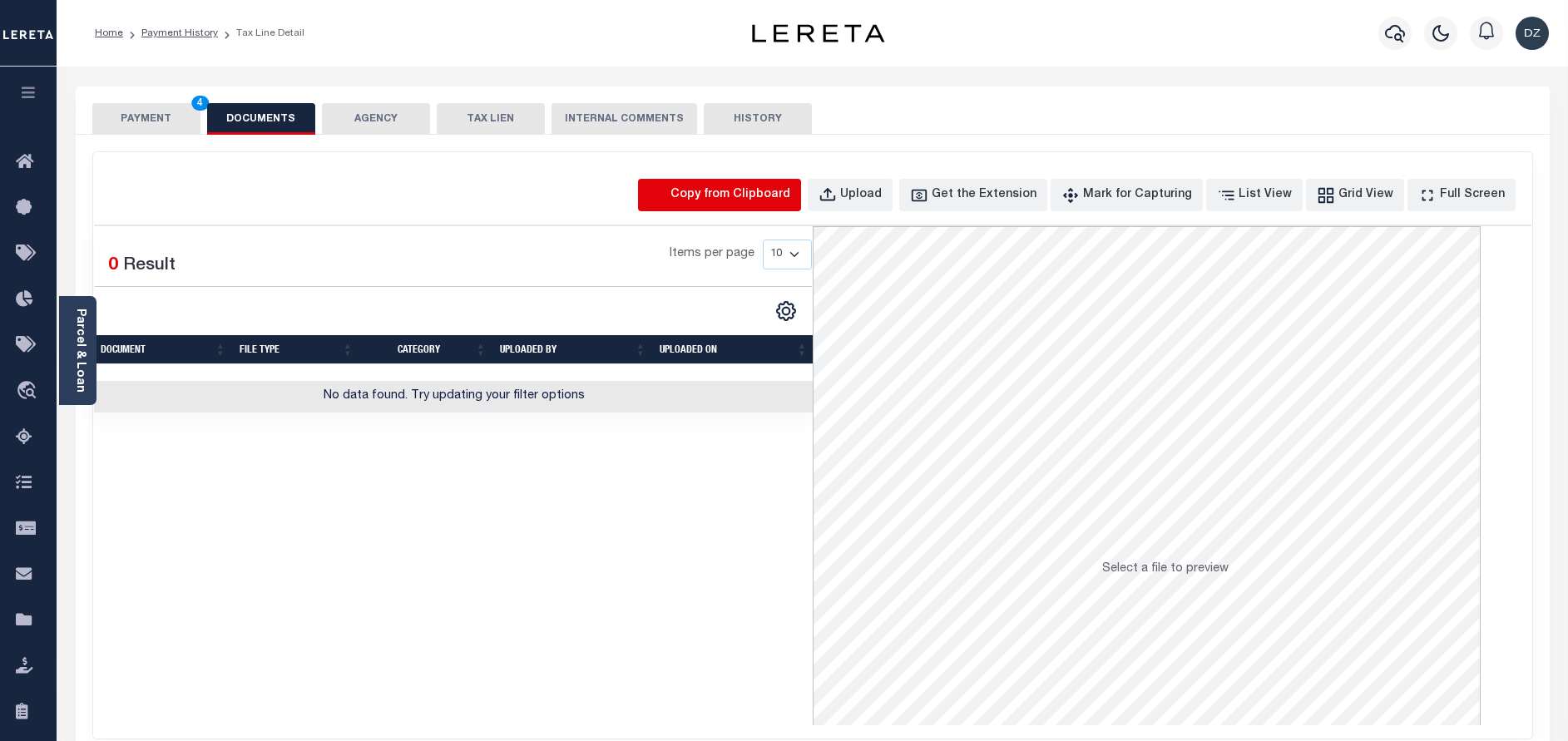
click at [667, 195] on icon "button" at bounding box center [658, 195] width 18 height 18
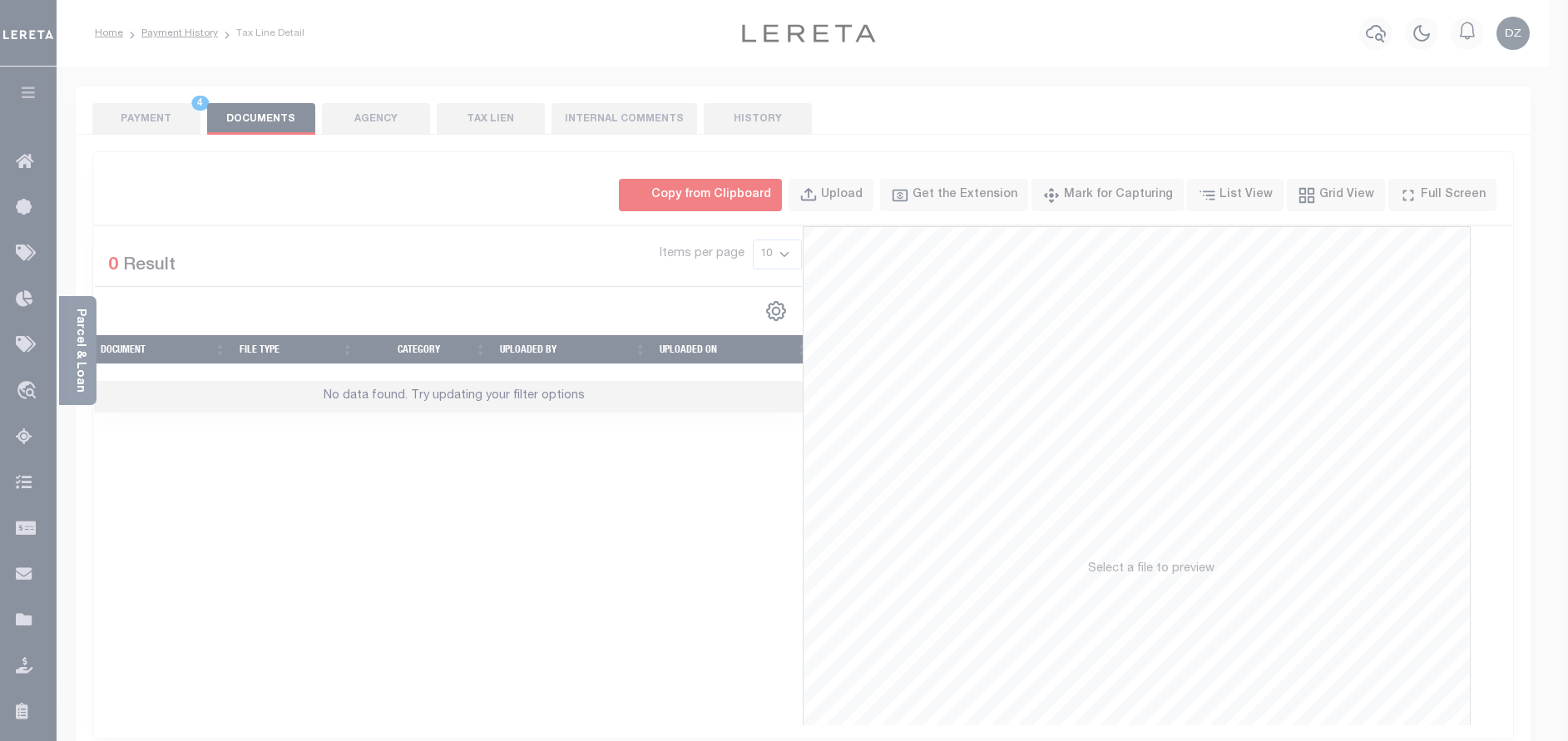
select select "POP"
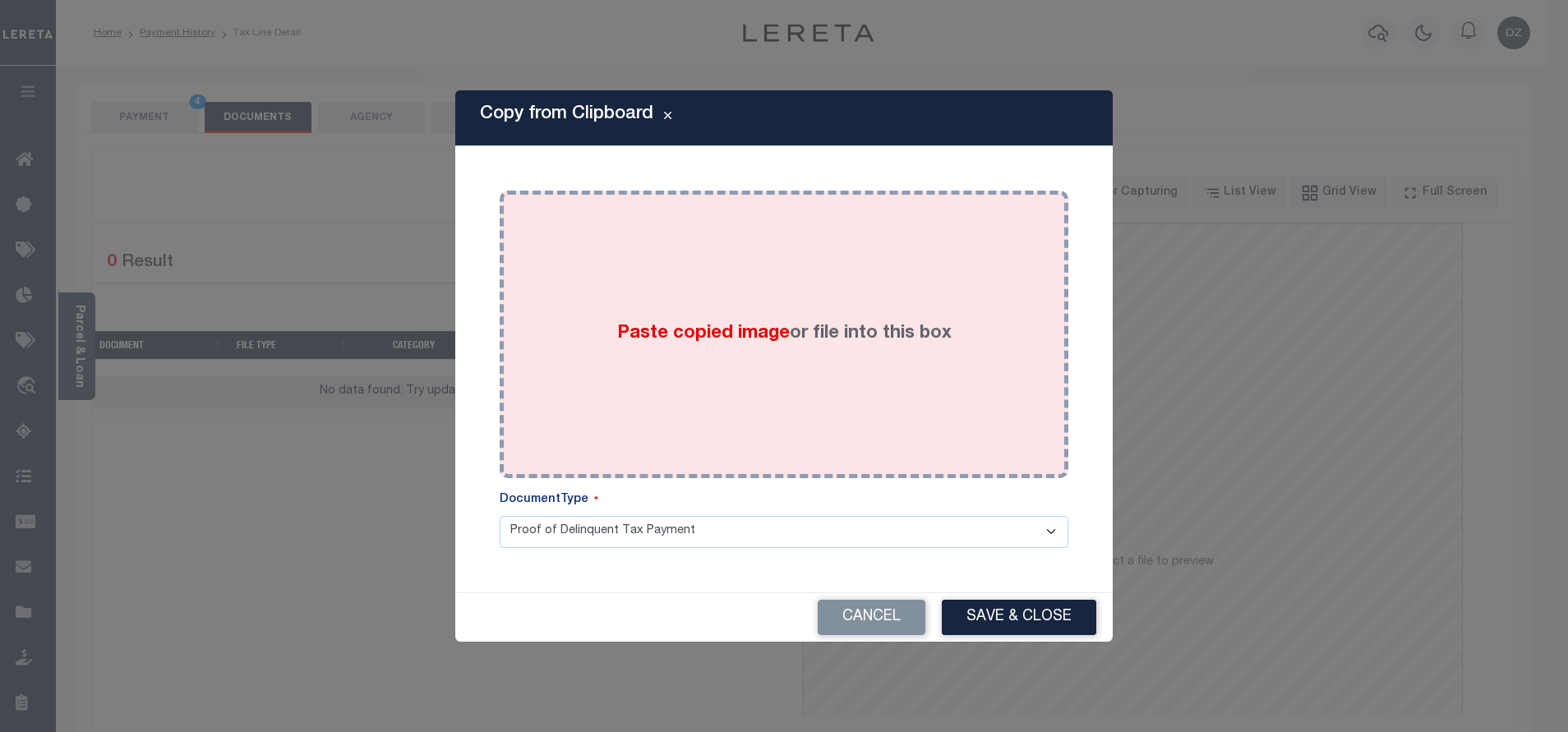
click at [680, 343] on span "Paste copied image" at bounding box center [703, 333] width 173 height 18
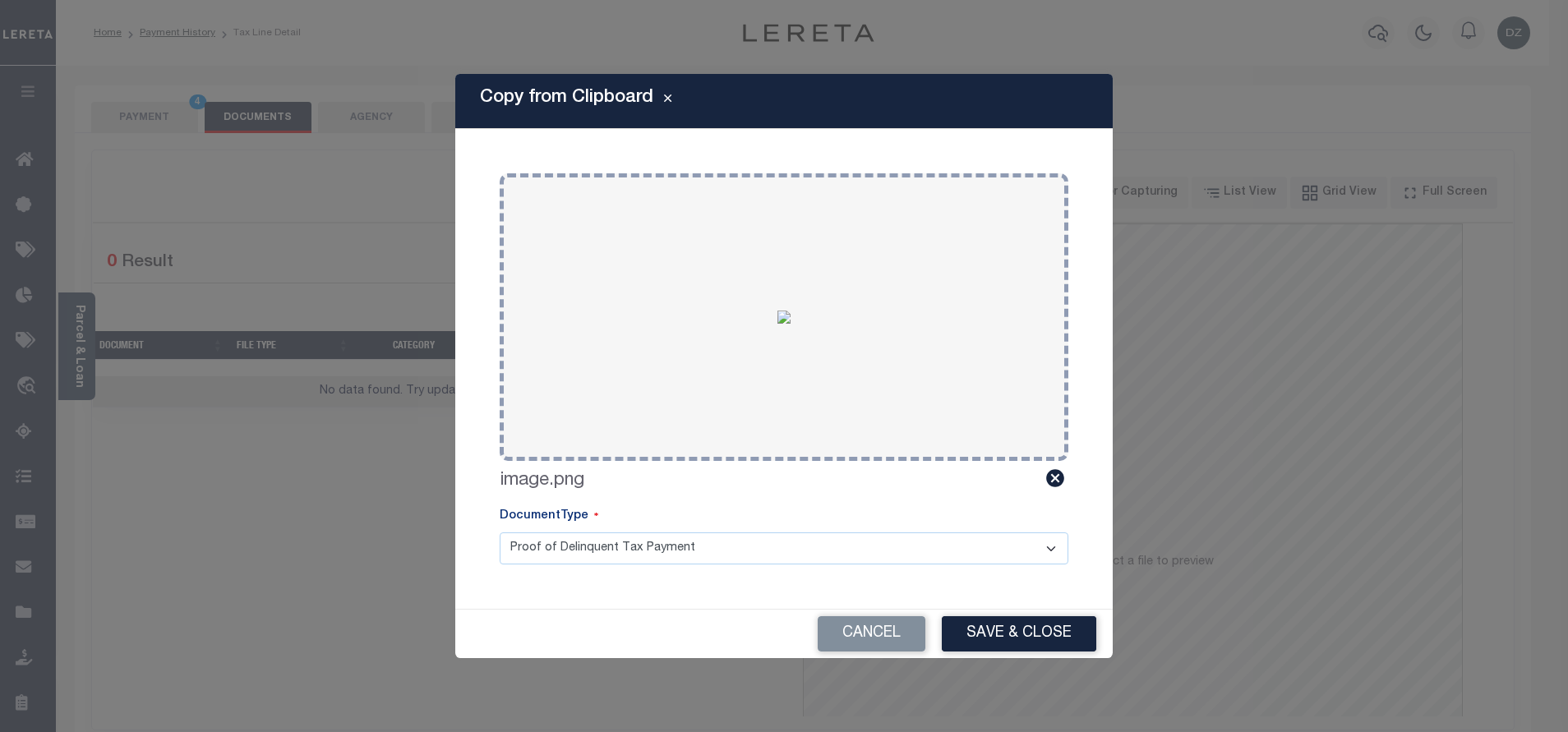
click at [1022, 623] on button "Save & Close" at bounding box center [1019, 634] width 155 height 35
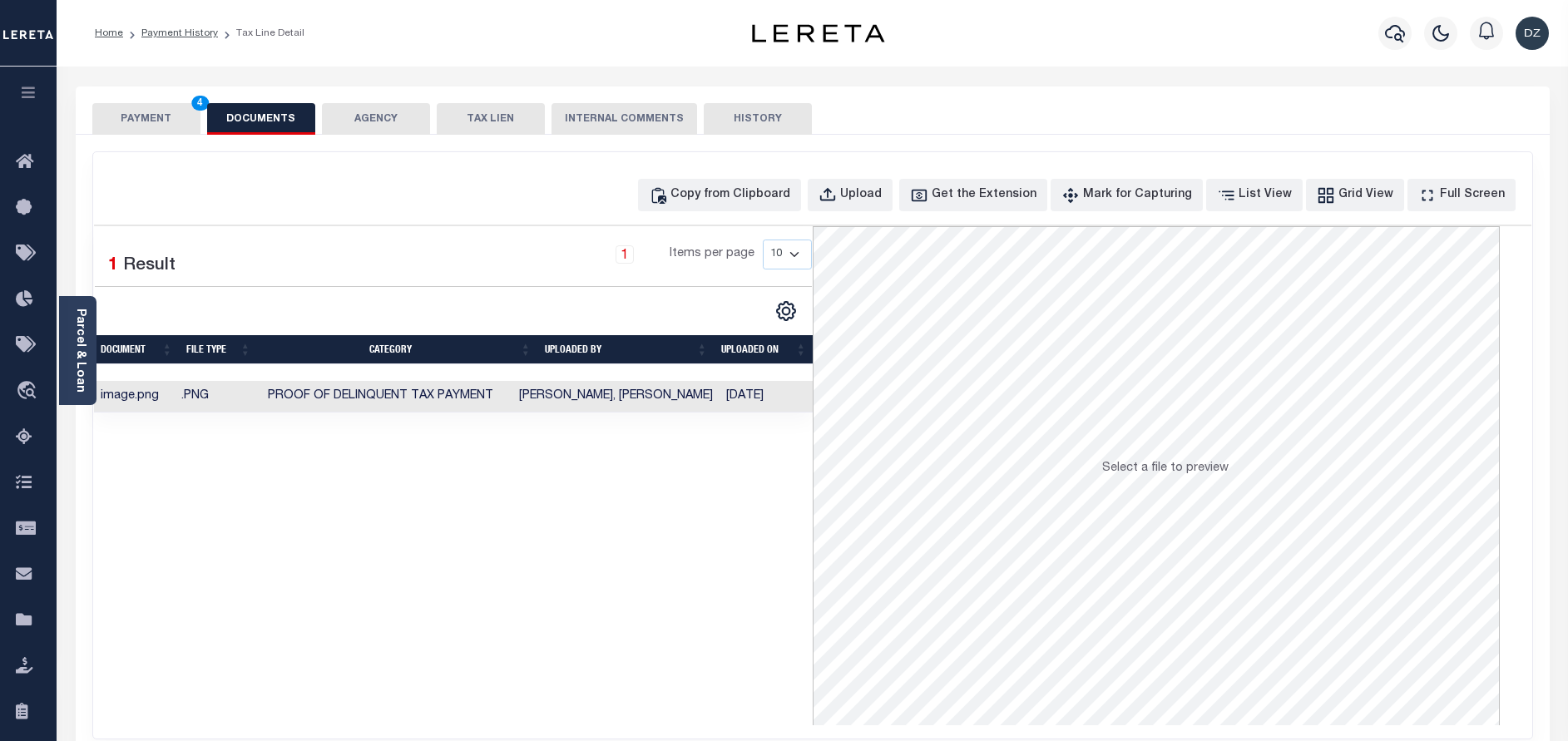
click at [107, 120] on button "PAYMENT 4" at bounding box center [146, 119] width 108 height 32
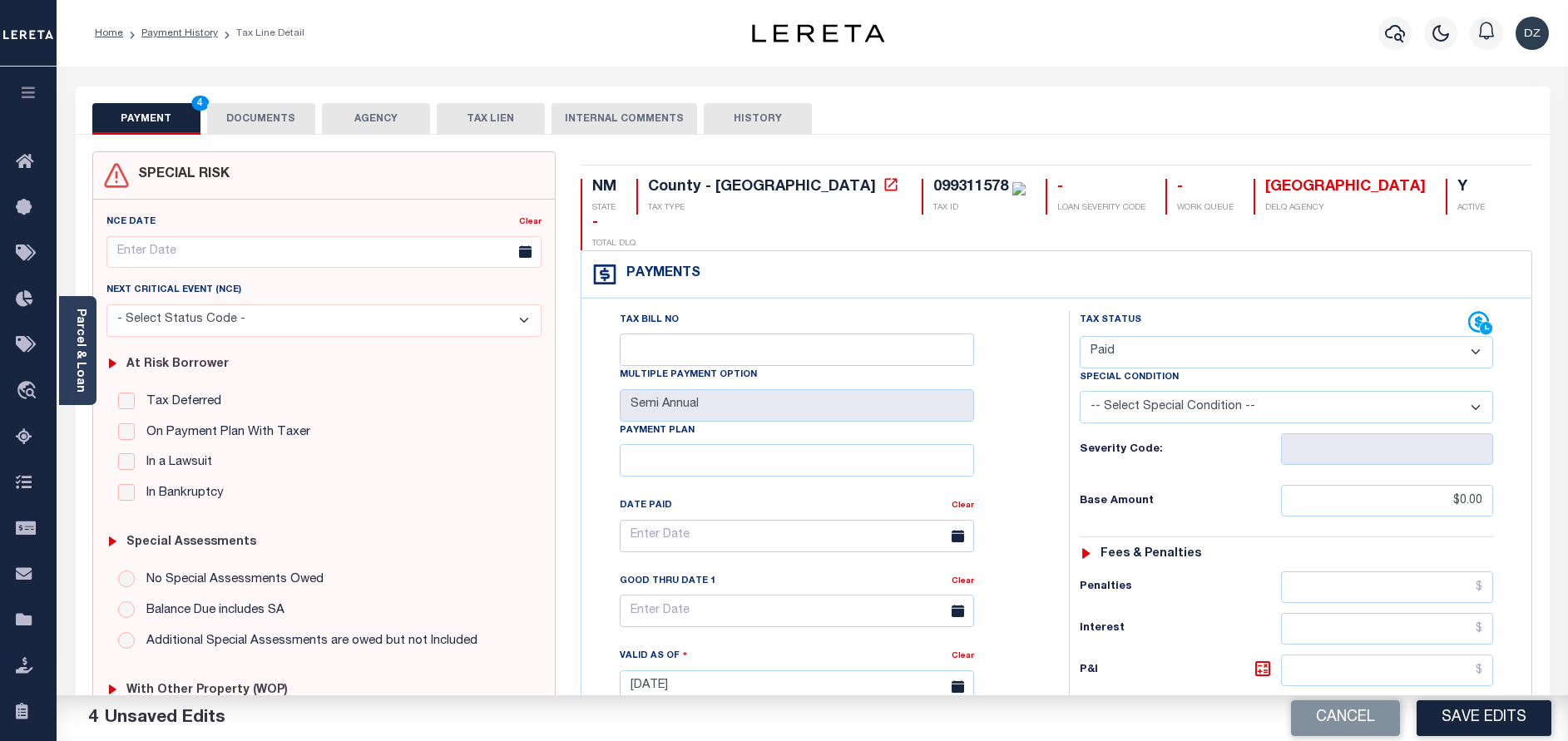
click at [1474, 705] on button "Save Edits" at bounding box center [1484, 718] width 135 height 35
click at [1487, 719] on div "Cancel Saving..." at bounding box center [1190, 718] width 756 height 47
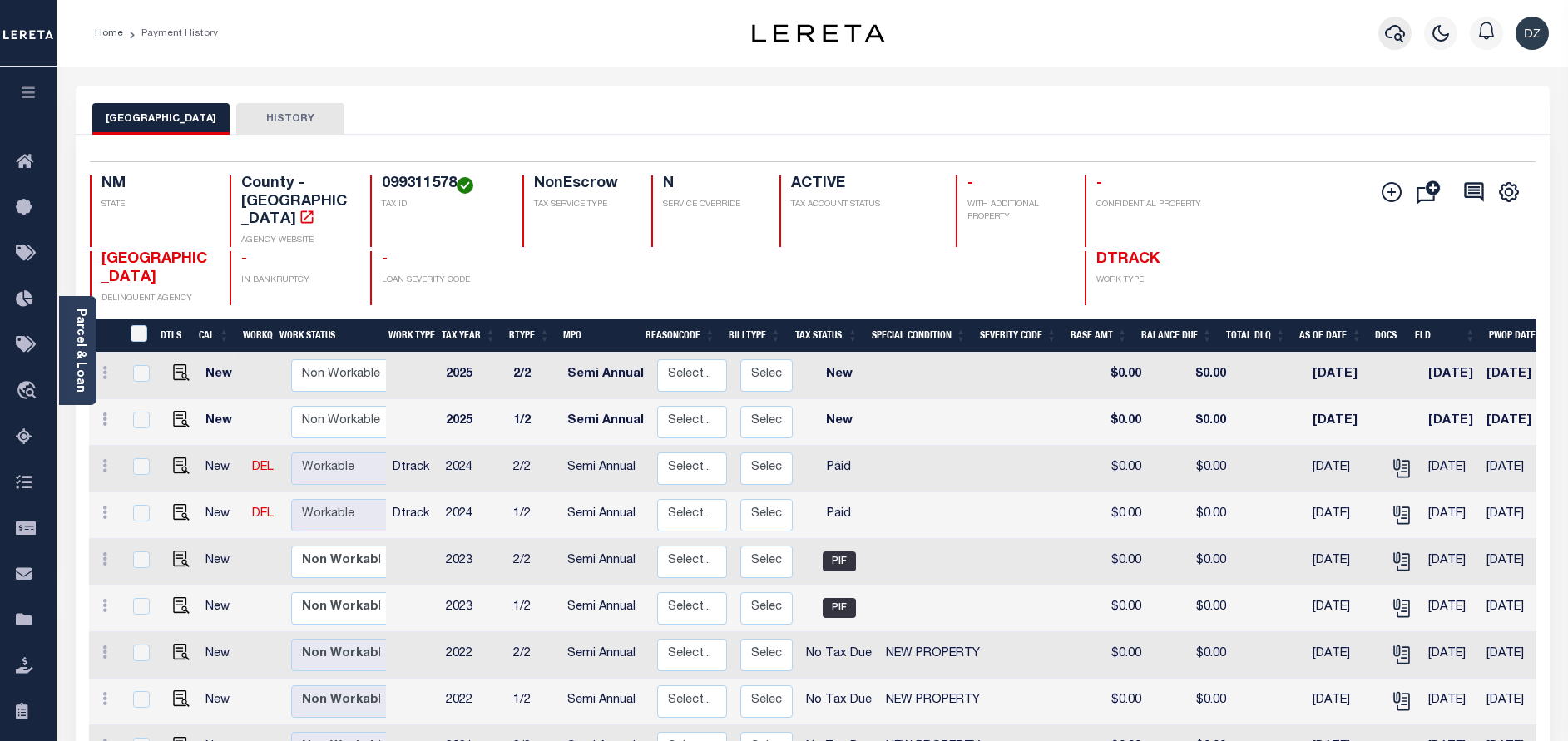
click at [1388, 30] on icon "button" at bounding box center [1395, 33] width 20 height 20
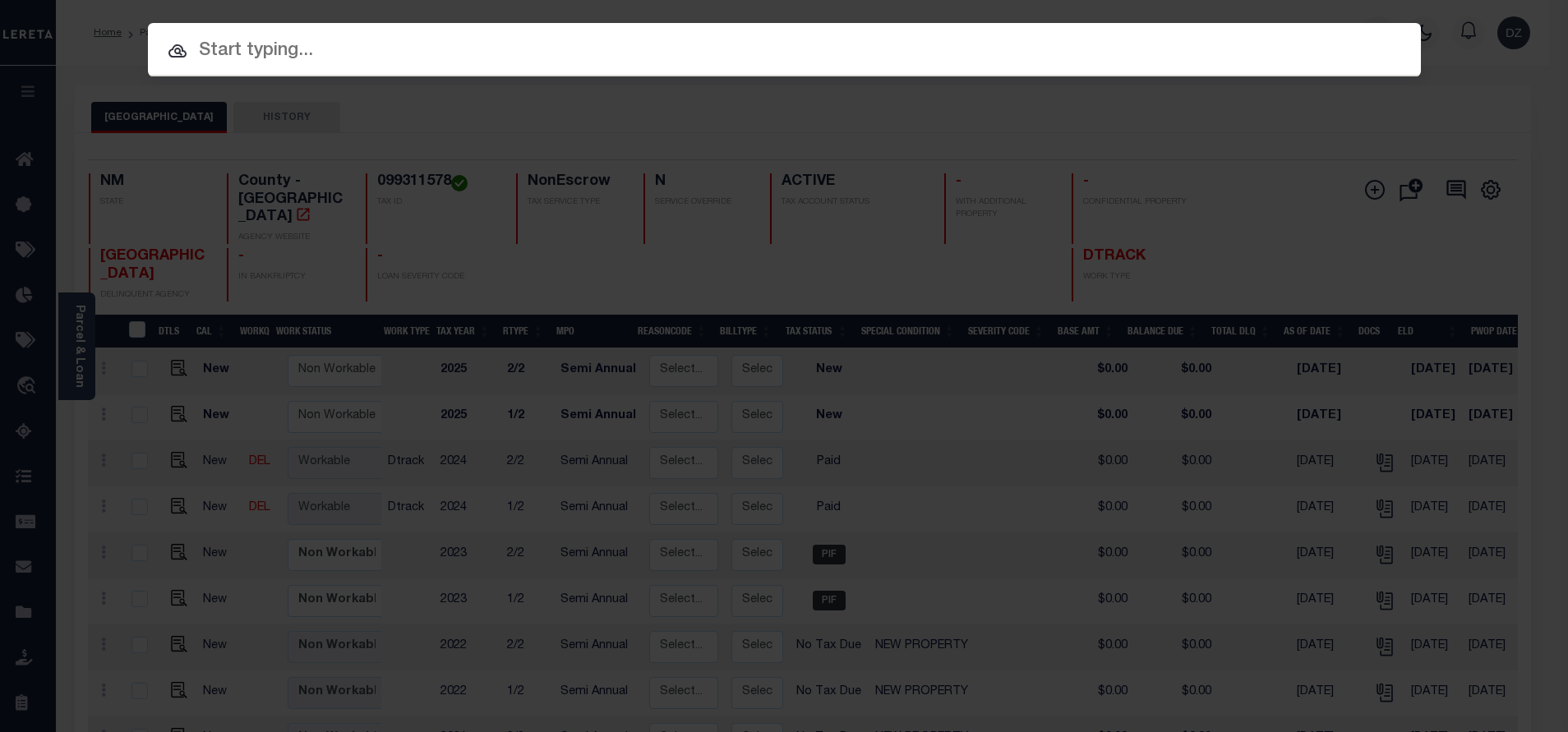
paste input "72951"
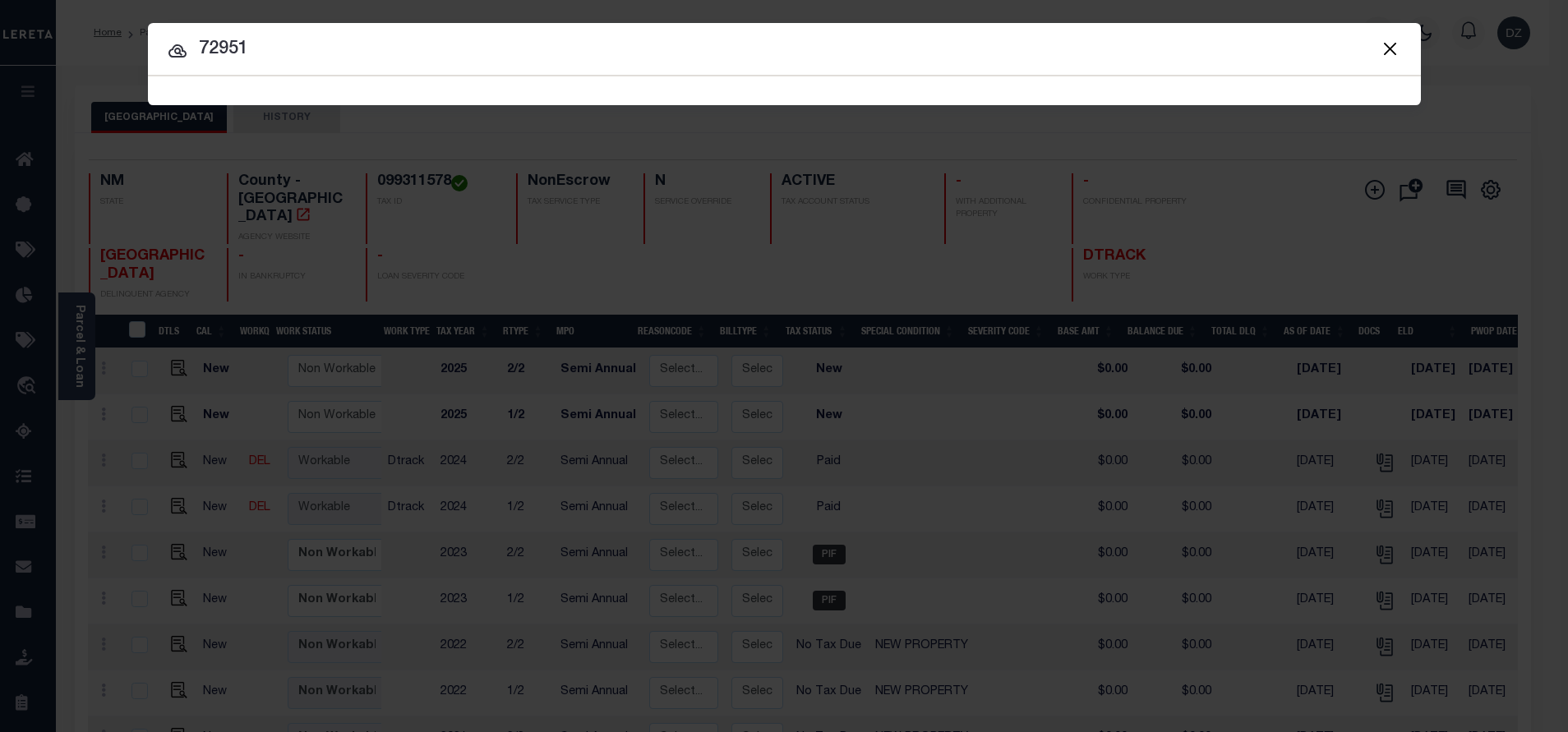
type input "72951"
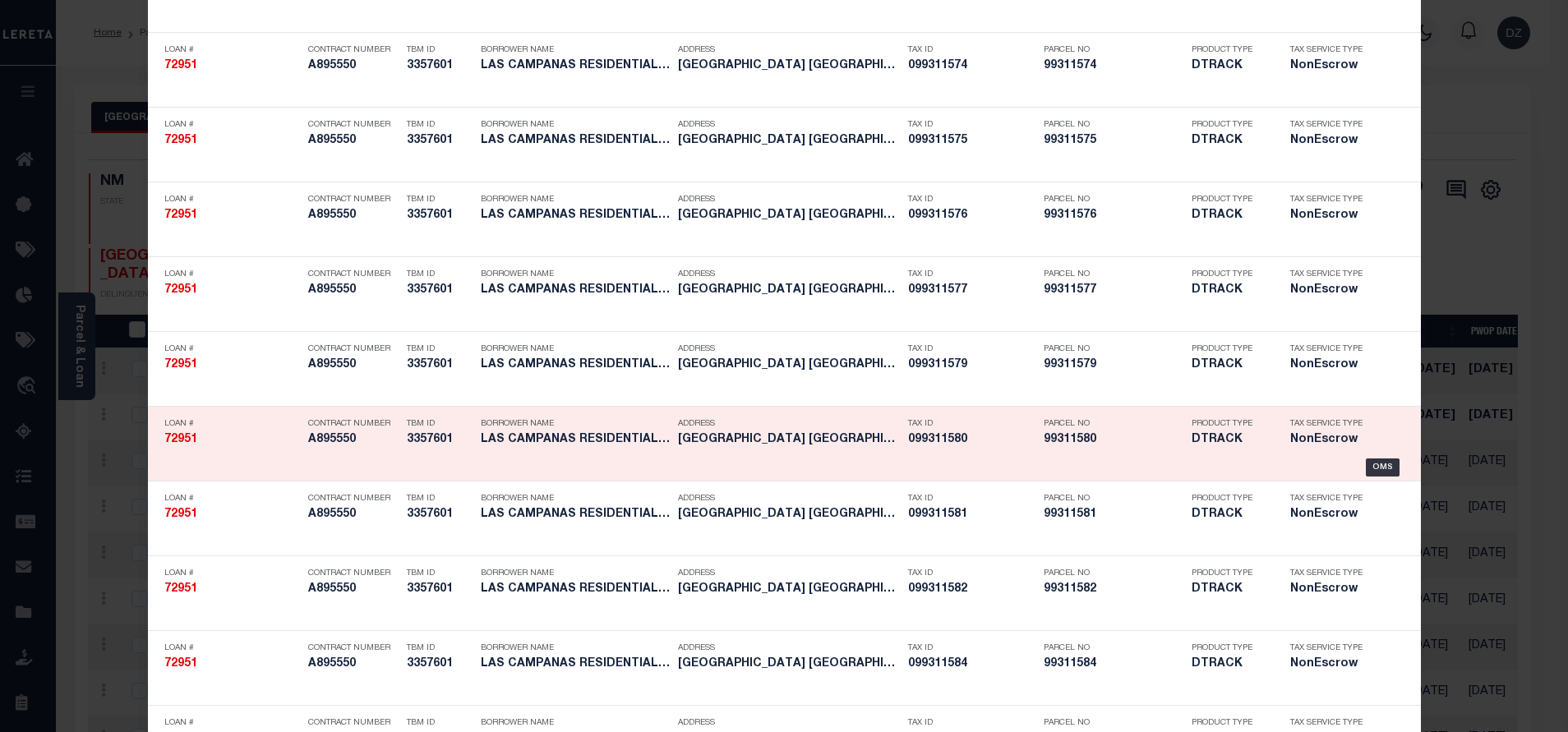
scroll to position [2702, 0]
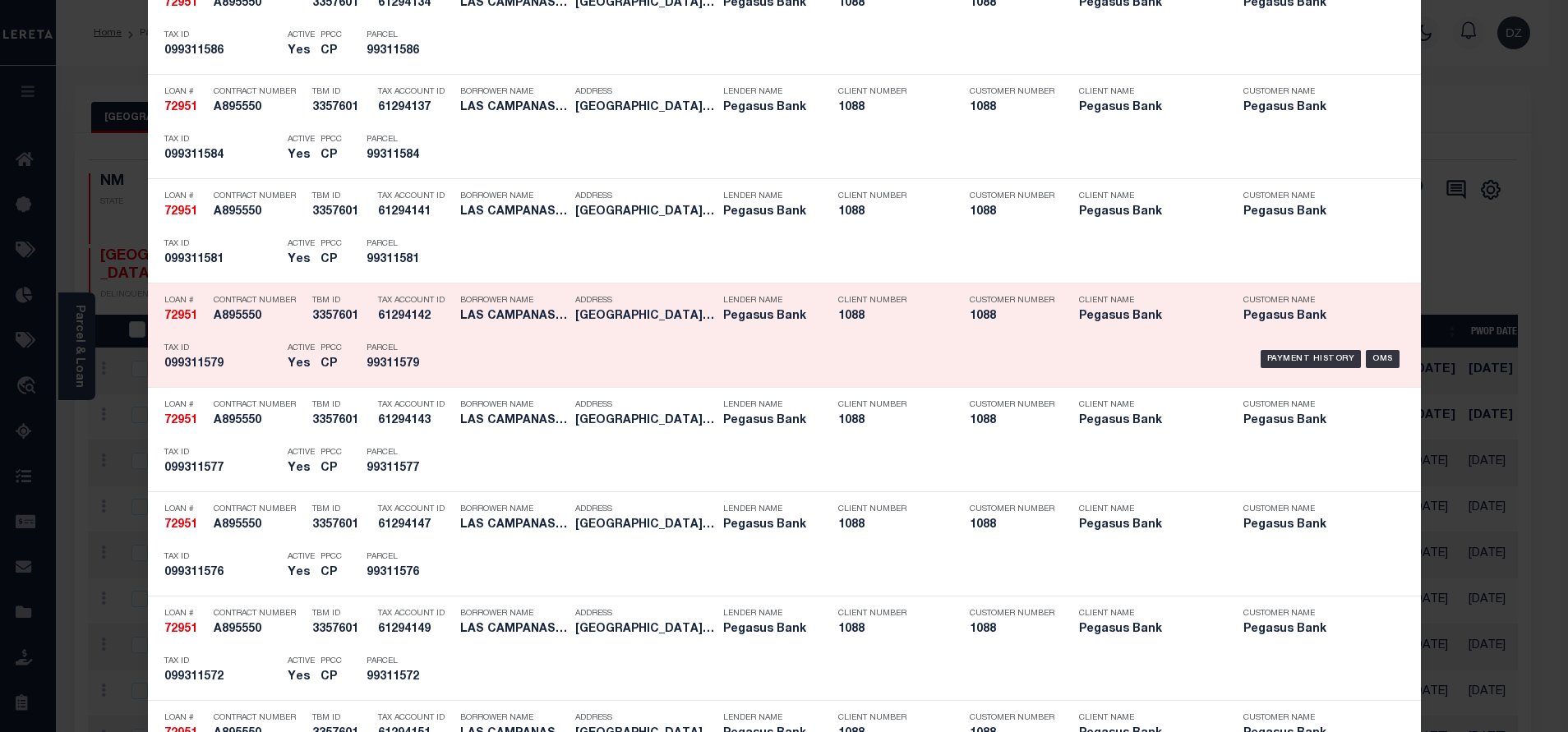
drag, startPoint x: 1276, startPoint y: 351, endPoint x: 1256, endPoint y: 338, distance: 23.9
click at [1276, 351] on div "Payment History OMS" at bounding box center [934, 359] width 940 height 47
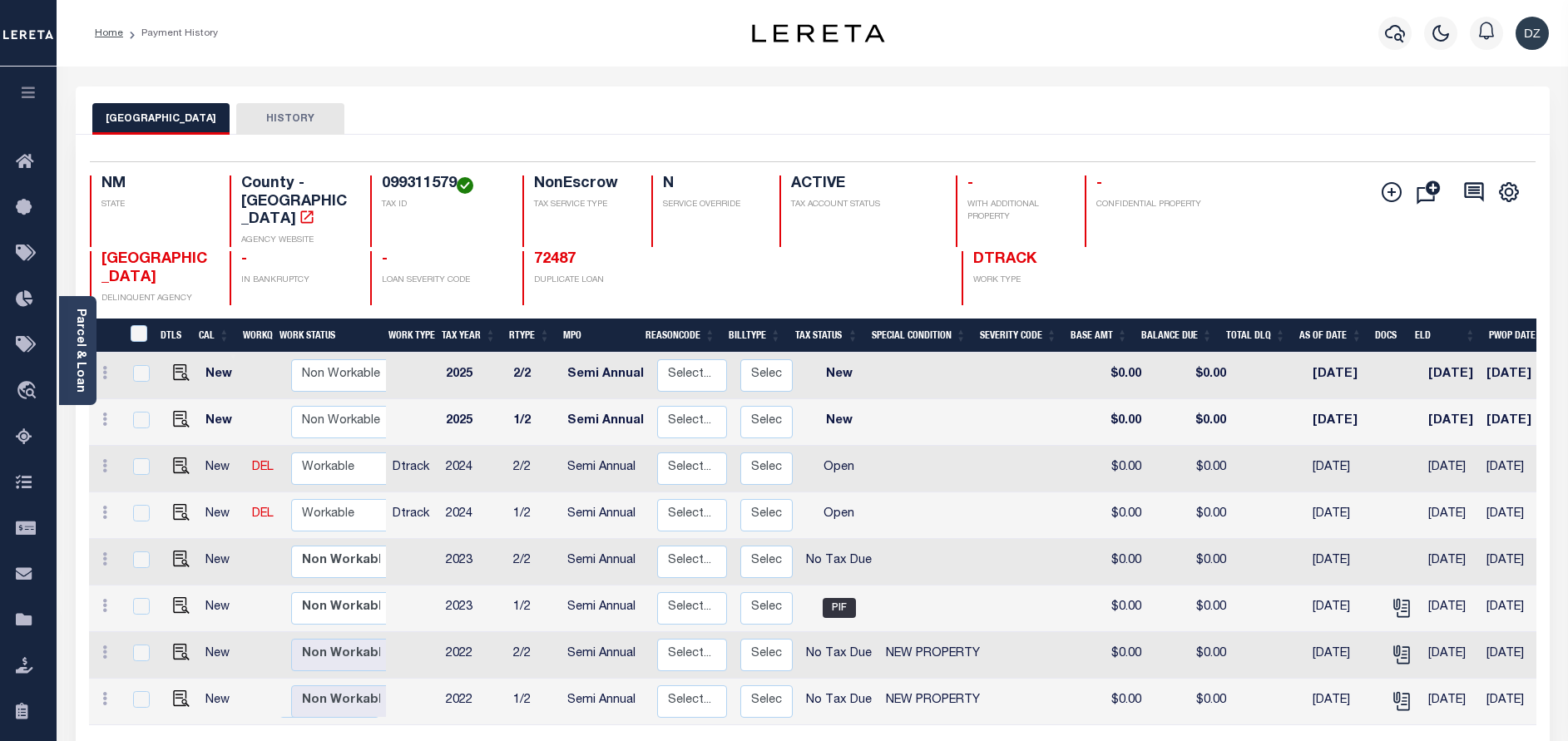
click at [164, 509] on link at bounding box center [177, 514] width 25 height 11
checkbox input "true"
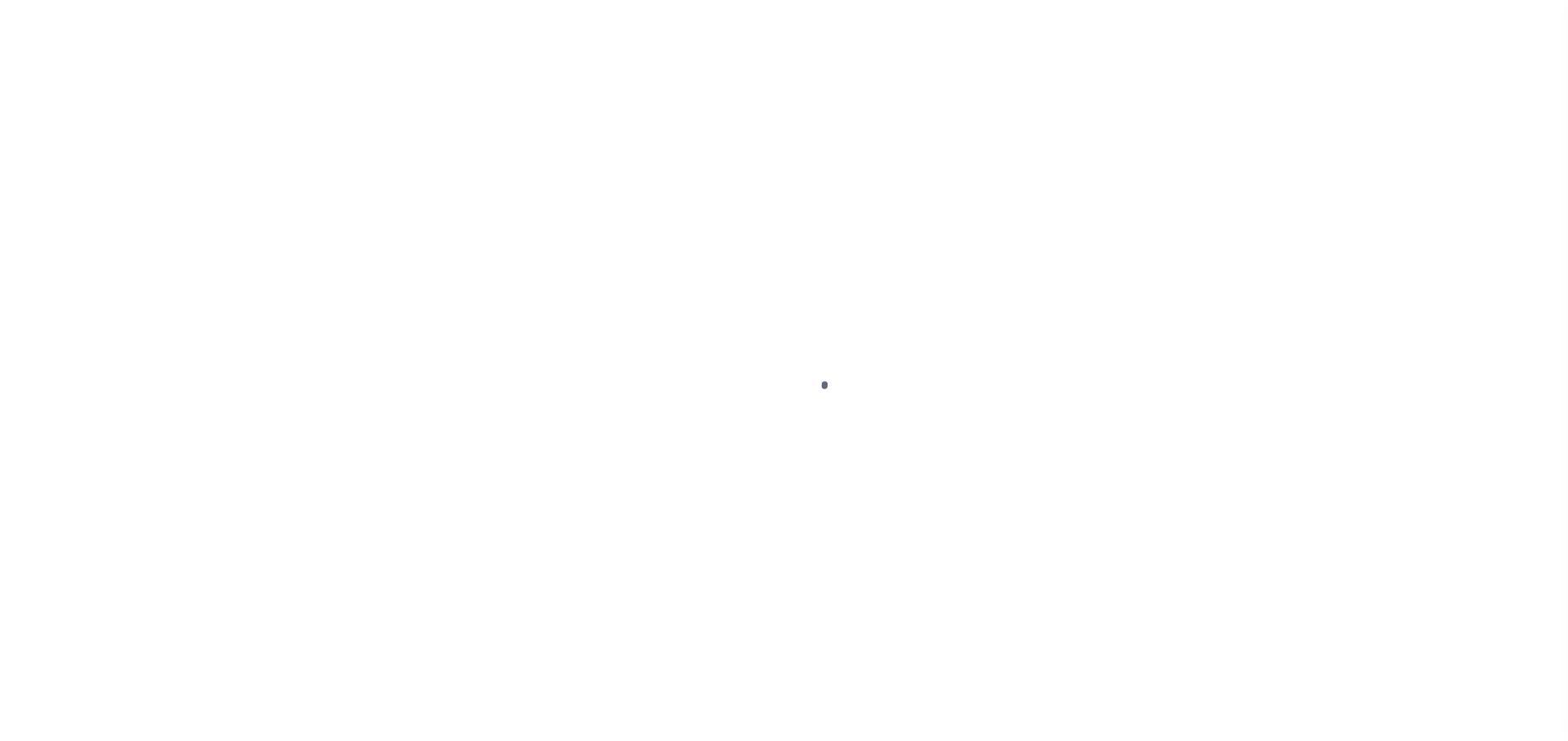
select select "OP2"
click at [170, 497] on div at bounding box center [784, 370] width 1568 height 741
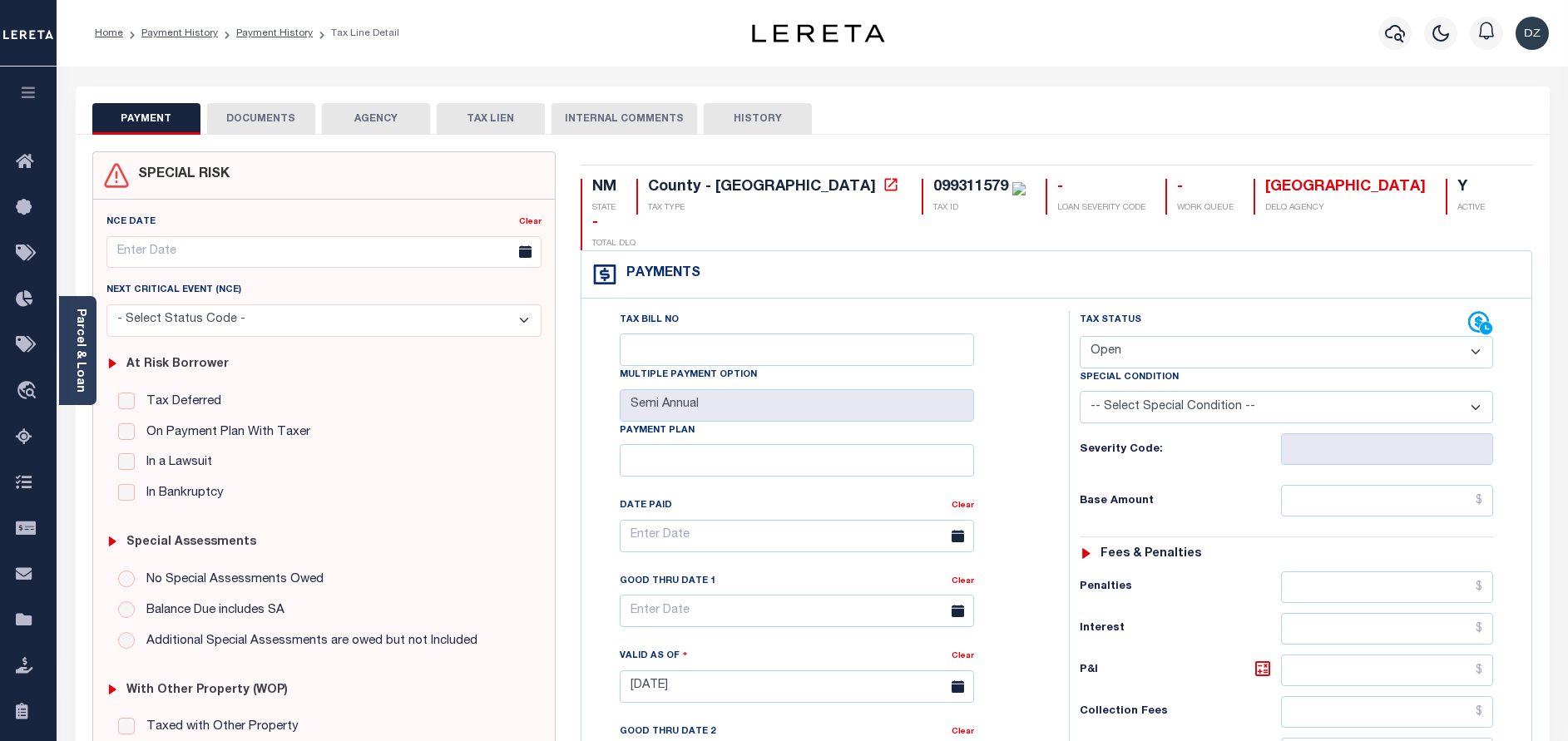
click at [280, 109] on button "DOCUMENTS" at bounding box center [261, 119] width 108 height 32
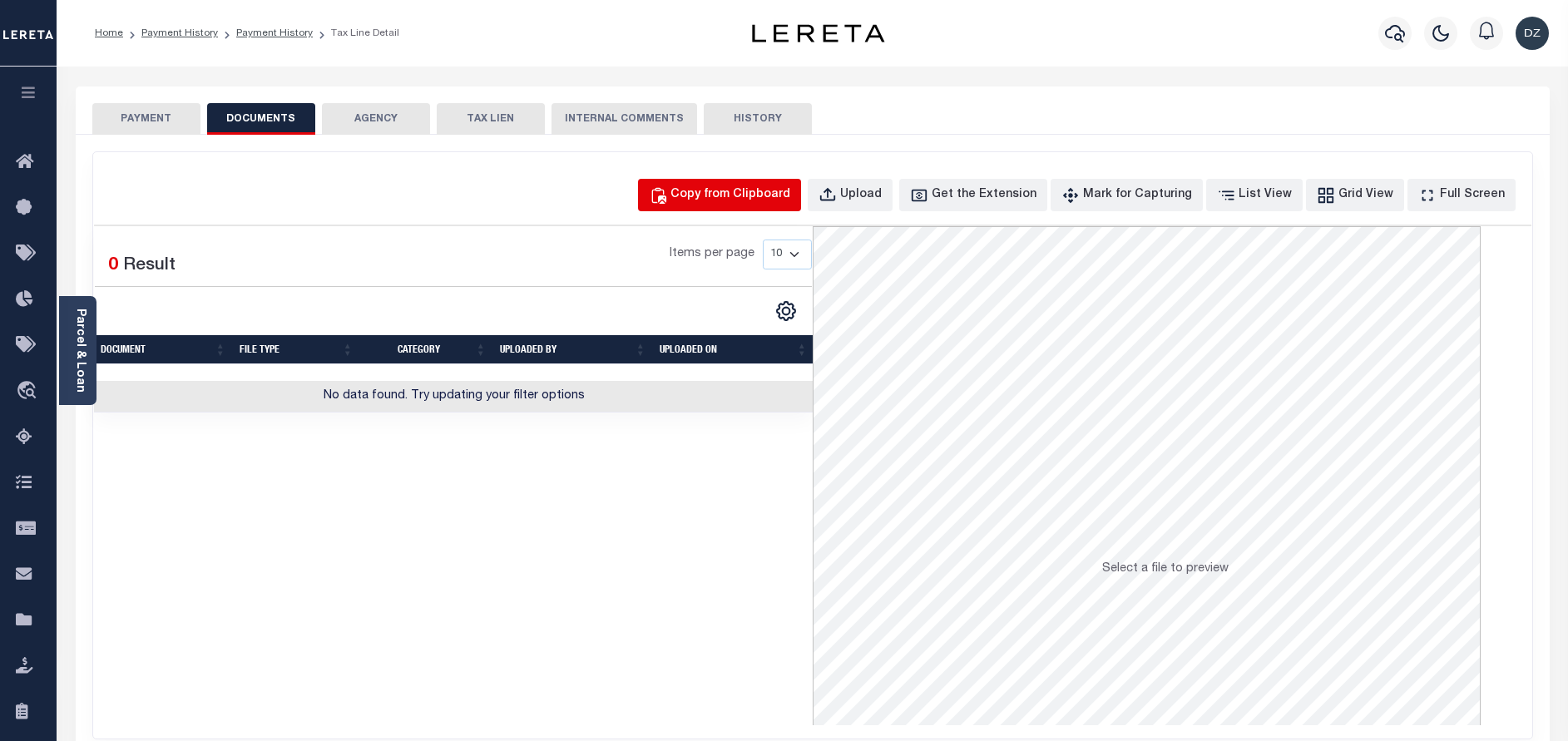
click at [730, 186] on button "Copy from Clipboard" at bounding box center [719, 195] width 163 height 33
select select "POP"
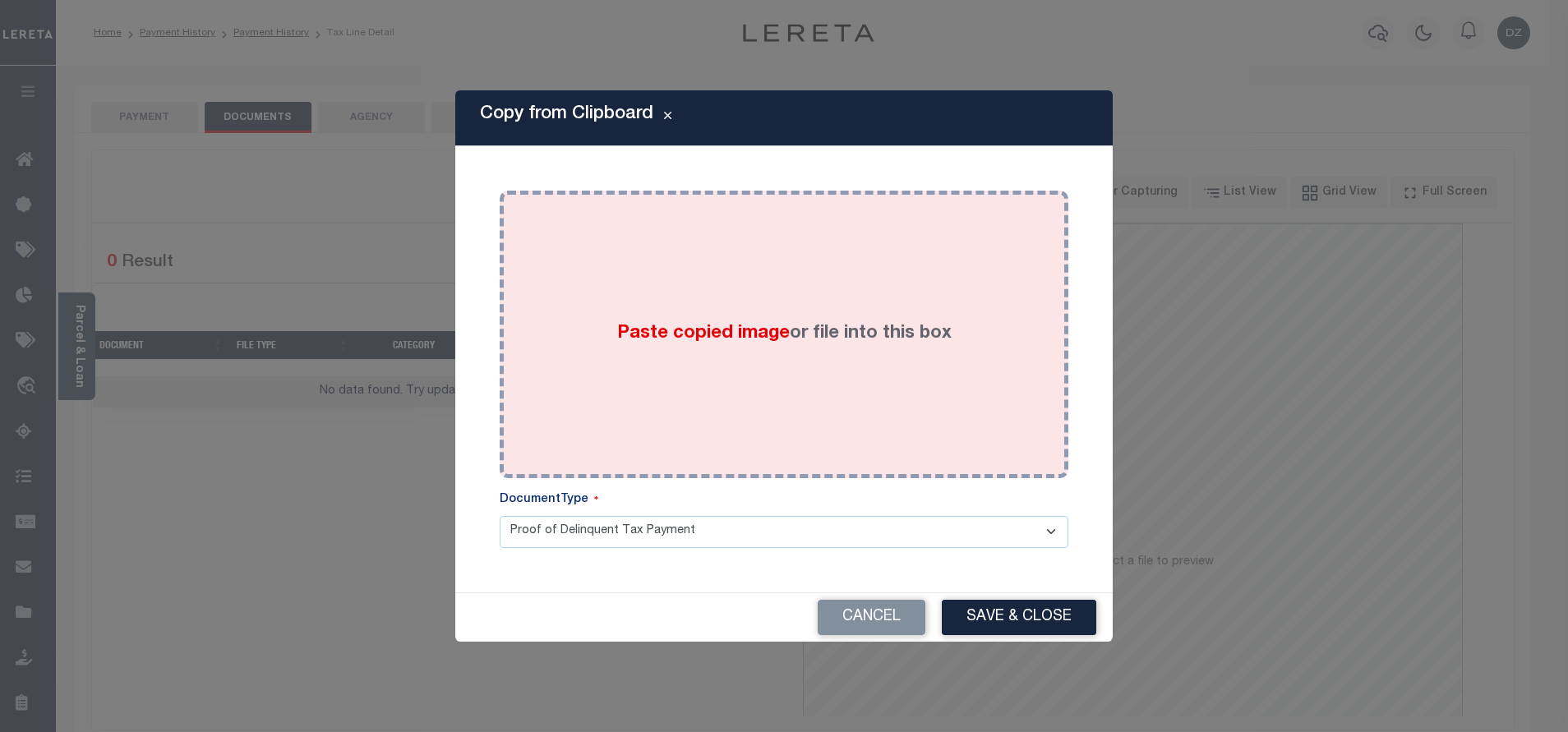
click at [673, 305] on div "Paste copied image or file into this box" at bounding box center [784, 334] width 544 height 263
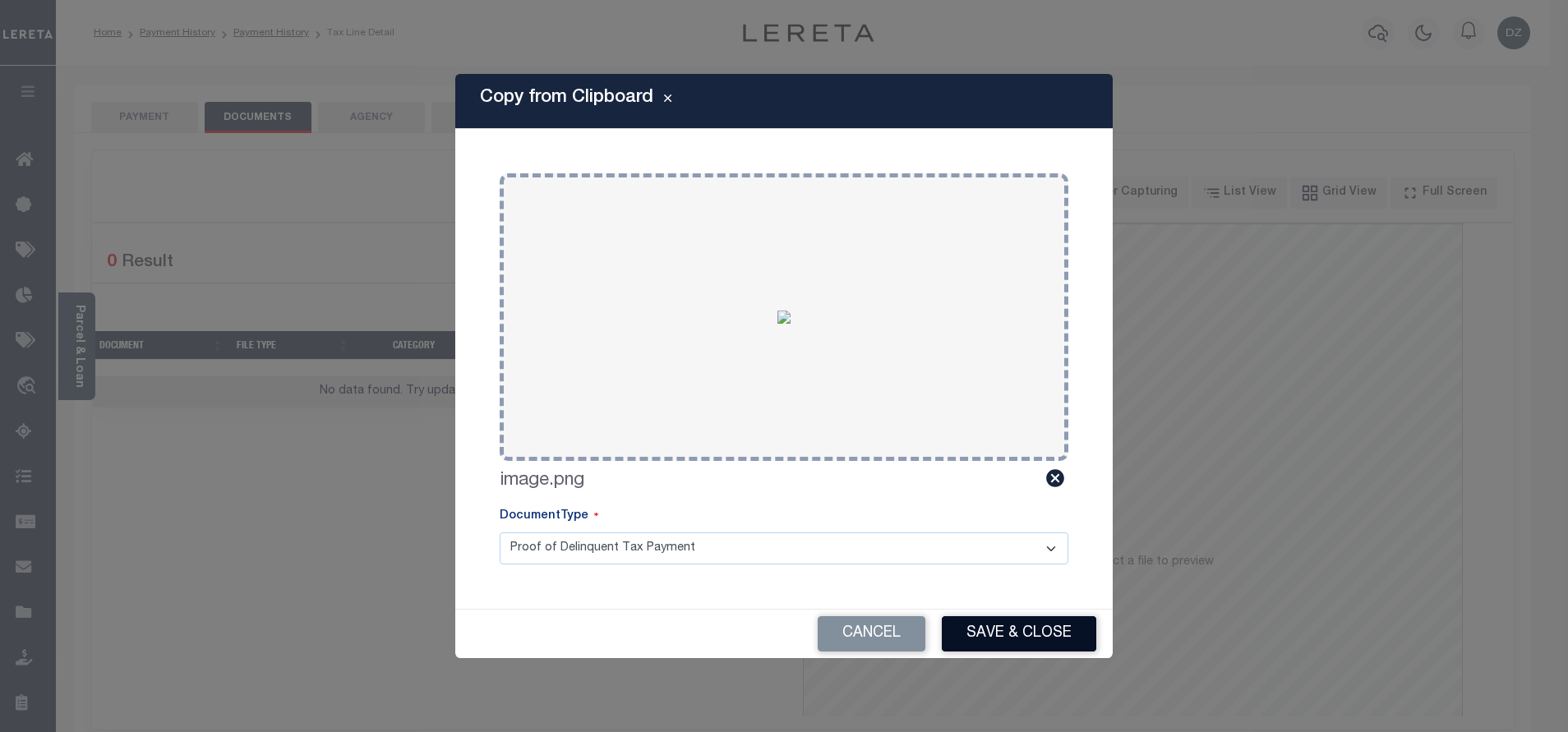
click at [1005, 634] on button "Save & Close" at bounding box center [1019, 634] width 155 height 35
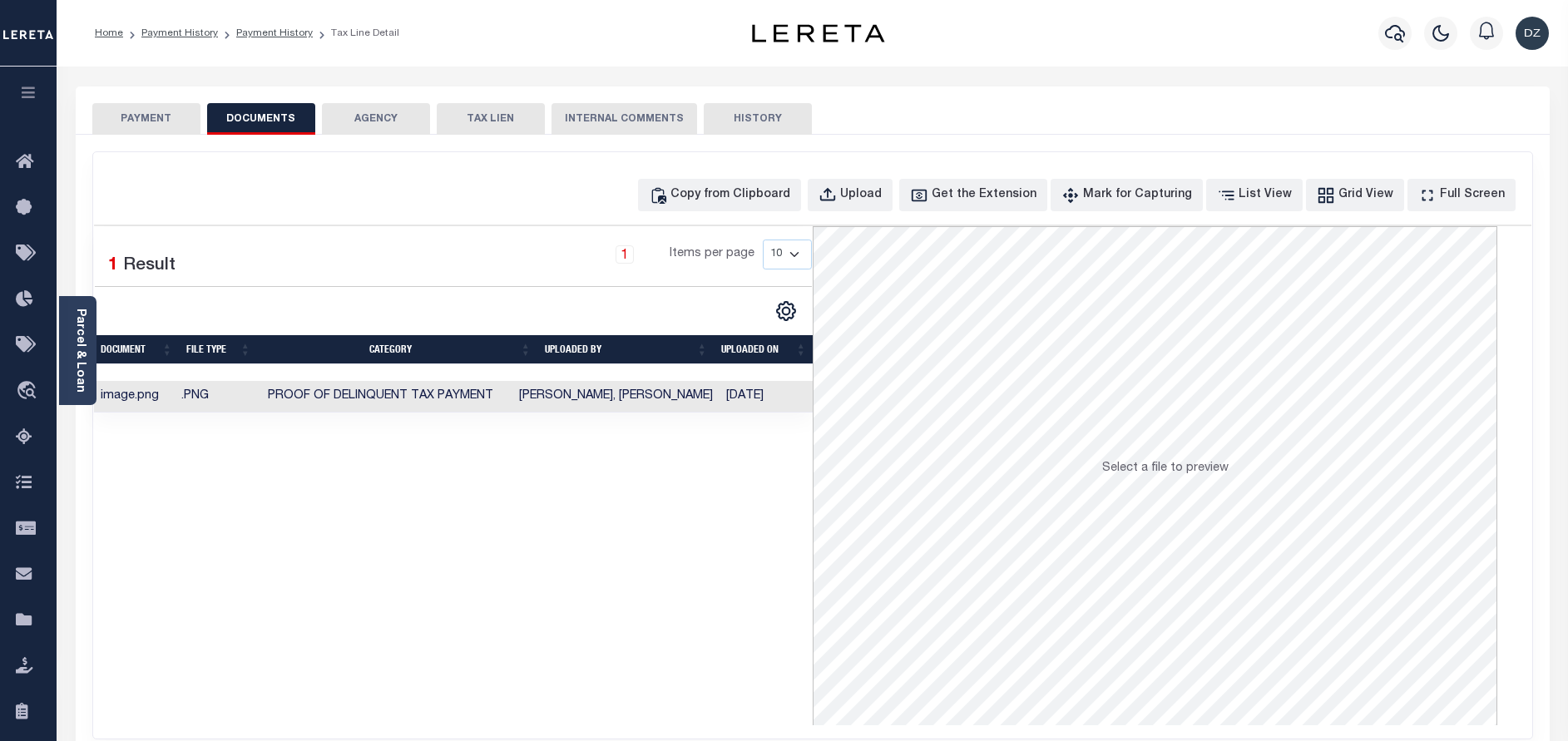
click at [166, 111] on button "PAYMENT" at bounding box center [146, 119] width 108 height 32
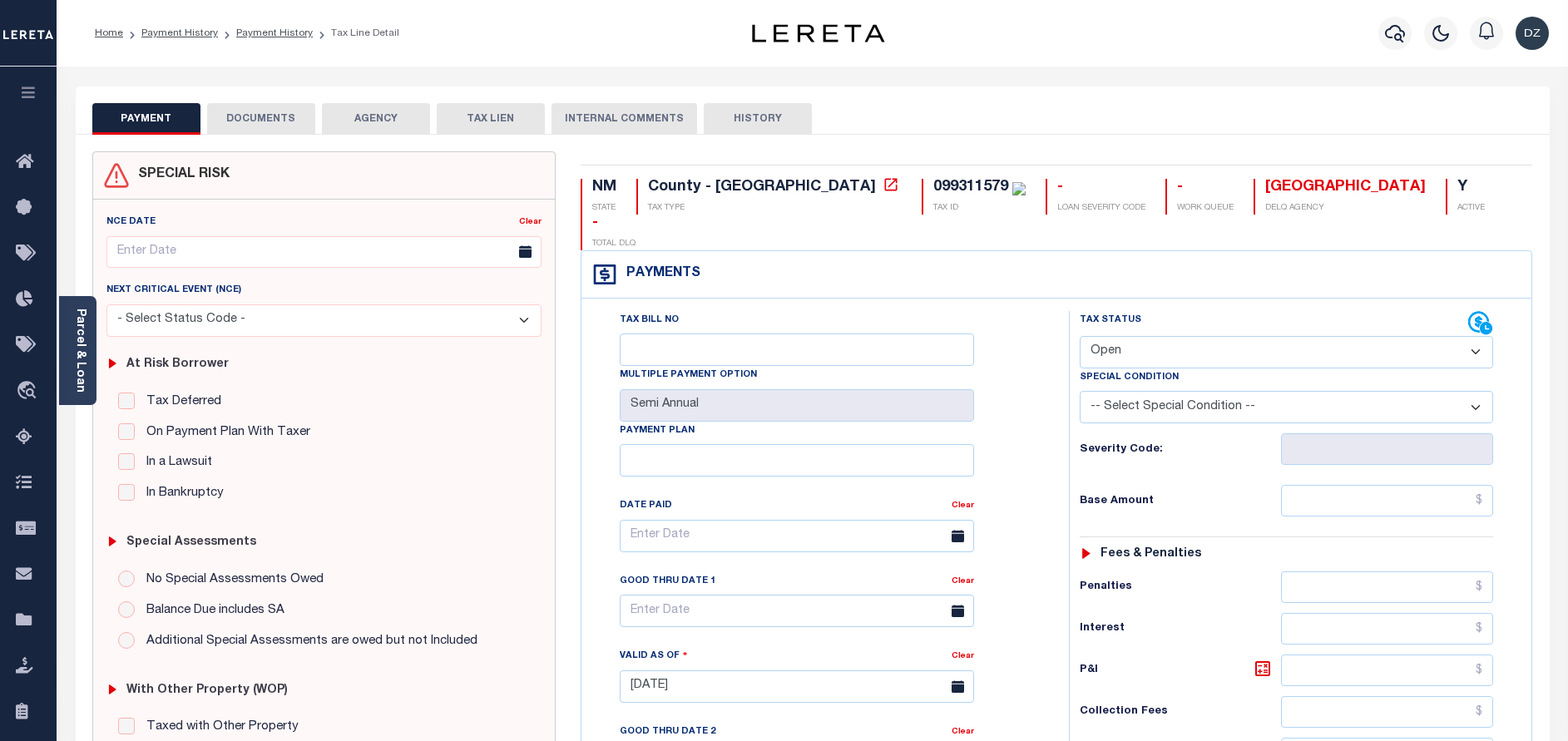
click at [1129, 337] on select "- Select Status Code - Open Due/Unpaid Paid Incomplete No Tax Due Internal Refu…" at bounding box center [1286, 353] width 413 height 33
select select "PYD"
click at [1079, 337] on select "- Select Status Code - Open Due/Unpaid Paid Incomplete No Tax Due Internal Refu…" at bounding box center [1286, 353] width 413 height 33
type input "[DATE]"
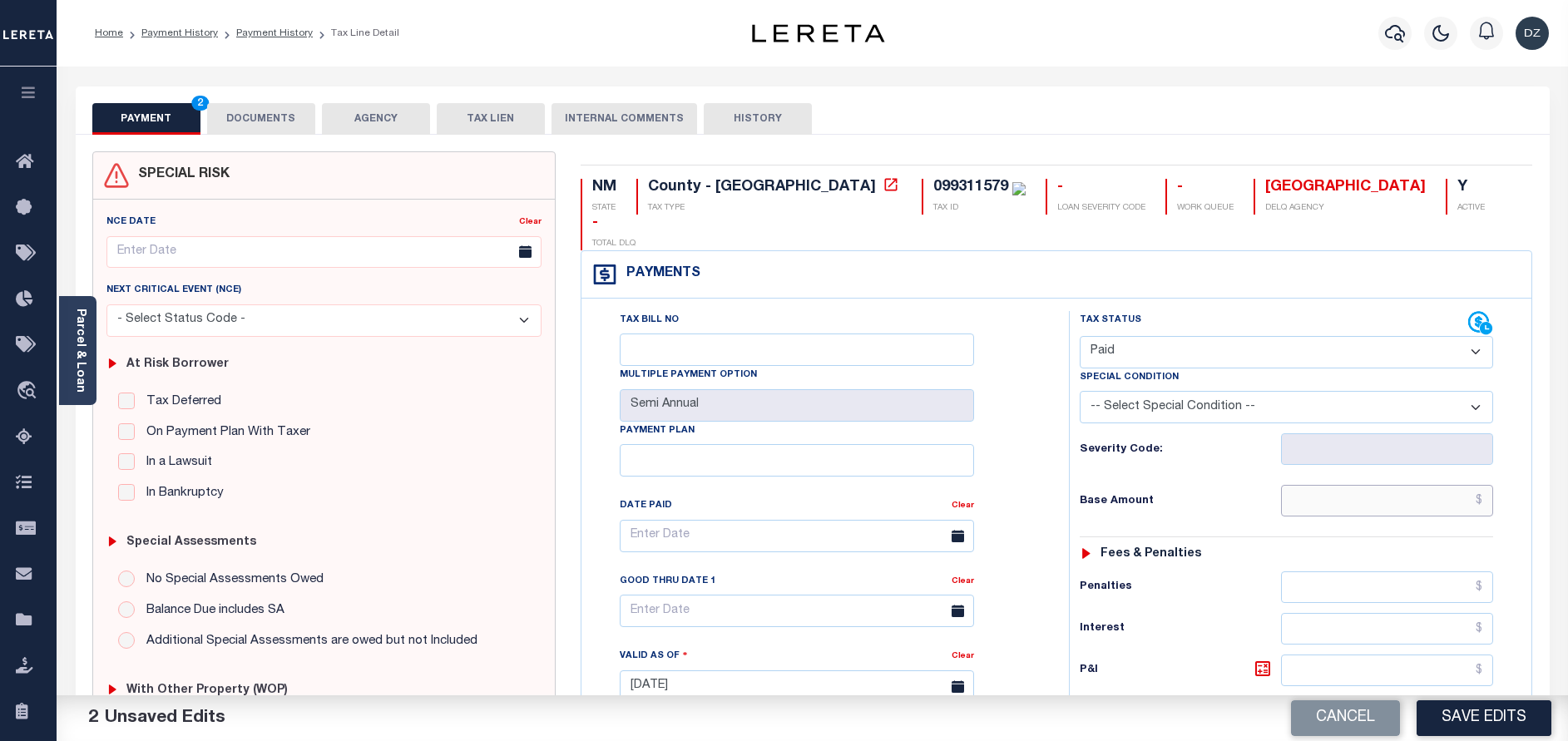
click at [1318, 485] on input "text" at bounding box center [1387, 500] width 212 height 32
type input "$0.00"
click at [1497, 712] on button "Save Edits" at bounding box center [1484, 718] width 135 height 35
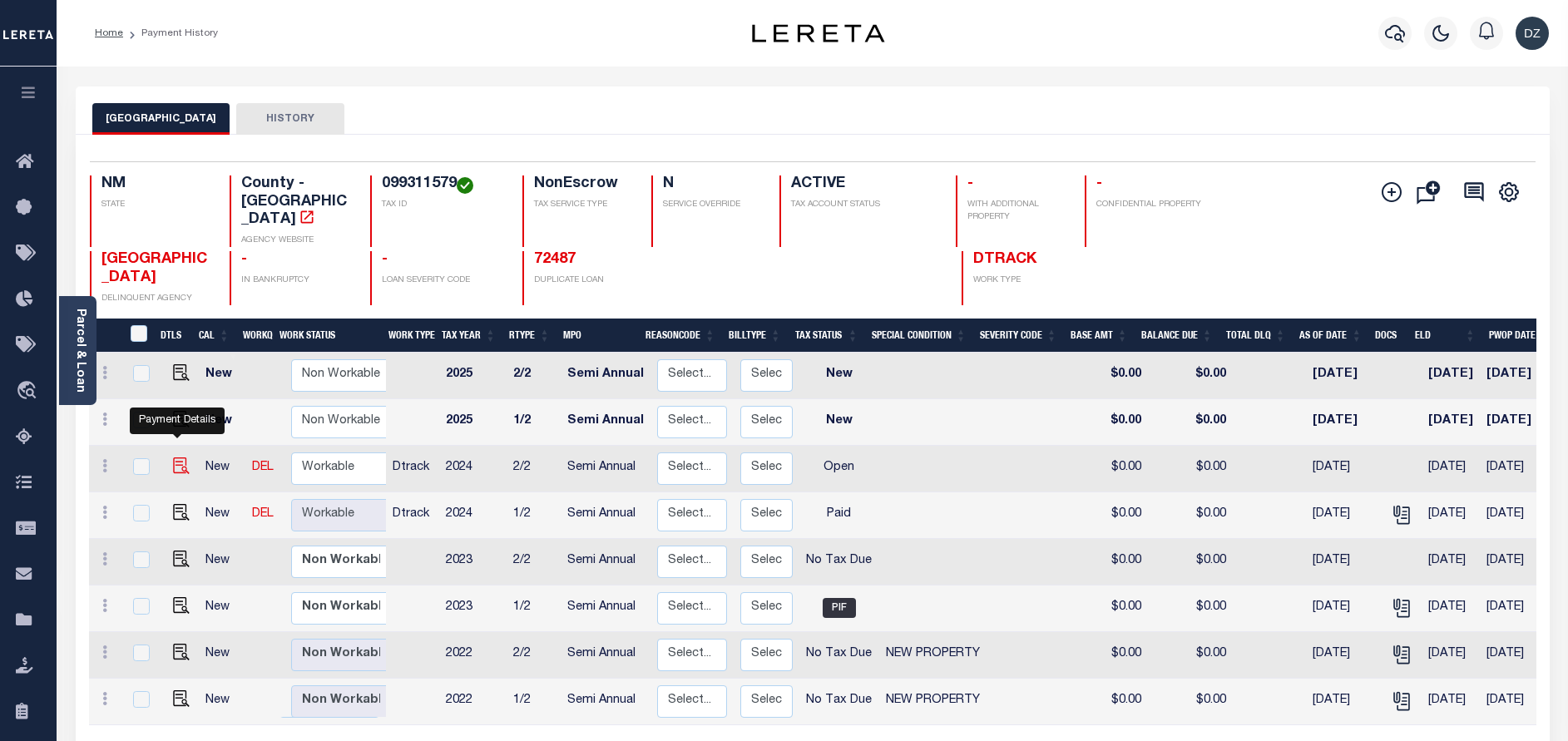
click at [173, 458] on img "" at bounding box center [181, 466] width 16 height 16
checkbox input "true"
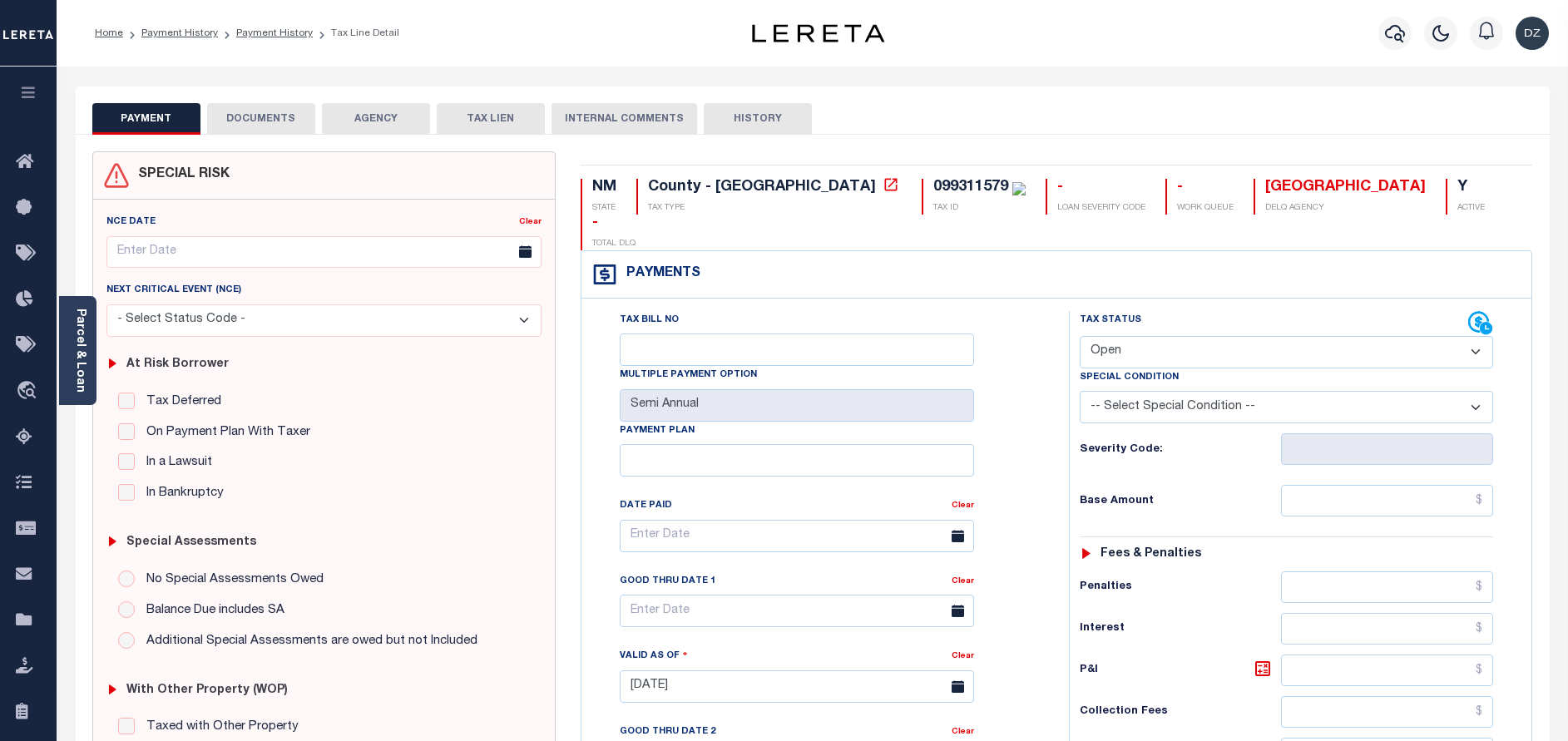
click at [1120, 337] on select "- Select Status Code - Open Due/Unpaid Paid Incomplete No Tax Due Internal Refu…" at bounding box center [1286, 353] width 413 height 33
select select "PYD"
click at [1079, 337] on select "- Select Status Code - Open Due/Unpaid Paid Incomplete No Tax Due Internal Refu…" at bounding box center [1286, 353] width 413 height 33
type input "[DATE]"
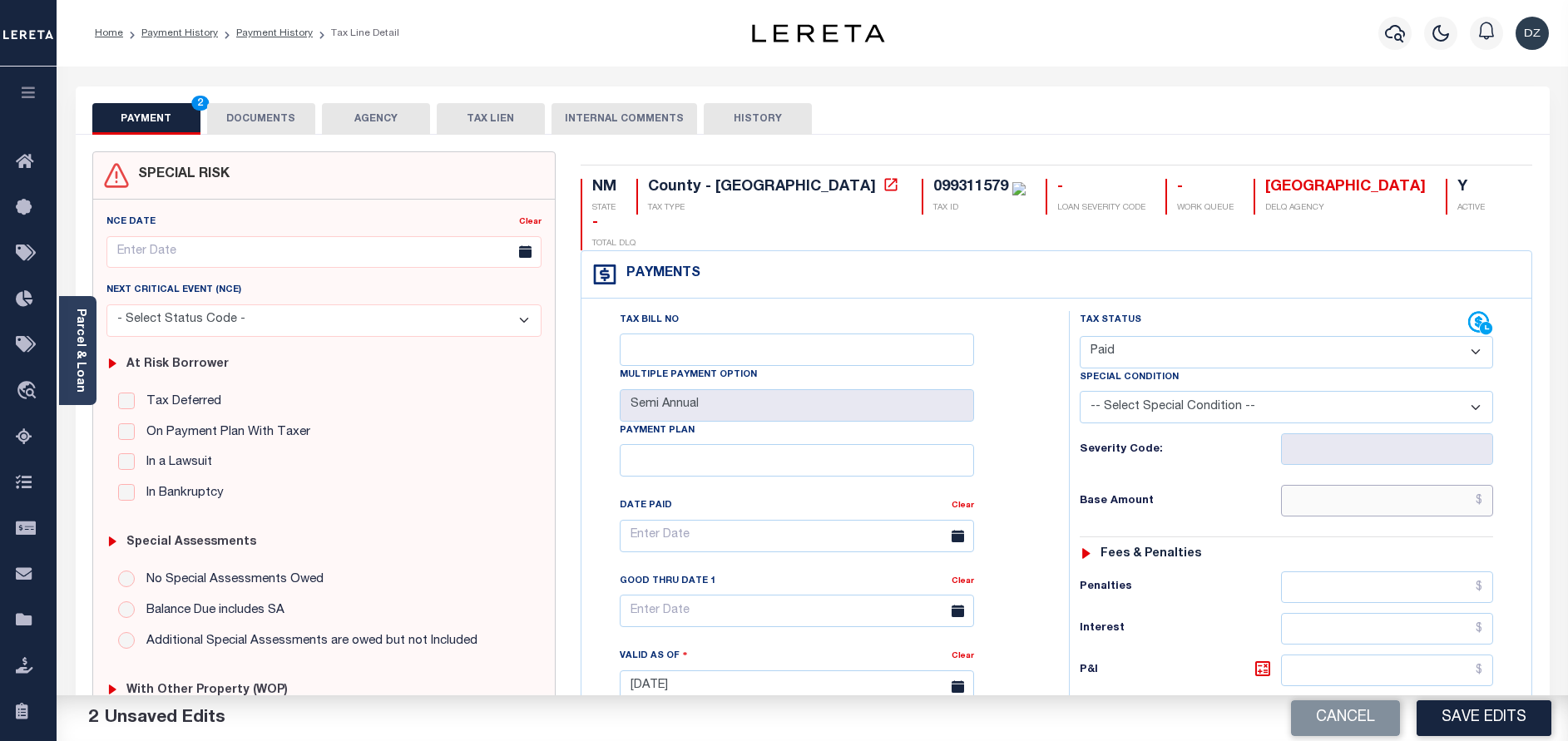
click at [1417, 485] on input "text" at bounding box center [1387, 500] width 212 height 32
type input "$0.00"
click at [228, 131] on button "DOCUMENTS" at bounding box center [261, 119] width 108 height 32
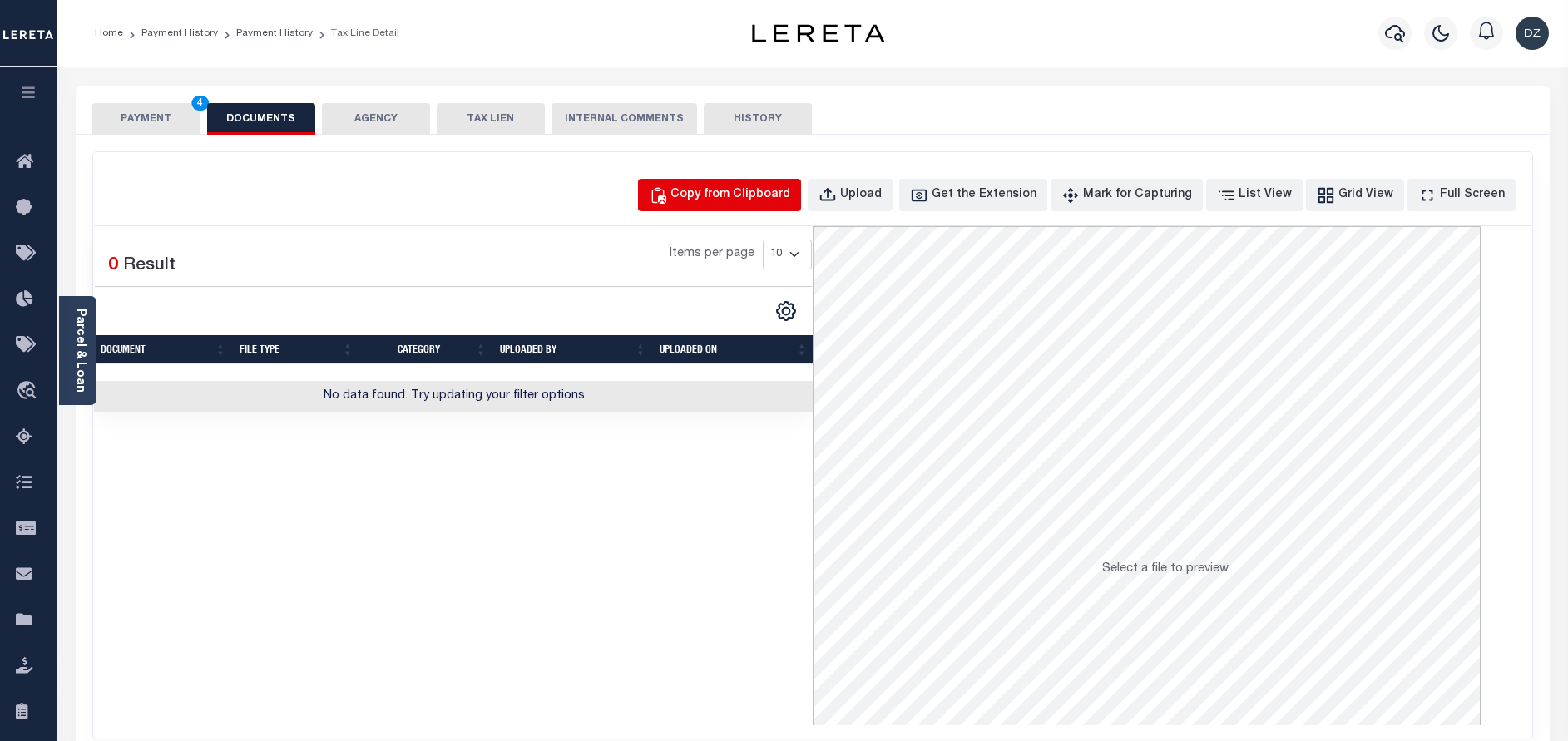
click at [791, 190] on div "Copy from Clipboard" at bounding box center [730, 195] width 120 height 18
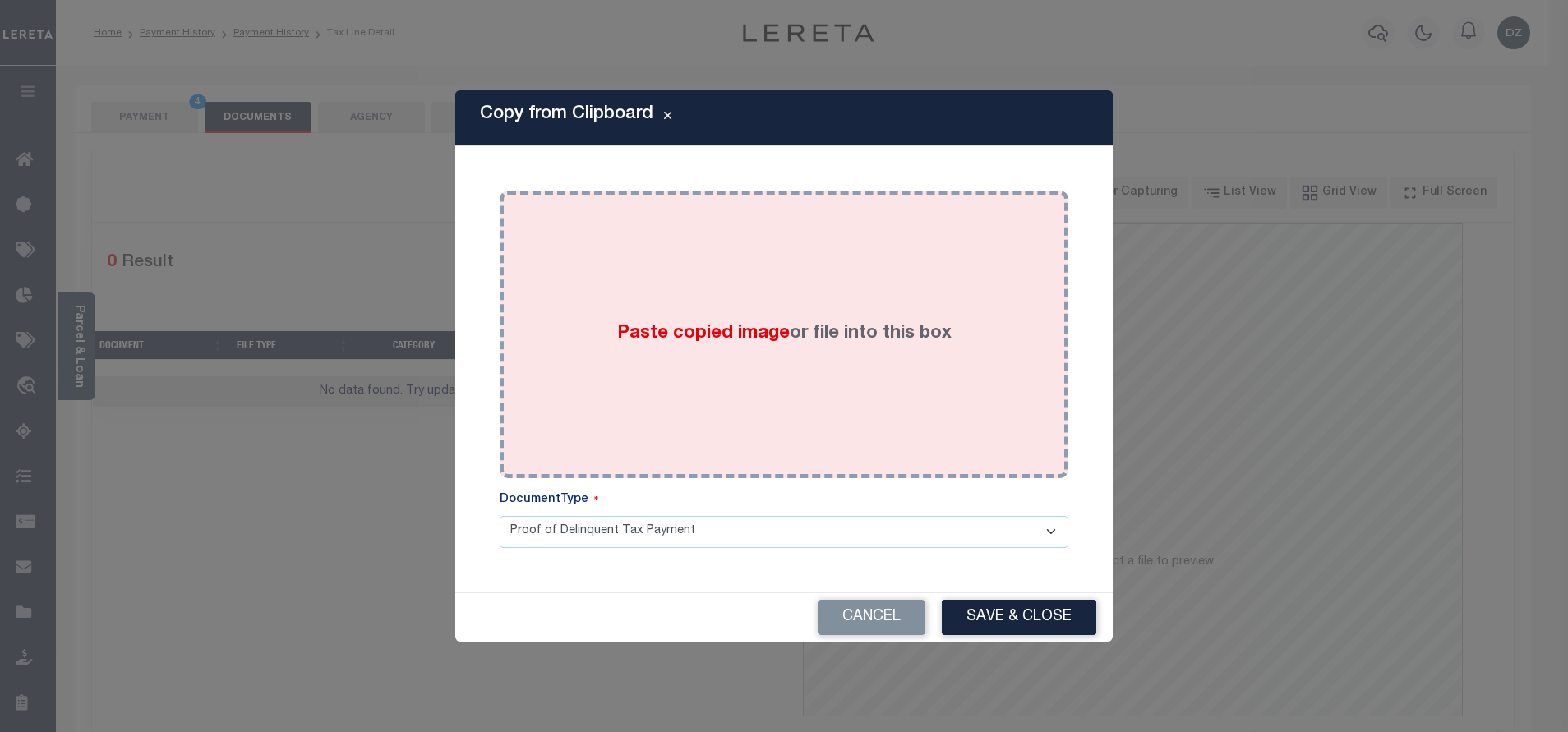
click at [723, 329] on span "Paste copied image" at bounding box center [703, 333] width 173 height 18
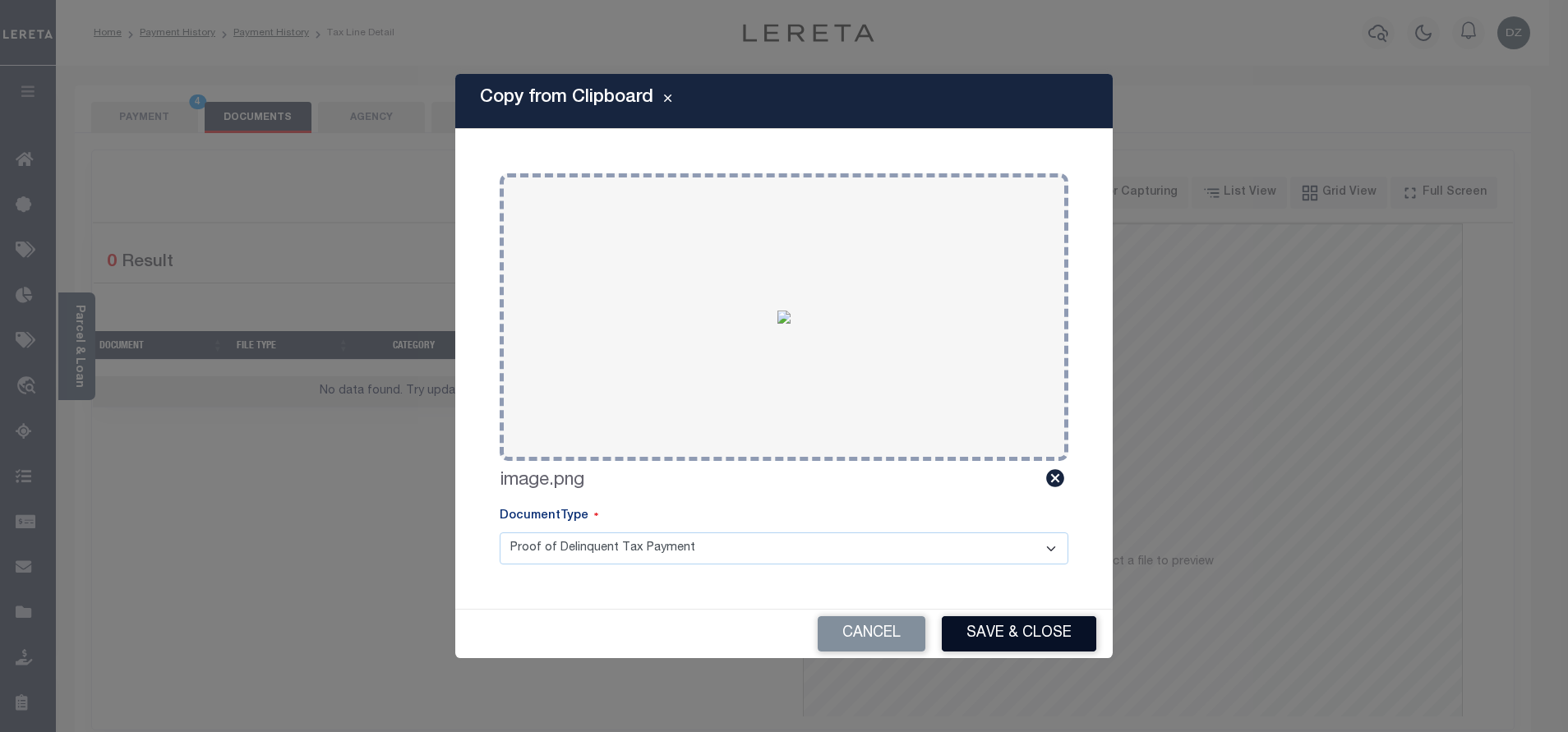
click at [1029, 639] on button "Save & Close" at bounding box center [1019, 634] width 155 height 35
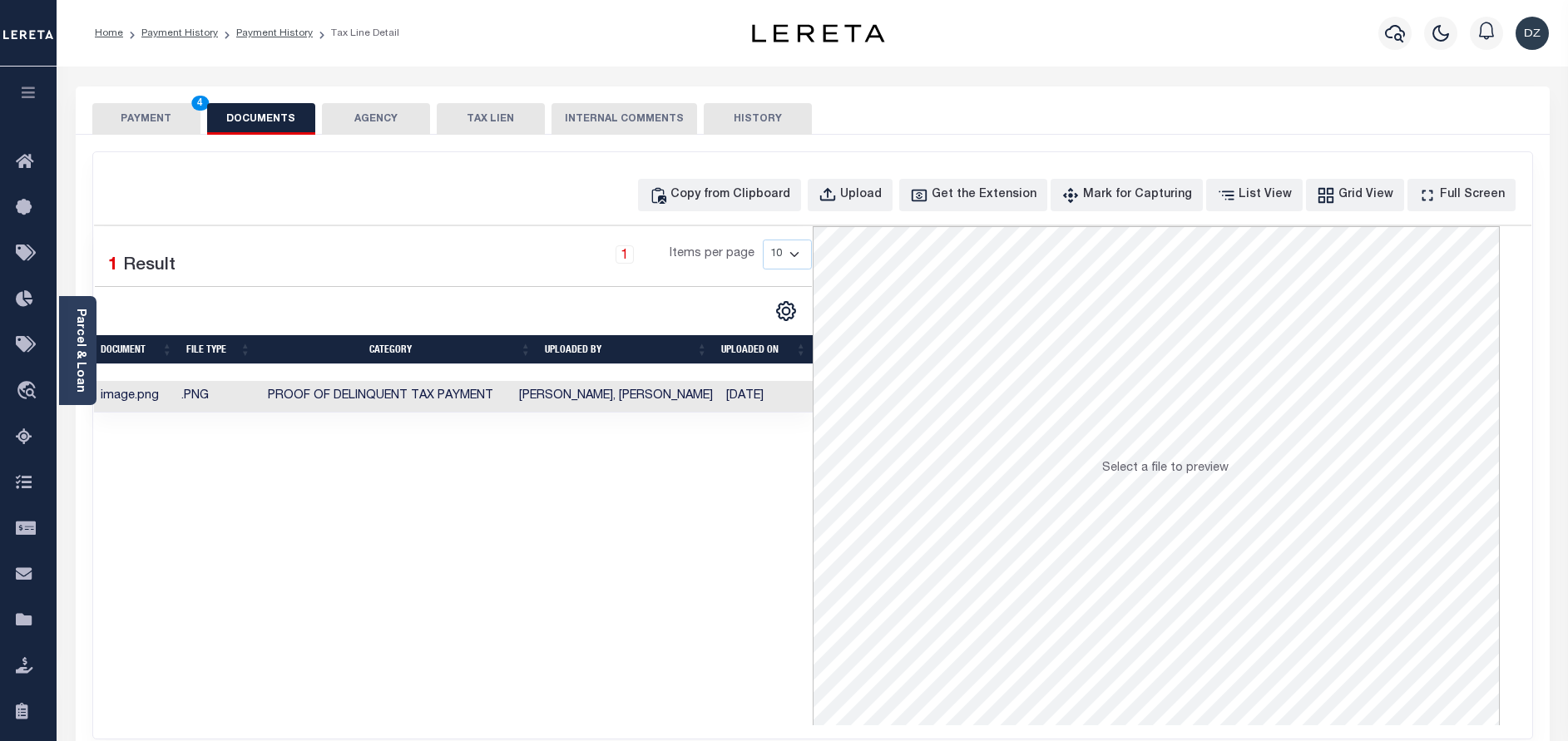
click at [139, 128] on button "PAYMENT 4" at bounding box center [146, 119] width 108 height 32
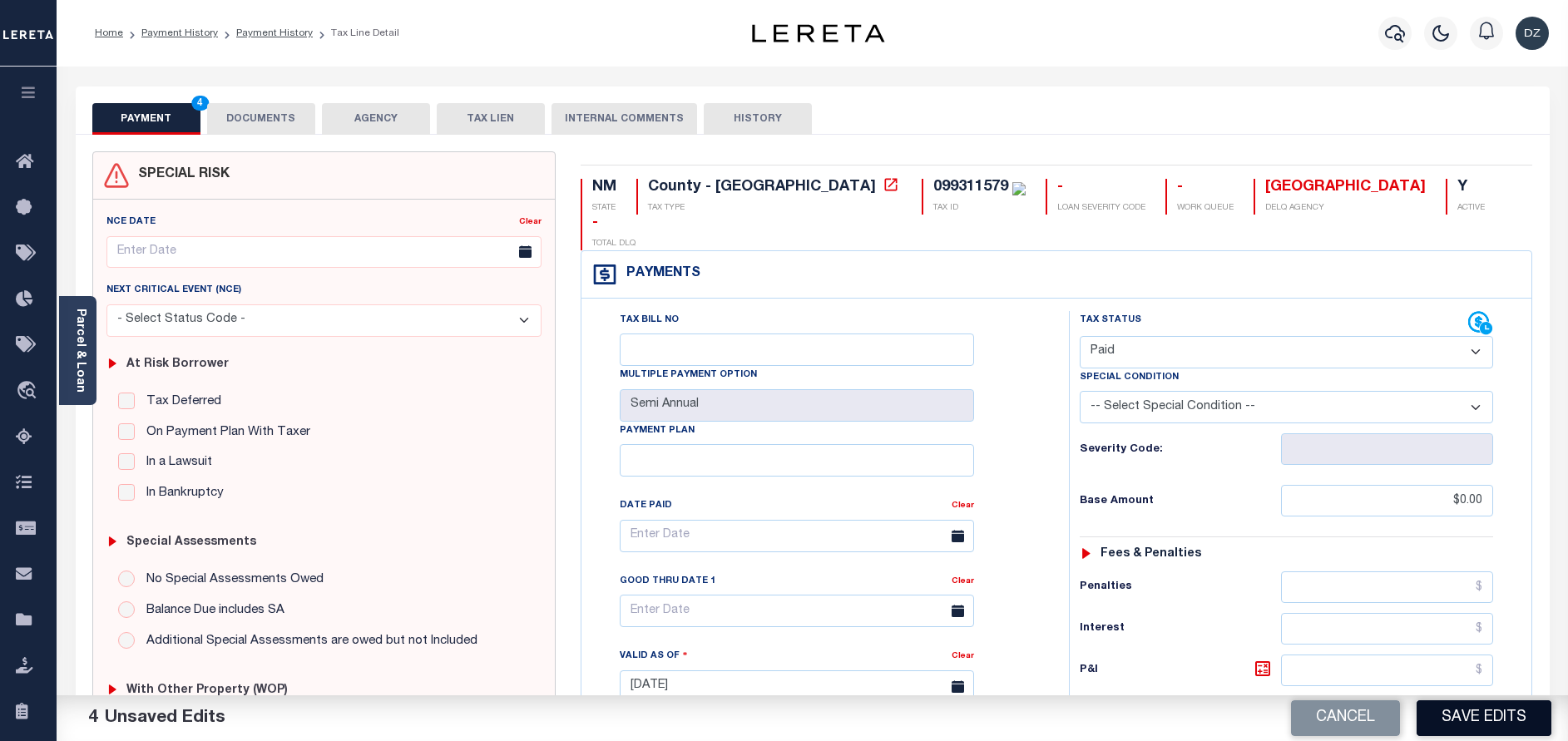
click at [1487, 721] on button "Save Edits" at bounding box center [1484, 718] width 135 height 35
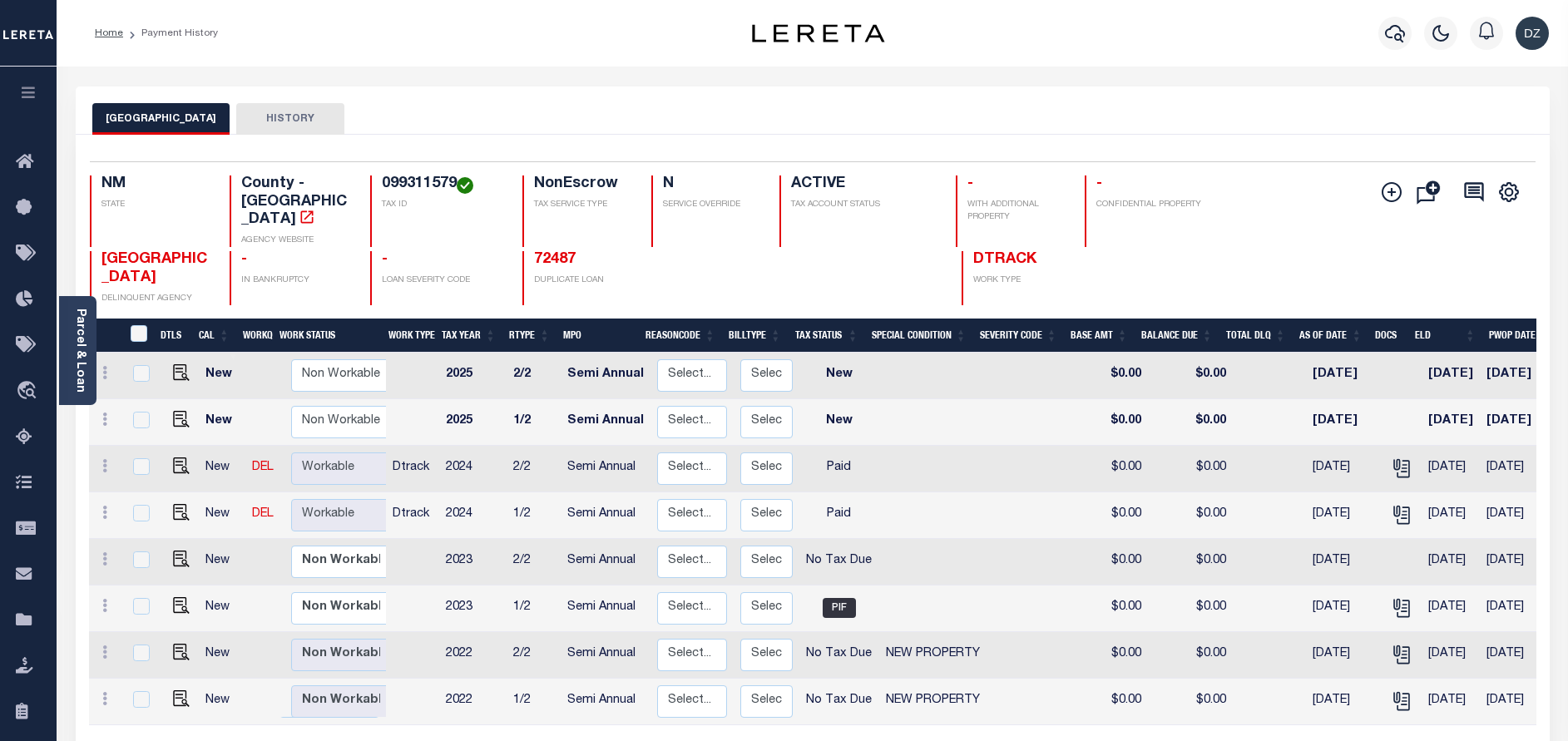
click at [1382, 45] on div at bounding box center [1396, 33] width 46 height 58
click at [1393, 36] on icon "button" at bounding box center [1395, 33] width 20 height 20
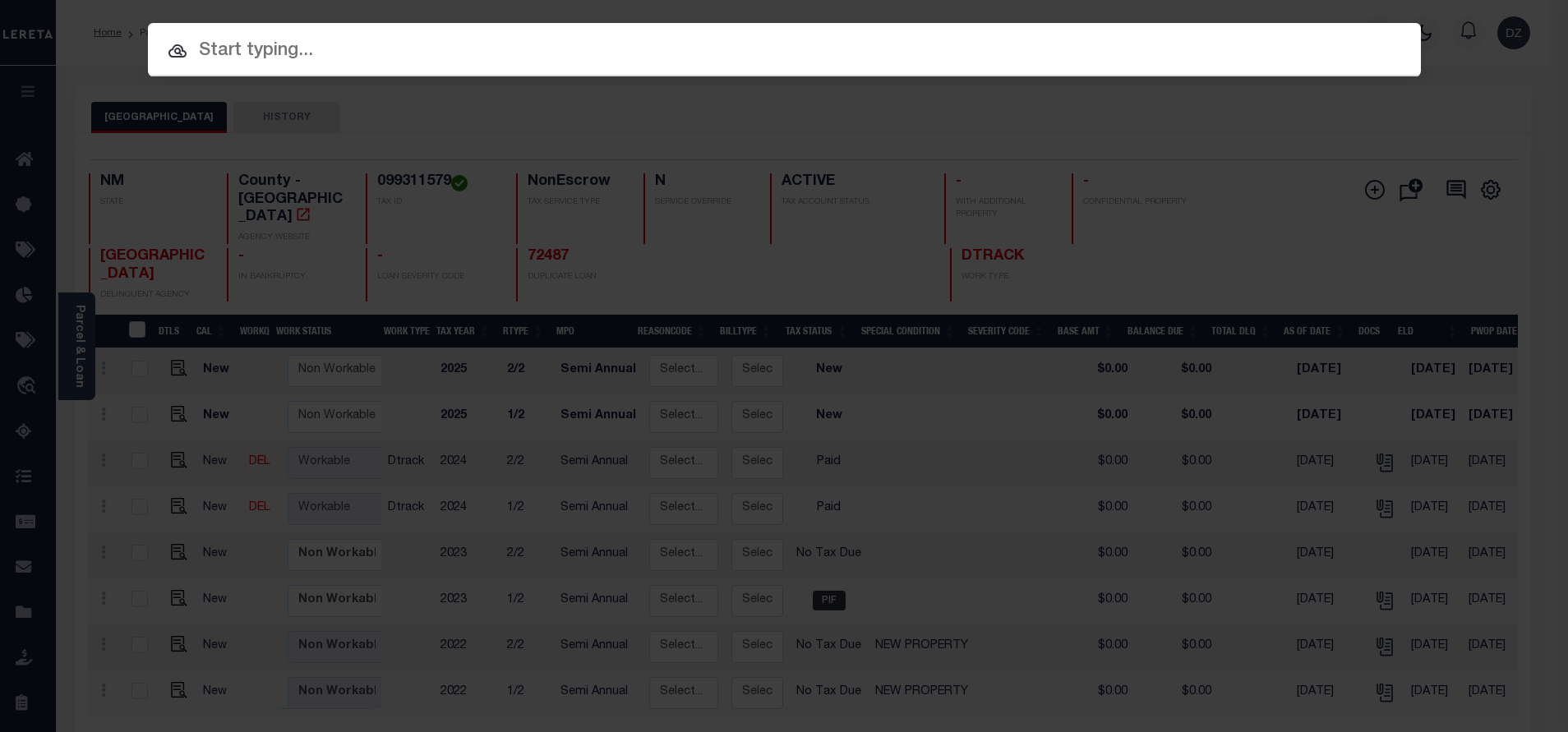
paste input "72487"
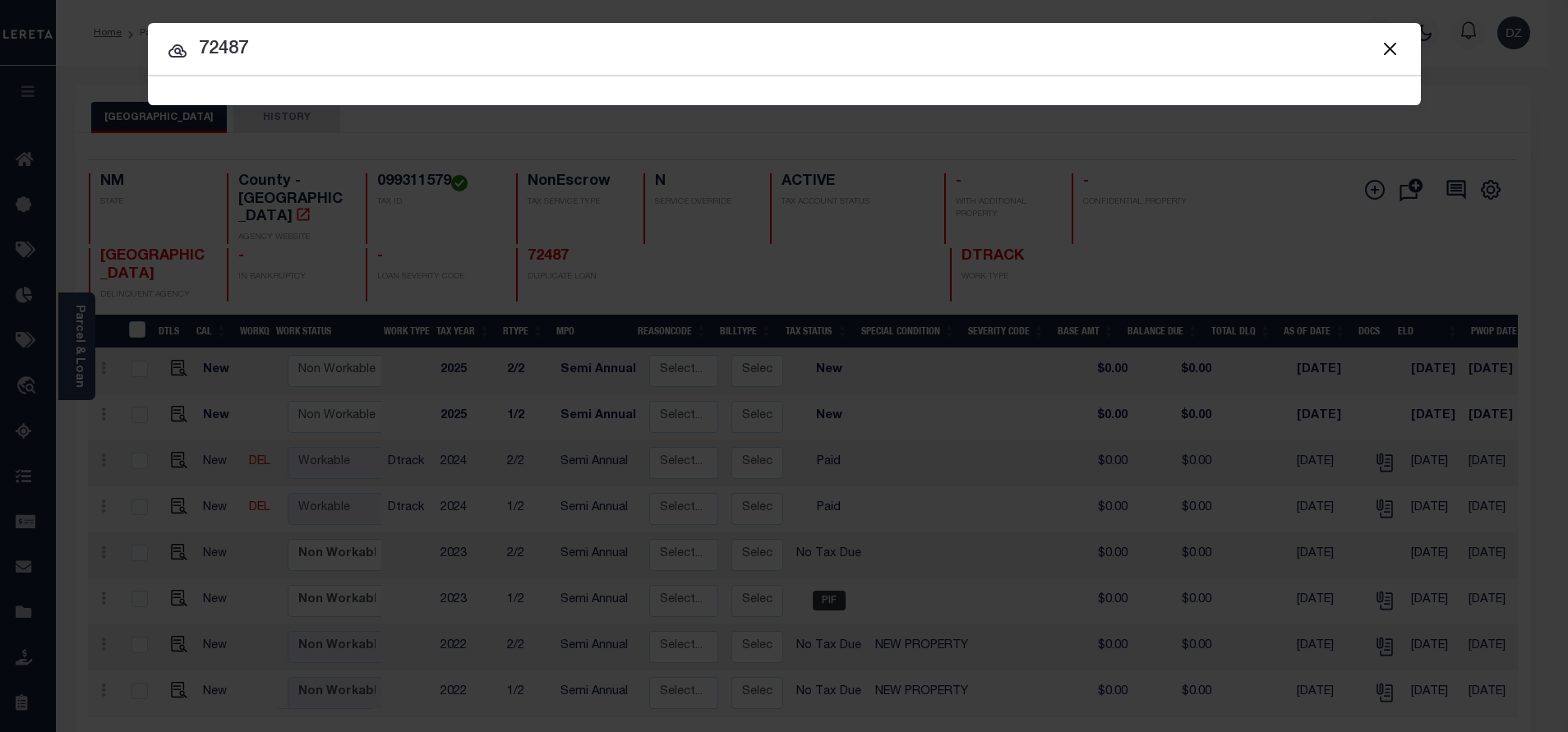
type input "72487"
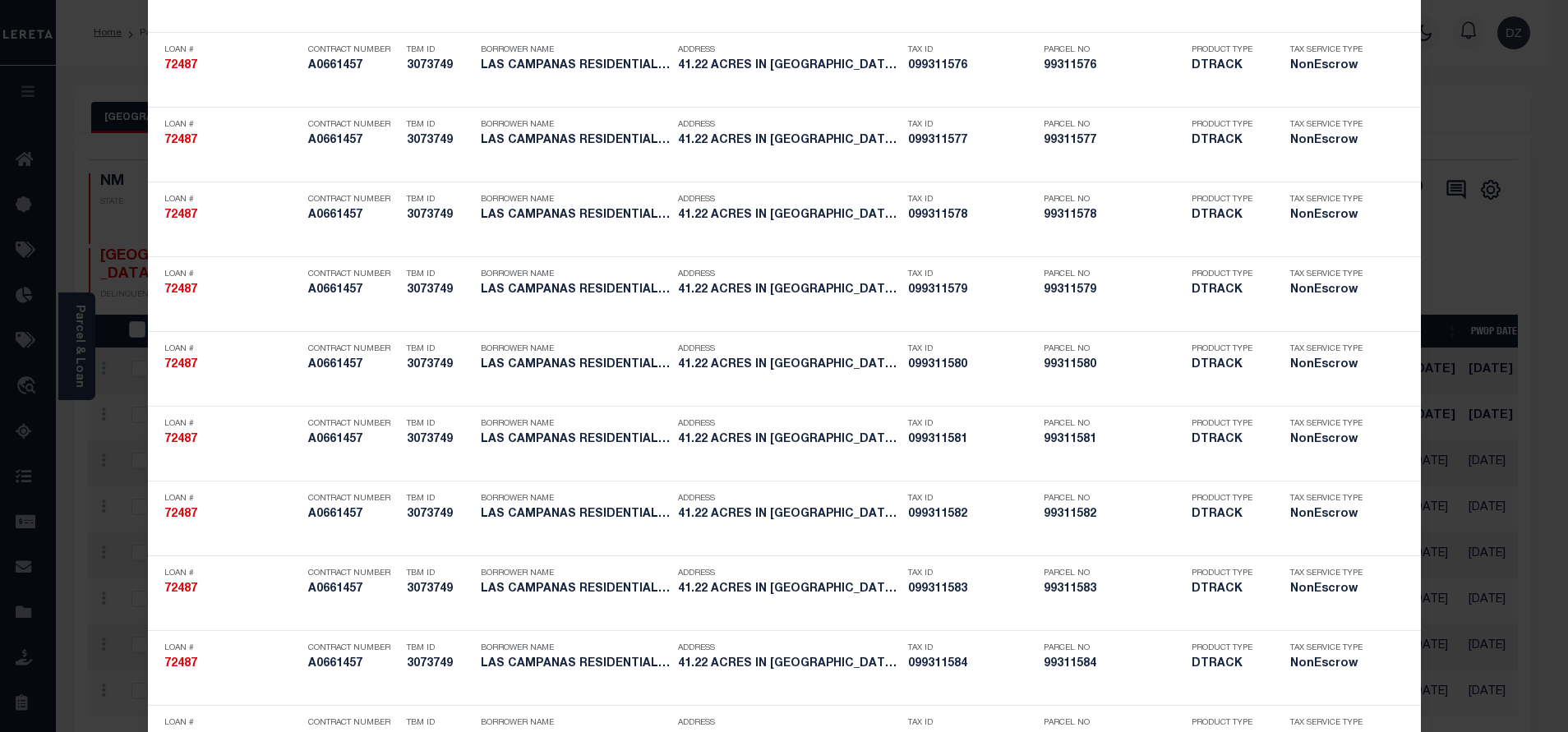
scroll to position [4104, 0]
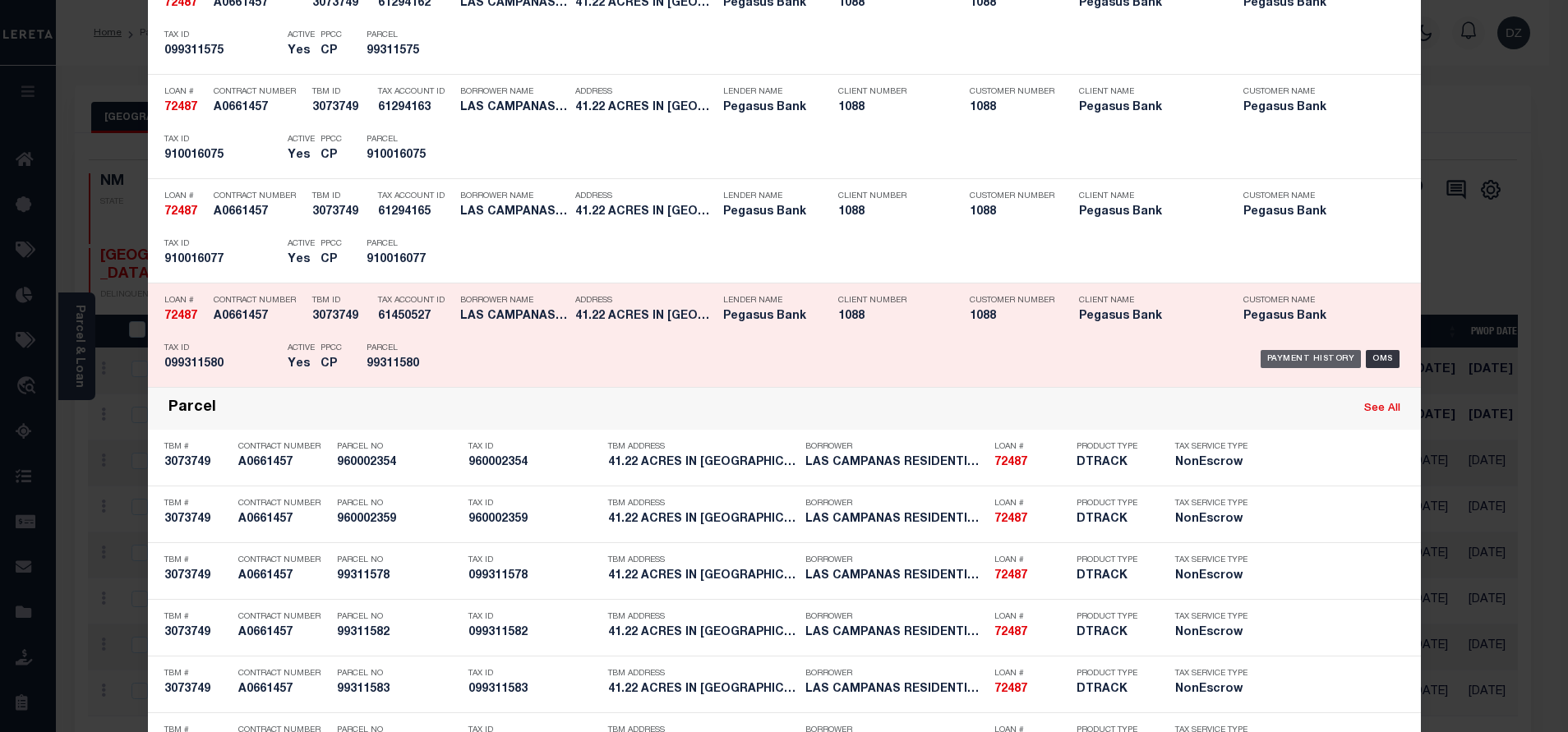
click at [1269, 352] on div "Payment History" at bounding box center [1311, 359] width 101 height 18
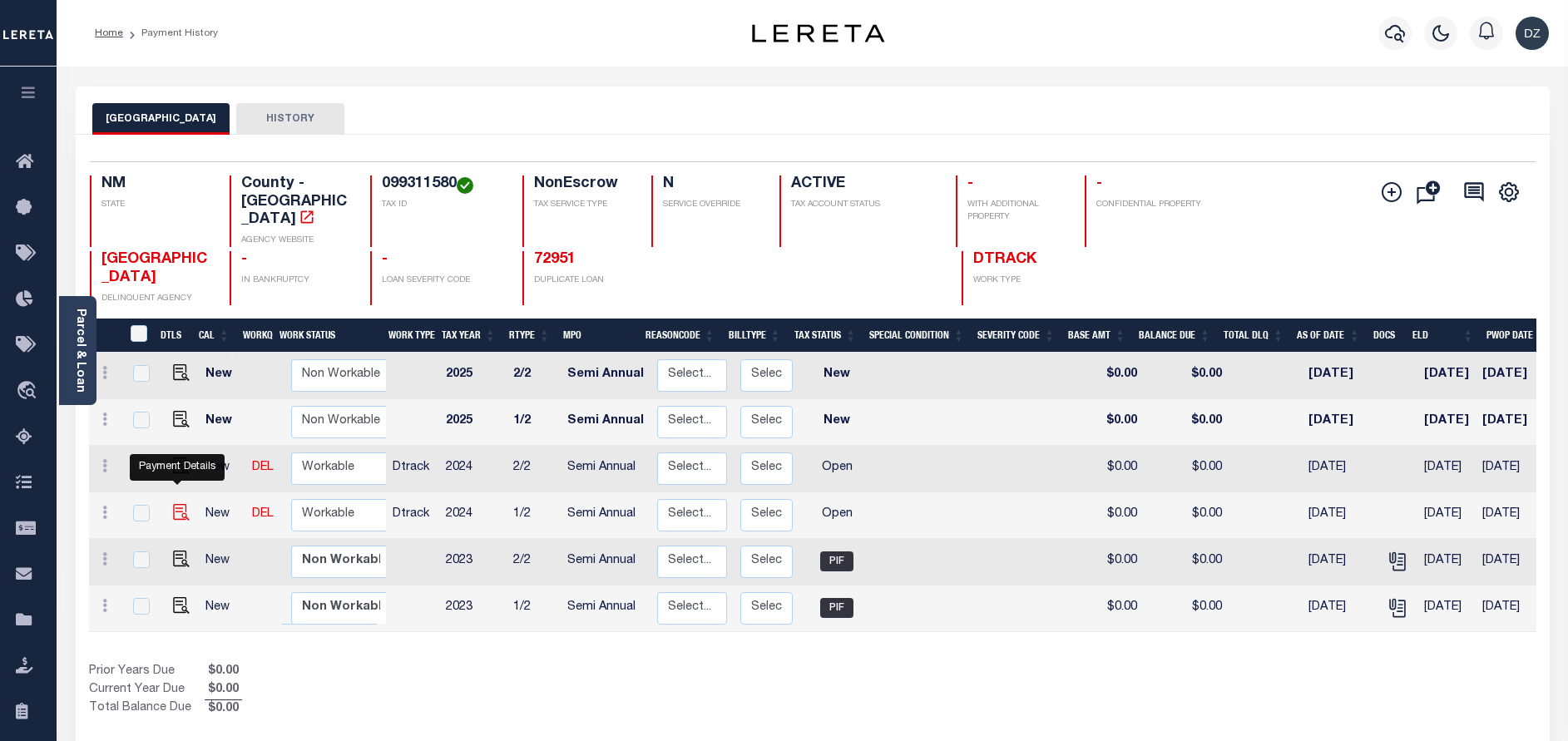
click at [182, 504] on img "" at bounding box center [181, 512] width 16 height 16
checkbox input "true"
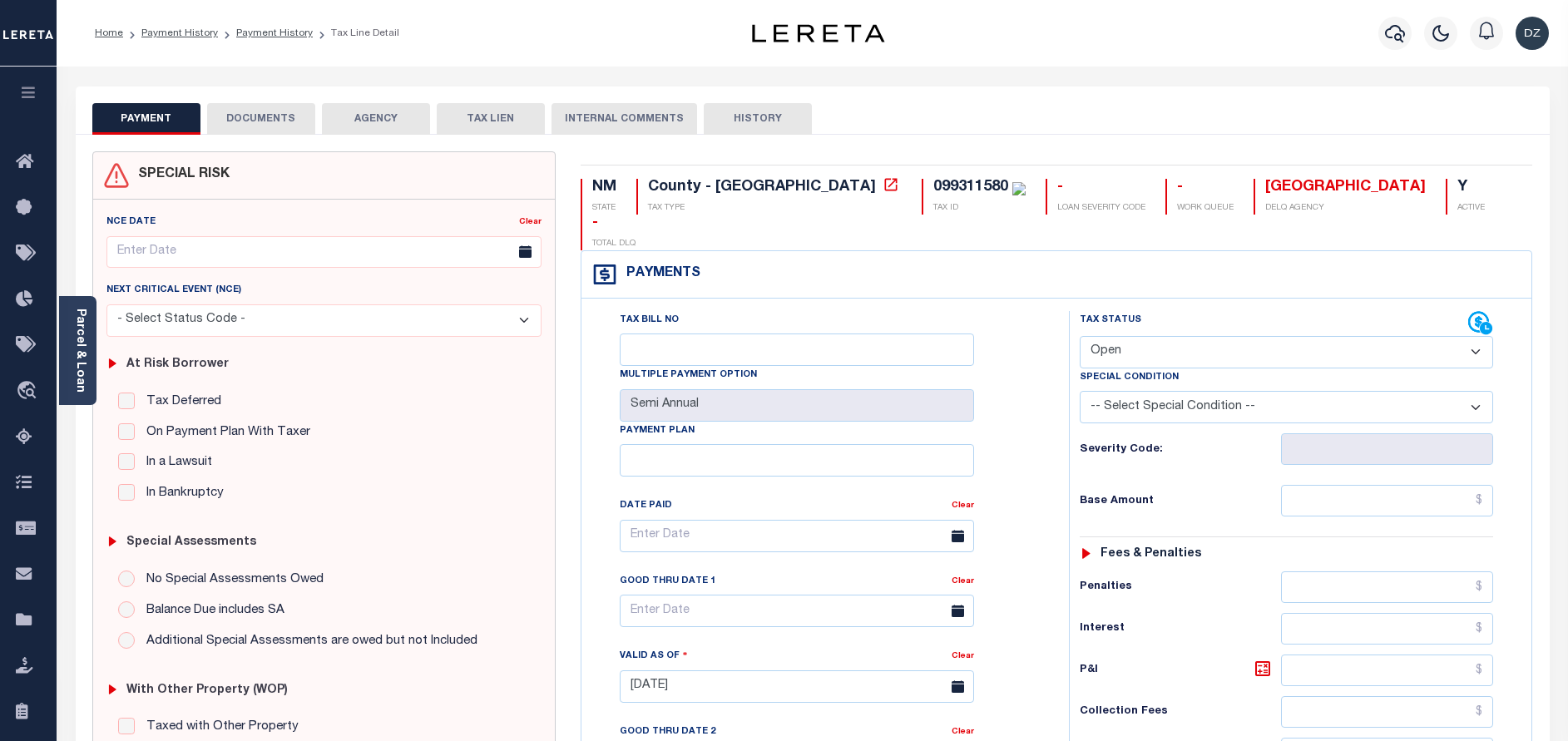
click at [262, 104] on button "DOCUMENTS" at bounding box center [261, 119] width 108 height 32
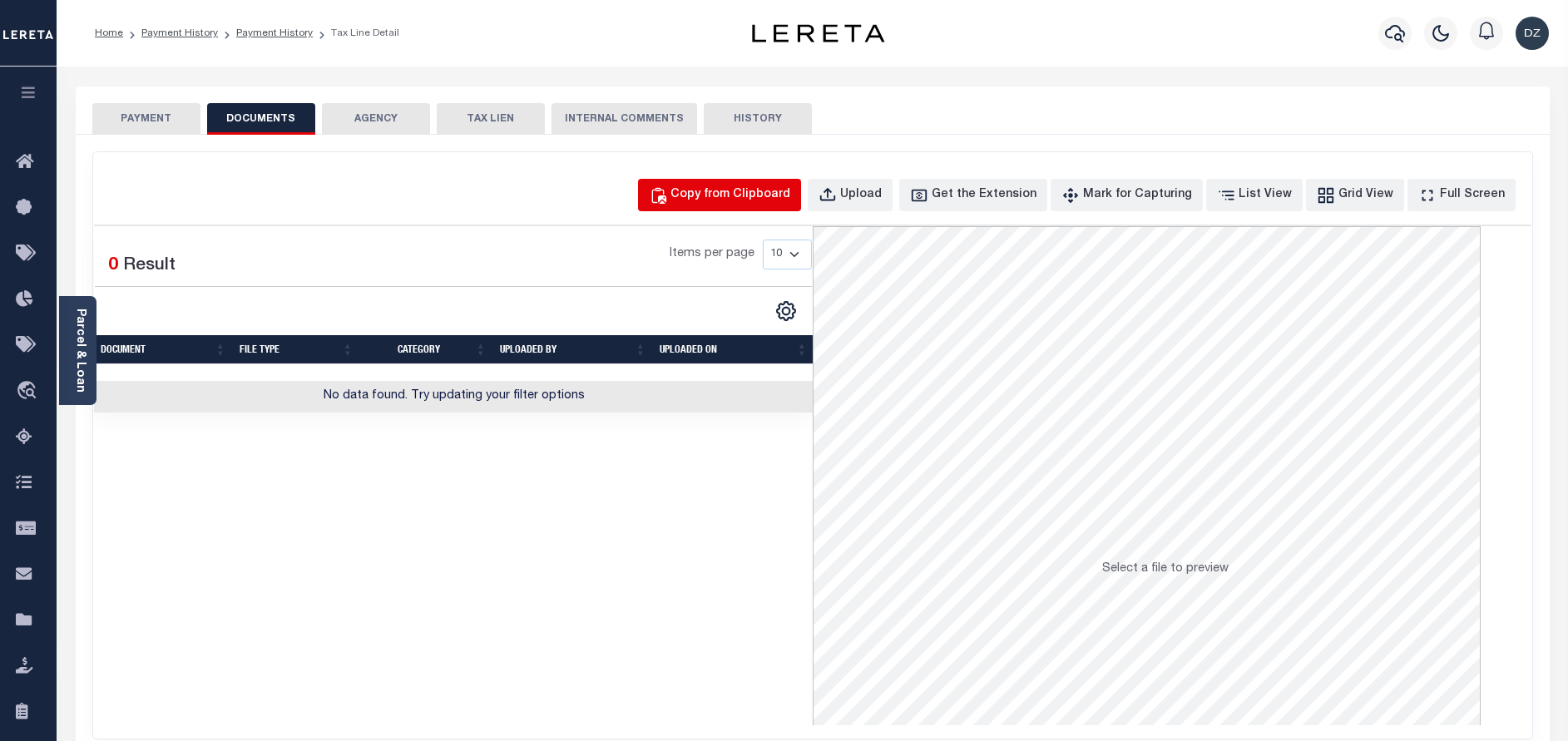
click at [718, 204] on div "Copy from Clipboard" at bounding box center [730, 195] width 120 height 18
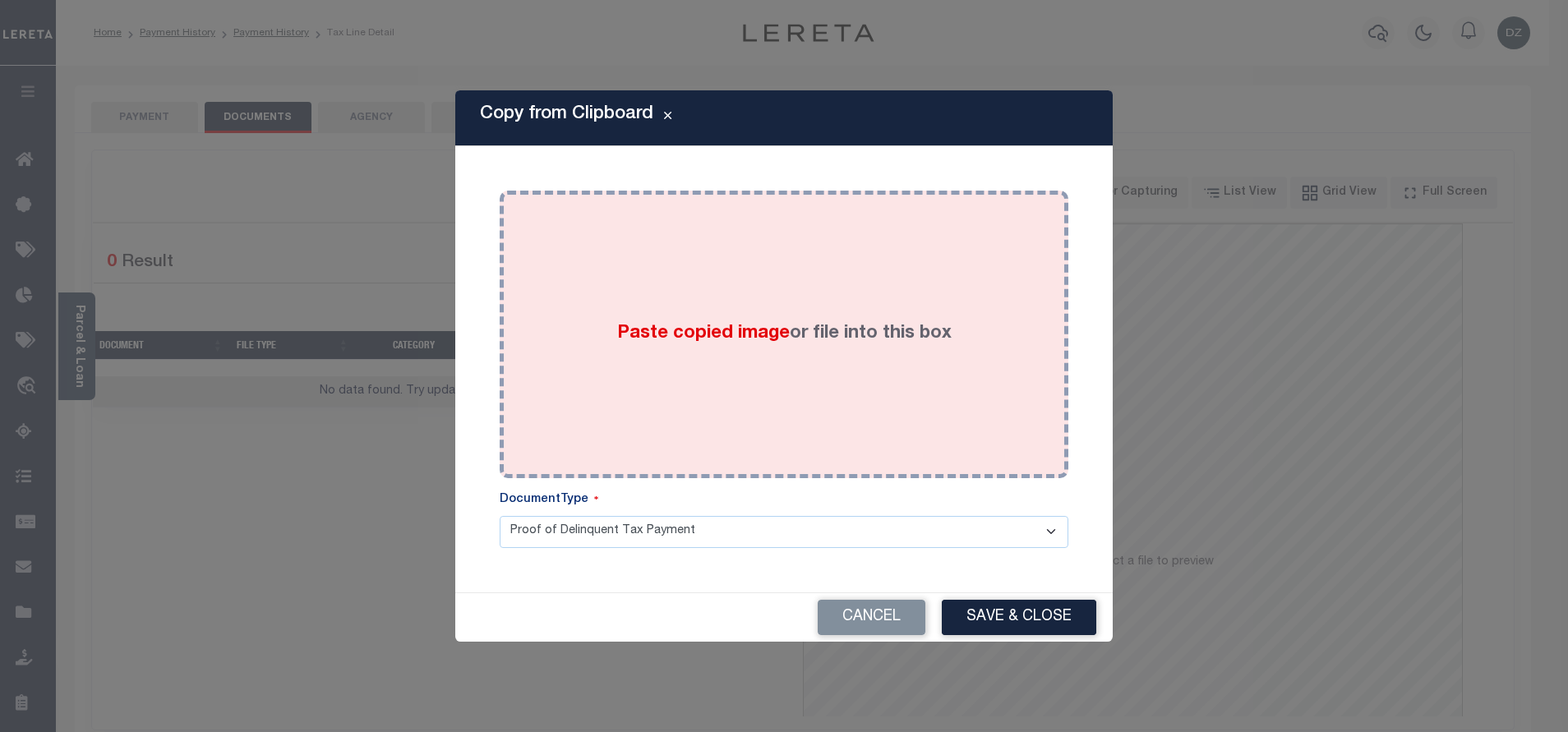
click at [687, 298] on div "Paste copied image or file into this box" at bounding box center [784, 334] width 544 height 263
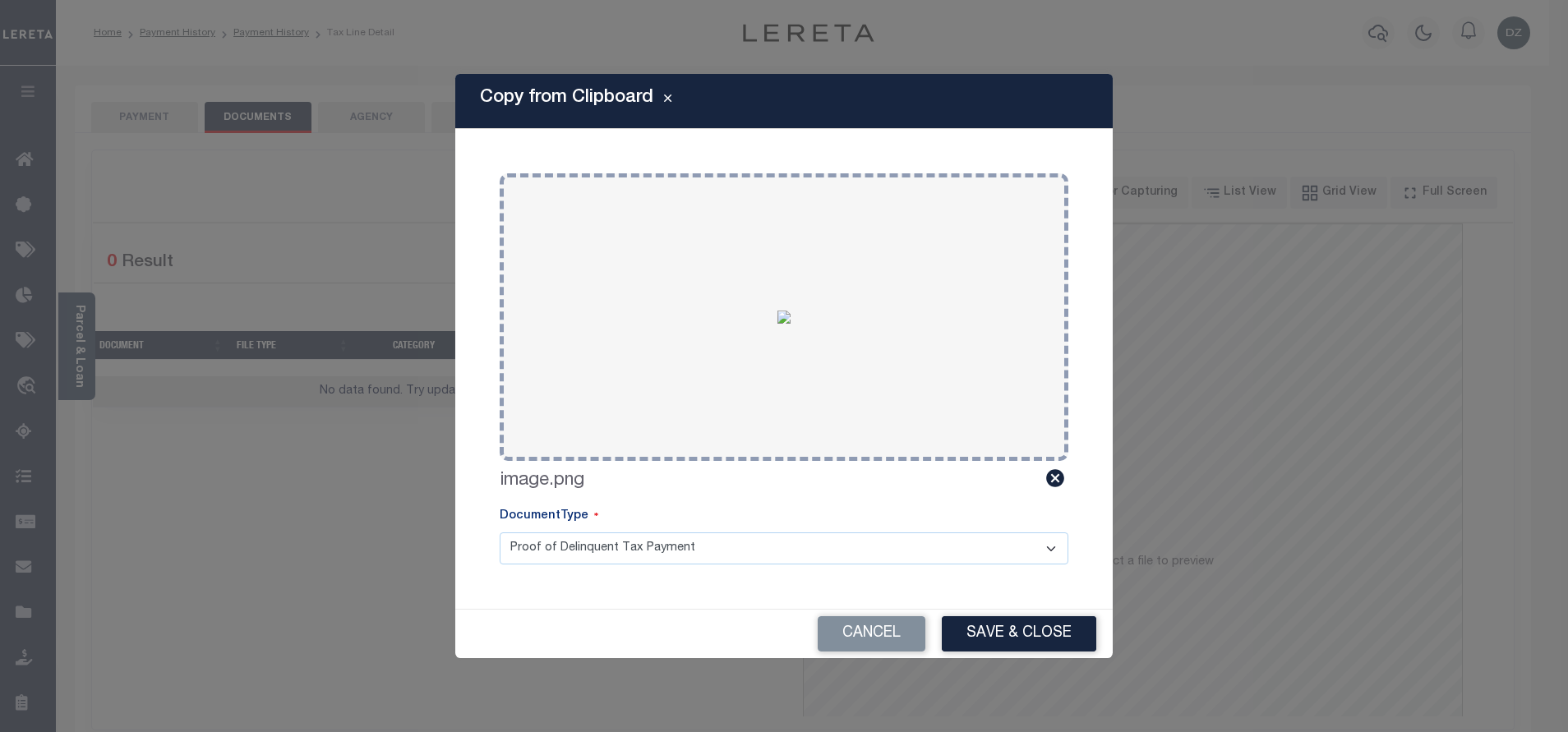
click at [1011, 637] on button "Save & Close" at bounding box center [1019, 634] width 155 height 35
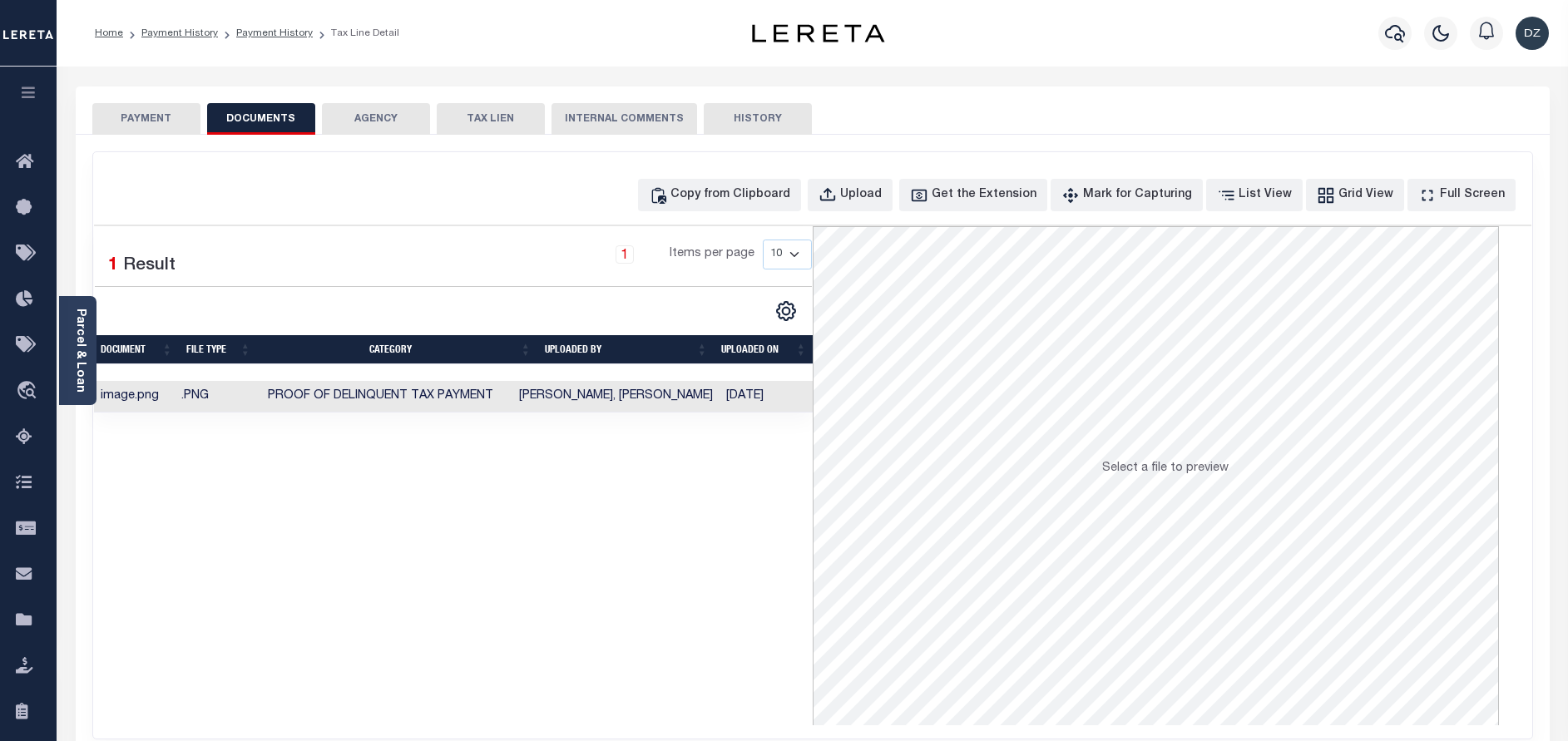
click at [149, 121] on button "PAYMENT" at bounding box center [146, 119] width 108 height 32
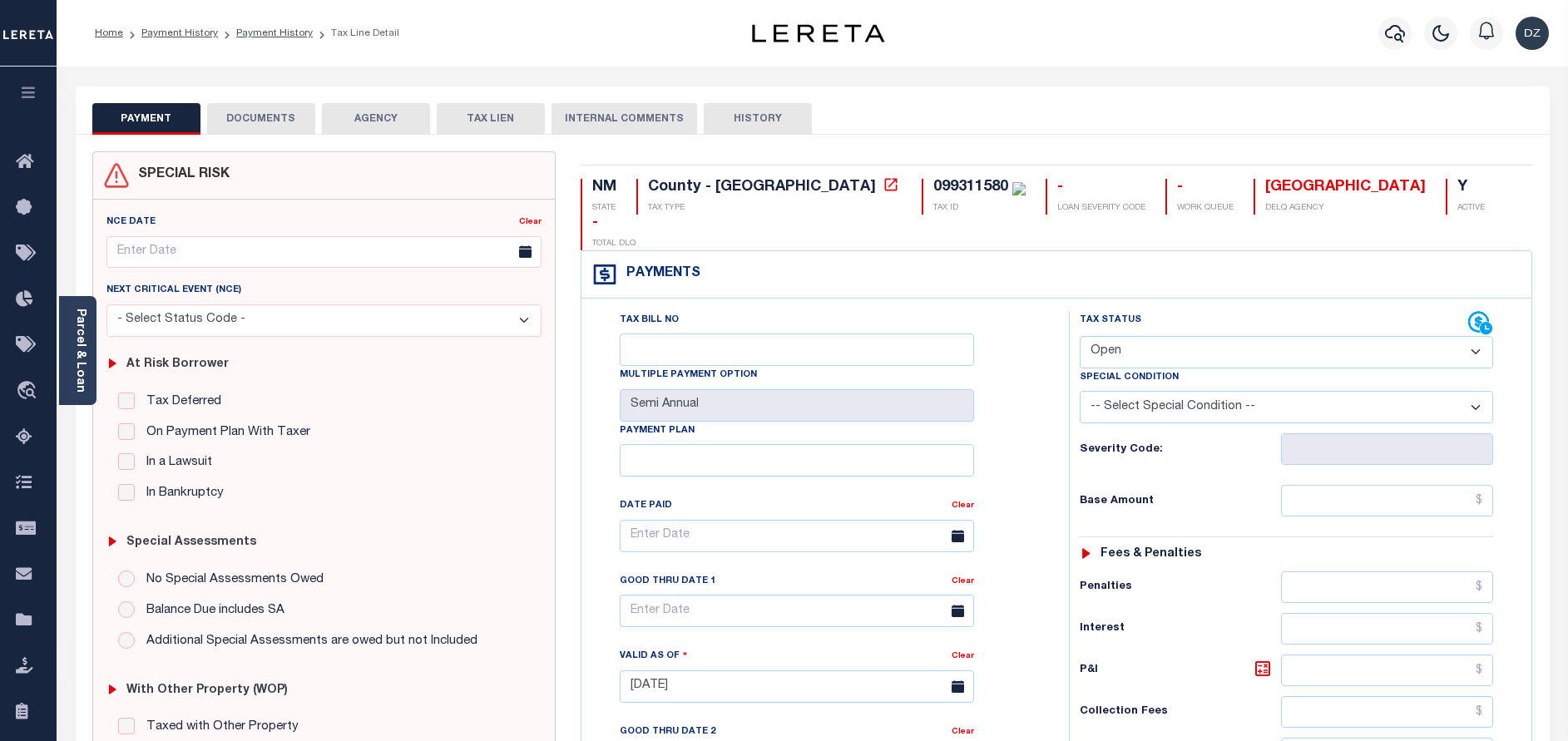
click at [1196, 337] on select "- Select Status Code - Open Due/Unpaid Paid Incomplete No Tax Due Internal Refu…" at bounding box center [1286, 353] width 413 height 33
select select "PYD"
click at [1079, 337] on select "- Select Status Code - Open Due/Unpaid Paid Incomplete No Tax Due Internal Refu…" at bounding box center [1286, 353] width 413 height 33
type input "[DATE]"
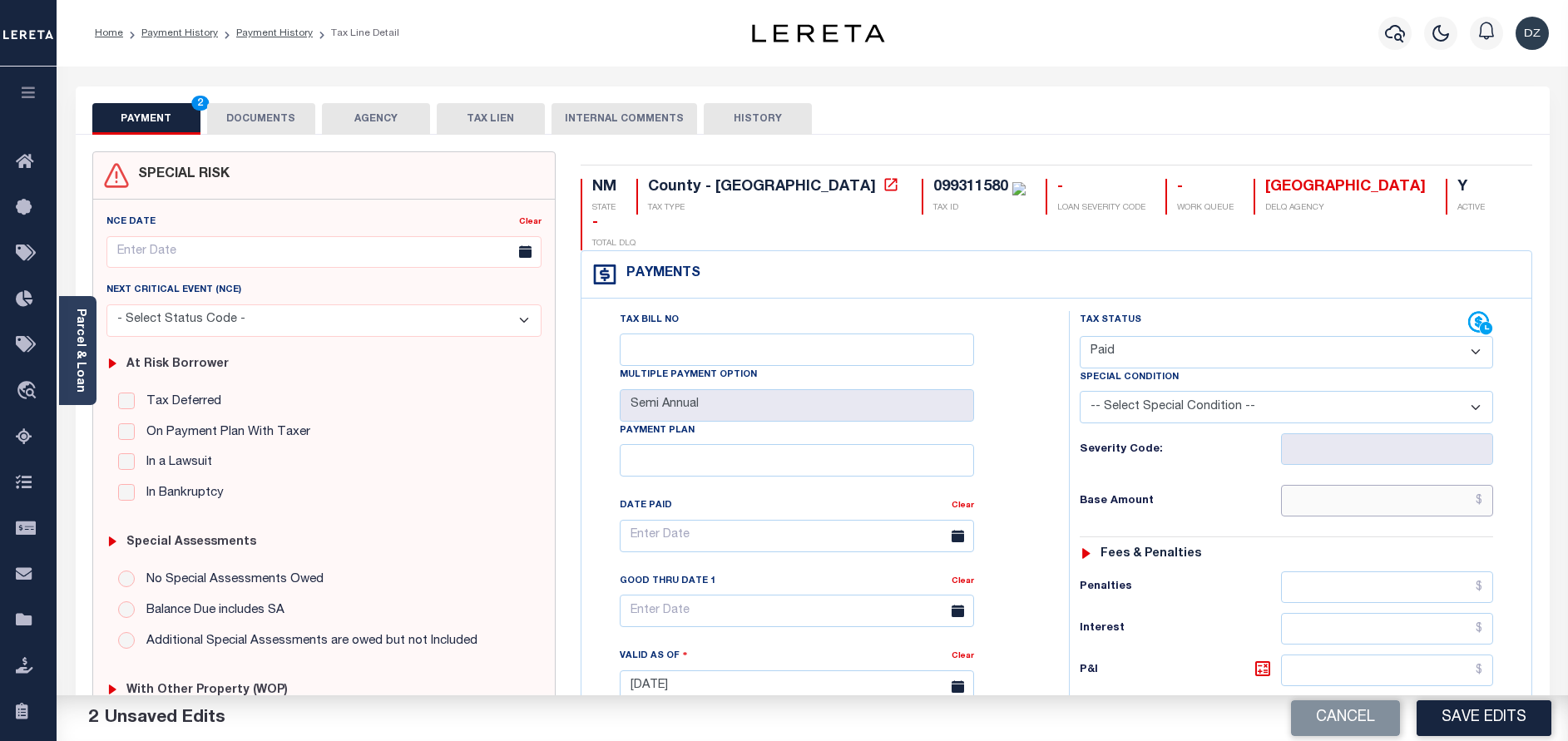
click at [1397, 485] on input "text" at bounding box center [1387, 500] width 212 height 32
type input "$0.00"
click at [1480, 715] on button "Save Edits" at bounding box center [1484, 718] width 135 height 35
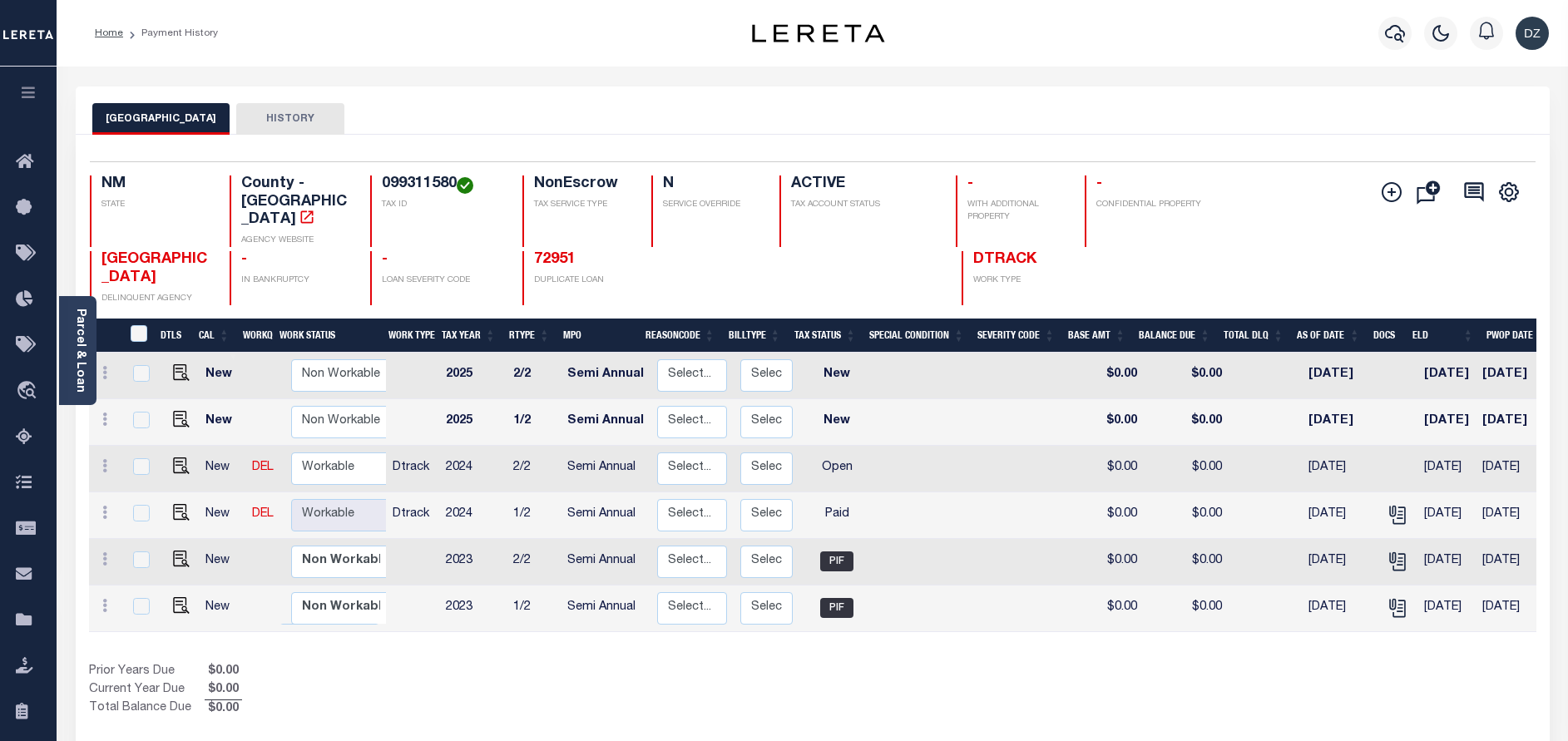
click at [174, 458] on td at bounding box center [178, 469] width 41 height 47
checkbox input "true"
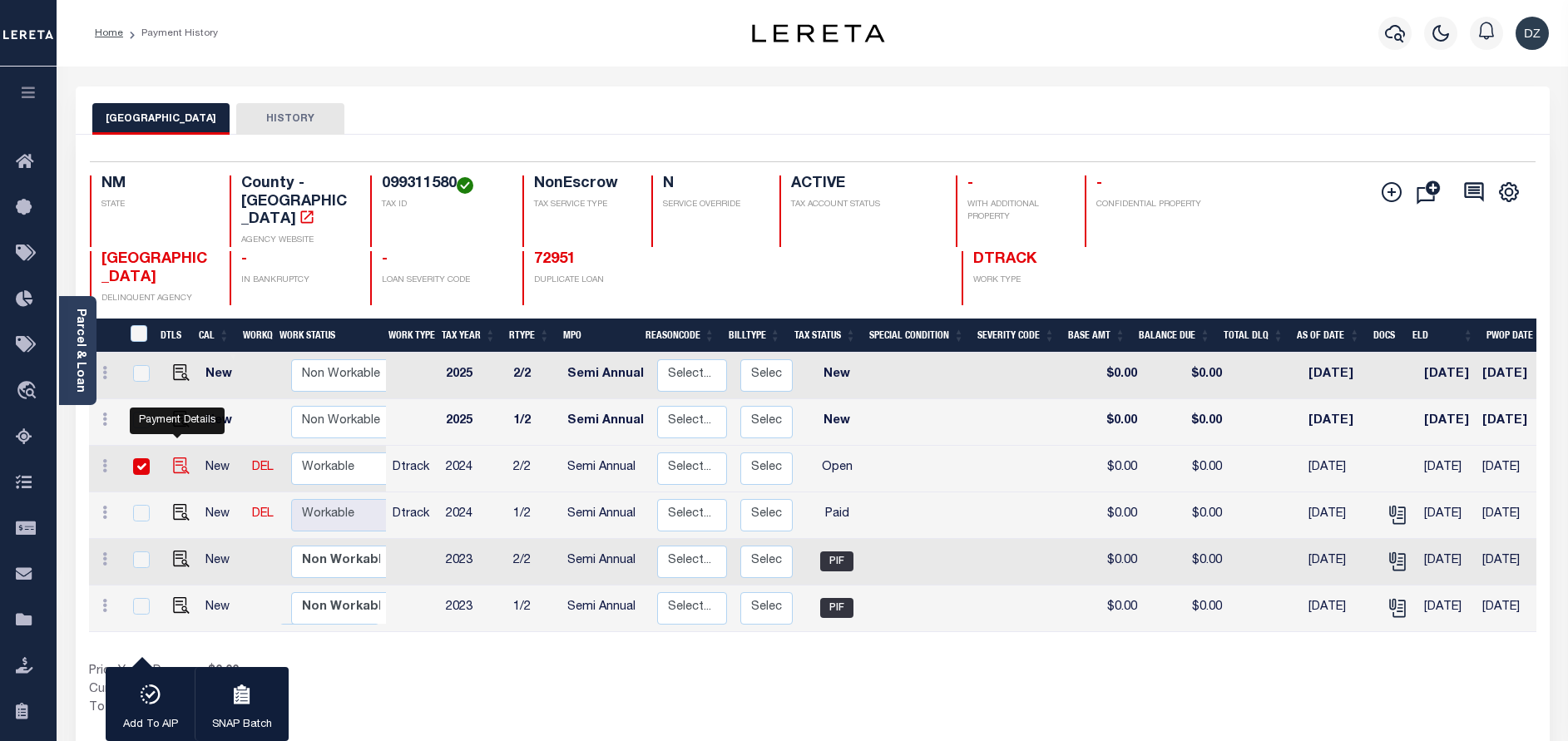
click at [174, 458] on img "" at bounding box center [181, 466] width 16 height 16
checkbox input "false"
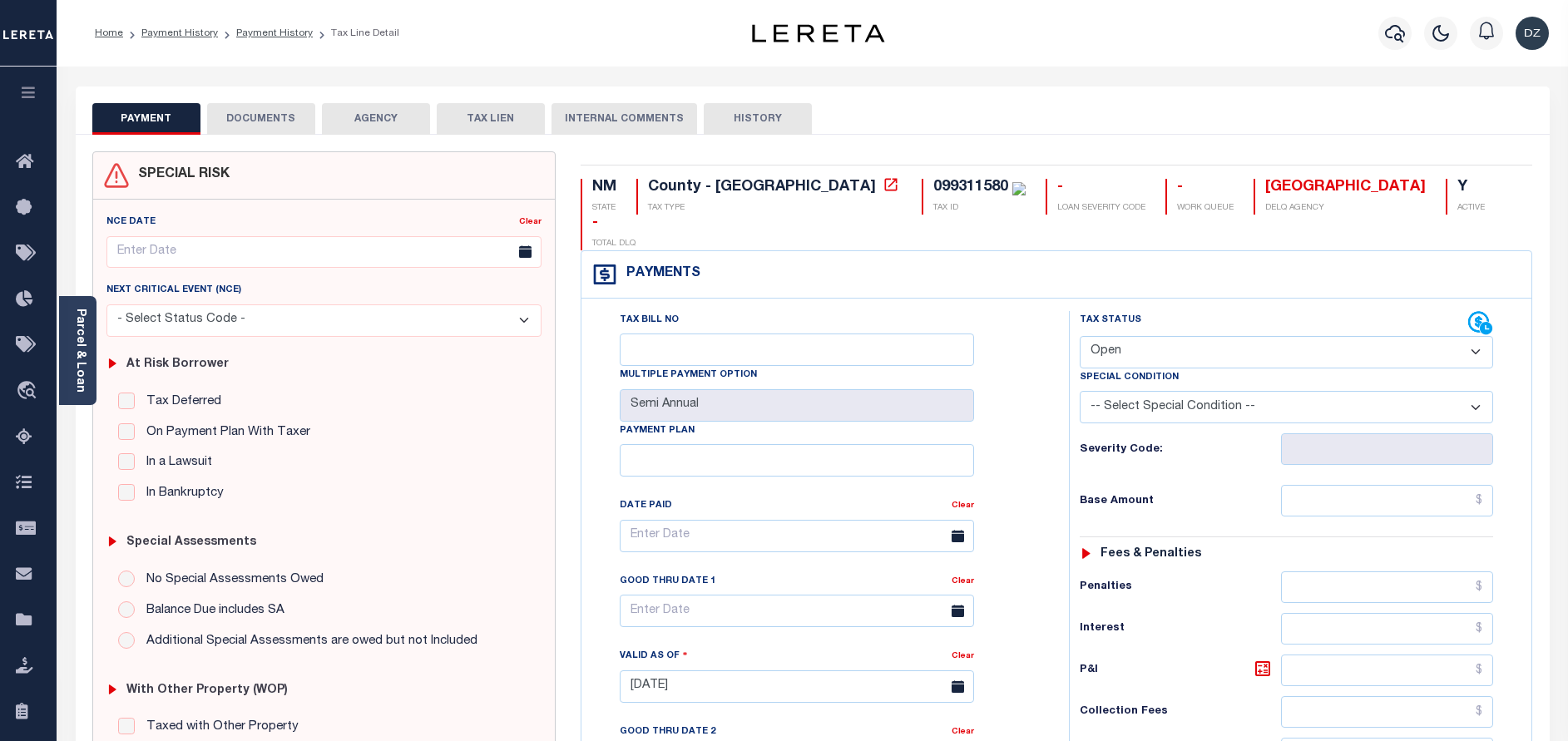
click at [1177, 337] on select "- Select Status Code - Open Due/Unpaid Paid Incomplete No Tax Due Internal Refu…" at bounding box center [1286, 353] width 413 height 33
select select "PYD"
click at [1079, 337] on select "- Select Status Code - Open Due/Unpaid Paid Incomplete No Tax Due Internal Refu…" at bounding box center [1286, 353] width 413 height 33
type input "[DATE]"
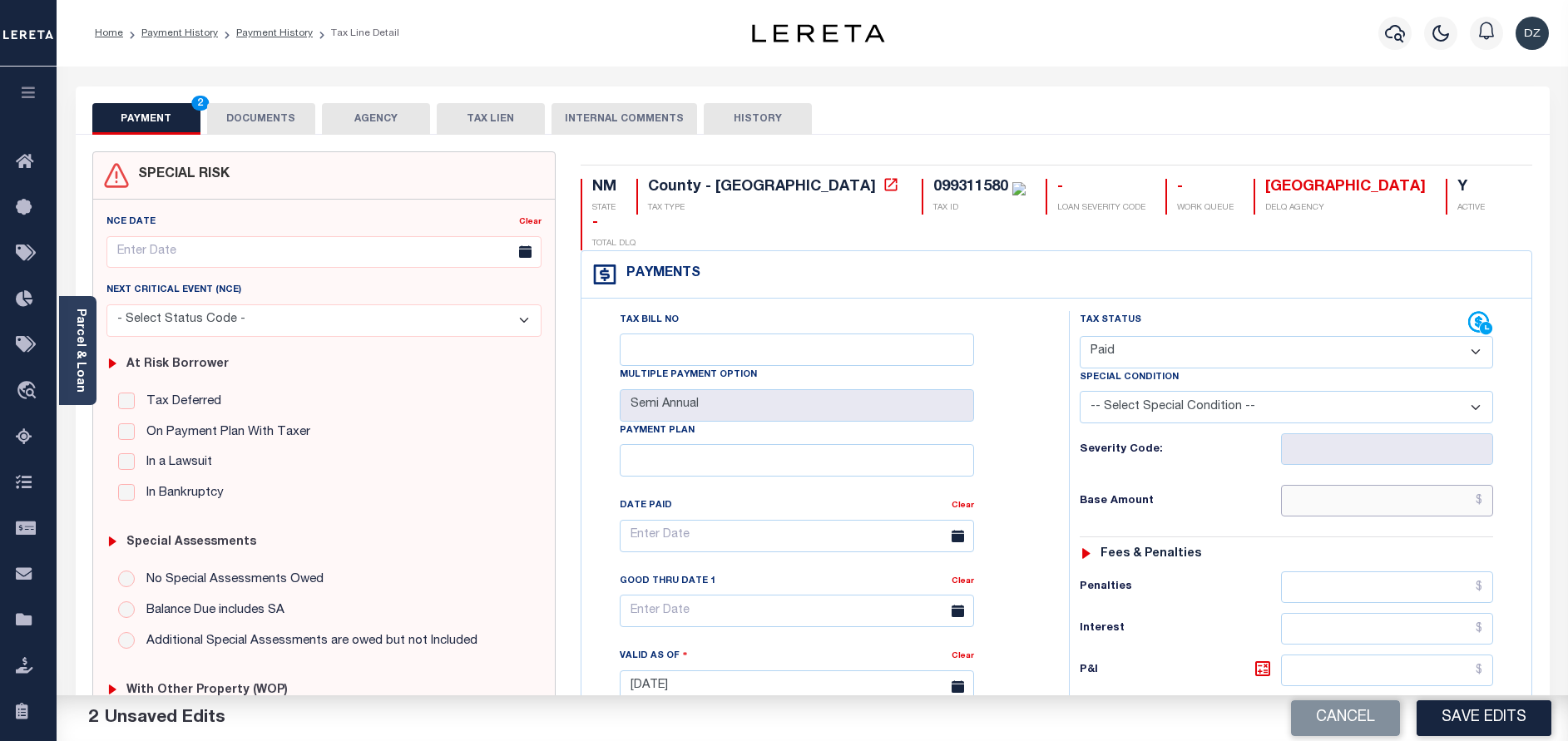
click at [1389, 485] on input "text" at bounding box center [1387, 500] width 212 height 32
type input "$0.00"
click at [261, 115] on button "DOCUMENTS" at bounding box center [261, 119] width 108 height 32
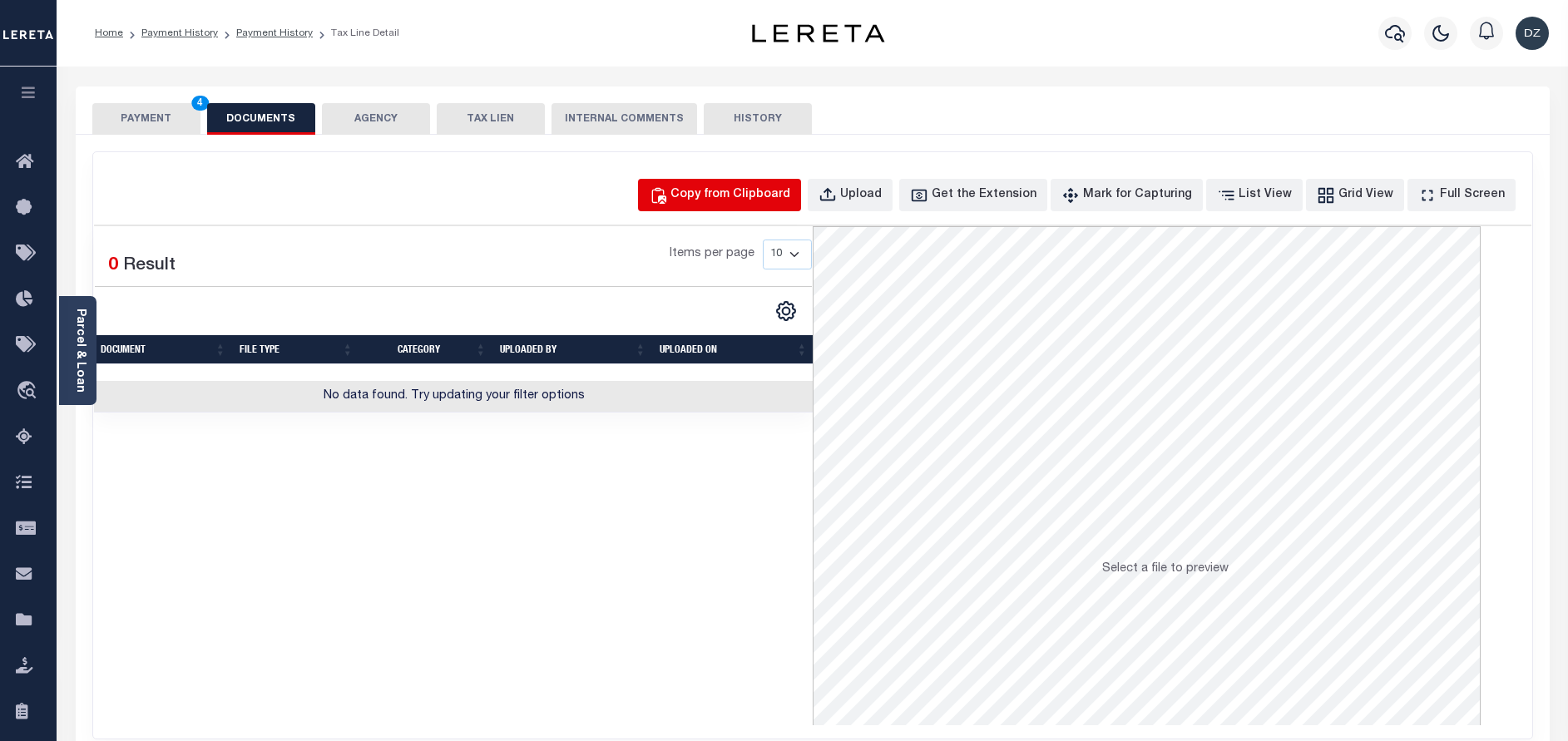
click at [750, 193] on div "Copy from Clipboard" at bounding box center [730, 195] width 120 height 18
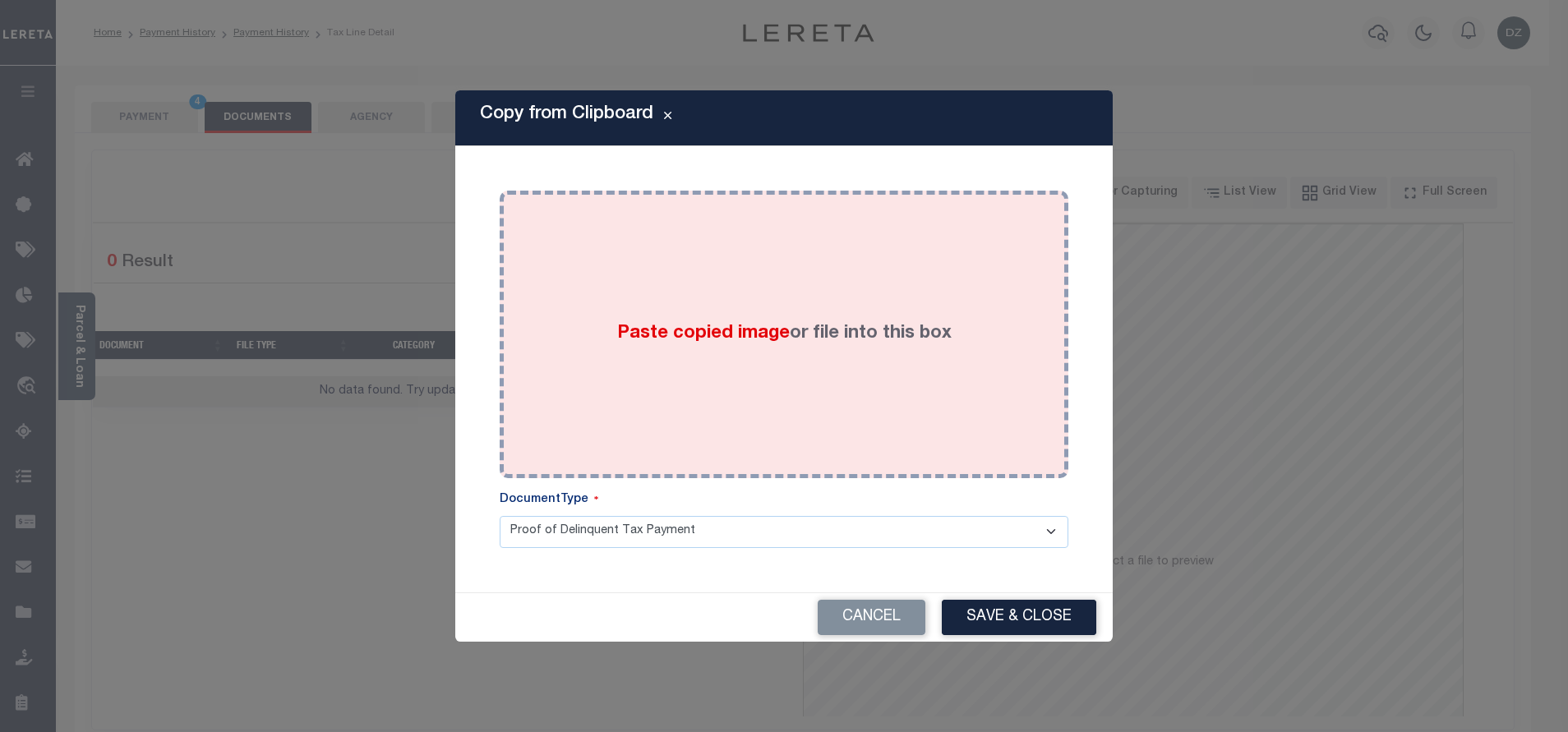
click at [721, 289] on div "Paste copied image or file into this box" at bounding box center [784, 334] width 544 height 263
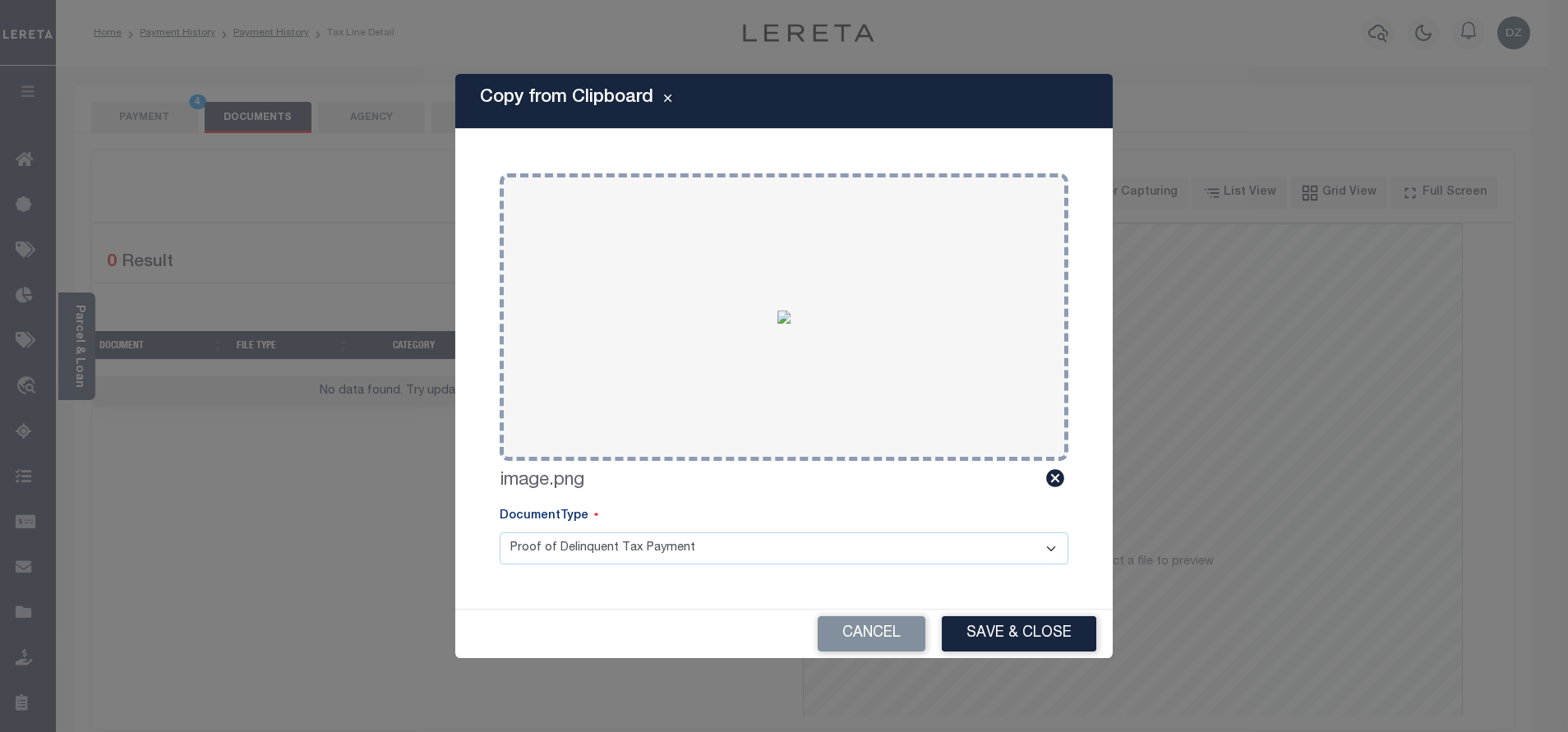
click at [1037, 656] on div "Cancel Save & Close" at bounding box center [784, 634] width 657 height 48
click at [1031, 641] on button "Save & Close" at bounding box center [1019, 634] width 155 height 35
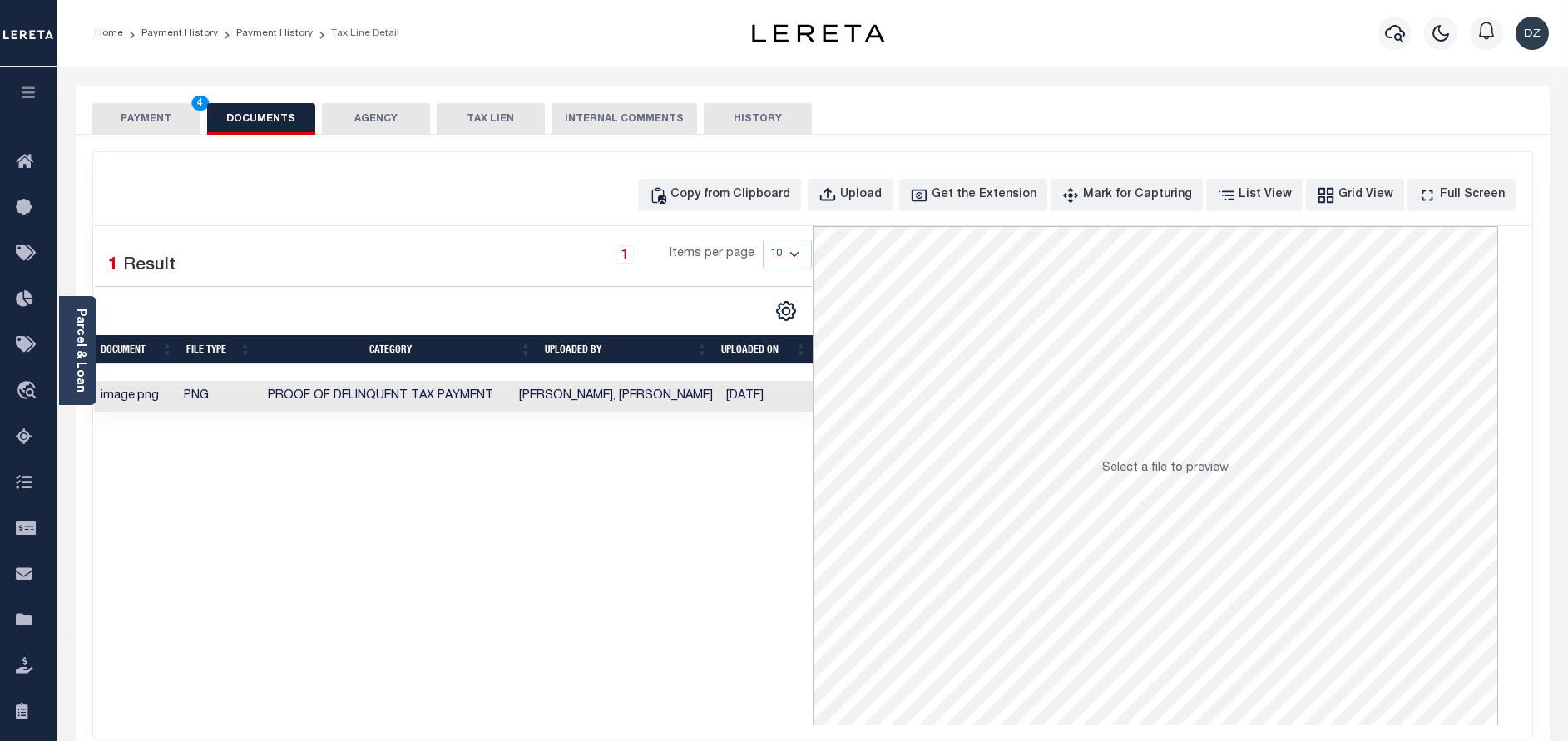
click at [163, 117] on button "PAYMENT 4" at bounding box center [146, 119] width 108 height 32
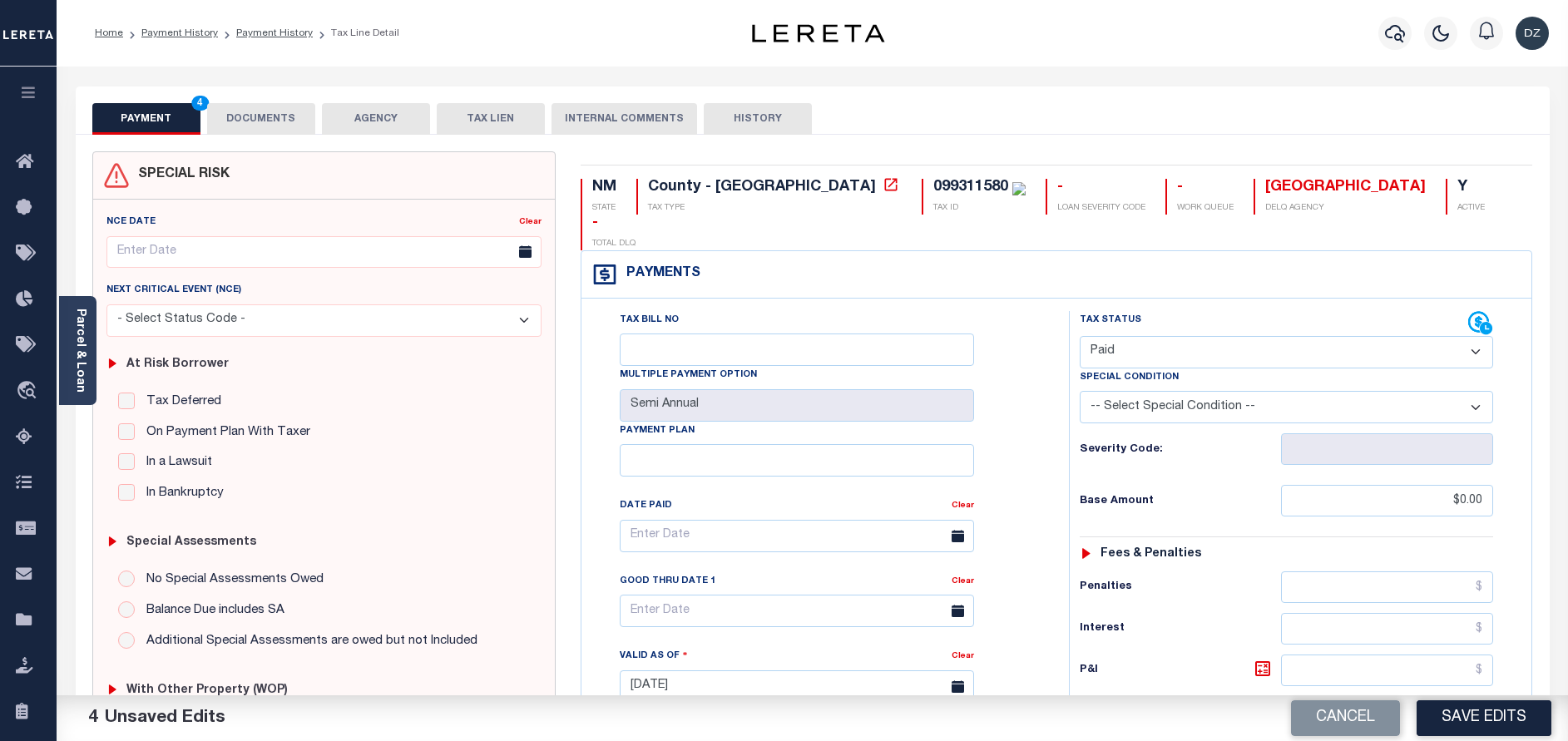
click at [1470, 695] on div "Cancel Save Edits" at bounding box center [1190, 718] width 756 height 47
click at [1480, 713] on button "Save Edits" at bounding box center [1484, 718] width 135 height 35
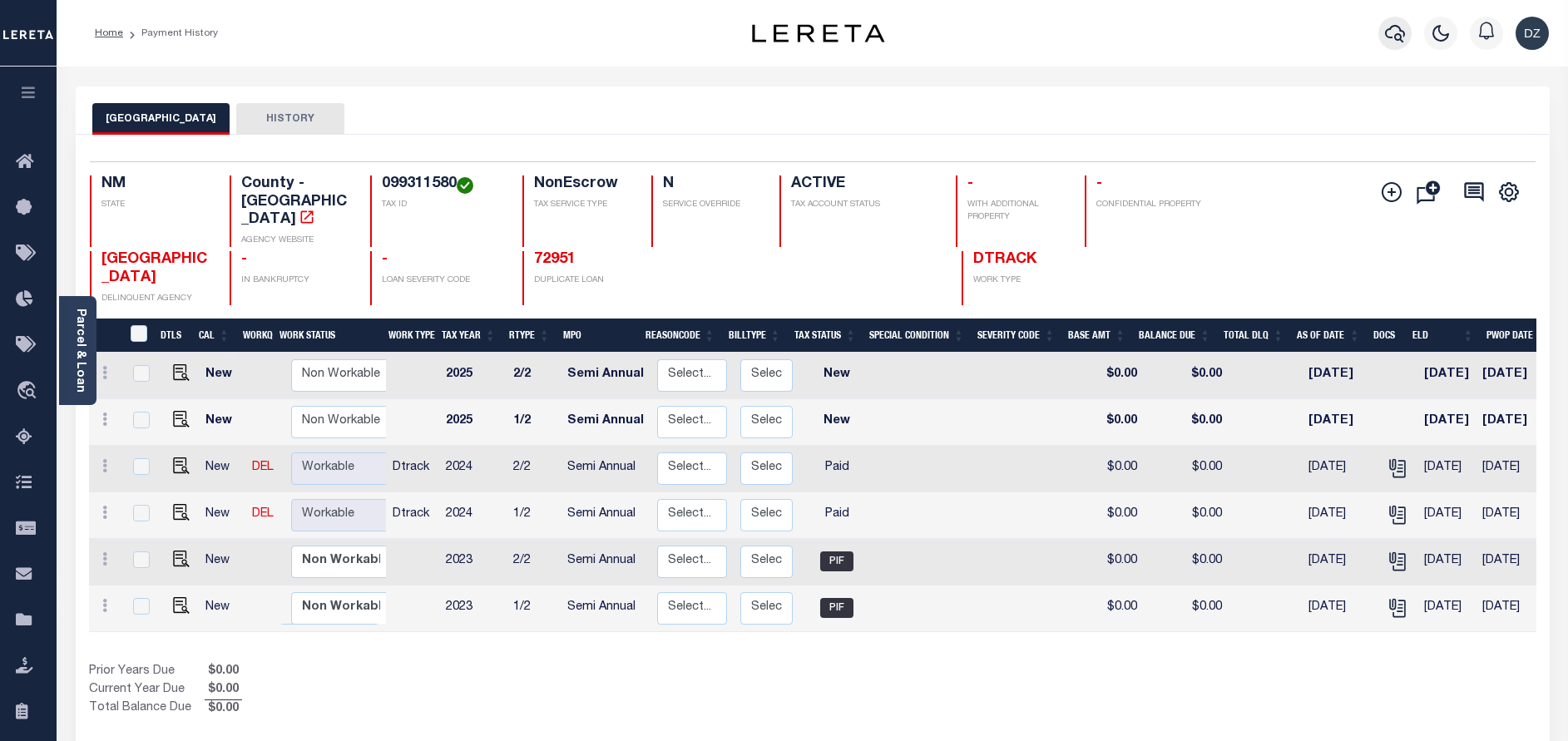
click at [1386, 43] on icon "button" at bounding box center [1395, 33] width 20 height 20
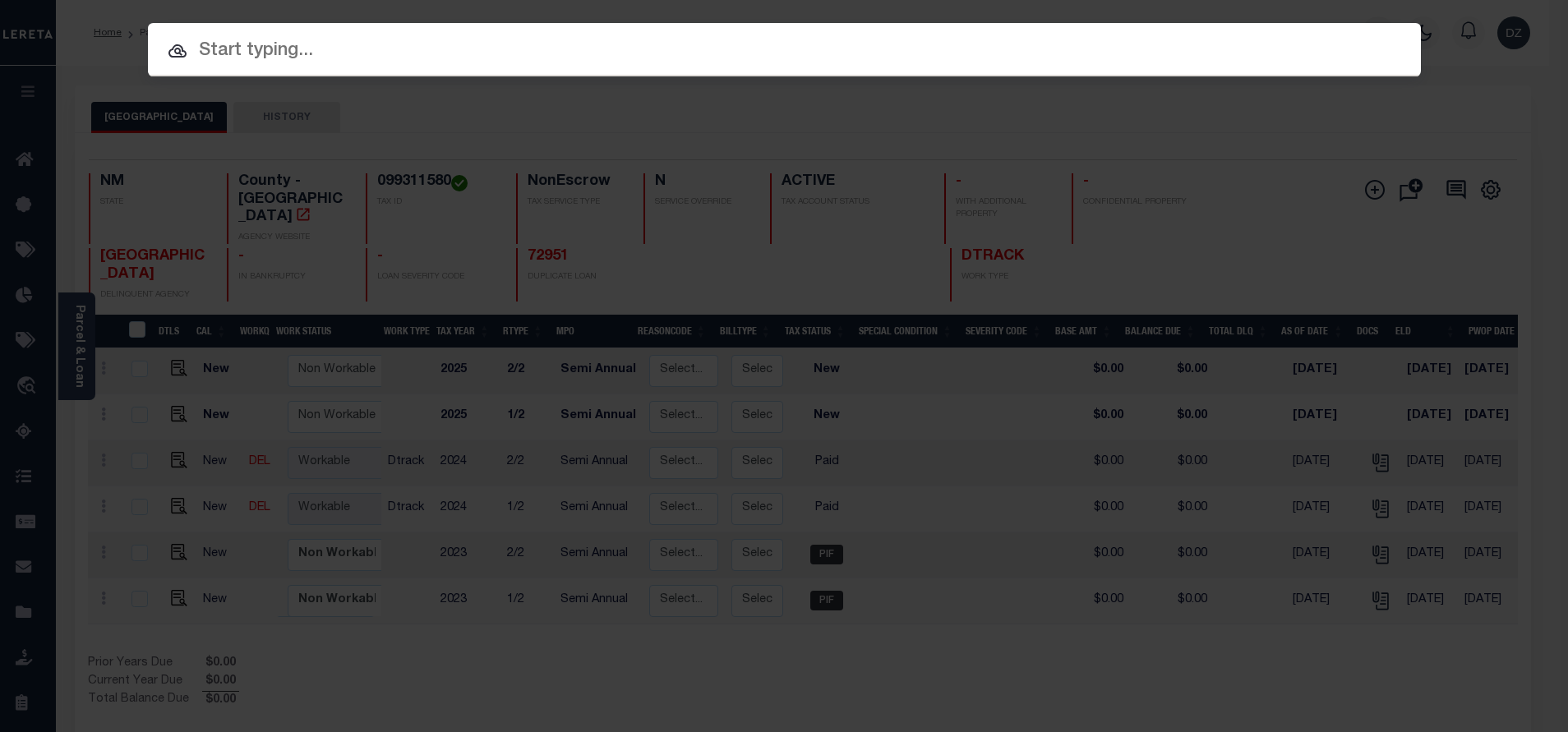
paste input "73154"
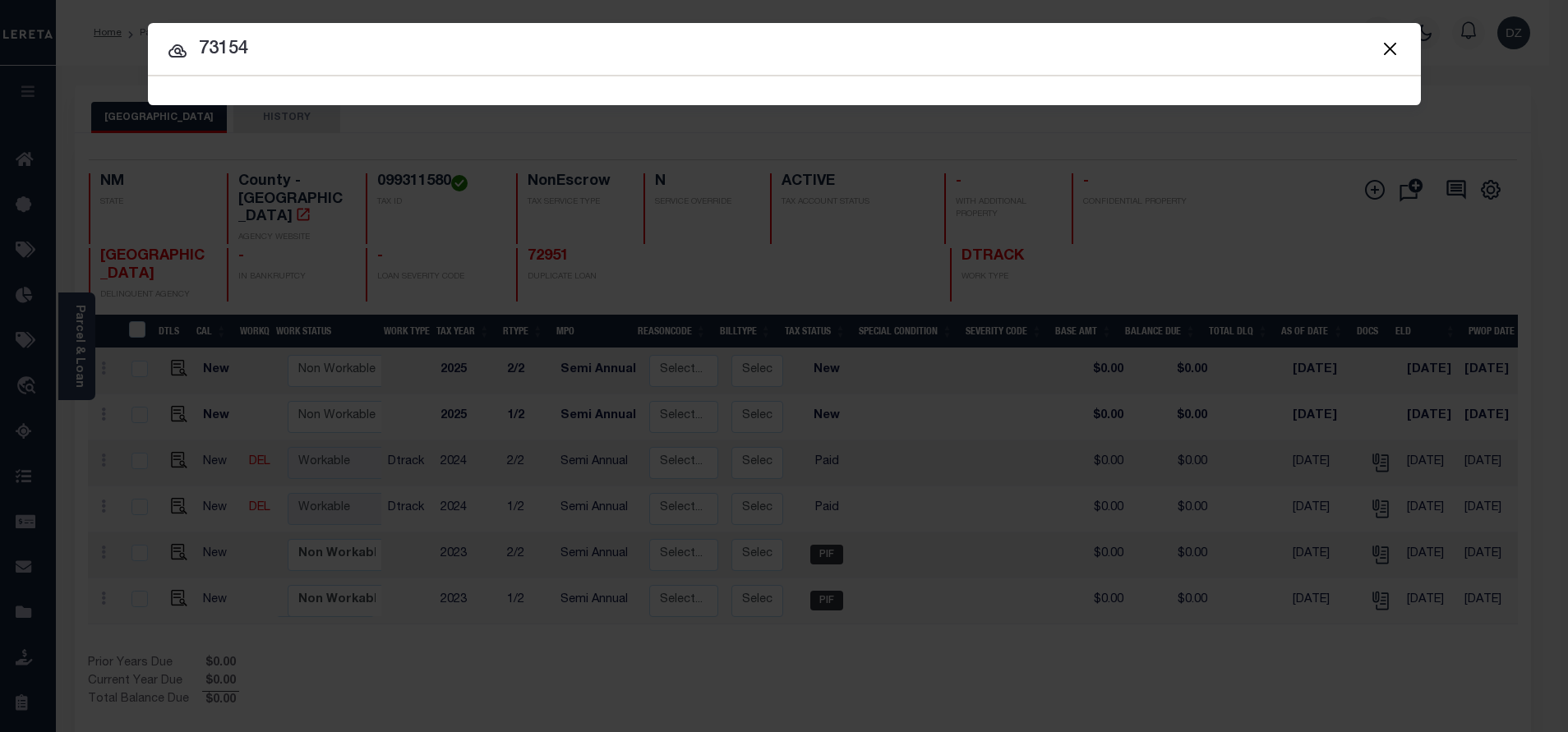
type input "73154"
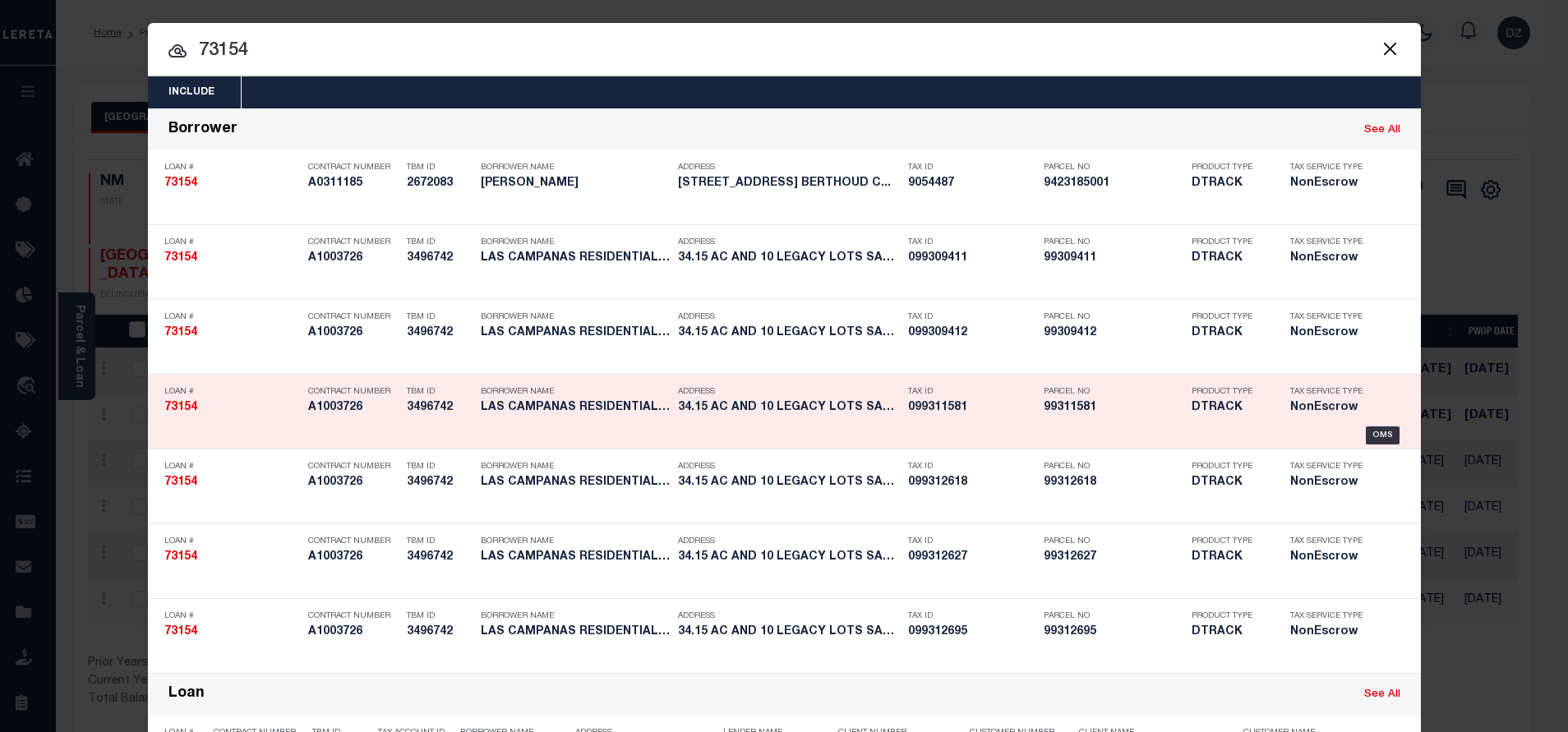
scroll to position [641, 0]
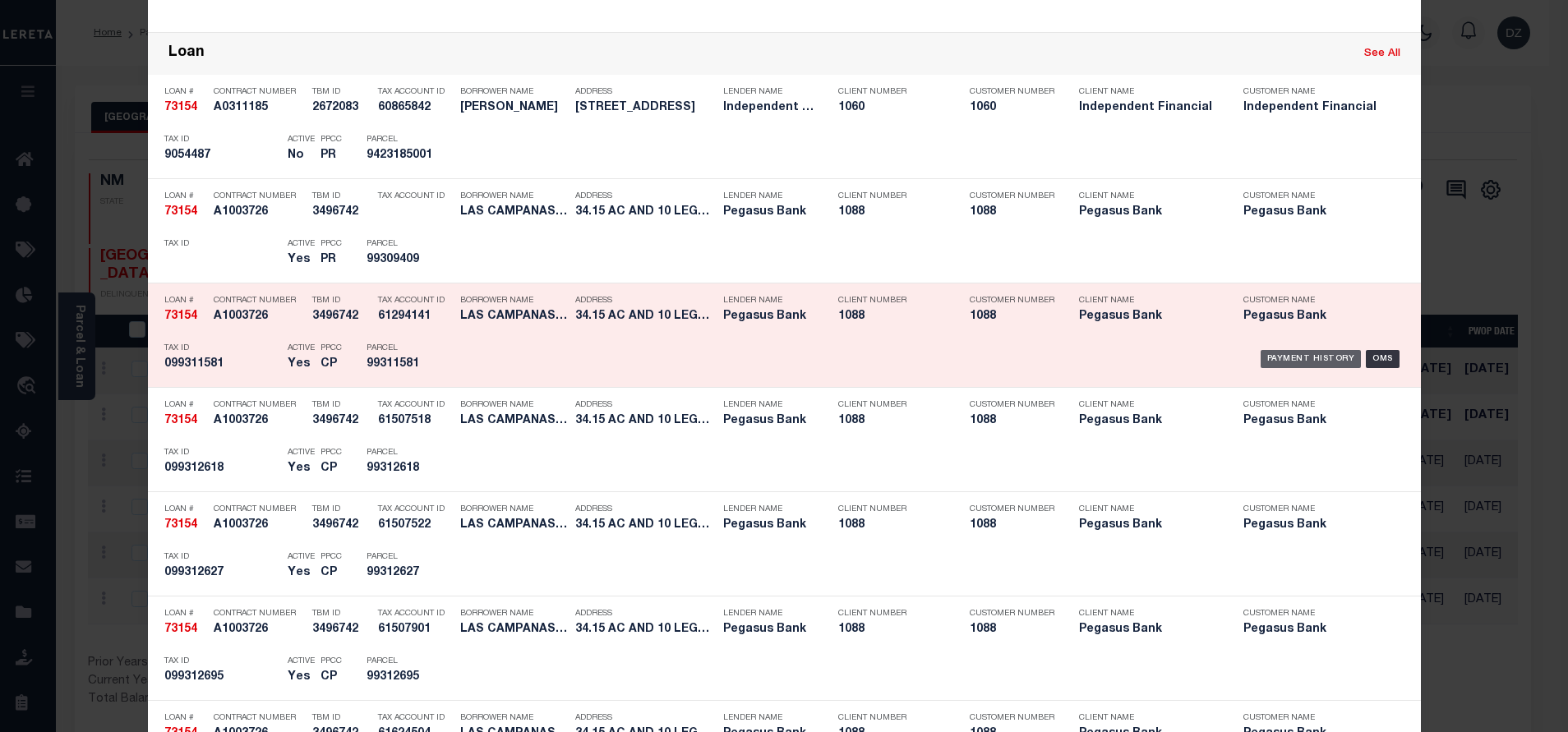
click at [1263, 354] on div "Payment History" at bounding box center [1311, 359] width 101 height 18
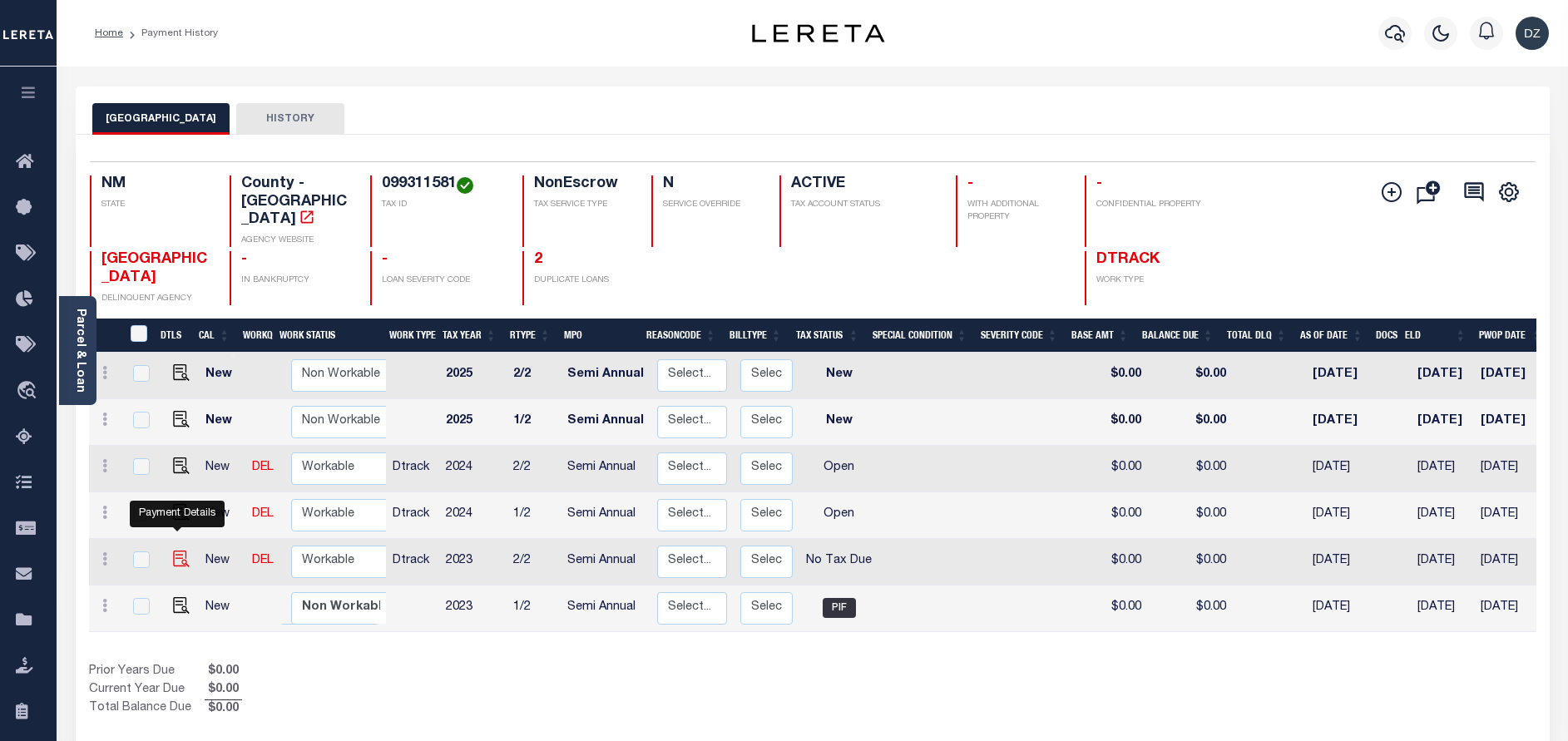
click at [173, 551] on img "" at bounding box center [181, 558] width 16 height 16
checkbox input "true"
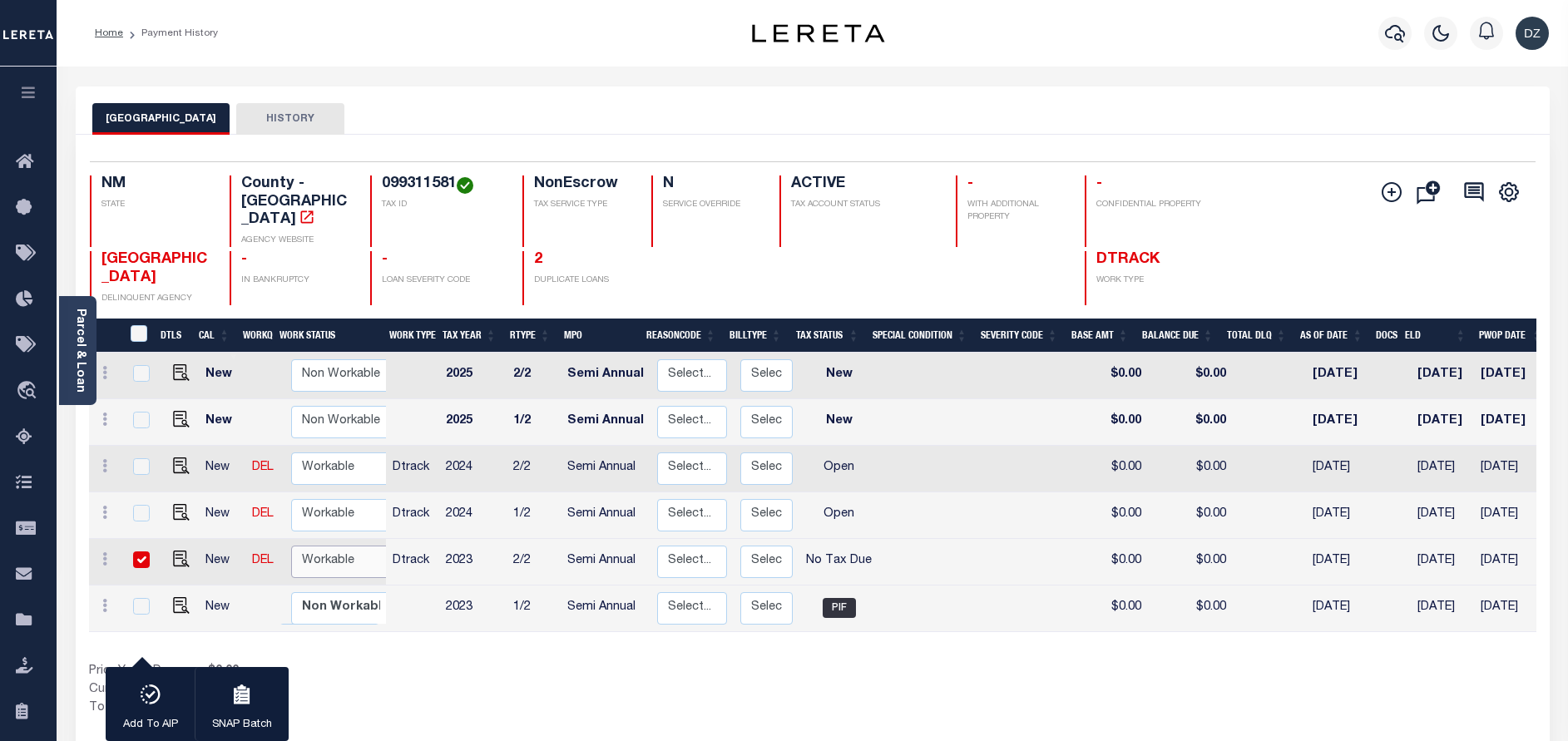
click at [344, 546] on select "Non Workable Workable" at bounding box center [341, 562] width 99 height 33
checkbox input "false"
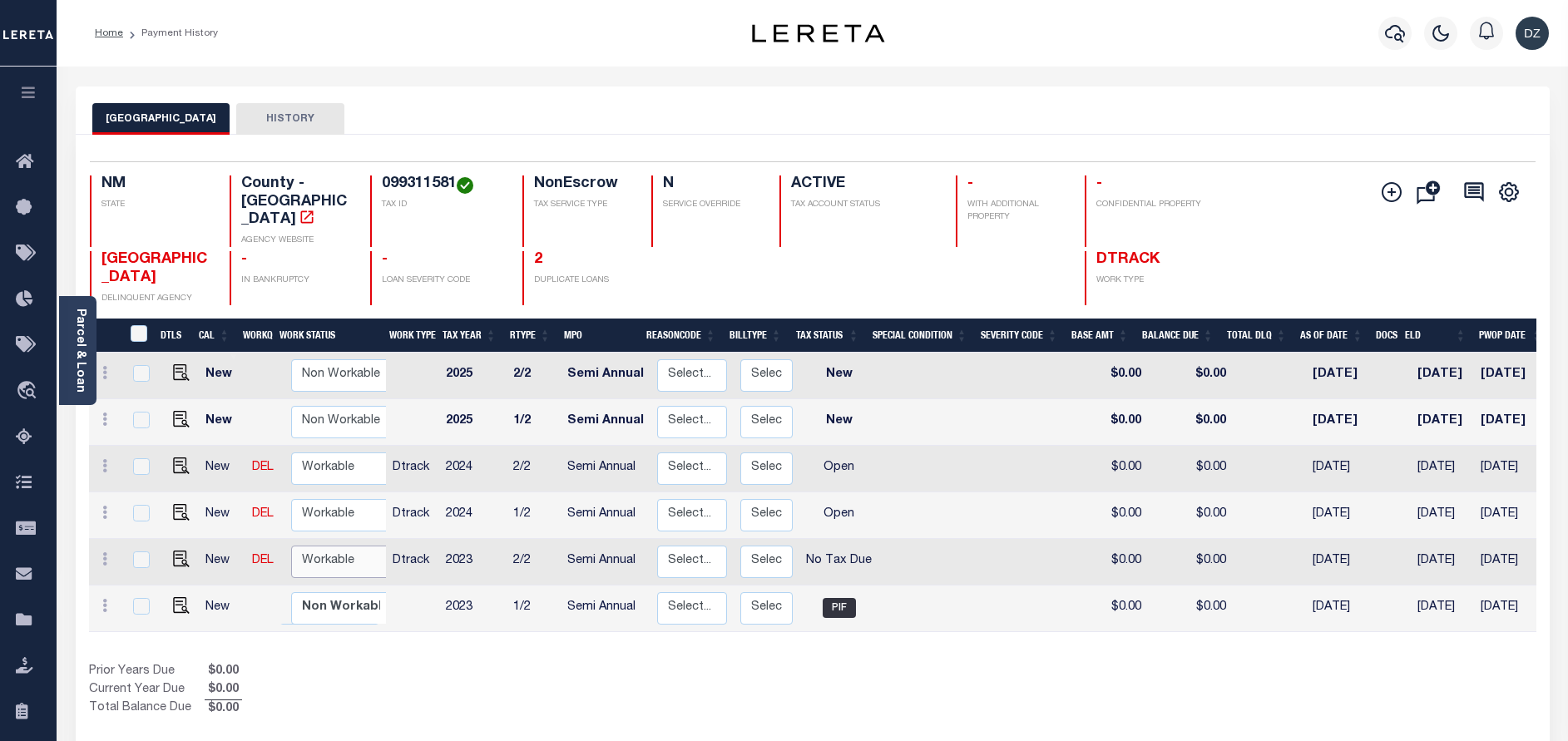
select select "true"
click at [292, 546] on select "Non Workable Workable" at bounding box center [341, 562] width 99 height 33
checkbox input "true"
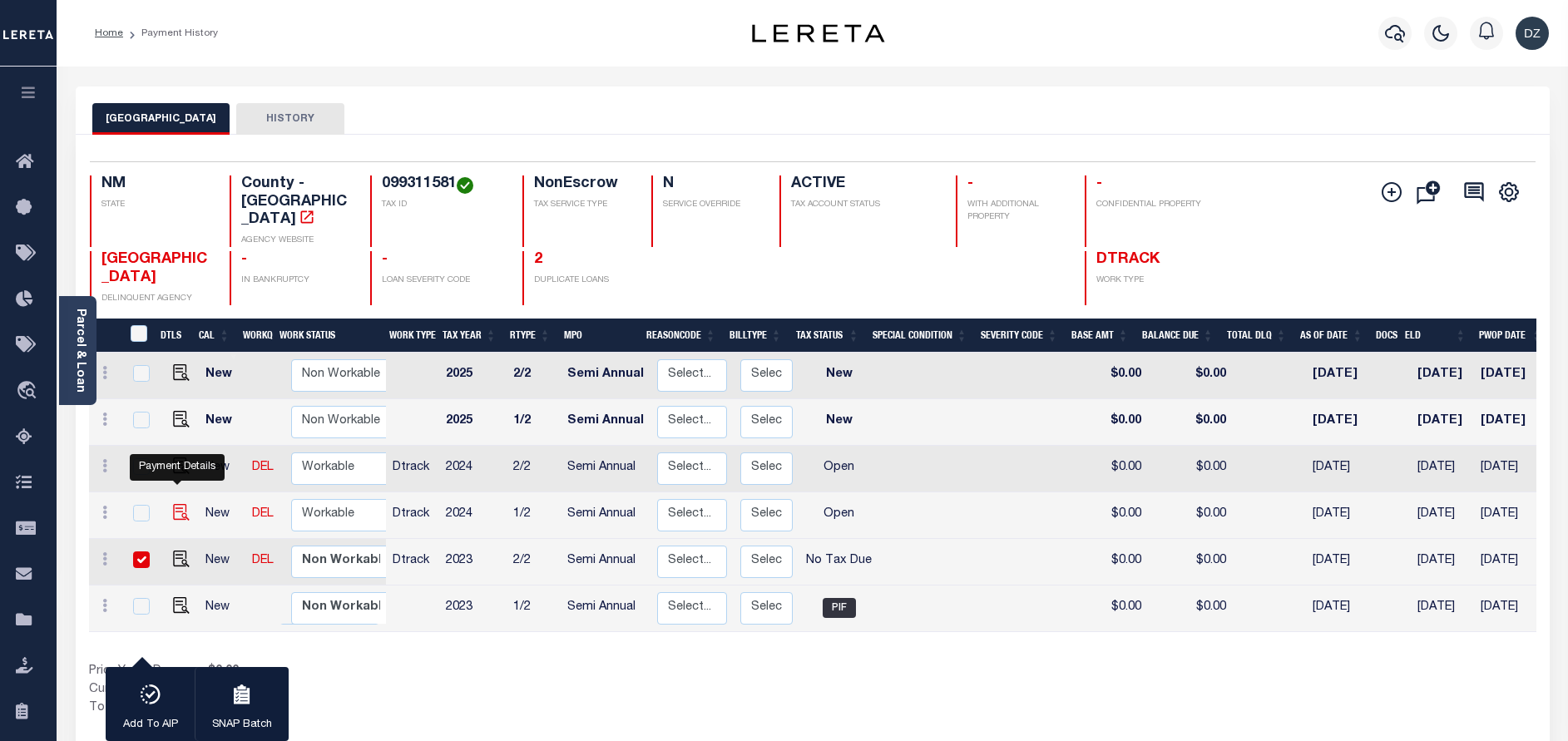
click at [179, 504] on img "" at bounding box center [181, 512] width 16 height 16
checkbox input "true"
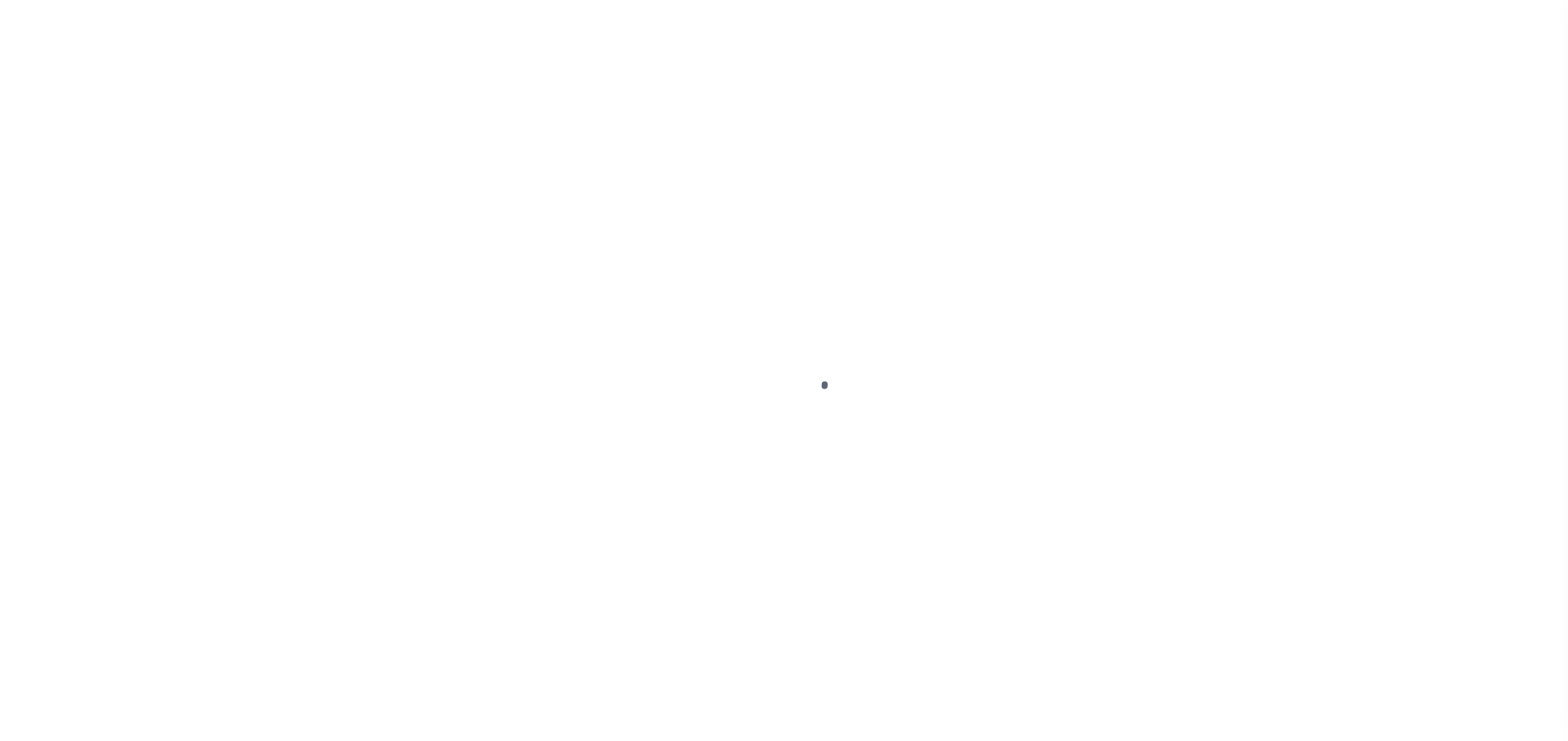
select select "NTX"
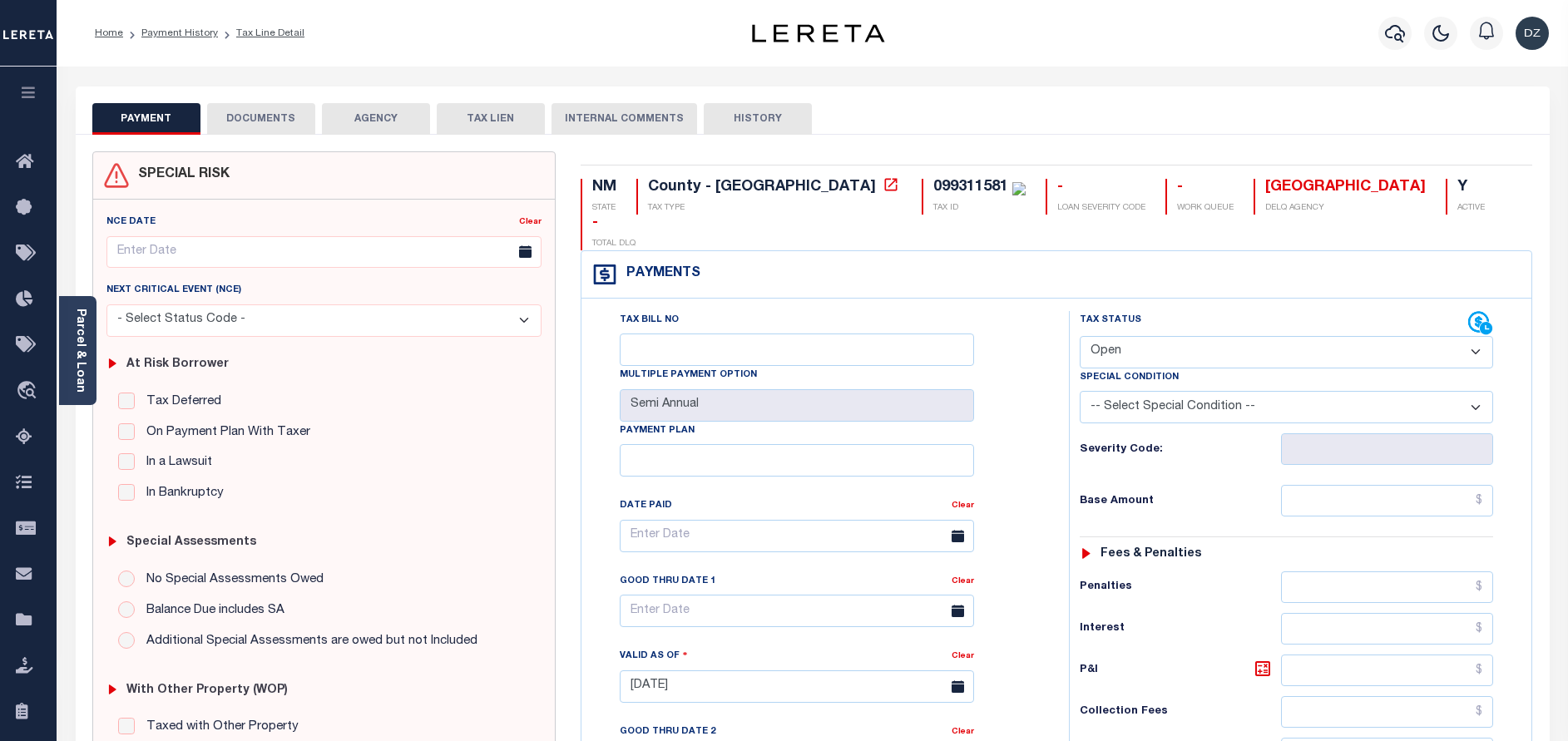
click at [1124, 337] on select "- Select Status Code - Open Due/Unpaid Paid Incomplete No Tax Due Internal Refu…" at bounding box center [1286, 353] width 413 height 33
select select "PYD"
click at [1079, 337] on select "- Select Status Code - Open Due/Unpaid Paid Incomplete No Tax Due Internal Refu…" at bounding box center [1286, 353] width 413 height 33
type input "09/16/2025"
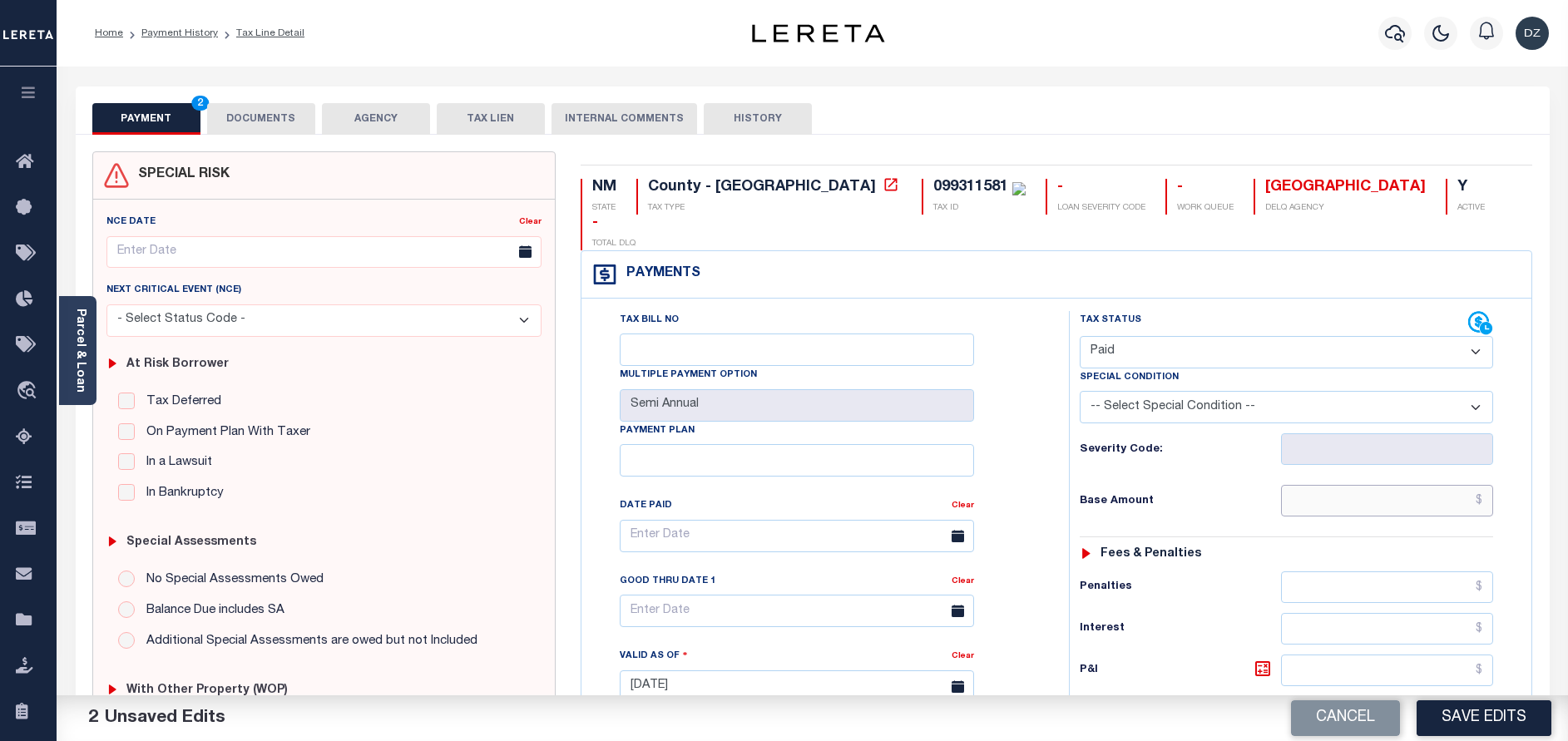
click at [1444, 485] on input "text" at bounding box center [1387, 500] width 212 height 32
type input "$0.00"
click at [234, 104] on button "DOCUMENTS" at bounding box center [261, 119] width 108 height 32
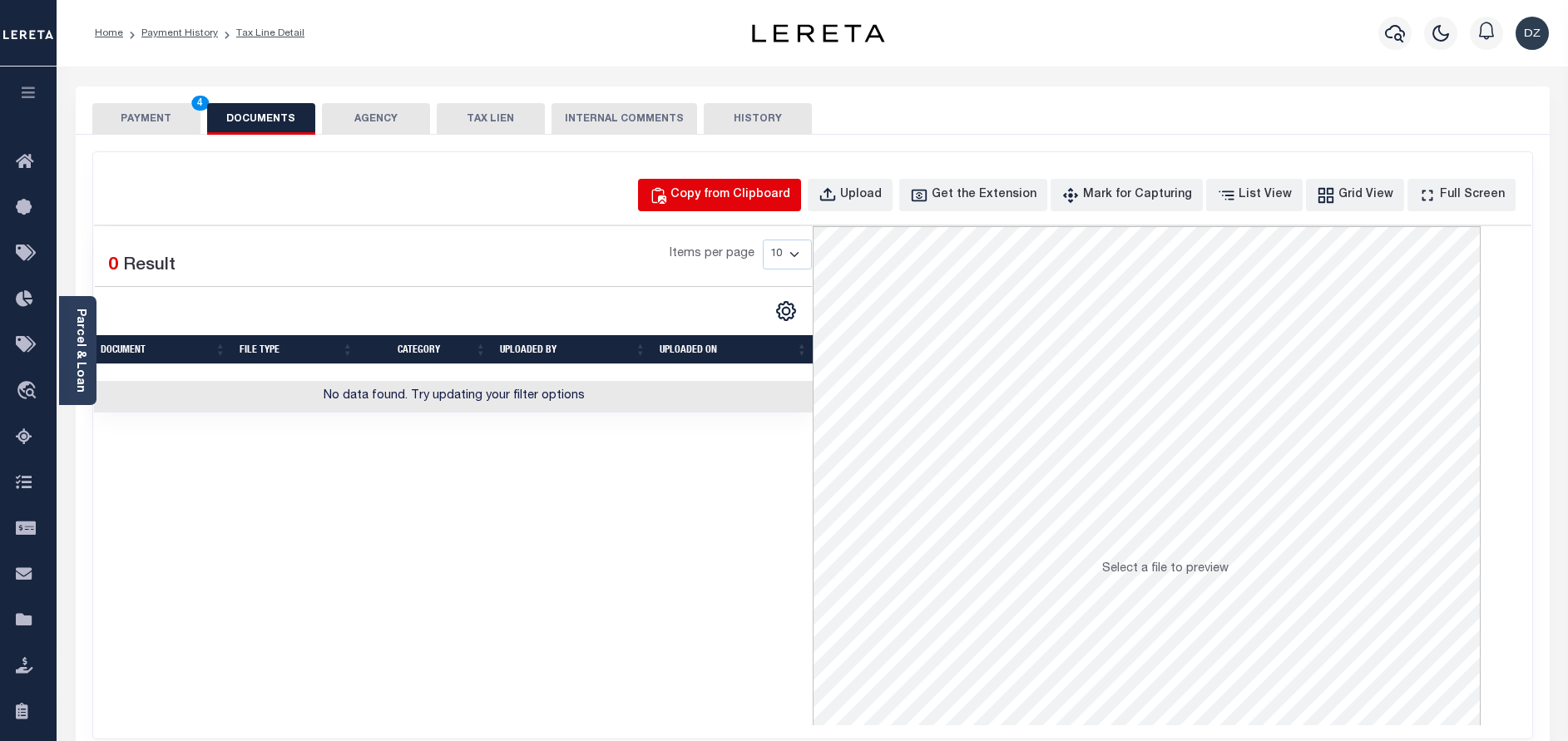
click at [714, 196] on div "Copy from Clipboard" at bounding box center [730, 195] width 120 height 18
select select "POP"
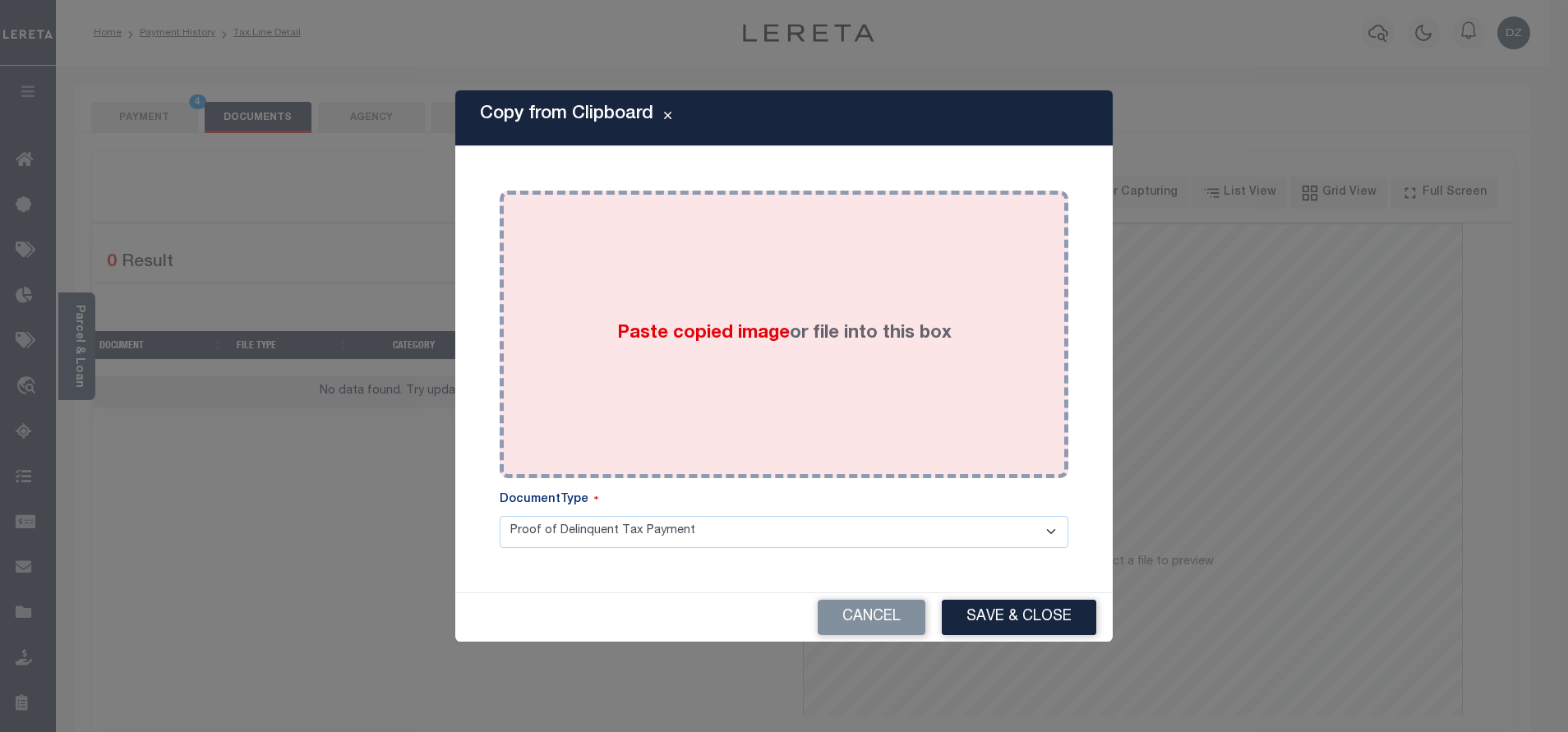
click at [695, 263] on div "Paste copied image or file into this box" at bounding box center [784, 334] width 544 height 263
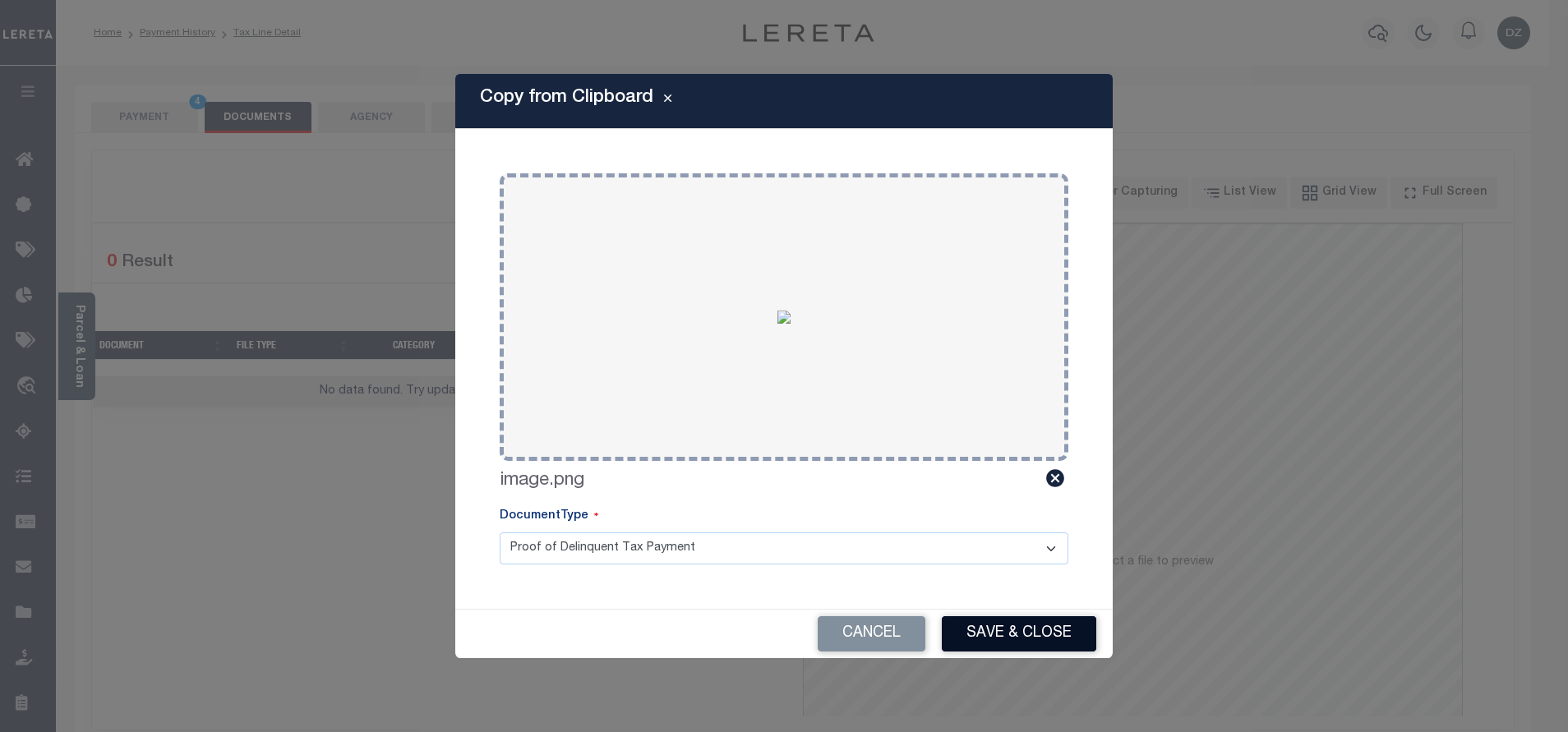
click at [1016, 619] on button "Save & Close" at bounding box center [1019, 634] width 155 height 35
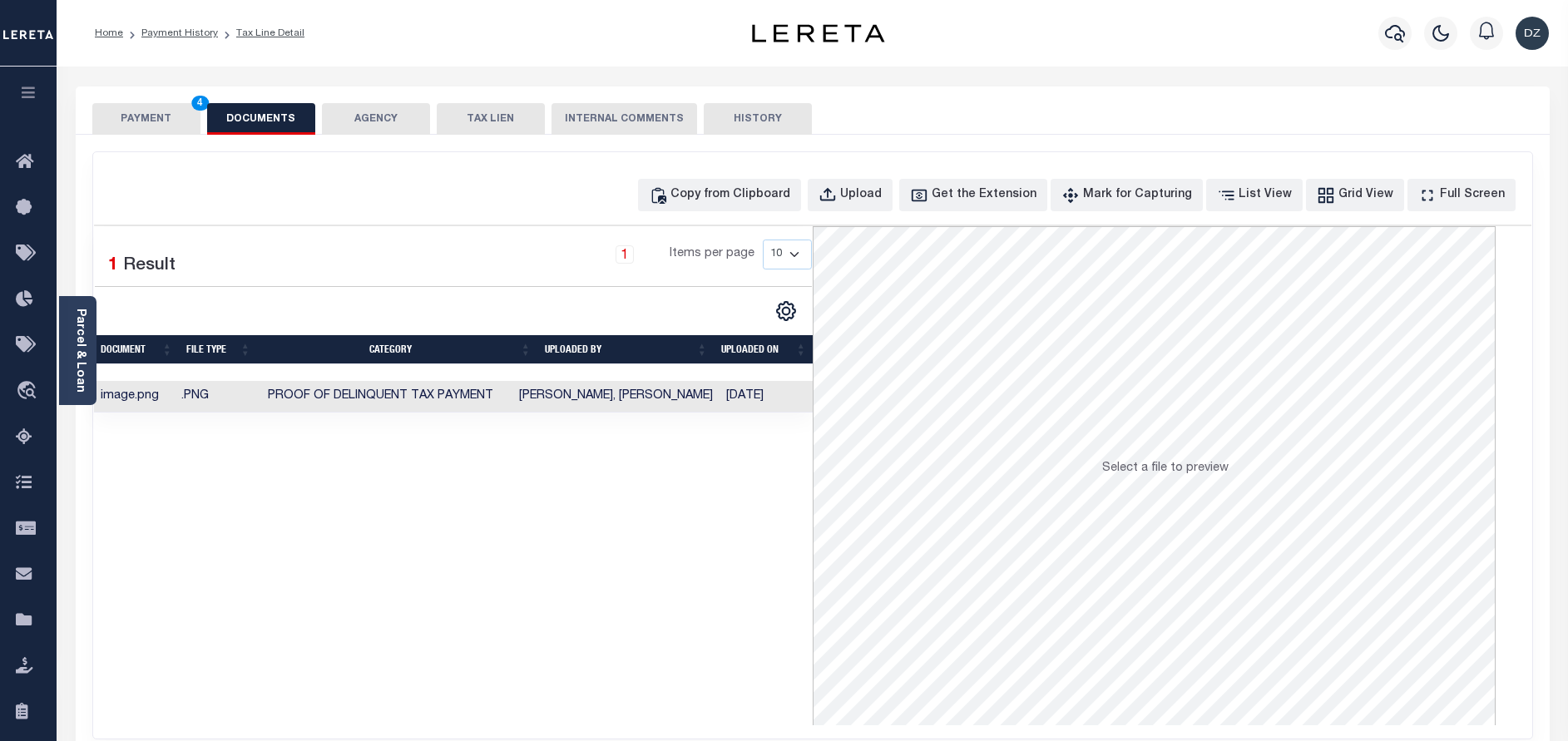
click at [133, 114] on button "PAYMENT 4" at bounding box center [146, 119] width 108 height 32
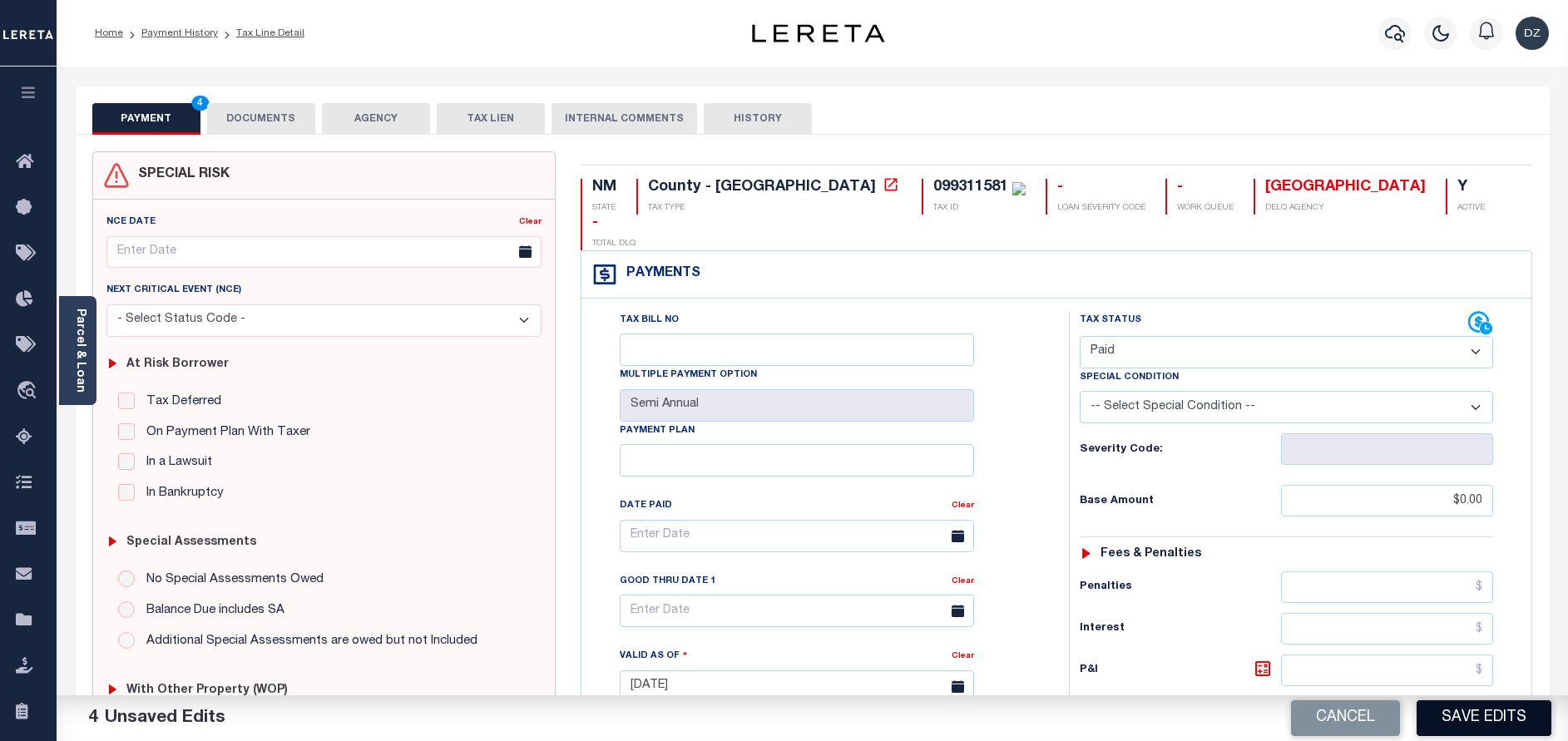
click at [1456, 714] on button "Save Edits" at bounding box center [1484, 718] width 135 height 35
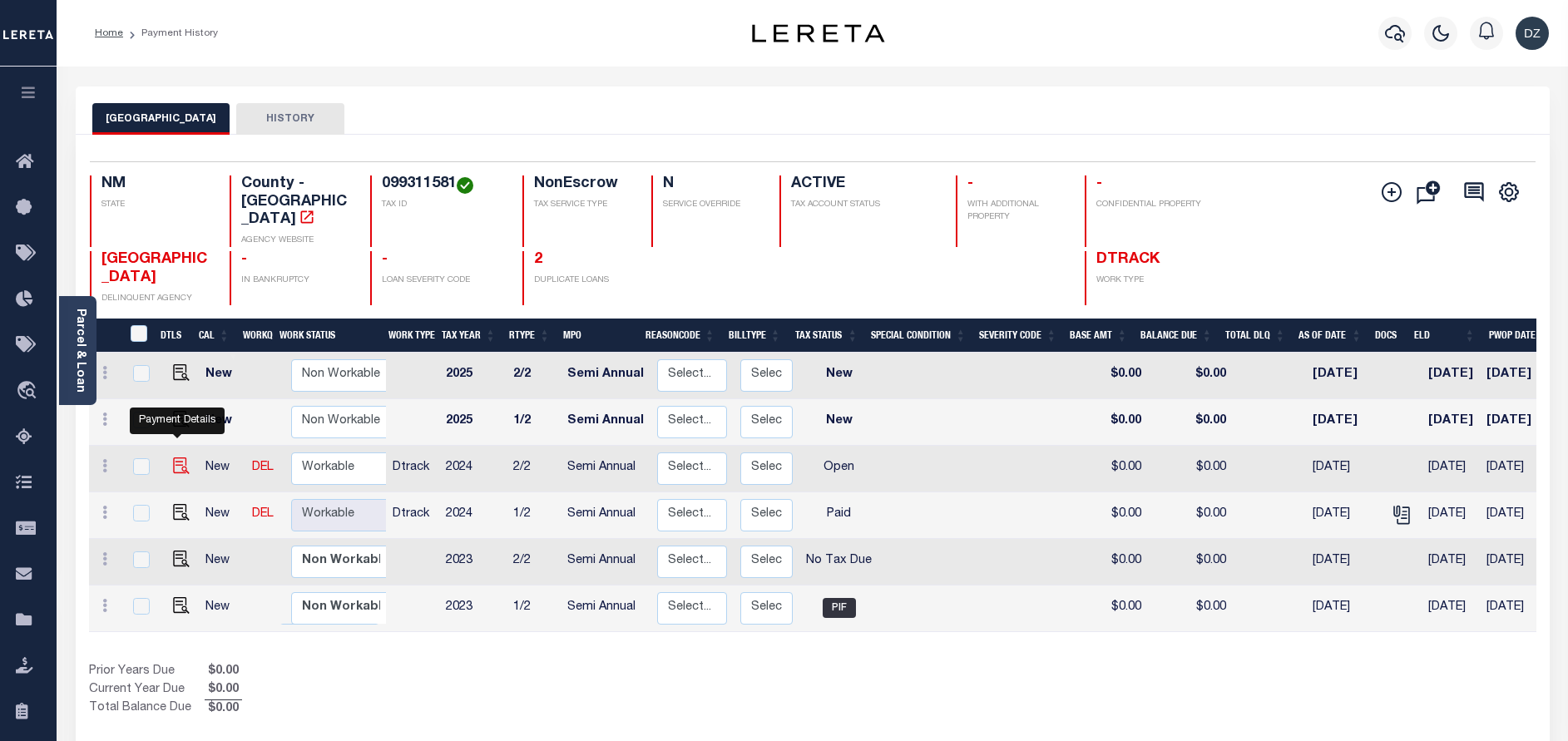
click at [177, 458] on img "" at bounding box center [181, 466] width 16 height 16
checkbox input "true"
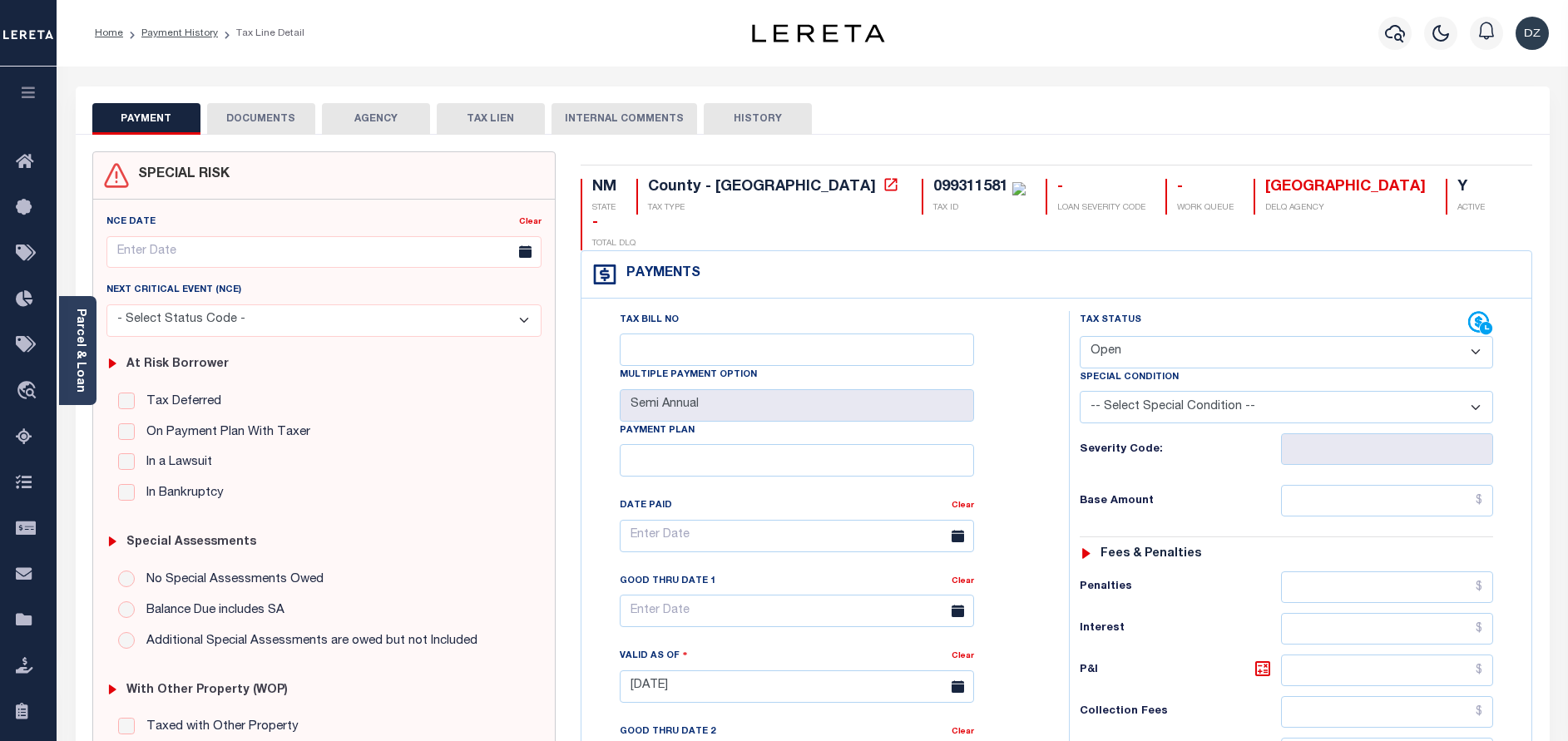
click at [1150, 337] on select "- Select Status Code - Open Due/Unpaid Paid Incomplete No Tax Due Internal Refu…" at bounding box center [1286, 353] width 413 height 33
select select "PYD"
click at [1079, 337] on select "- Select Status Code - Open Due/Unpaid Paid Incomplete No Tax Due Internal Refu…" at bounding box center [1286, 353] width 413 height 33
type input "[DATE]"
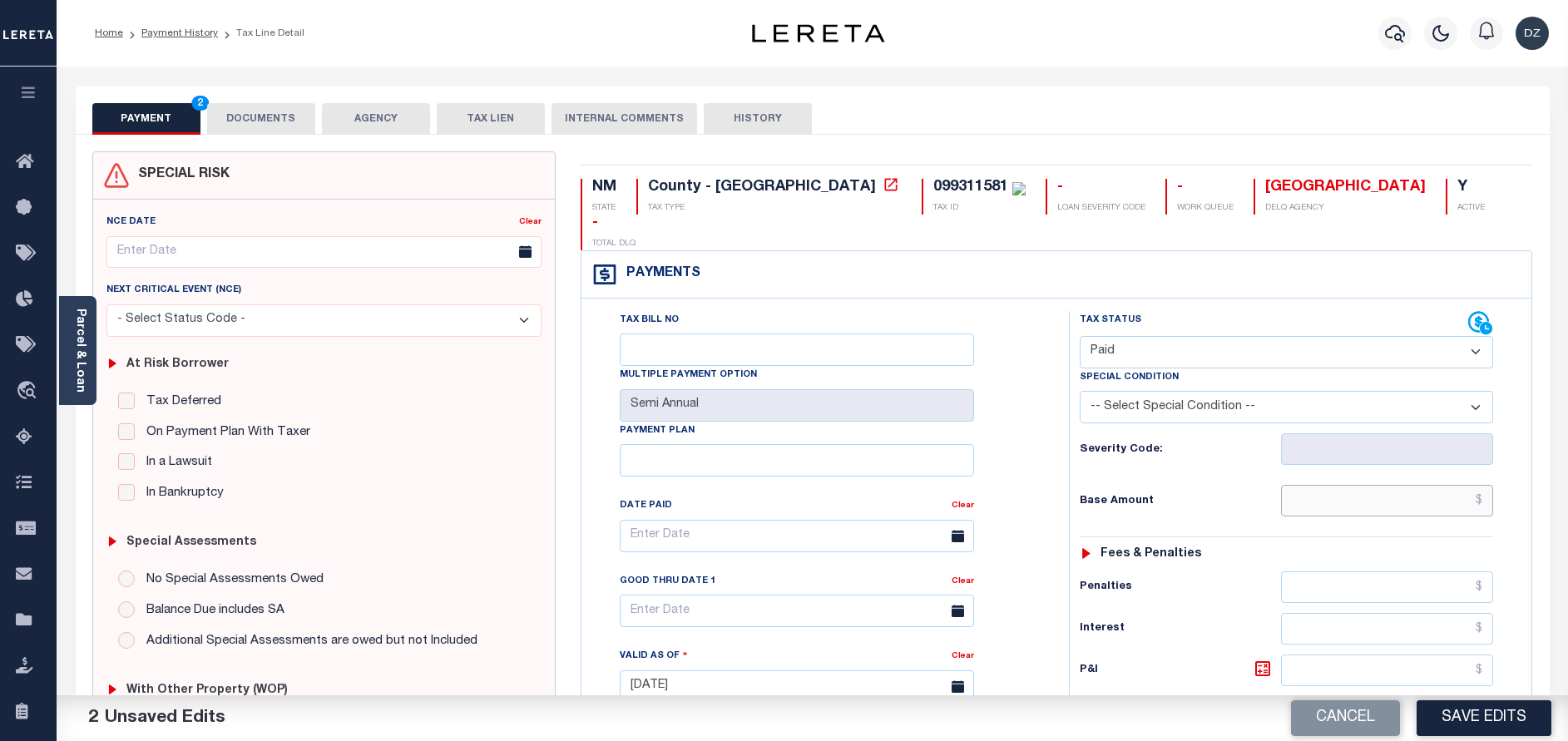
click at [1409, 485] on input "text" at bounding box center [1387, 500] width 212 height 32
type input "$0.00"
click at [268, 117] on button "DOCUMENTS" at bounding box center [261, 119] width 108 height 32
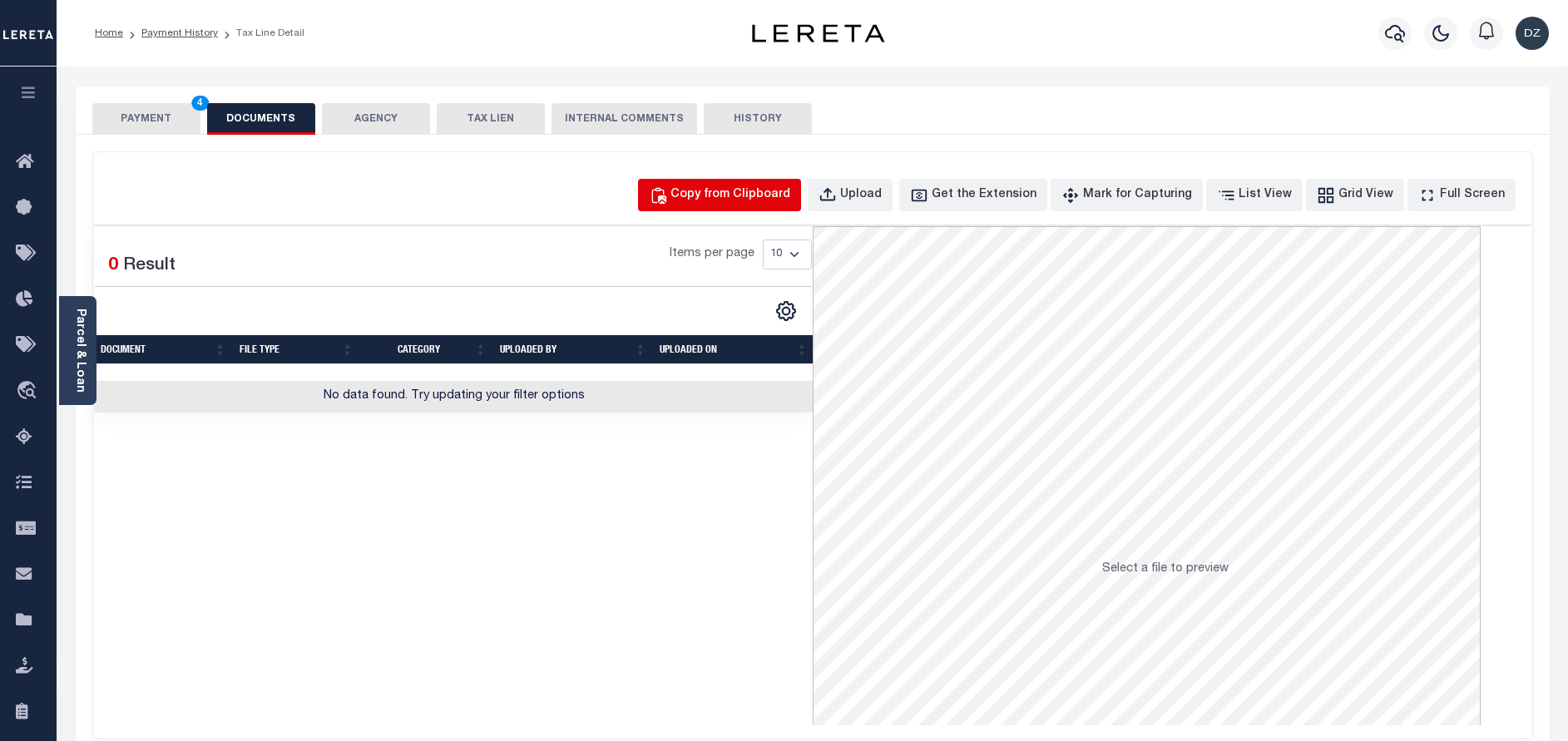
click at [756, 195] on div "Copy from Clipboard" at bounding box center [730, 195] width 120 height 18
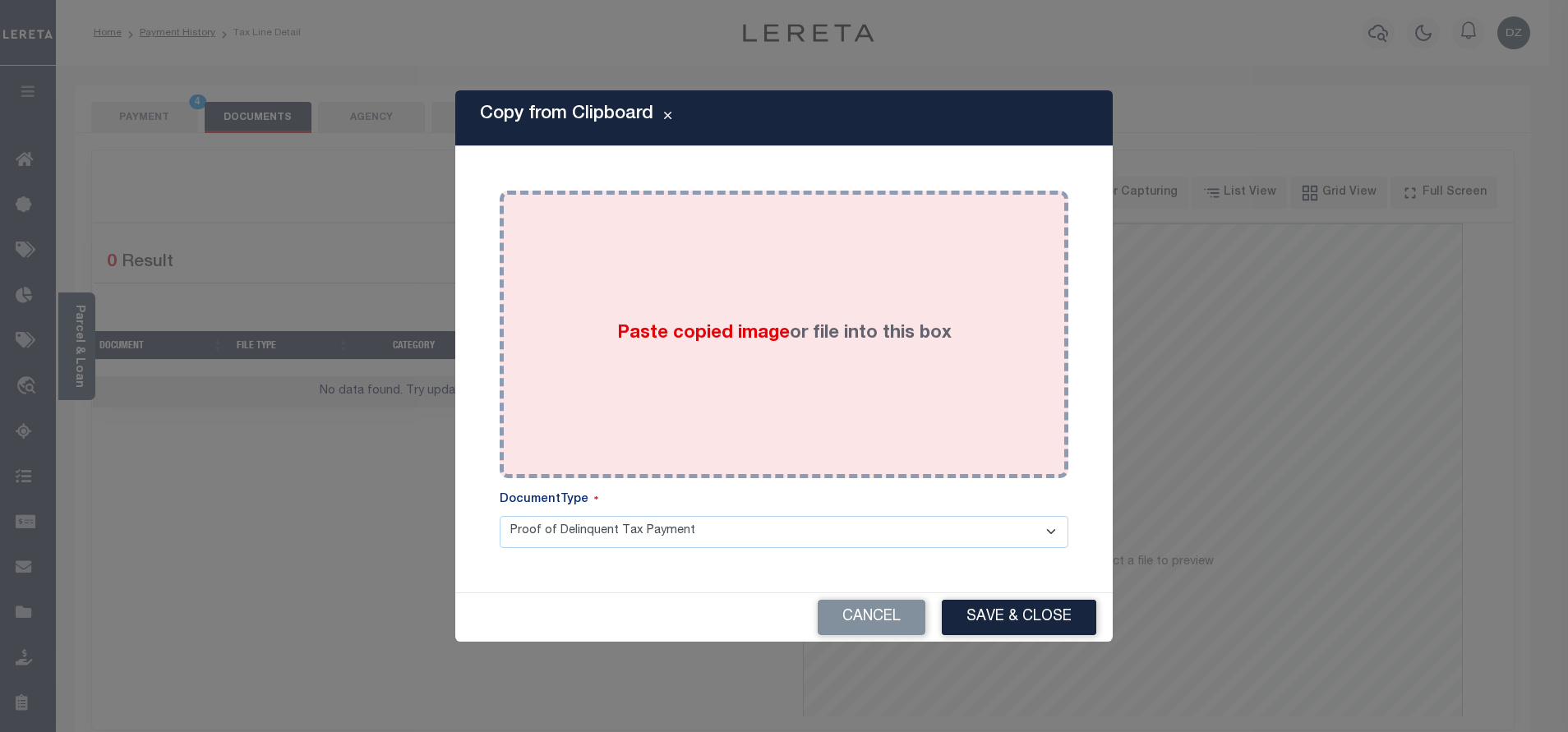
click at [715, 288] on div "Paste copied image or file into this box" at bounding box center [784, 334] width 544 height 263
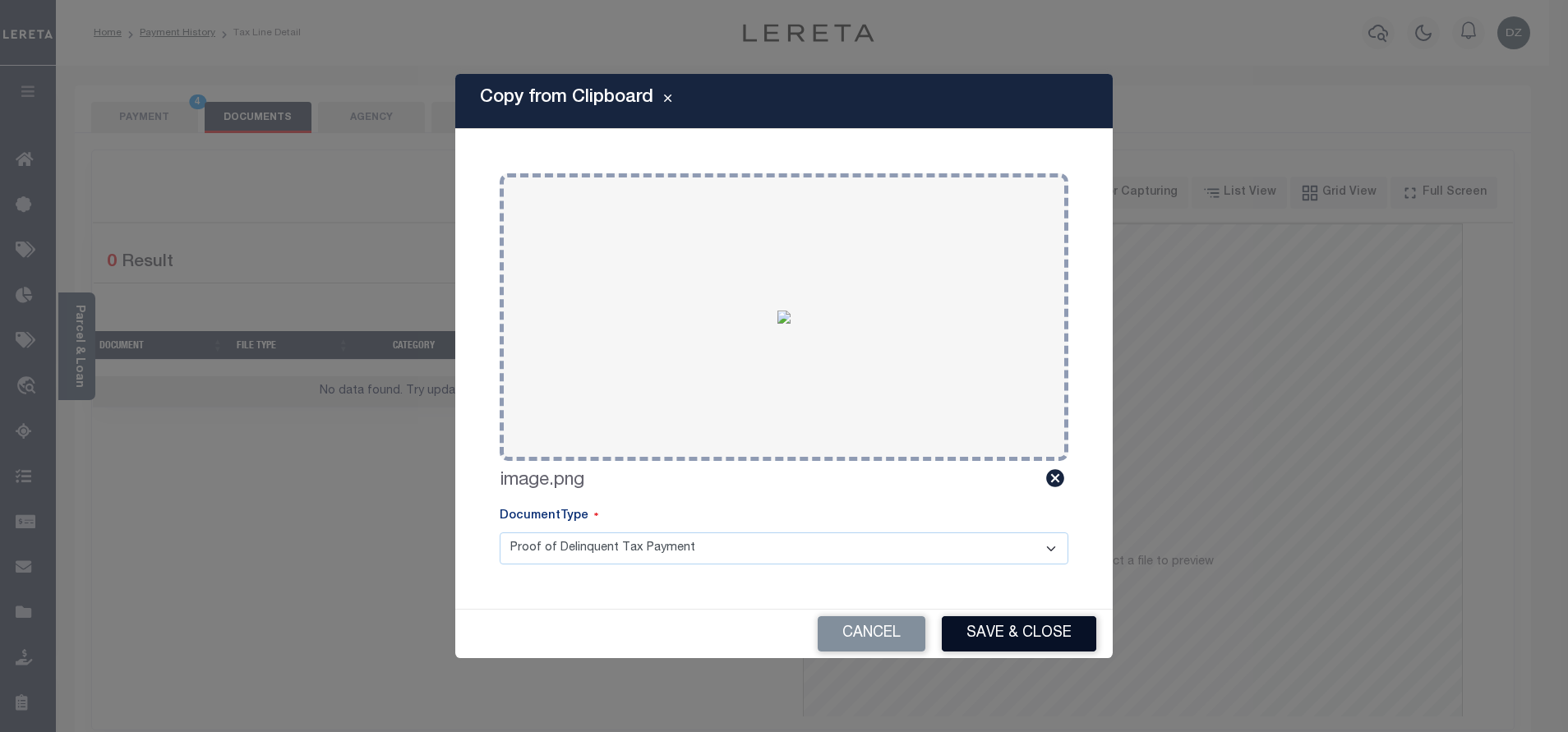
click at [996, 633] on button "Save & Close" at bounding box center [1019, 634] width 155 height 35
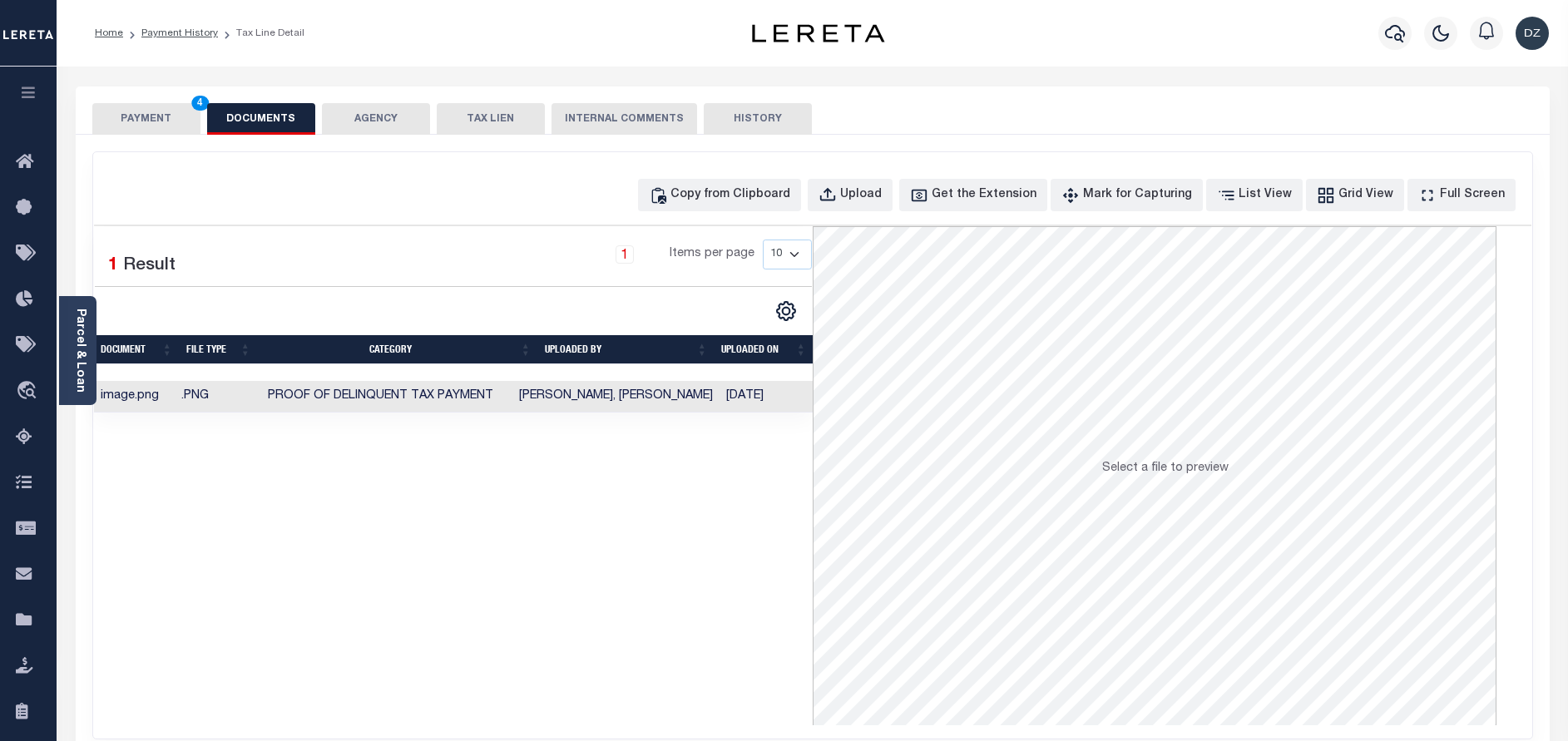
click at [142, 119] on button "PAYMENT 4" at bounding box center [146, 119] width 108 height 32
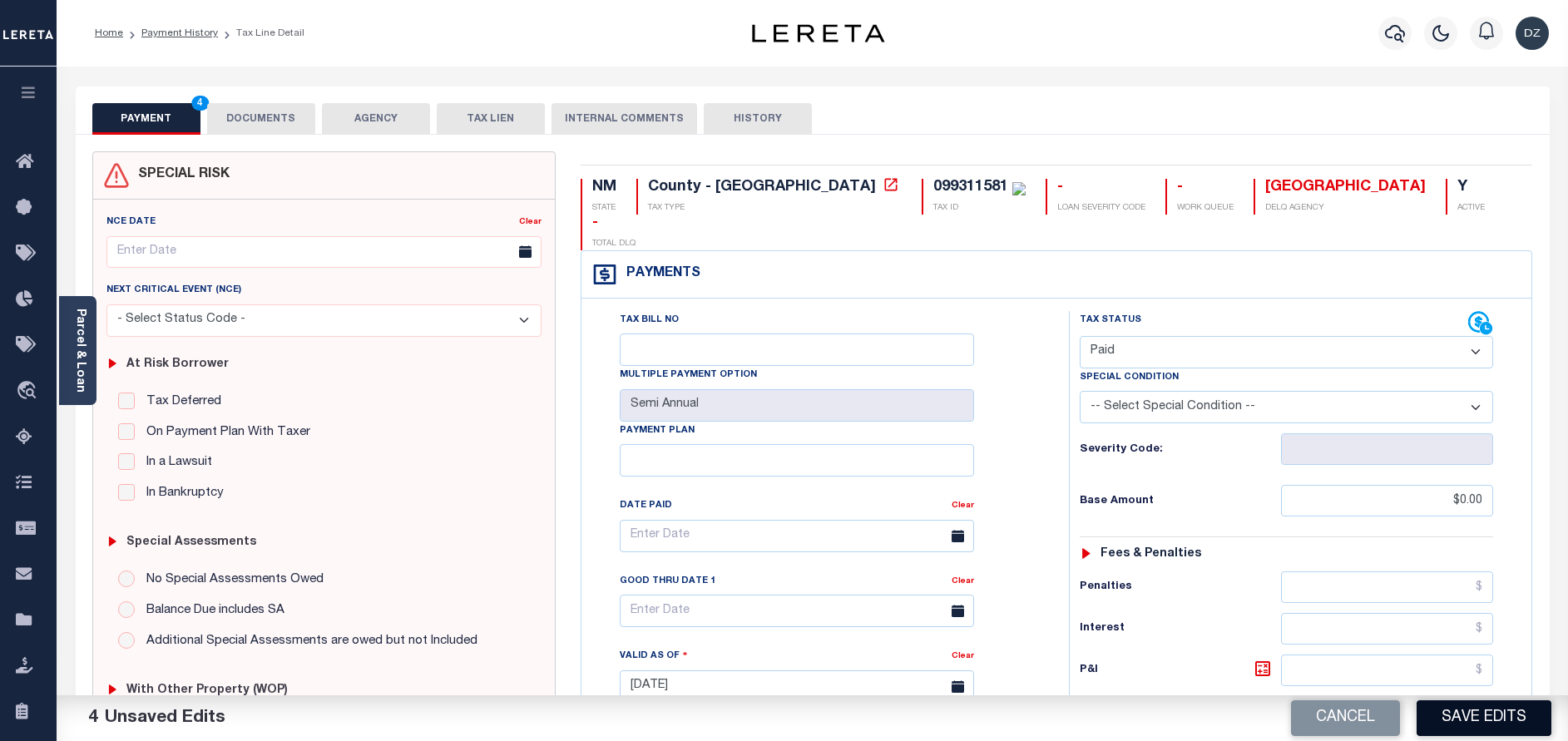
click at [1458, 731] on button "Save Edits" at bounding box center [1484, 718] width 135 height 35
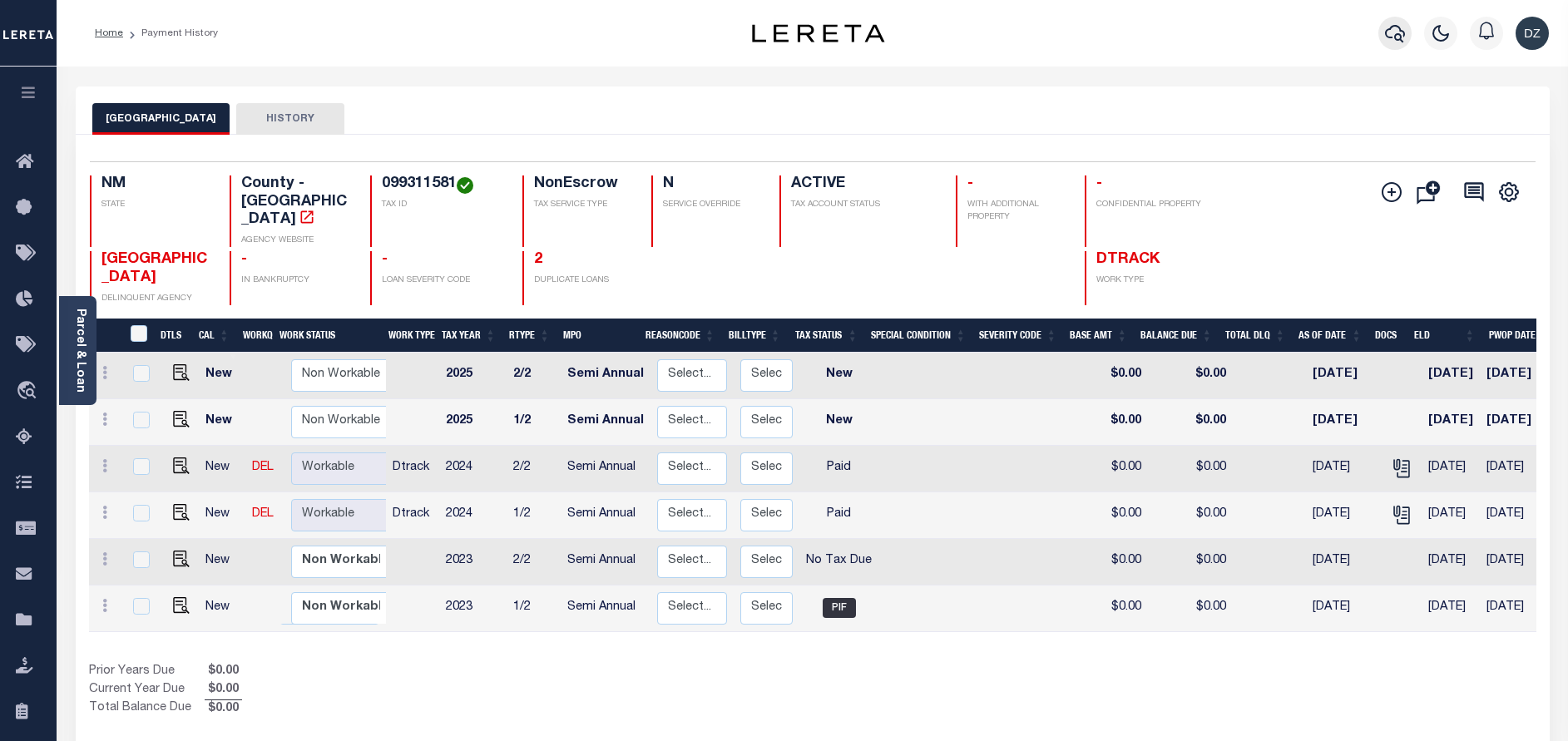
click at [1393, 27] on icon "button" at bounding box center [1395, 33] width 20 height 17
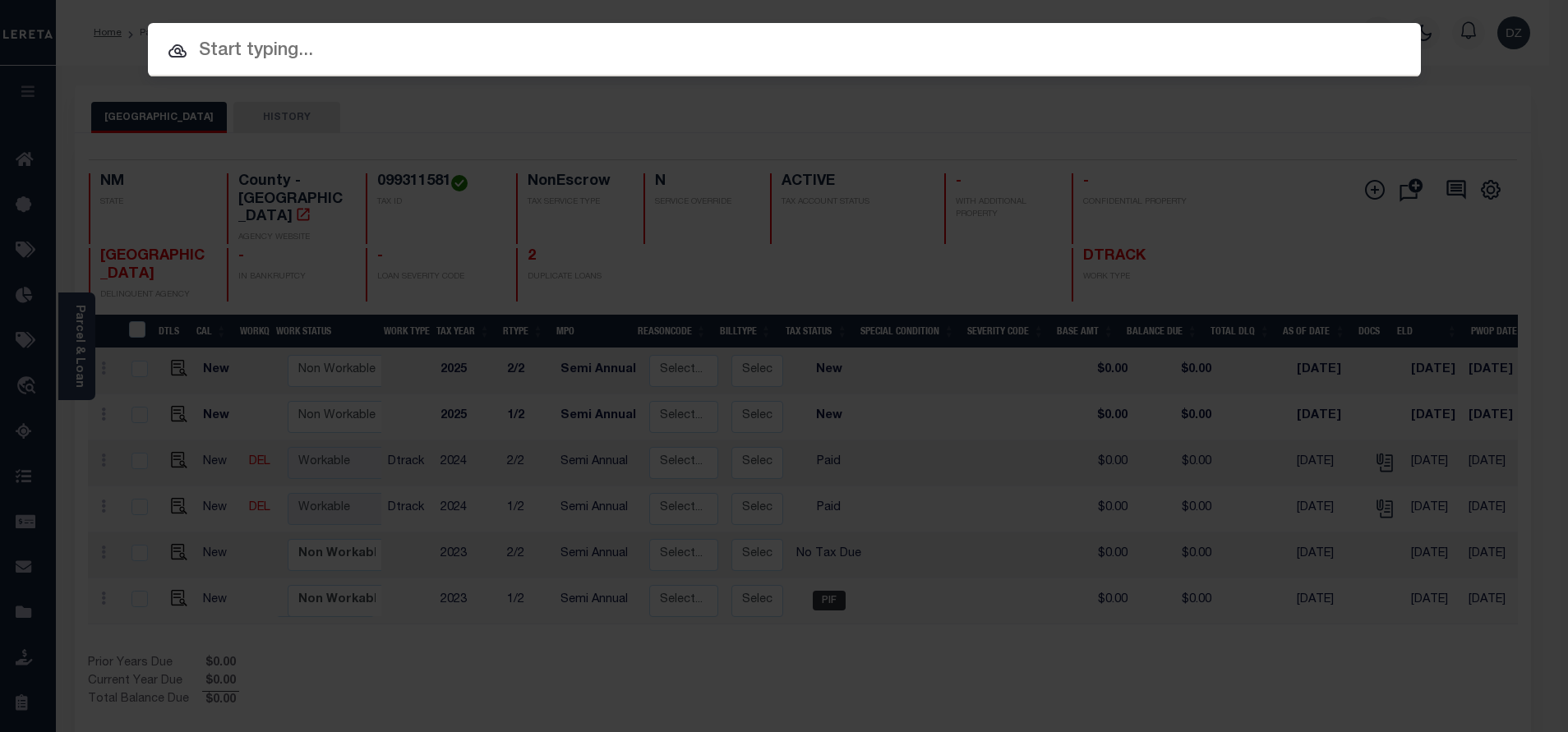
paste input "25041"
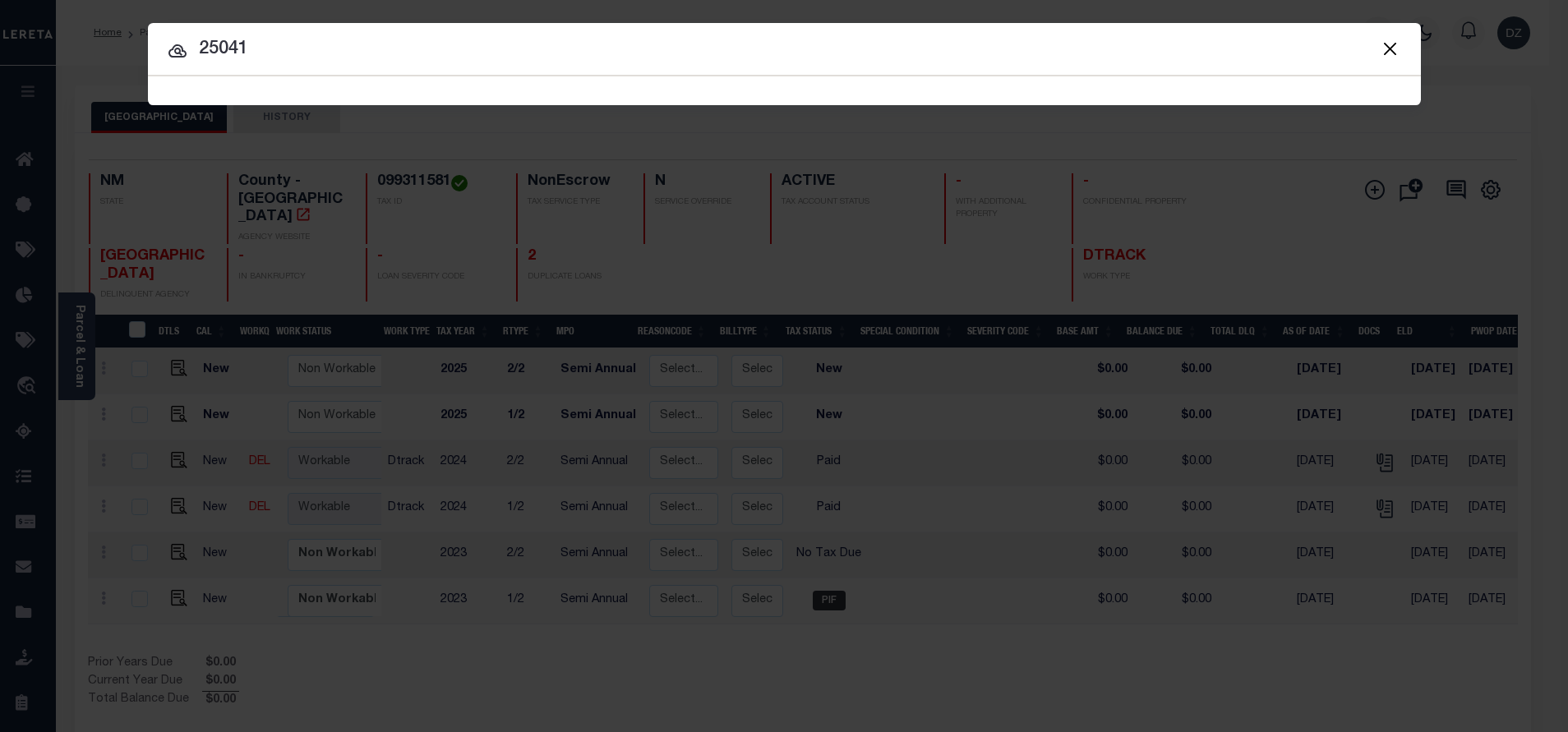
type input "25041"
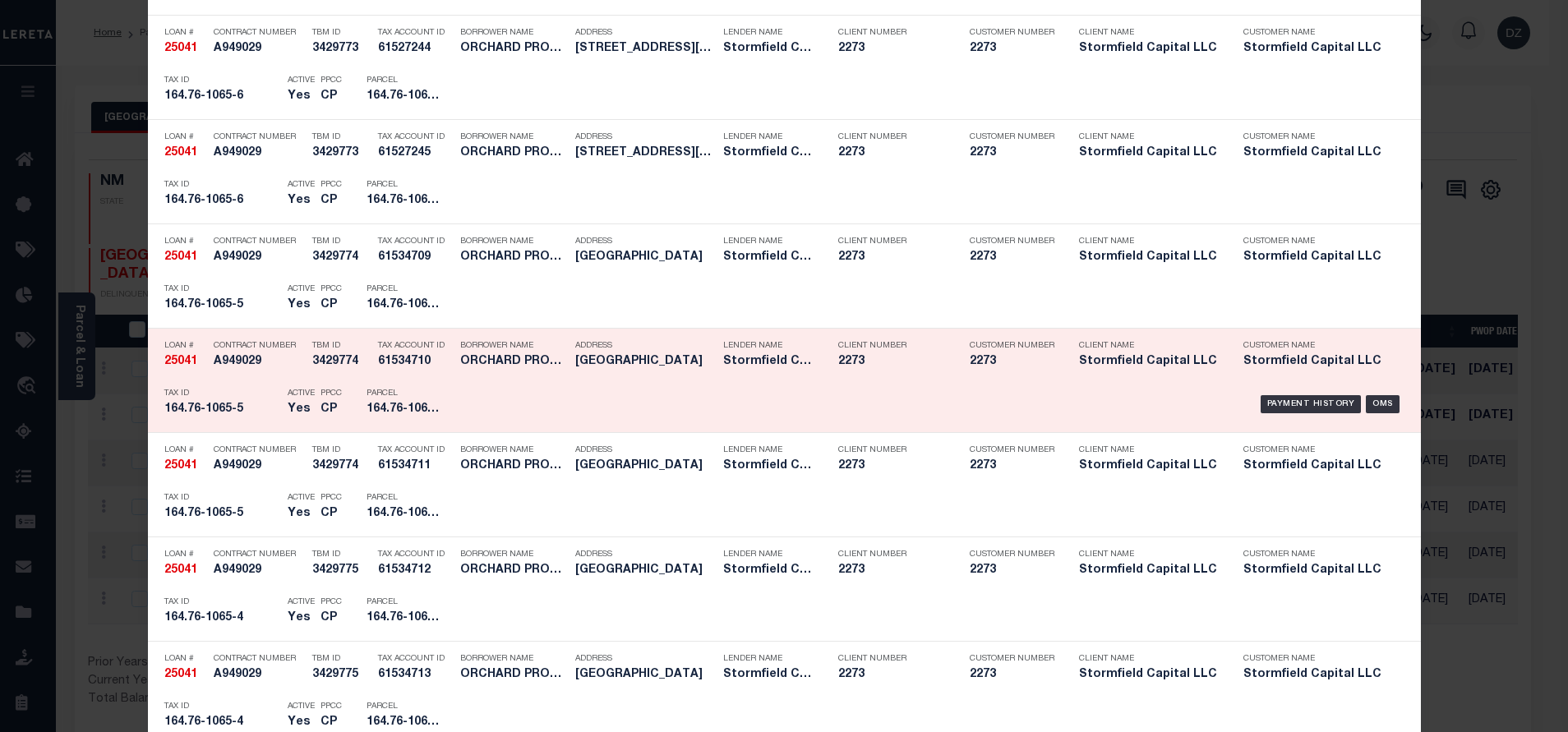
scroll to position [1479, 0]
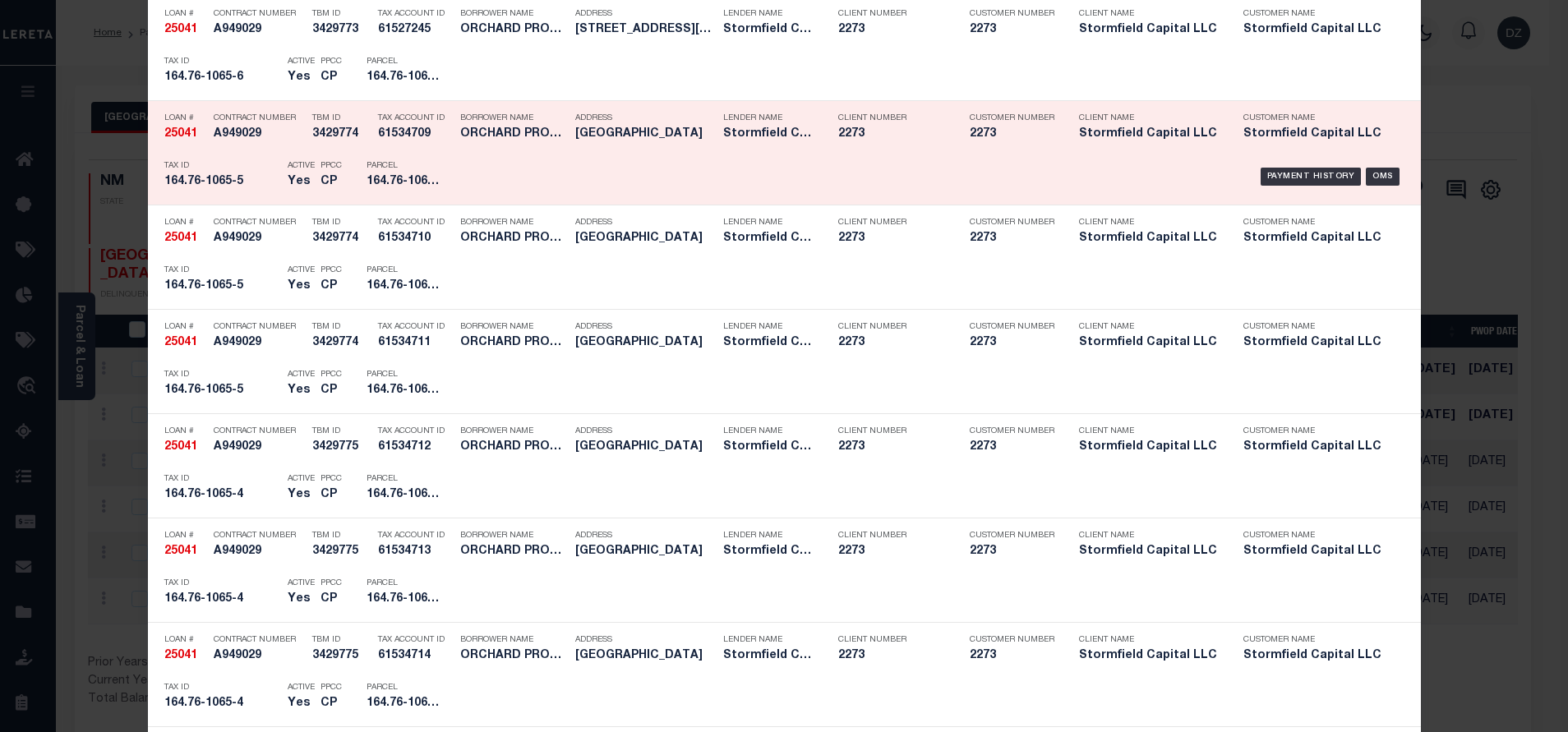
click at [1254, 174] on div "Payment History OMS" at bounding box center [934, 177] width 940 height 47
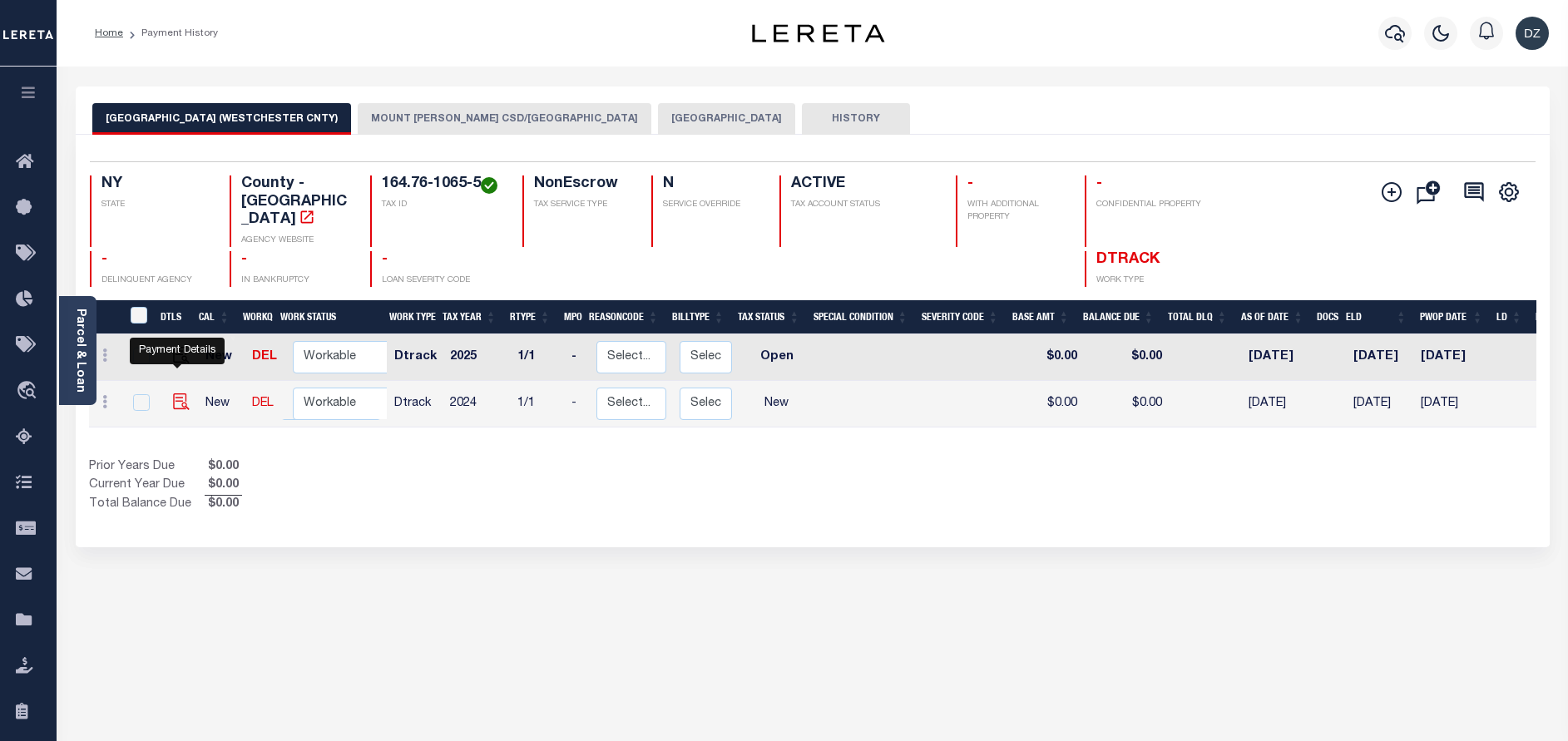
click at [180, 394] on img "" at bounding box center [181, 402] width 16 height 16
checkbox input "true"
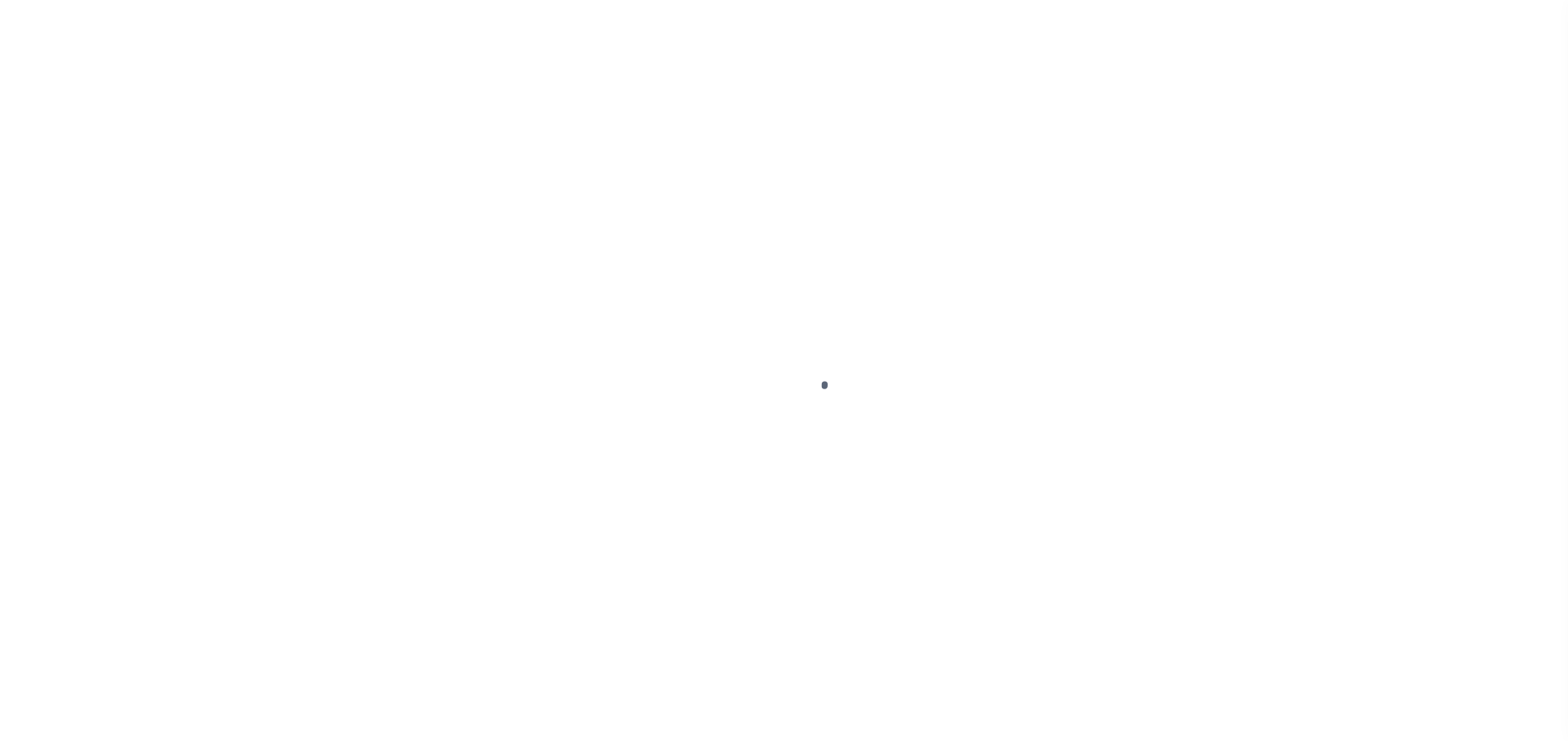
select select "NW2"
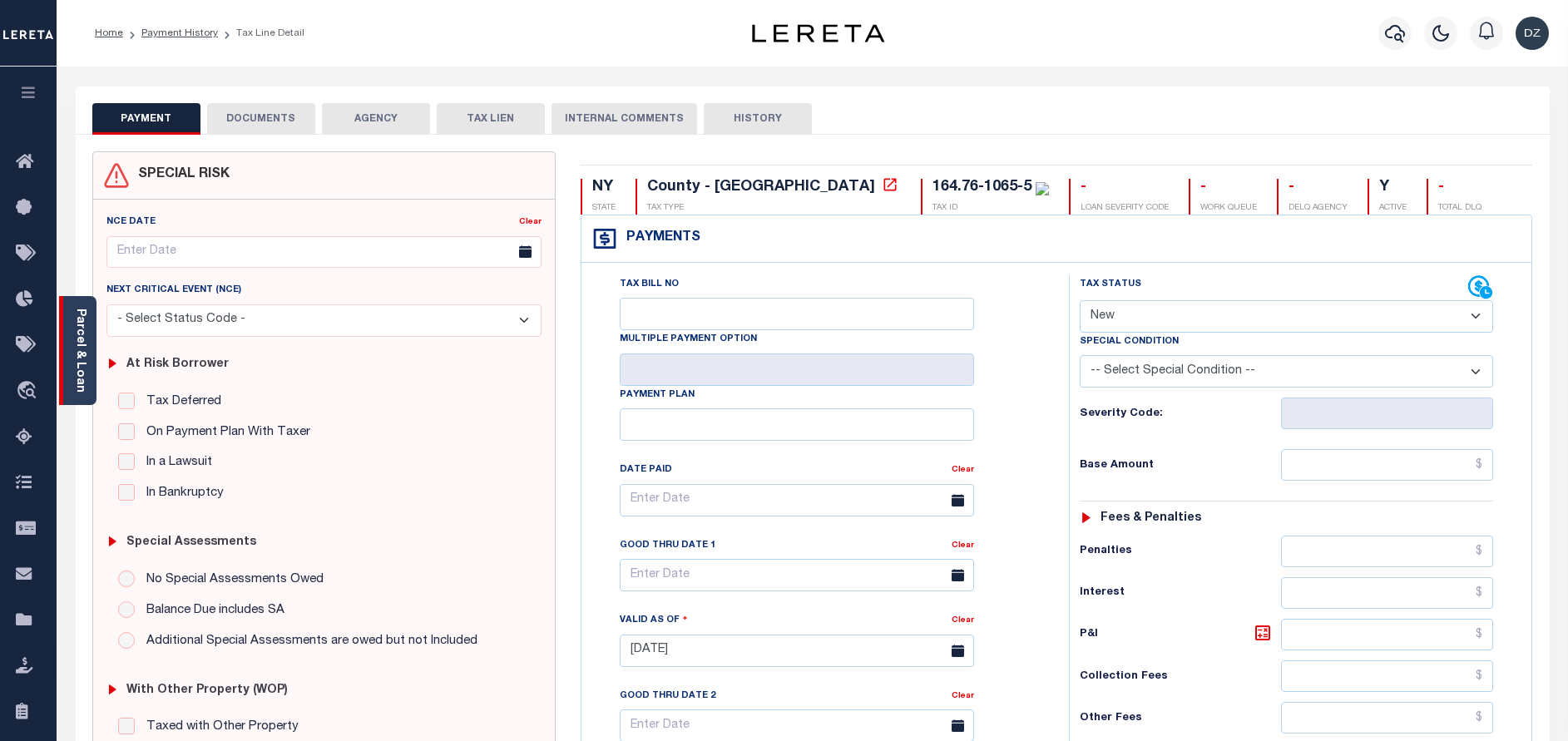
click at [88, 367] on div "Parcel & Loan" at bounding box center [77, 351] width 37 height 109
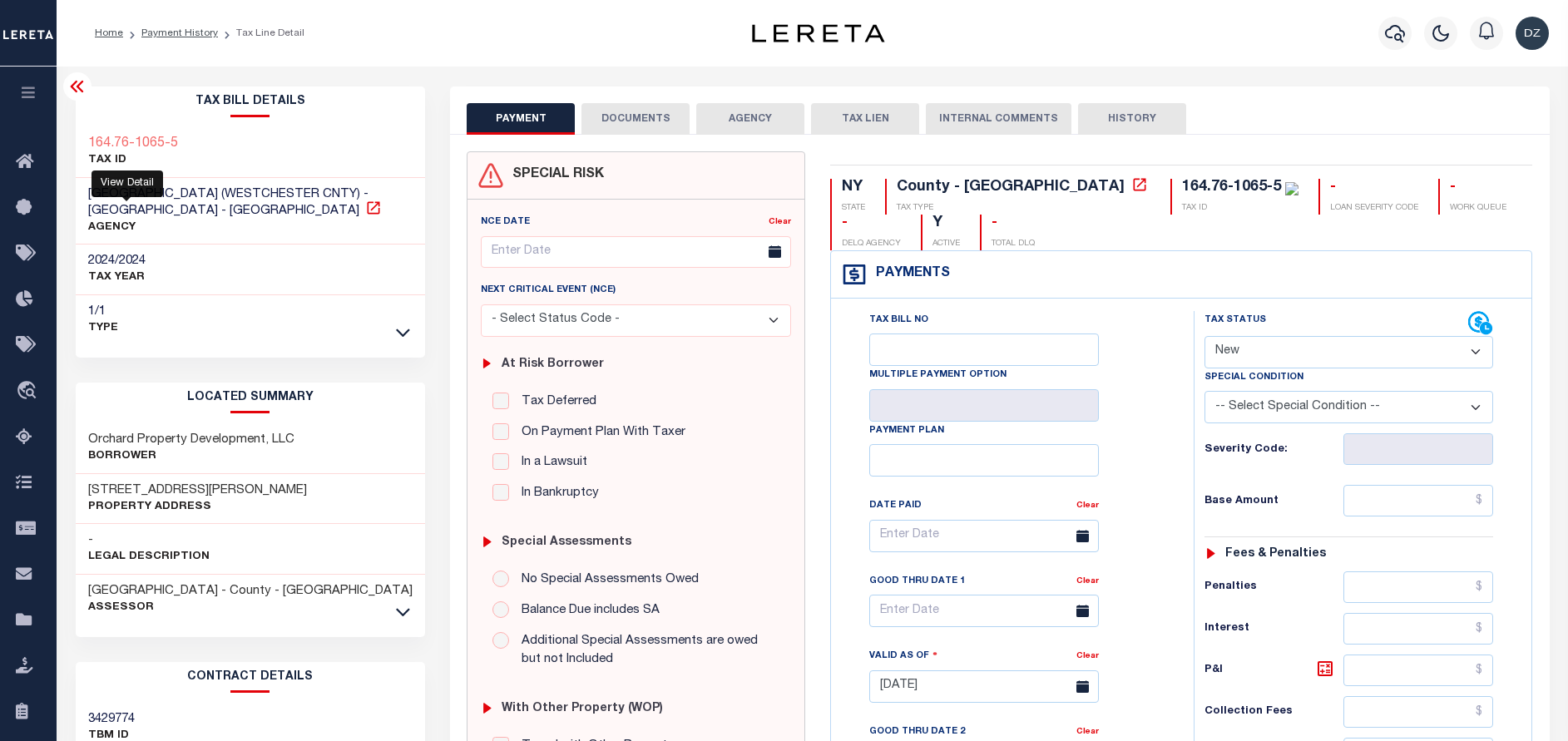
click at [365, 210] on icon at bounding box center [373, 207] width 16 height 16
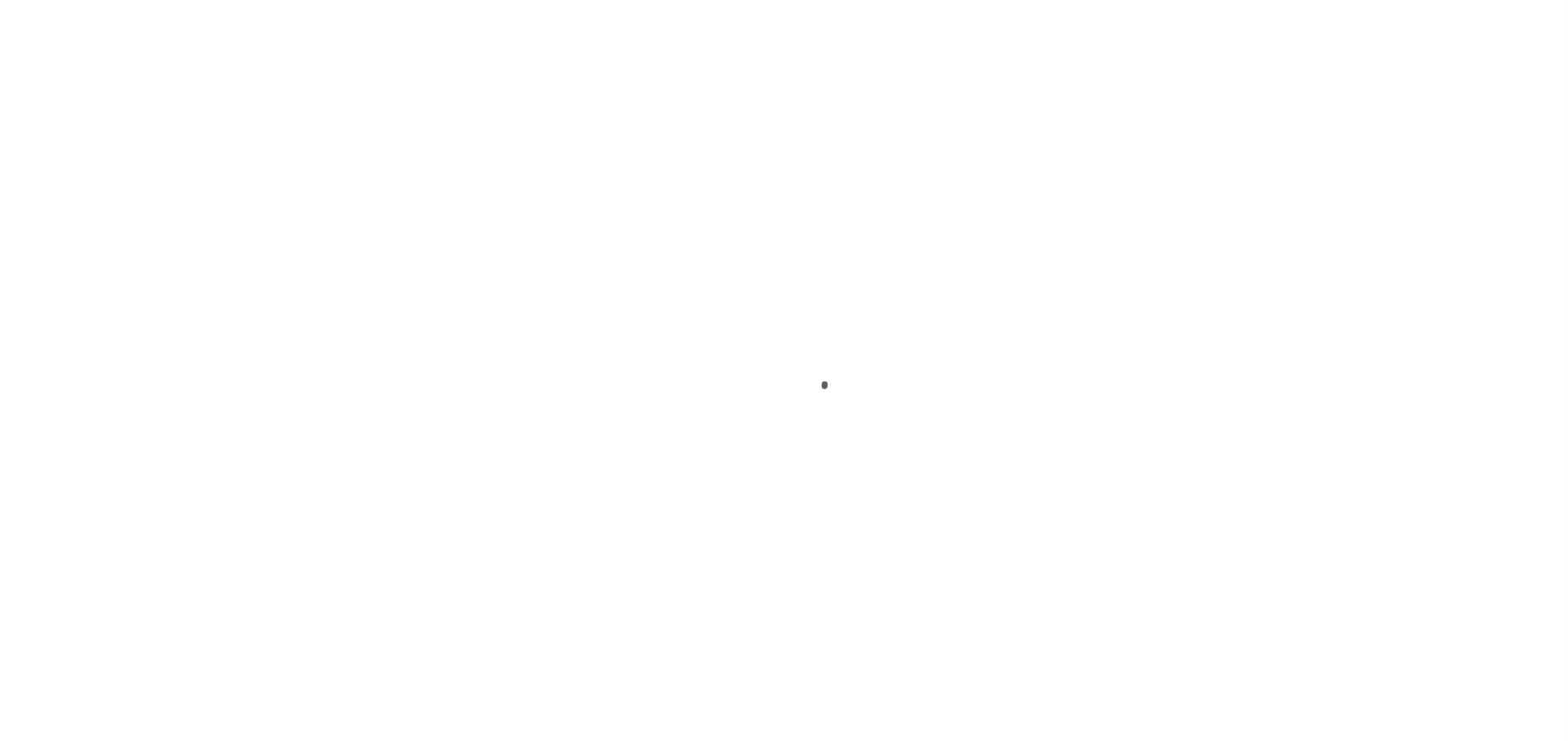
select select "NW2"
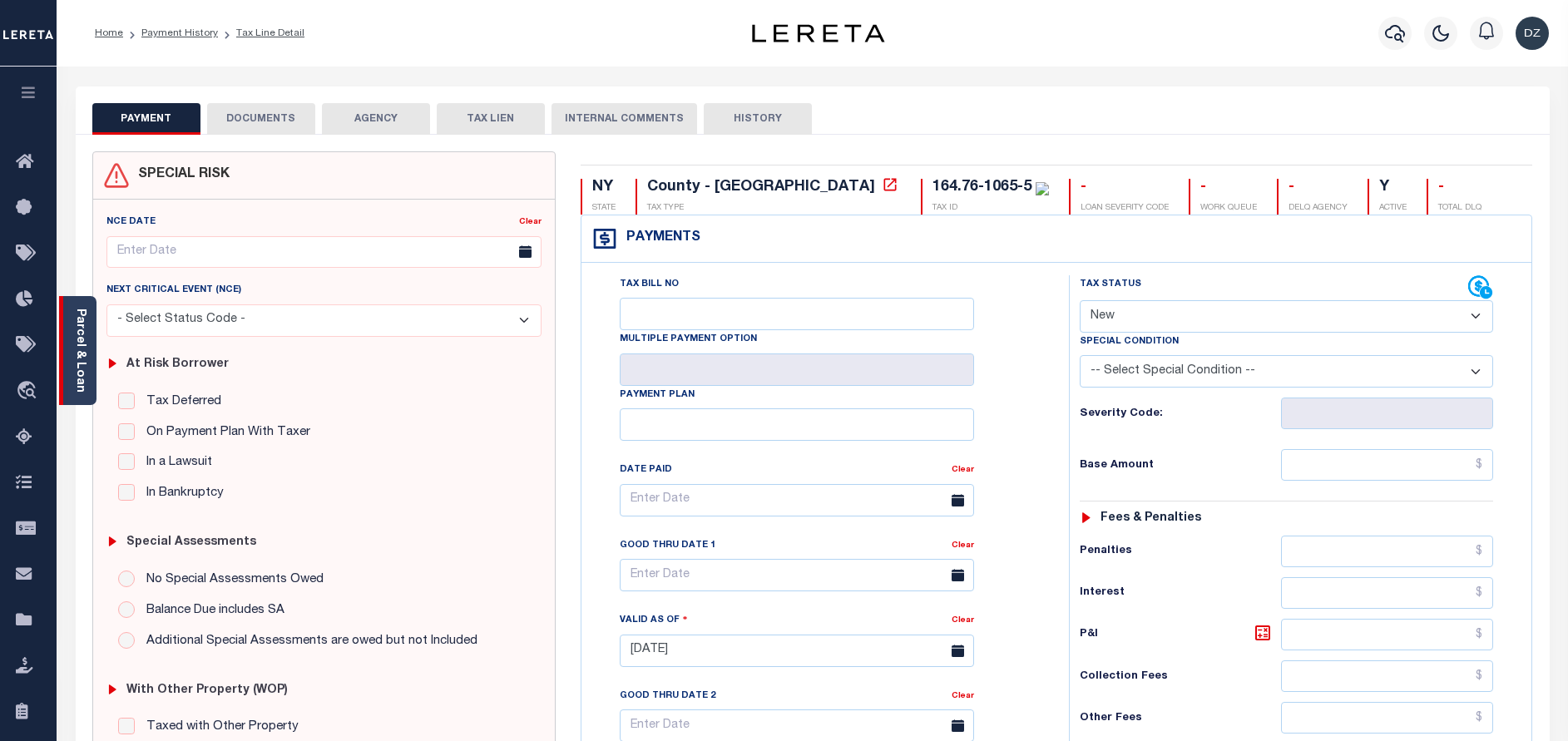
click at [93, 344] on div "Parcel & Loan" at bounding box center [77, 351] width 37 height 109
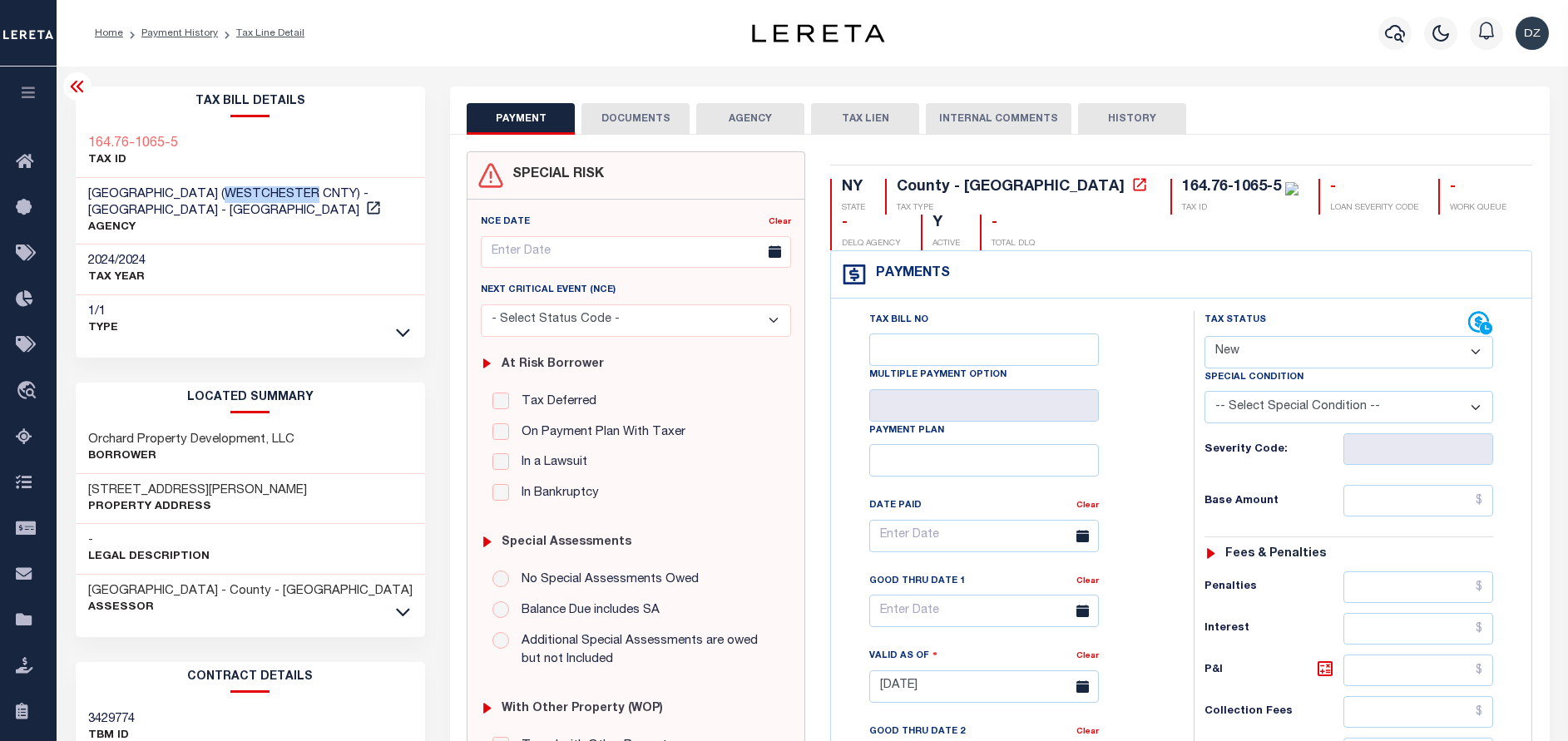
drag, startPoint x: 316, startPoint y: 196, endPoint x: 228, endPoint y: 196, distance: 88.0
click at [228, 196] on span "[GEOGRAPHIC_DATA] (WESTCHESTER CNTY) - [GEOGRAPHIC_DATA] - [GEOGRAPHIC_DATA]" at bounding box center [228, 203] width 280 height 29
copy span "[GEOGRAPHIC_DATA]"
drag, startPoint x: 224, startPoint y: 496, endPoint x: 71, endPoint y: 496, distance: 153.0
click at [71, 496] on div "Tax Bill Details 164.76-1065-5 TAX ID -" at bounding box center [250, 677] width 375 height 1183
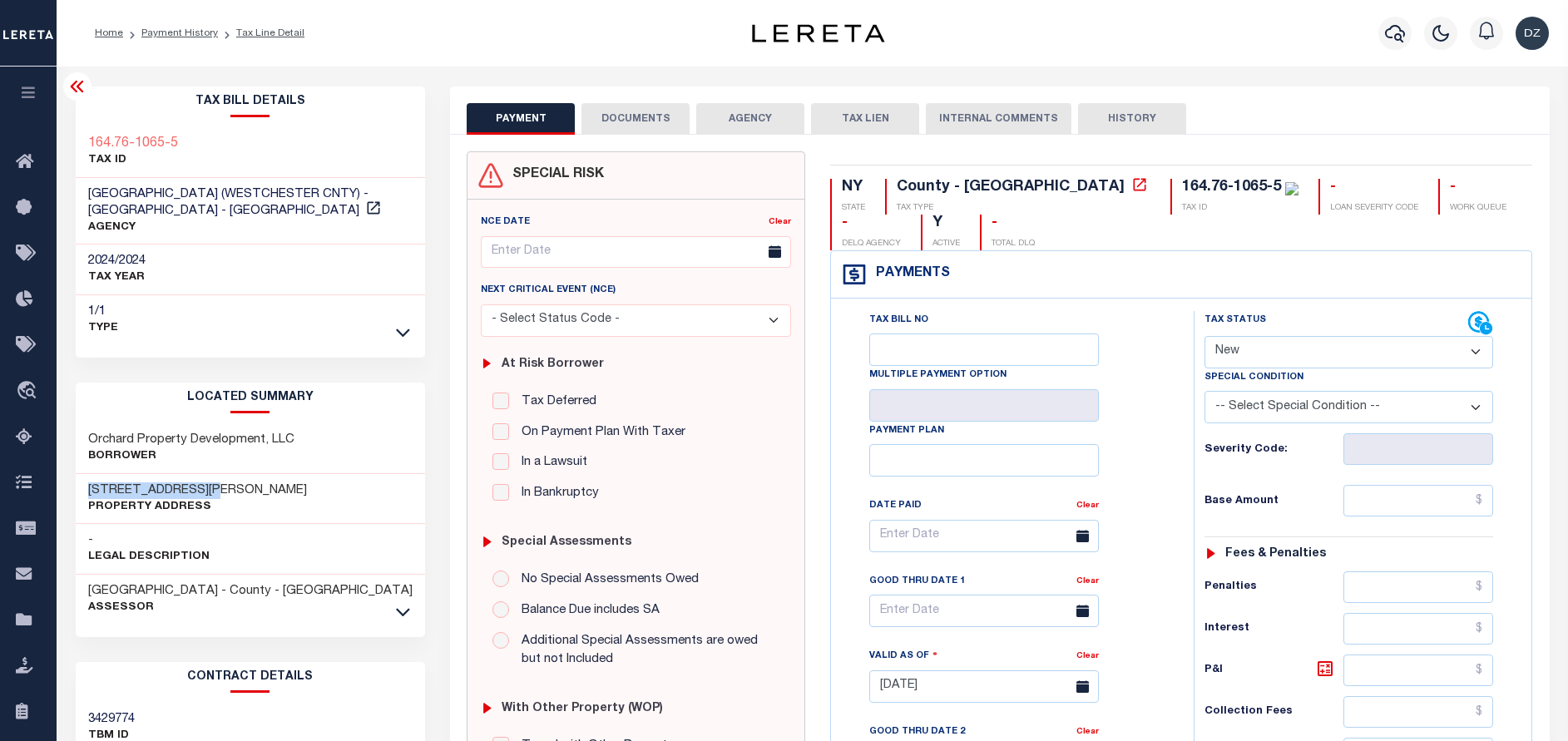
copy h3 "[STREET_ADDRESS][PERSON_NAME]"
